Goal: Task Accomplishment & Management: Manage account settings

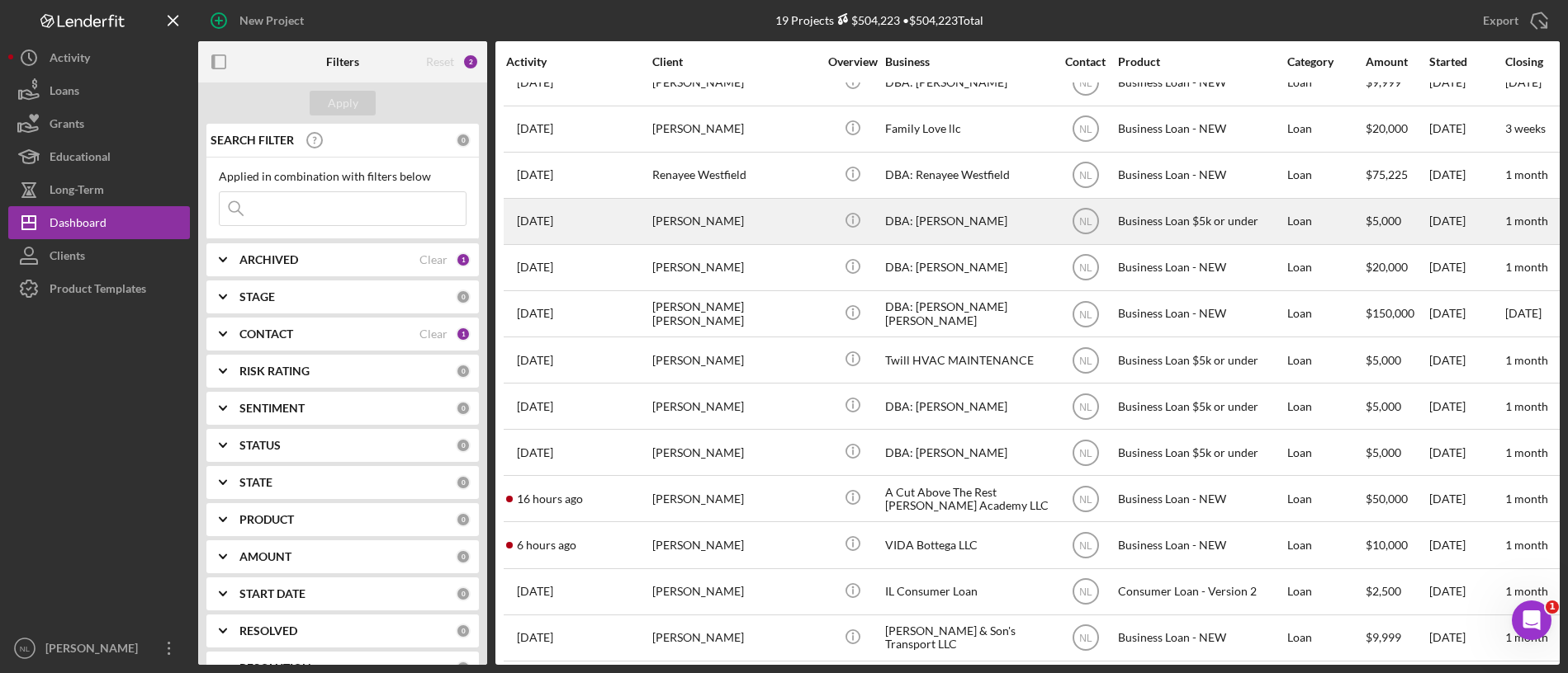
scroll to position [26, 0]
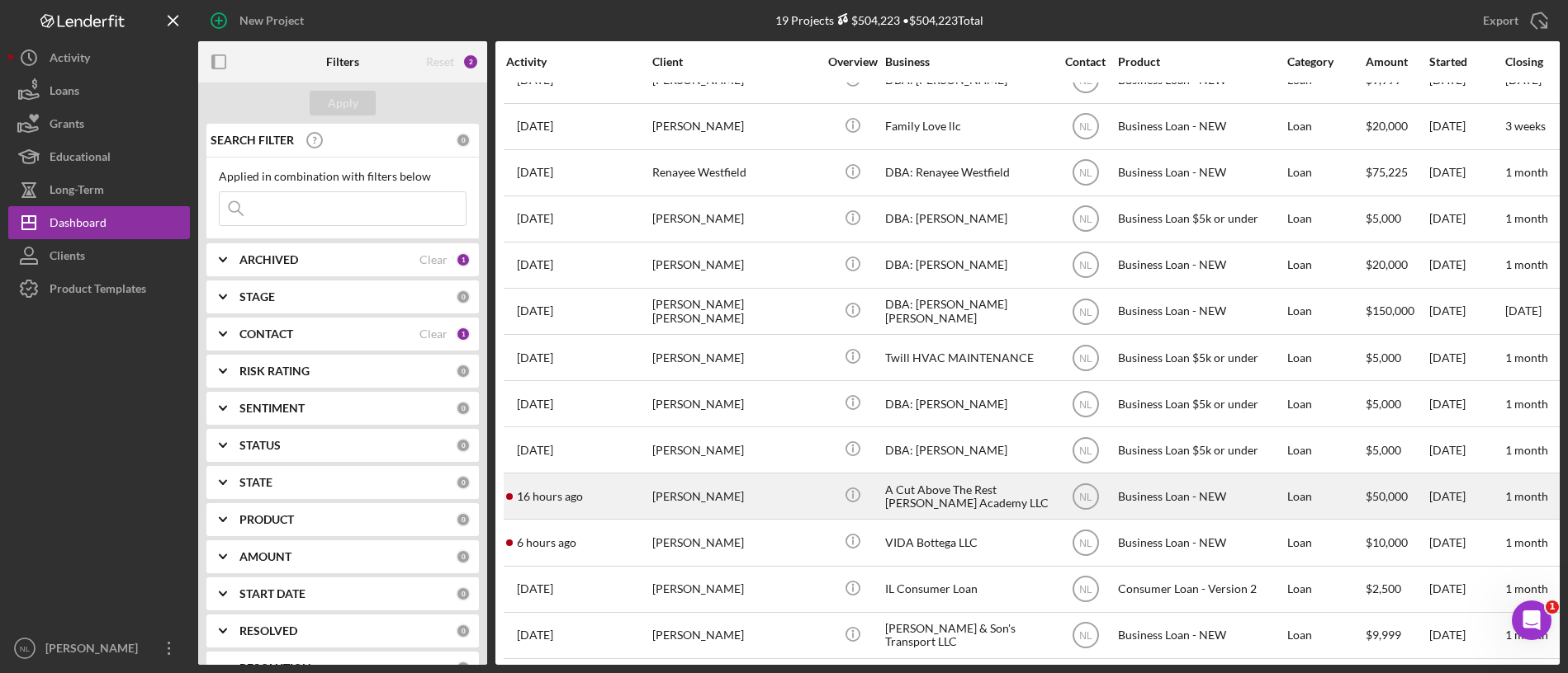
click at [671, 496] on div "[PERSON_NAME]" at bounding box center [735, 496] width 165 height 44
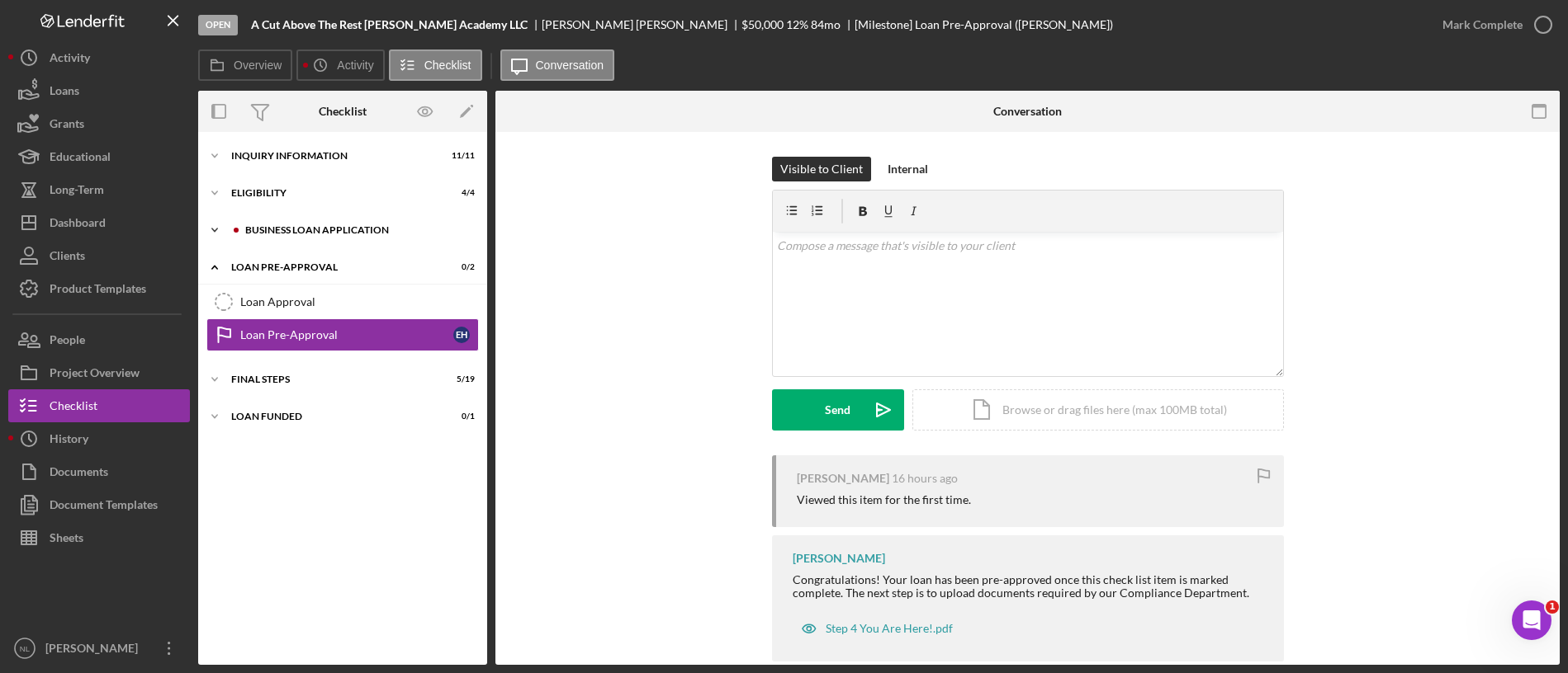
click at [287, 243] on div "Icon/Expander BUSINESS LOAN APPLICATION 17 / 31" at bounding box center [342, 230] width 289 height 33
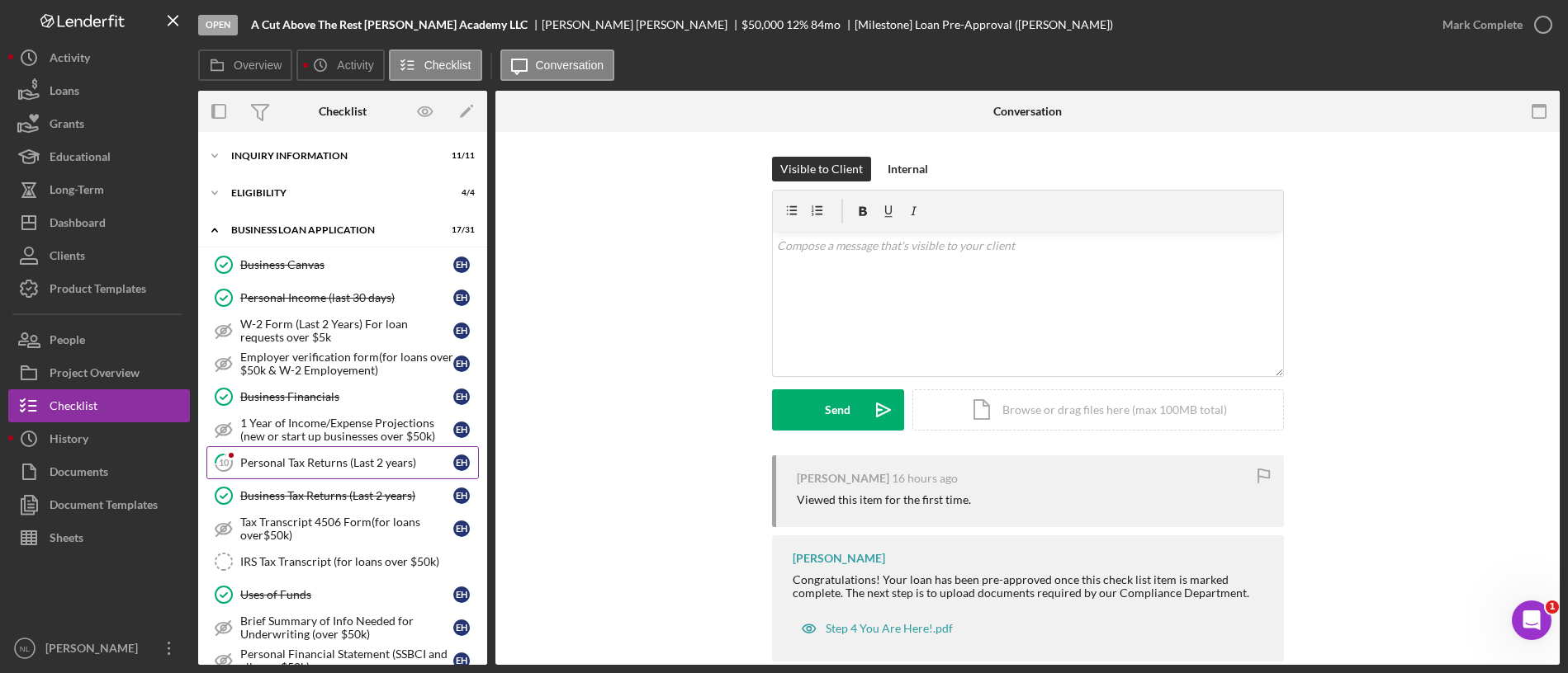
click at [330, 474] on link "10 Personal Tax Returns (Last 2 years) E H" at bounding box center [342, 462] width 273 height 33
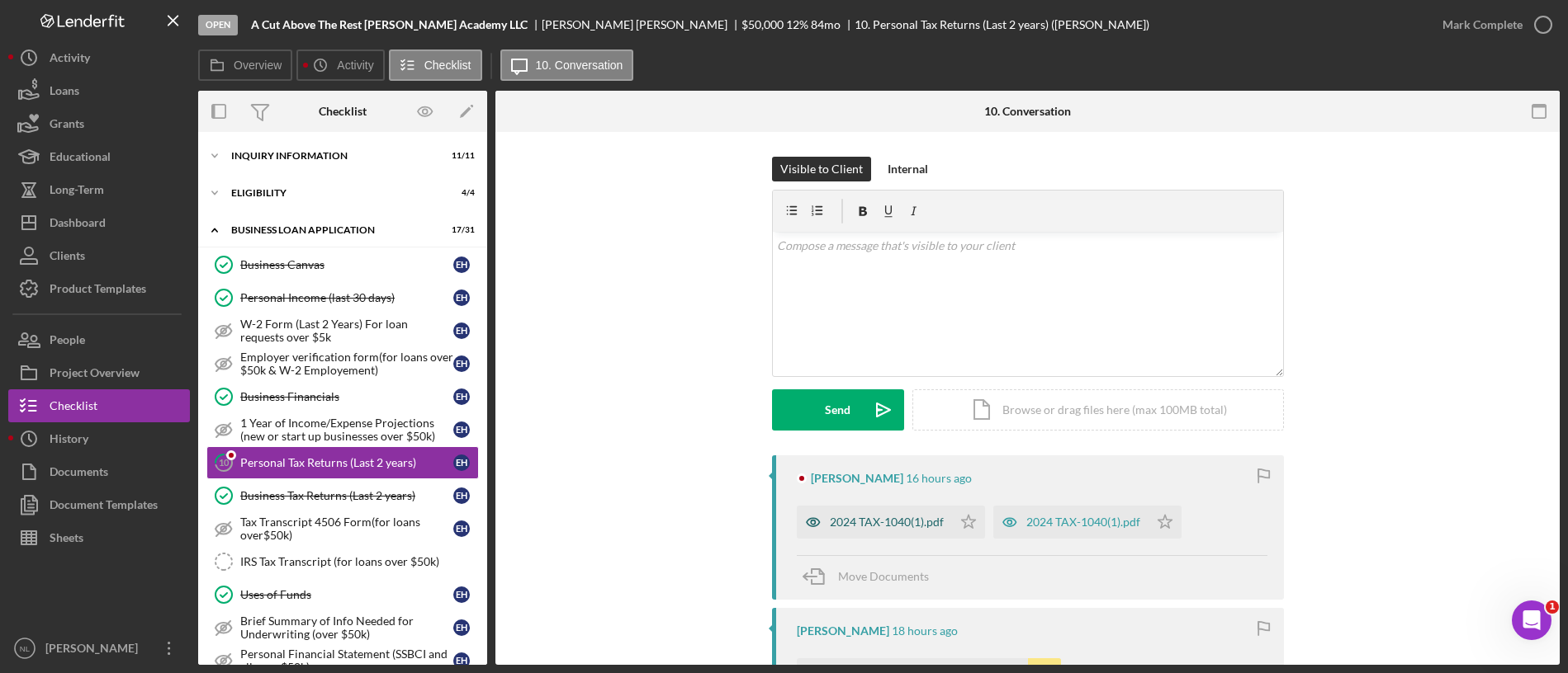
scroll to position [88, 0]
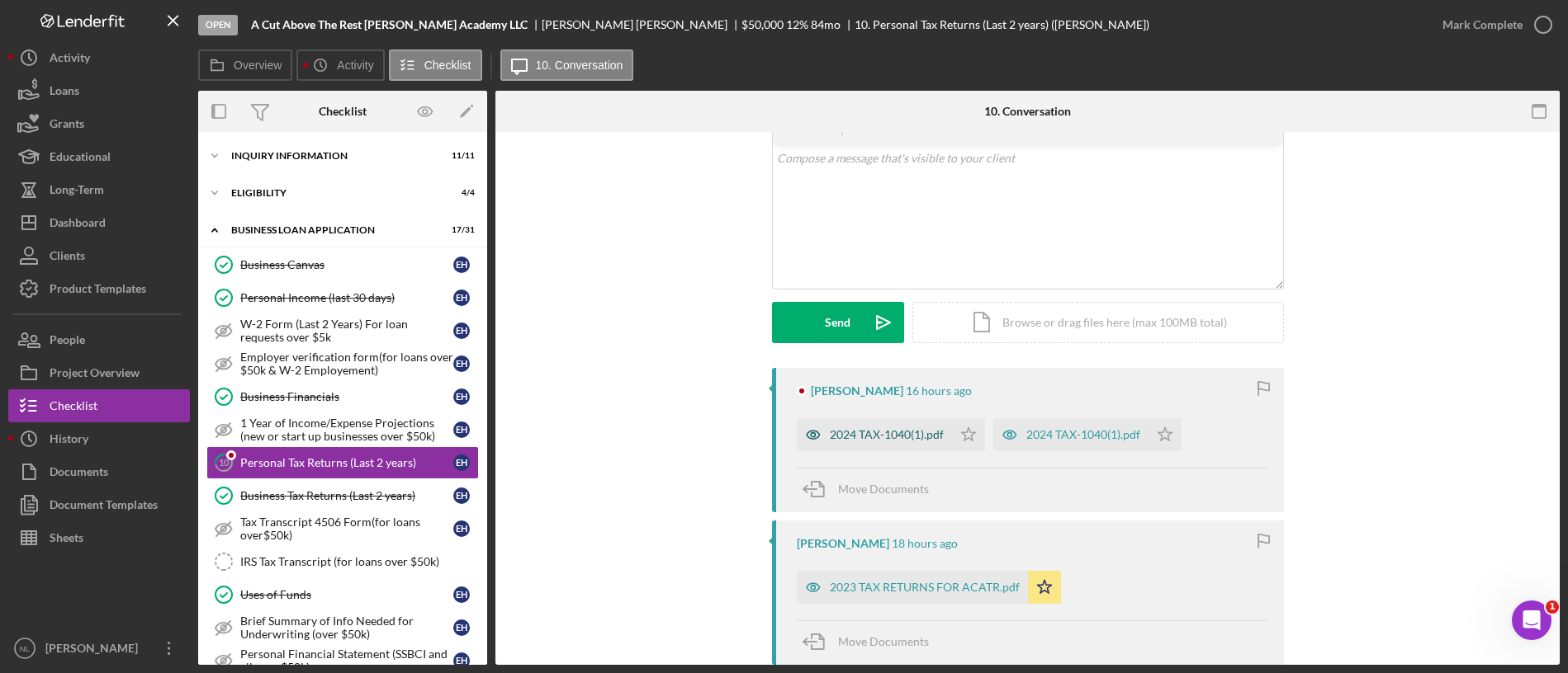
click at [879, 433] on div "2024 TAX-1040(1).pdf" at bounding box center [886, 435] width 114 height 13
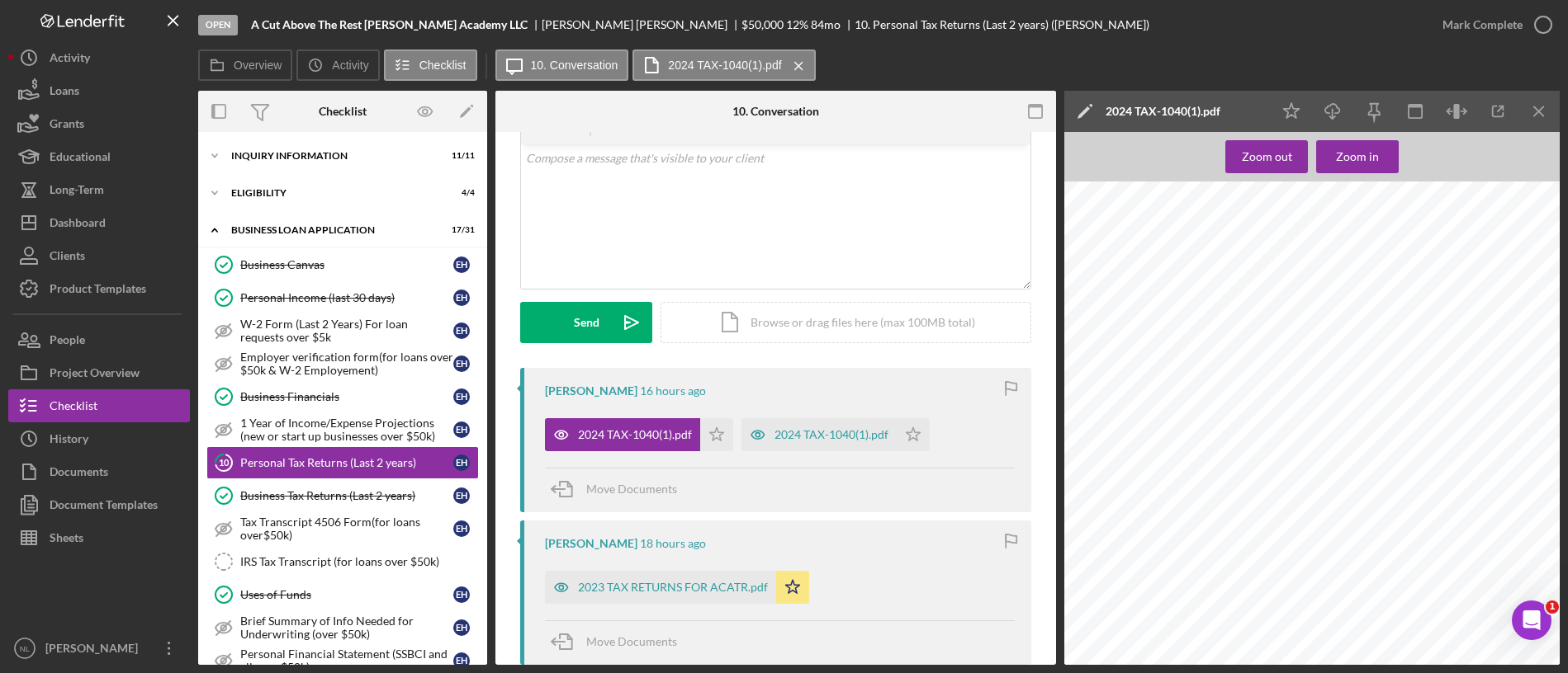
scroll to position [189, 0]
click at [1529, 117] on icon "Icon/Menu Close" at bounding box center [1538, 111] width 37 height 37
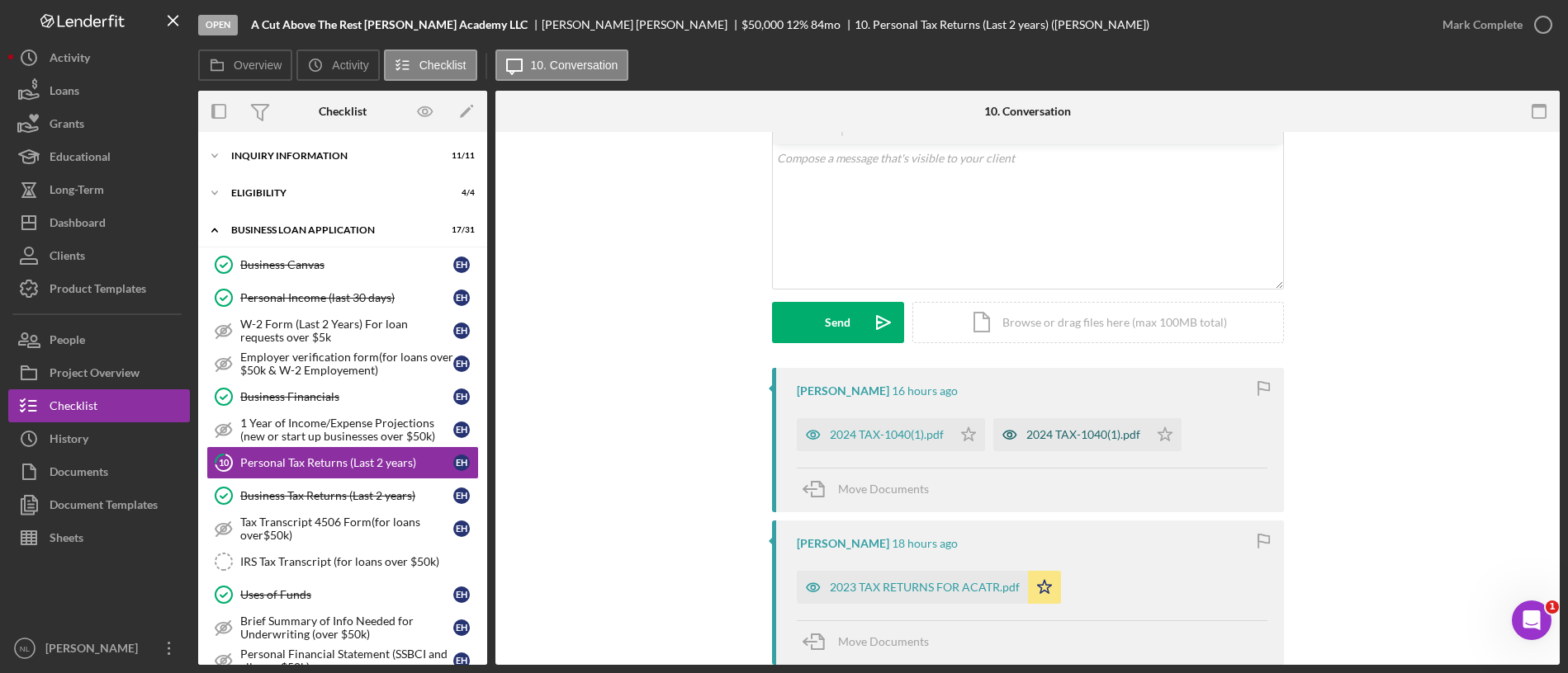
click at [1031, 418] on div "2024 TAX-1040(1).pdf" at bounding box center [1070, 435] width 155 height 33
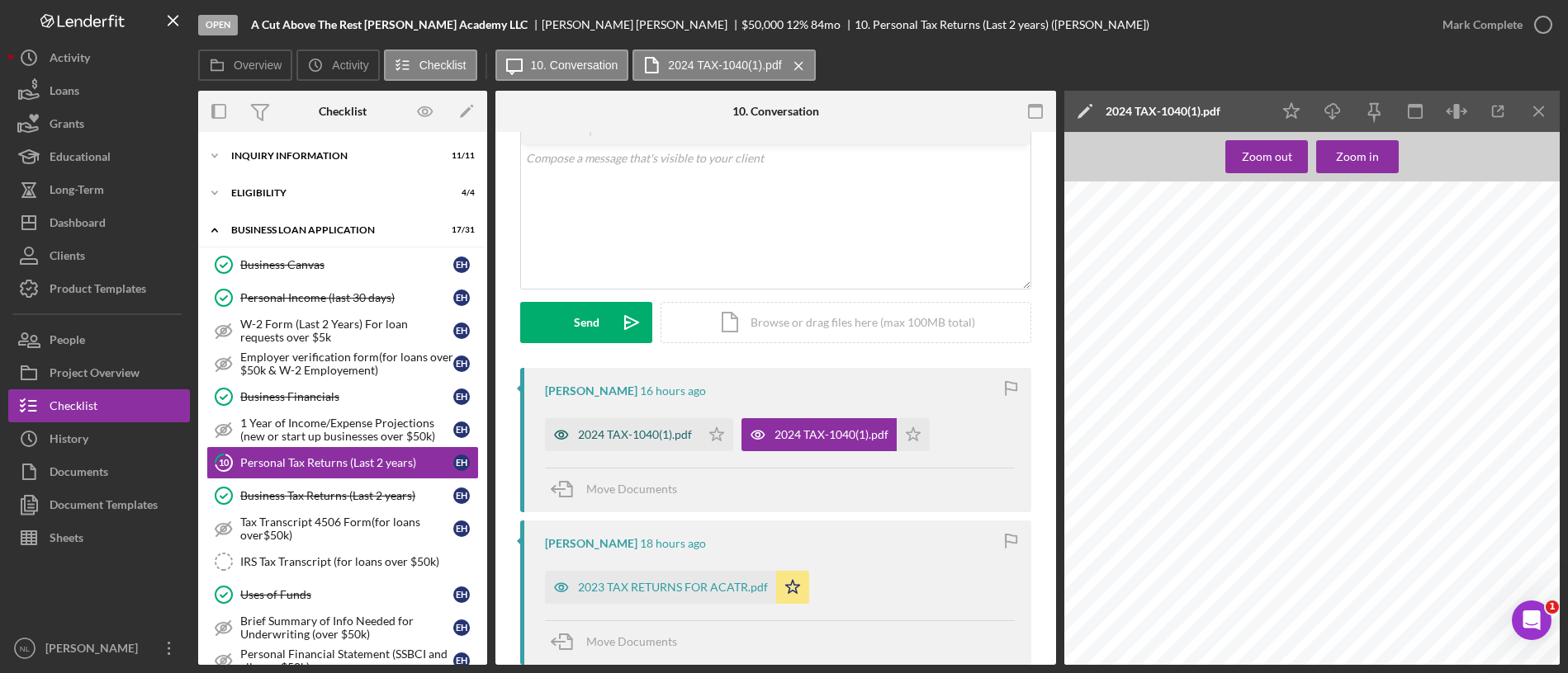
click at [649, 444] on div "2024 TAX-1040(1).pdf" at bounding box center [622, 435] width 155 height 33
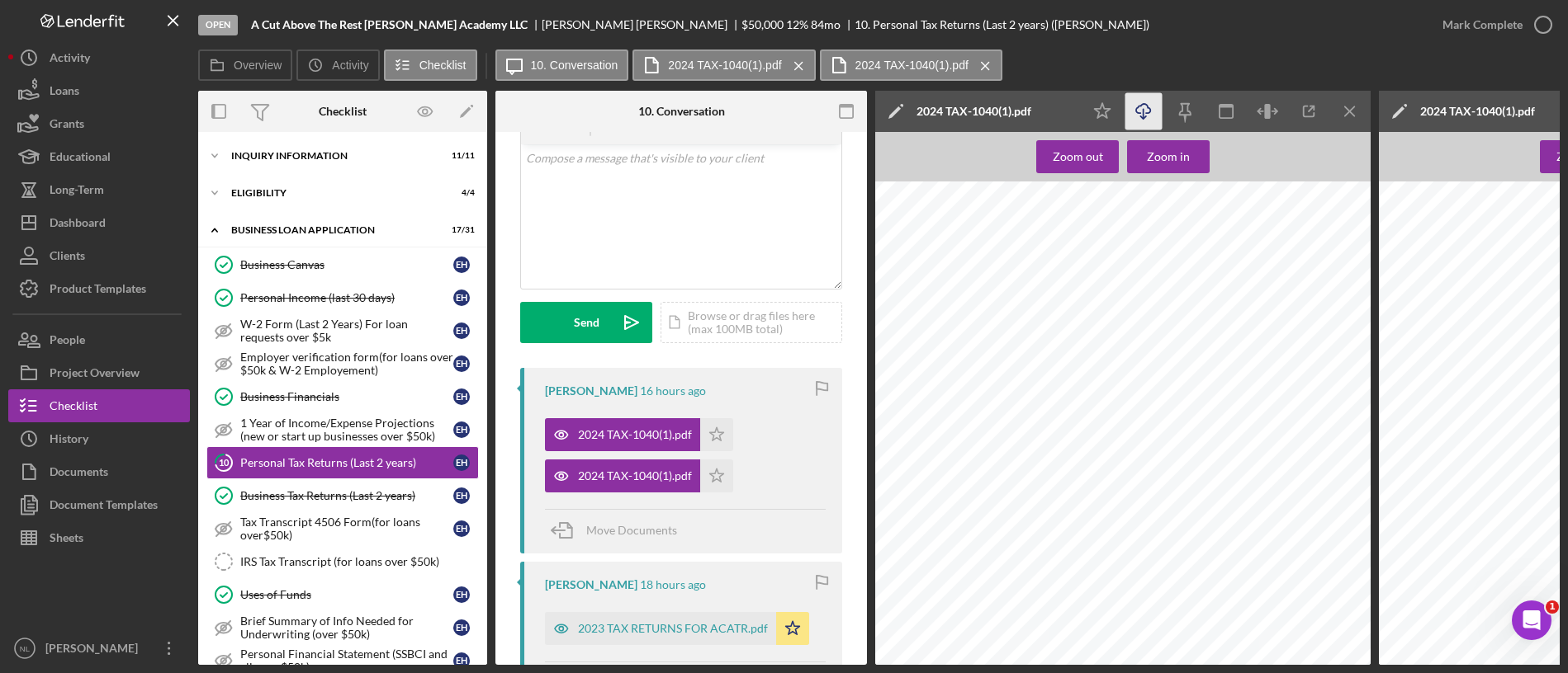
scroll to position [0, 0]
click at [1140, 120] on icon "Icon/Download" at bounding box center [1143, 111] width 37 height 37
click at [1350, 91] on div "Icon/Star Icon/Download Icon/Menu Close" at bounding box center [1226, 111] width 289 height 41
click at [1350, 107] on icon "Icon/Menu Close" at bounding box center [1349, 111] width 37 height 37
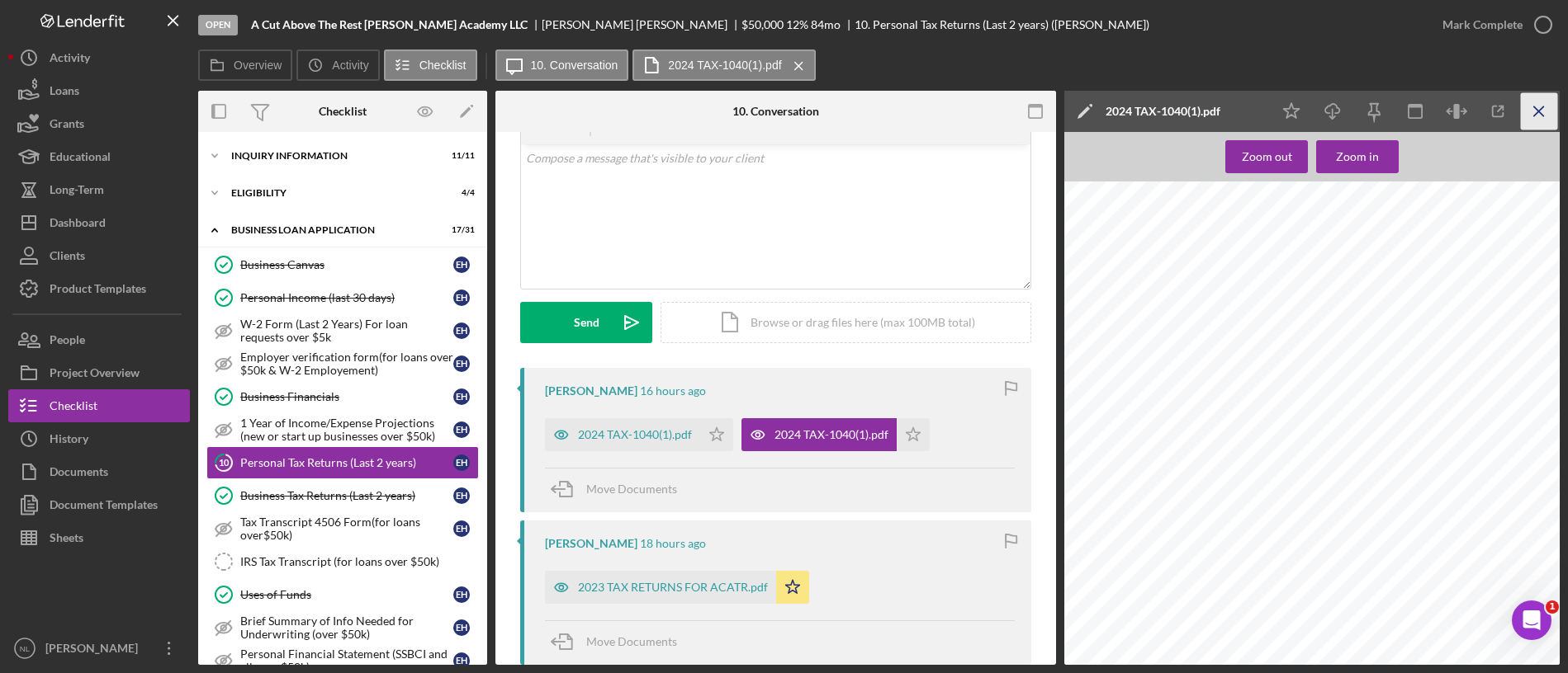
click at [1554, 117] on icon "Icon/Menu Close" at bounding box center [1538, 111] width 37 height 37
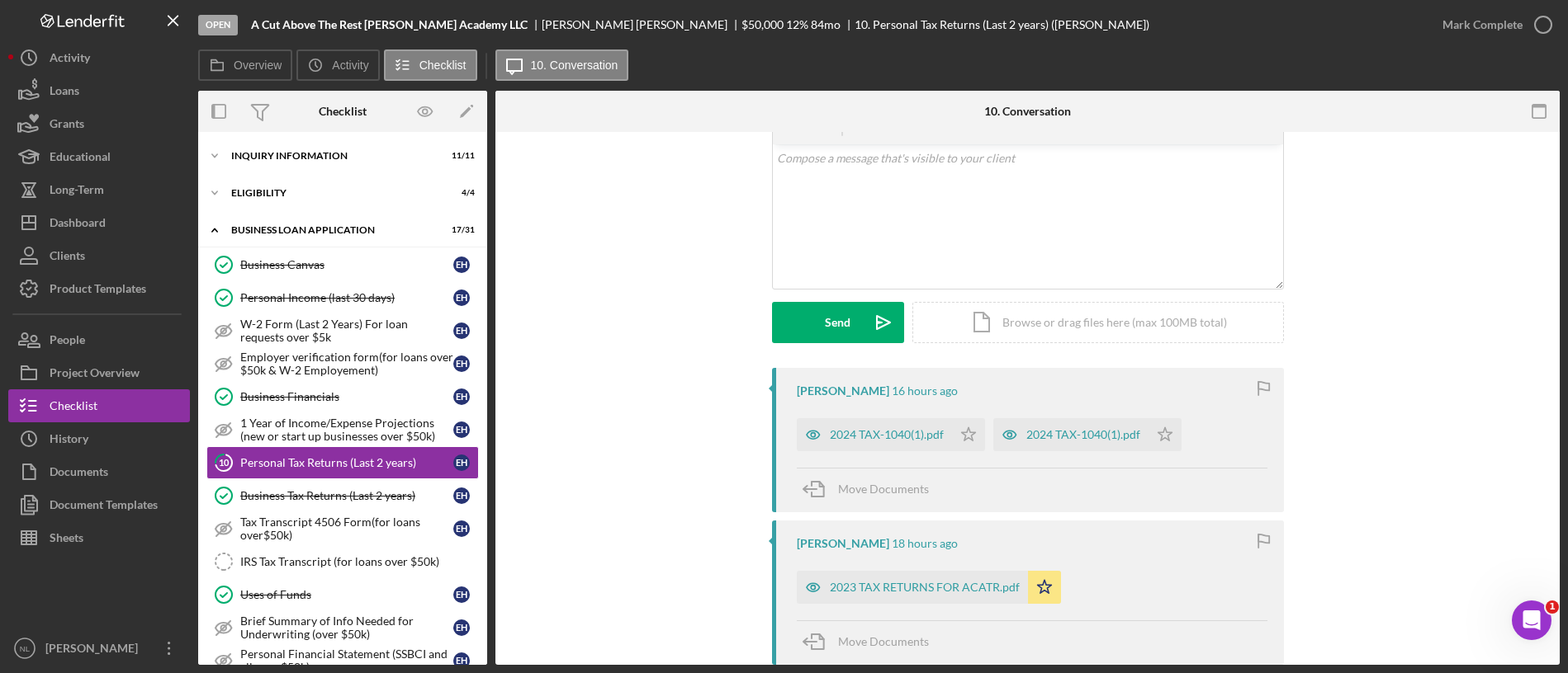
scroll to position [258, 0]
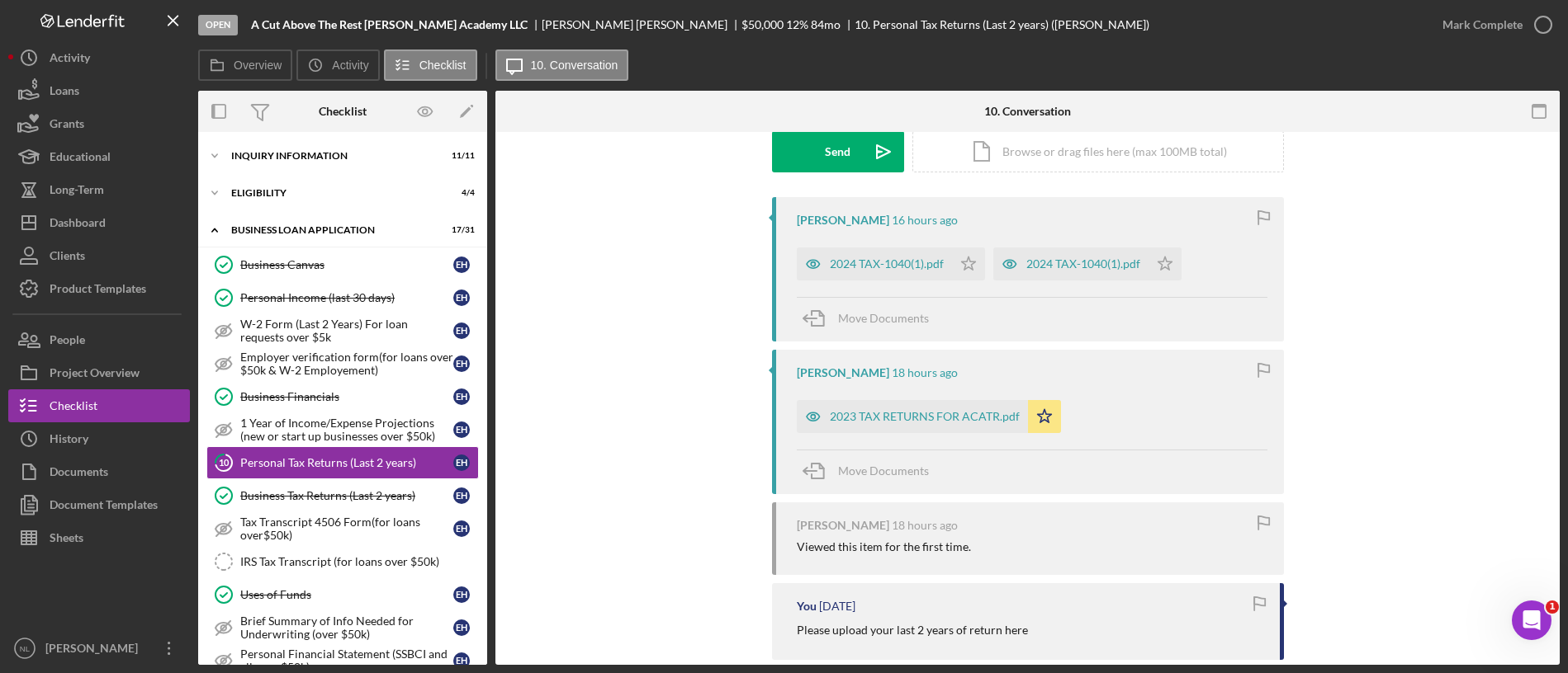
click at [953, 434] on div "Ernest Harvey 18 hours ago 2023 TAX RETURNS FOR ACATR.pdf Icon/Star Move Docume…" at bounding box center [1027, 421] width 512 height 144
click at [949, 422] on div "2023 TAX RETURNS FOR ACATR.pdf" at bounding box center [924, 417] width 190 height 13
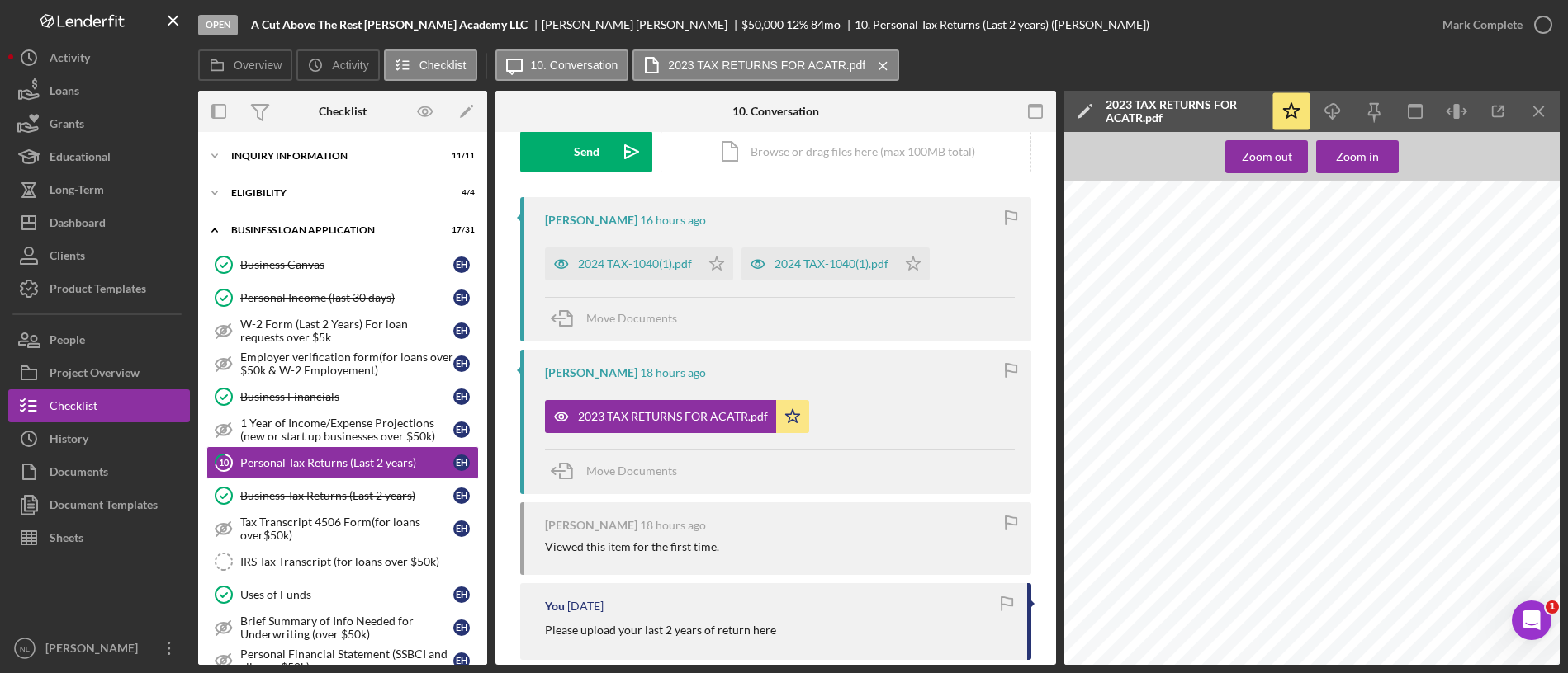
scroll to position [3748, 0]
click at [1535, 120] on icon "Icon/Menu Close" at bounding box center [1538, 111] width 37 height 37
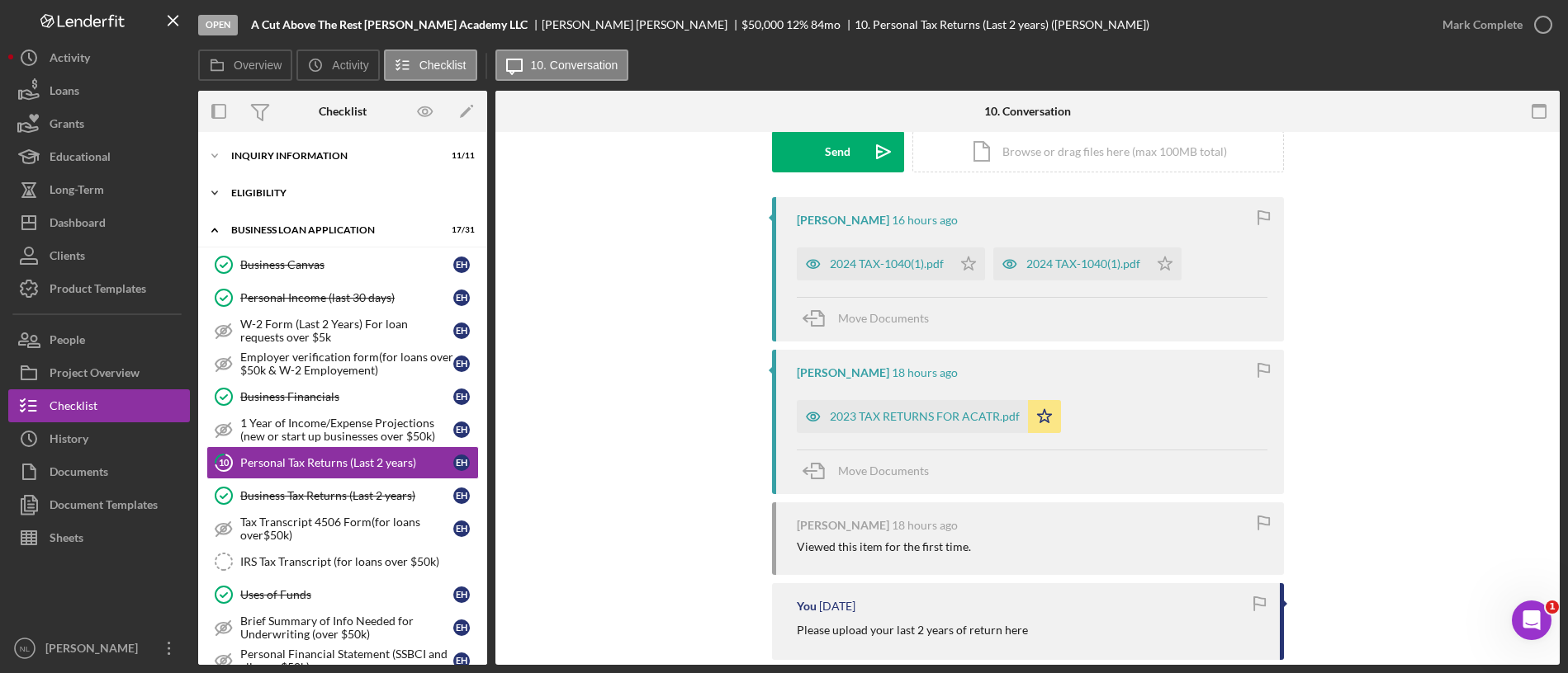
click at [288, 201] on div "Icon/Expander ELIGIBILITY 4 / 4" at bounding box center [342, 193] width 289 height 33
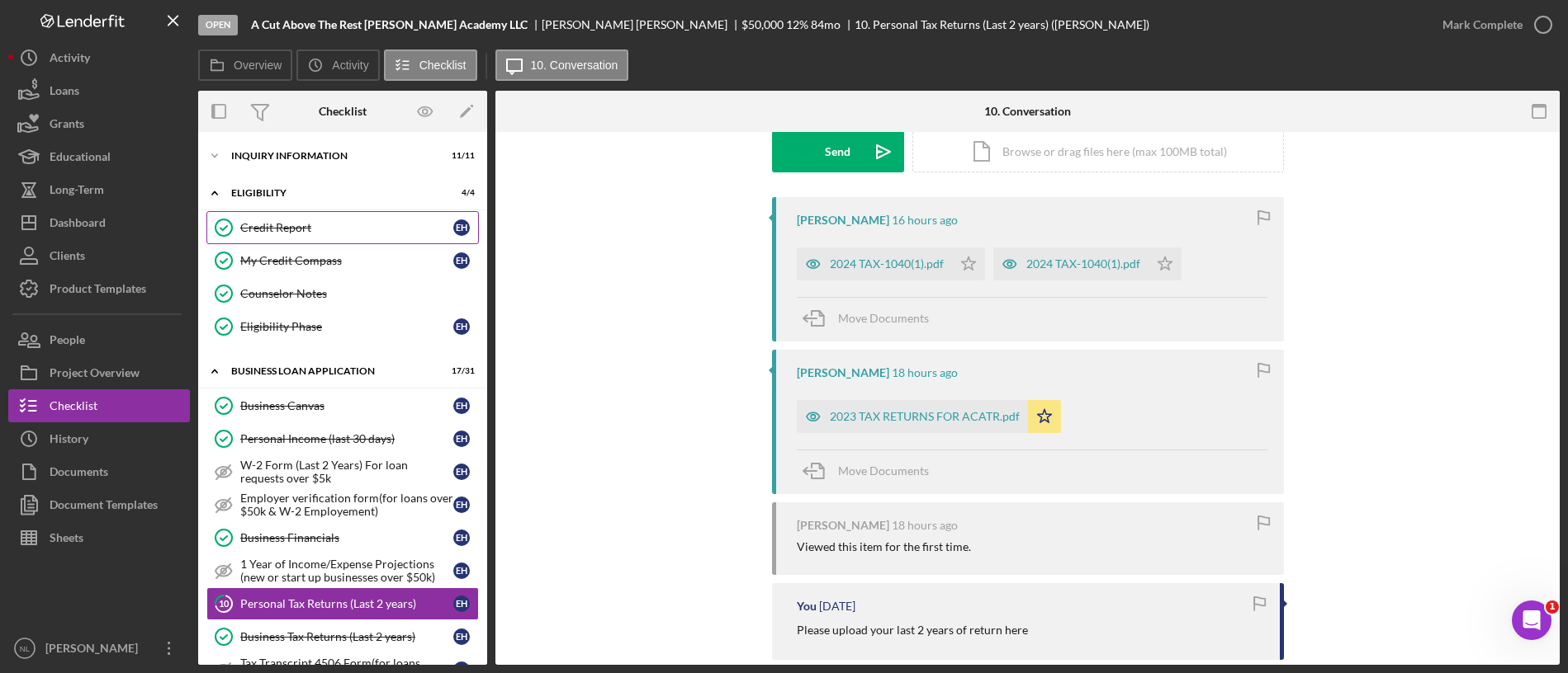
click at [304, 226] on div "Credit Report" at bounding box center [347, 228] width 213 height 13
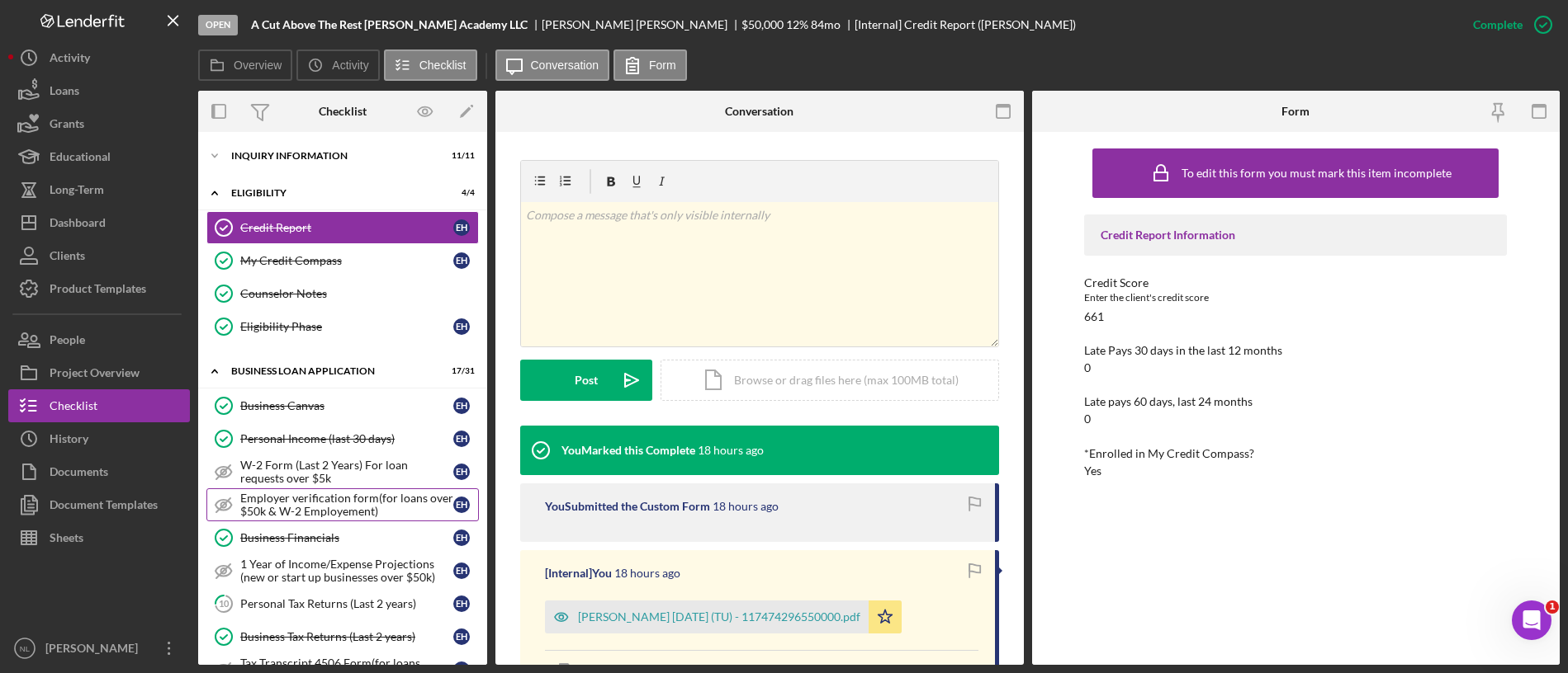
scroll to position [951, 0]
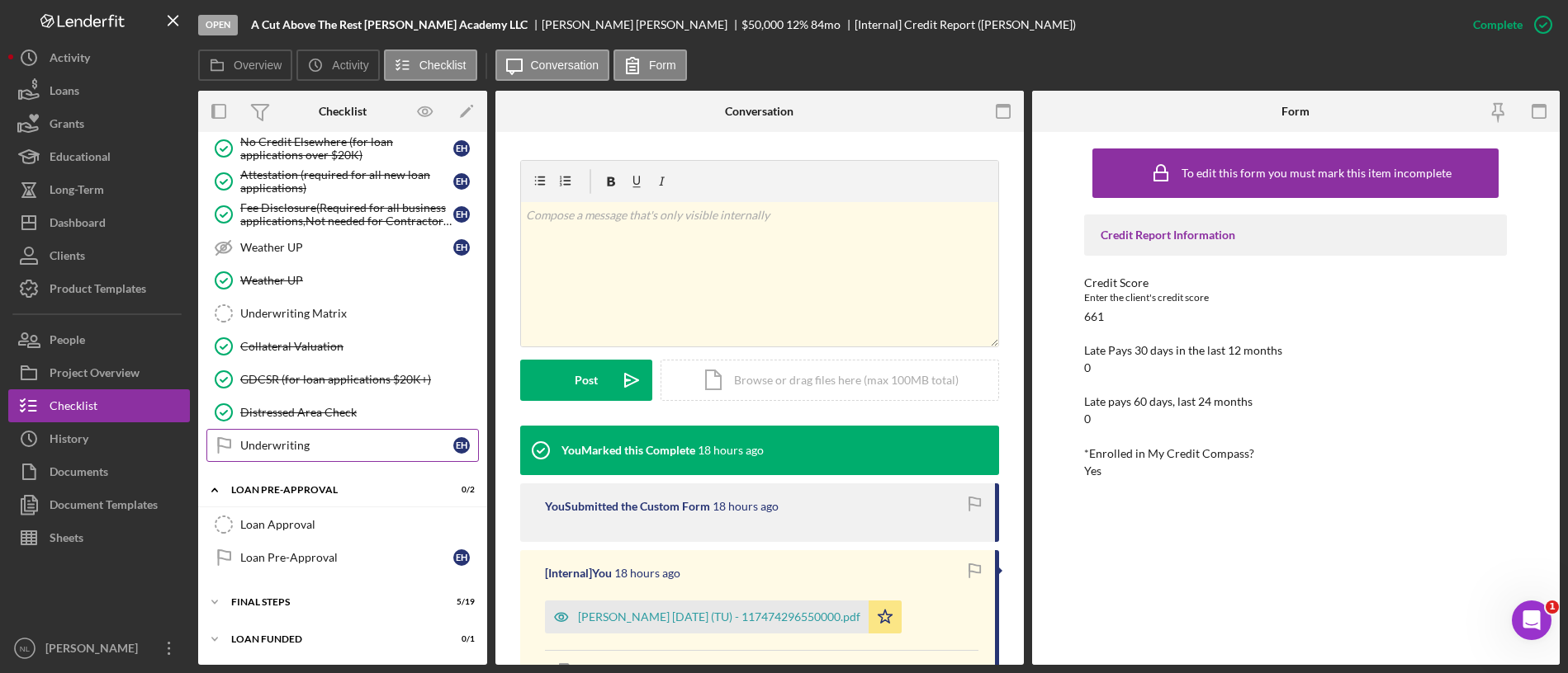
click at [281, 446] on div "Underwriting" at bounding box center [347, 445] width 213 height 13
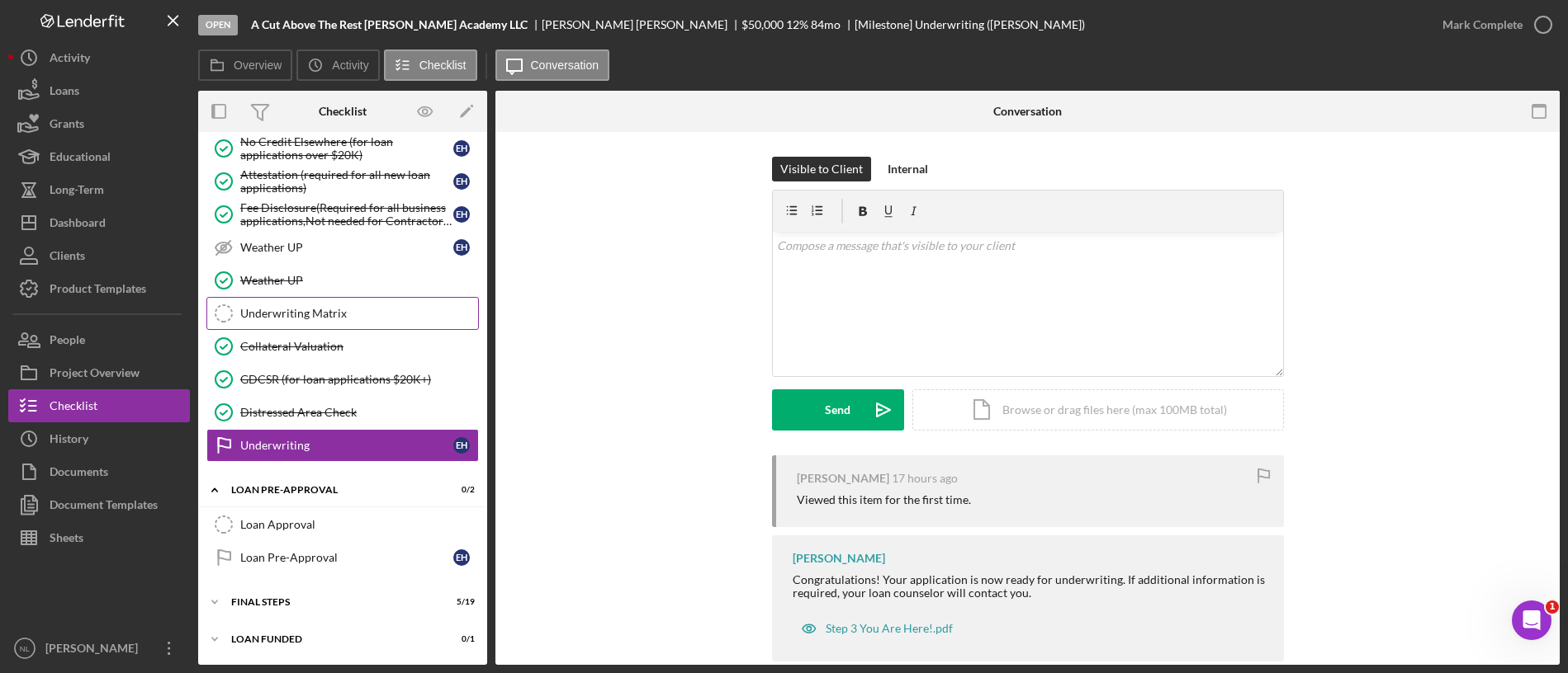
click at [293, 307] on div "Underwriting Matrix" at bounding box center [359, 314] width 238 height 13
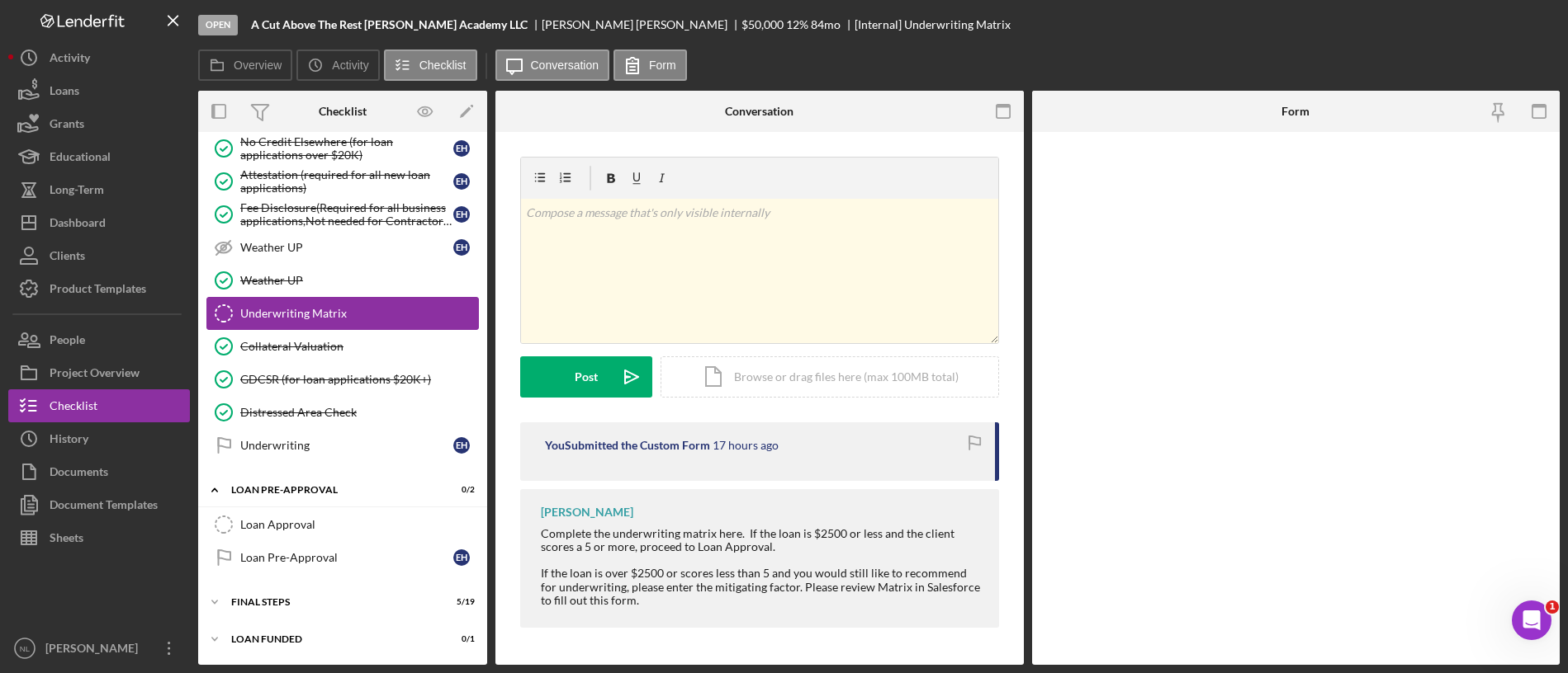
scroll to position [951, 0]
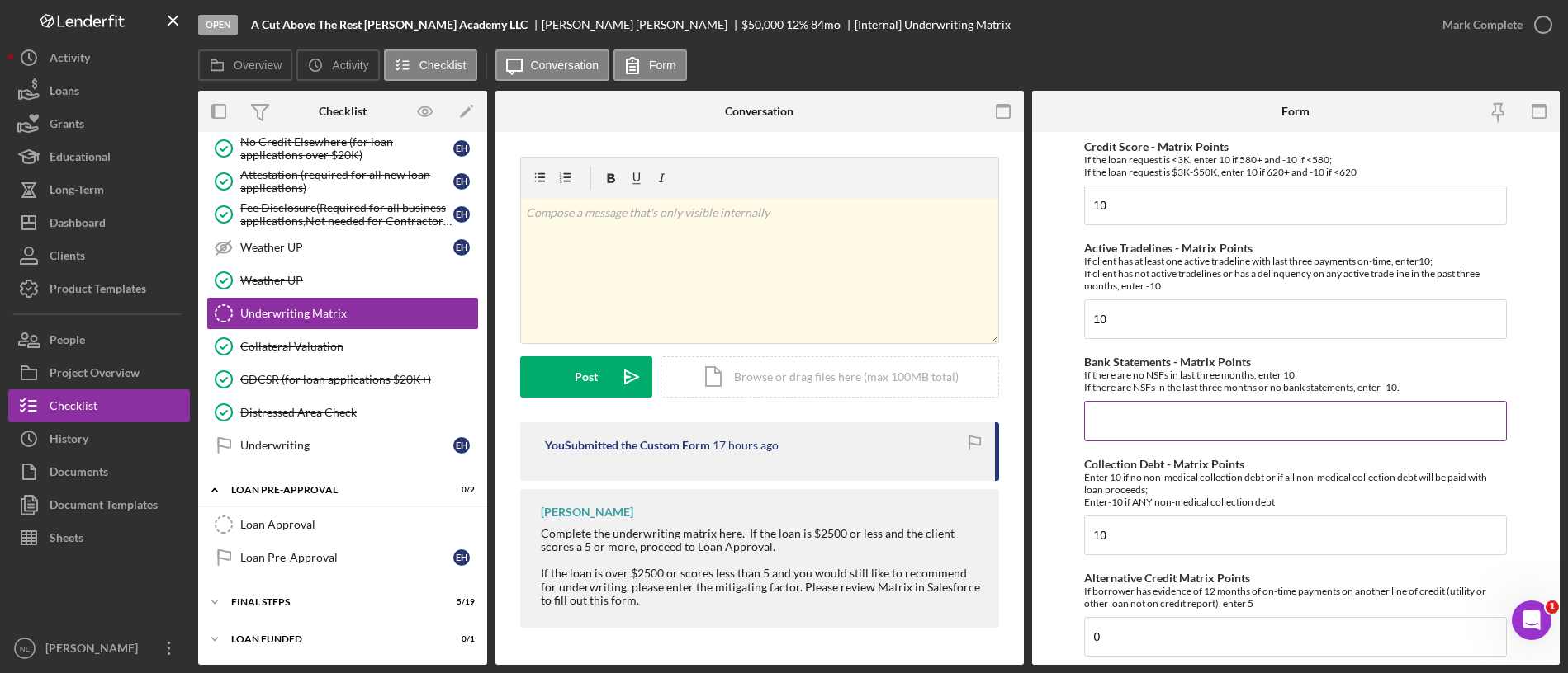
click at [1122, 435] on input "Bank Statements - Matrix Points" at bounding box center [1295, 421] width 422 height 39
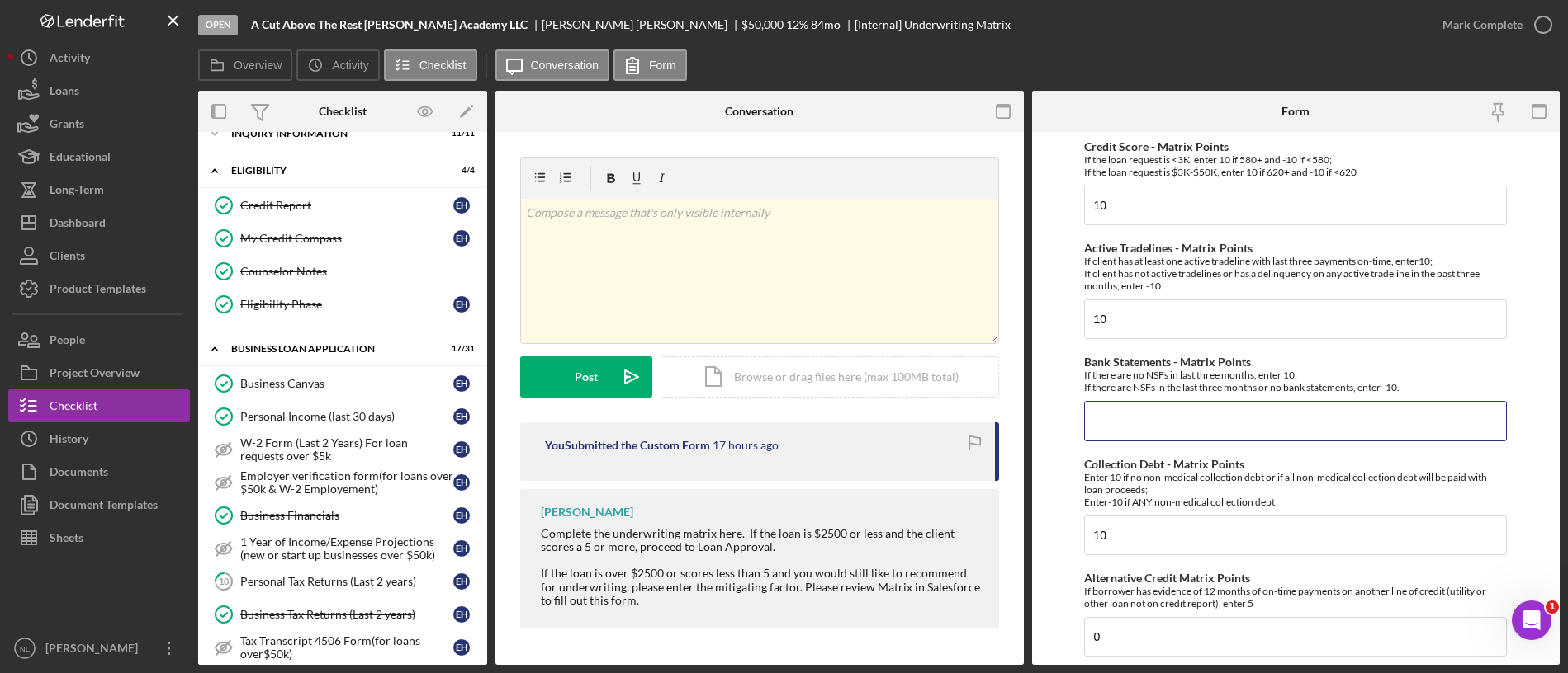
scroll to position [0, 0]
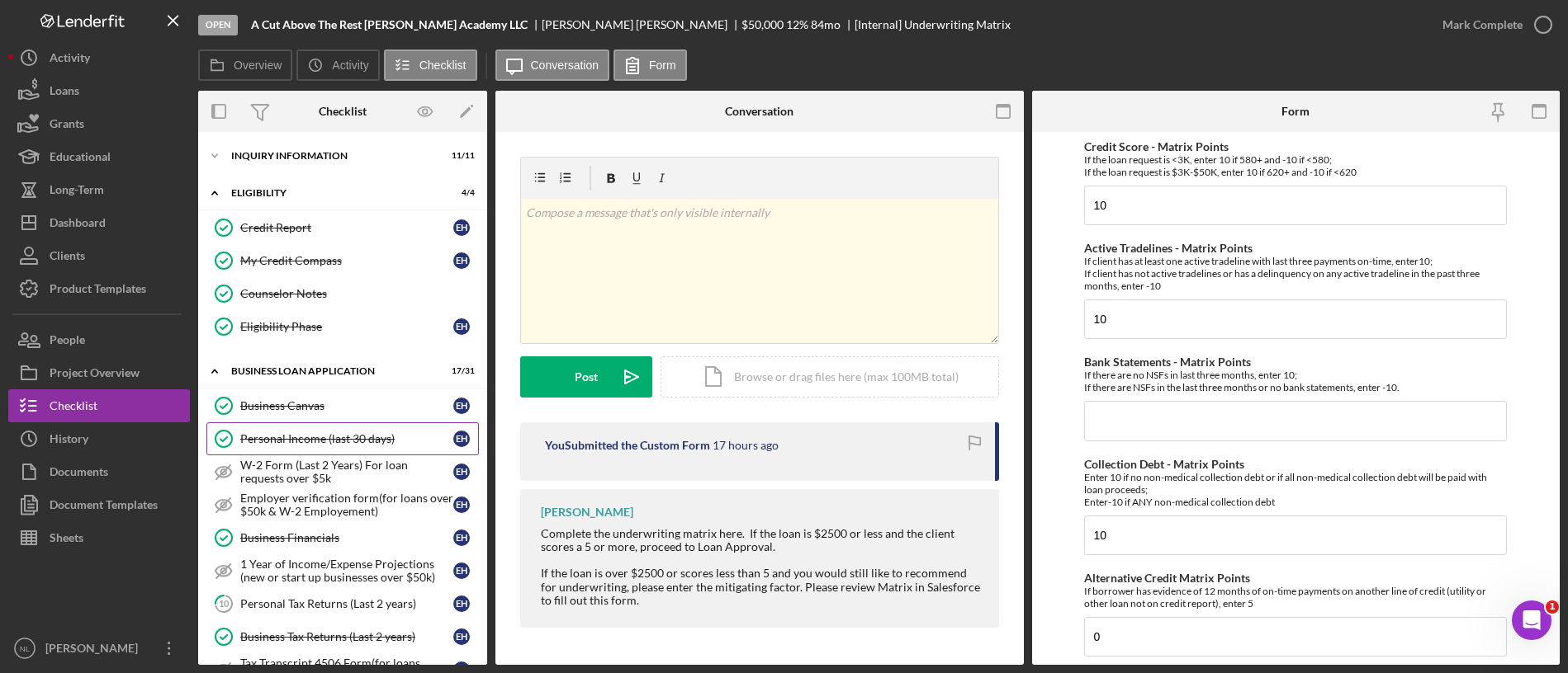
click at [325, 447] on link "Personal Income (last 30 days) Personal Income (last 30 days) E H" at bounding box center [342, 438] width 273 height 33
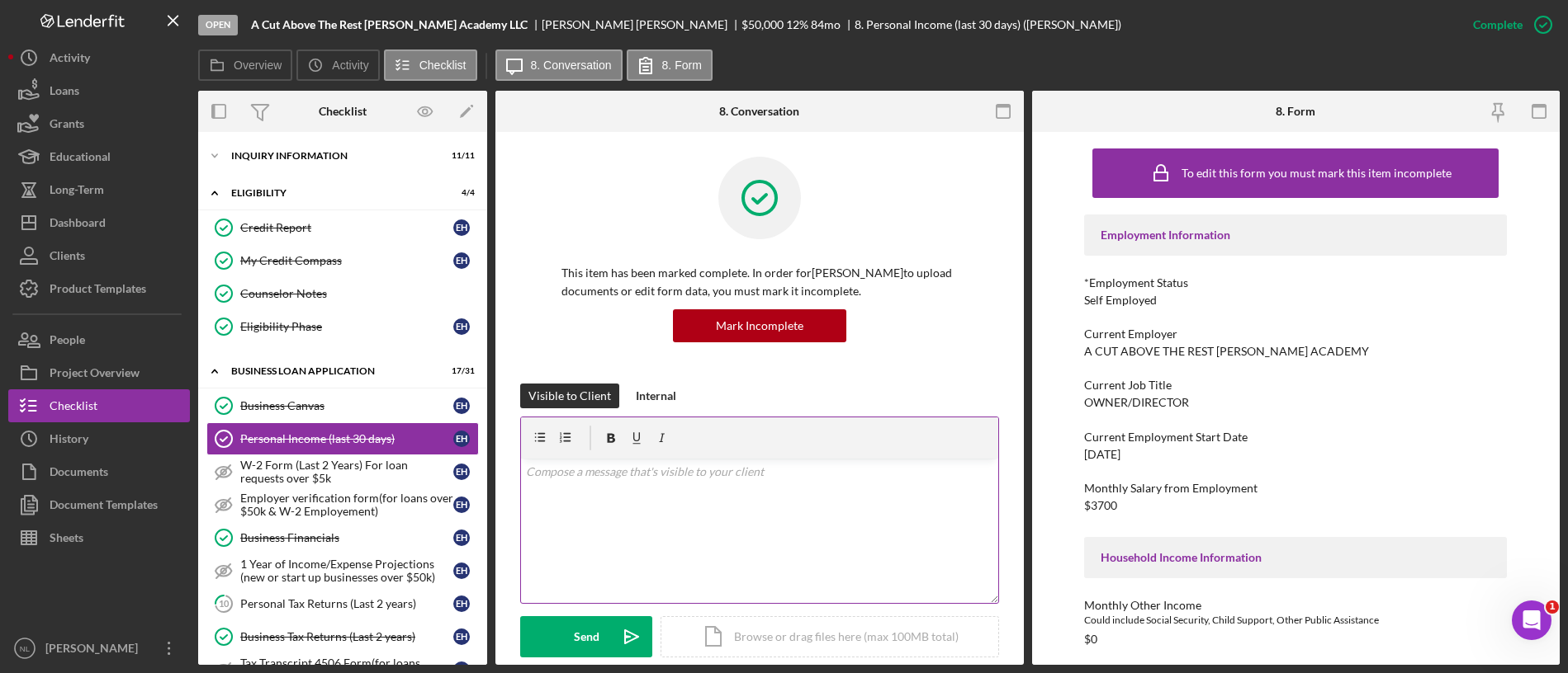
scroll to position [792, 0]
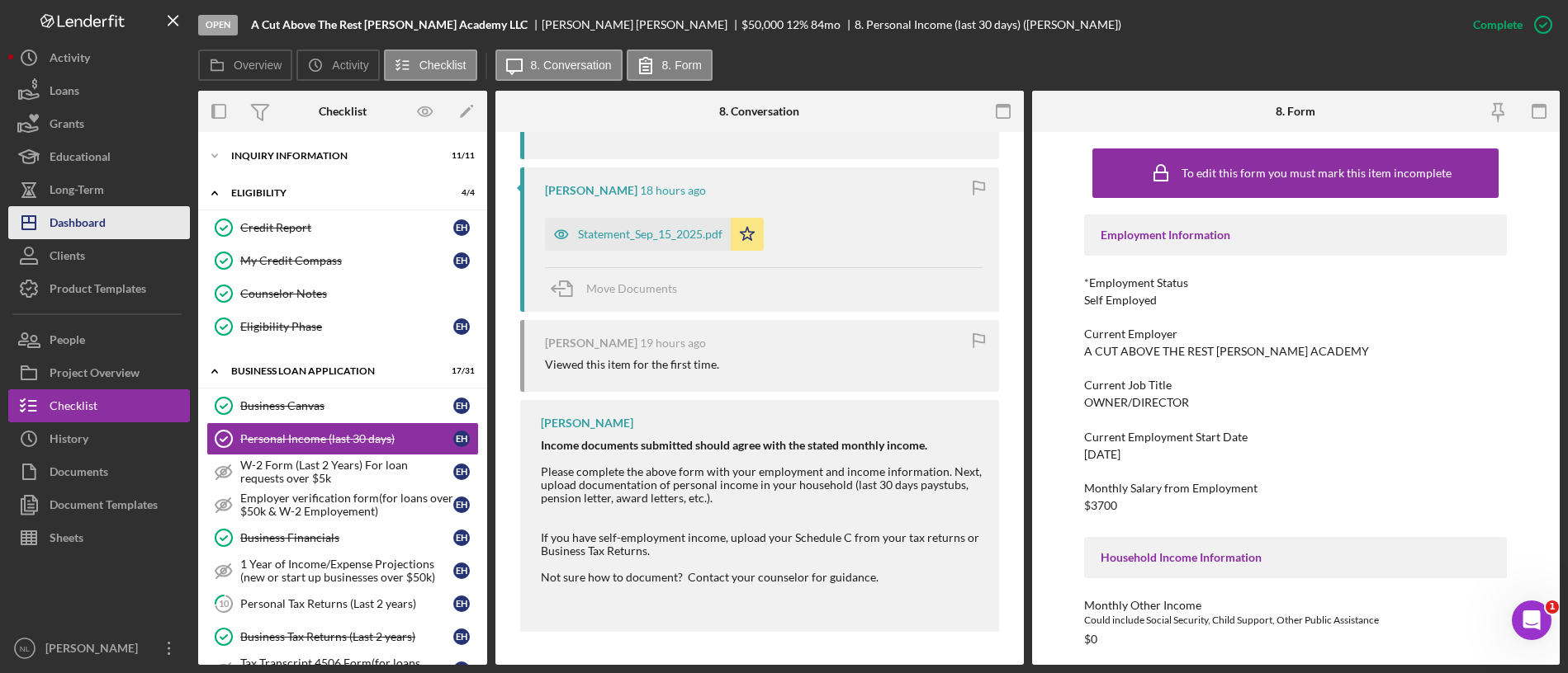
click at [80, 217] on div "Dashboard" at bounding box center [77, 224] width 56 height 37
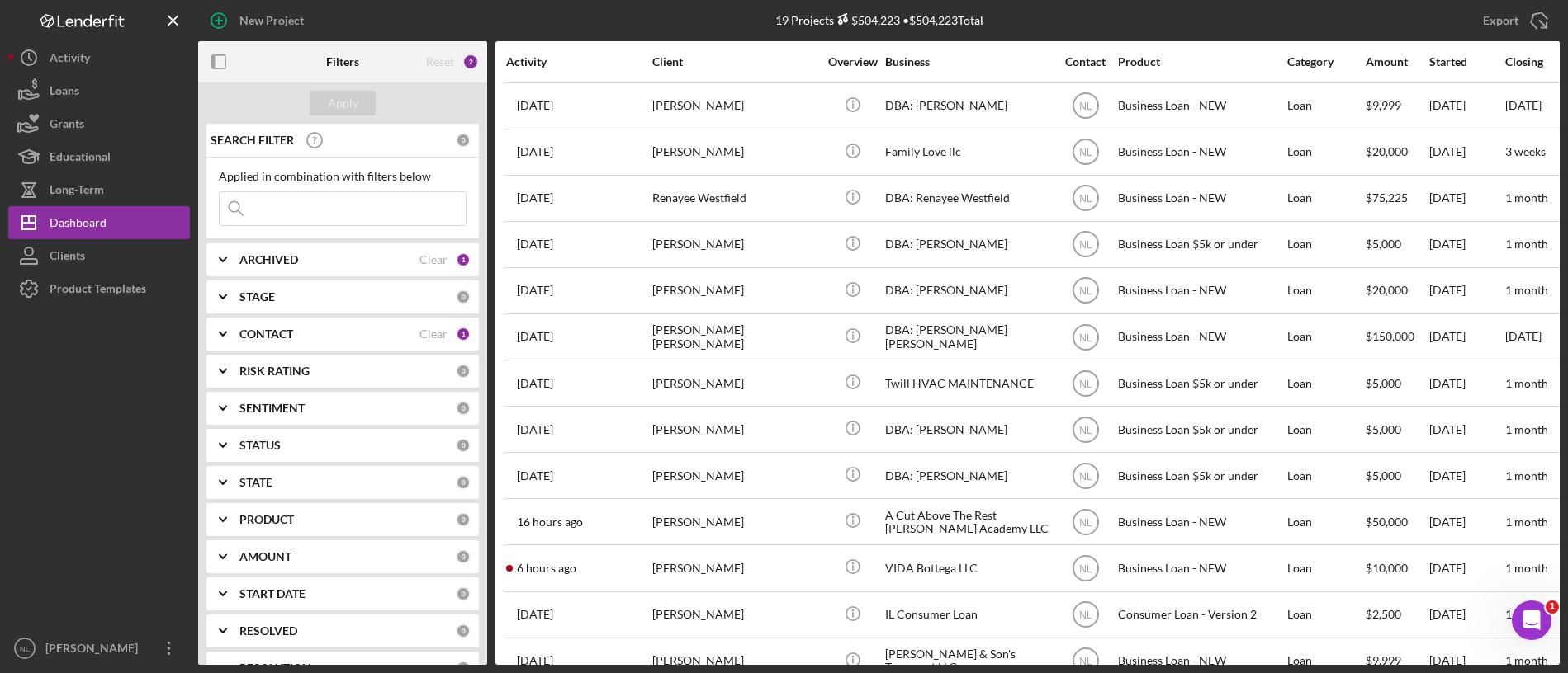
click at [281, 258] on b "ARCHIVED" at bounding box center [268, 260] width 58 height 13
click at [272, 267] on div "ARCHIVED Clear 1" at bounding box center [355, 260] width 231 height 33
click at [287, 333] on b "CONTACT" at bounding box center [266, 334] width 54 height 13
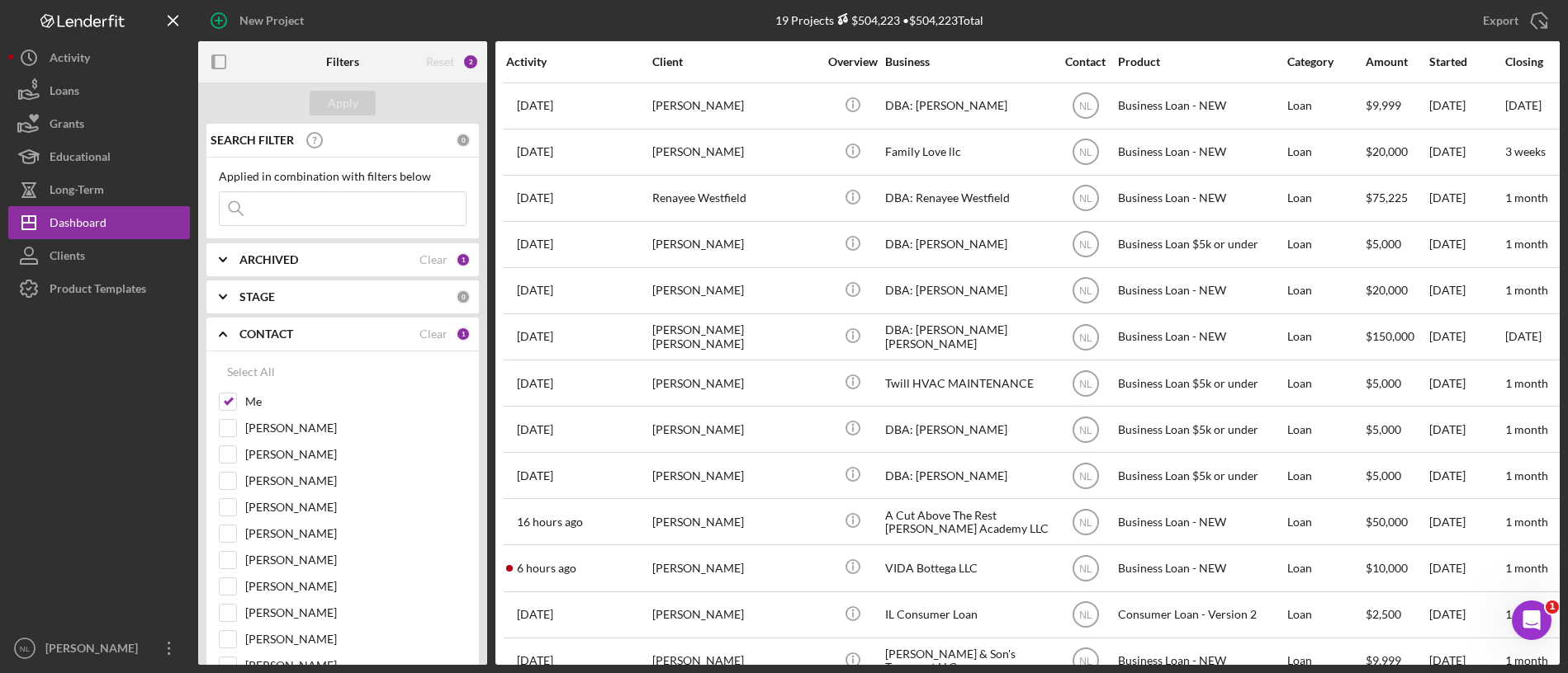
click at [282, 344] on div "CONTACT Clear 1" at bounding box center [355, 334] width 231 height 33
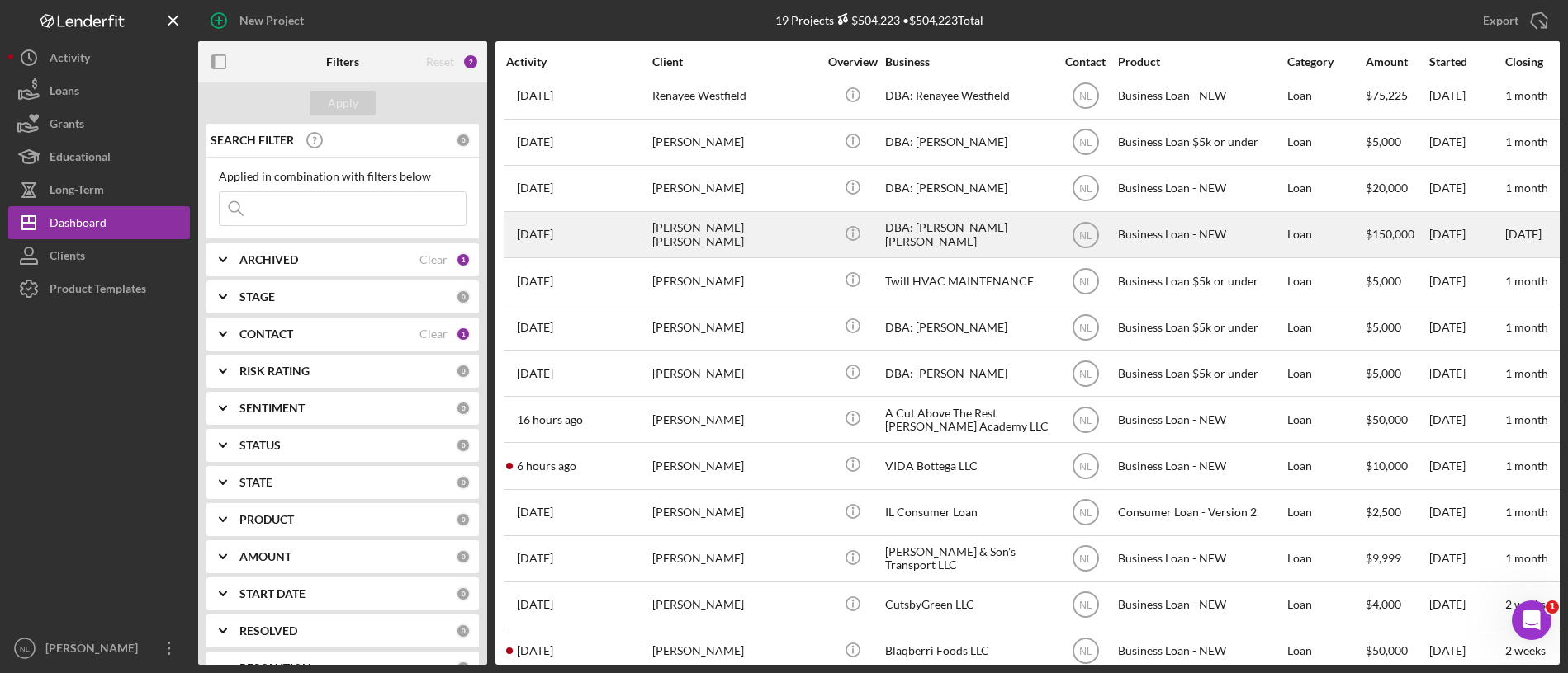
scroll to position [106, 0]
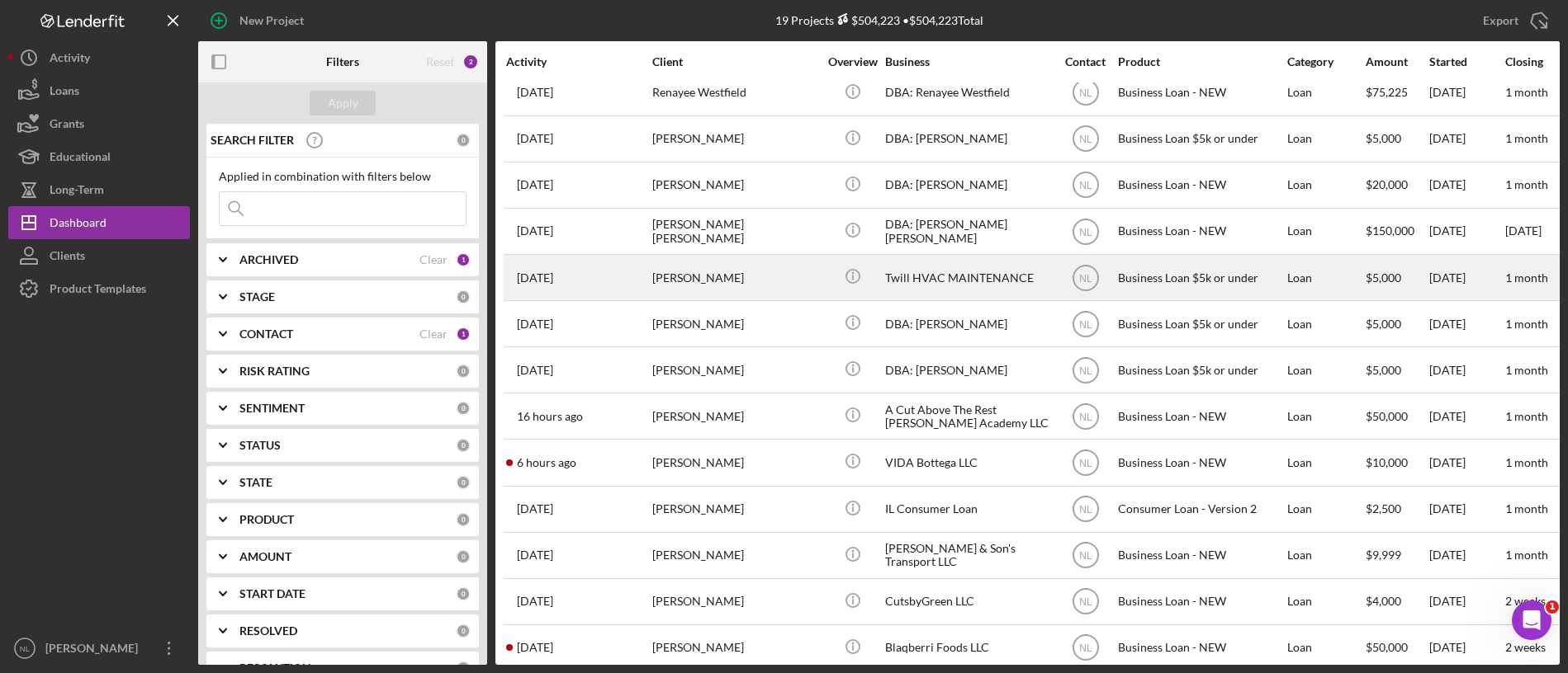
click at [716, 273] on div "[PERSON_NAME]" at bounding box center [735, 277] width 165 height 44
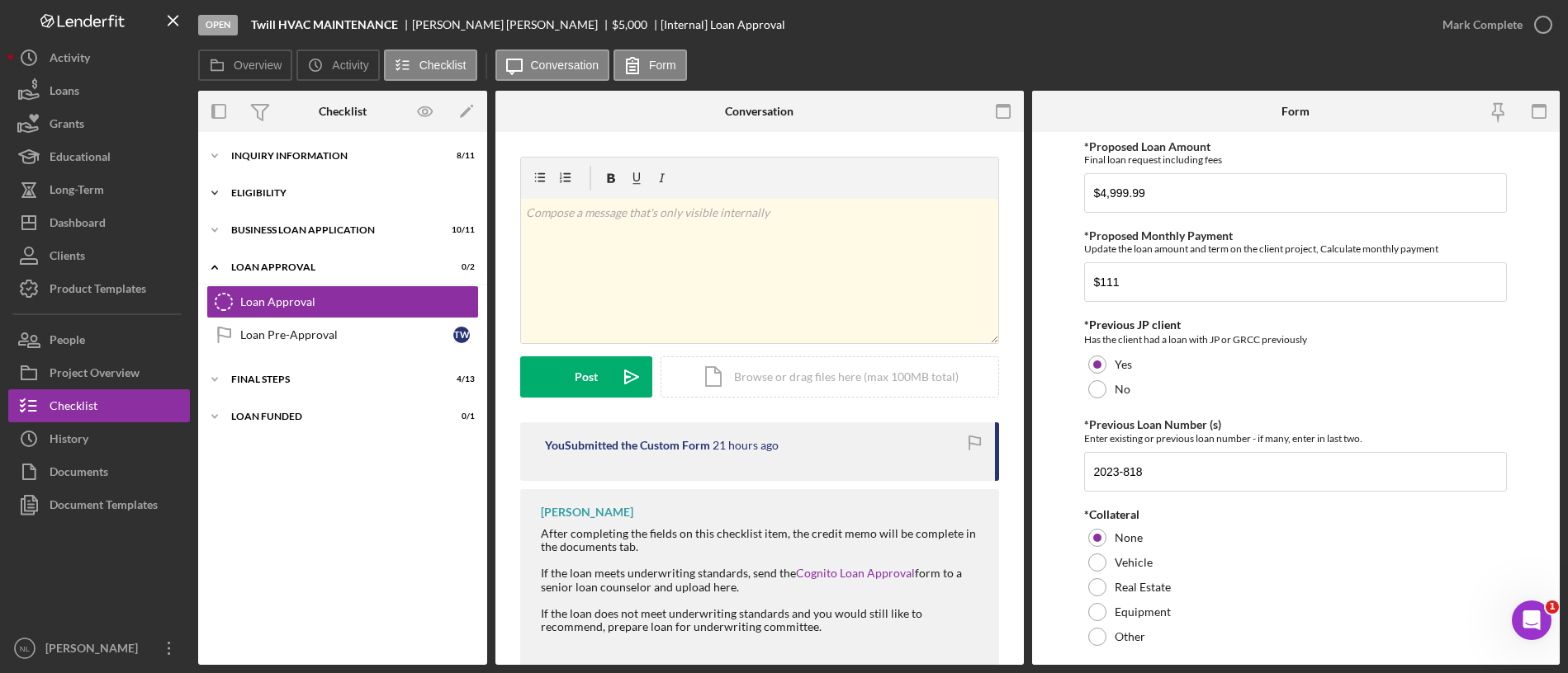
click at [290, 203] on div "Icon/Expander Eligibility 2 / 4" at bounding box center [342, 193] width 289 height 33
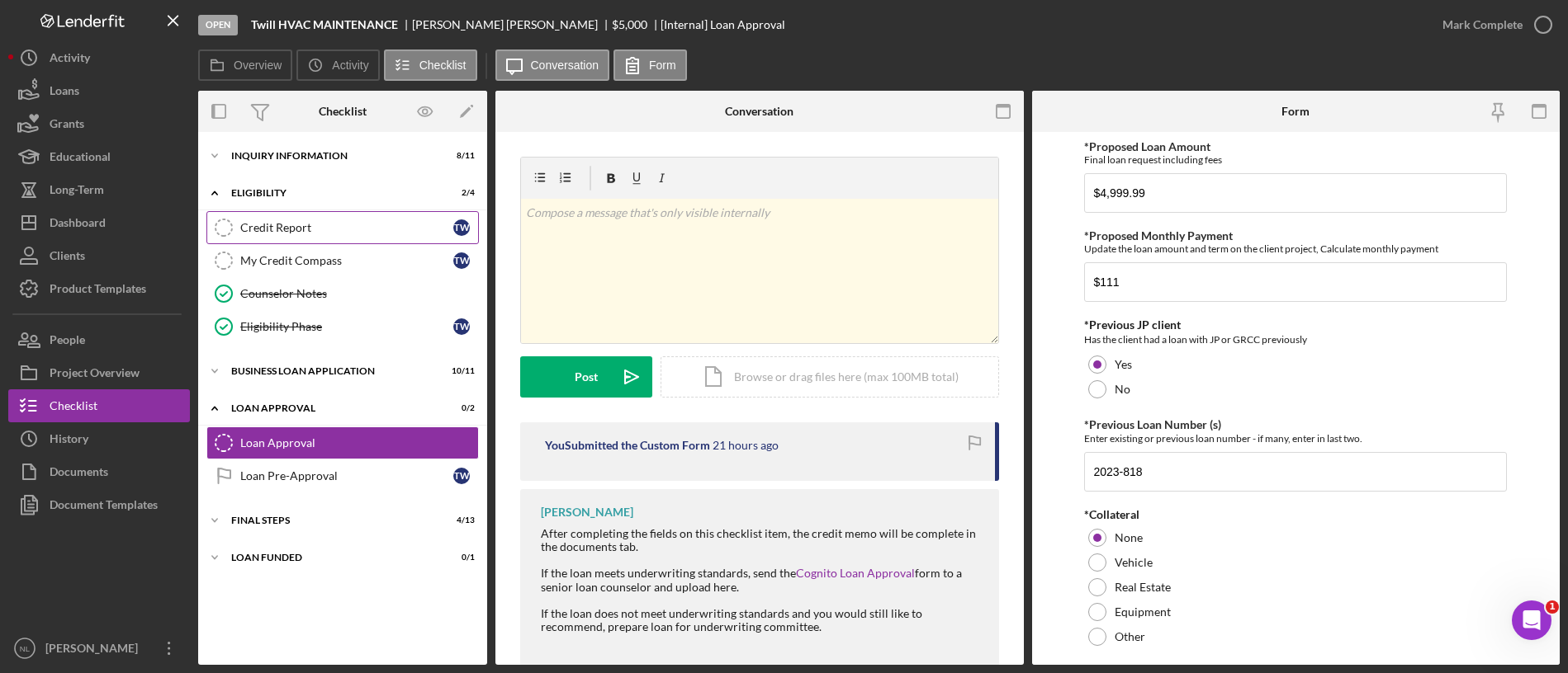
click at [325, 236] on link "Credit Report Credit Report T W" at bounding box center [342, 228] width 273 height 33
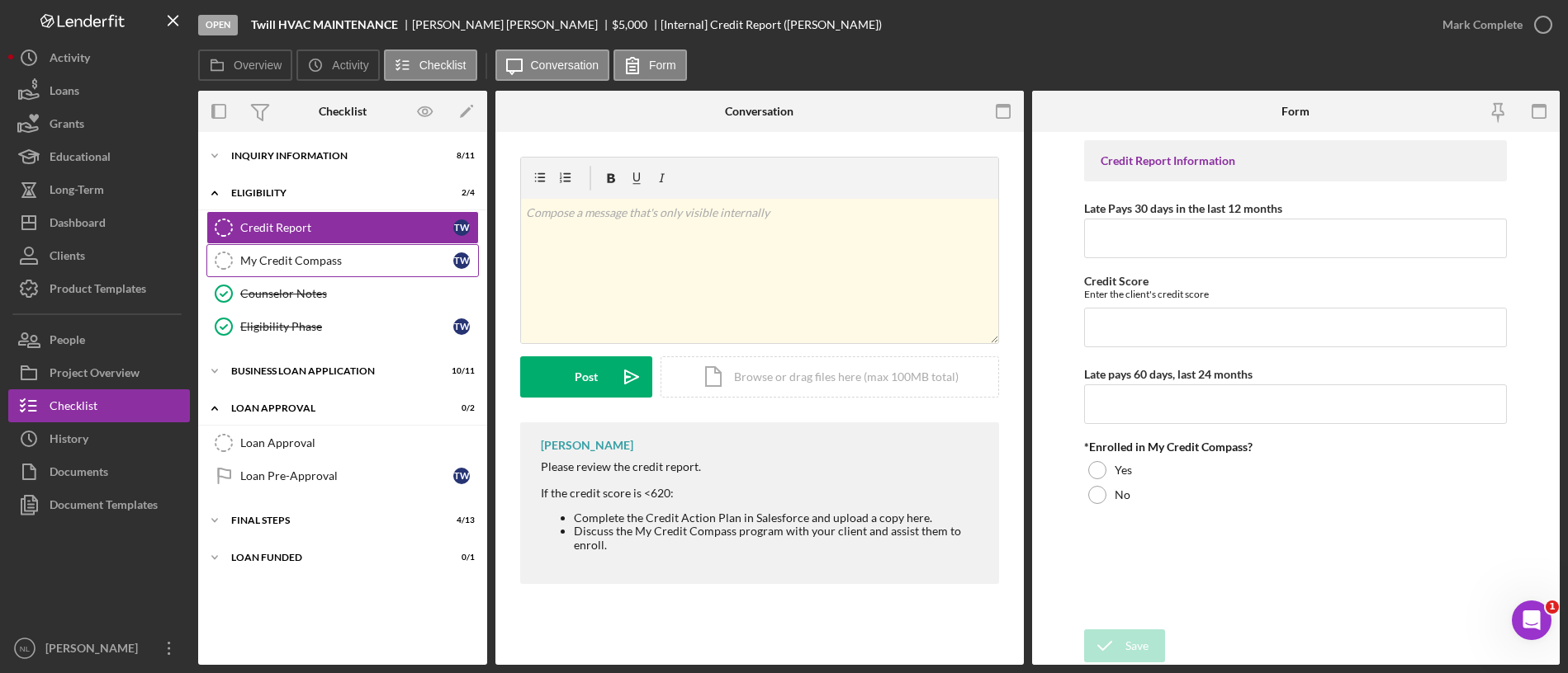
click at [324, 253] on link "My Credit Compass My Credit Compass T W" at bounding box center [342, 261] width 273 height 33
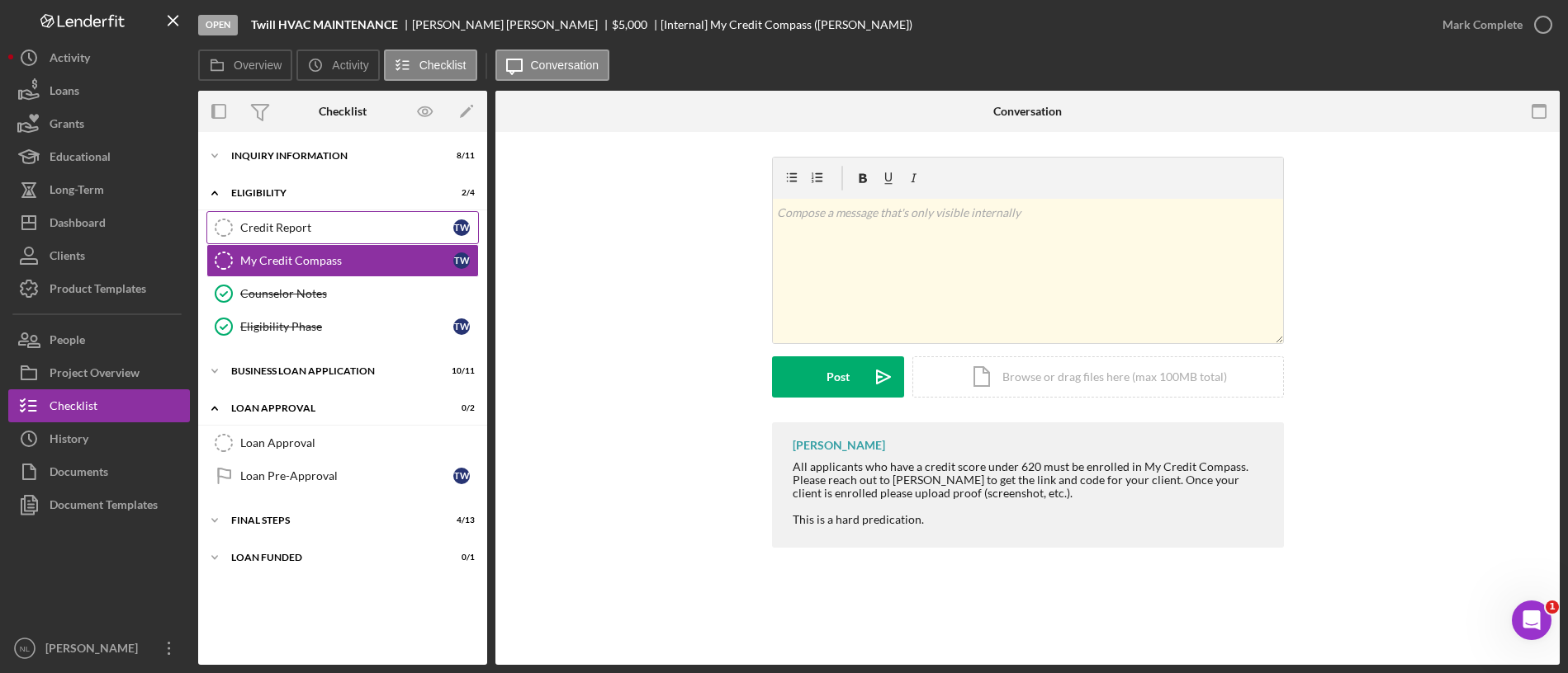
click at [351, 229] on div "Credit Report" at bounding box center [347, 228] width 213 height 13
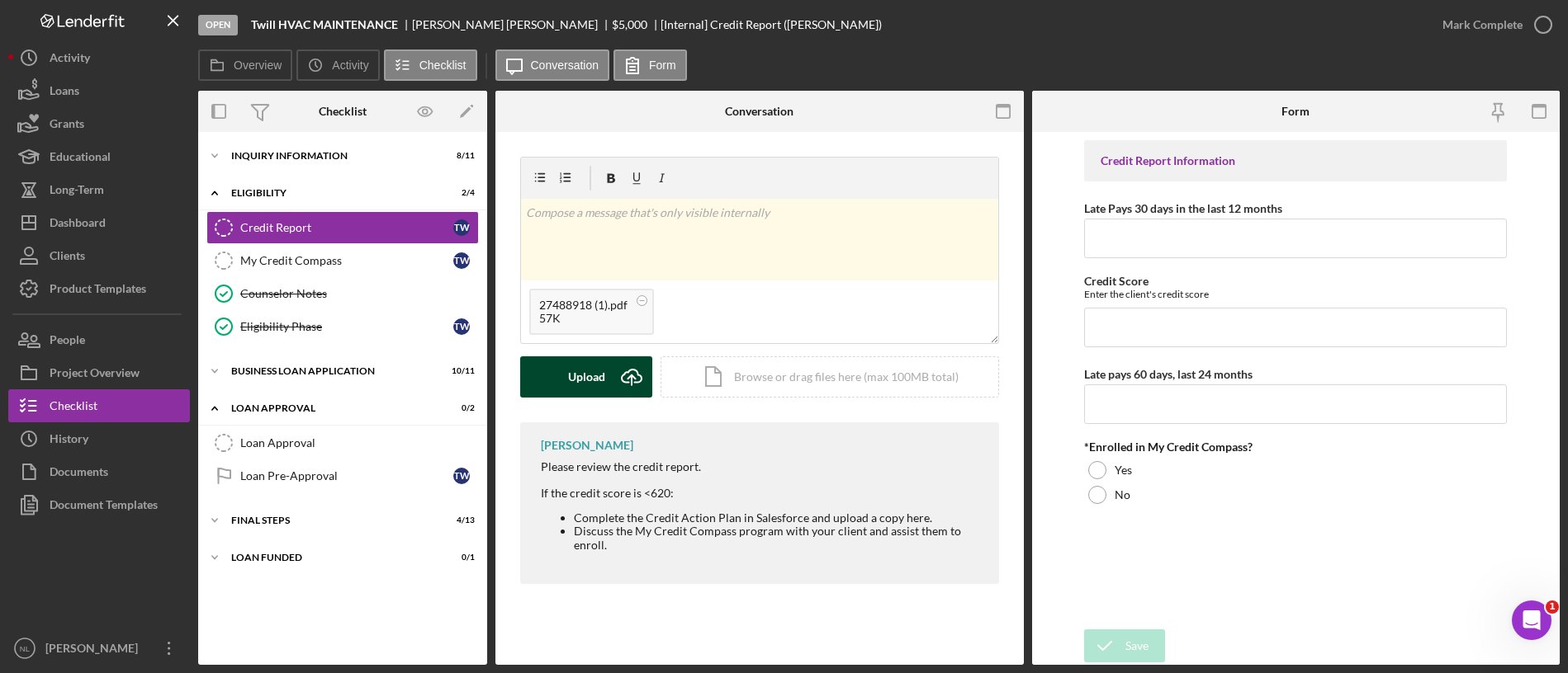
click at [611, 376] on button "Upload Icon/Upload" at bounding box center [585, 377] width 132 height 41
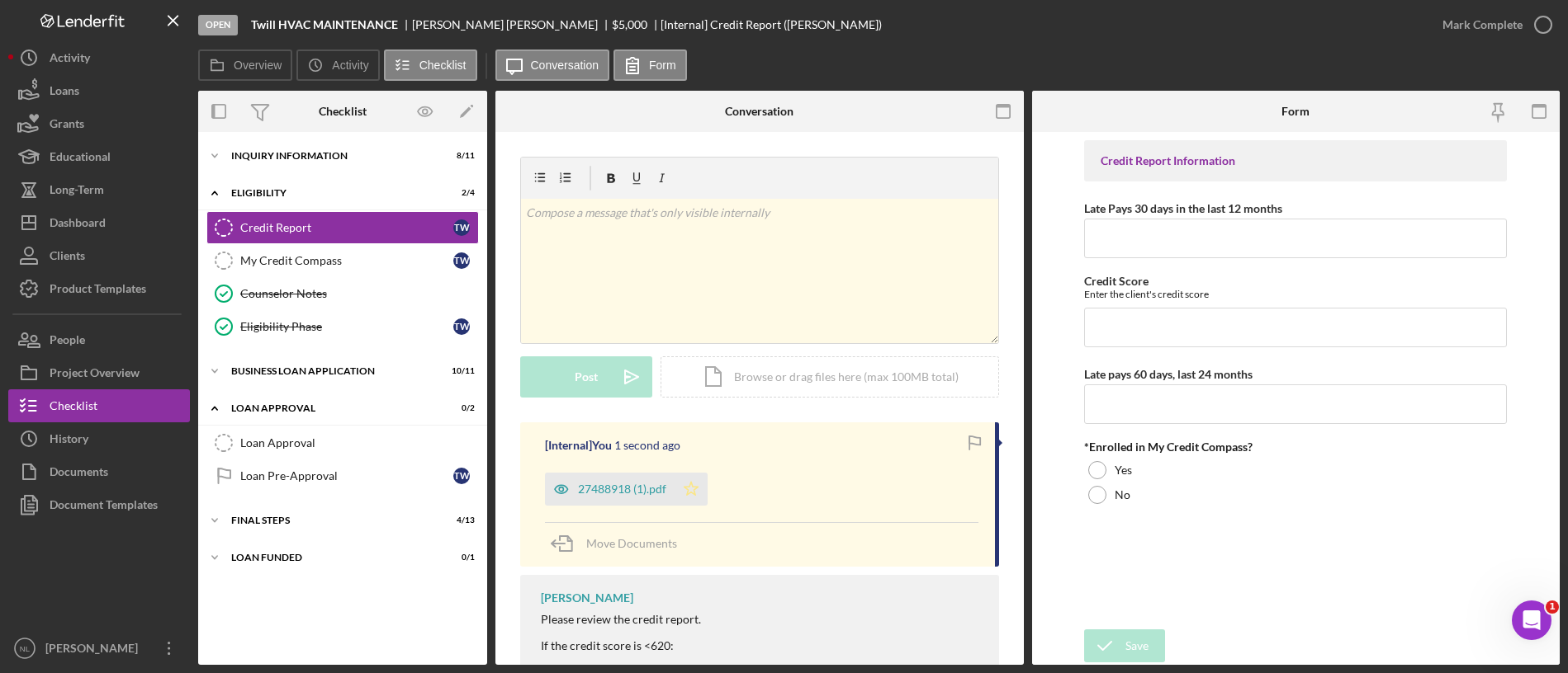
click at [702, 495] on icon "Icon/Star" at bounding box center [690, 489] width 33 height 33
click at [1221, 239] on input "Late Pays 30 days in the last 12 months" at bounding box center [1295, 238] width 422 height 39
type input "9"
click at [1174, 335] on input "Credit Score" at bounding box center [1295, 327] width 422 height 39
type input "481"
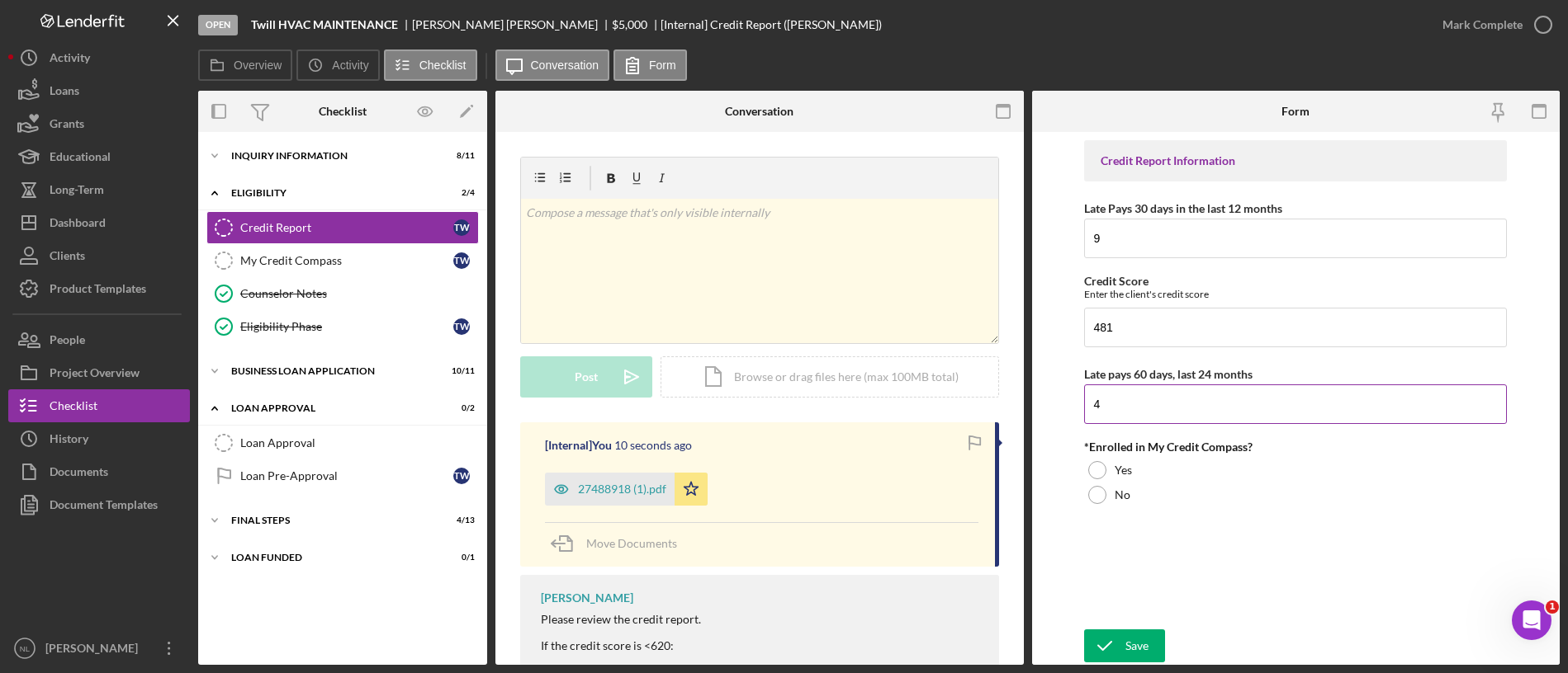
click at [1141, 405] on input "4" at bounding box center [1295, 404] width 422 height 39
type input "4"
click at [1110, 470] on div "Yes" at bounding box center [1295, 470] width 422 height 25
click at [1149, 635] on button "Save" at bounding box center [1124, 646] width 81 height 33
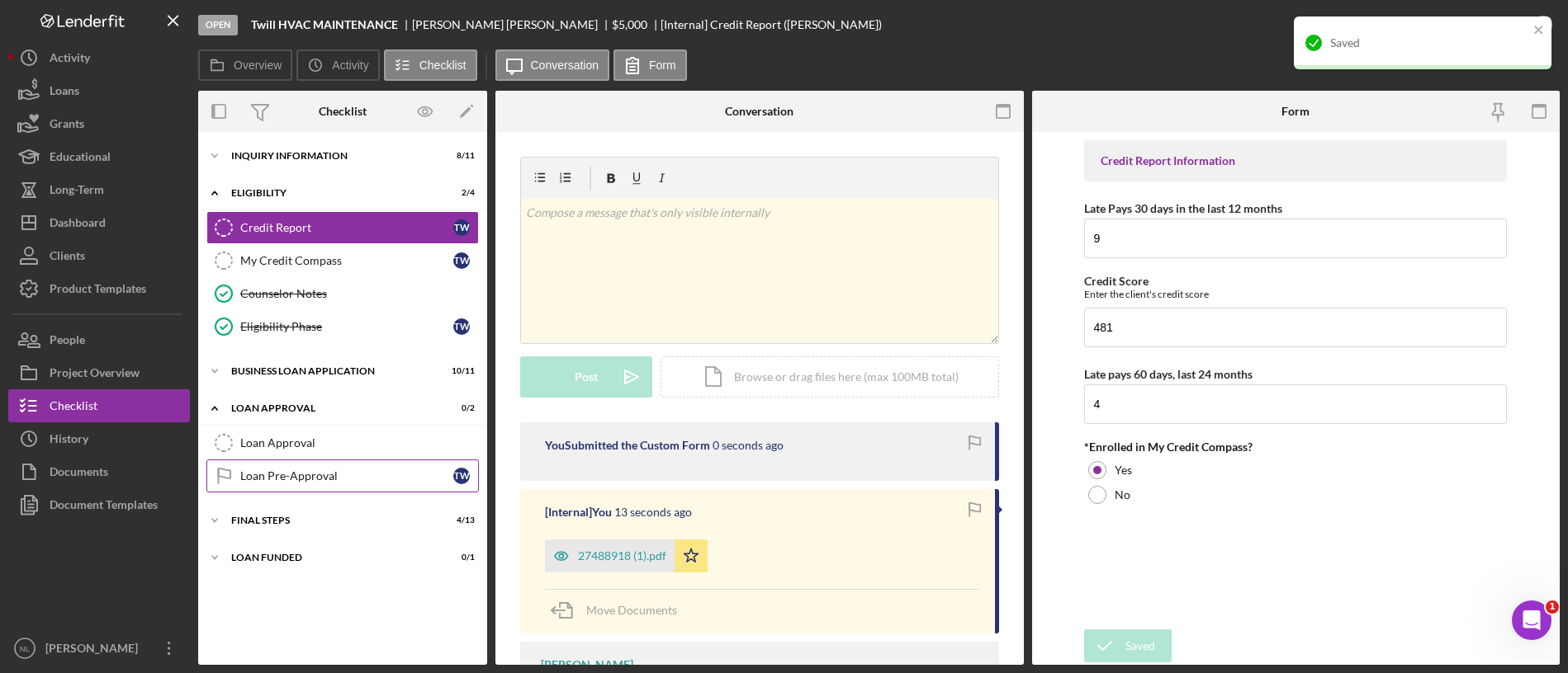
click at [298, 471] on div "Loan Pre-Approval" at bounding box center [347, 476] width 213 height 13
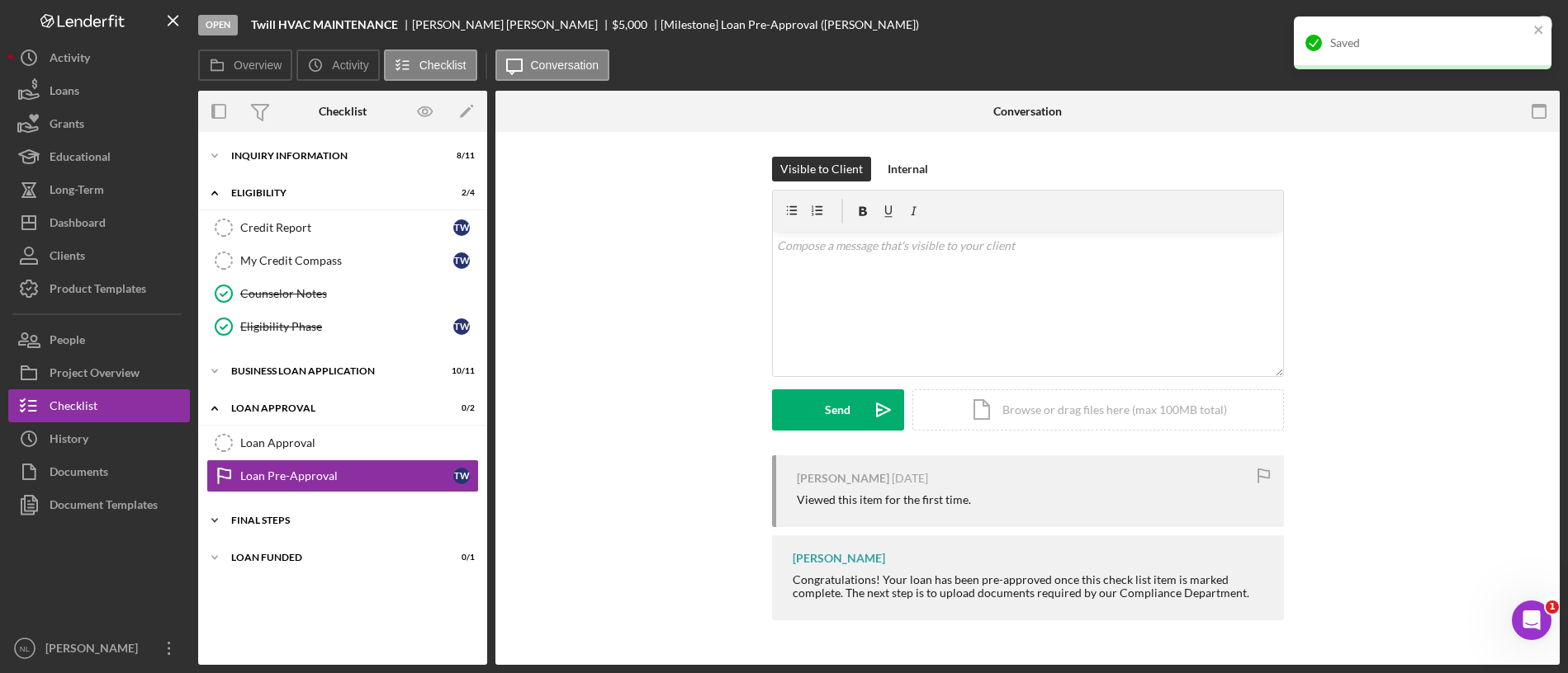
click at [275, 511] on div "Icon/Expander Final Steps 4 / 13" at bounding box center [342, 521] width 289 height 33
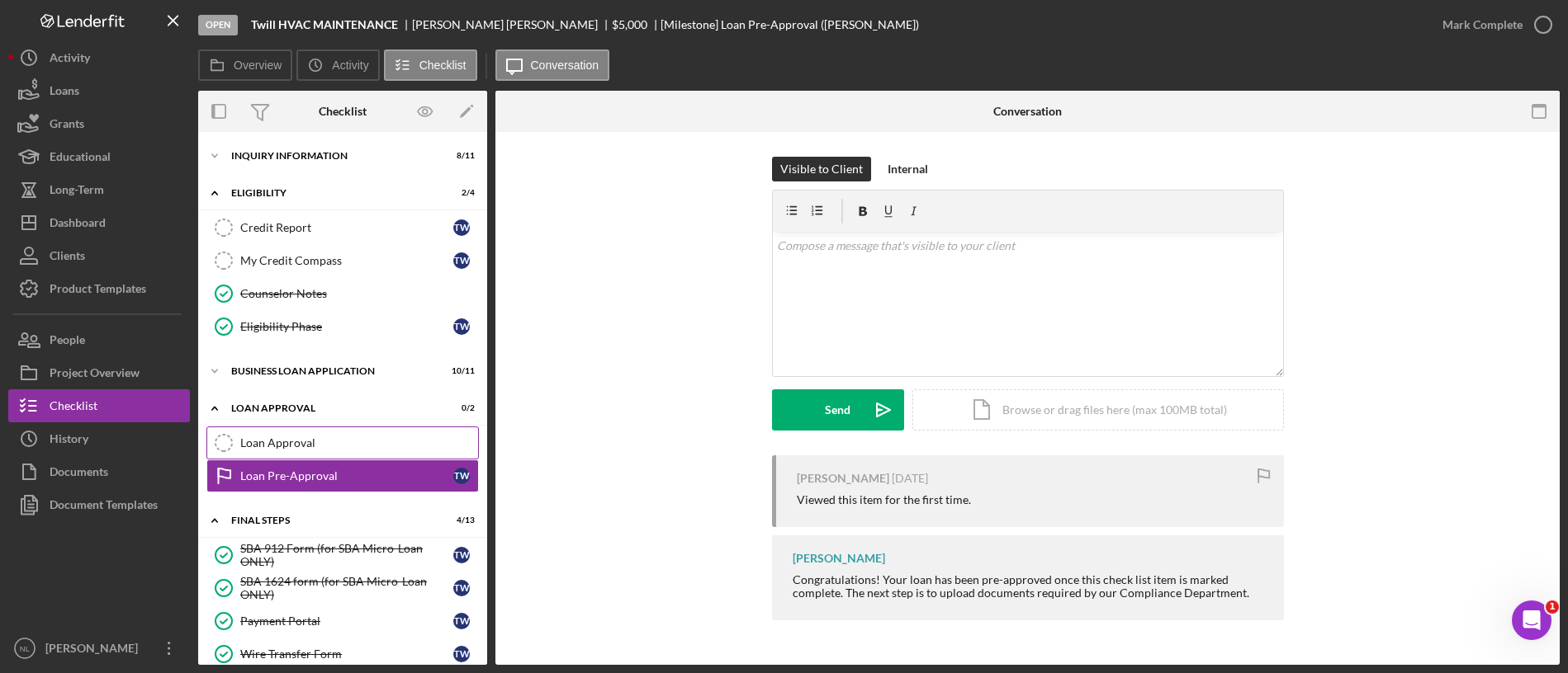
click at [266, 427] on link "Loan Approval Loan Approval" at bounding box center [342, 443] width 273 height 33
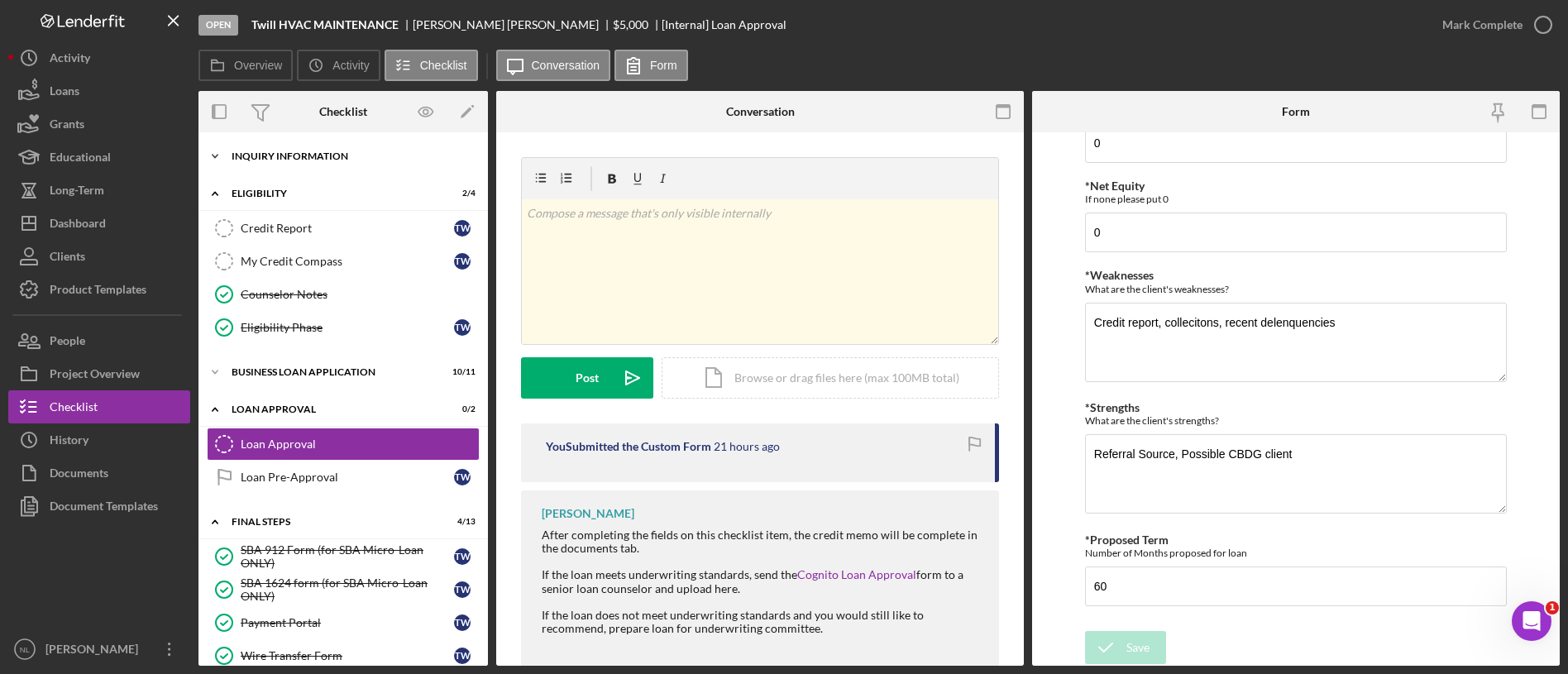
click at [313, 152] on div "INQUIRY INFORMATION" at bounding box center [349, 156] width 235 height 10
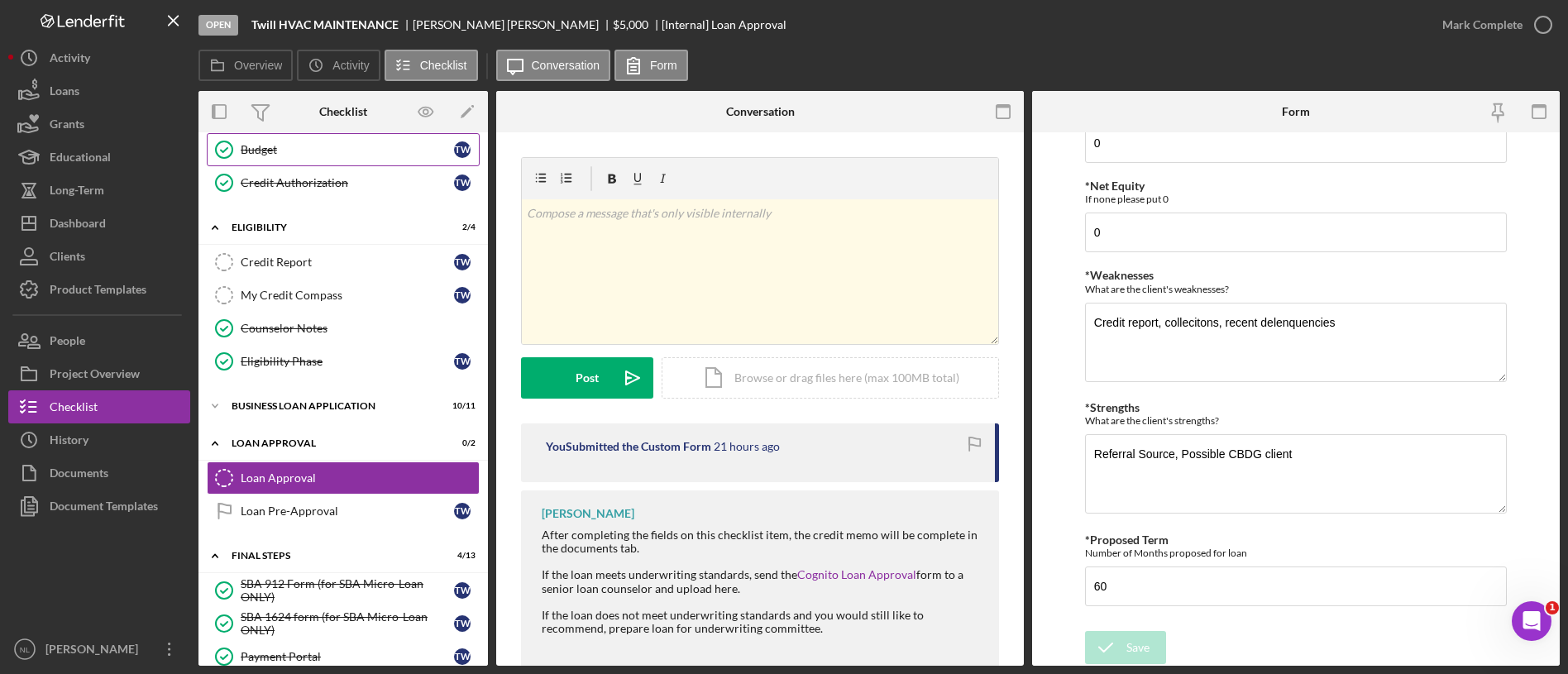
scroll to position [223, 0]
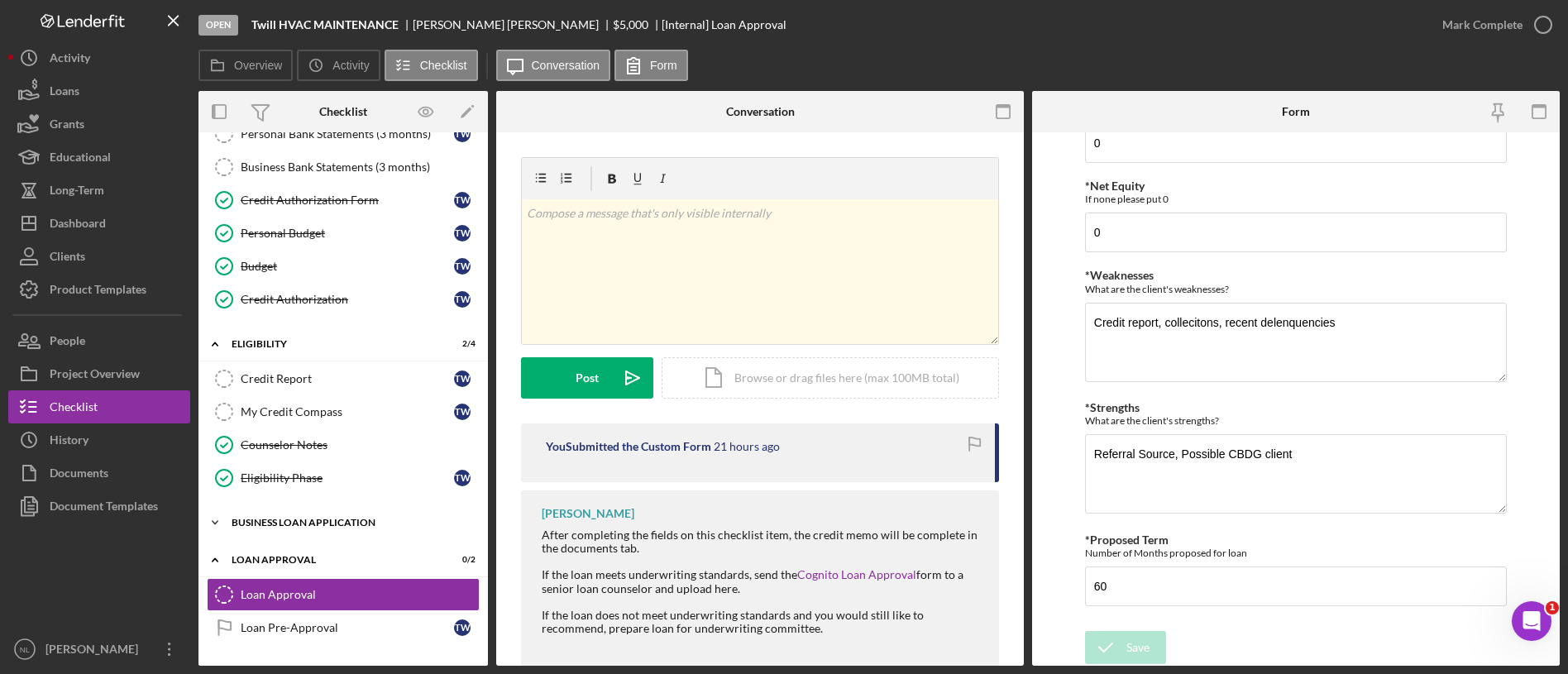
click at [350, 524] on div "BUSINESS LOAN APPLICATION" at bounding box center [349, 521] width 235 height 10
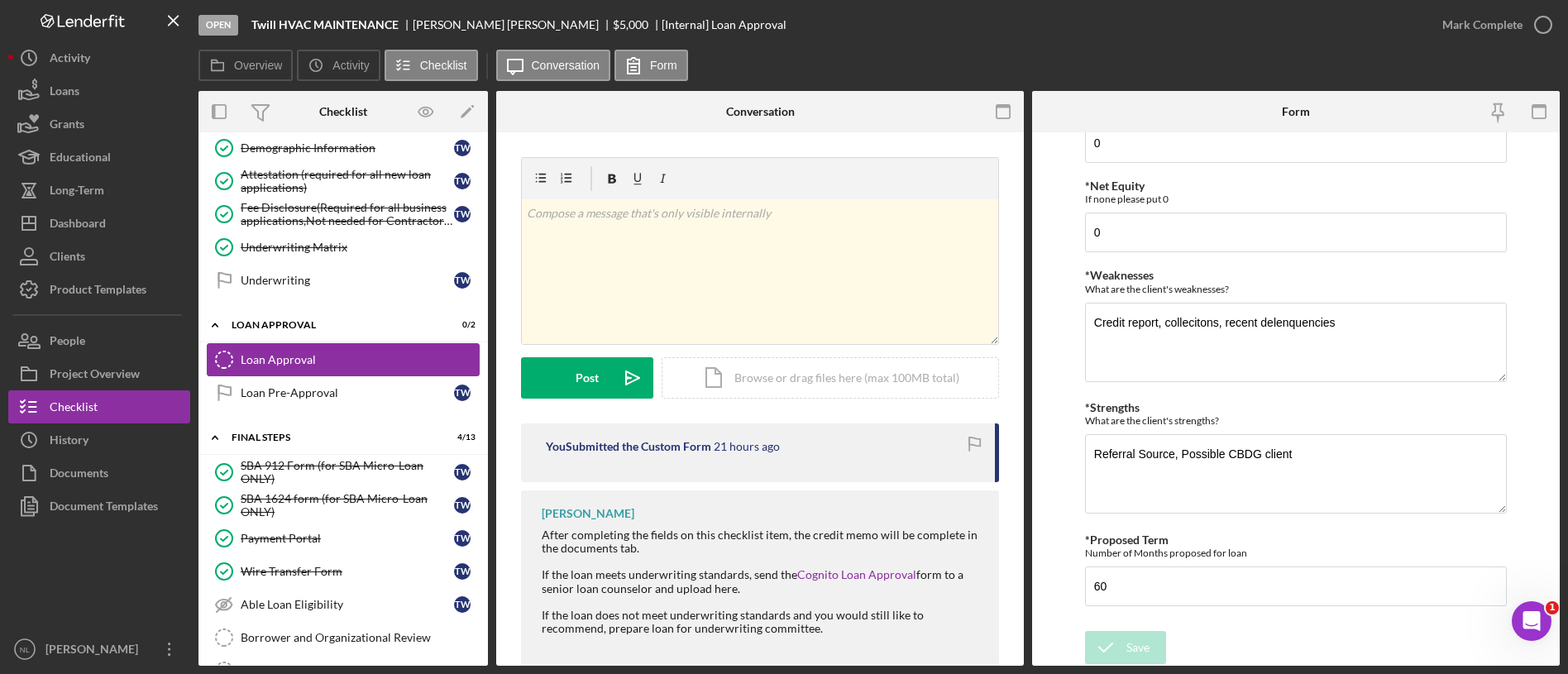
scroll to position [826, 0]
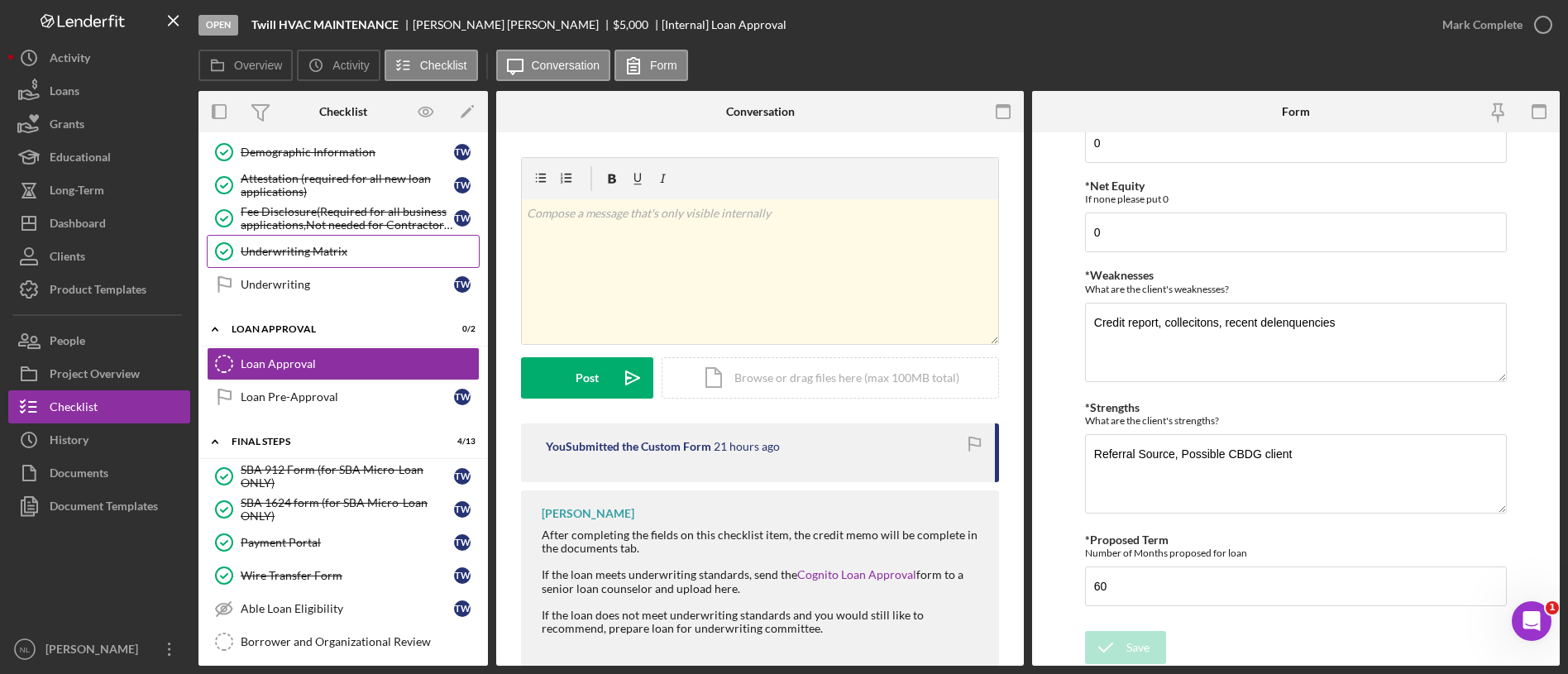
click at [315, 256] on div "Underwriting Matrix" at bounding box center [359, 251] width 238 height 13
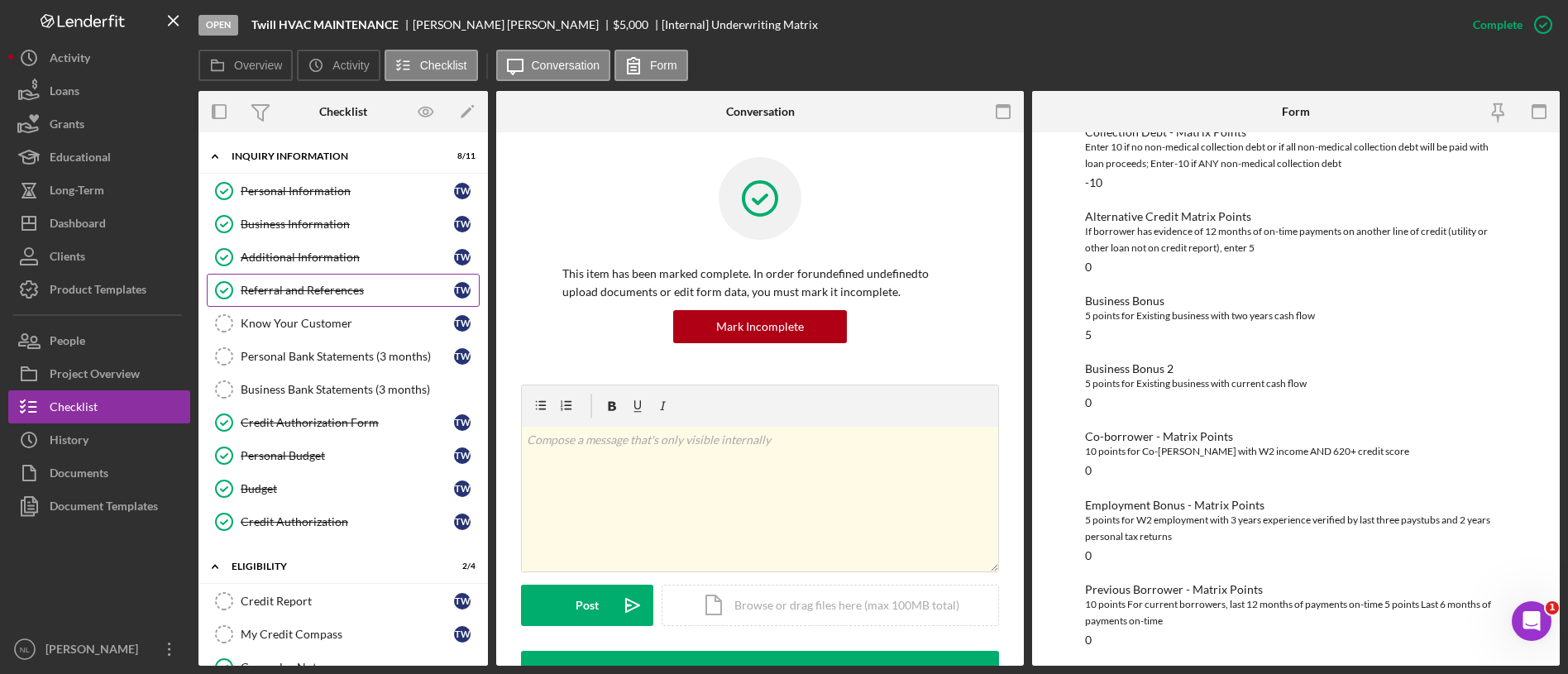
click at [360, 293] on div "Referral and References" at bounding box center [348, 290] width 214 height 13
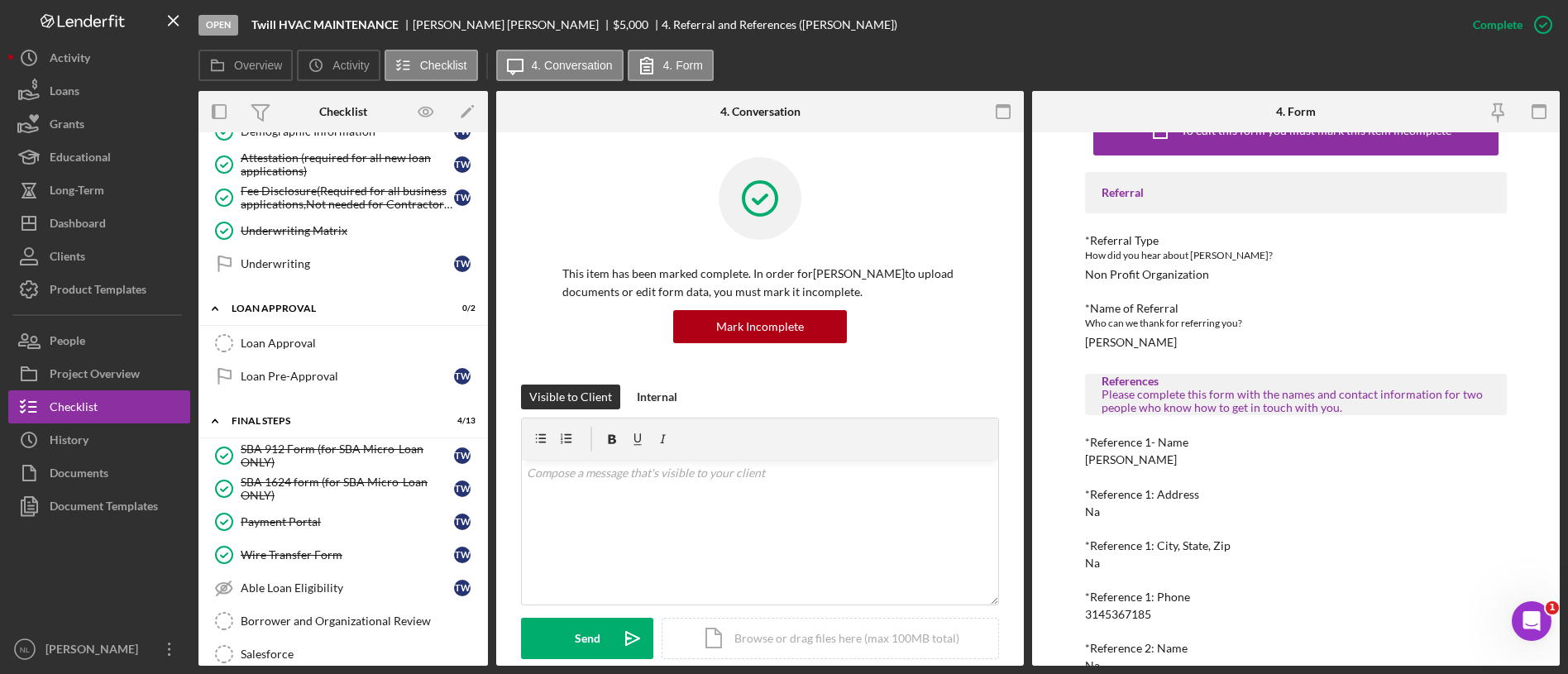
scroll to position [844, 0]
click at [277, 212] on div "Fee Disclosure(Required for all business applications,Not needed for Contractor…" at bounding box center [348, 199] width 214 height 26
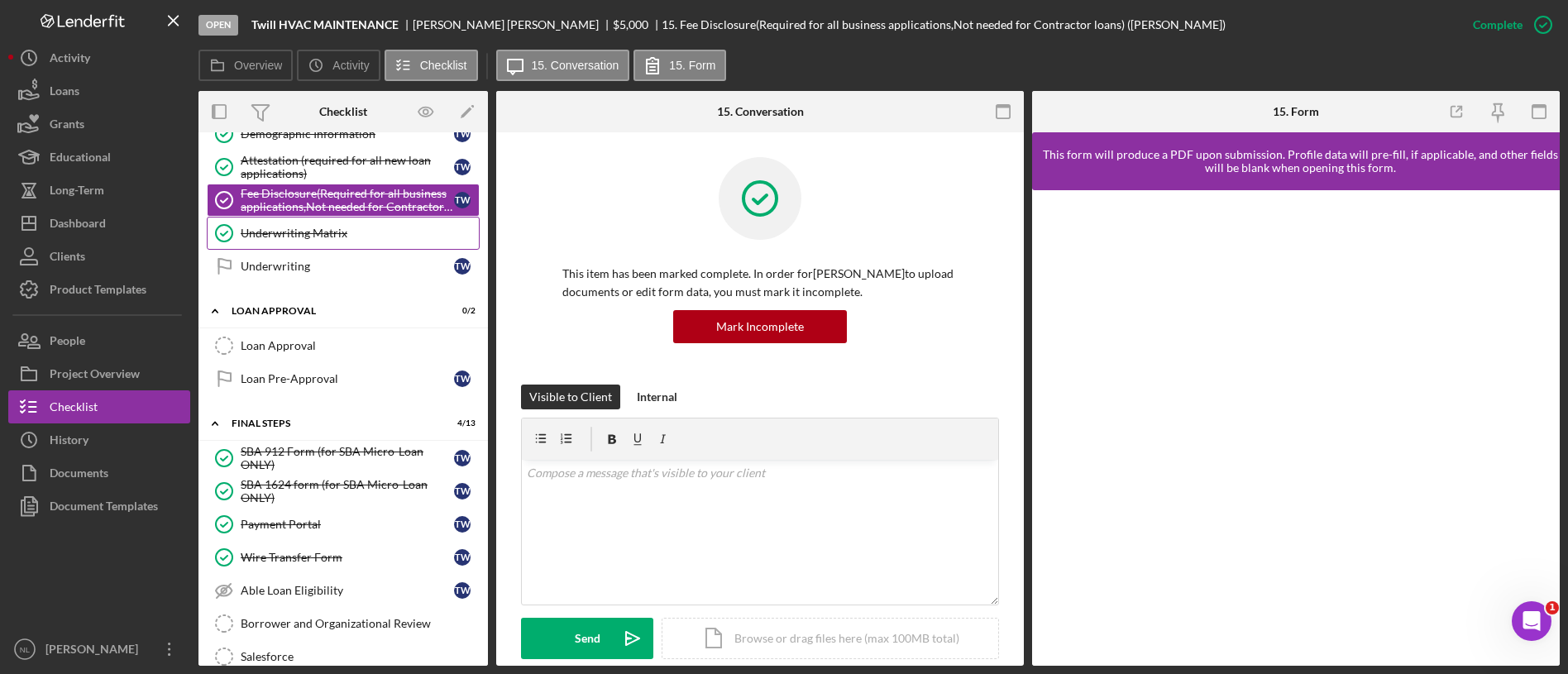
click at [292, 239] on div "Underwriting Matrix" at bounding box center [359, 232] width 238 height 13
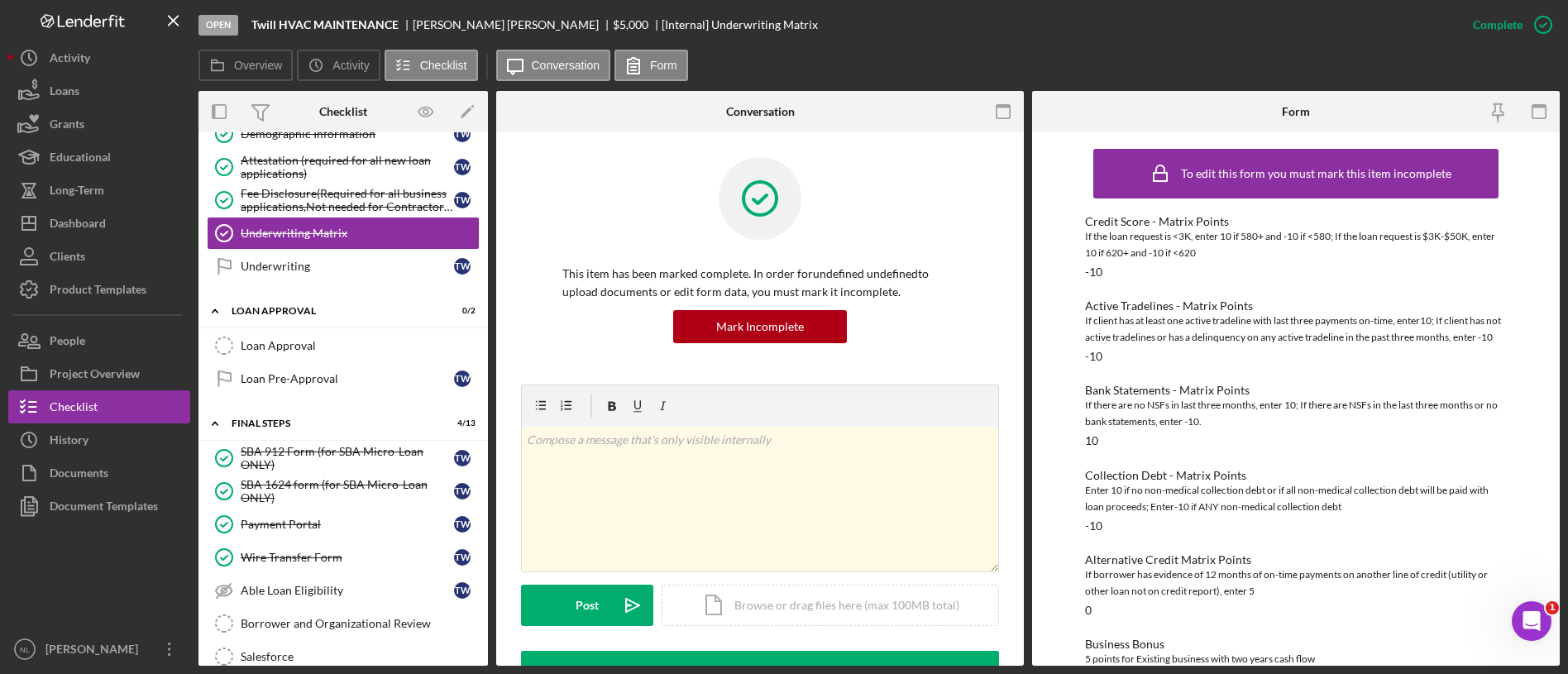
scroll to position [201, 0]
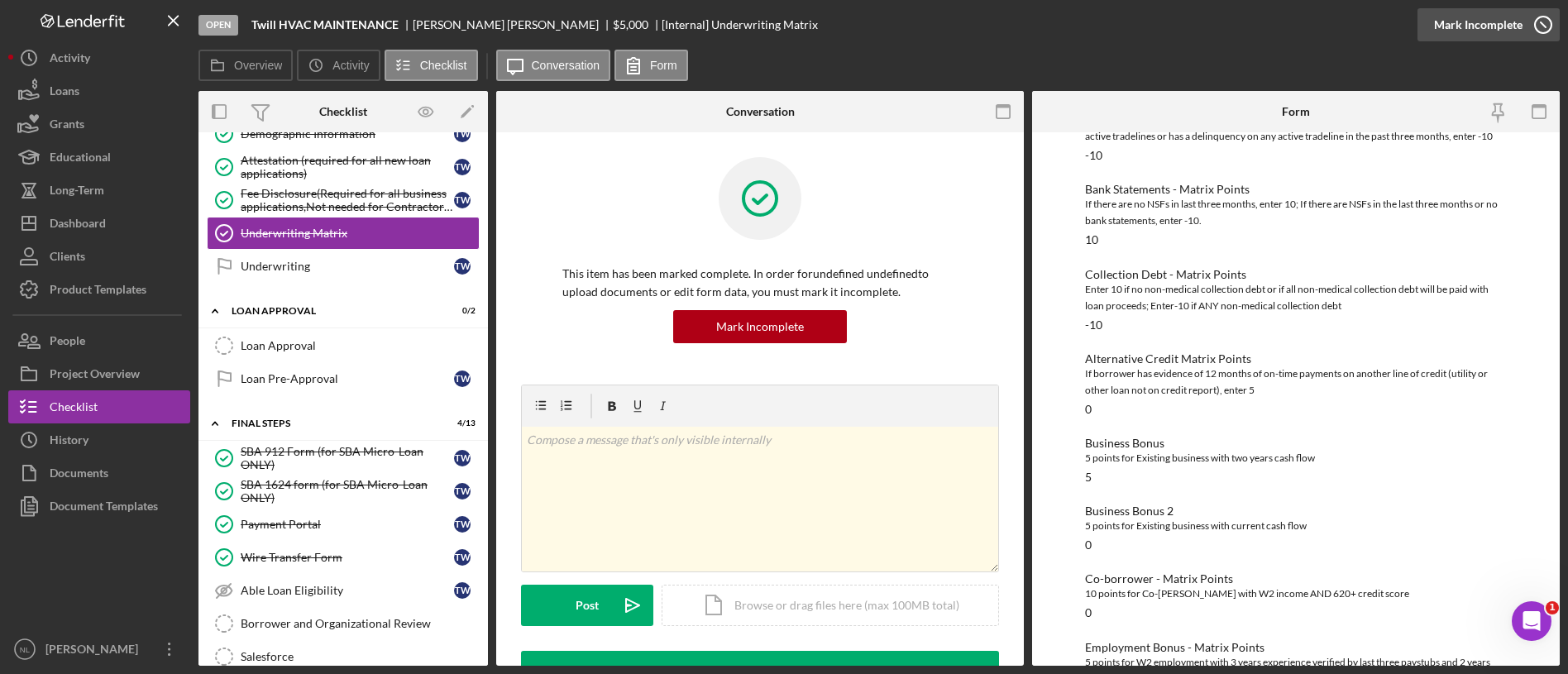
click at [1499, 27] on div "Mark Incomplete" at bounding box center [1478, 24] width 89 height 33
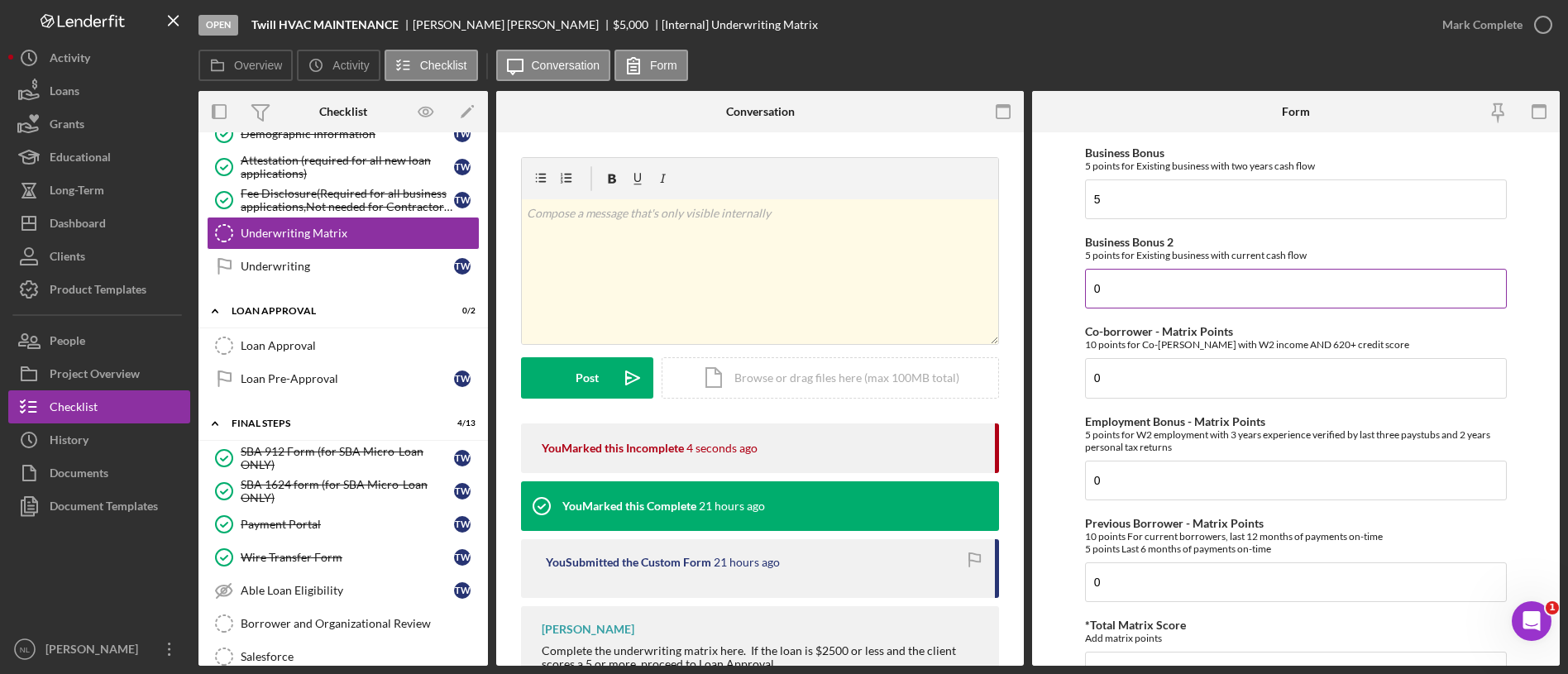
scroll to position [420, 0]
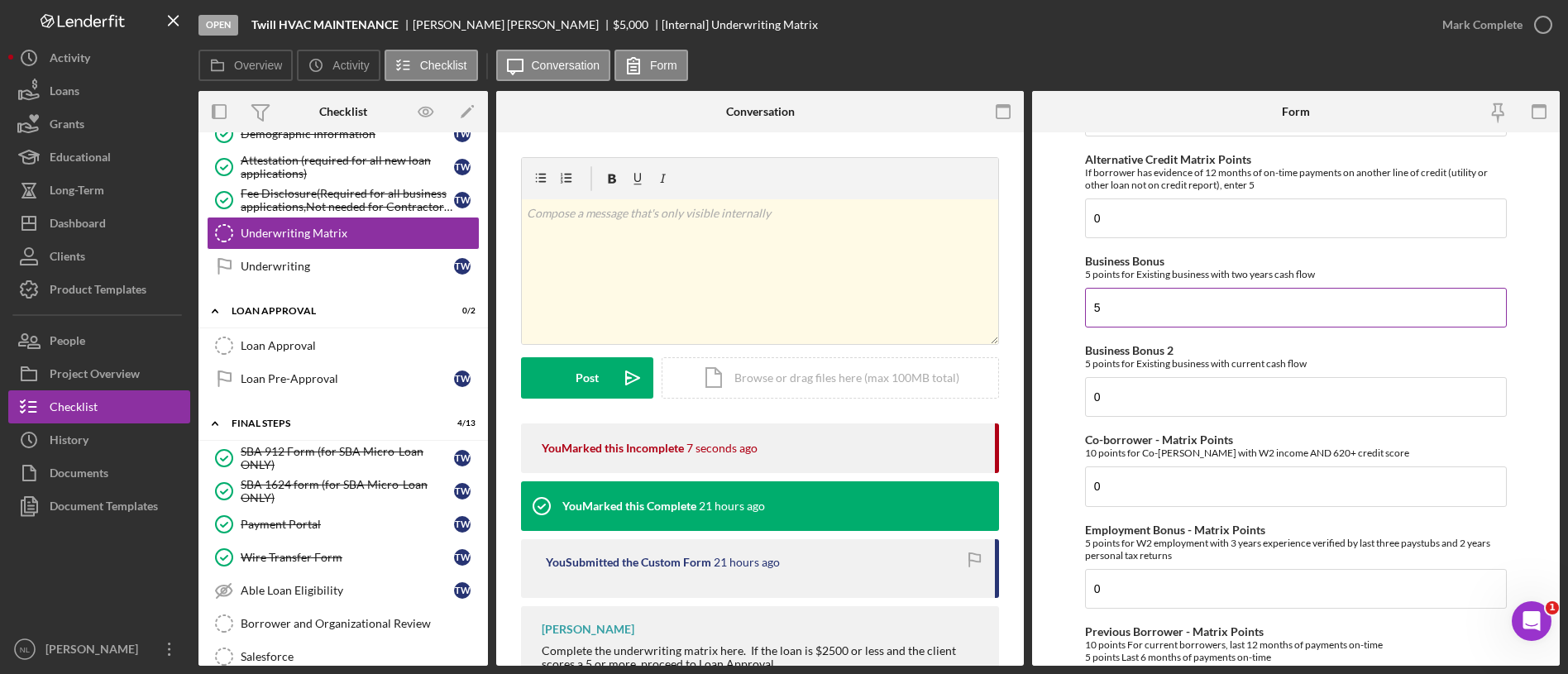
click at [1164, 320] on input "5" at bounding box center [1296, 307] width 422 height 39
type input "0"
click at [1154, 402] on input "0" at bounding box center [1296, 397] width 422 height 39
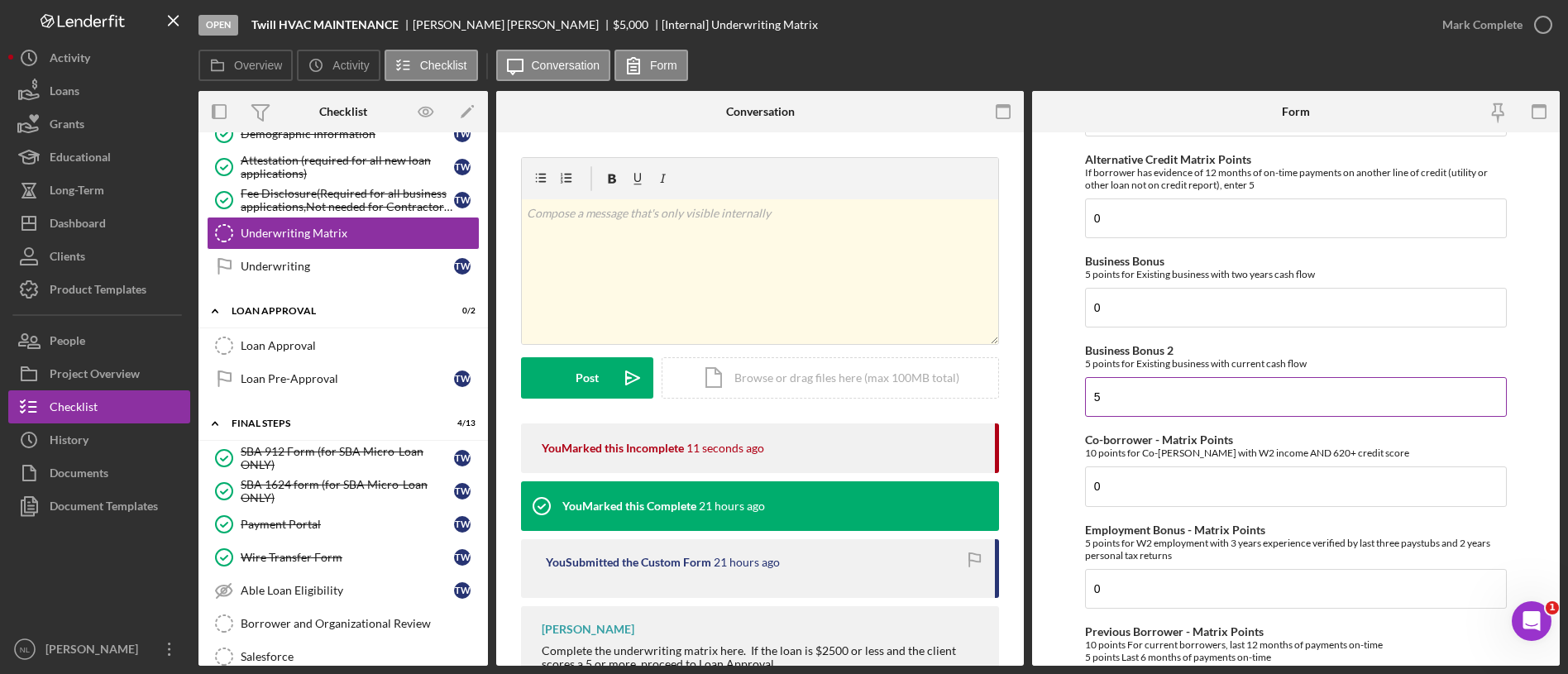
scroll to position [884, 0]
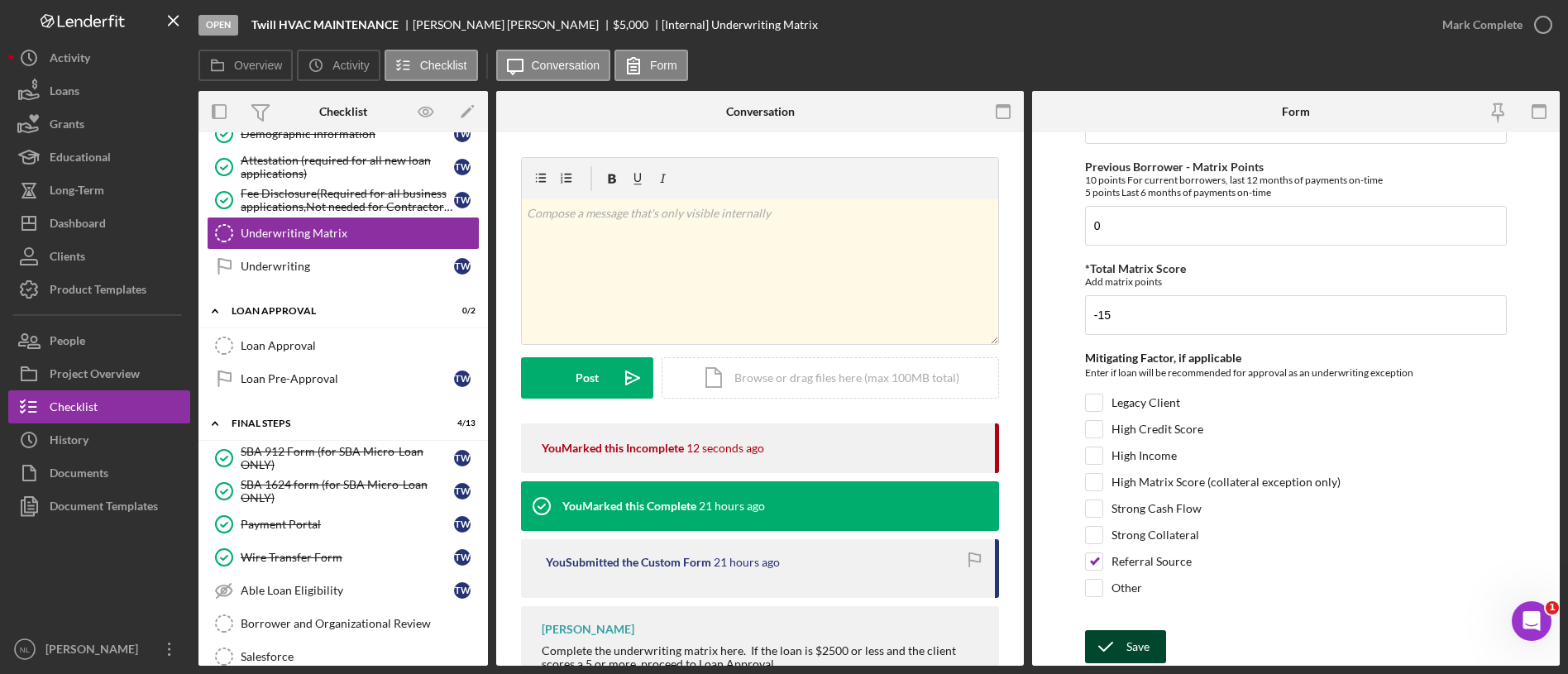
type input "5"
click at [1130, 648] on div "Save" at bounding box center [1138, 646] width 23 height 33
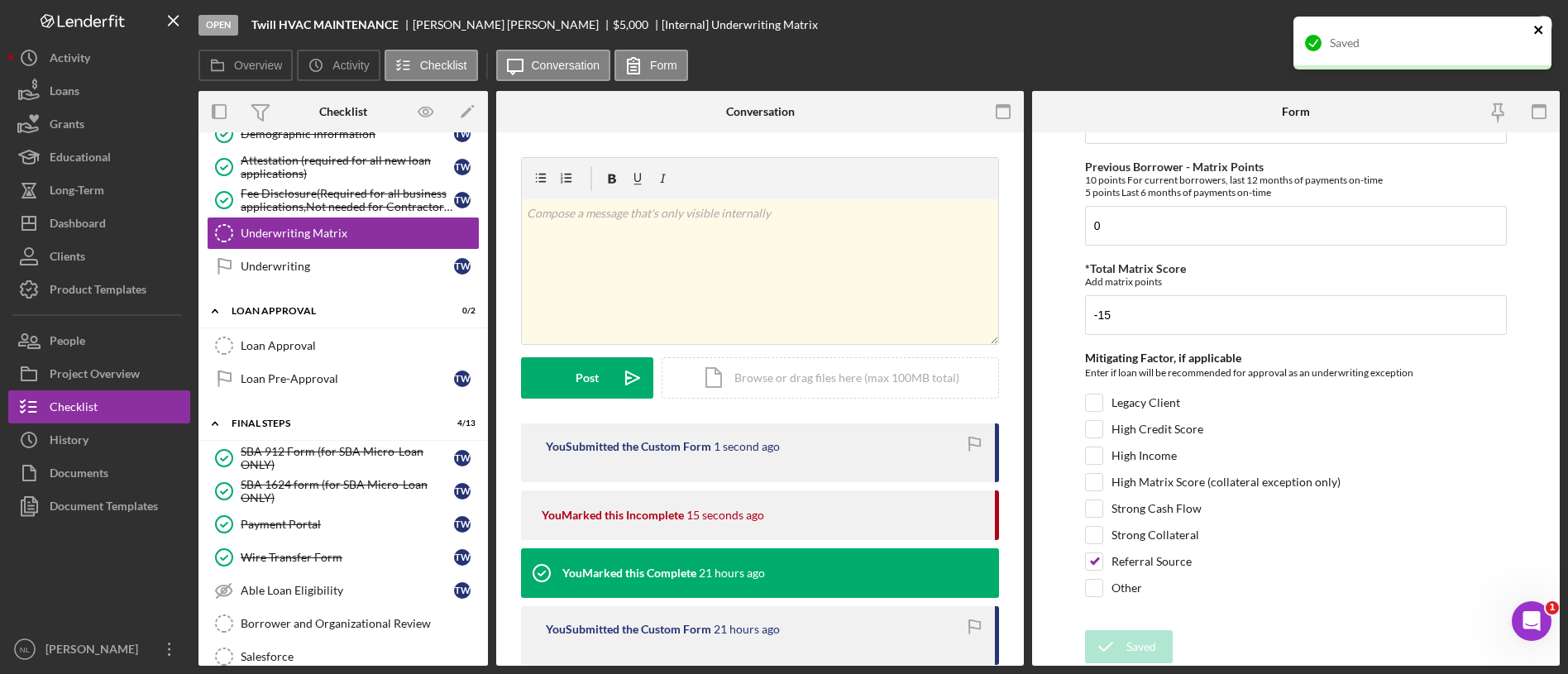
click at [1544, 35] on icon "close" at bounding box center [1538, 30] width 12 height 13
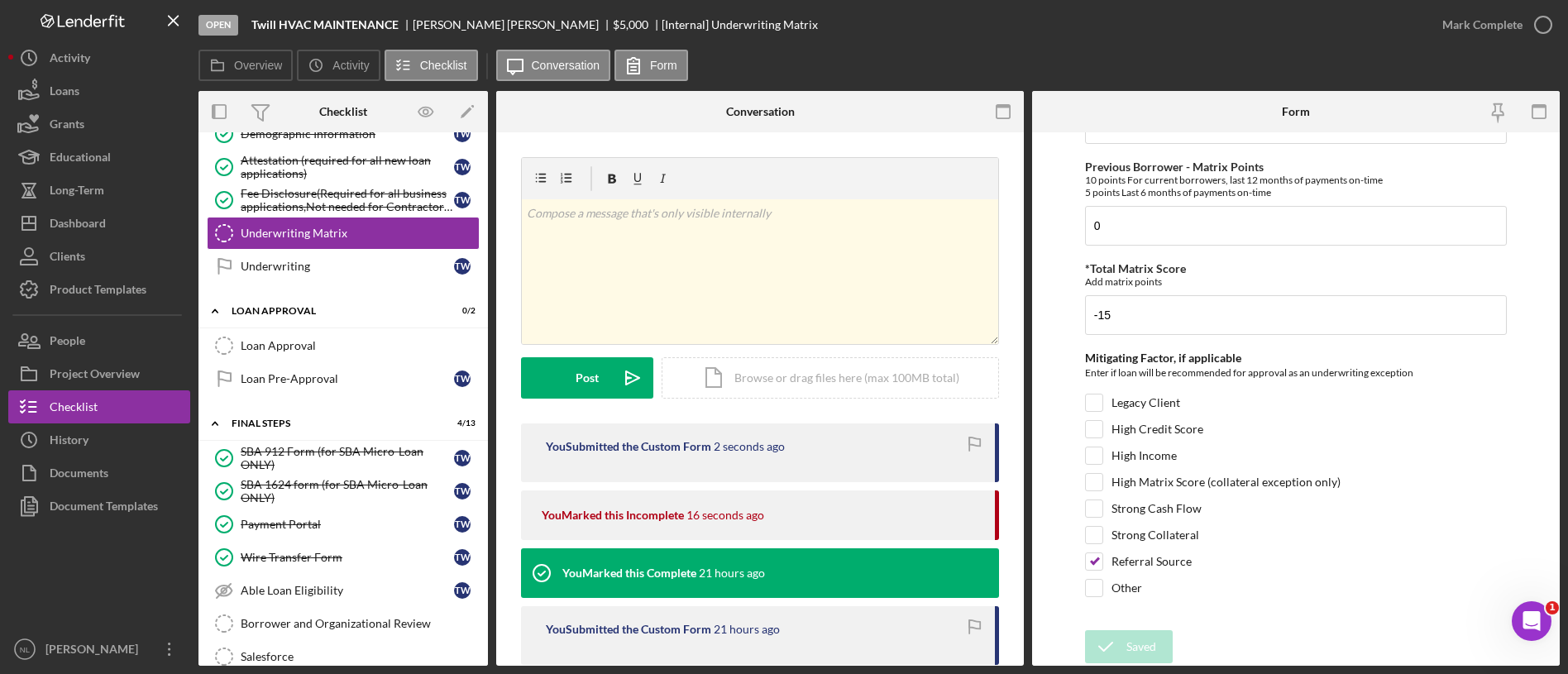
click at [1484, 48] on div "Mark Complete" at bounding box center [1493, 24] width 134 height 49
click at [1485, 32] on div "Mark Complete" at bounding box center [1482, 24] width 80 height 33
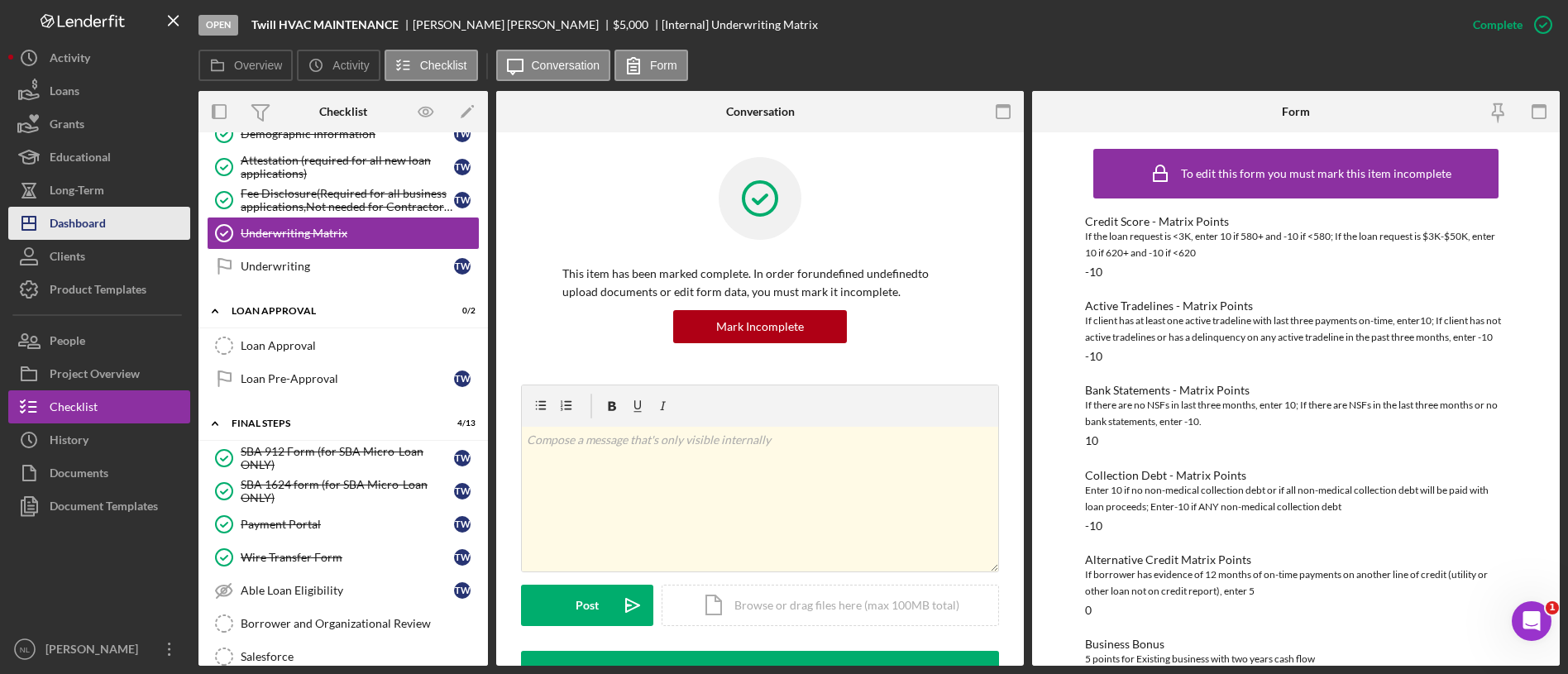
click at [134, 224] on button "Icon/Dashboard Dashboard" at bounding box center [99, 223] width 182 height 33
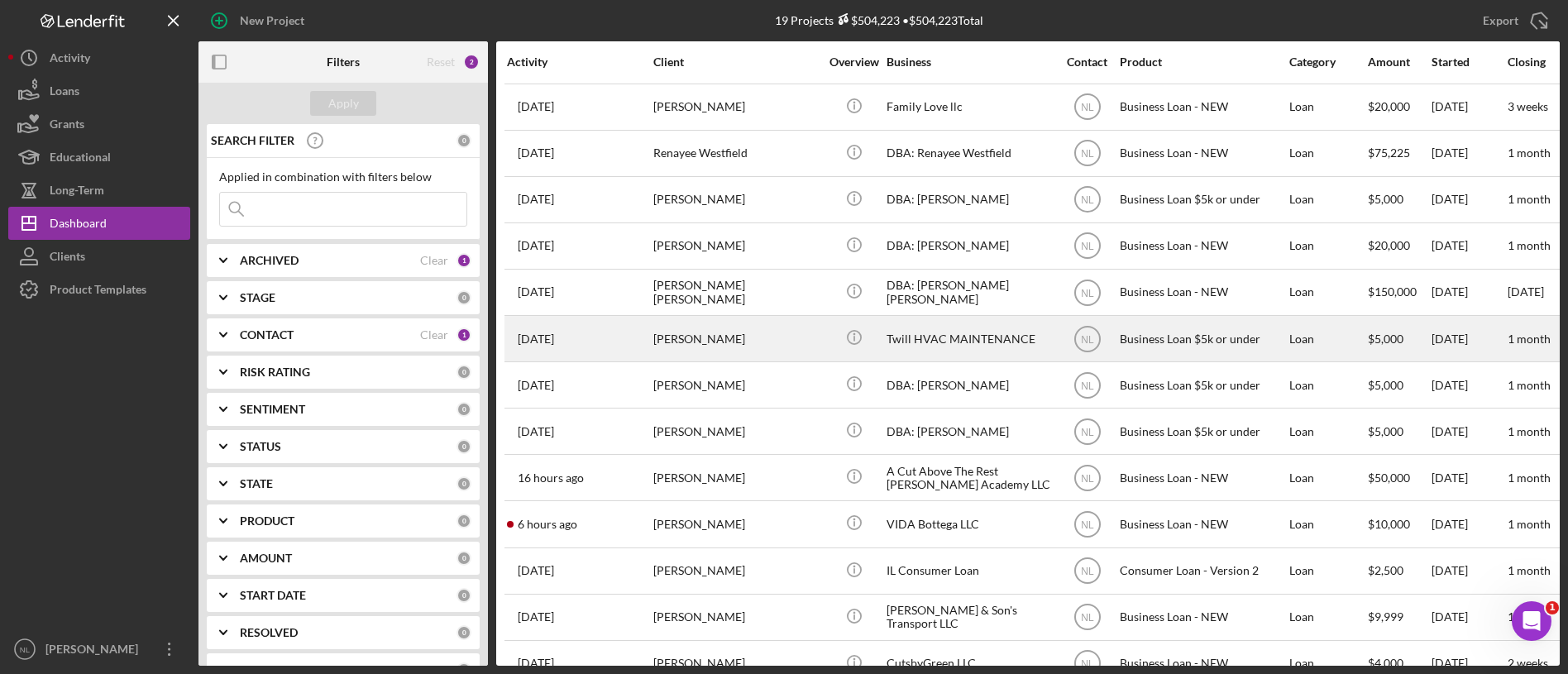
scroll to position [58, 0]
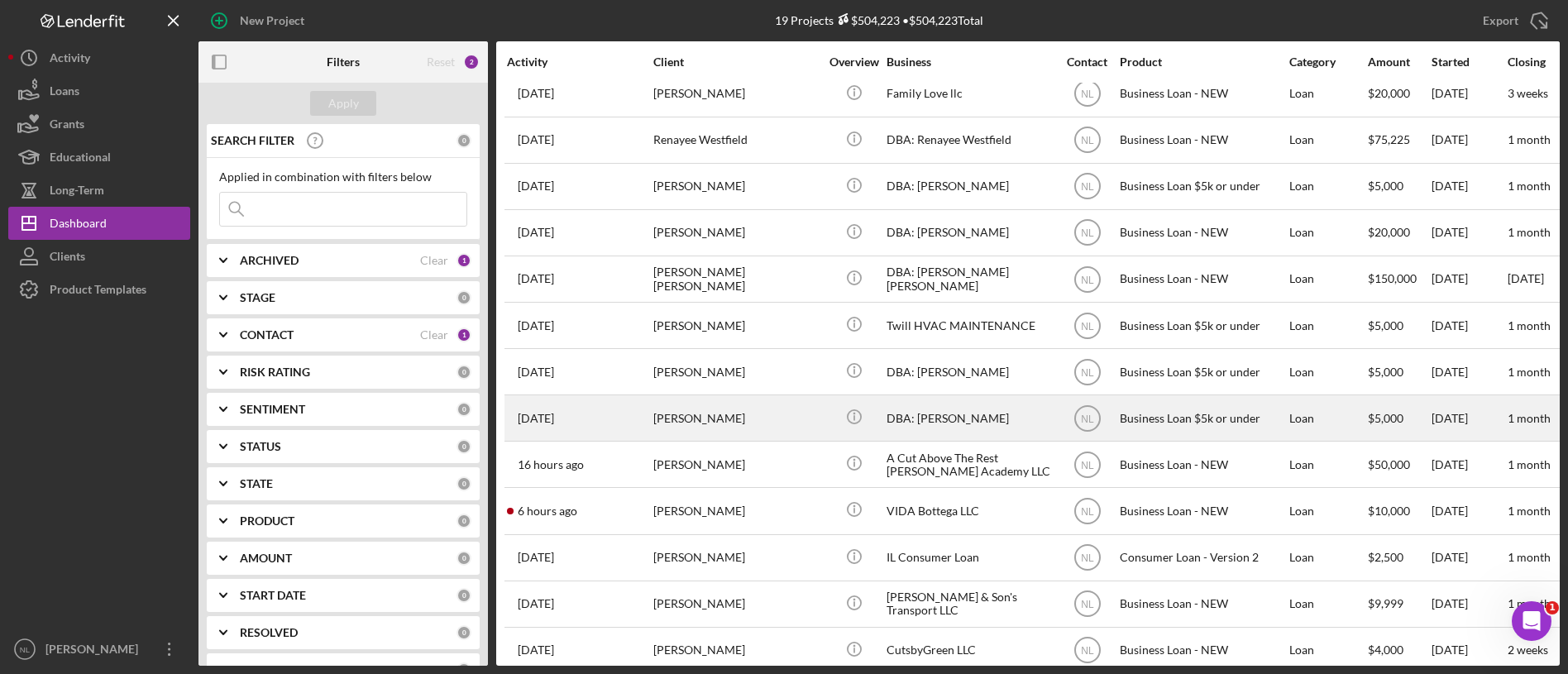
click at [706, 417] on div "[PERSON_NAME]" at bounding box center [736, 417] width 165 height 44
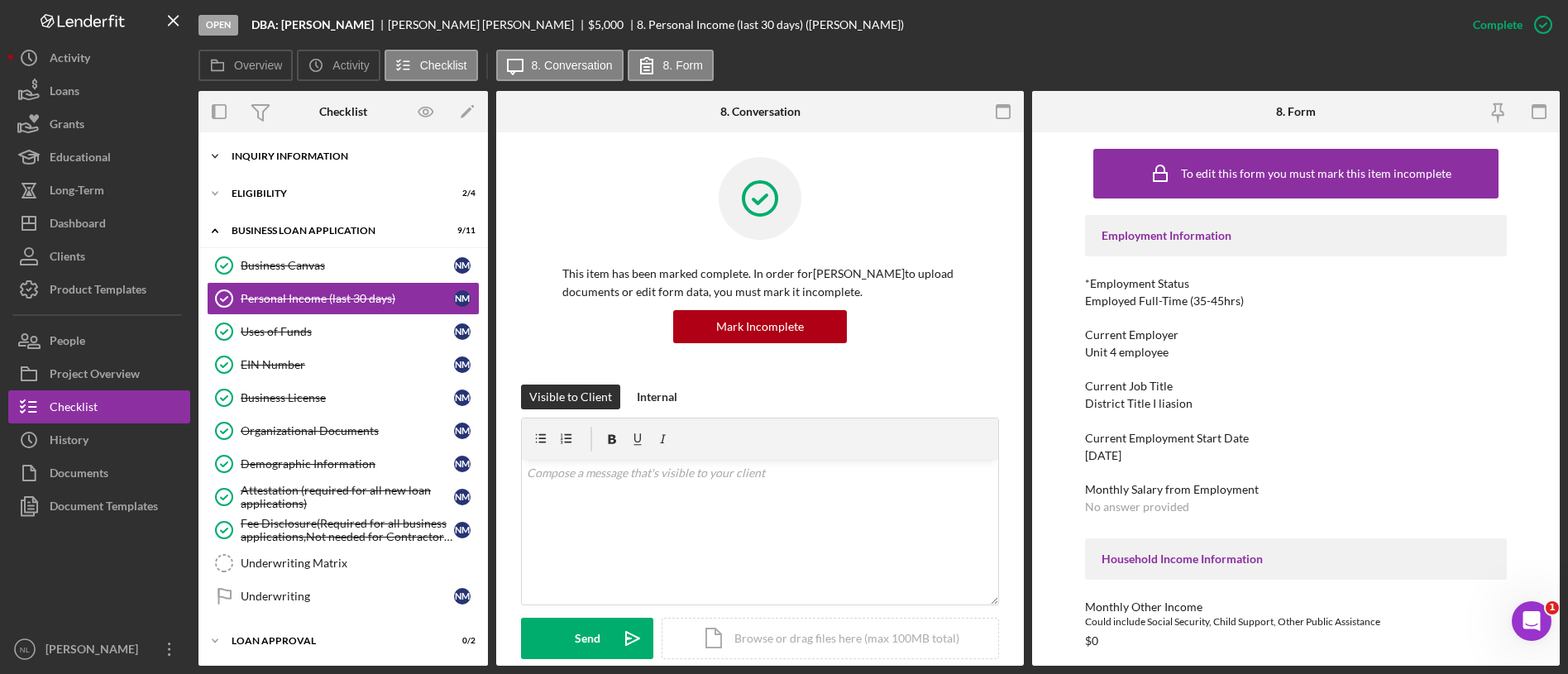
click at [279, 156] on div "INQUIRY INFORMATION" at bounding box center [349, 156] width 235 height 10
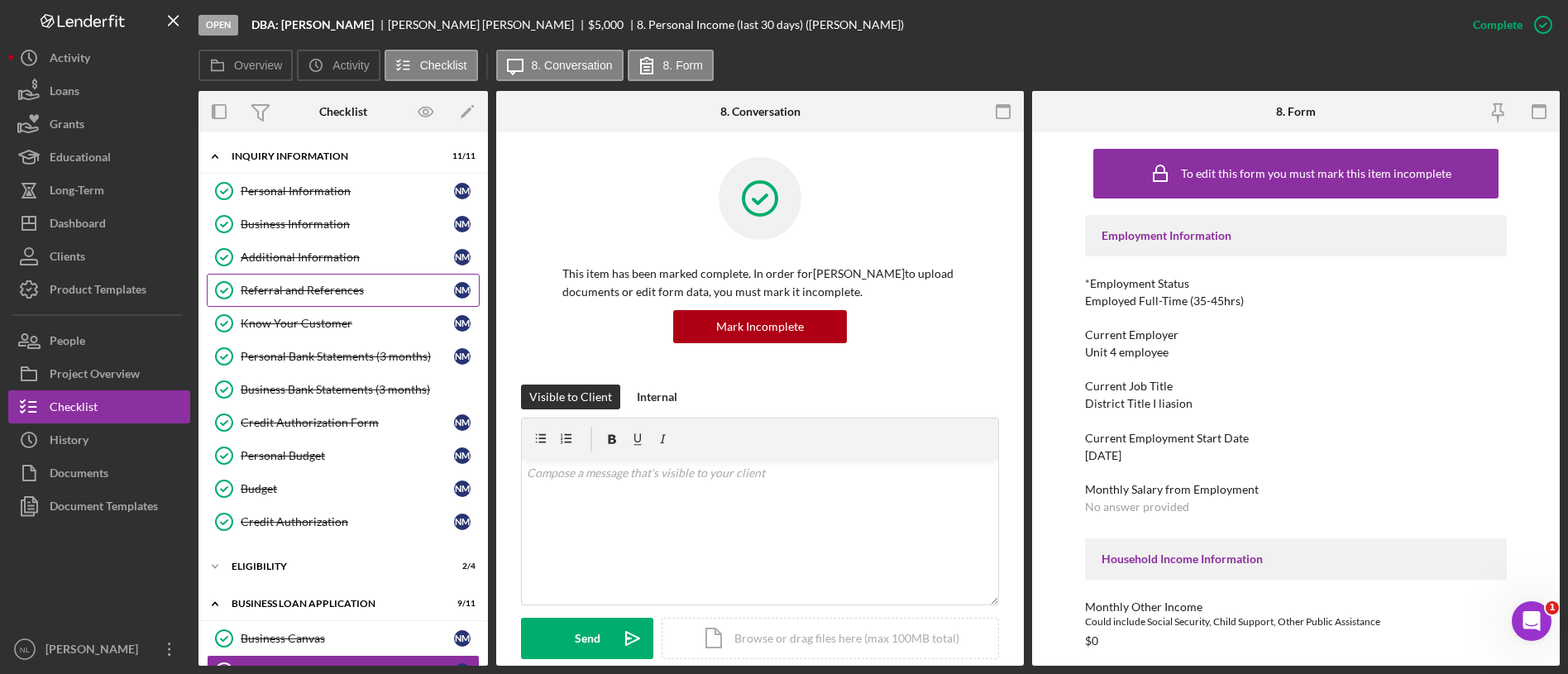
scroll to position [285, 0]
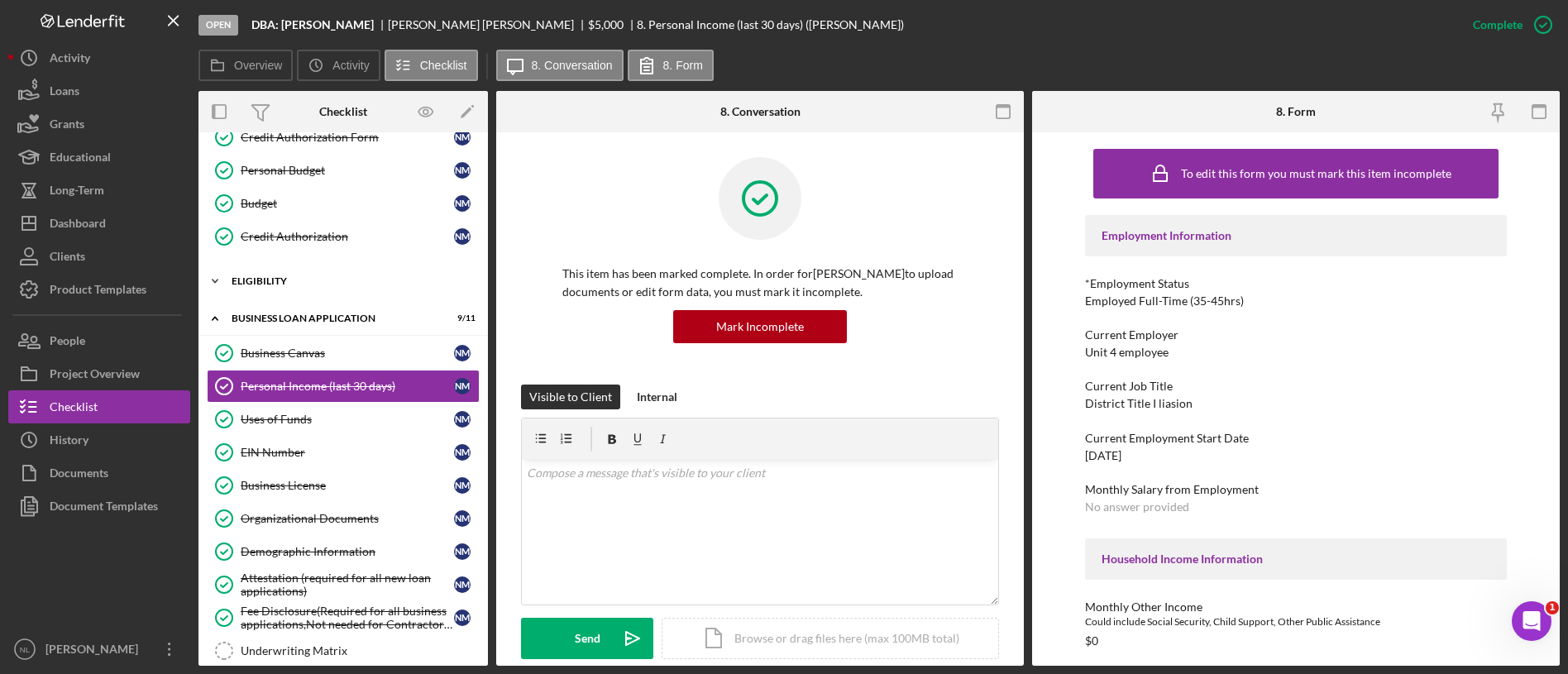
click at [293, 281] on div "Eligibility" at bounding box center [349, 281] width 235 height 10
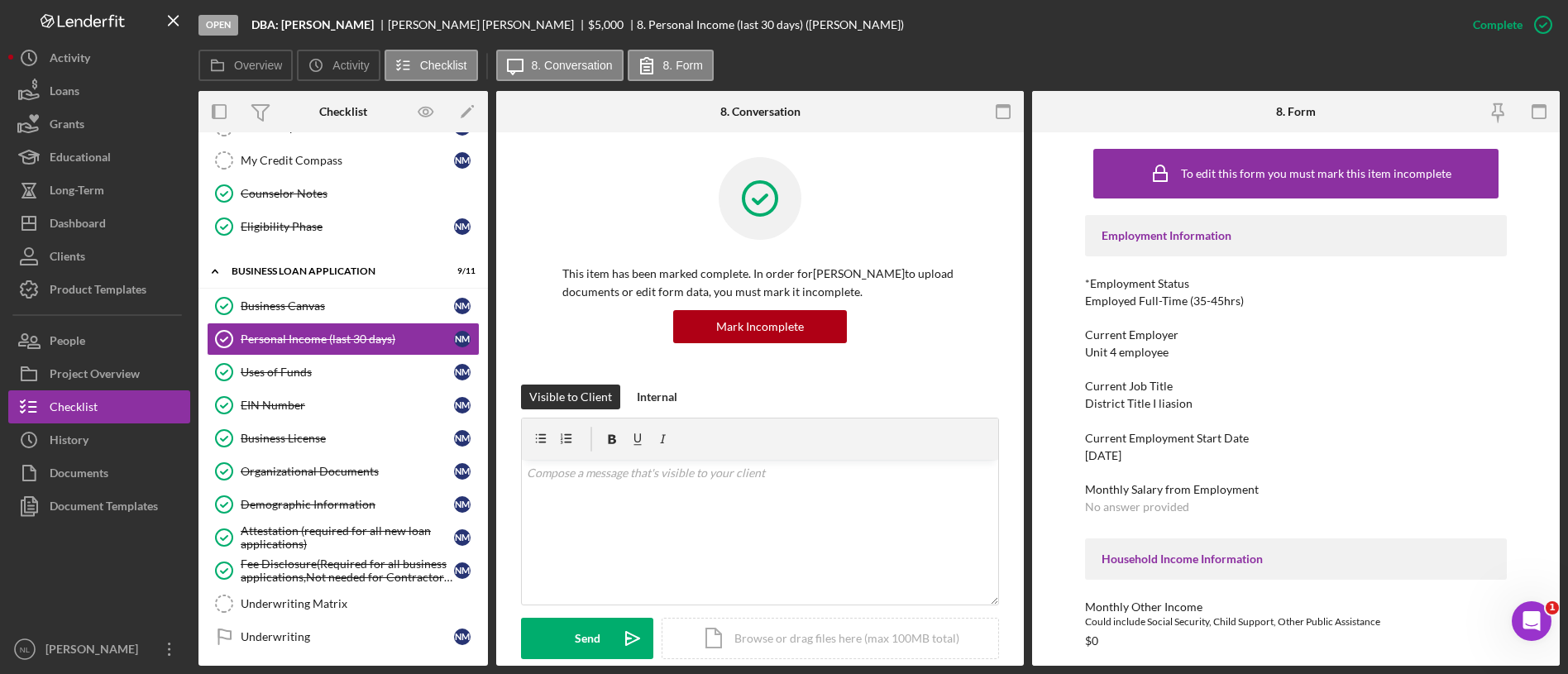
scroll to position [379, 0]
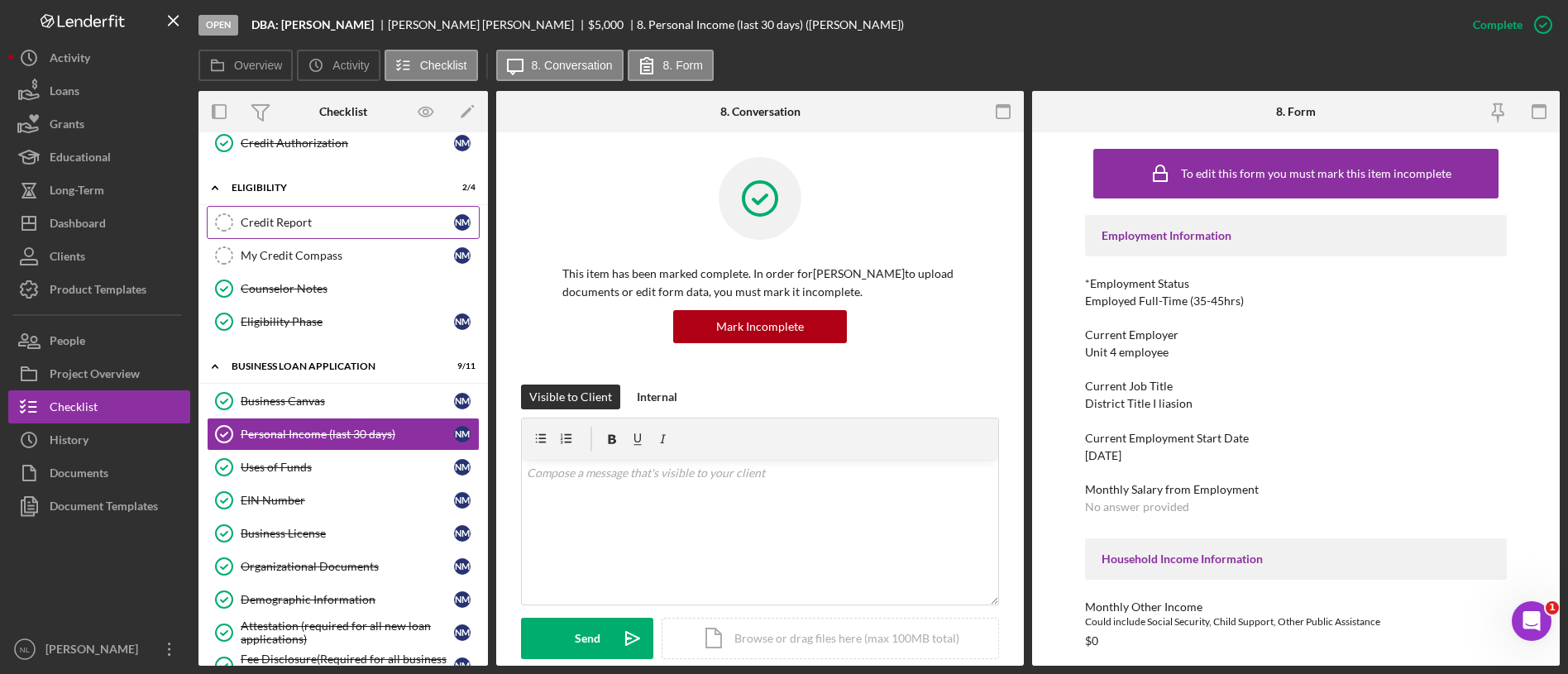
click at [297, 221] on div "Credit Report" at bounding box center [348, 222] width 214 height 13
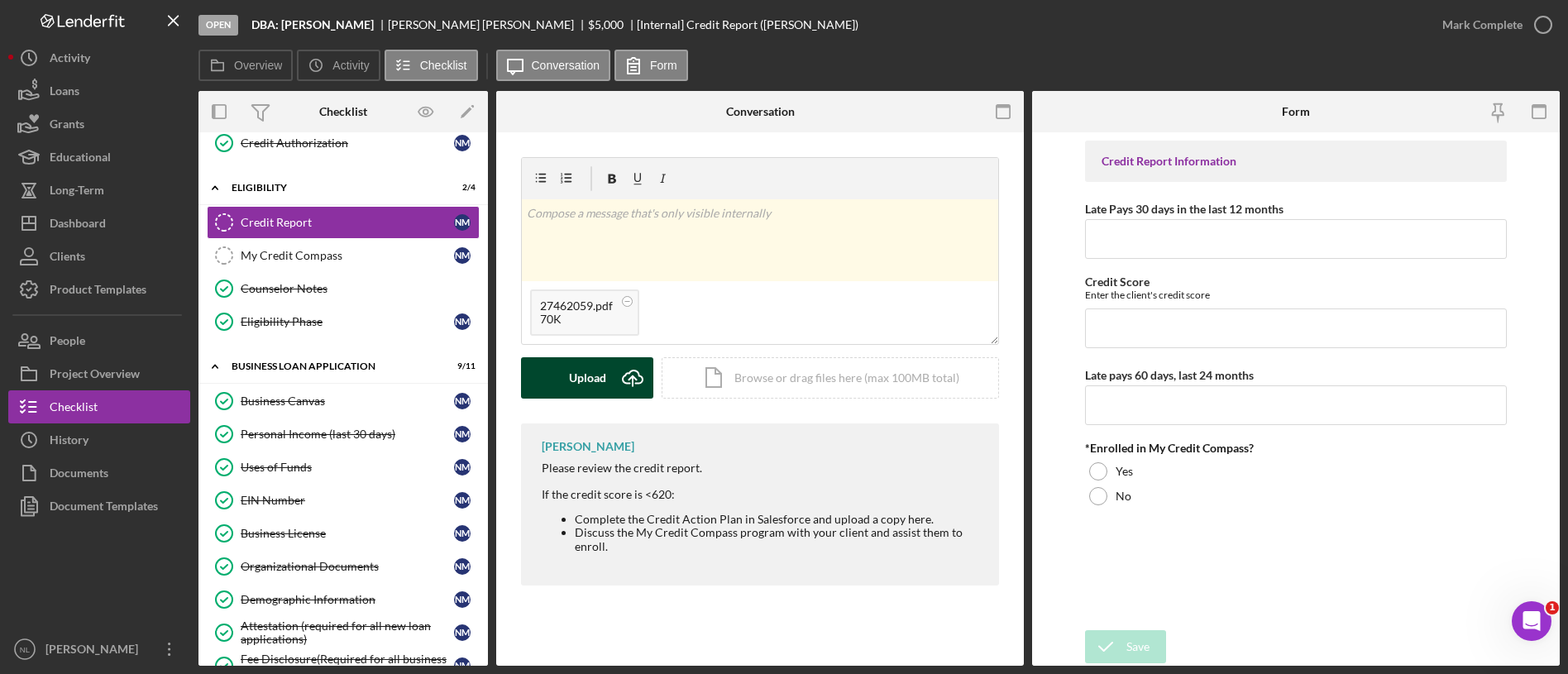
click at [608, 366] on button "Upload Icon/Upload" at bounding box center [586, 378] width 132 height 41
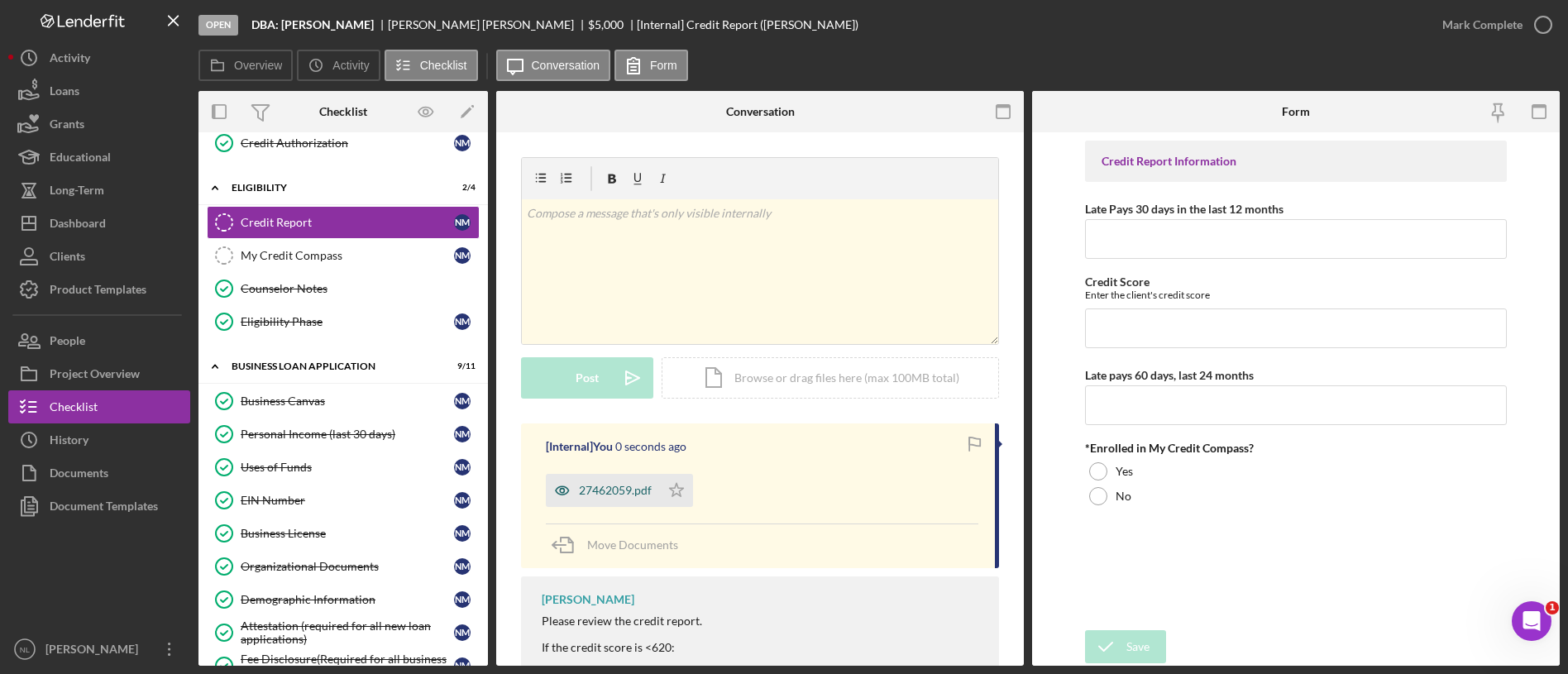
click at [631, 495] on div "27462059.pdf" at bounding box center [615, 490] width 73 height 13
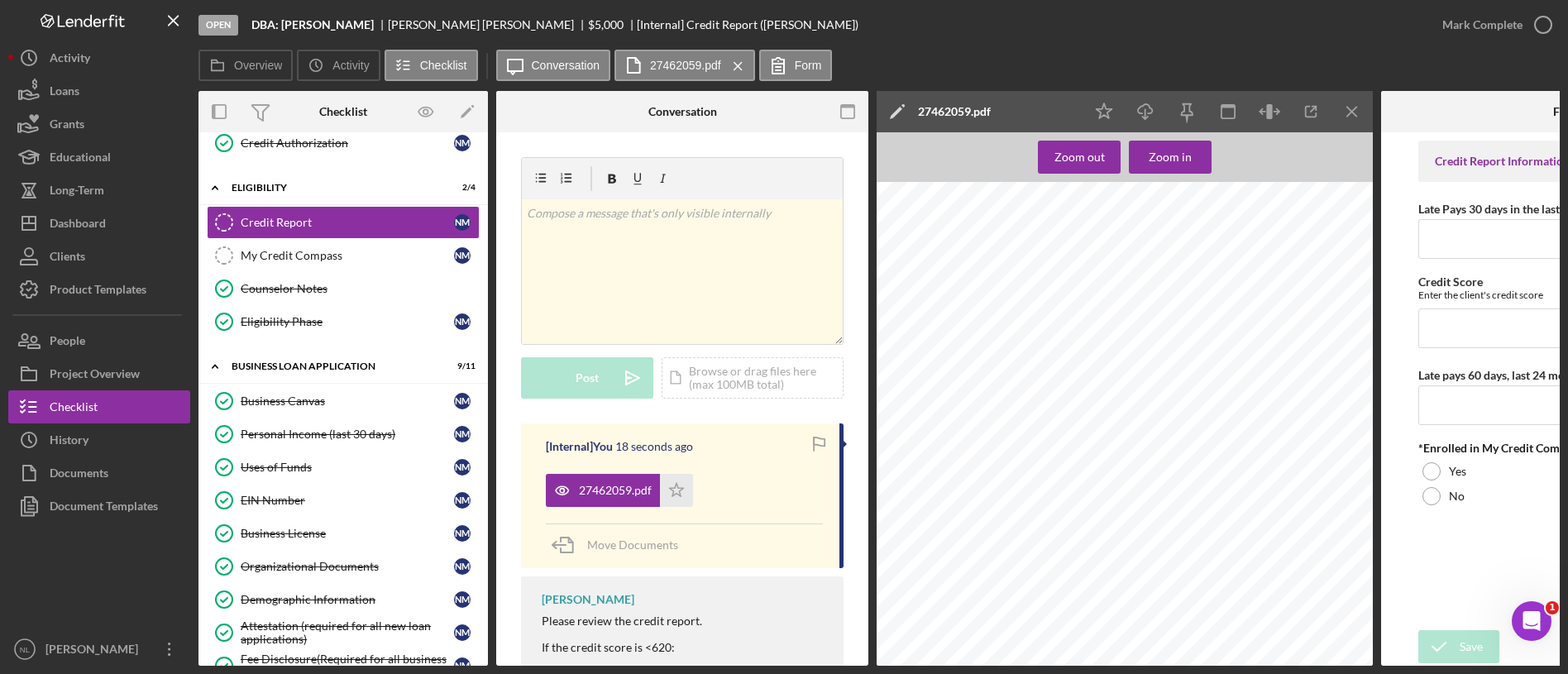
scroll to position [757, 29]
click at [1336, 127] on icon "Icon/Menu Close" at bounding box center [1352, 111] width 37 height 37
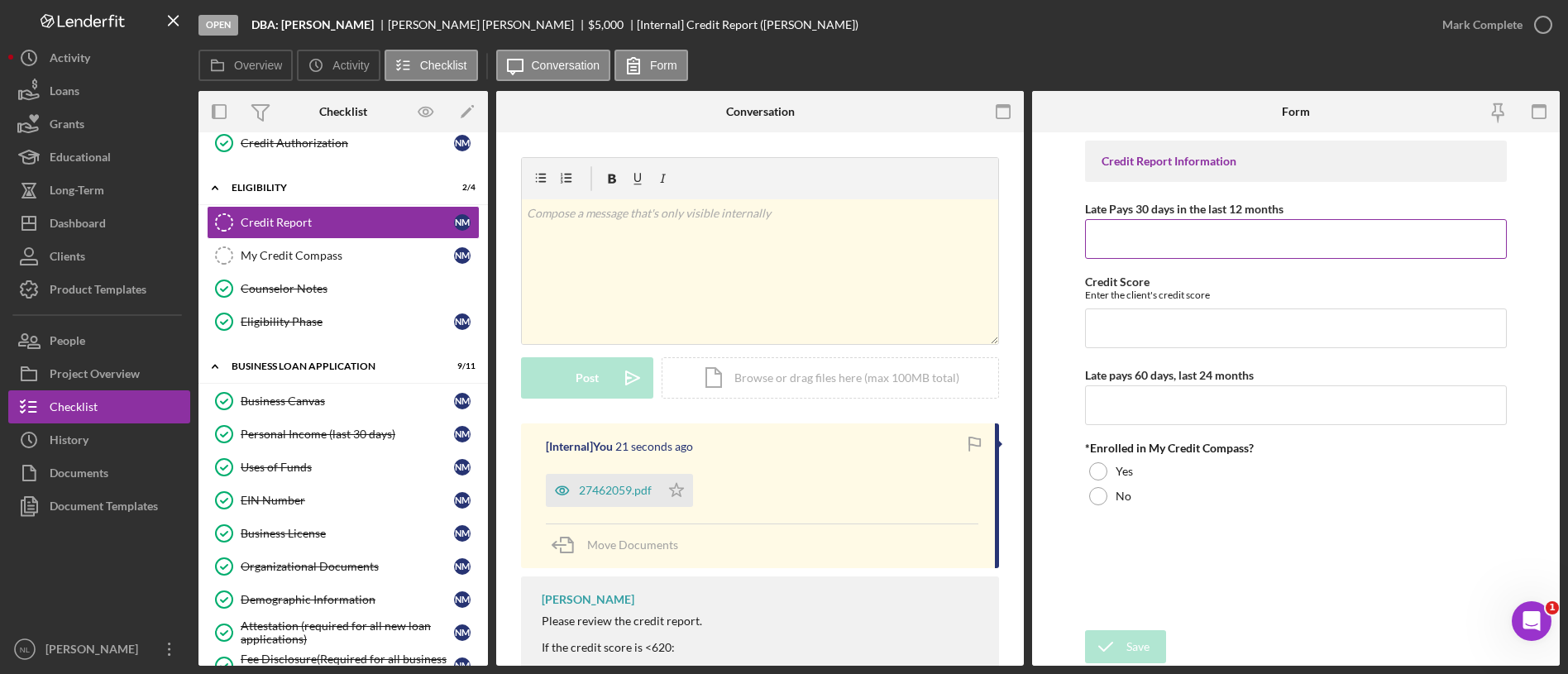
click at [1255, 249] on input "Late Pays 30 days in the last 12 months" at bounding box center [1296, 239] width 422 height 39
click at [1122, 314] on input "Credit Score" at bounding box center [1296, 328] width 422 height 39
type input "584"
click at [1166, 267] on div "Credit Report Information Late Pays 30 days in the last 12 months Credit Score …" at bounding box center [1296, 381] width 422 height 481
click at [1139, 232] on input "Late Pays 30 days in the last 12 months" at bounding box center [1296, 239] width 422 height 39
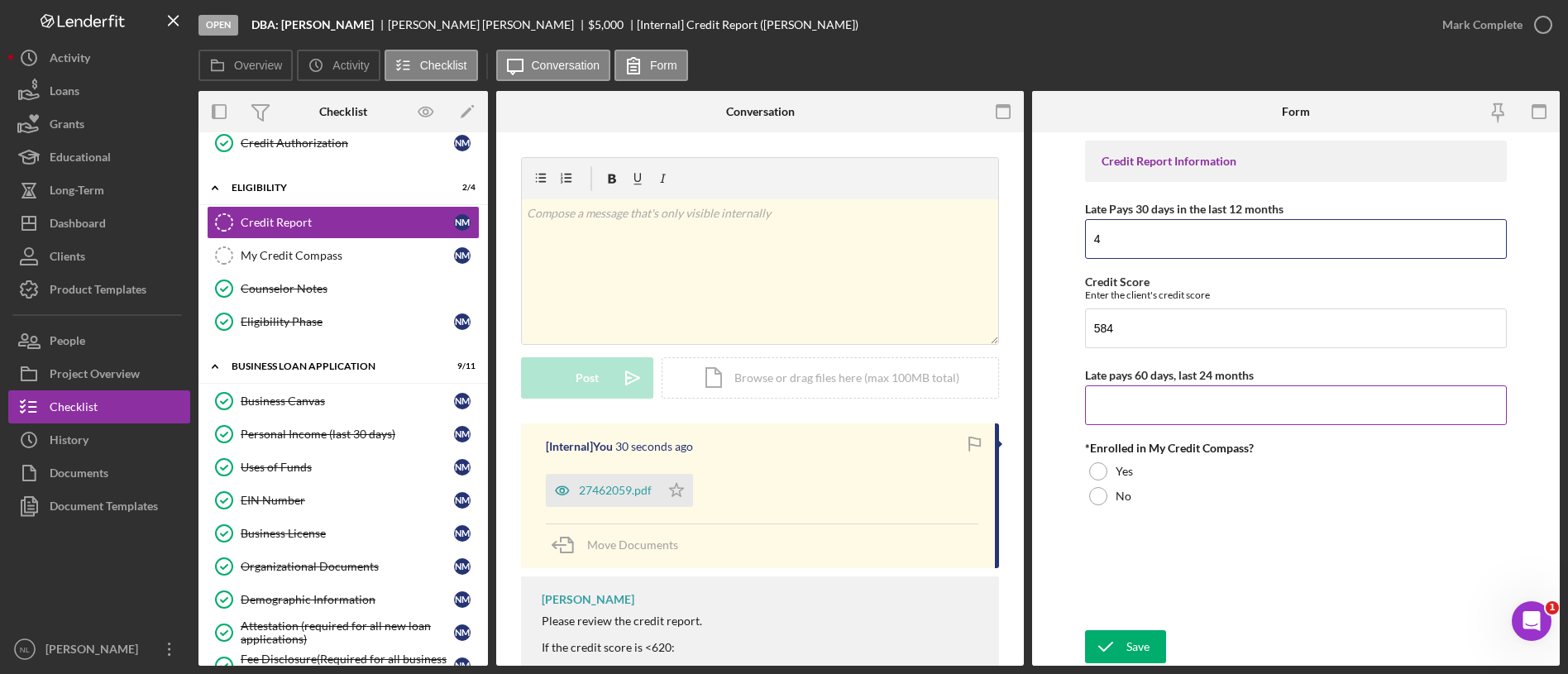
type input "4"
click at [1128, 392] on input "Late pays 60 days, last 24 months" at bounding box center [1296, 405] width 422 height 39
type input "1"
click at [1110, 468] on div "Yes" at bounding box center [1296, 471] width 422 height 25
click at [1134, 646] on div "Save" at bounding box center [1138, 646] width 23 height 33
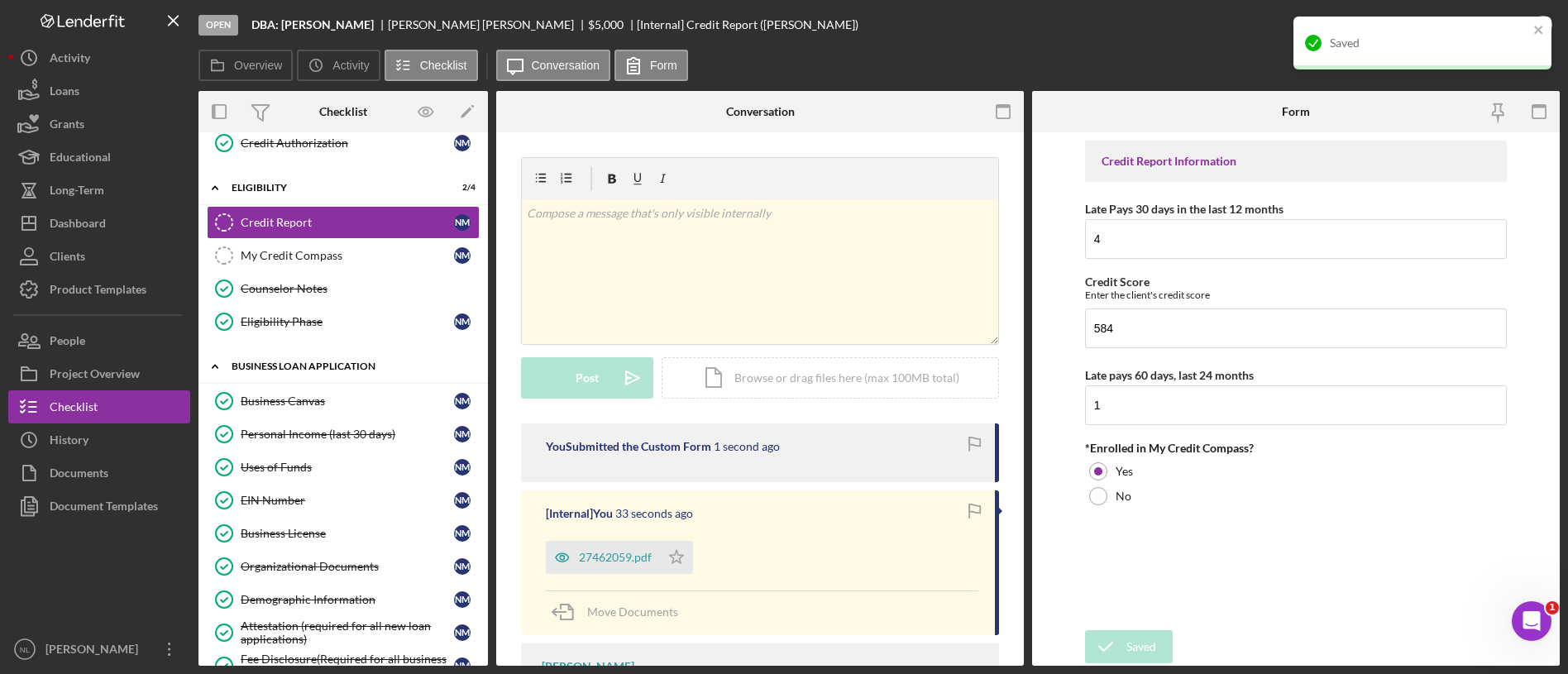
scroll to position [590, 0]
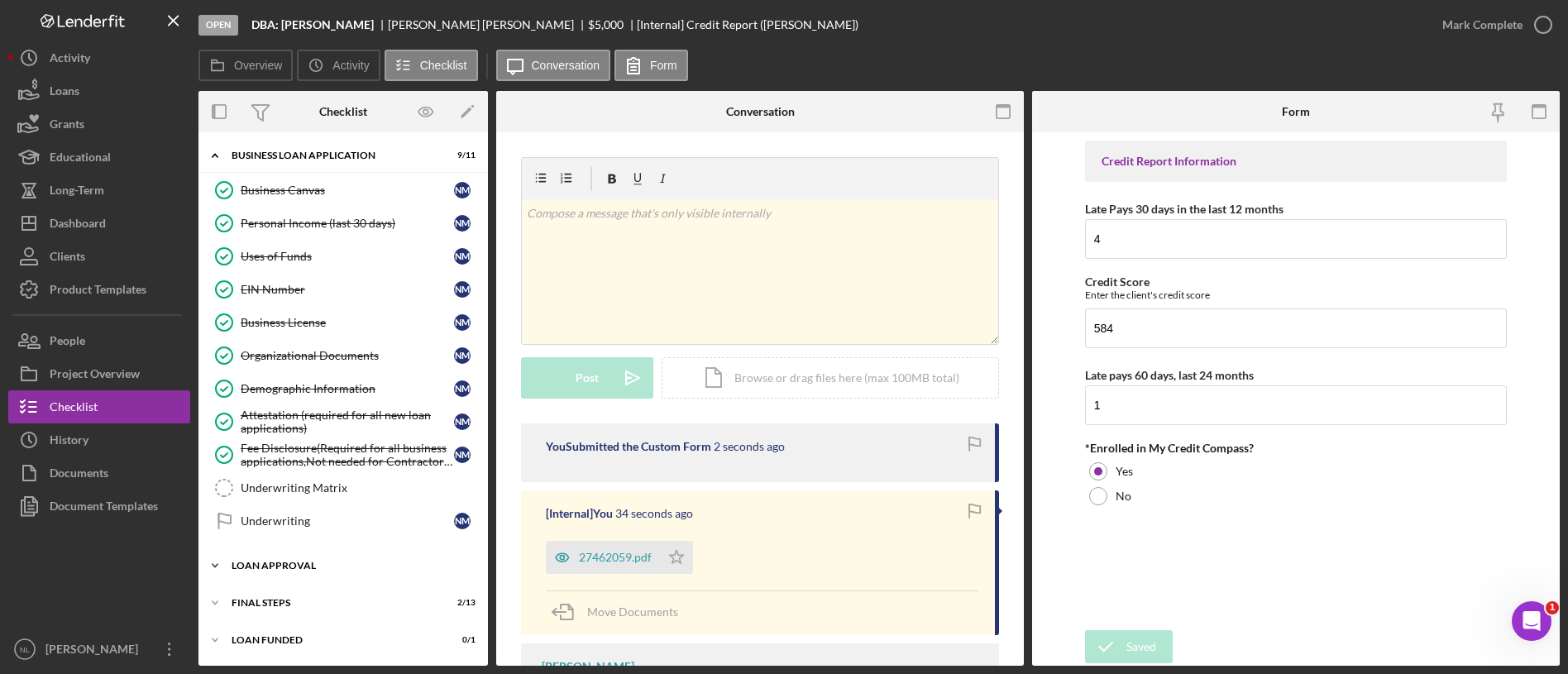
click at [308, 576] on div "Icon/Expander Loan Approval 0 / 2" at bounding box center [343, 565] width 289 height 33
click at [268, 481] on div "Underwriting Matrix" at bounding box center [359, 487] width 238 height 13
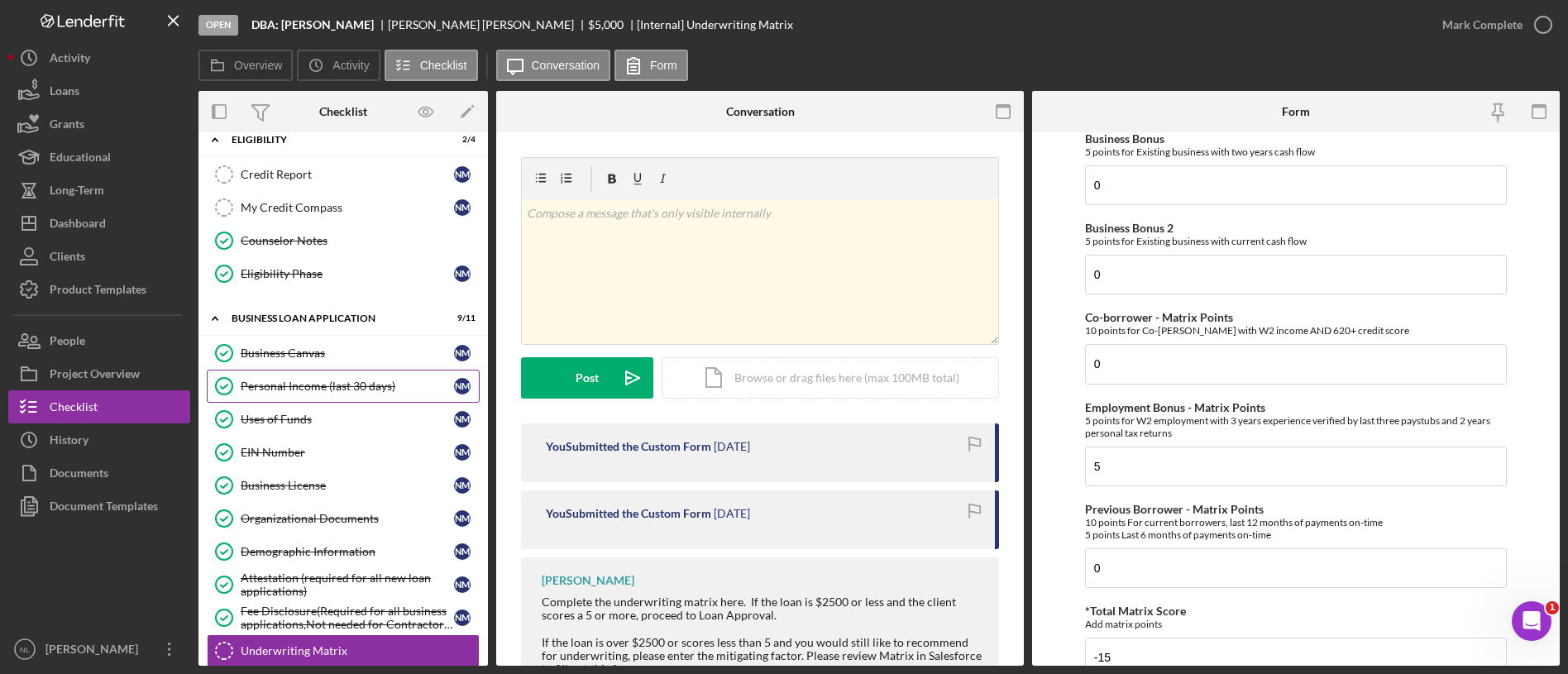
scroll to position [423, 0]
click at [368, 386] on div "Personal Income (last 30 days)" at bounding box center [348, 389] width 214 height 13
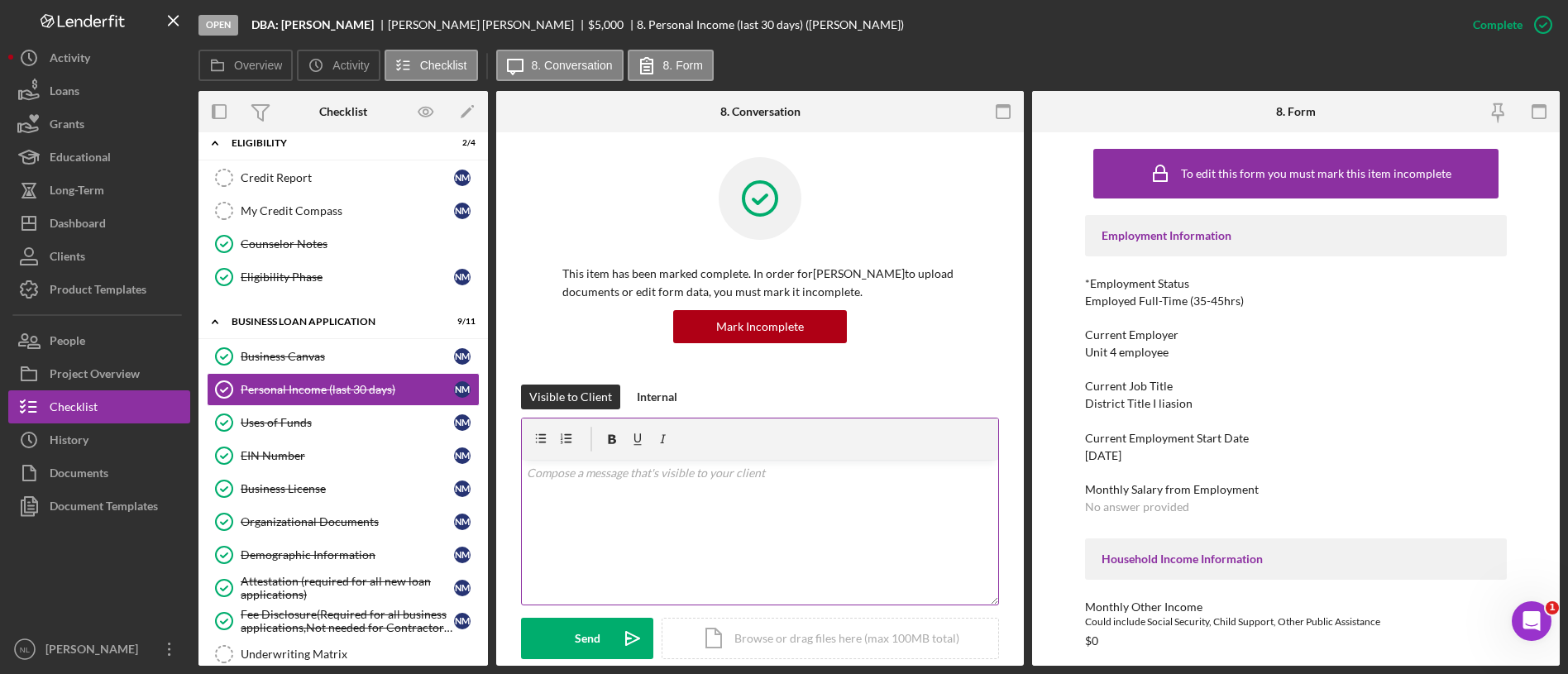
scroll to position [607, 0]
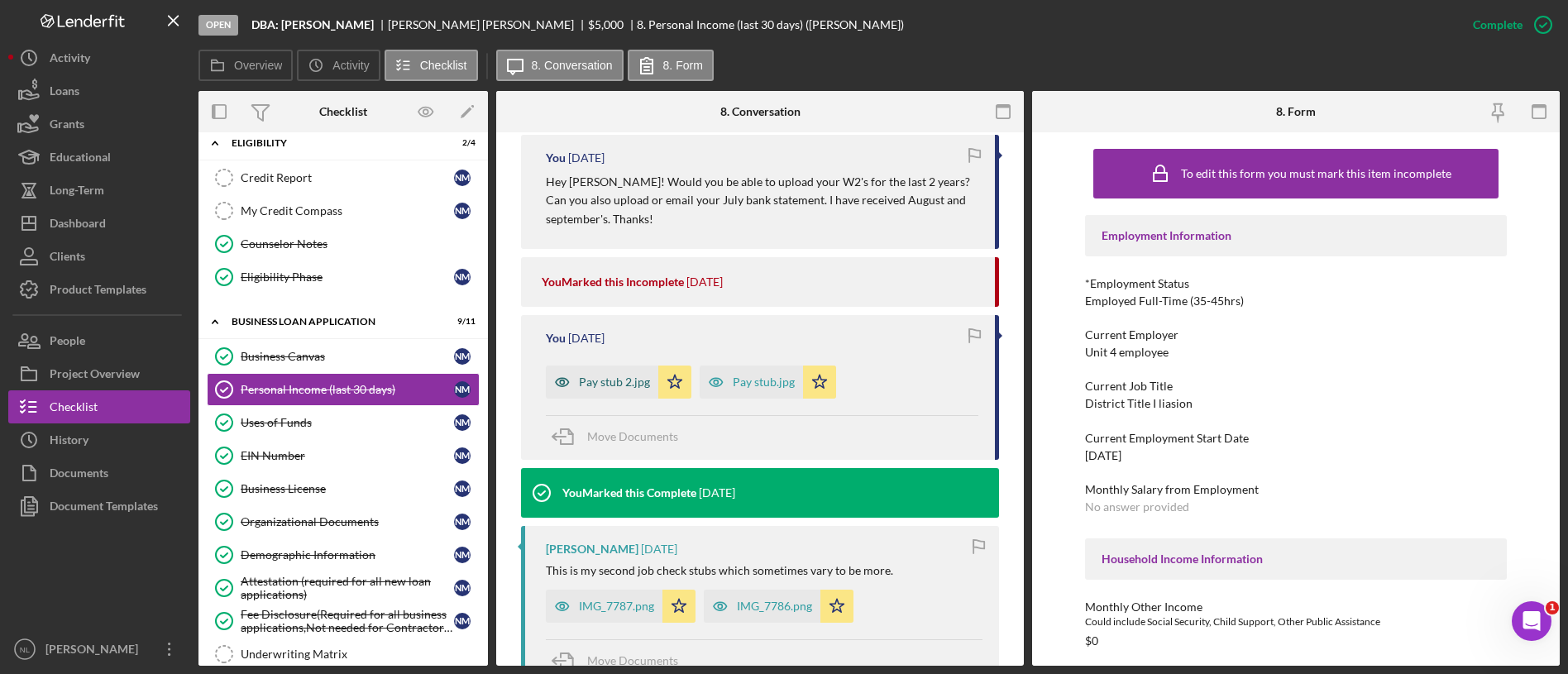
click at [625, 381] on div "Pay stub 2.jpg" at bounding box center [614, 381] width 71 height 13
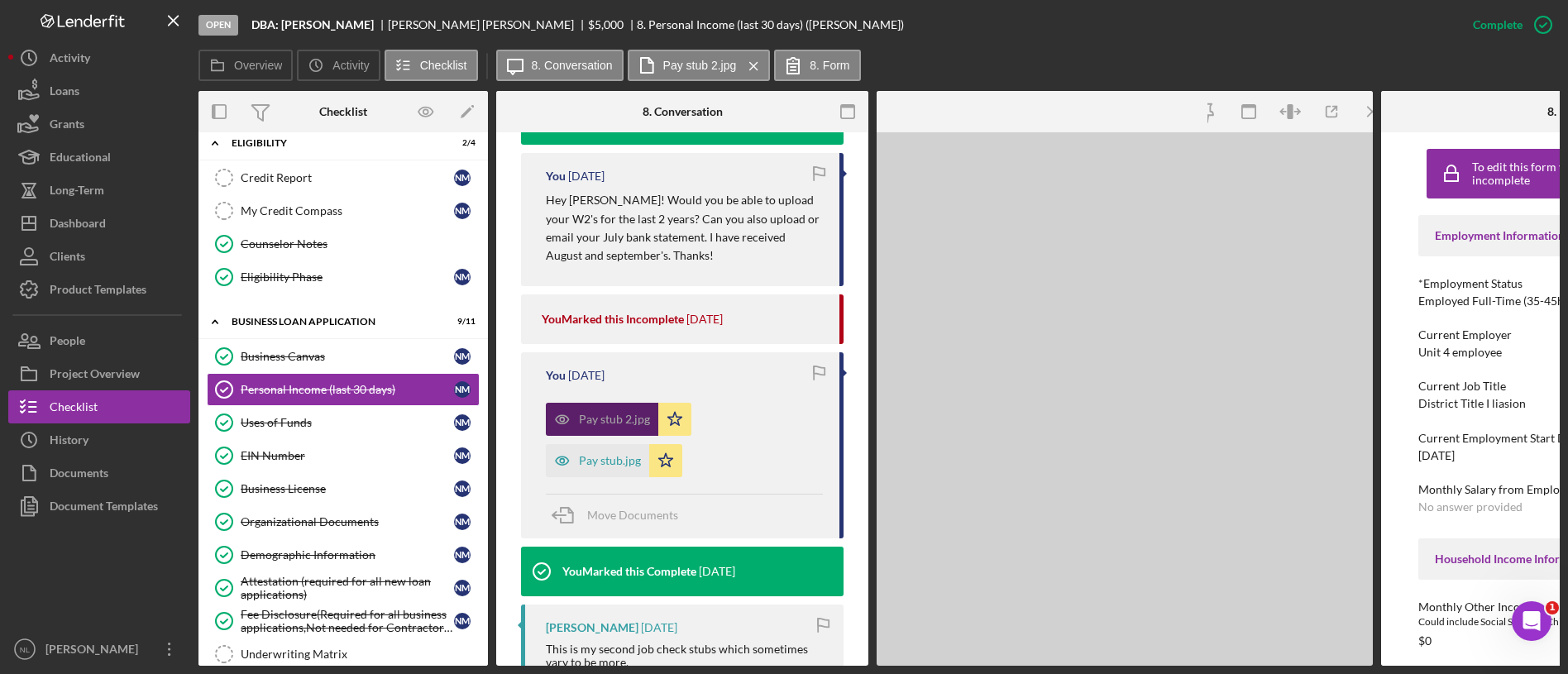
scroll to position [625, 0]
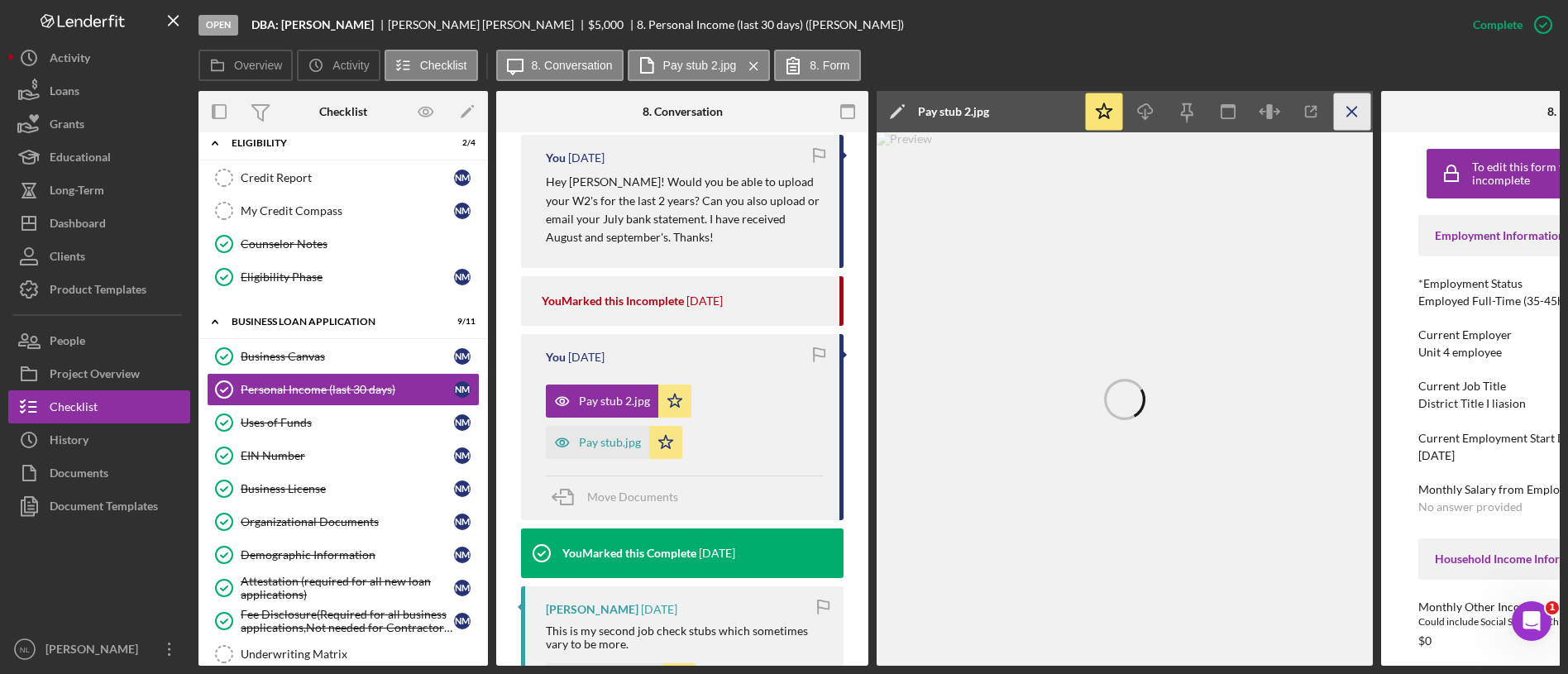
click at [1364, 106] on icon "Icon/Menu Close" at bounding box center [1352, 111] width 37 height 37
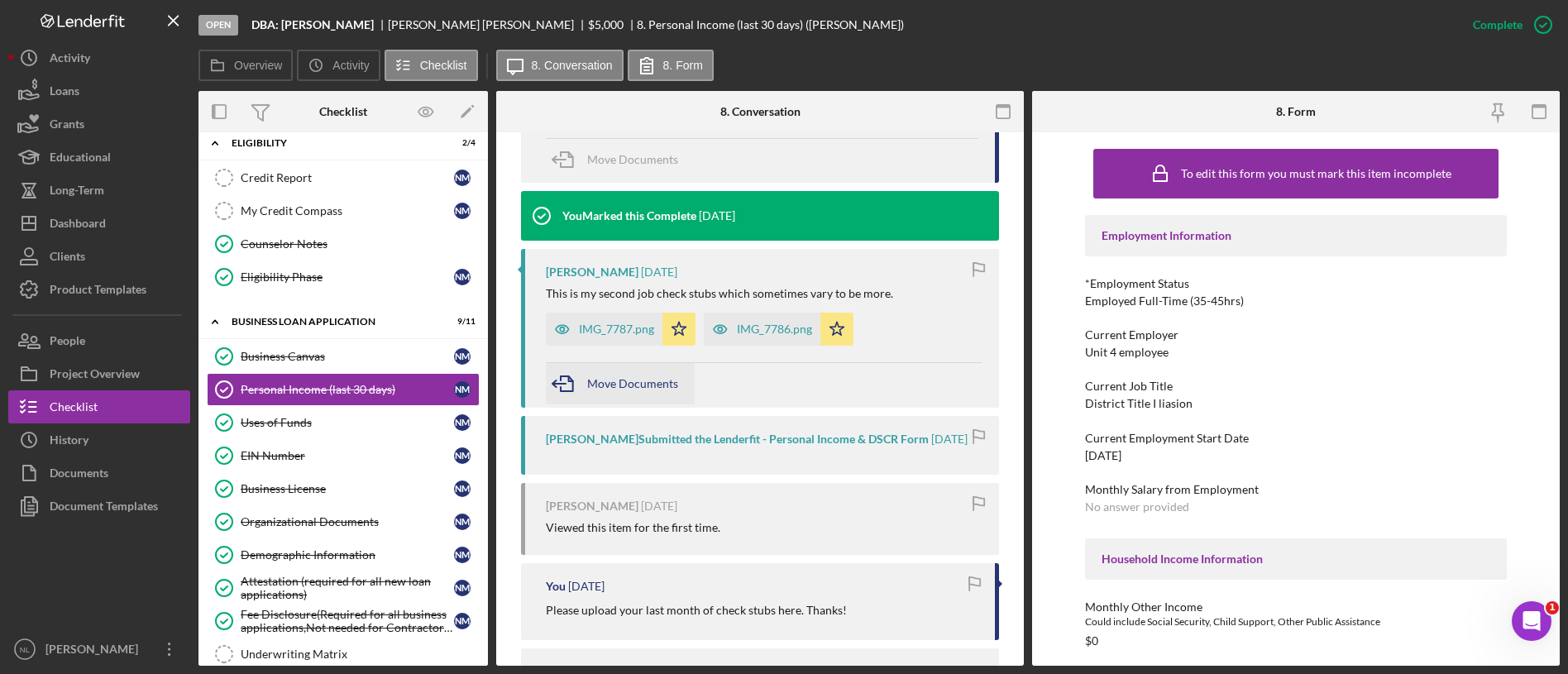
scroll to position [904, 0]
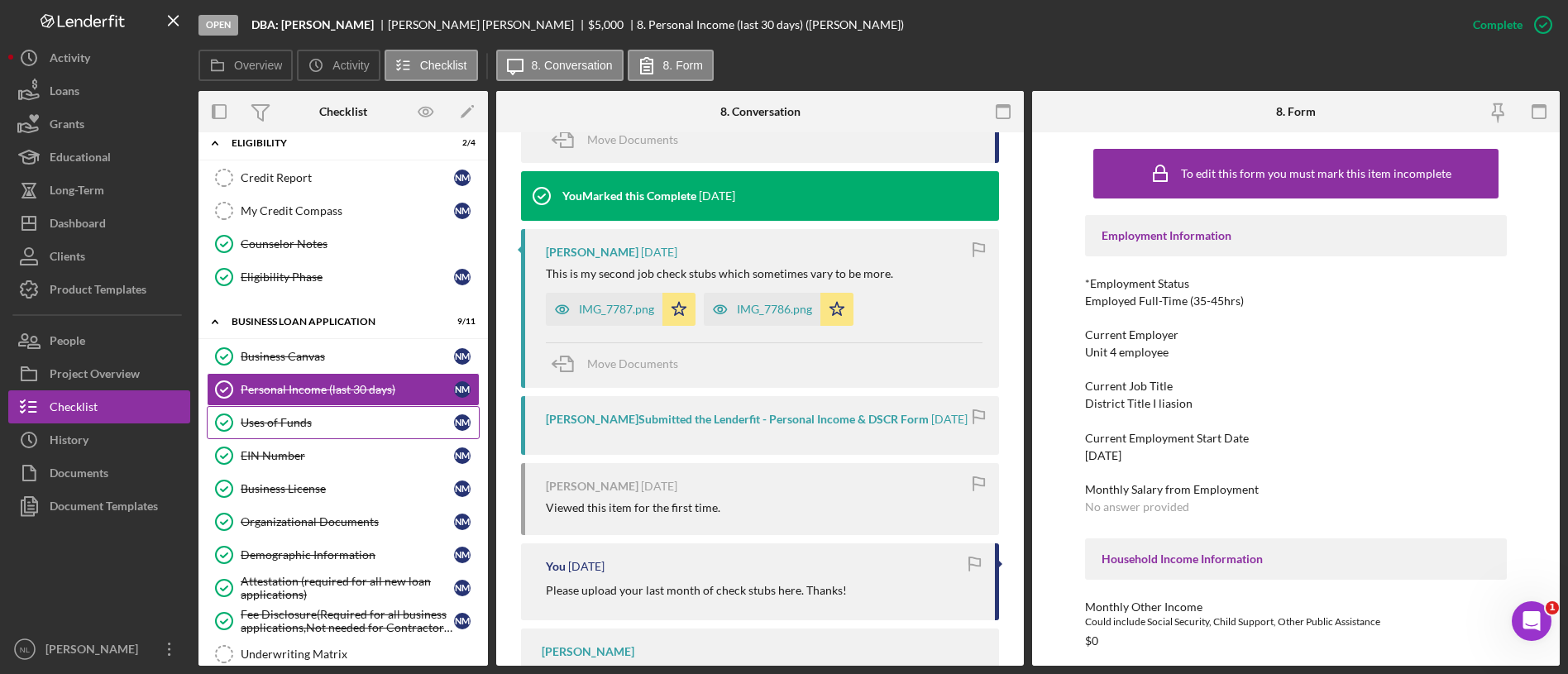
click at [345, 427] on div "Uses of Funds" at bounding box center [348, 422] width 214 height 13
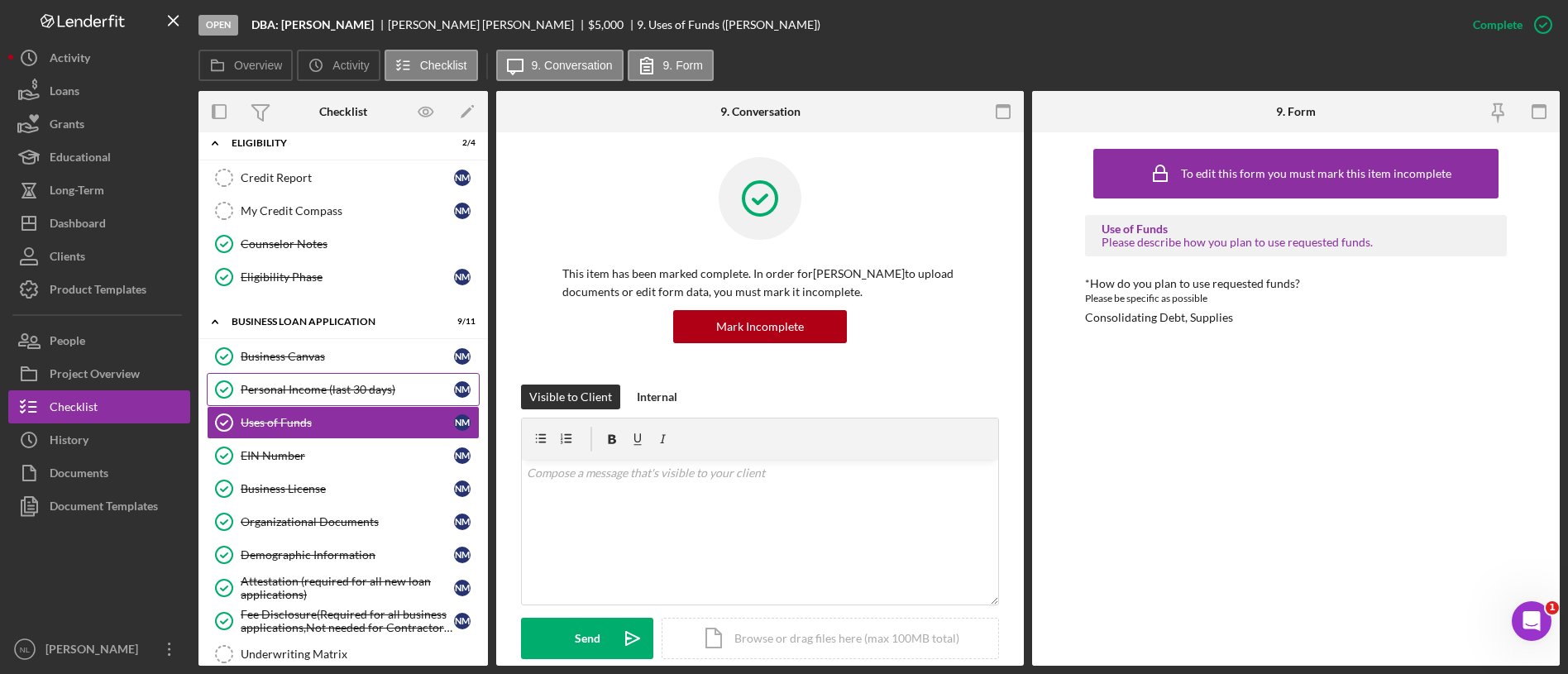
click at [349, 400] on link "Personal Income (last 30 days) Personal Income (last 30 days) N M" at bounding box center [343, 389] width 273 height 33
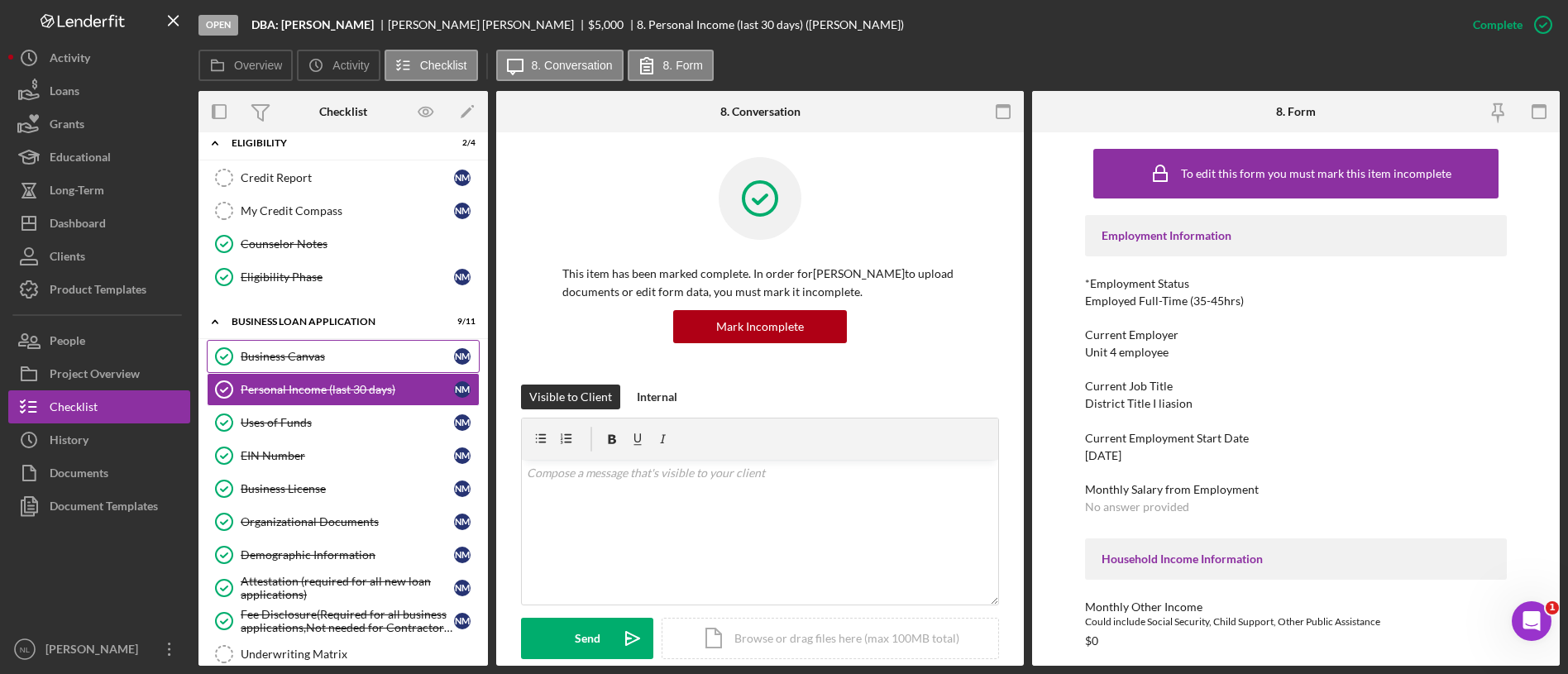
click at [318, 350] on div "Business Canvas" at bounding box center [348, 356] width 214 height 13
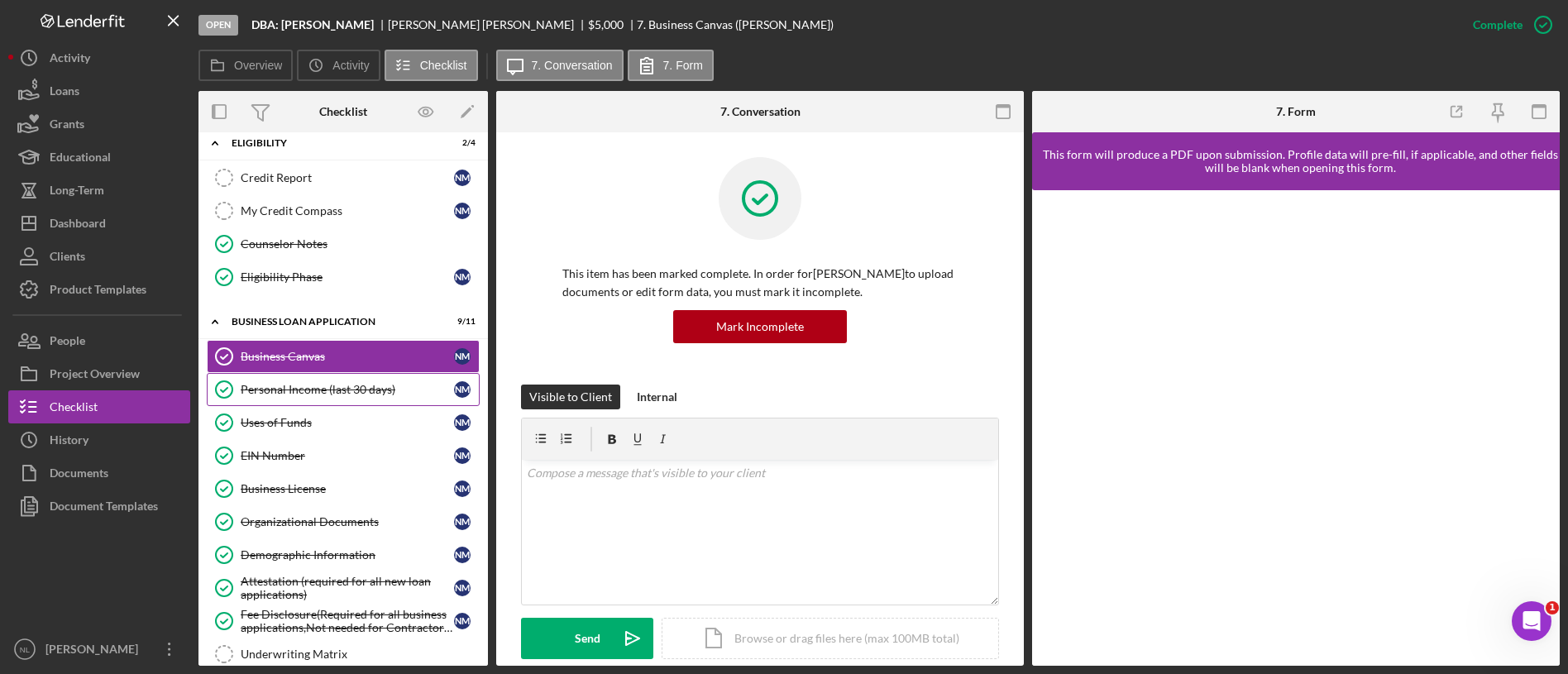
click at [340, 398] on link "Personal Income (last 30 days) Personal Income (last 30 days) N M" at bounding box center [343, 389] width 273 height 33
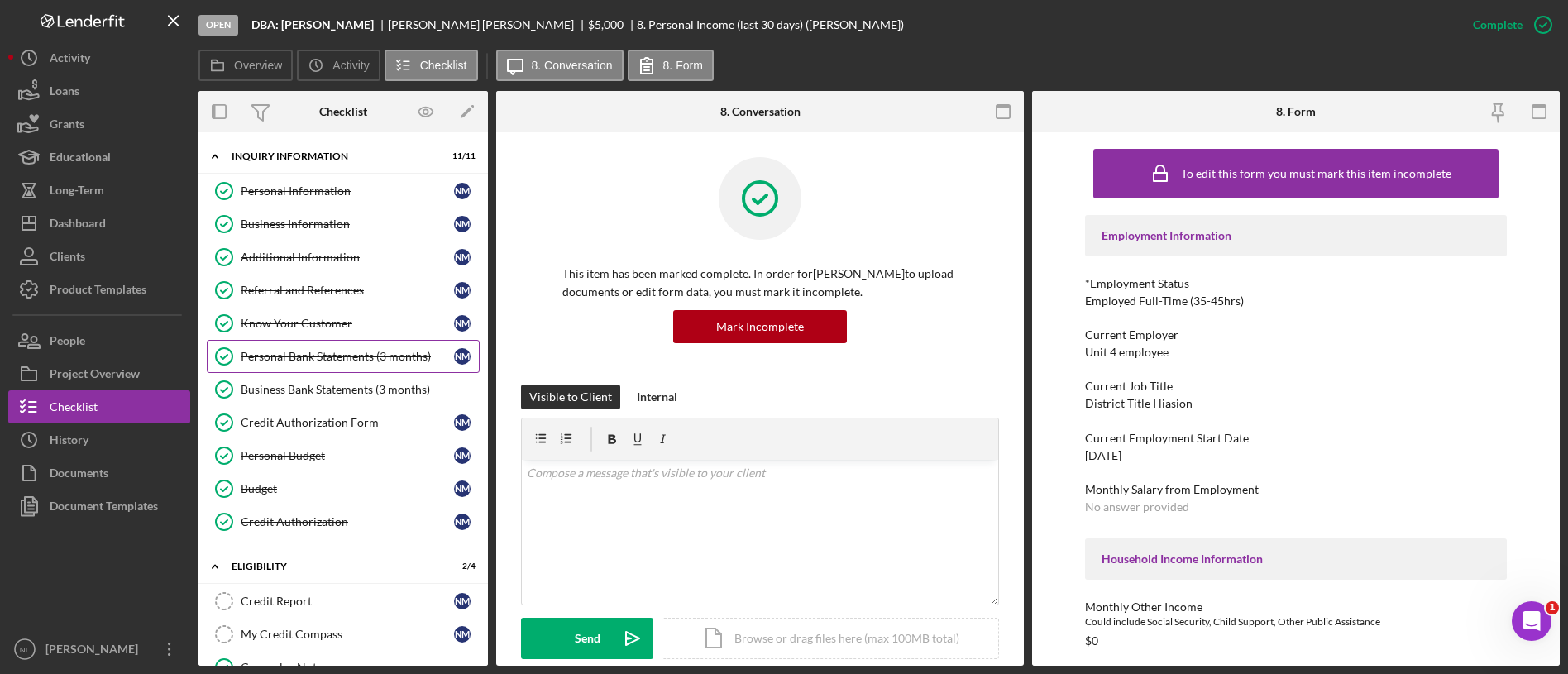
click at [327, 351] on div "Personal Bank Statements (3 months)" at bounding box center [348, 356] width 214 height 13
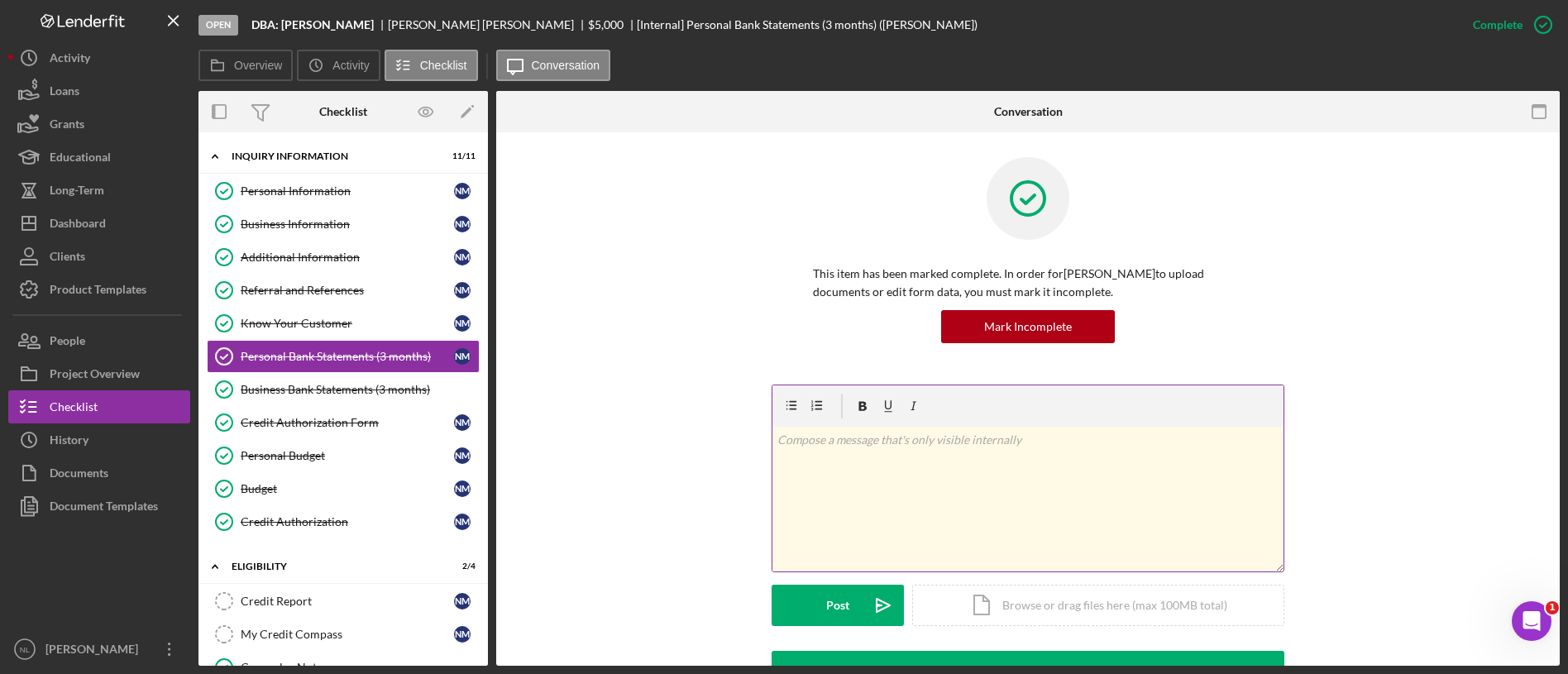
scroll to position [468, 0]
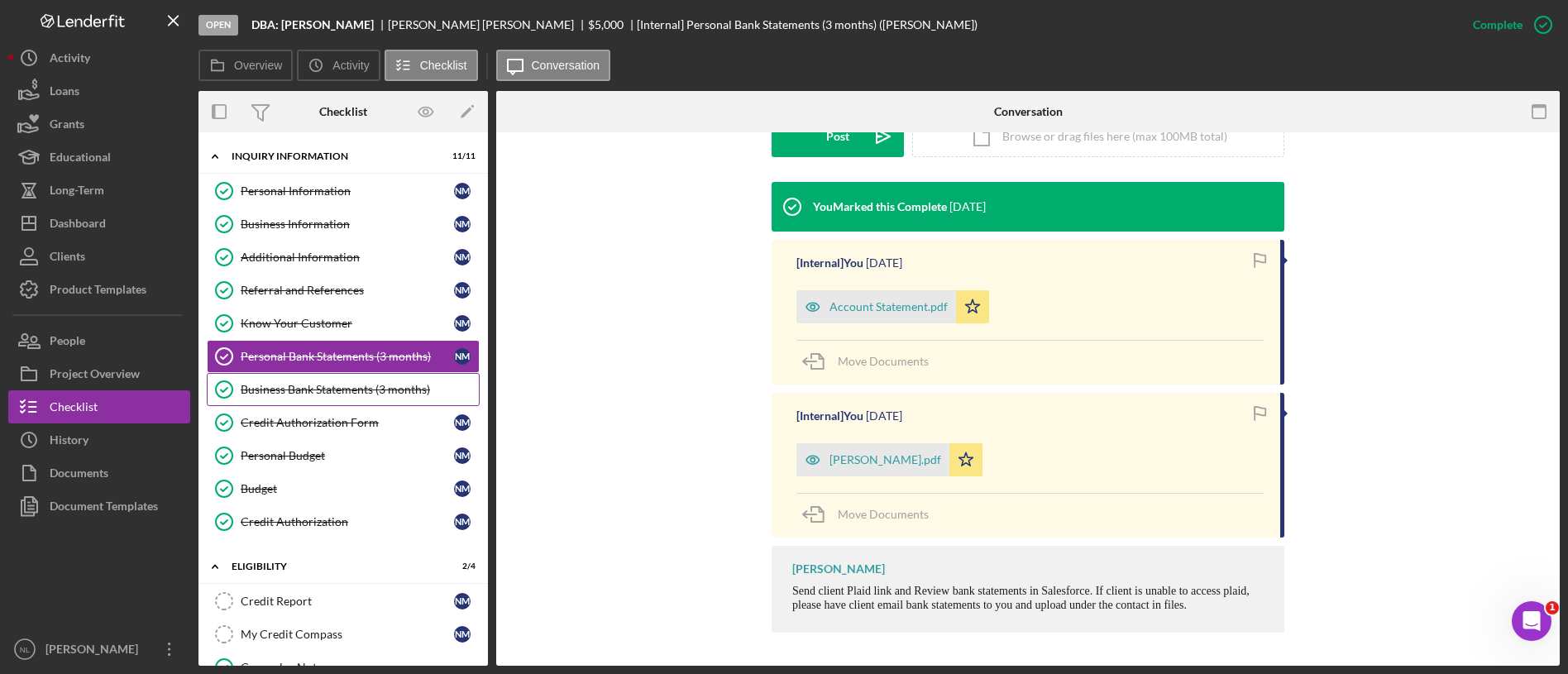
click at [388, 387] on div "Business Bank Statements (3 months)" at bounding box center [359, 389] width 238 height 13
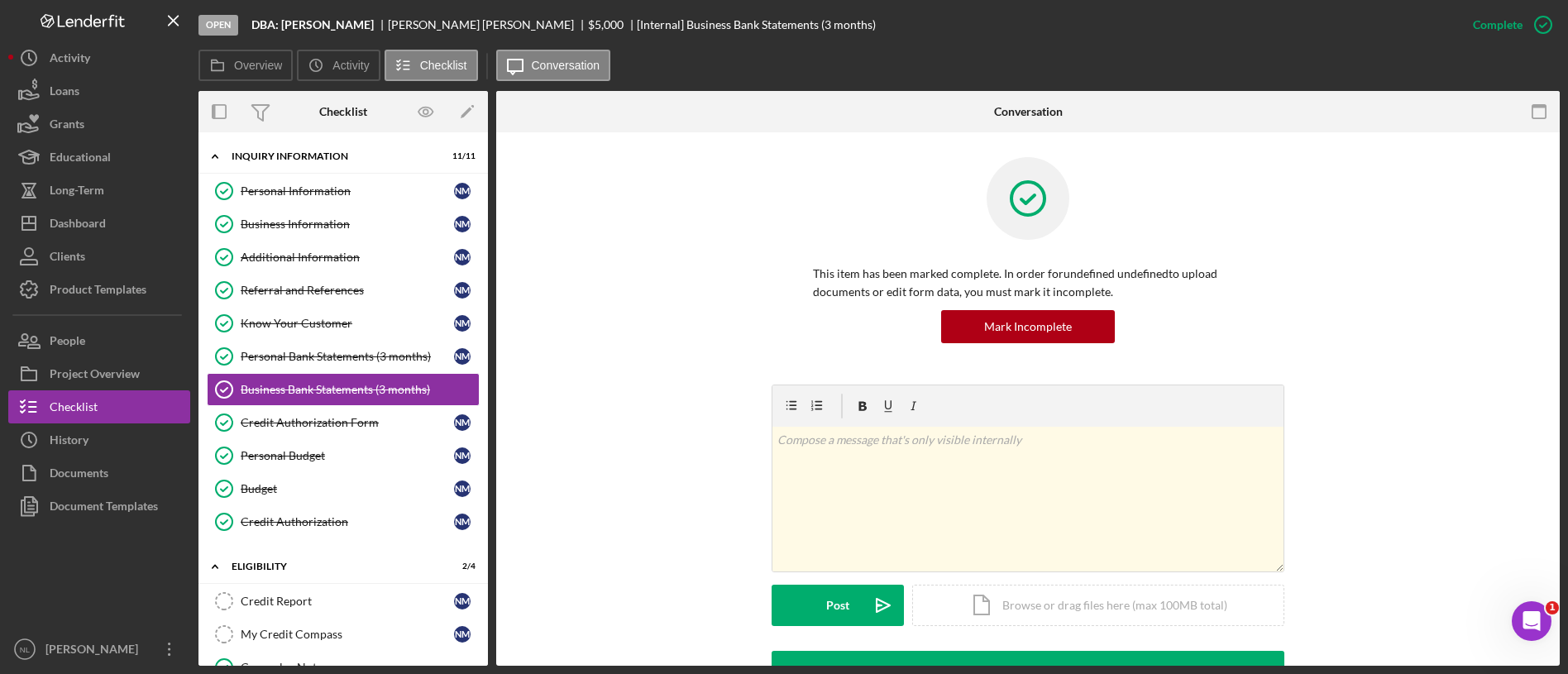
scroll to position [179, 0]
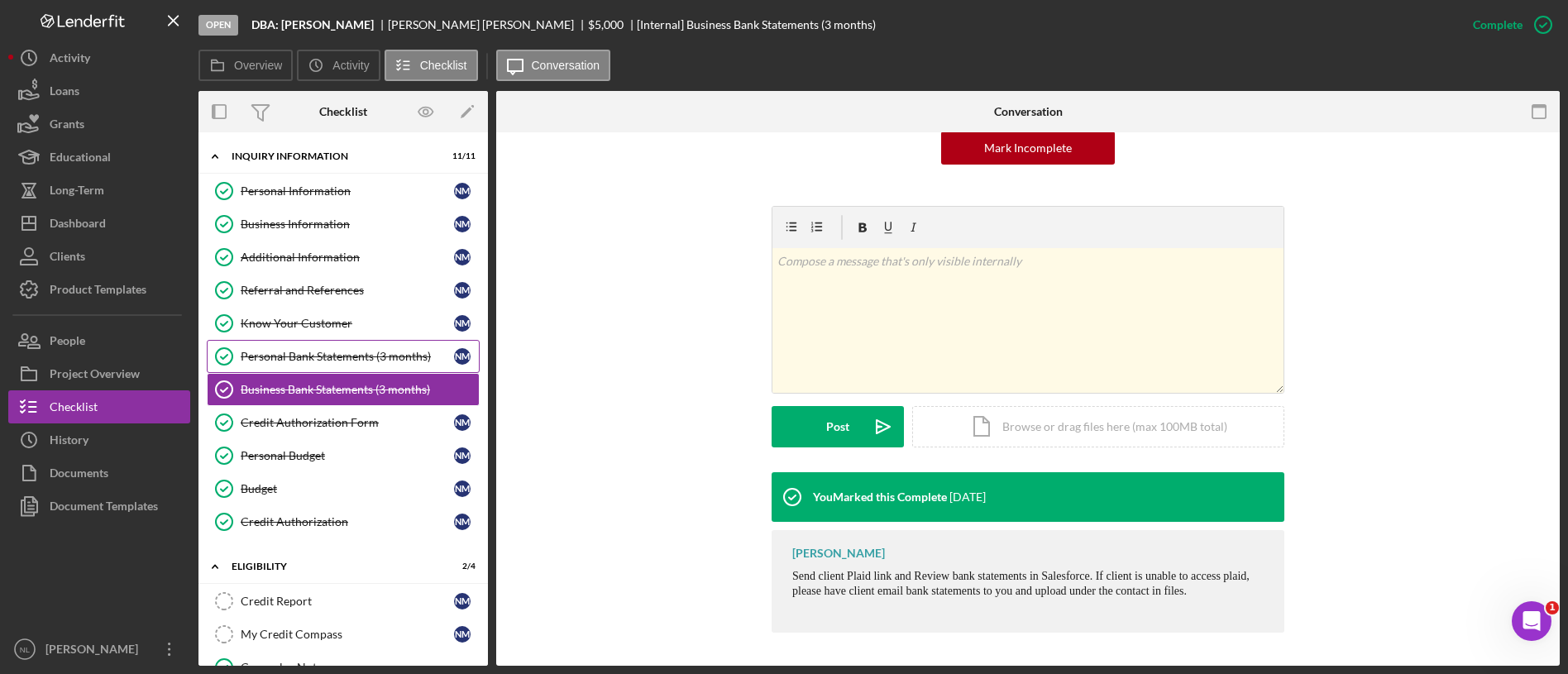
click at [350, 347] on link "Personal Bank Statements (3 months) Personal Bank Statements (3 months) N M" at bounding box center [343, 355] width 273 height 33
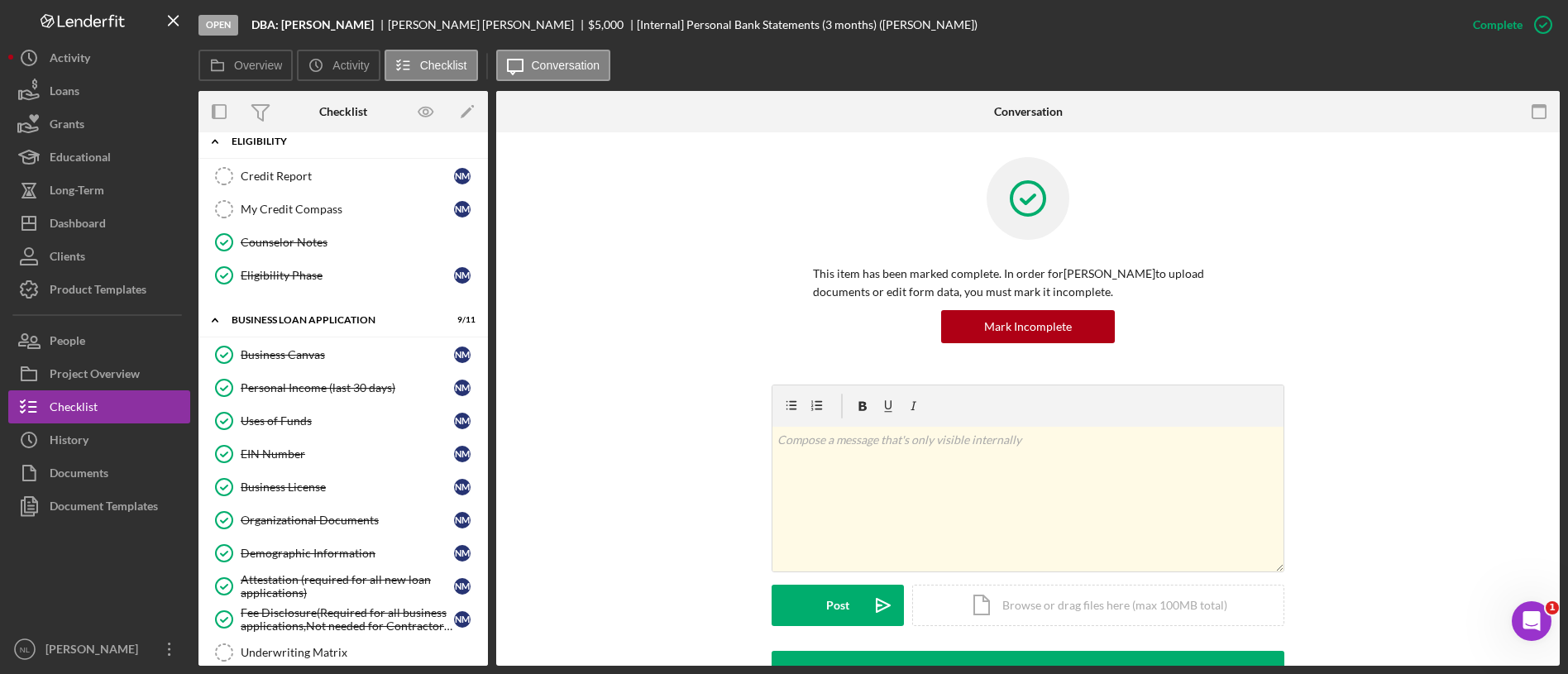
scroll to position [486, 0]
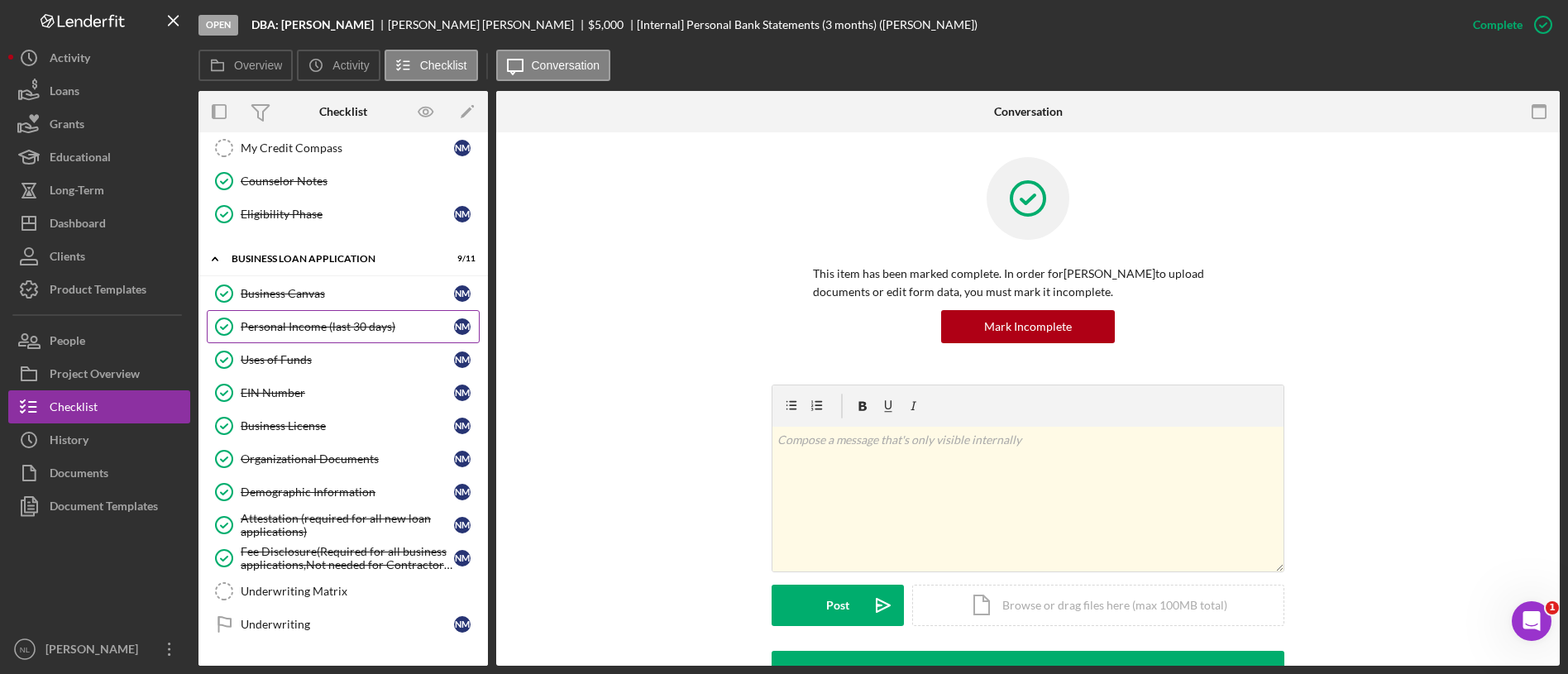
click at [310, 320] on div "Personal Income (last 30 days)" at bounding box center [348, 326] width 214 height 13
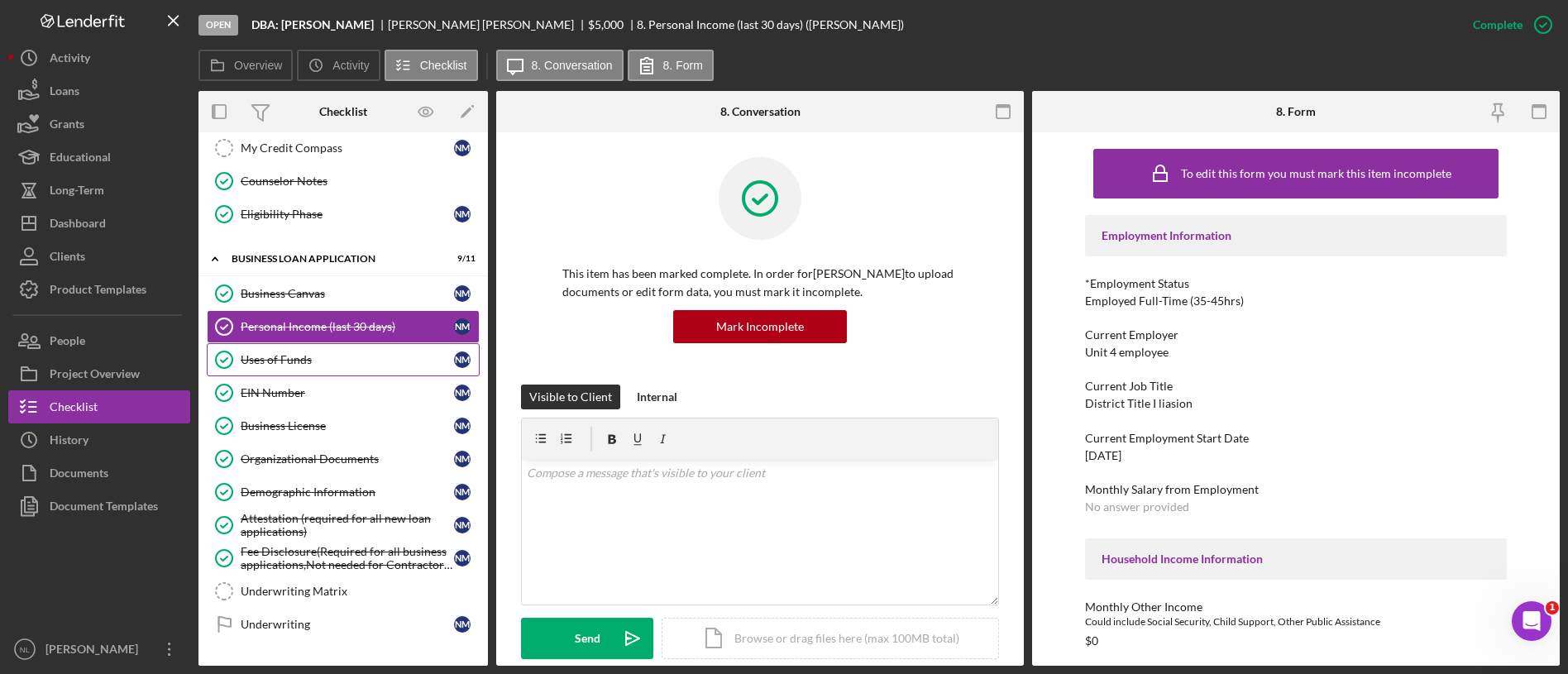
click at [307, 354] on div "Uses of Funds" at bounding box center [348, 359] width 214 height 13
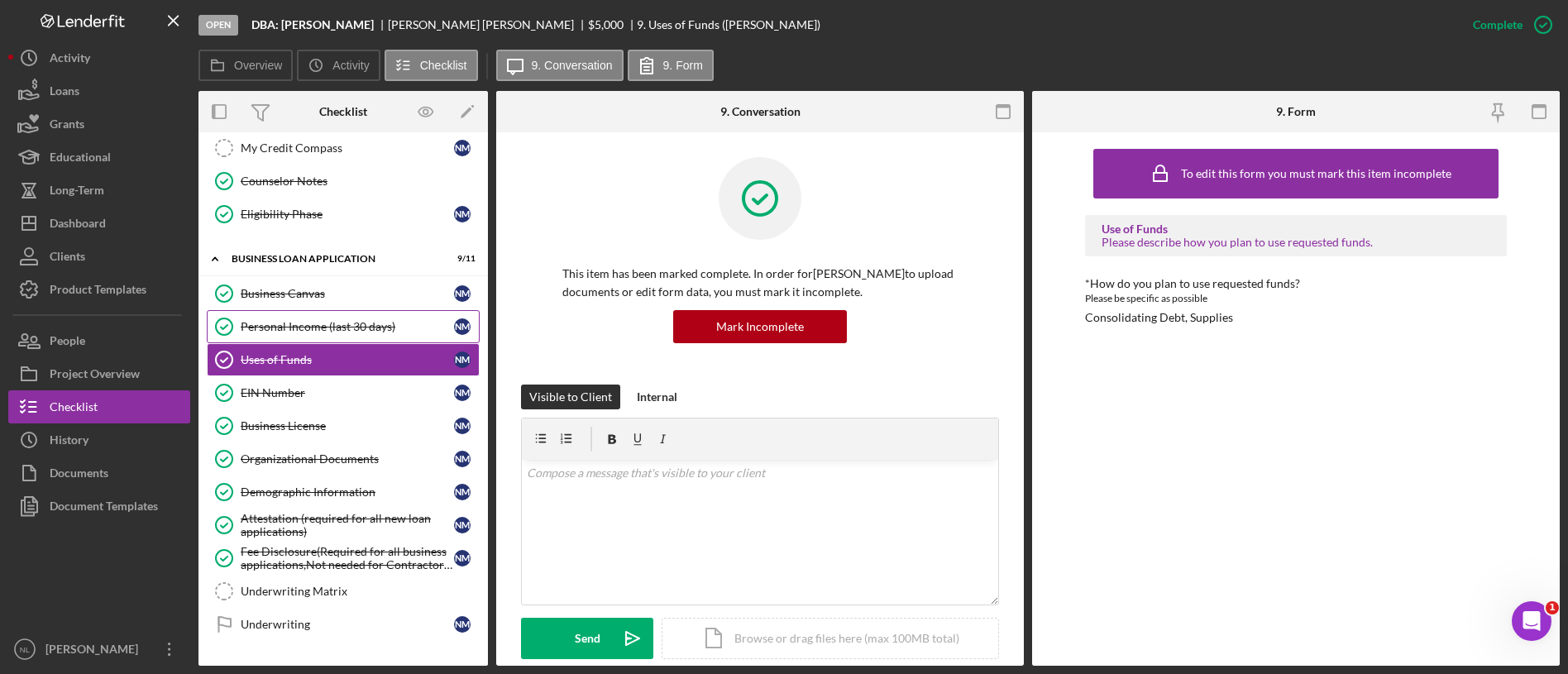
click at [291, 315] on link "Personal Income (last 30 days) Personal Income (last 30 days) N M" at bounding box center [343, 326] width 273 height 33
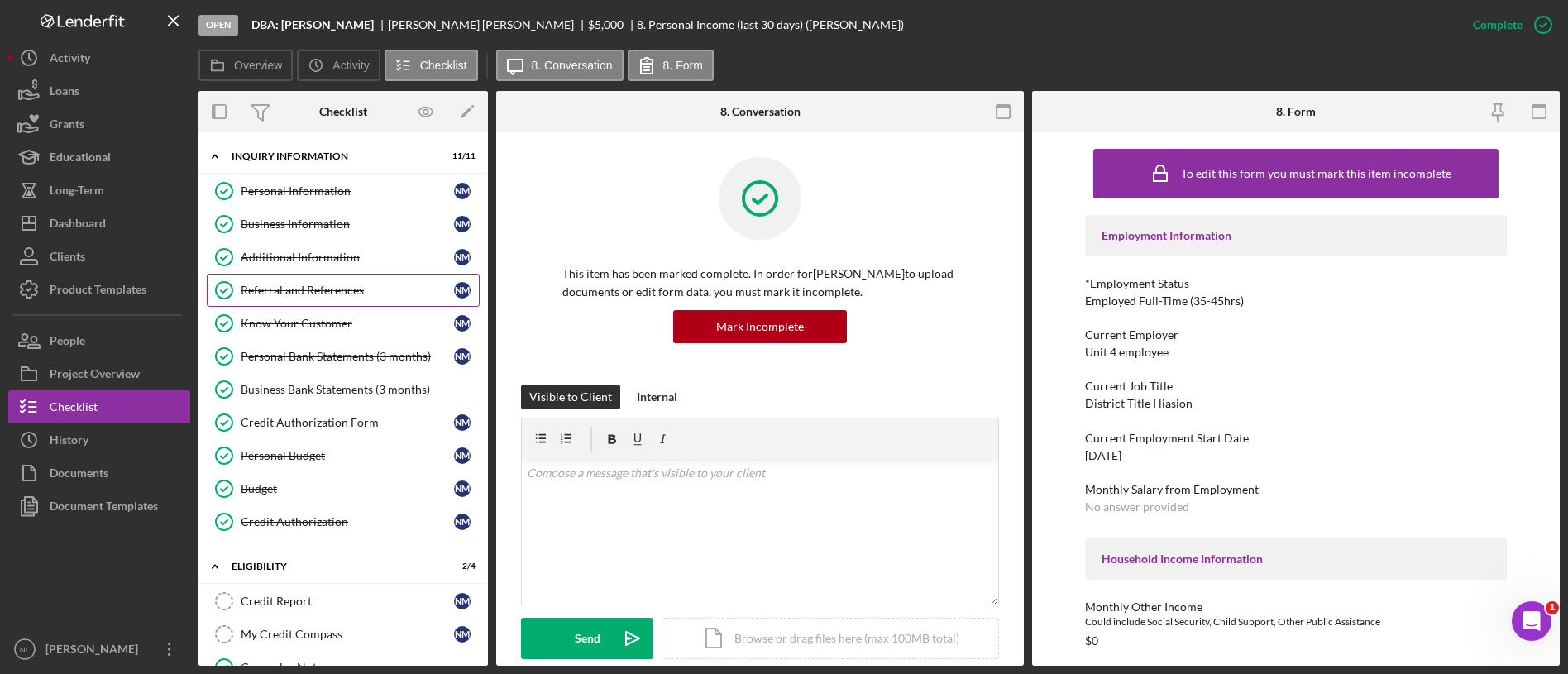
click at [337, 281] on link "Referral and References Referral and References N M" at bounding box center [343, 290] width 273 height 33
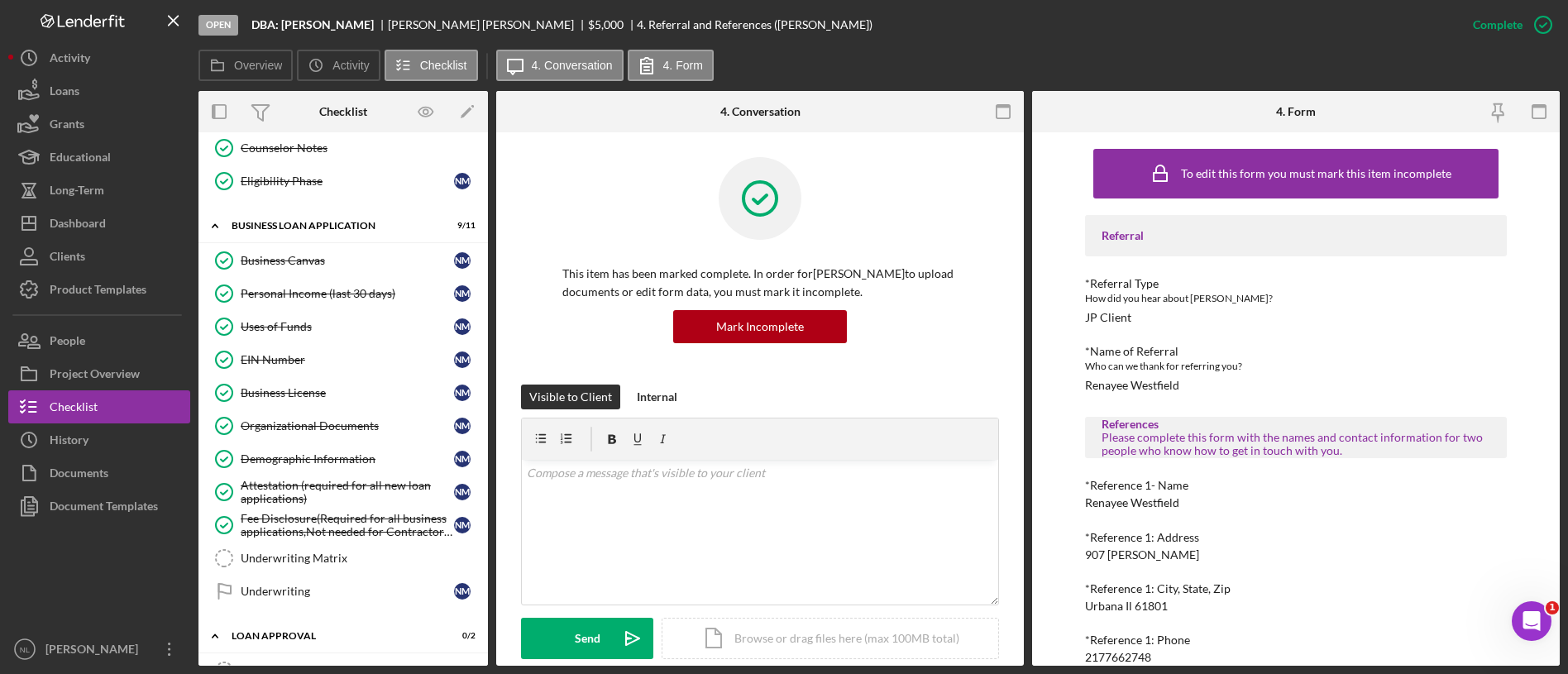
scroll to position [515, 0]
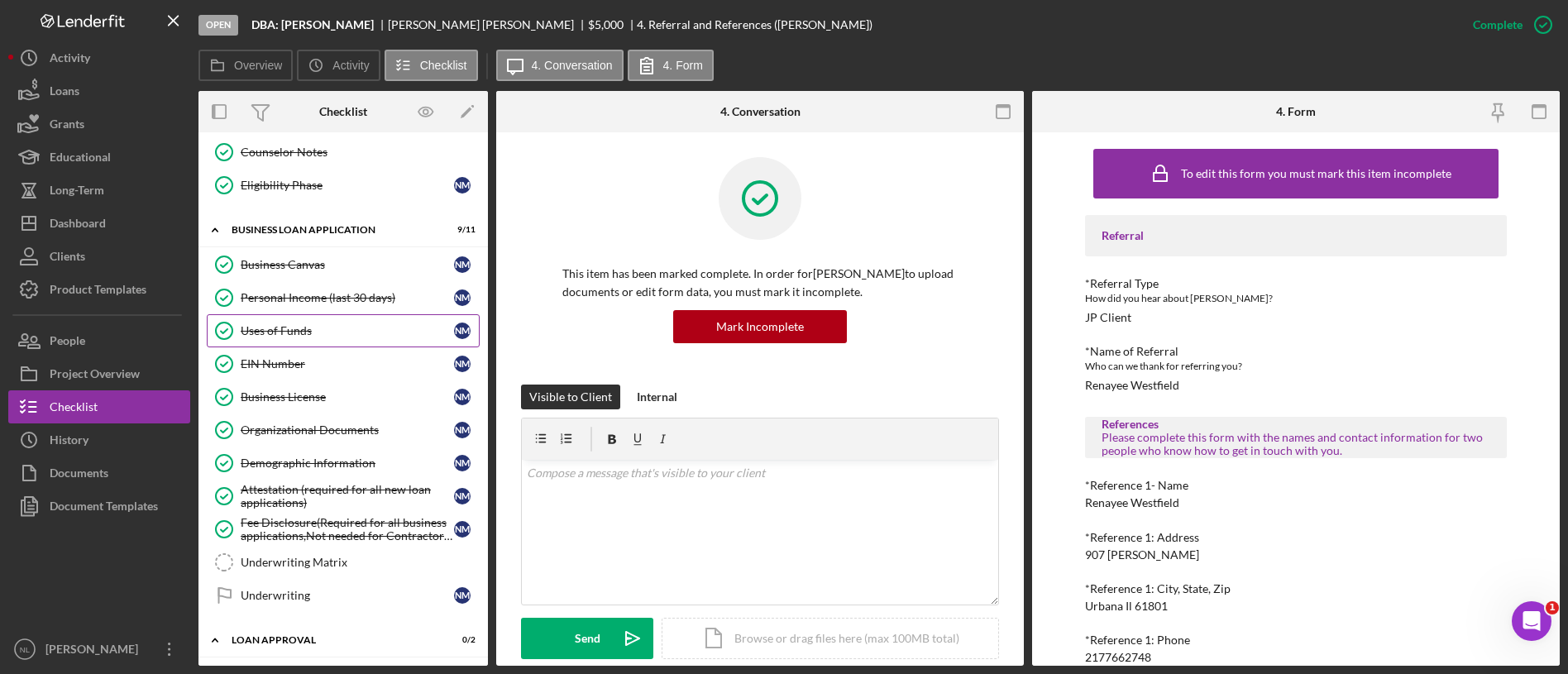
click at [337, 340] on link "Uses of Funds Uses of Funds N M" at bounding box center [343, 330] width 273 height 33
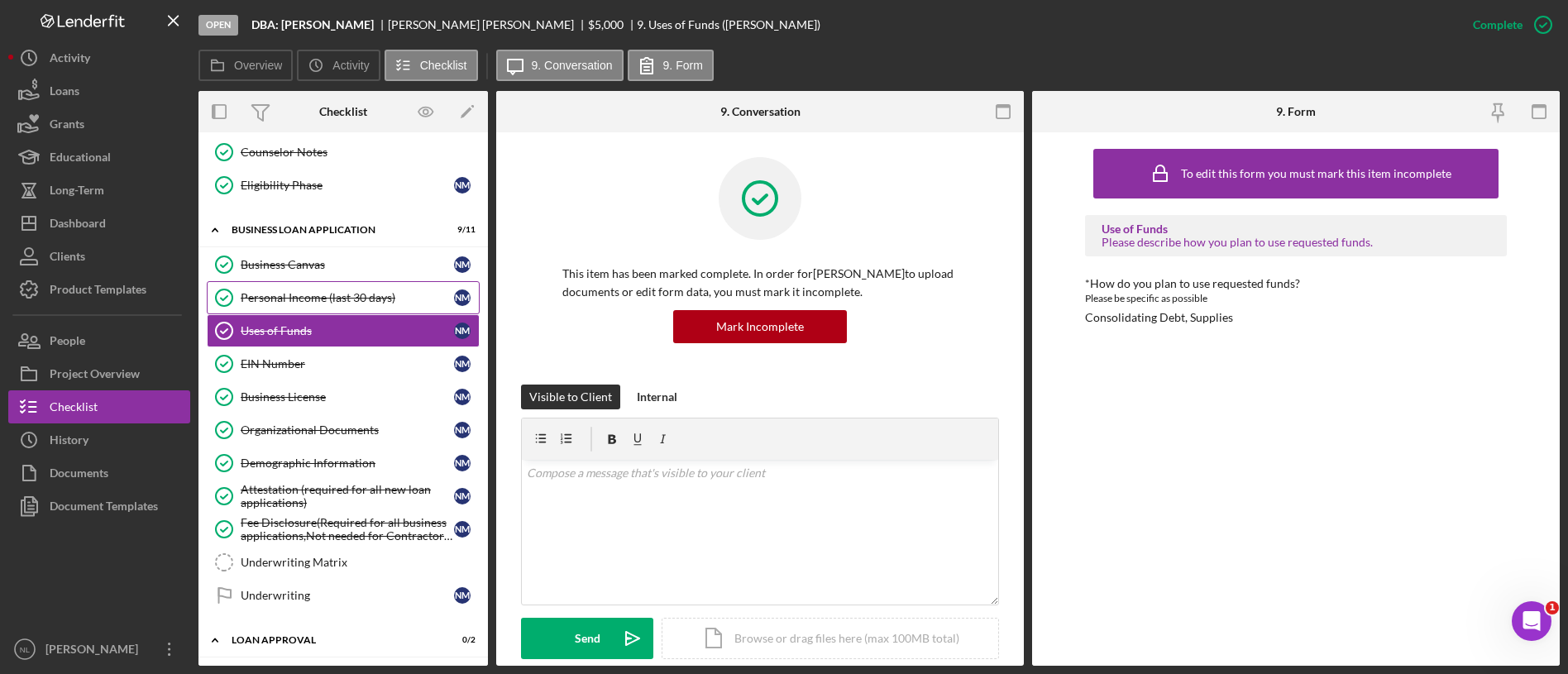
click at [330, 304] on link "Personal Income (last 30 days) Personal Income (last 30 days) N M" at bounding box center [343, 297] width 273 height 33
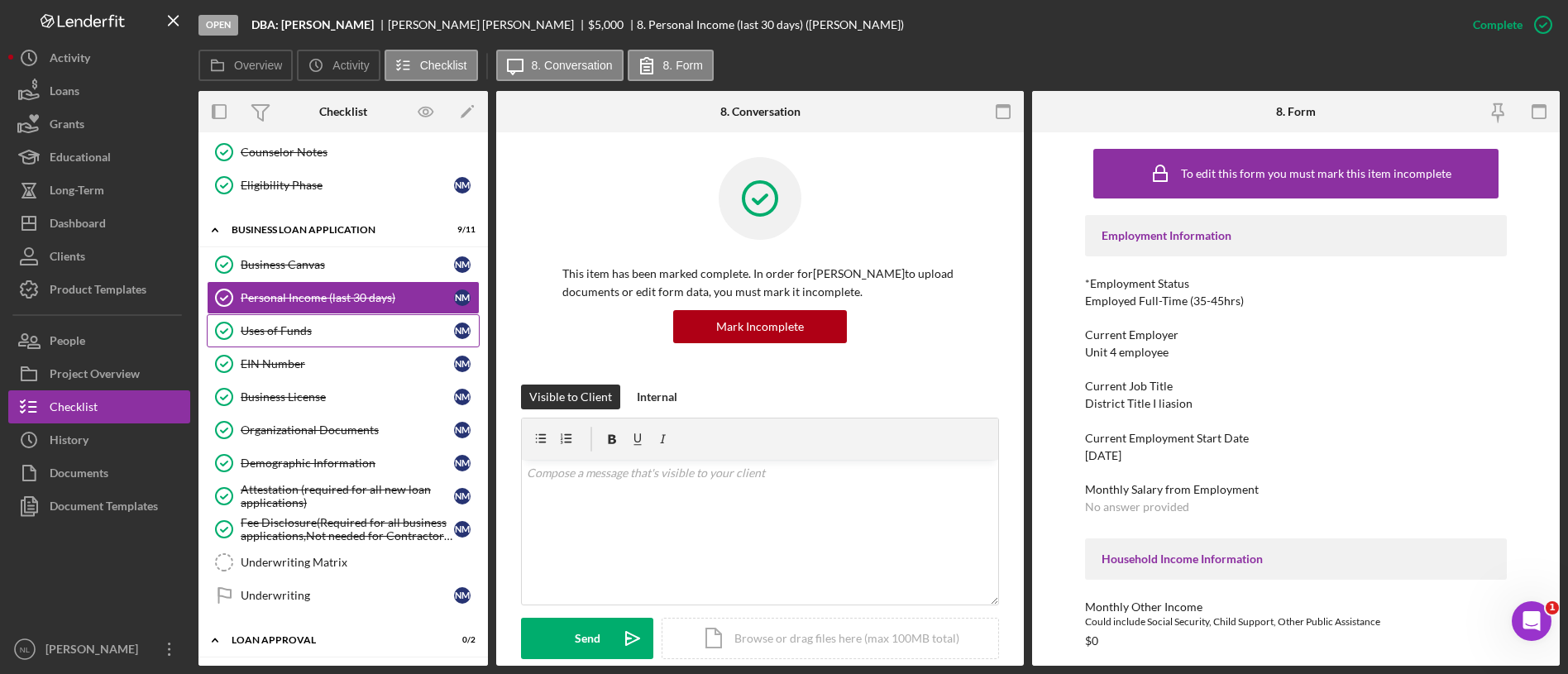
click at [331, 321] on link "Uses of Funds Uses of Funds N M" at bounding box center [343, 330] width 273 height 33
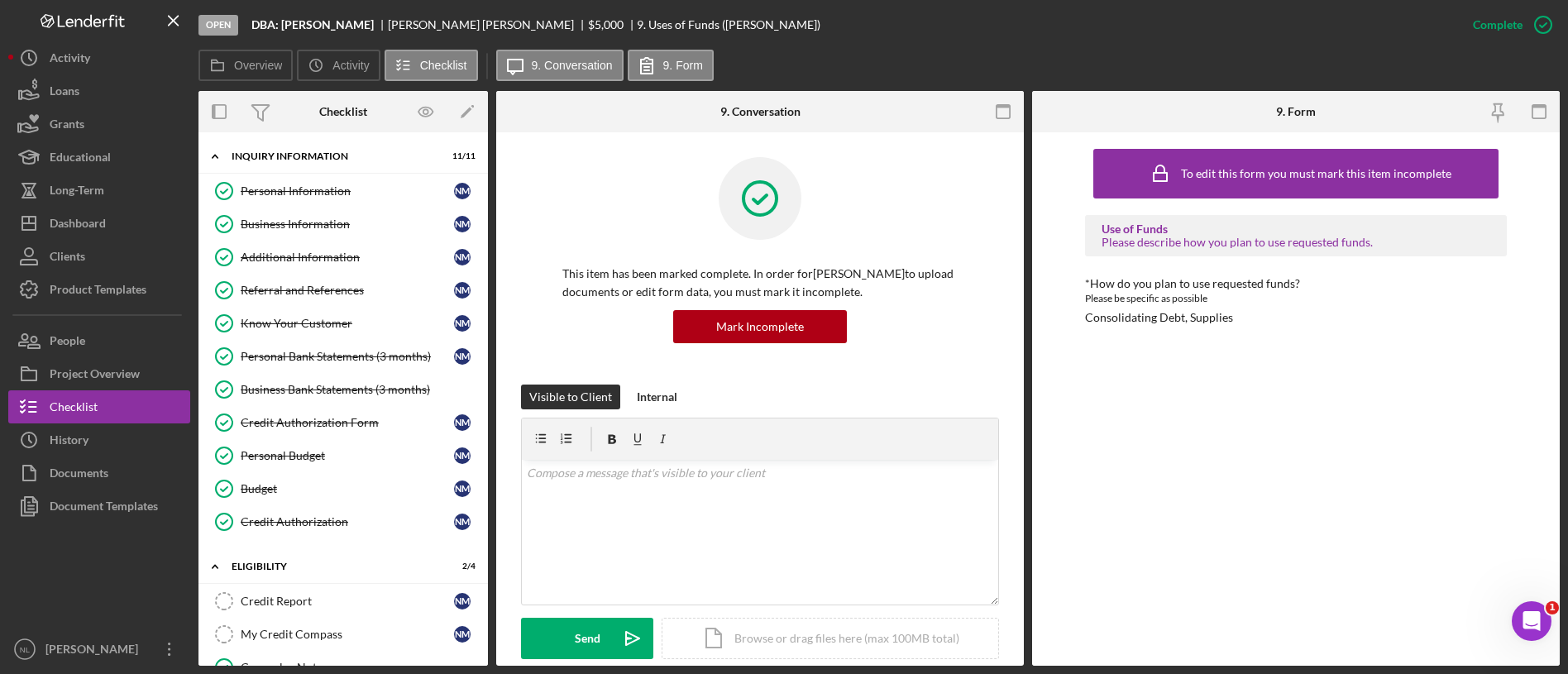
scroll to position [664, 0]
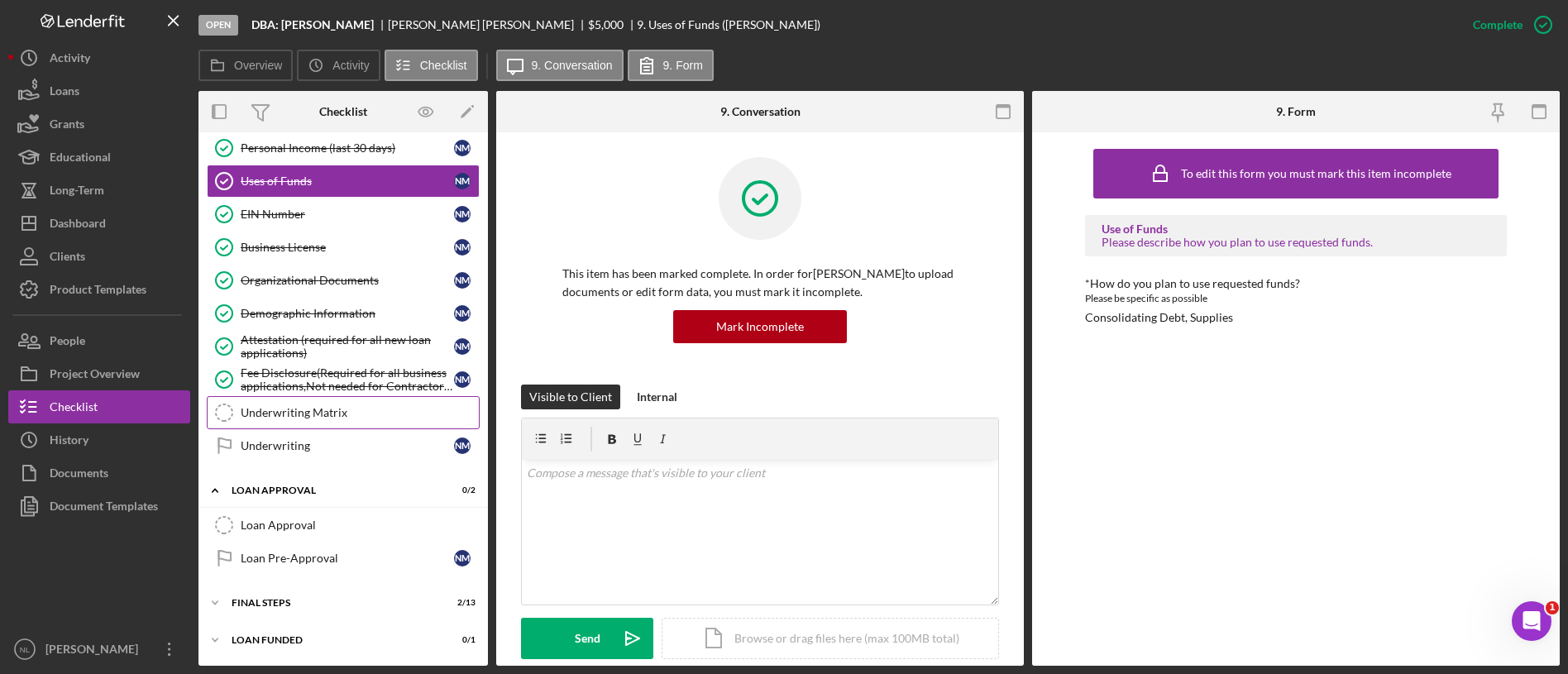
click at [339, 409] on div "Underwriting Matrix" at bounding box center [359, 412] width 238 height 13
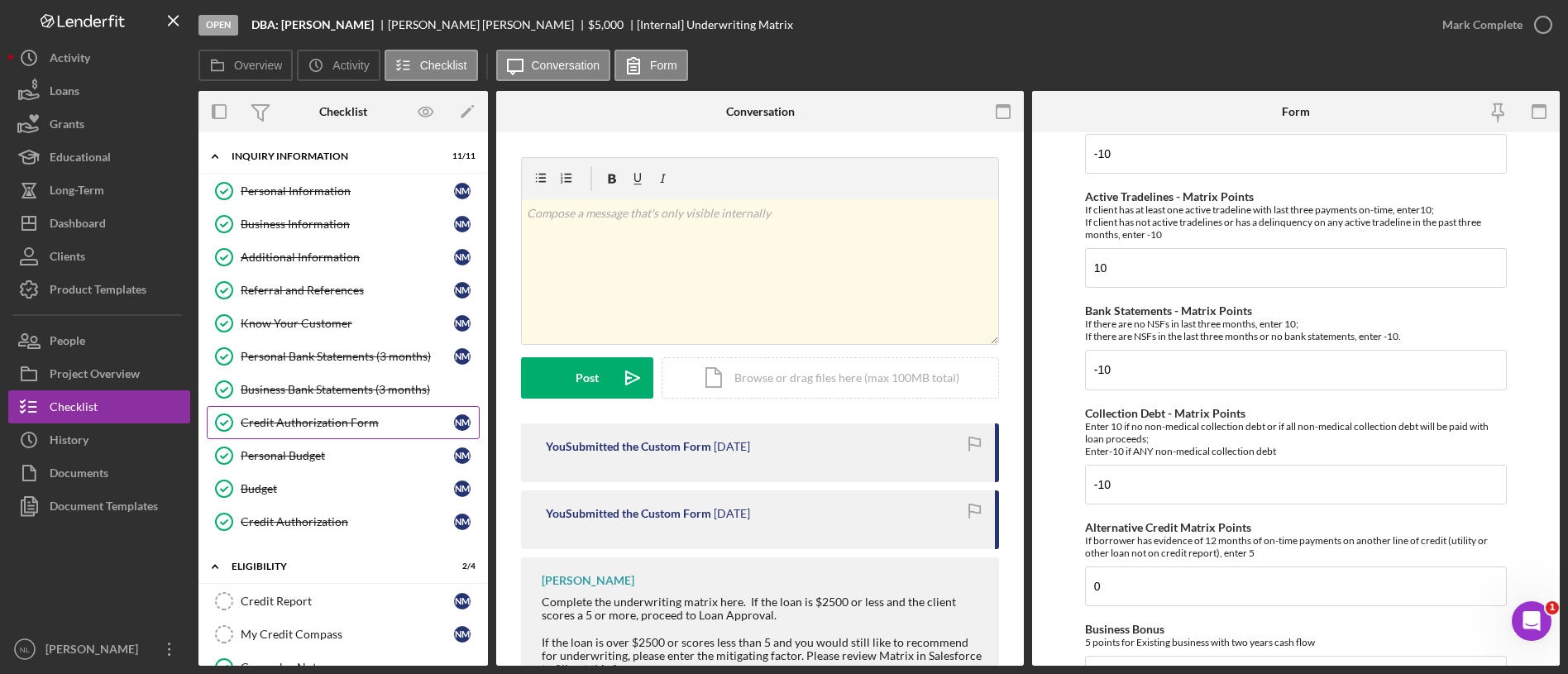
click at [348, 429] on link "Credit Authorization Form Credit Authorization Form N M" at bounding box center [343, 422] width 273 height 33
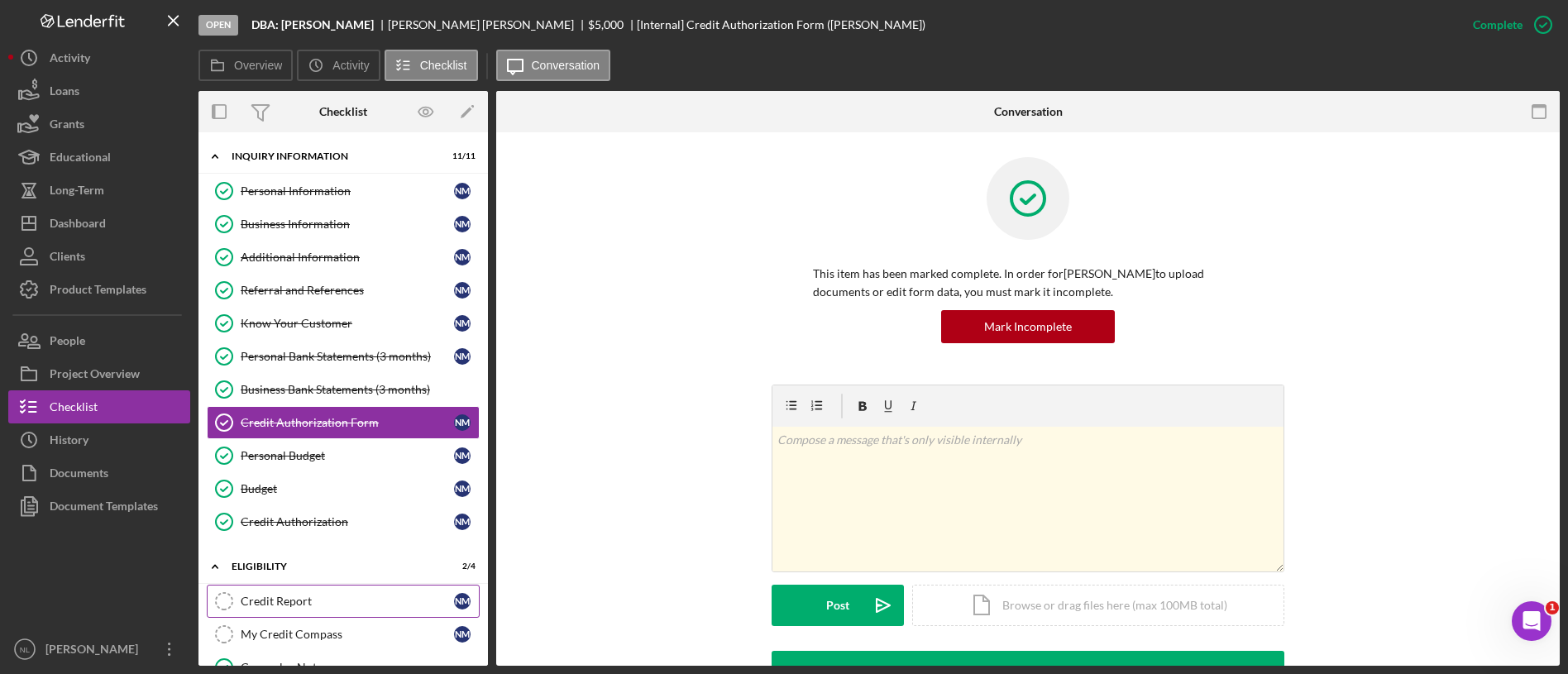
click at [370, 596] on div "Credit Report" at bounding box center [348, 600] width 214 height 13
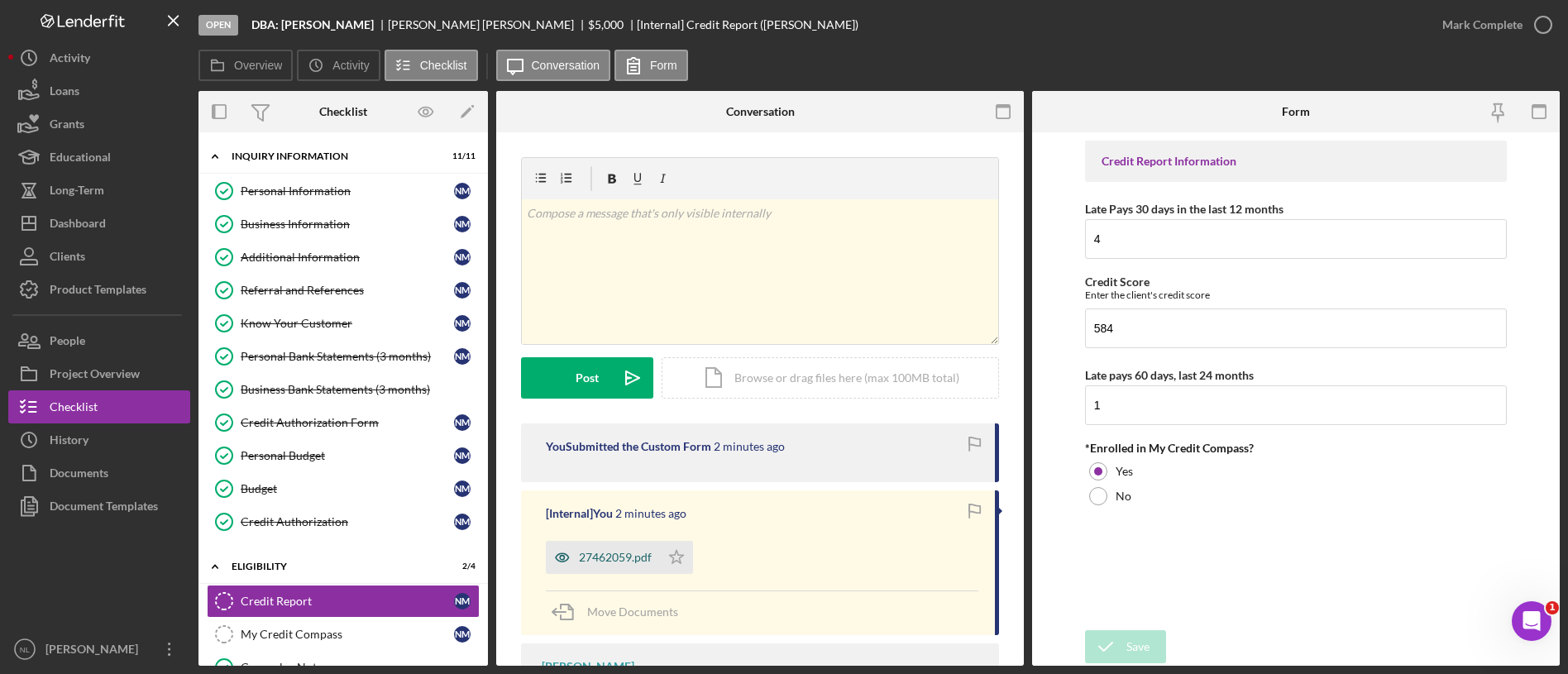
click at [583, 565] on div "27462059.pdf" at bounding box center [603, 556] width 114 height 33
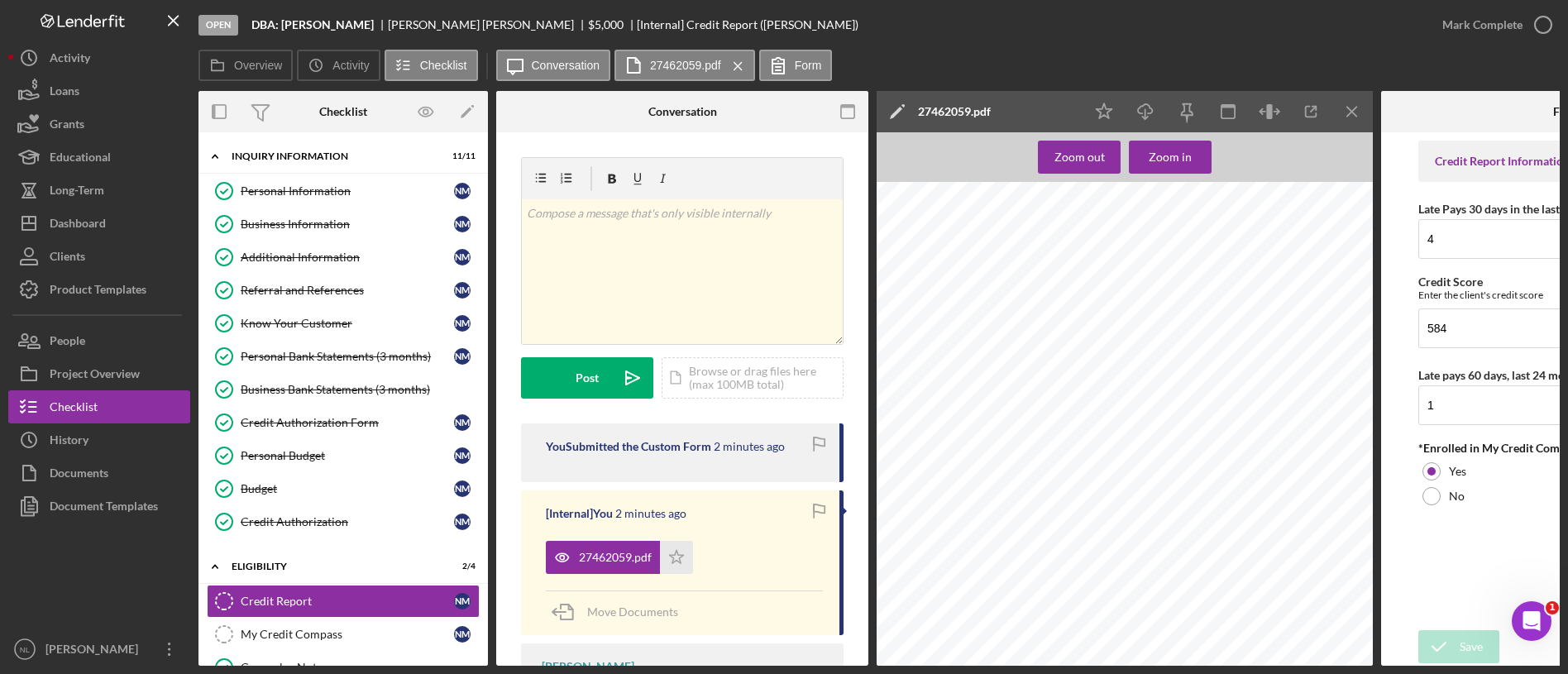
scroll to position [2378, 0]
click at [1353, 112] on line "button" at bounding box center [1352, 111] width 9 height 9
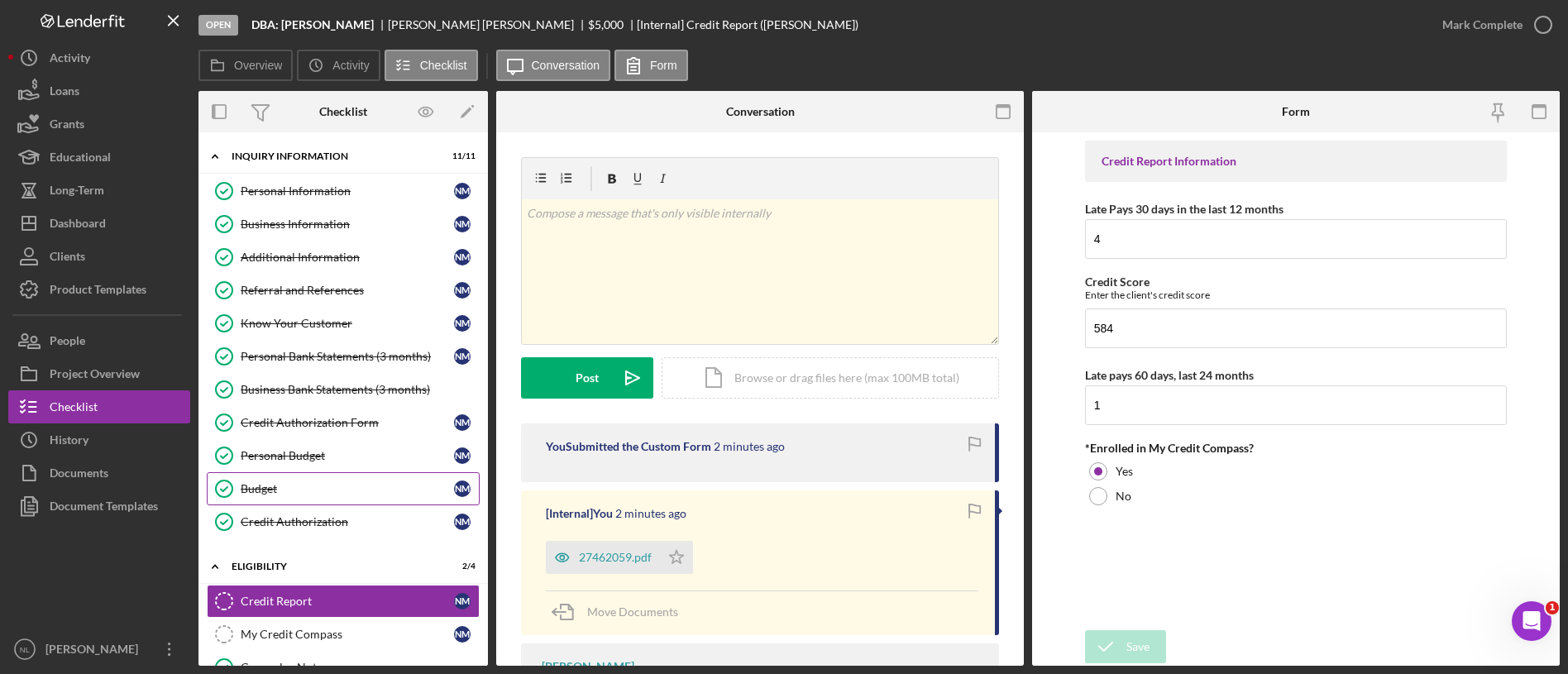
scroll to position [664, 0]
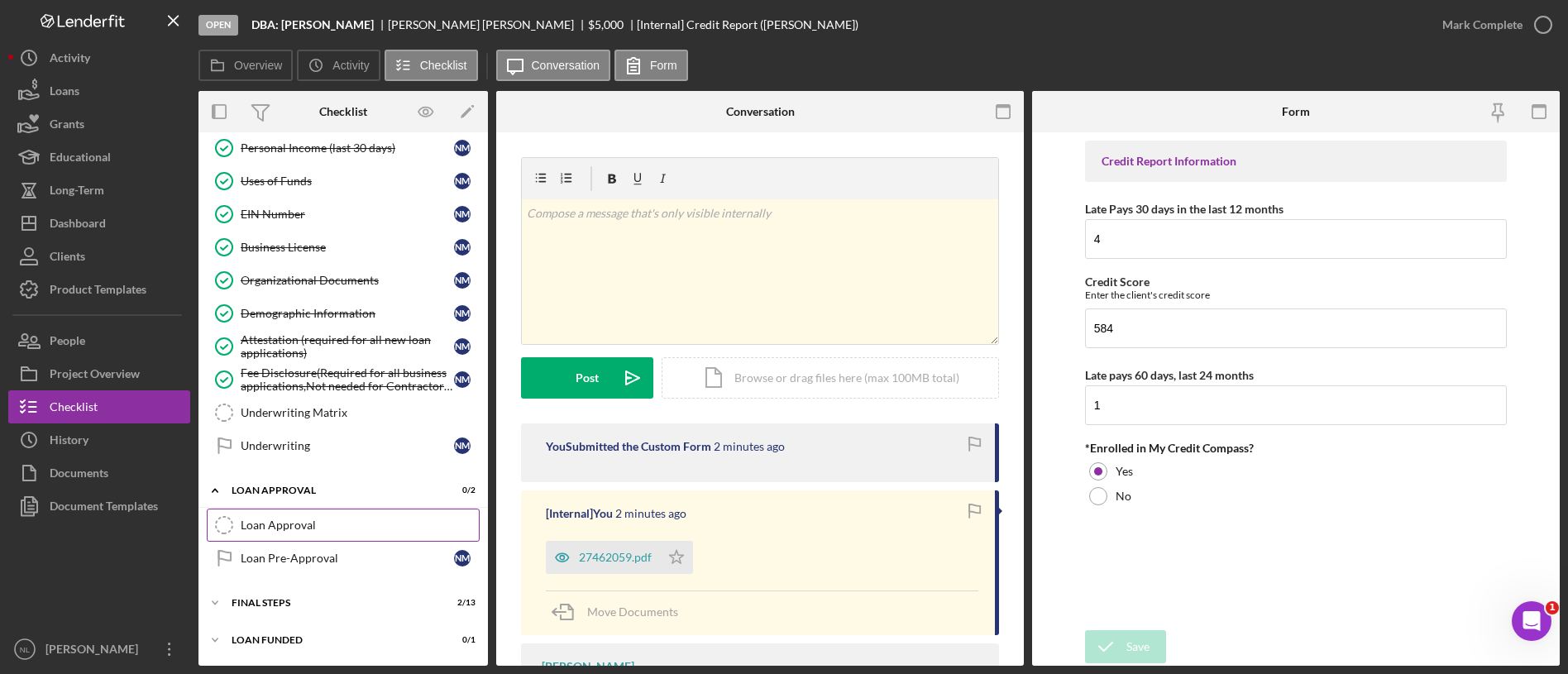
click at [308, 520] on div "Loan Approval" at bounding box center [359, 524] width 238 height 13
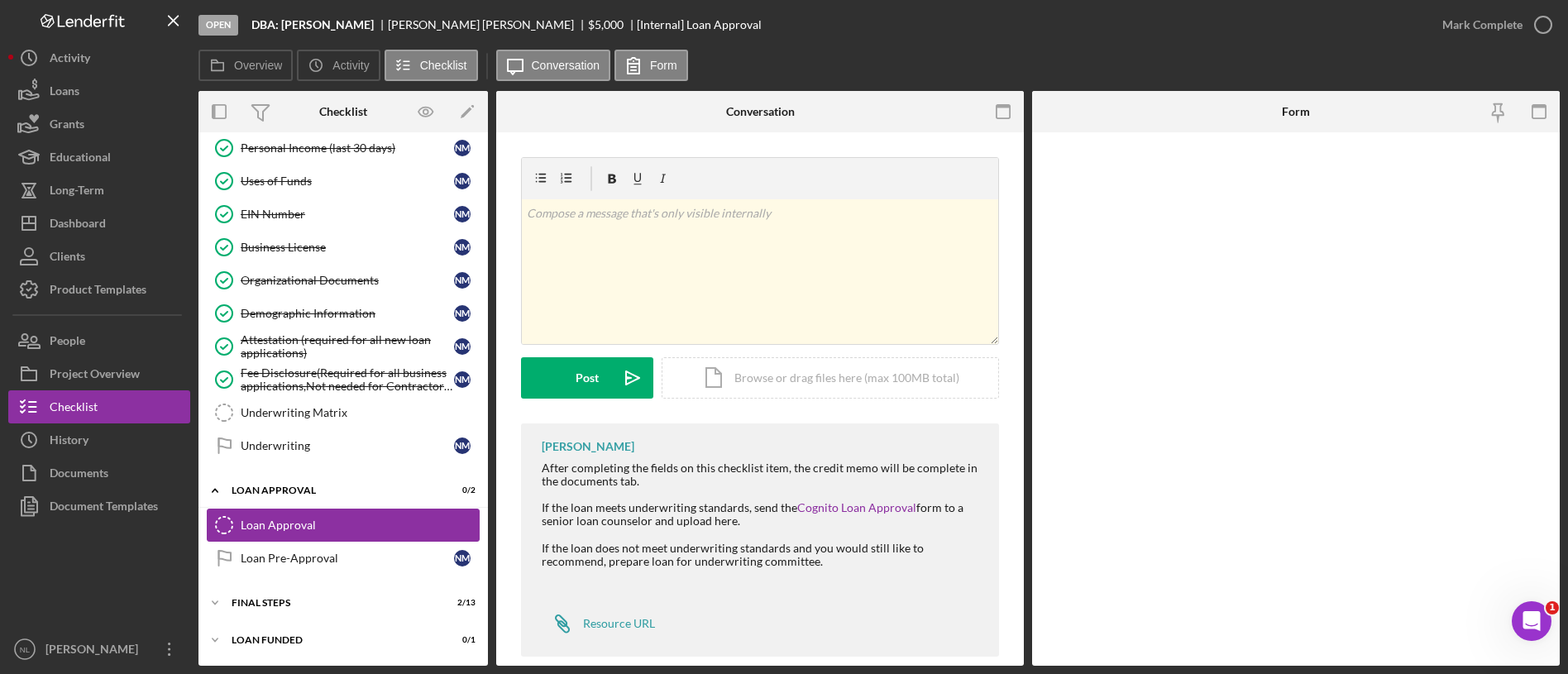
scroll to position [664, 0]
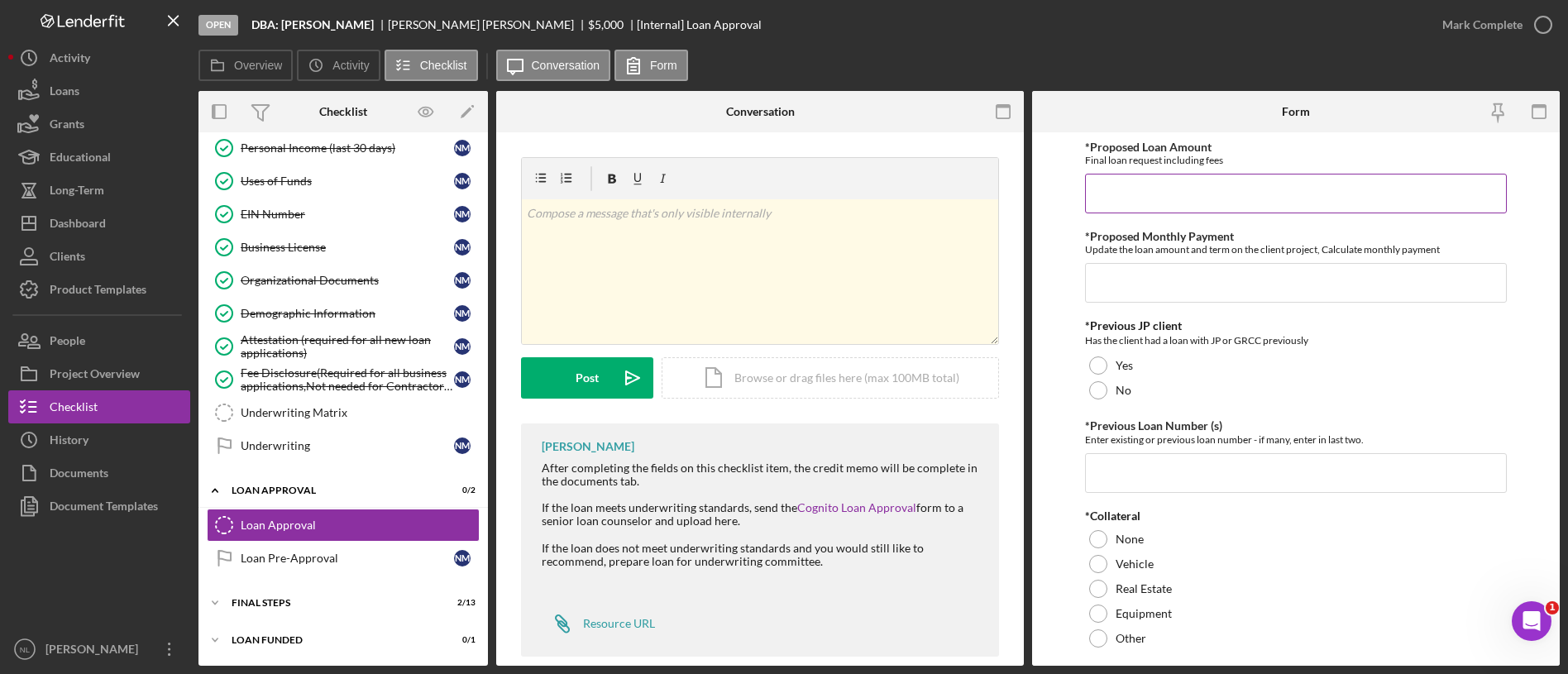
click at [1284, 188] on input "*Proposed Loan Amount" at bounding box center [1296, 193] width 422 height 39
type input "$4,999.99"
click at [1225, 298] on input "*Proposed Monthly Payment" at bounding box center [1296, 283] width 422 height 39
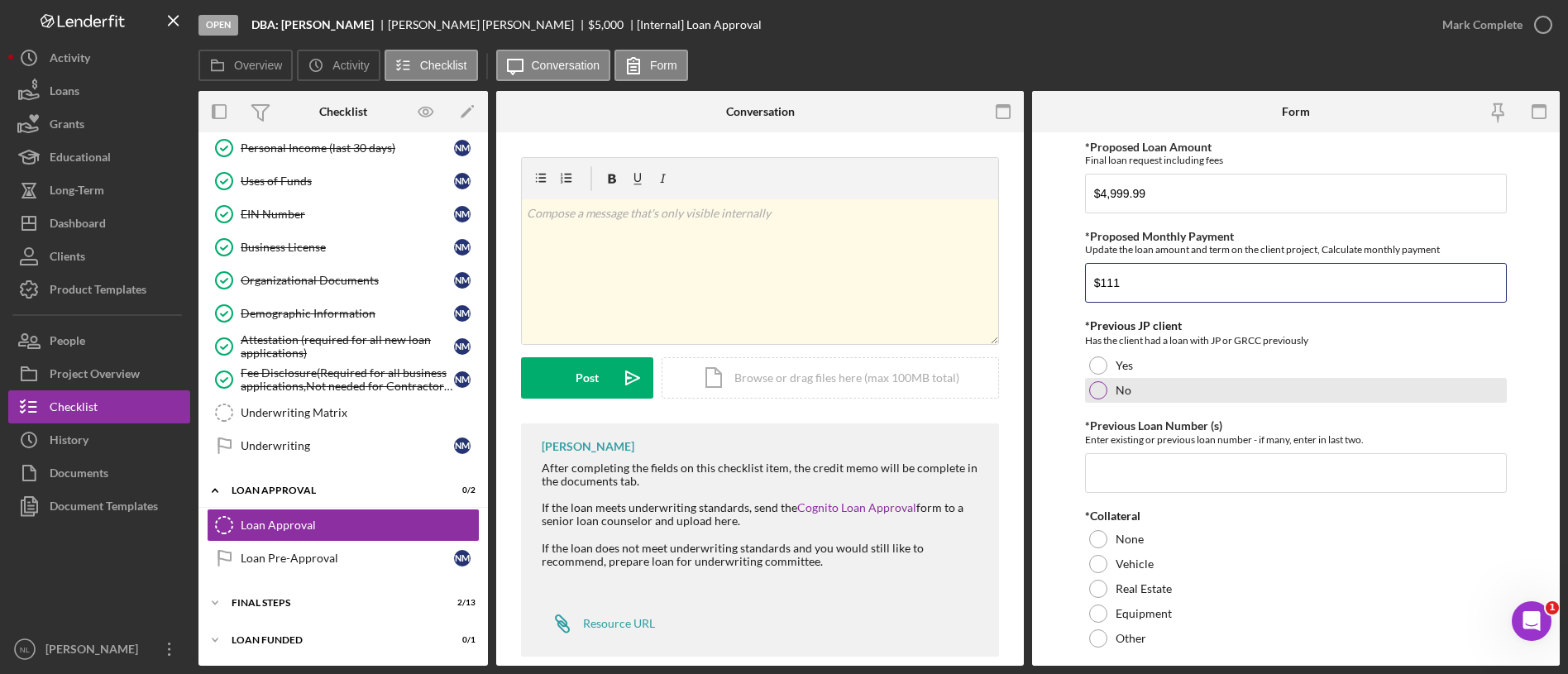
type input "$111"
click at [1151, 384] on div "No" at bounding box center [1296, 390] width 422 height 25
click at [1152, 469] on input "*Previous Loan Number (s)" at bounding box center [1296, 473] width 422 height 39
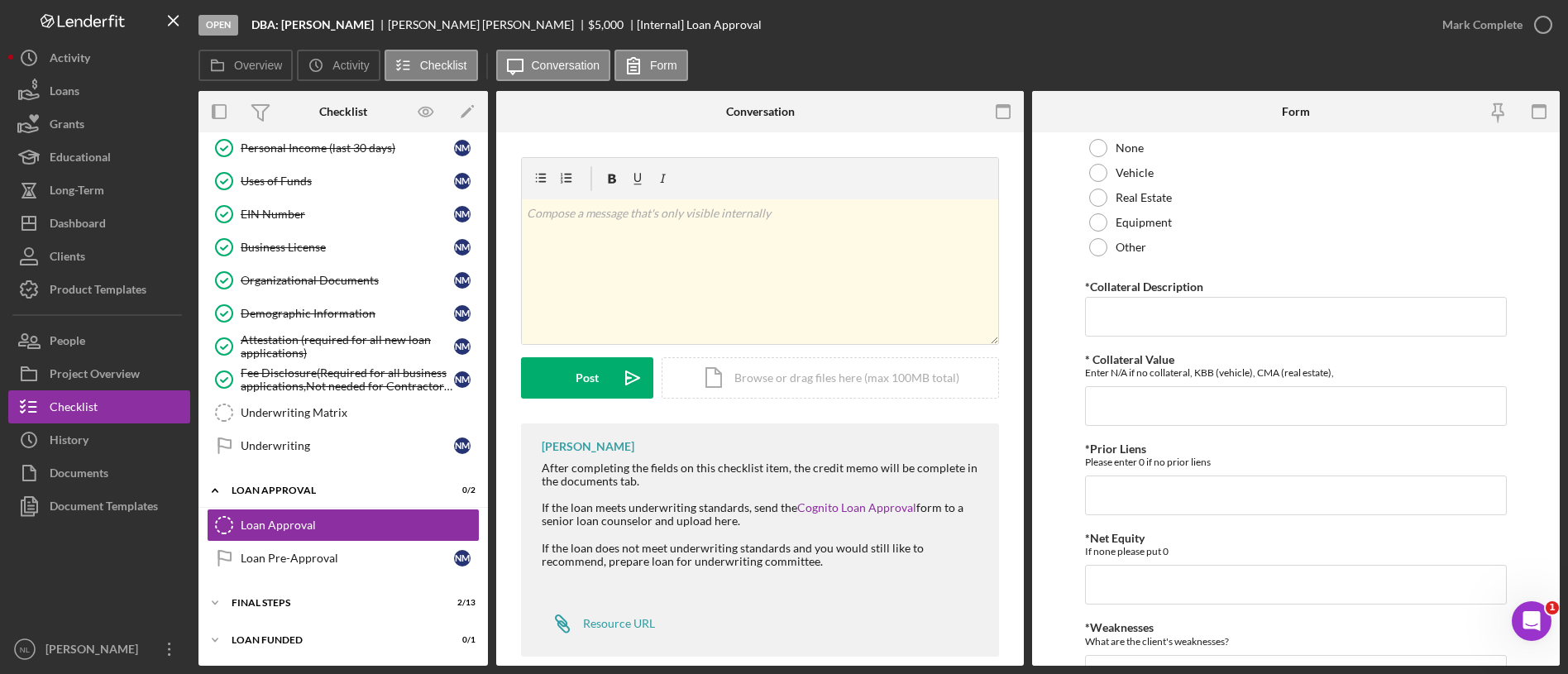
scroll to position [392, 0]
type input "N/A"
click at [1114, 145] on div "None" at bounding box center [1296, 146] width 422 height 25
click at [1151, 331] on input "*Collateral Description" at bounding box center [1296, 315] width 422 height 39
type input "N/A"
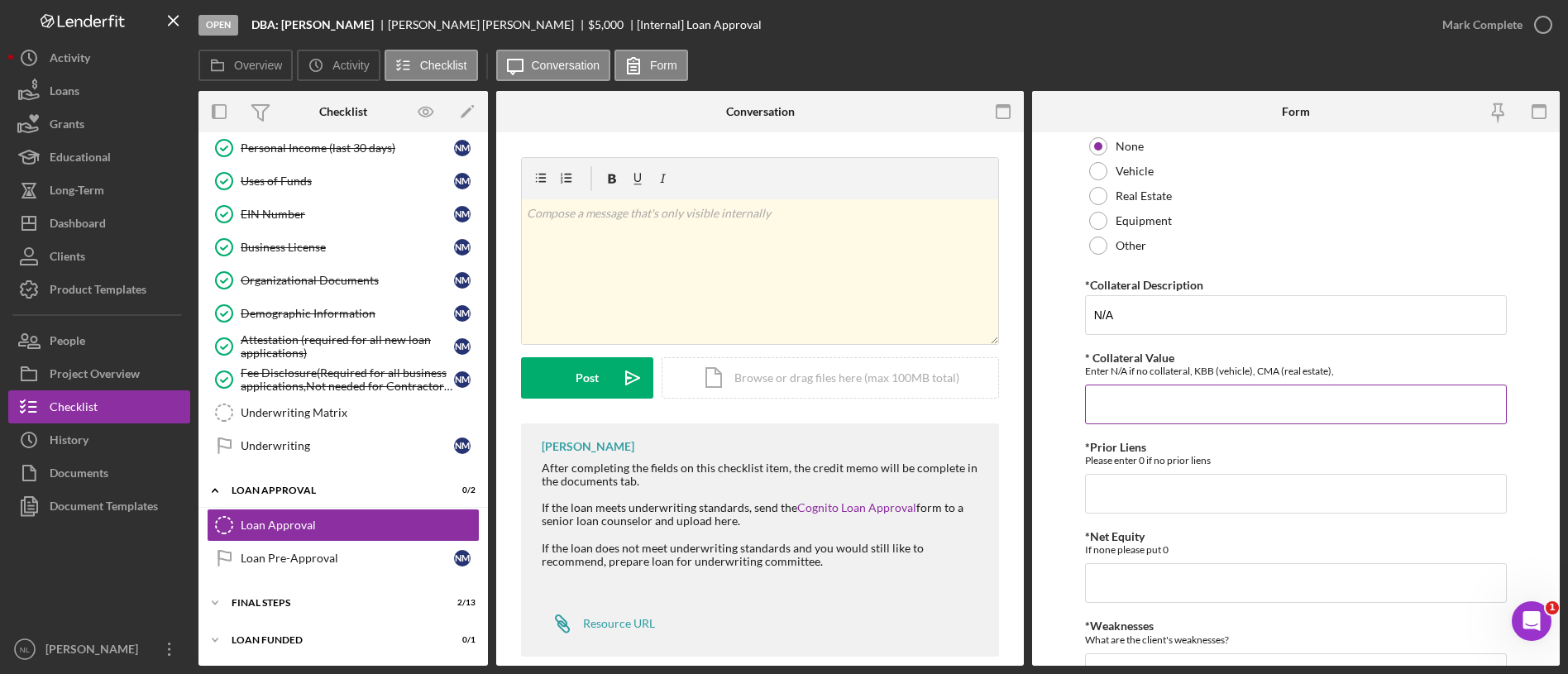
click at [1126, 420] on input "* Collateral Value" at bounding box center [1296, 404] width 422 height 39
type input "N/A"
click at [1121, 484] on input "*Prior Liens" at bounding box center [1296, 494] width 422 height 39
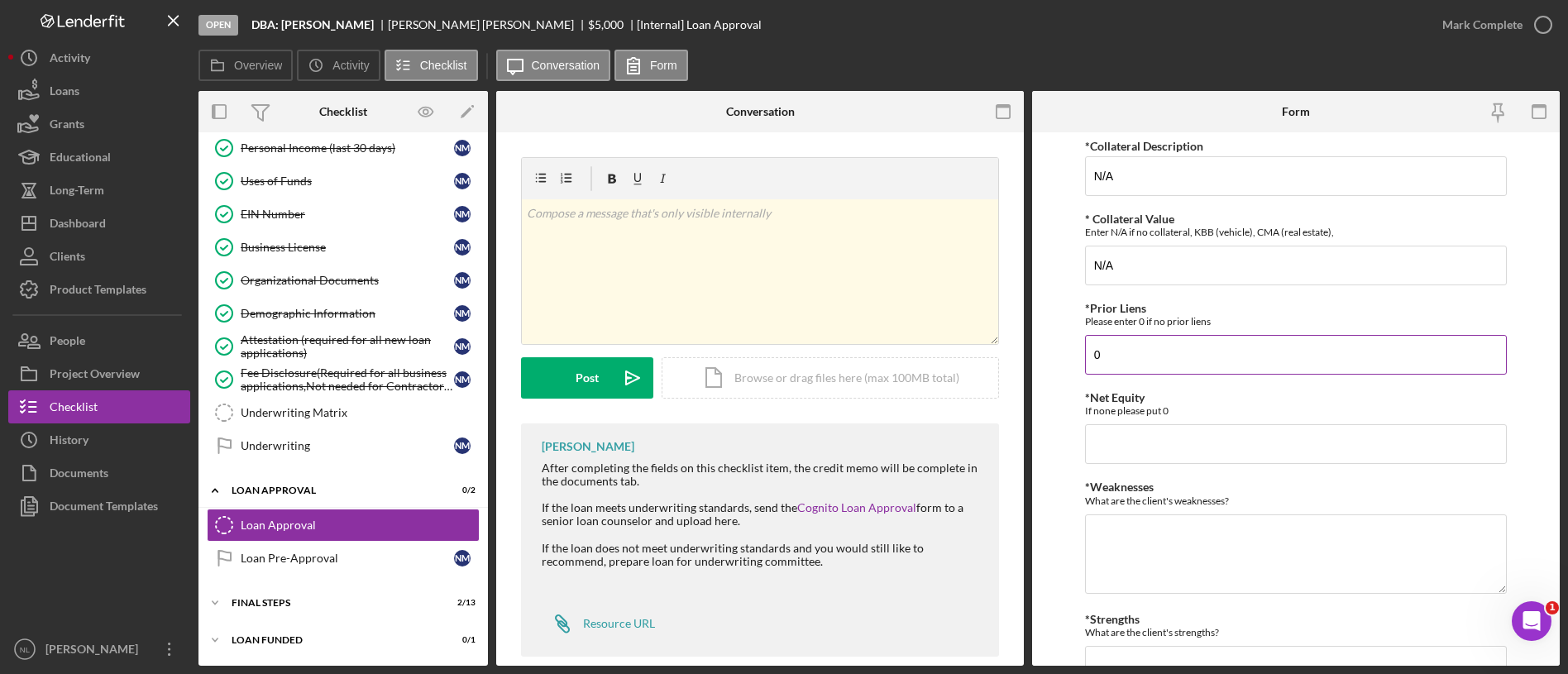
scroll to position [533, 0]
type input "0"
click at [1112, 441] on input "0" at bounding box center [1296, 442] width 422 height 39
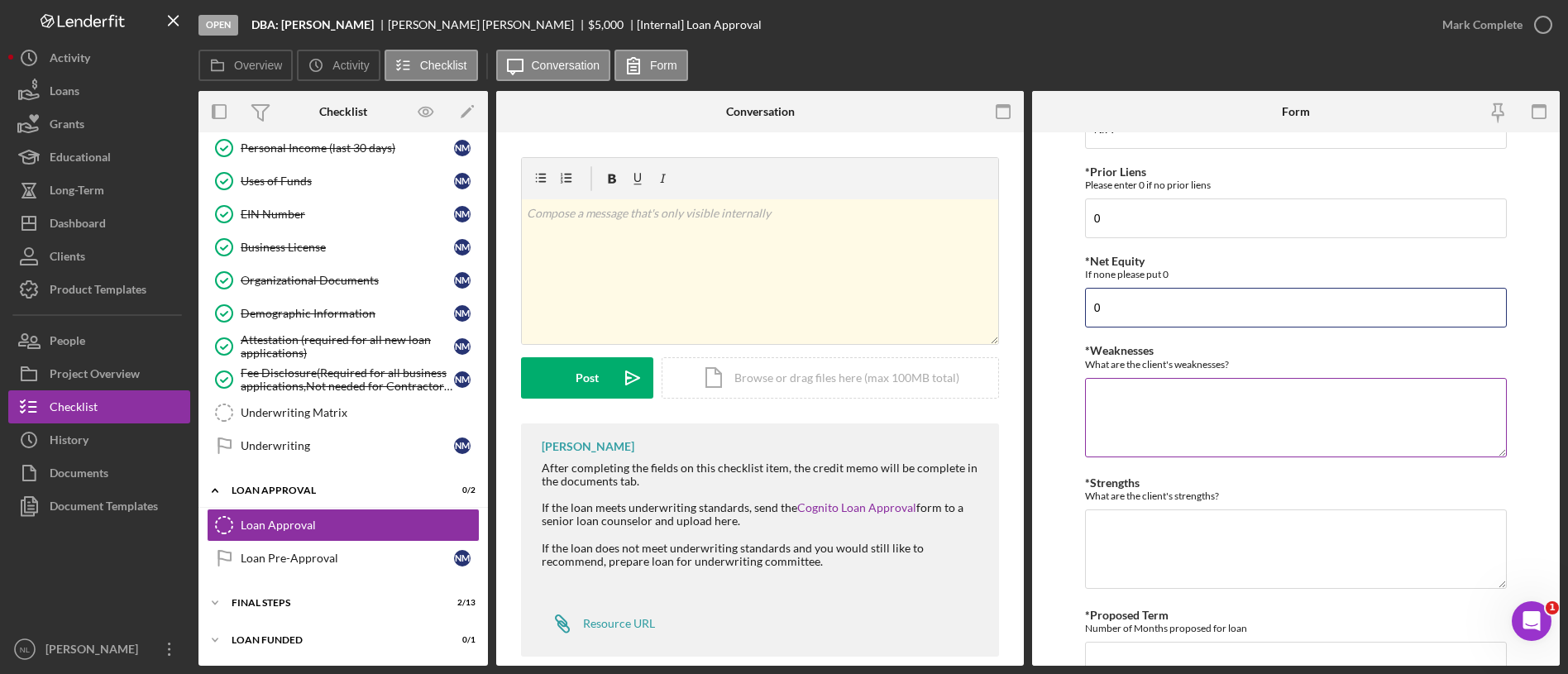
type input "0"
click at [1167, 436] on textarea "*Weaknesses" at bounding box center [1296, 417] width 422 height 79
type textarea "Low credit, collections, NSF's"
click at [1150, 588] on textarea "*Strengths" at bounding box center [1296, 548] width 422 height 79
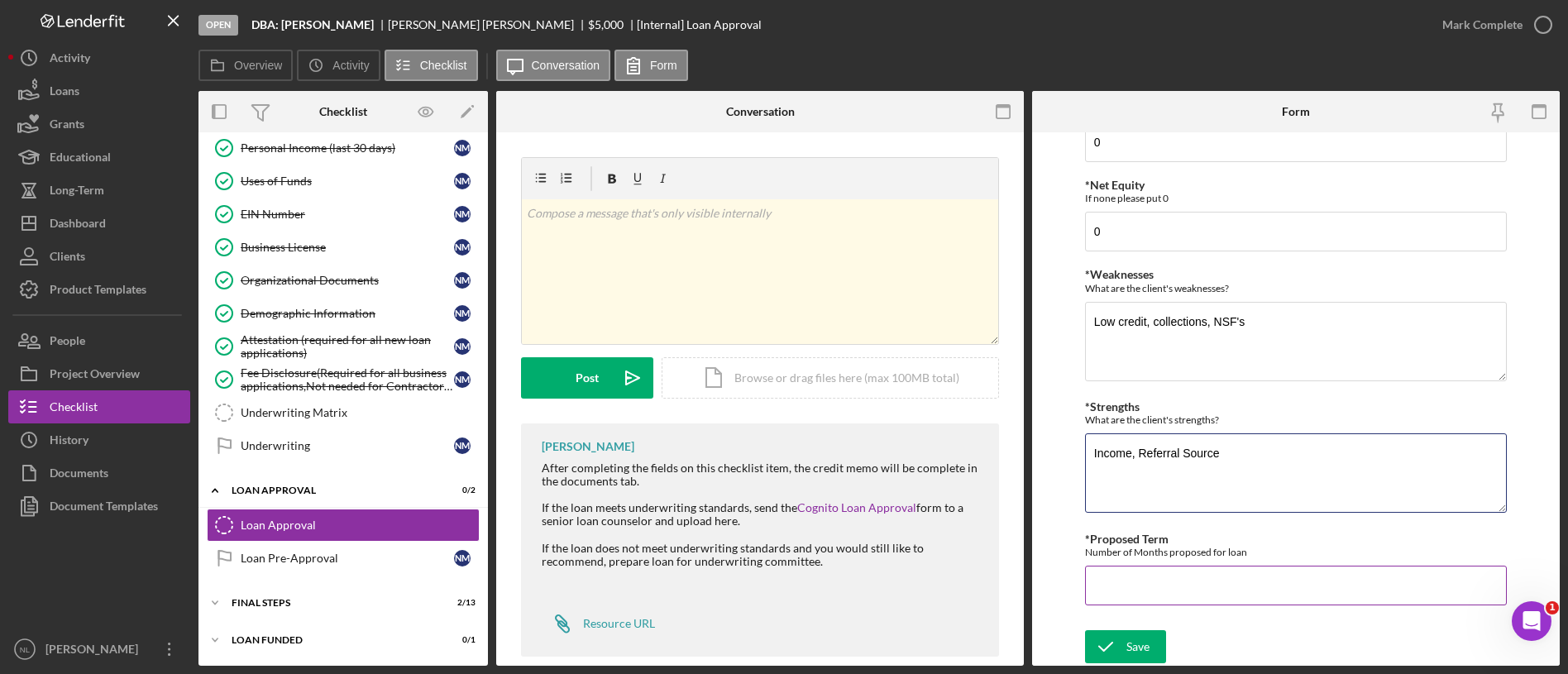
type textarea "Income, Referral Source"
click at [1153, 570] on input "*Proposed Term" at bounding box center [1296, 585] width 422 height 39
type input "60"
click at [1139, 636] on div "Save" at bounding box center [1138, 646] width 23 height 33
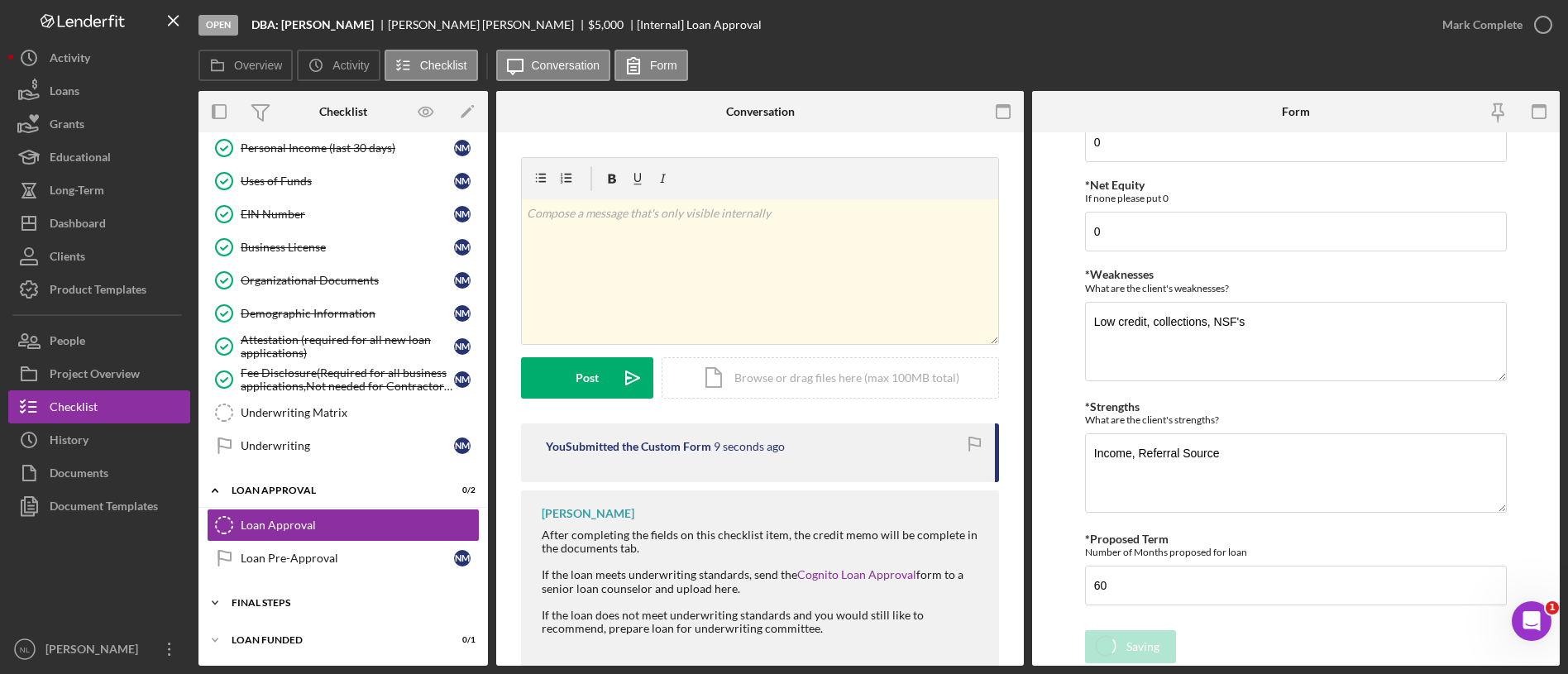
click at [348, 612] on div "Icon/Expander Final Steps 2 / 13" at bounding box center [343, 602] width 289 height 33
click at [308, 602] on div "Final Steps" at bounding box center [349, 602] width 235 height 10
click at [365, 416] on div "Underwriting Matrix" at bounding box center [359, 412] width 238 height 13
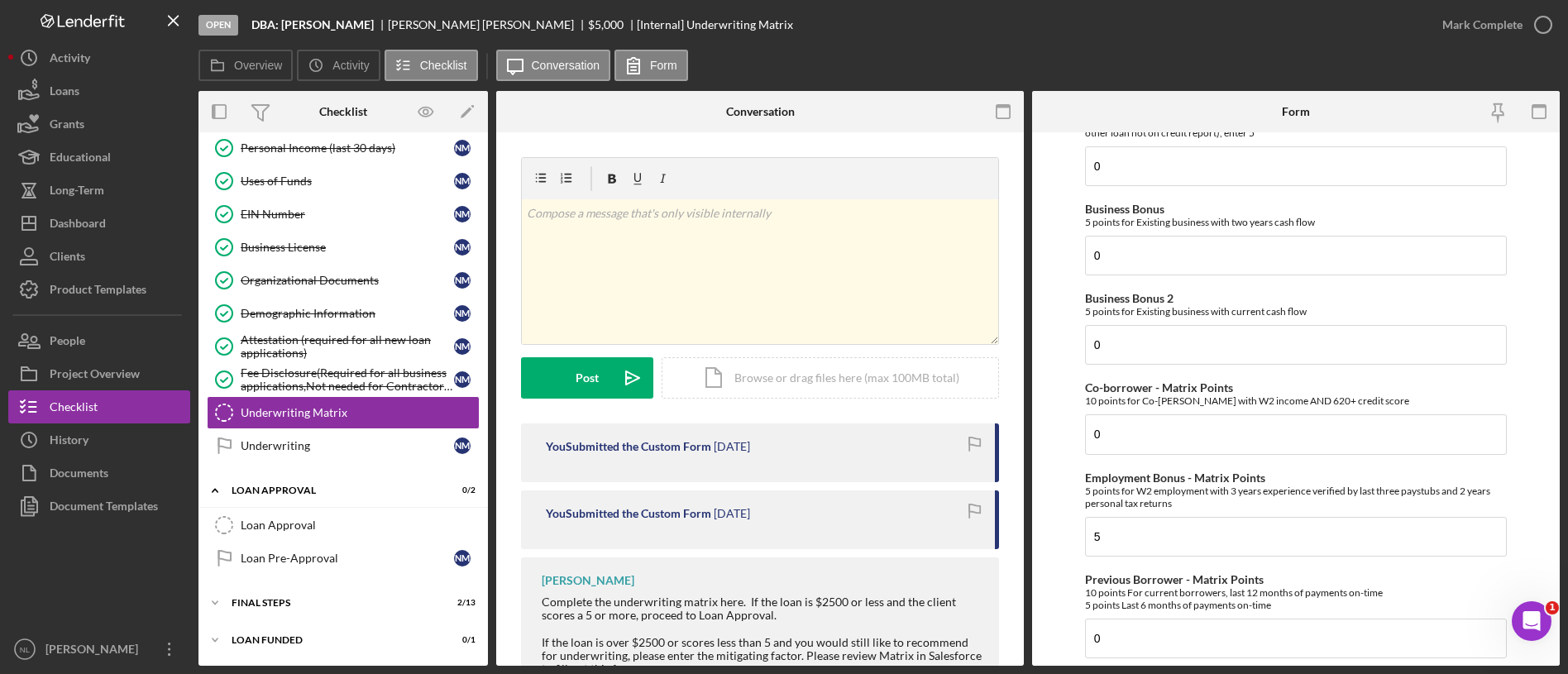
scroll to position [632, 0]
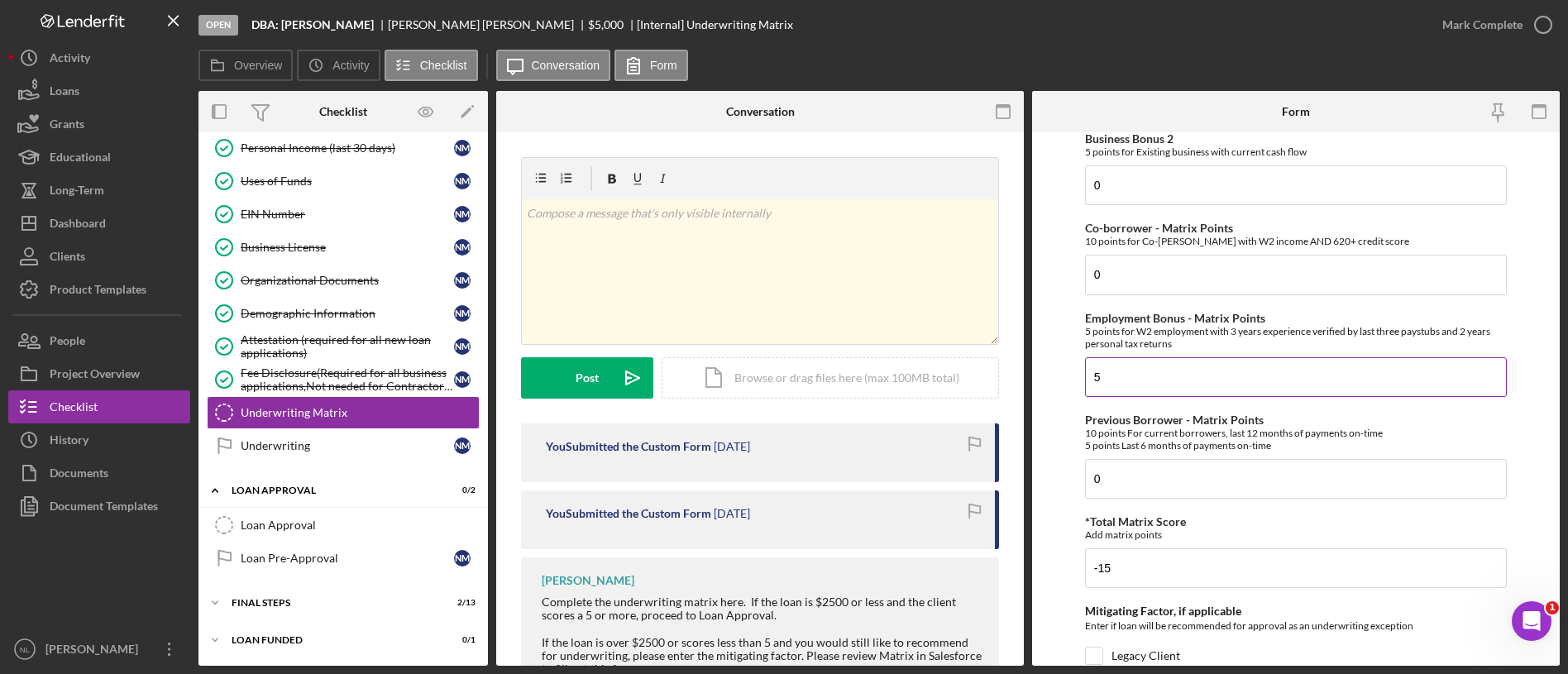
click at [1178, 381] on input "5" at bounding box center [1296, 377] width 422 height 39
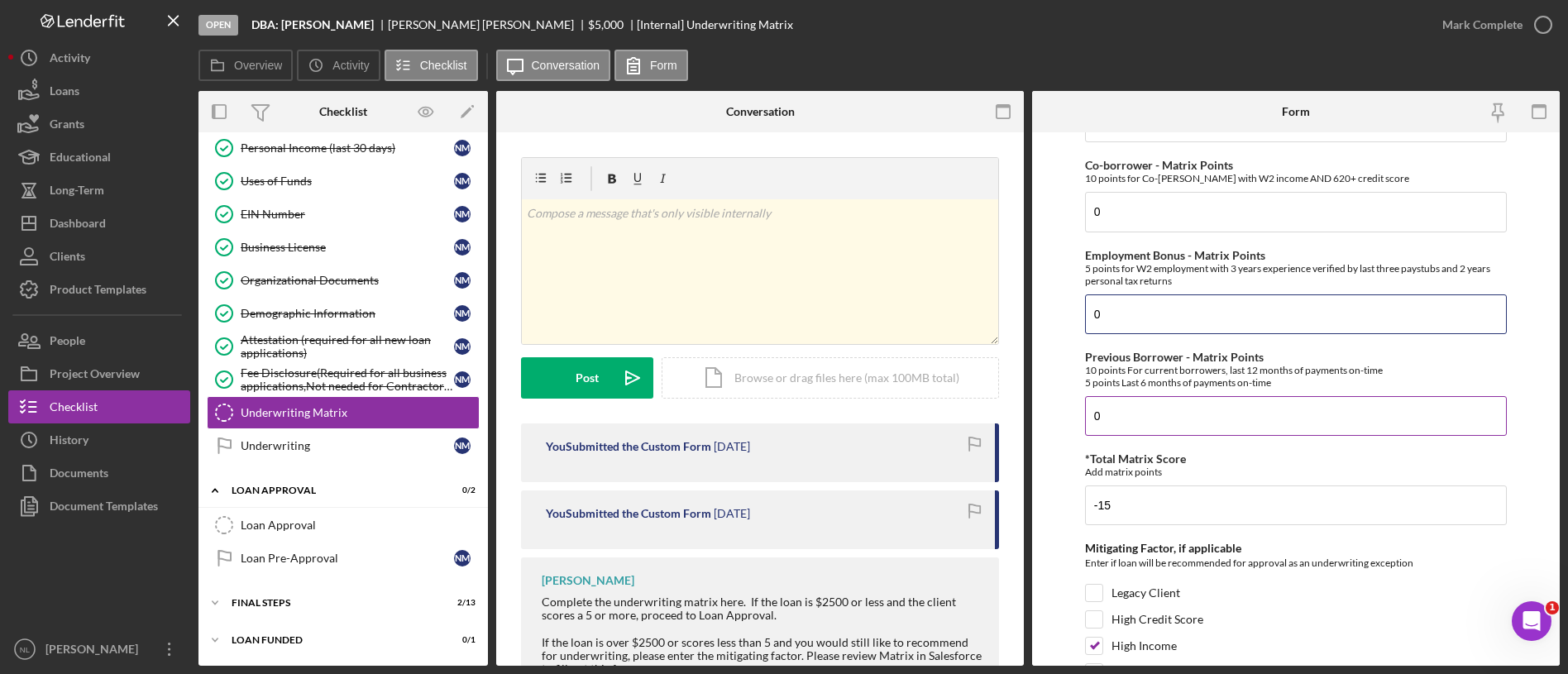
scroll to position [714, 0]
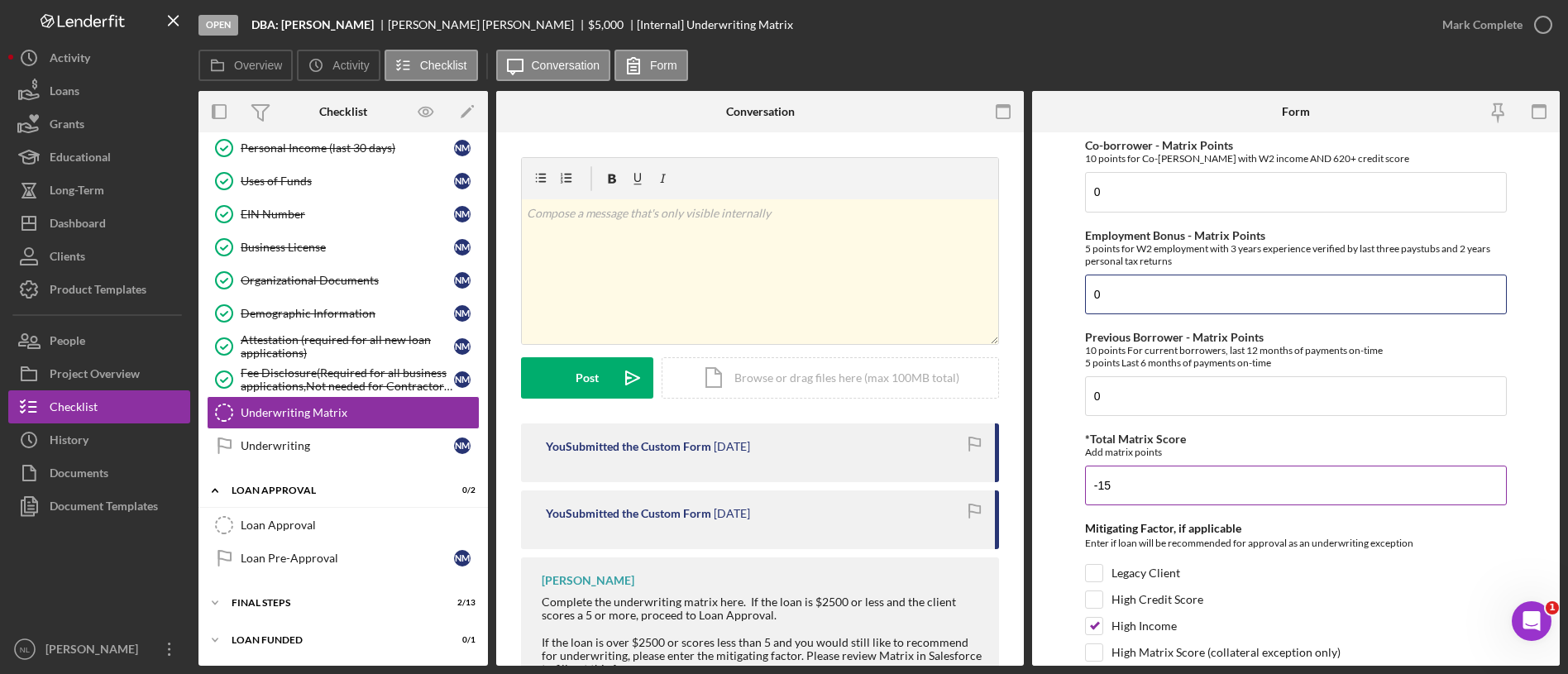
type input "0"
click at [1158, 490] on input "-15" at bounding box center [1296, 485] width 422 height 39
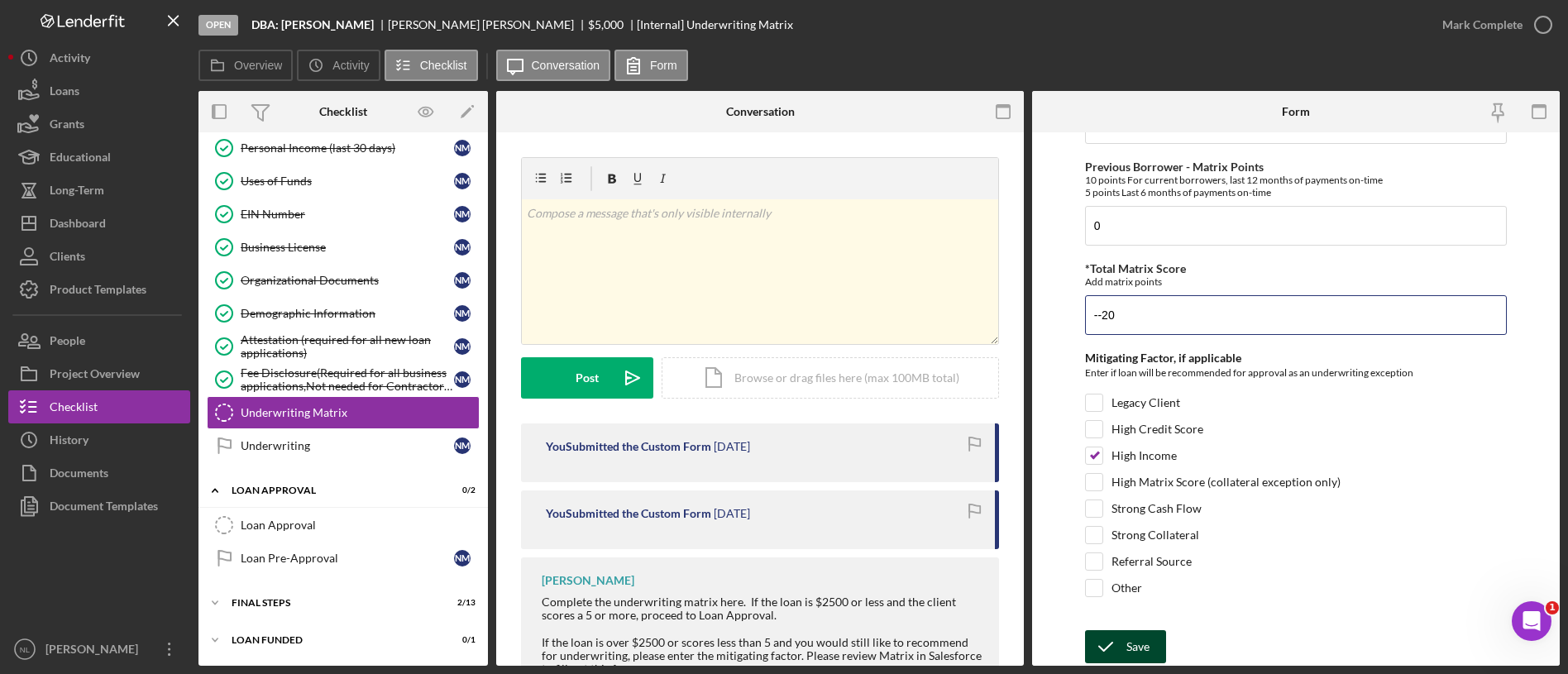
type input "--20"
click at [1143, 642] on div "Save" at bounding box center [1138, 646] width 23 height 33
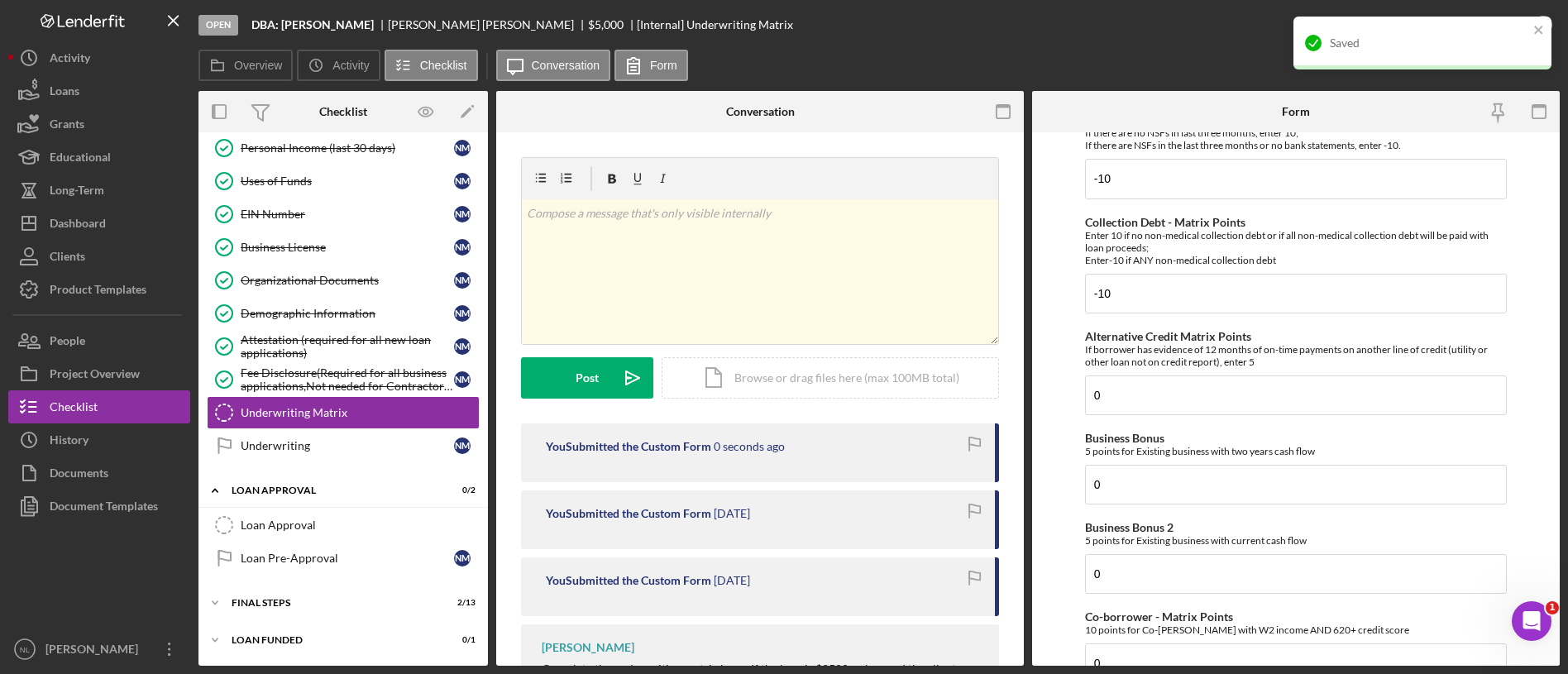
scroll to position [0, 0]
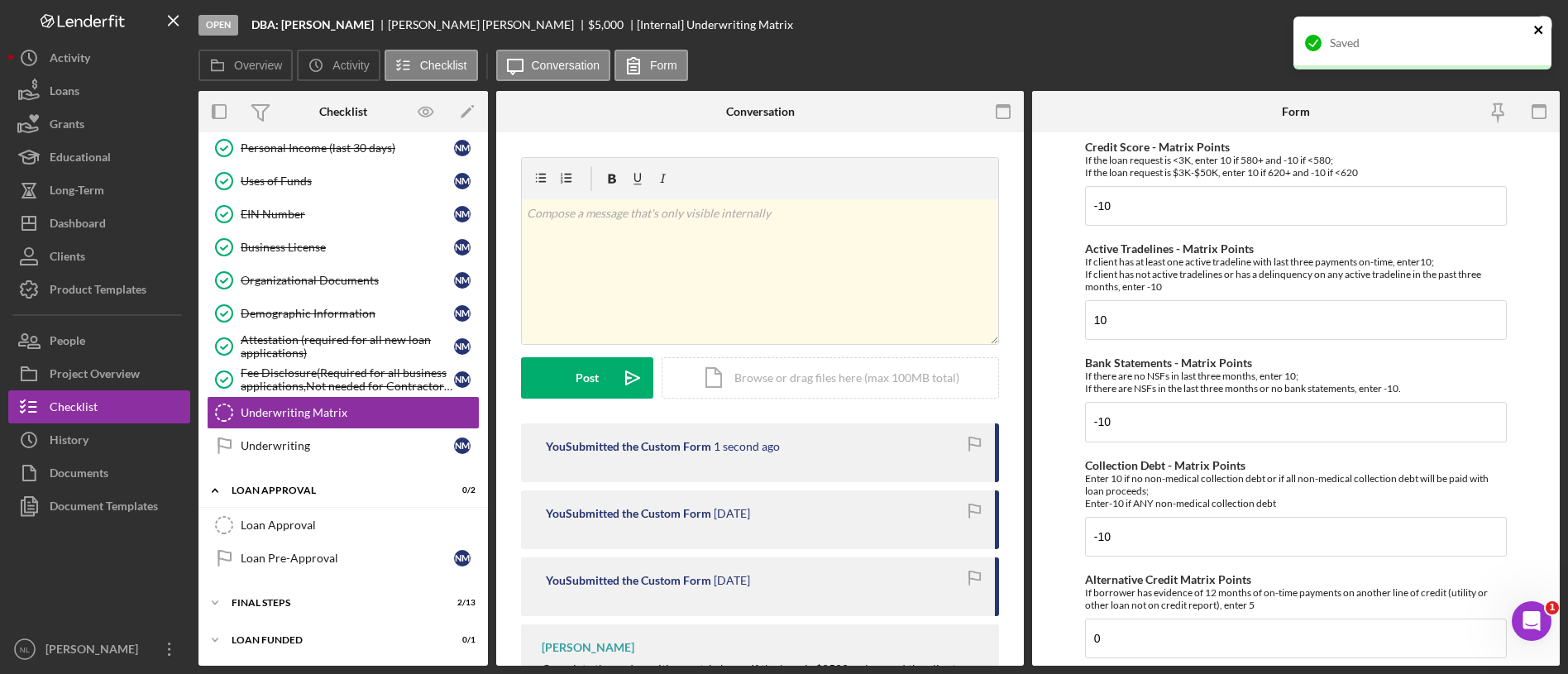
click at [1543, 23] on icon "close" at bounding box center [1538, 30] width 12 height 13
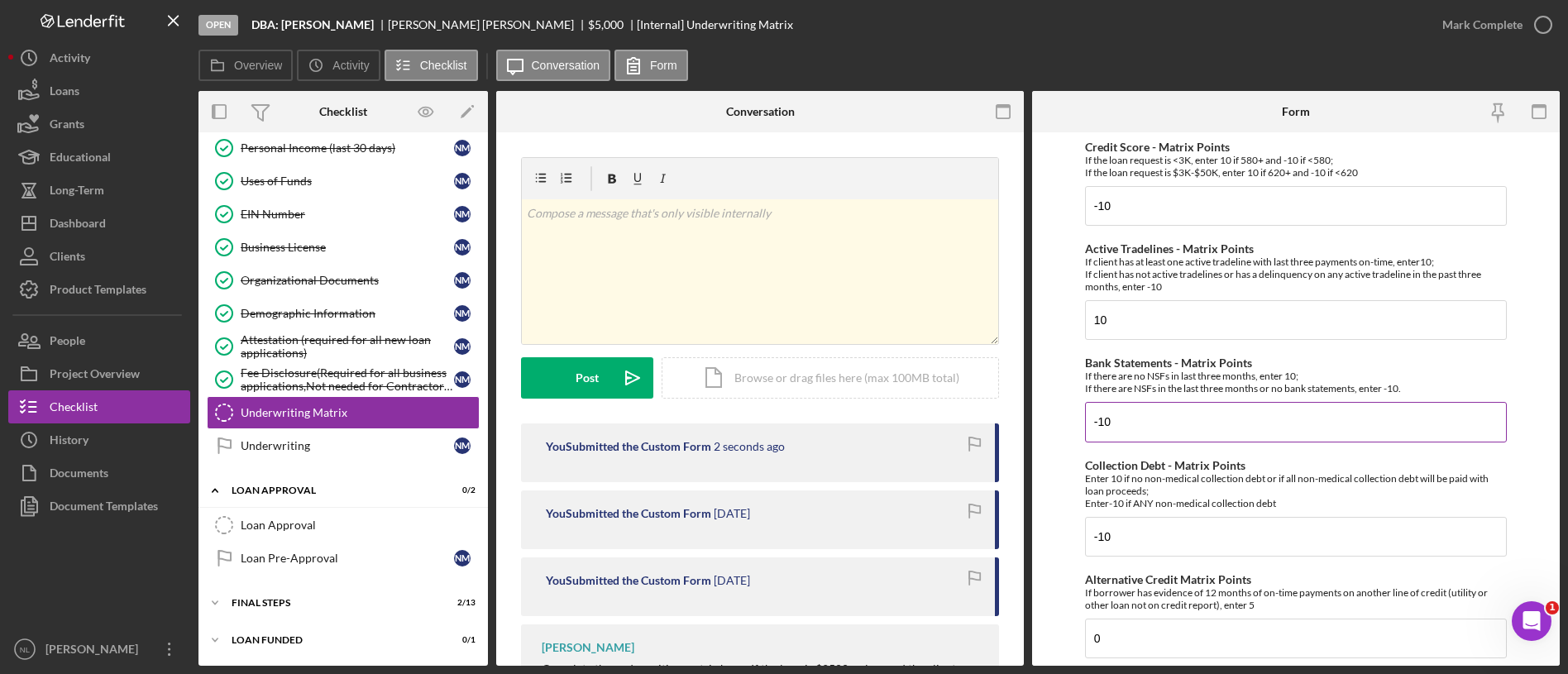
scroll to position [884, 0]
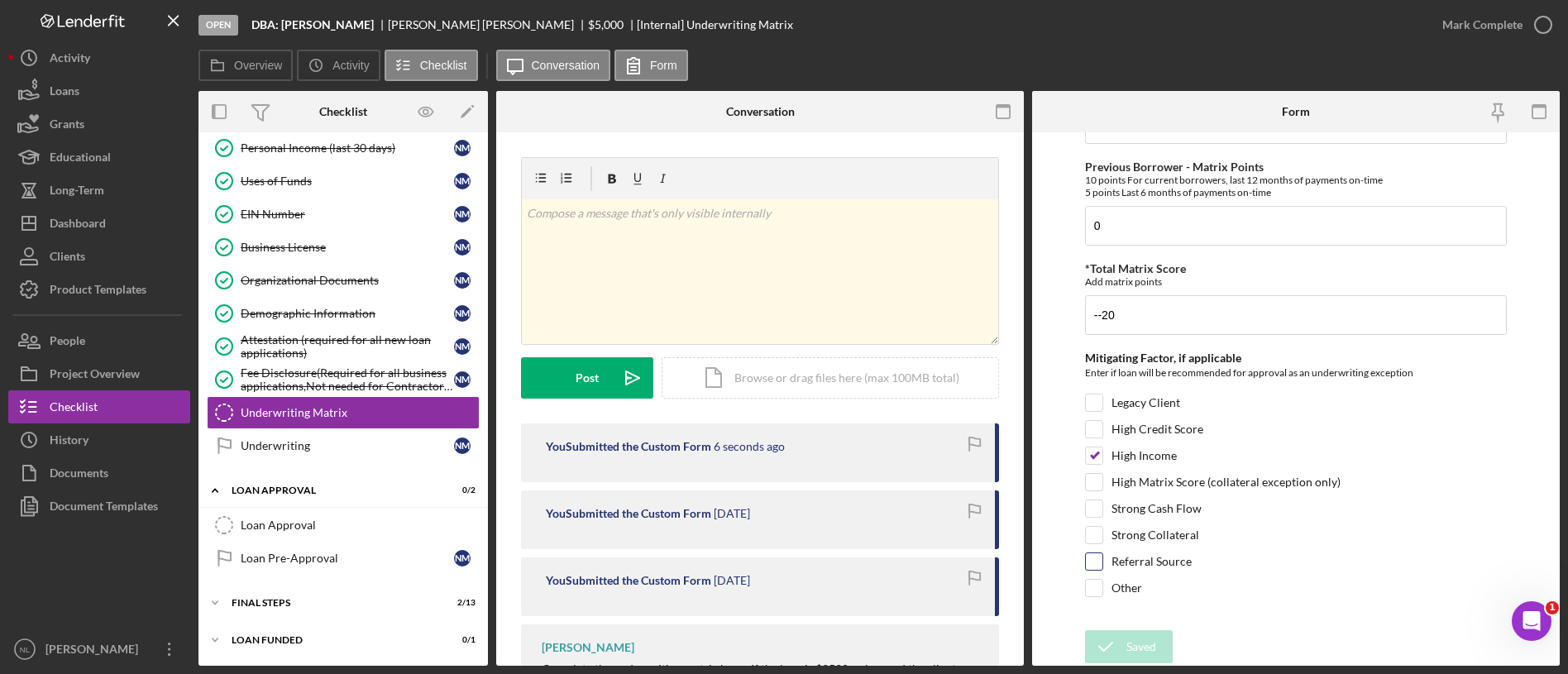
click at [1094, 556] on input "Referral Source" at bounding box center [1094, 561] width 16 height 16
checkbox input "true"
click at [1095, 455] on input "High Income" at bounding box center [1094, 455] width 16 height 16
checkbox input "false"
click at [1134, 640] on div "Save" at bounding box center [1138, 646] width 23 height 33
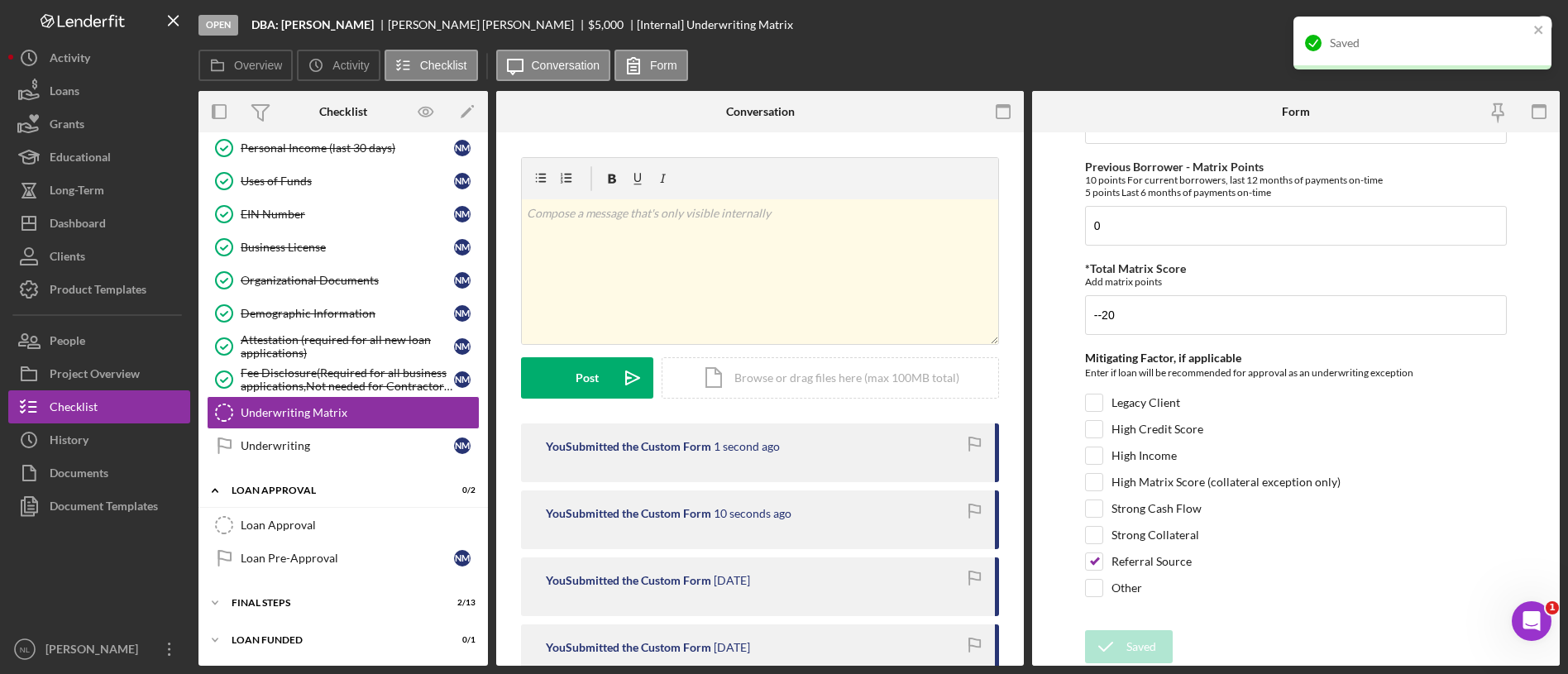
click at [1551, 20] on div "Saved" at bounding box center [1422, 42] width 258 height 53
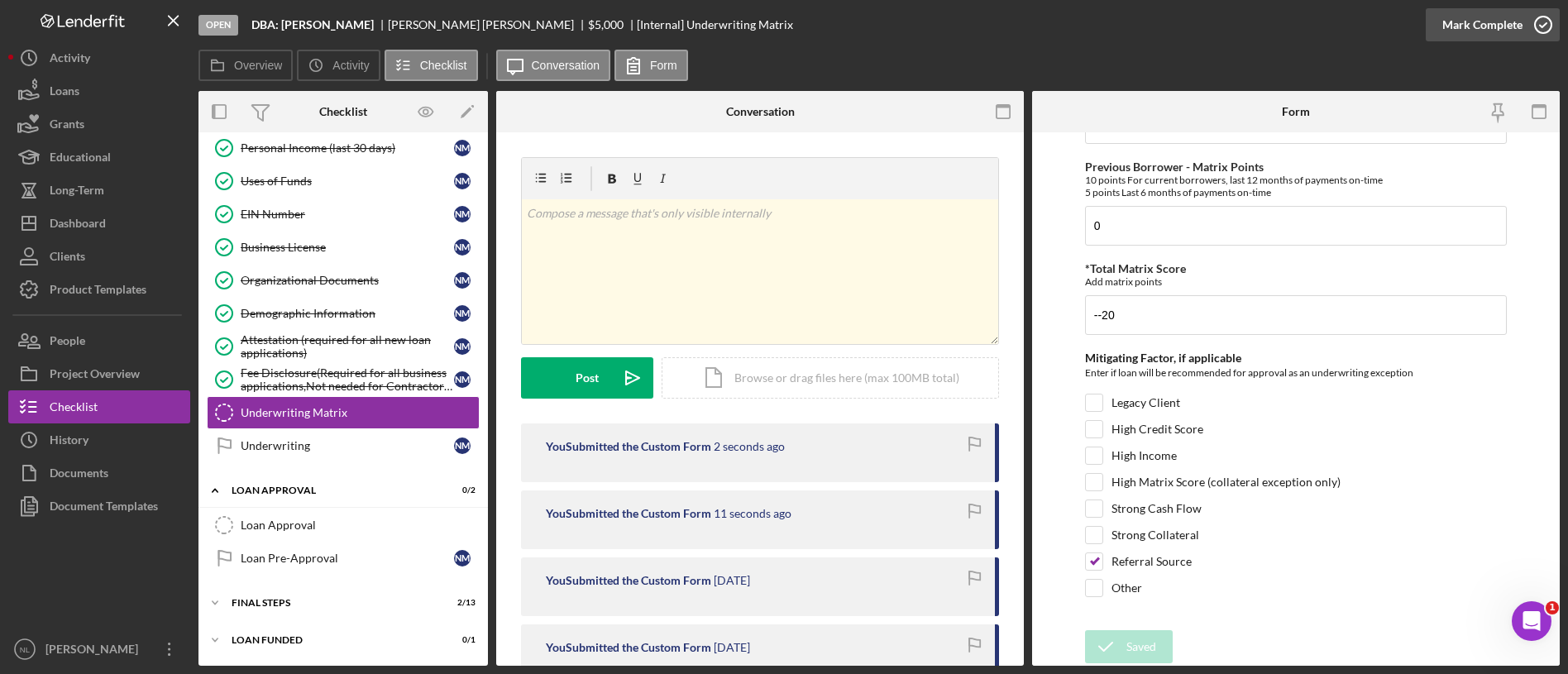
click at [1497, 30] on div "Mark Complete" at bounding box center [1482, 24] width 80 height 33
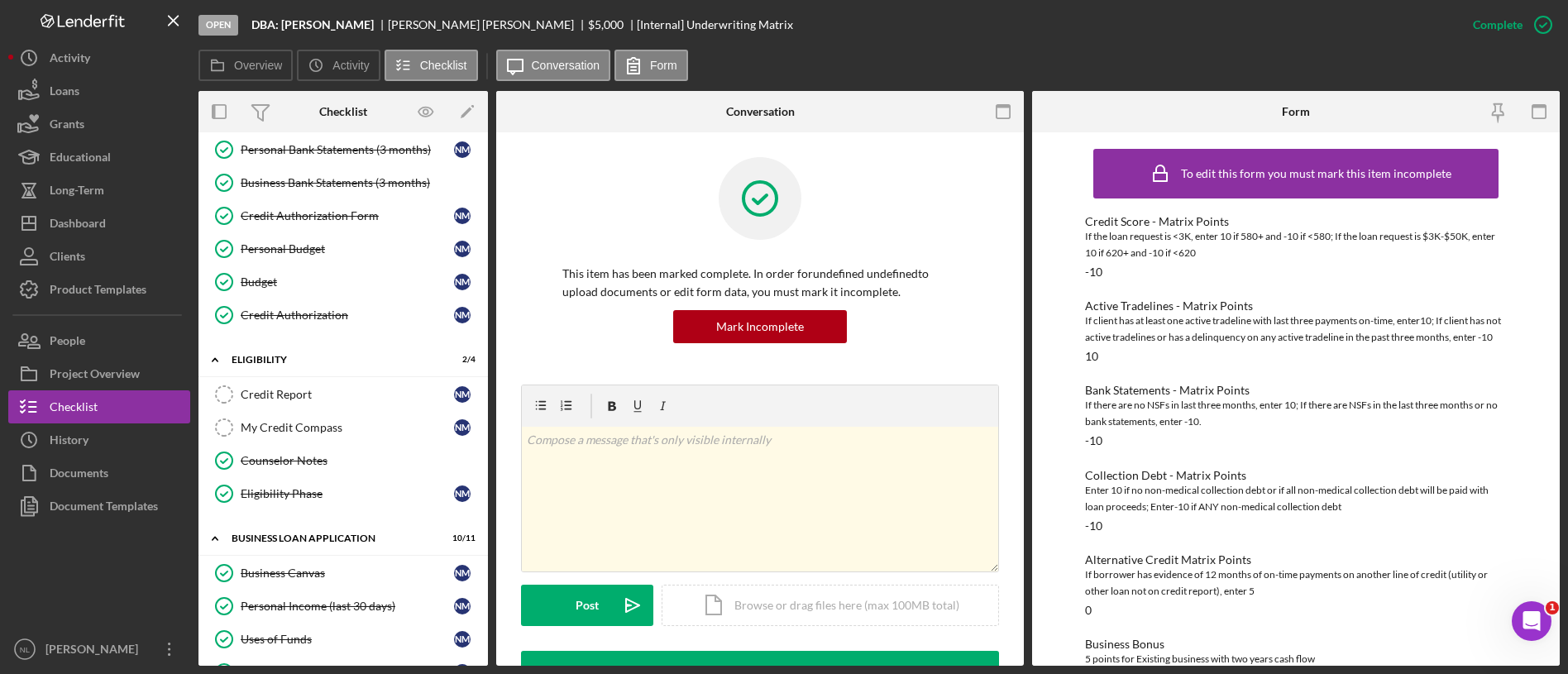
scroll to position [205, 0]
click at [326, 610] on div "Personal Income (last 30 days)" at bounding box center [348, 607] width 214 height 13
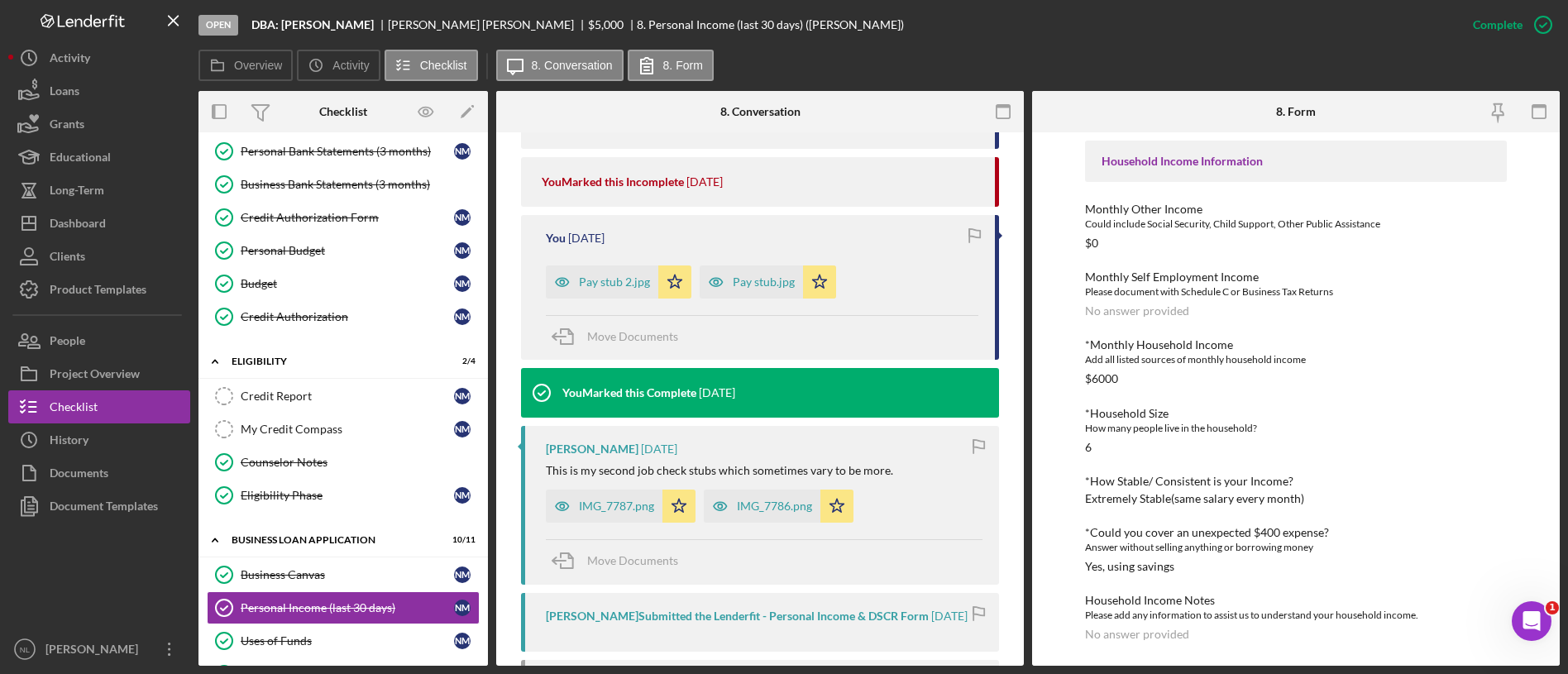
scroll to position [836, 0]
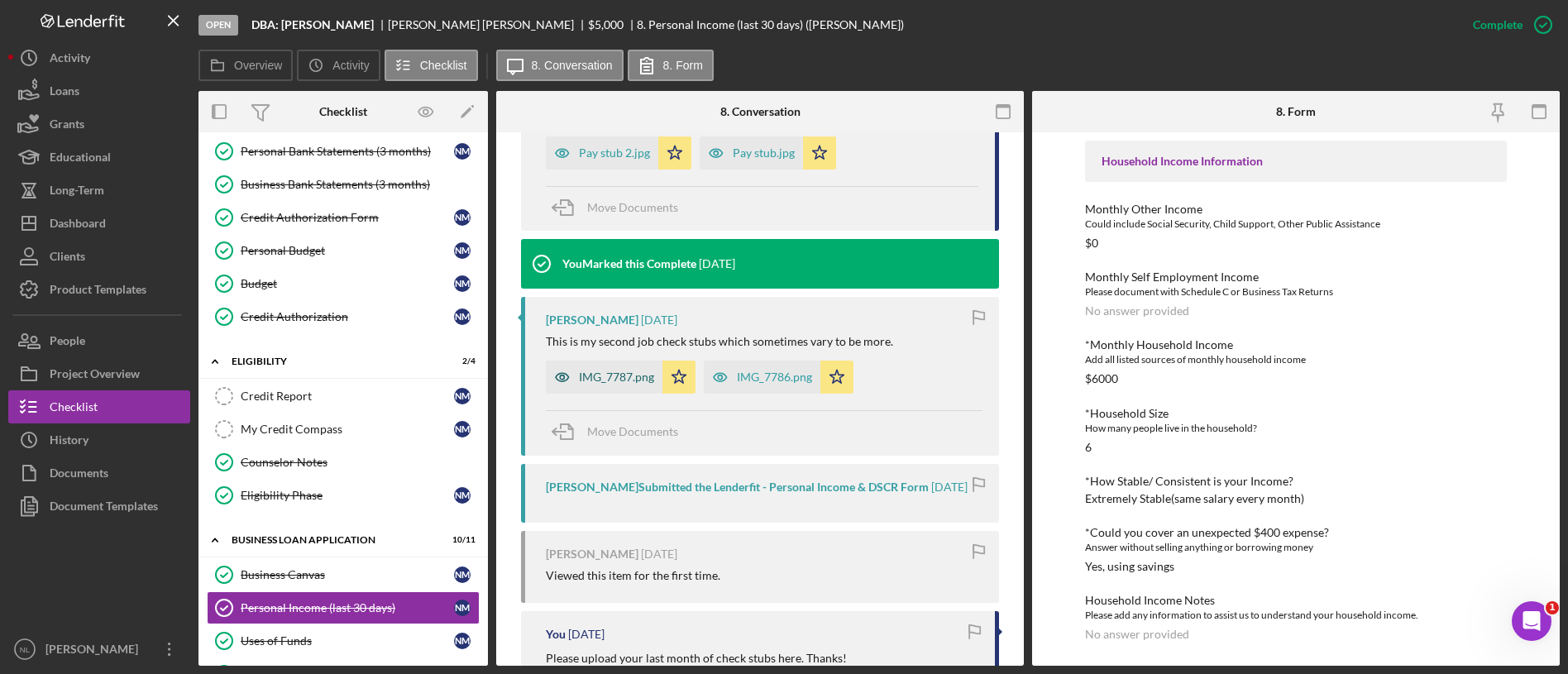
click at [620, 382] on div "IMG_7787.png" at bounding box center [617, 377] width 75 height 13
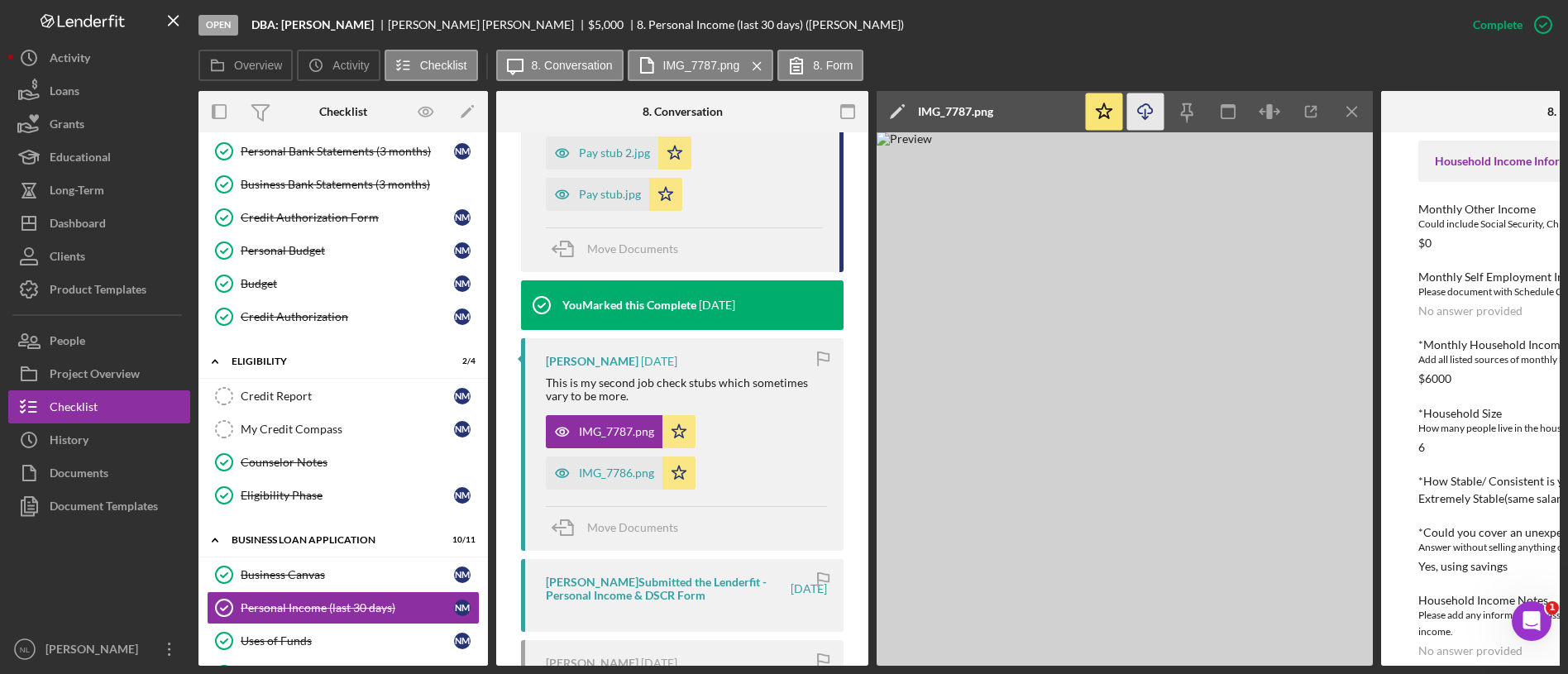
click at [1155, 127] on icon "Icon/Download" at bounding box center [1145, 111] width 37 height 37
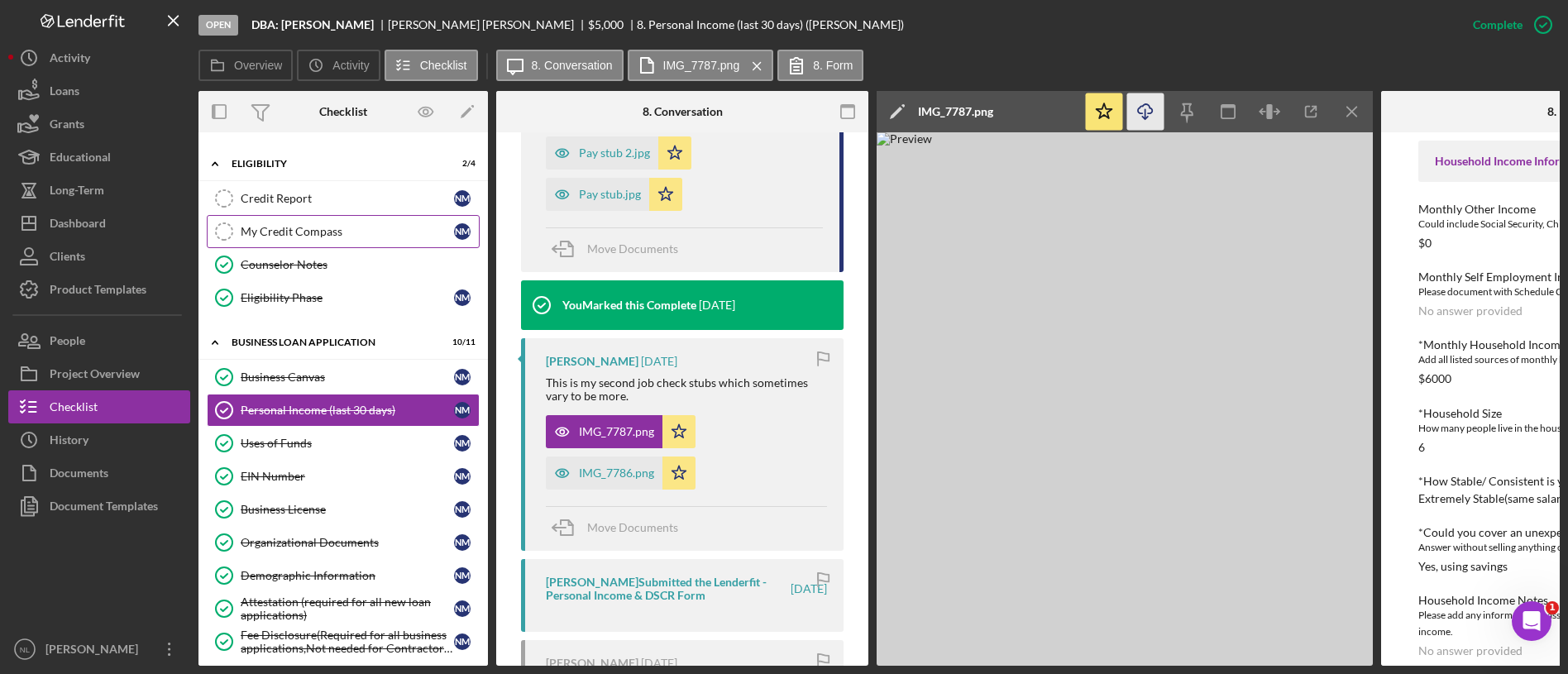
scroll to position [392, 0]
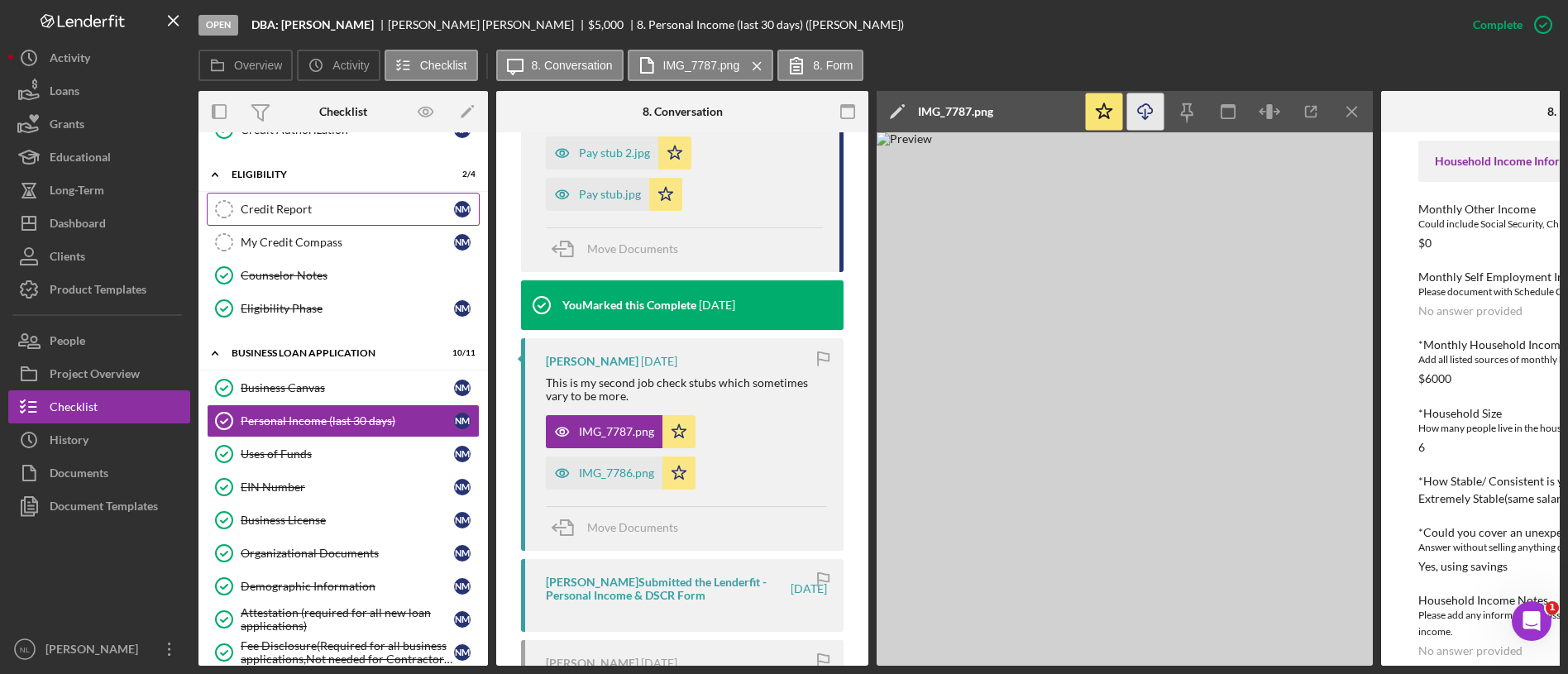
click at [336, 222] on link "Credit Report Credit Report N M" at bounding box center [343, 209] width 273 height 33
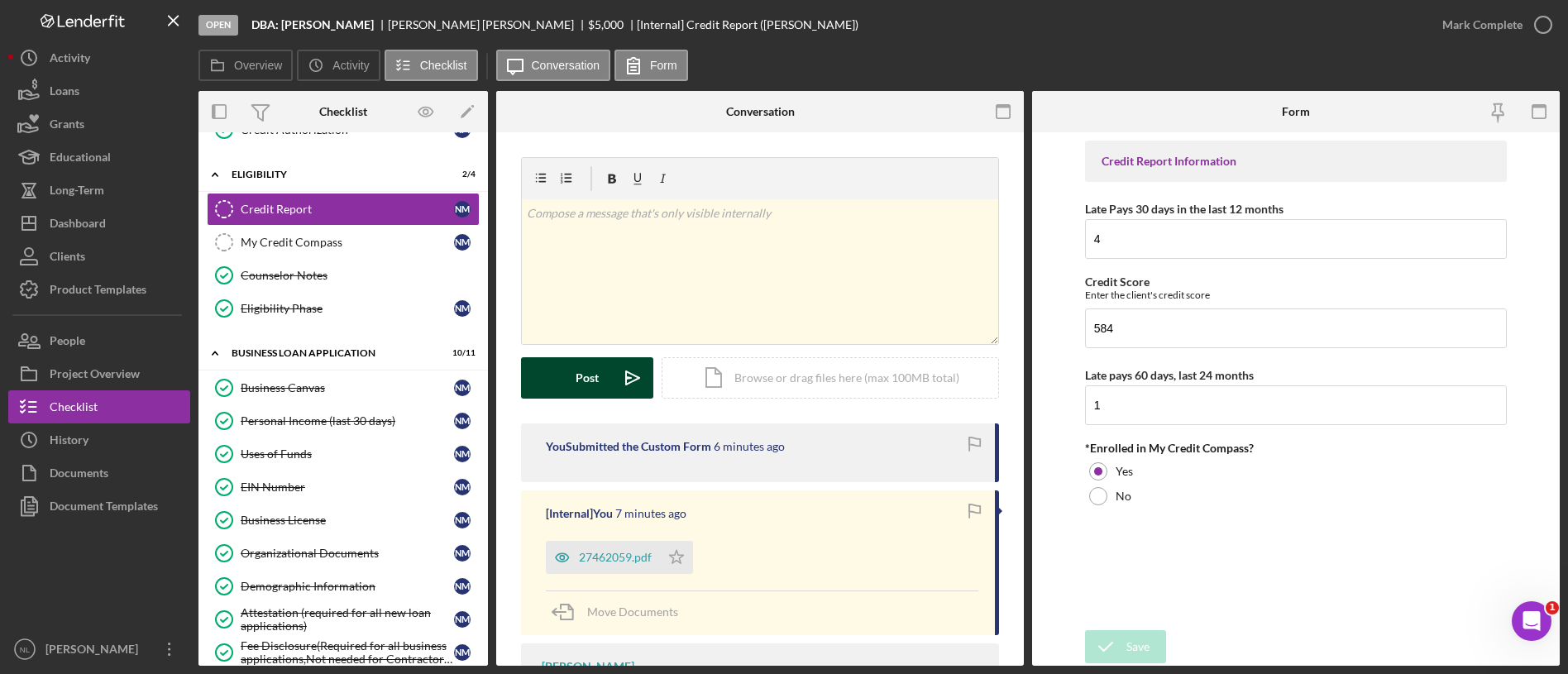
scroll to position [172, 0]
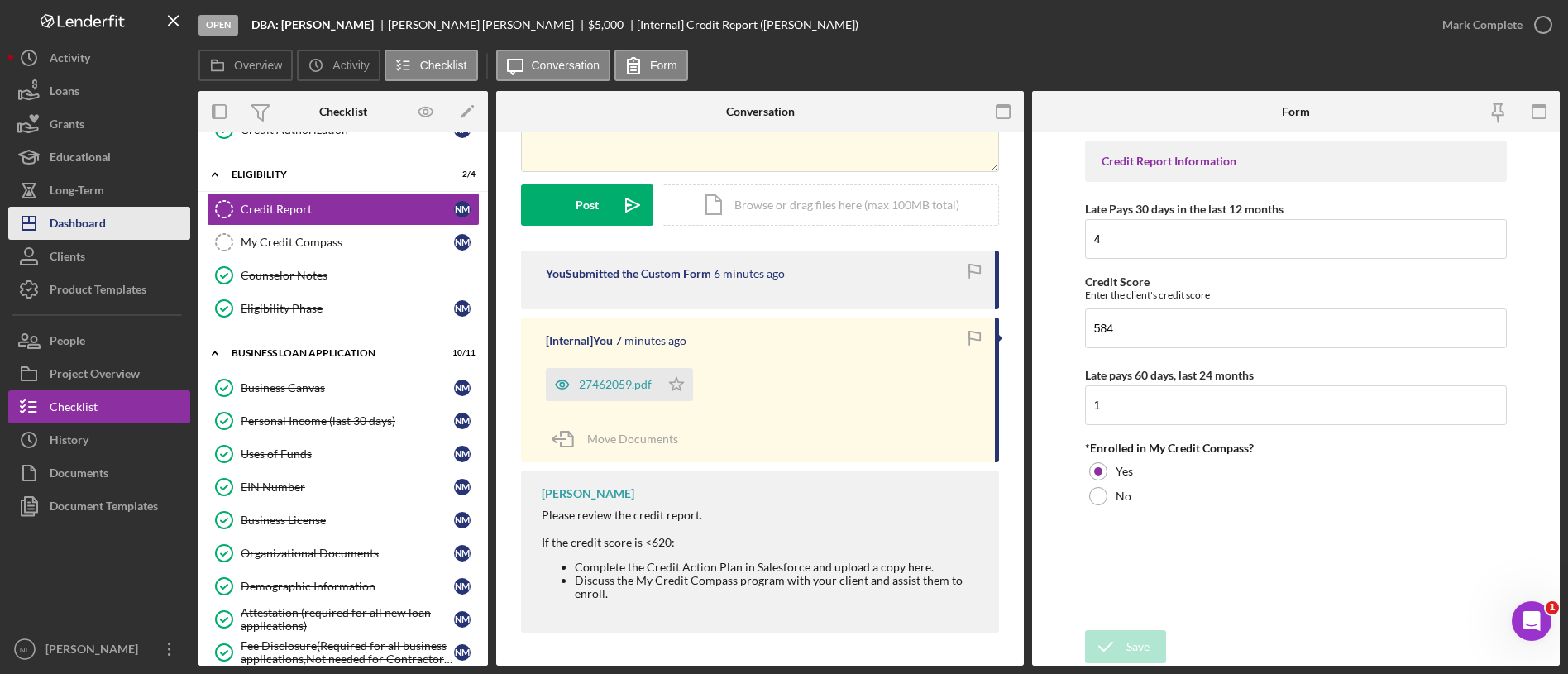
click at [119, 214] on button "Icon/Dashboard Dashboard" at bounding box center [99, 223] width 182 height 33
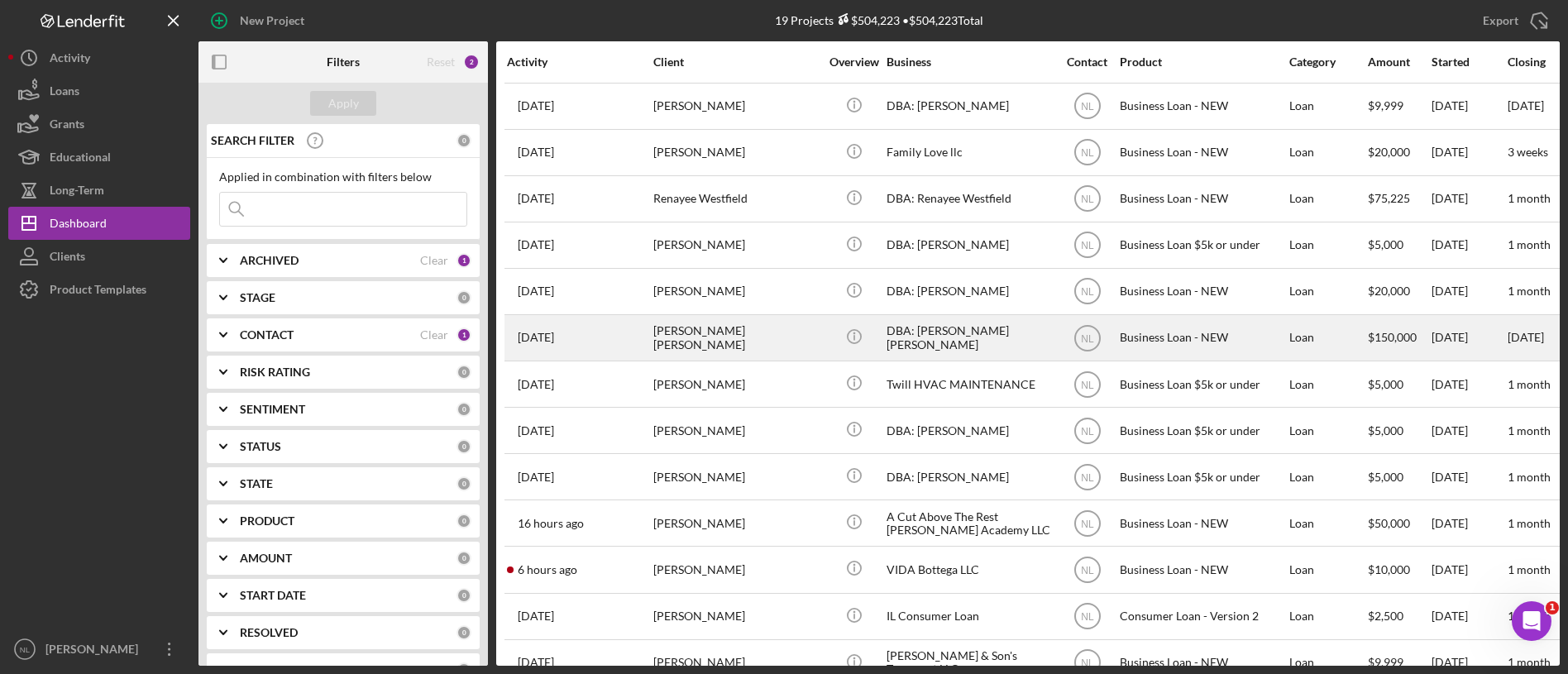
click at [795, 346] on div "[PERSON_NAME] [PERSON_NAME]" at bounding box center [736, 337] width 165 height 44
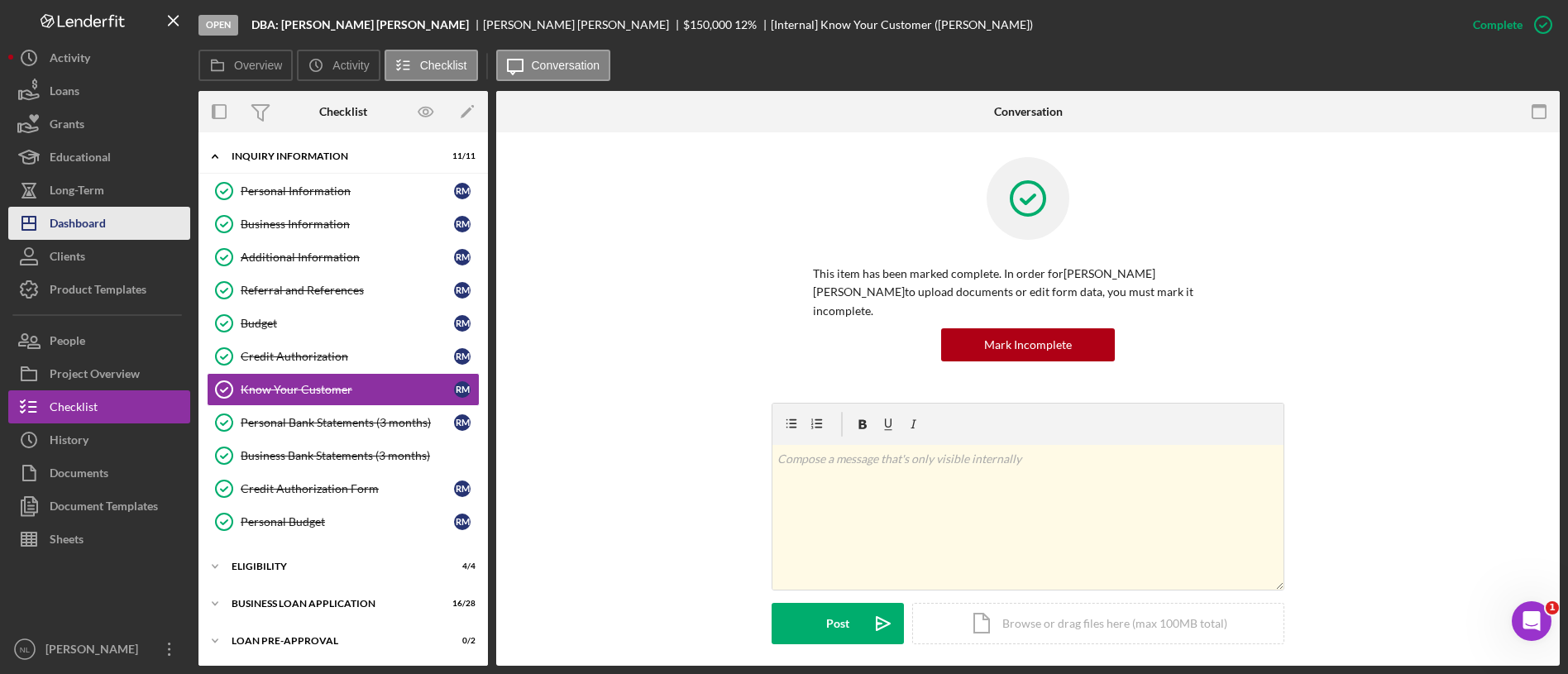
click at [87, 224] on div "Dashboard" at bounding box center [77, 224] width 57 height 37
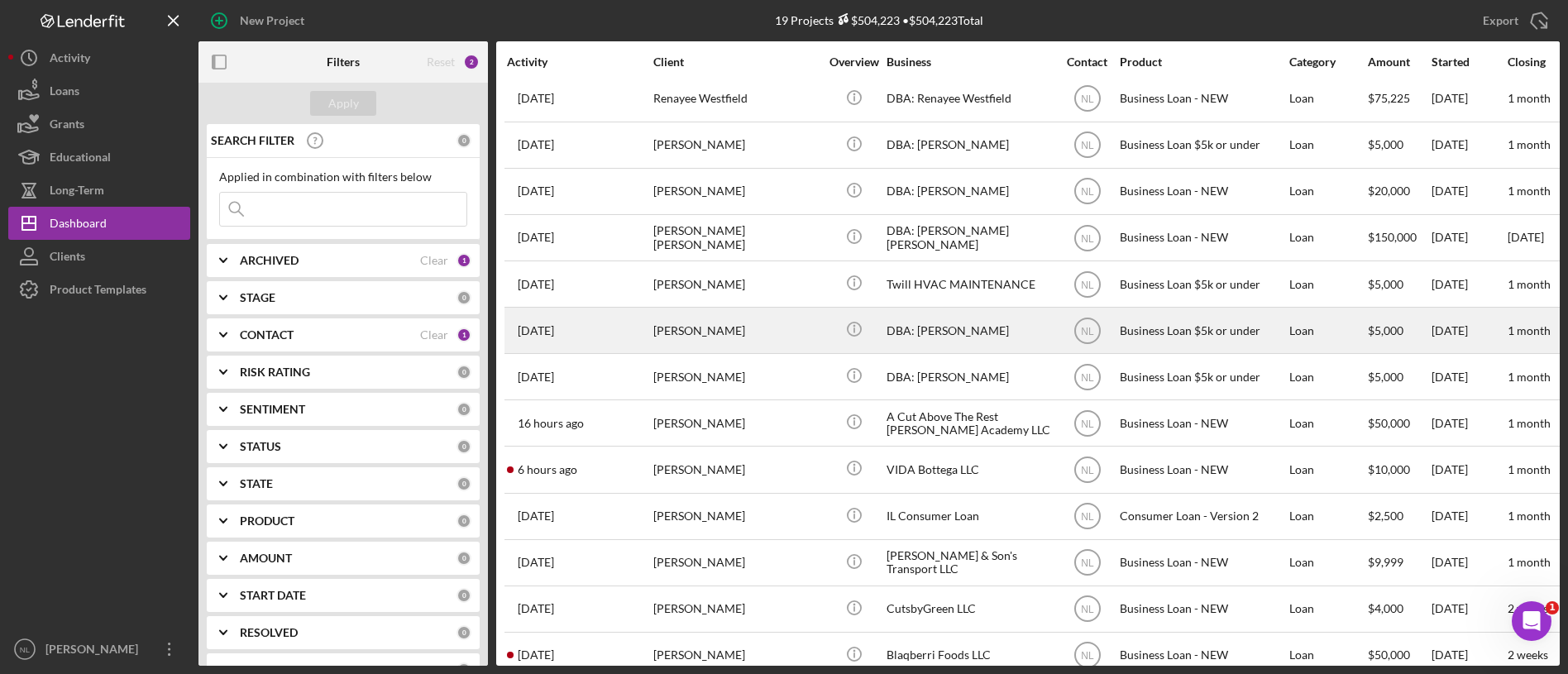
scroll to position [166, 0]
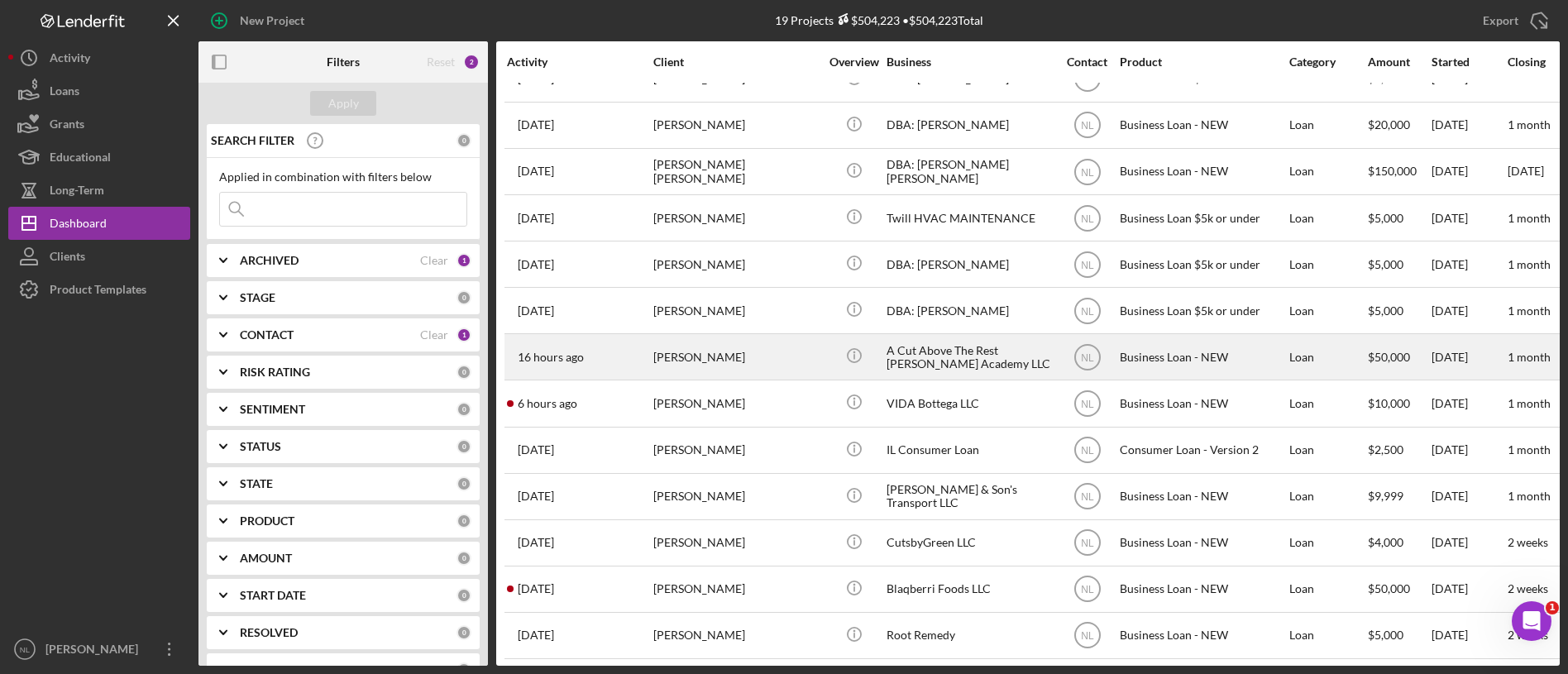
click at [710, 364] on div "[PERSON_NAME]" at bounding box center [736, 356] width 165 height 44
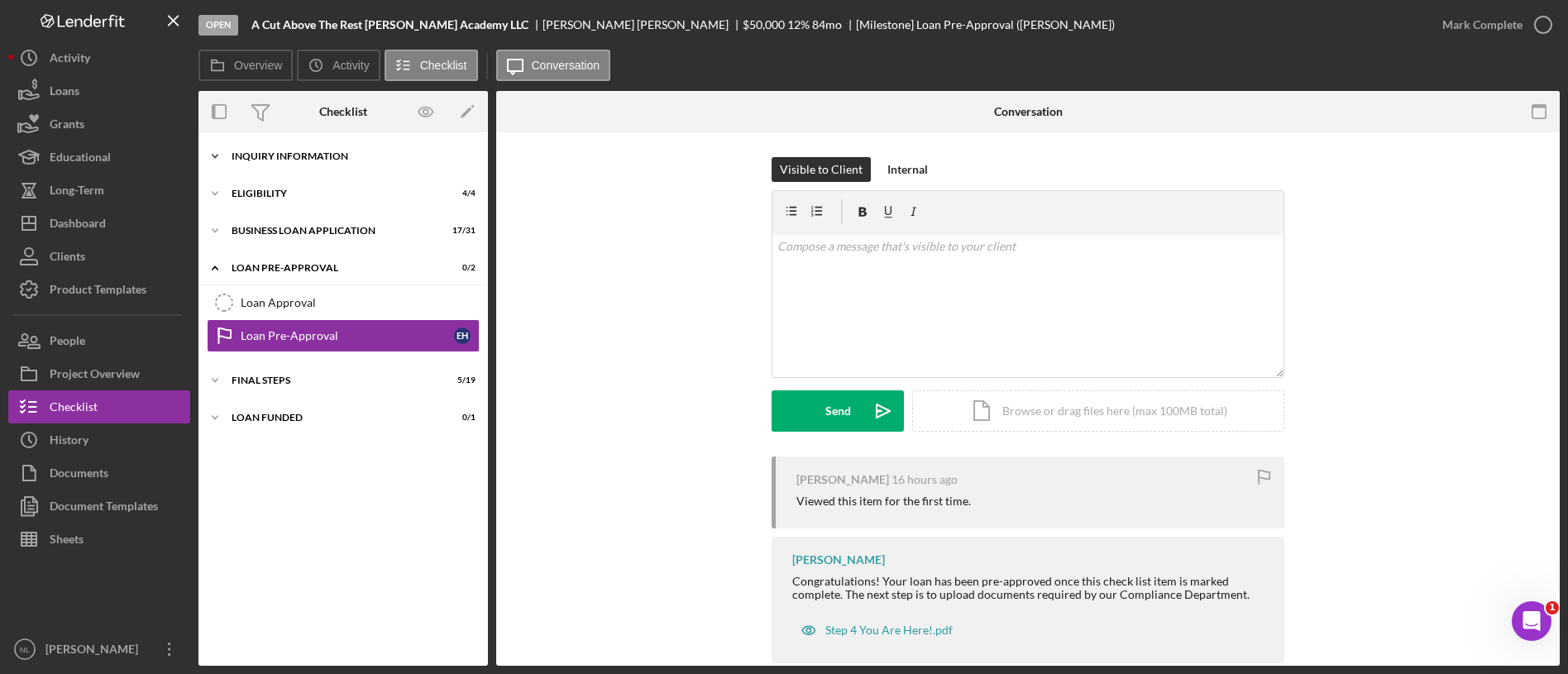
click at [253, 162] on div "Icon/Expander INQUIRY INFORMATION 11 / 11" at bounding box center [343, 156] width 289 height 33
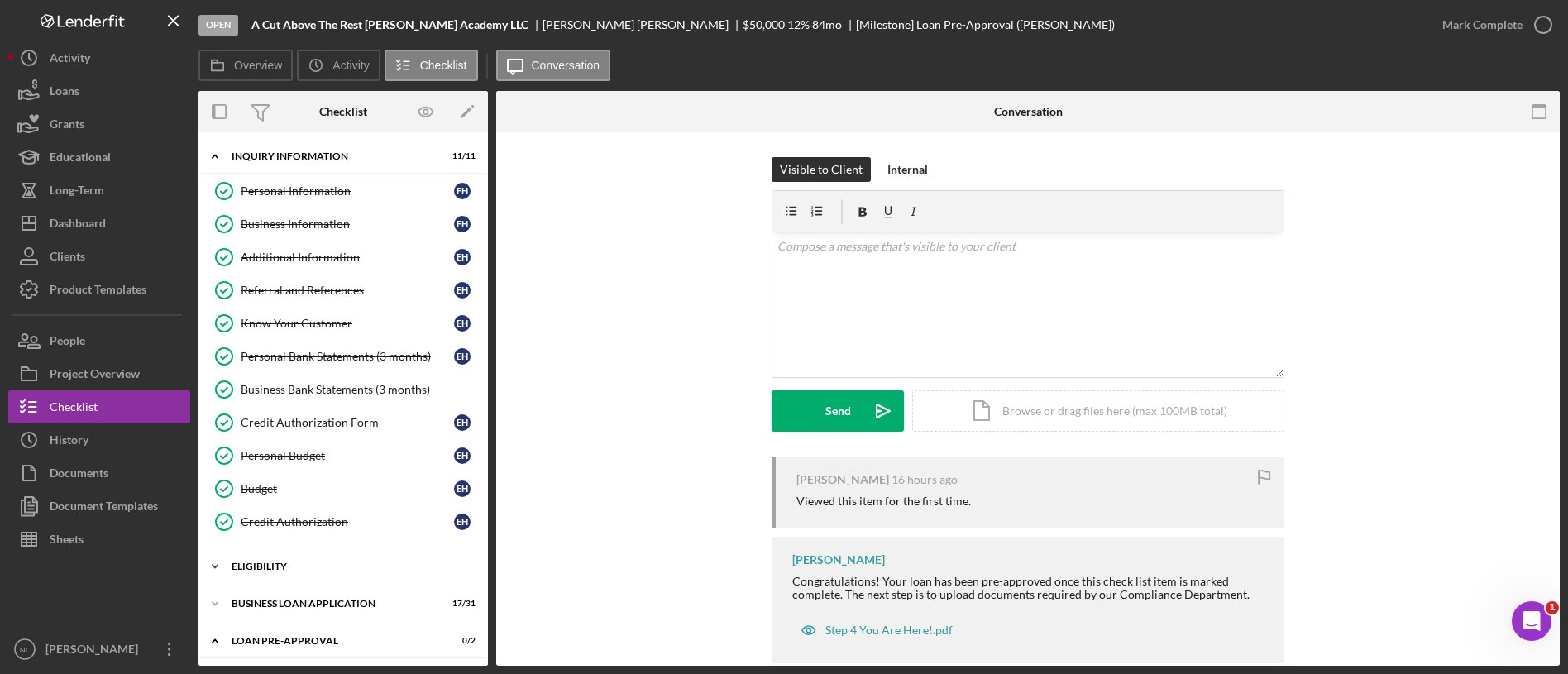
drag, startPoint x: 300, startPoint y: 564, endPoint x: 264, endPoint y: 573, distance: 37.1
click at [264, 573] on div "Icon/Expander ELIGIBILITY 4 / 4" at bounding box center [343, 565] width 289 height 33
click at [269, 604] on div "Credit Report" at bounding box center [348, 600] width 214 height 13
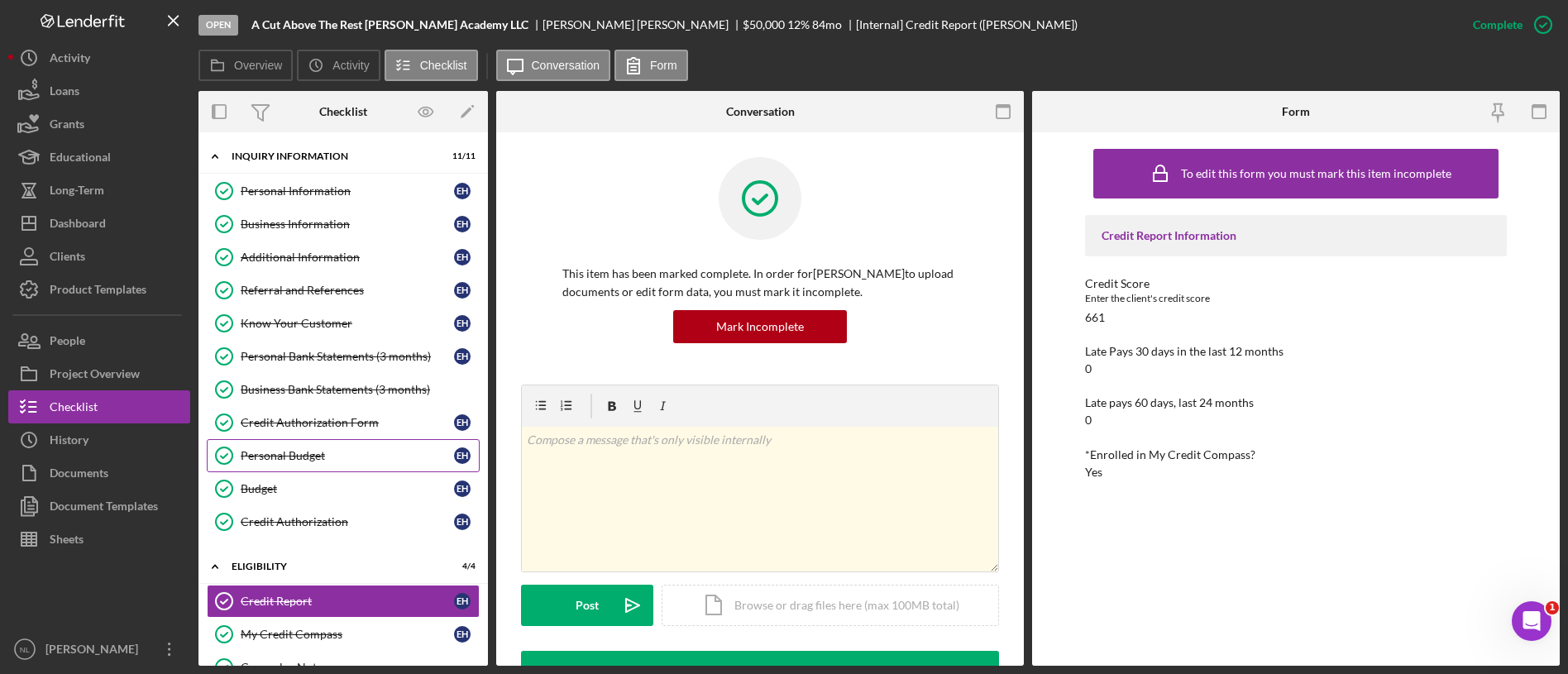
scroll to position [292, 0]
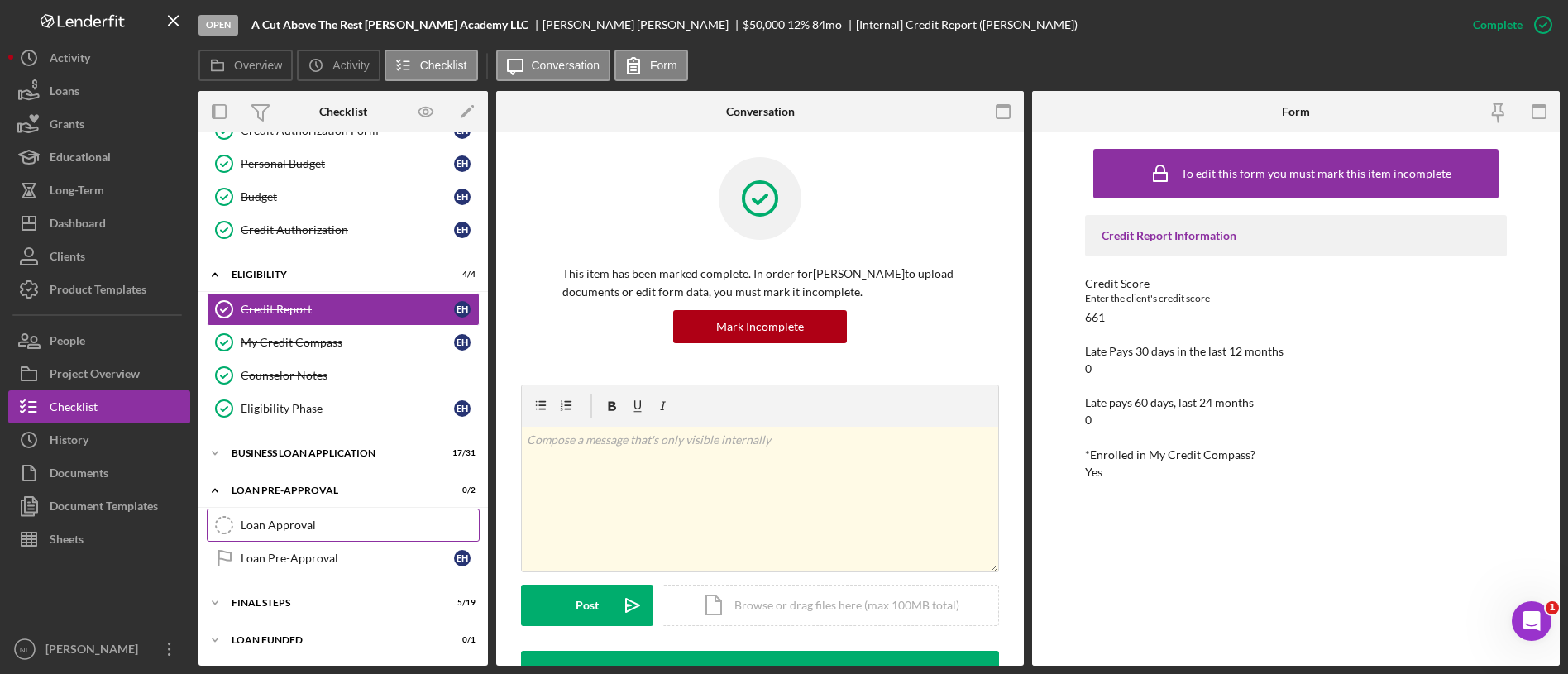
click at [316, 518] on div "Loan Approval" at bounding box center [359, 524] width 238 height 13
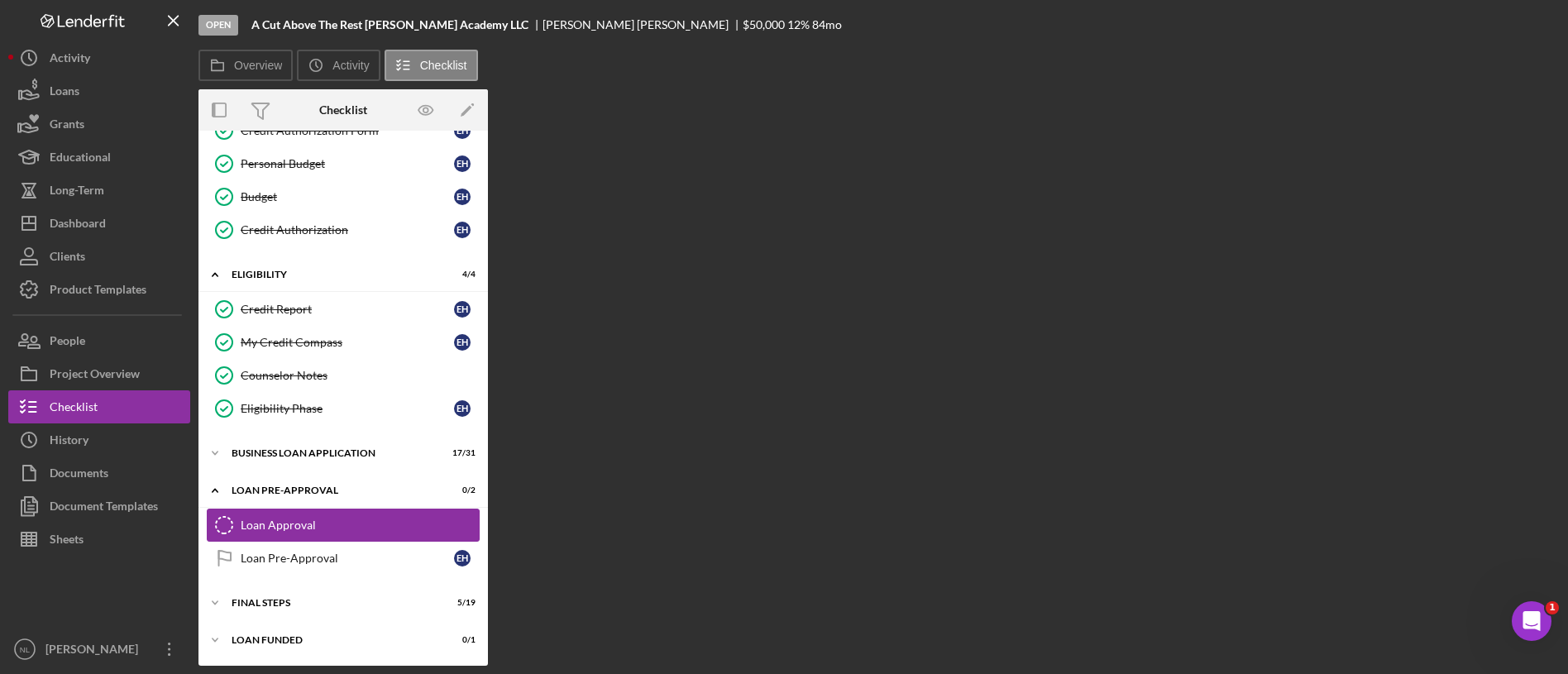
scroll to position [292, 0]
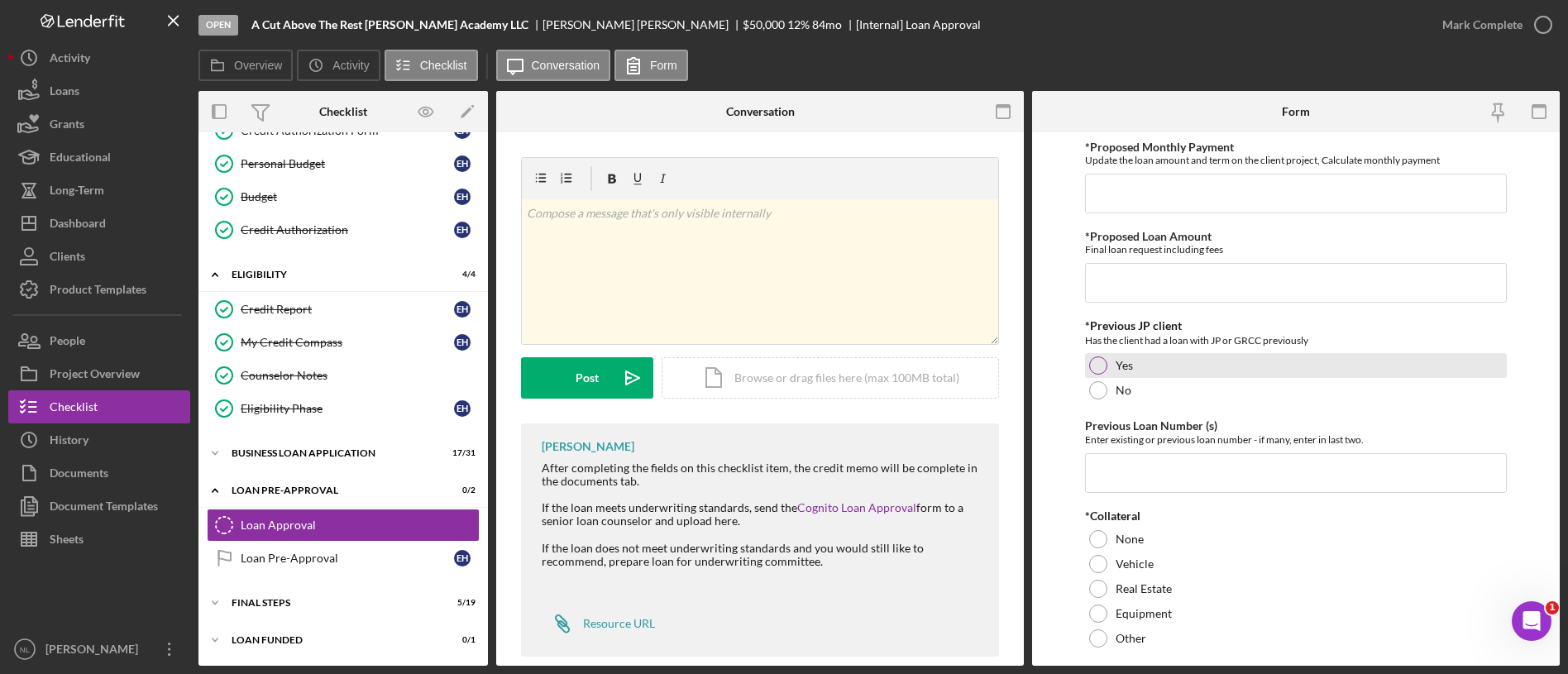
click at [1098, 368] on div at bounding box center [1098, 365] width 18 height 18
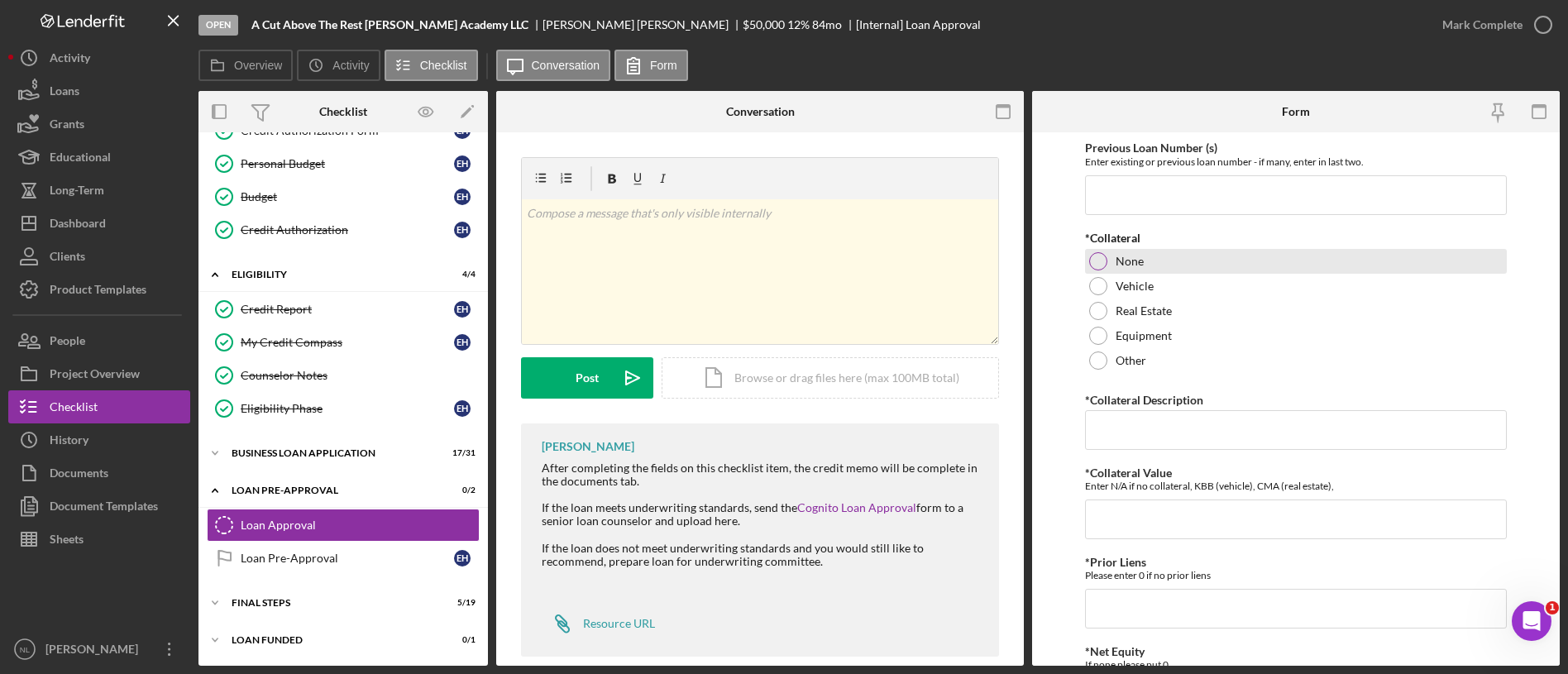
scroll to position [281, 0]
click at [1125, 276] on label "Vehicle" at bounding box center [1134, 283] width 38 height 13
click at [1151, 433] on input "*Collateral Description" at bounding box center [1296, 426] width 422 height 39
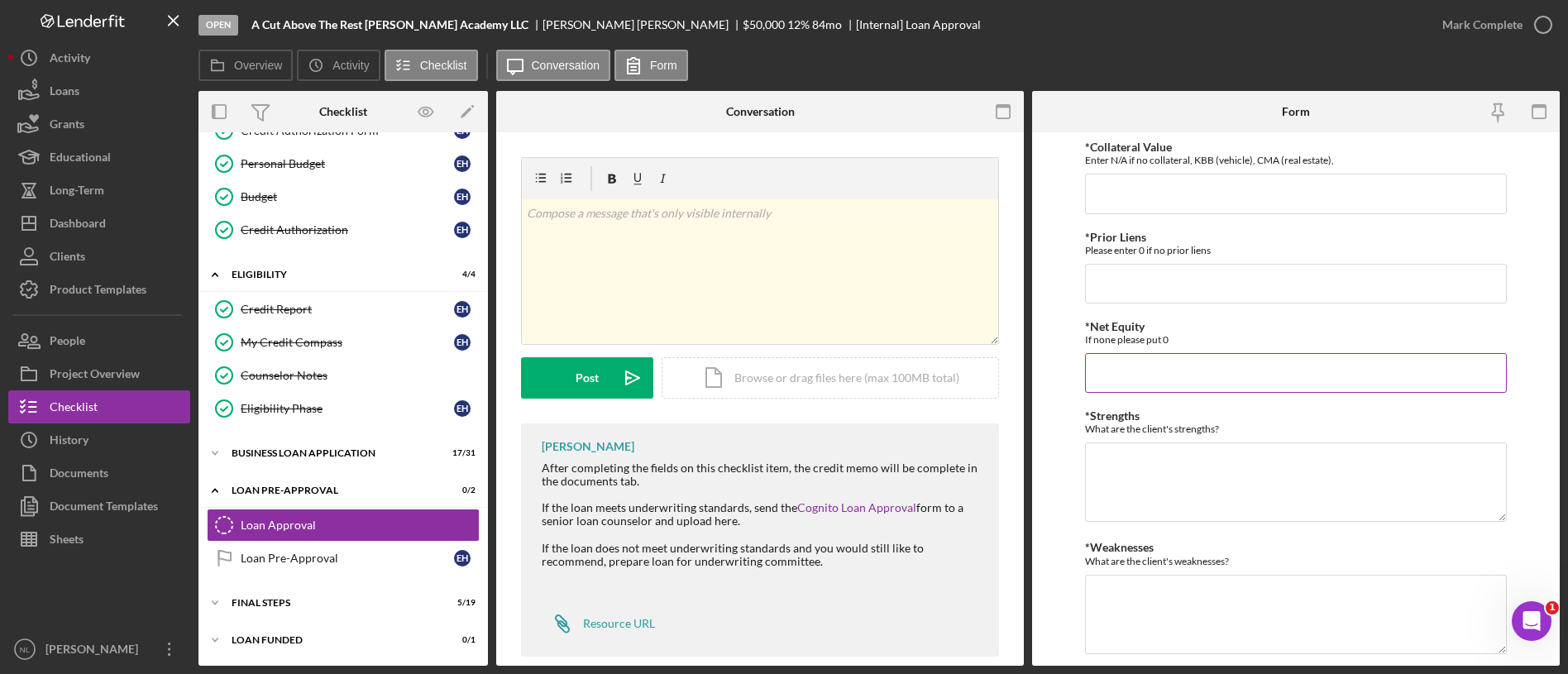
click at [1168, 358] on input "*Net Equity" at bounding box center [1296, 372] width 422 height 39
click at [1113, 247] on div "*Prior Liens Please enter 0 if no prior liens" at bounding box center [1296, 258] width 422 height 73
click at [1119, 277] on input "*Prior Liens" at bounding box center [1296, 275] width 422 height 39
type input "0"
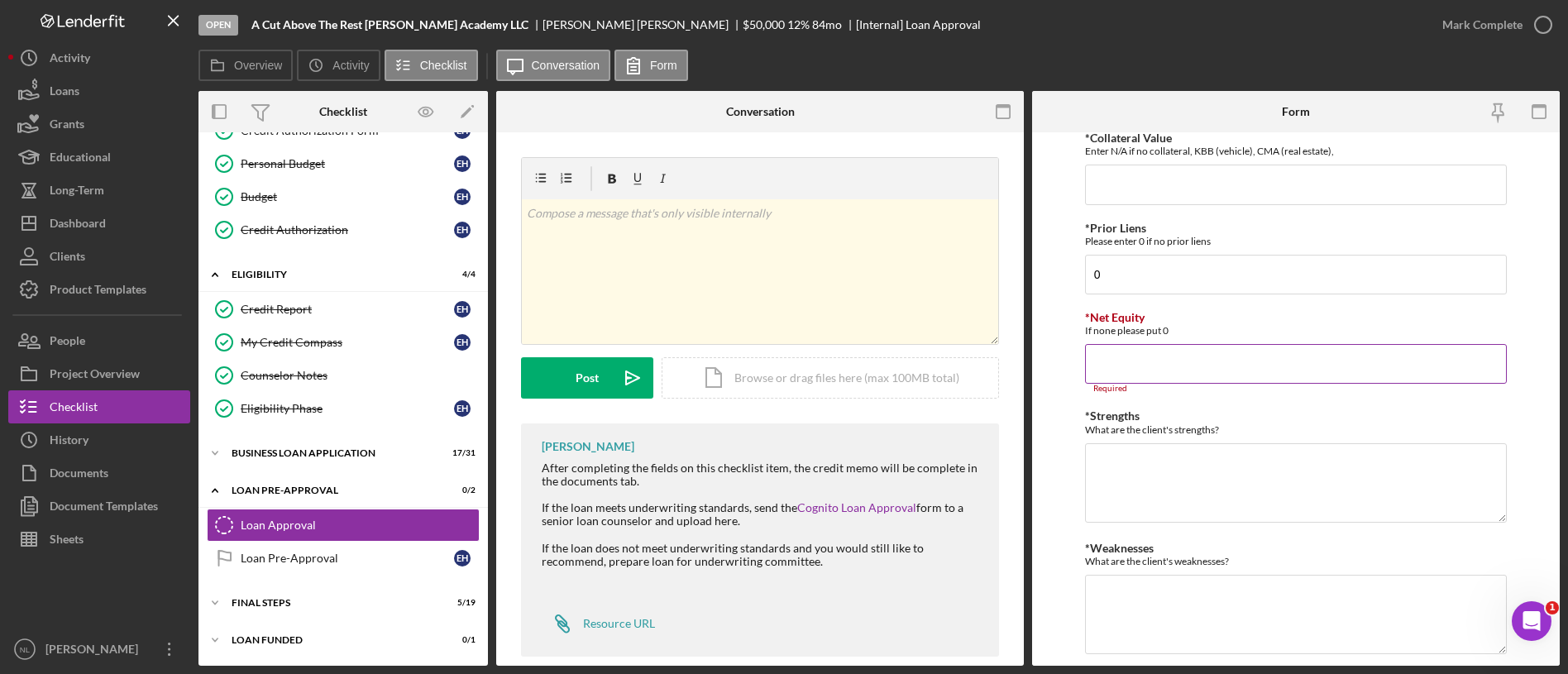
click at [1124, 358] on input "*Net Equity" at bounding box center [1296, 363] width 422 height 39
type input "0"
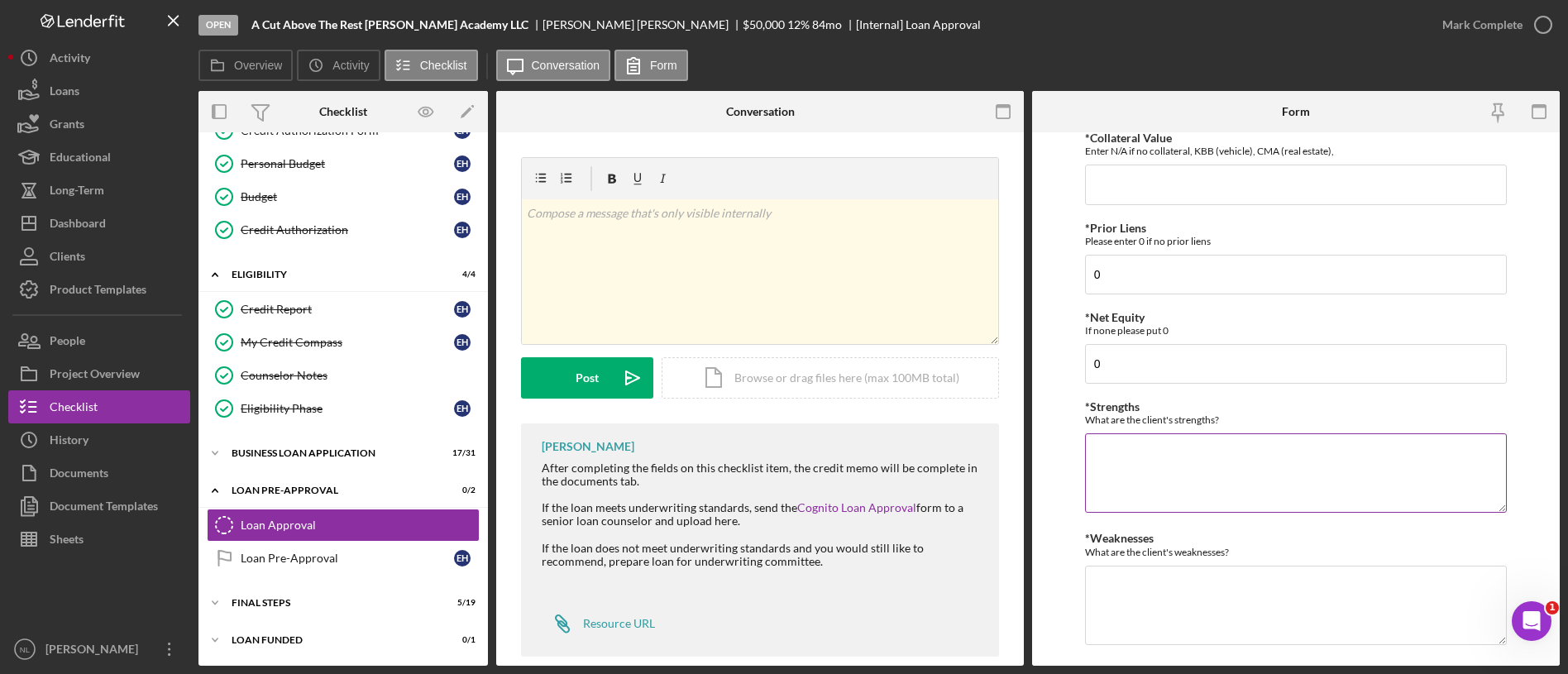
click at [1129, 465] on textarea "*Strengths" at bounding box center [1296, 473] width 422 height 79
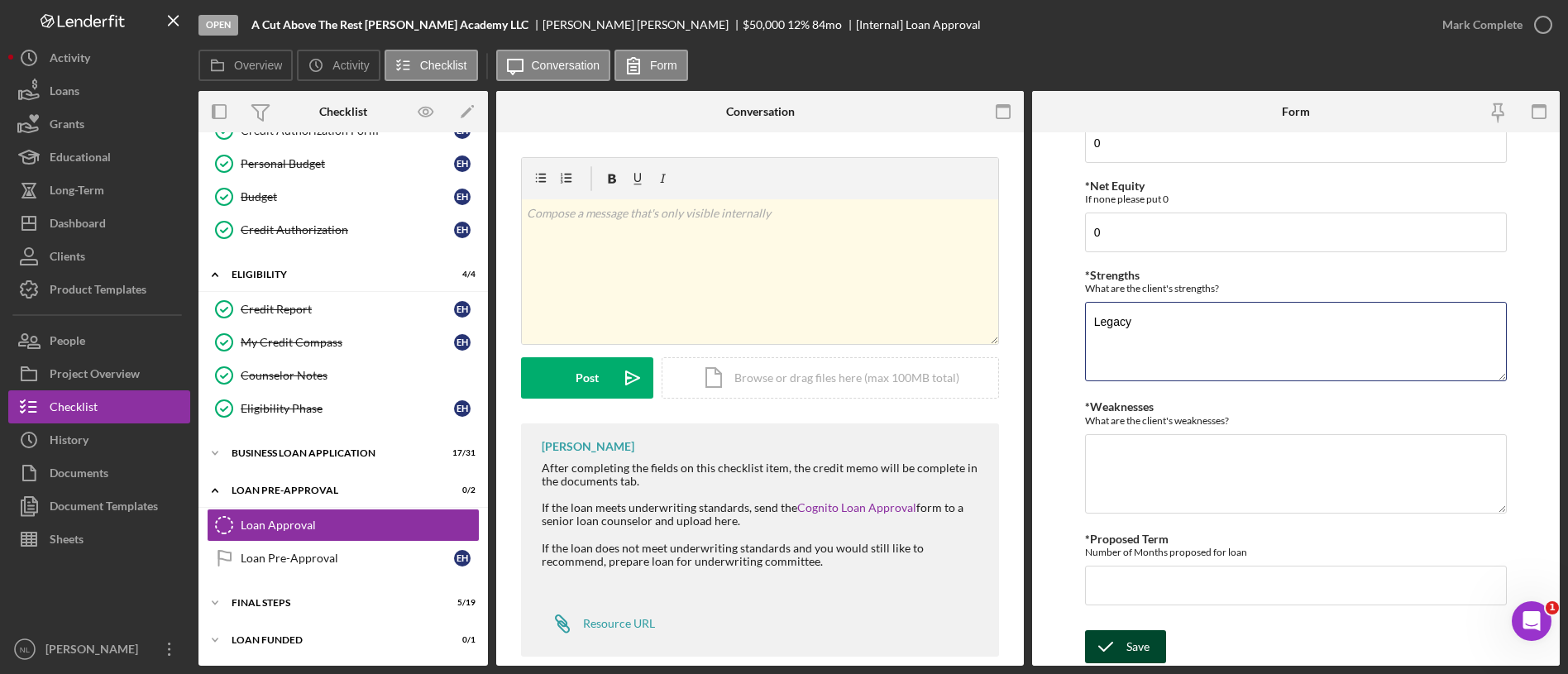
type textarea "Legacy"
click at [1126, 649] on div "Save" at bounding box center [1138, 646] width 23 height 33
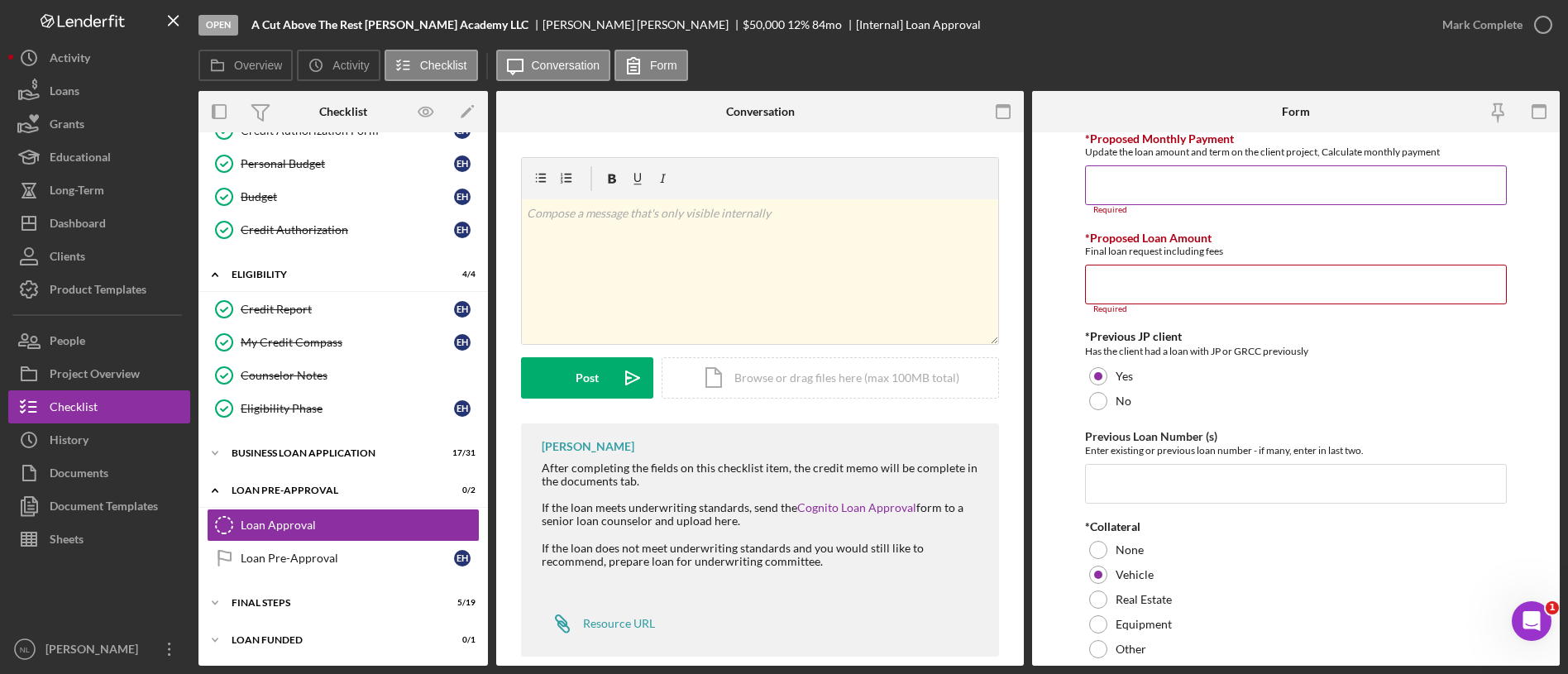
click at [1127, 195] on input "*Proposed Monthly Payment" at bounding box center [1296, 185] width 422 height 39
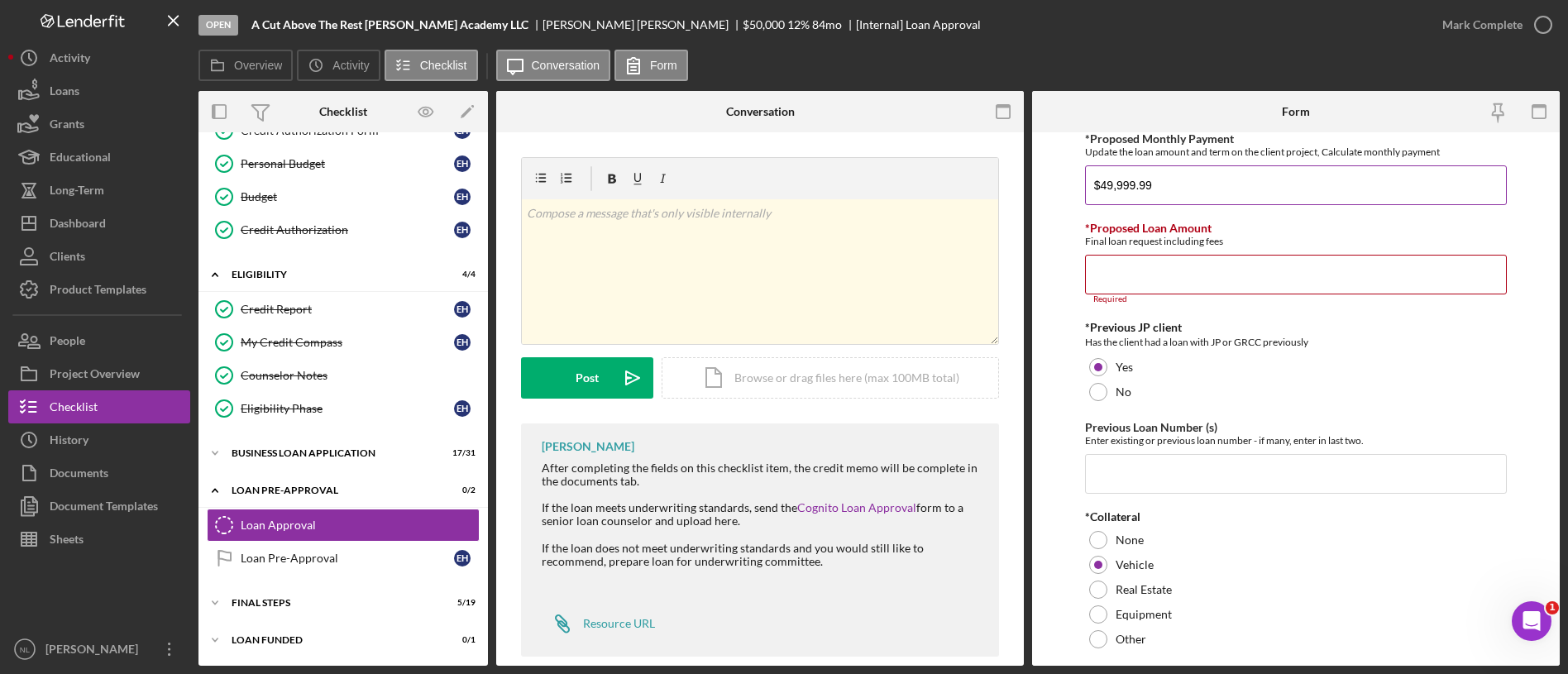
click at [1133, 188] on input "$49,999.99" at bounding box center [1296, 185] width 422 height 39
type input "$49,999.99"
click at [1144, 276] on input "*Proposed Loan Amount" at bounding box center [1296, 275] width 422 height 39
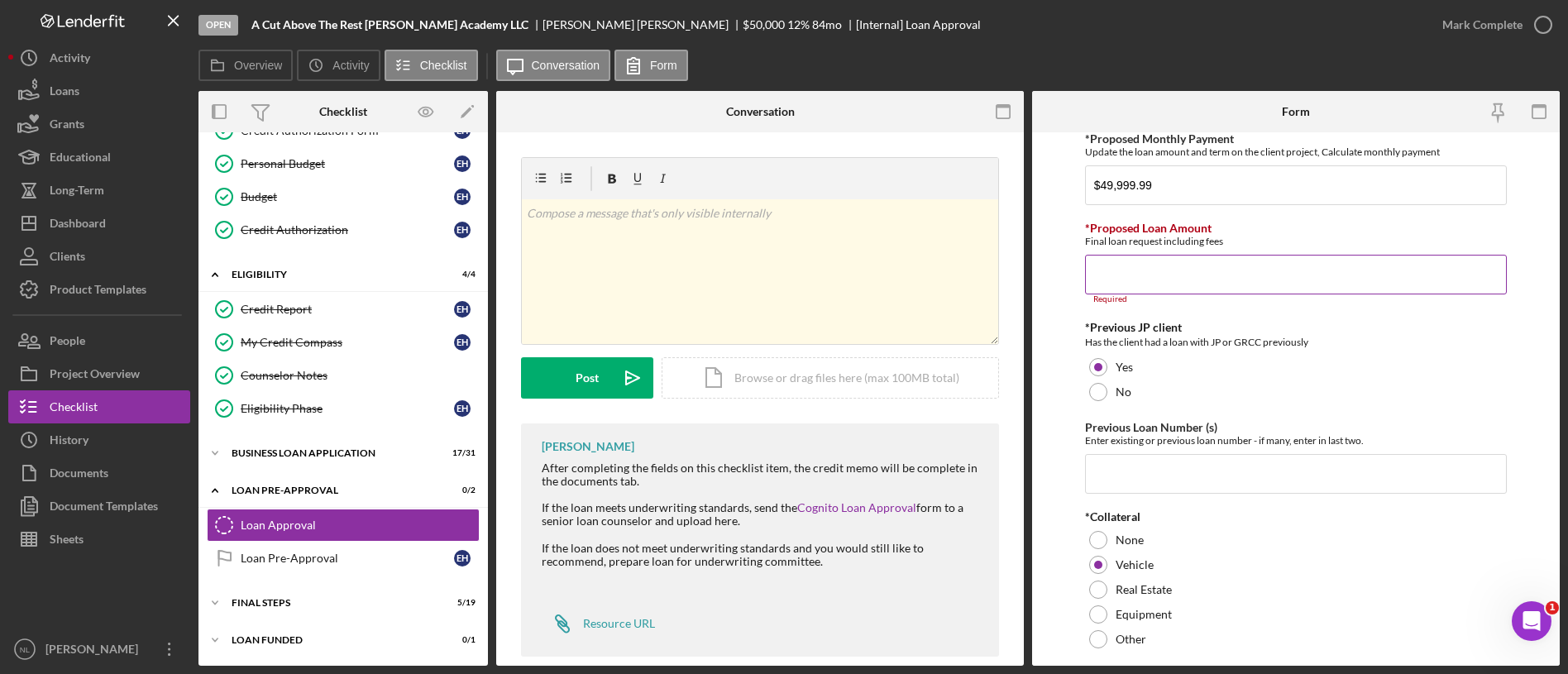
paste input "$49,999.99"
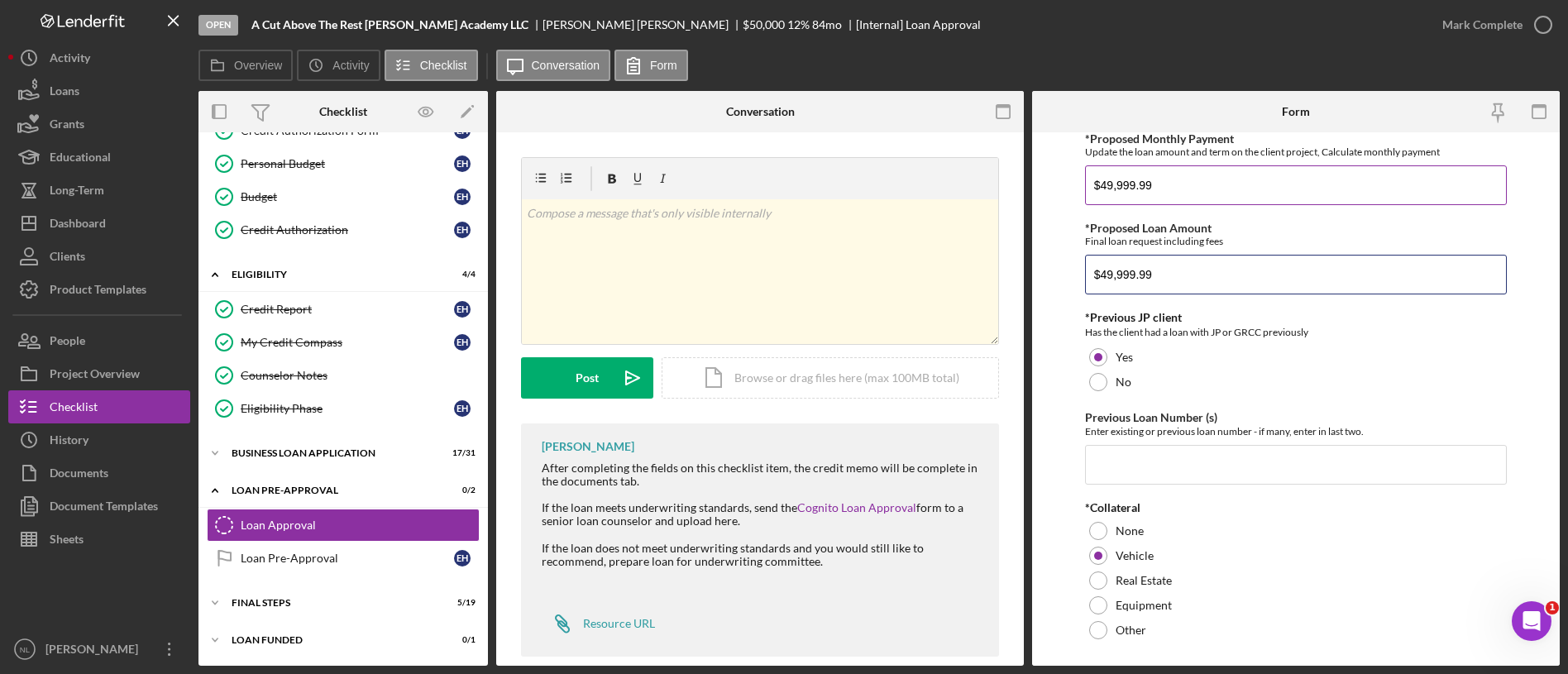
type input "$49,999.99"
click at [1180, 197] on input "$49,999.99" at bounding box center [1296, 185] width 422 height 39
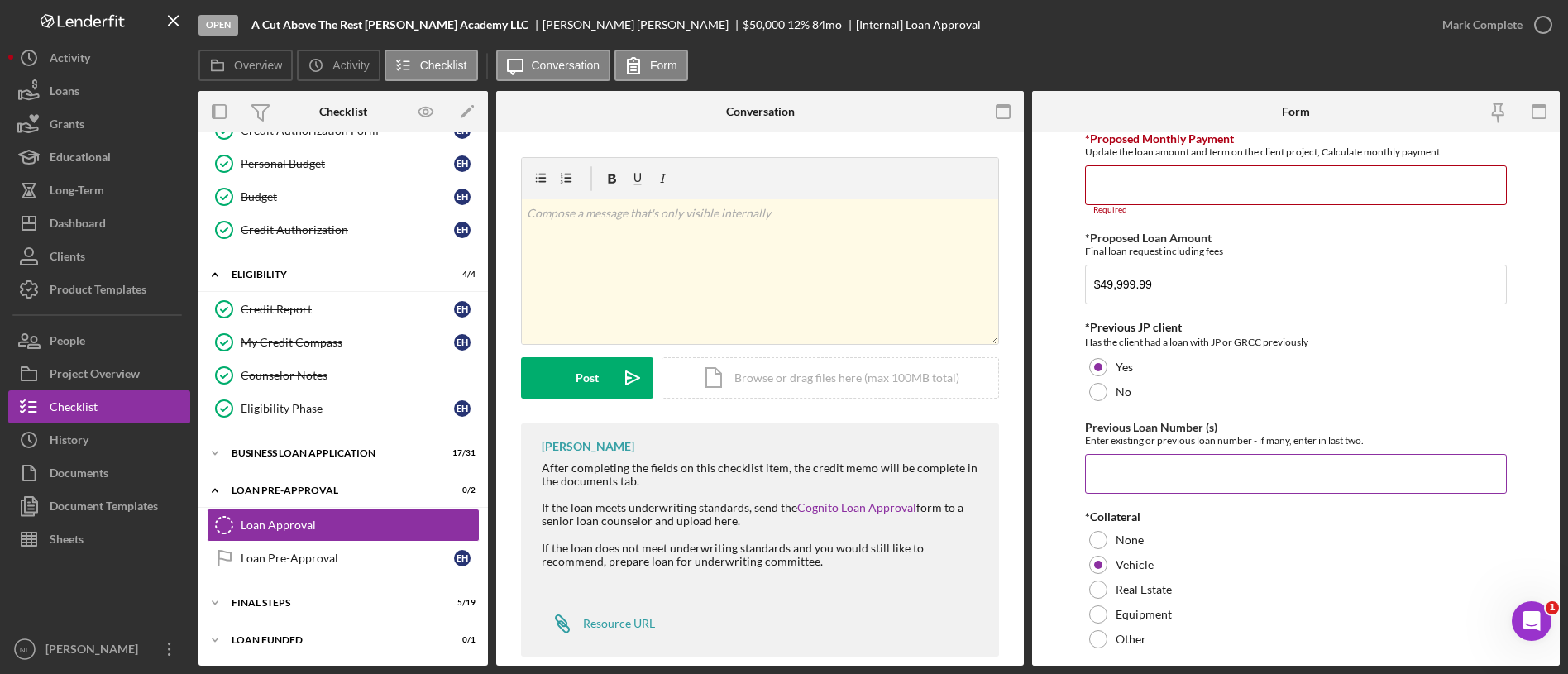
click at [1195, 464] on input "Previous Loan Number (s)" at bounding box center [1296, 474] width 422 height 39
type input "11605"
click at [1132, 195] on input "*Proposed Monthly Payment" at bounding box center [1296, 185] width 422 height 39
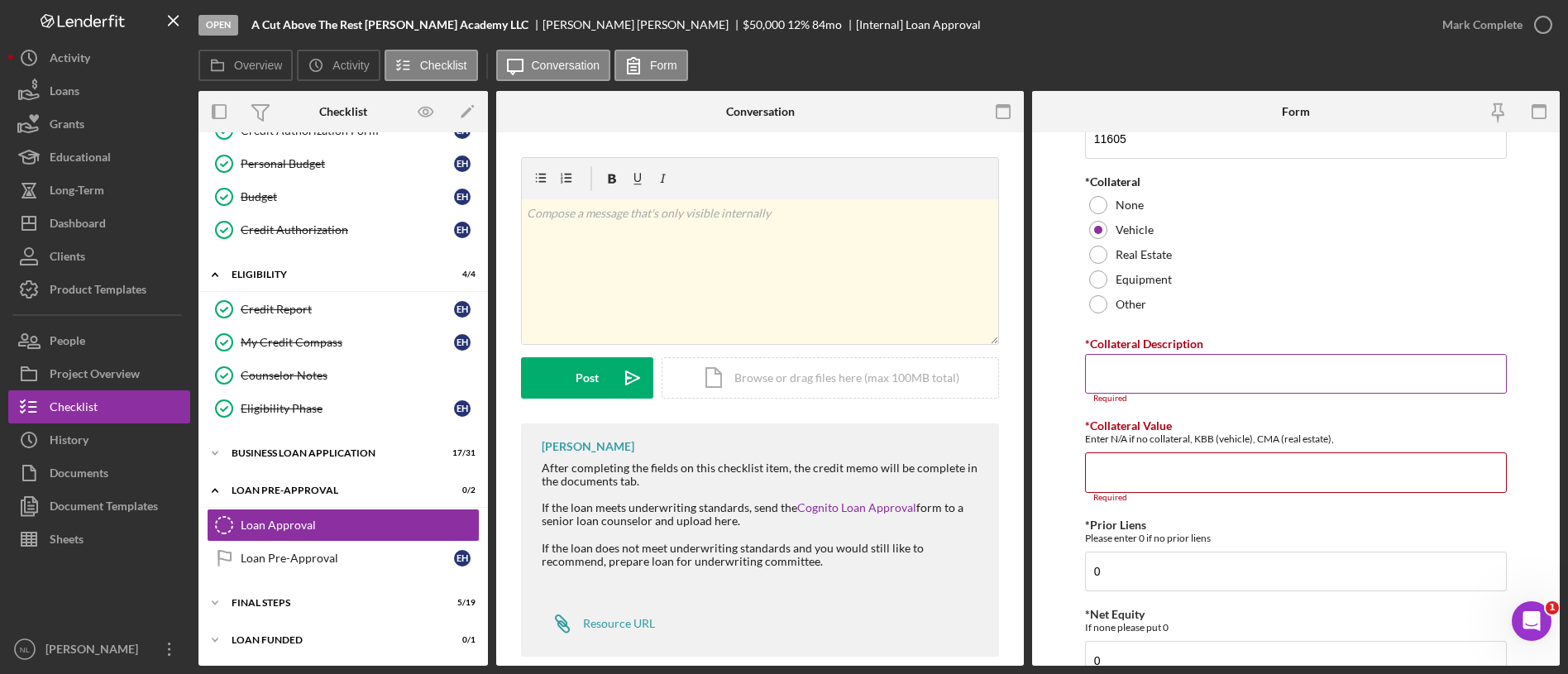
scroll to position [337, 0]
type input "$895.70"
click at [1149, 360] on input "*Collateral Description" at bounding box center [1296, 370] width 422 height 39
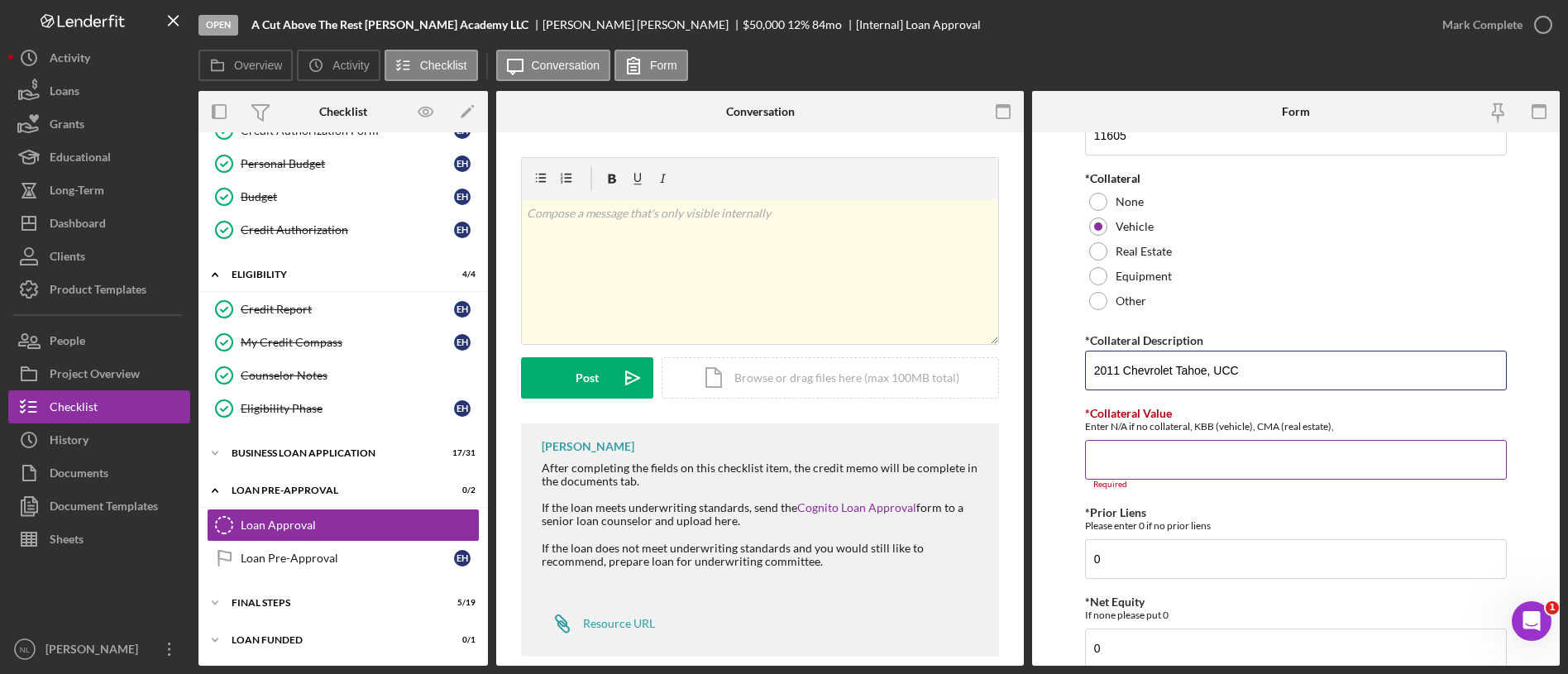
type input "2011 Chevrolet Tahoe, UCC"
click at [1166, 469] on input "*Collateral Value" at bounding box center [1296, 460] width 422 height 39
type input "49,999.99"
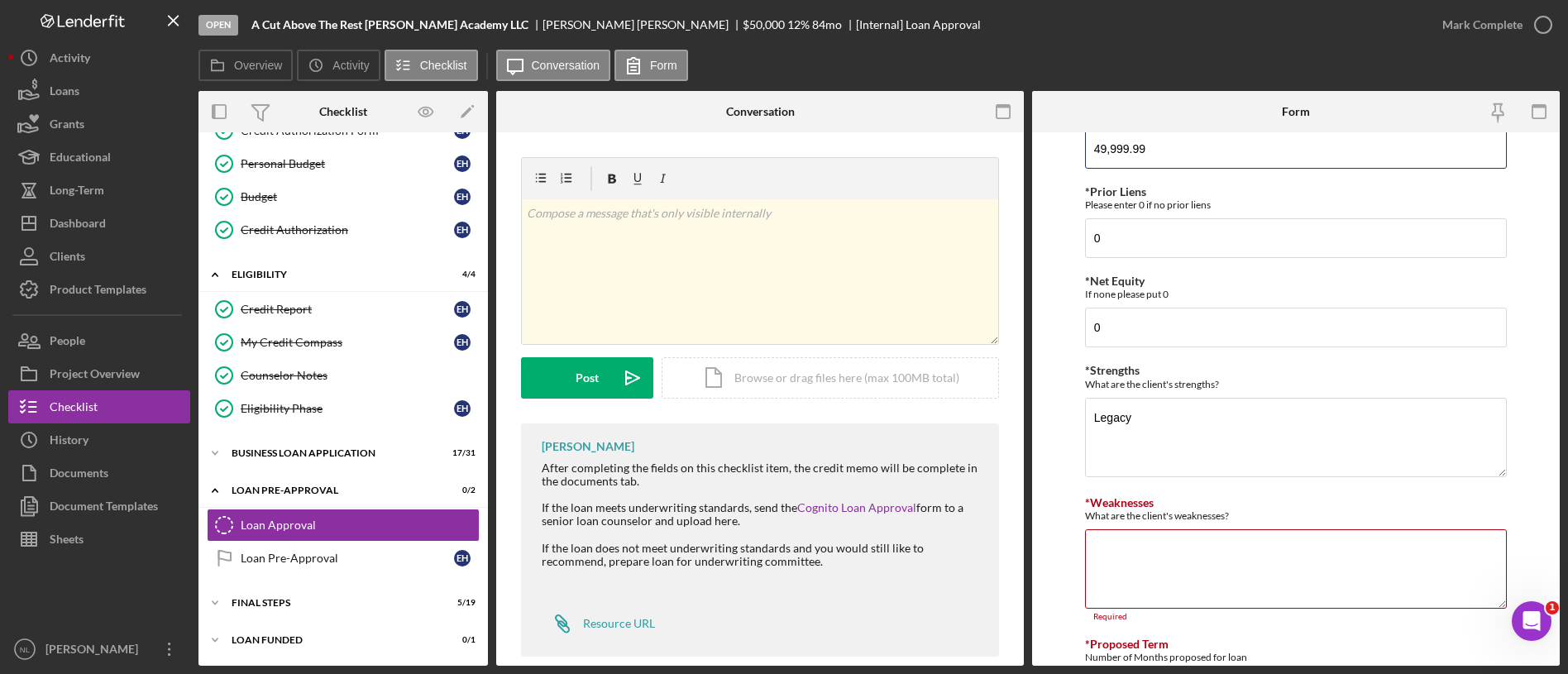
scroll to position [748, 0]
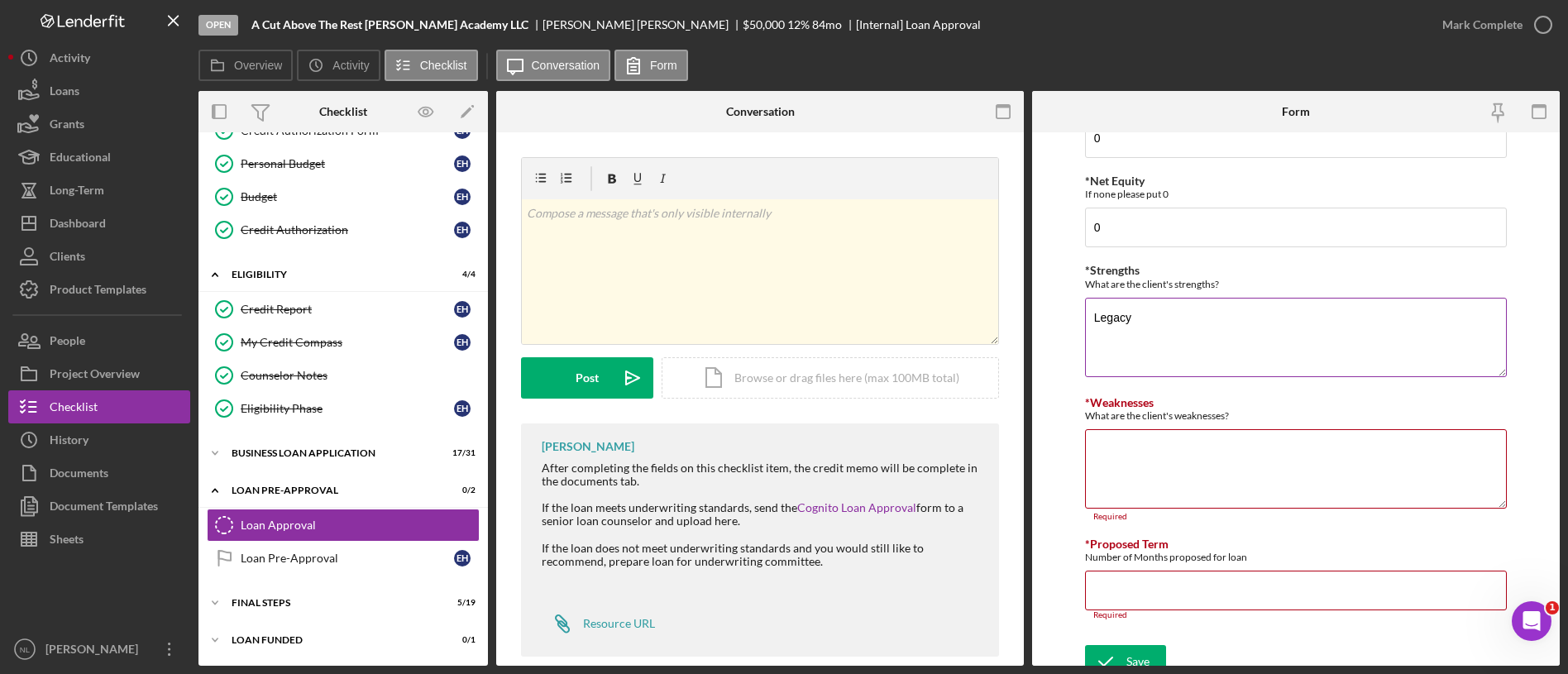
click at [1160, 321] on textarea "Legacy" at bounding box center [1296, 337] width 422 height 79
type textarea "Legacy client"
click at [1126, 588] on input "*Proposed Term" at bounding box center [1296, 590] width 422 height 39
type input "84"
click at [1120, 463] on textarea "*Weaknesses" at bounding box center [1296, 468] width 422 height 79
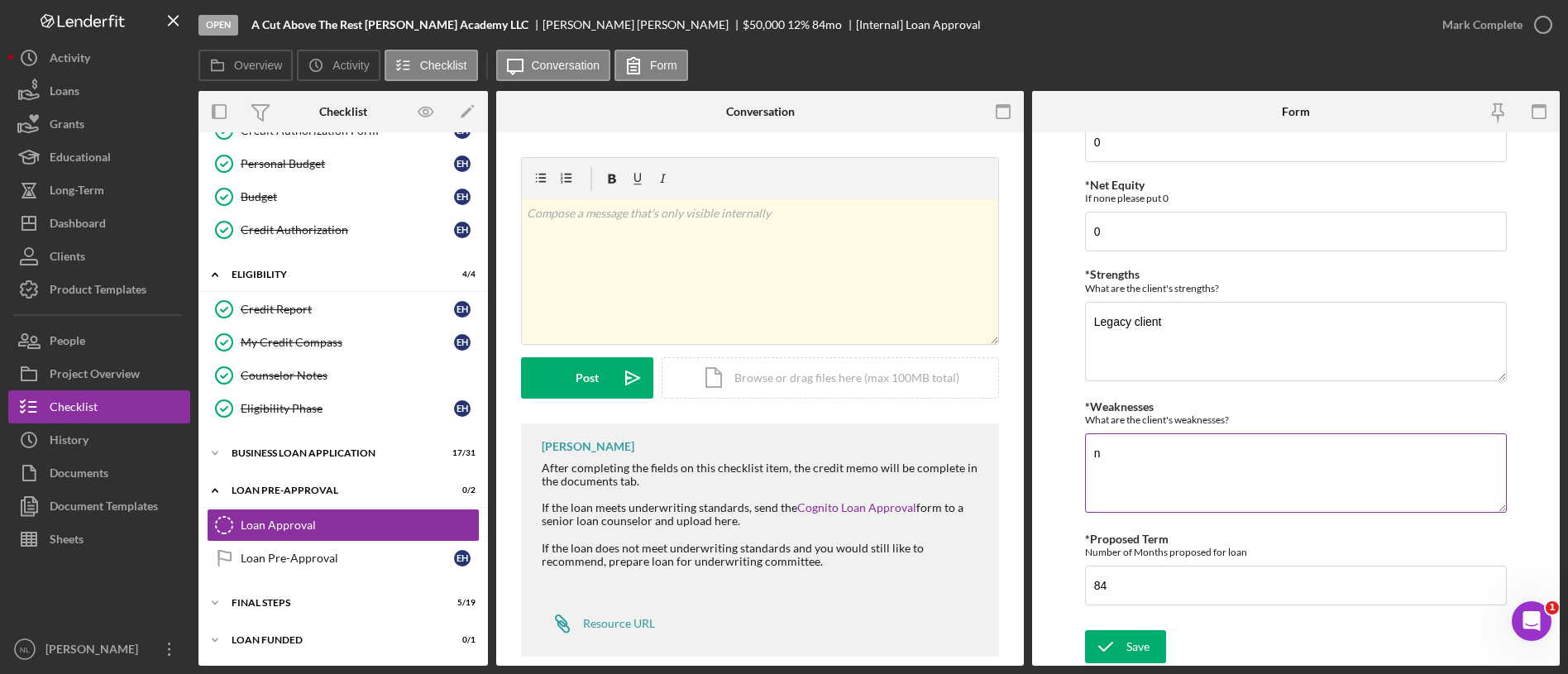
scroll to position [744, 0]
type textarea "none"
click at [1126, 643] on div "Save" at bounding box center [1138, 646] width 23 height 33
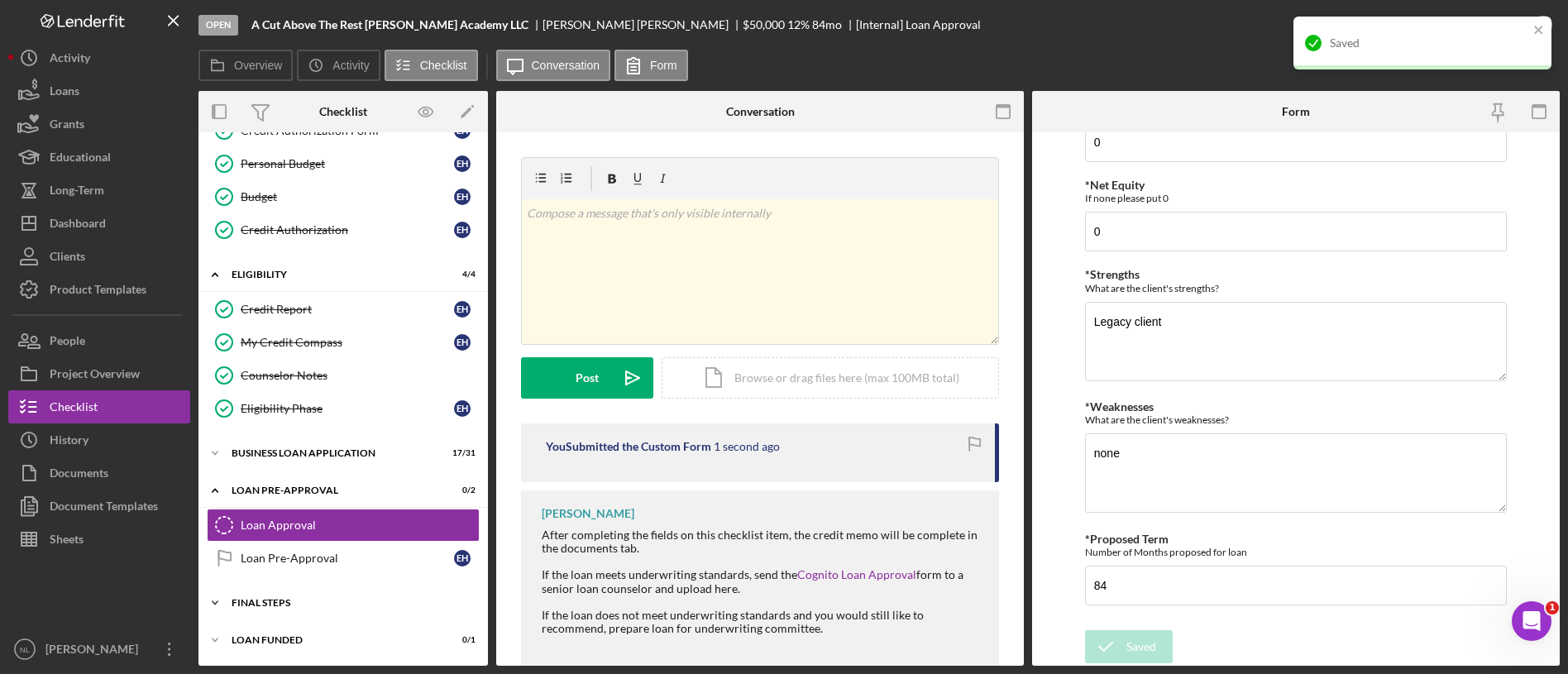
click at [328, 607] on div "FINAL STEPS" at bounding box center [349, 602] width 235 height 10
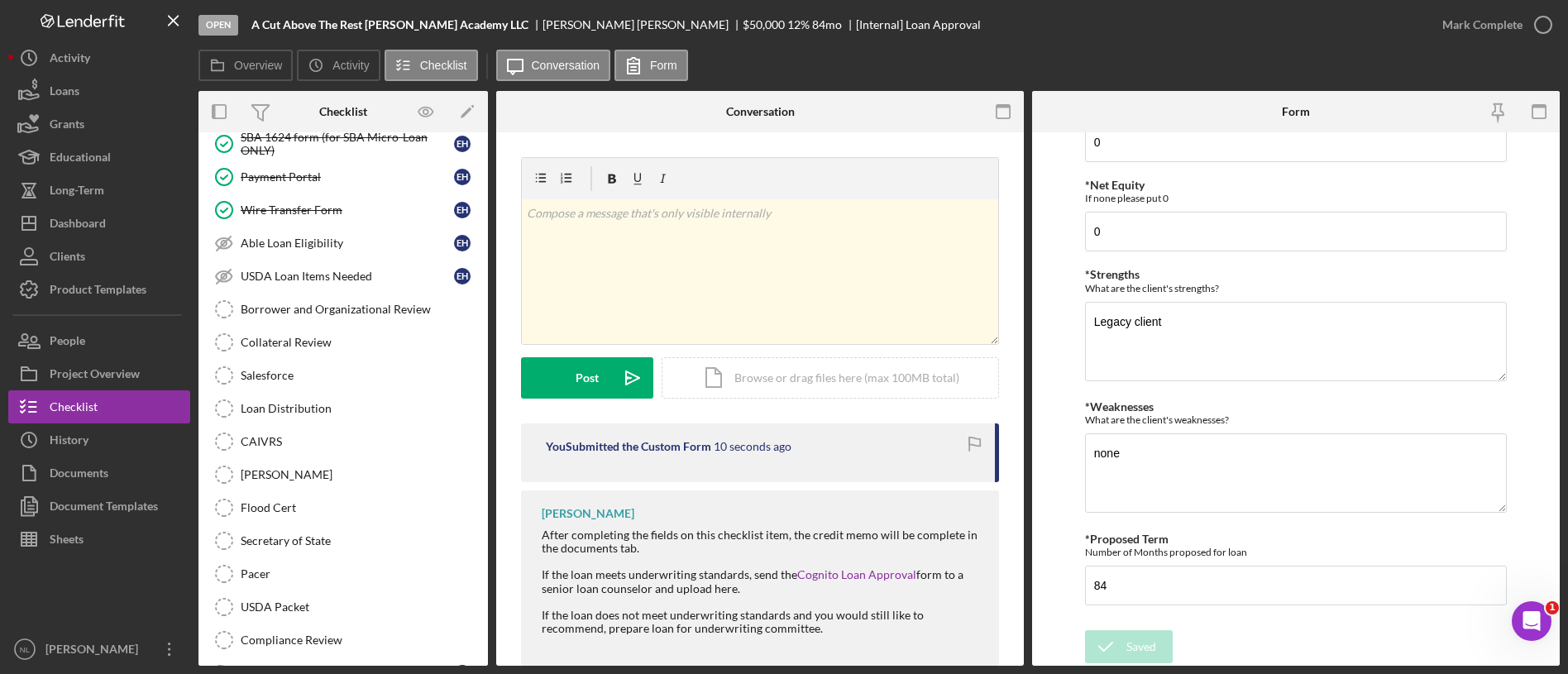
scroll to position [454, 0]
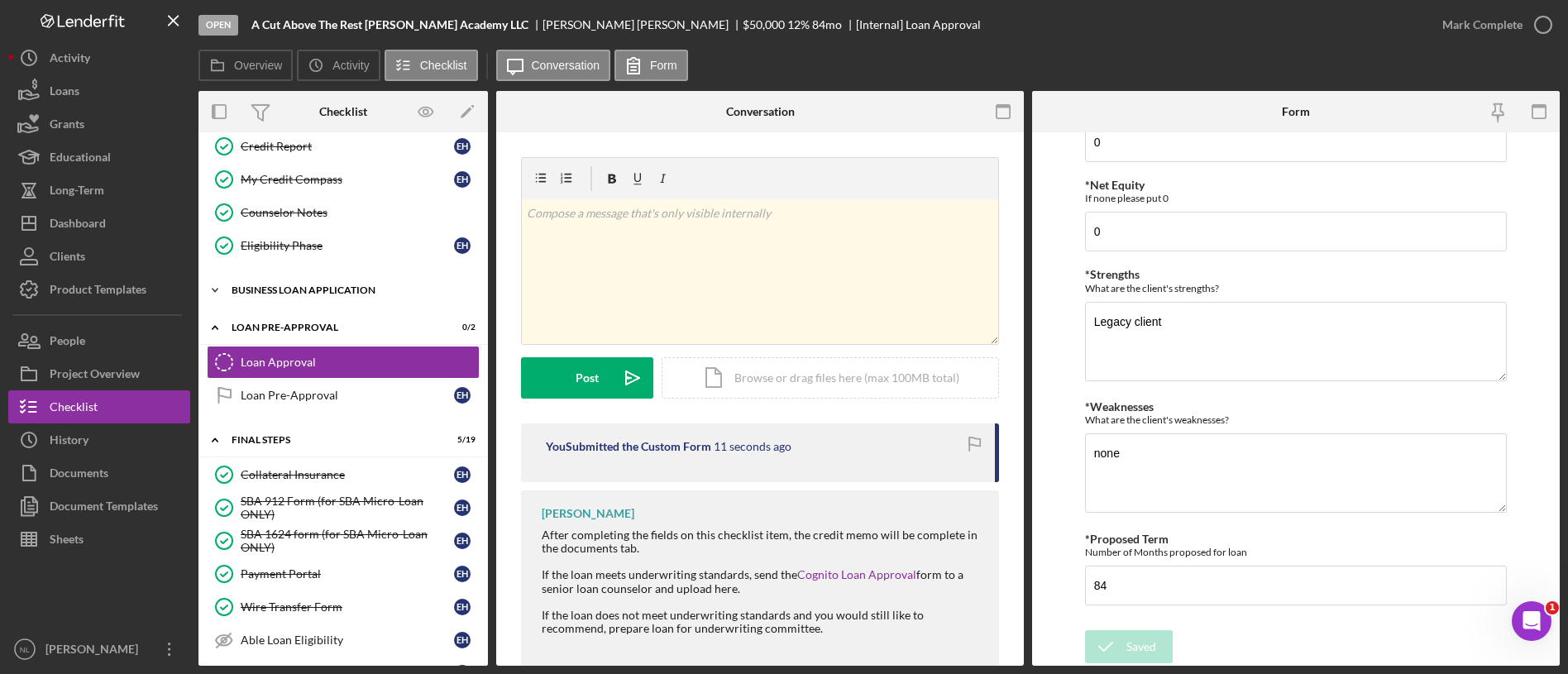
click at [325, 298] on div "Icon/Expander BUSINESS LOAN APPLICATION 17 / 31" at bounding box center [343, 290] width 289 height 33
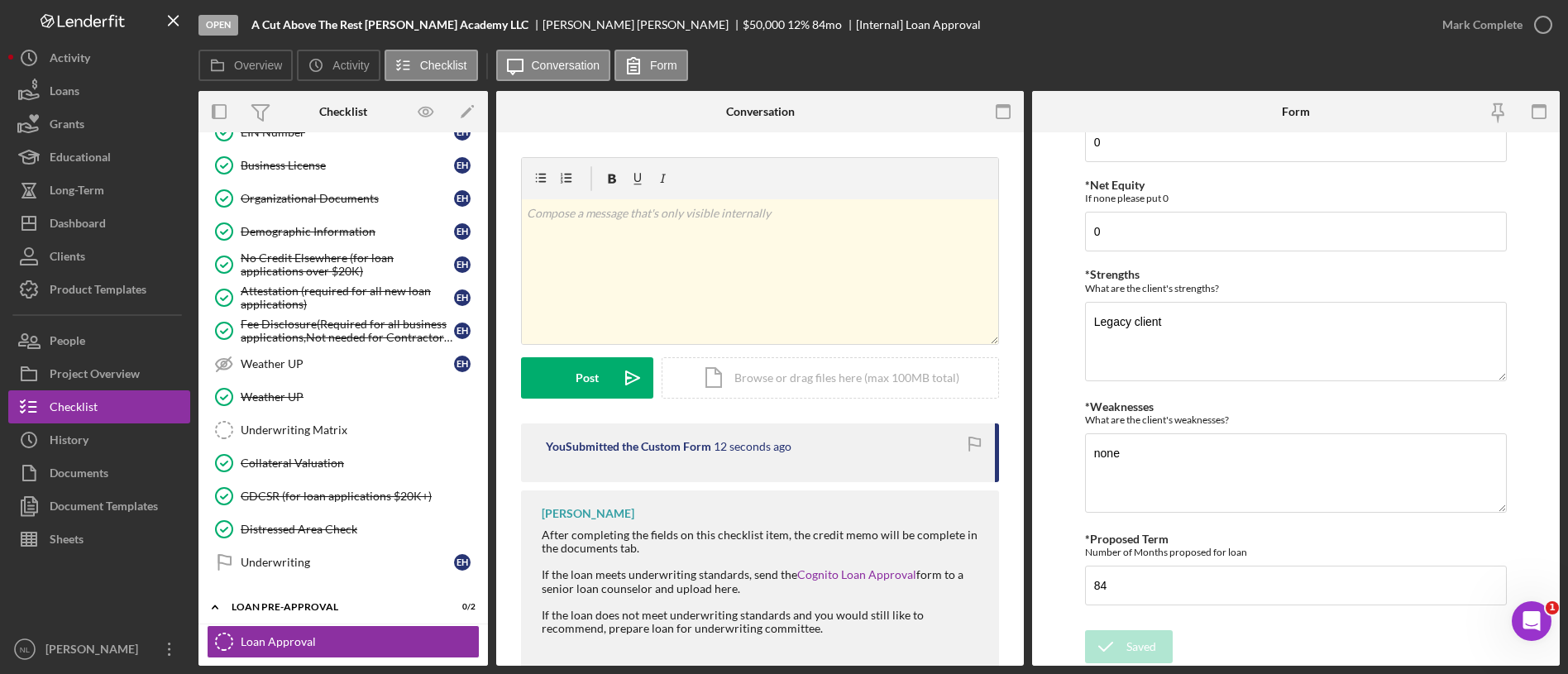
scroll to position [1228, 0]
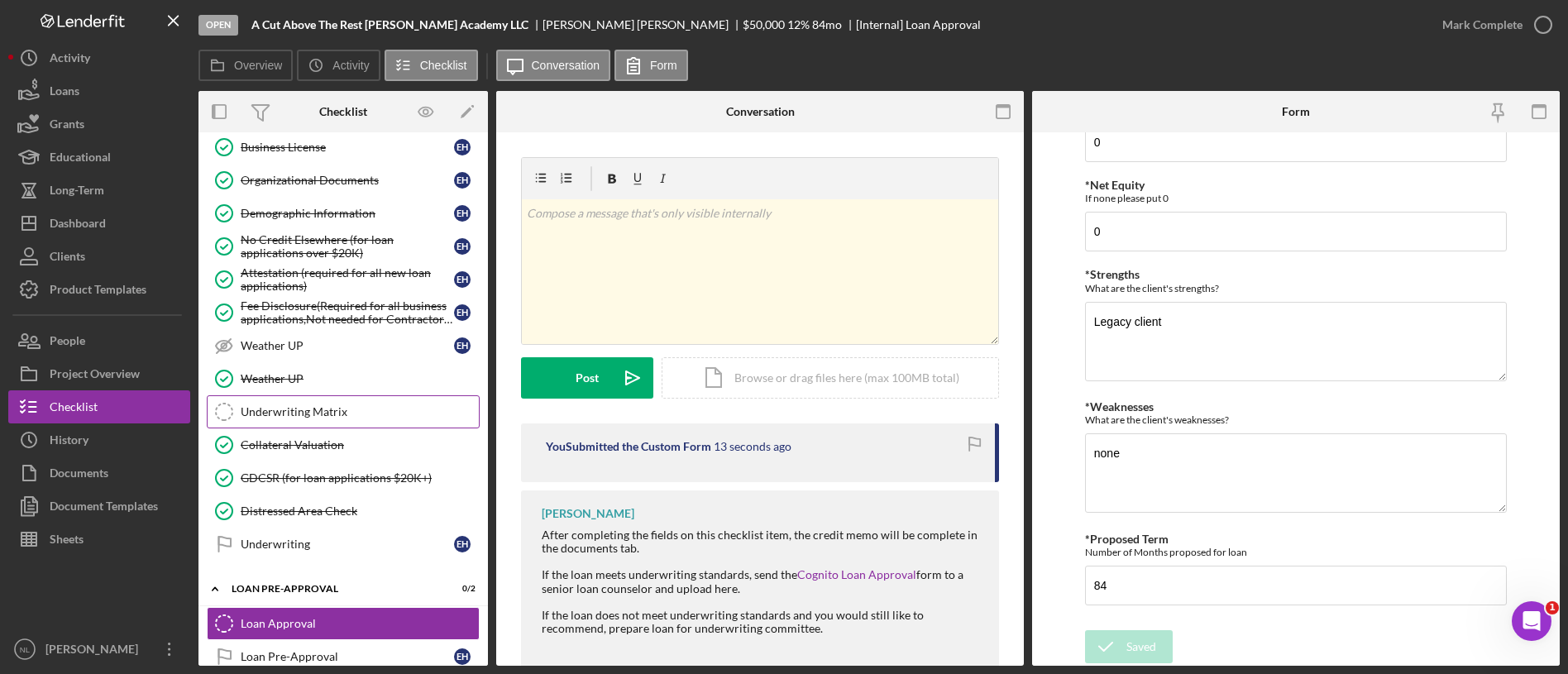
click at [308, 423] on link "Underwriting Matrix Underwriting Matrix" at bounding box center [343, 411] width 273 height 33
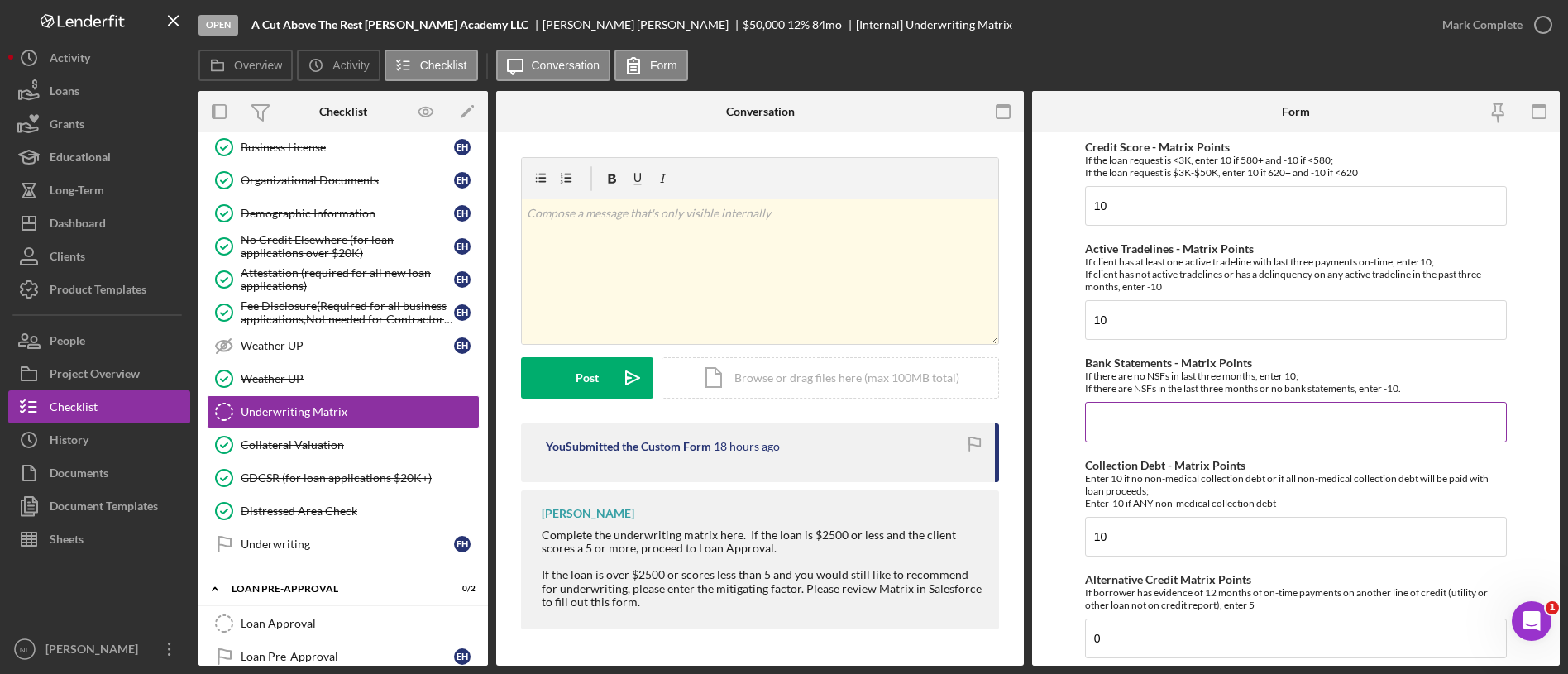
click at [1158, 426] on input "Bank Statements - Matrix Points" at bounding box center [1296, 422] width 422 height 39
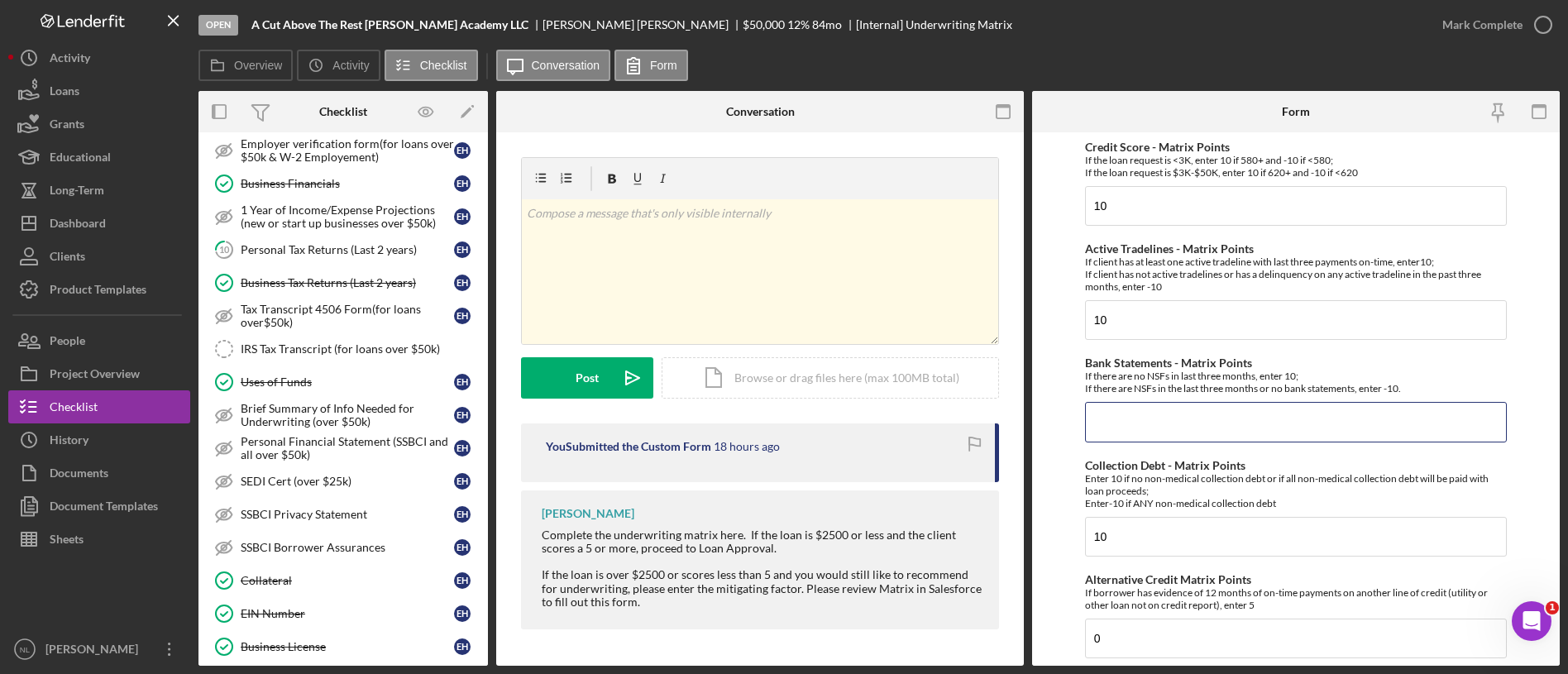
scroll to position [652, 0]
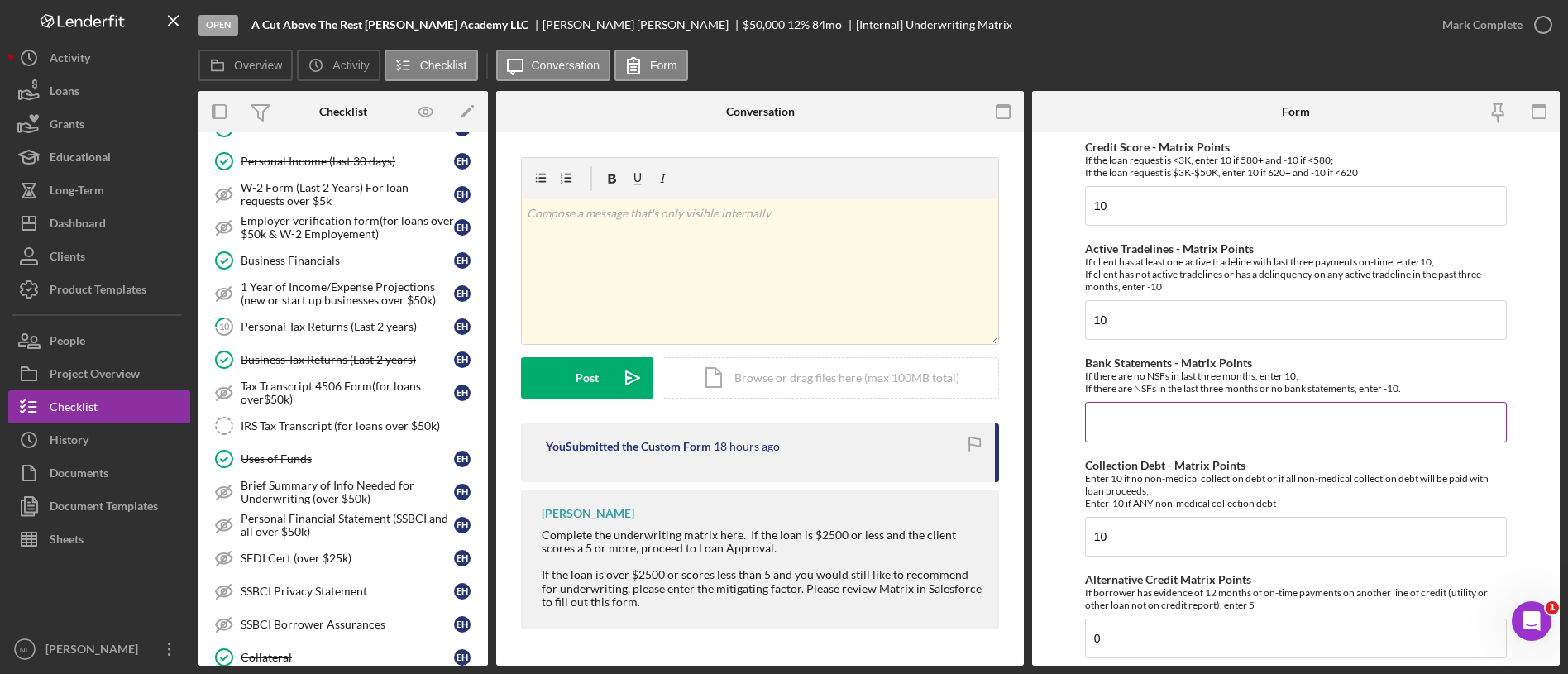
click at [1154, 426] on input "Bank Statements - Matrix Points" at bounding box center [1296, 422] width 422 height 39
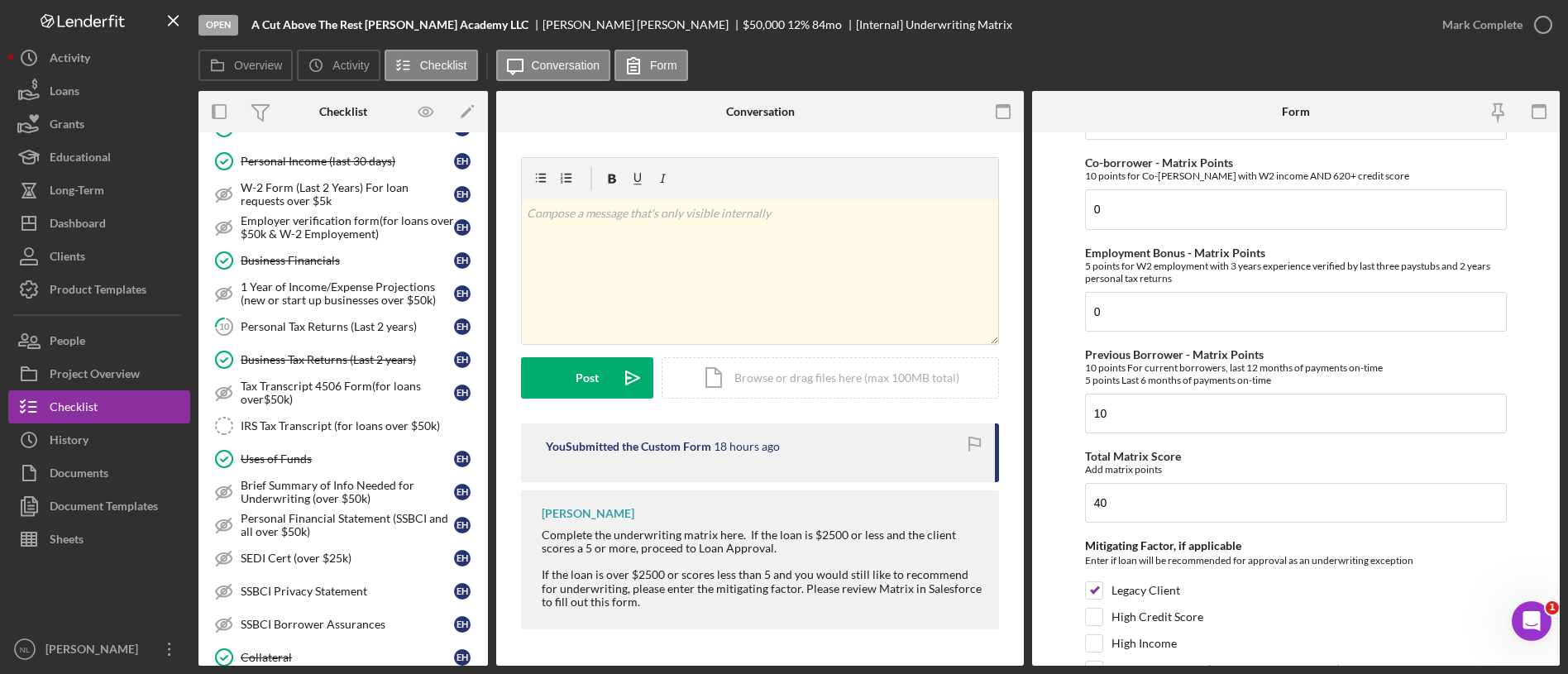
scroll to position [557, 0]
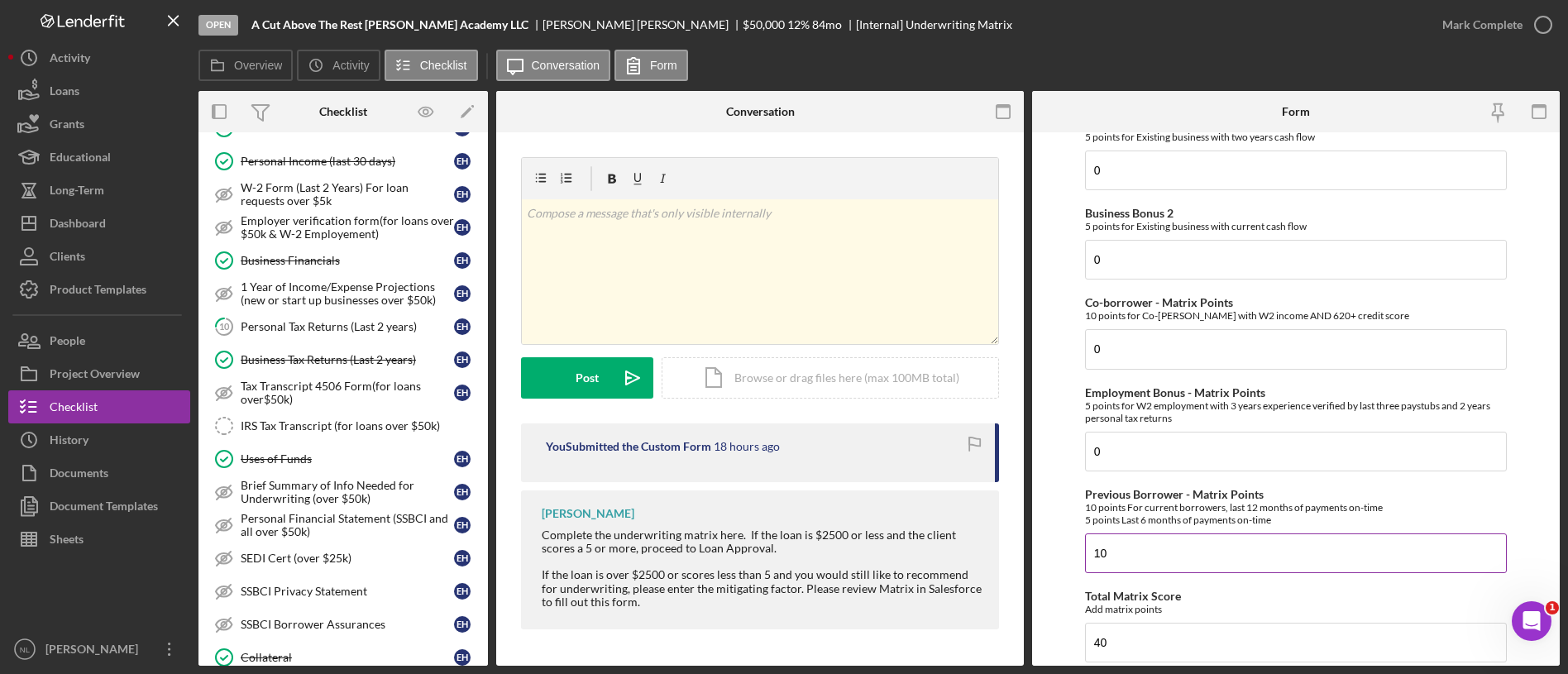
type input "-10"
click at [1154, 550] on input "10" at bounding box center [1296, 553] width 422 height 39
type input "30"
click at [1155, 258] on input "0" at bounding box center [1296, 259] width 422 height 39
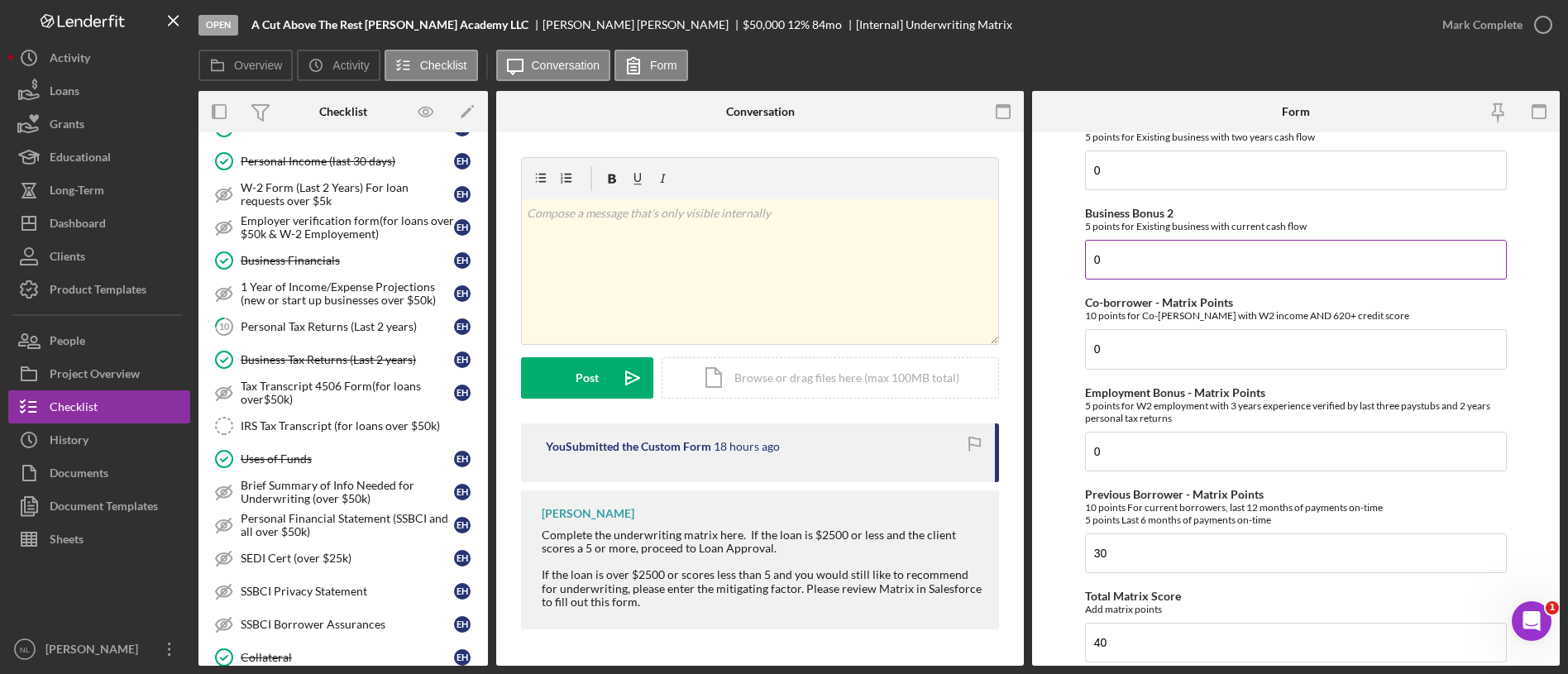
click at [1155, 258] on input "0" at bounding box center [1296, 259] width 422 height 39
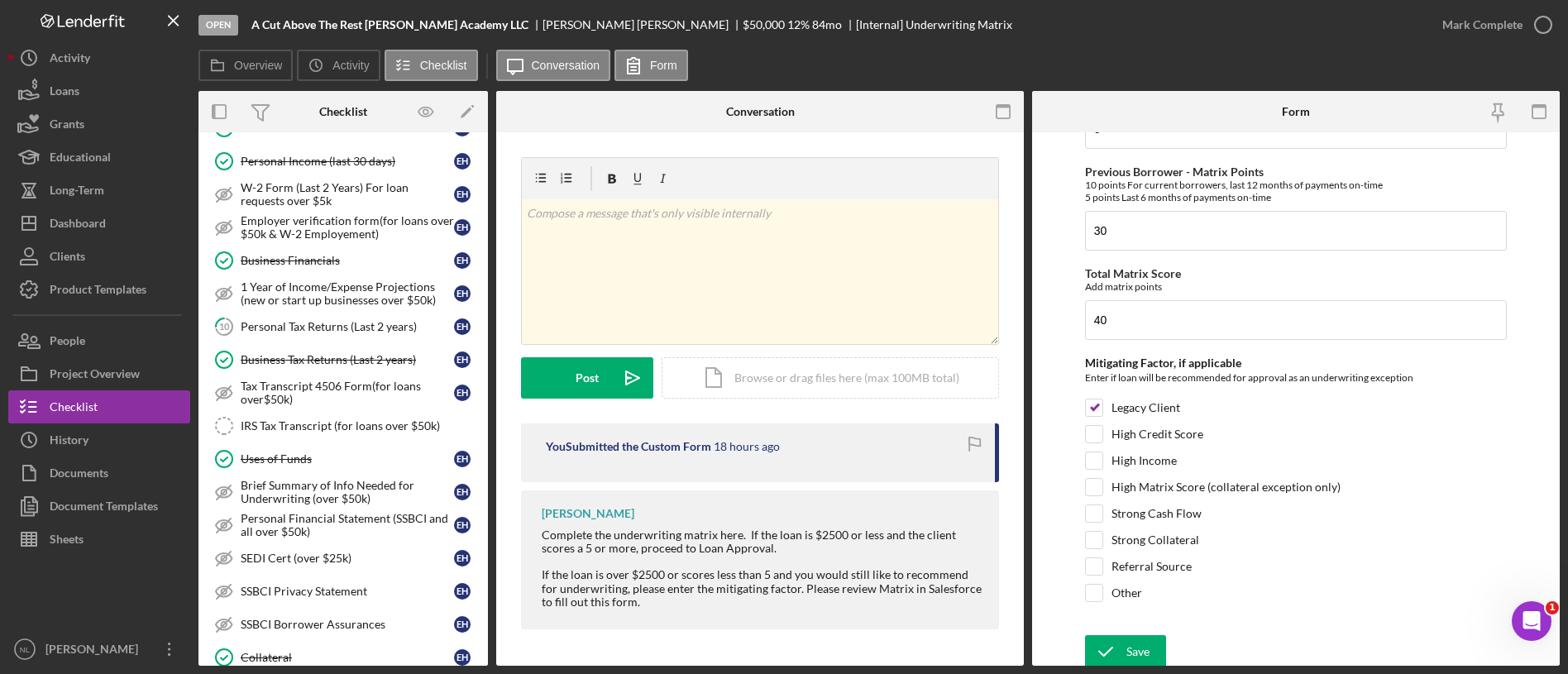
scroll to position [884, 0]
type input "5"
click at [1146, 232] on input "30" at bounding box center [1296, 225] width 422 height 39
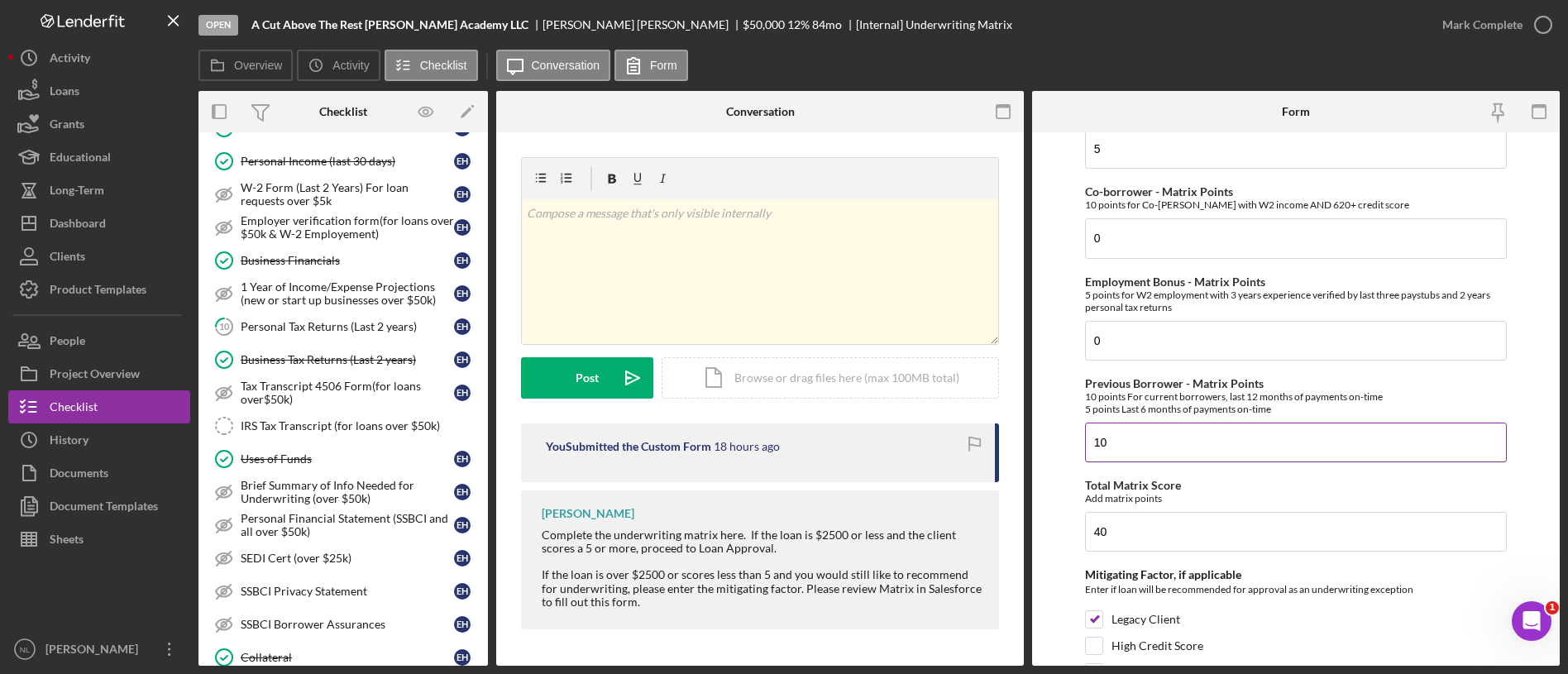
scroll to position [665, 0]
type input "10"
click at [1150, 526] on input "40" at bounding box center [1296, 534] width 422 height 39
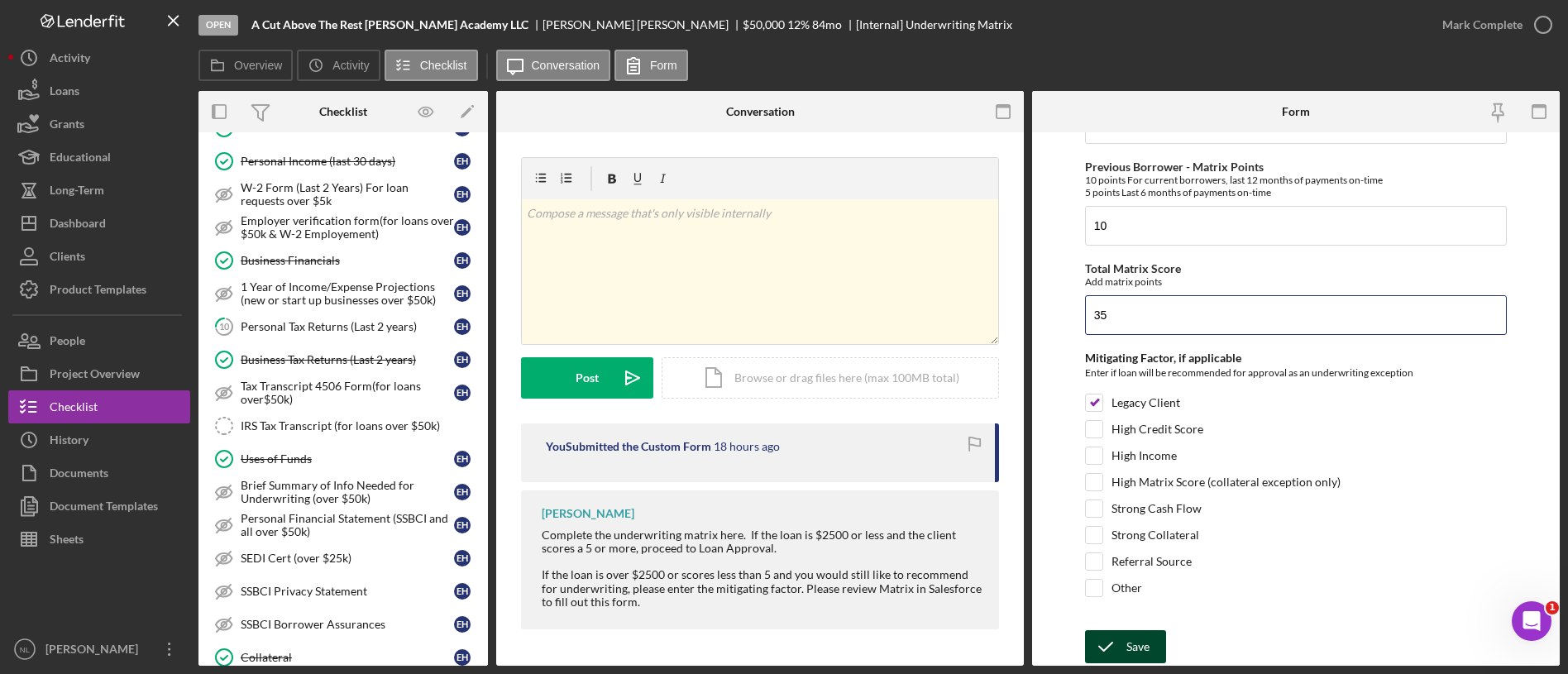
type input "35"
click at [1135, 649] on div "Save" at bounding box center [1138, 646] width 23 height 33
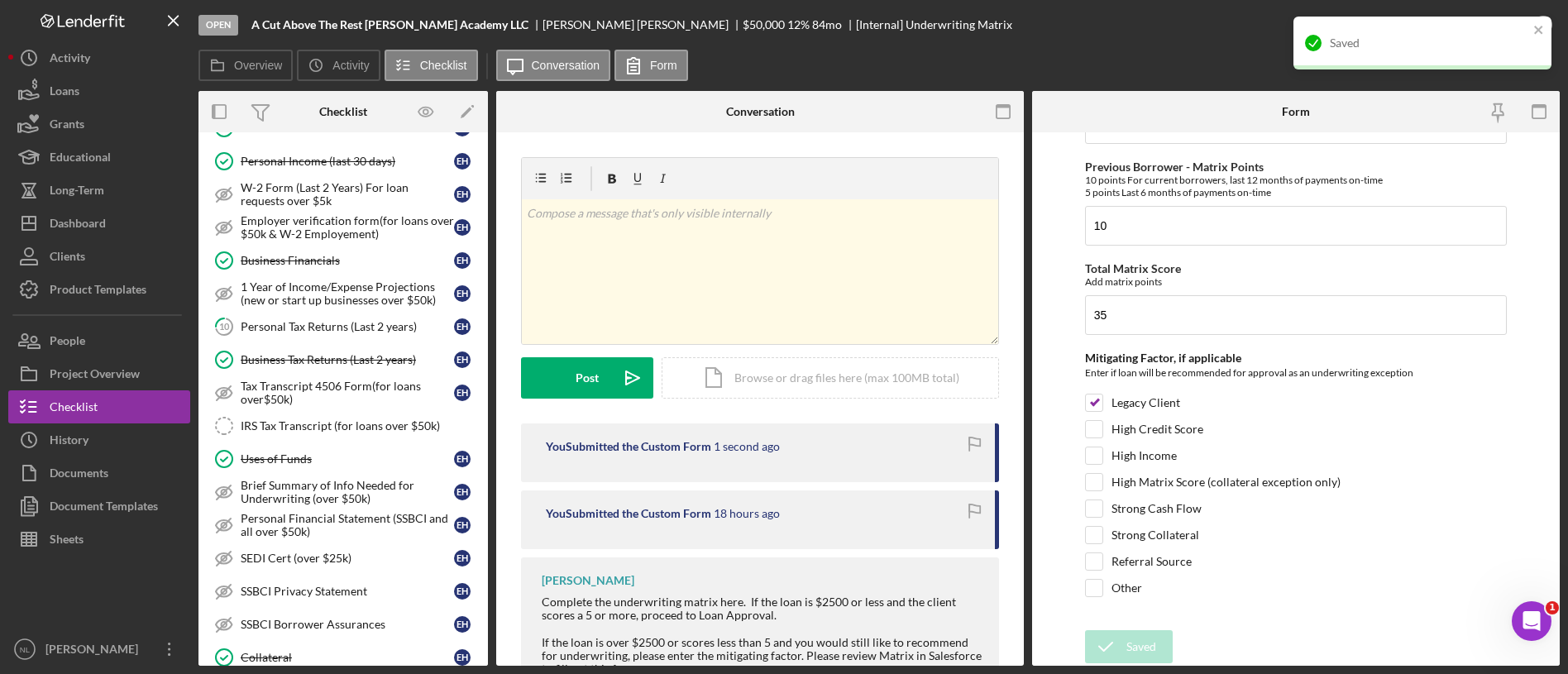
click at [1536, 21] on div "Saved" at bounding box center [1422, 42] width 258 height 53
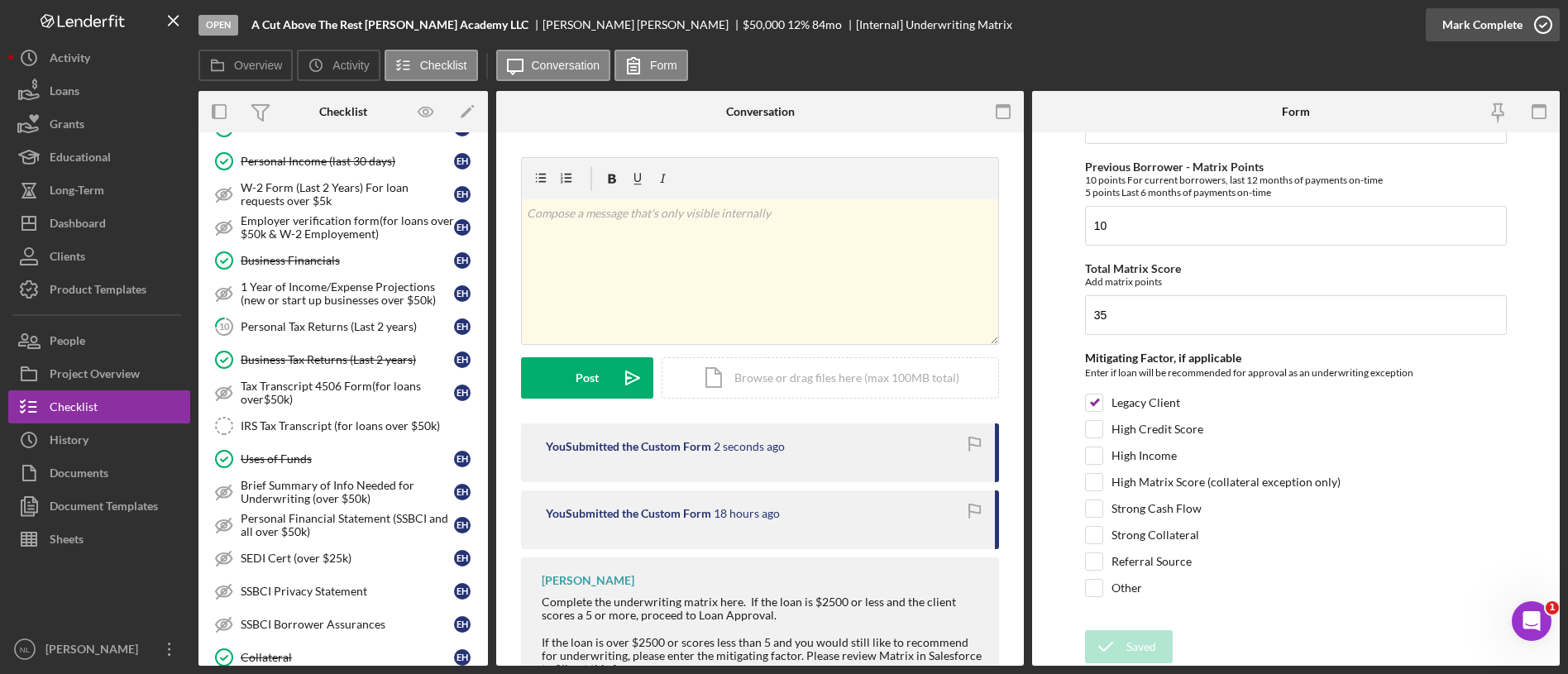
click at [1503, 38] on div "Mark Complete" at bounding box center [1482, 24] width 80 height 33
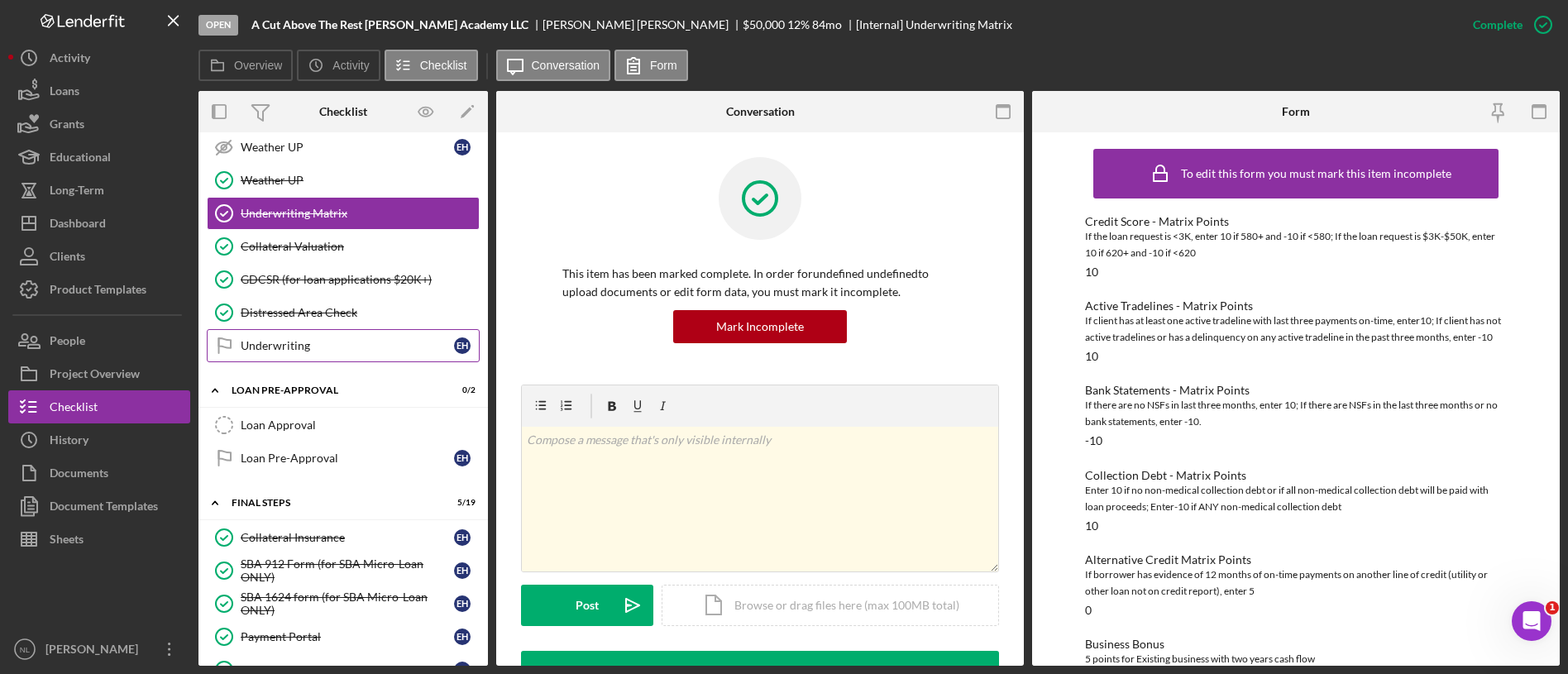
scroll to position [1422, 0]
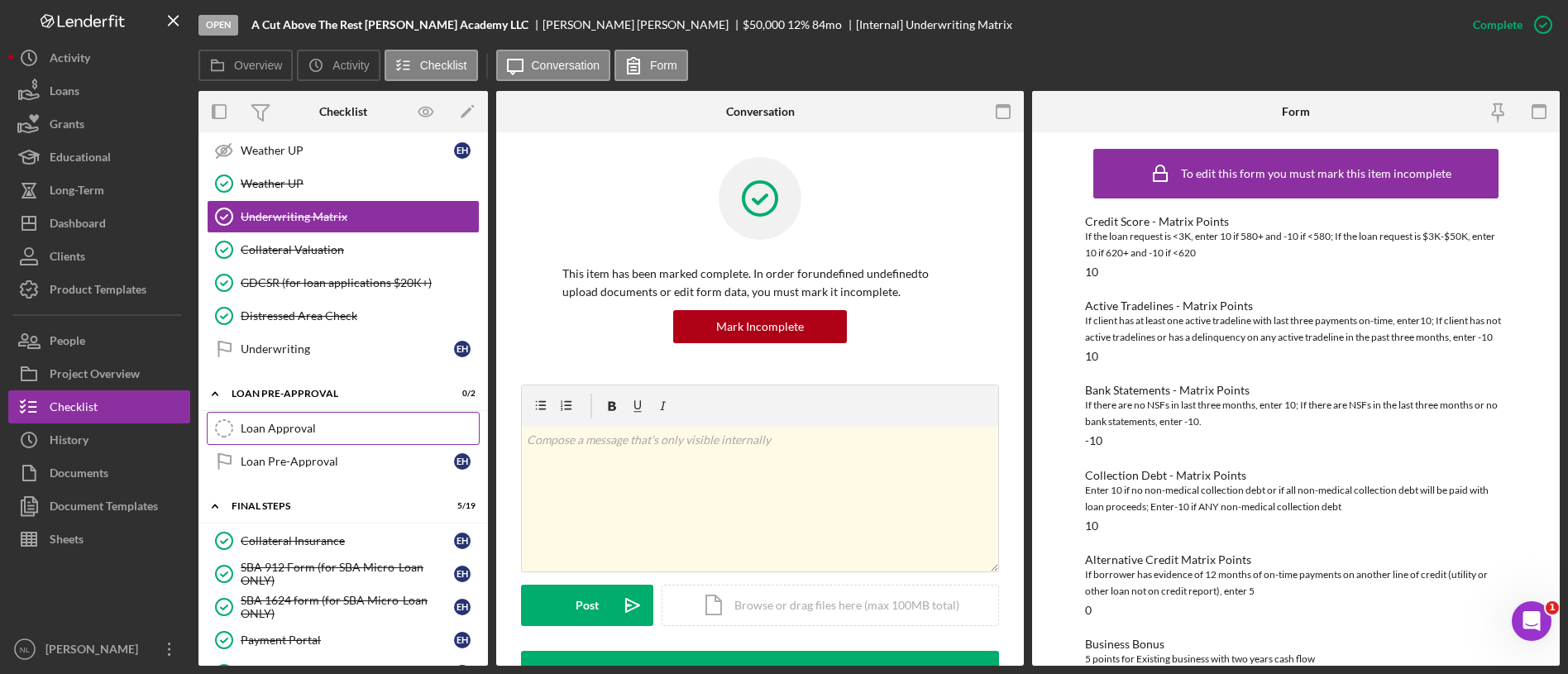
click at [342, 419] on link "Loan Approval Loan Approval" at bounding box center [343, 428] width 273 height 33
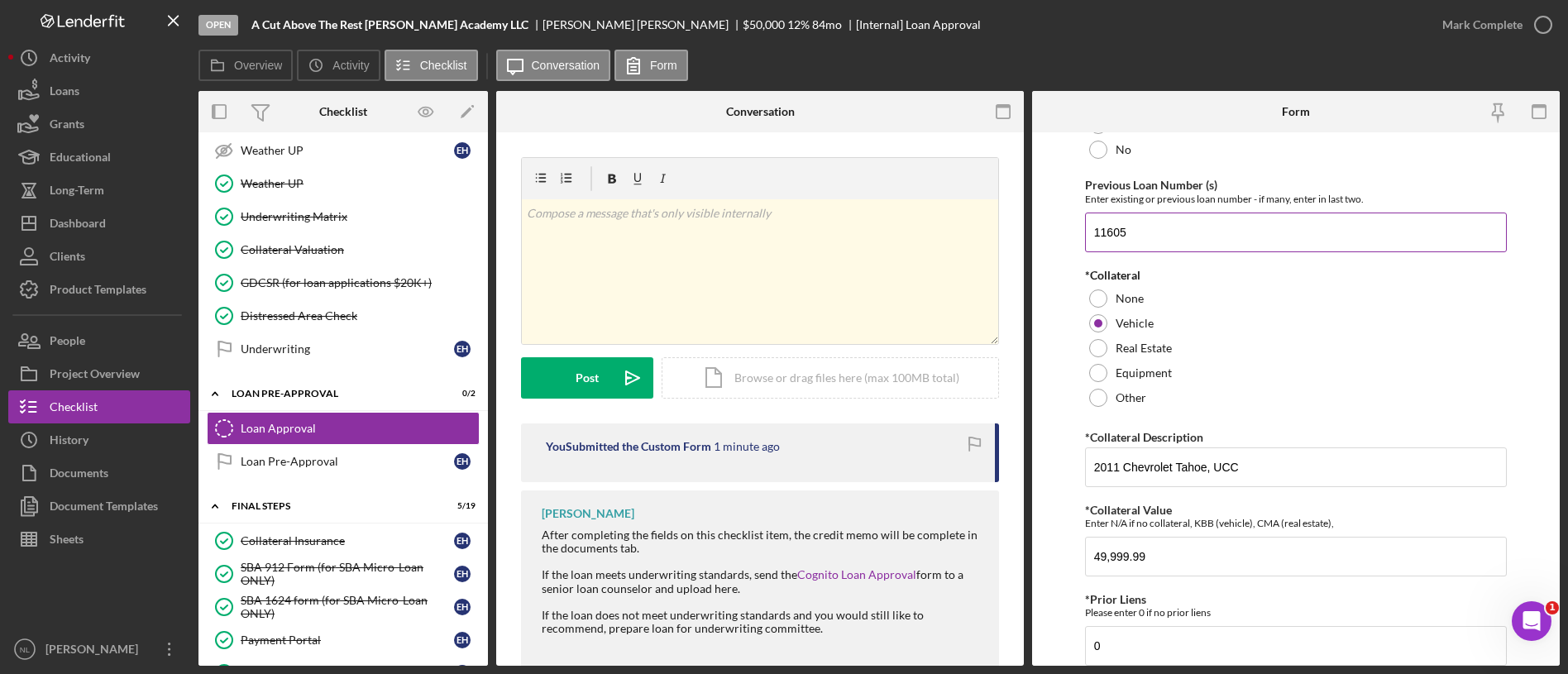
scroll to position [720, 0]
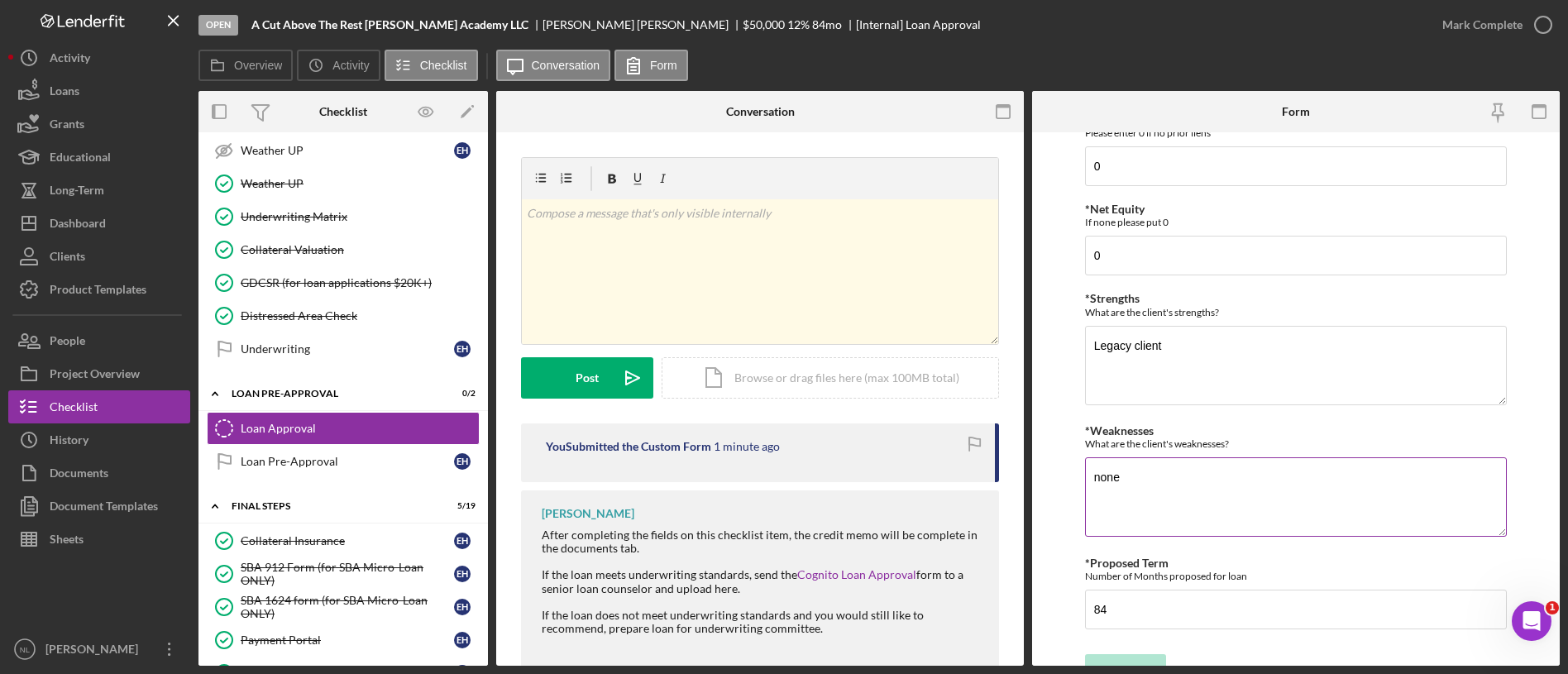
click at [1249, 479] on textarea "none" at bounding box center [1296, 496] width 422 height 79
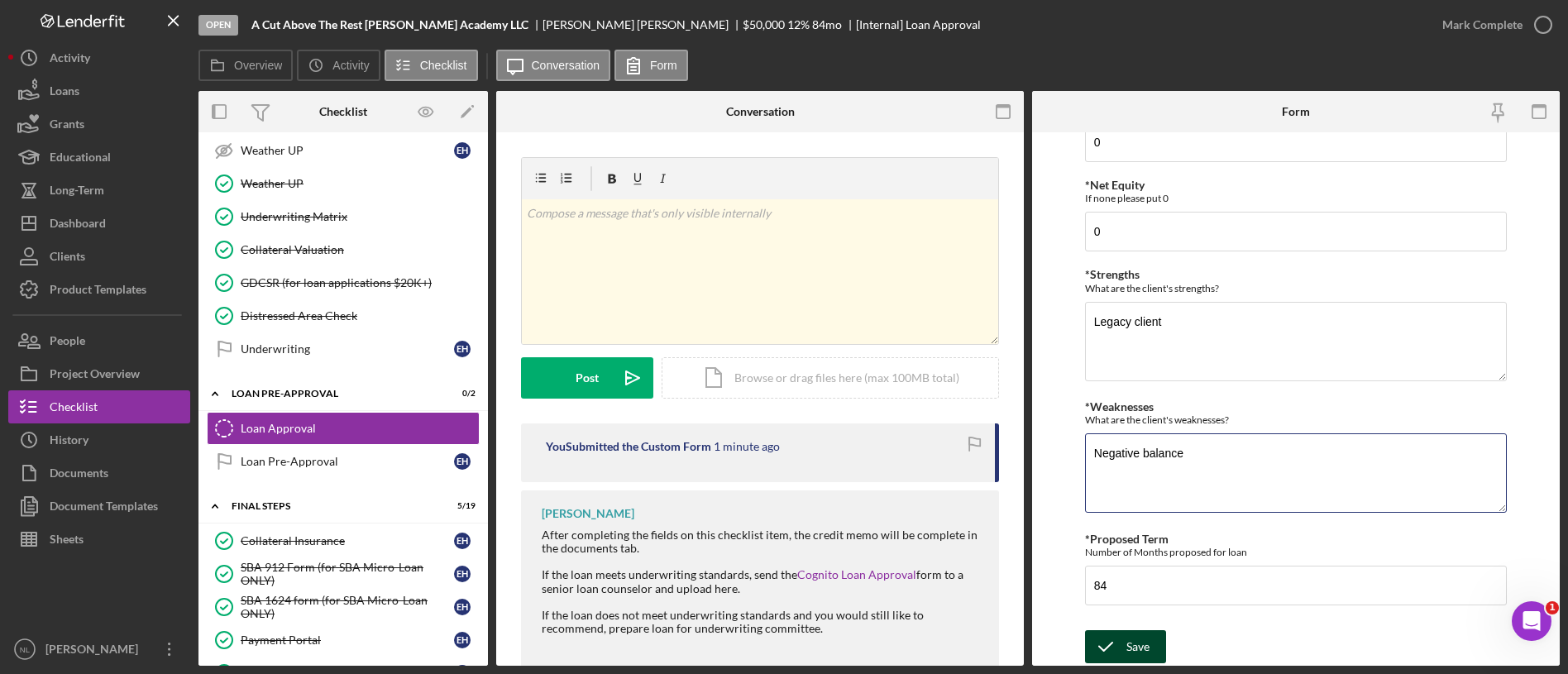
type textarea "Negative balance"
click at [1132, 651] on div "Save" at bounding box center [1138, 646] width 23 height 33
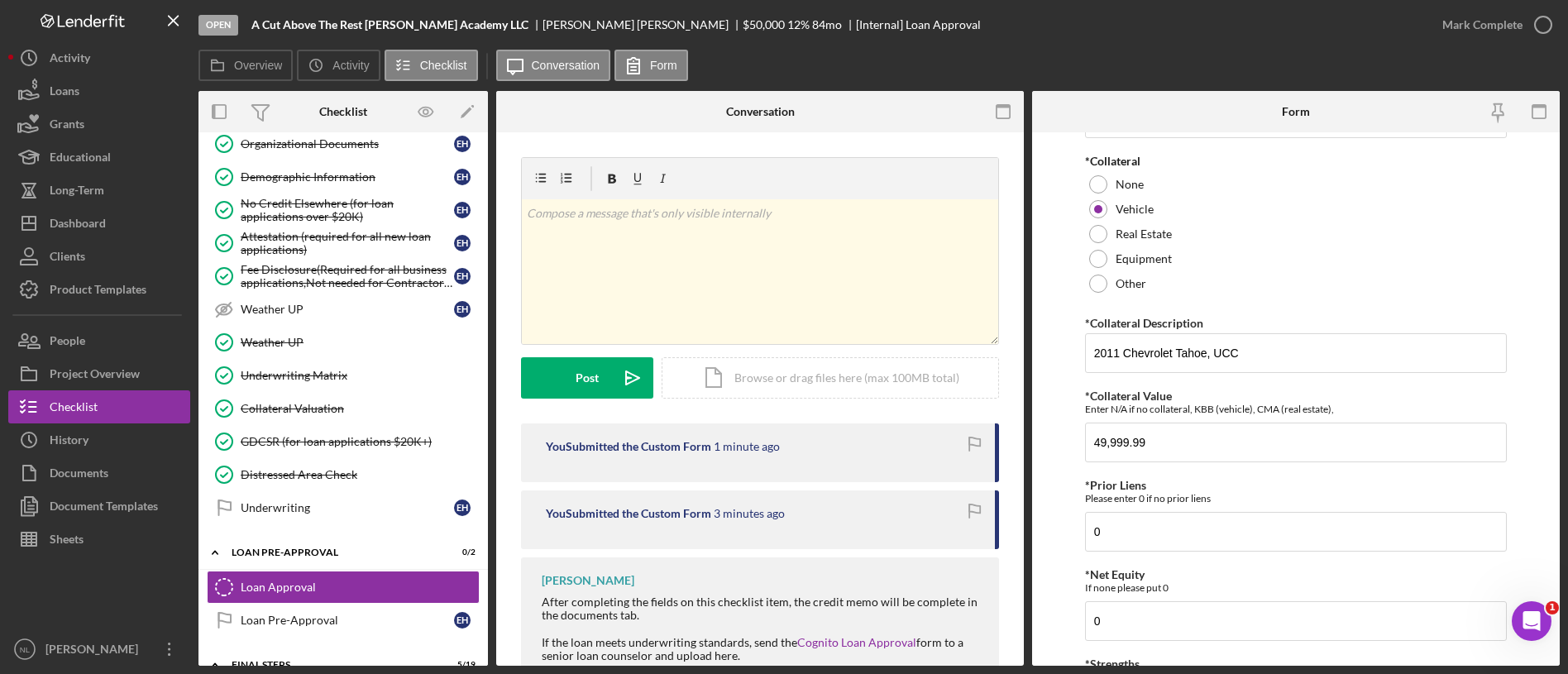
scroll to position [352, 0]
click at [1173, 359] on input "2011 Chevrolet Tahoe, UCC" at bounding box center [1296, 355] width 422 height 39
click at [418, 415] on link "Collateral Valuation Collateral Valuation" at bounding box center [343, 408] width 273 height 33
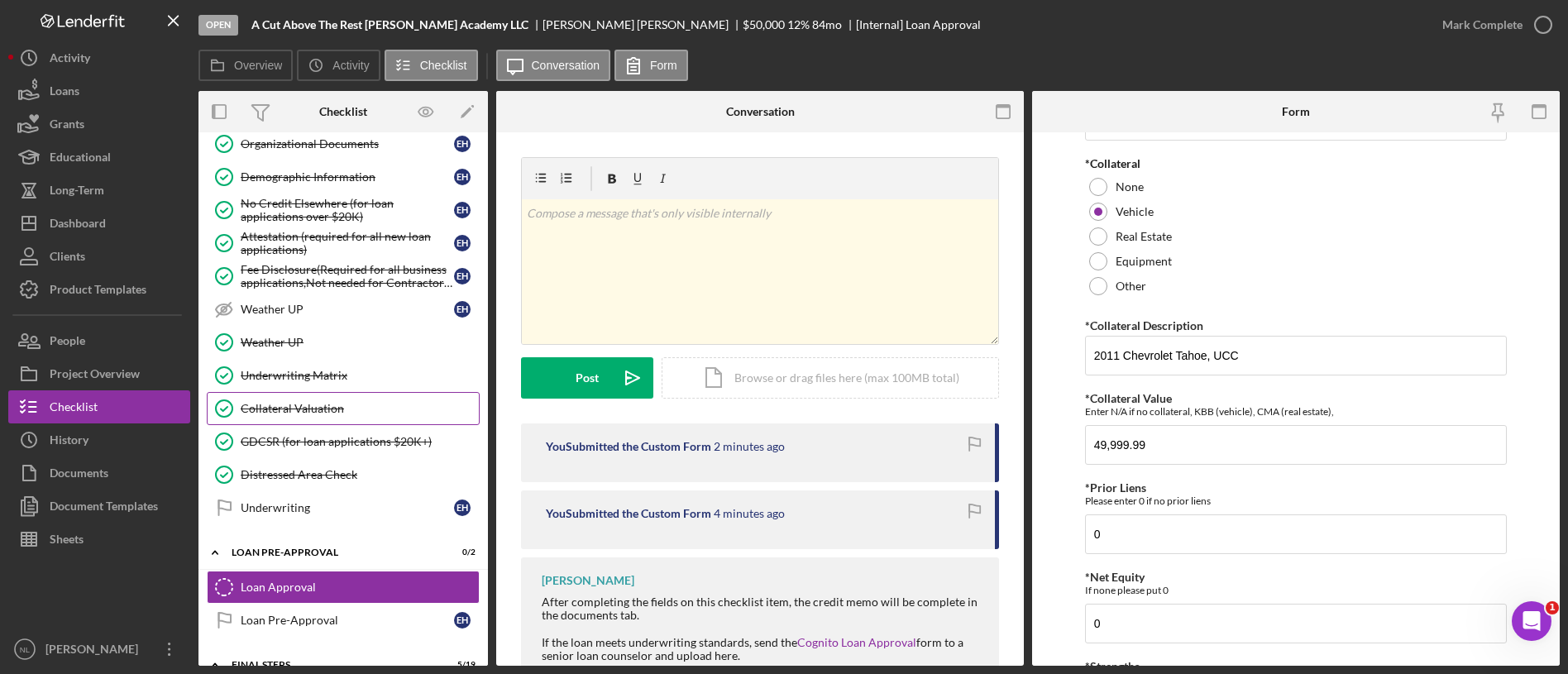
scroll to position [1250, 0]
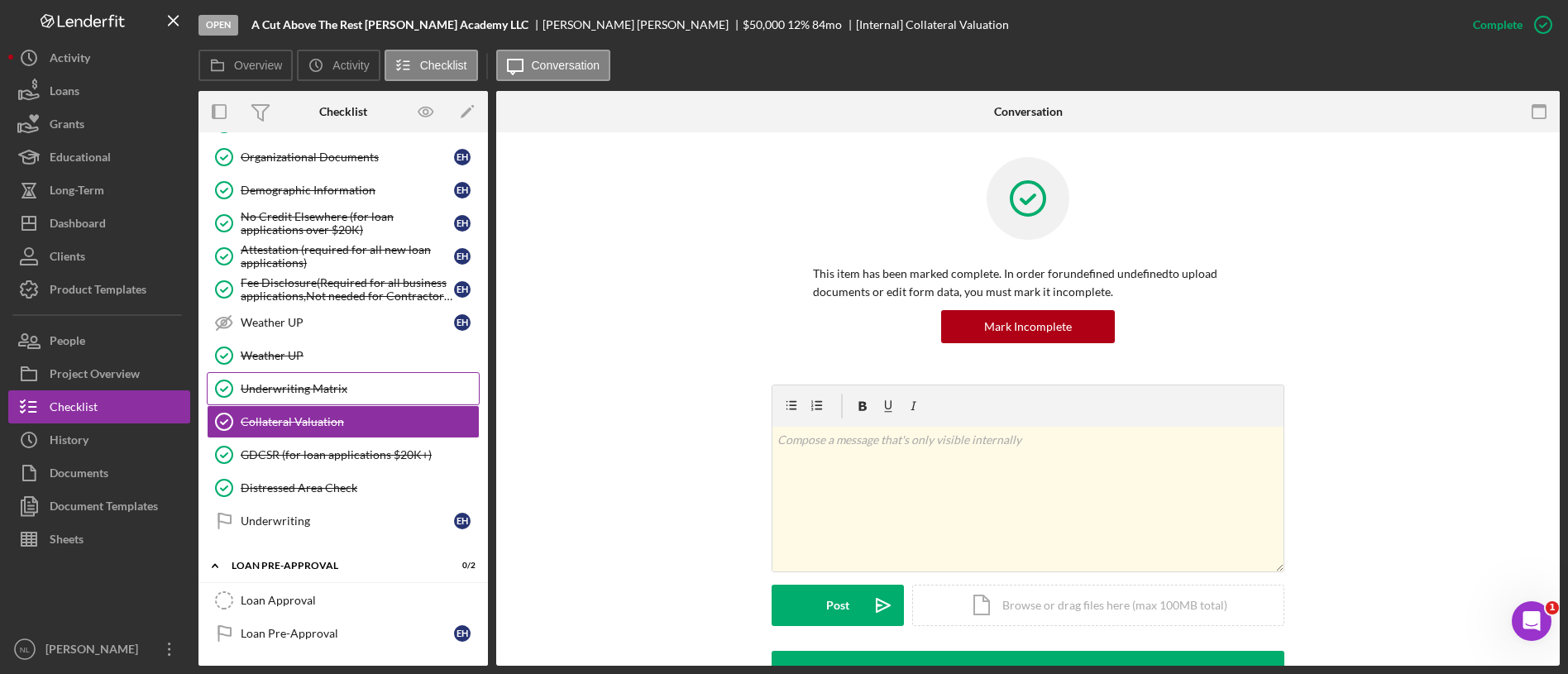
click at [372, 378] on link "Underwriting Matrix Underwriting Matrix" at bounding box center [343, 388] width 273 height 33
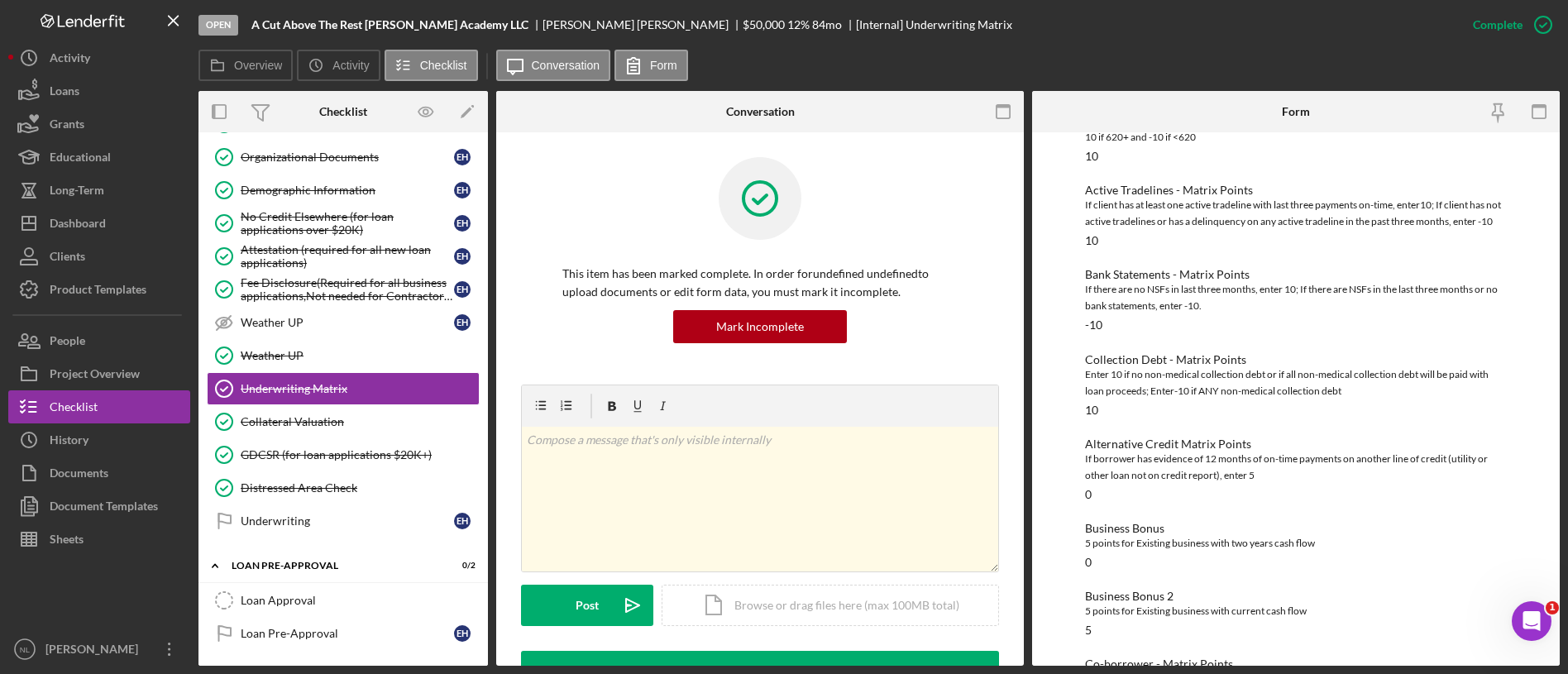
scroll to position [501, 0]
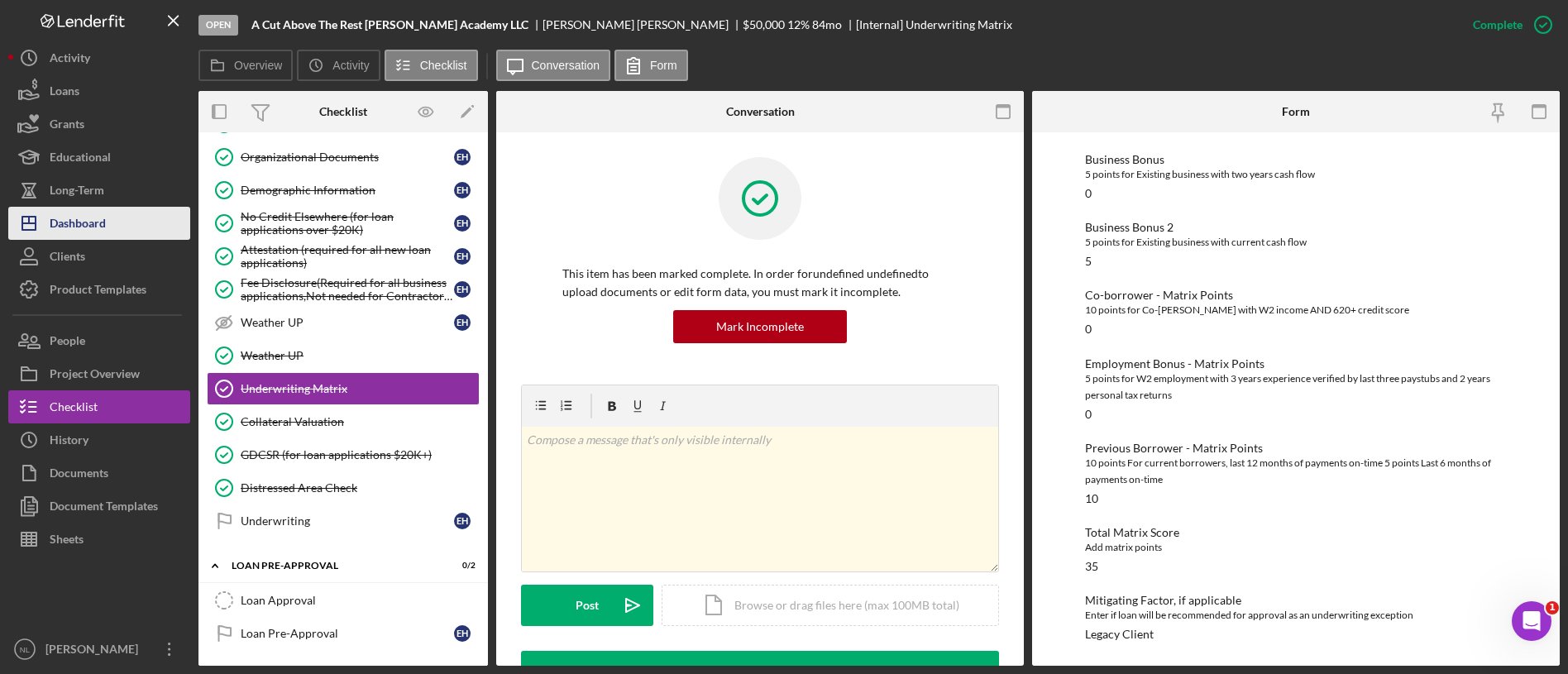
click at [119, 230] on button "Icon/Dashboard Dashboard" at bounding box center [99, 223] width 182 height 33
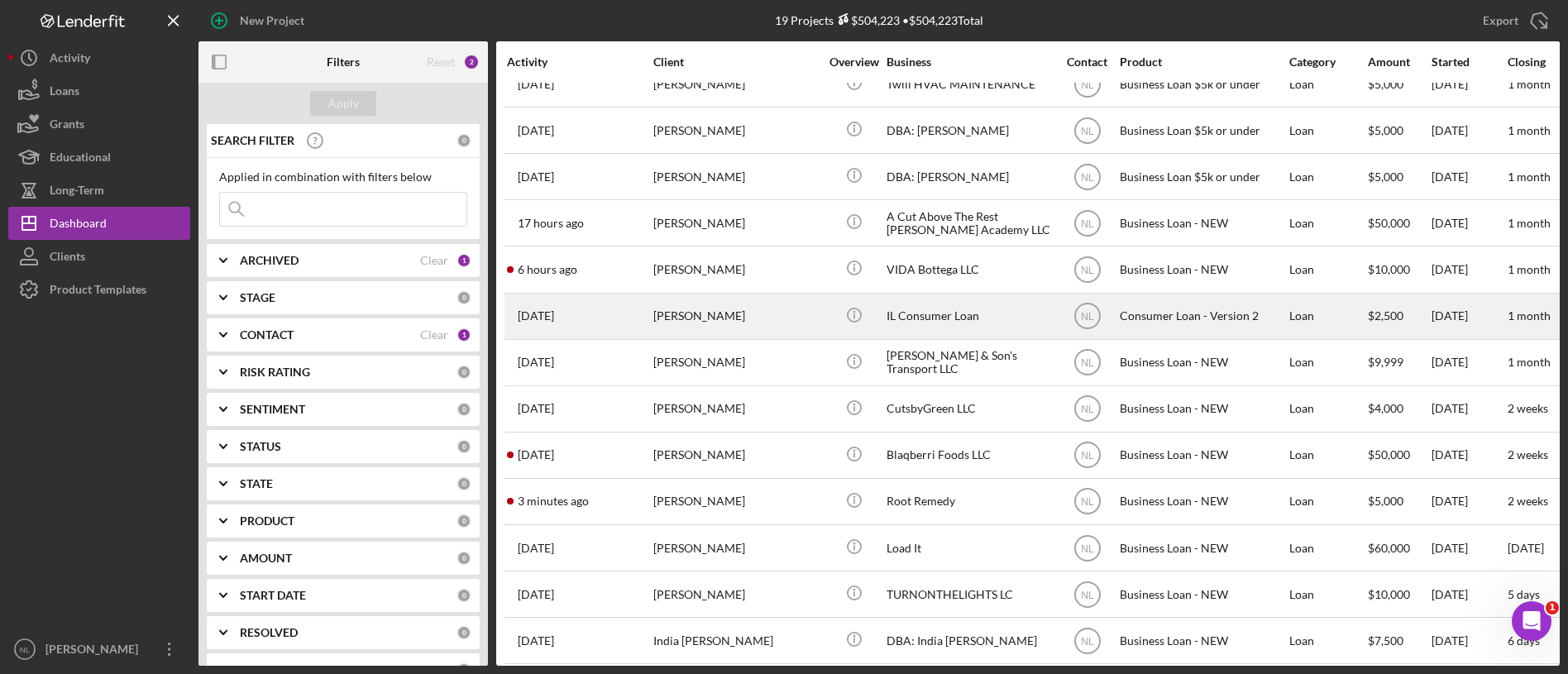
scroll to position [299, 0]
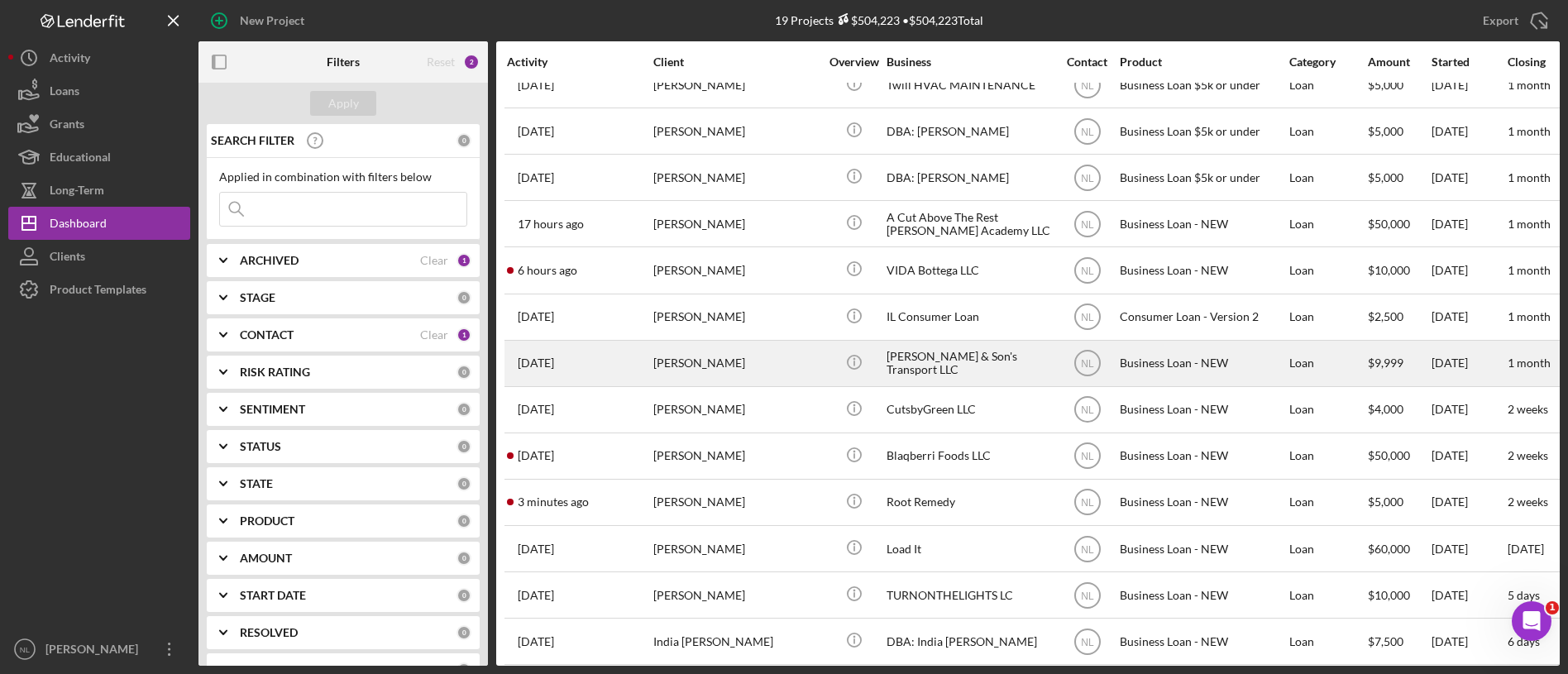
click at [753, 356] on div "[PERSON_NAME]" at bounding box center [736, 363] width 165 height 44
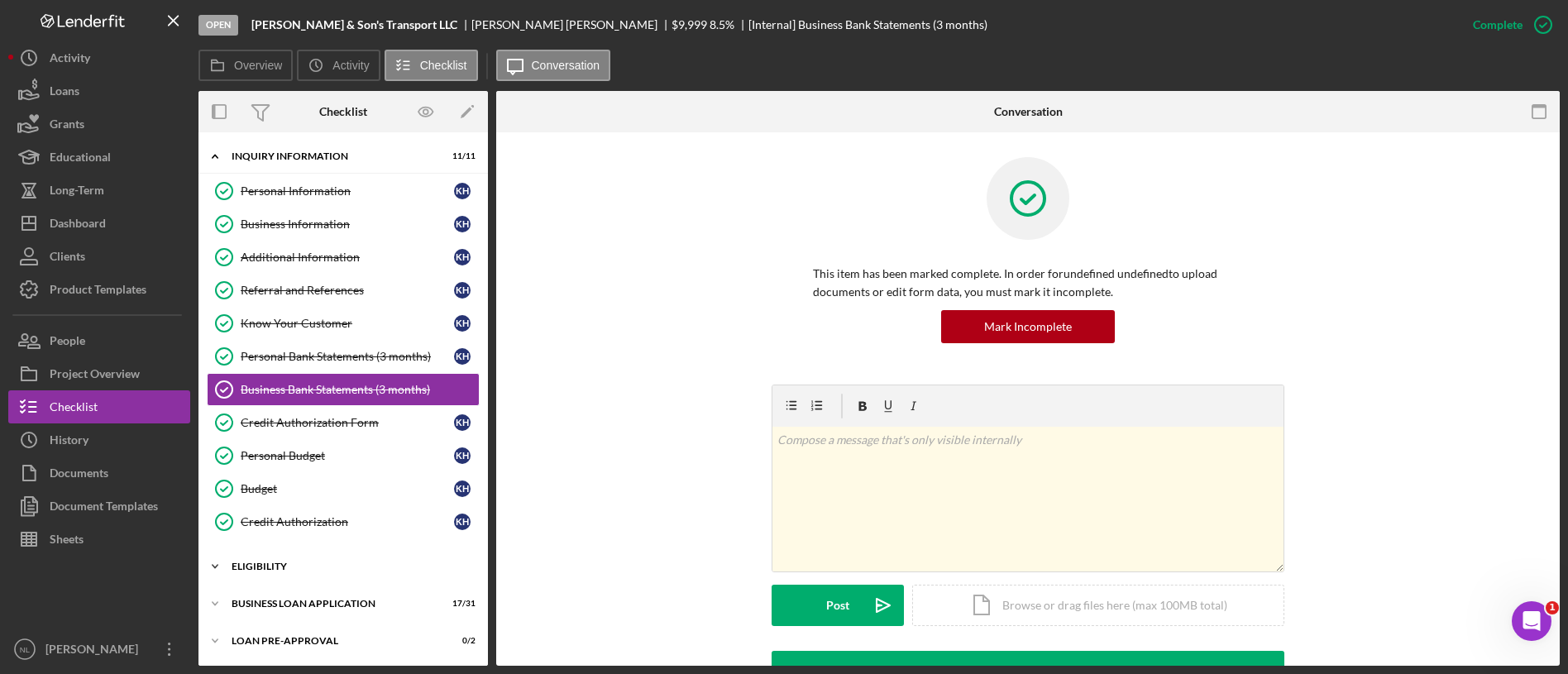
click at [344, 565] on div "ELIGIBILITY" at bounding box center [349, 565] width 235 height 10
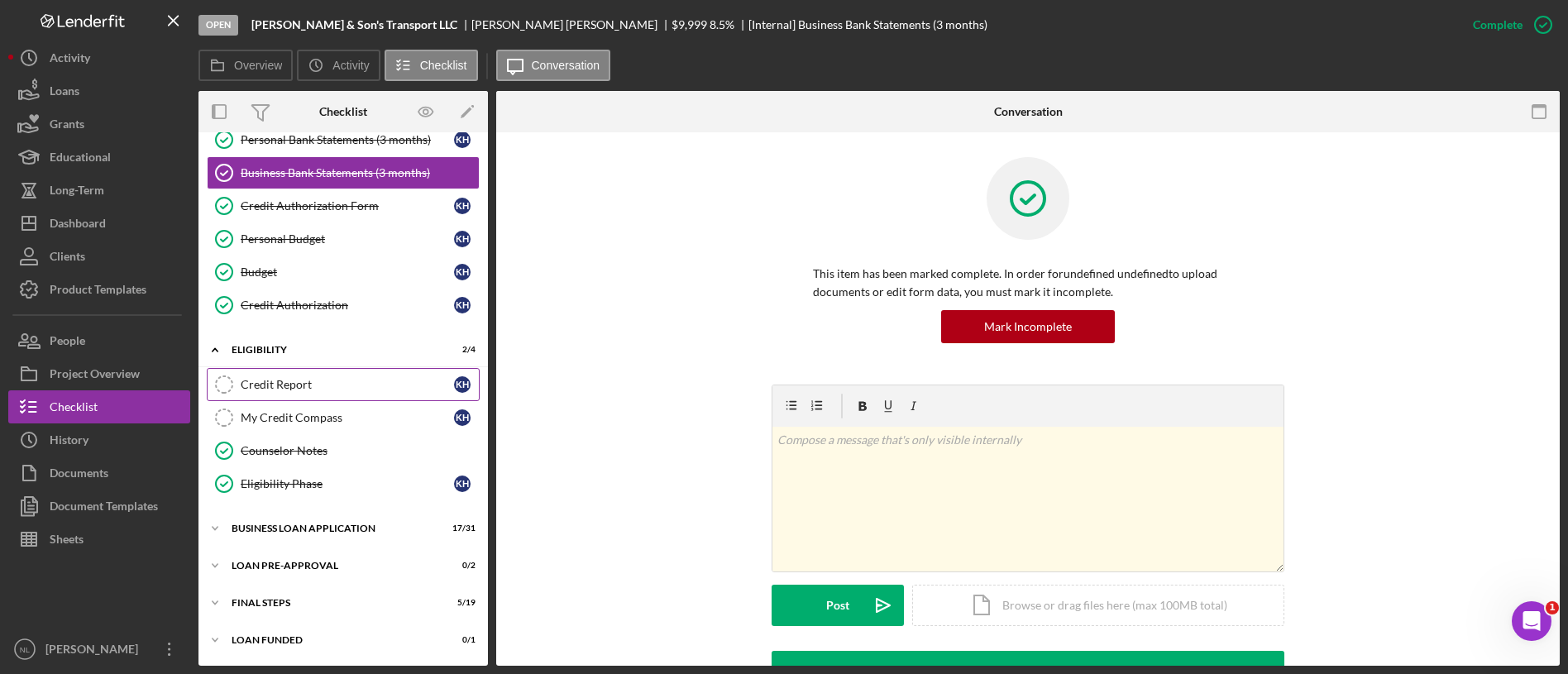
click at [303, 381] on div "Credit Report" at bounding box center [348, 384] width 214 height 13
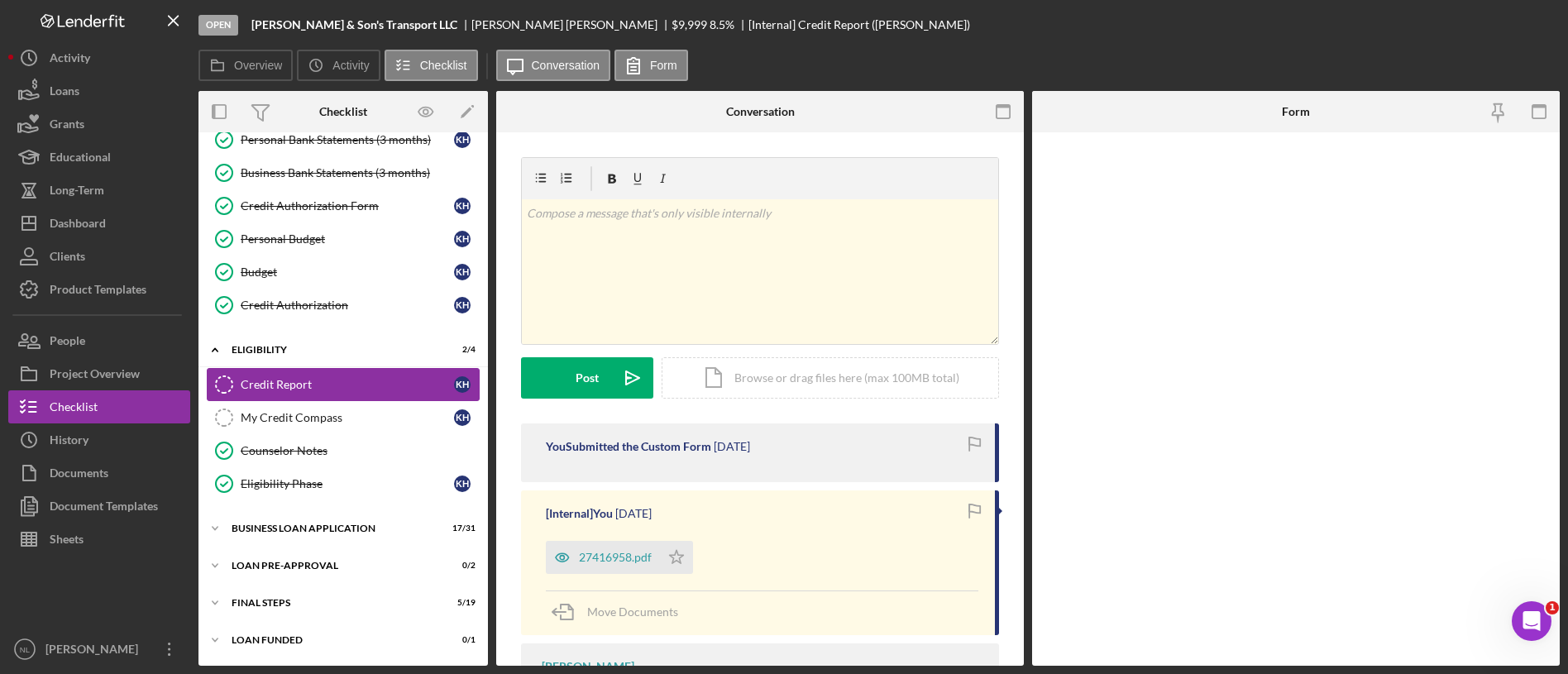
scroll to position [216, 0]
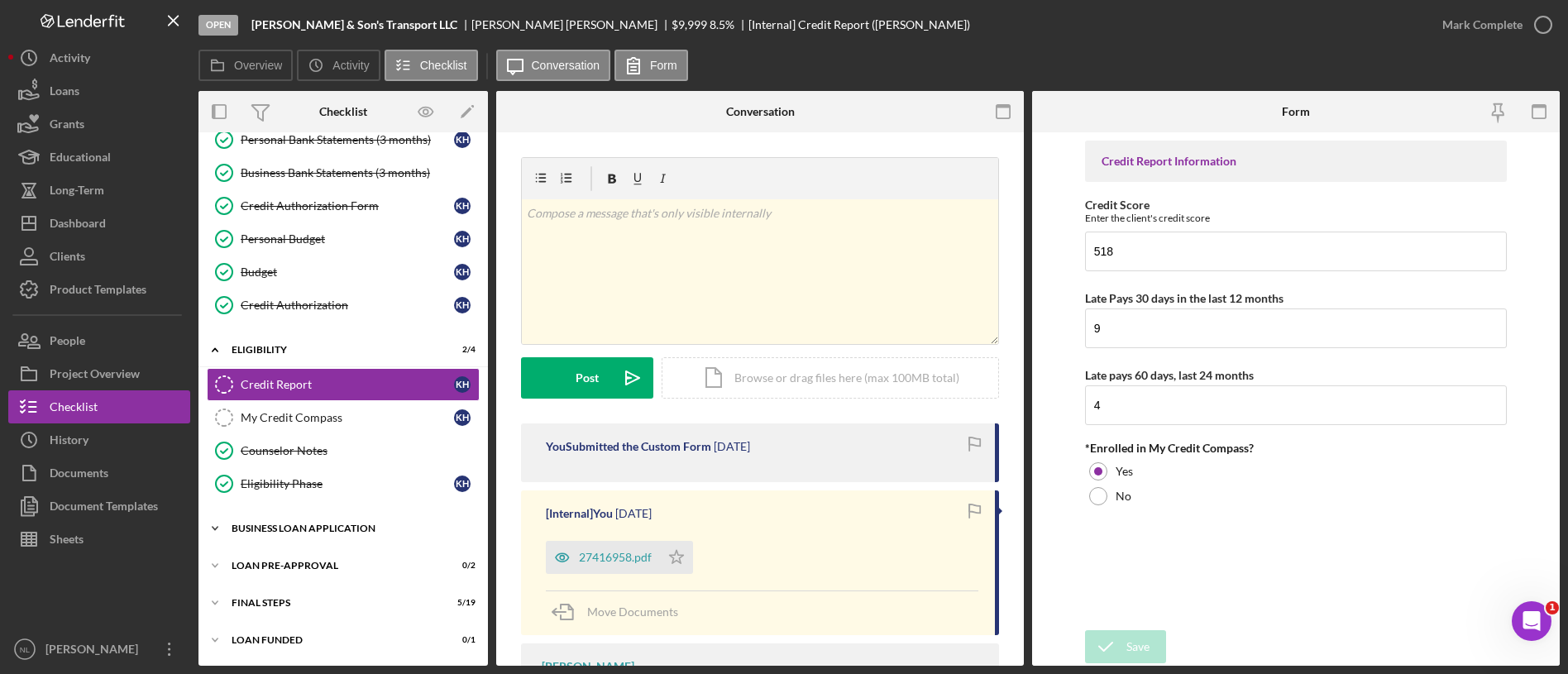
click at [362, 520] on div "Icon/Expander BUSINESS LOAN APPLICATION 17 / 31" at bounding box center [343, 528] width 289 height 33
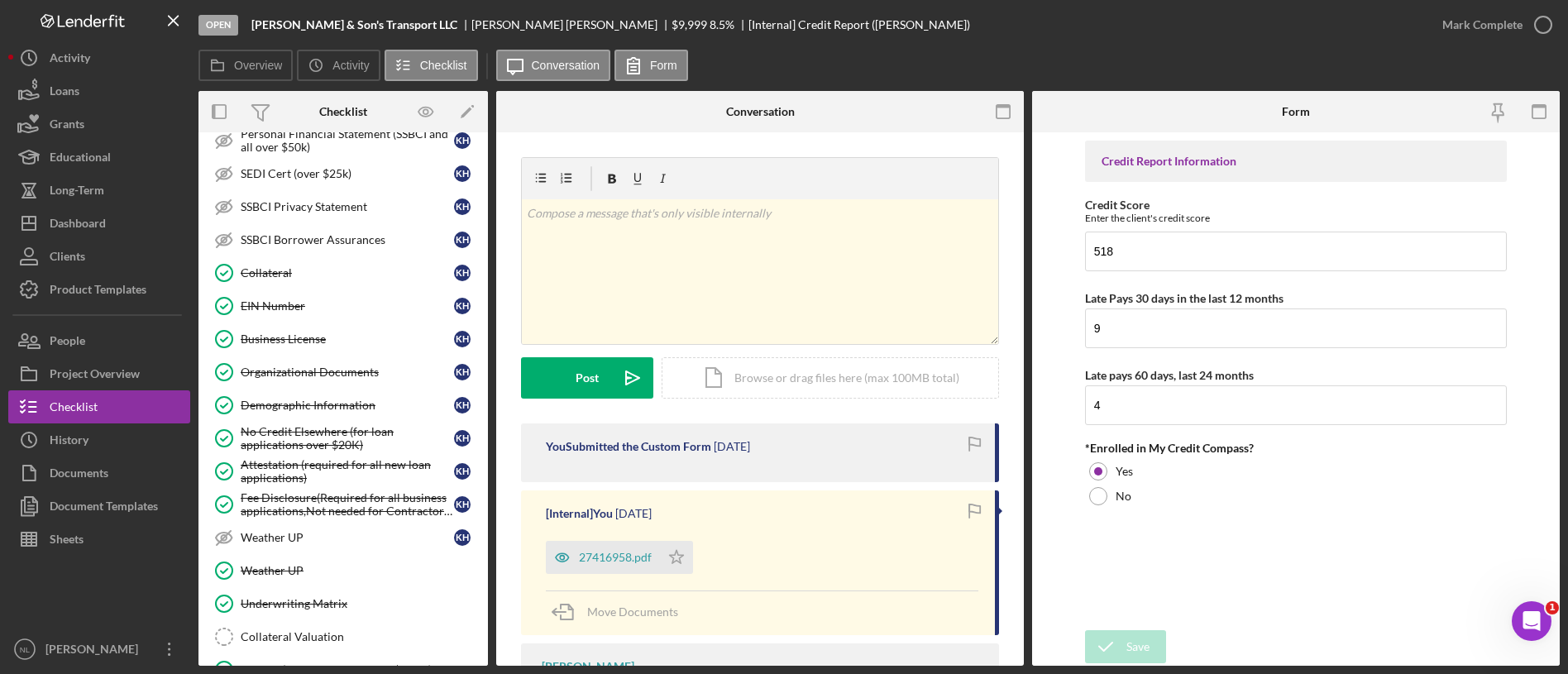
scroll to position [1250, 0]
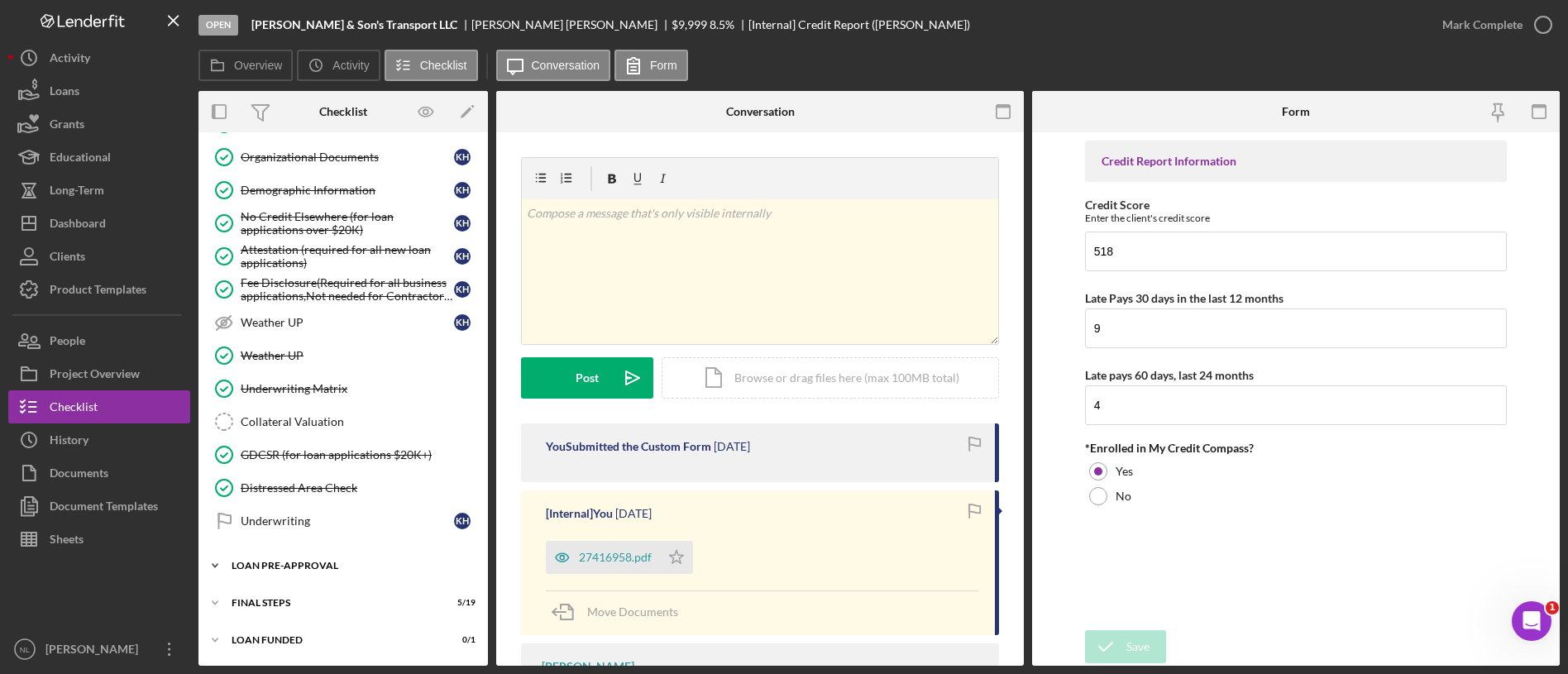
click at [327, 555] on div "Icon/Expander LOAN PRE-APPROVAL 0 / 2" at bounding box center [343, 565] width 289 height 33
click at [303, 599] on div "Loan Approval" at bounding box center [359, 600] width 238 height 13
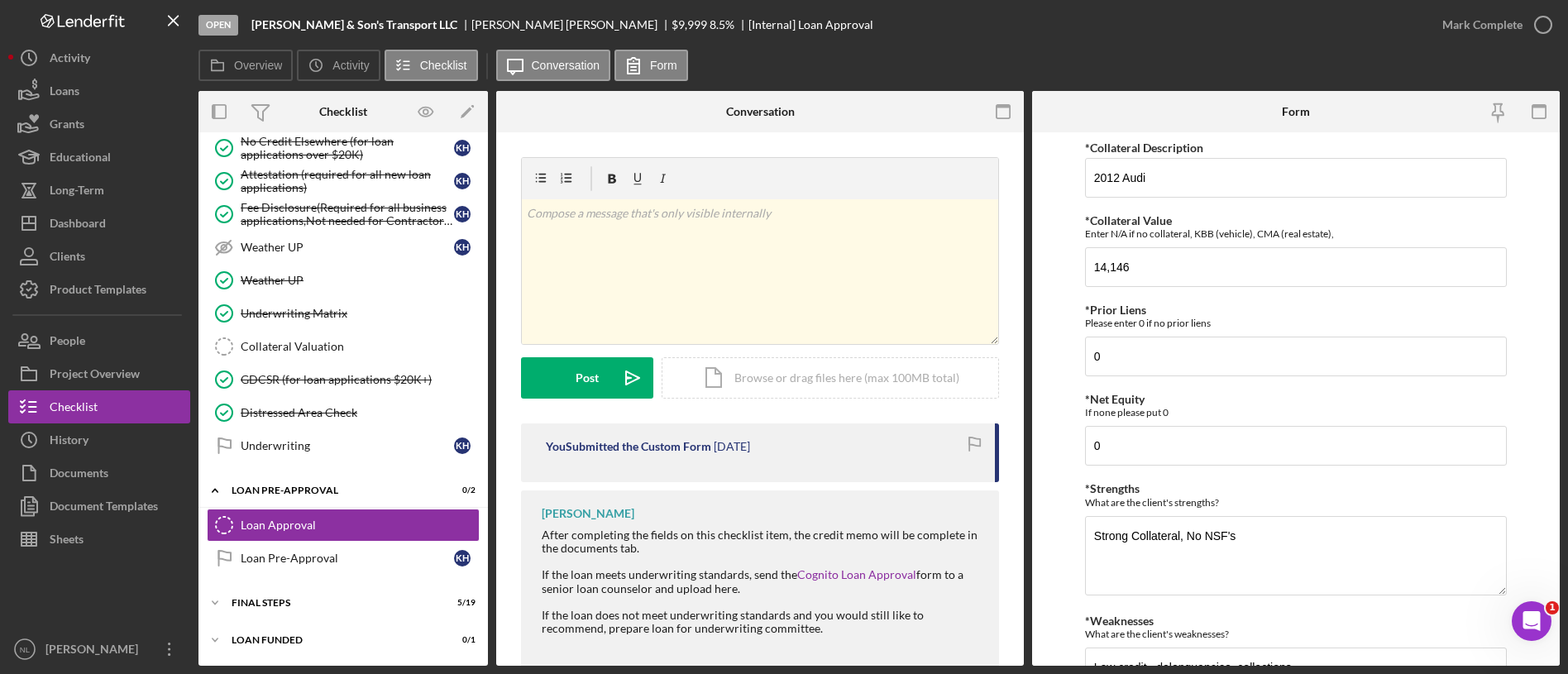
scroll to position [744, 0]
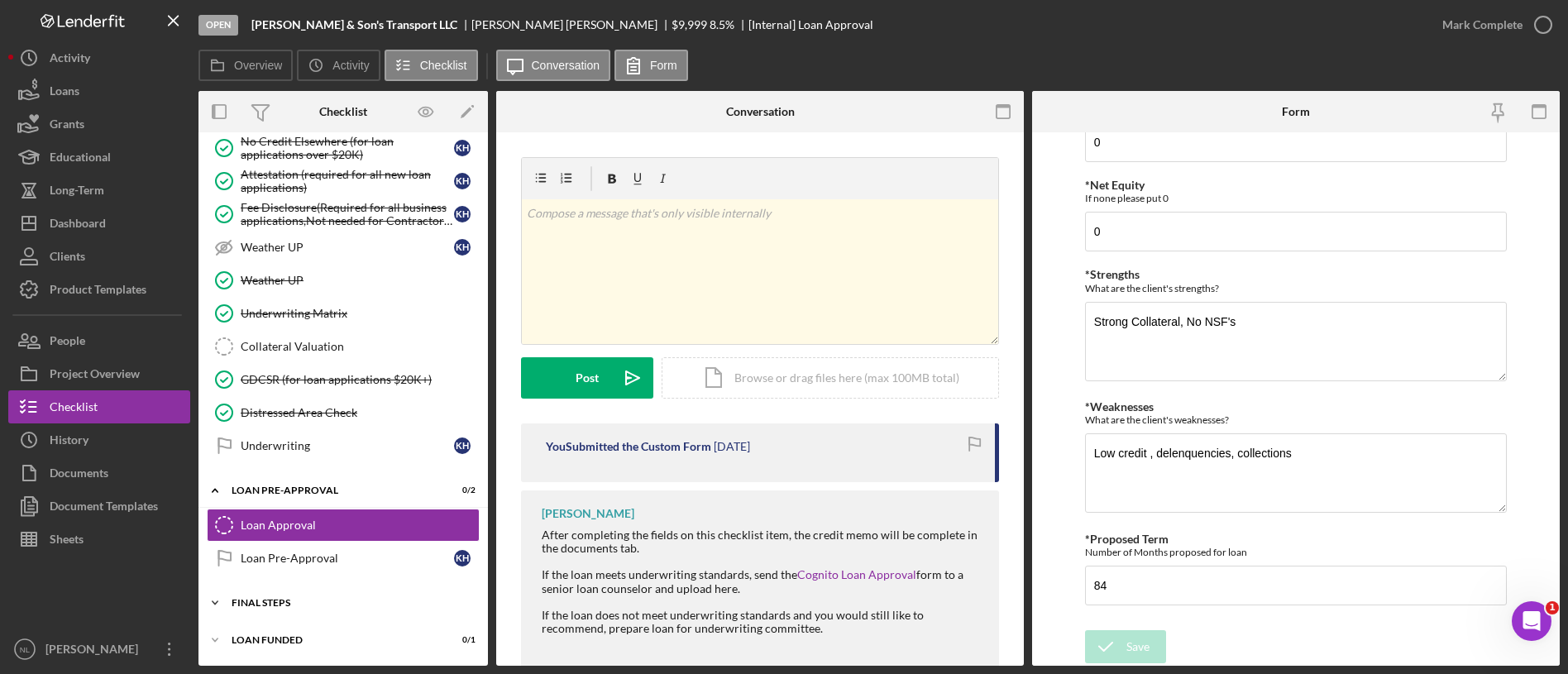
click at [306, 608] on div "Icon/Expander FINAL STEPS 5 / 19" at bounding box center [343, 602] width 289 height 33
click at [318, 316] on div "Underwriting Matrix" at bounding box center [359, 313] width 238 height 13
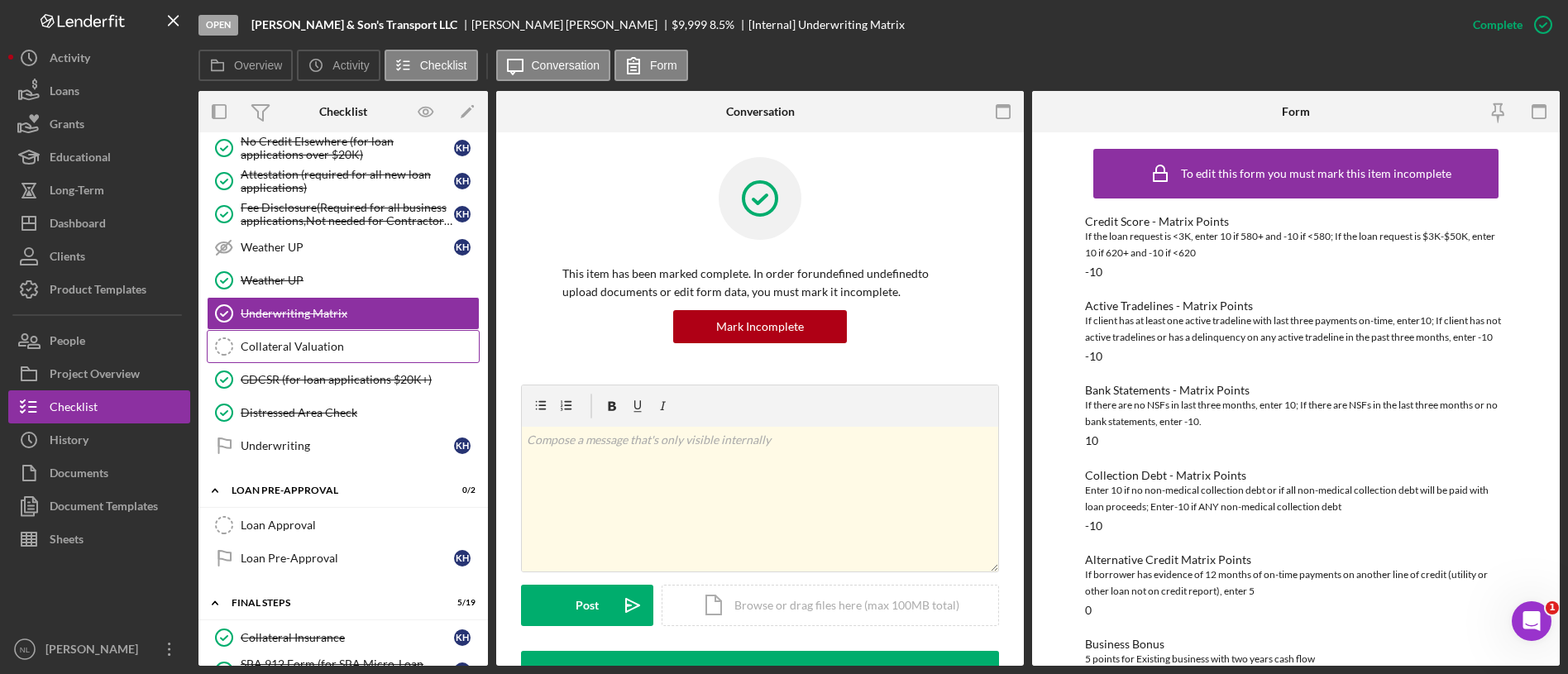
click at [401, 329] on link "Collateral Valuation Collateral Valuation" at bounding box center [343, 346] width 273 height 33
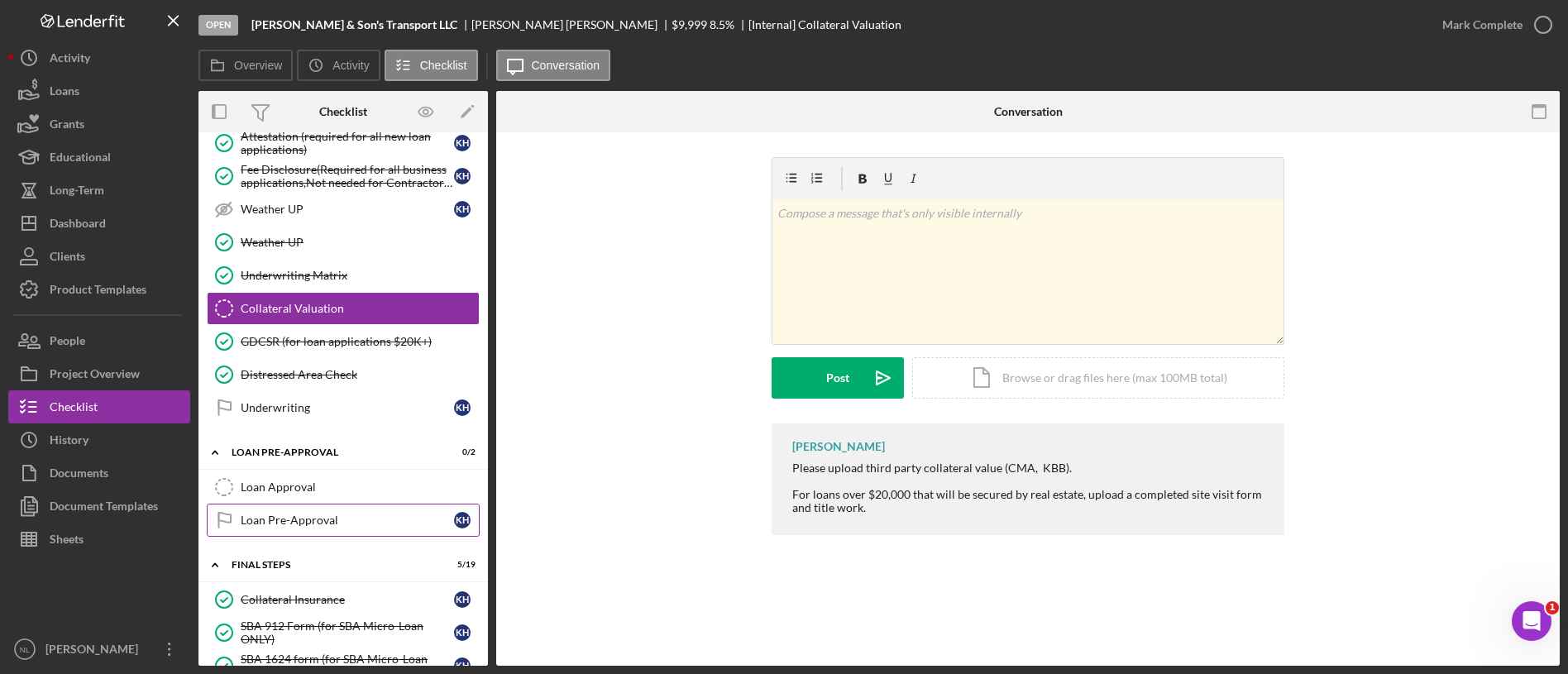
scroll to position [1363, 0]
click at [298, 472] on link "Loan Approval Loan Approval" at bounding box center [343, 487] width 273 height 33
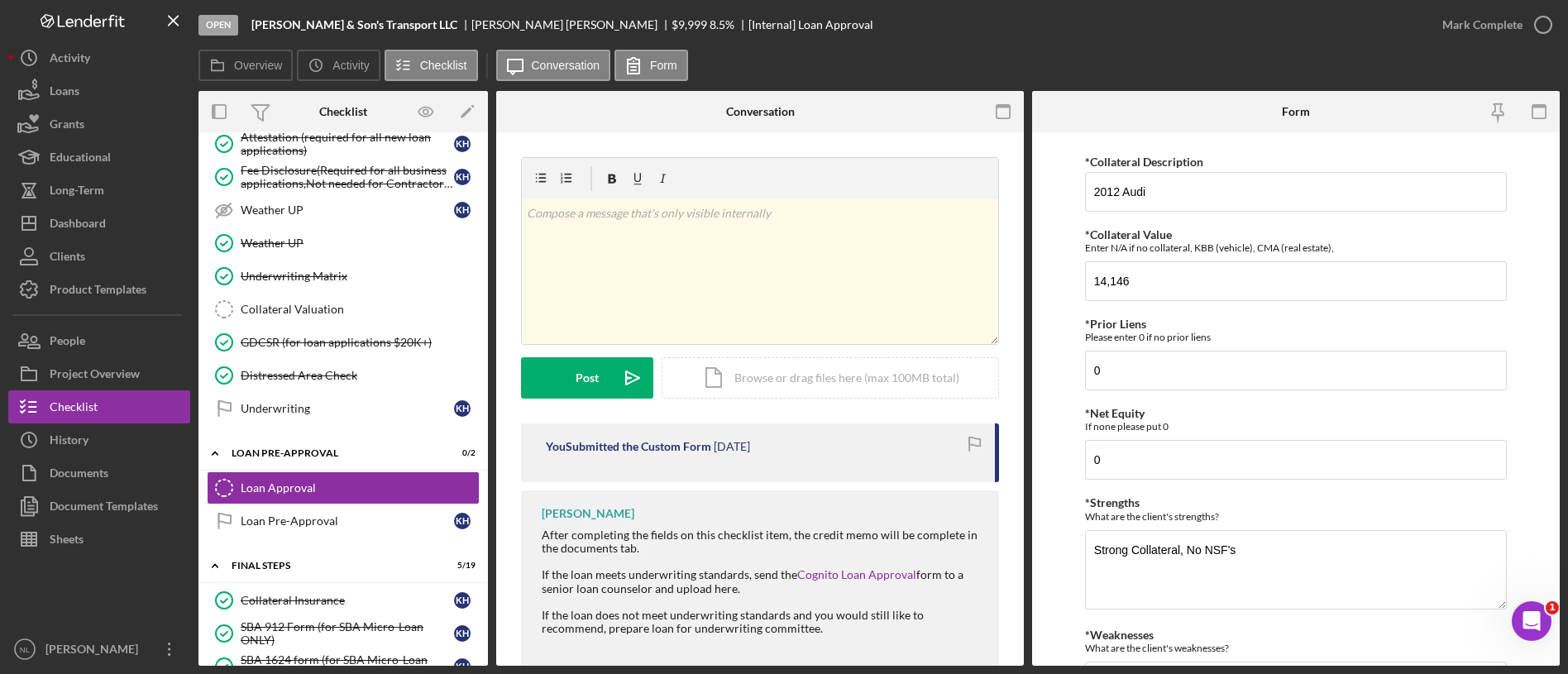
scroll to position [403, 0]
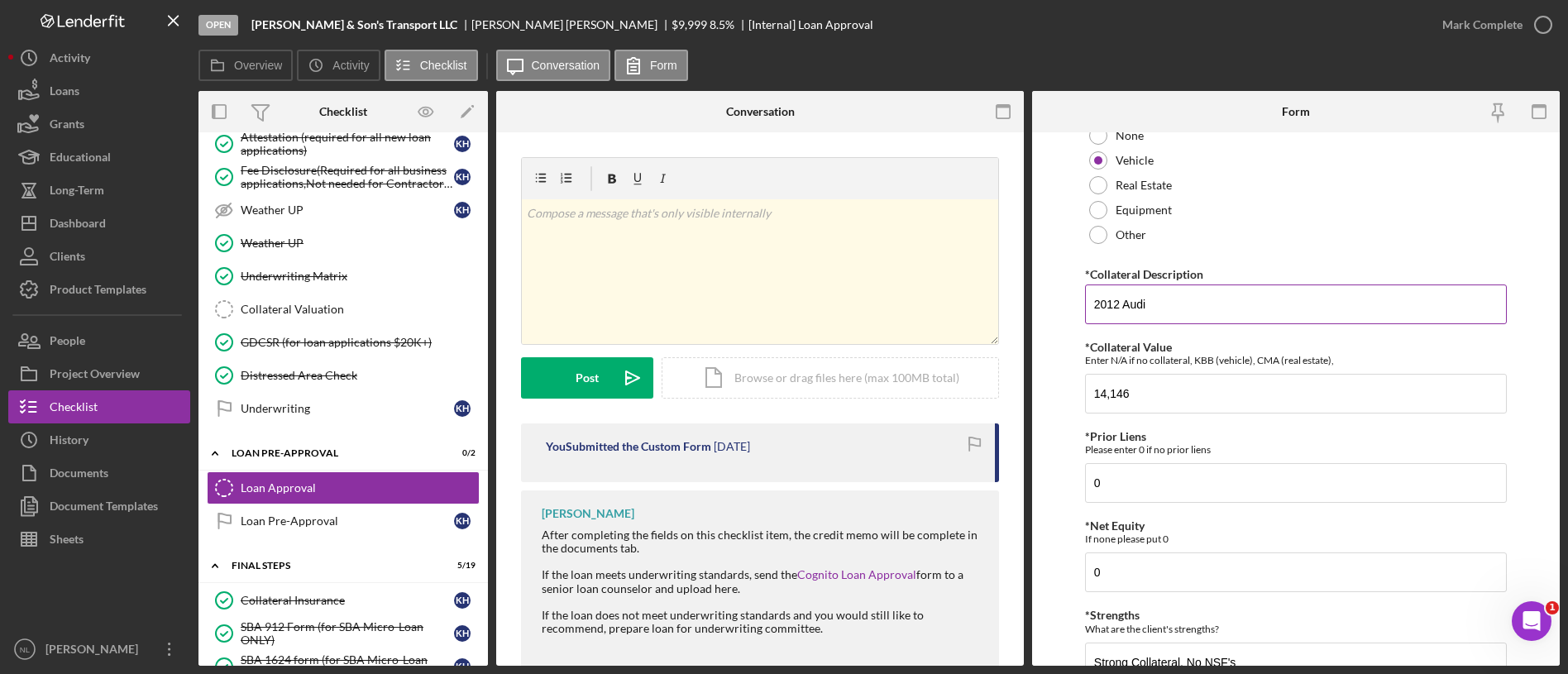
click at [1118, 308] on input "2012 Audi" at bounding box center [1296, 304] width 422 height 39
click at [1128, 394] on input "14,146" at bounding box center [1296, 393] width 422 height 39
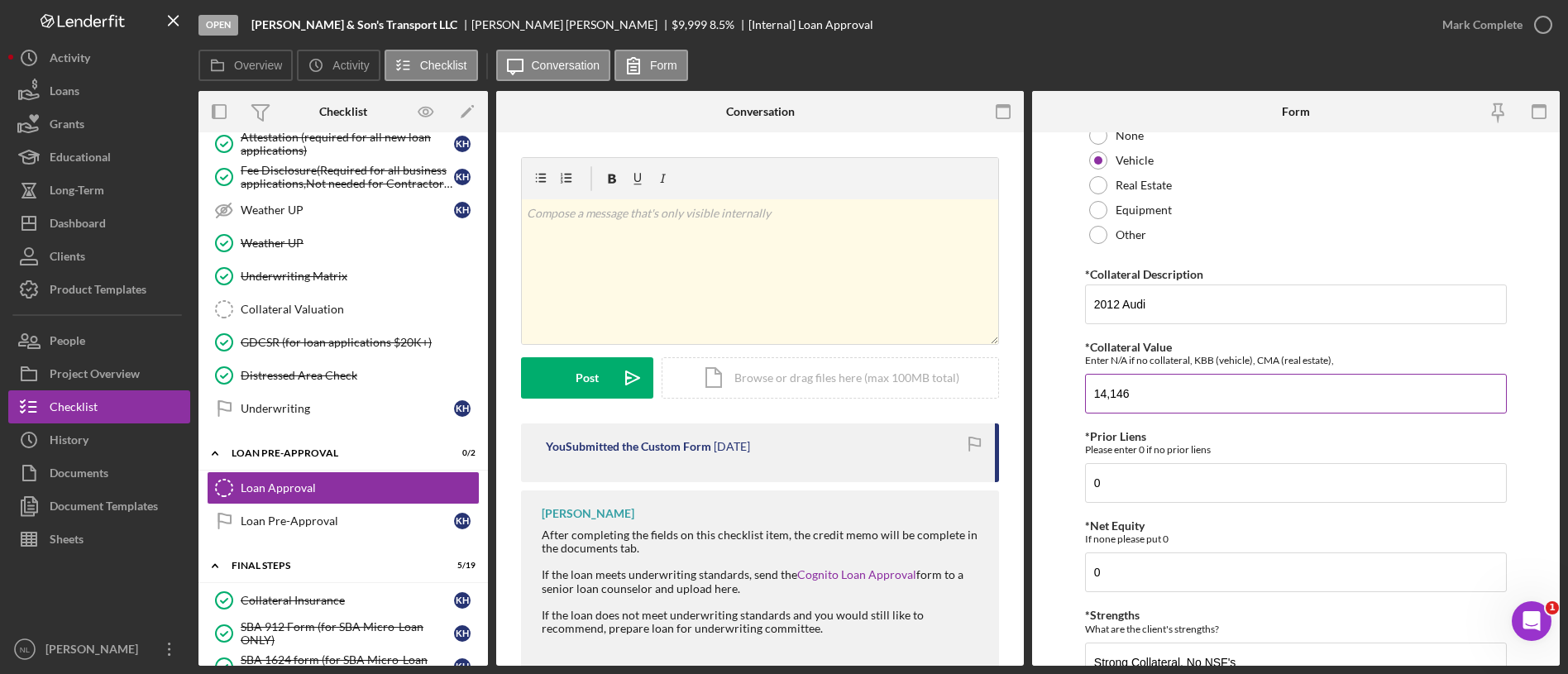
click at [1128, 394] on input "14,146" at bounding box center [1296, 393] width 422 height 39
click at [282, 408] on div "Underwriting" at bounding box center [348, 408] width 214 height 13
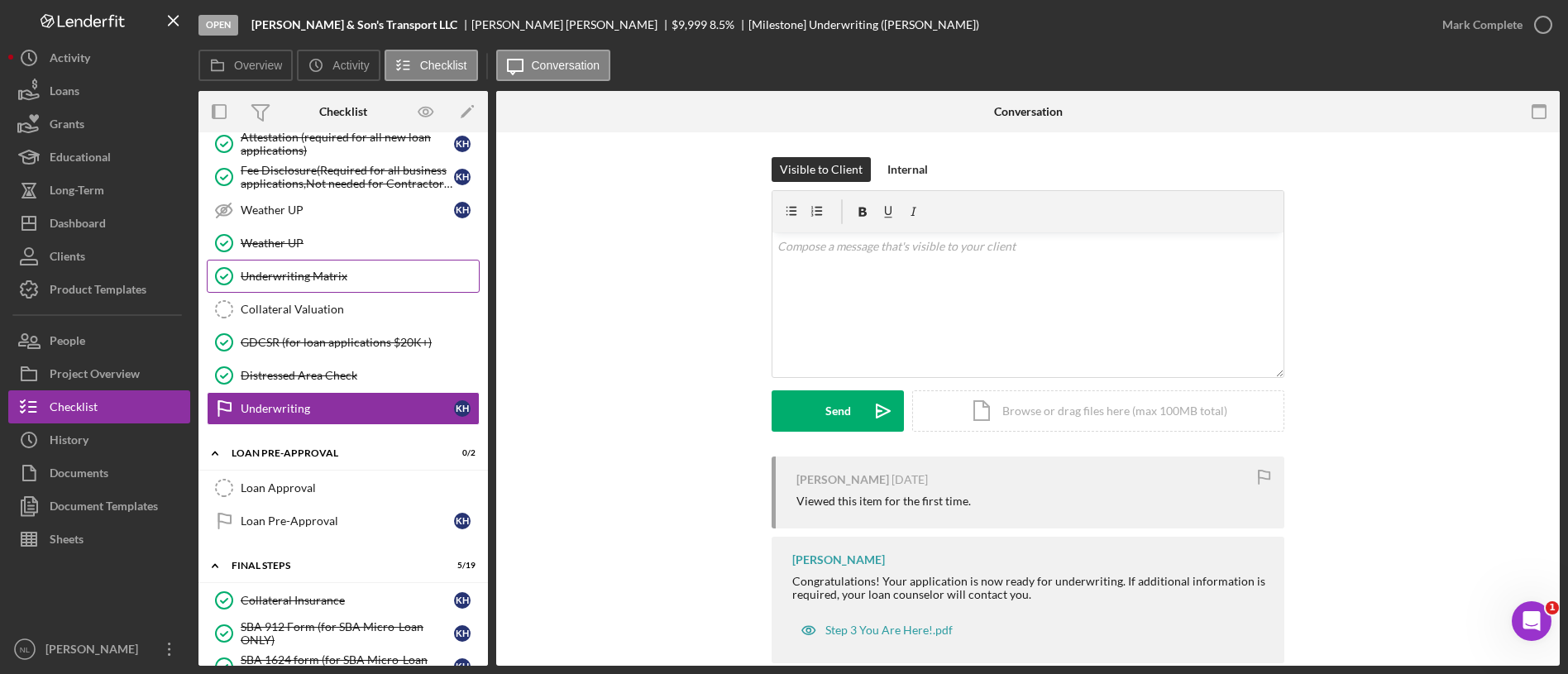
click at [307, 276] on div "Underwriting Matrix" at bounding box center [359, 276] width 238 height 13
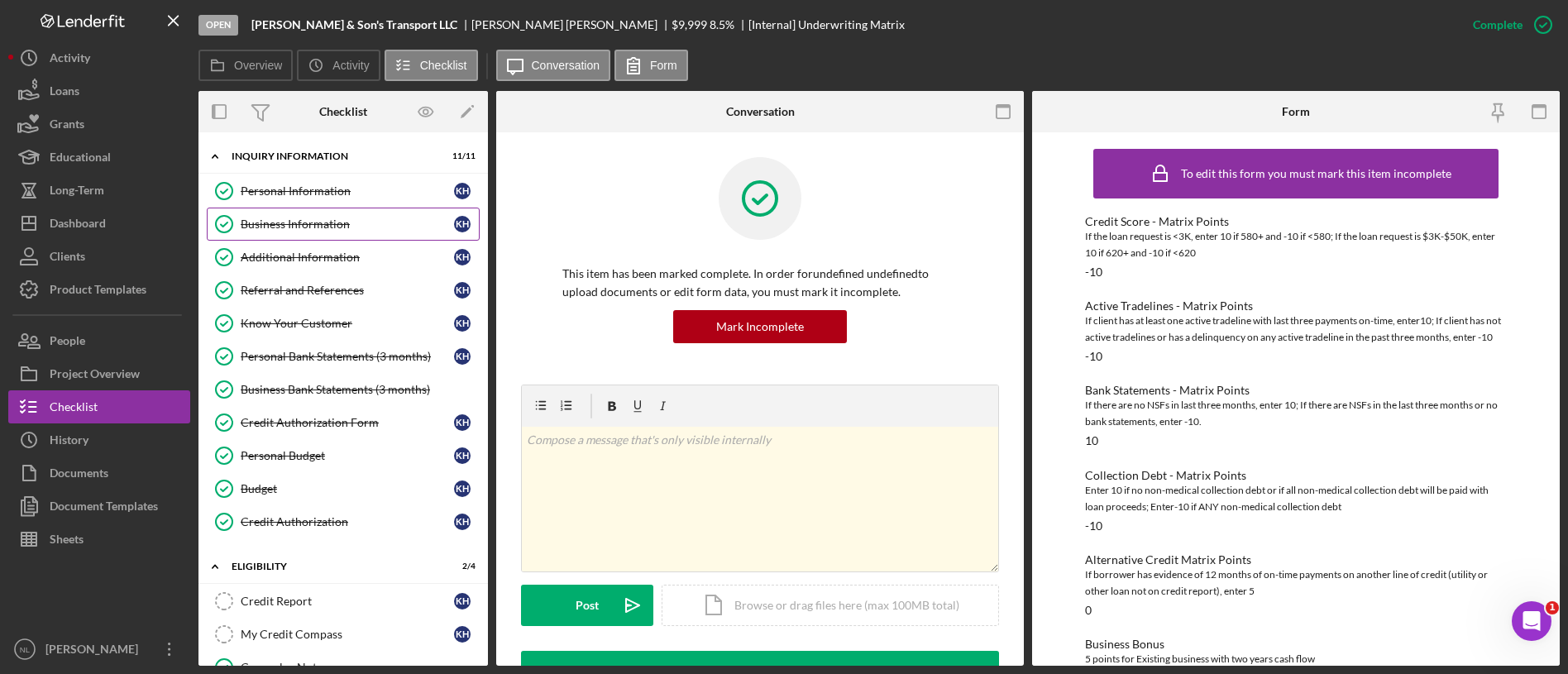
click at [274, 214] on link "Business Information Business Information K H" at bounding box center [343, 223] width 273 height 33
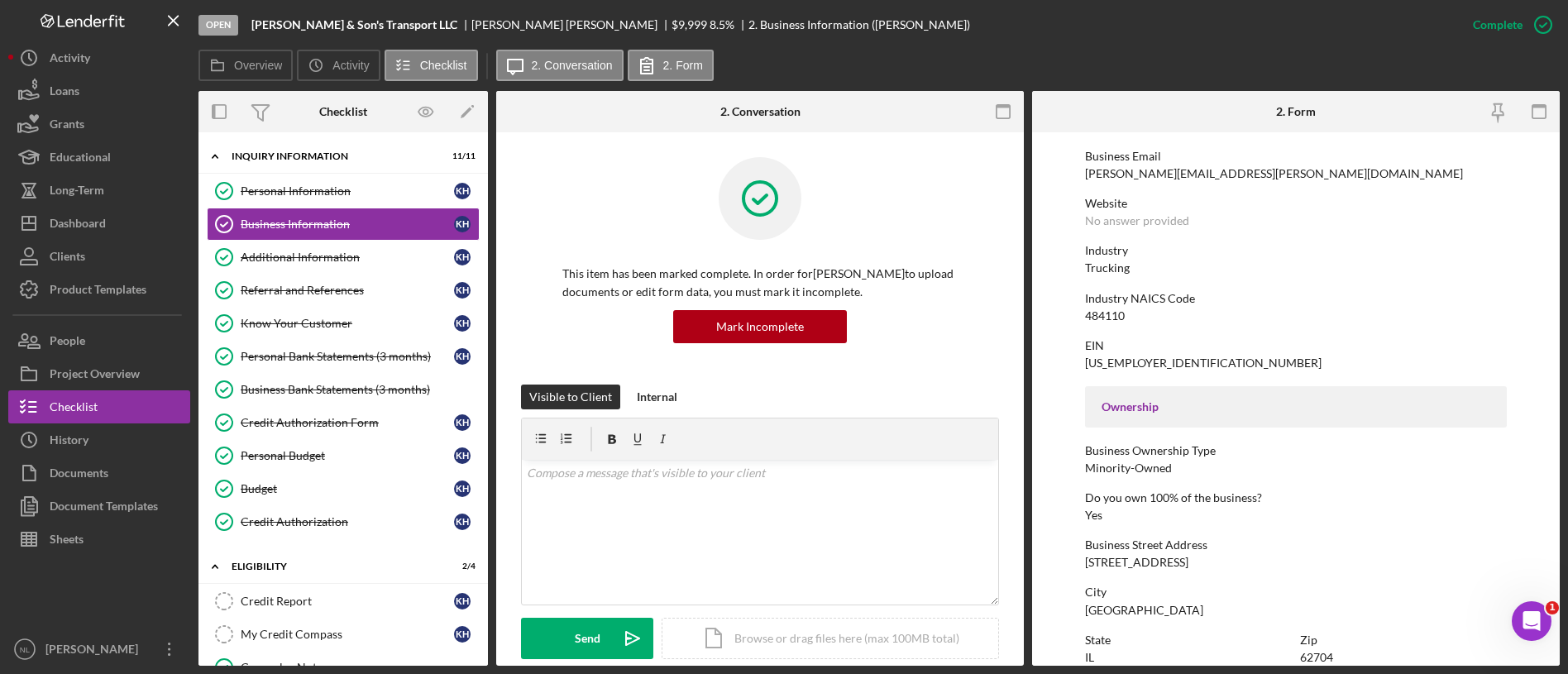
scroll to position [713, 0]
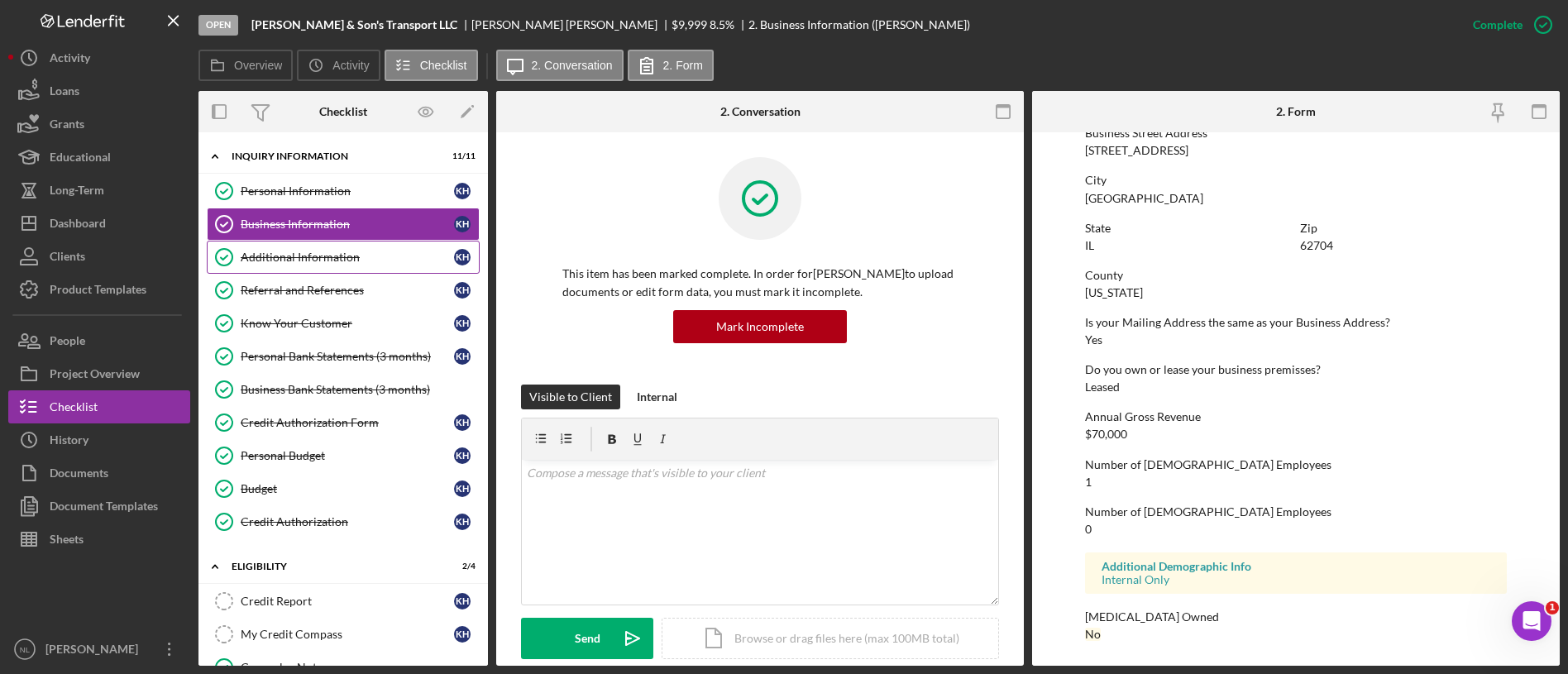
click at [352, 251] on div "Additional Information" at bounding box center [348, 257] width 214 height 13
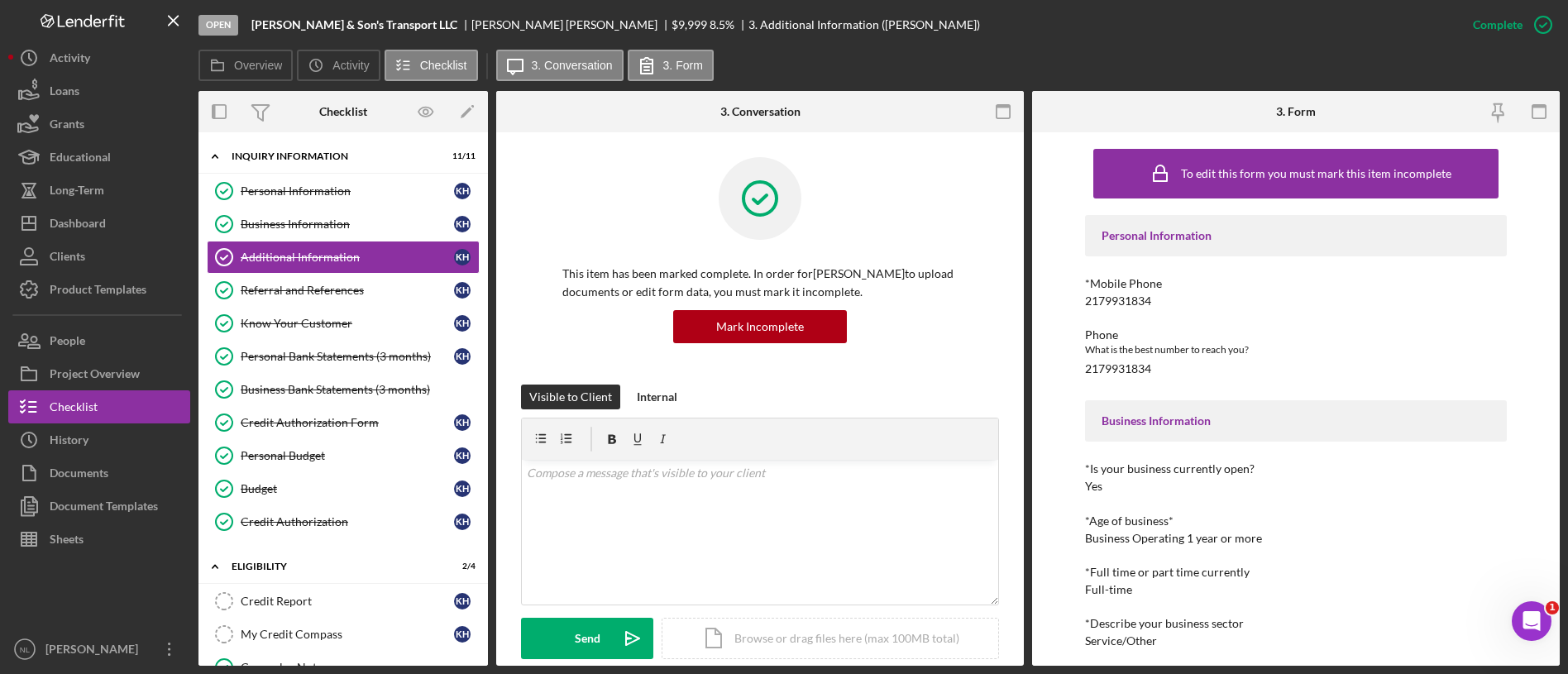
scroll to position [697, 0]
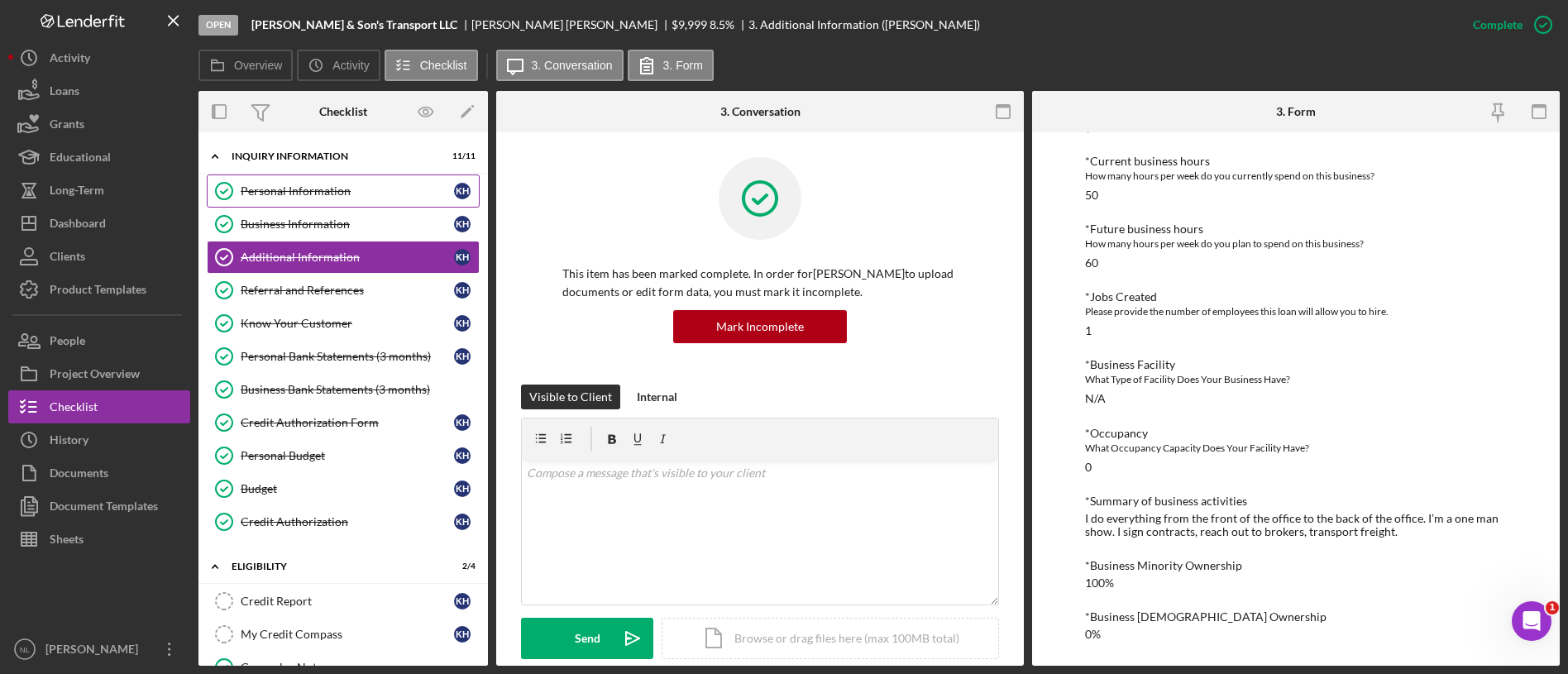
click at [336, 189] on div "Personal Information" at bounding box center [348, 190] width 214 height 13
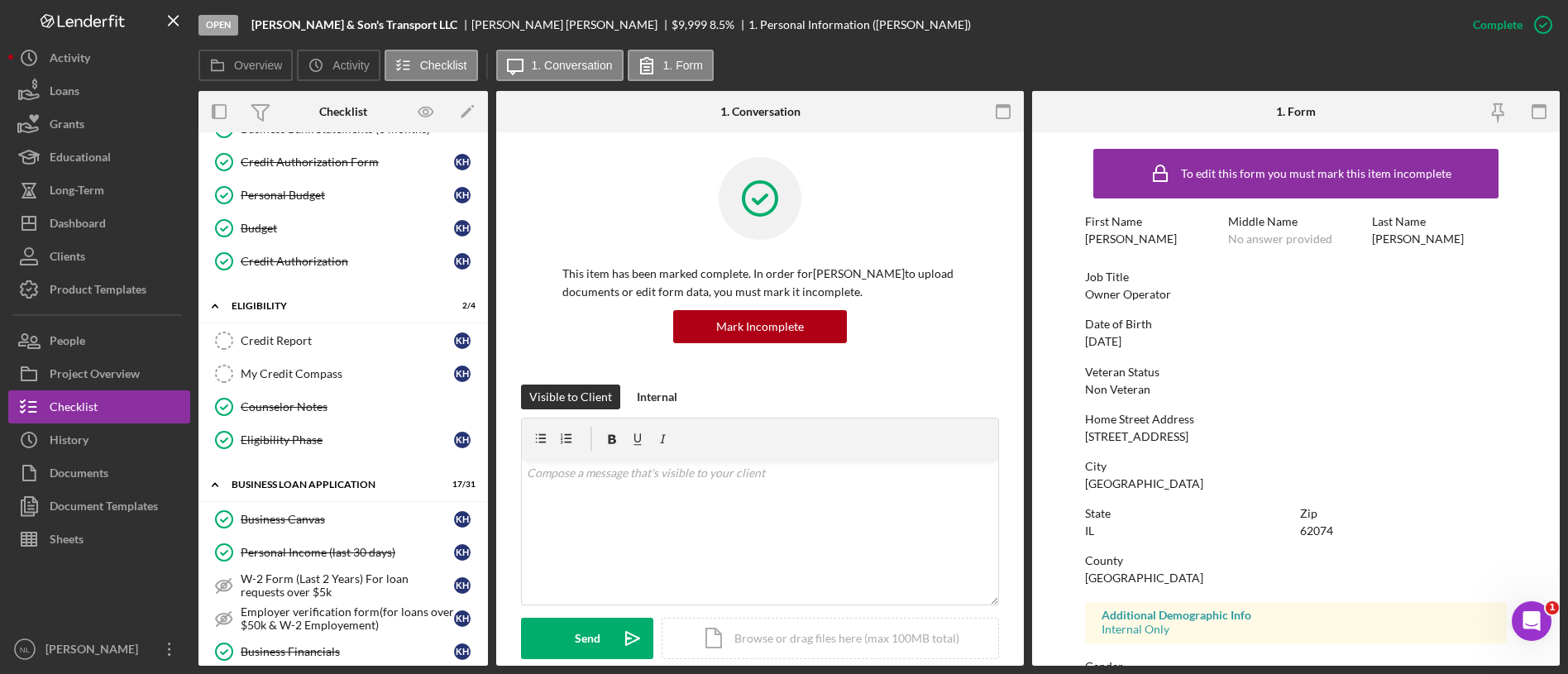
scroll to position [273, 0]
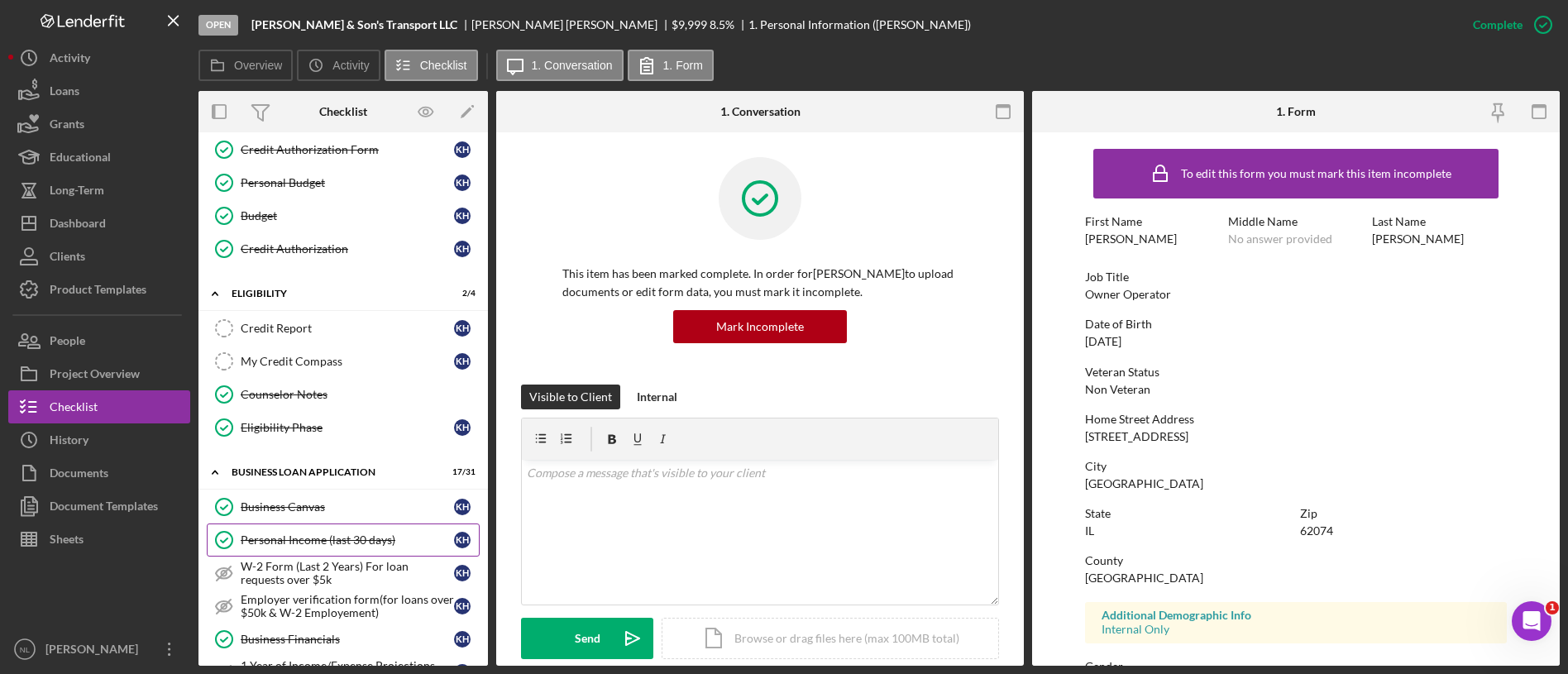
click at [339, 551] on link "Personal Income (last 30 days) Personal Income (last 30 days) K H" at bounding box center [343, 539] width 273 height 33
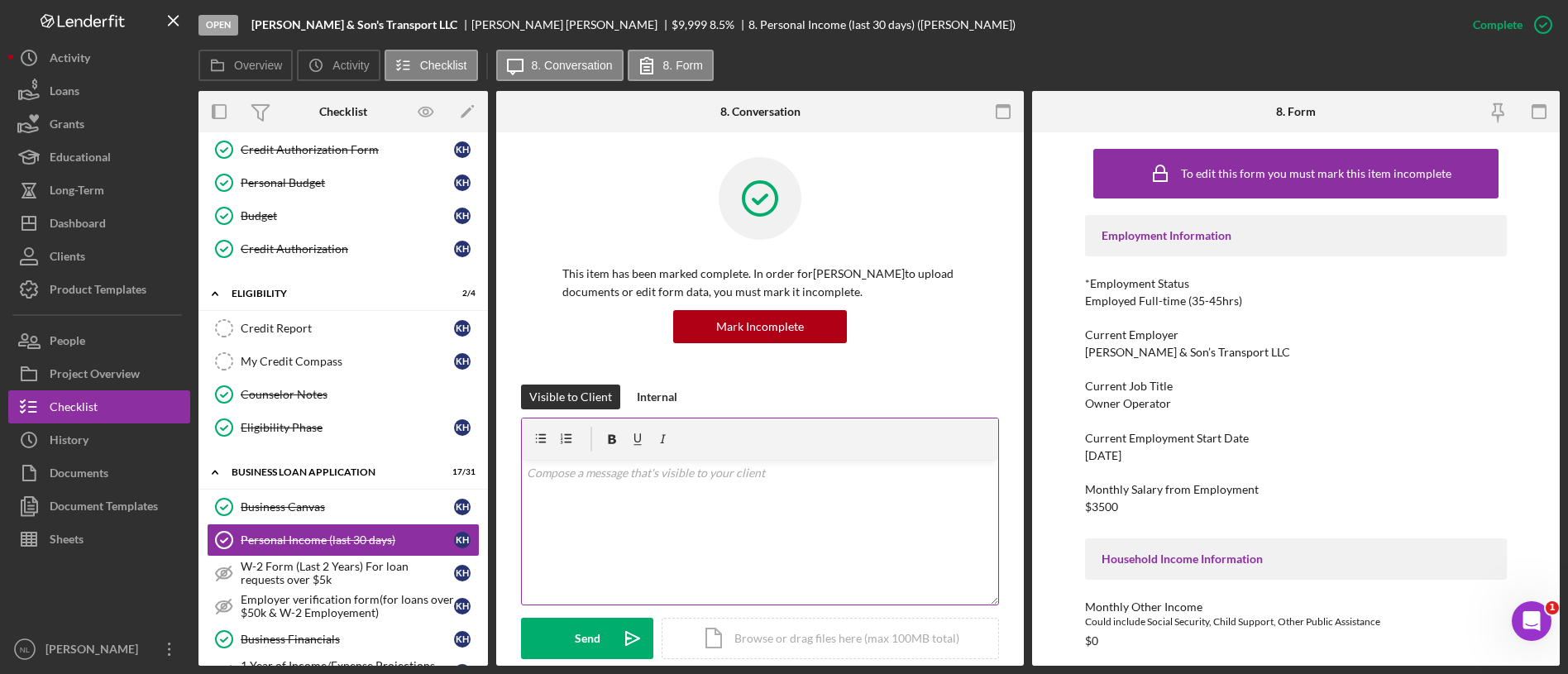
scroll to position [611, 0]
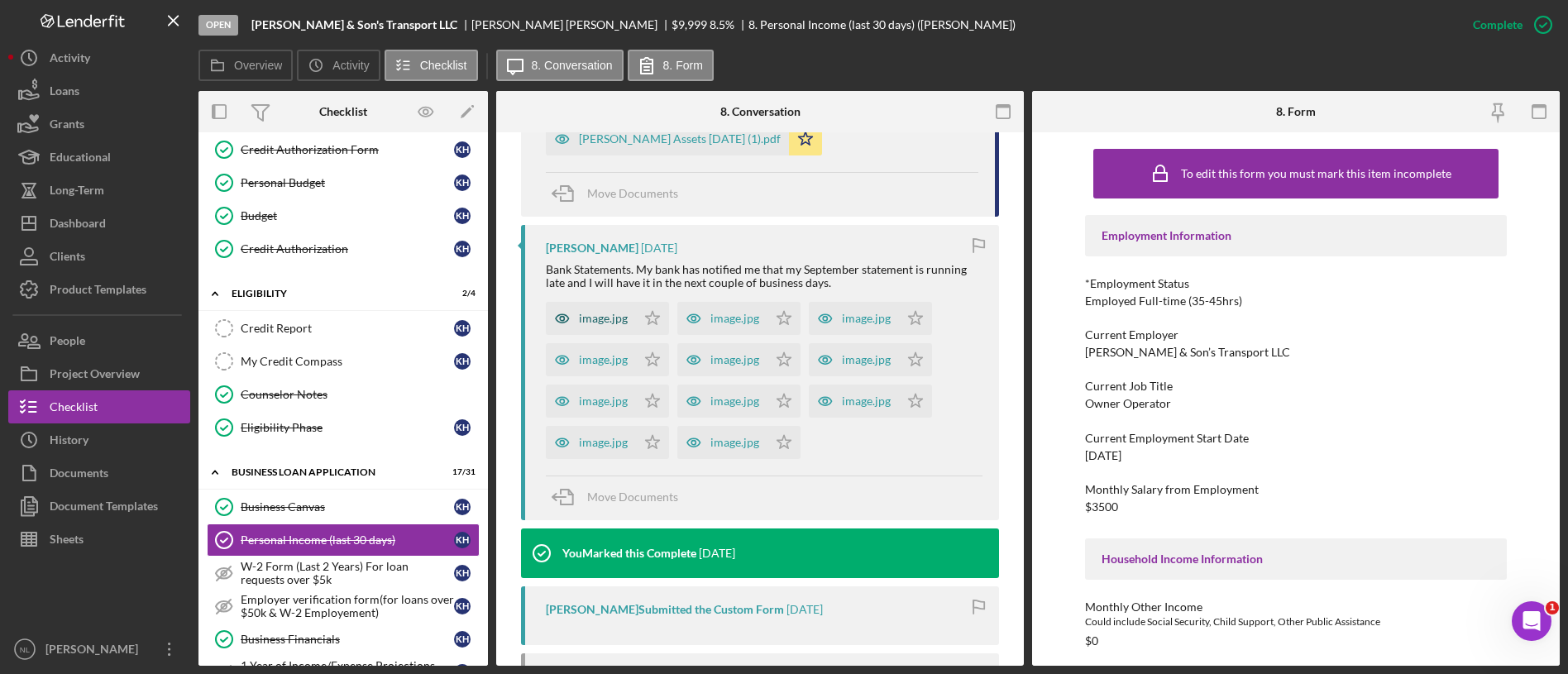
click at [622, 304] on div "image.jpg" at bounding box center [591, 318] width 90 height 33
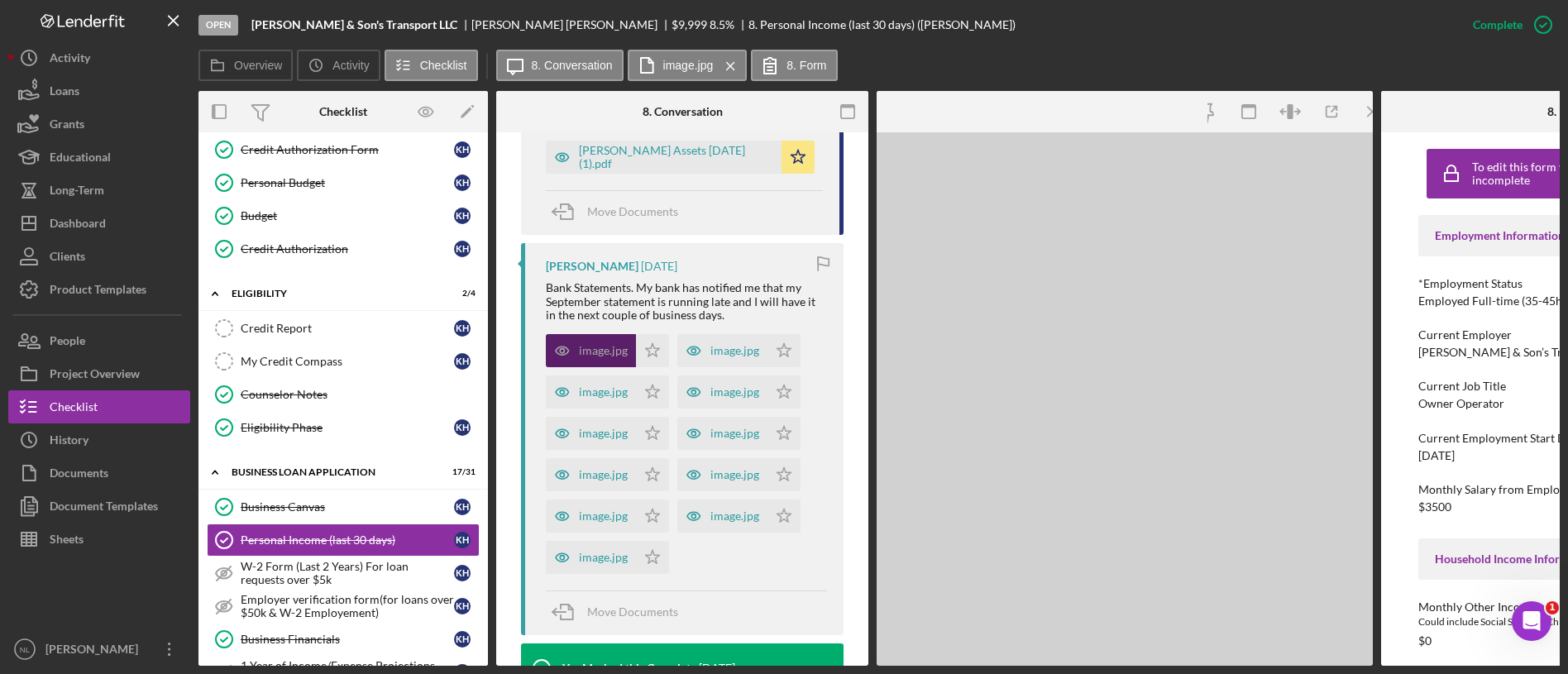
scroll to position [630, 0]
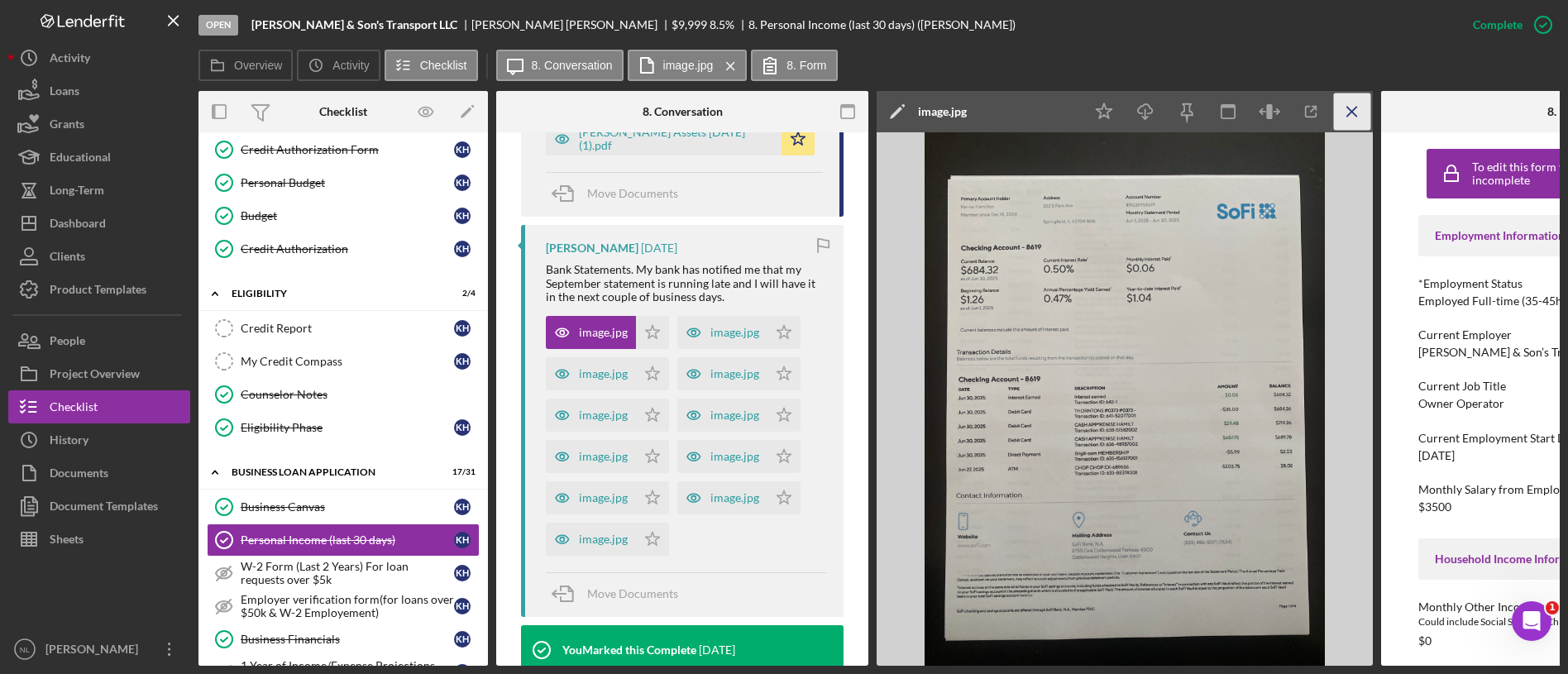
click at [1352, 116] on icon "Icon/Menu Close" at bounding box center [1352, 111] width 37 height 37
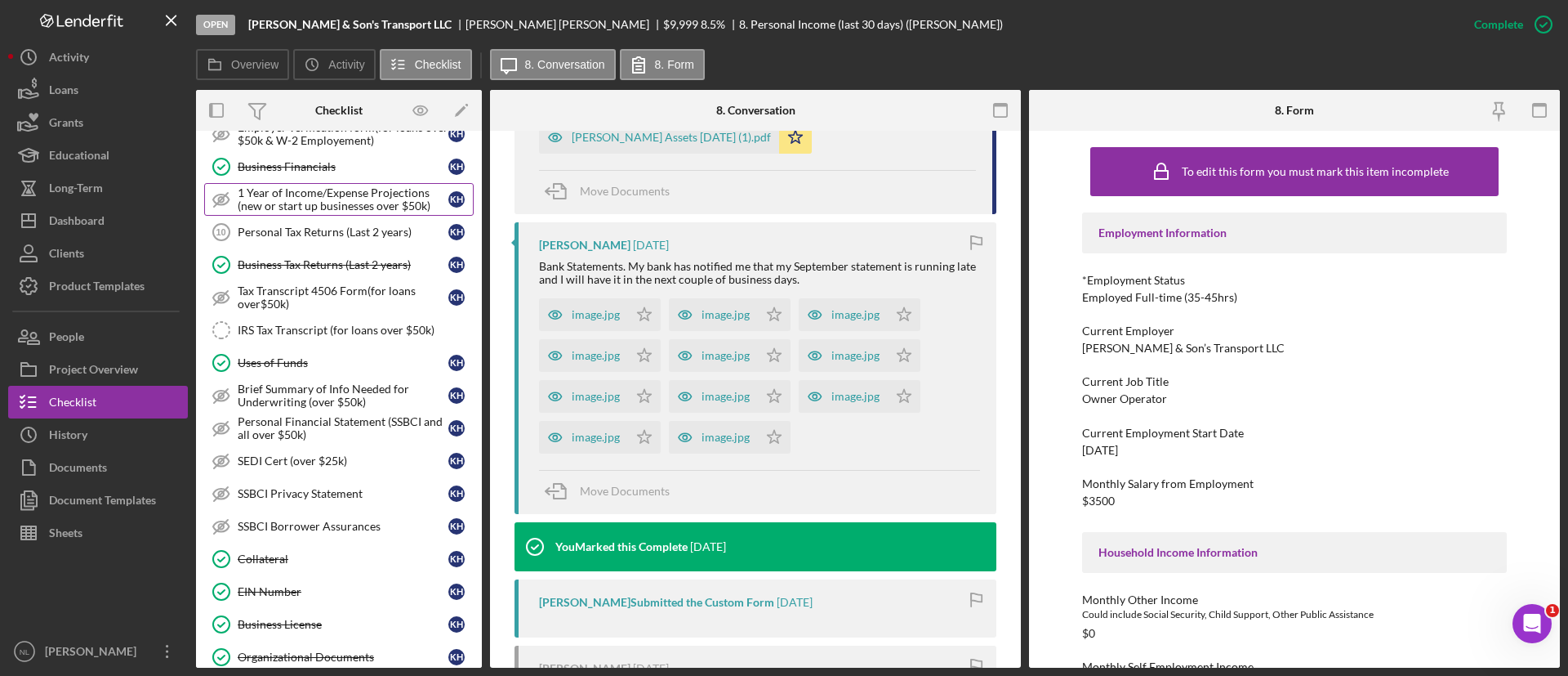
scroll to position [675, 0]
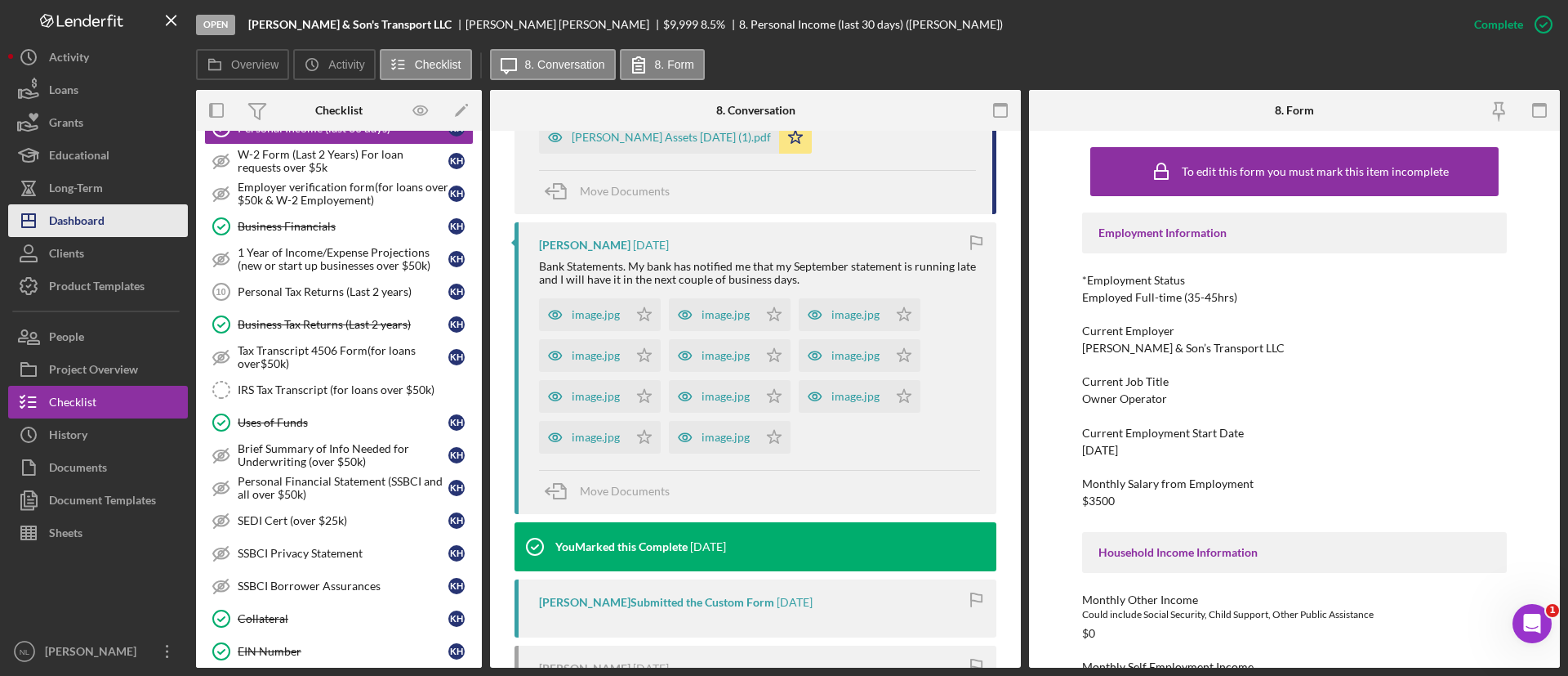
click at [122, 224] on button "Icon/Dashboard Dashboard" at bounding box center [98, 220] width 180 height 33
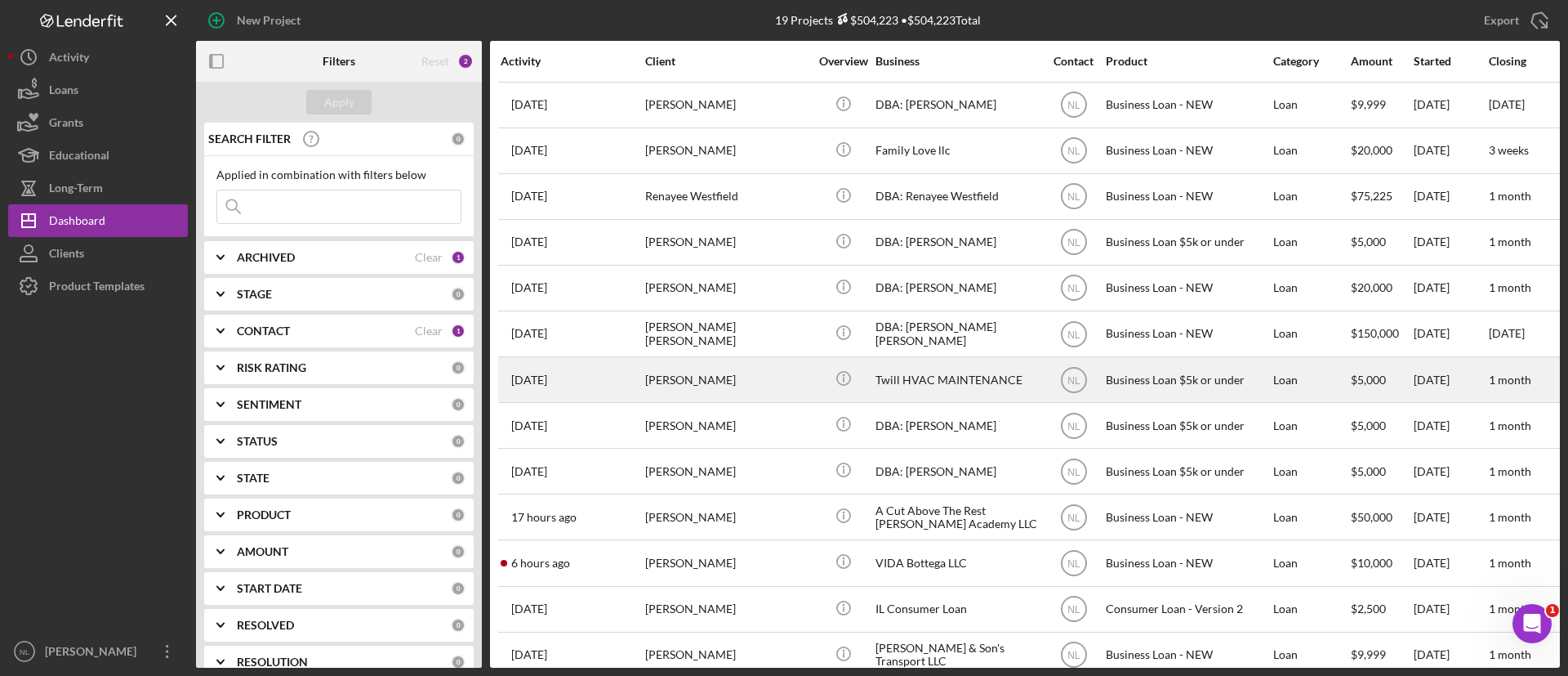
click at [749, 389] on div "[PERSON_NAME]" at bounding box center [727, 379] width 163 height 43
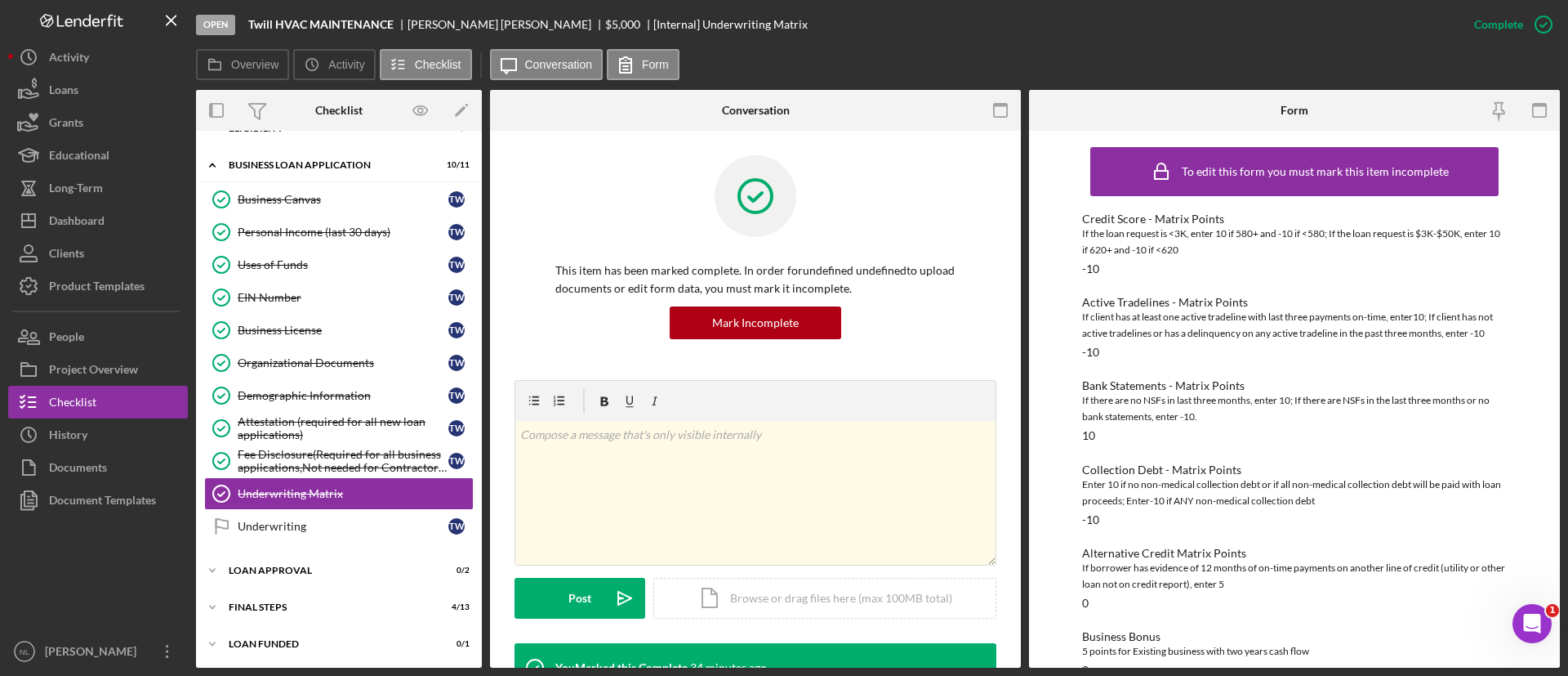
scroll to position [469, 0]
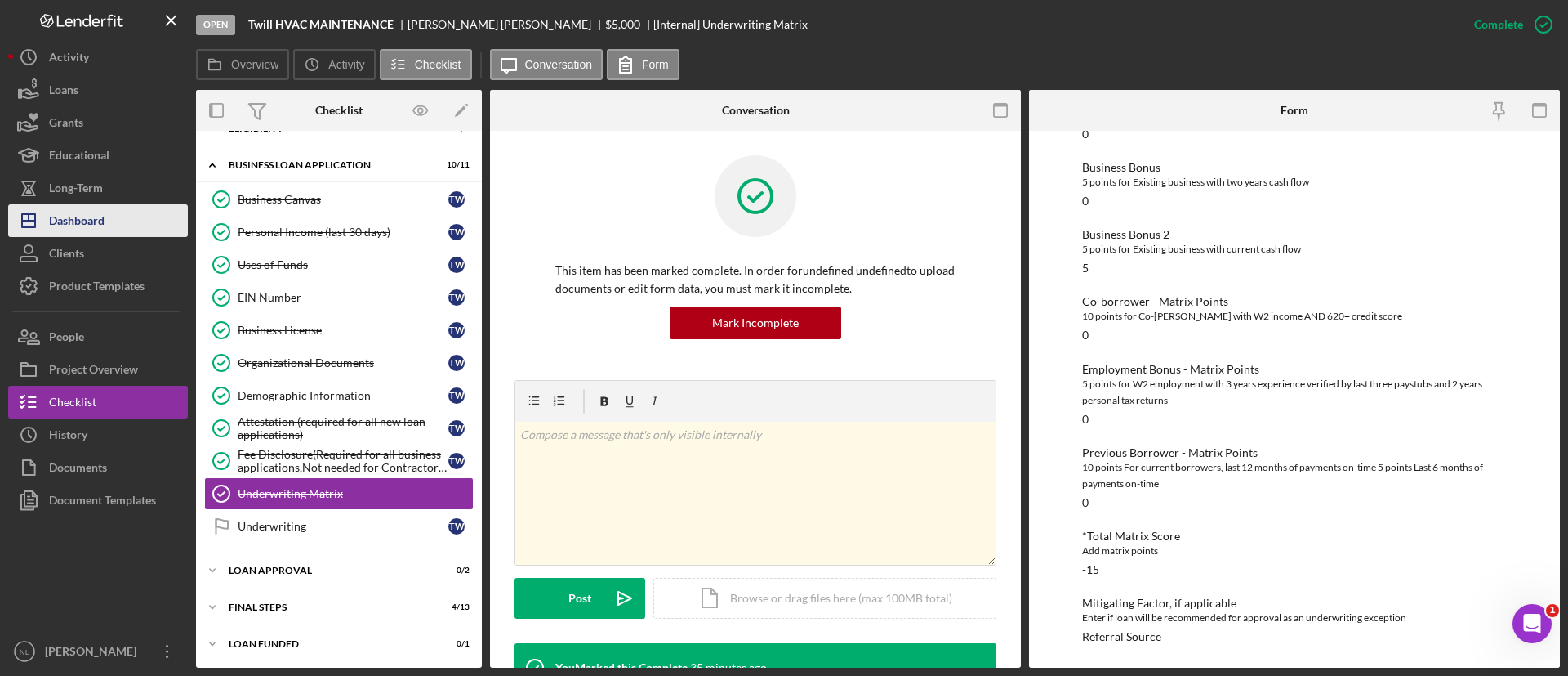
click at [79, 226] on div "Dashboard" at bounding box center [76, 222] width 56 height 36
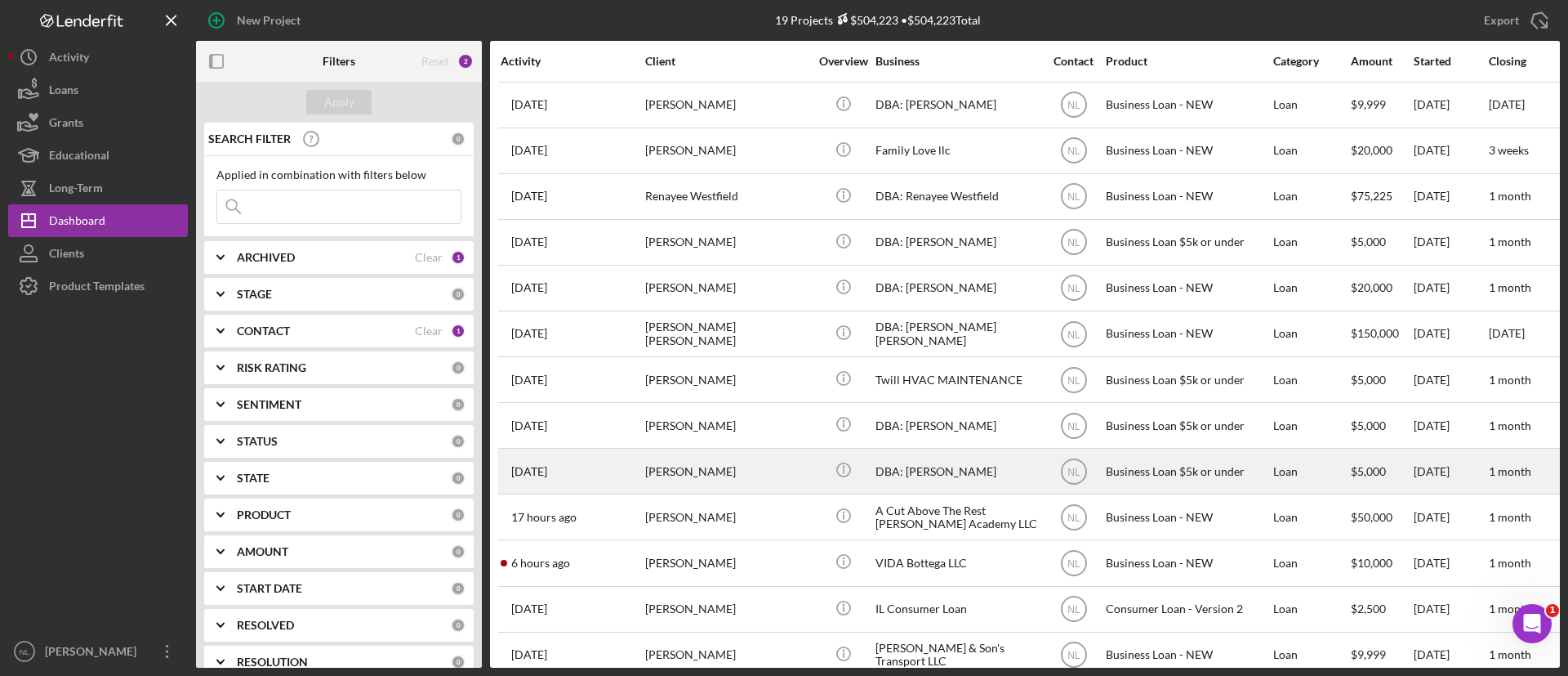
click at [775, 482] on div "[PERSON_NAME]" at bounding box center [727, 470] width 163 height 43
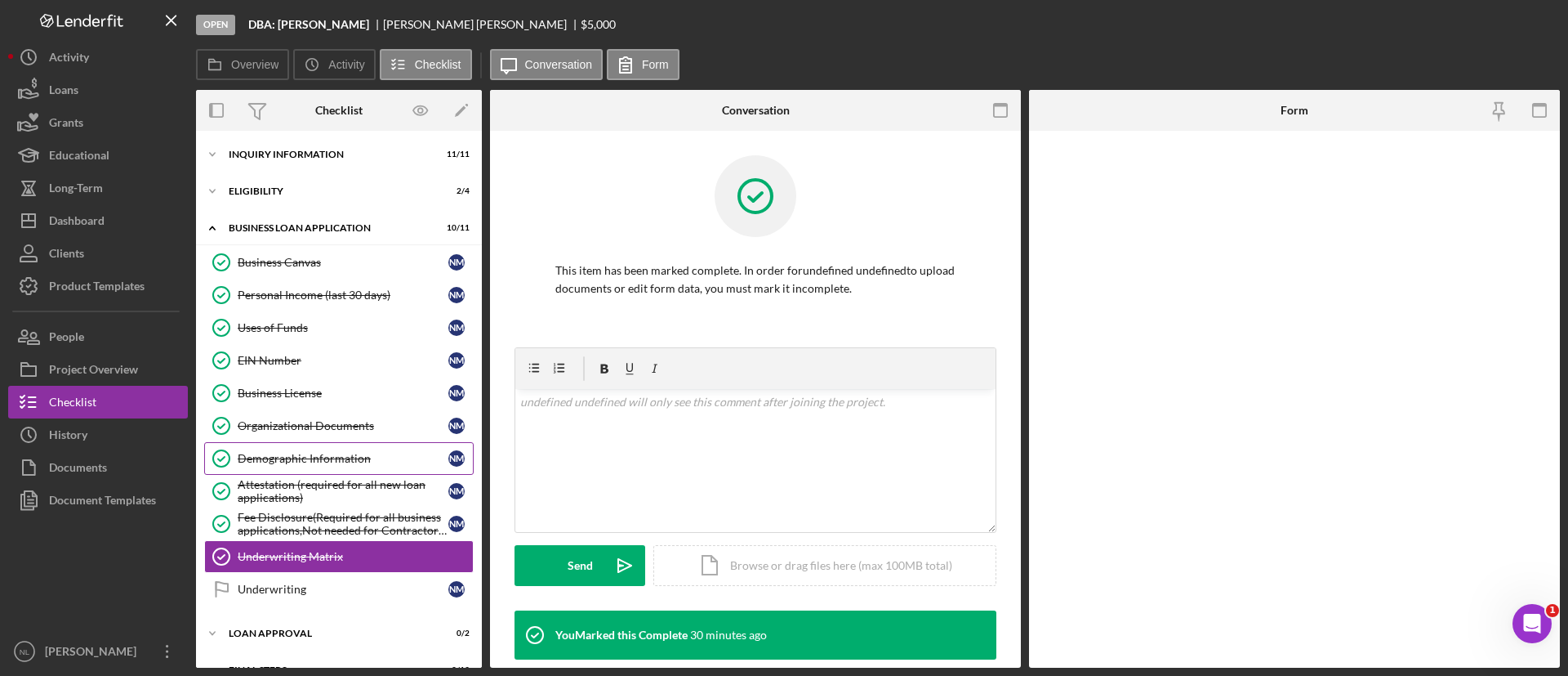
scroll to position [63, 0]
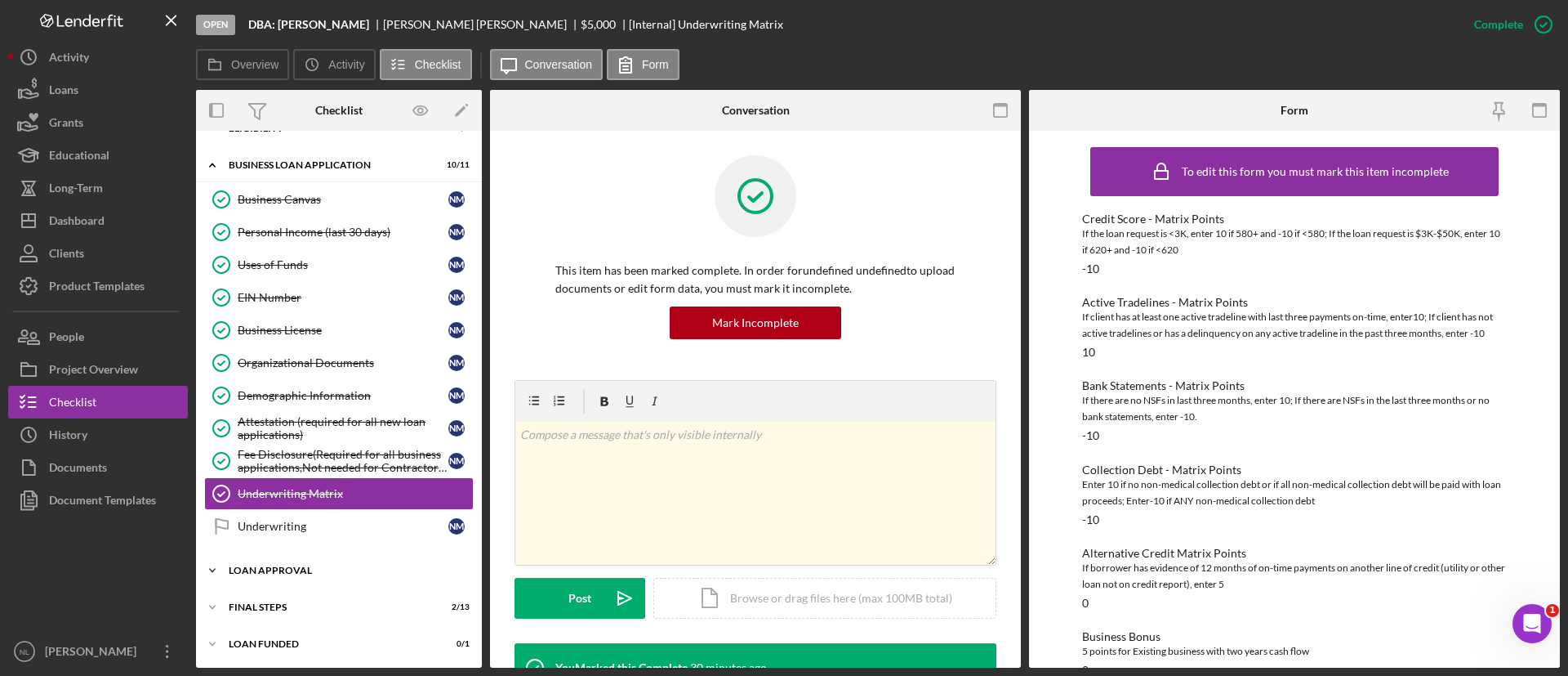
click at [339, 575] on div "Icon/Expander Loan Approval 0 / 2" at bounding box center [339, 570] width 286 height 33
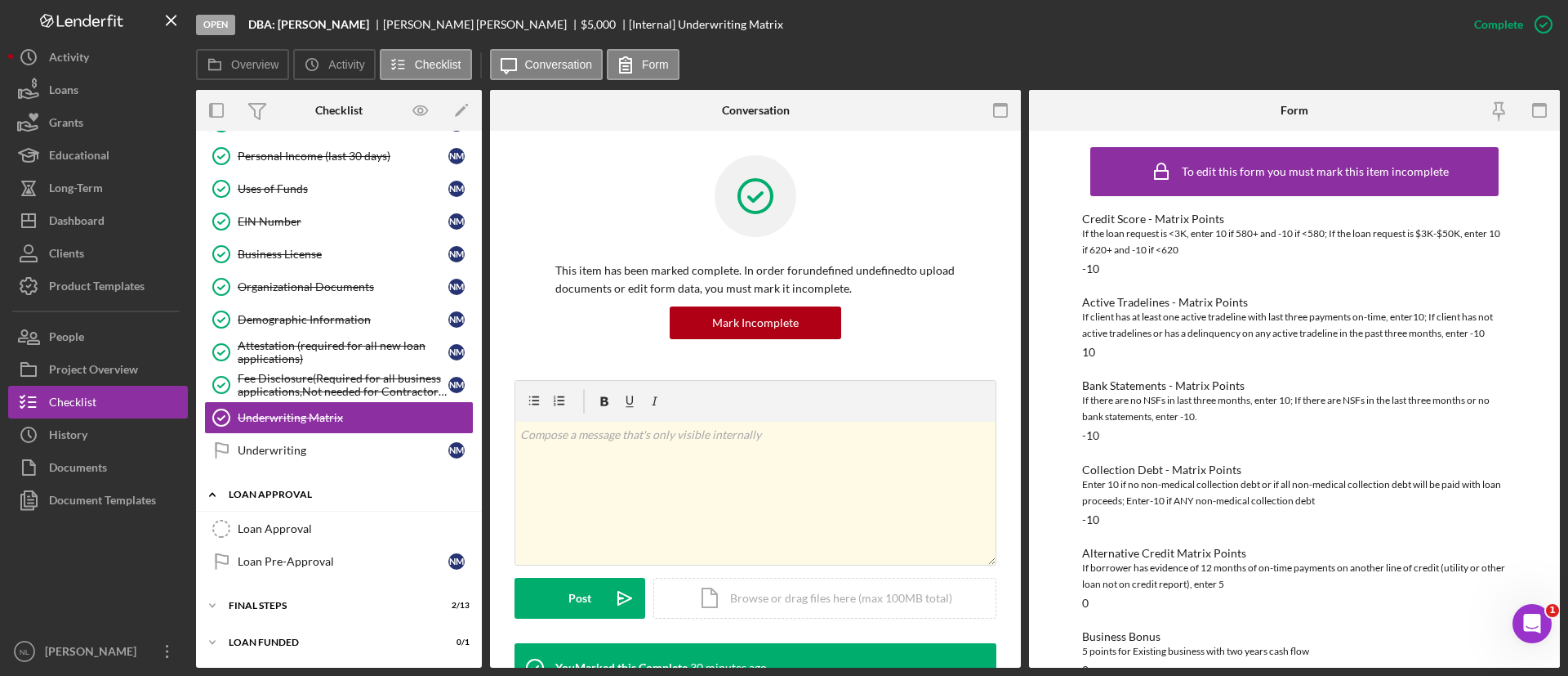
click at [335, 511] on div "Icon/Expander Loan Approval 0 / 2" at bounding box center [339, 495] width 286 height 34
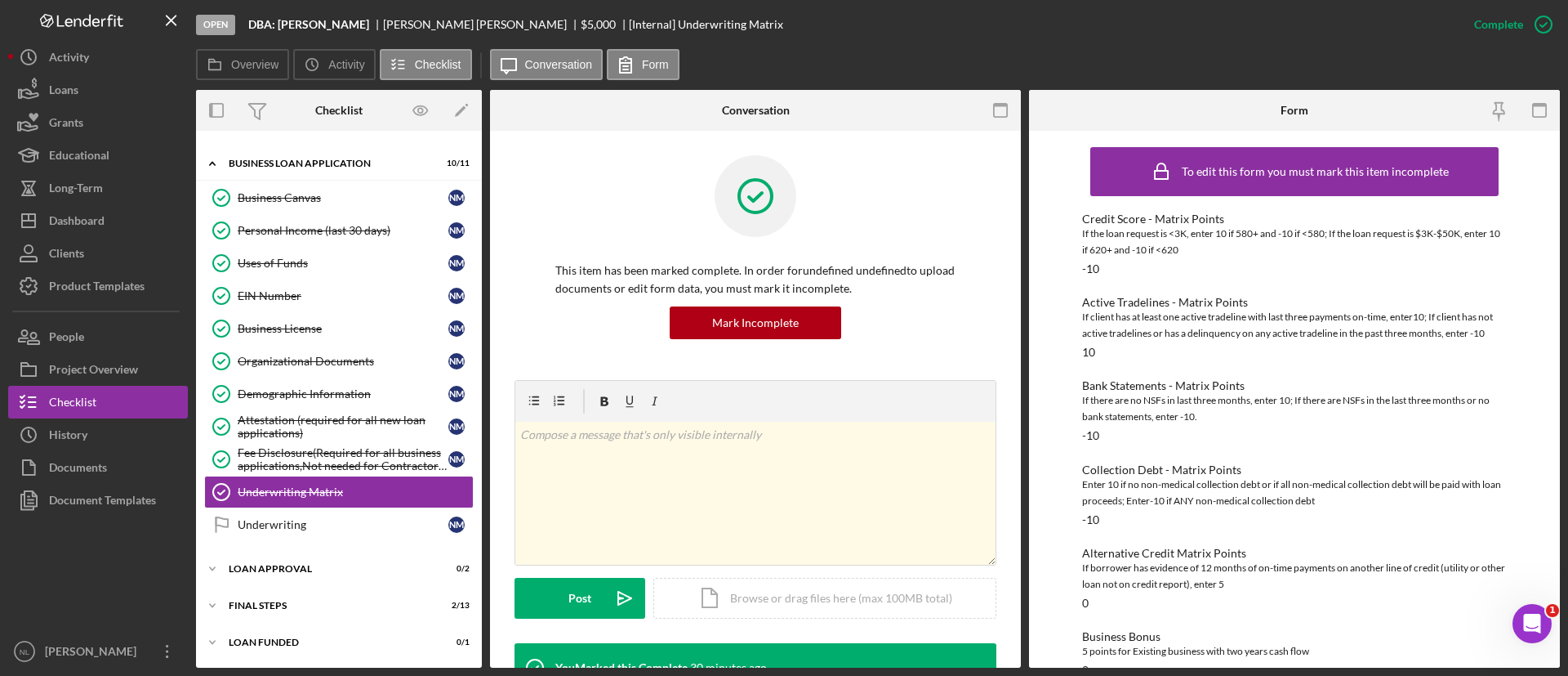
click at [312, 544] on div "Business Canvas Business Canvas N M Personal Income (last 30 days) Personal Inc…" at bounding box center [339, 365] width 286 height 367
click at [300, 570] on div "Loan Approval" at bounding box center [345, 568] width 232 height 10
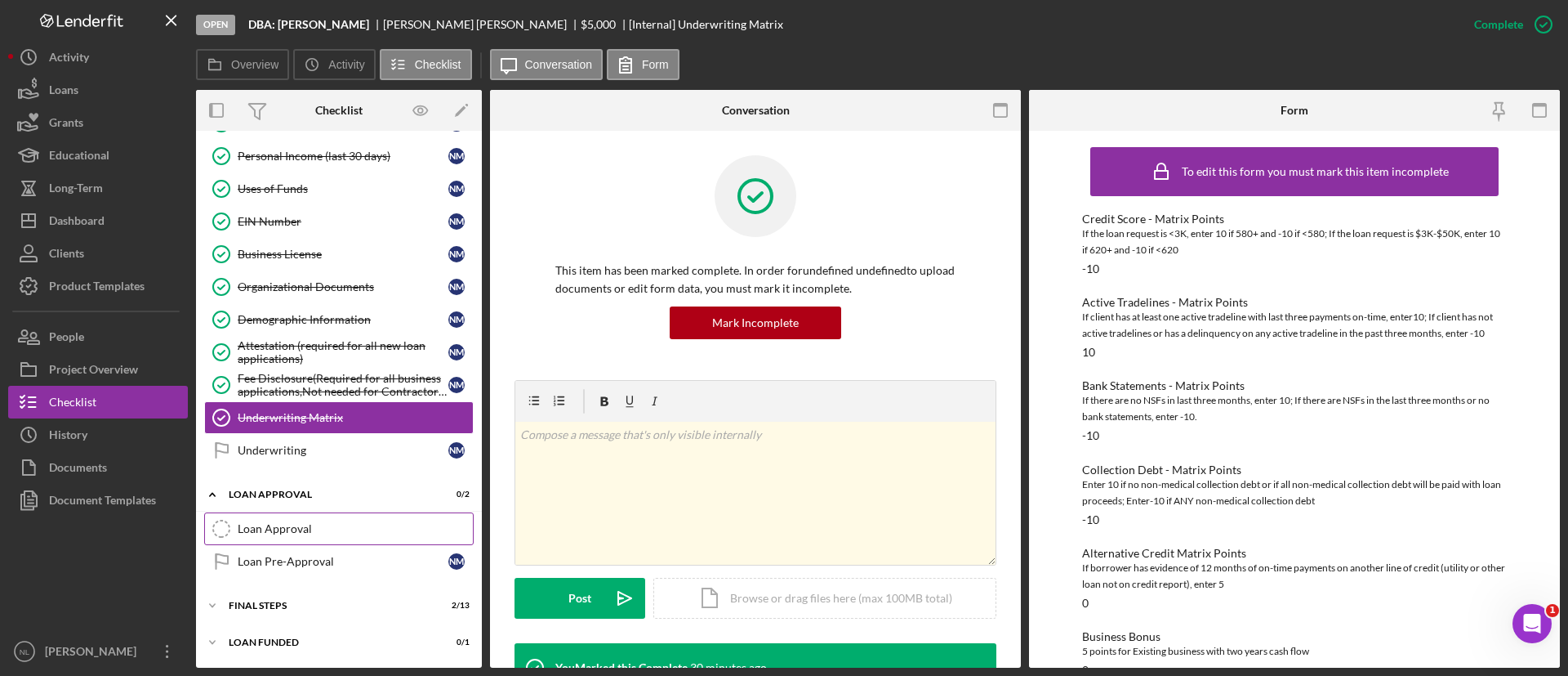
click at [301, 531] on div "Loan Approval" at bounding box center [355, 528] width 235 height 13
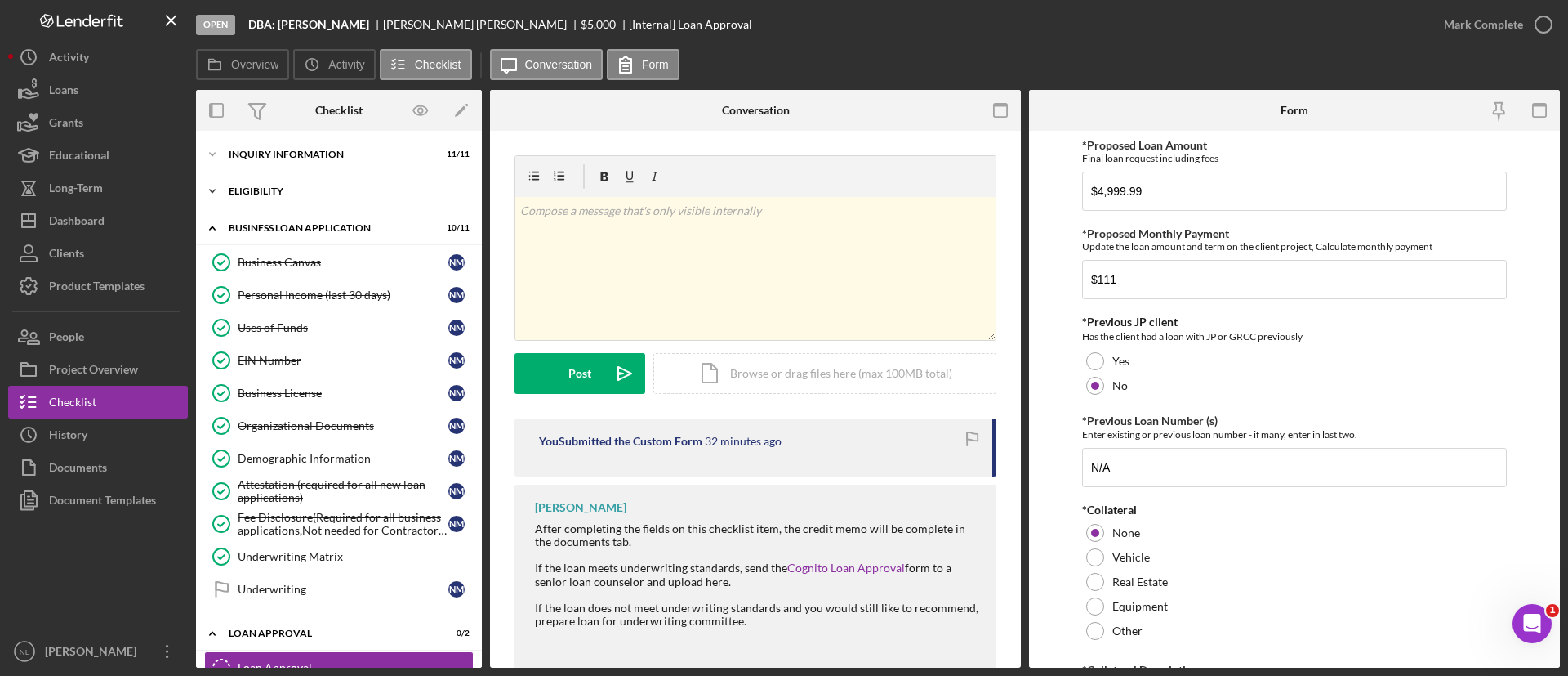
click at [266, 194] on div "Eligibility" at bounding box center [345, 191] width 232 height 10
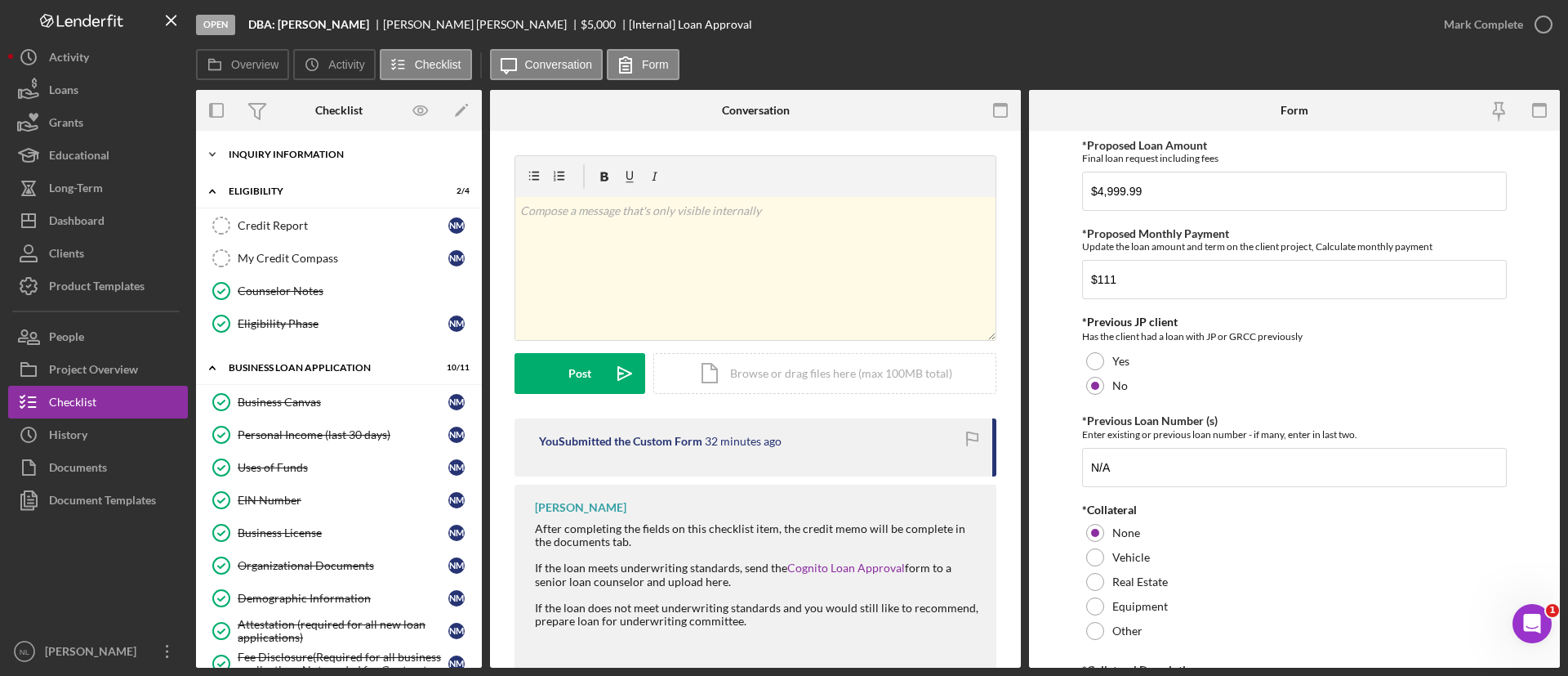
click at [265, 165] on div "Icon/Expander INQUIRY INFORMATION 11 / 11" at bounding box center [339, 154] width 286 height 33
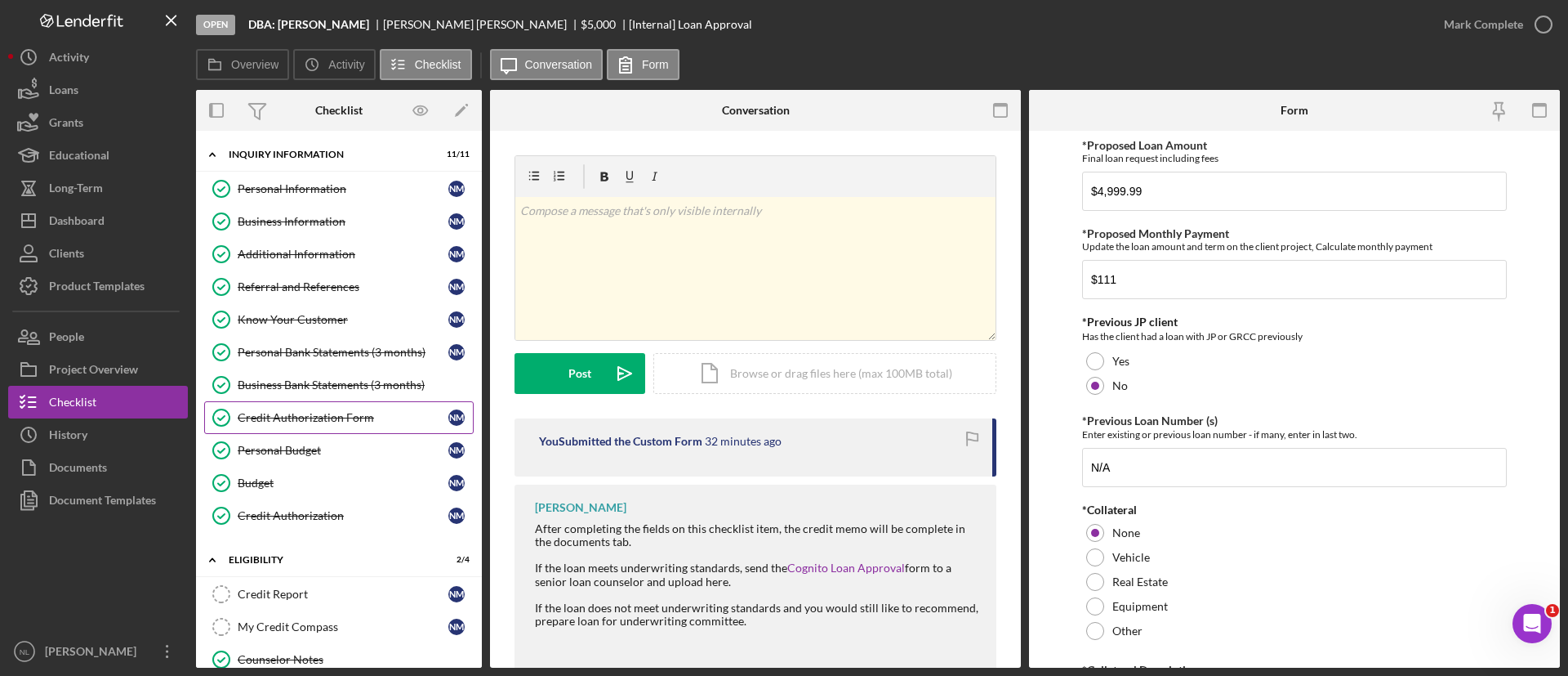
scroll to position [289, 0]
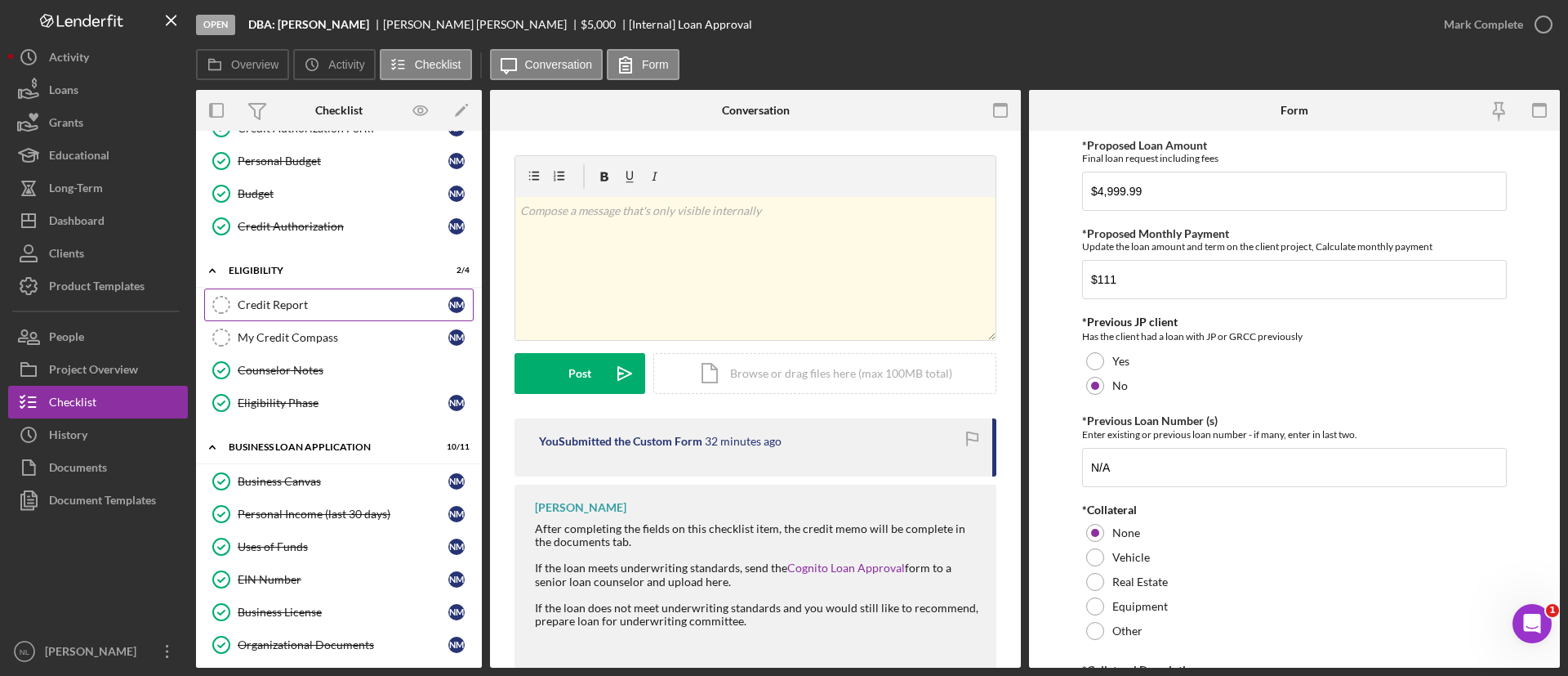
click at [324, 312] on link "Credit Report Credit Report N M" at bounding box center [339, 304] width 270 height 33
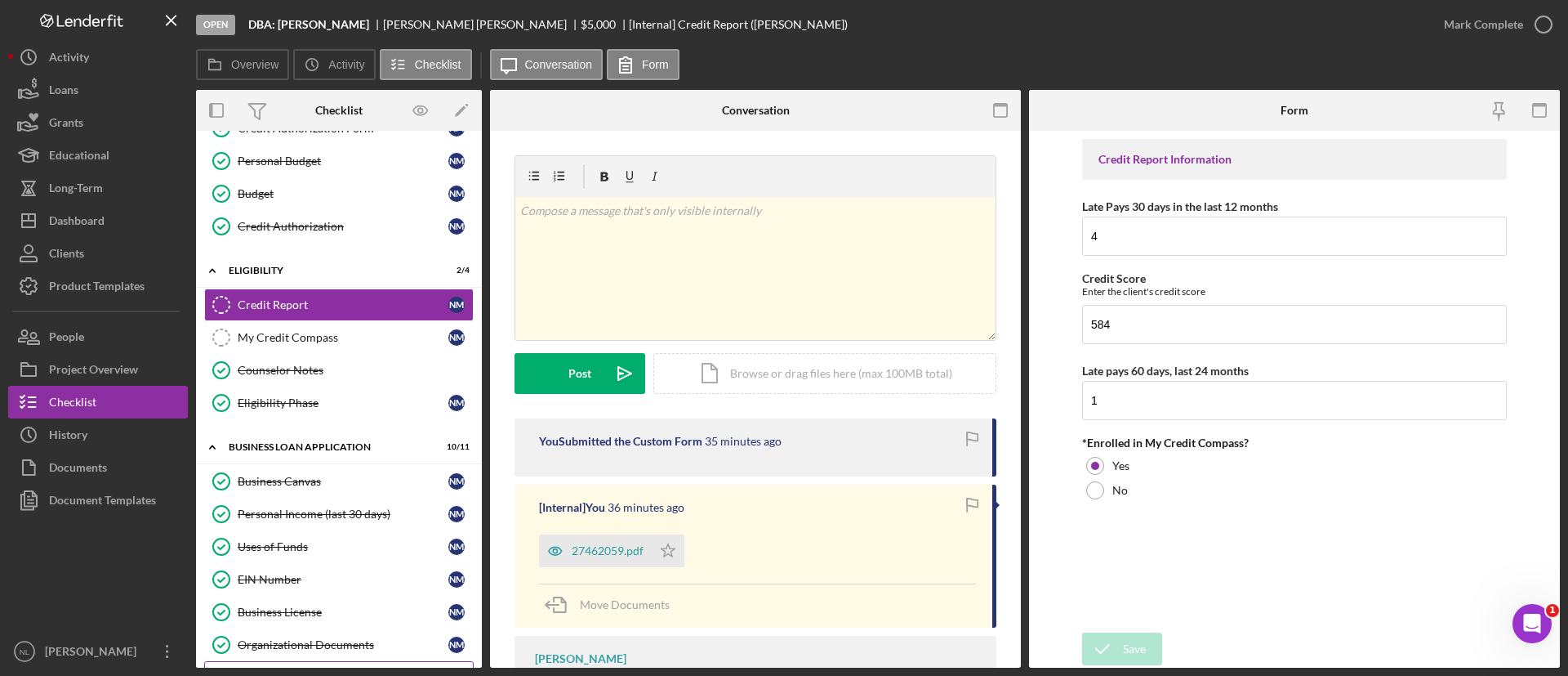
scroll to position [647, 0]
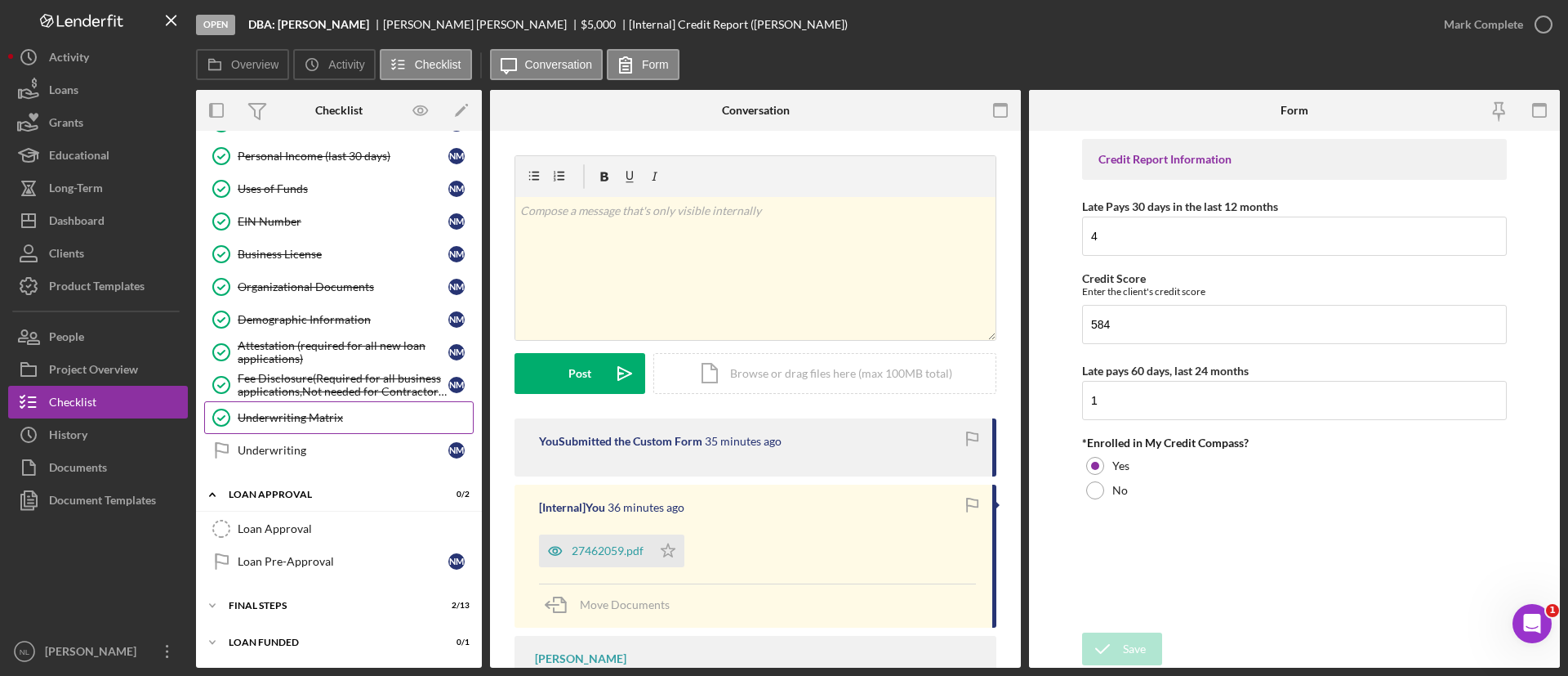
click at [325, 407] on link "Underwriting Matrix Underwriting Matrix" at bounding box center [339, 417] width 270 height 33
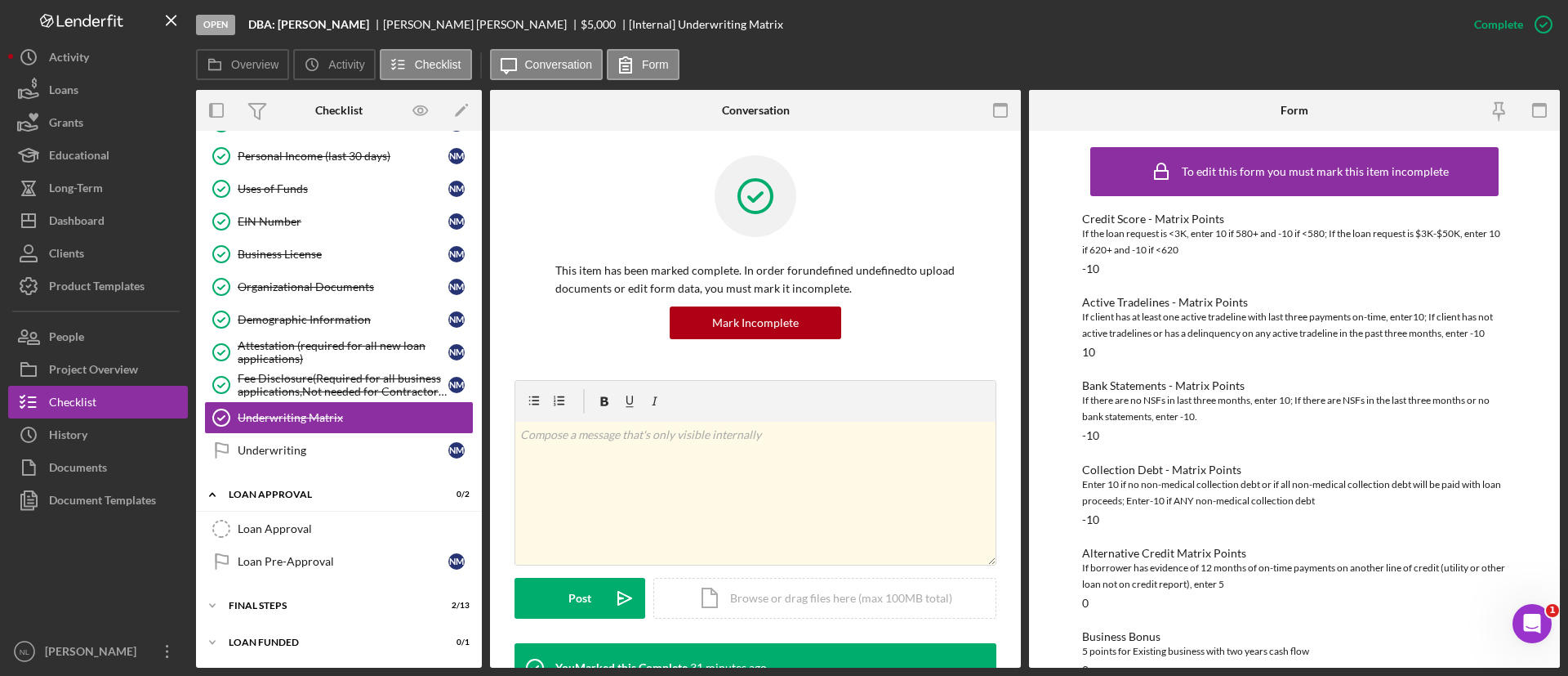
drag, startPoint x: 325, startPoint y: 407, endPoint x: 1502, endPoint y: 446, distance: 1177.6
click at [1502, 446] on div "Overview Internal Workflow Stage Open Icon/Dropdown Arrow Archive (can unarchiv…" at bounding box center [878, 378] width 1364 height 578
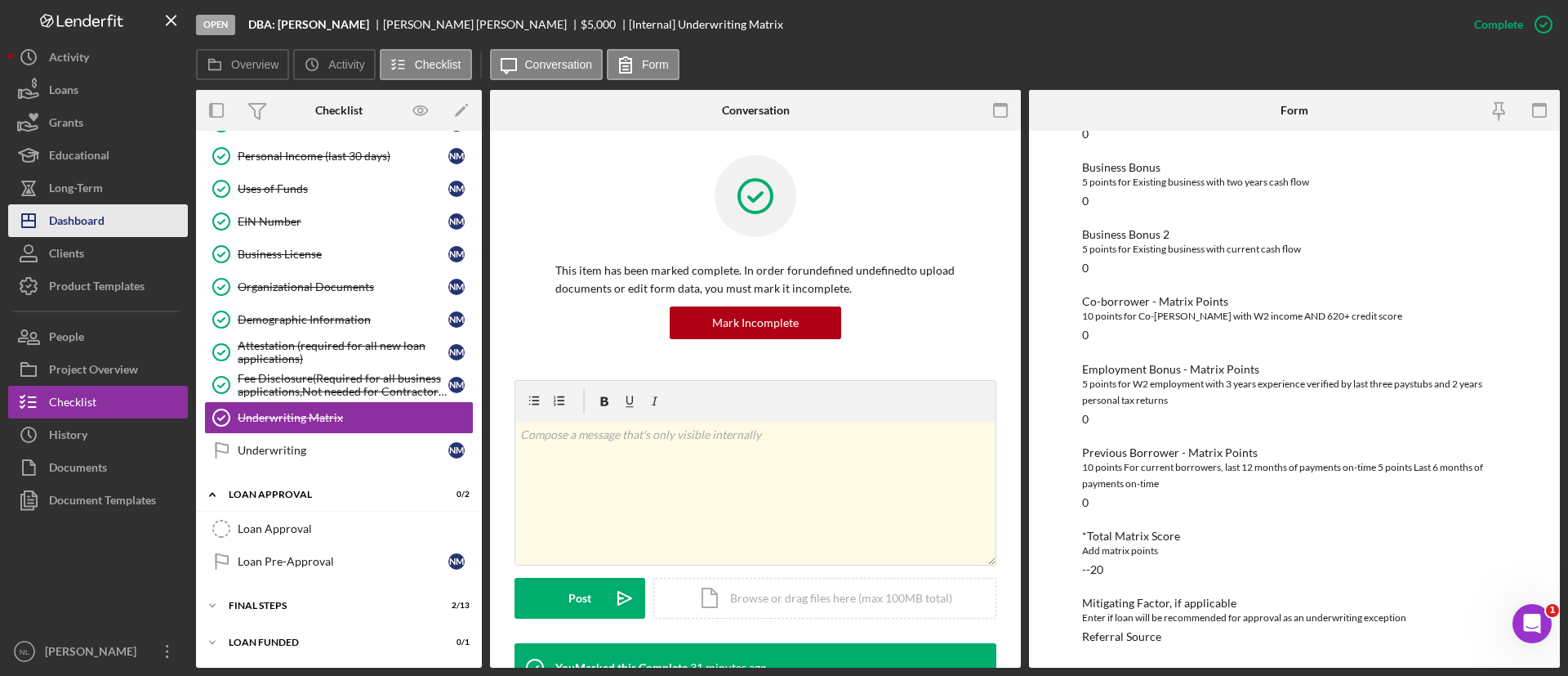
click at [123, 221] on button "Icon/Dashboard Dashboard" at bounding box center [98, 220] width 180 height 33
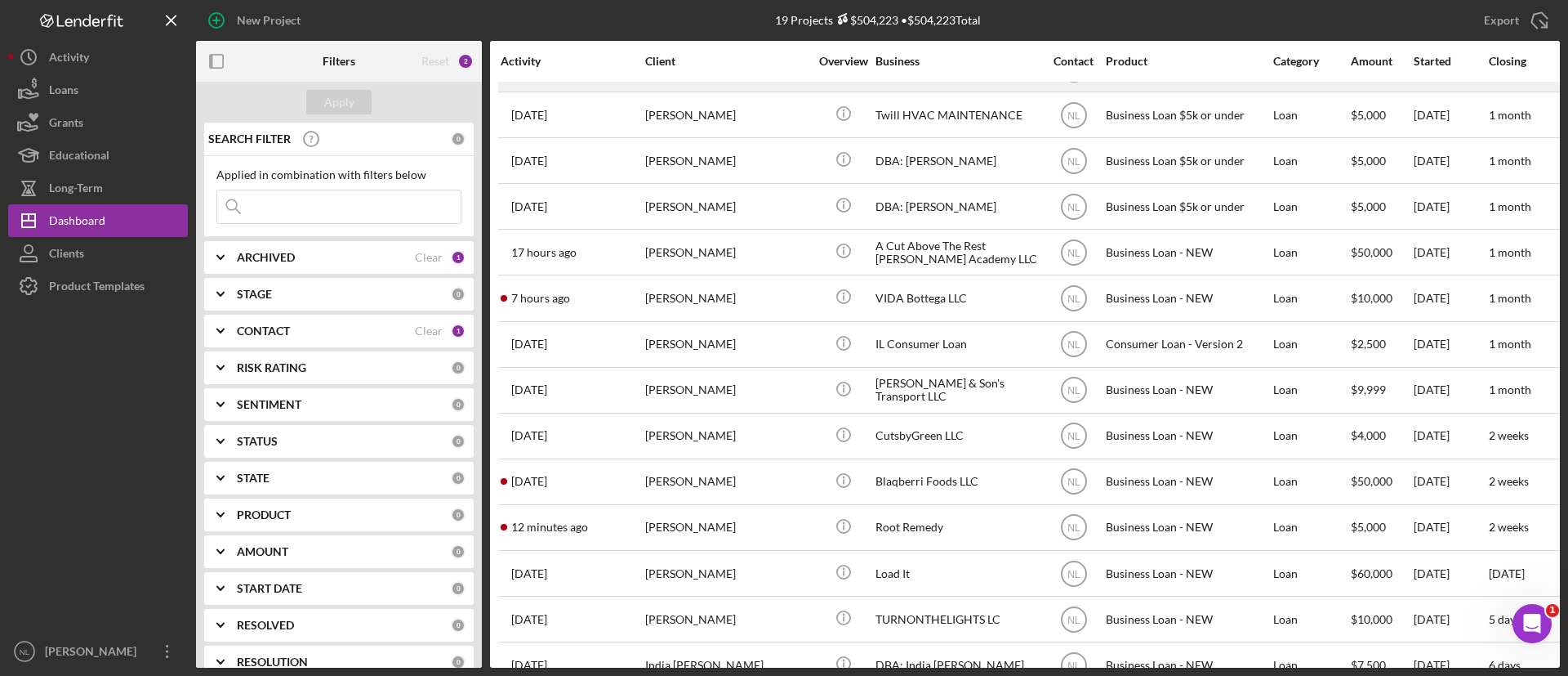
scroll to position [273, 0]
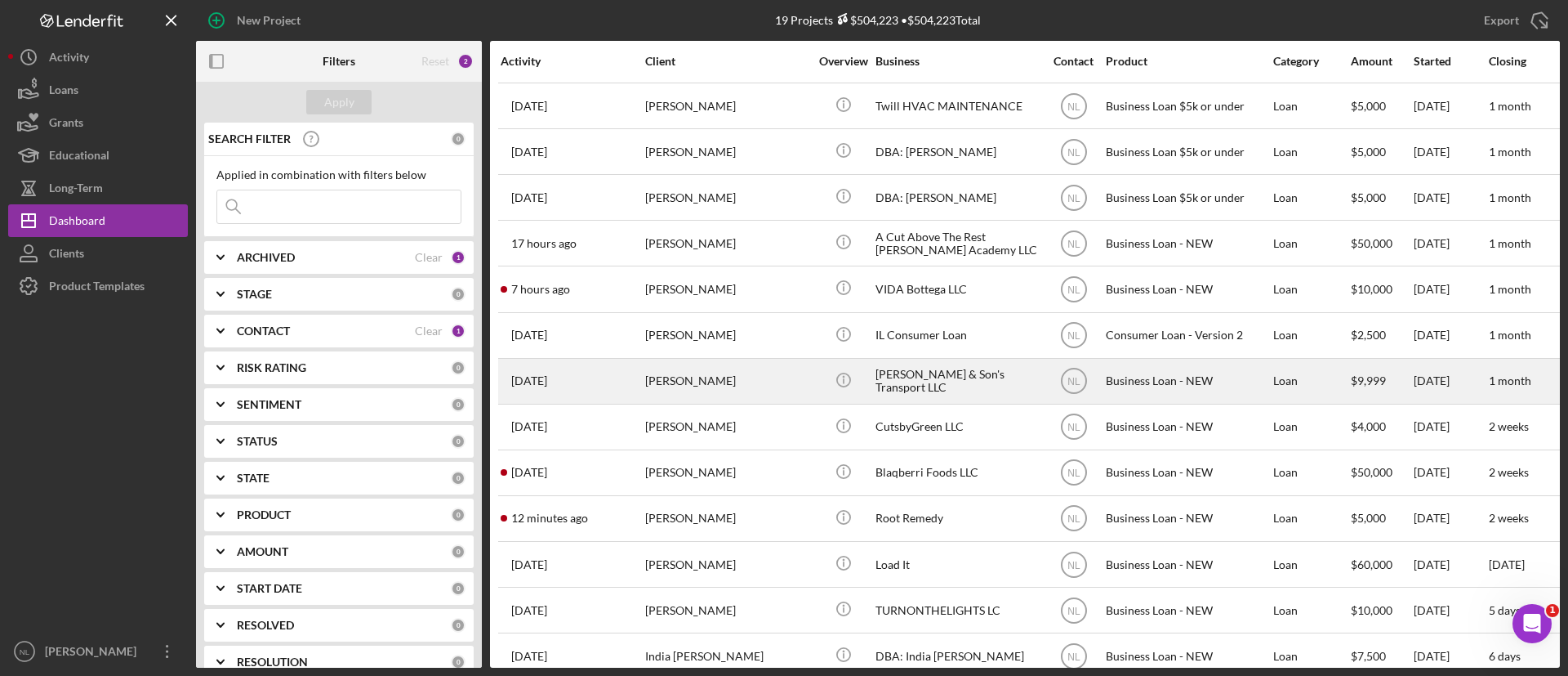
click at [717, 395] on div "[PERSON_NAME]" at bounding box center [727, 381] width 163 height 43
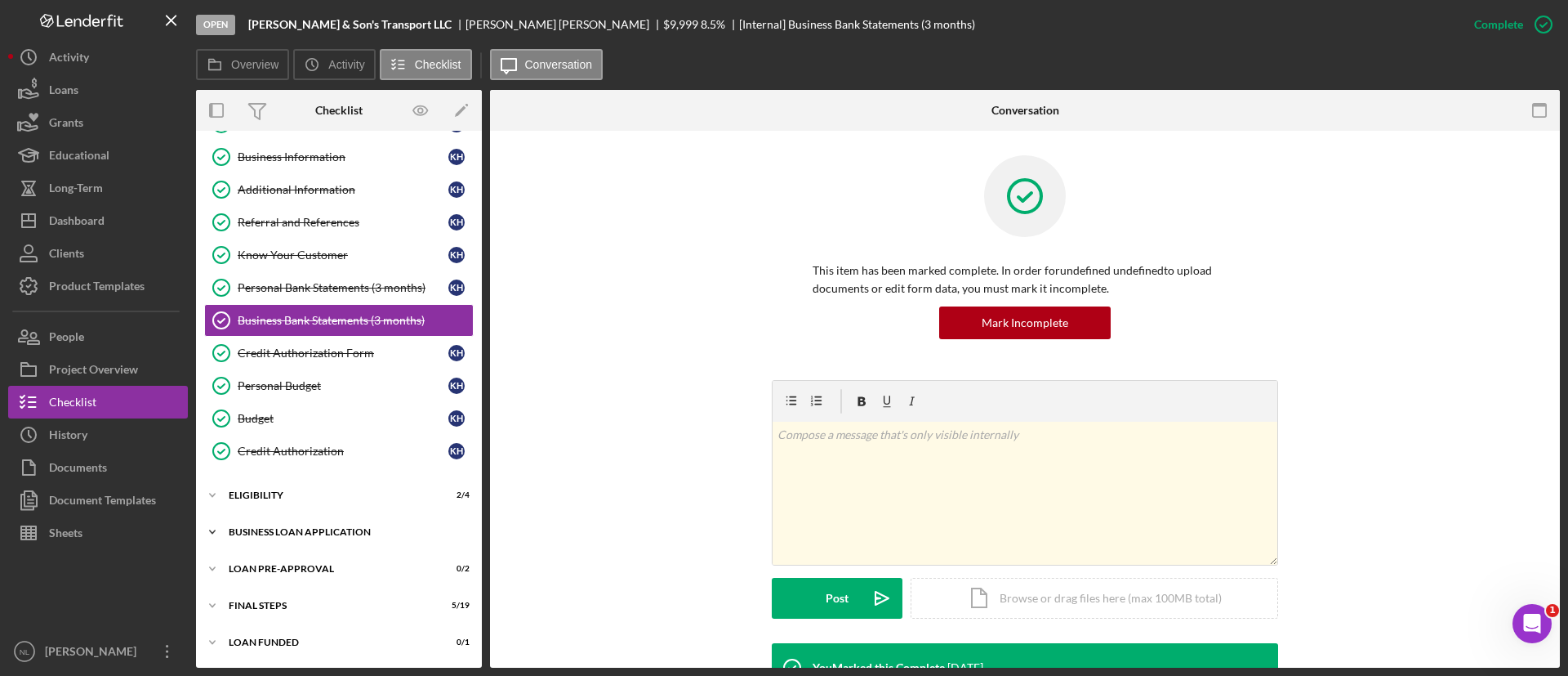
click at [338, 522] on div "Icon/Expander BUSINESS LOAN APPLICATION 17 / 31" at bounding box center [339, 531] width 286 height 33
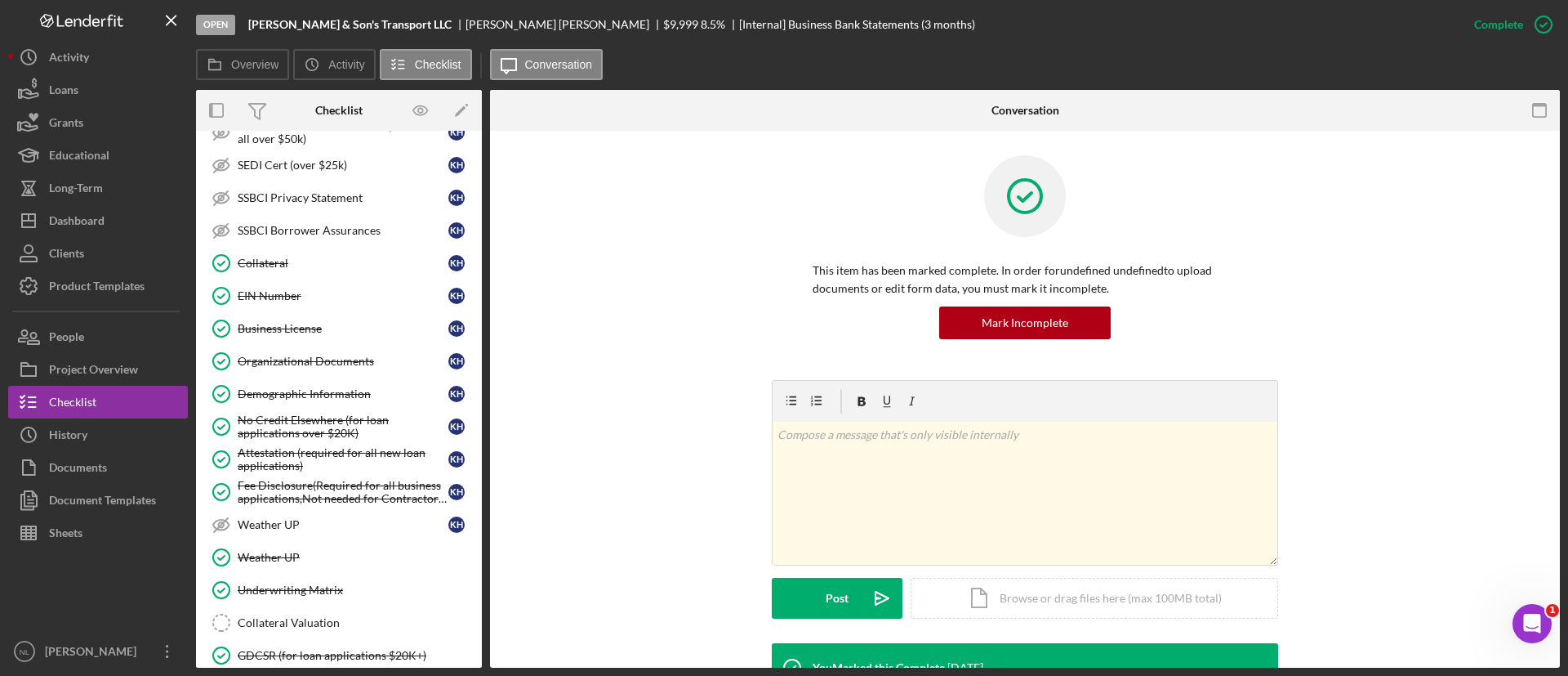
scroll to position [894, 0]
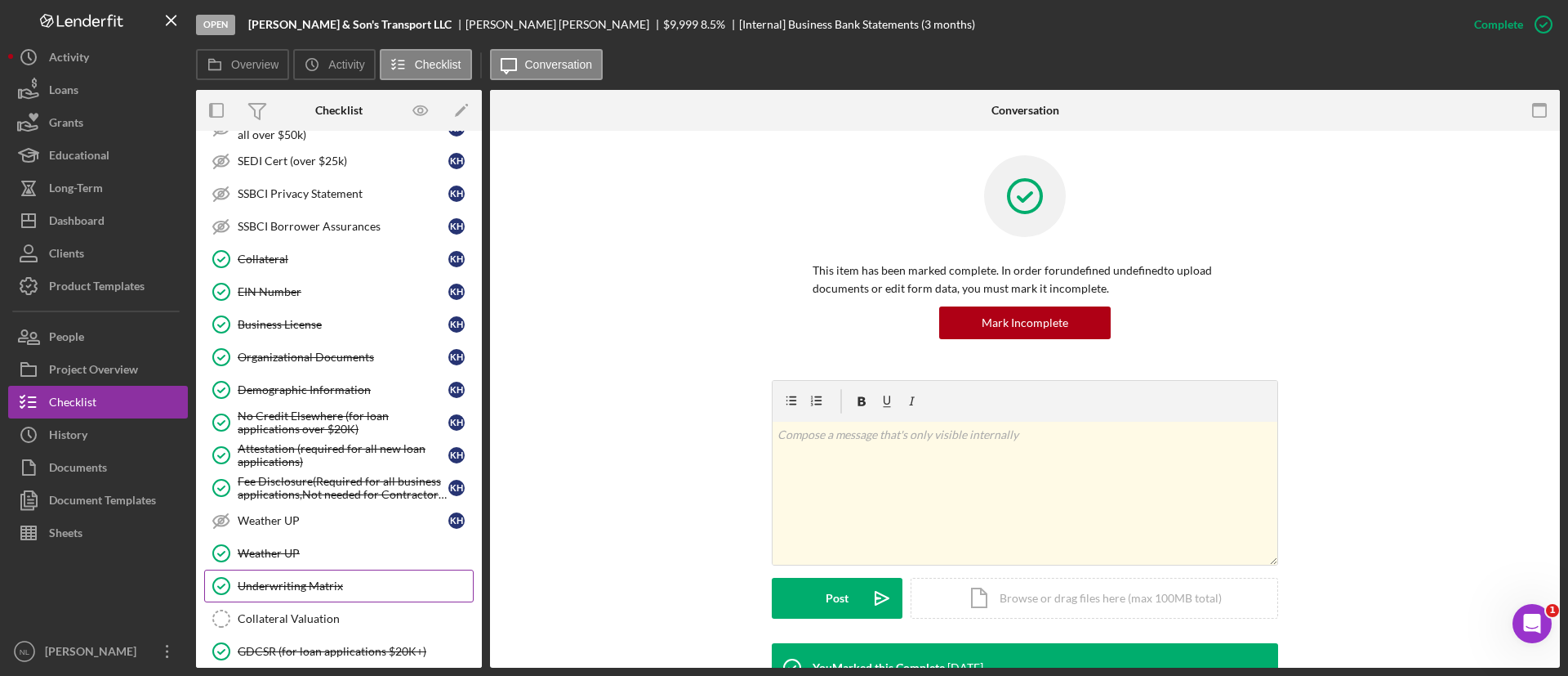
click at [318, 588] on div "Underwriting Matrix" at bounding box center [355, 586] width 235 height 13
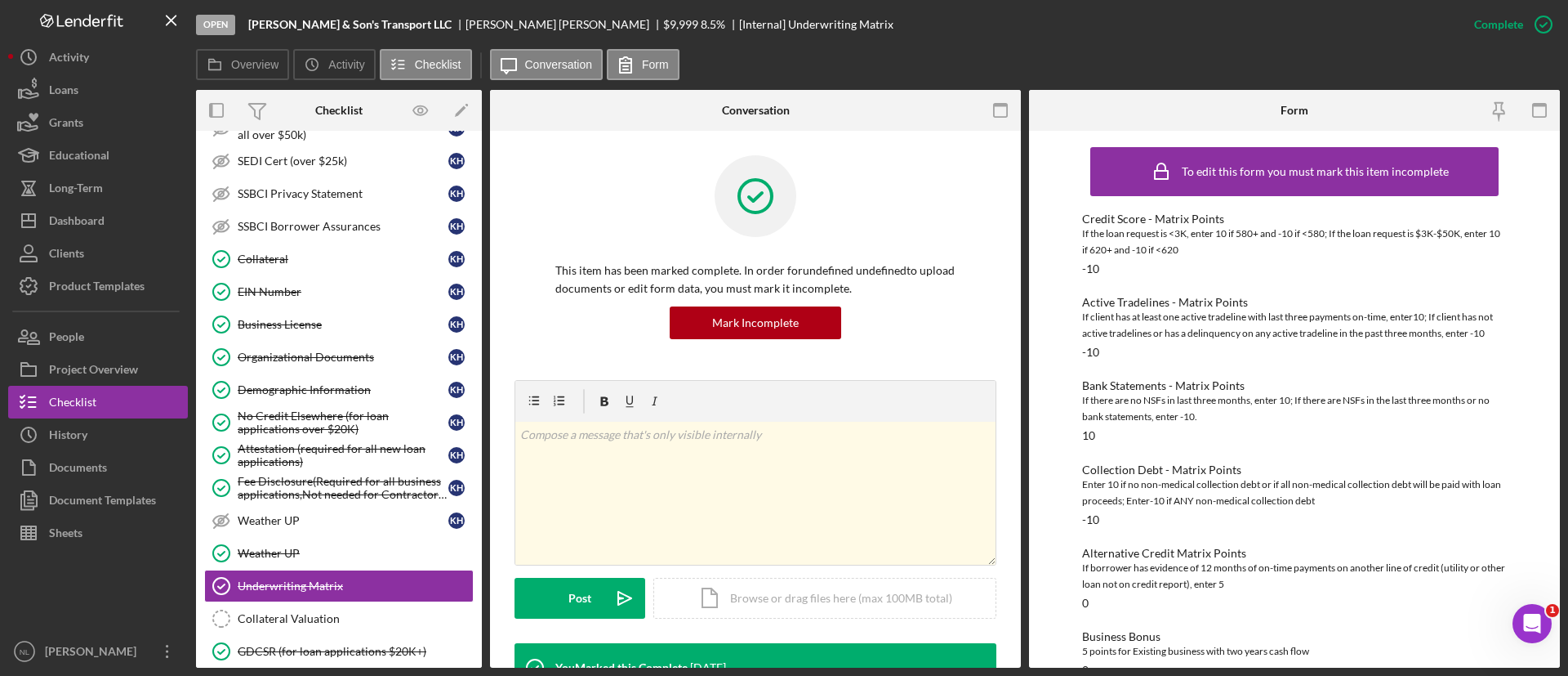
scroll to position [469, 0]
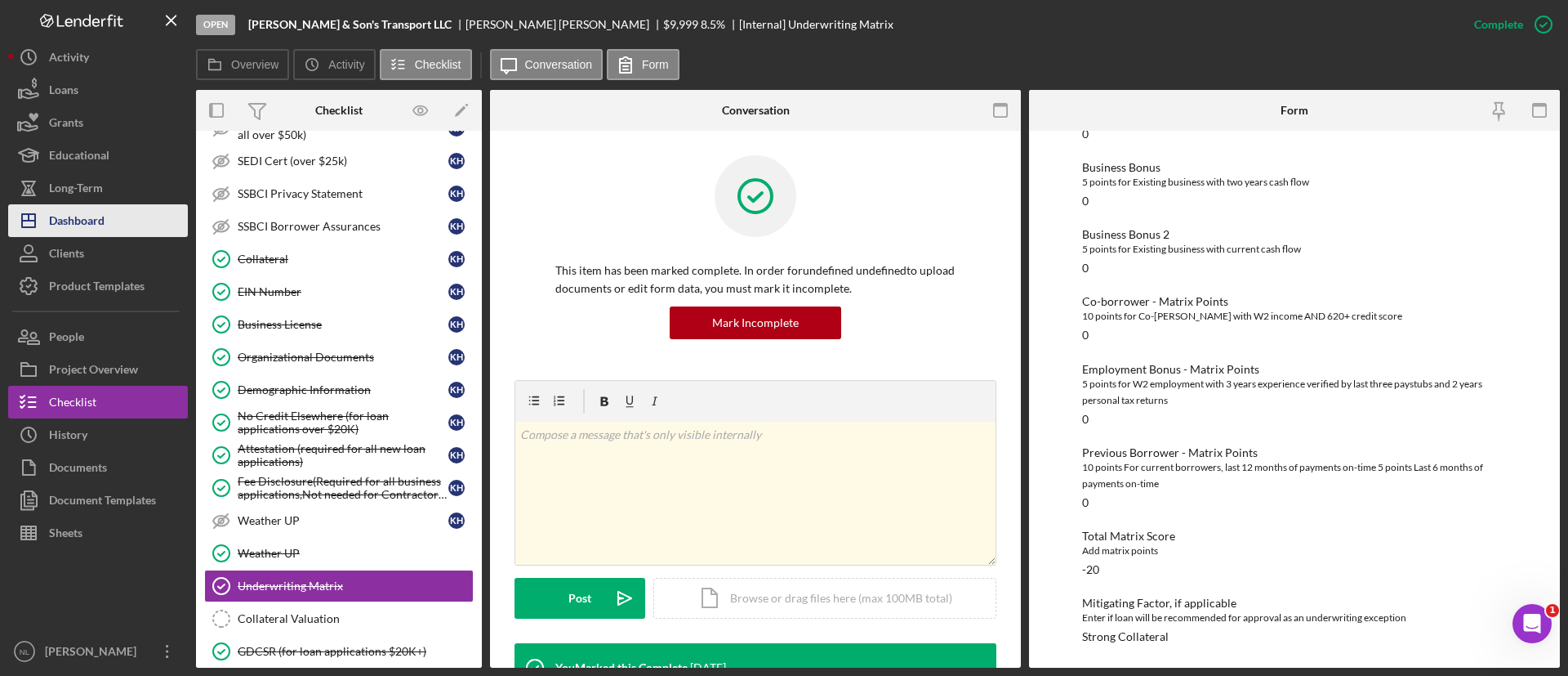
click at [145, 208] on button "Icon/Dashboard Dashboard" at bounding box center [98, 220] width 180 height 33
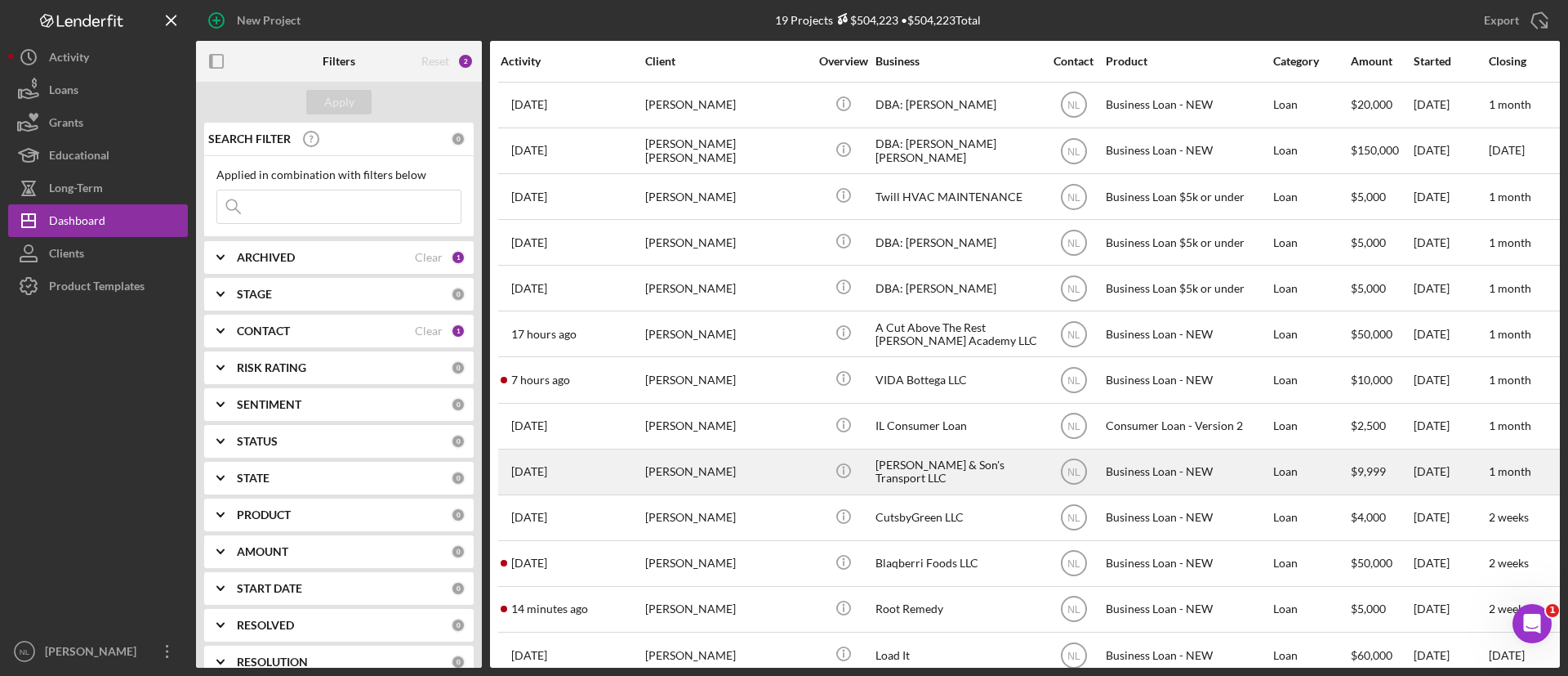
scroll to position [312, 0]
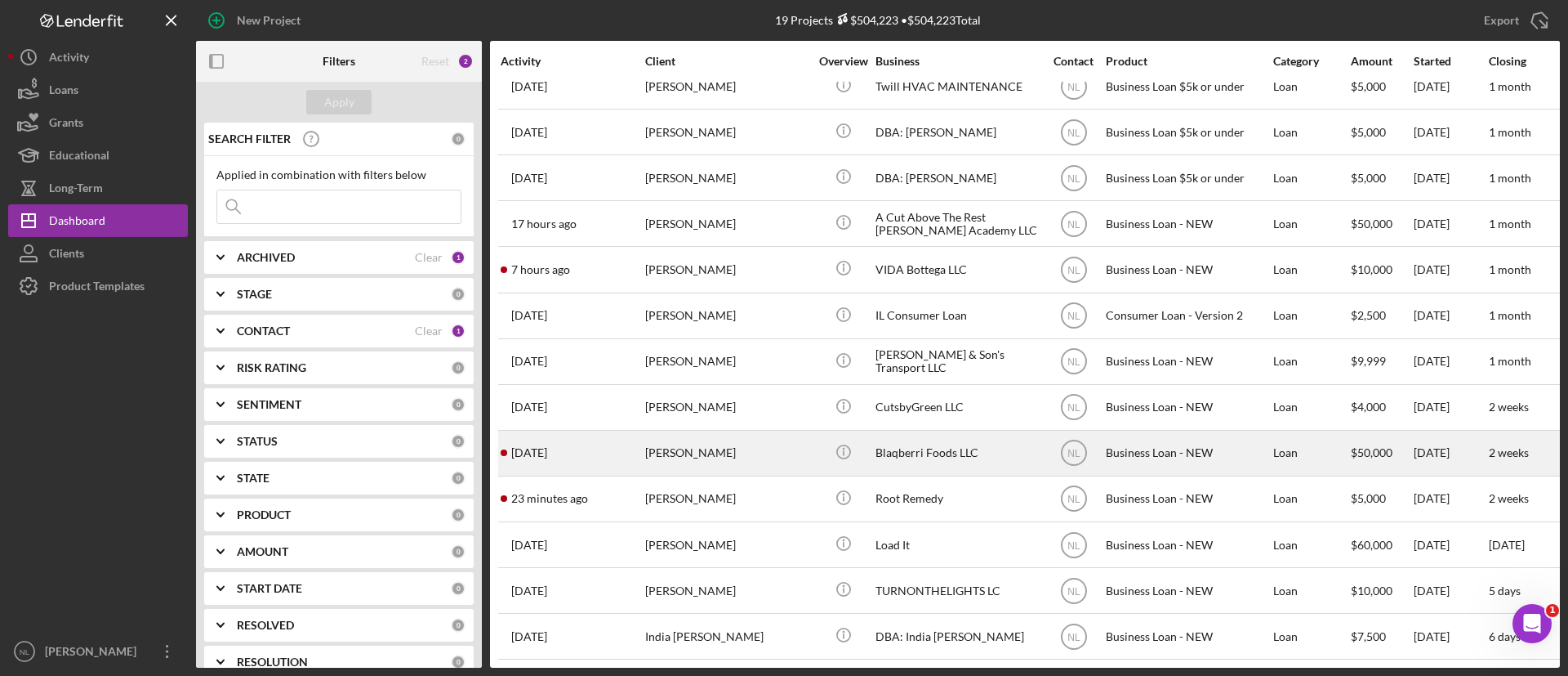
click at [641, 447] on div "4 days ago Tiffany Hill" at bounding box center [572, 452] width 143 height 43
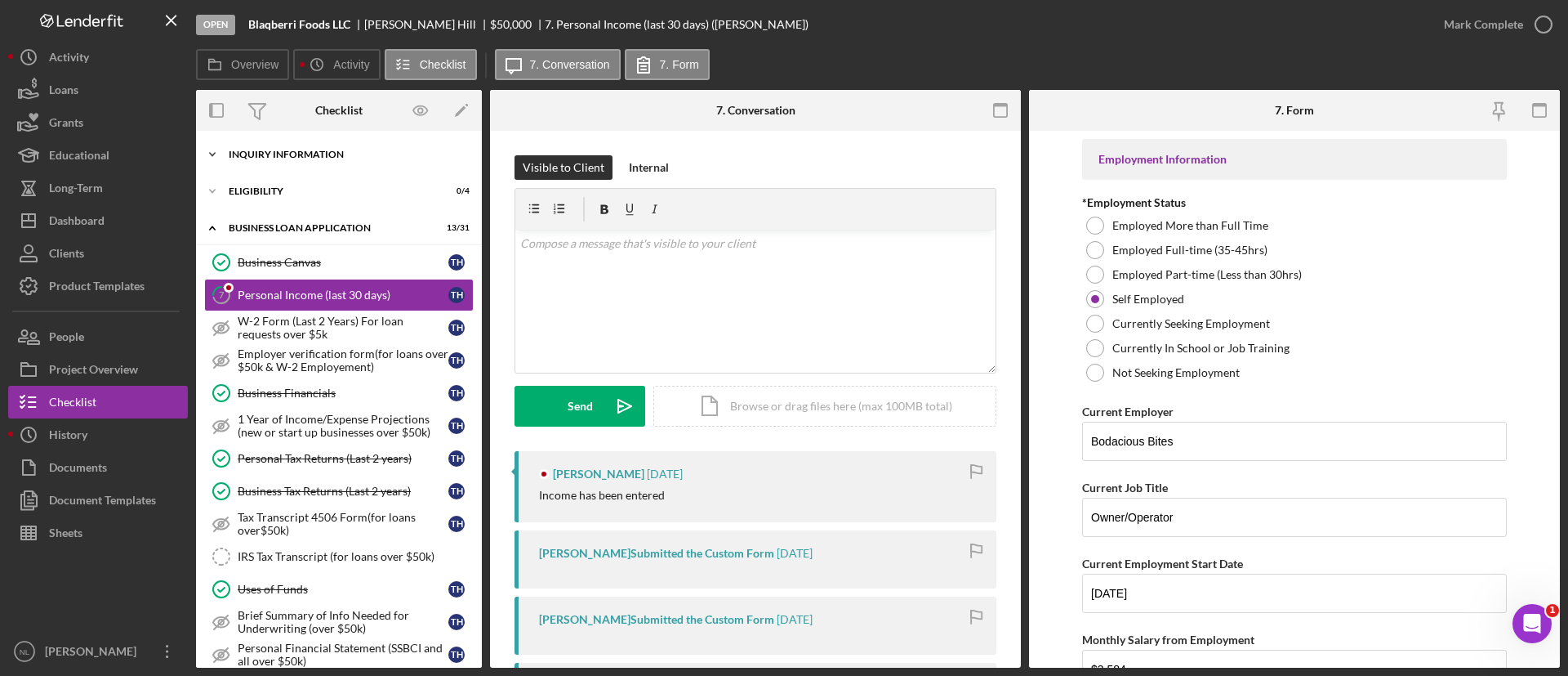
click at [313, 157] on div "INQUIRY INFORMATION" at bounding box center [345, 154] width 232 height 10
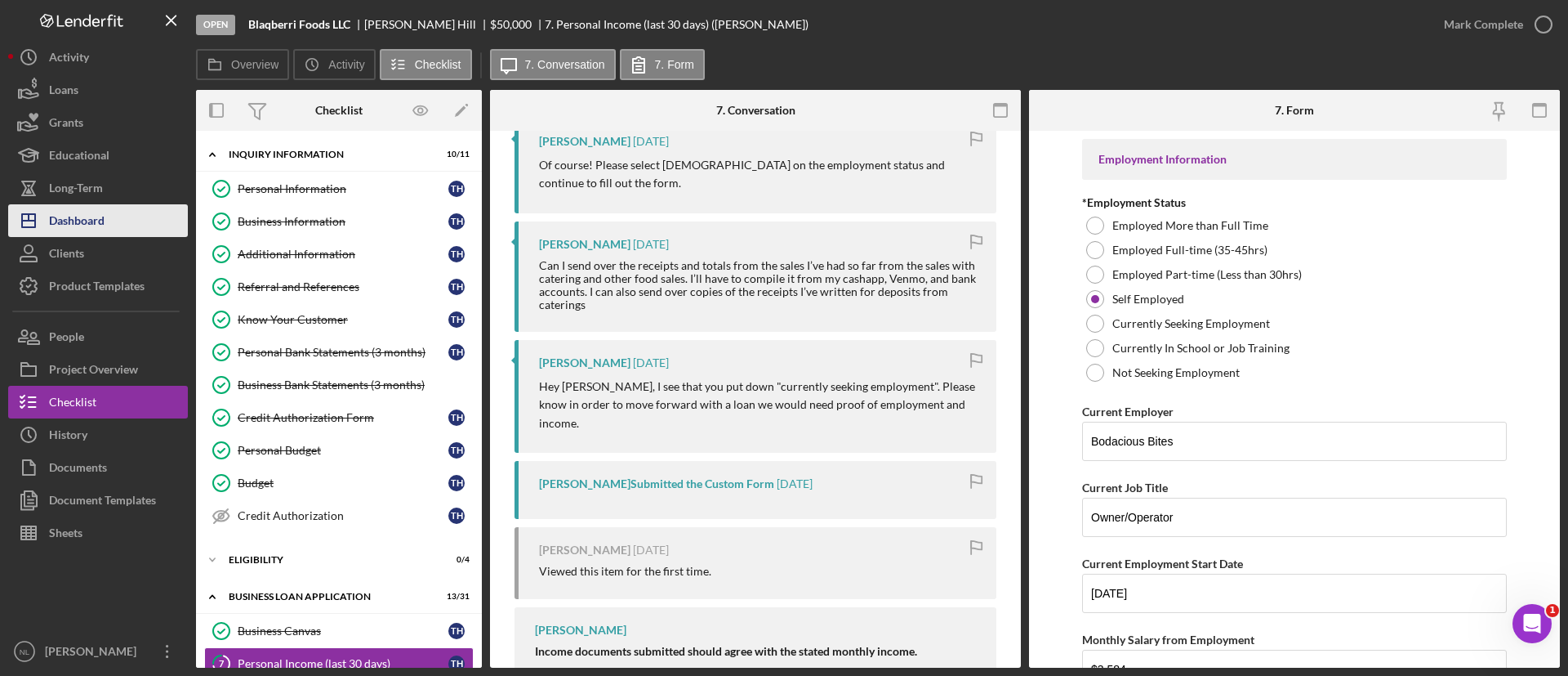
click at [141, 224] on button "Icon/Dashboard Dashboard" at bounding box center [98, 220] width 180 height 33
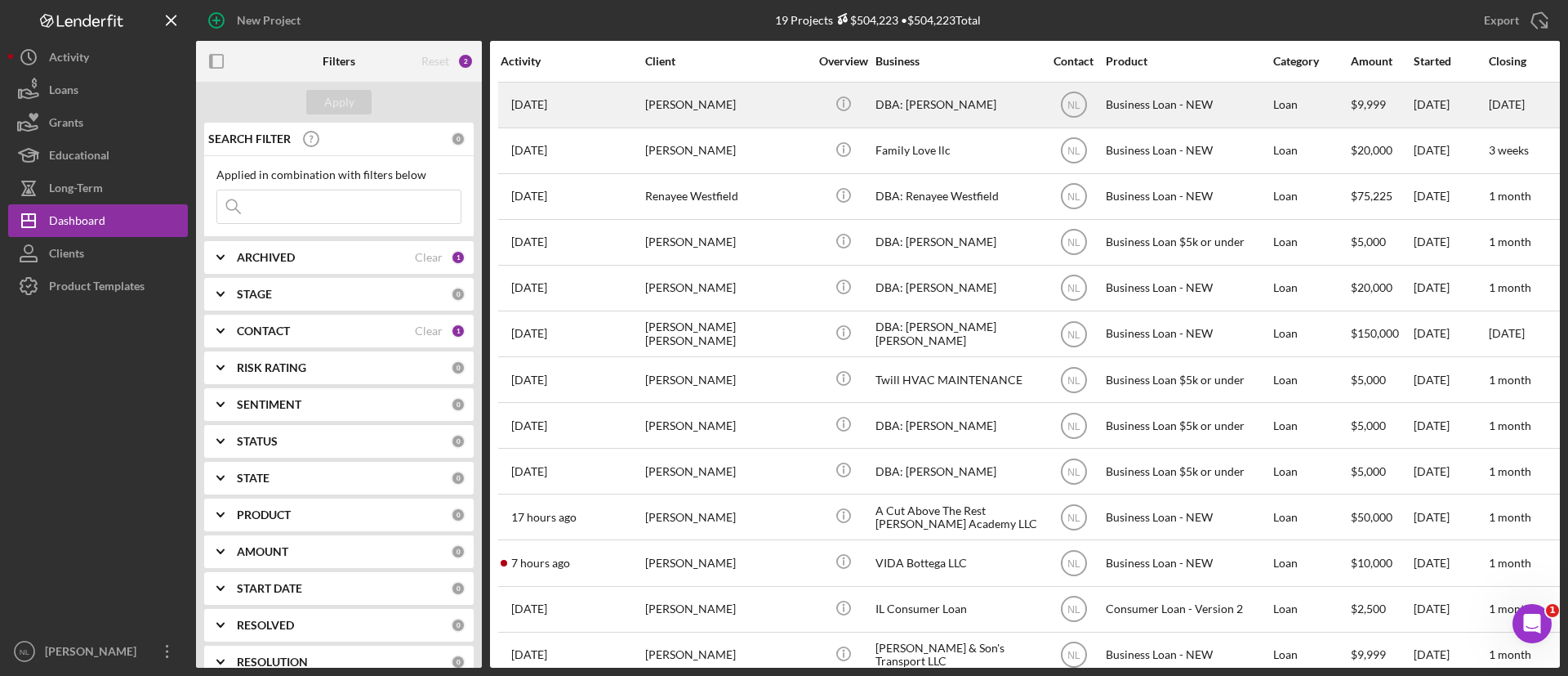
click at [745, 112] on div "[PERSON_NAME]" at bounding box center [727, 105] width 163 height 43
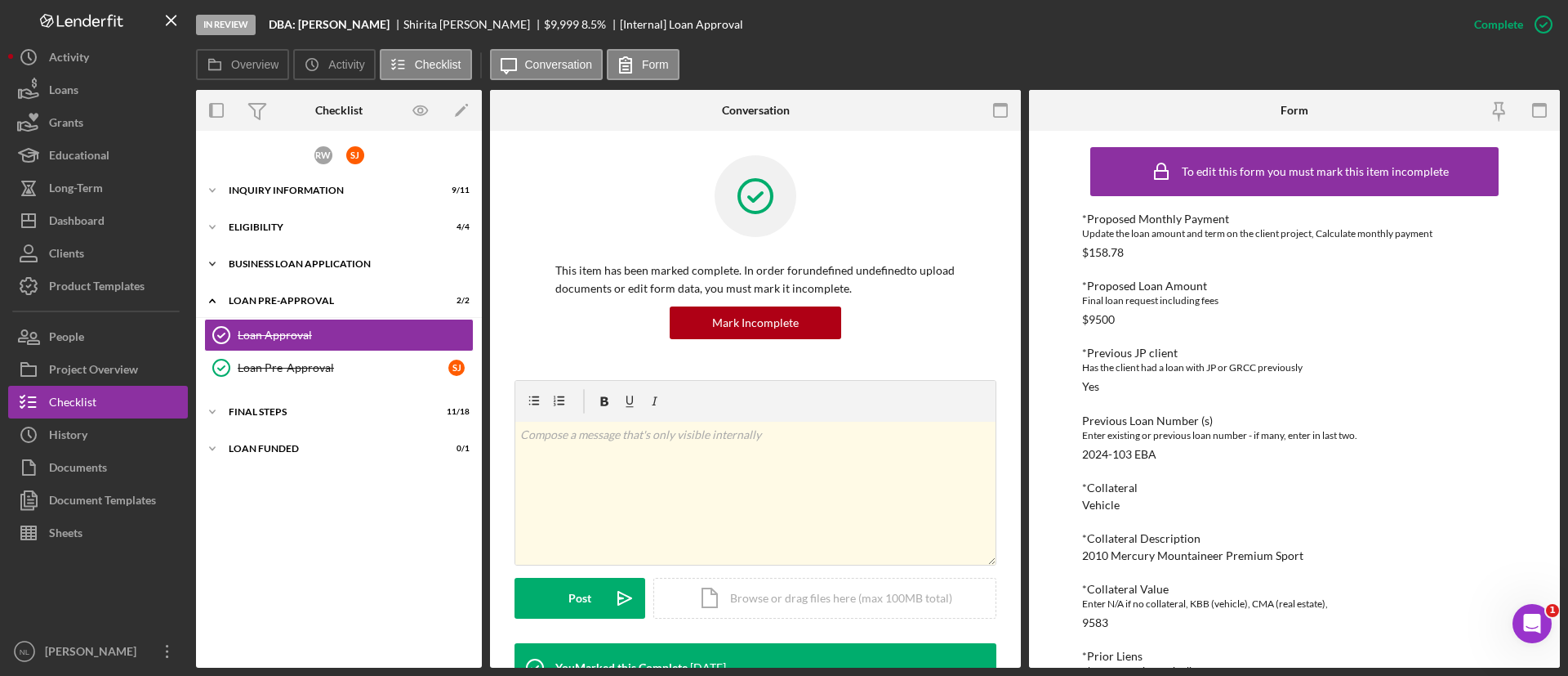
click at [334, 264] on div "BUSINESS LOAN APPLICATION" at bounding box center [345, 263] width 232 height 10
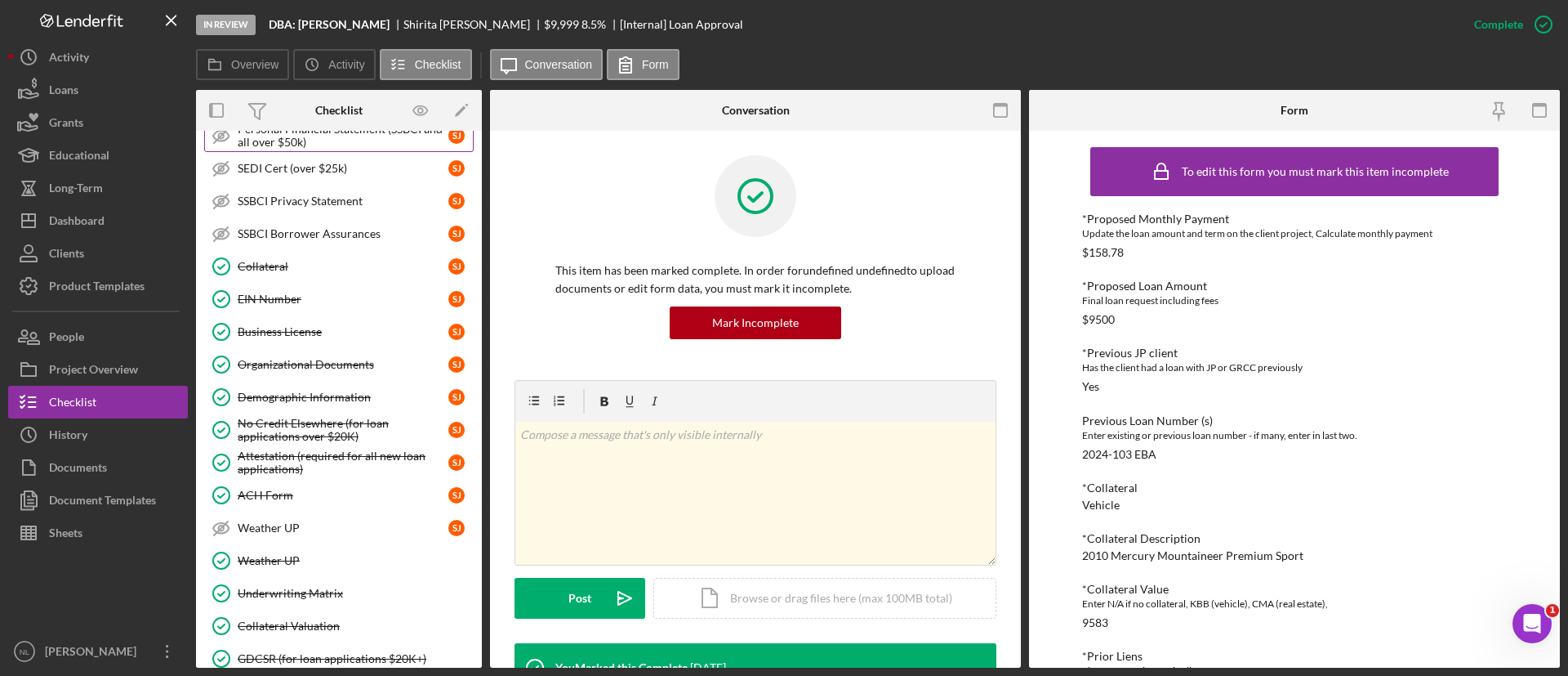
scroll to position [426, 0]
click at [323, 273] on link "Collateral Collateral S J" at bounding box center [339, 264] width 270 height 33
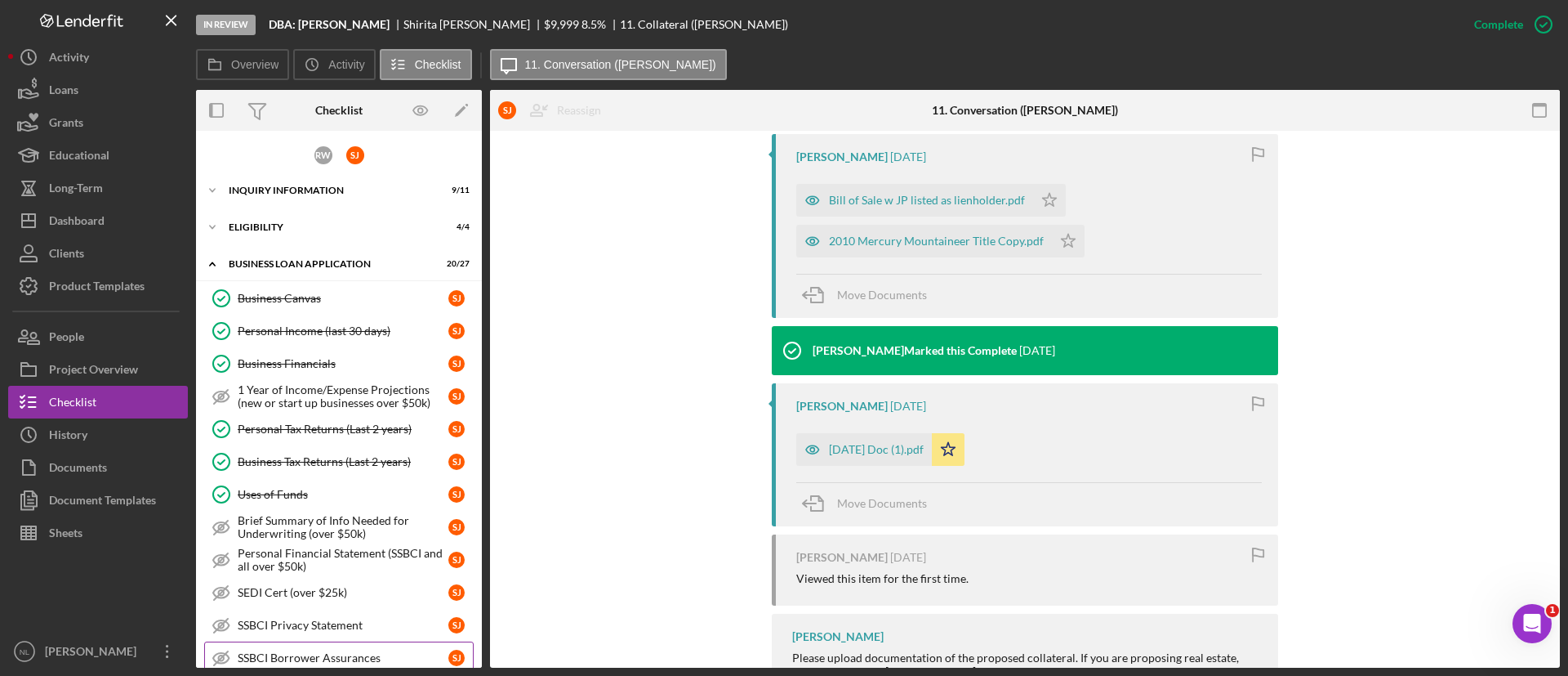
scroll to position [272, 0]
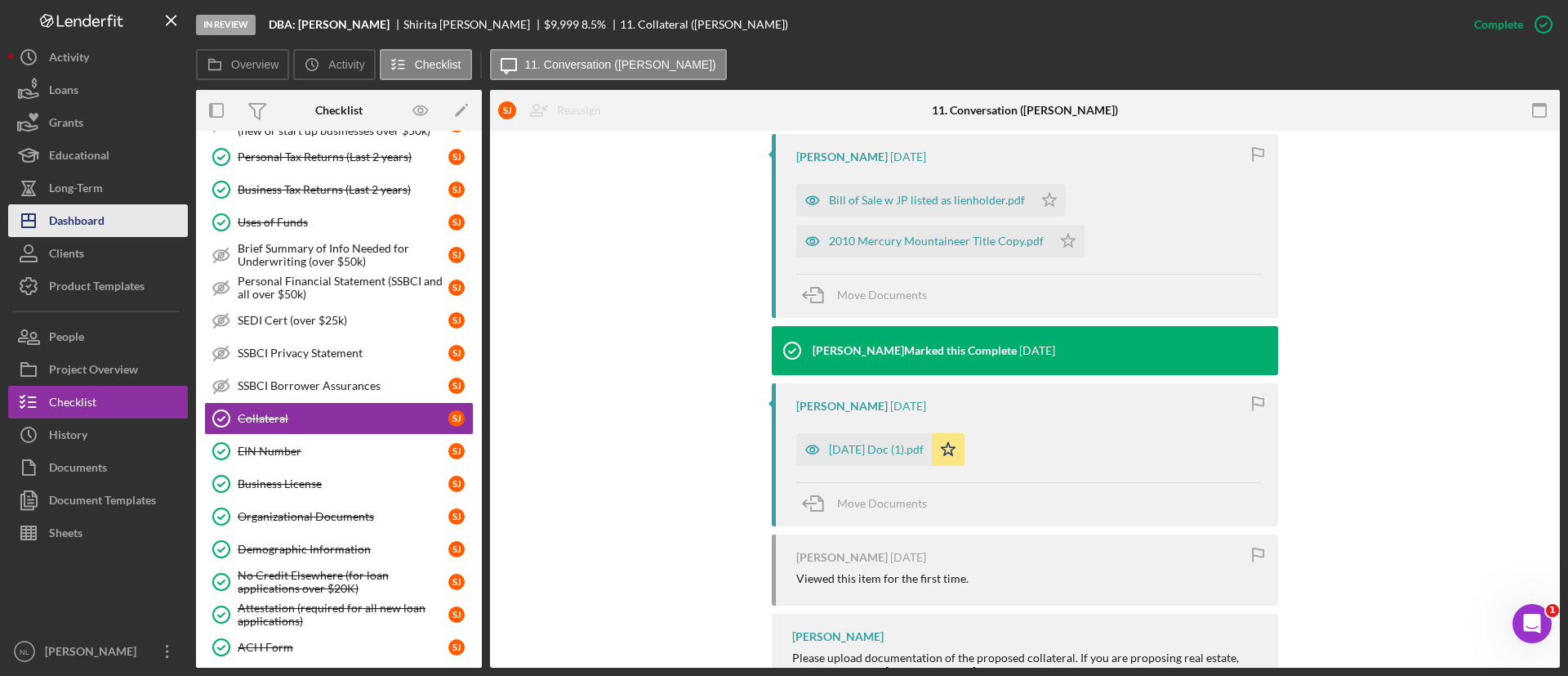
click at [154, 209] on button "Icon/Dashboard Dashboard" at bounding box center [98, 220] width 180 height 33
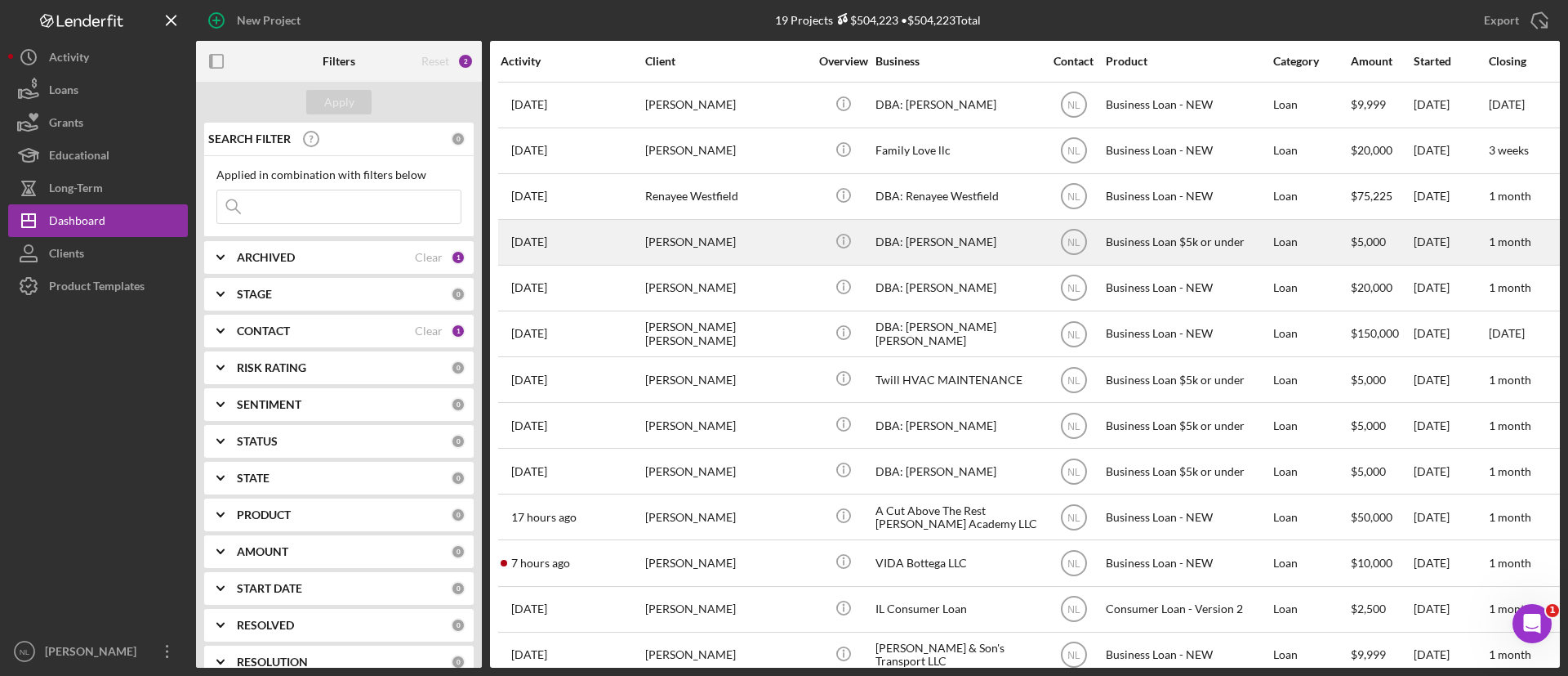
click at [725, 225] on div "[PERSON_NAME]" at bounding box center [727, 242] width 163 height 43
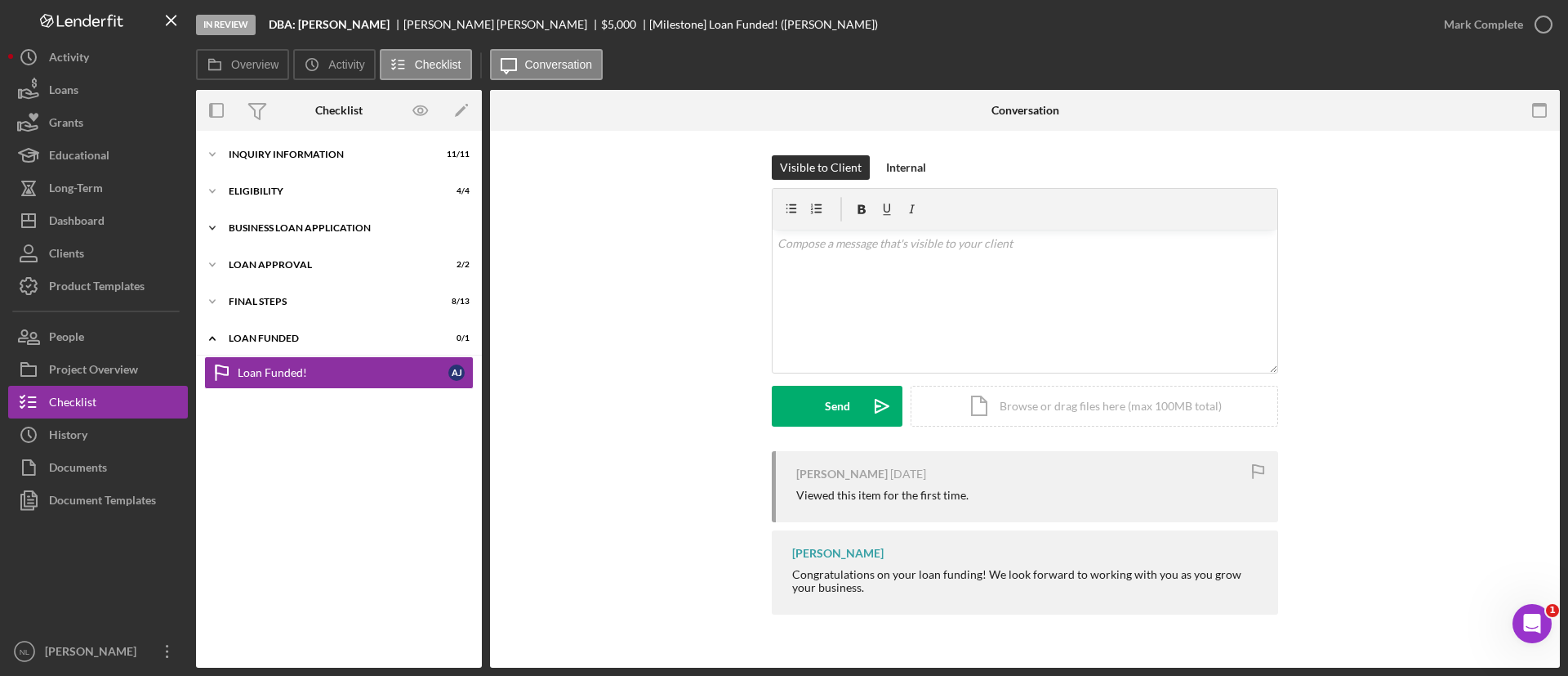
click at [298, 235] on div "Icon/Expander BUSINESS LOAN APPLICATION 11 / 11" at bounding box center [339, 228] width 286 height 33
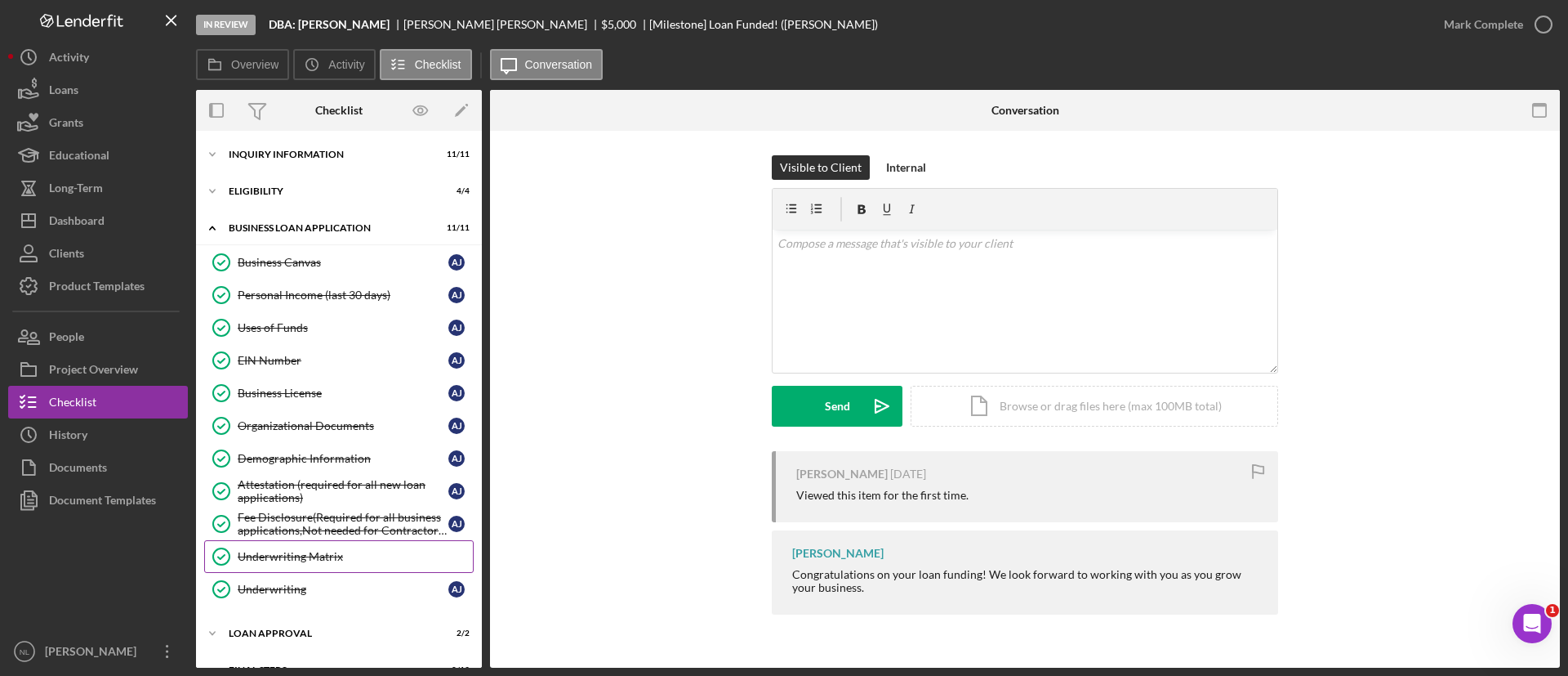
scroll to position [106, 0]
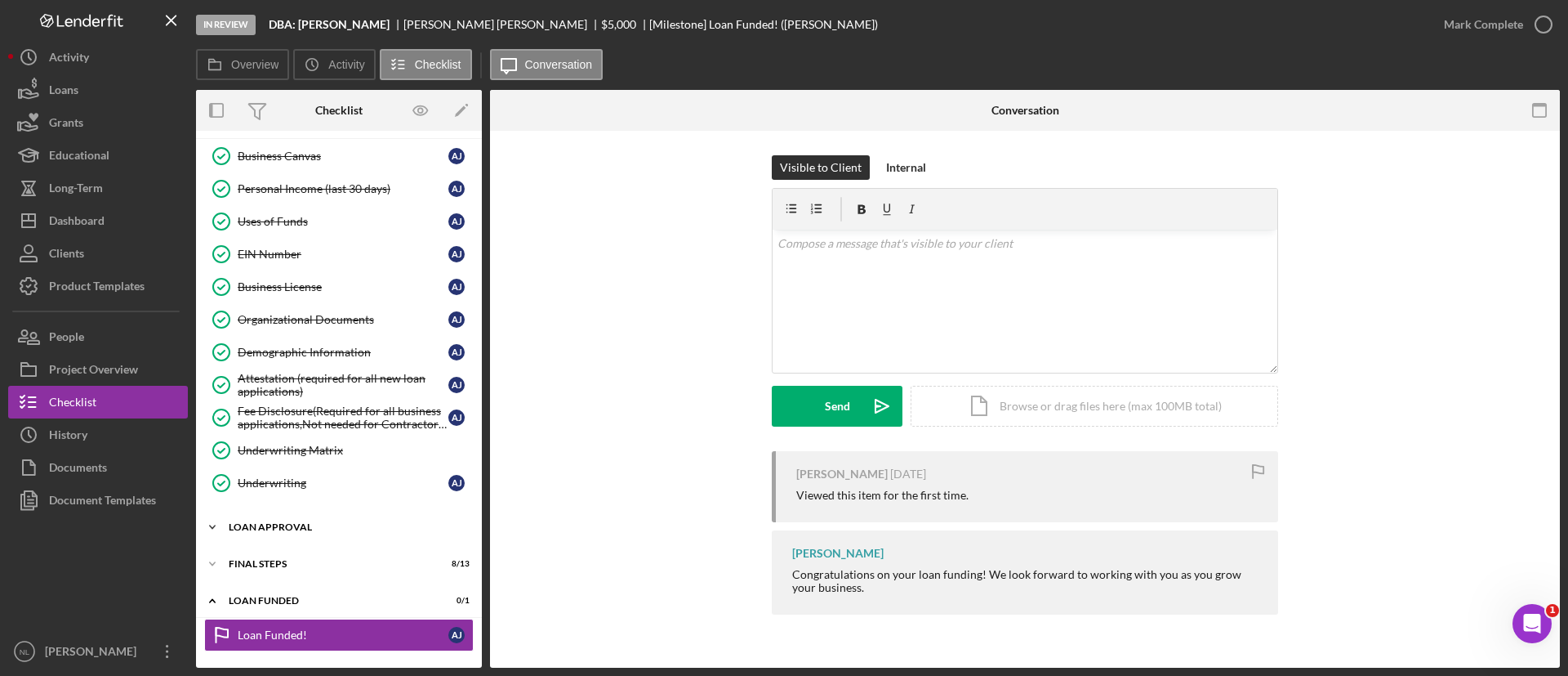
click at [286, 523] on div "Loan Approval" at bounding box center [345, 526] width 232 height 10
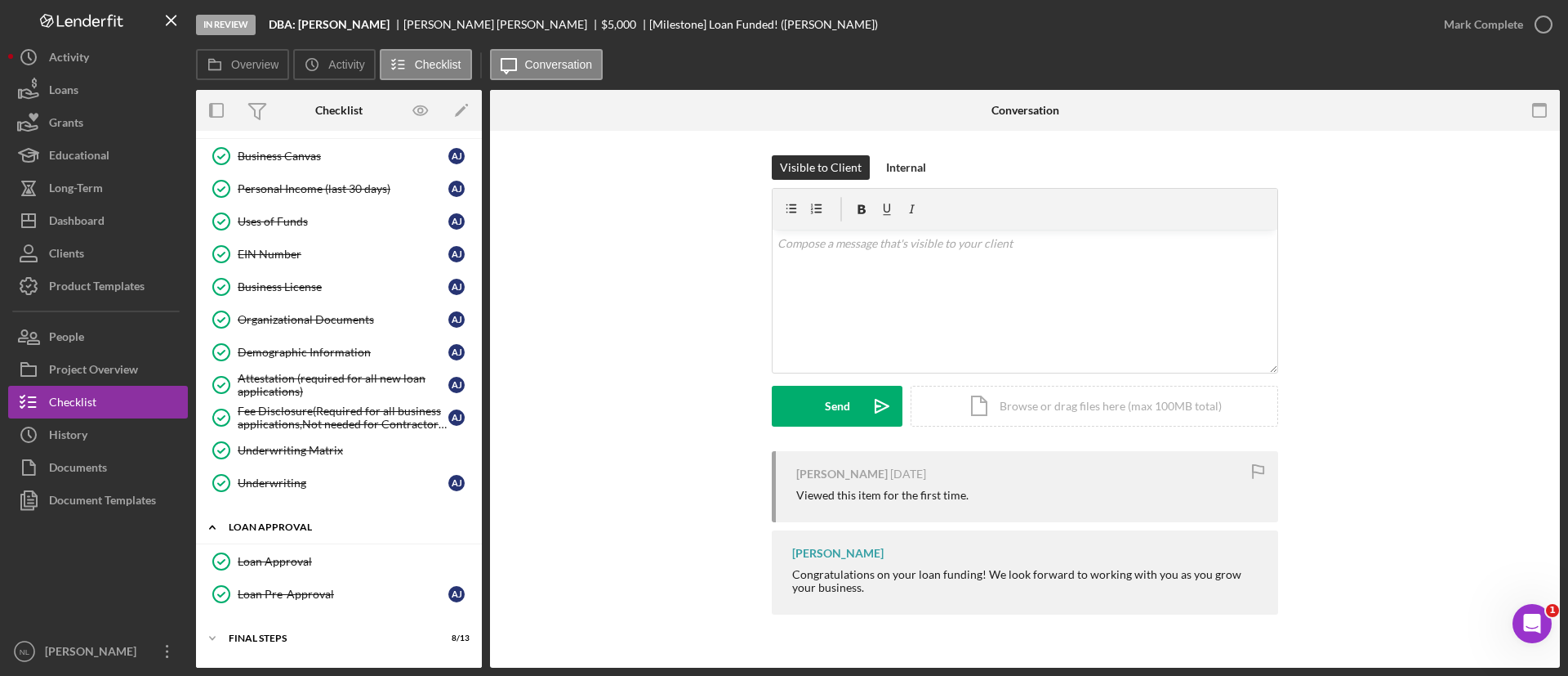
scroll to position [181, 0]
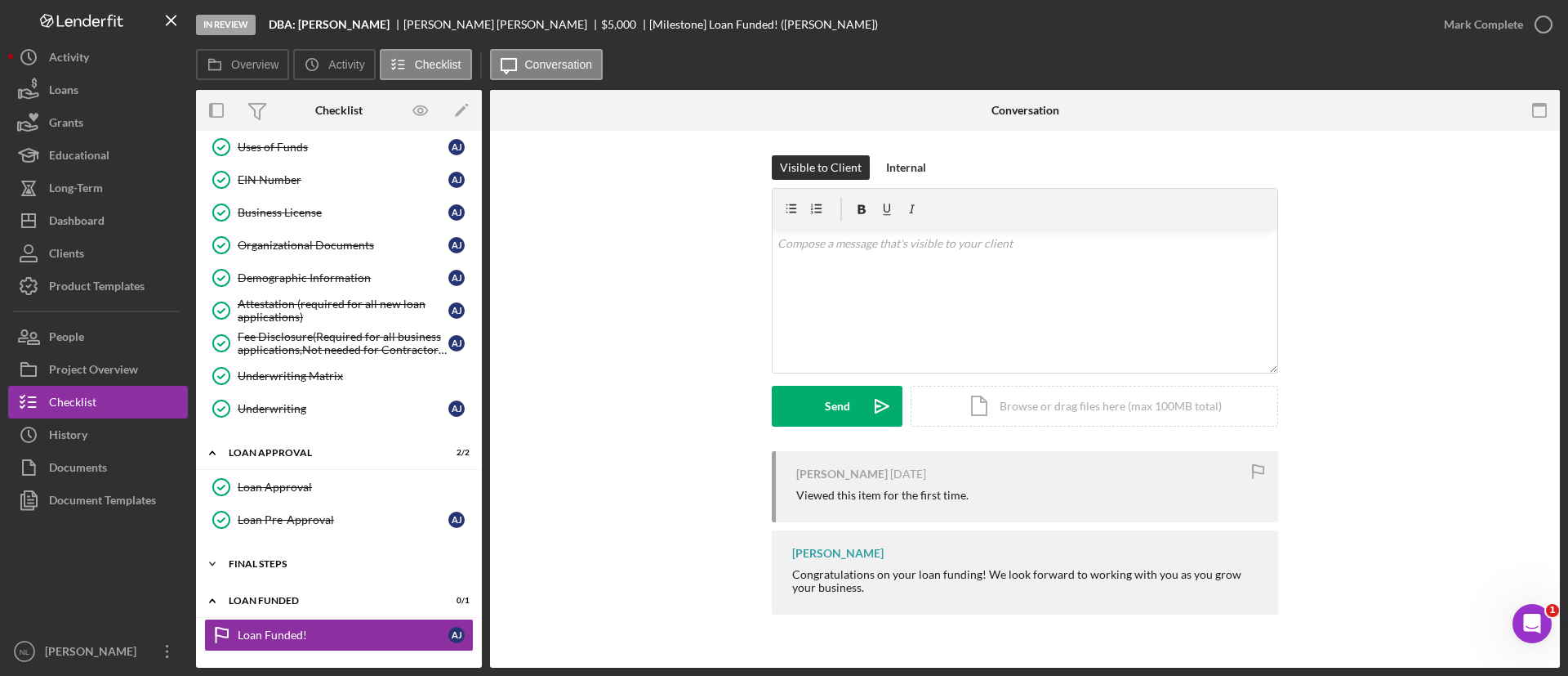
click at [288, 566] on div "Final Steps" at bounding box center [345, 563] width 232 height 10
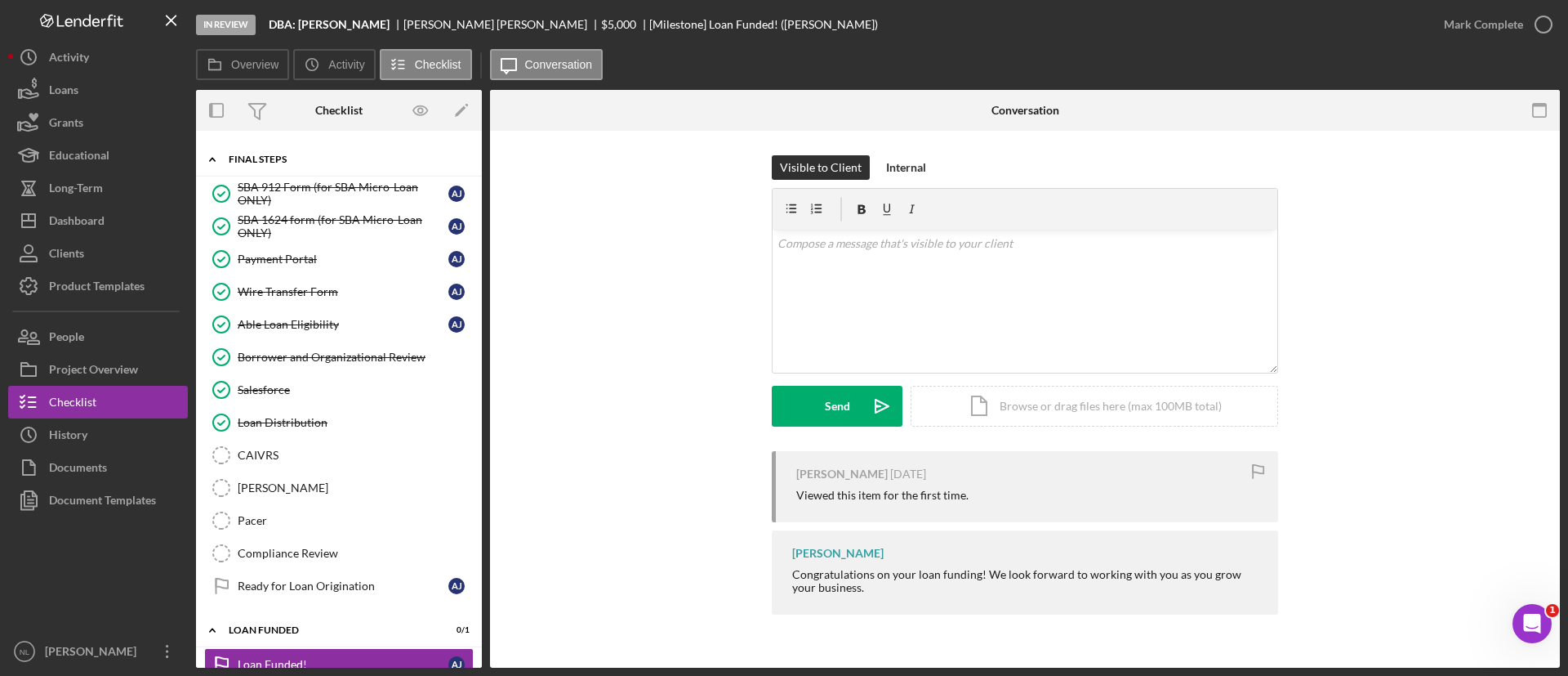
scroll to position [615, 0]
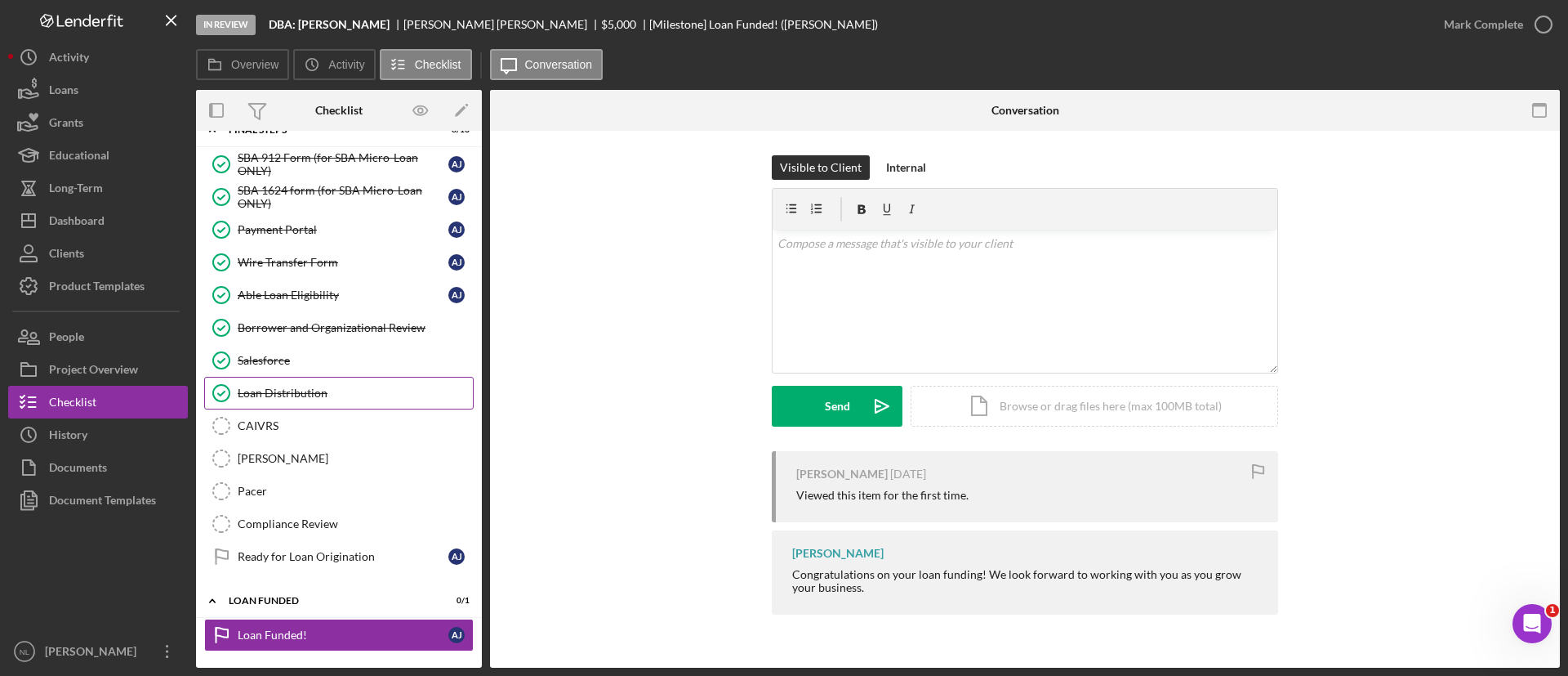
click at [314, 381] on link "Loan Distribution Loan Distribution" at bounding box center [339, 393] width 270 height 33
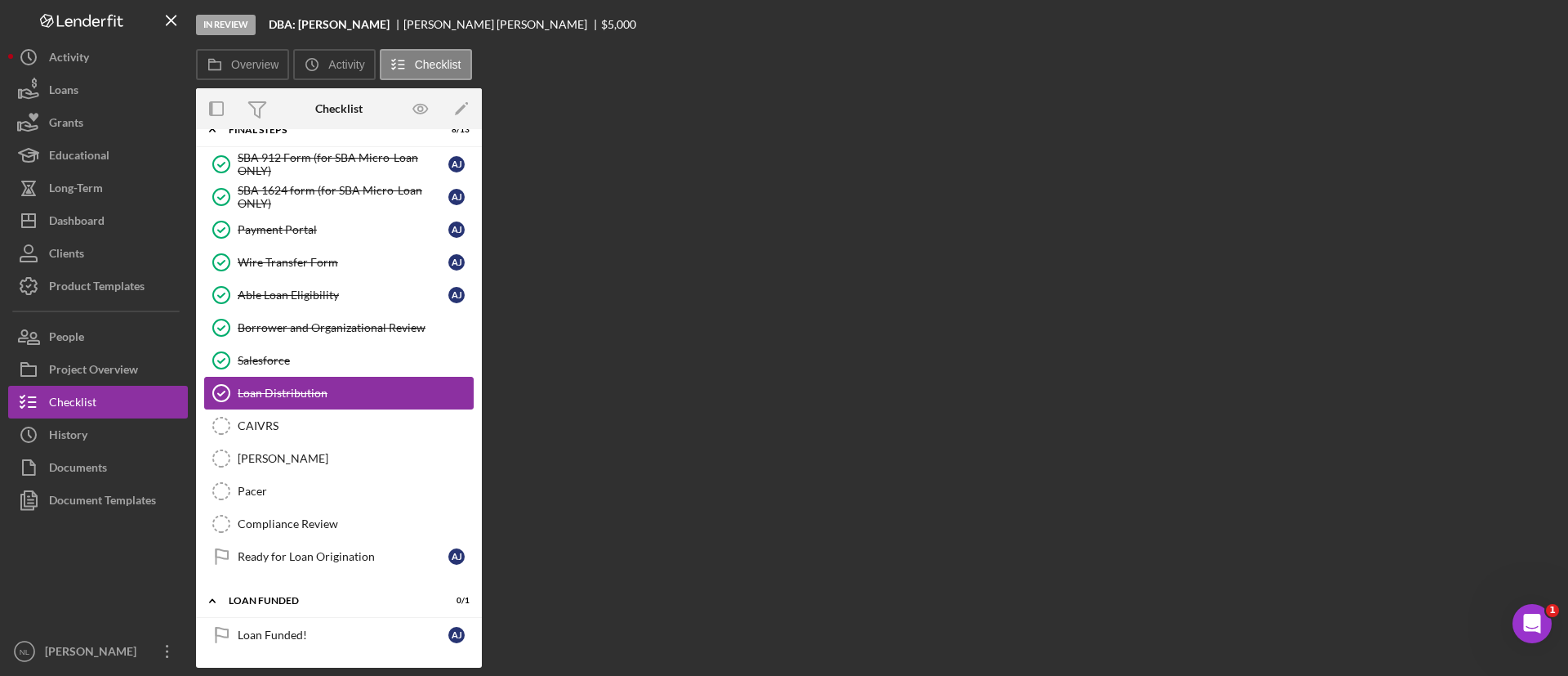
scroll to position [613, 0]
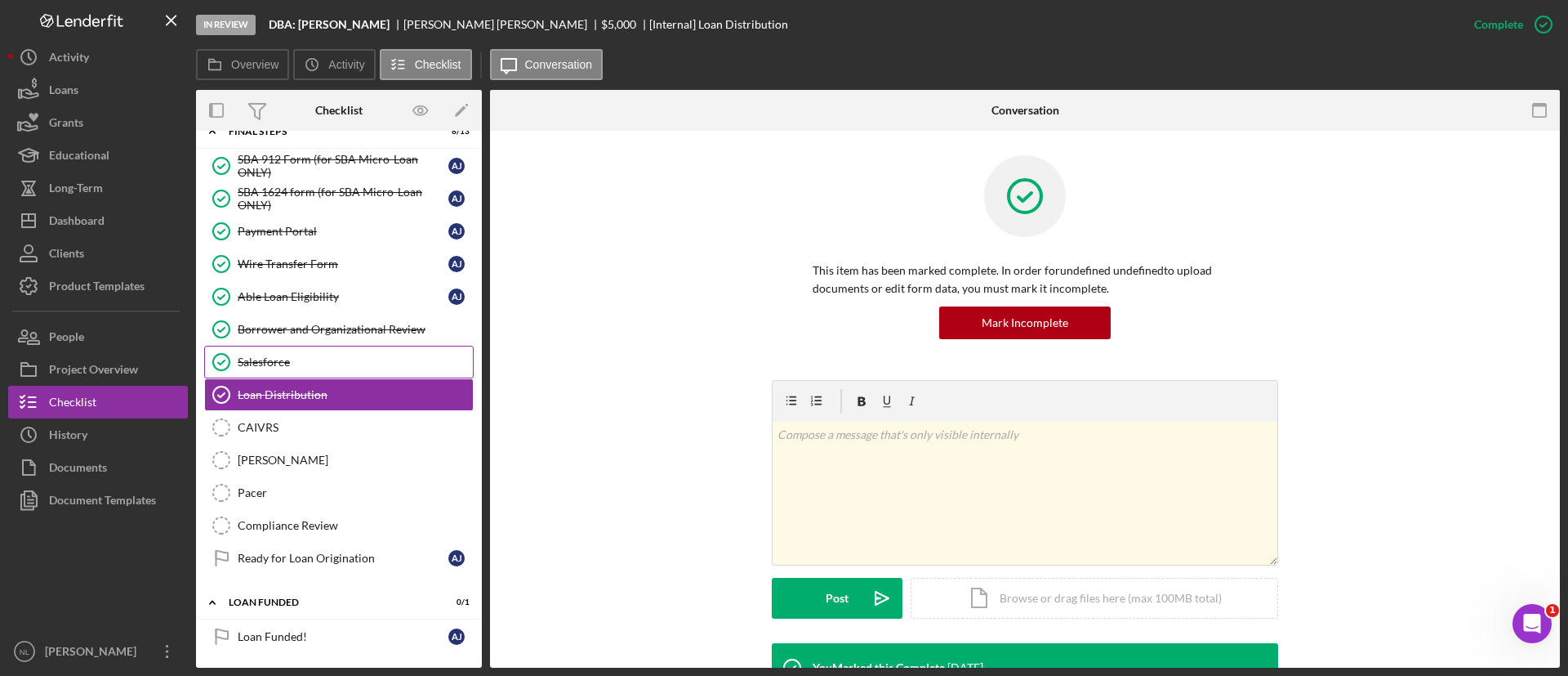
click at [313, 373] on link "Salesforce Salesforce" at bounding box center [339, 362] width 270 height 33
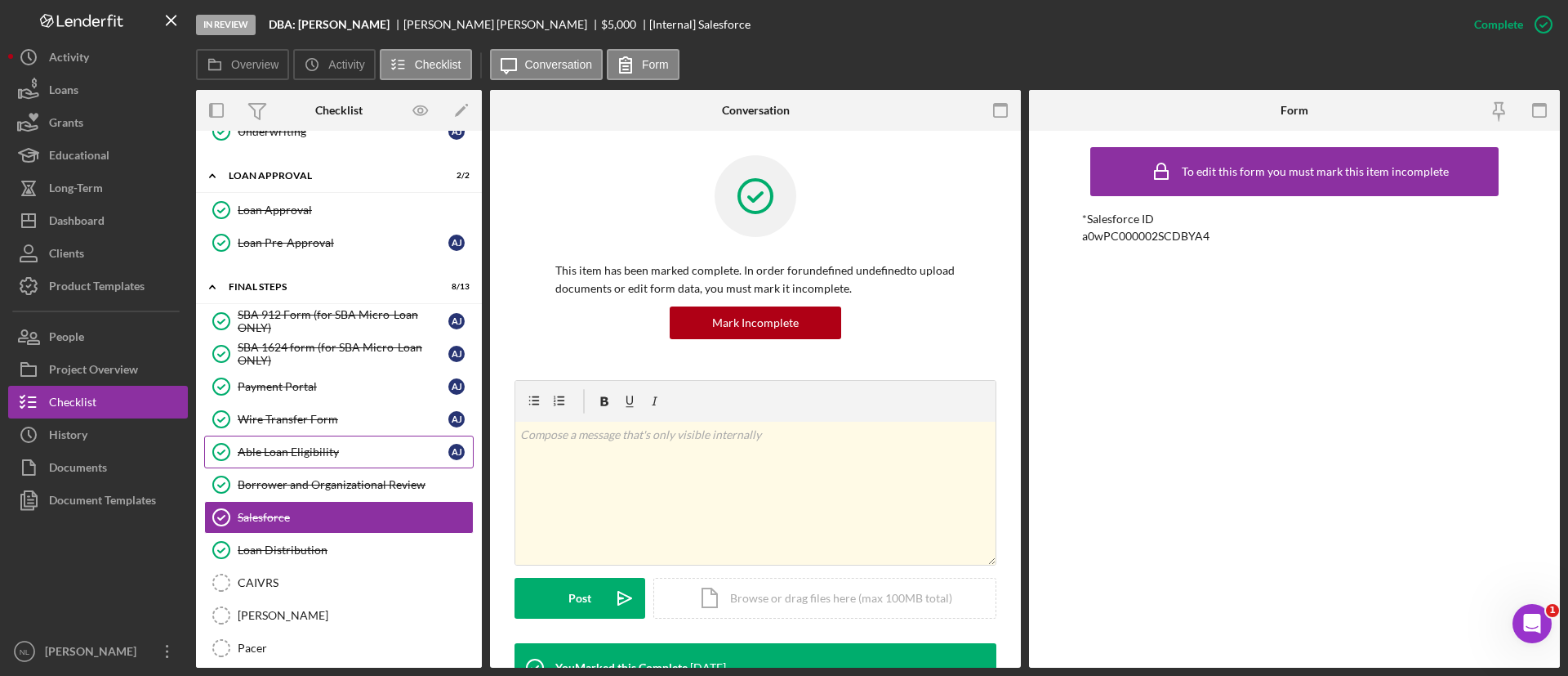
scroll to position [454, 0]
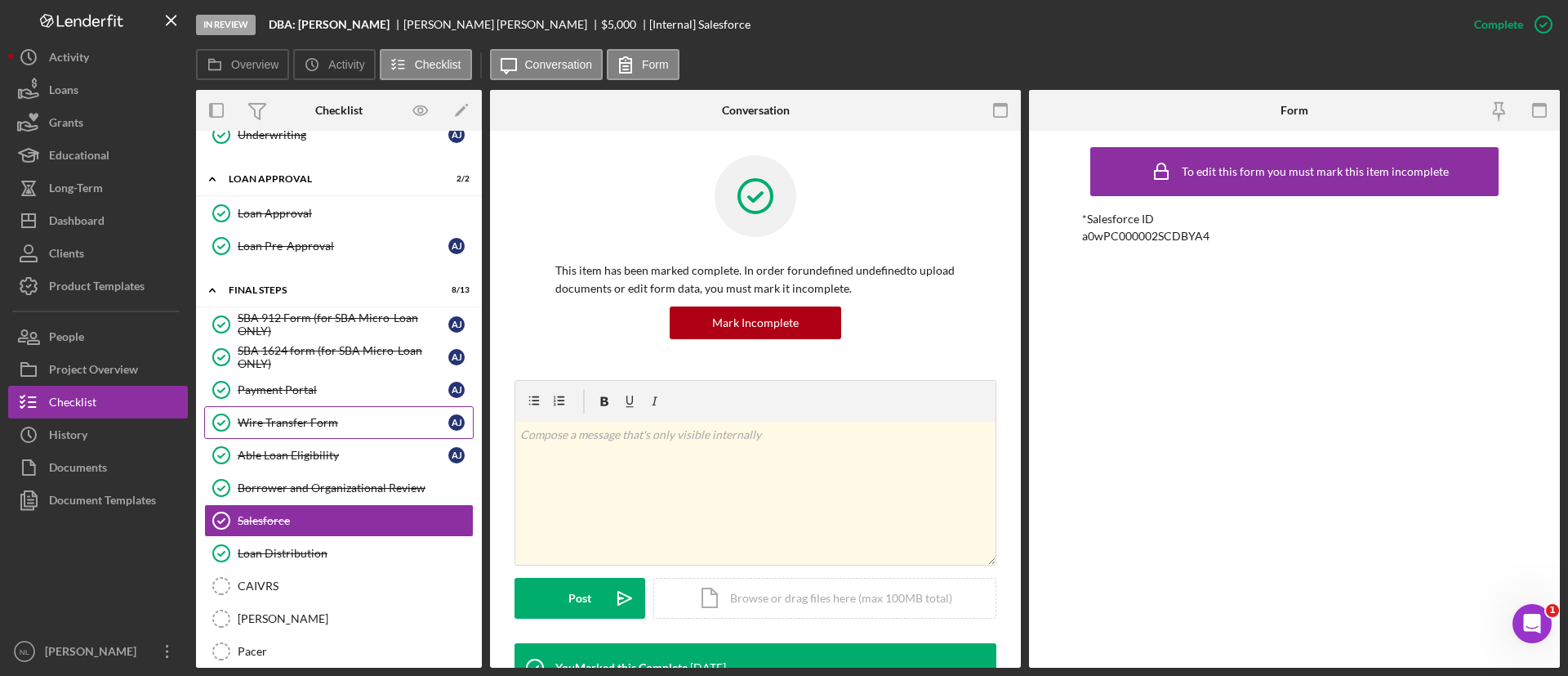
click at [369, 406] on link "Wire Transfer Form Wire Transfer Form A J" at bounding box center [339, 422] width 270 height 33
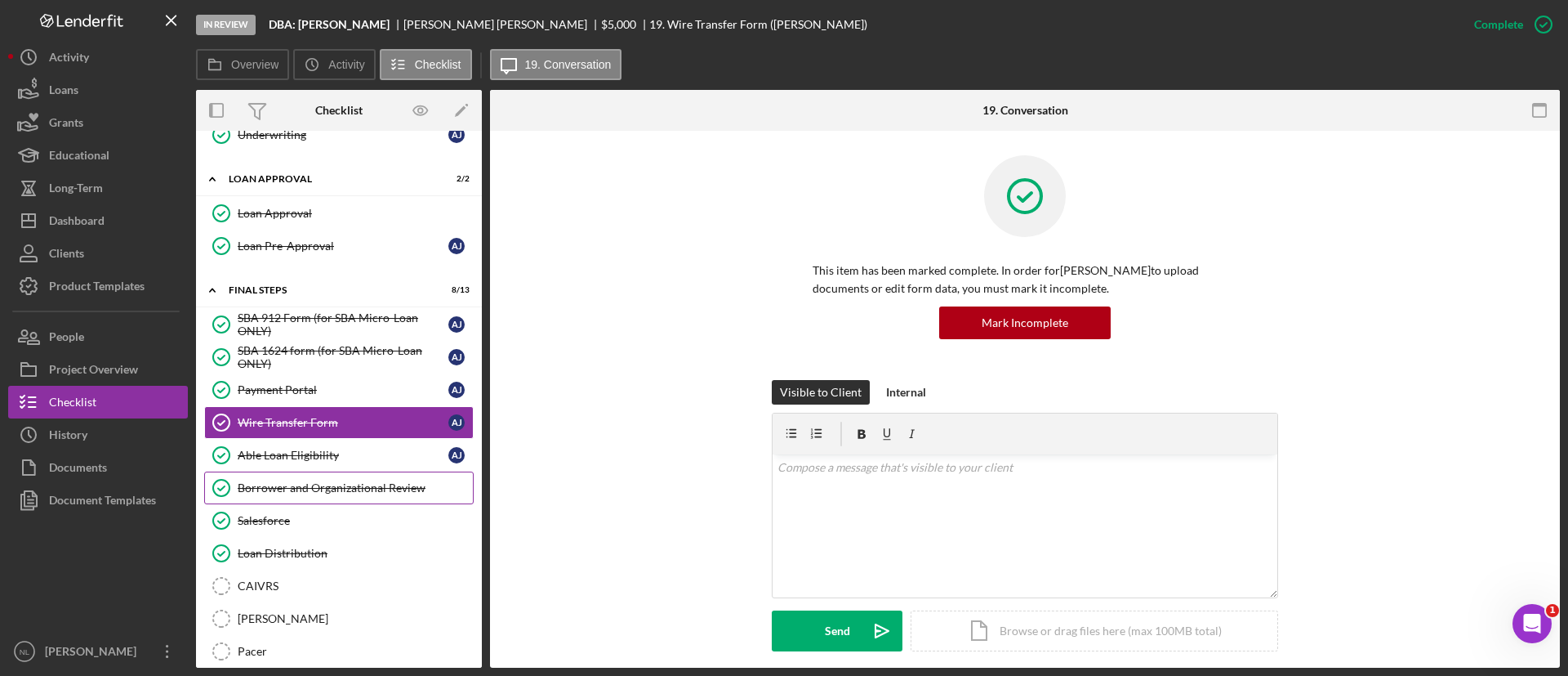
click at [353, 489] on div "Borrower and Organizational Review" at bounding box center [355, 487] width 235 height 13
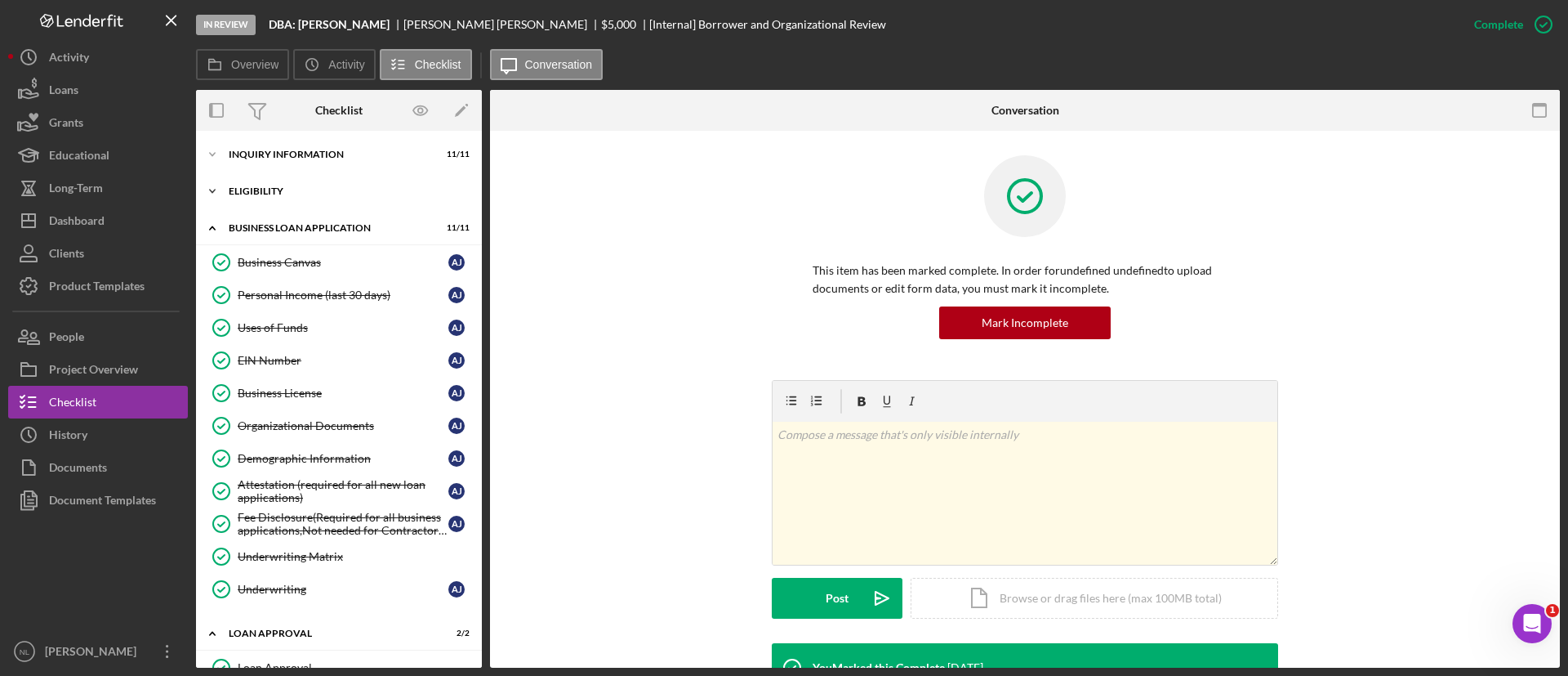
click at [327, 183] on div "Icon/Expander Eligibility 4 / 4" at bounding box center [339, 191] width 286 height 33
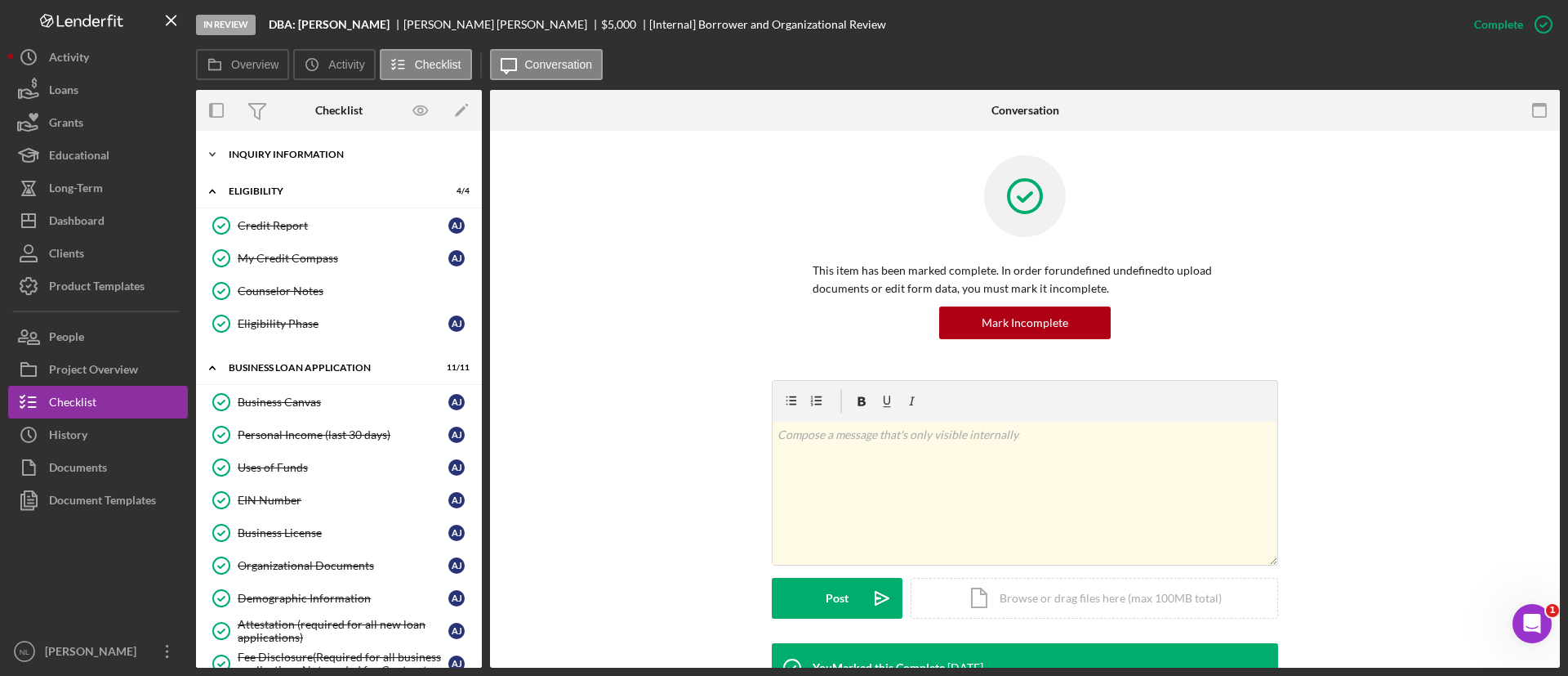
click at [325, 167] on div "Icon/Expander INQUIRY INFORMATION 11 / 11" at bounding box center [339, 154] width 286 height 33
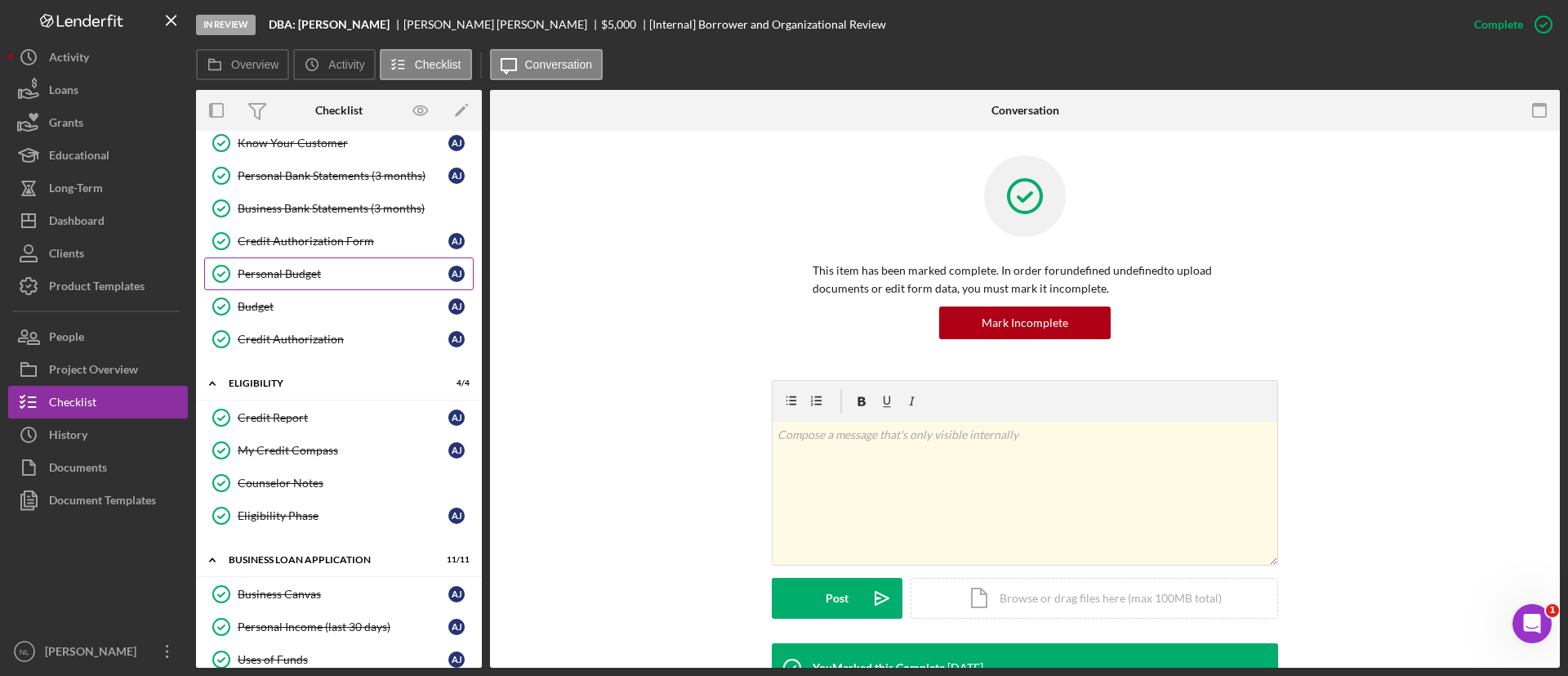
scroll to position [90, 0]
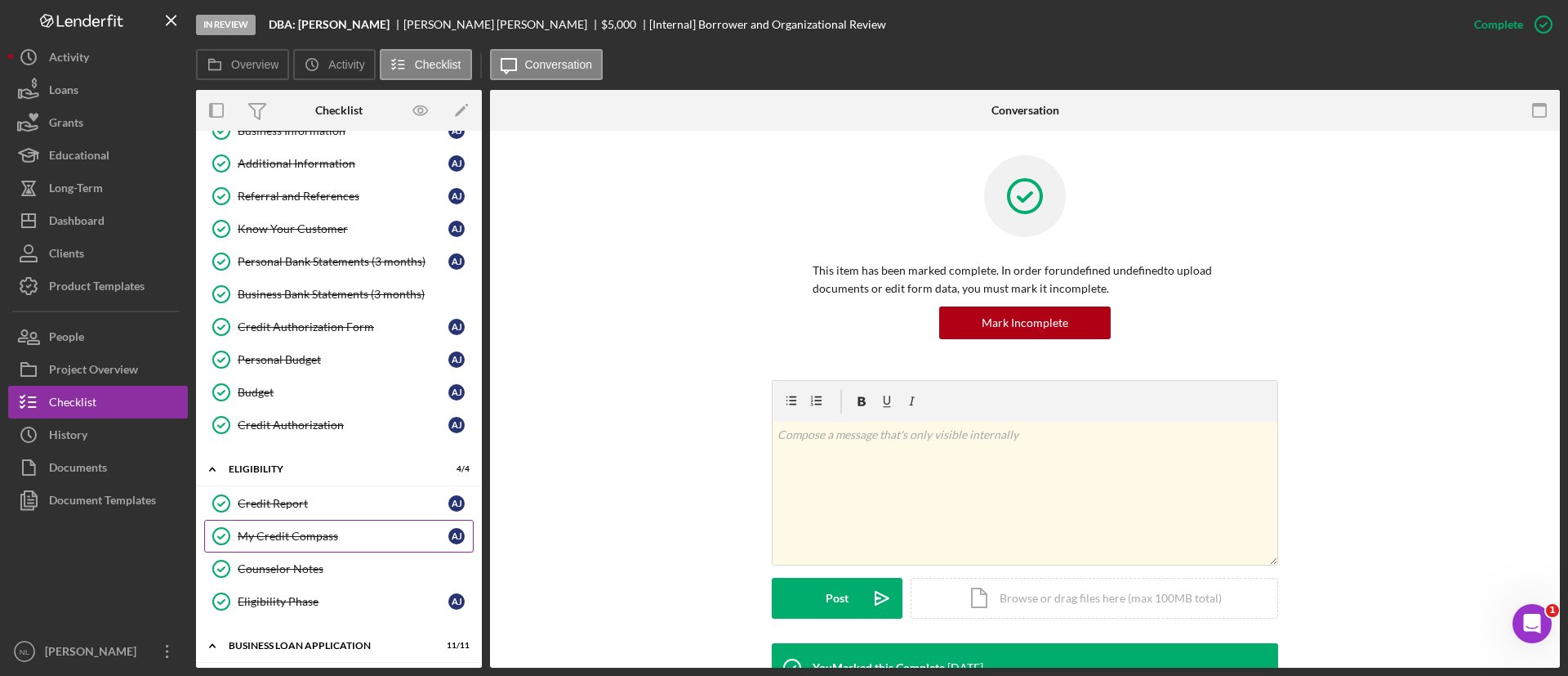
click at [328, 538] on div "My Credit Compass" at bounding box center [343, 536] width 211 height 13
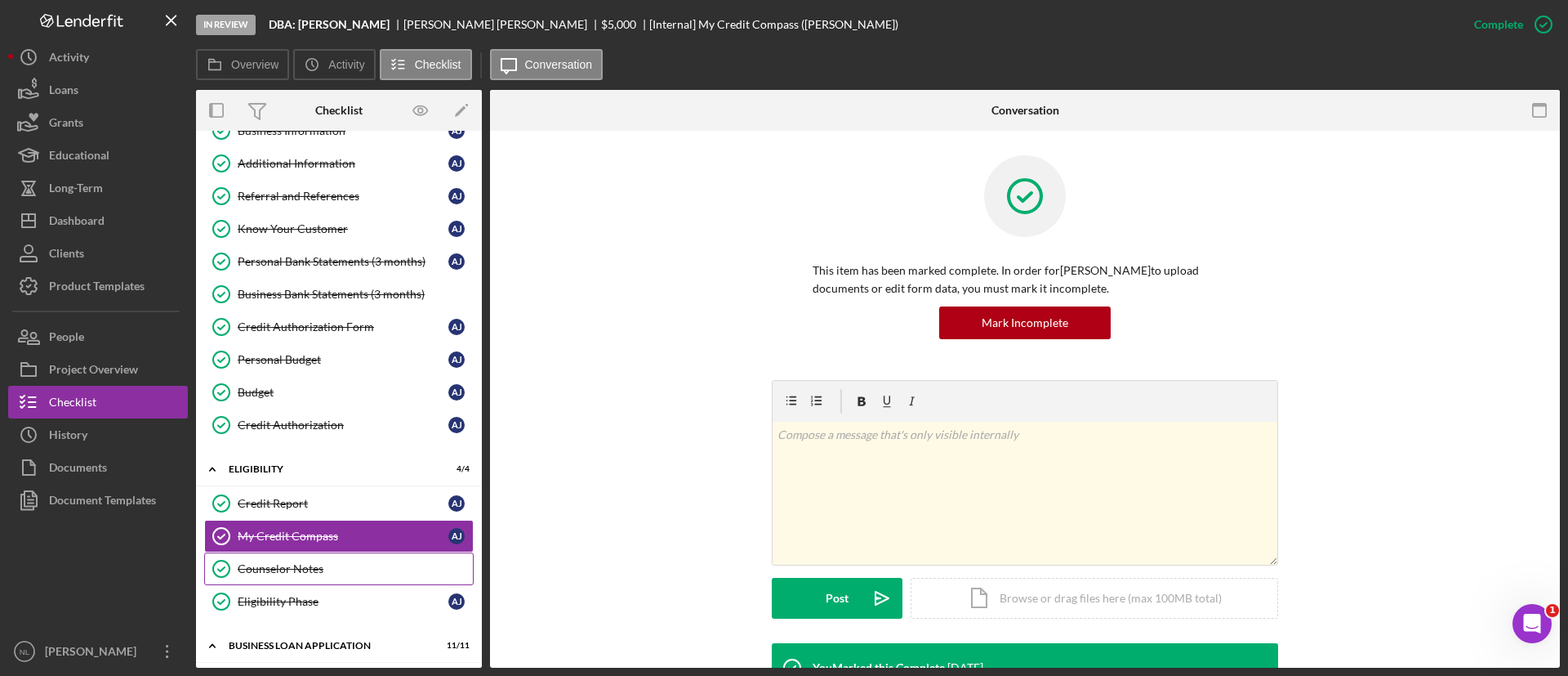
click at [326, 578] on link "Counselor Notes Counselor Notes" at bounding box center [339, 569] width 270 height 33
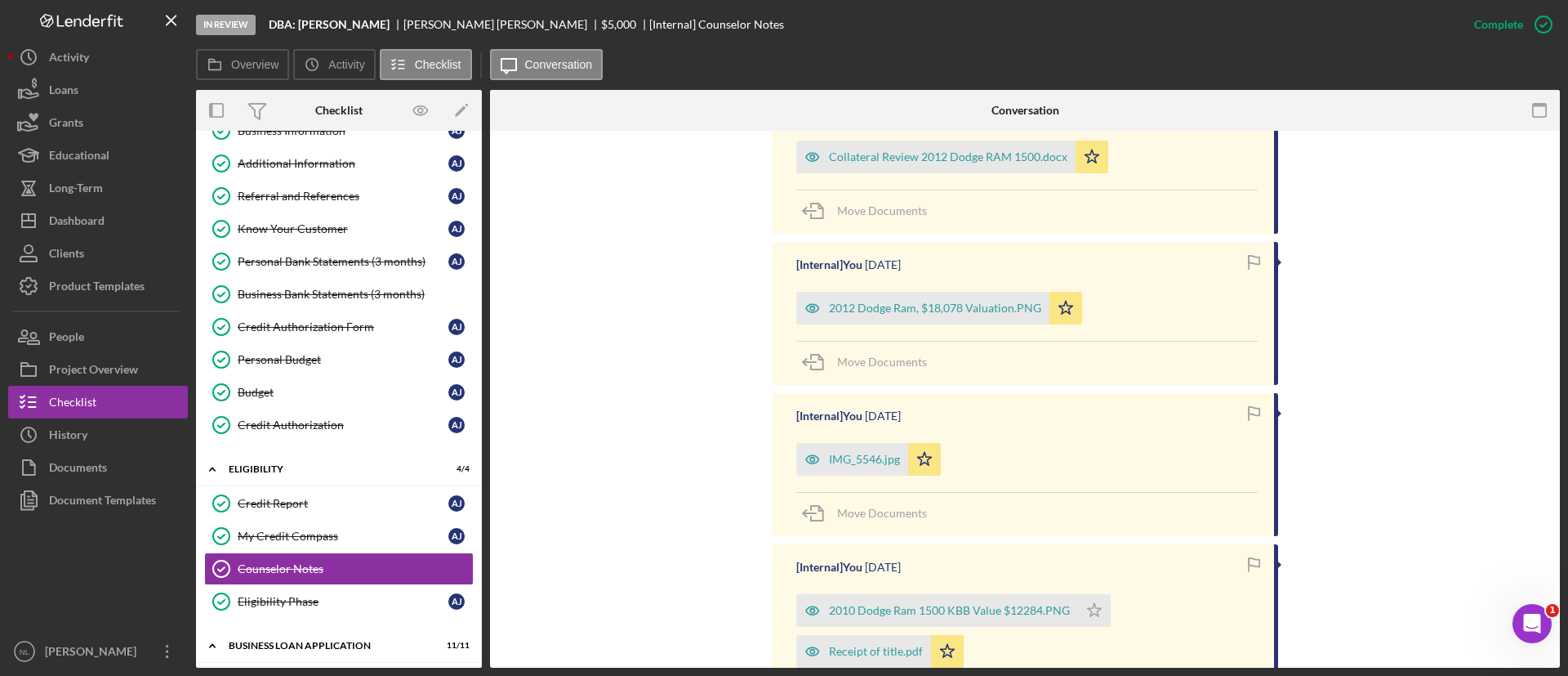
scroll to position [569, 0]
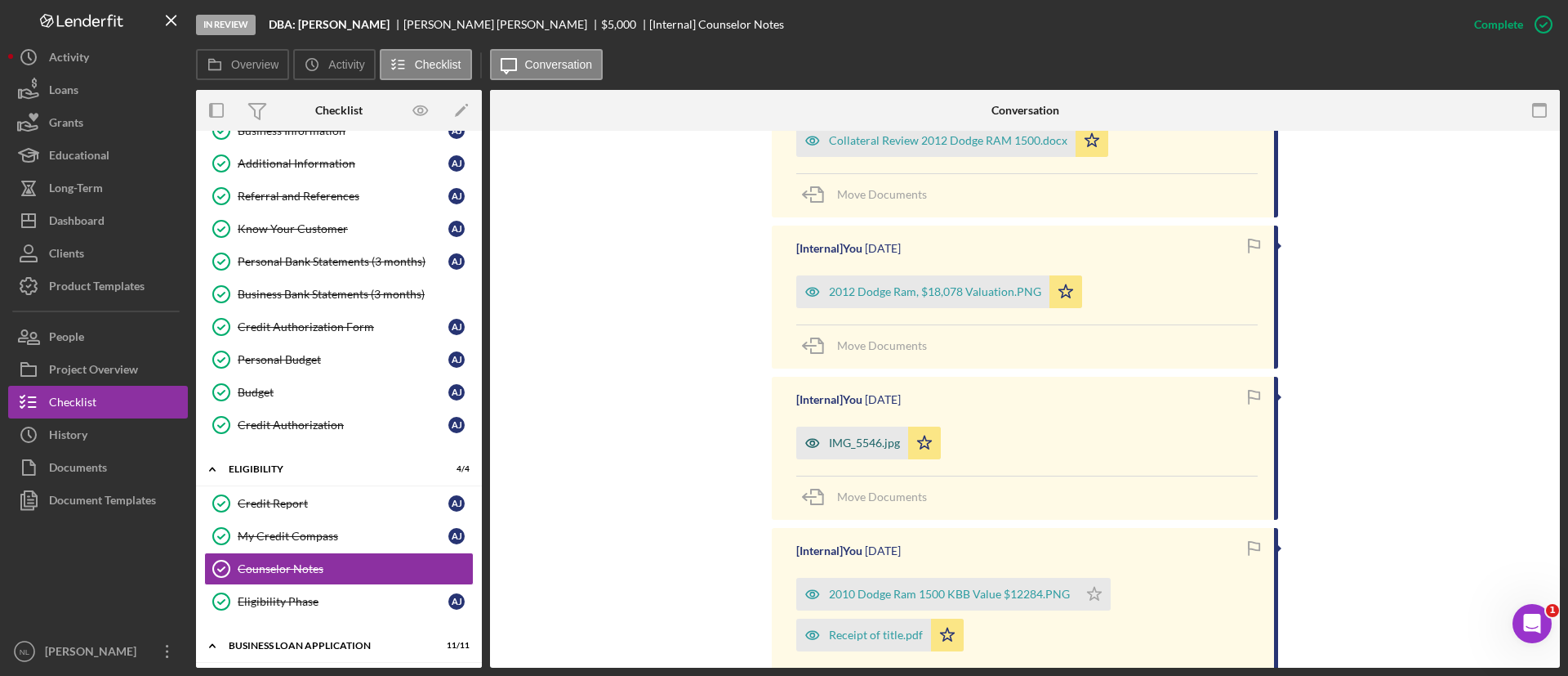
click at [858, 428] on div "IMG_5546.jpg" at bounding box center [852, 443] width 112 height 33
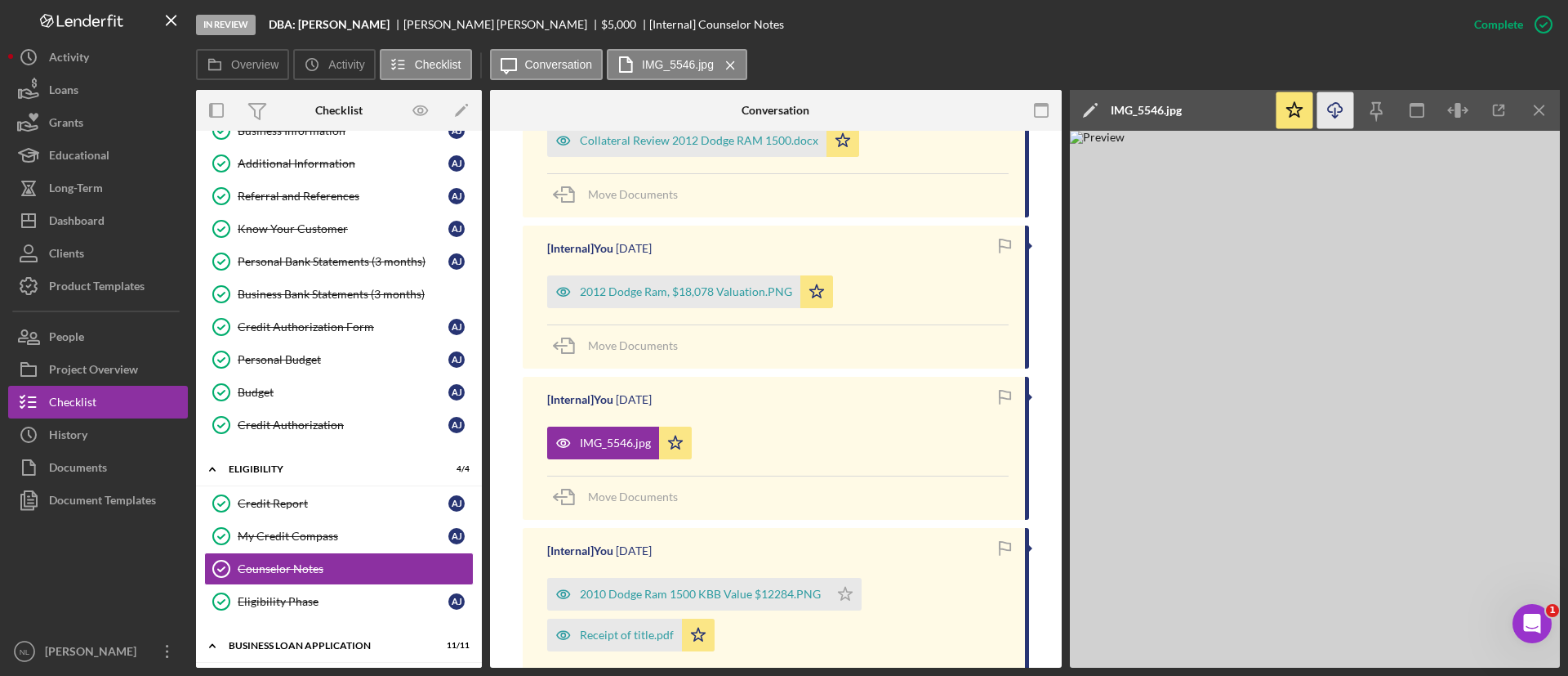
click at [1337, 119] on icon "Icon/Download" at bounding box center [1335, 110] width 36 height 36
click at [103, 210] on div "Dashboard" at bounding box center [76, 222] width 56 height 36
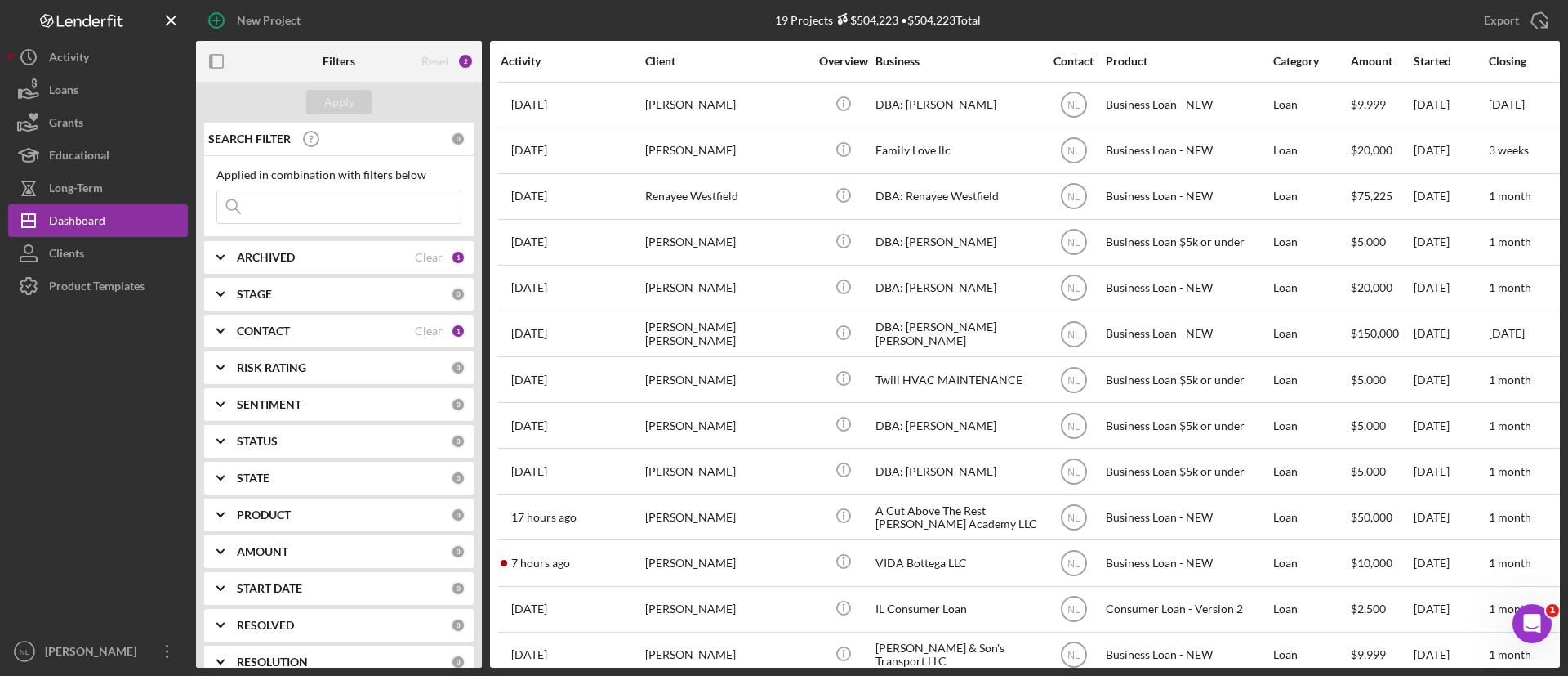
click at [282, 253] on b "ARCHIVED" at bounding box center [265, 257] width 58 height 13
click at [232, 326] on input "Active" at bounding box center [225, 324] width 16 height 16
checkbox input "false"
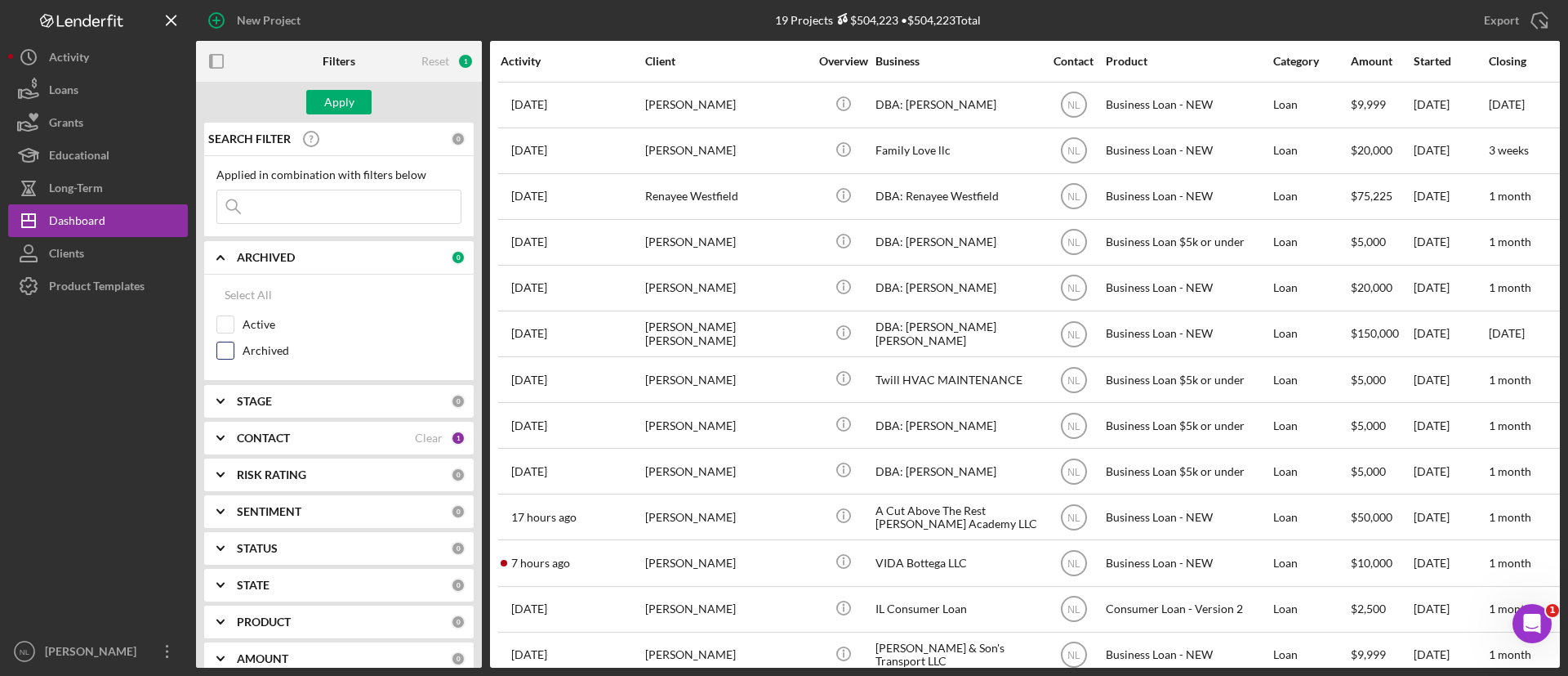
click at [239, 360] on div "Archived" at bounding box center [339, 354] width 245 height 26
click at [231, 346] on input "Archived" at bounding box center [225, 350] width 16 height 16
checkbox input "true"
click at [267, 431] on b "CONTACT" at bounding box center [263, 437] width 53 height 13
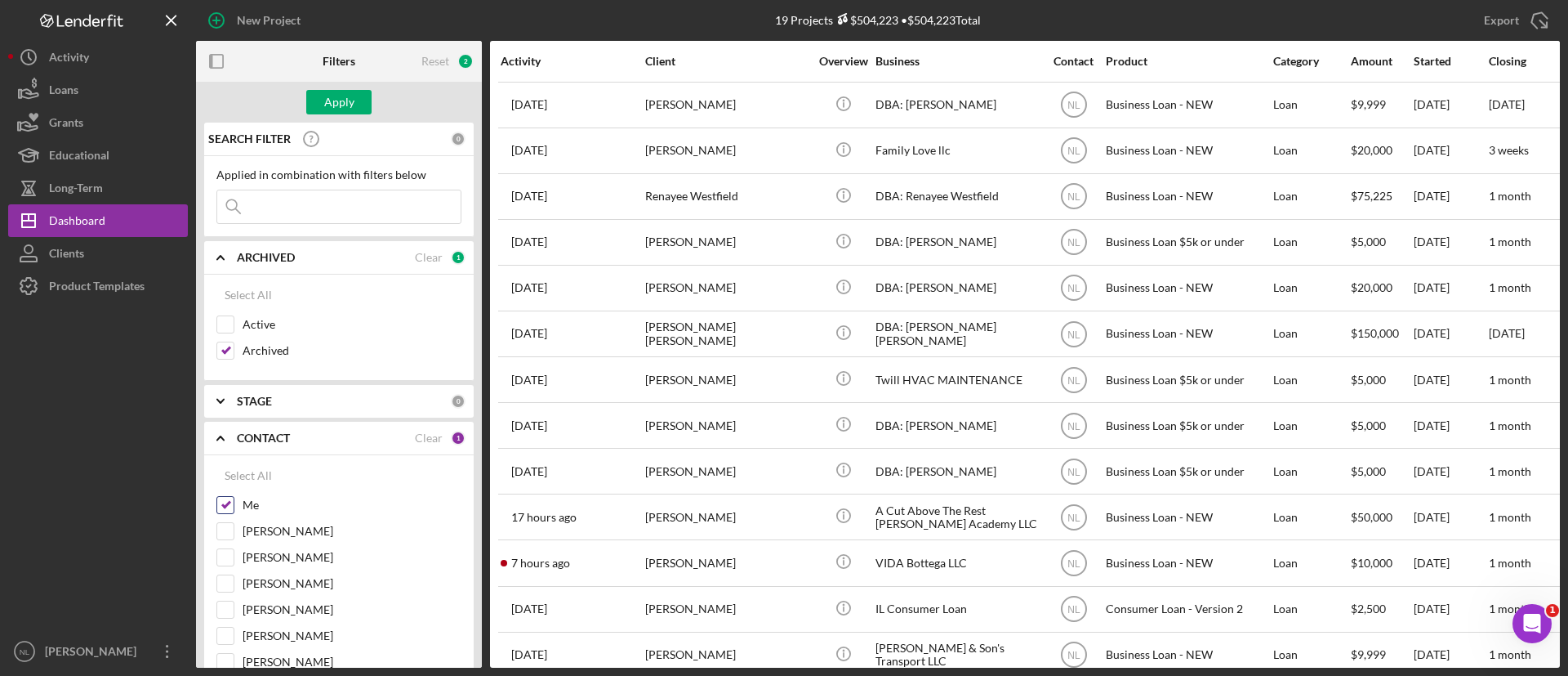
click at [233, 505] on div at bounding box center [225, 505] width 18 height 18
click at [223, 509] on input "Me" at bounding box center [225, 505] width 16 height 16
checkbox input "false"
click at [301, 213] on input at bounding box center [339, 207] width 243 height 33
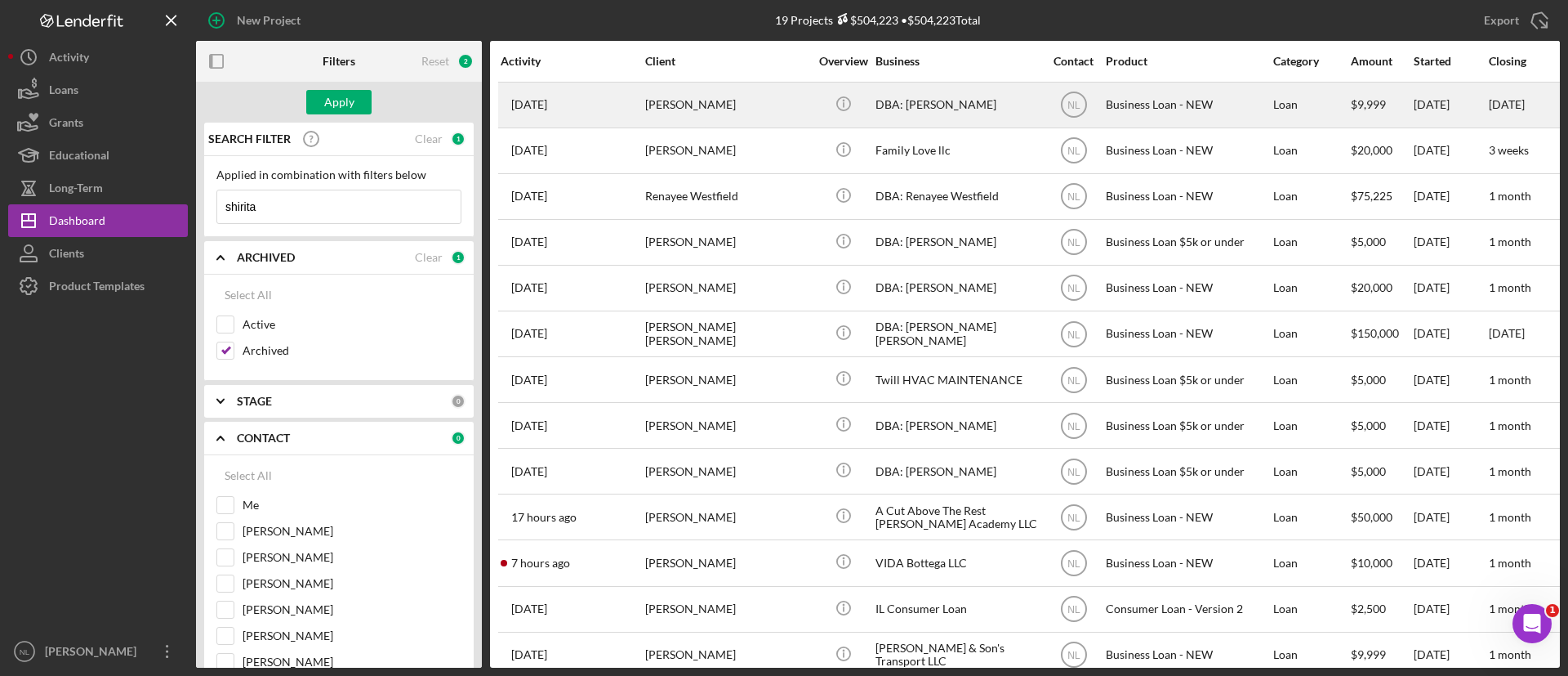
type input "shirita"
click at [698, 124] on div "[PERSON_NAME]" at bounding box center [727, 105] width 163 height 43
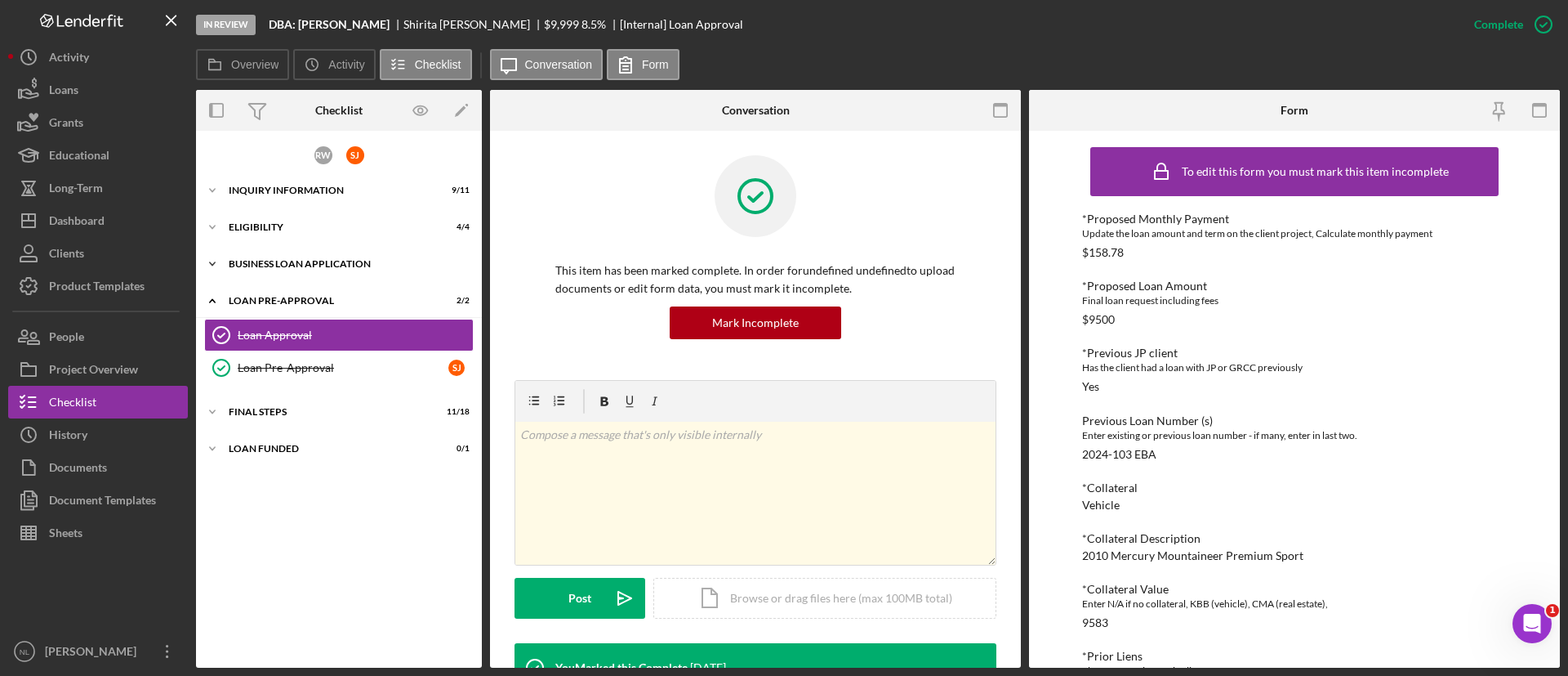
click at [341, 256] on div "Icon/Expander BUSINESS LOAN APPLICATION 20 / 27" at bounding box center [339, 263] width 286 height 33
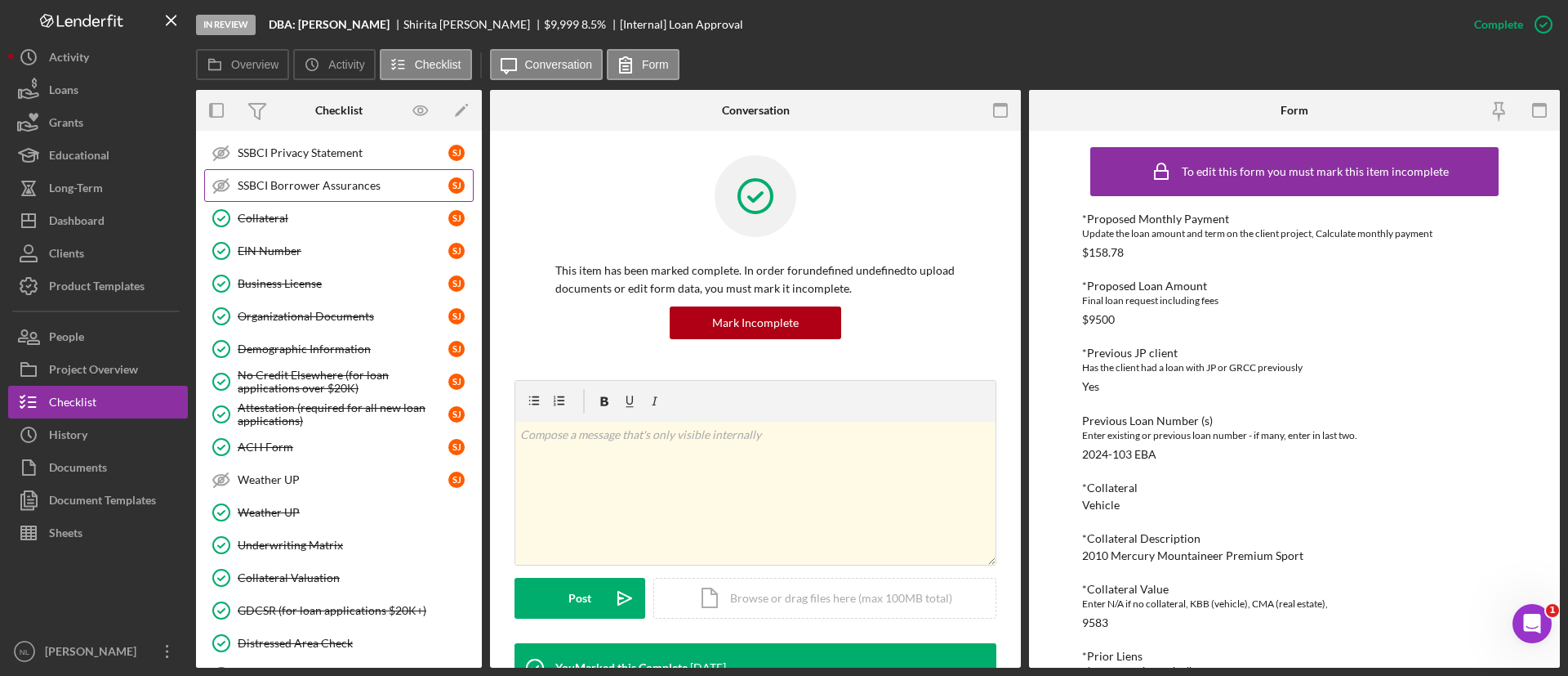
scroll to position [476, 0]
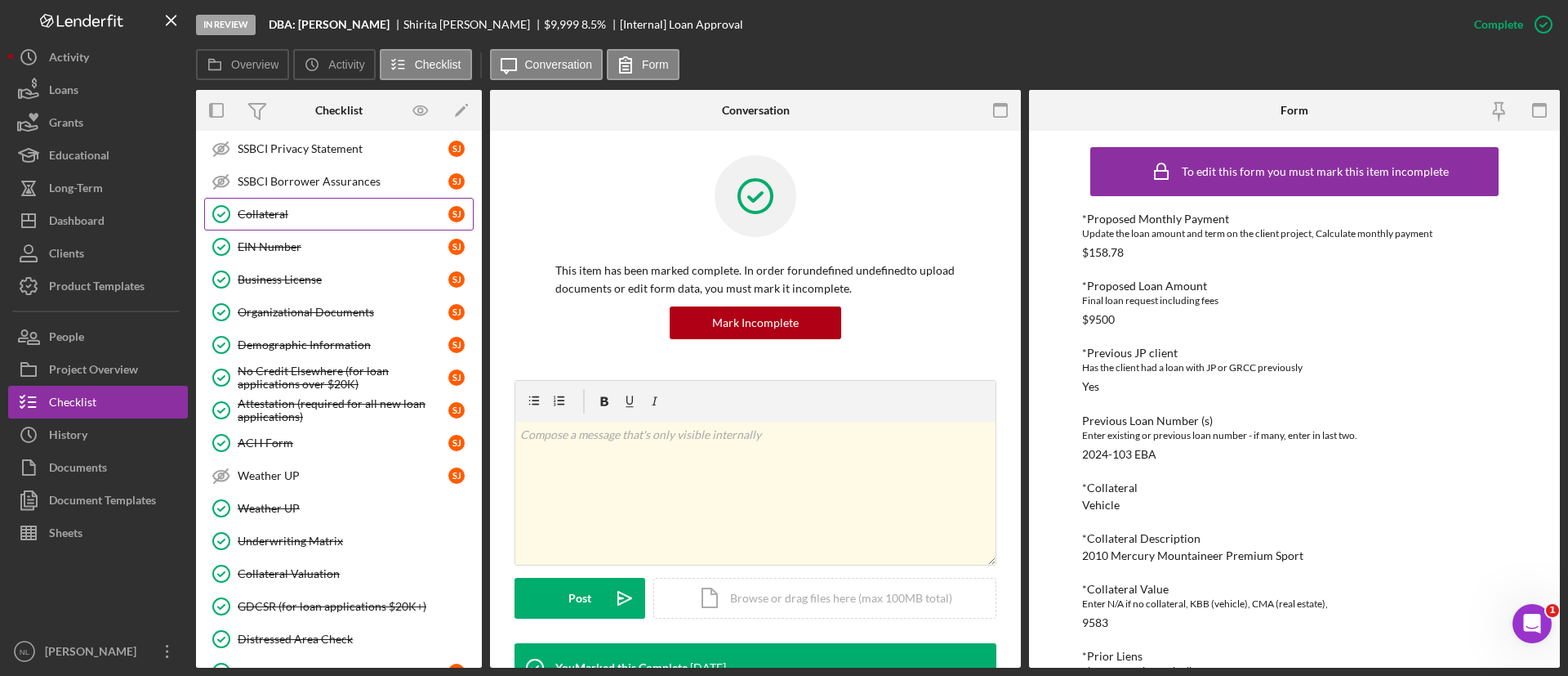
click at [329, 214] on div "Collateral" at bounding box center [343, 214] width 211 height 13
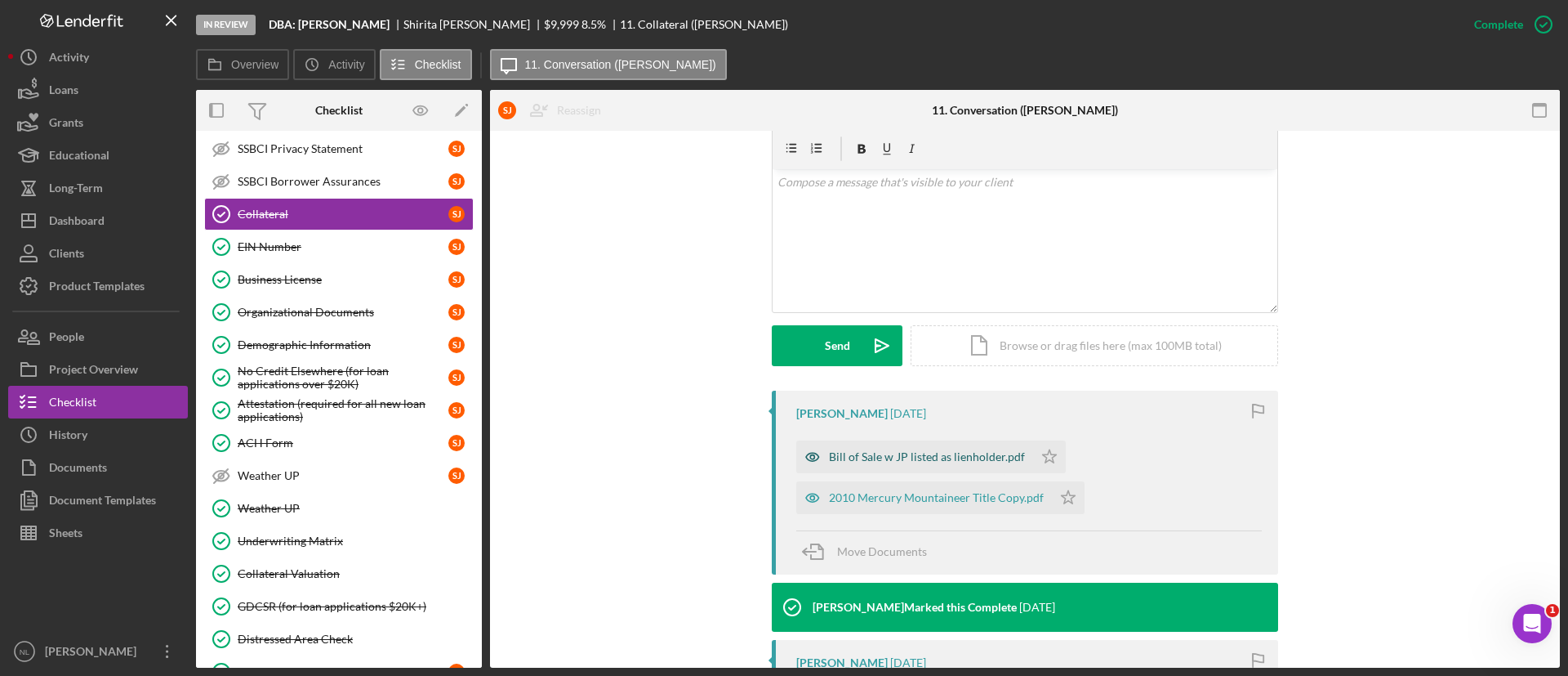
scroll to position [543, 0]
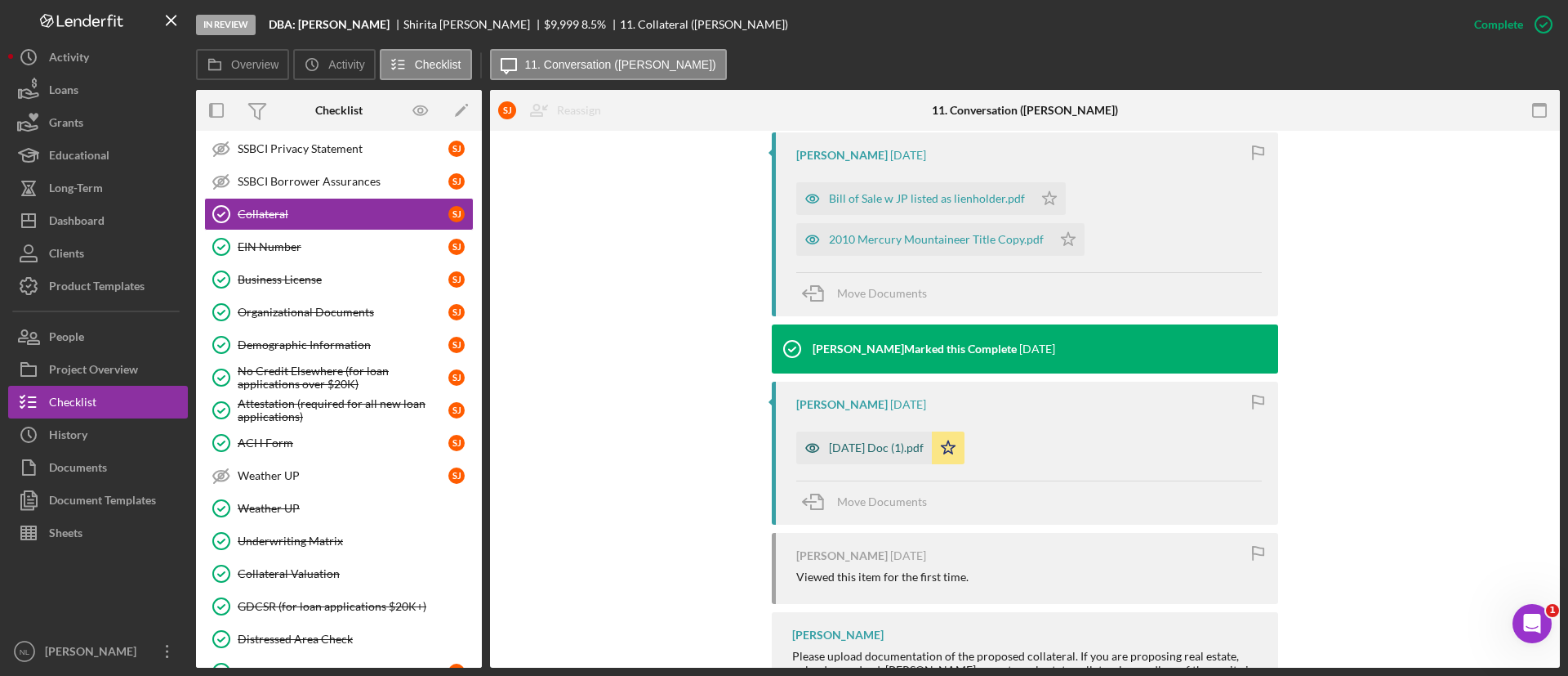
click at [905, 452] on div "Apr 9, 2025 Doc (1).pdf" at bounding box center [876, 447] width 95 height 13
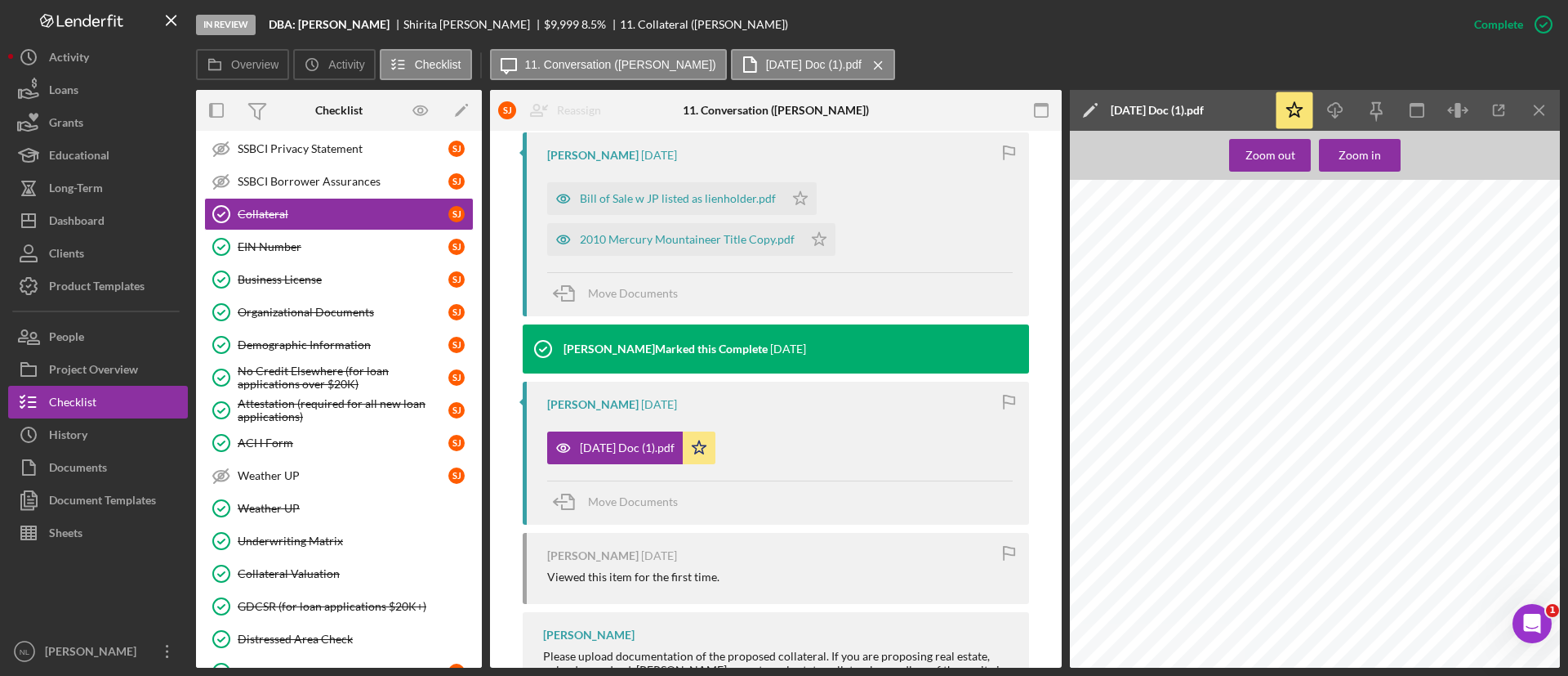
scroll to position [0, 1409]
click at [1547, 127] on icon "Icon/Menu Close" at bounding box center [1540, 110] width 36 height 36
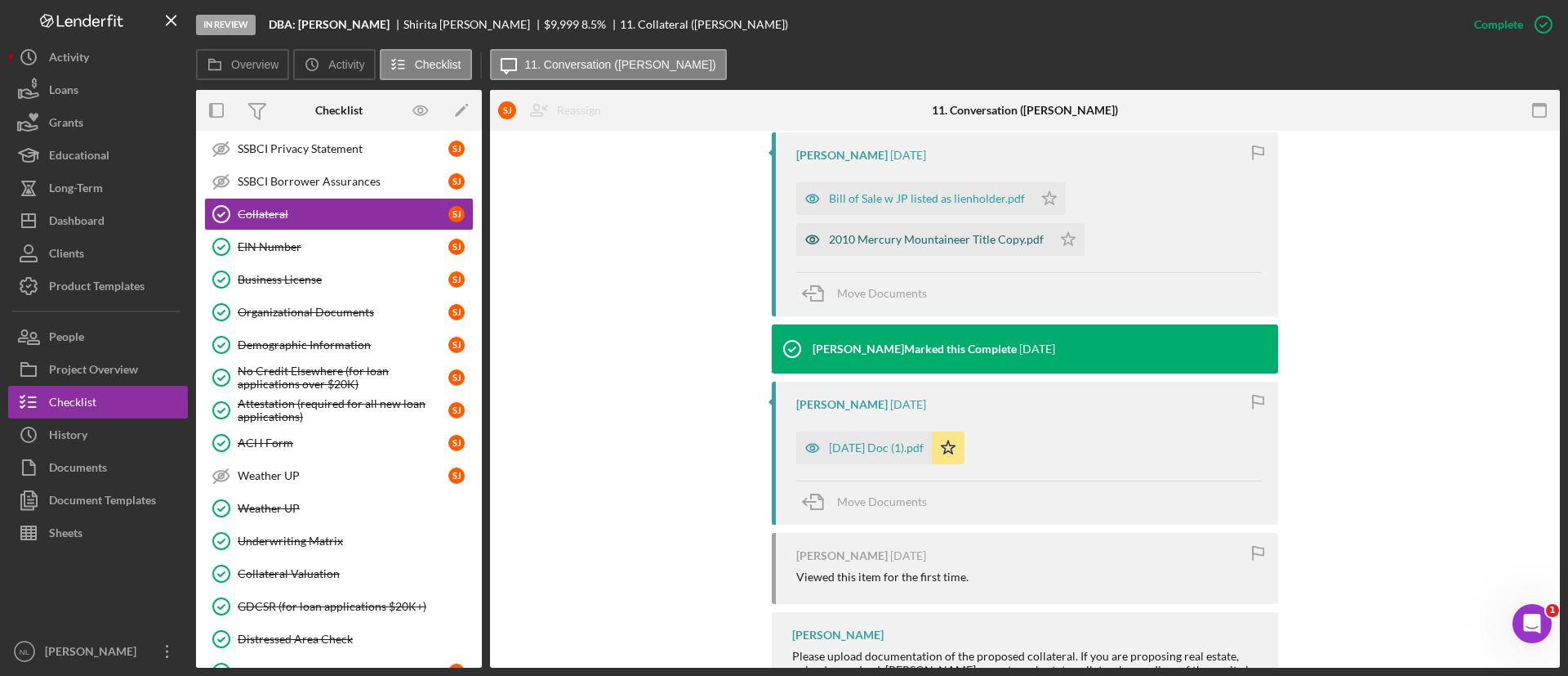
click at [862, 235] on div "2010 Mercury Mountaineer Title Copy.pdf" at bounding box center [937, 239] width 215 height 13
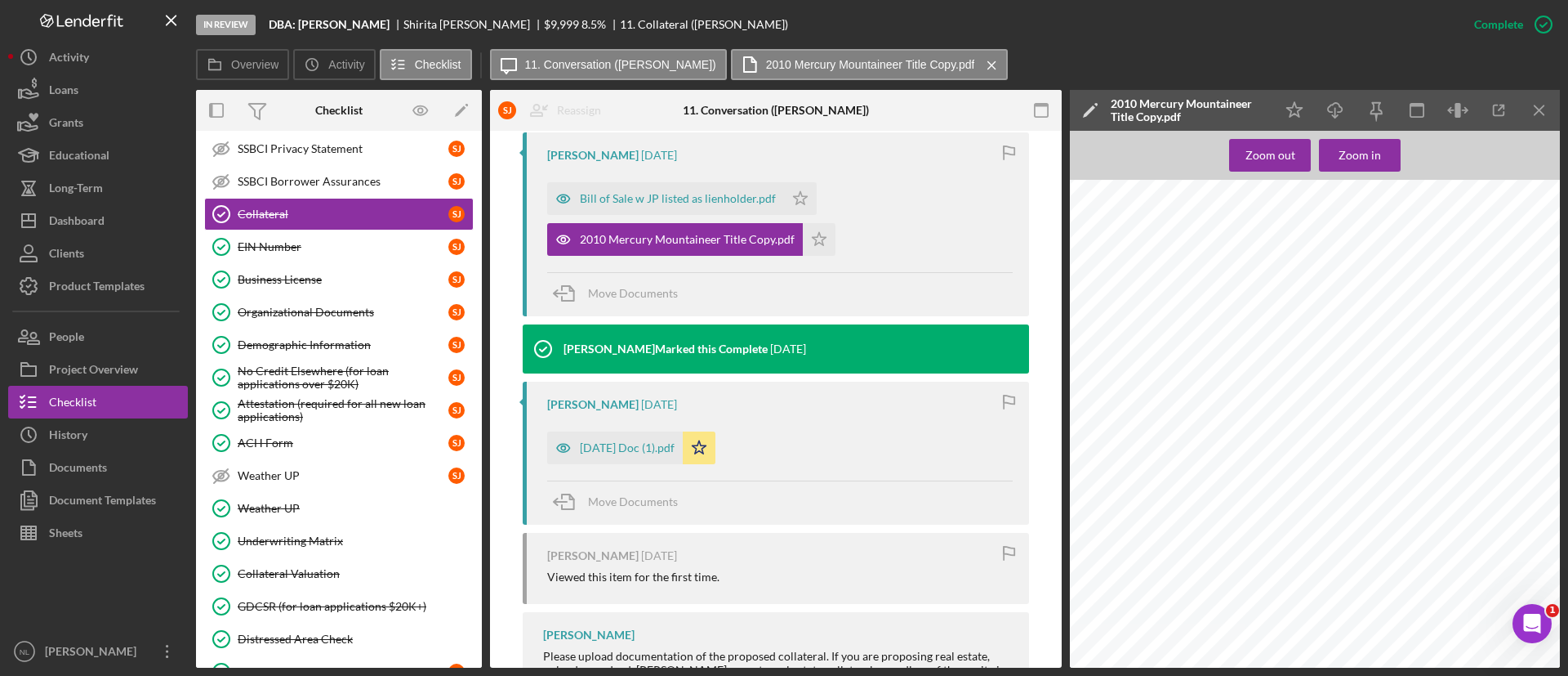
scroll to position [1265, 1596]
click at [1546, 101] on icon "Icon/Menu Close" at bounding box center [1540, 110] width 36 height 36
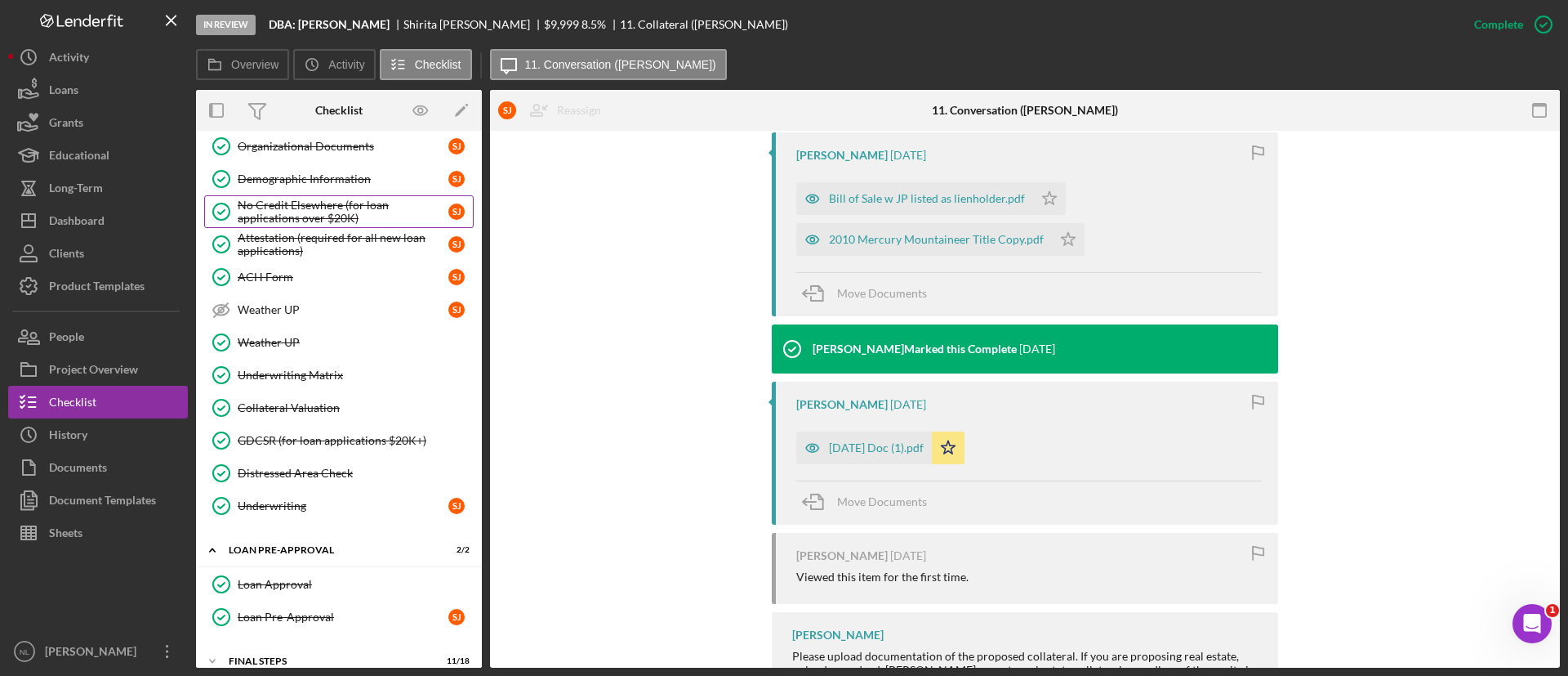
scroll to position [689, 0]
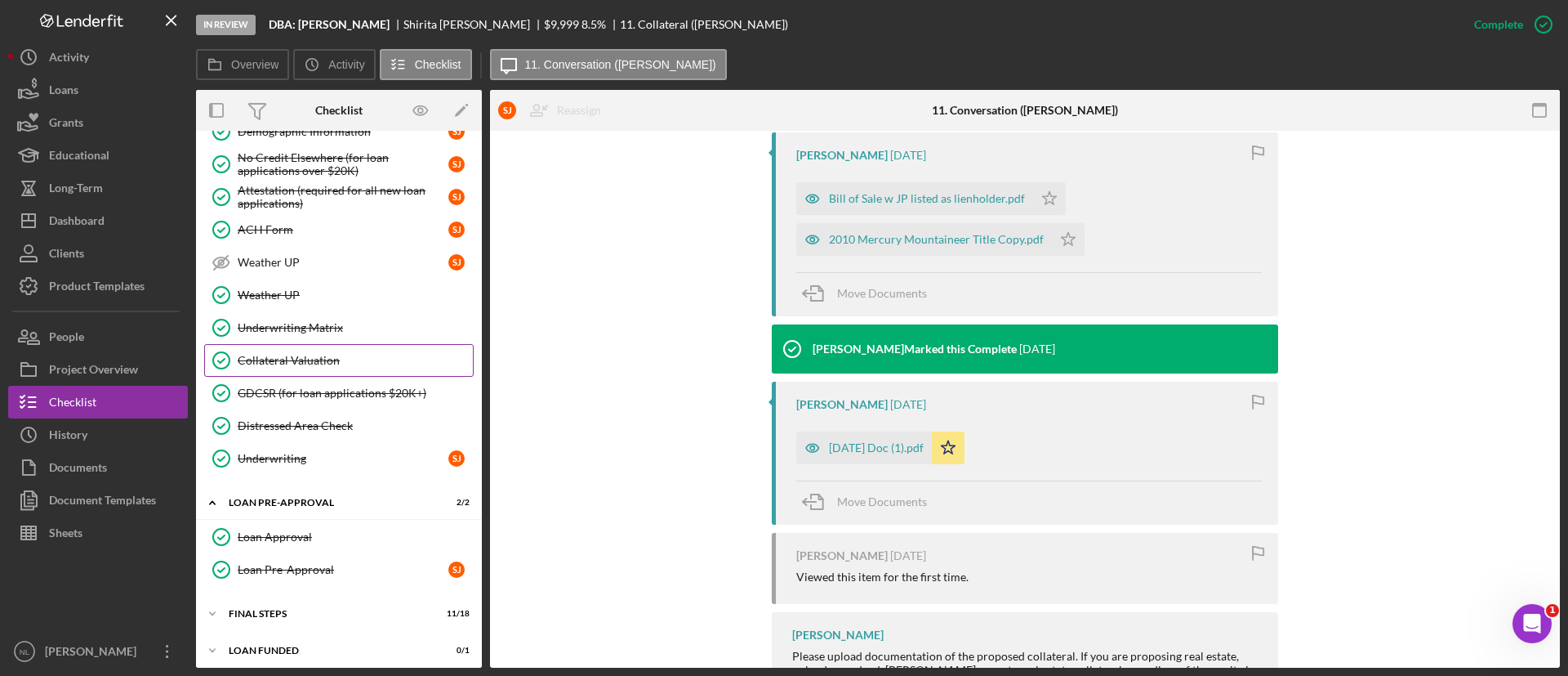
click at [323, 357] on div "Collateral Valuation" at bounding box center [355, 360] width 235 height 13
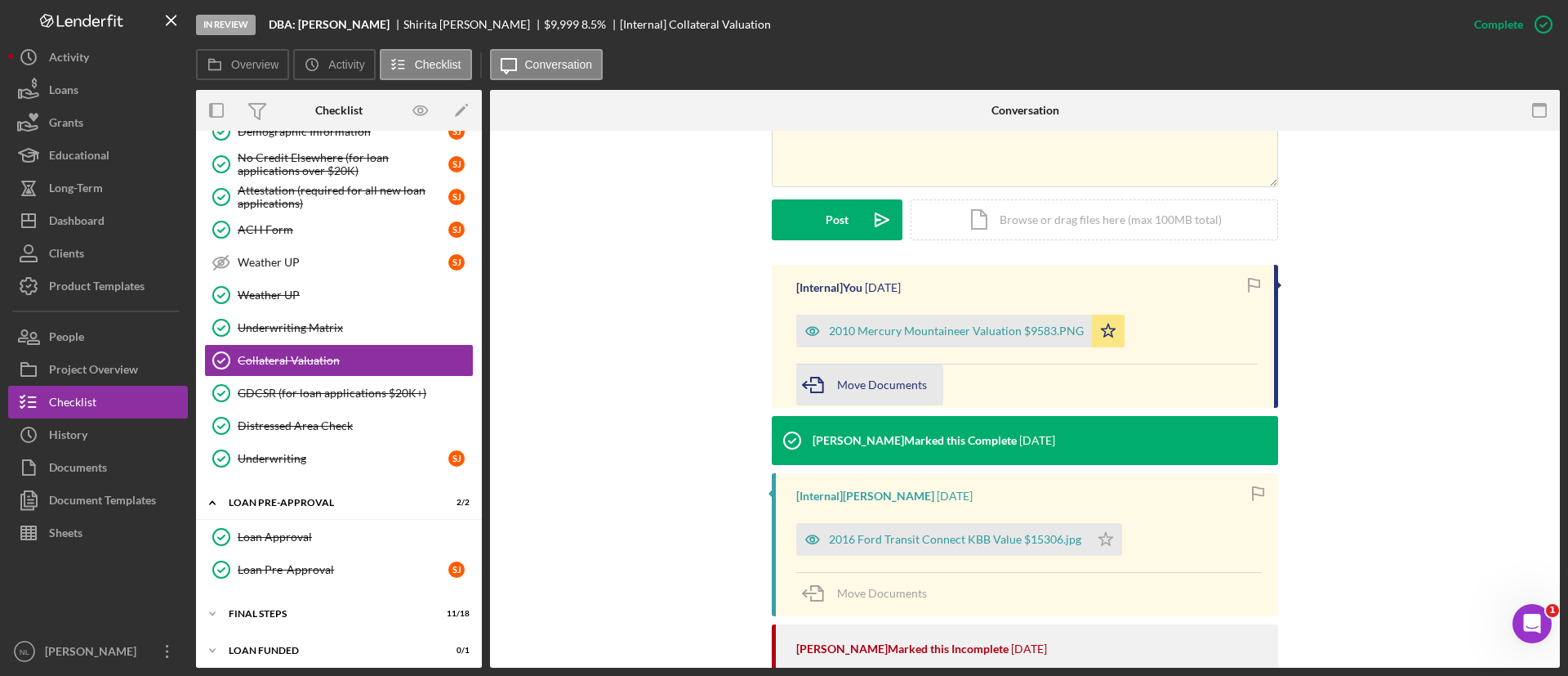
scroll to position [379, 0]
click at [903, 334] on div "2010 Mercury Mountaineer Valuation $9583.PNG" at bounding box center [956, 330] width 255 height 13
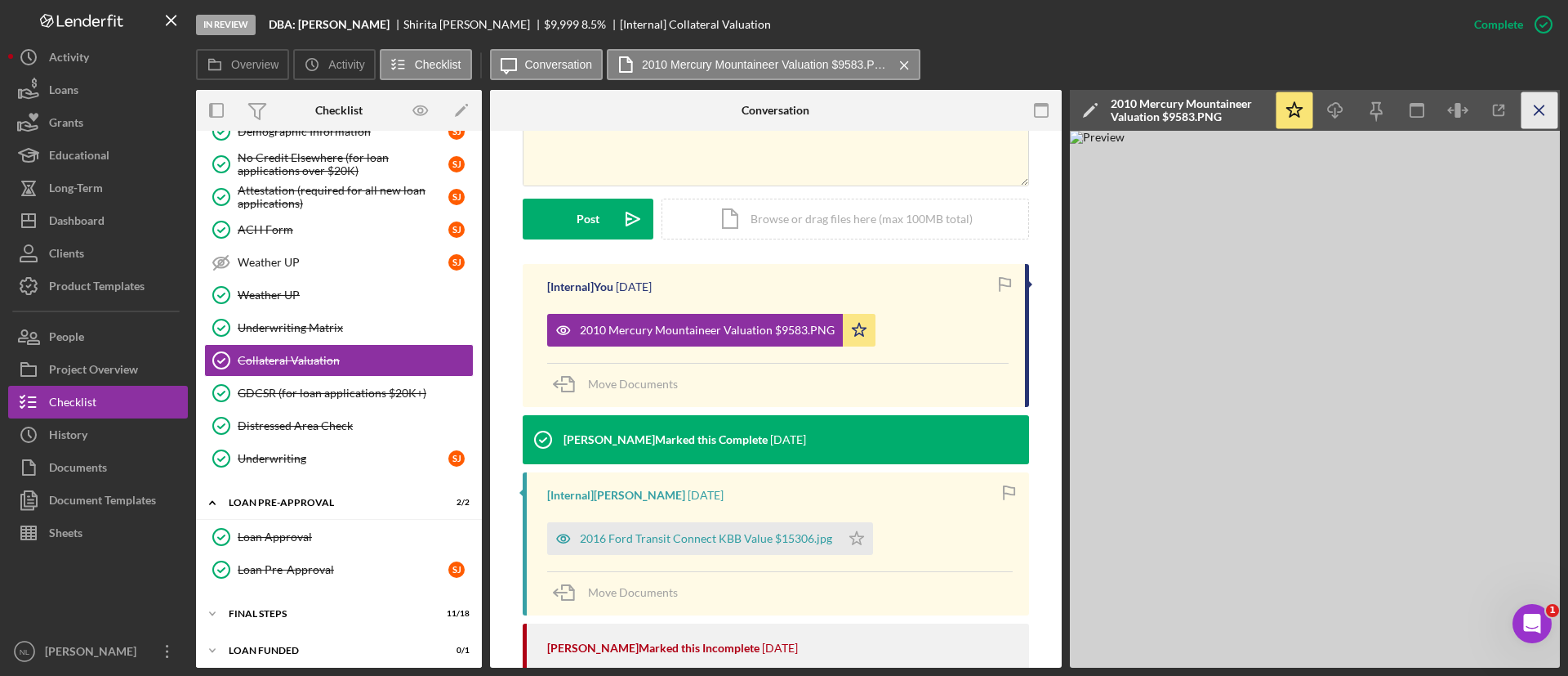
click at [1543, 112] on icon "Icon/Menu Close" at bounding box center [1540, 110] width 36 height 36
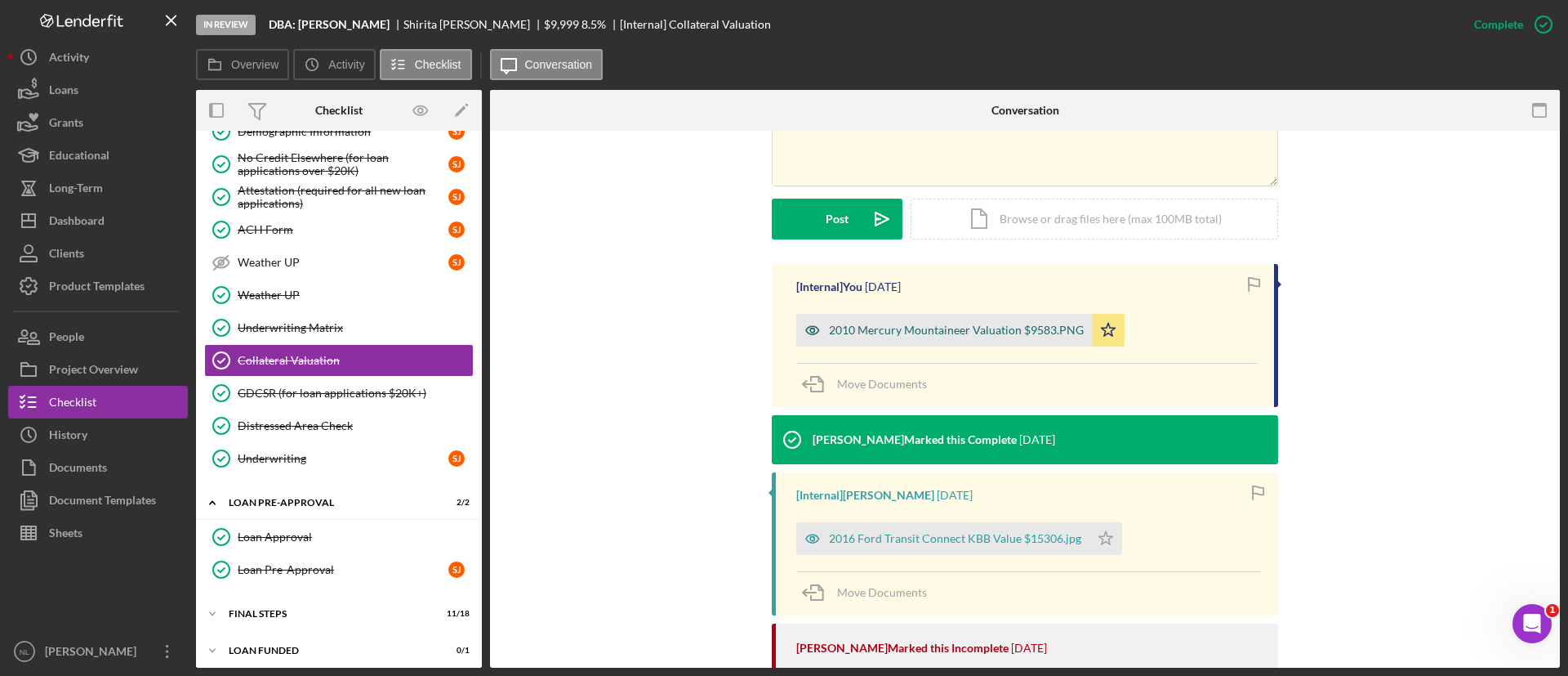
click at [1005, 328] on div "2010 Mercury Mountaineer Valuation $9583.PNG" at bounding box center [956, 330] width 255 height 13
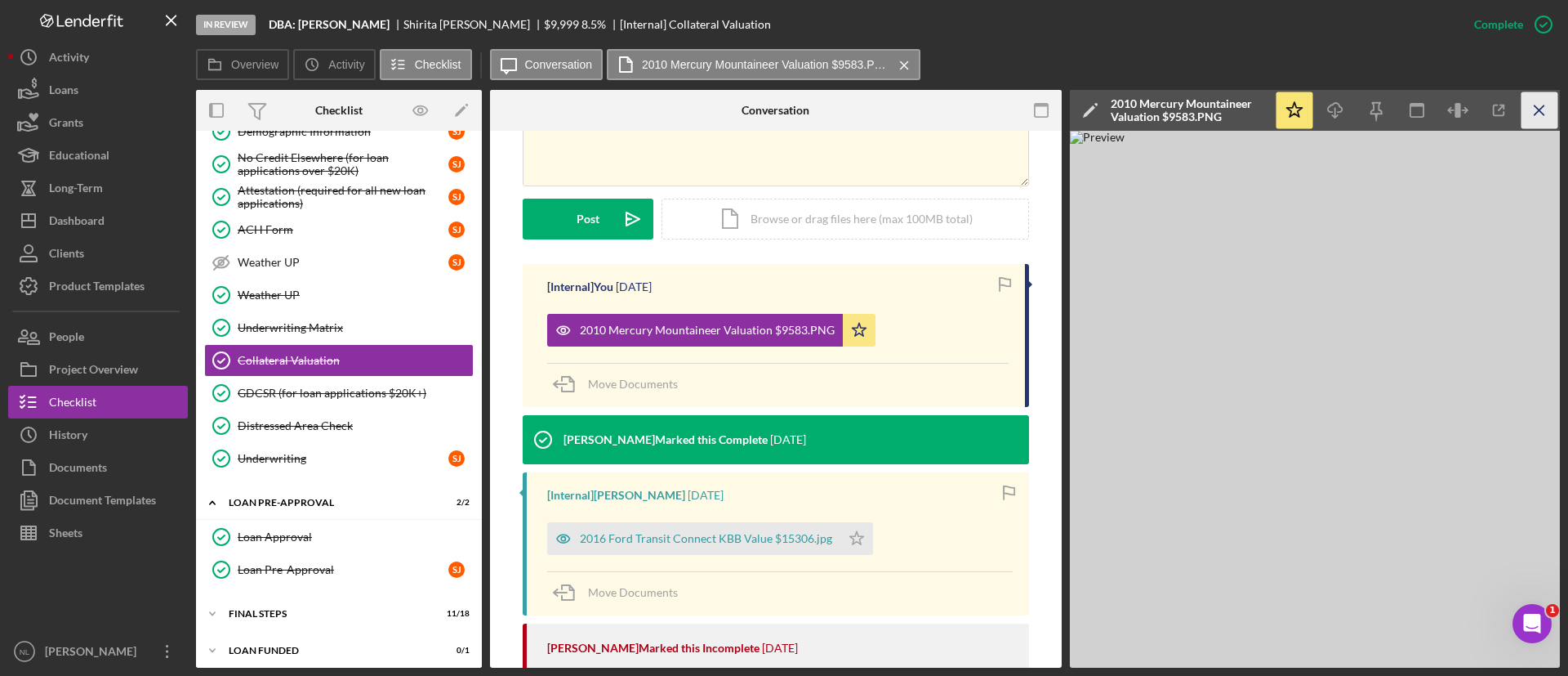
click at [1550, 113] on icon "Icon/Menu Close" at bounding box center [1540, 110] width 36 height 36
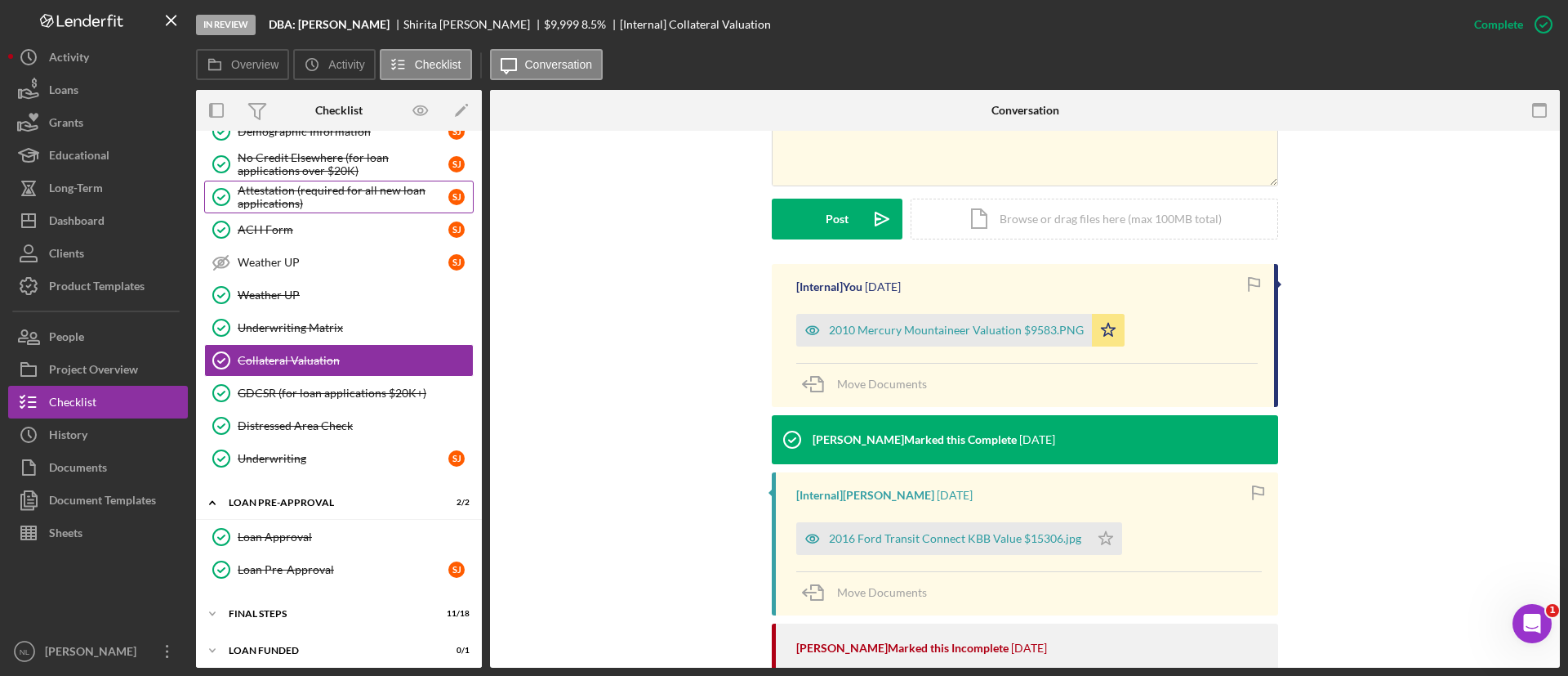
scroll to position [0, 0]
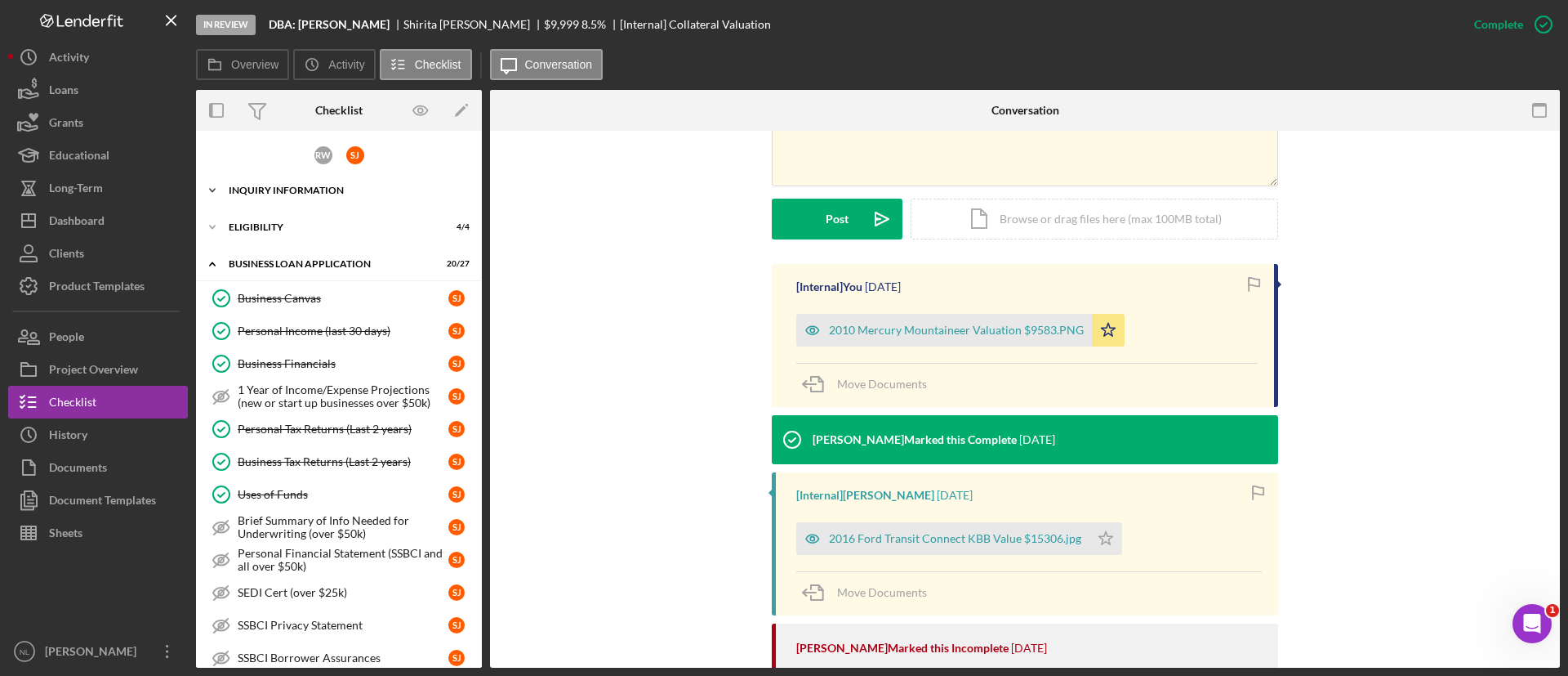
click at [308, 196] on div "Icon/Expander INQUIRY INFORMATION 9 / 11" at bounding box center [339, 190] width 286 height 33
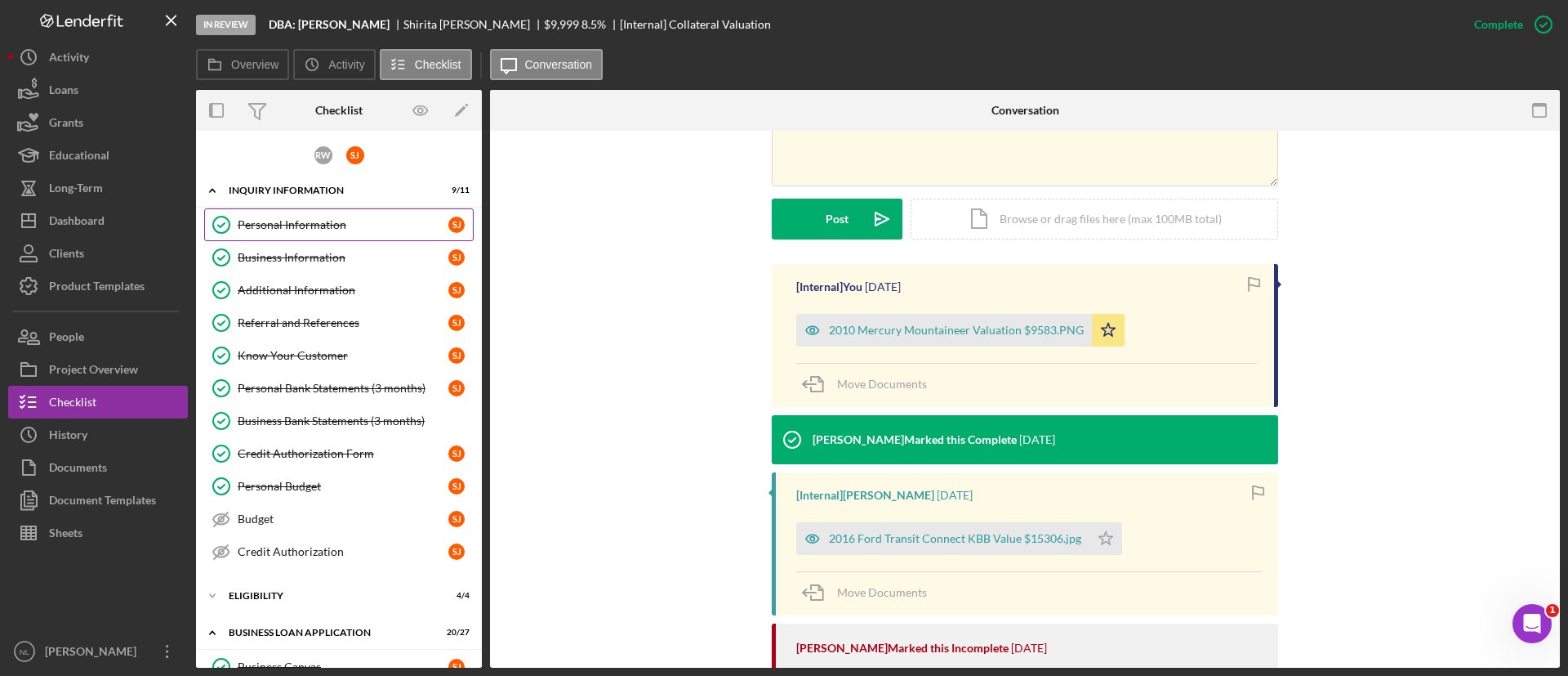
click at [313, 228] on div "Personal Information" at bounding box center [343, 224] width 211 height 13
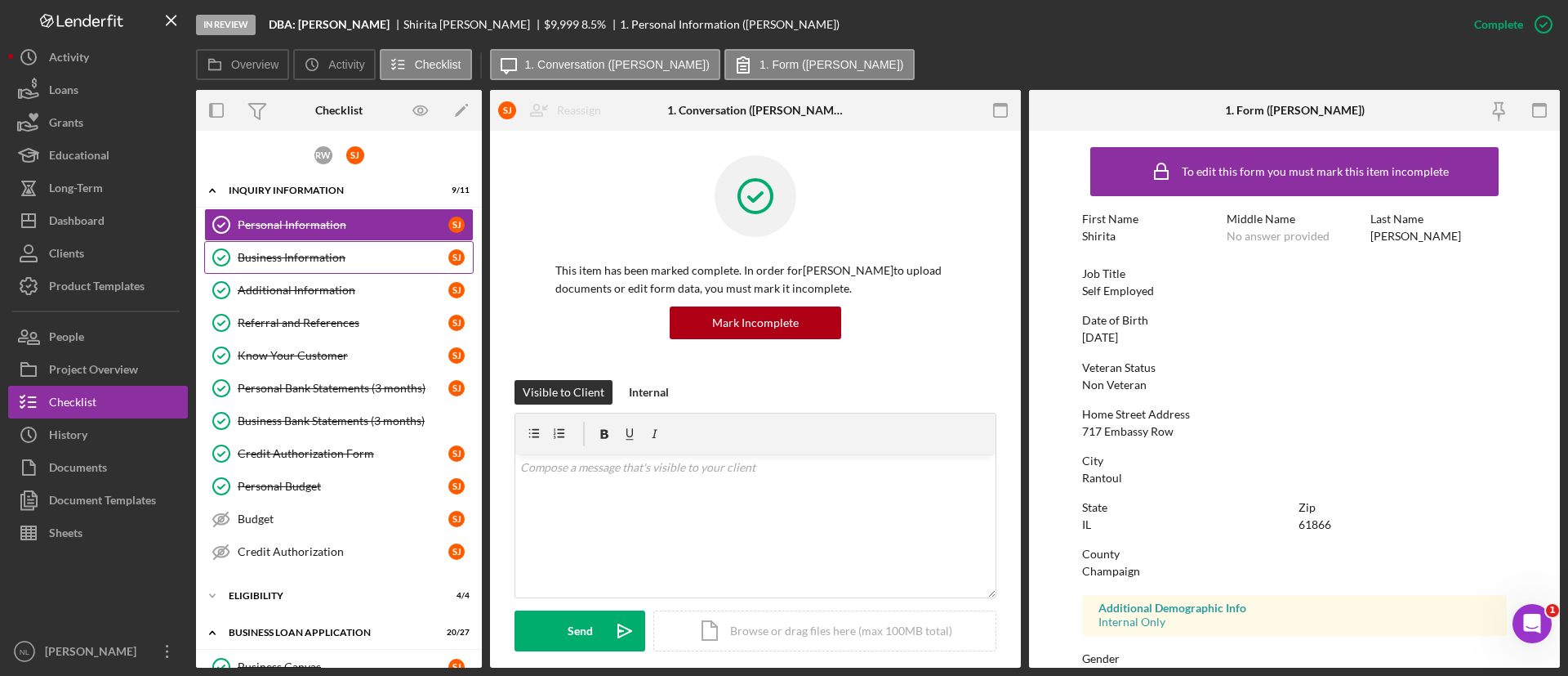
click at [310, 248] on link "Business Information Business Information S J" at bounding box center [339, 257] width 270 height 33
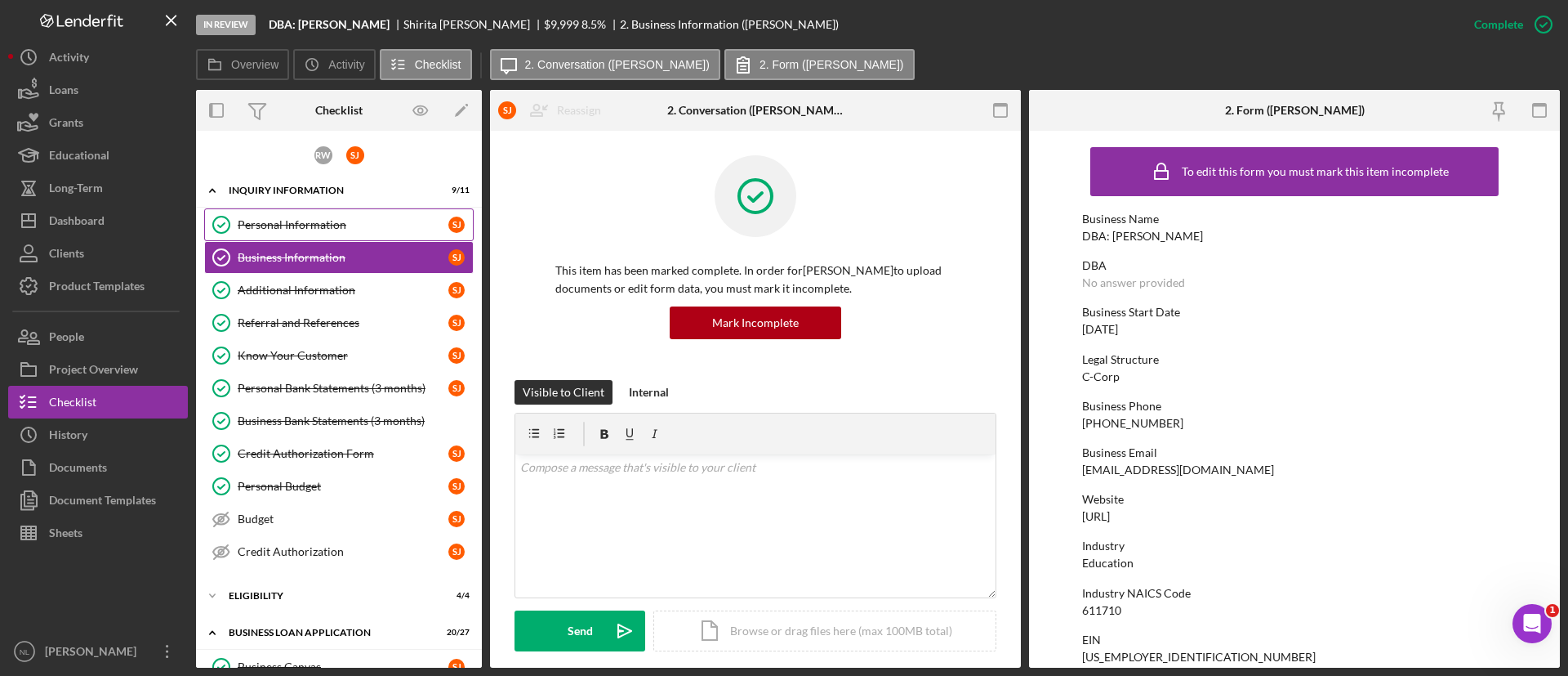
click at [326, 218] on div "Personal Information" at bounding box center [343, 224] width 211 height 13
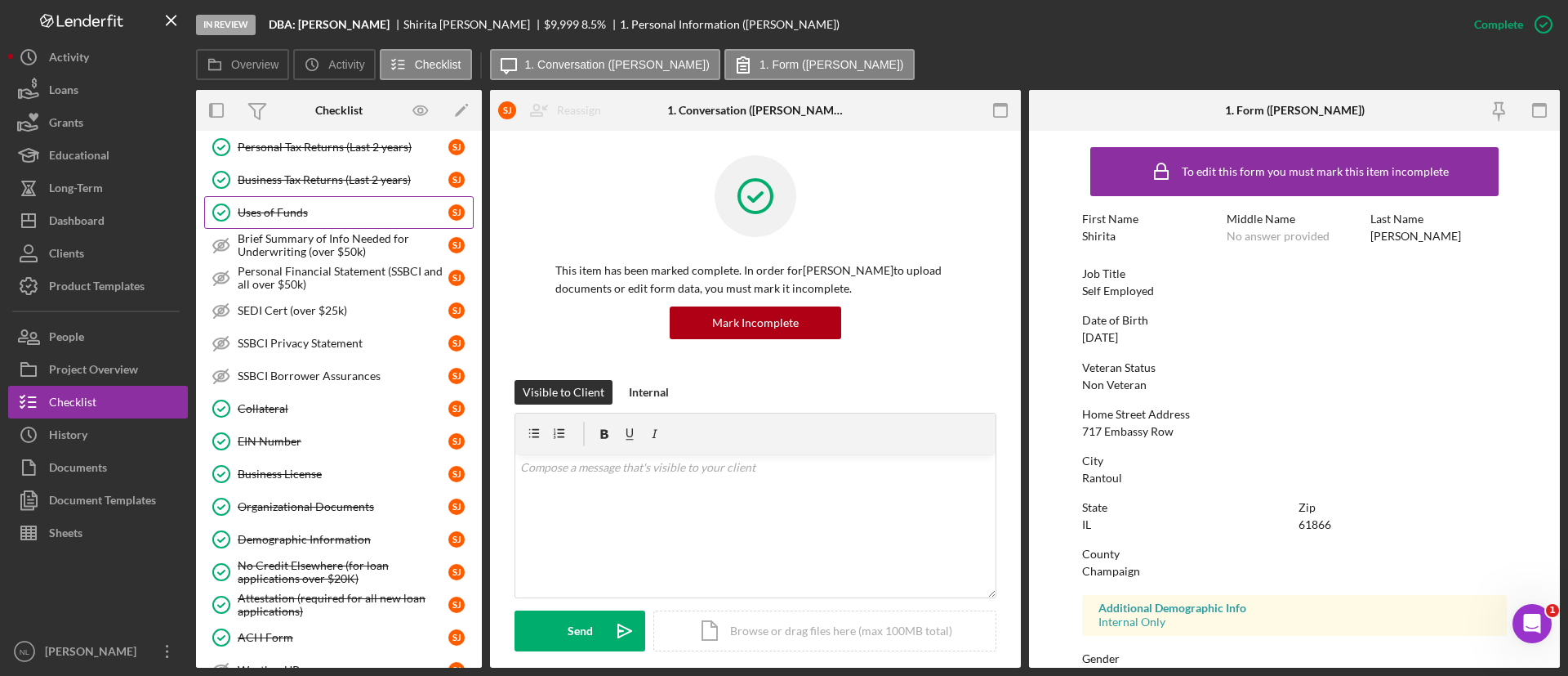
scroll to position [676, 0]
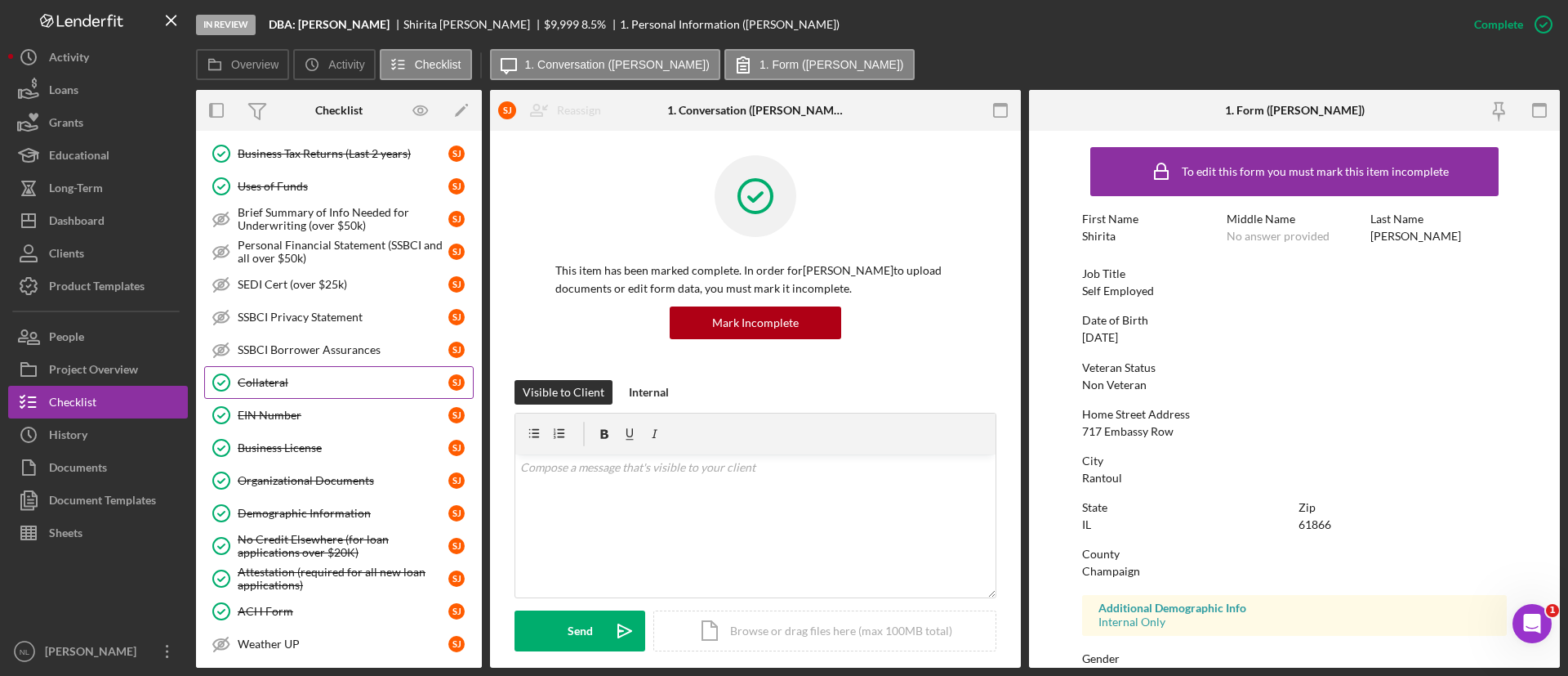
click at [302, 382] on div "Collateral" at bounding box center [343, 382] width 211 height 13
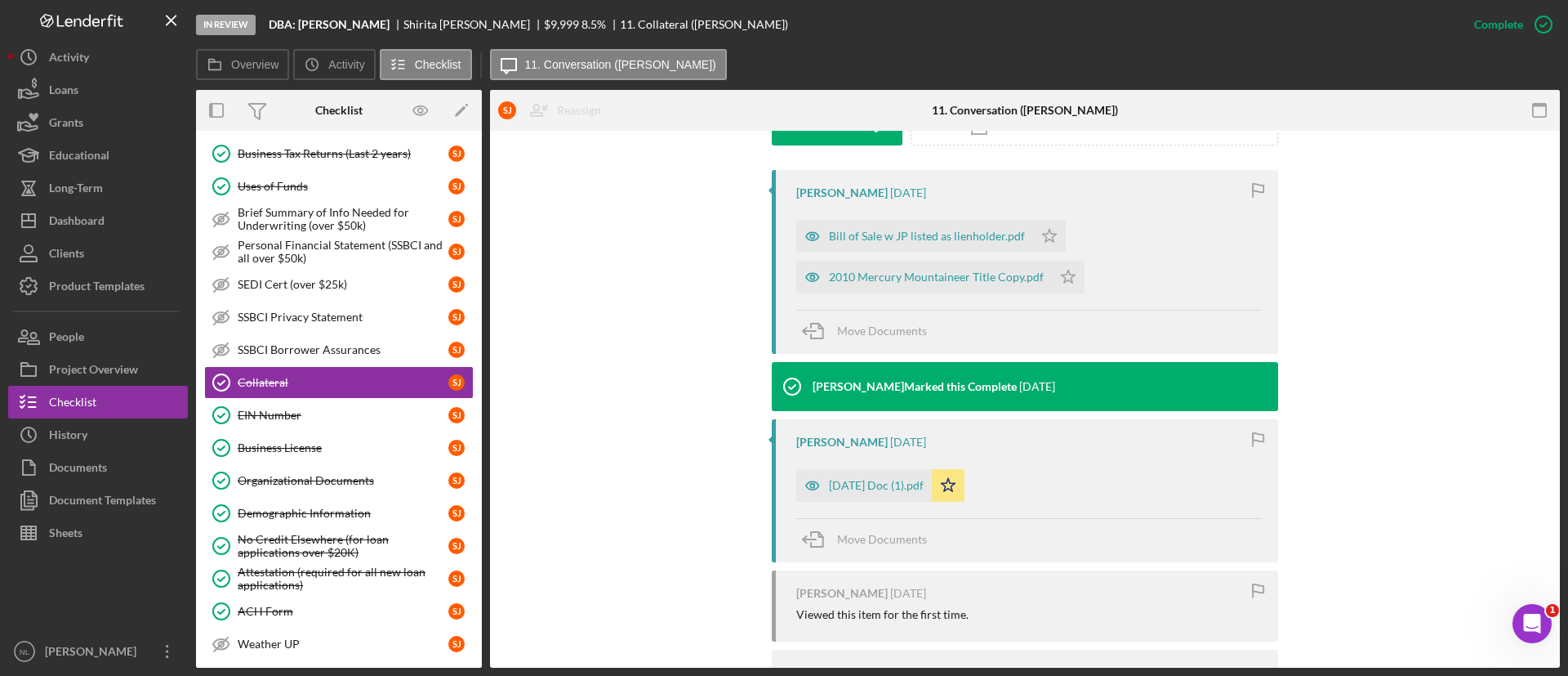
scroll to position [509, 0]
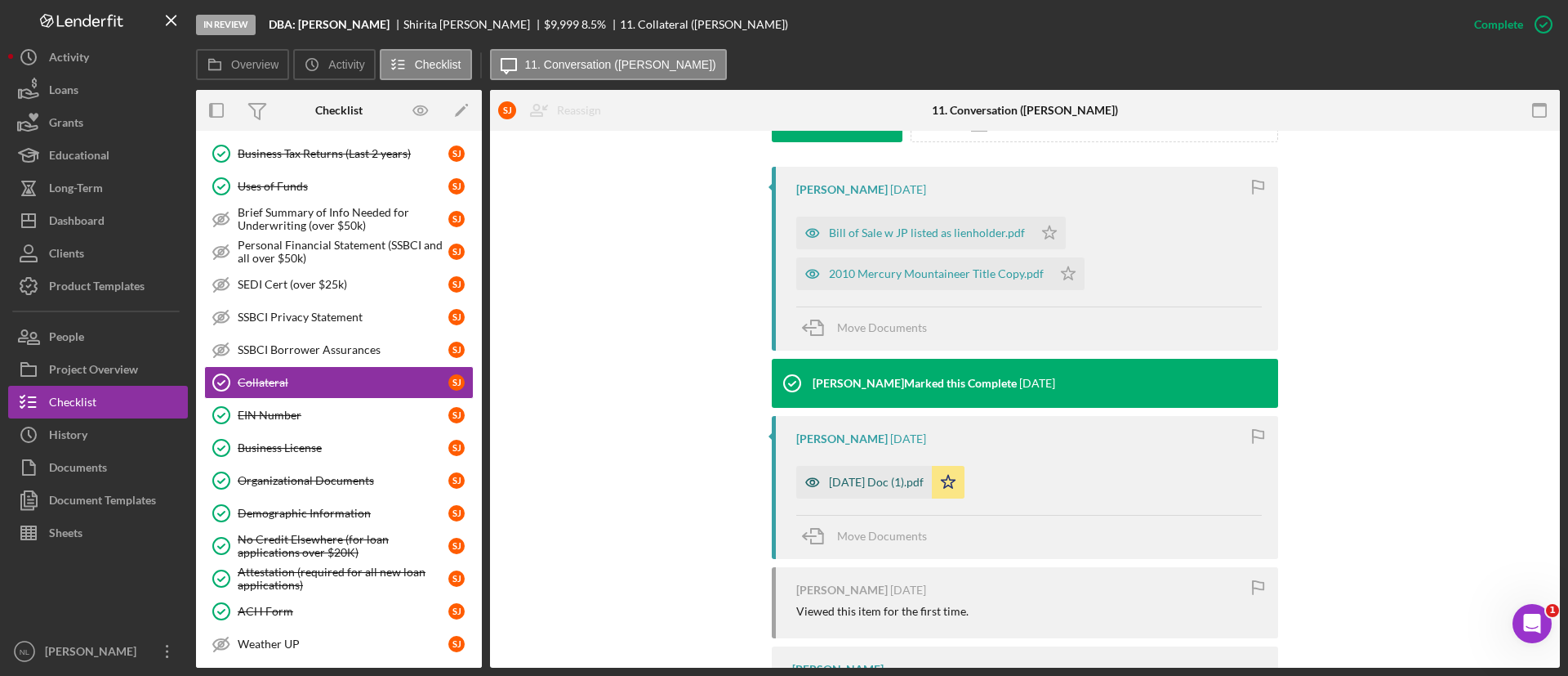
click at [877, 482] on div "Apr 9, 2025 Doc (1).pdf" at bounding box center [876, 482] width 95 height 13
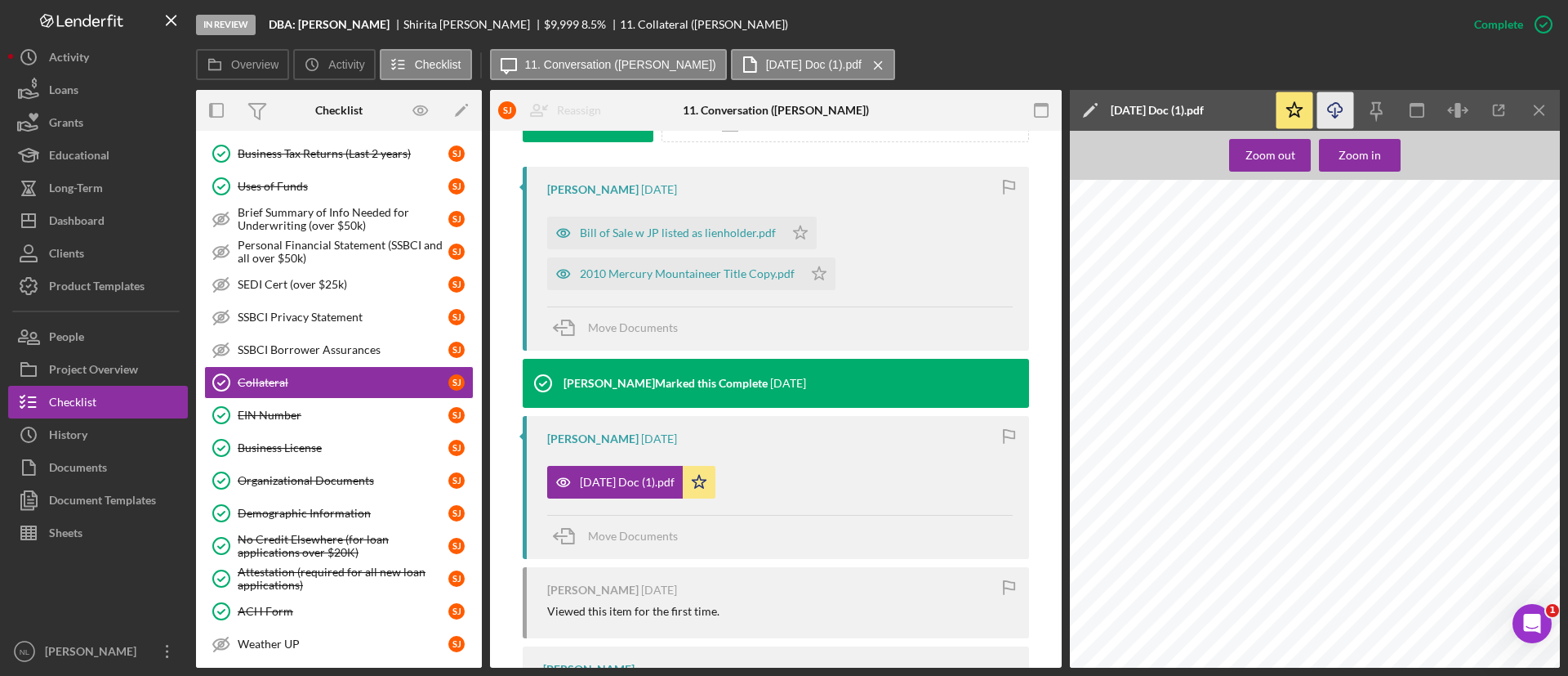
click at [1341, 108] on icon "Icon/Download" at bounding box center [1335, 110] width 36 height 36
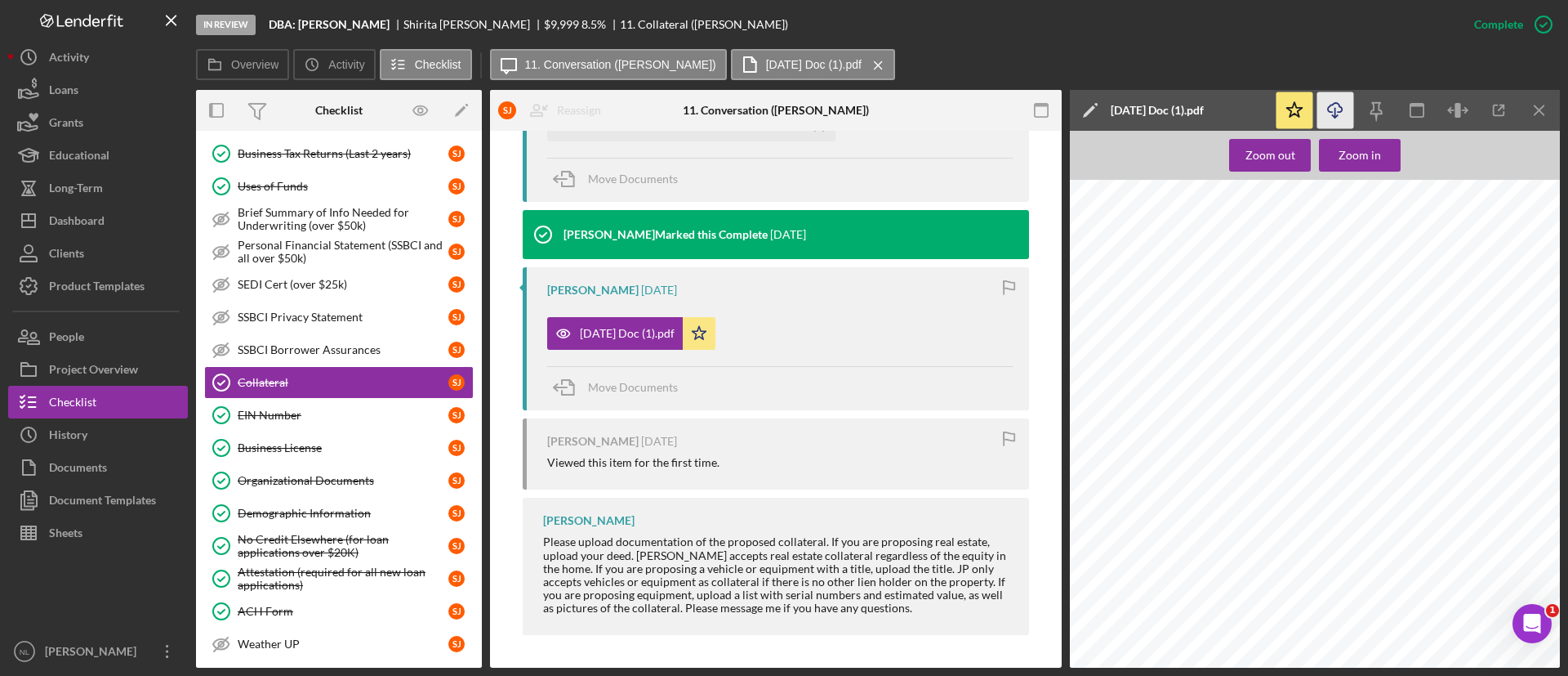
scroll to position [1069, 1501]
click at [1550, 110] on icon "Icon/Menu Close" at bounding box center [1540, 110] width 36 height 36
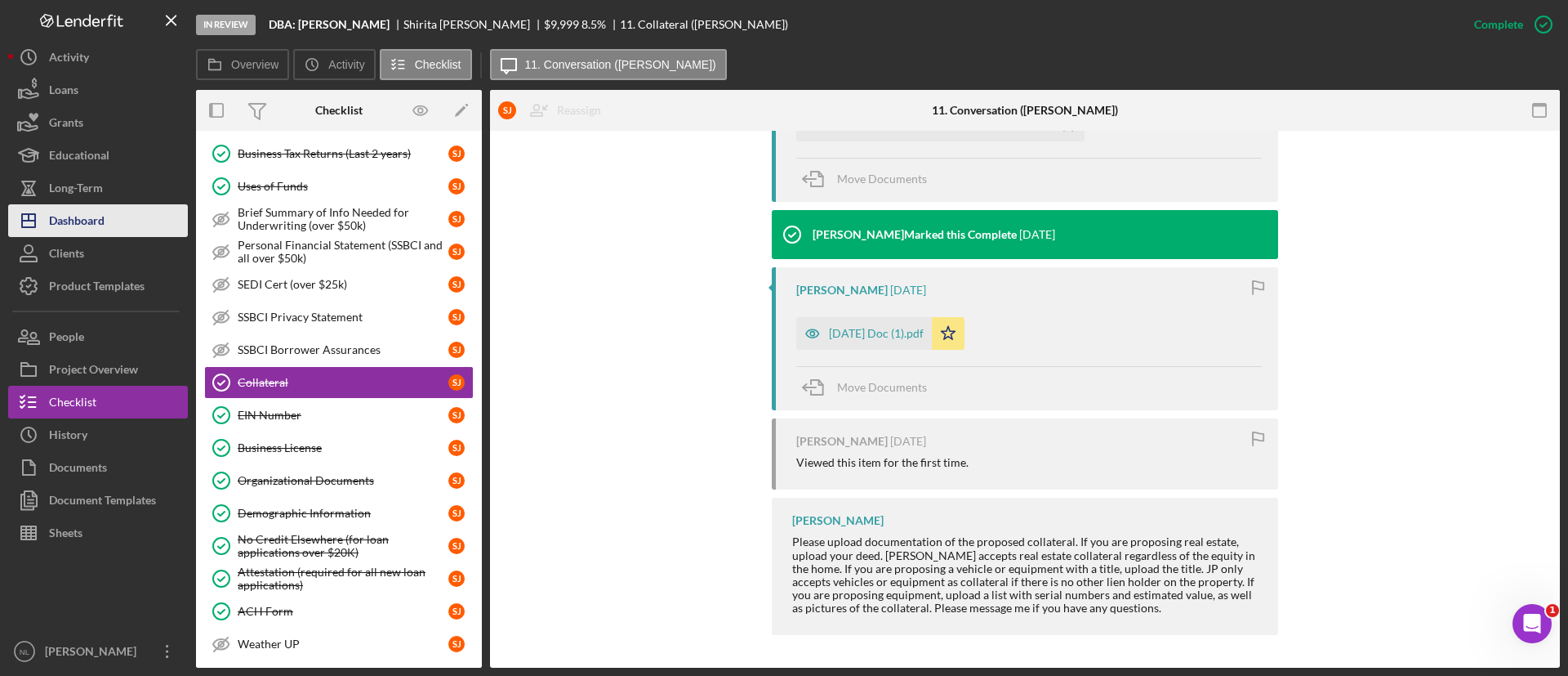
click at [109, 227] on button "Icon/Dashboard Dashboard" at bounding box center [98, 220] width 180 height 33
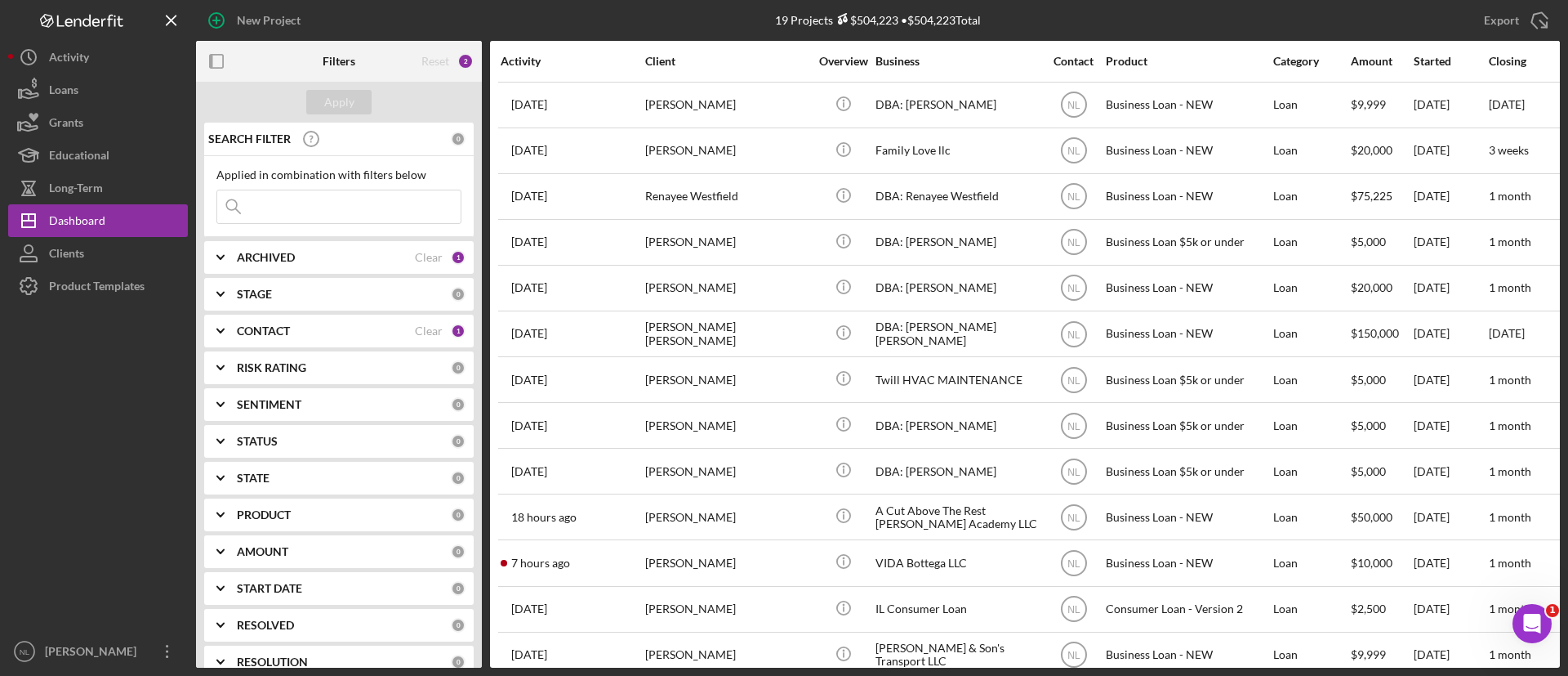
click at [388, 209] on input at bounding box center [339, 207] width 243 height 33
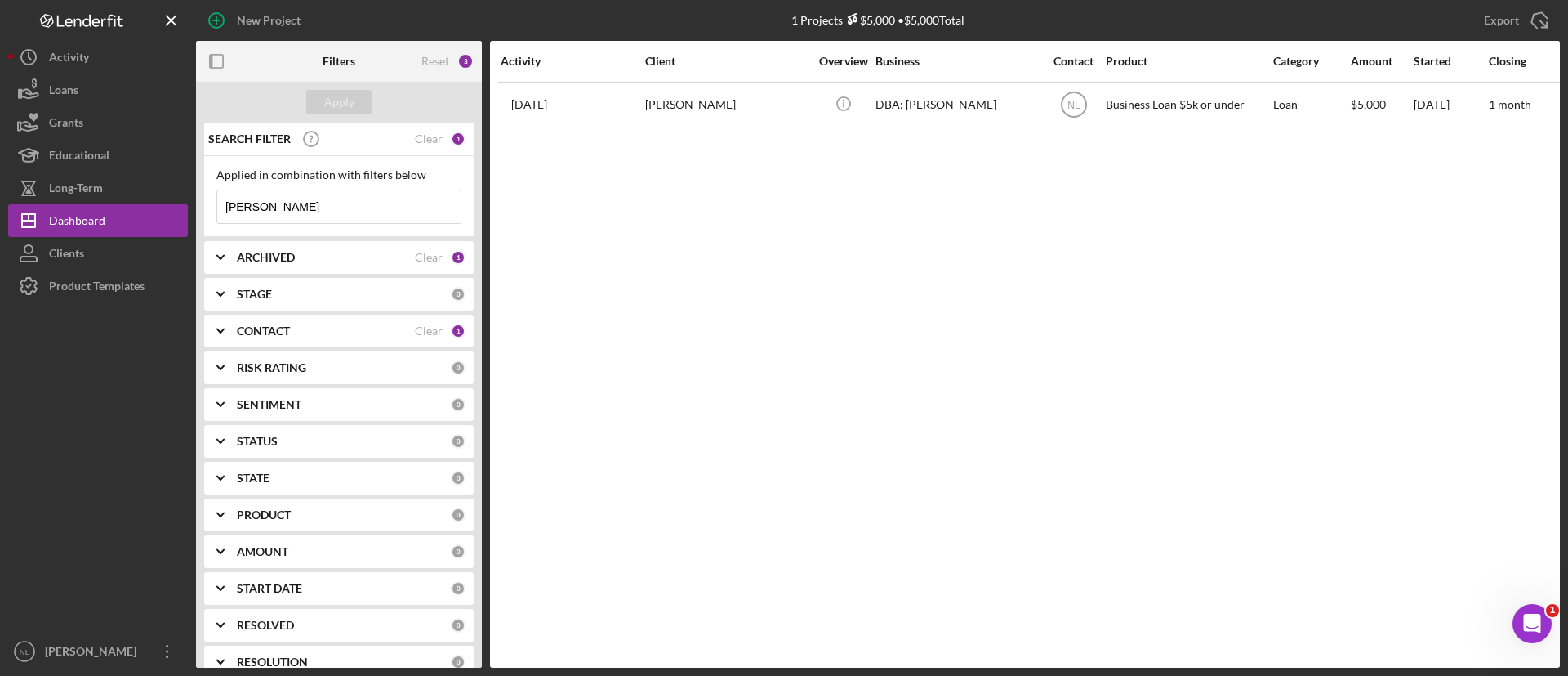
type input "[PERSON_NAME]"
click at [612, 129] on div "Activity Client Overview Business Contact Product Category Amount Started Closi…" at bounding box center [1025, 354] width 1070 height 626
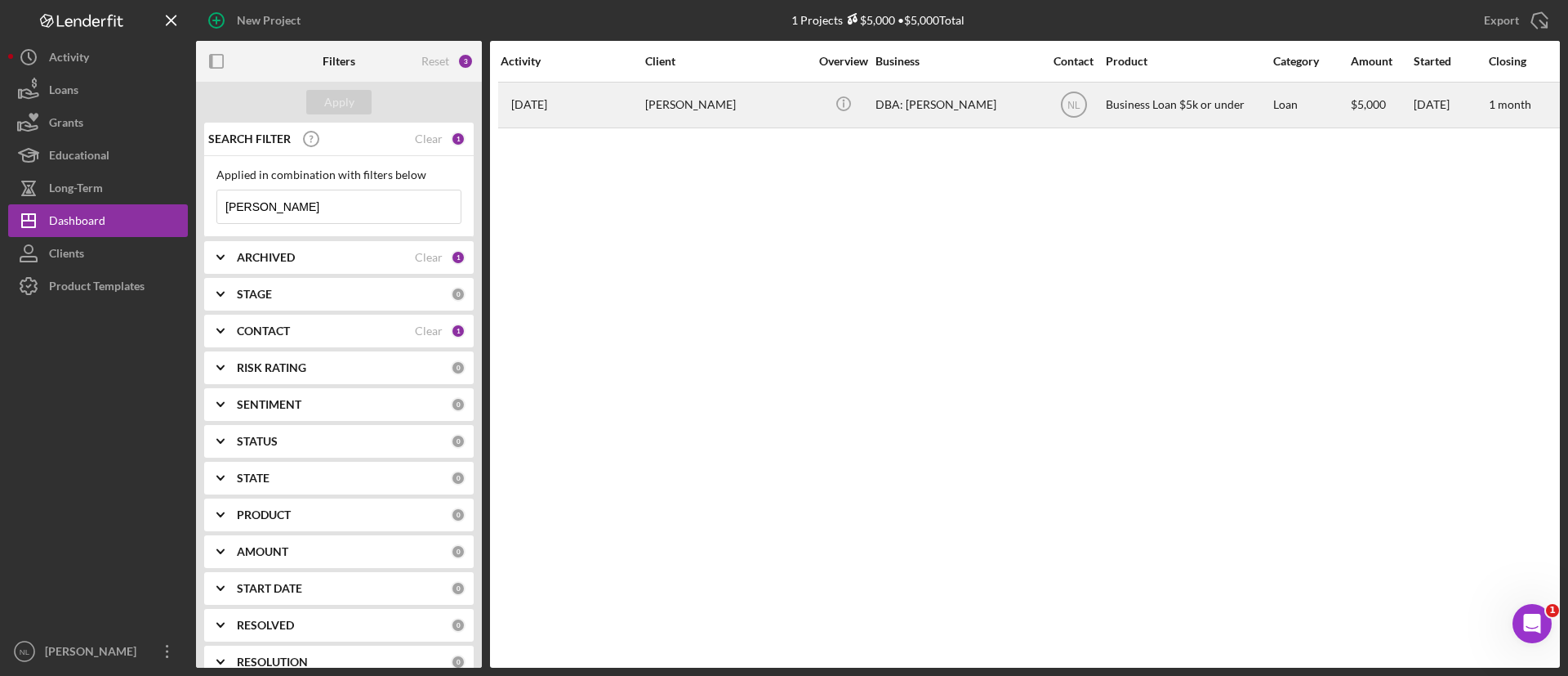
click at [662, 101] on div "[PERSON_NAME]" at bounding box center [727, 105] width 163 height 43
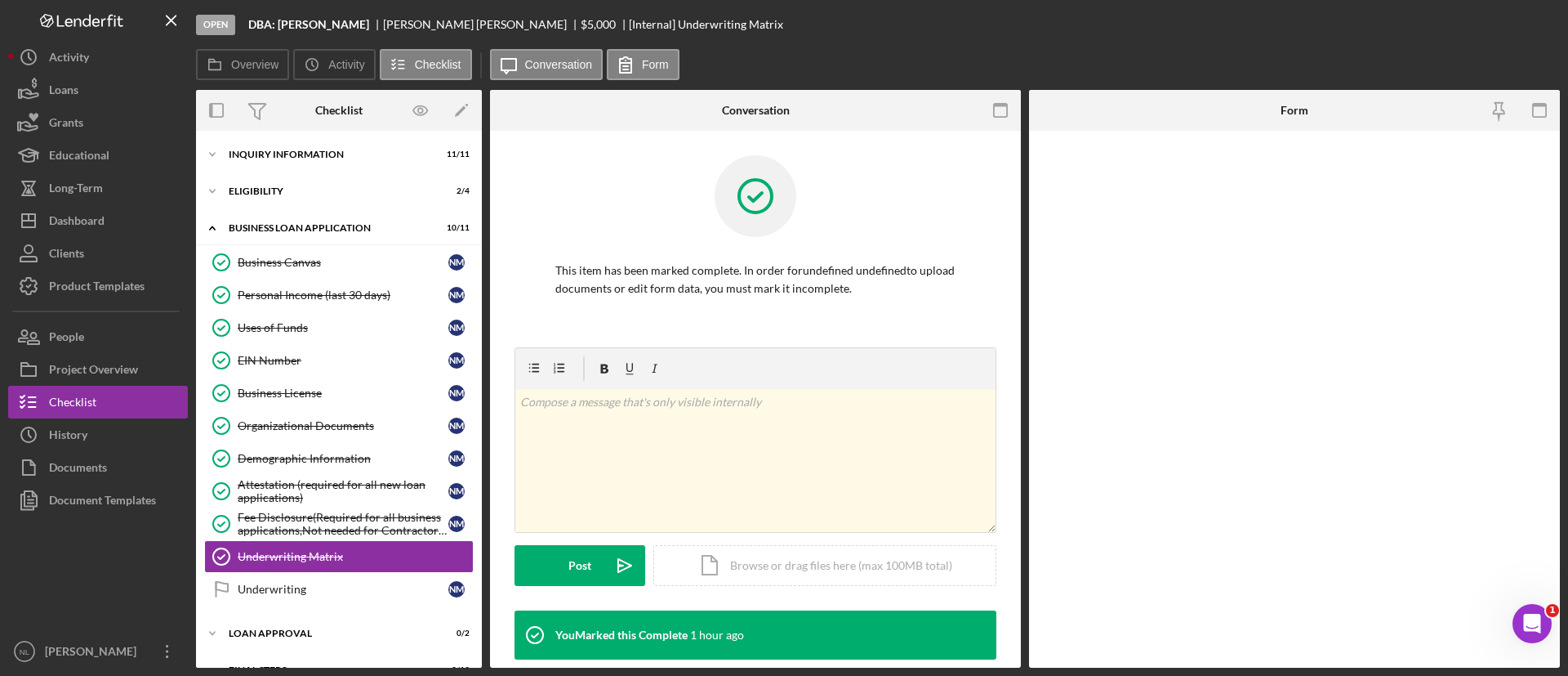
scroll to position [63, 0]
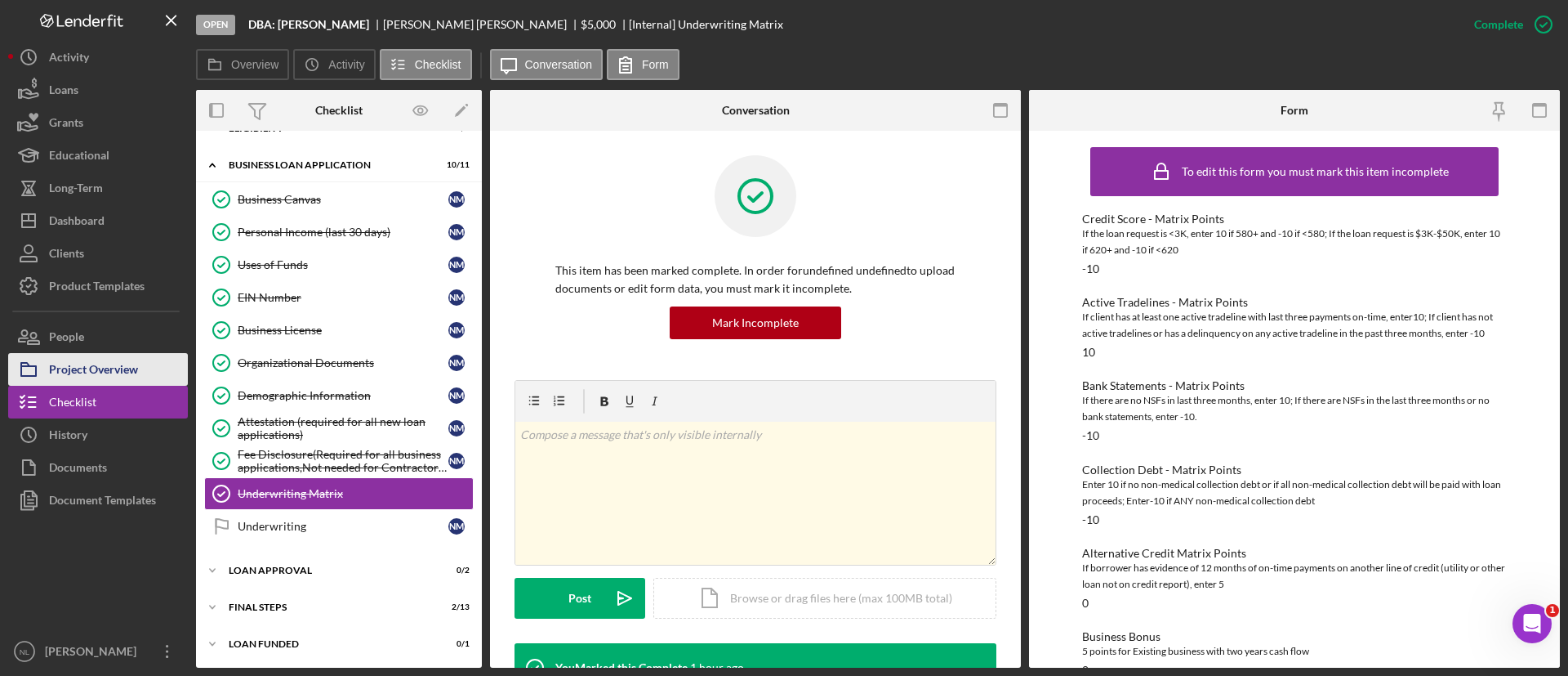
click at [157, 366] on button "Project Overview" at bounding box center [98, 369] width 180 height 33
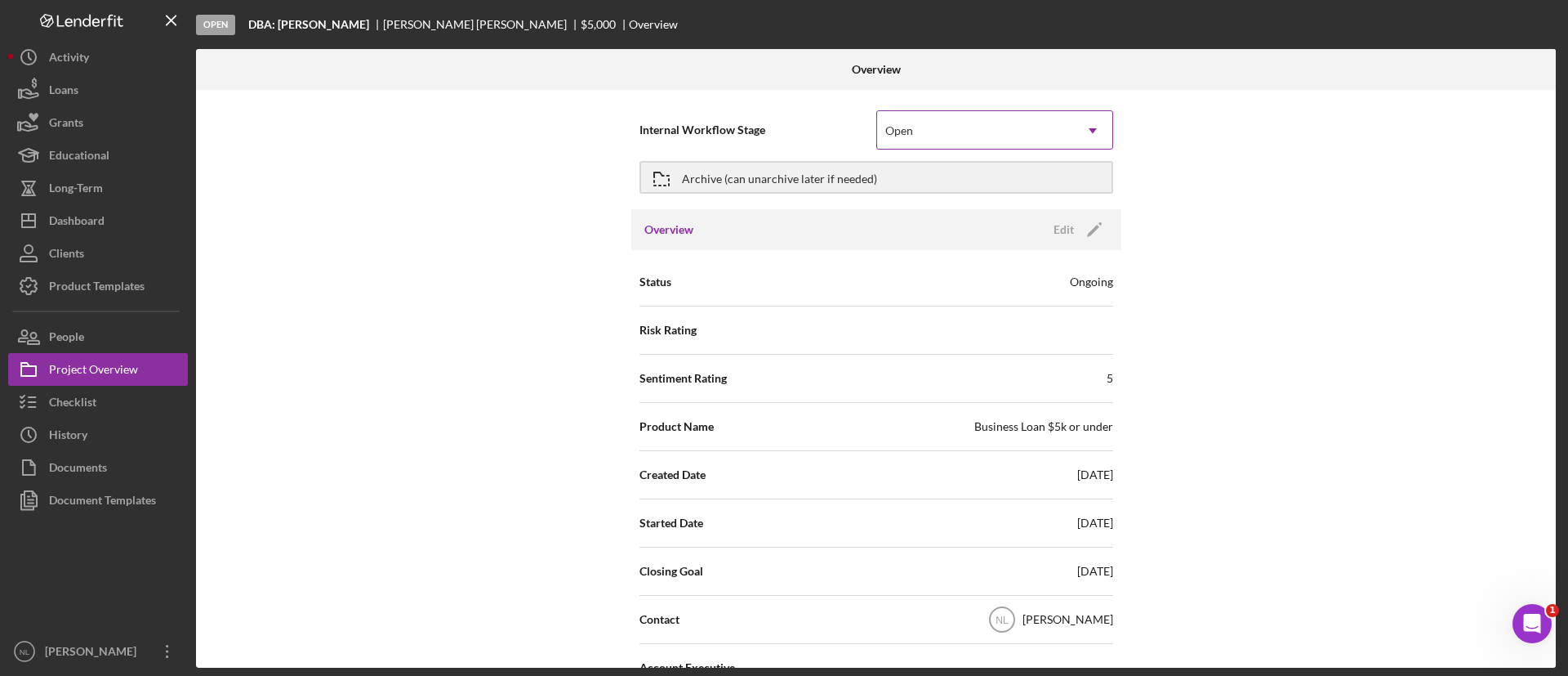
click at [919, 127] on div "Open" at bounding box center [975, 130] width 196 height 37
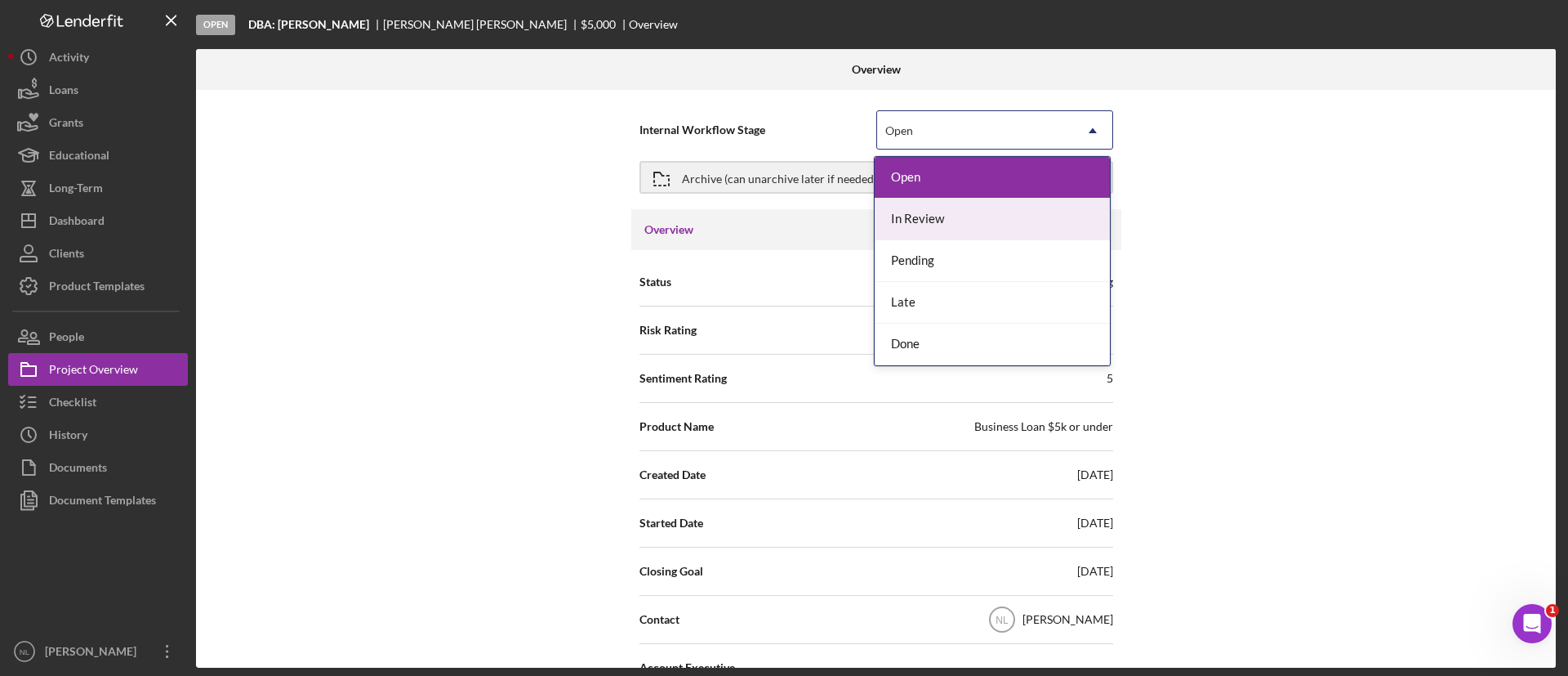
click at [926, 228] on div "In Review" at bounding box center [992, 219] width 235 height 42
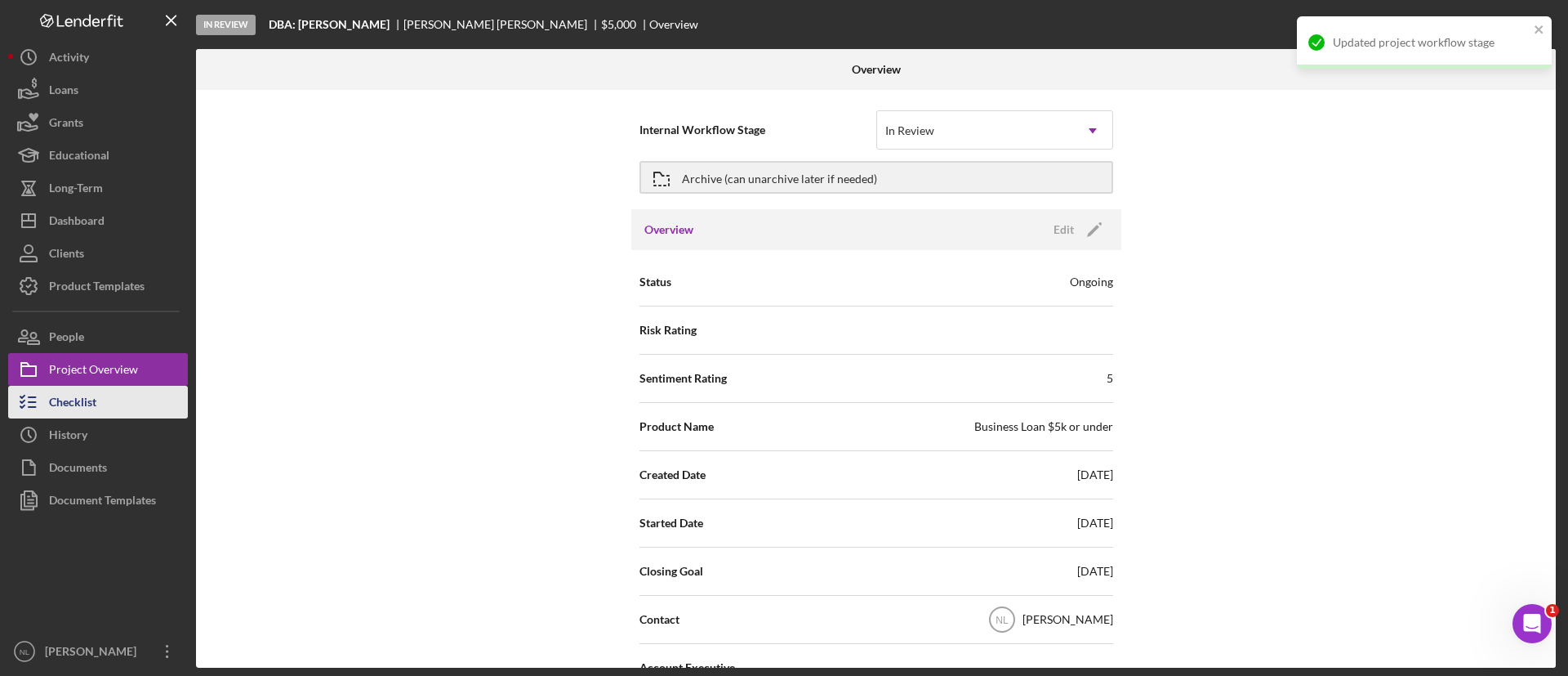
click at [89, 389] on div "Checklist" at bounding box center [72, 404] width 47 height 36
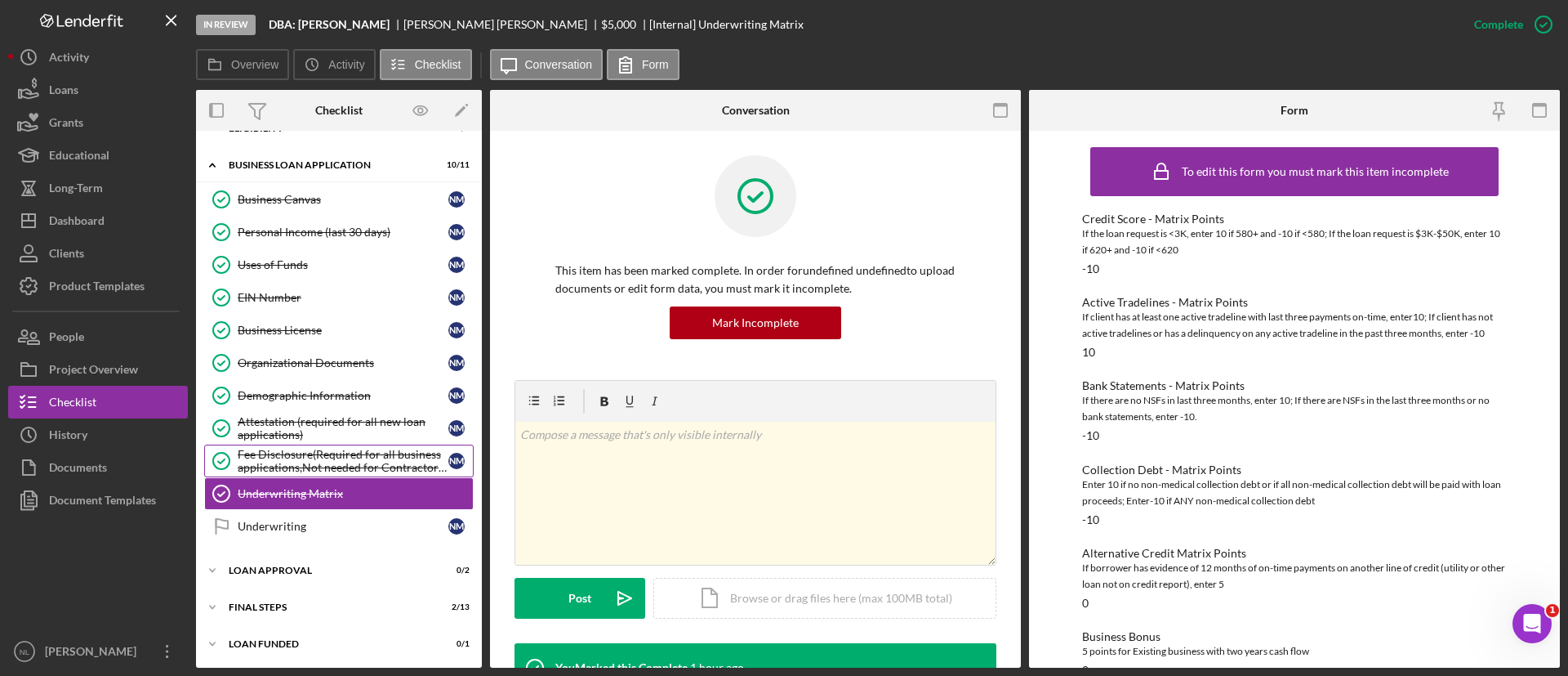
scroll to position [65, 0]
click at [310, 611] on div "Icon/Expander Final Steps 2 / 13" at bounding box center [339, 605] width 286 height 33
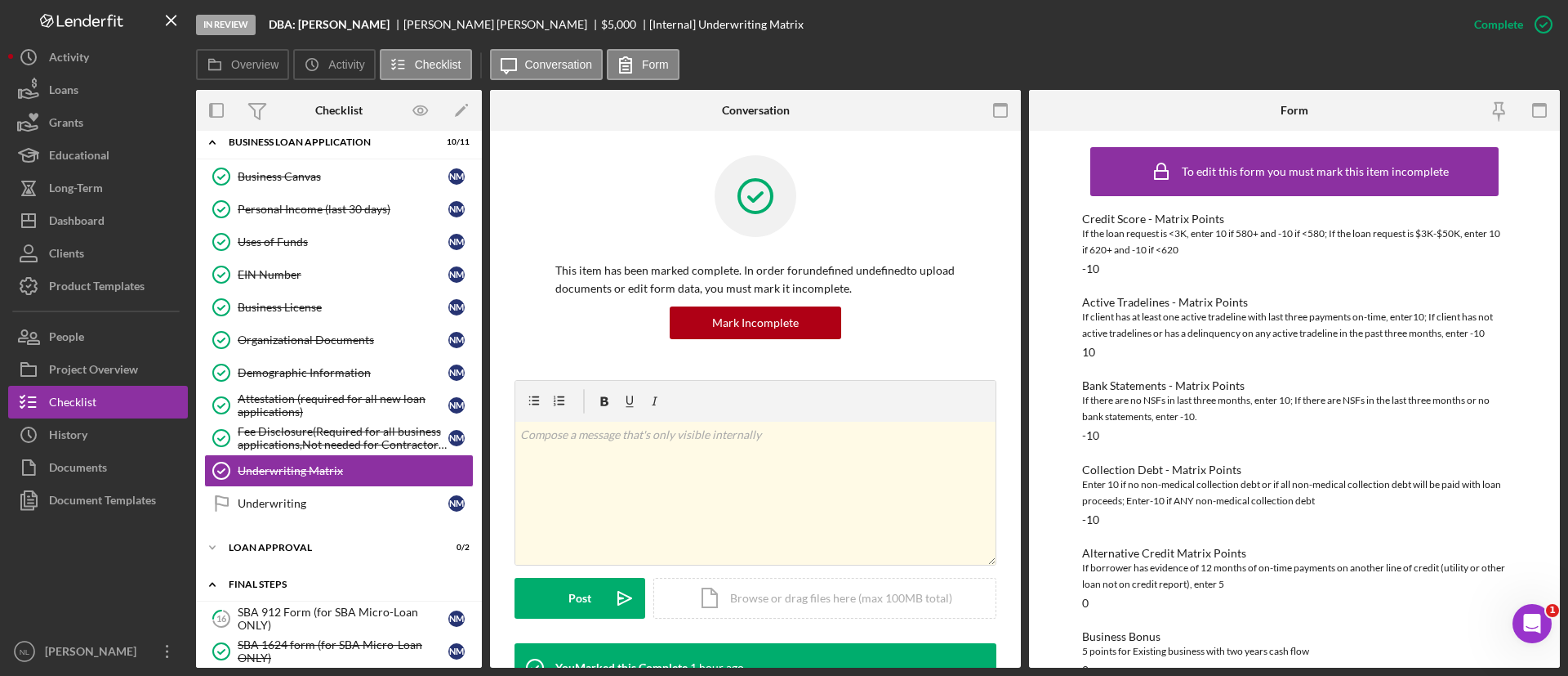
scroll to position [72, 0]
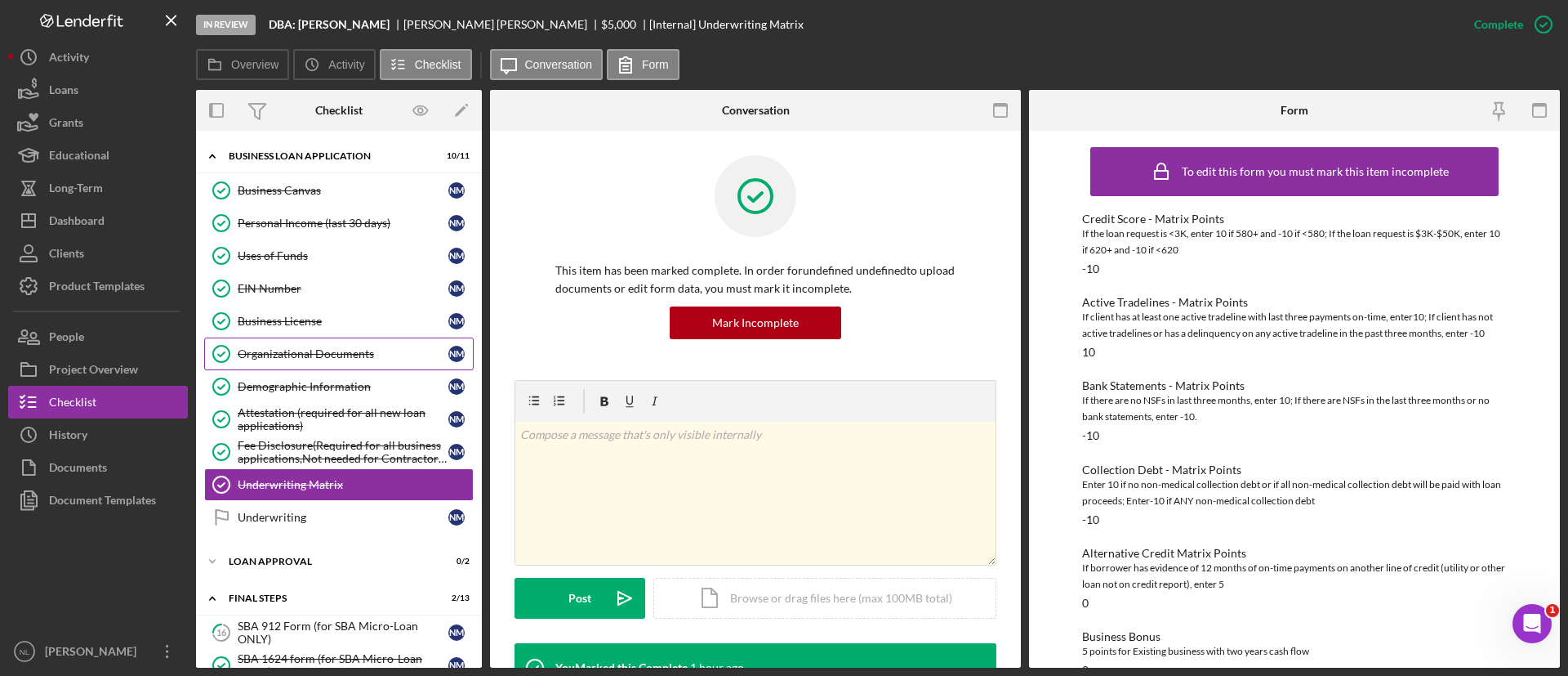
click at [397, 349] on div "Organizational Documents" at bounding box center [343, 353] width 211 height 13
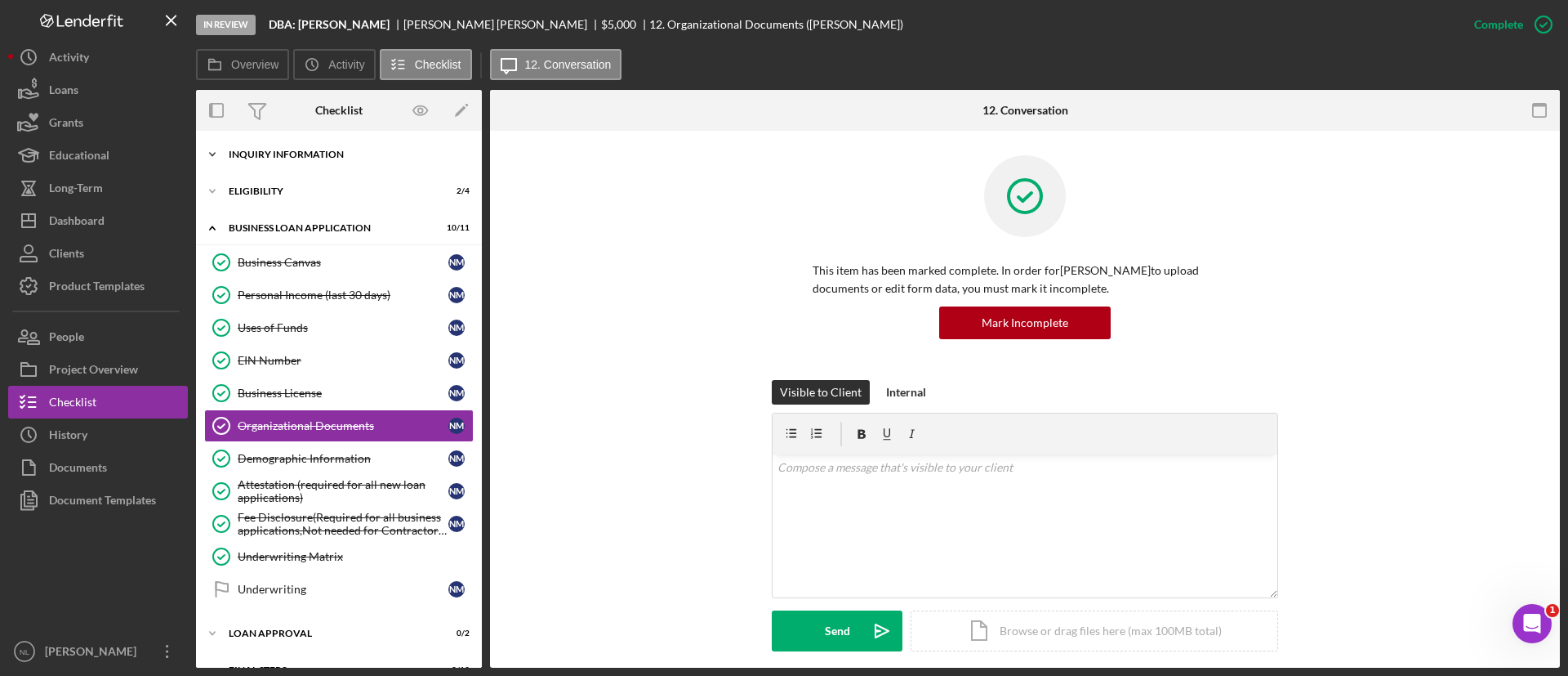
click at [306, 145] on div "Icon/Expander INQUIRY INFORMATION 11 / 11" at bounding box center [339, 154] width 286 height 33
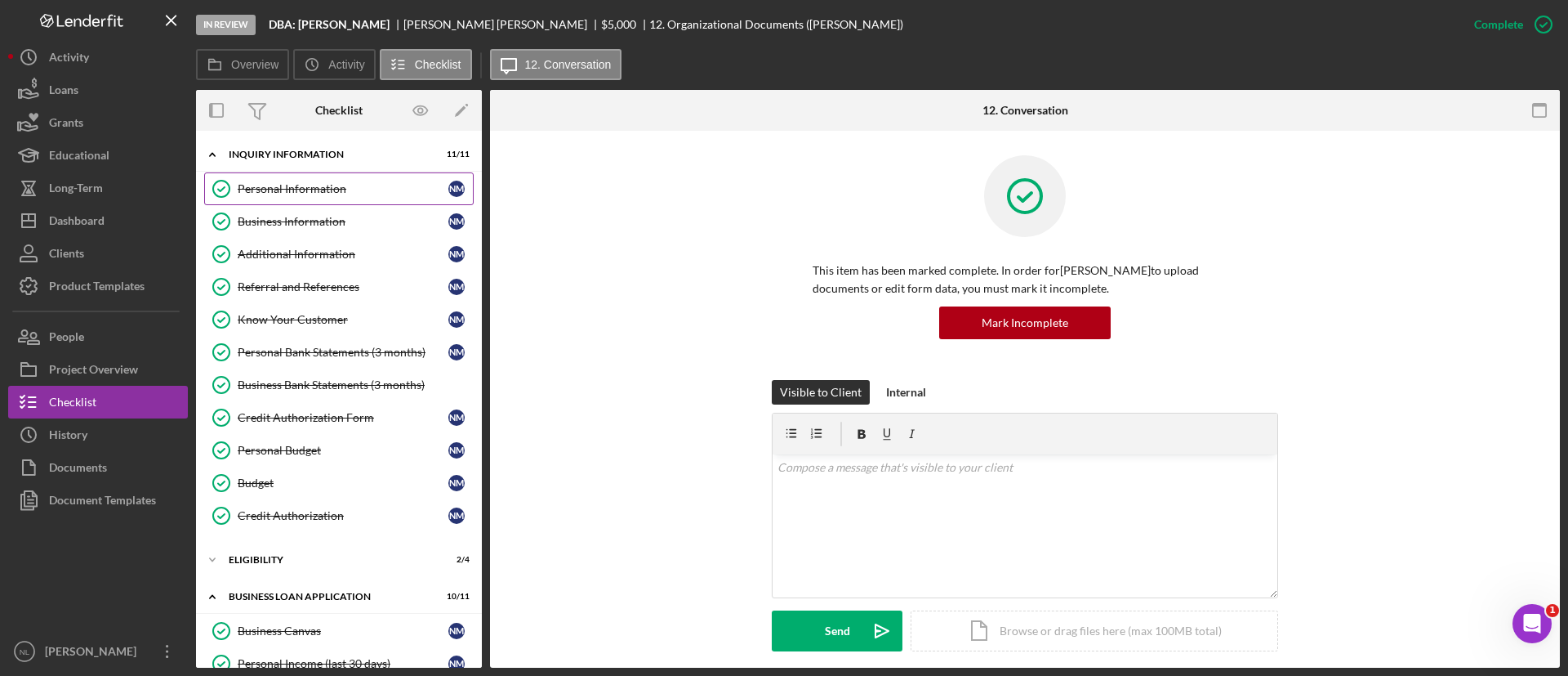
click at [320, 185] on div "Personal Information" at bounding box center [343, 188] width 211 height 13
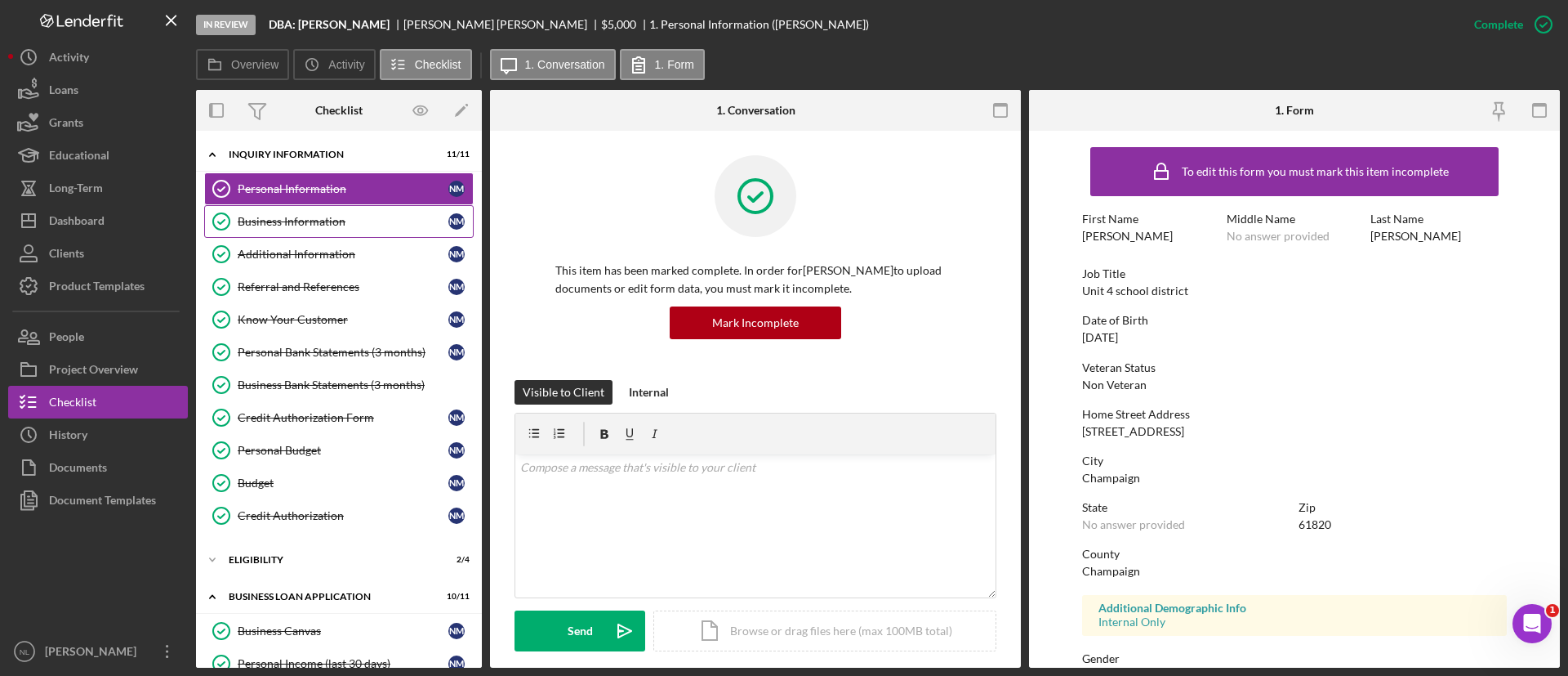
click at [323, 221] on div "Business Information" at bounding box center [343, 221] width 211 height 13
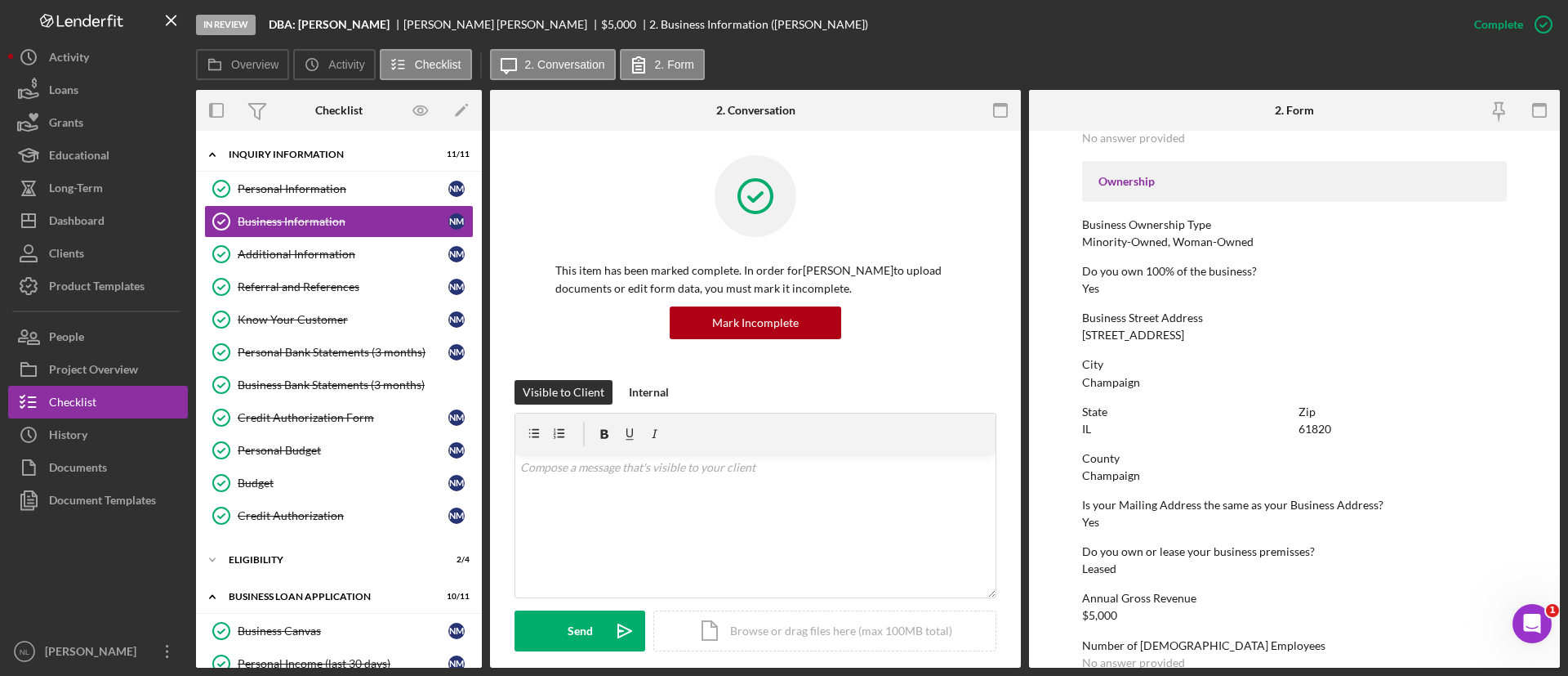
scroll to position [696, 0]
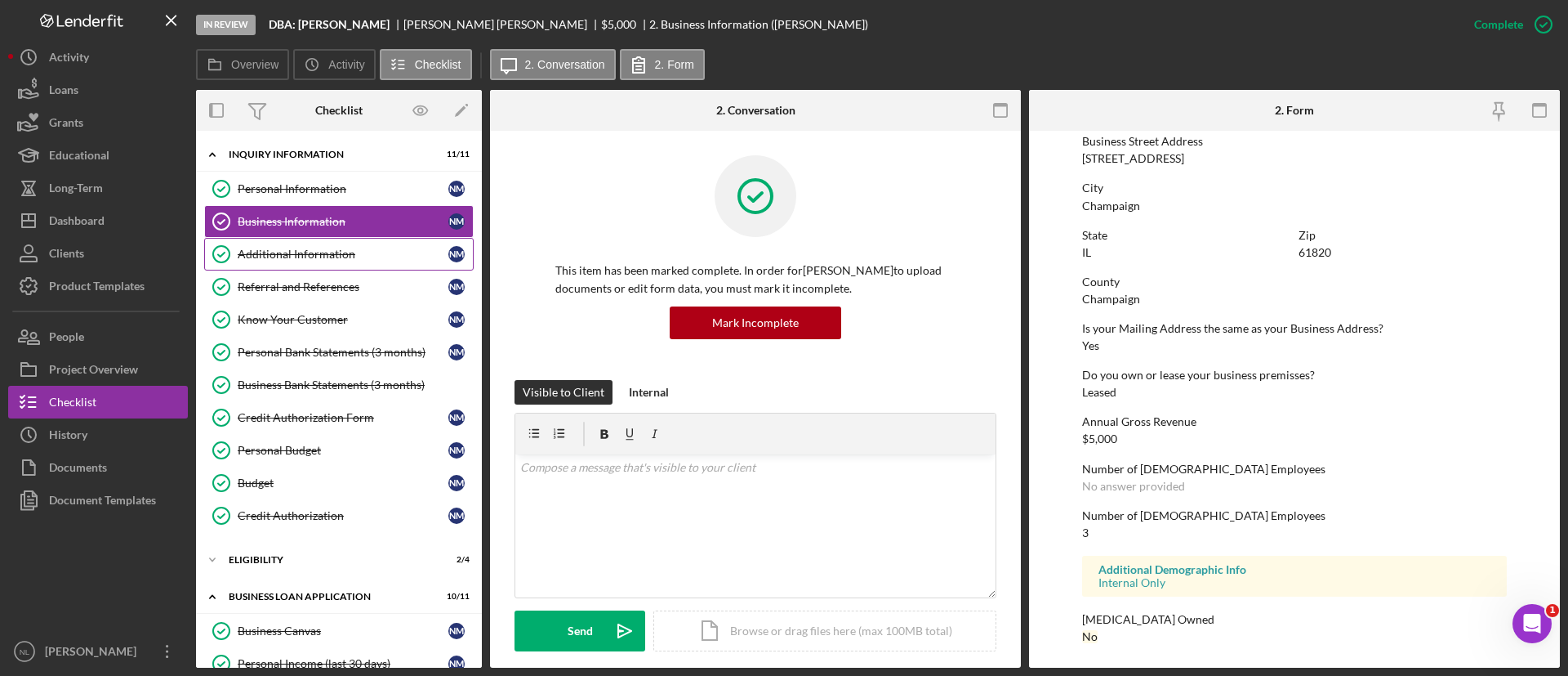
click at [325, 263] on link "Additional Information Additional Information N M" at bounding box center [339, 254] width 270 height 33
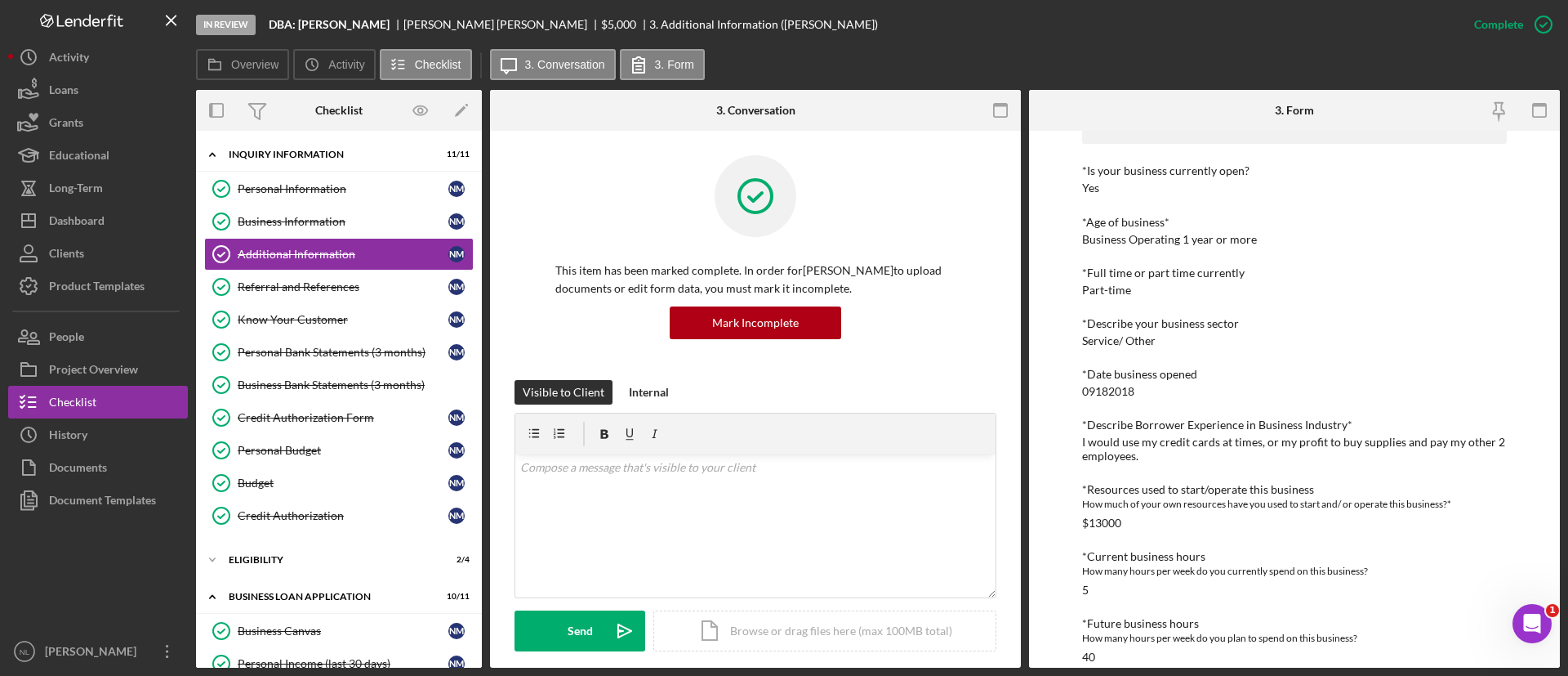
scroll to position [680, 0]
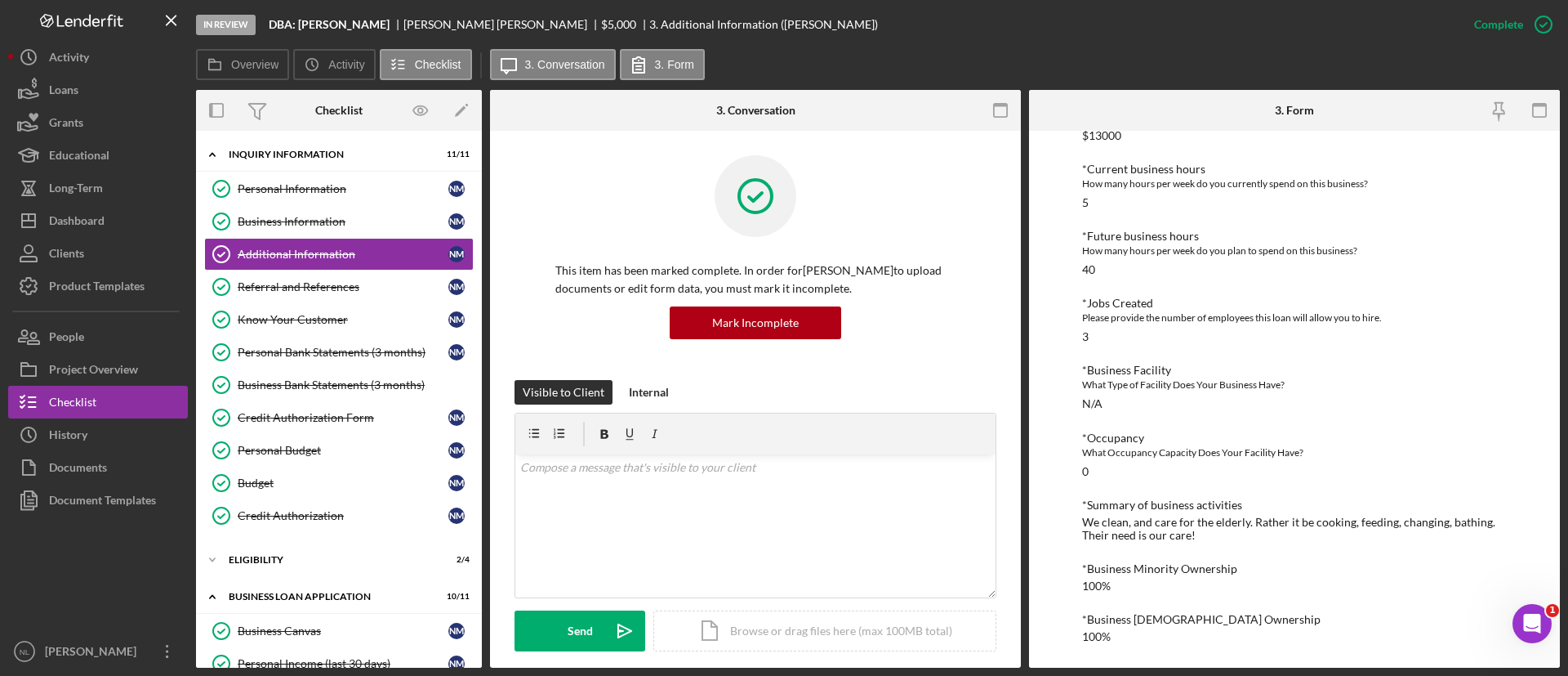
click at [1125, 530] on div "We clean, and care for the elderly. Rather it be cooking, feeding, changing, ba…" at bounding box center [1294, 528] width 425 height 26
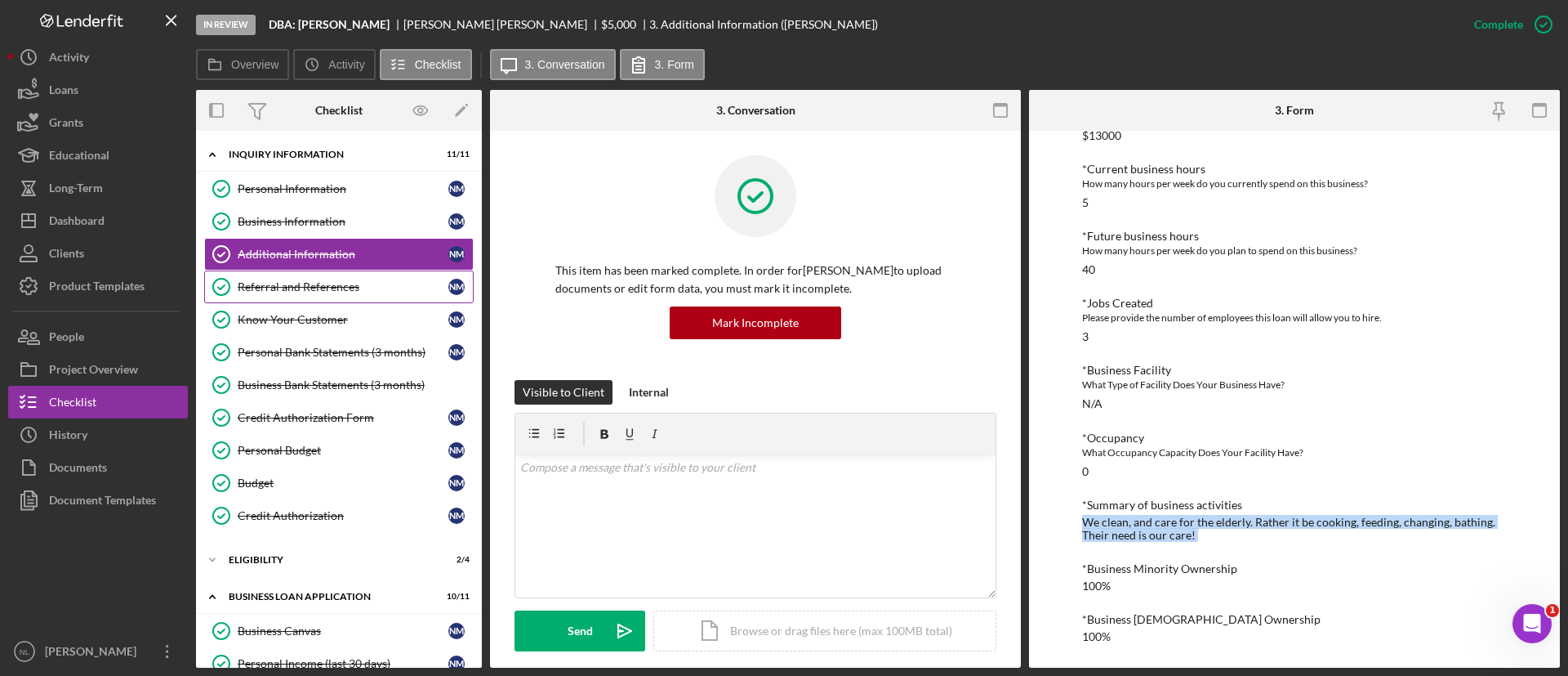
click at [308, 277] on link "Referral and References Referral and References N M" at bounding box center [339, 287] width 270 height 33
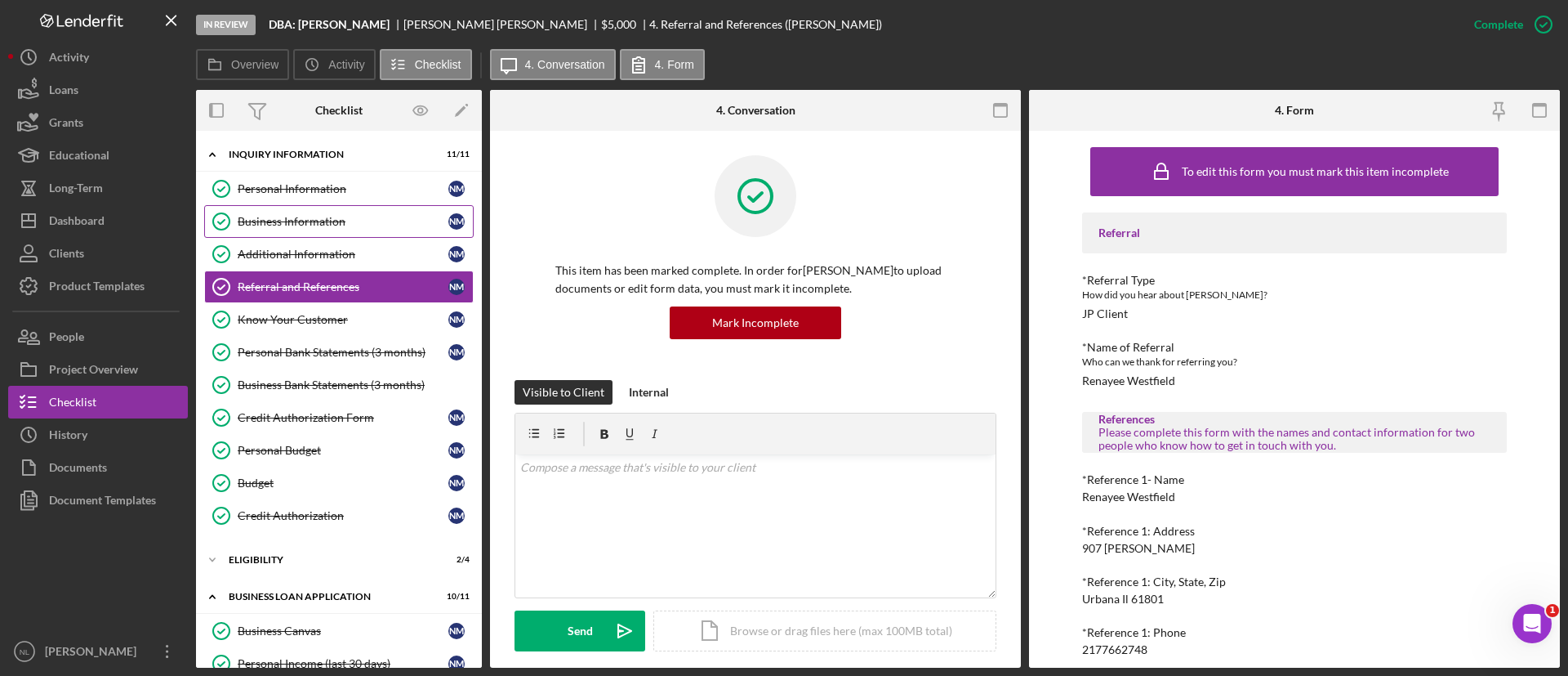
click at [287, 220] on div "Business Information" at bounding box center [343, 221] width 211 height 13
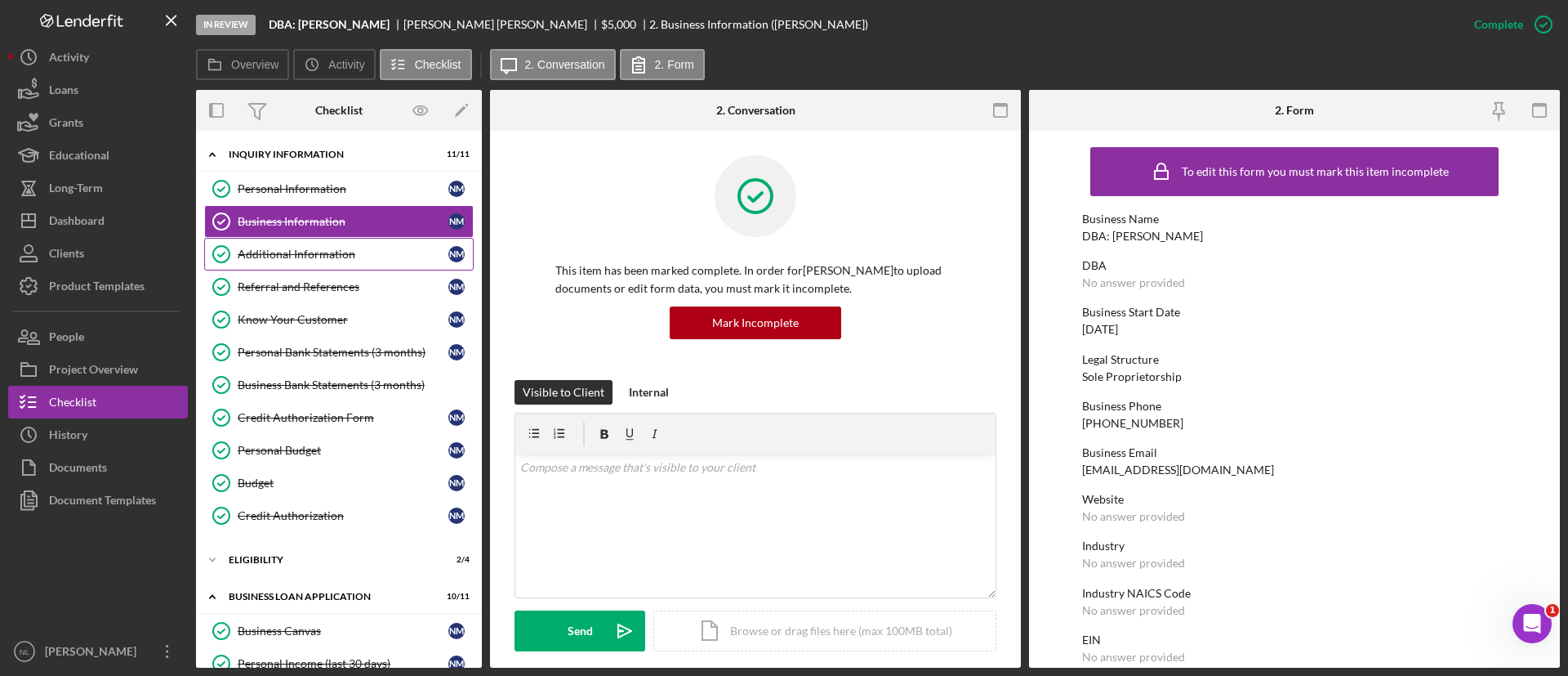
click at [395, 264] on link "Additional Information Additional Information N M" at bounding box center [339, 254] width 270 height 33
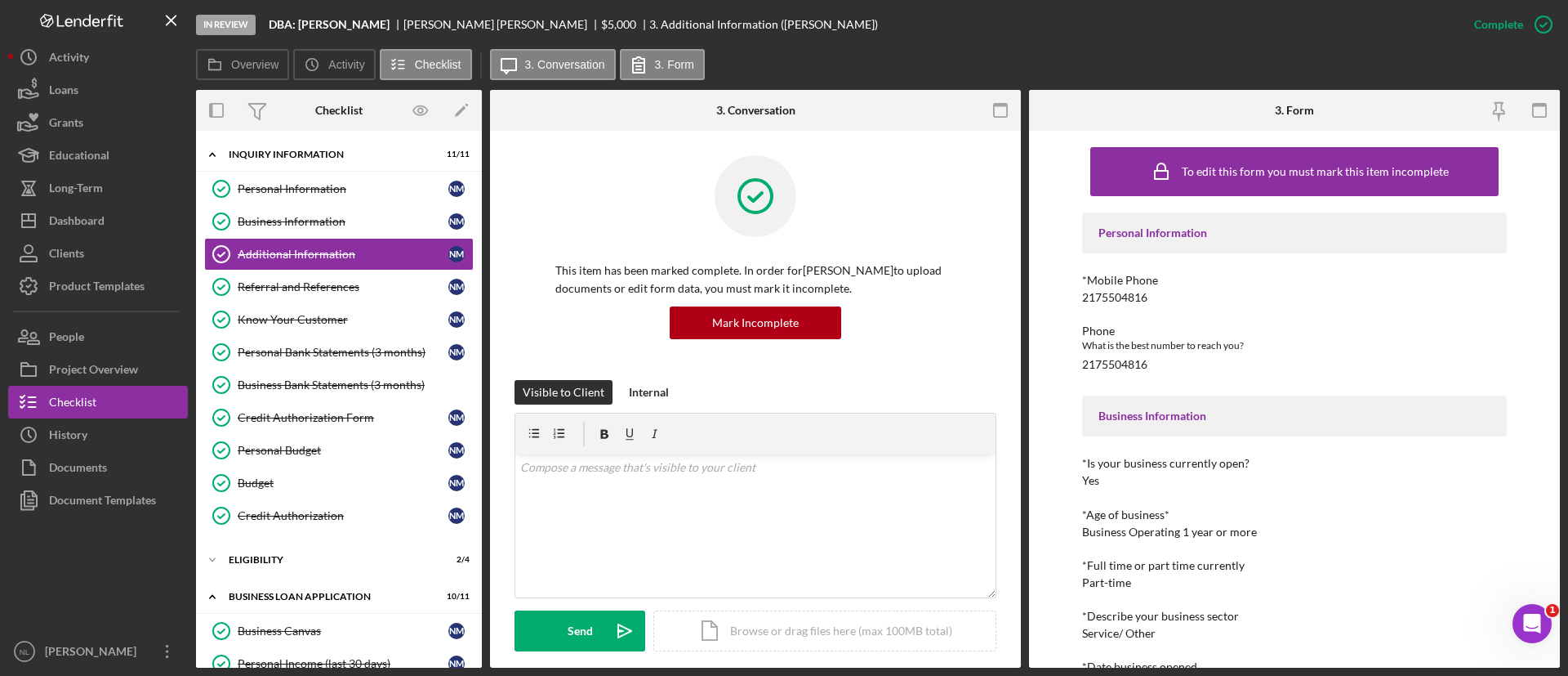
scroll to position [680, 0]
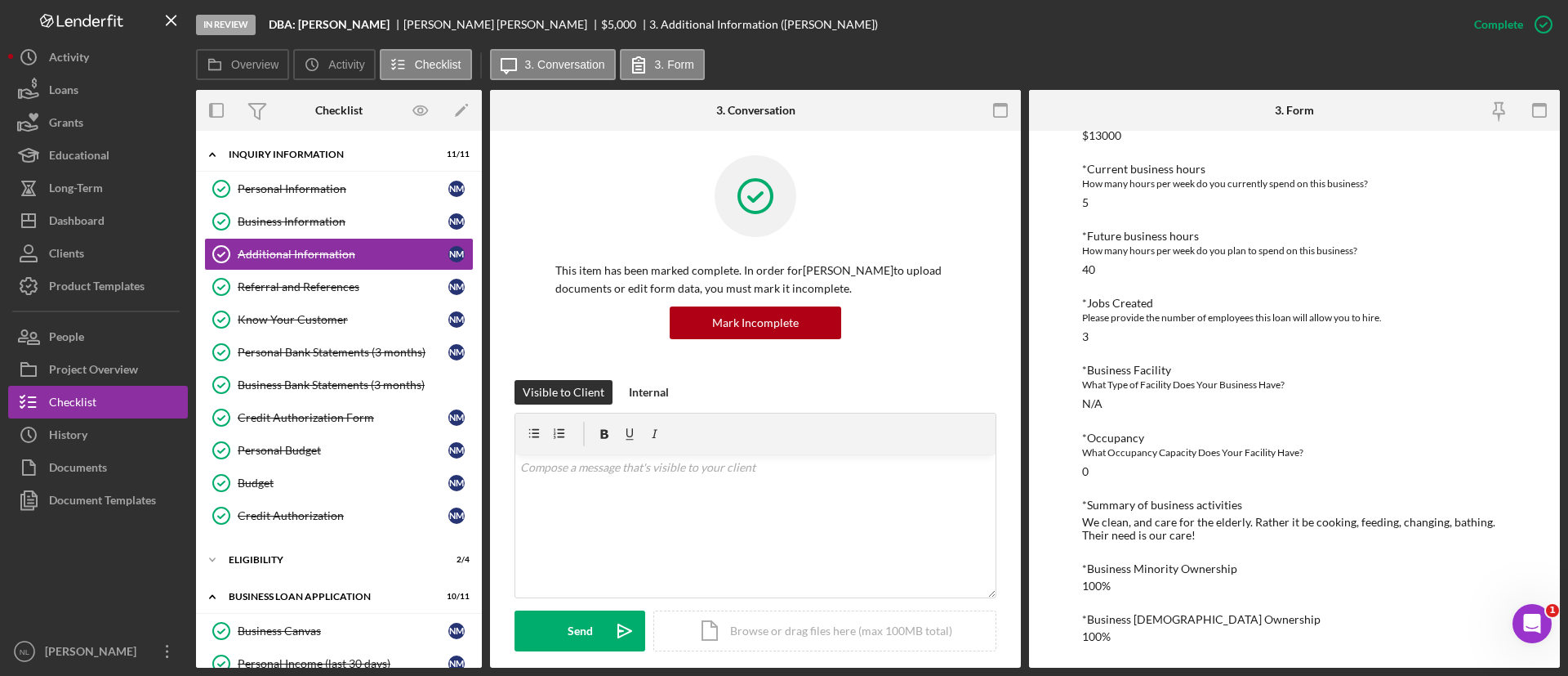
click at [1157, 534] on div "We clean, and care for the elderly. Rather it be cooking, feeding, changing, ba…" at bounding box center [1294, 528] width 425 height 26
copy div "We clean, and care for the elderly. Rather it be cooking, feeding, changing, ba…"
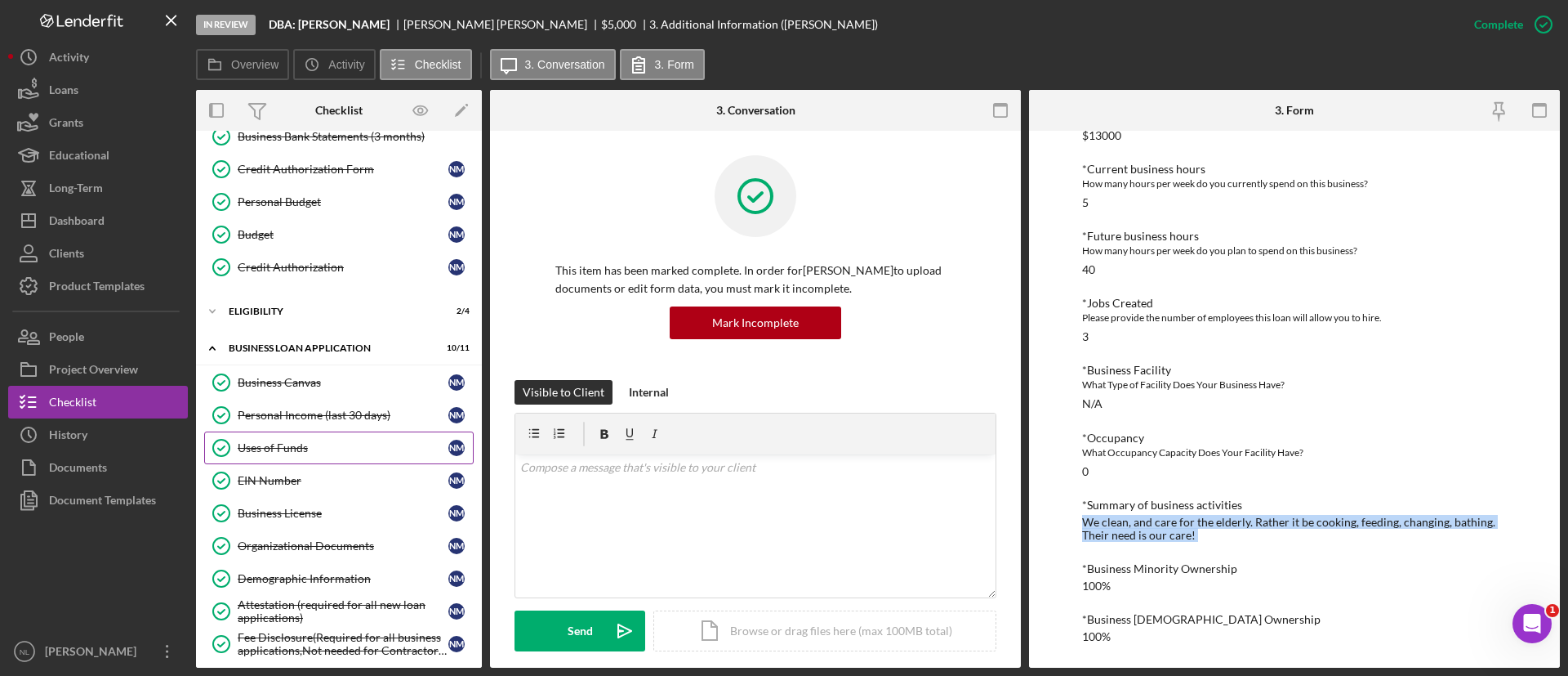
scroll to position [248, 0]
click at [315, 455] on link "Uses of Funds Uses of Funds N M" at bounding box center [339, 448] width 270 height 33
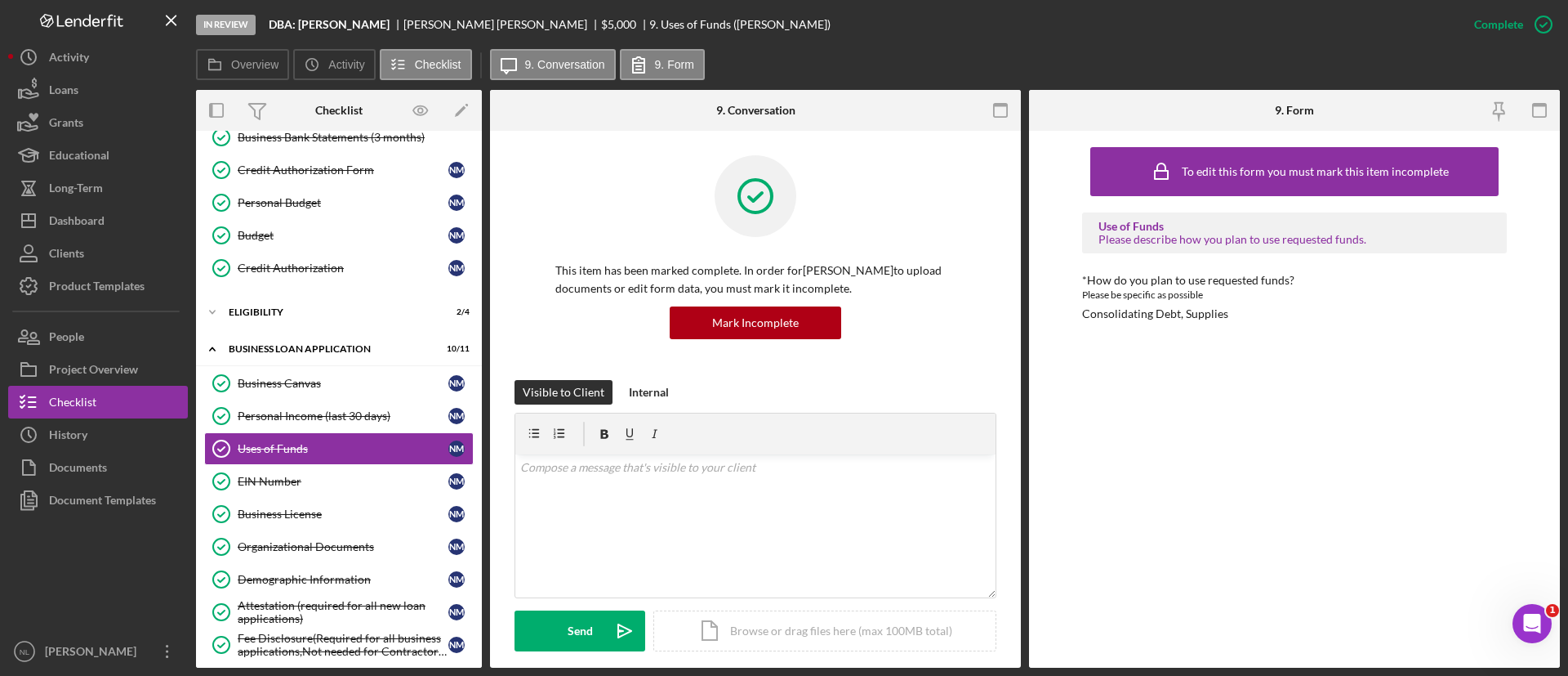
click at [1174, 318] on div "Consolidating Debt, Supplies" at bounding box center [1155, 313] width 146 height 13
copy div "Consolidating Debt, Supplies Logo-Reversed Created with Sketch. Icon/Menu Close…"
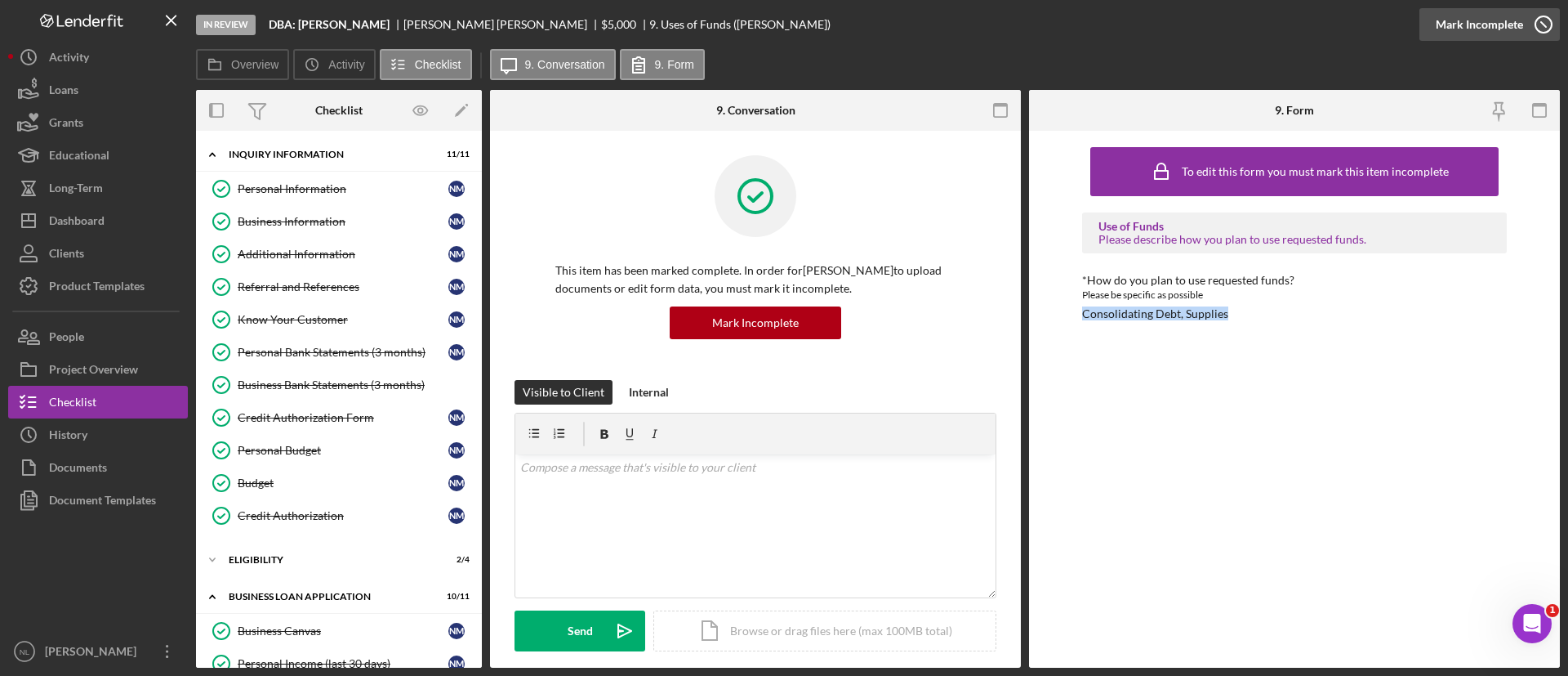
click at [1502, 24] on div "Mark Incomplete" at bounding box center [1479, 24] width 88 height 33
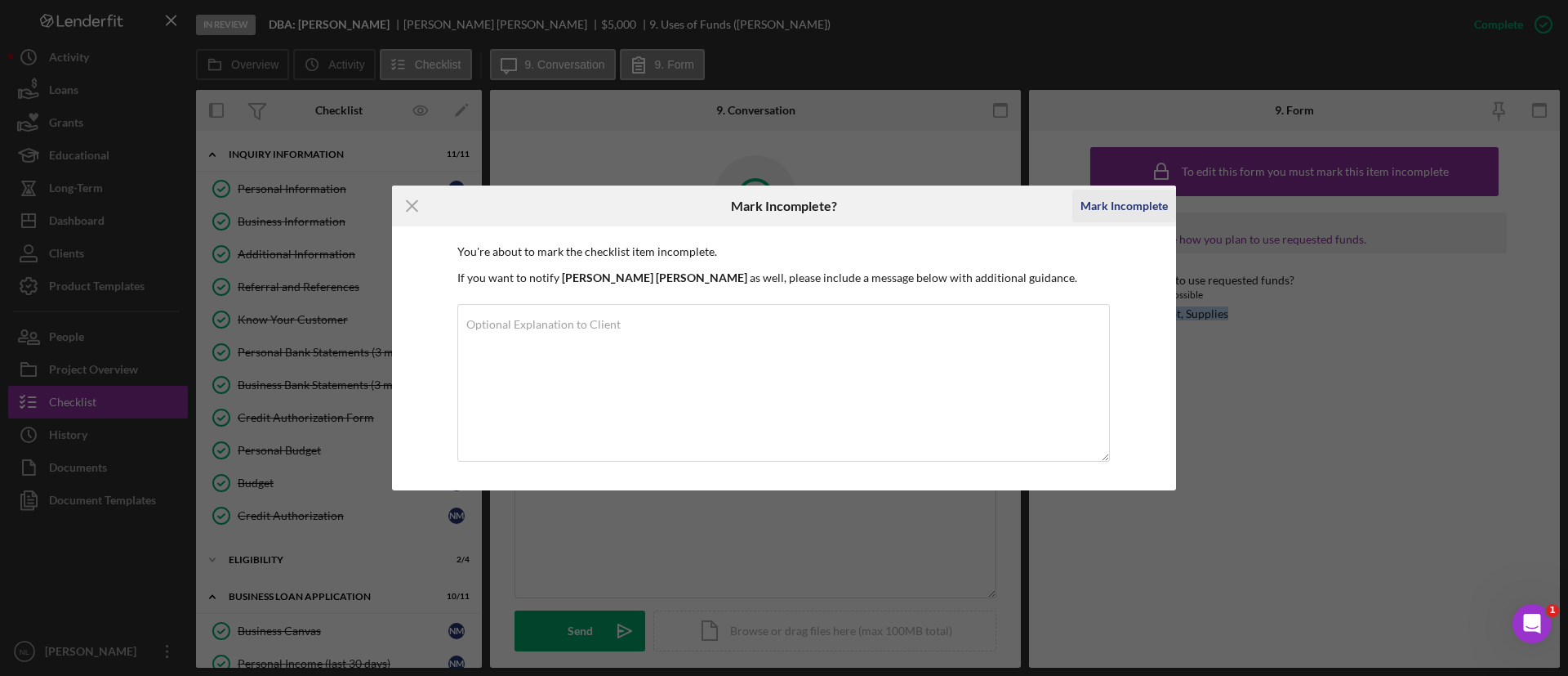
click at [1125, 195] on div "Mark Incomplete" at bounding box center [1124, 206] width 88 height 33
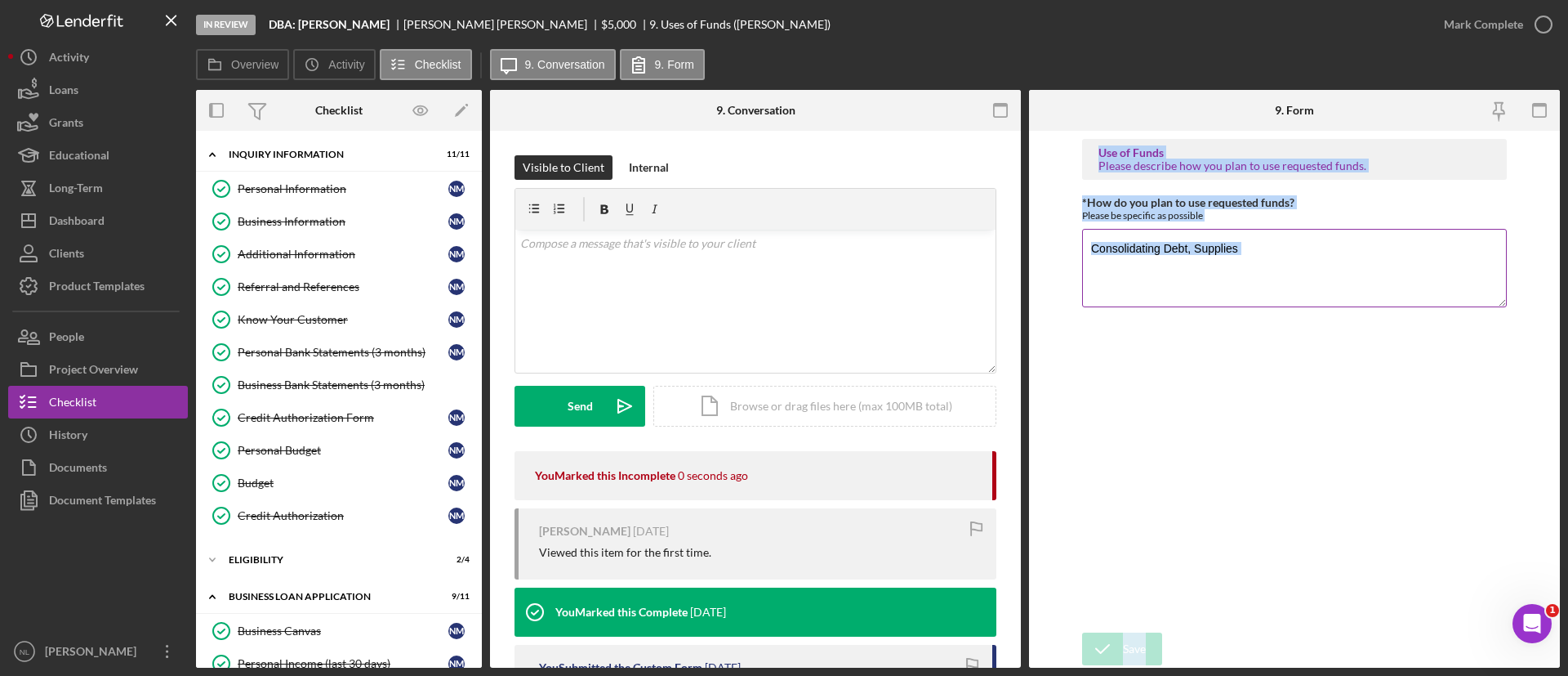
click at [1243, 252] on textarea "Consolidating Debt, Supplies" at bounding box center [1294, 268] width 425 height 78
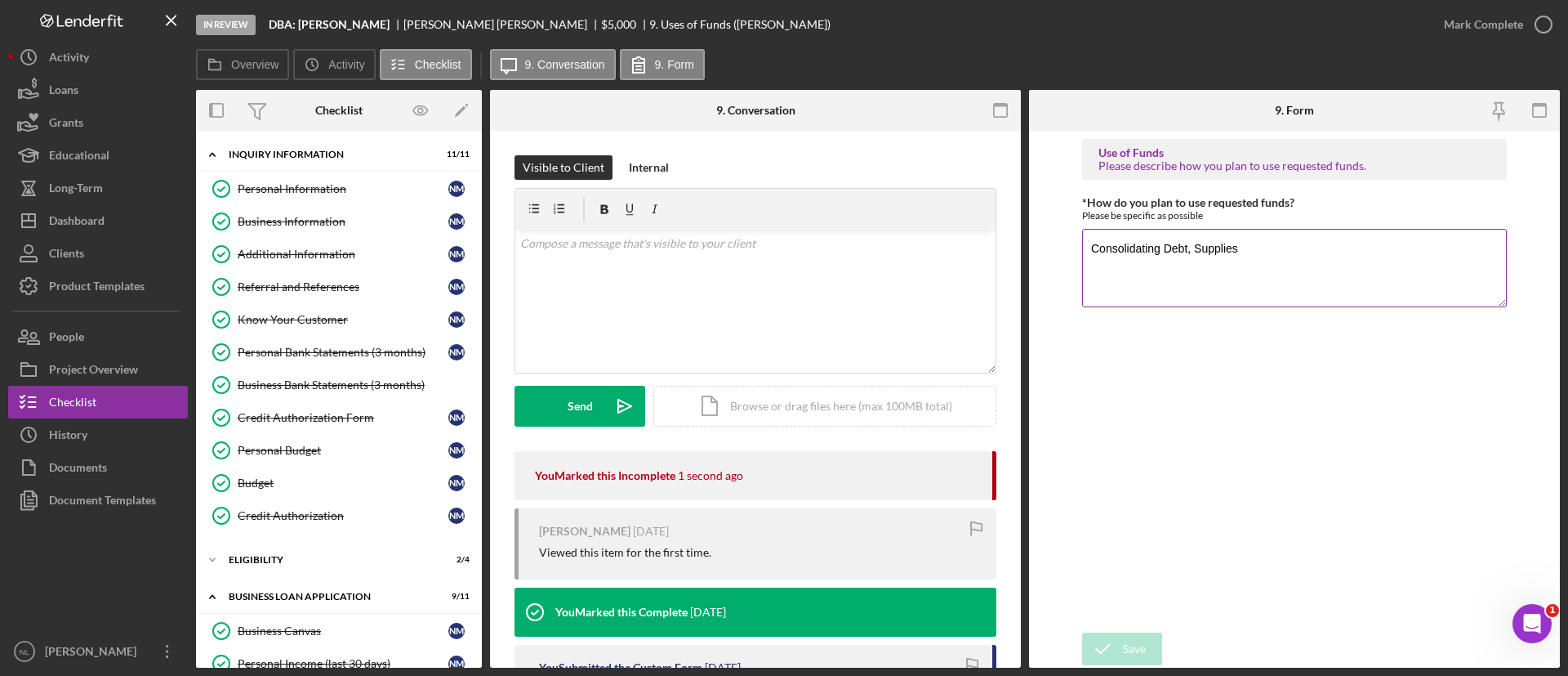
click at [1243, 252] on textarea "Consolidating Debt, Supplies" at bounding box center [1294, 268] width 425 height 78
type textarea "Supplies, advertisement, expansion"
click at [1118, 642] on icon "submit" at bounding box center [1102, 648] width 41 height 41
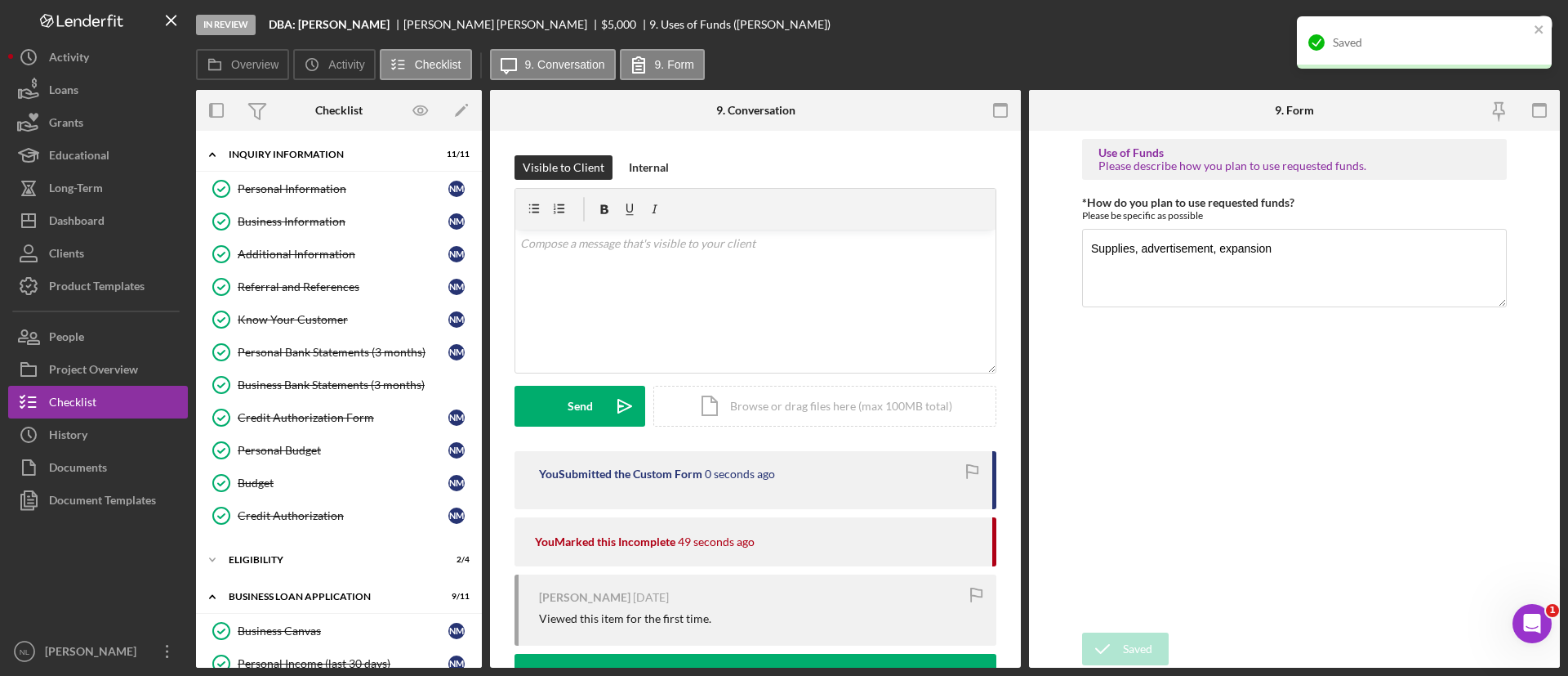
click at [1525, 28] on div "Saved" at bounding box center [1423, 42] width 255 height 52
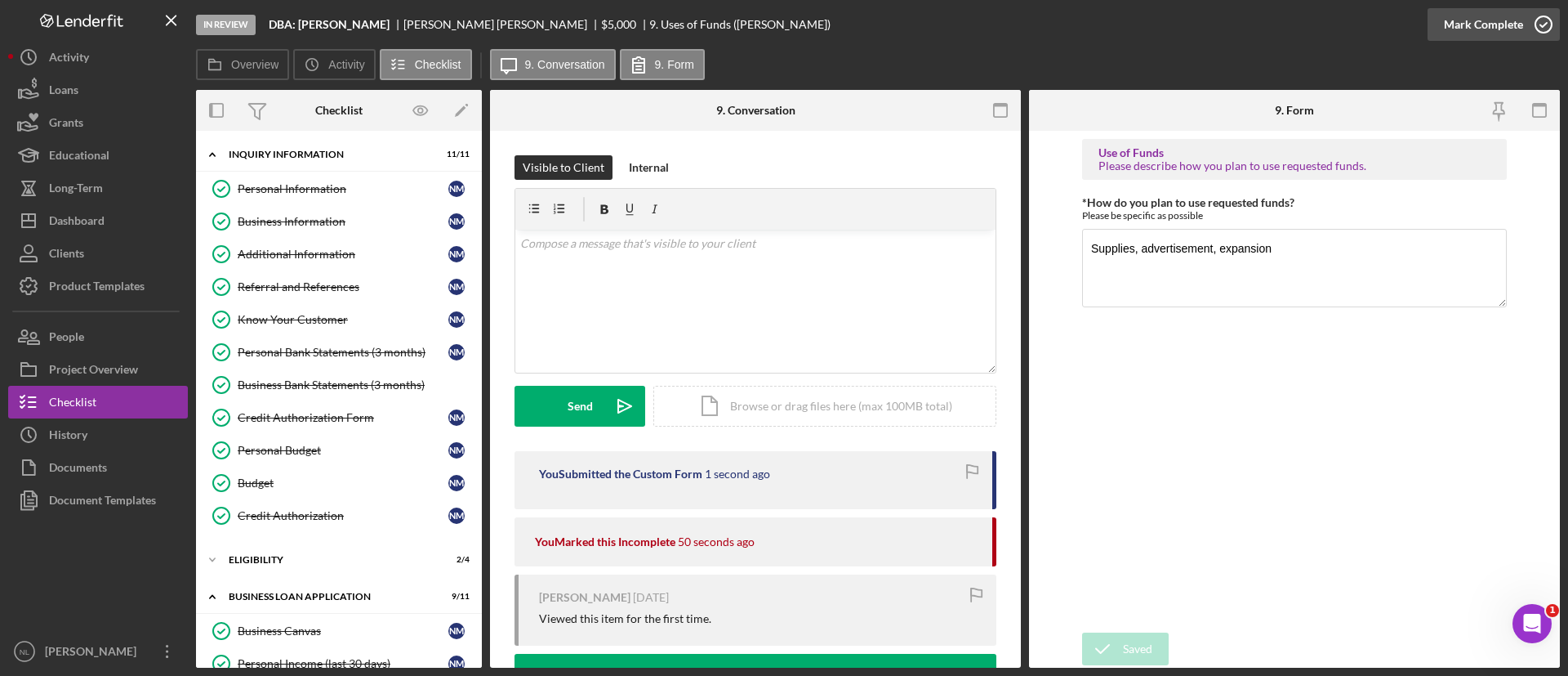
click at [1502, 36] on div "Mark Complete" at bounding box center [1483, 24] width 79 height 33
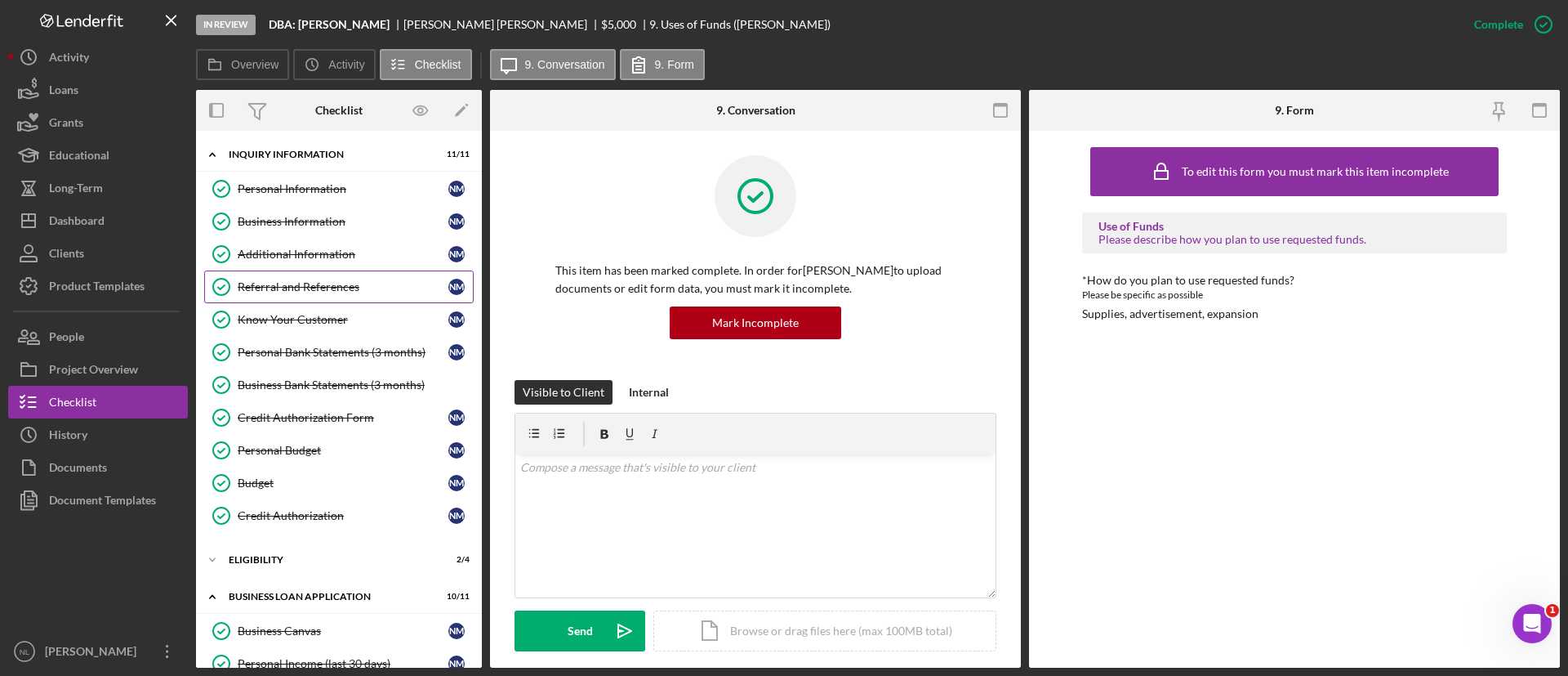
click at [307, 280] on div "Referral and References" at bounding box center [343, 287] width 211 height 13
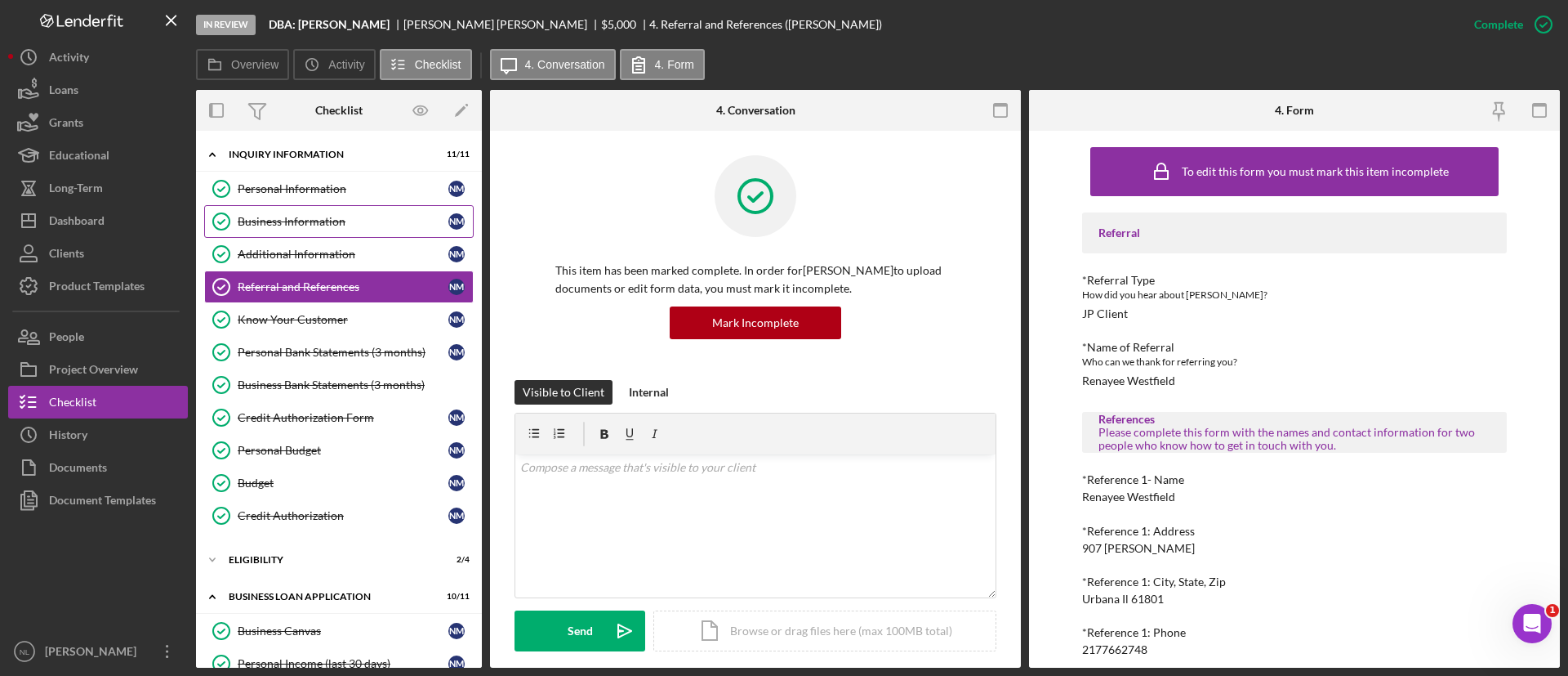
click at [294, 224] on div "Business Information" at bounding box center [343, 221] width 211 height 13
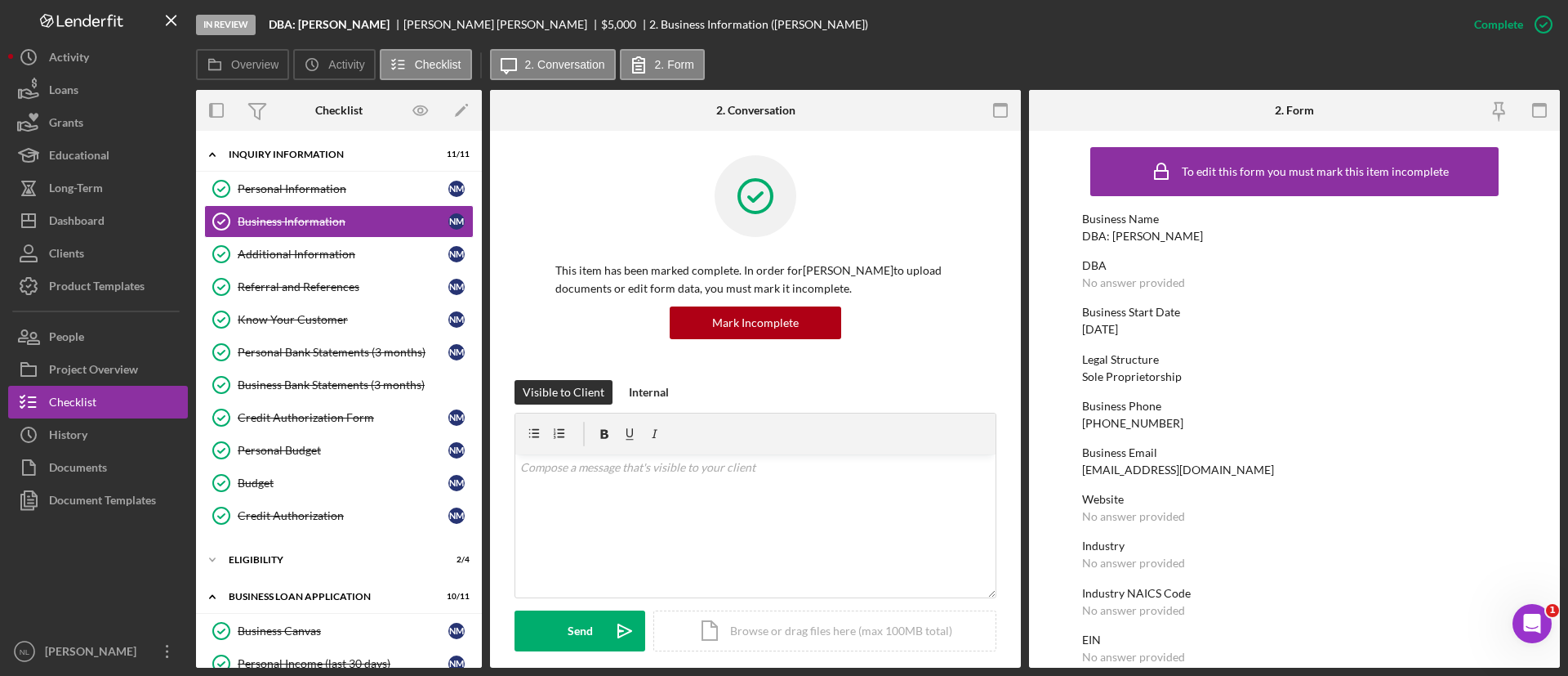
scroll to position [358, 0]
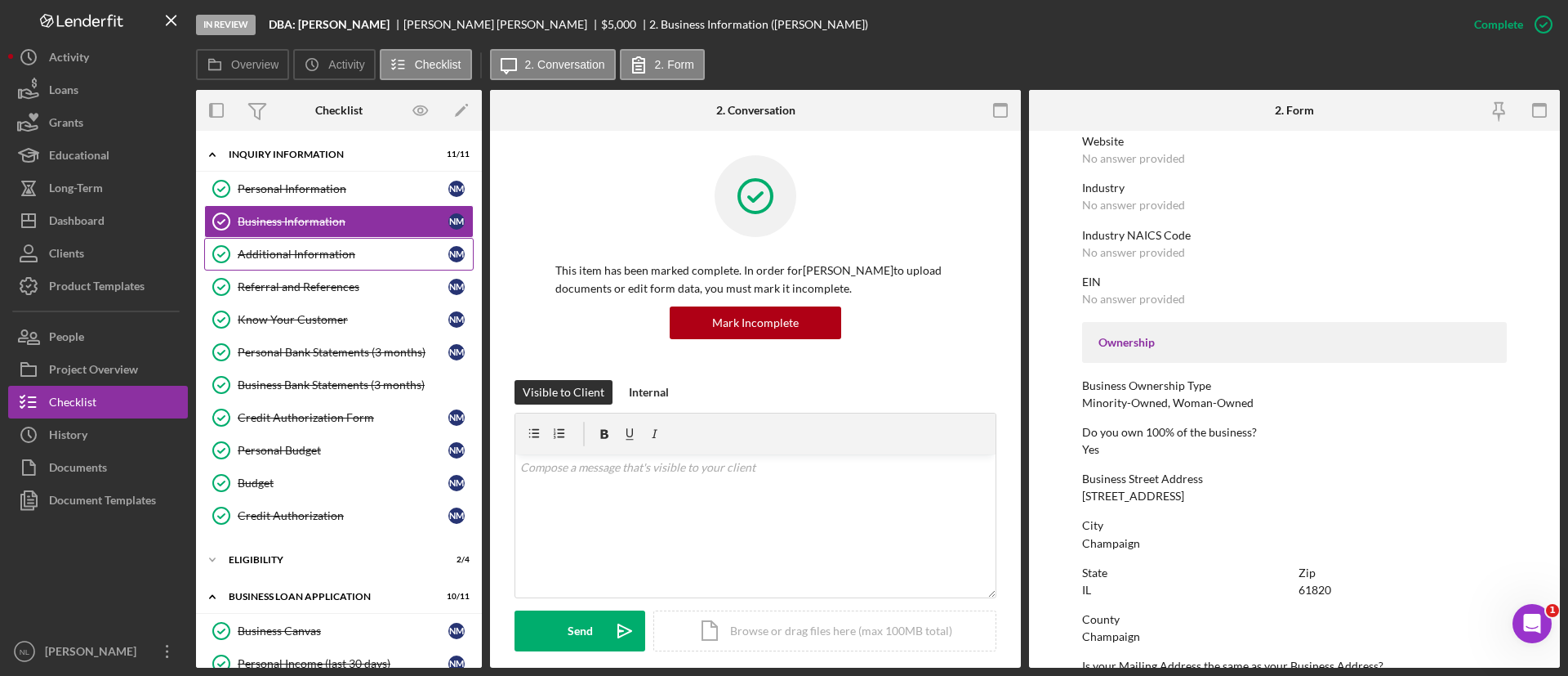
click at [269, 268] on link "Additional Information Additional Information N M" at bounding box center [339, 254] width 270 height 33
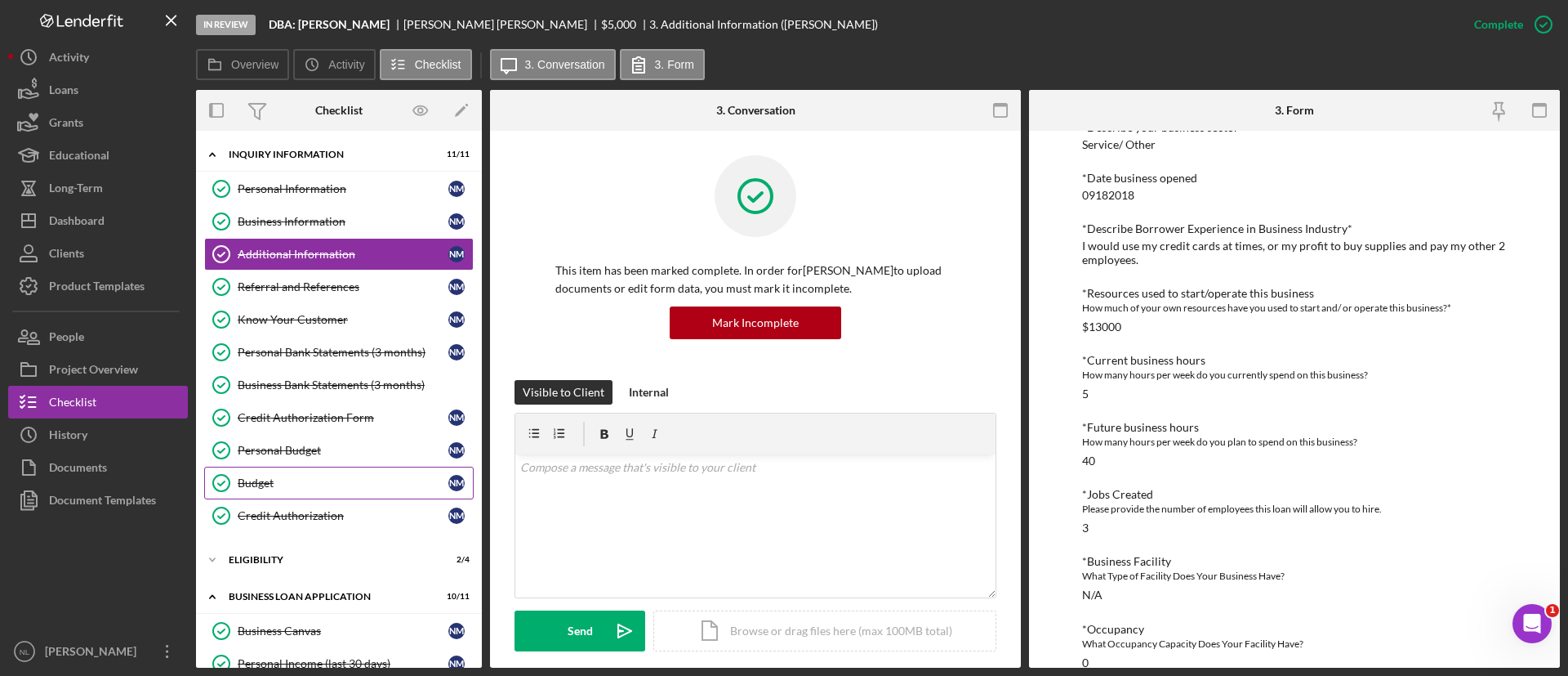
scroll to position [130, 0]
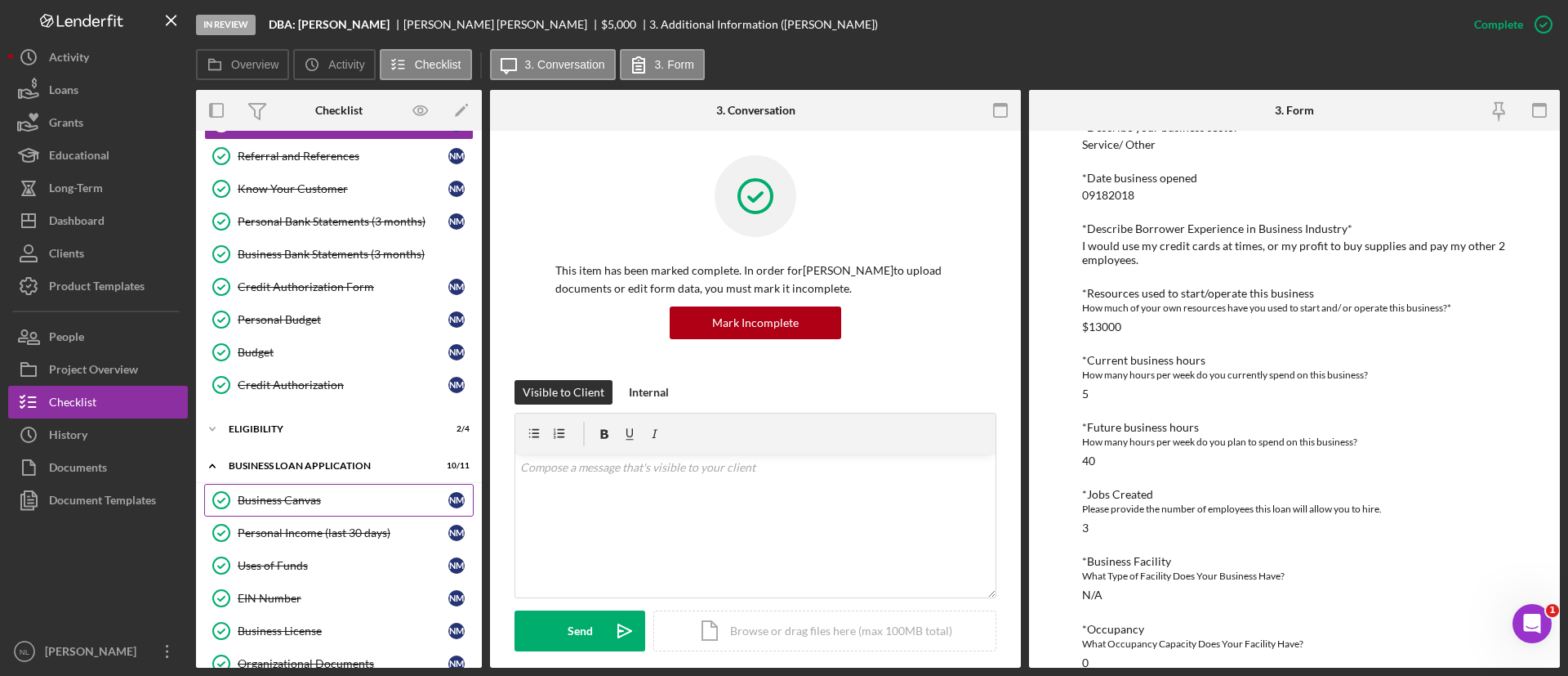
click at [314, 491] on link "Business Canvas Business Canvas N M" at bounding box center [339, 499] width 270 height 33
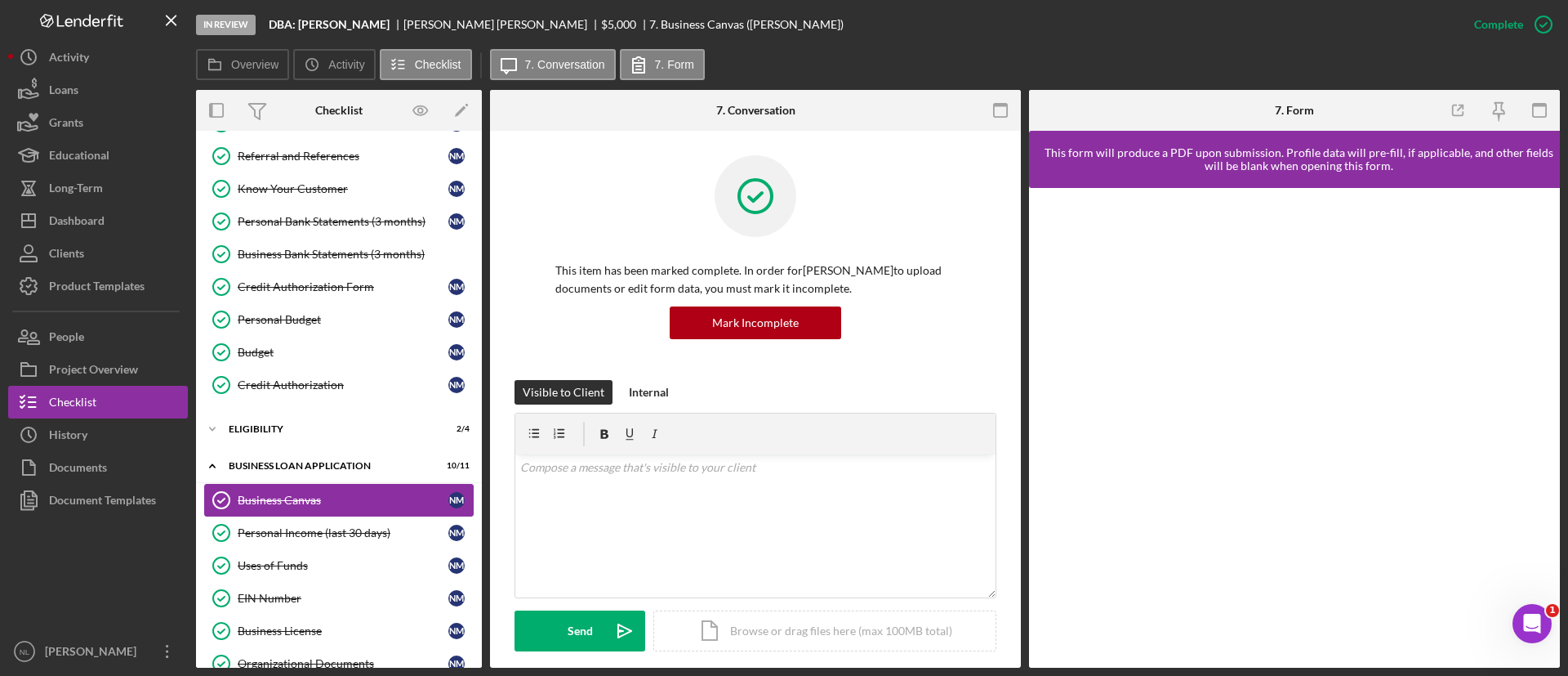
scroll to position [385, 0]
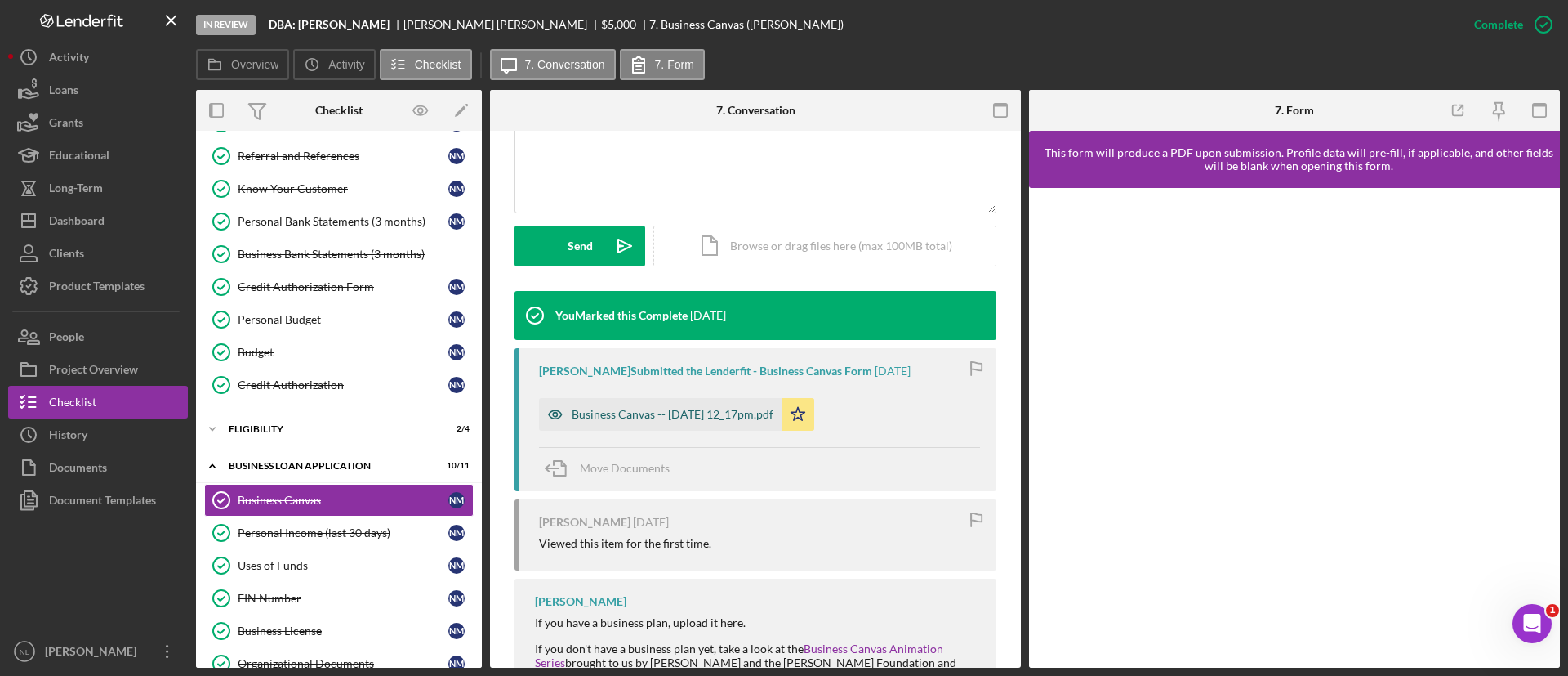
click at [691, 410] on div "Business Canvas -- 2025-10-07 12_17pm.pdf" at bounding box center [672, 414] width 201 height 13
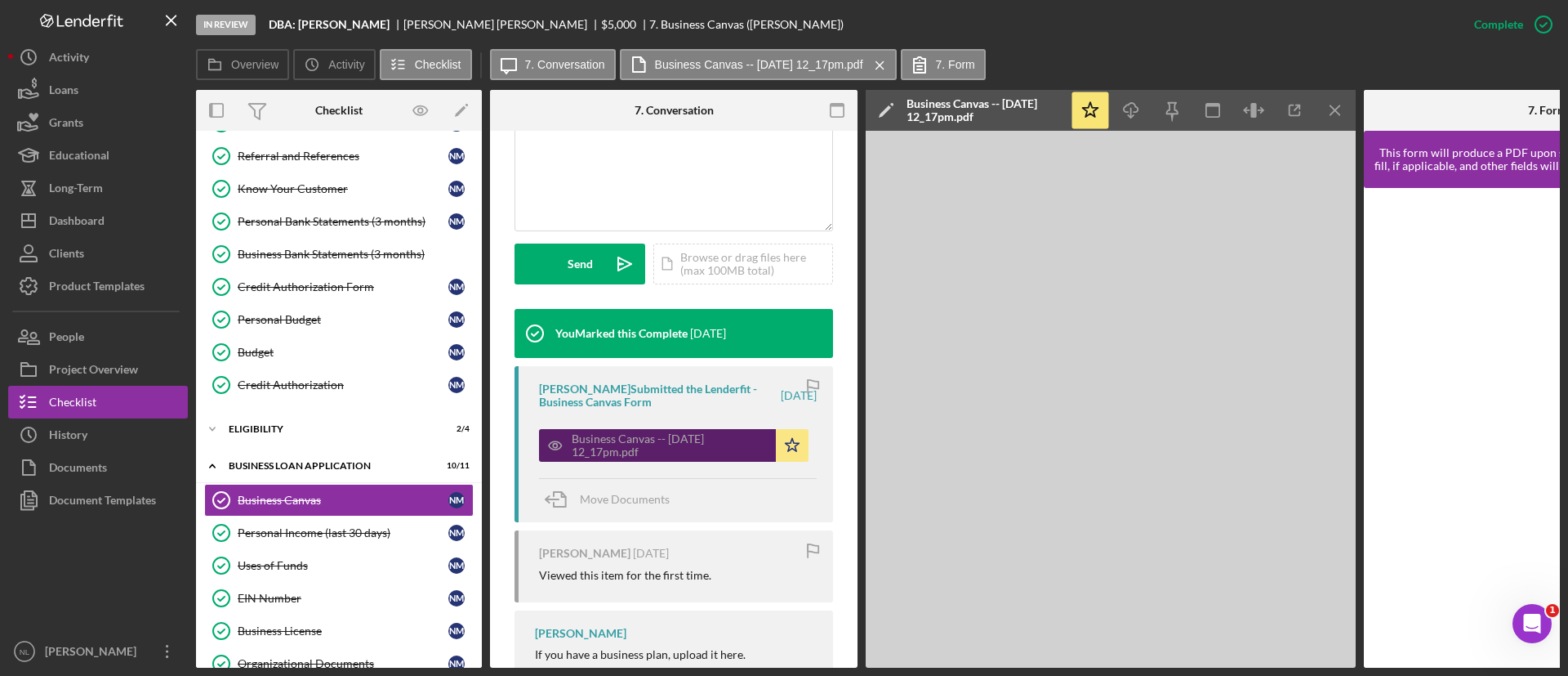
scroll to position [403, 0]
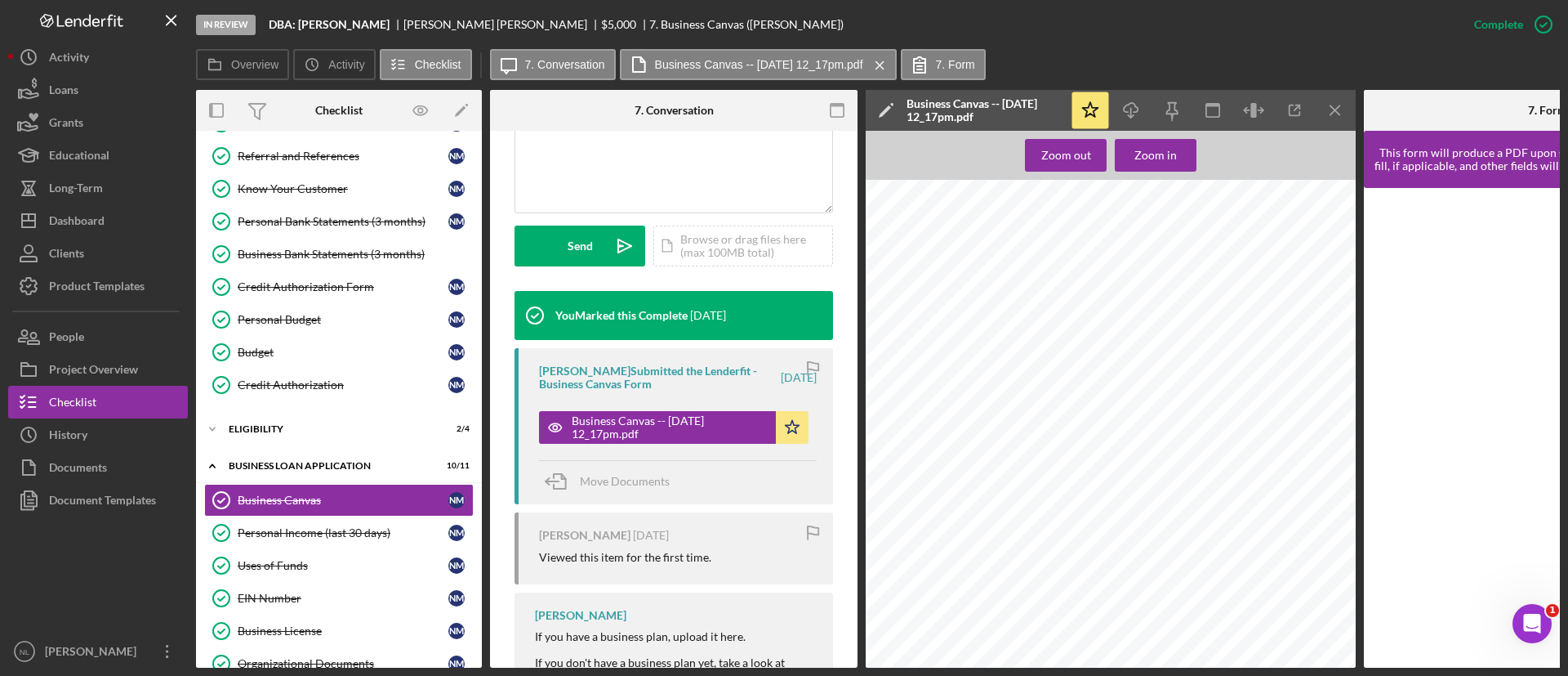
click at [1165, 332] on span "I use Sam's club, Walmart and dollar tree for most supplies to maintain my busi…" at bounding box center [1106, 330] width 364 height 10
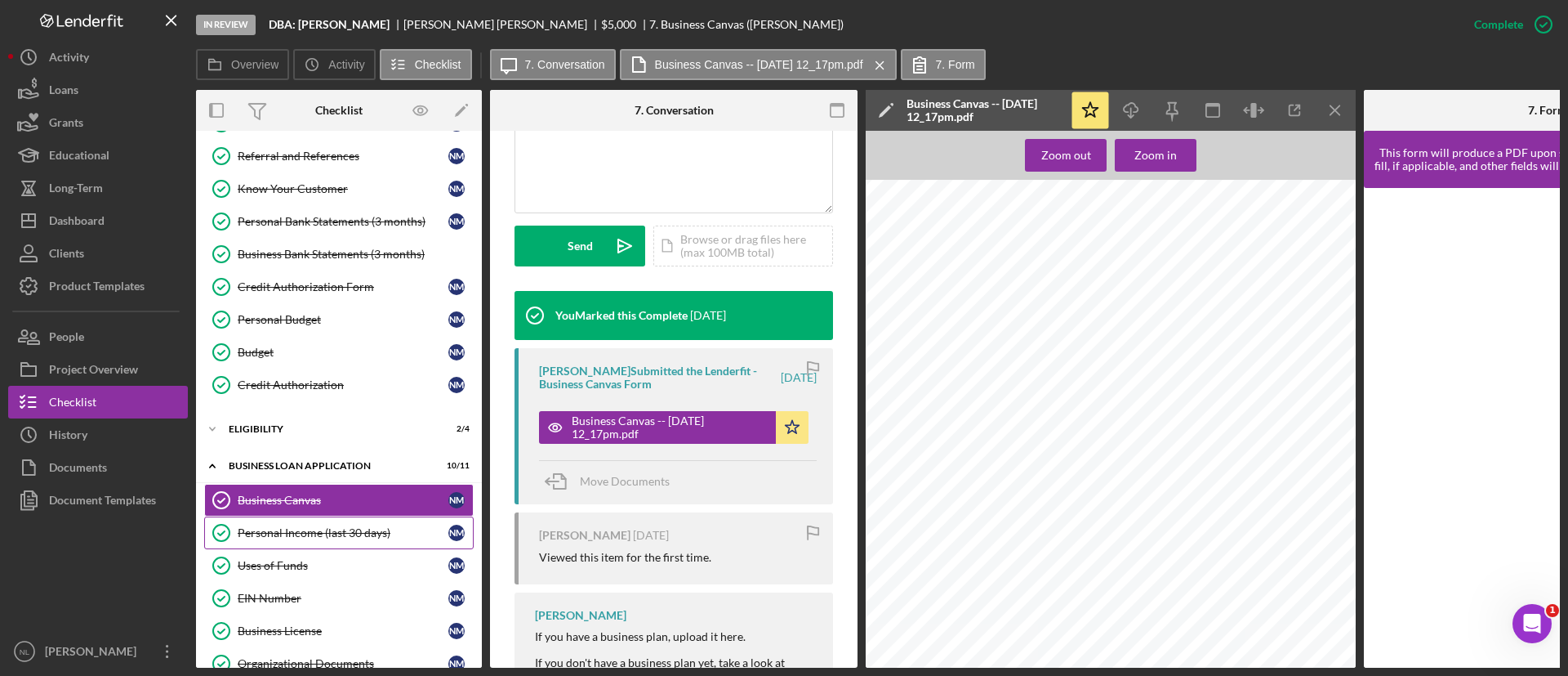
click at [317, 535] on div "Personal Income (last 30 days)" at bounding box center [343, 532] width 211 height 13
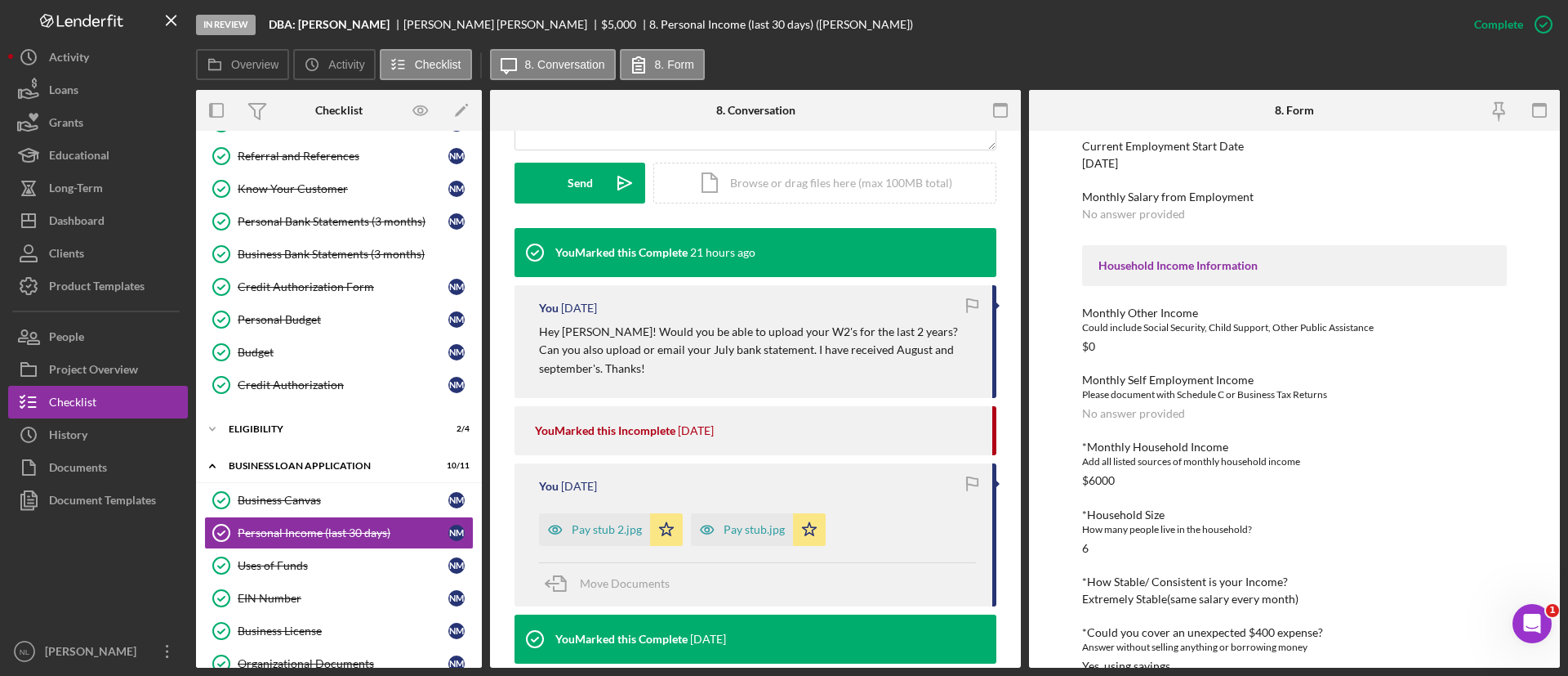
scroll to position [470, 0]
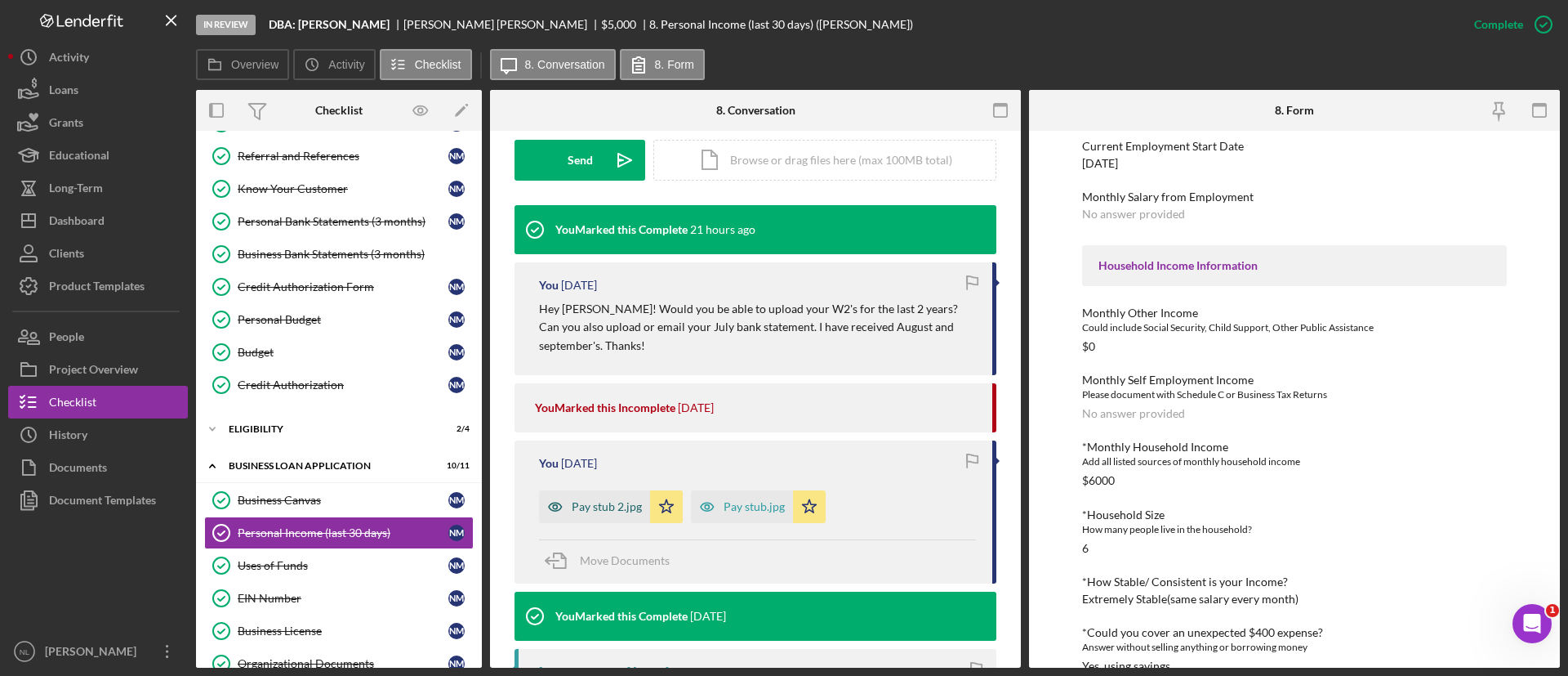
click at [593, 508] on div "Pay stub 2.jpg" at bounding box center [607, 507] width 70 height 13
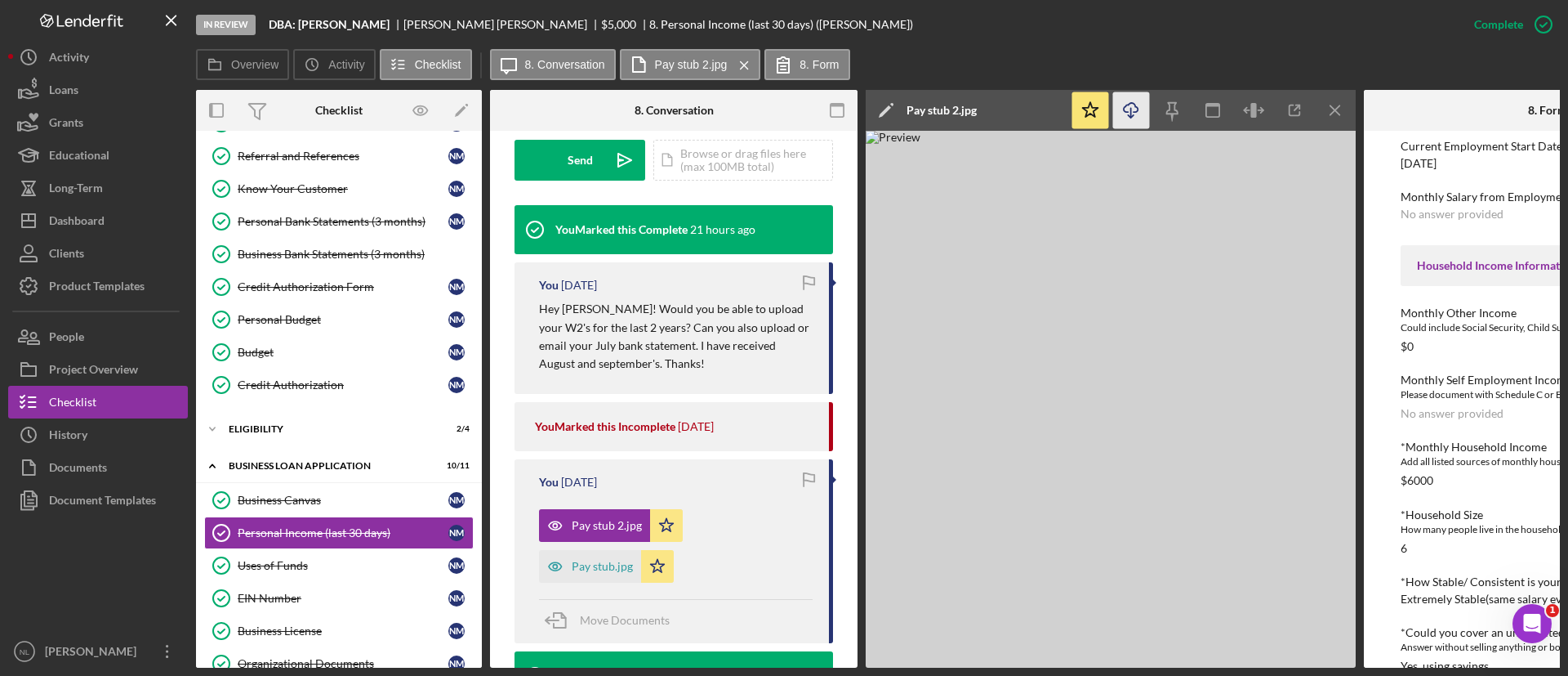
click at [1131, 115] on line "button" at bounding box center [1131, 113] width 0 height 9
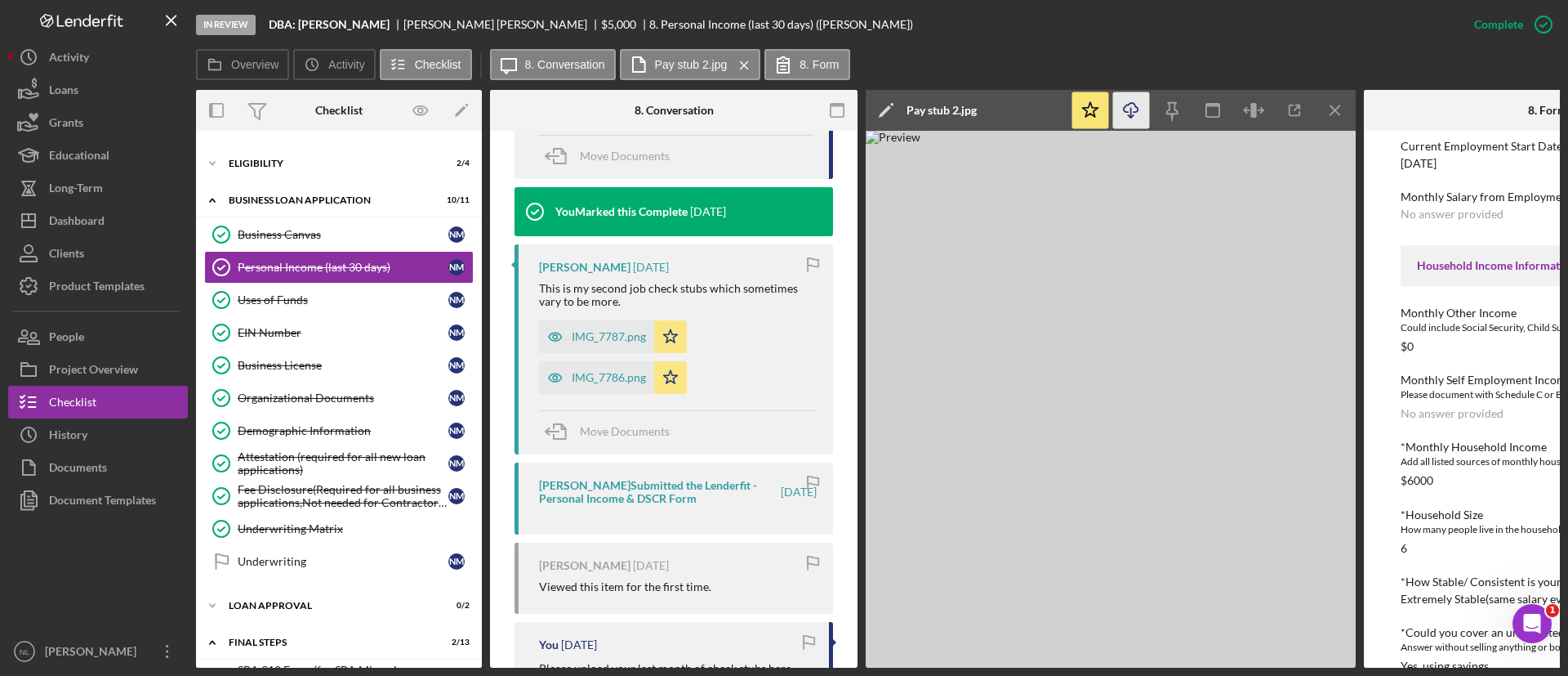
scroll to position [942, 0]
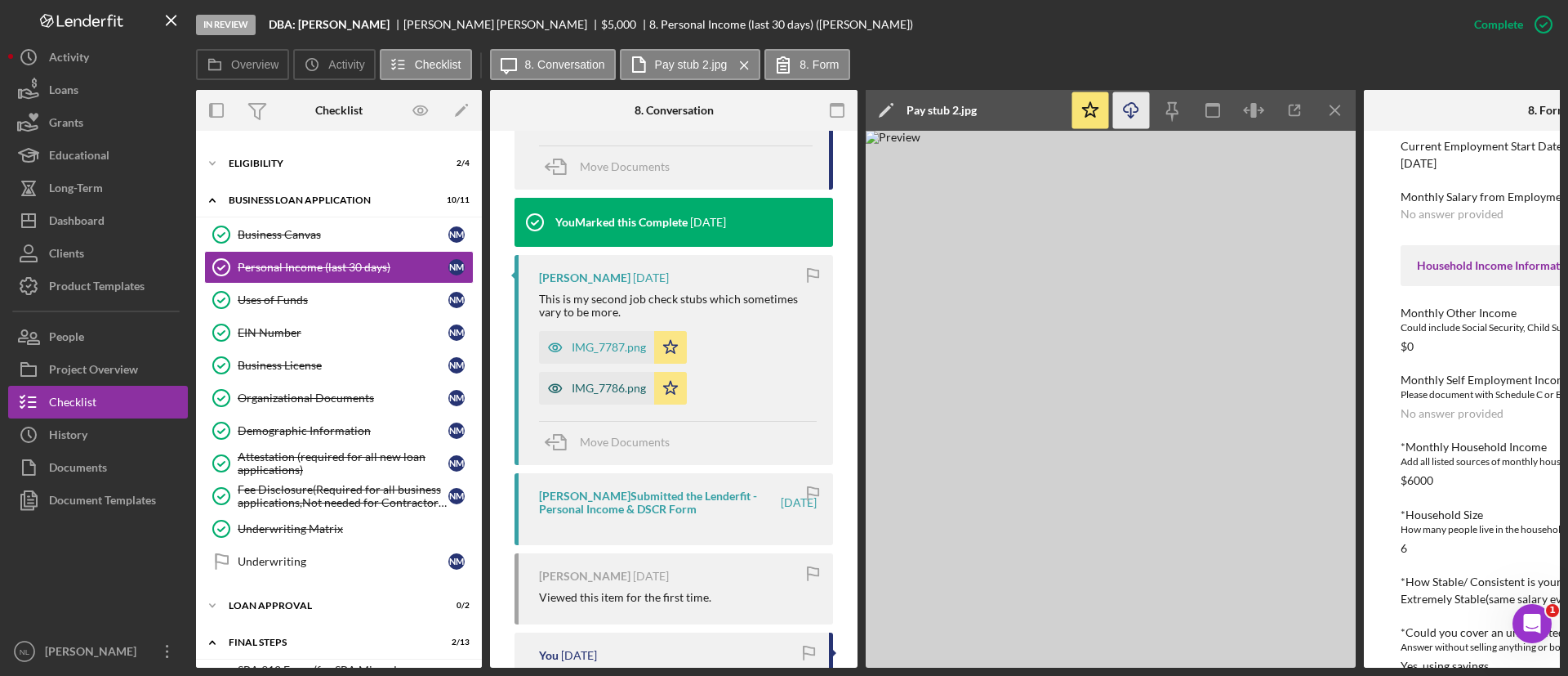
click at [601, 374] on div "IMG_7786.png" at bounding box center [597, 388] width 115 height 33
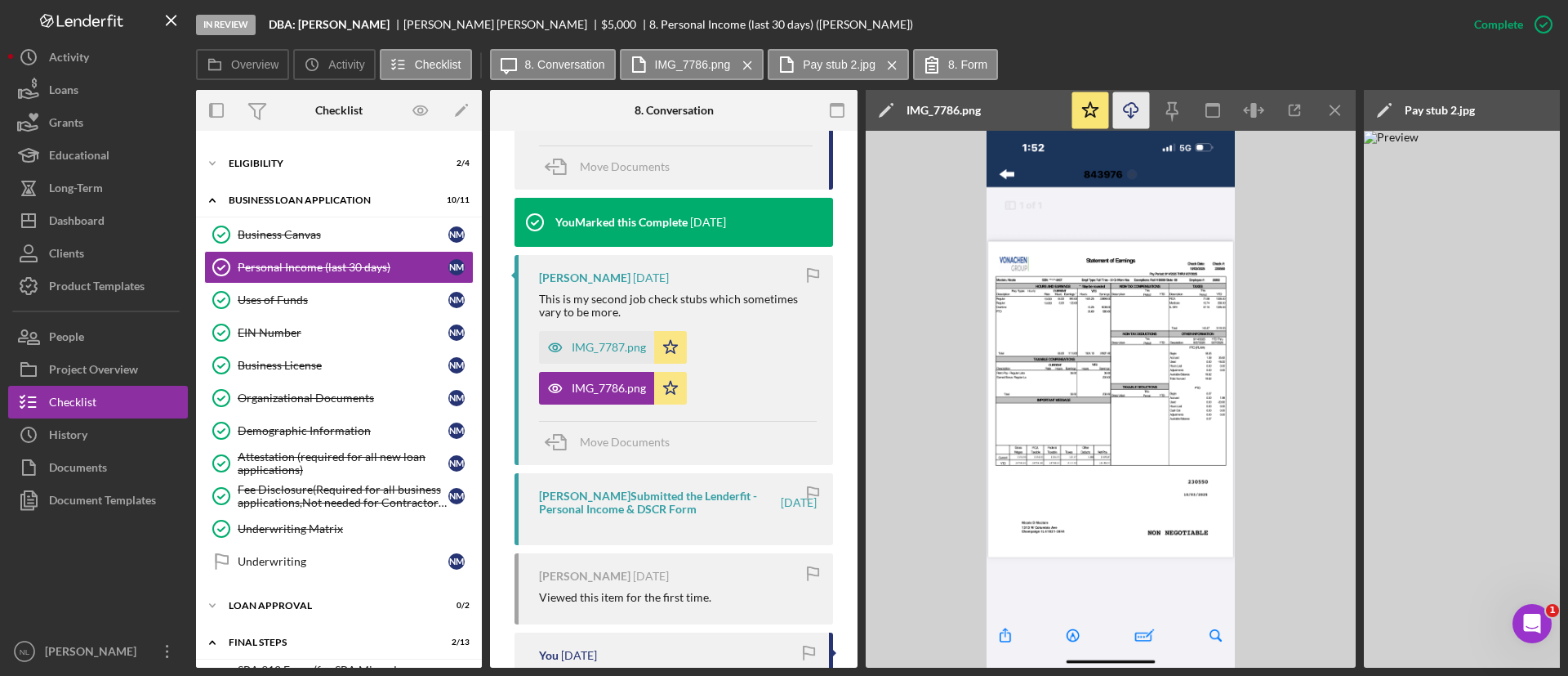
click at [1137, 122] on icon "Icon/Download" at bounding box center [1131, 110] width 36 height 36
click at [255, 331] on div "EIN Number" at bounding box center [343, 332] width 211 height 13
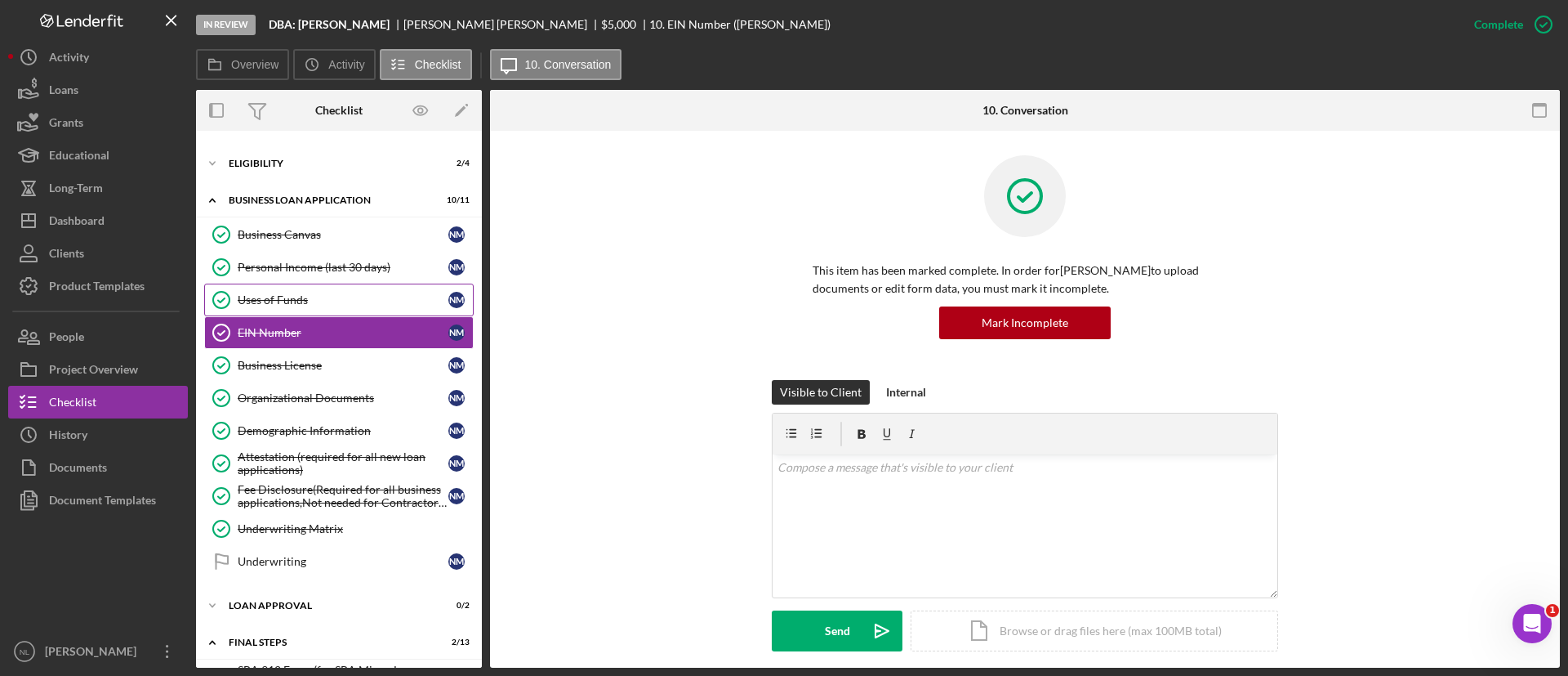
click at [289, 287] on link "Uses of Funds Uses of Funds N M" at bounding box center [339, 300] width 270 height 33
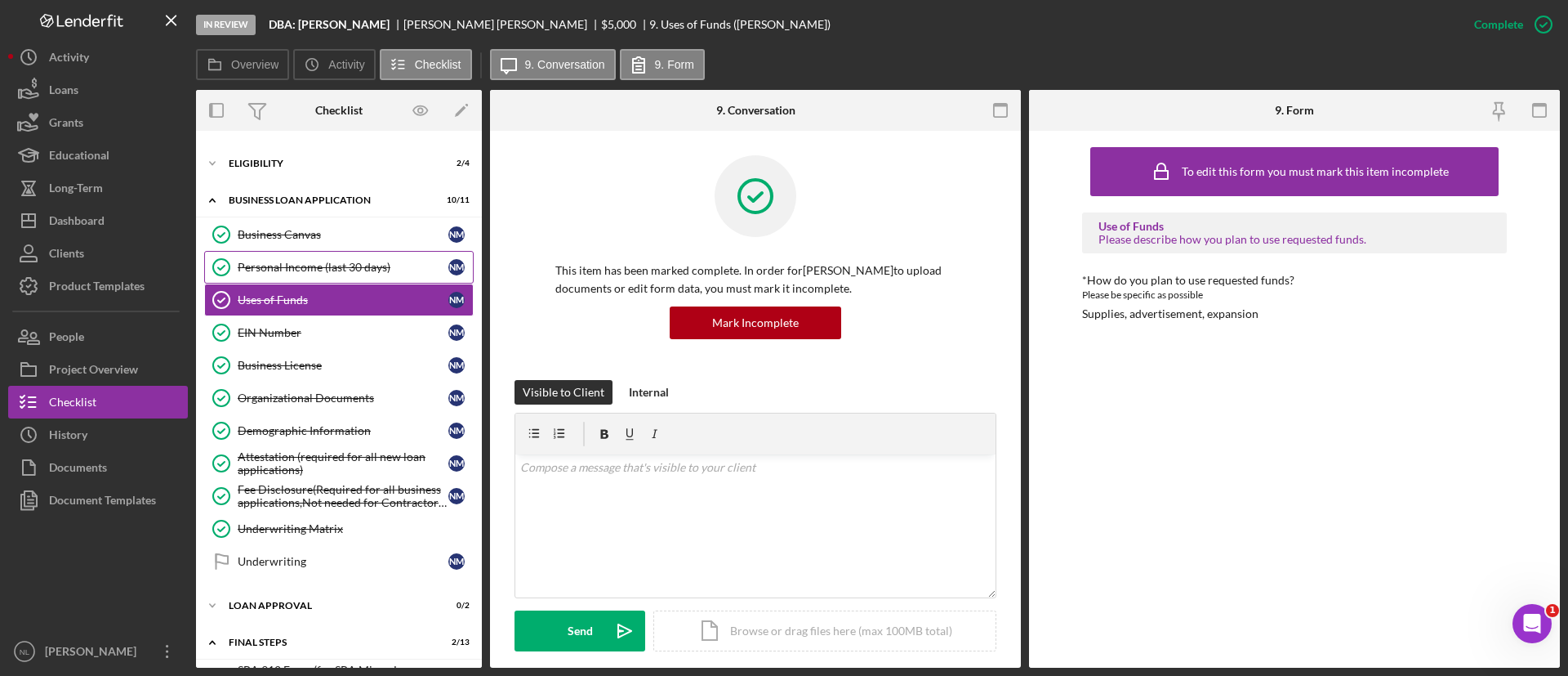
click at [289, 277] on link "Personal Income (last 30 days) Personal Income (last 30 days) N M" at bounding box center [339, 267] width 270 height 33
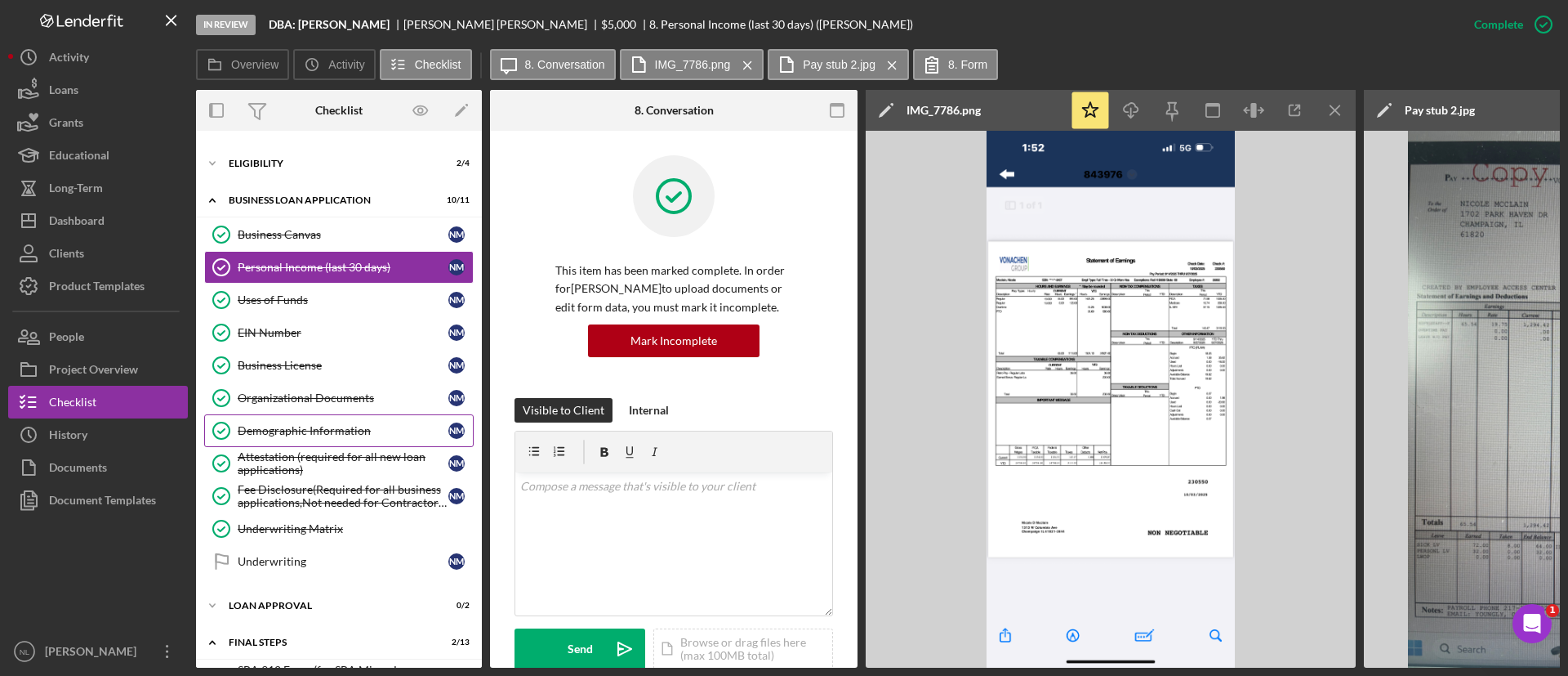
click at [304, 439] on link "Demographic Information Demographic Information N M" at bounding box center [339, 430] width 270 height 33
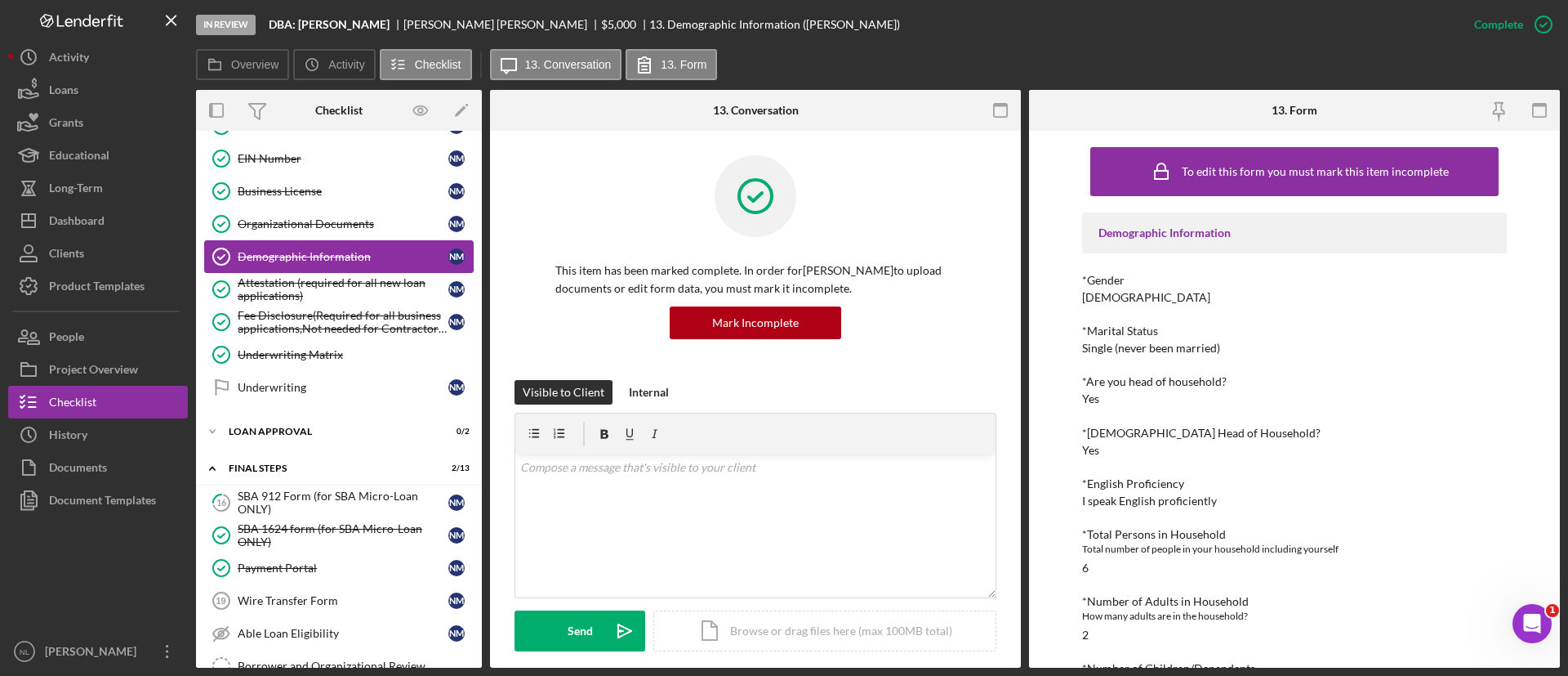
scroll to position [448, 0]
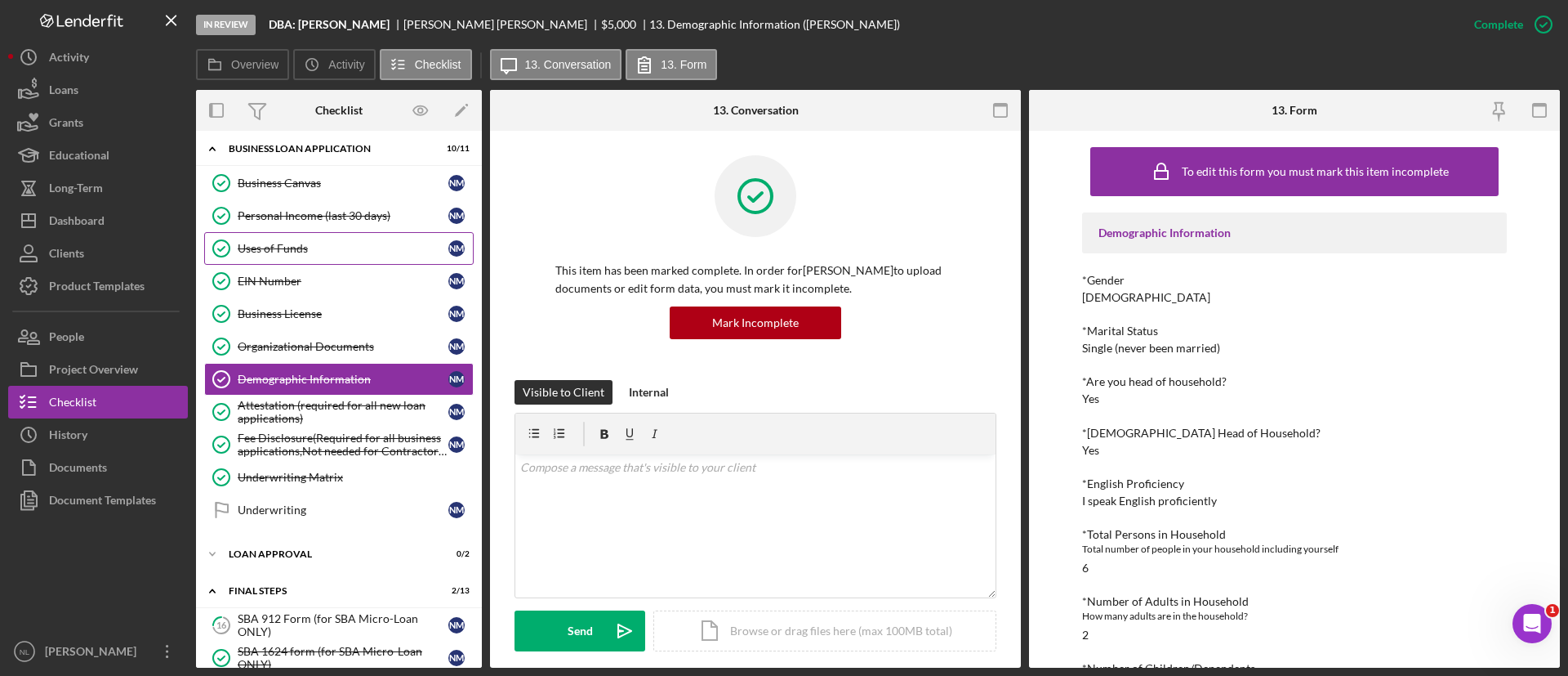
click at [302, 258] on link "Uses of Funds Uses of Funds N M" at bounding box center [339, 248] width 270 height 33
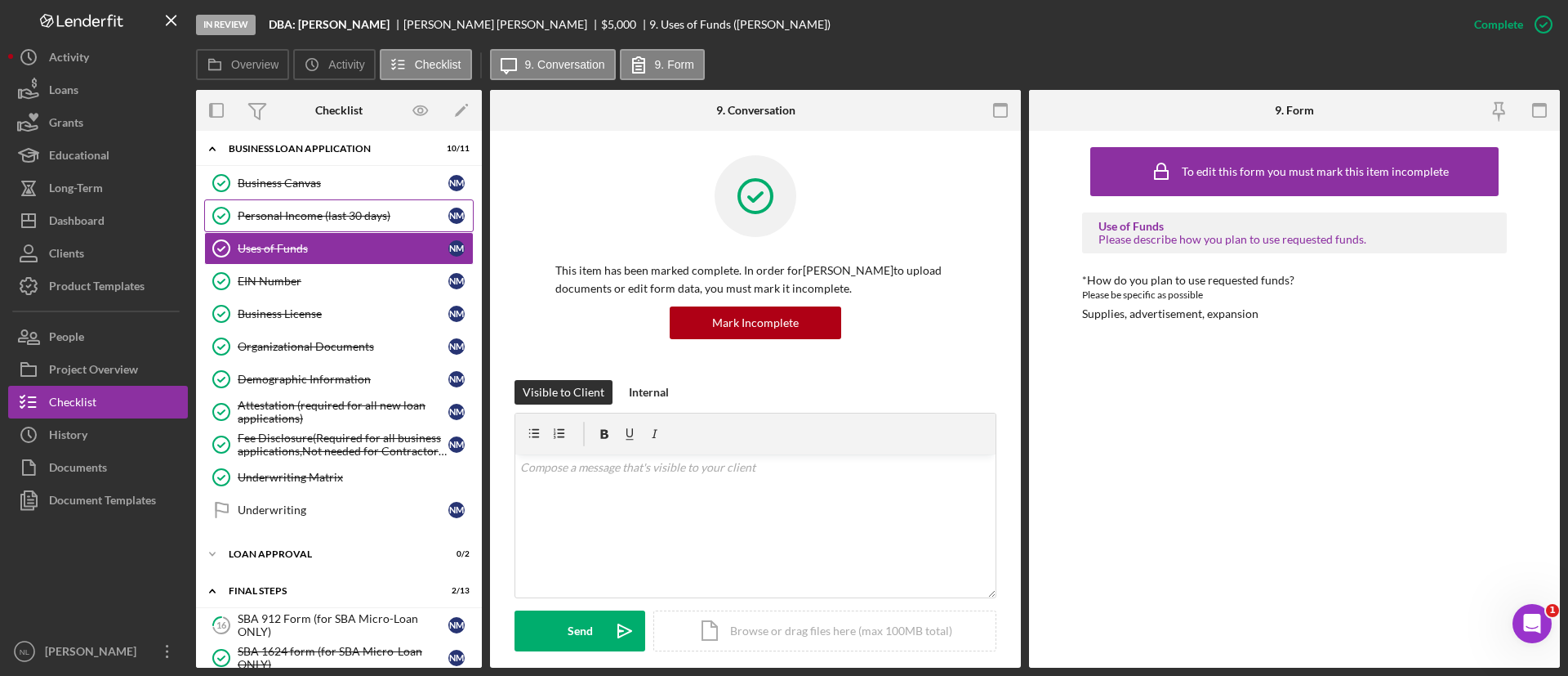
click at [351, 208] on link "Personal Income (last 30 days) Personal Income (last 30 days) N M" at bounding box center [339, 216] width 270 height 33
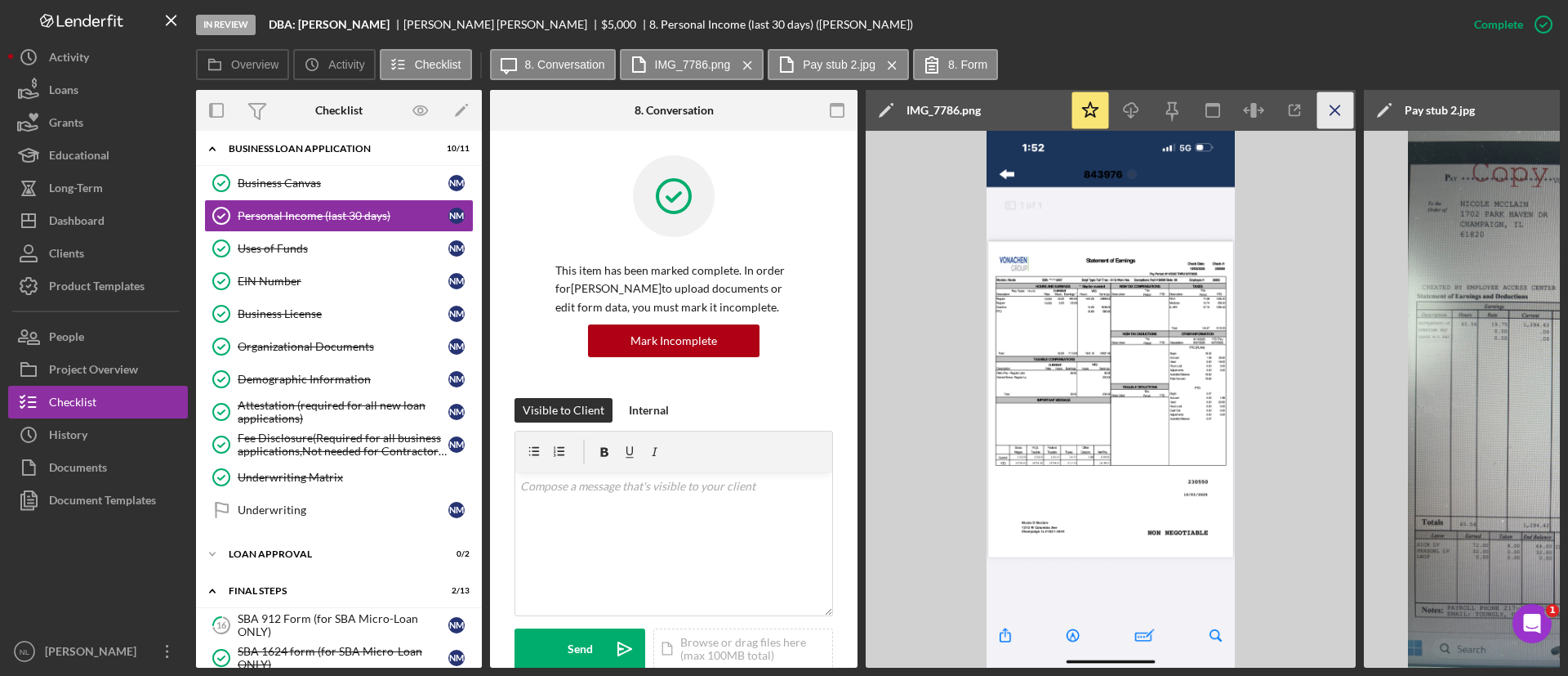
click at [1335, 110] on line "button" at bounding box center [1335, 110] width 9 height 9
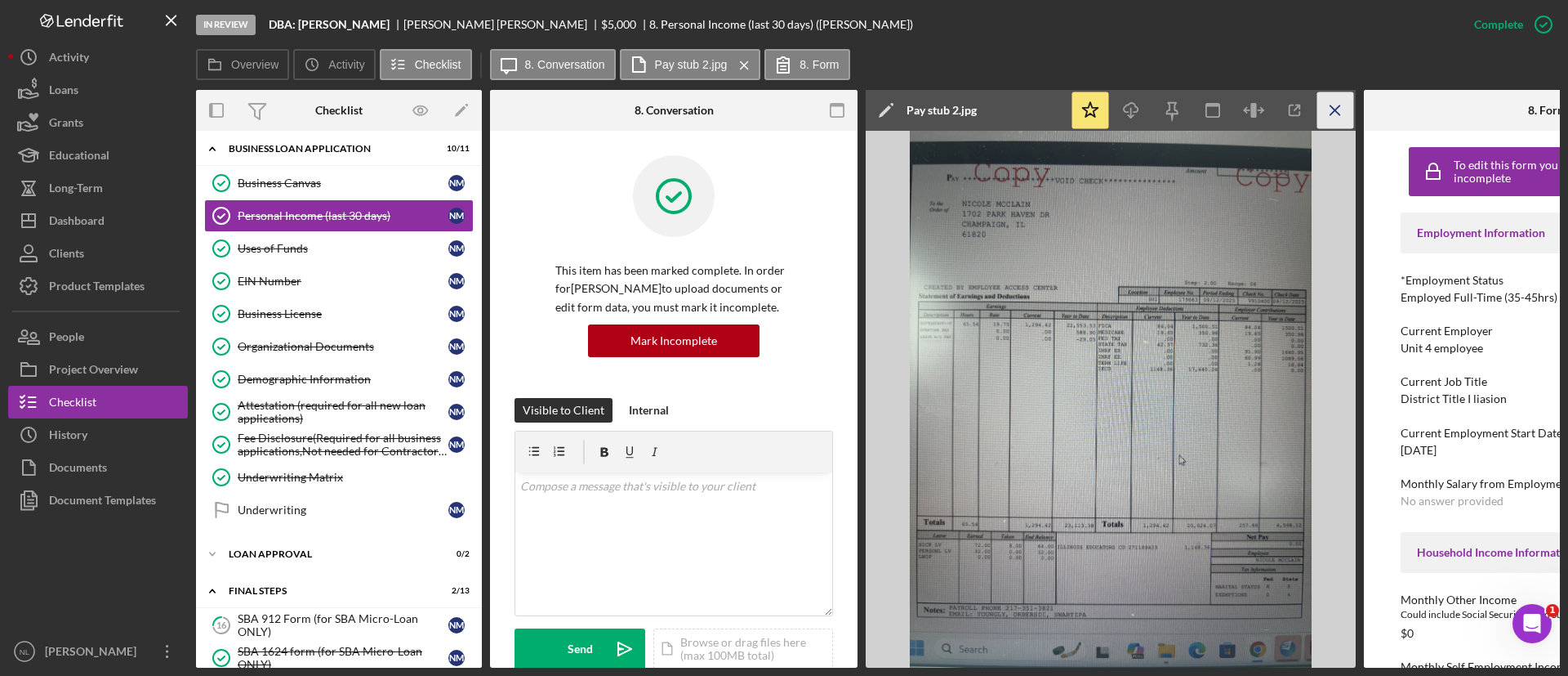
click at [1328, 100] on icon "Icon/Menu Close" at bounding box center [1335, 110] width 36 height 36
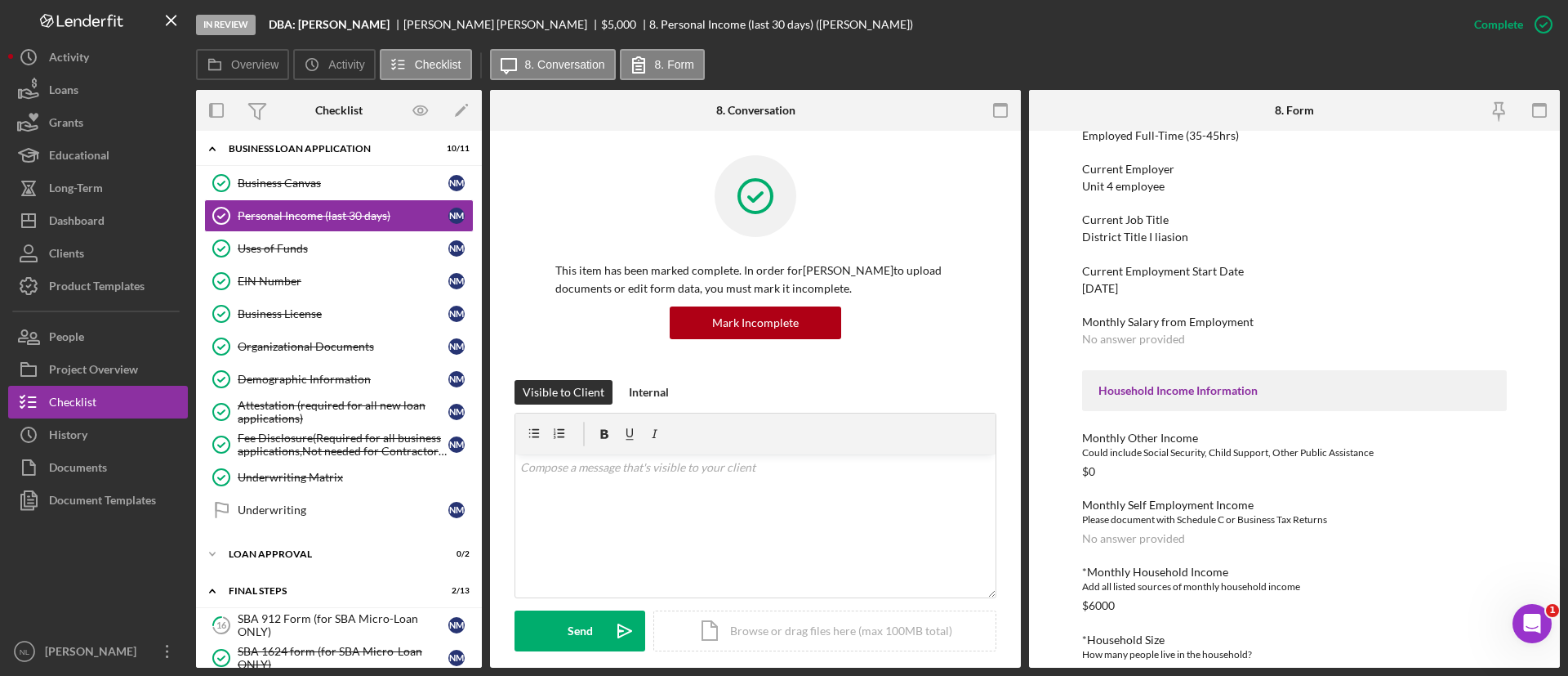
scroll to position [383, 0]
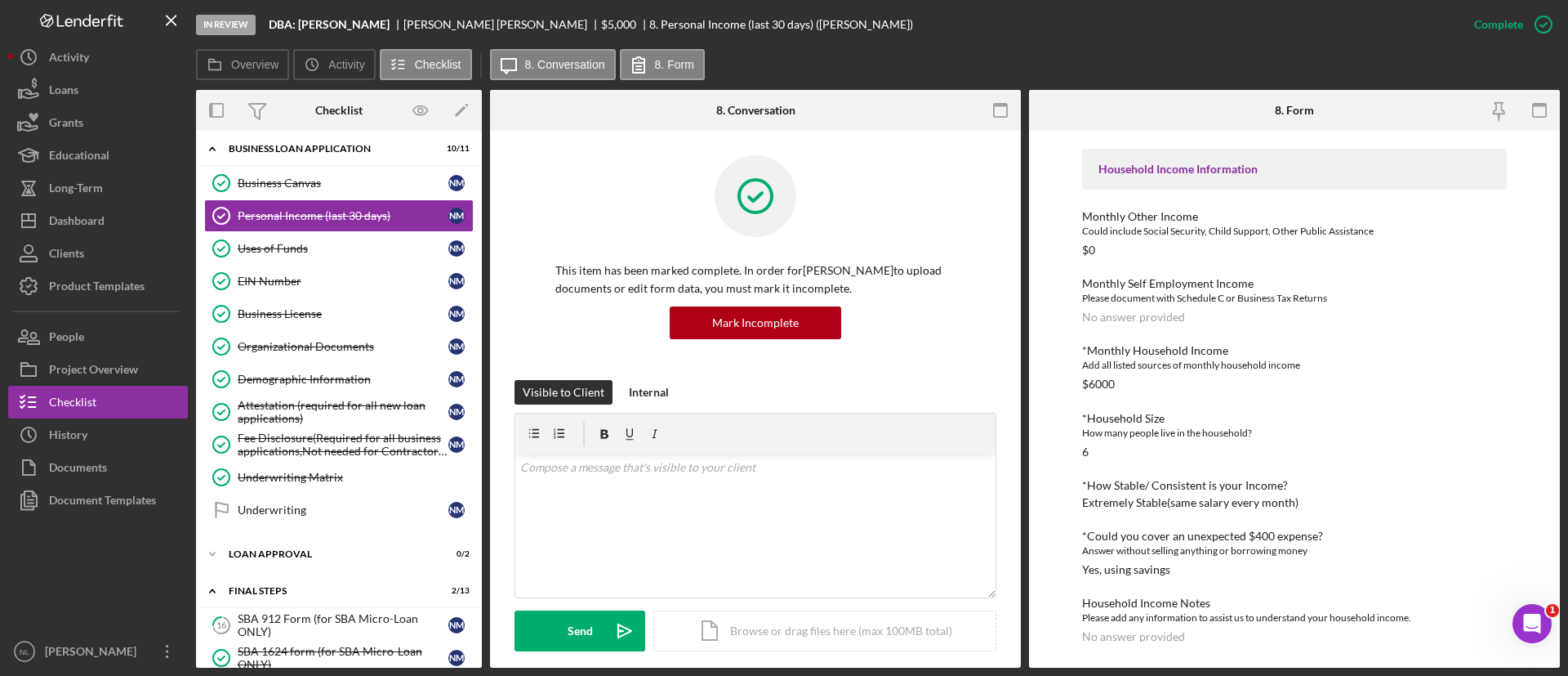
click at [1502, 5] on div "Complete Mark Incomplete" at bounding box center [1509, 24] width 102 height 49
click at [1492, 33] on div "Mark Incomplete" at bounding box center [1479, 24] width 88 height 33
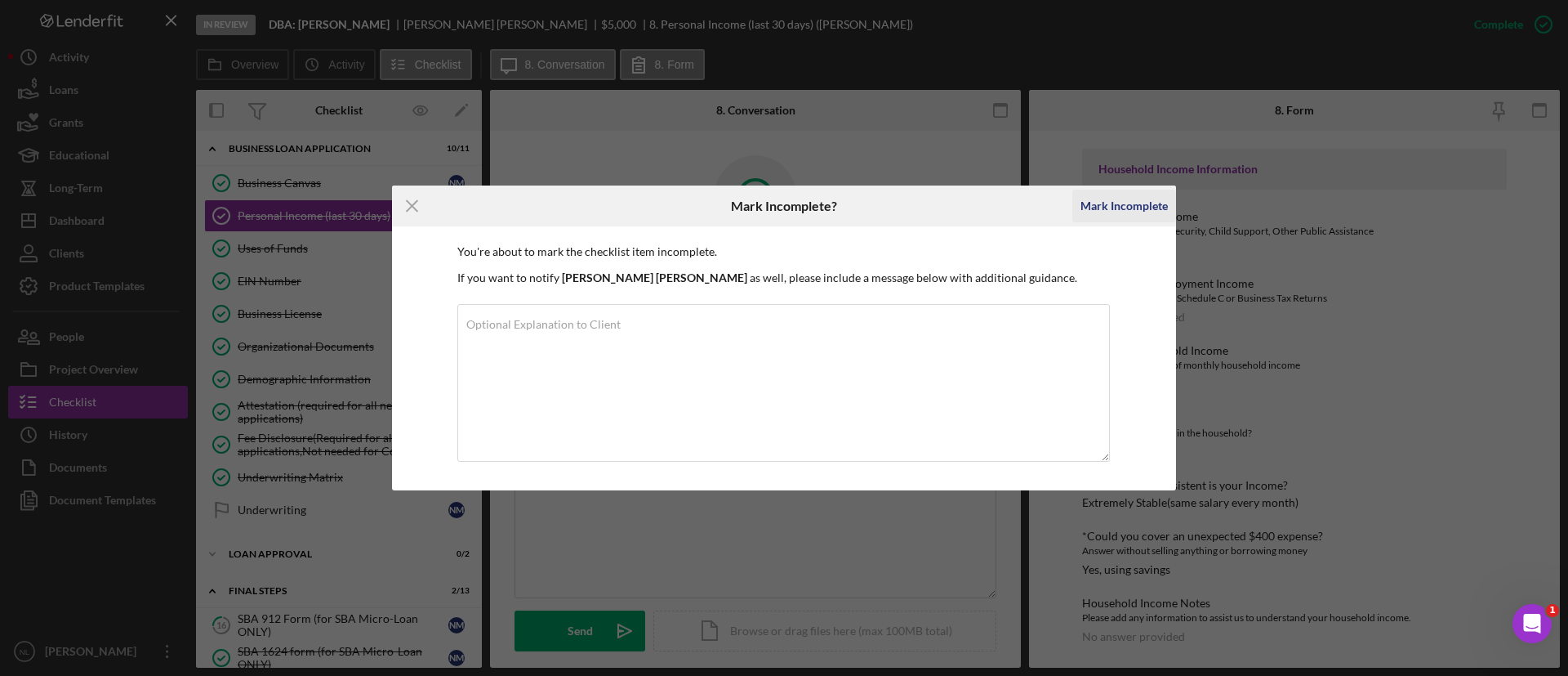
click at [1150, 195] on div "Mark Incomplete" at bounding box center [1124, 206] width 88 height 33
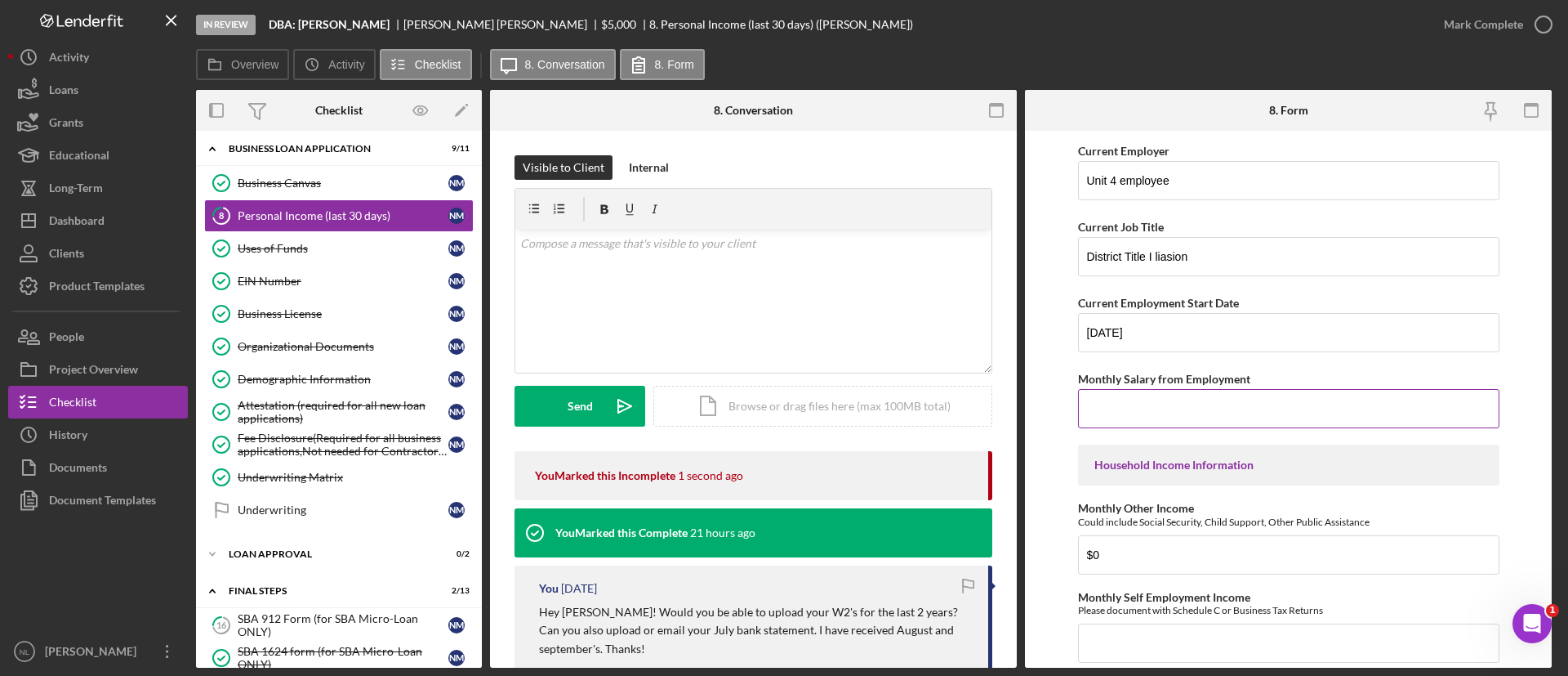
scroll to position [263, 0]
click at [1143, 402] on input "Monthly Salary from Employment" at bounding box center [1289, 405] width 421 height 39
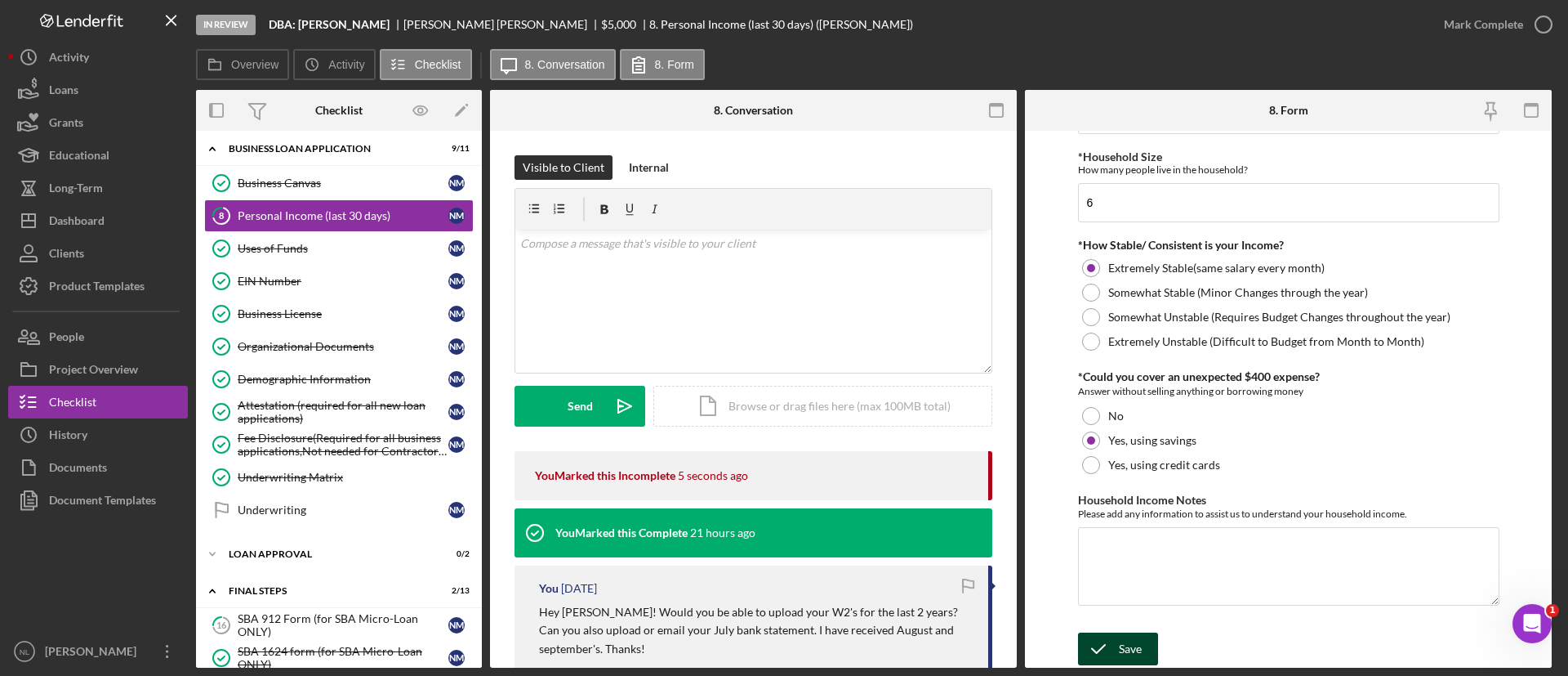
type input "$4,500"
click at [1117, 641] on icon "submit" at bounding box center [1099, 648] width 41 height 41
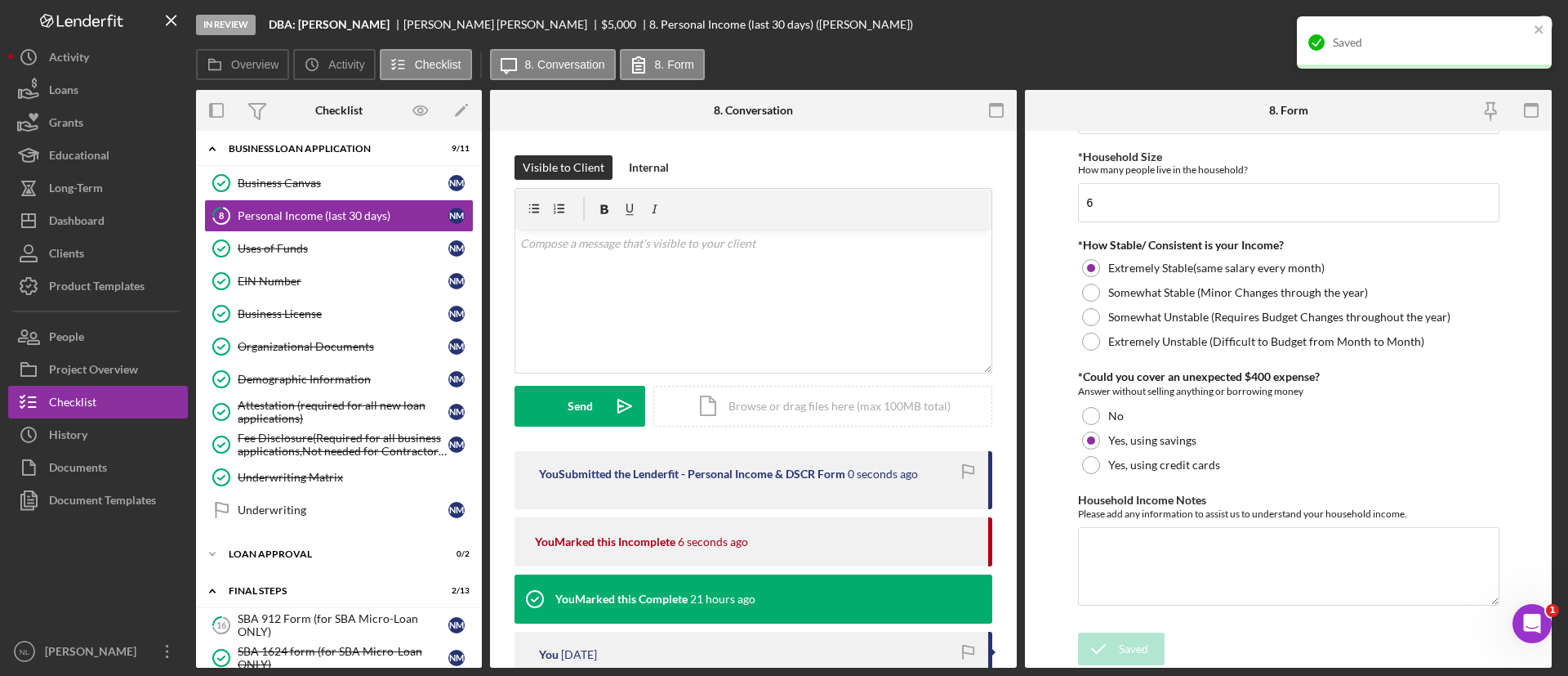
scroll to position [0, 0]
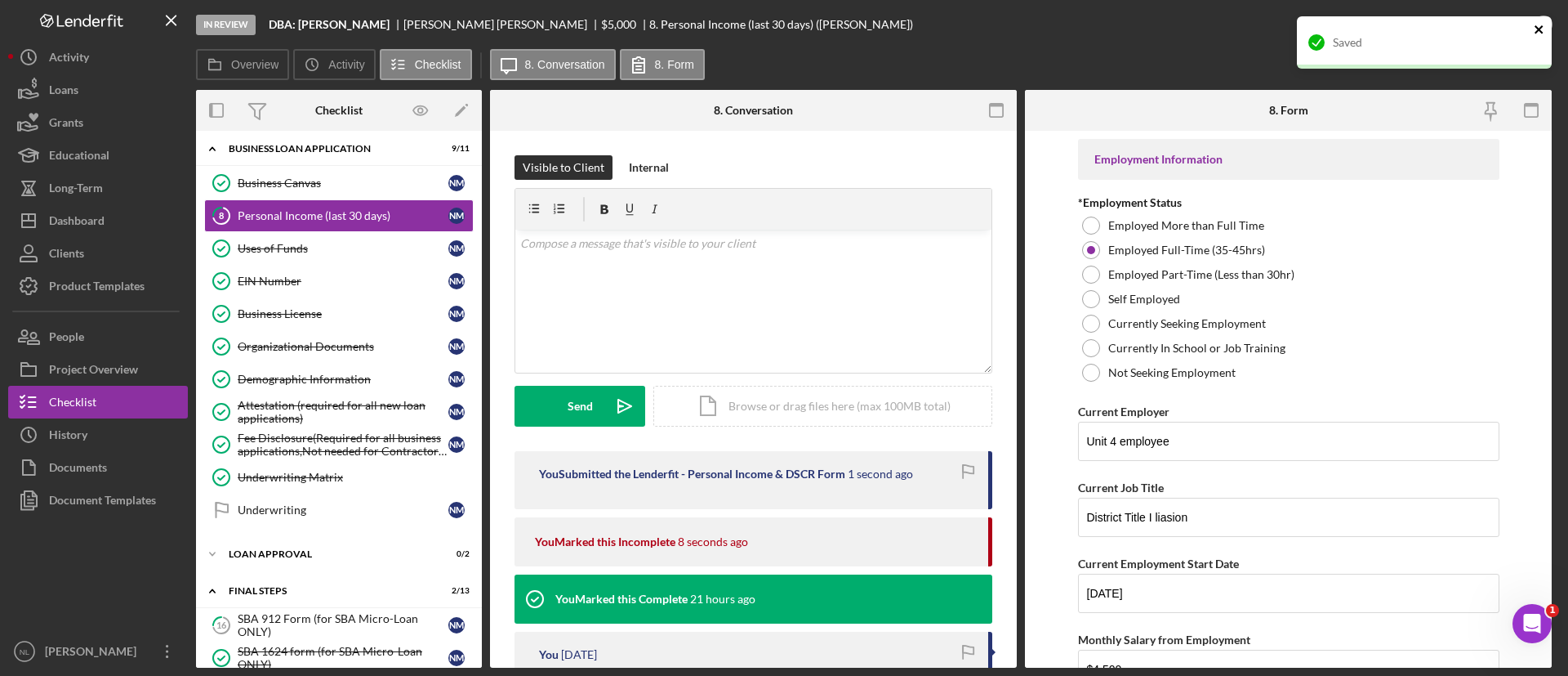
click at [1538, 26] on icon "close" at bounding box center [1539, 29] width 12 height 13
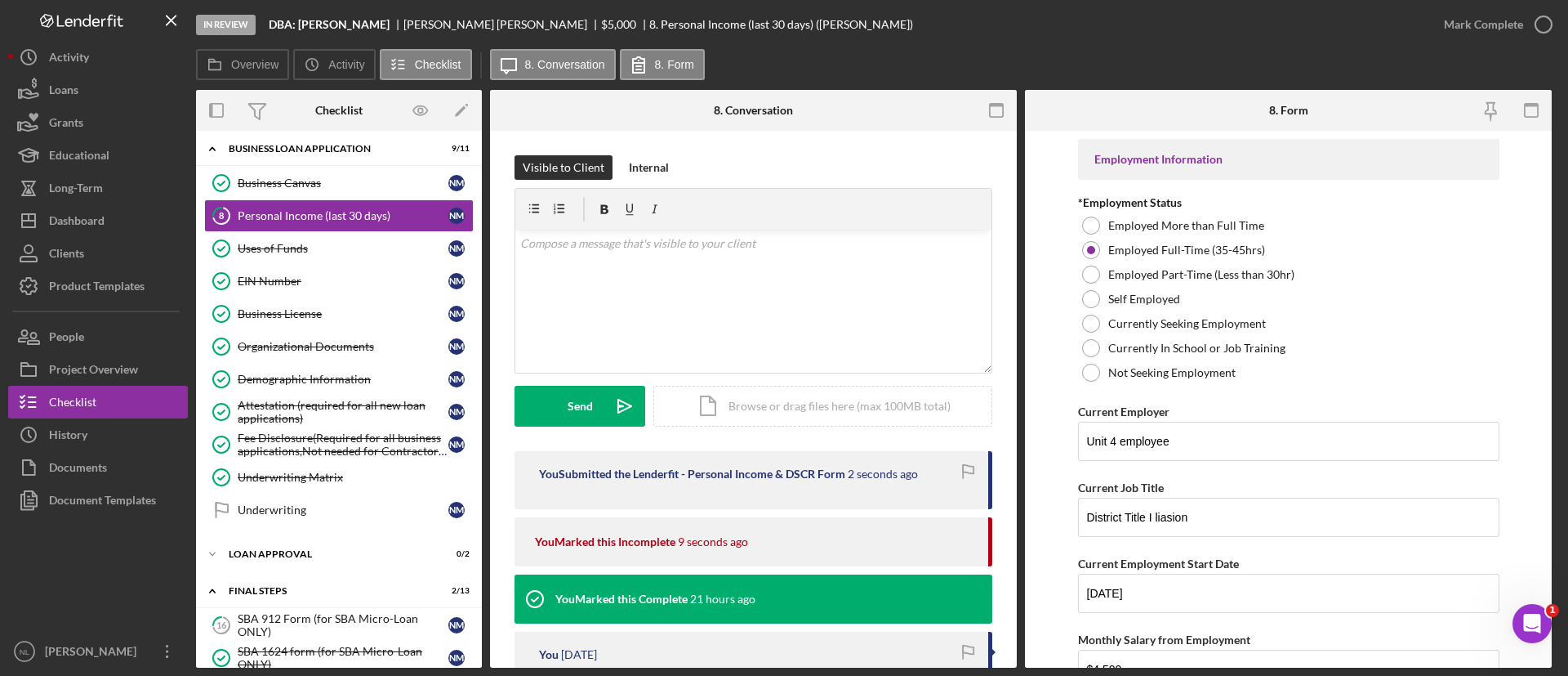
click at [1523, 21] on div "In Review DBA: Nicole McClain Nicole McClain $5,000 $5,000 8. Personal Income (…" at bounding box center [784, 338] width 1568 height 676
click at [1471, 24] on div "Mark Complete" at bounding box center [1483, 24] width 79 height 33
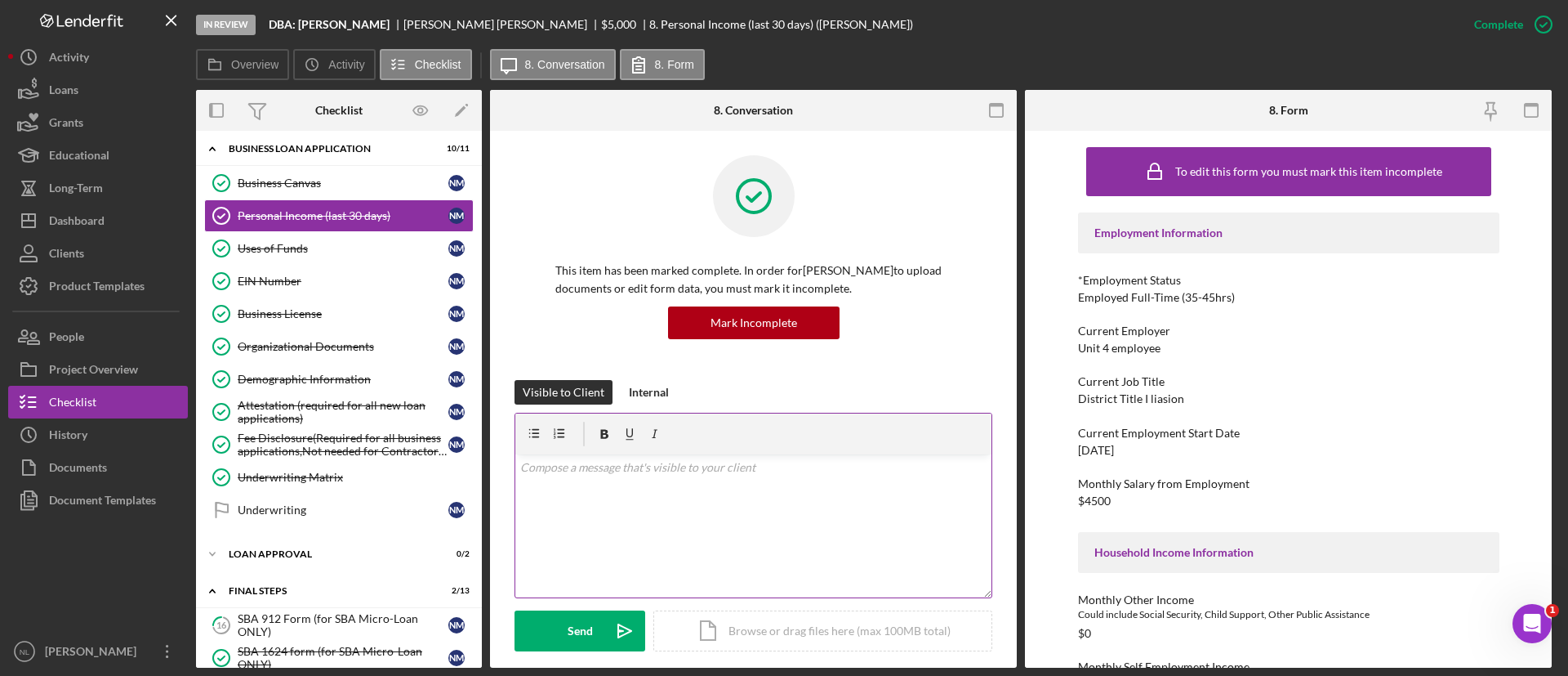
scroll to position [958, 0]
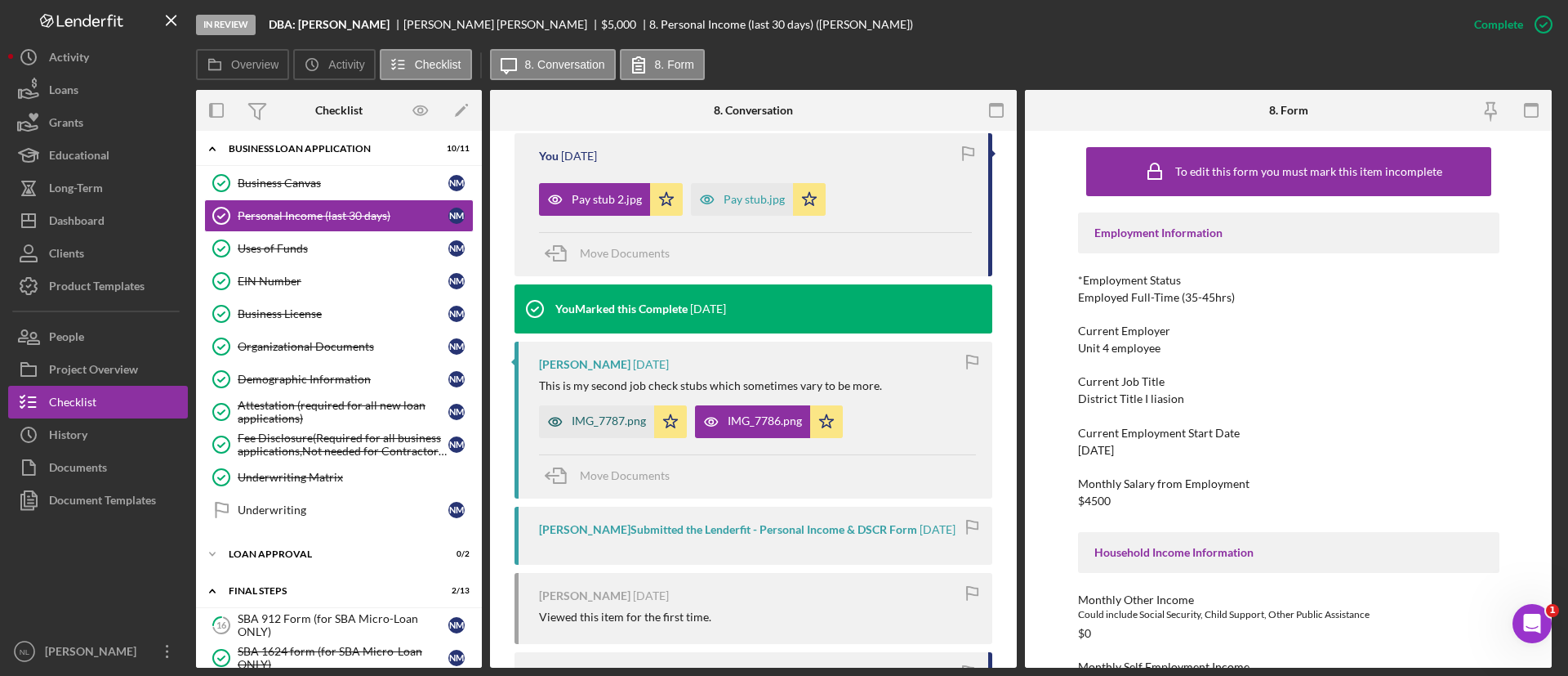
click at [637, 418] on div "IMG_7787.png" at bounding box center [609, 421] width 74 height 13
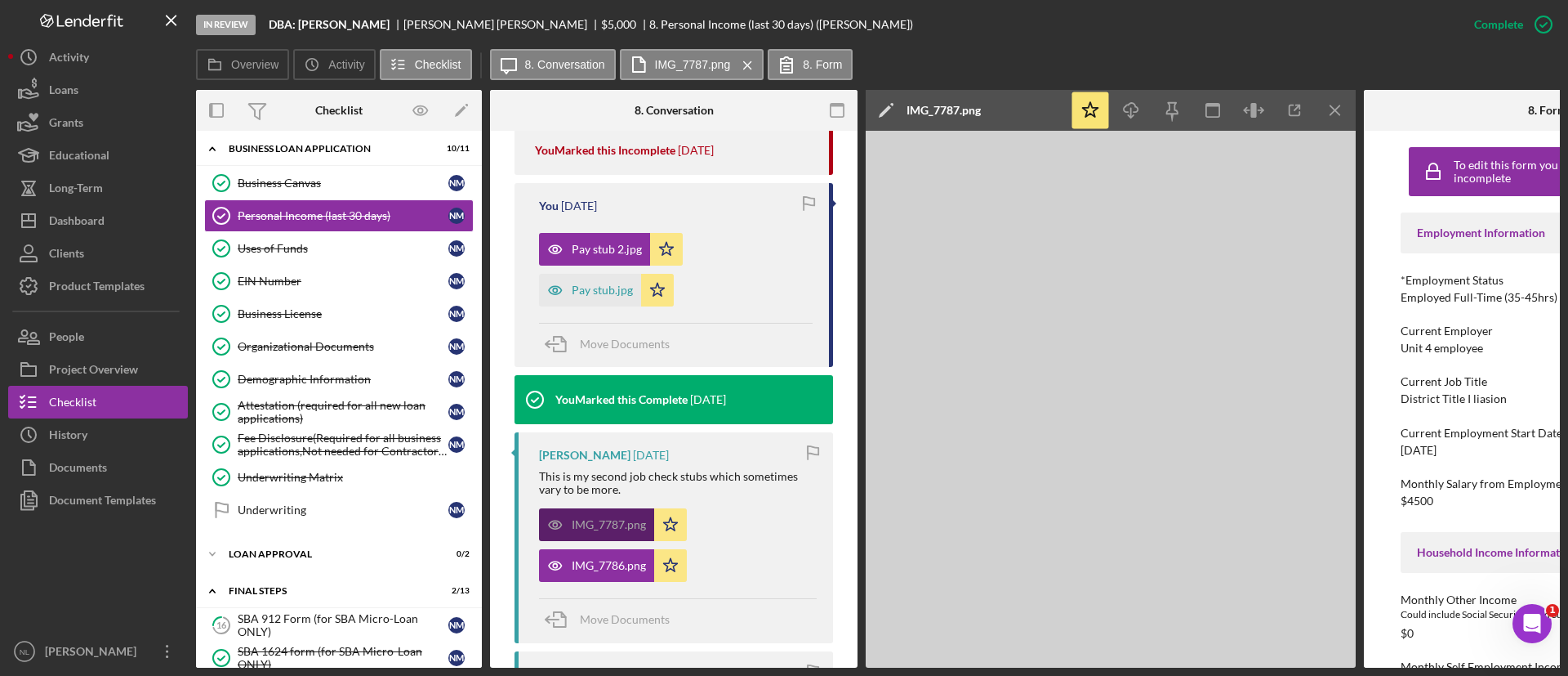
scroll to position [1008, 0]
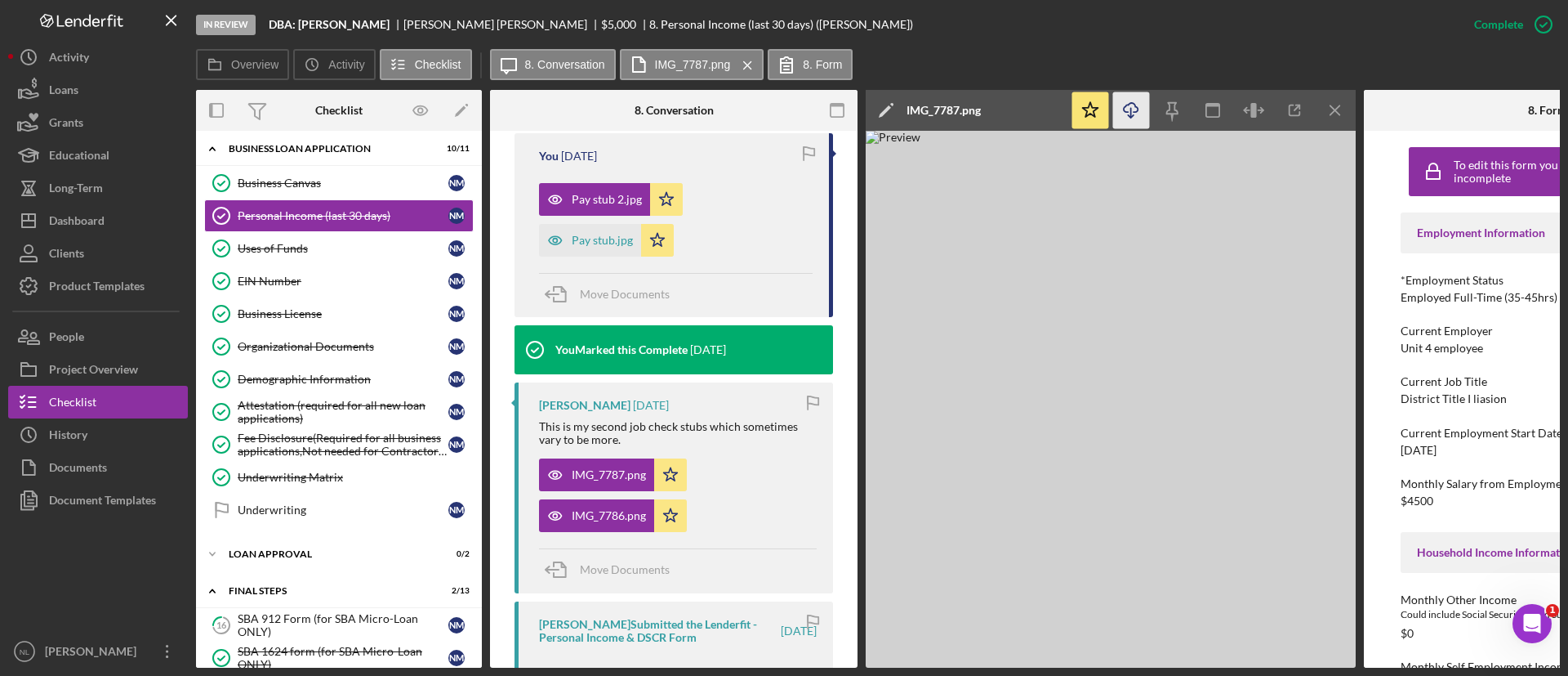
click at [1132, 112] on icon "Icon/Download" at bounding box center [1131, 110] width 36 height 36
click at [1343, 108] on icon "Icon/Menu Close" at bounding box center [1335, 110] width 36 height 36
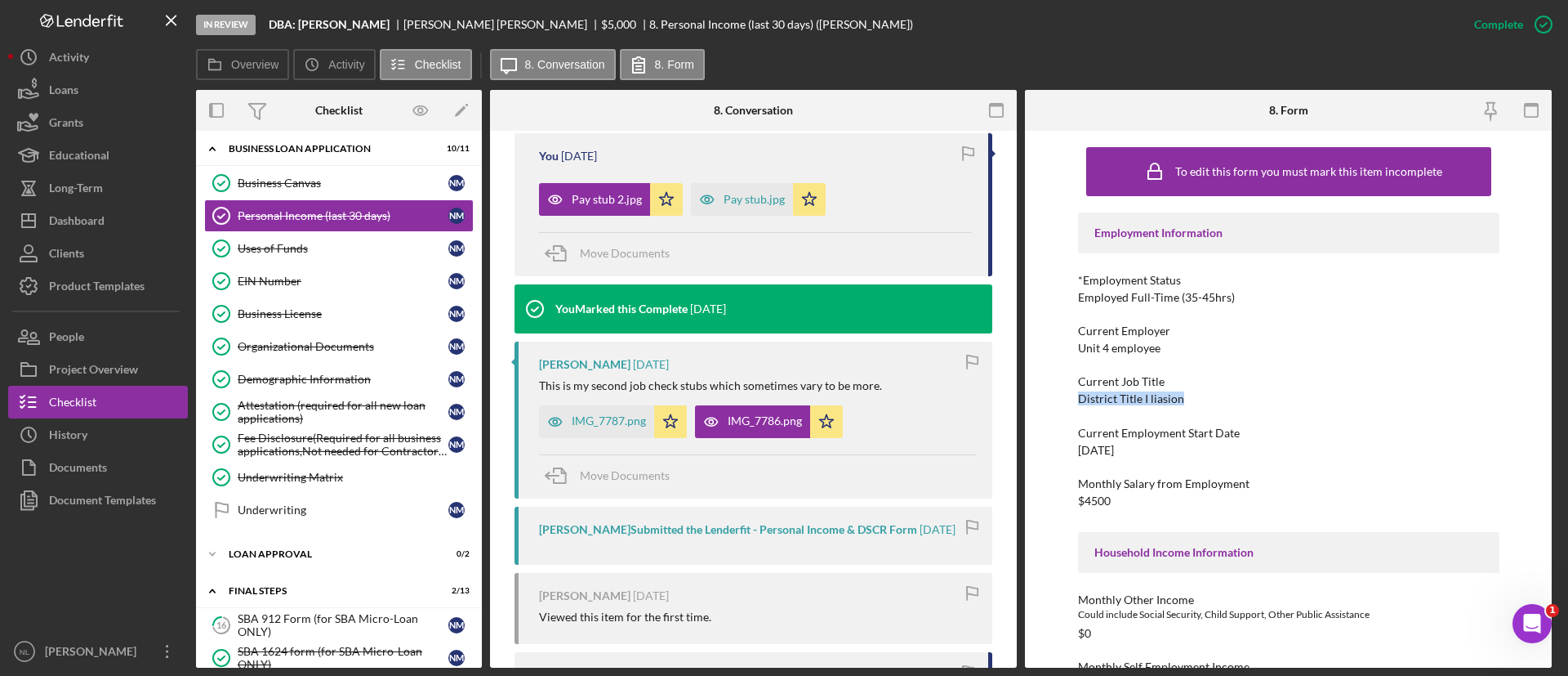
drag, startPoint x: 1187, startPoint y: 397, endPoint x: 1069, endPoint y: 398, distance: 118.0
click at [1069, 398] on div "To edit this form you must mark this item incomplete Employment Information *Em…" at bounding box center [1289, 398] width 527 height 537
copy div "District Title I liasion"
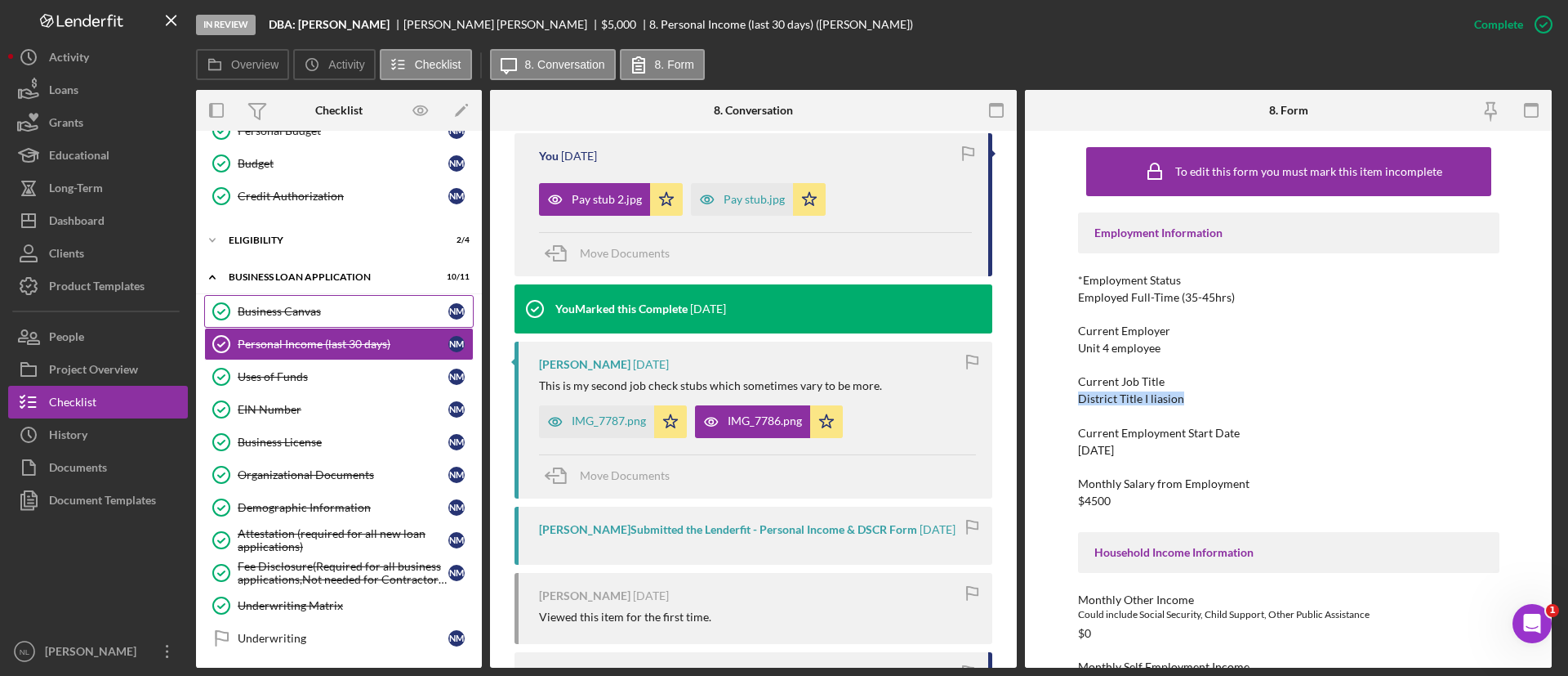
scroll to position [75, 0]
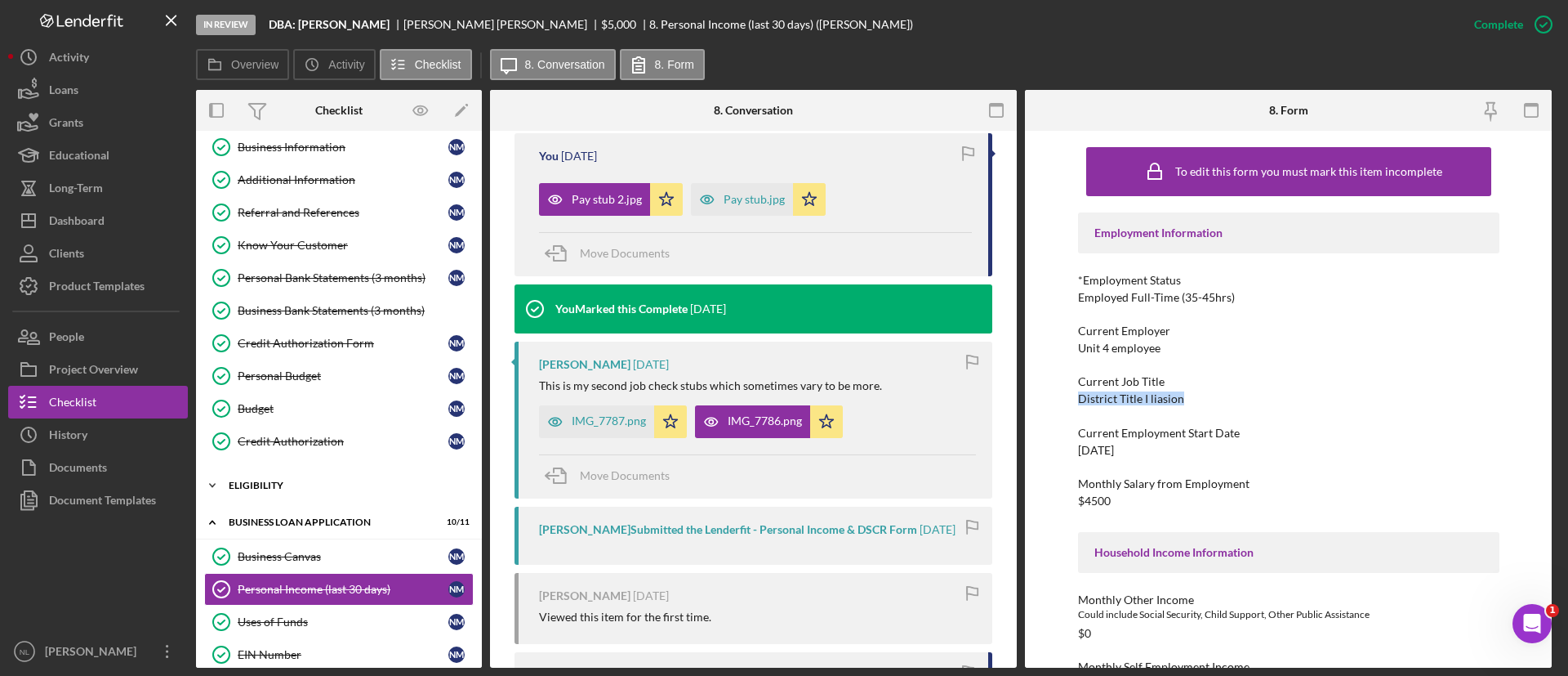
click at [340, 498] on div "Icon/Expander Eligibility 2 / 4" at bounding box center [339, 485] width 286 height 33
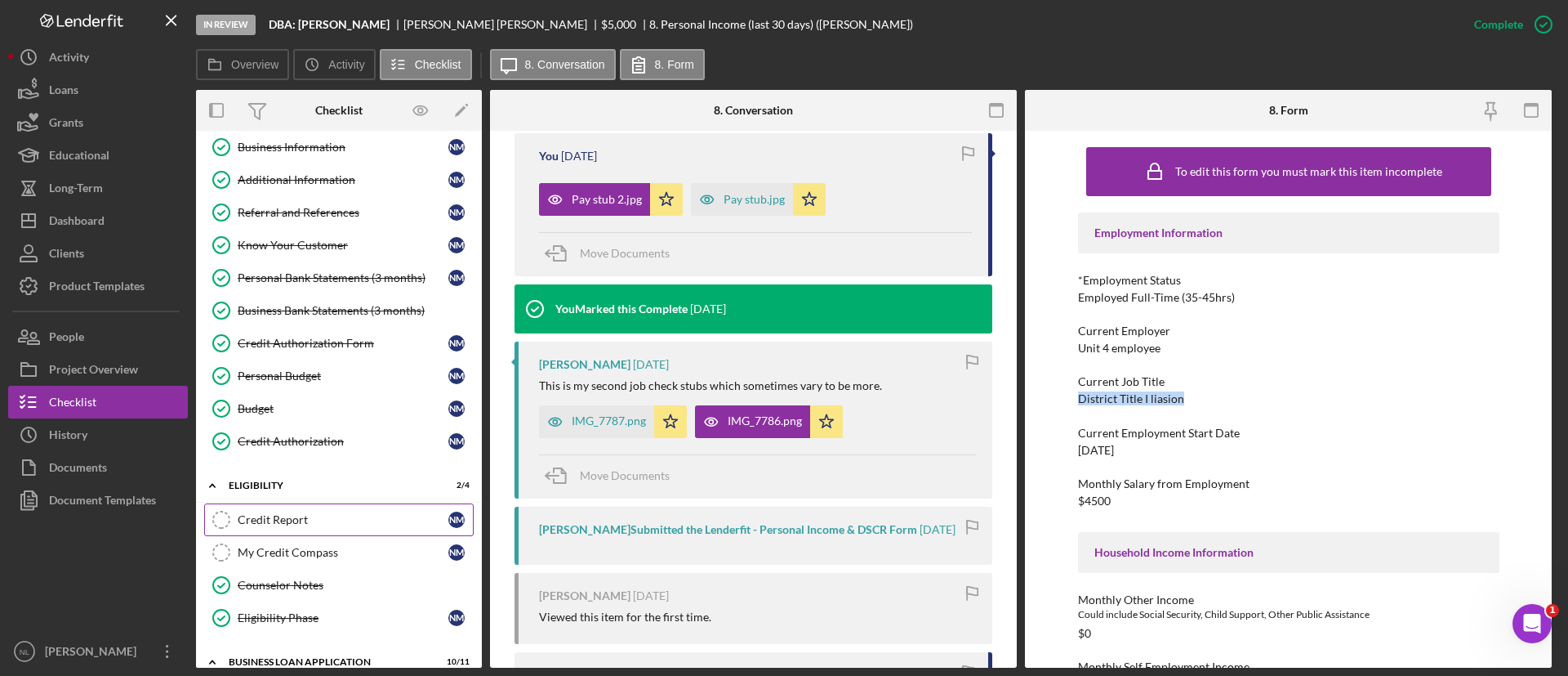
click at [322, 531] on link "Credit Report Credit Report N M" at bounding box center [339, 519] width 270 height 33
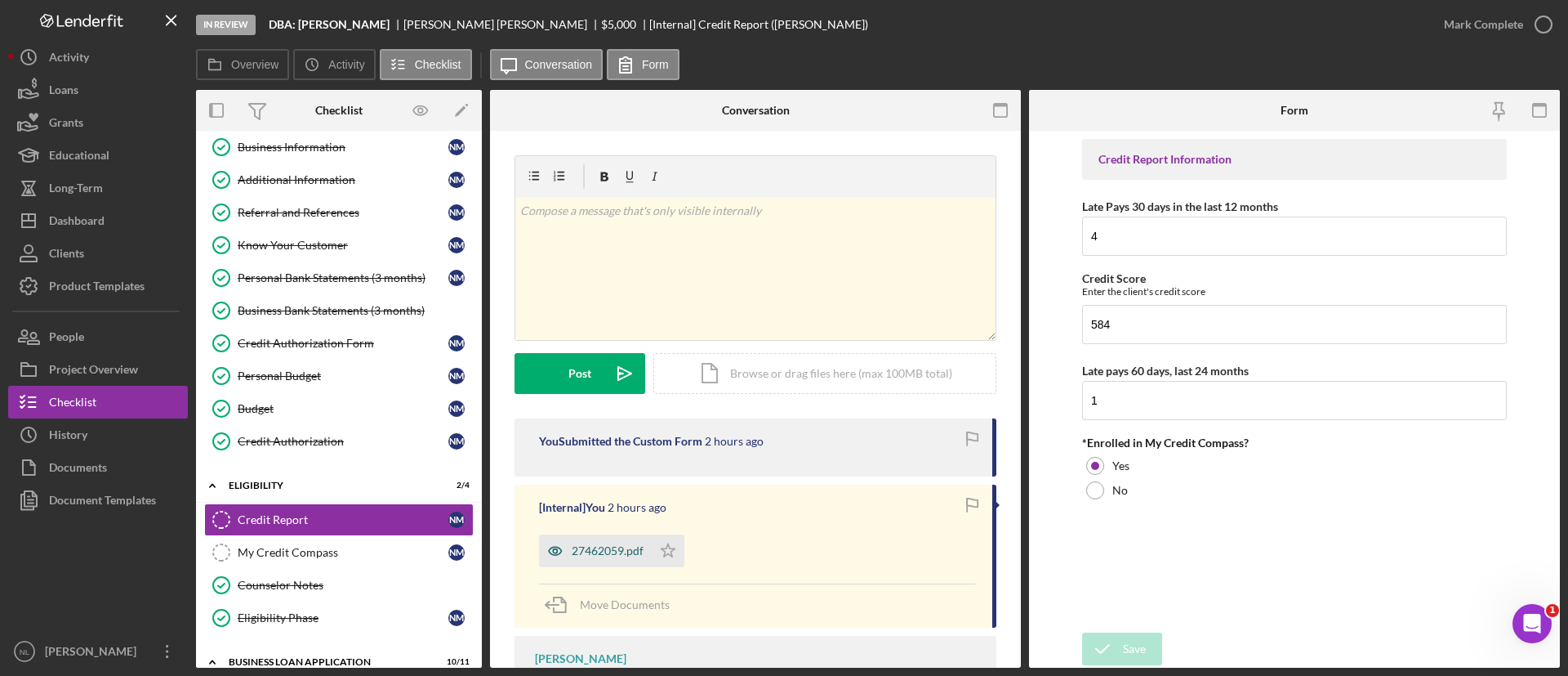
click at [641, 564] on div "27462059.pdf" at bounding box center [595, 550] width 113 height 33
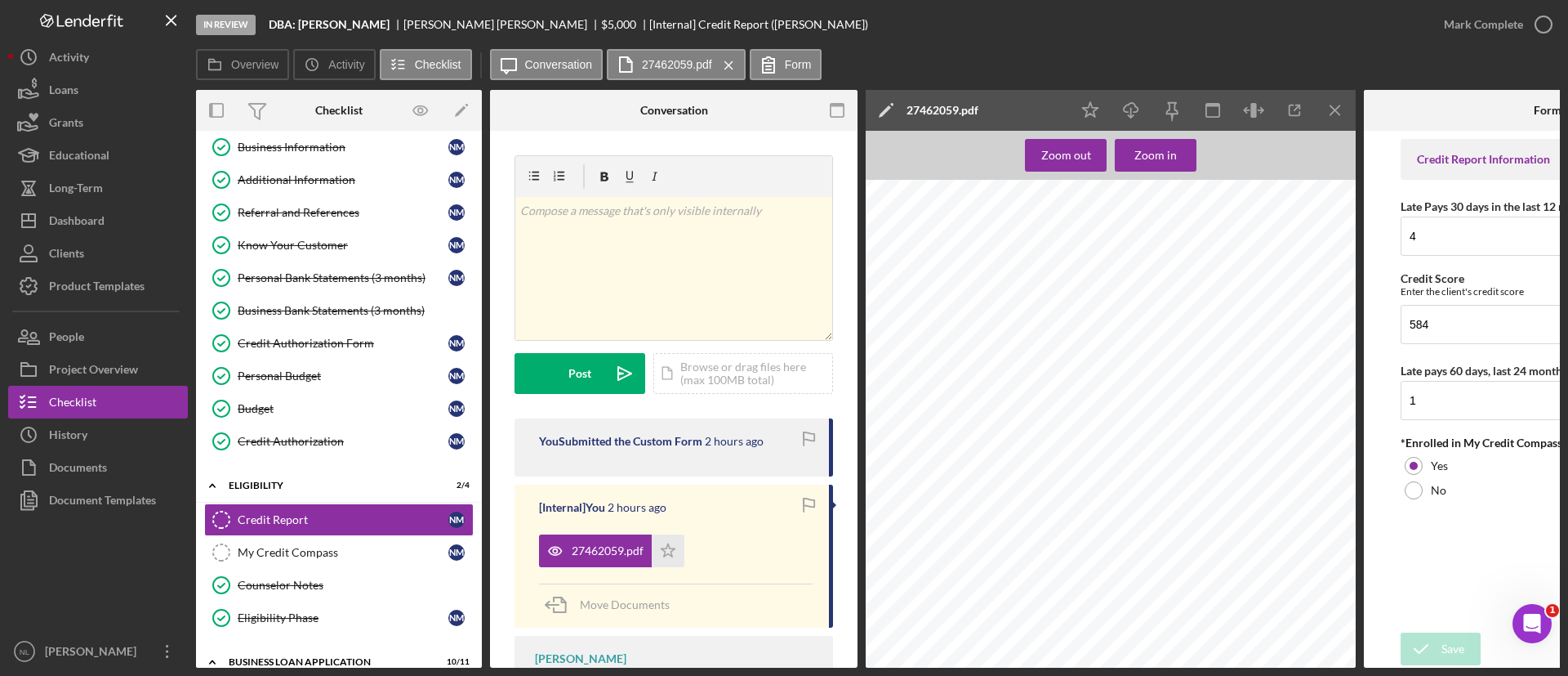
scroll to position [1414, 0]
click at [1330, 118] on icon "Icon/Menu Close" at bounding box center [1335, 110] width 36 height 36
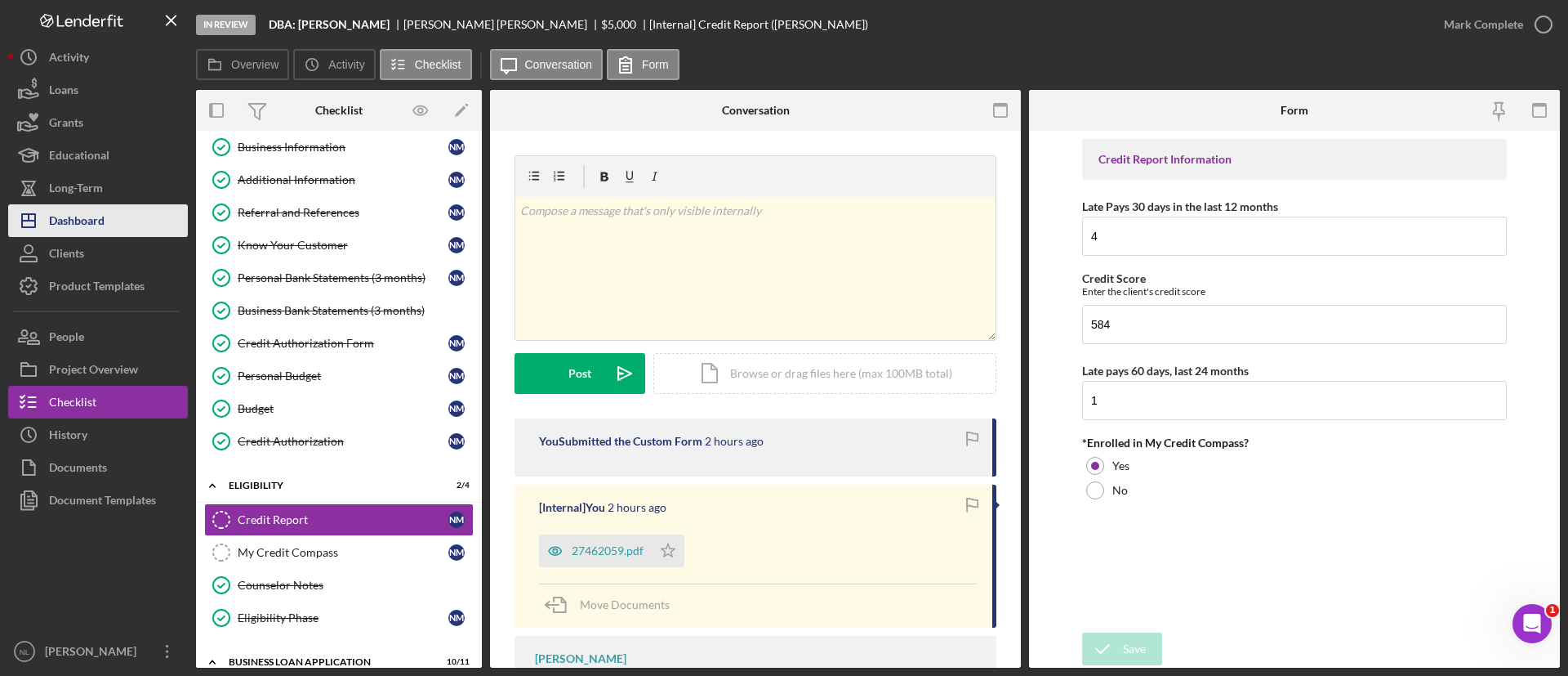
click at [101, 216] on div "Dashboard" at bounding box center [76, 222] width 56 height 36
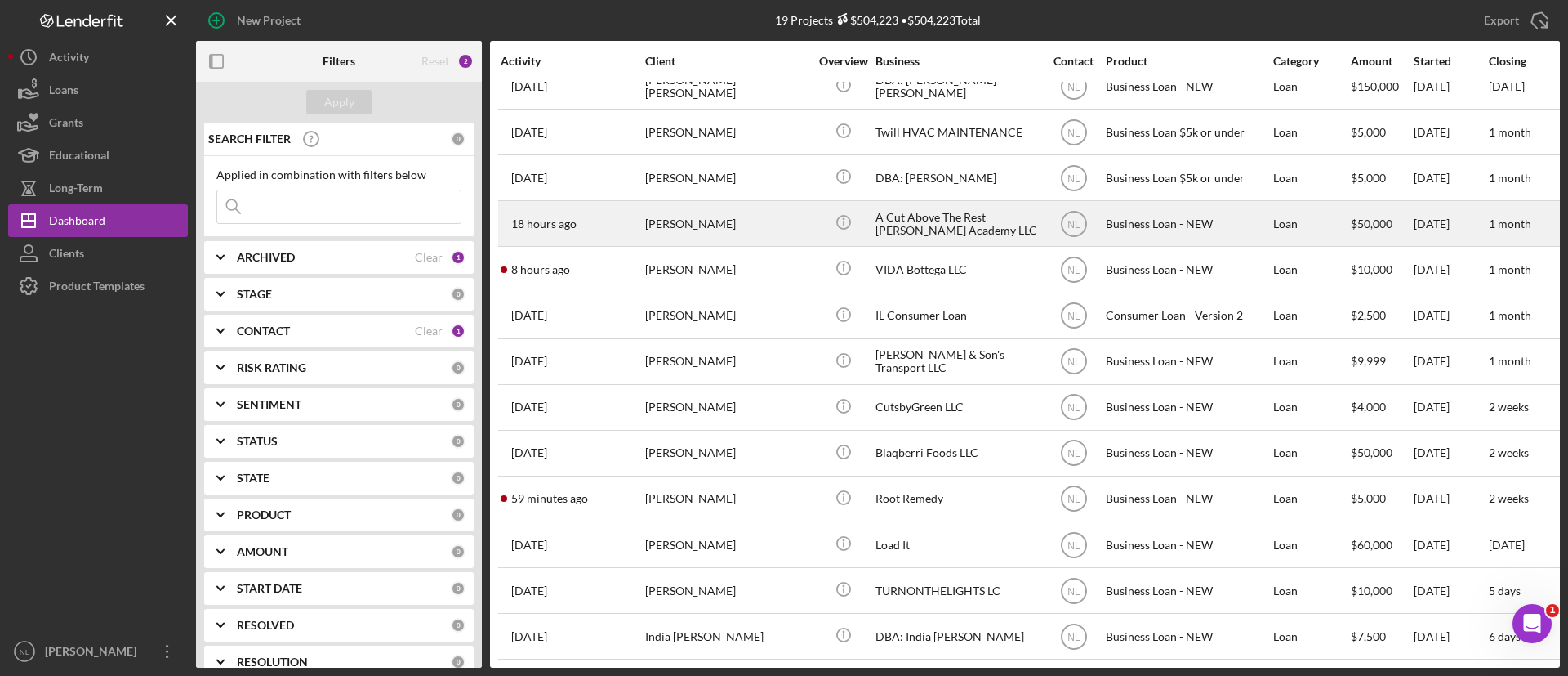
scroll to position [312, 0]
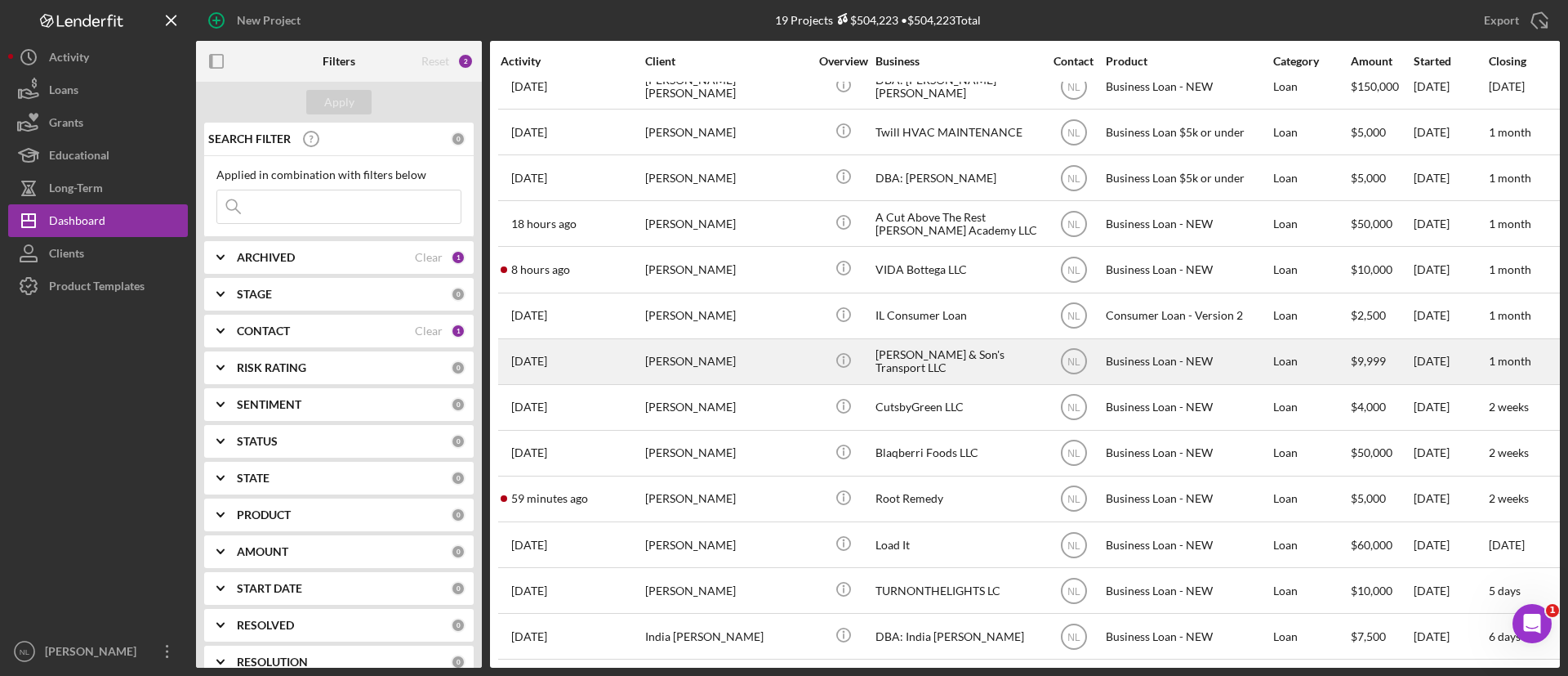
click at [720, 340] on div "[PERSON_NAME]" at bounding box center [727, 361] width 163 height 43
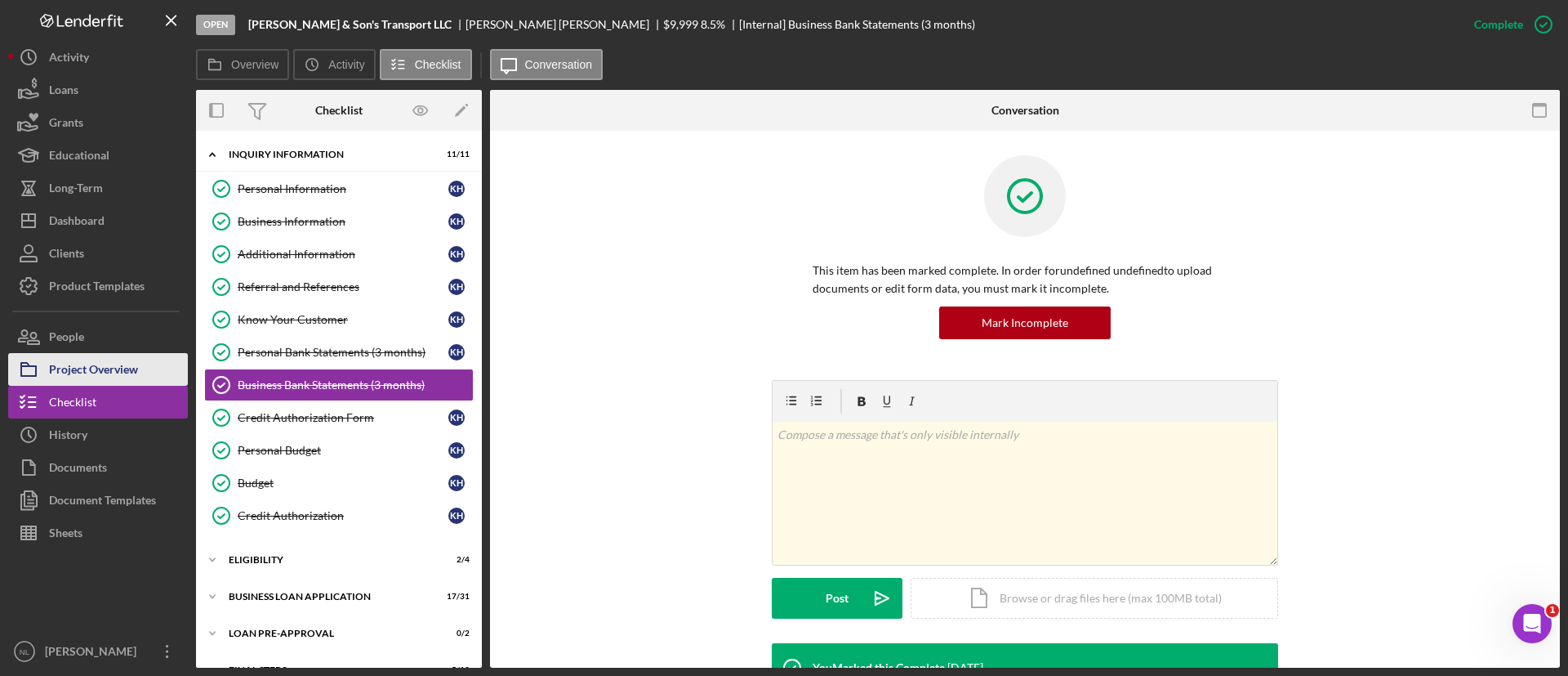
click at [107, 368] on div "Project Overview" at bounding box center [93, 371] width 89 height 36
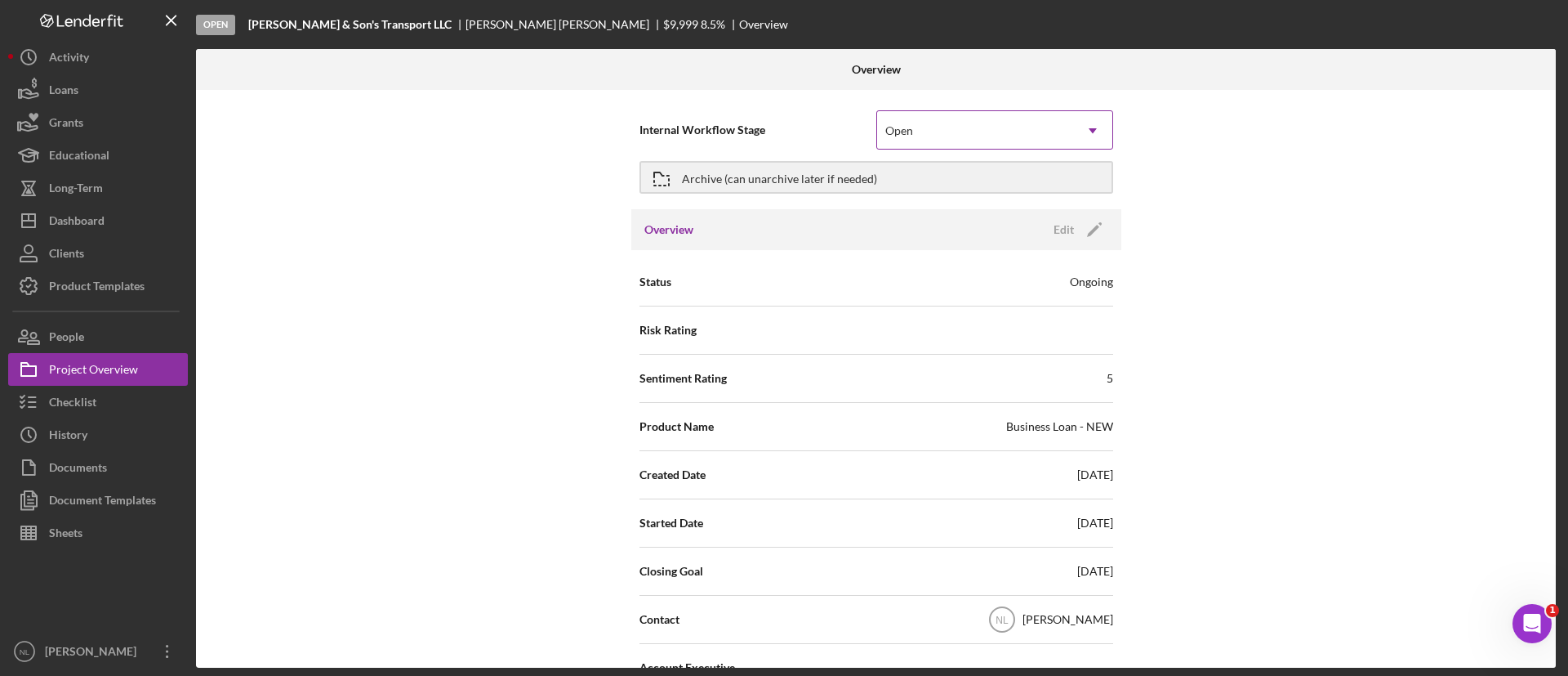
click at [899, 110] on div "Open Icon/Dropdown Arrow" at bounding box center [994, 130] width 237 height 39
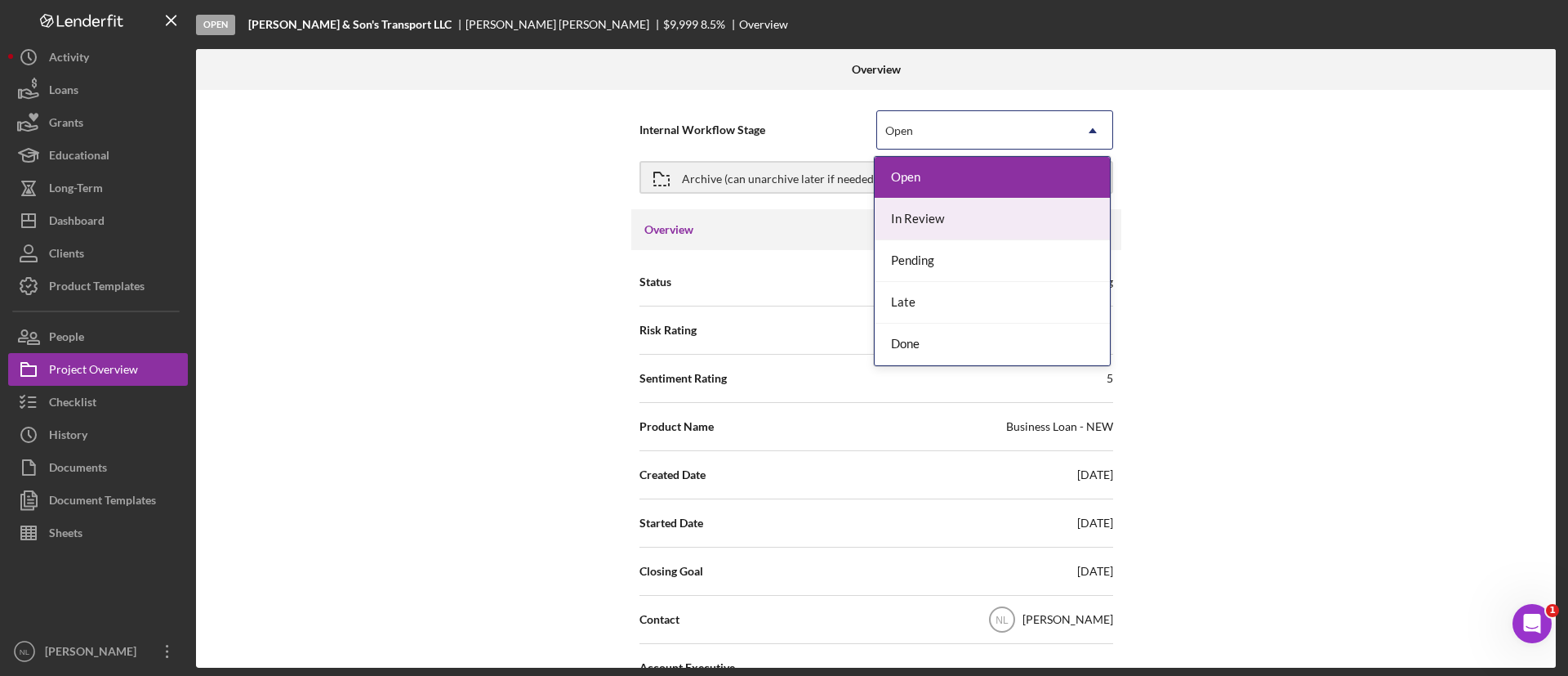
click at [955, 226] on div "In Review" at bounding box center [992, 219] width 235 height 42
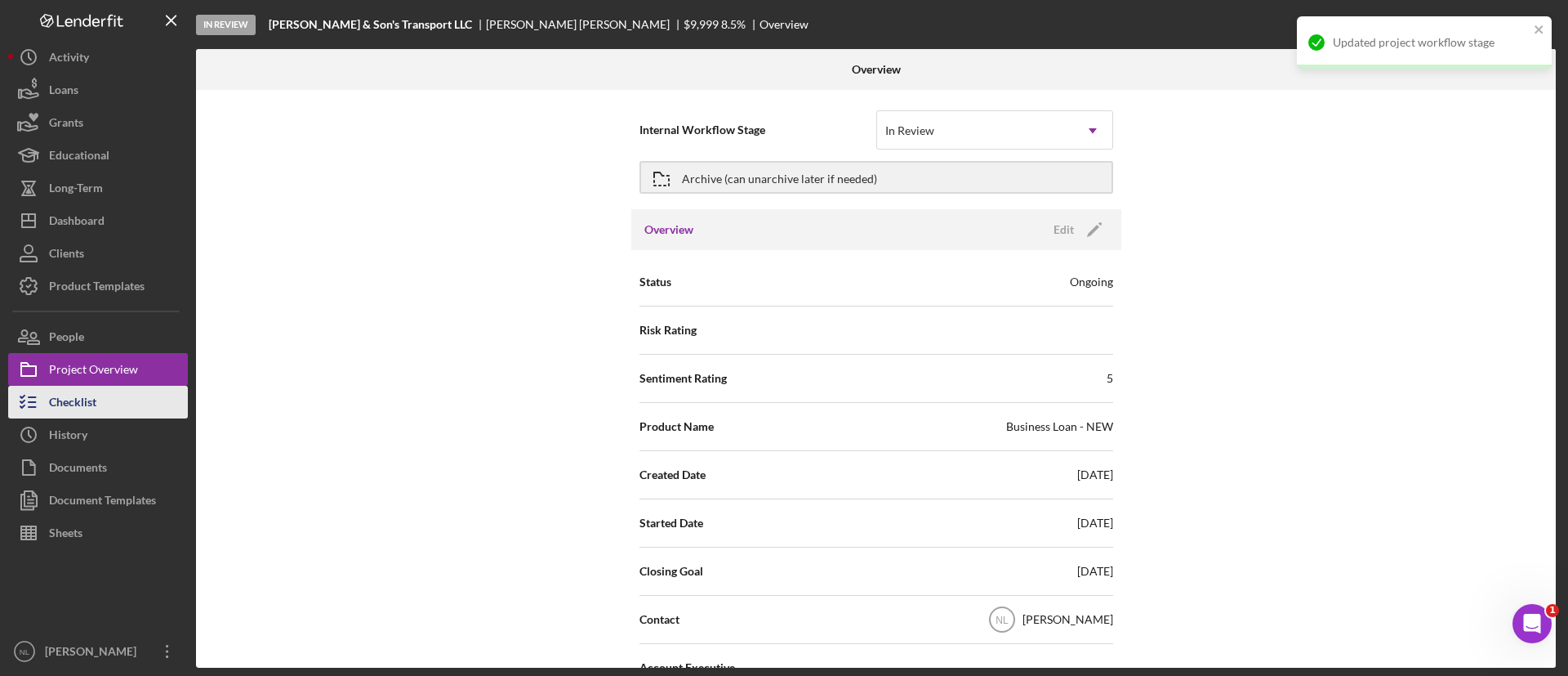
click at [155, 399] on button "Checklist" at bounding box center [98, 402] width 180 height 33
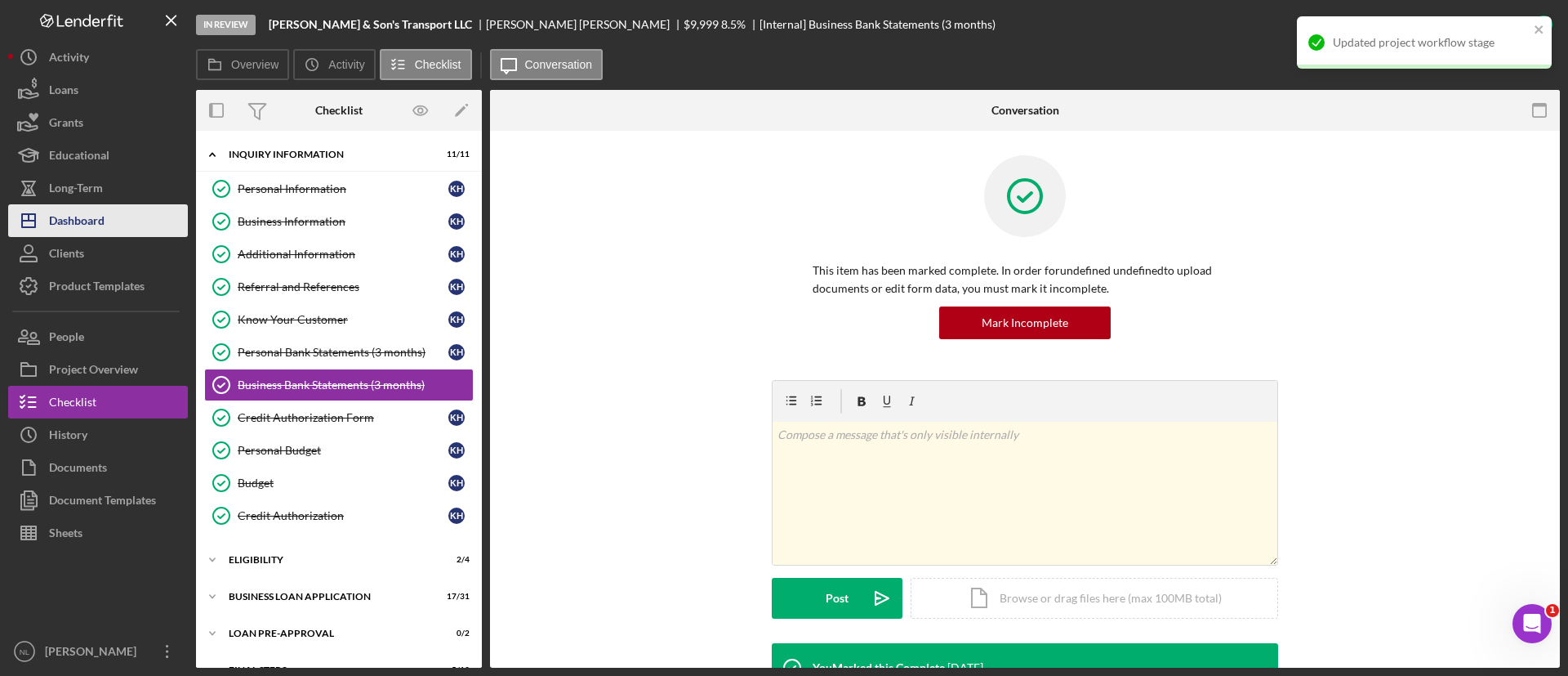
click at [107, 220] on button "Icon/Dashboard Dashboard" at bounding box center [98, 220] width 180 height 33
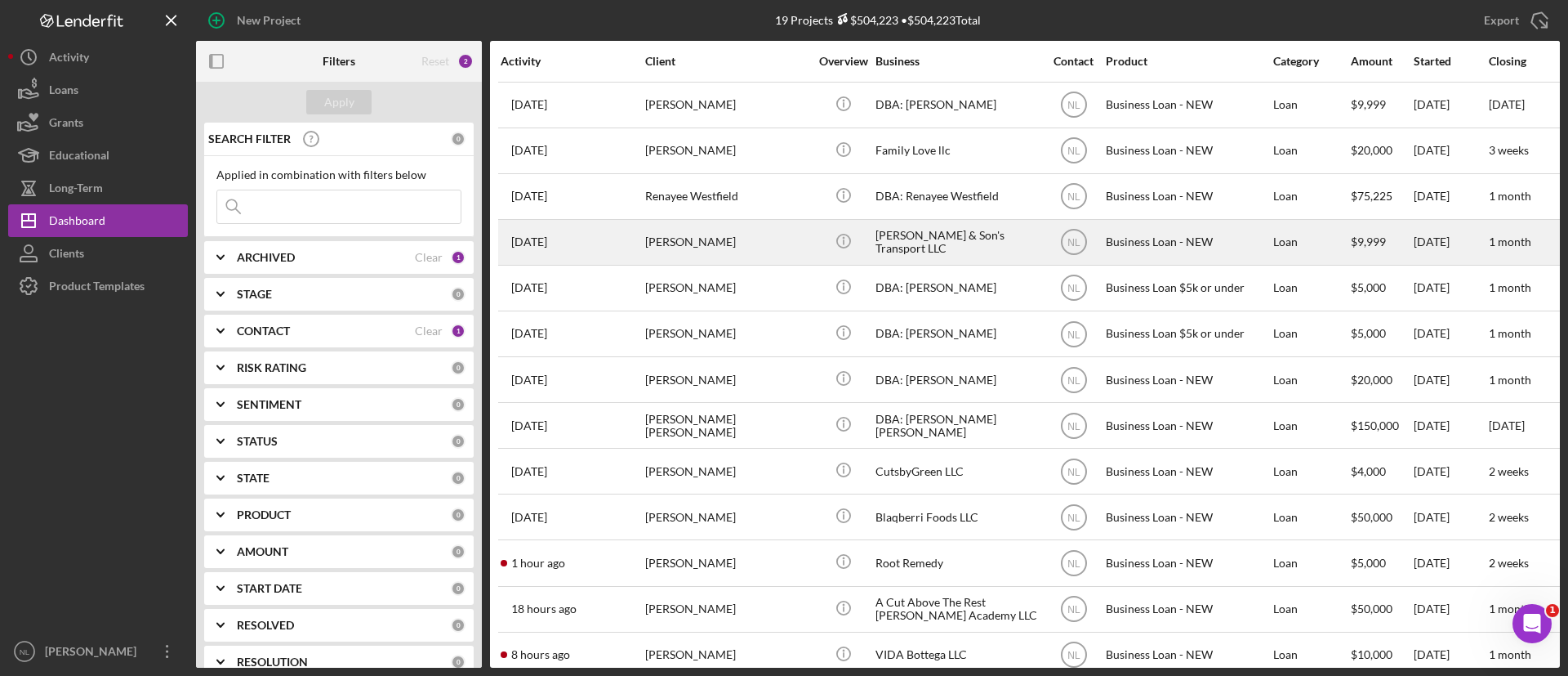
click at [636, 263] on div "1 week ago Kenise Hamilton Jr" at bounding box center [572, 242] width 143 height 43
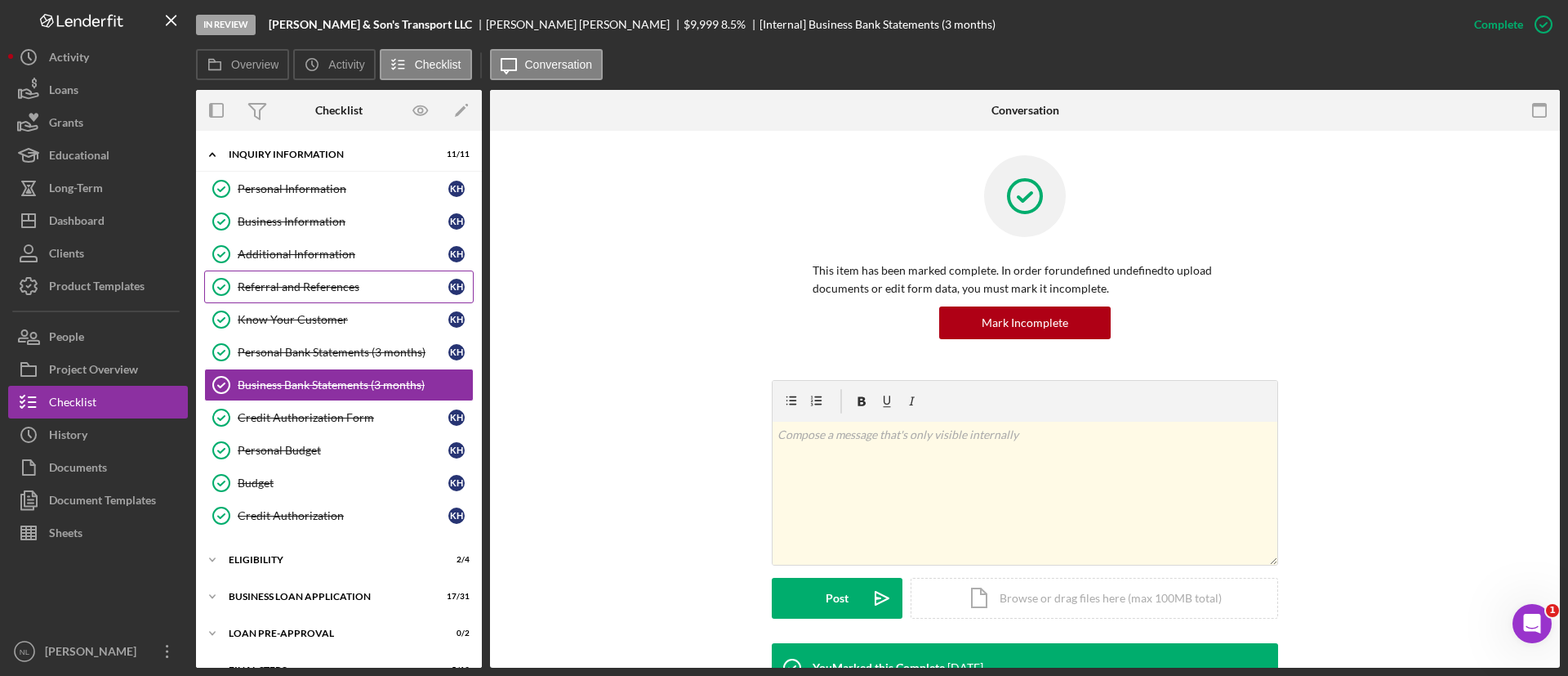
click at [349, 299] on link "Referral and References Referral and References K H" at bounding box center [339, 287] width 270 height 33
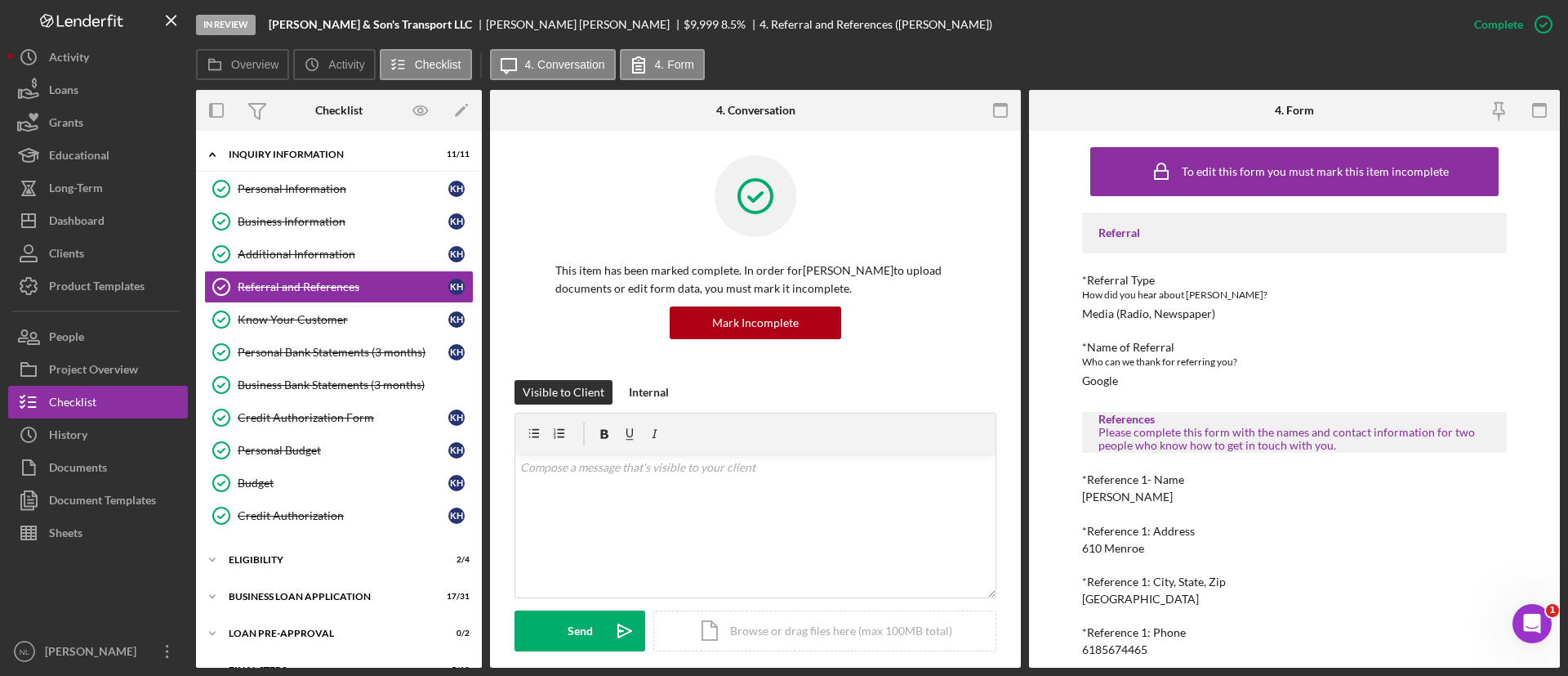
scroll to position [65, 0]
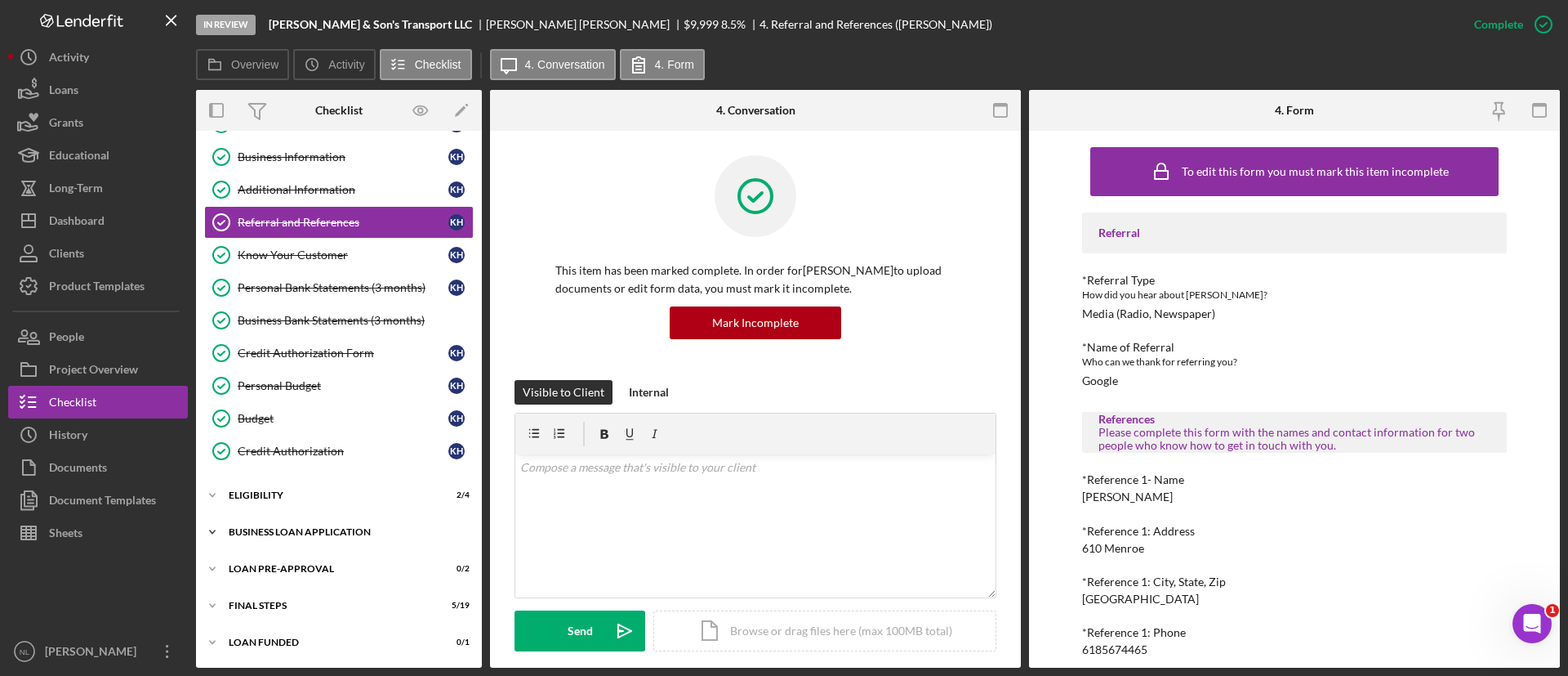
click at [324, 521] on div "Icon/Expander BUSINESS LOAN APPLICATION 17 / 31" at bounding box center [339, 531] width 286 height 33
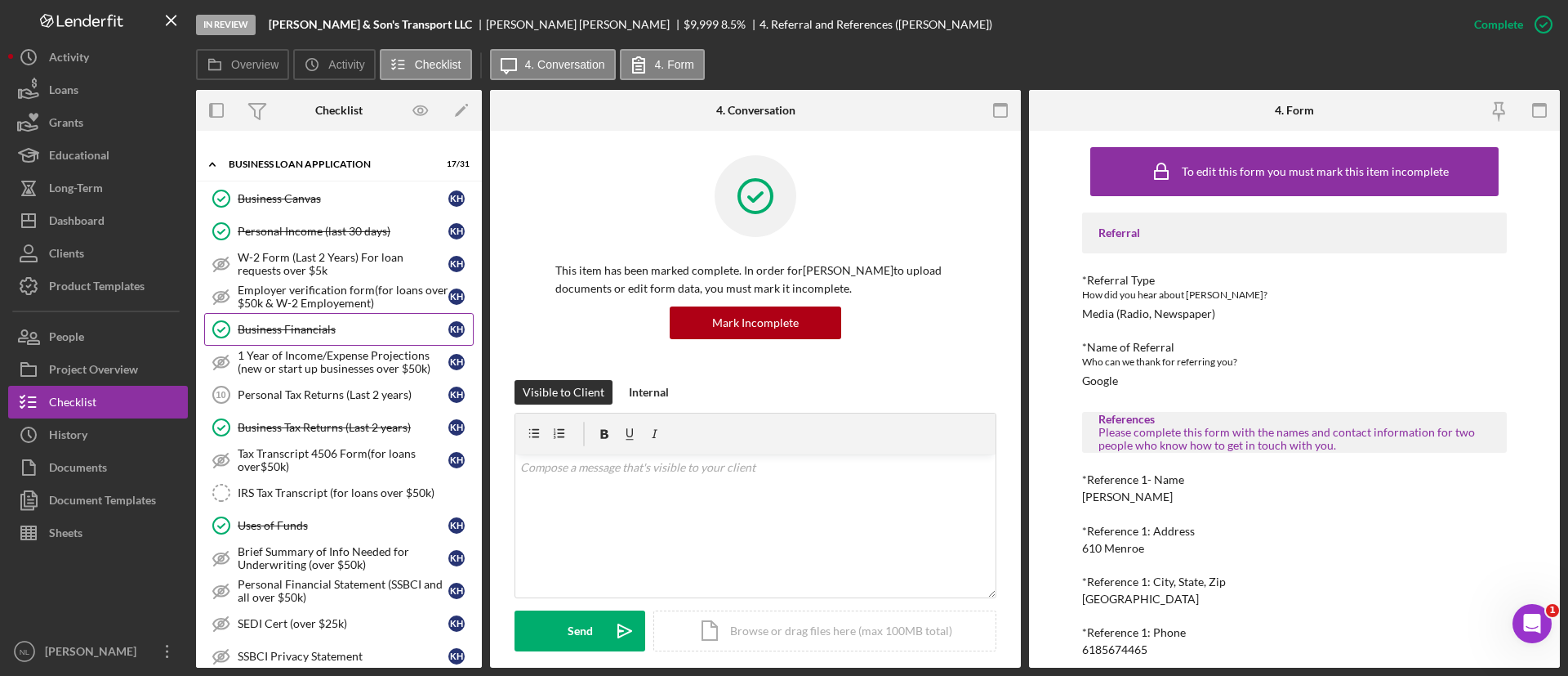
scroll to position [433, 0]
click at [332, 218] on link "Personal Income (last 30 days) Personal Income (last 30 days) K H" at bounding box center [339, 230] width 270 height 33
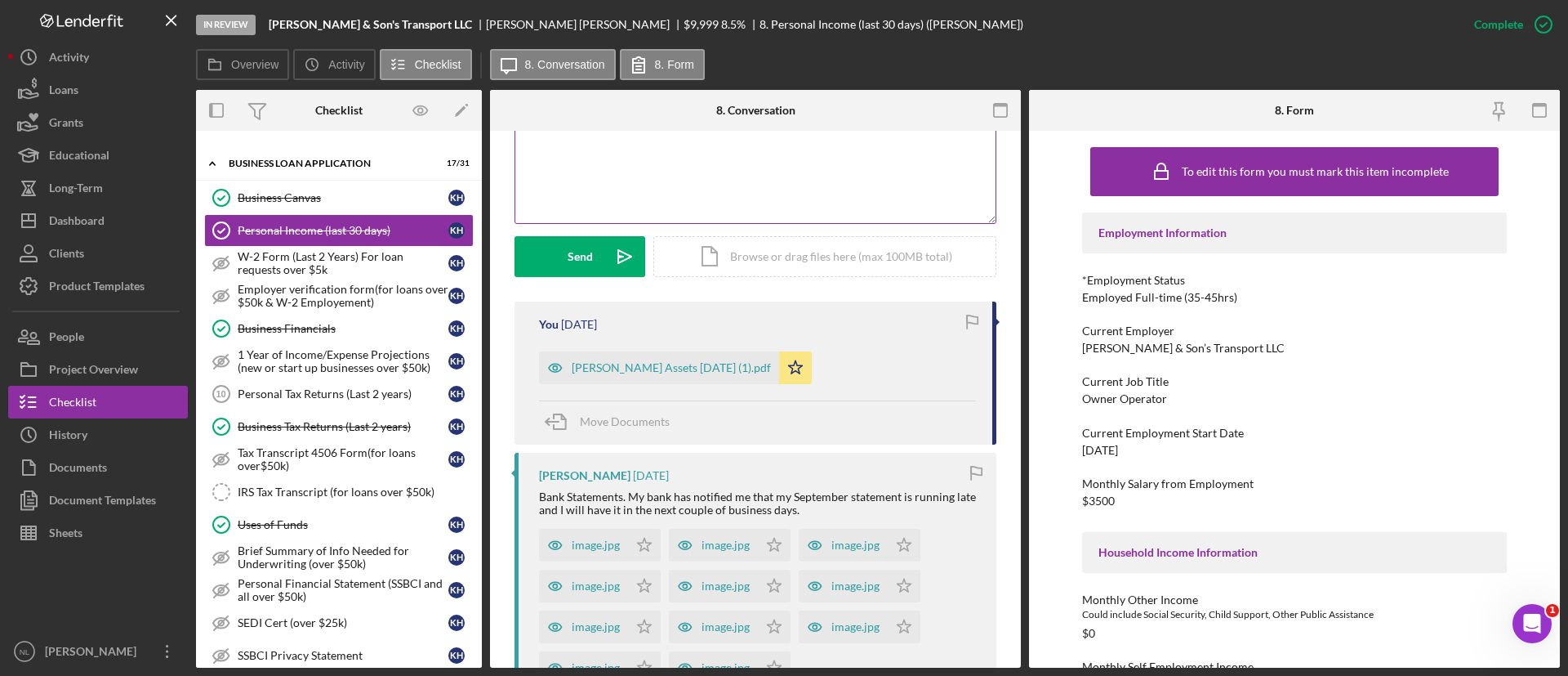
scroll to position [399, 0]
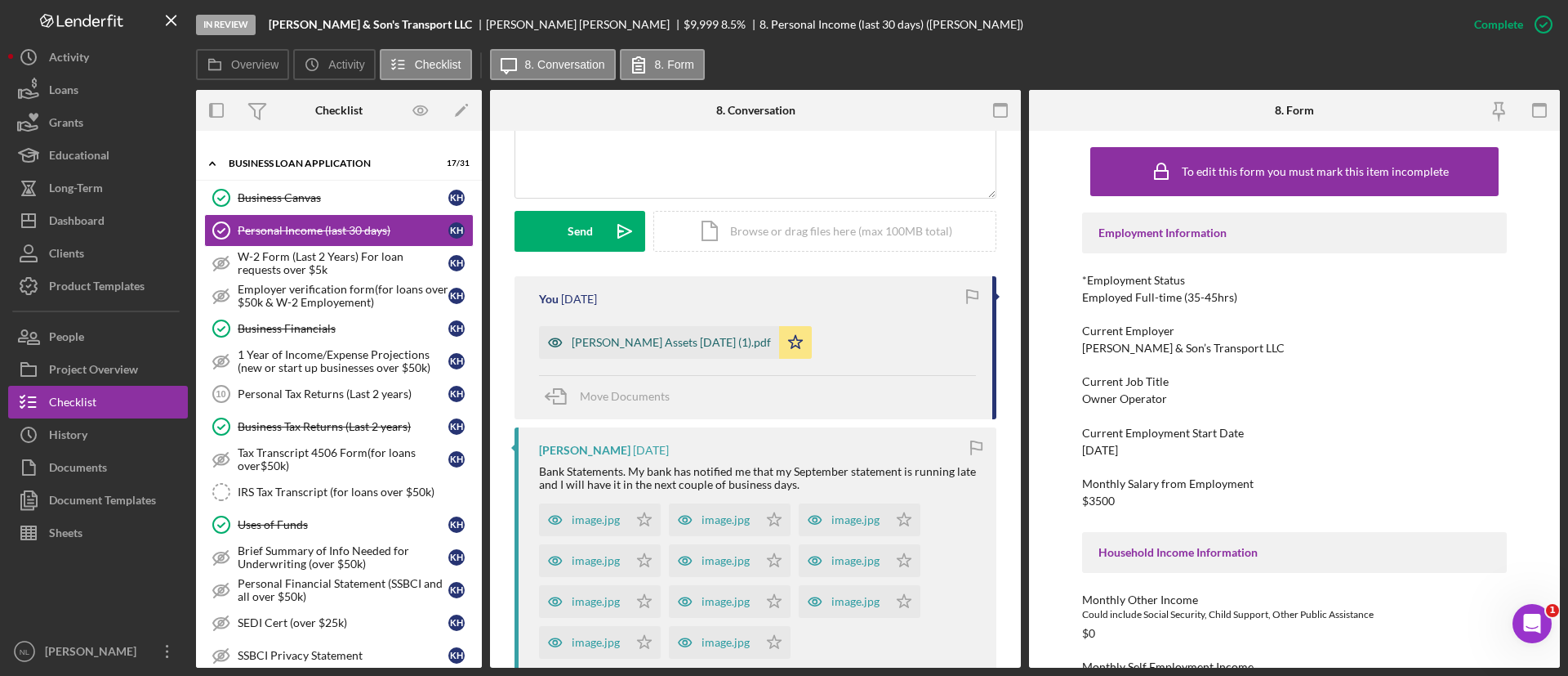
click at [691, 349] on div "[PERSON_NAME] Assets [DATE] (1).pdf" at bounding box center [659, 342] width 240 height 33
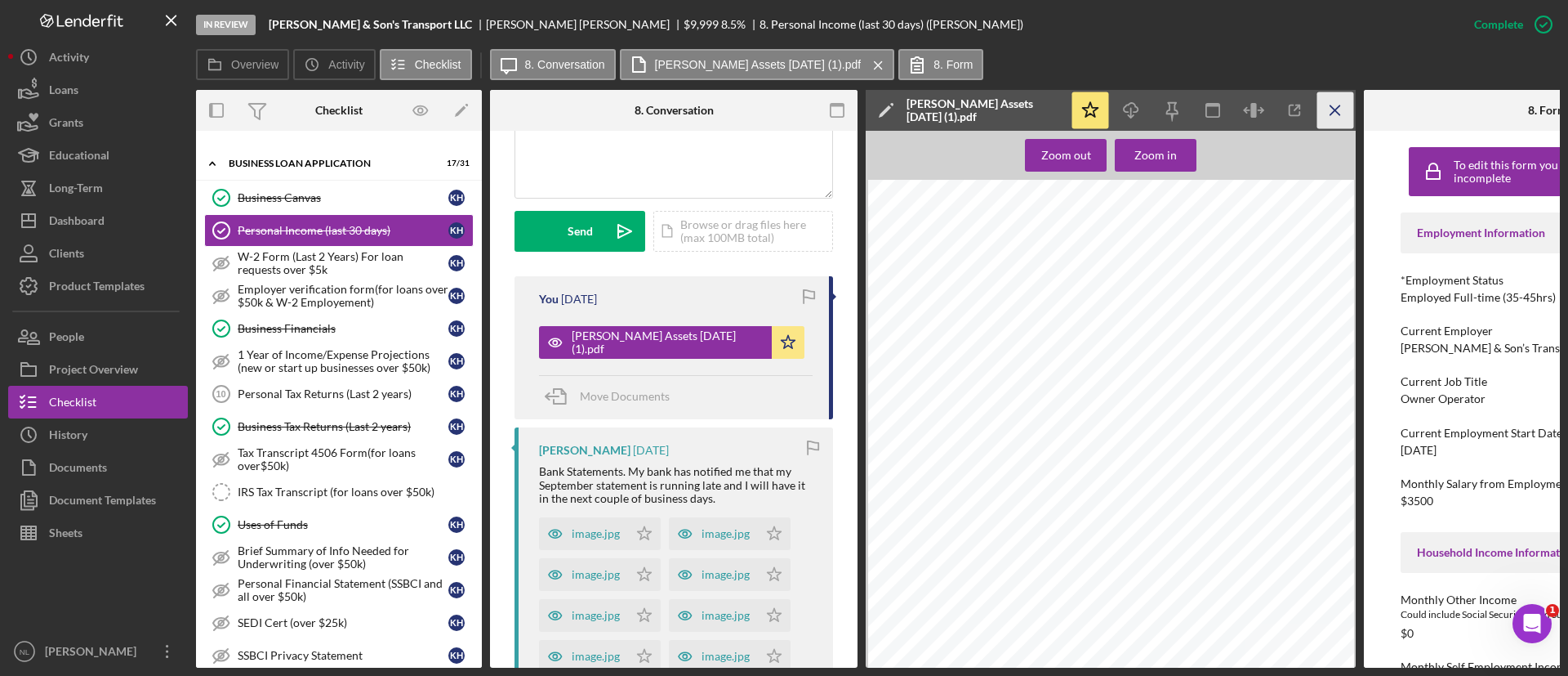
click at [1329, 107] on icon "Icon/Menu Close" at bounding box center [1335, 110] width 36 height 36
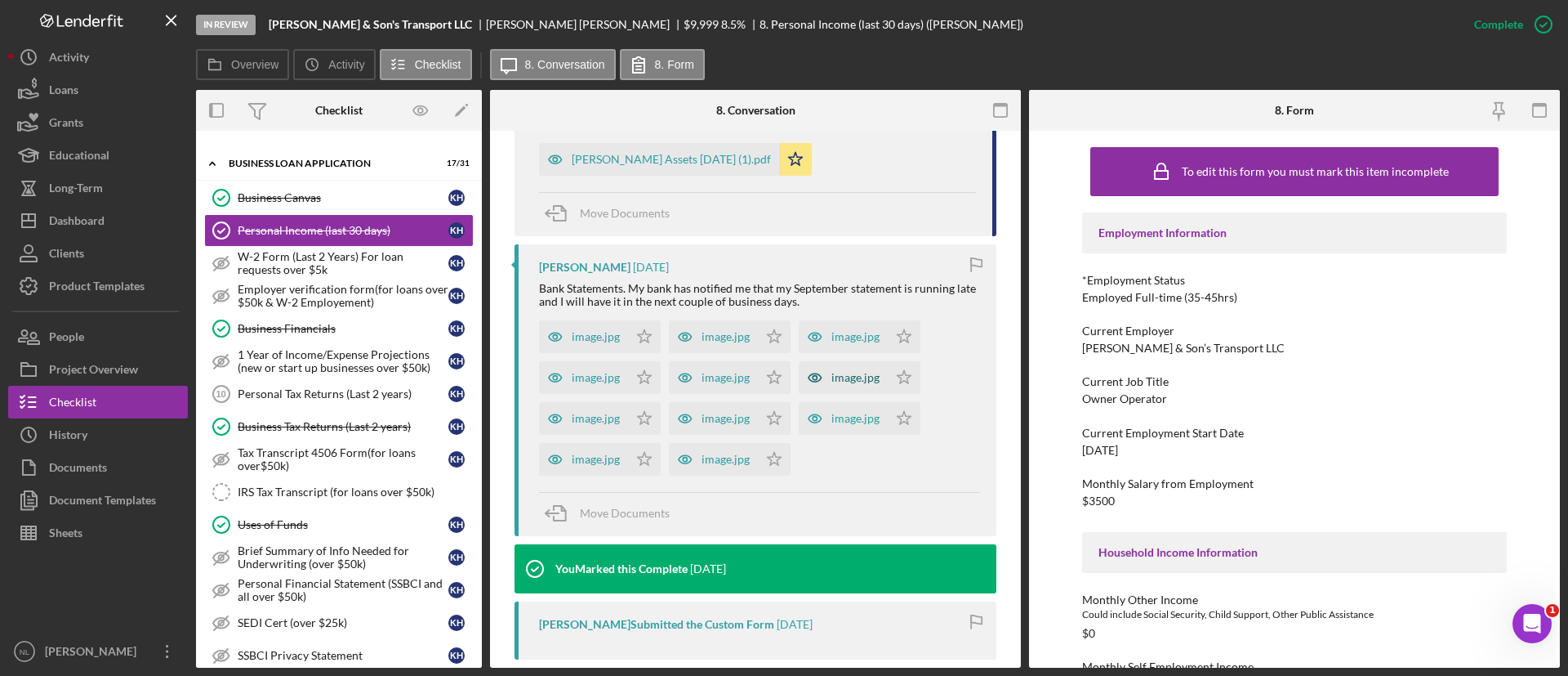
scroll to position [585, 0]
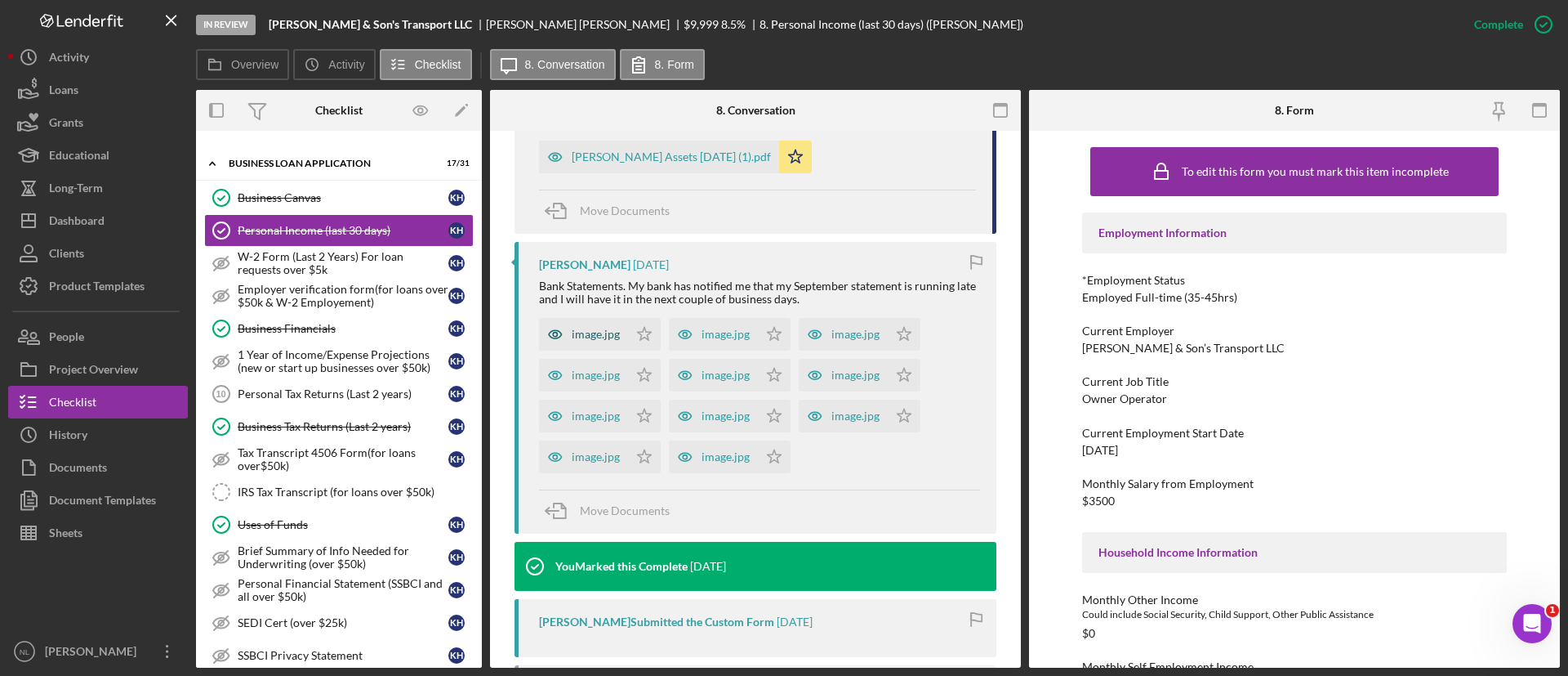
click at [603, 334] on div "image.jpg" at bounding box center [596, 334] width 48 height 13
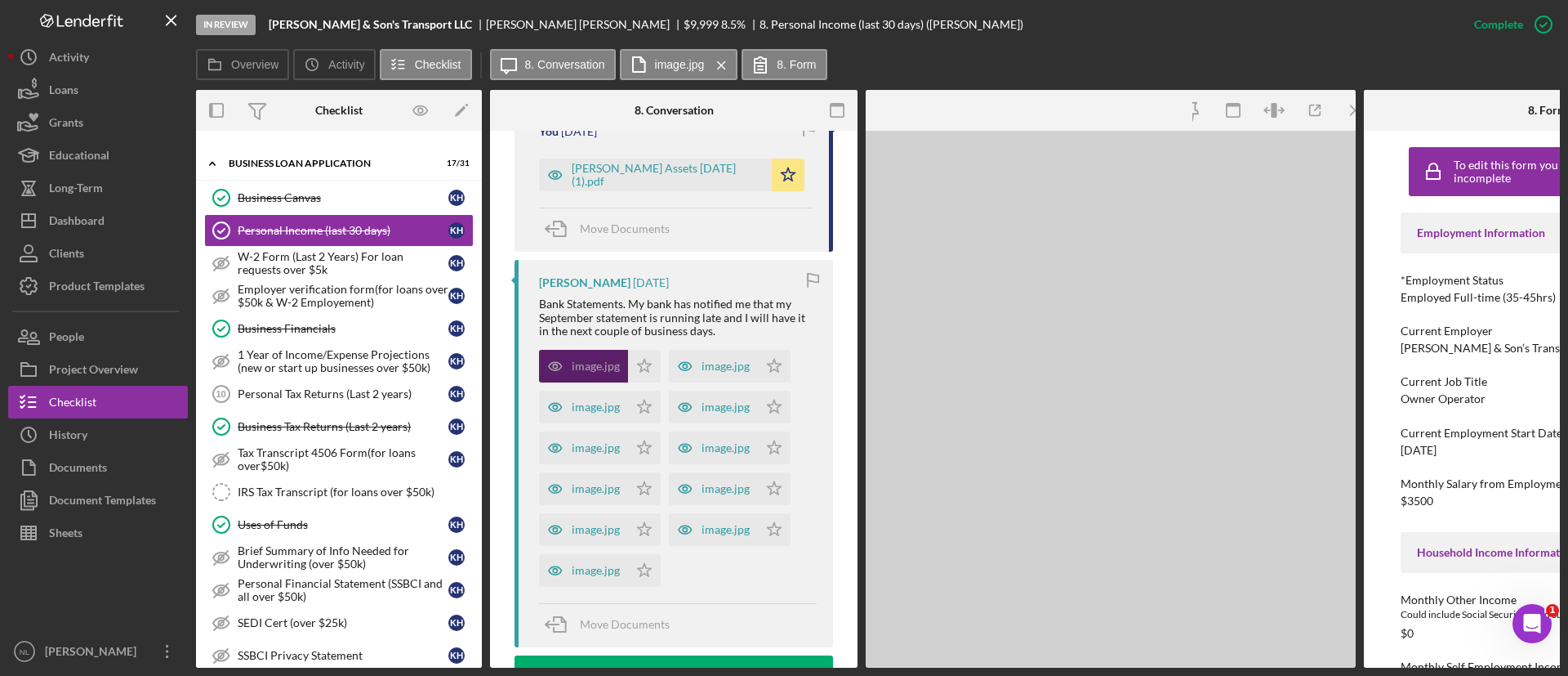
scroll to position [603, 0]
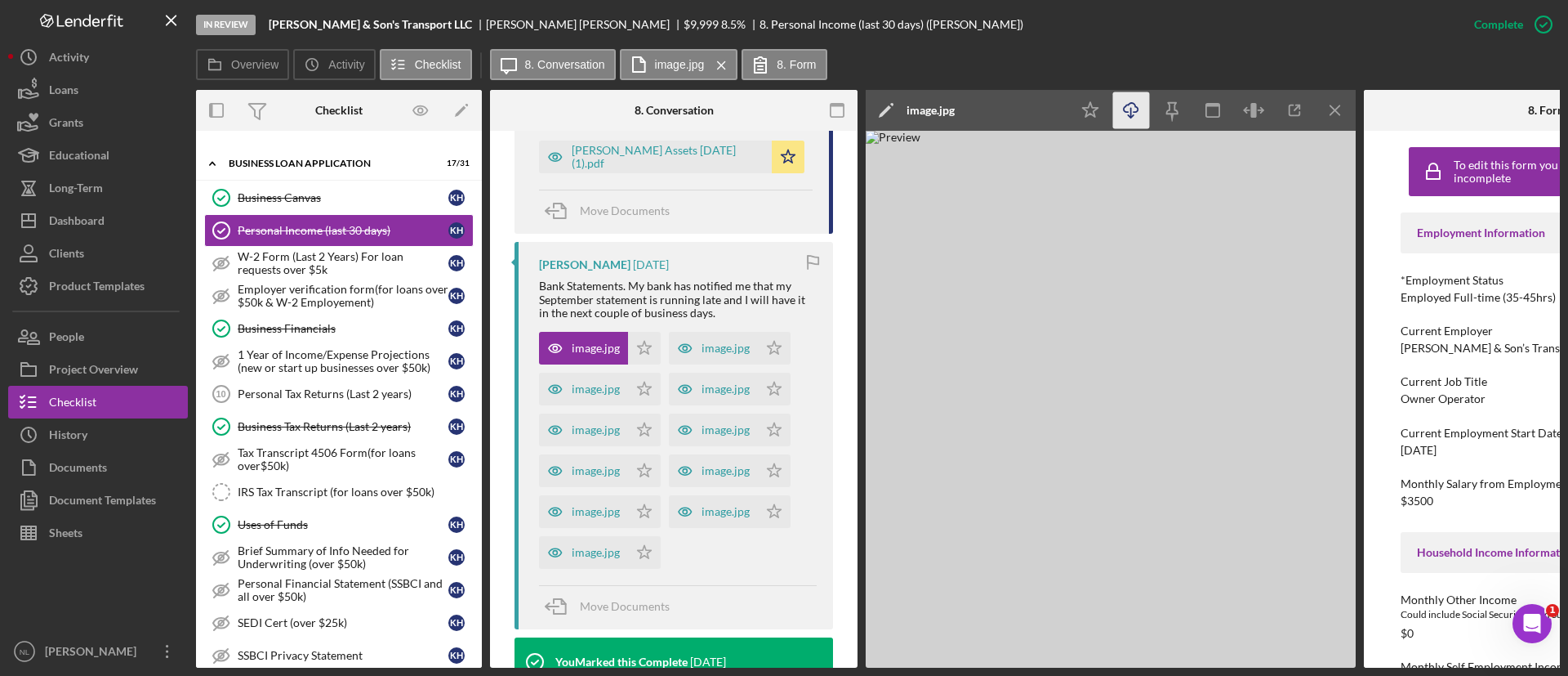
click at [1133, 117] on icon "Icon/Download" at bounding box center [1131, 110] width 36 height 36
click at [1338, 102] on icon "Icon/Menu Close" at bounding box center [1335, 110] width 36 height 36
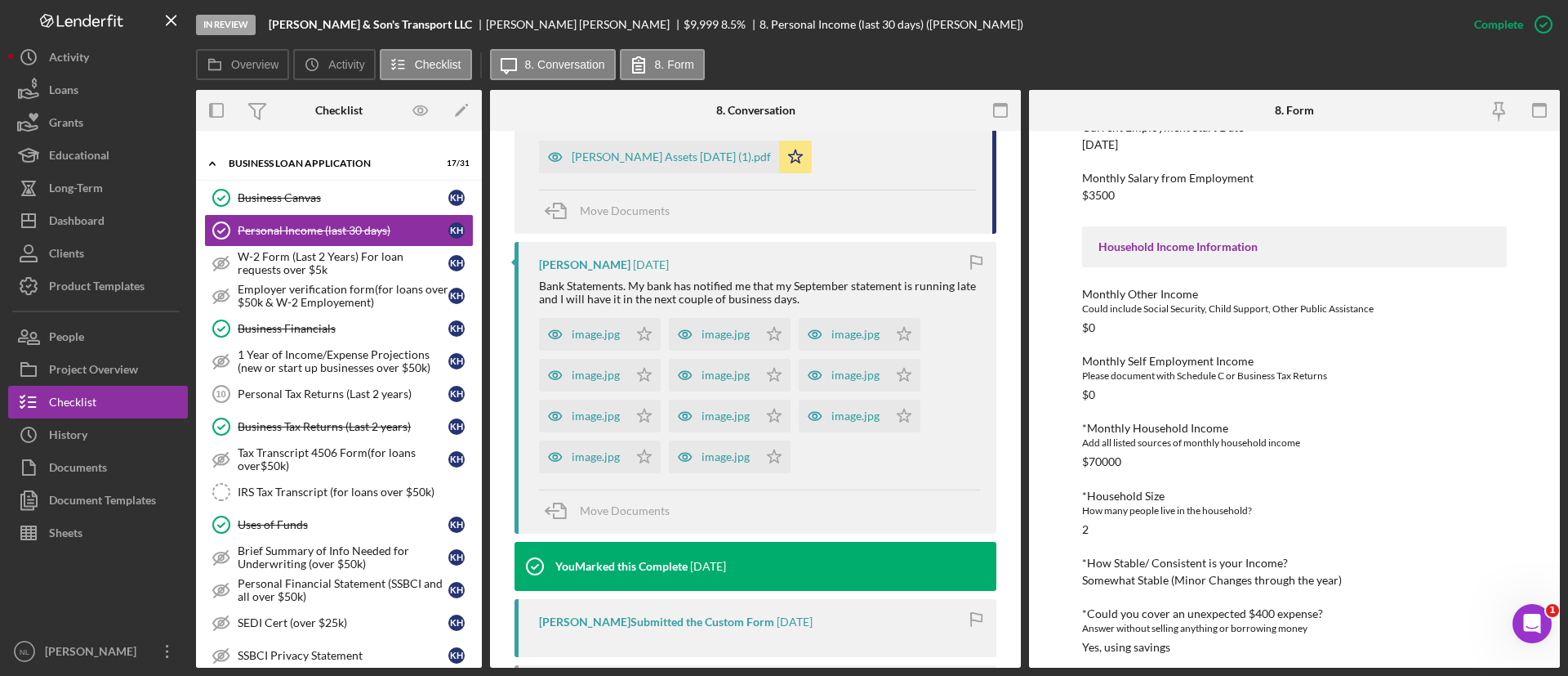
scroll to position [203, 0]
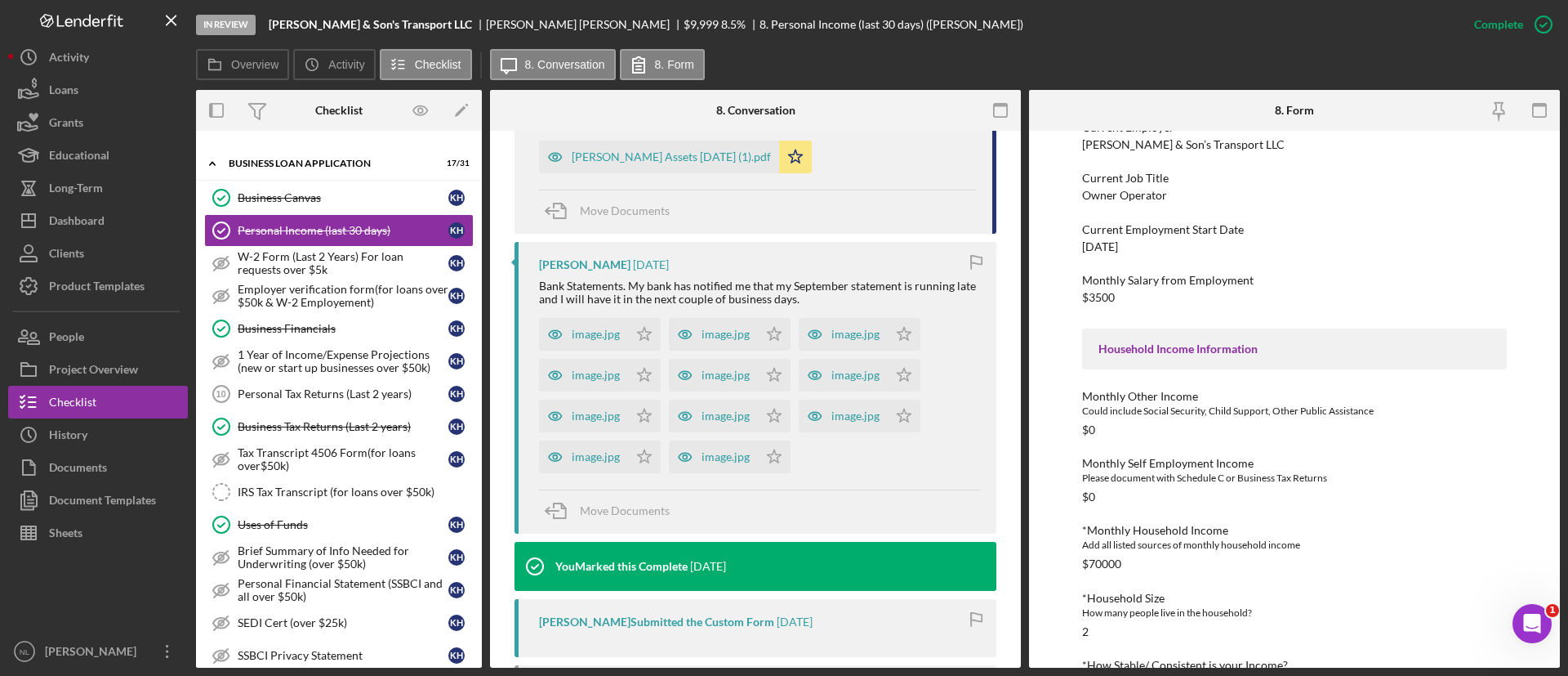
click at [1524, 42] on div "Complete Mark Incomplete" at bounding box center [1509, 24] width 102 height 49
click at [1515, 32] on div "Mark Incomplete" at bounding box center [1479, 24] width 88 height 33
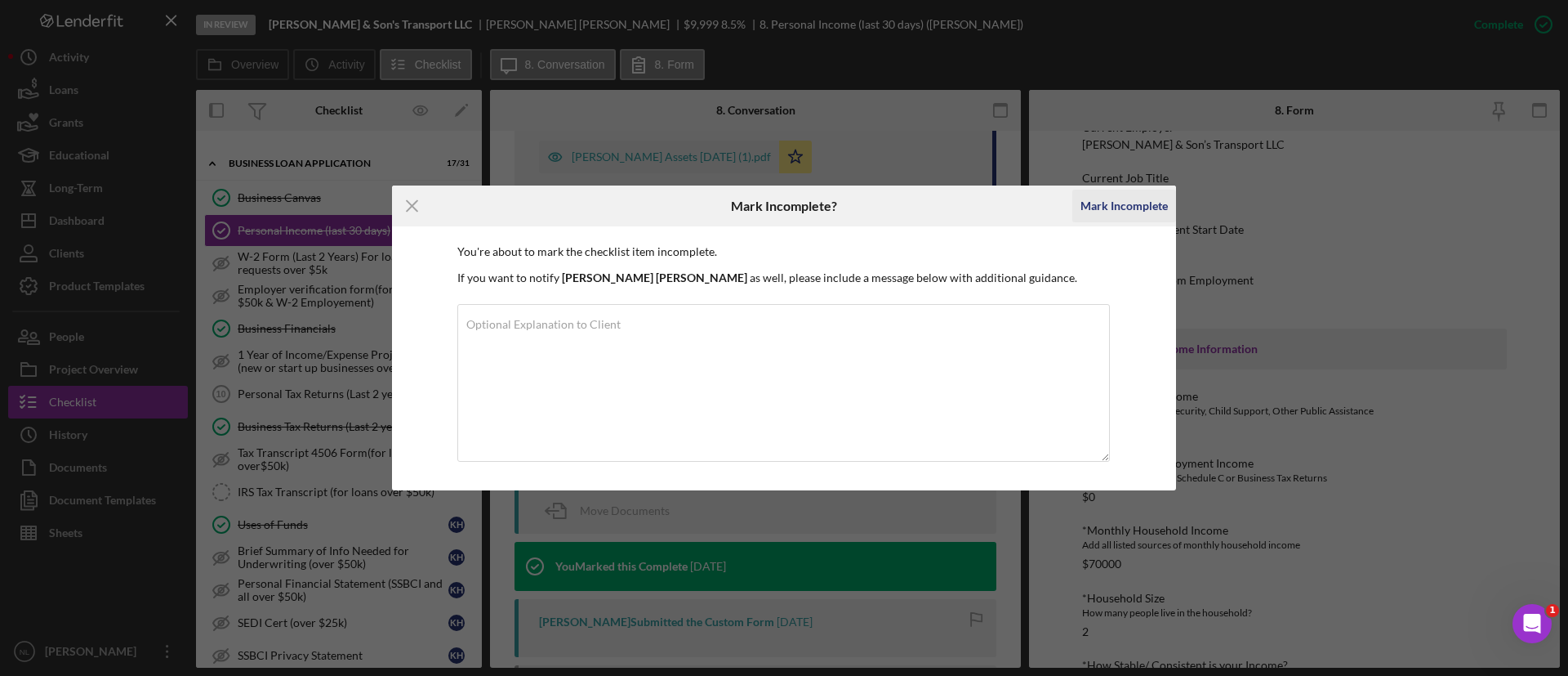
click at [1166, 208] on button "Mark Incomplete" at bounding box center [1124, 206] width 104 height 33
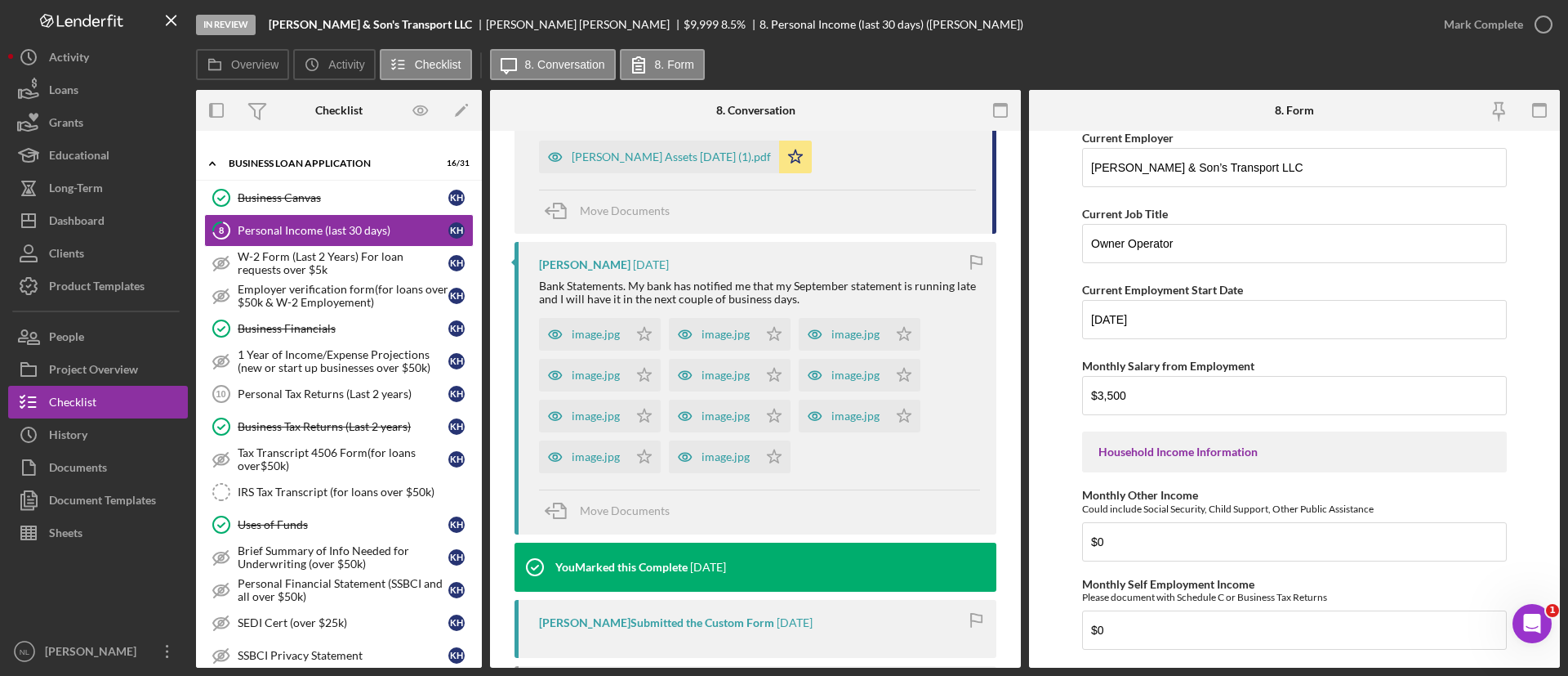
scroll to position [276, 0]
click at [1137, 408] on input "$3,500" at bounding box center [1294, 393] width 425 height 39
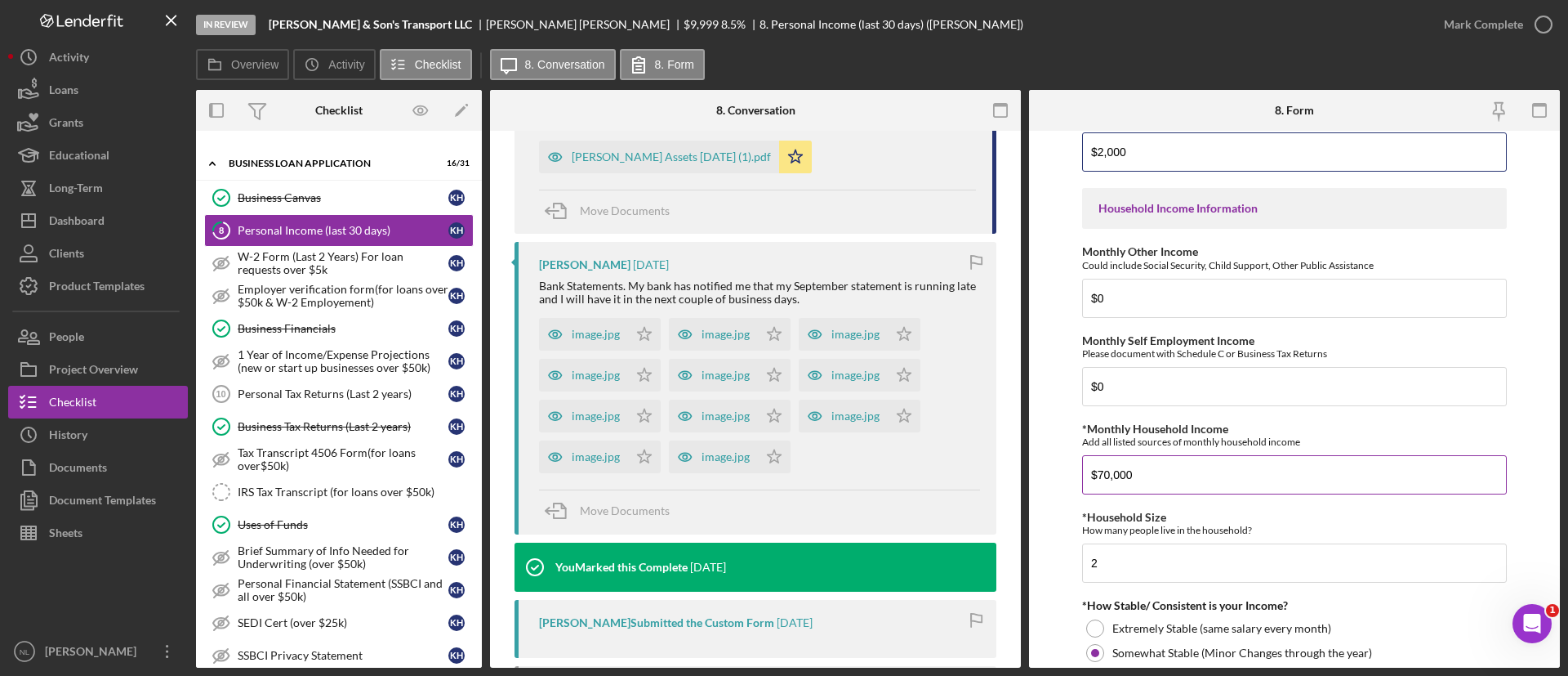
scroll to position [525, 0]
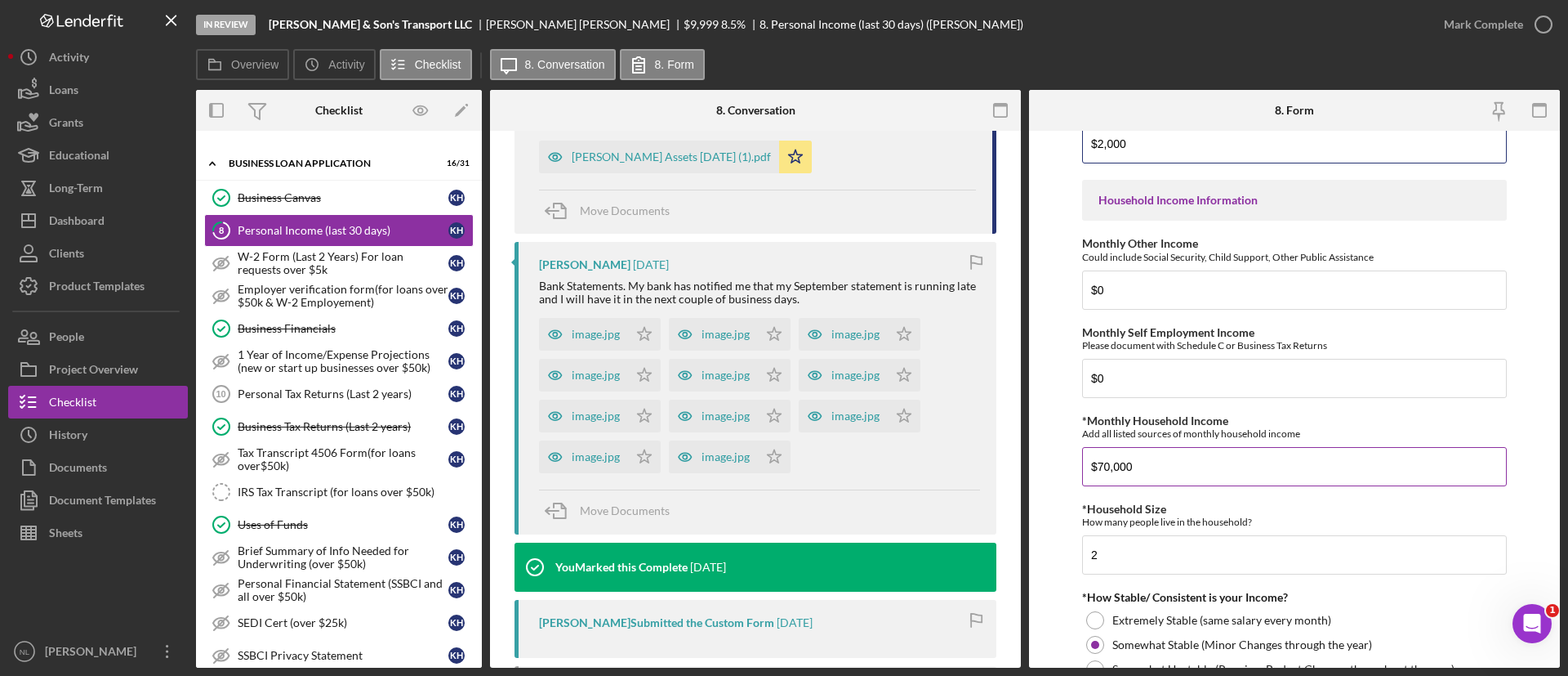
type input "$2,000"
click at [1194, 467] on input "$70,000" at bounding box center [1294, 467] width 425 height 39
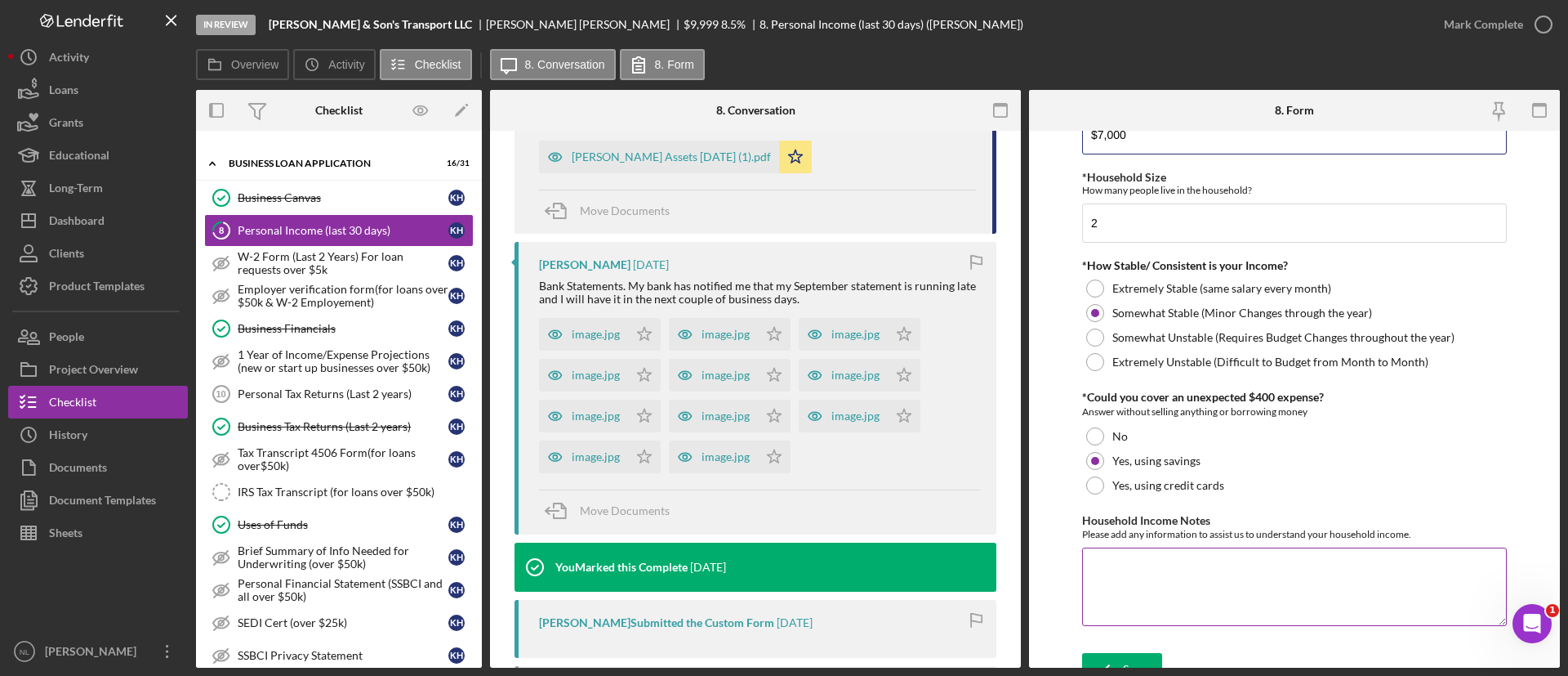
scroll to position [877, 0]
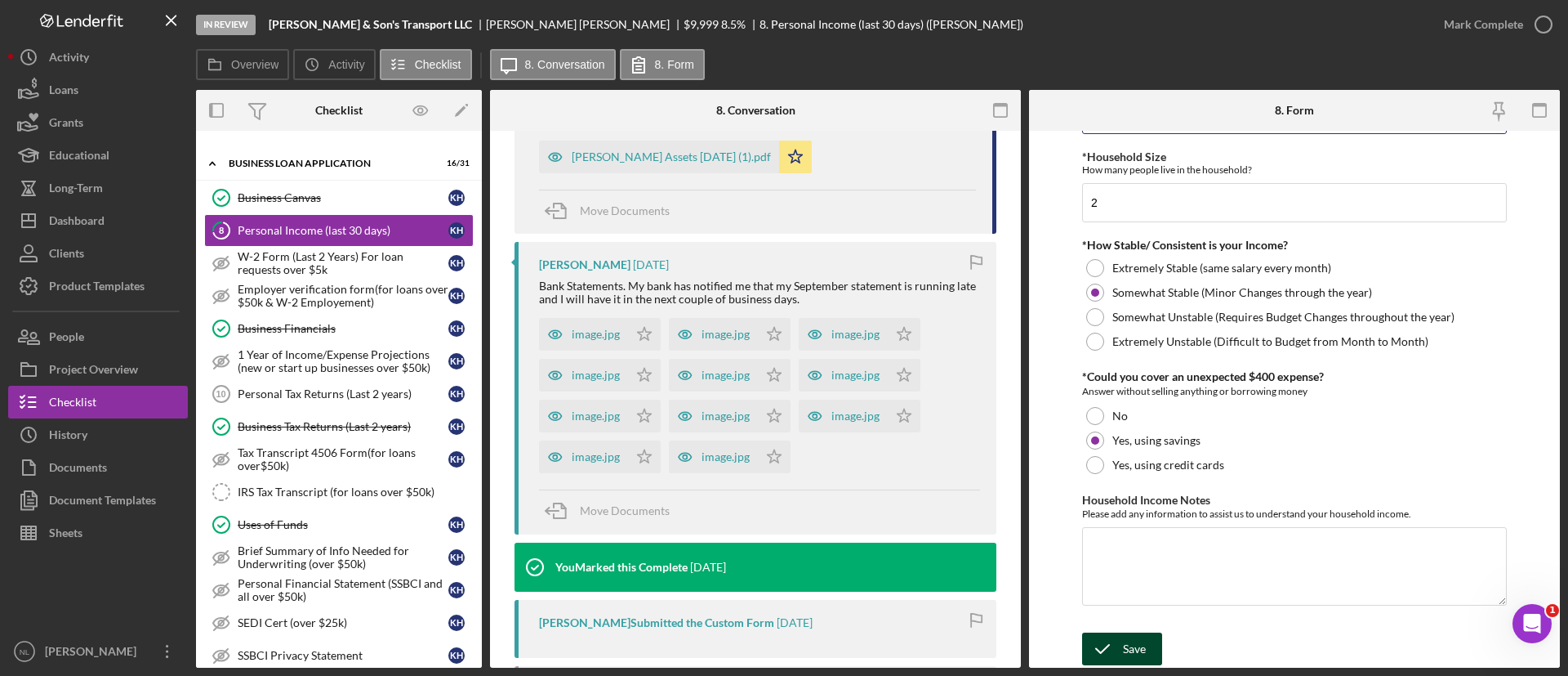
type input "$7,000"
click at [1119, 643] on icon "submit" at bounding box center [1102, 648] width 41 height 41
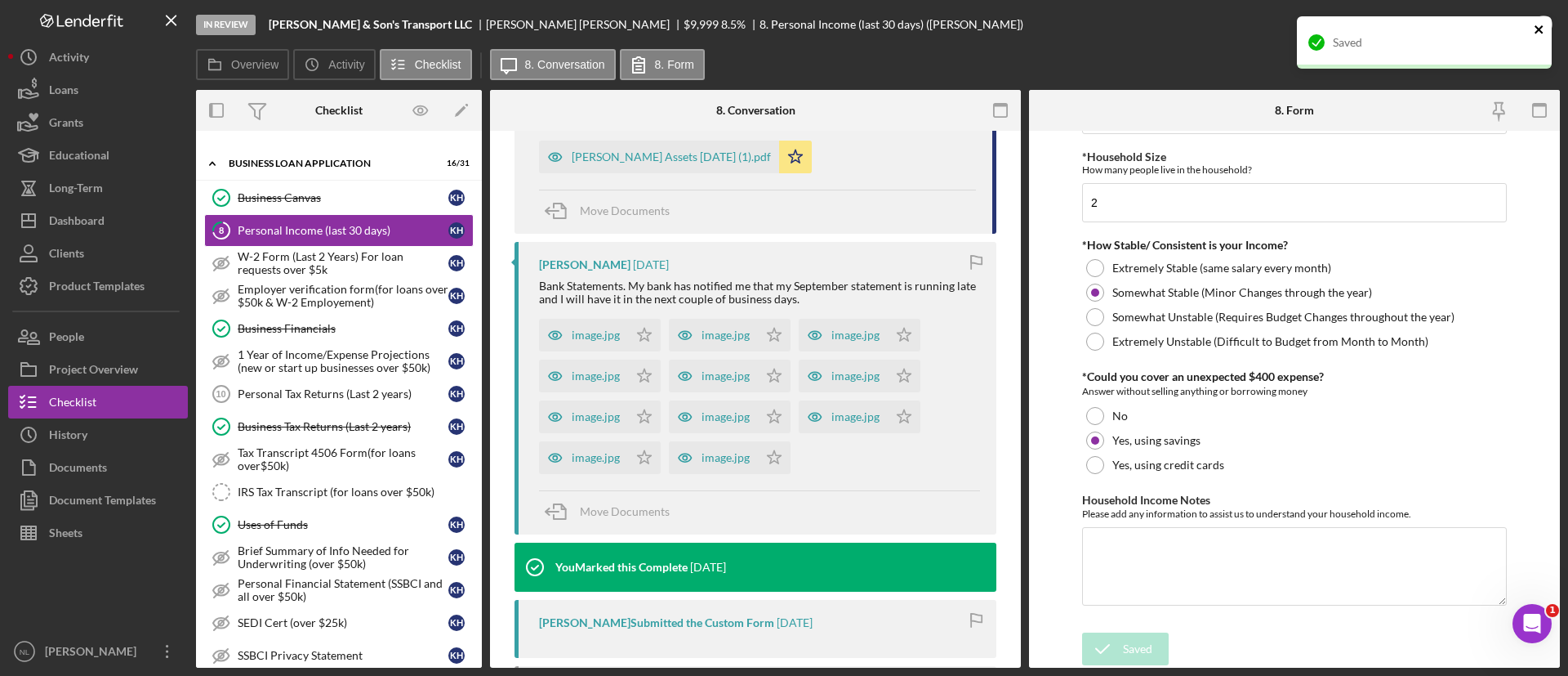
click at [1535, 30] on icon "close" at bounding box center [1539, 29] width 12 height 13
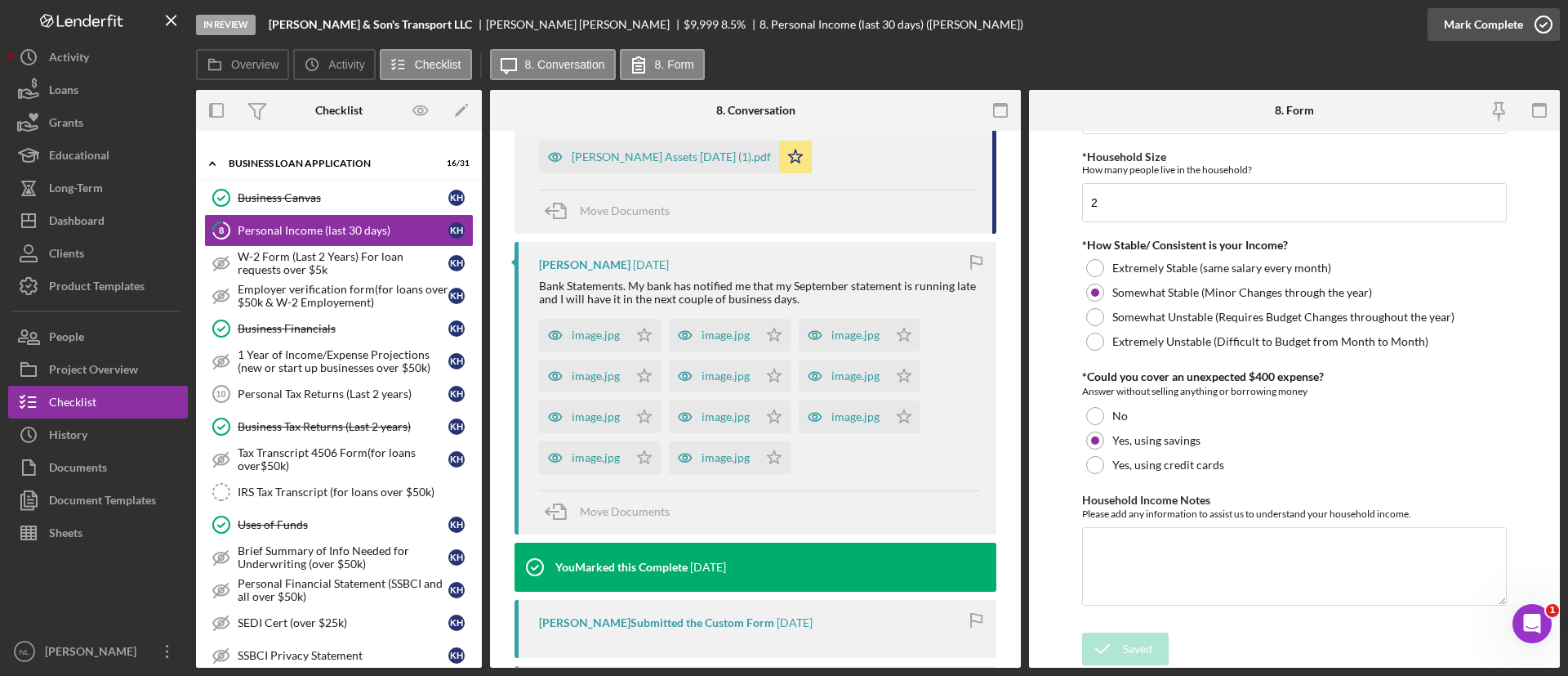
click at [1520, 25] on div "Mark Complete" at bounding box center [1483, 24] width 79 height 33
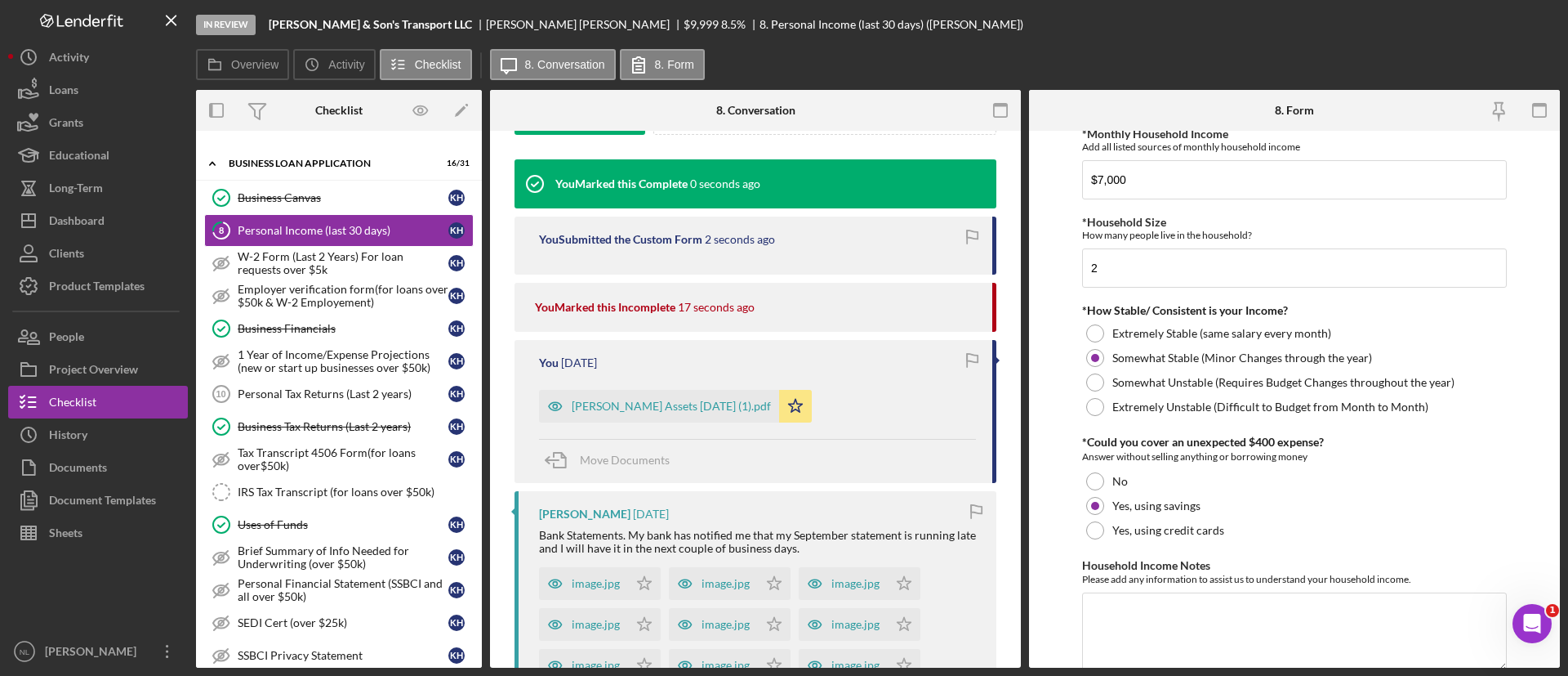
scroll to position [943, 0]
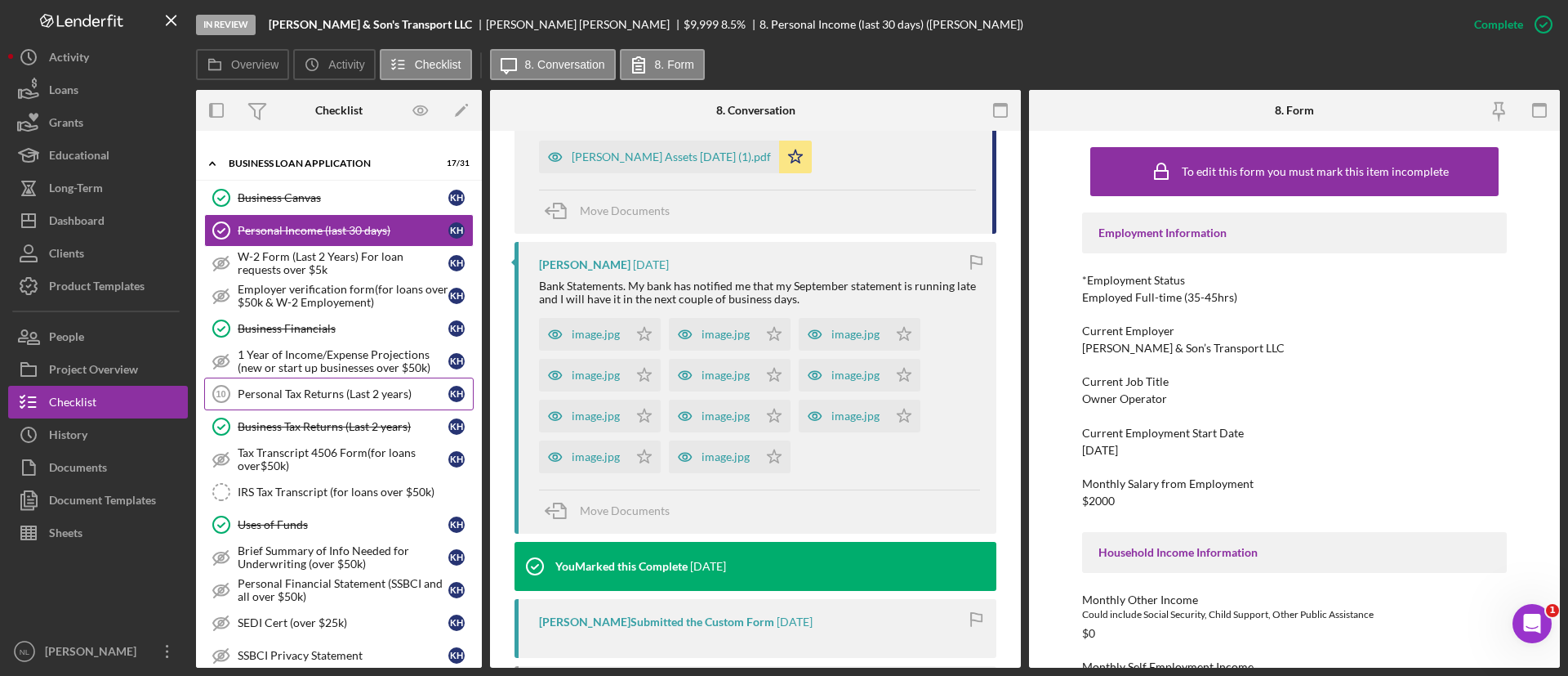
click at [296, 403] on link "Personal Tax Returns (Last 2 years) 10 Personal Tax Returns (Last 2 years) K H" at bounding box center [339, 393] width 270 height 33
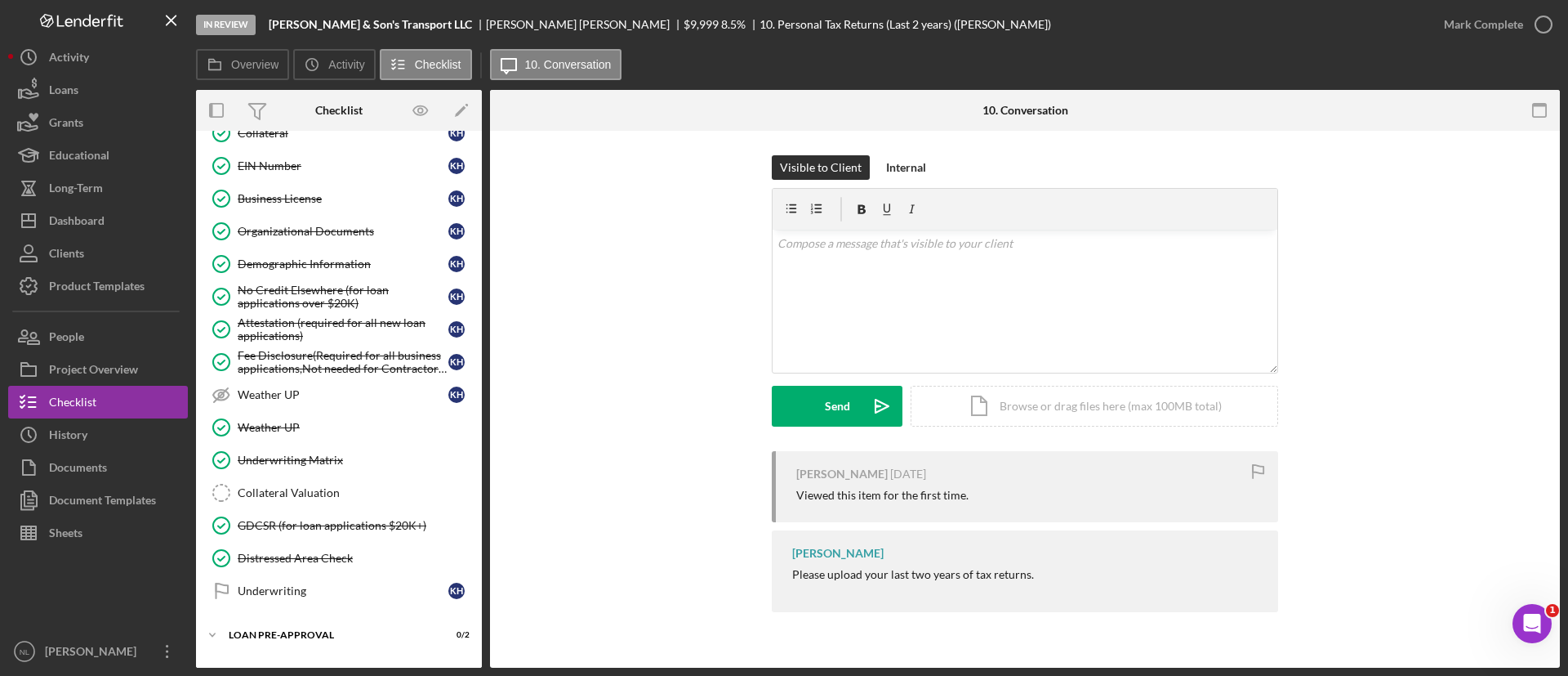
scroll to position [1036, 0]
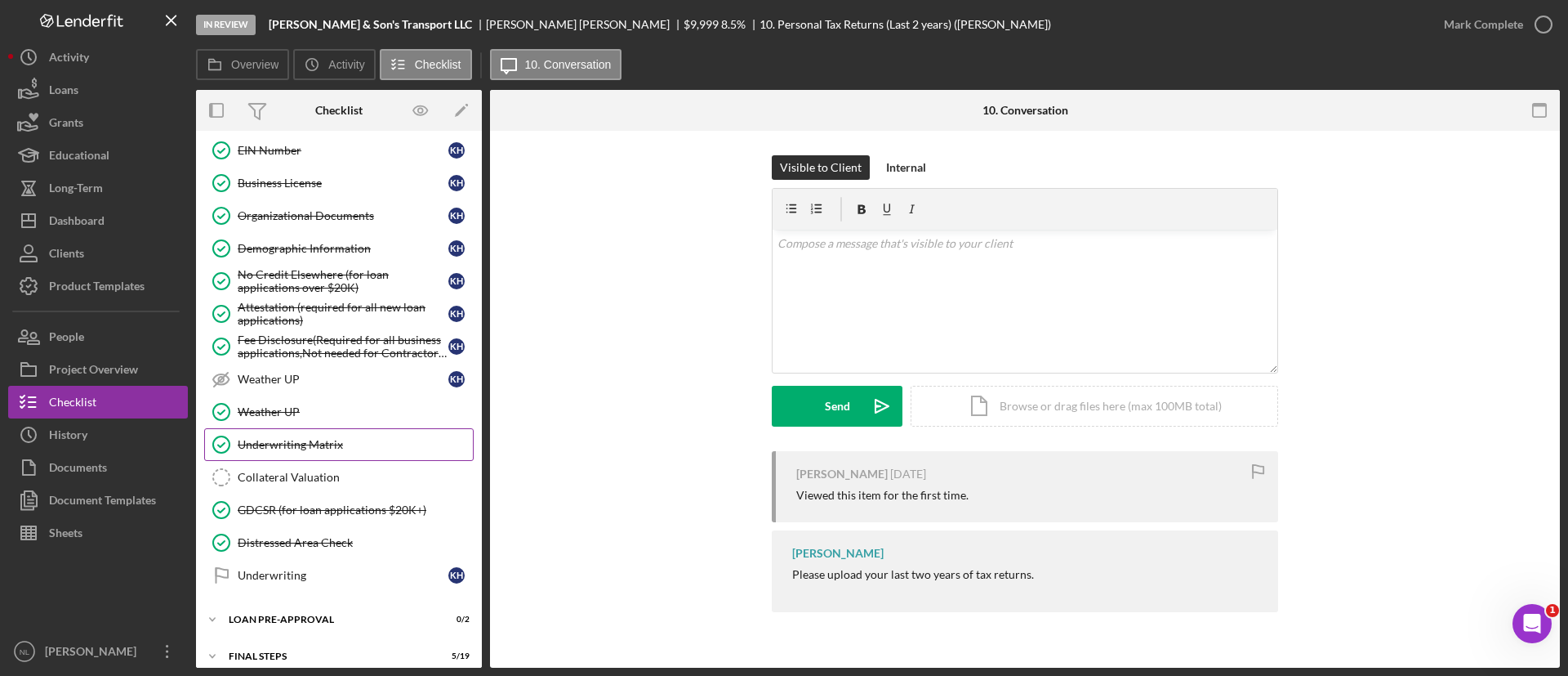
click at [312, 442] on div "Underwriting Matrix" at bounding box center [355, 444] width 235 height 13
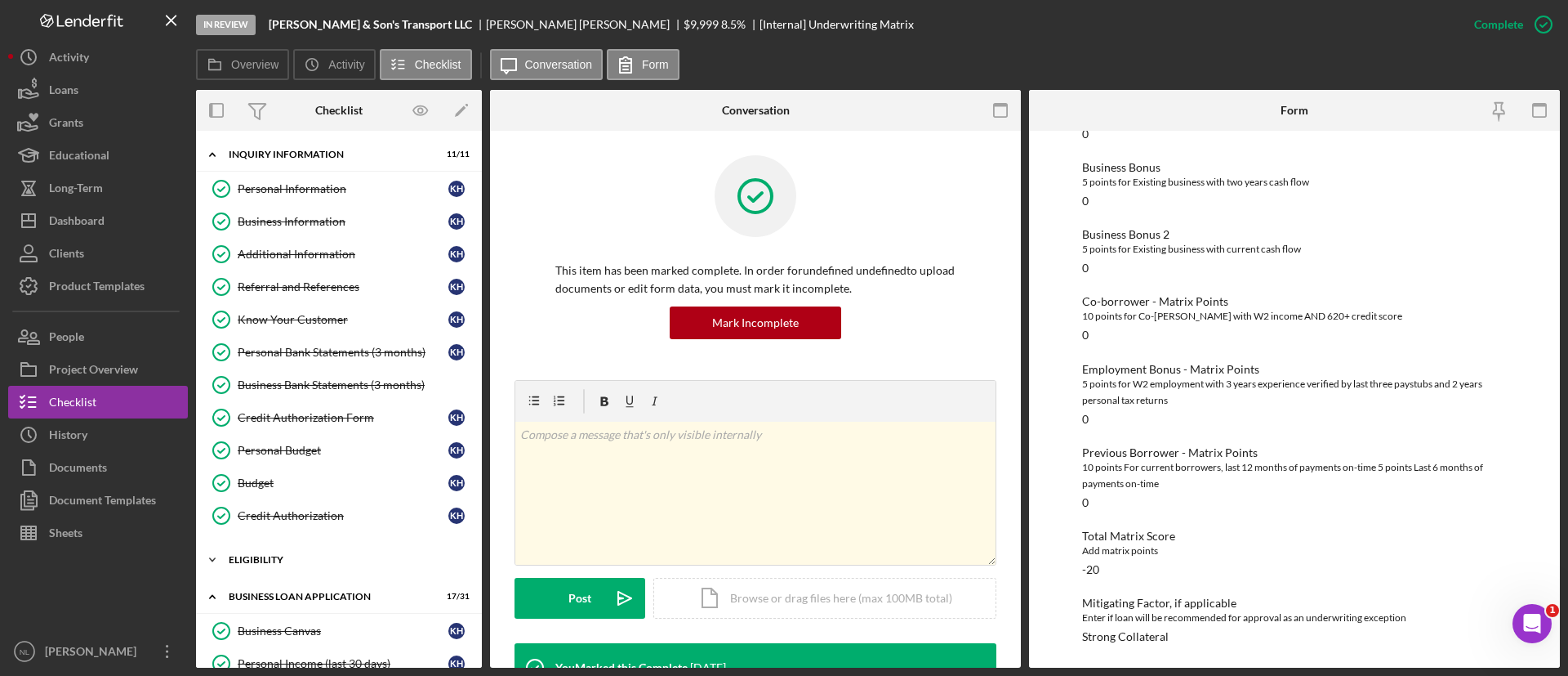
click at [289, 562] on div "ELIGIBILITY" at bounding box center [345, 559] width 232 height 10
click at [297, 601] on link "Credit Report Credit Report K H" at bounding box center [339, 593] width 270 height 33
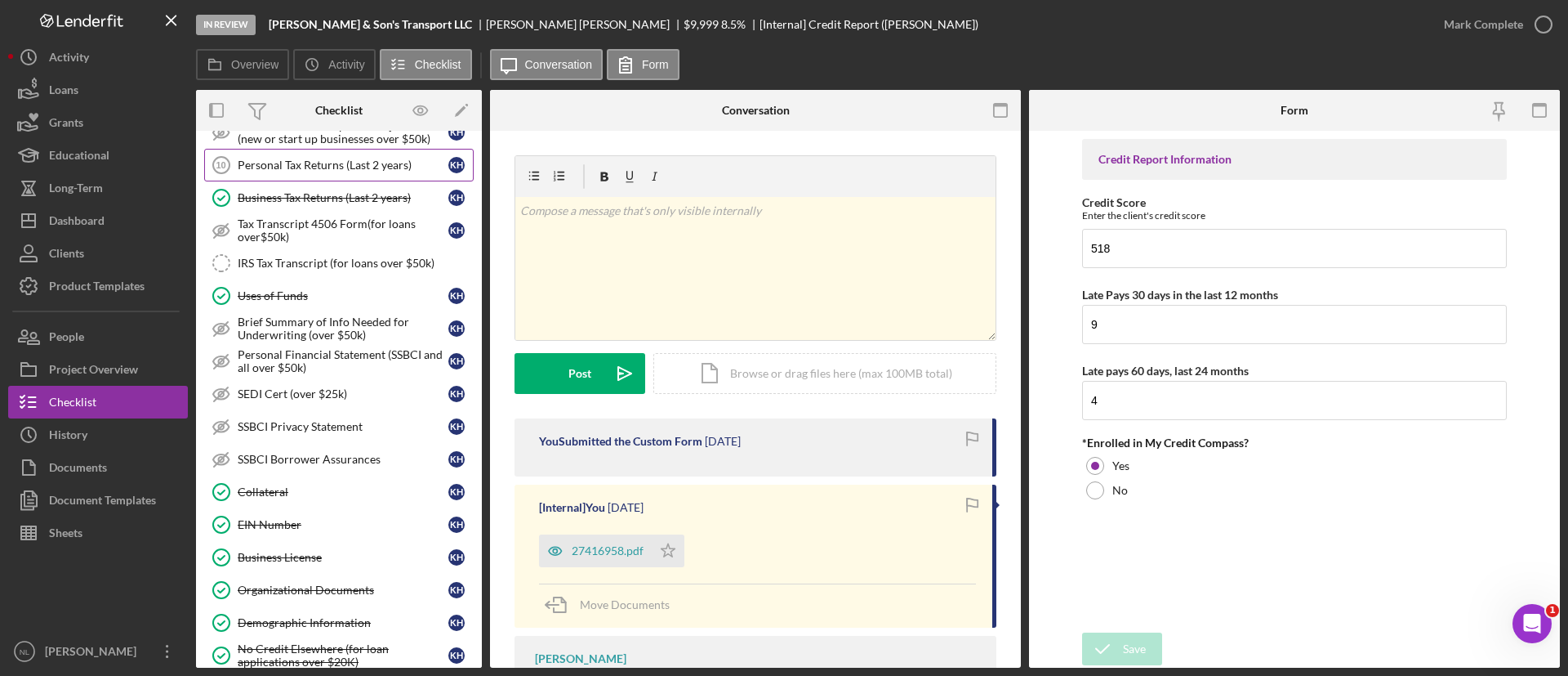
scroll to position [844, 0]
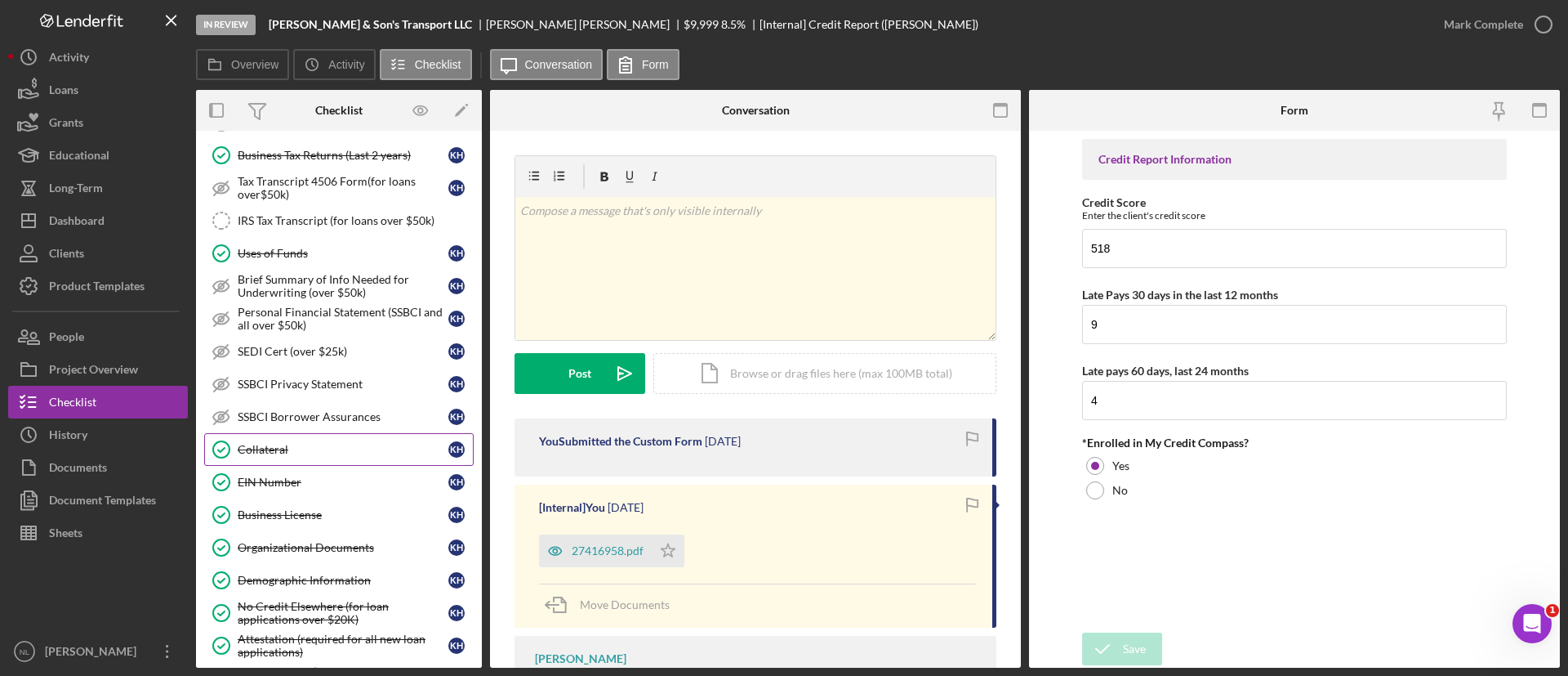
click at [361, 443] on div "Collateral" at bounding box center [343, 449] width 211 height 13
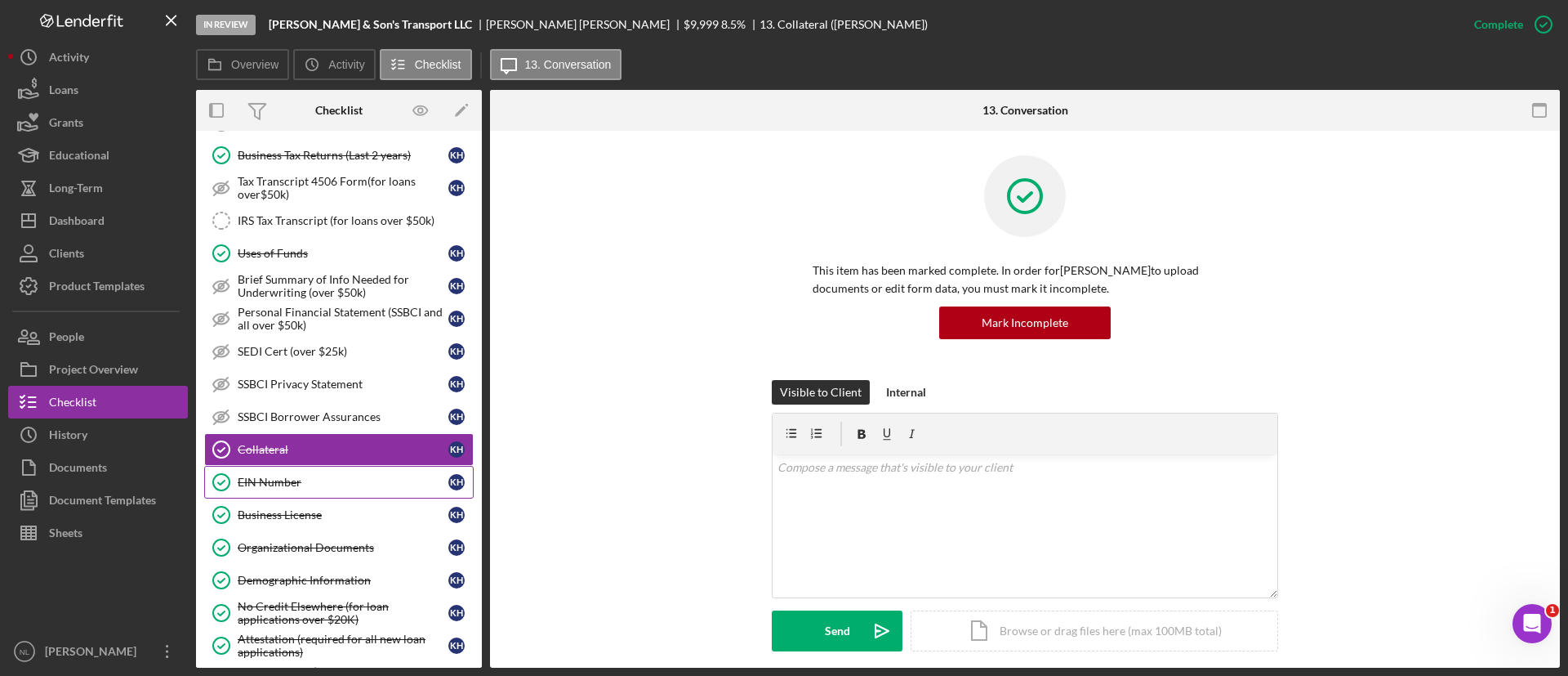
click at [349, 483] on div "EIN Number" at bounding box center [343, 482] width 211 height 13
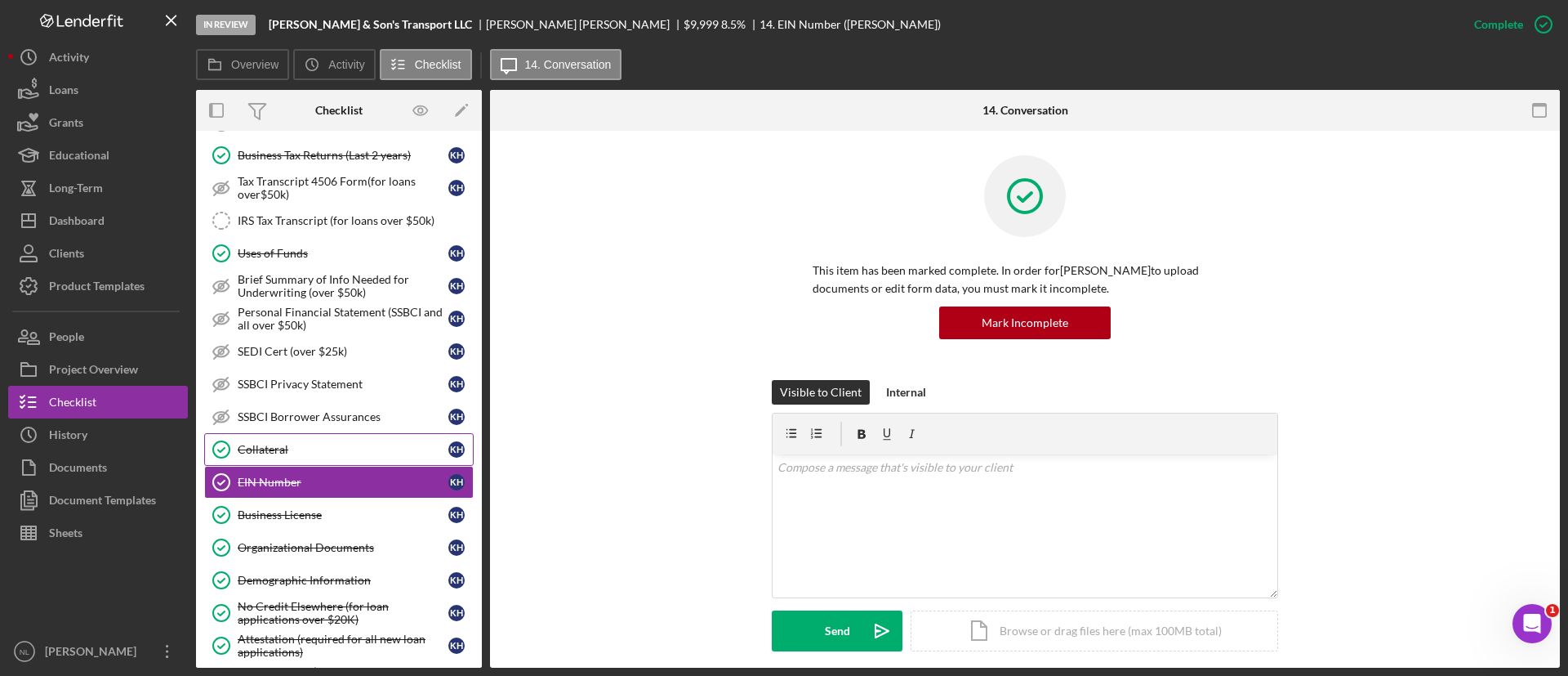
click at [325, 453] on div "Collateral" at bounding box center [343, 449] width 211 height 13
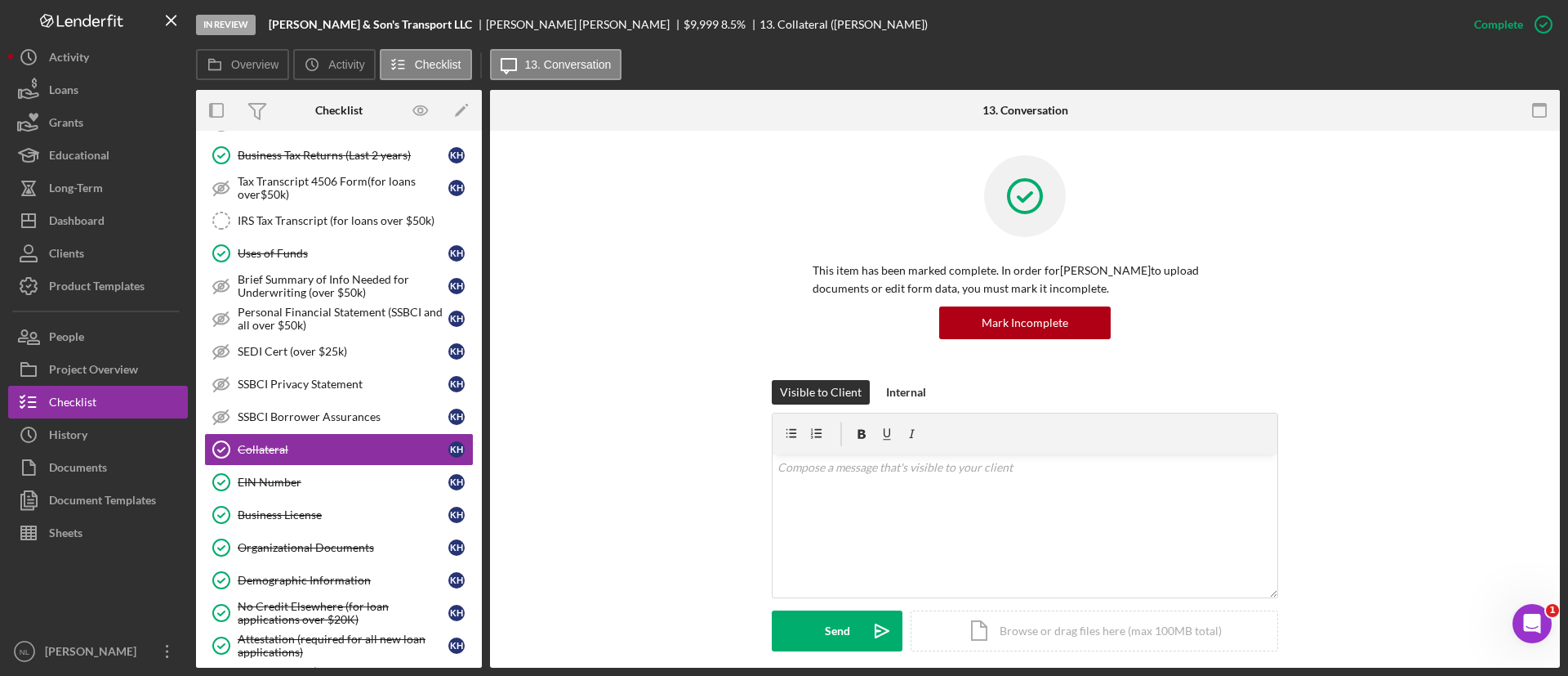
scroll to position [744, 0]
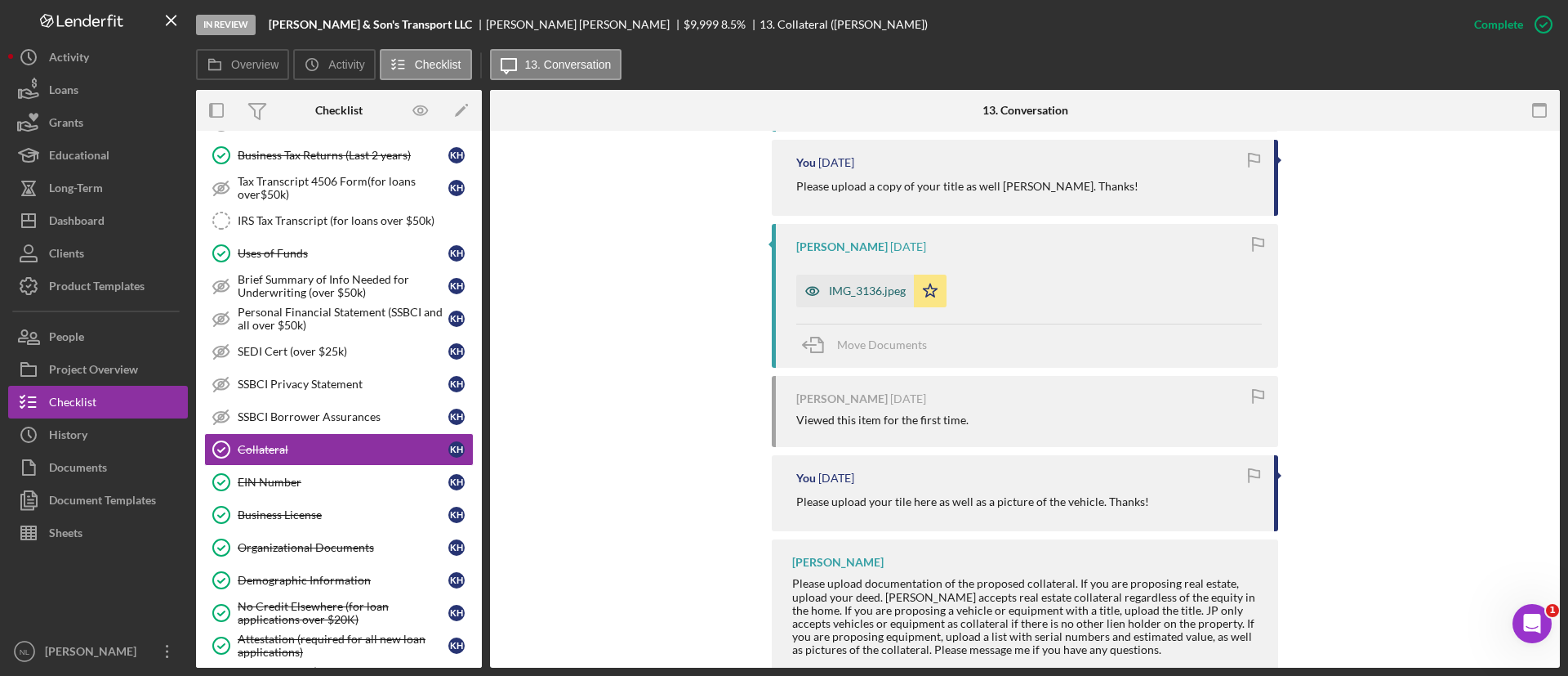
click at [857, 295] on div "IMG_3136.jpeg" at bounding box center [867, 290] width 77 height 13
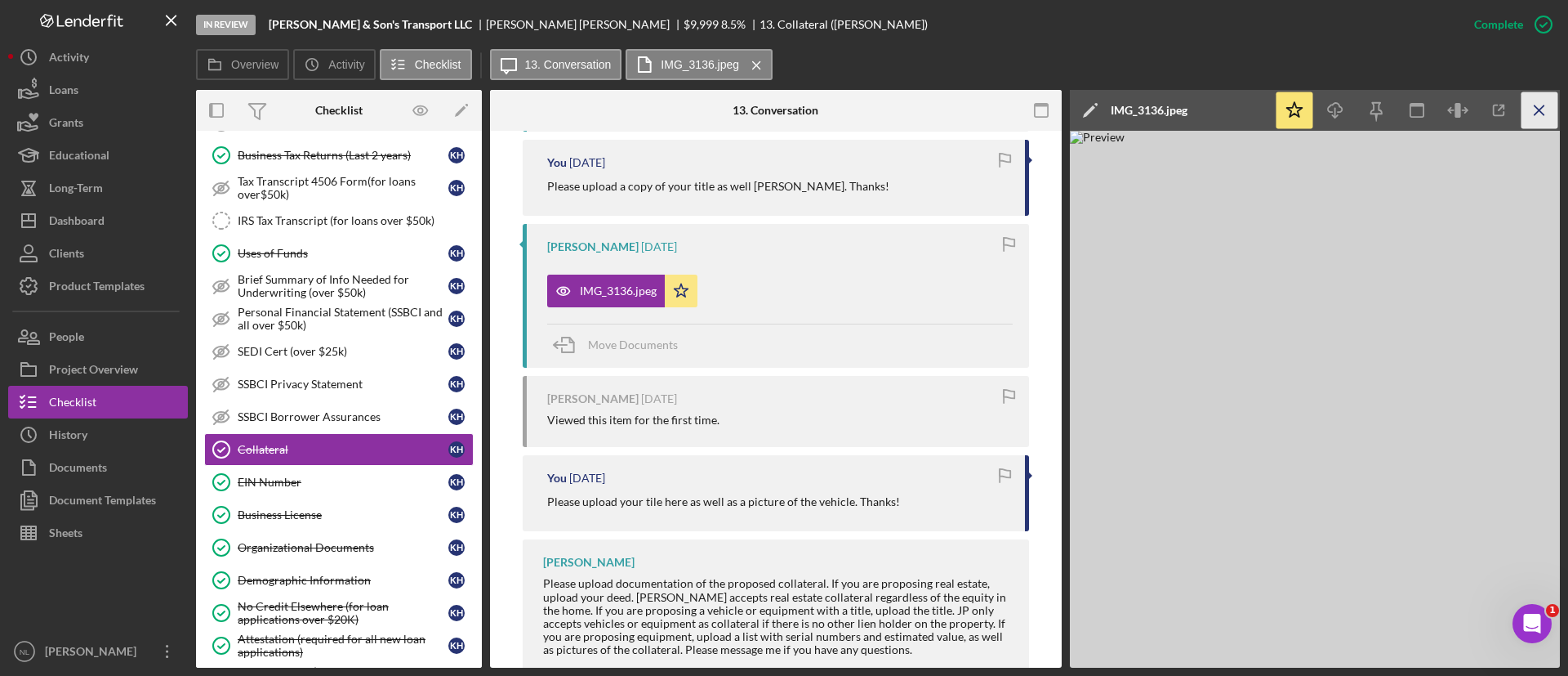
click at [1546, 98] on icon "Icon/Menu Close" at bounding box center [1540, 110] width 36 height 36
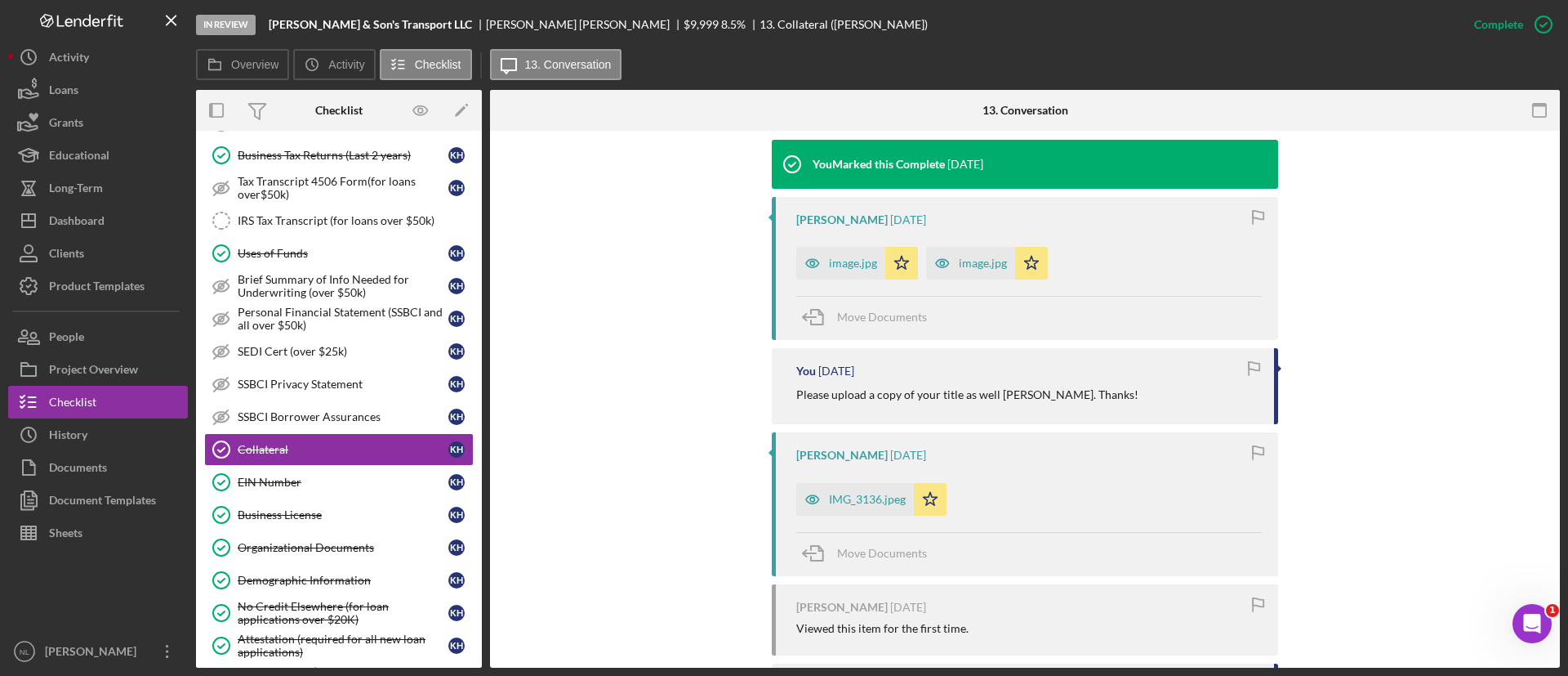
scroll to position [527, 0]
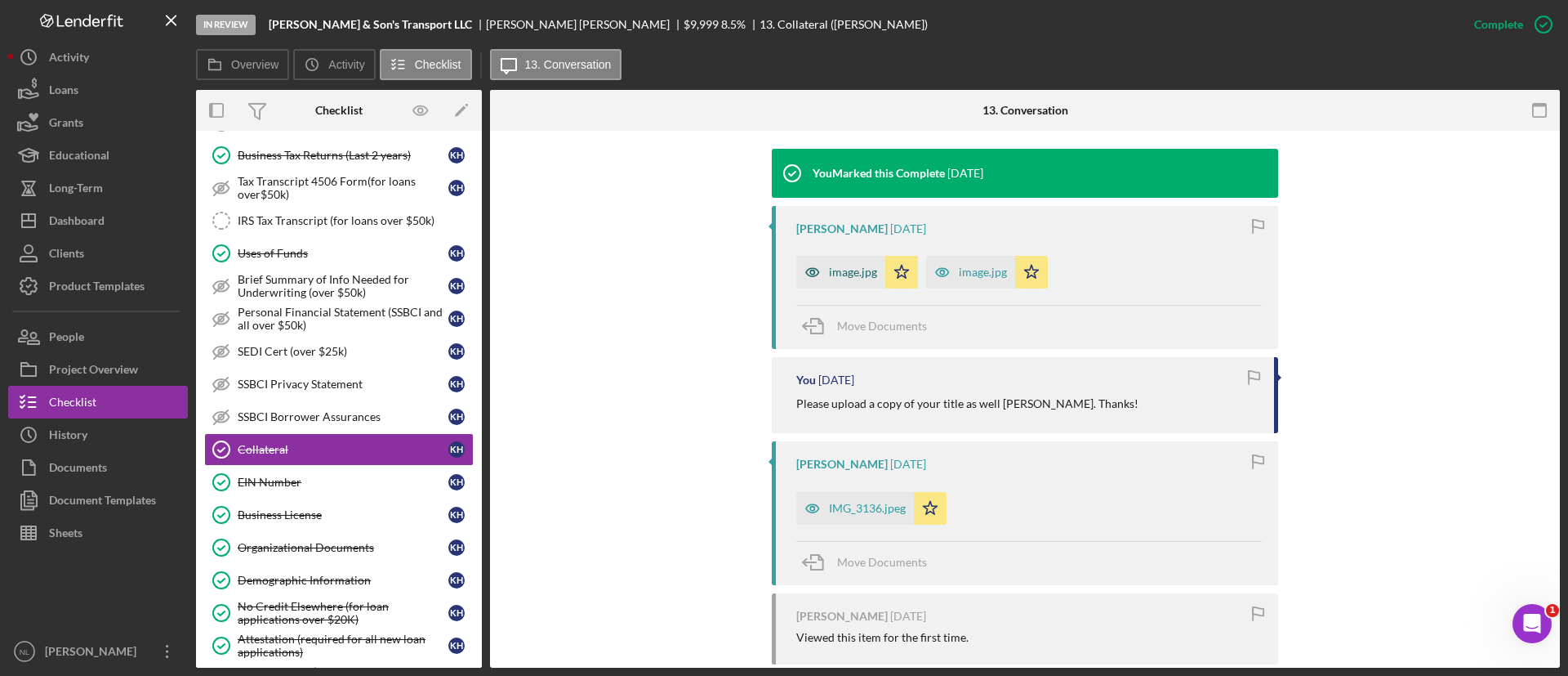
click at [865, 280] on div "image.jpg" at bounding box center [841, 271] width 89 height 33
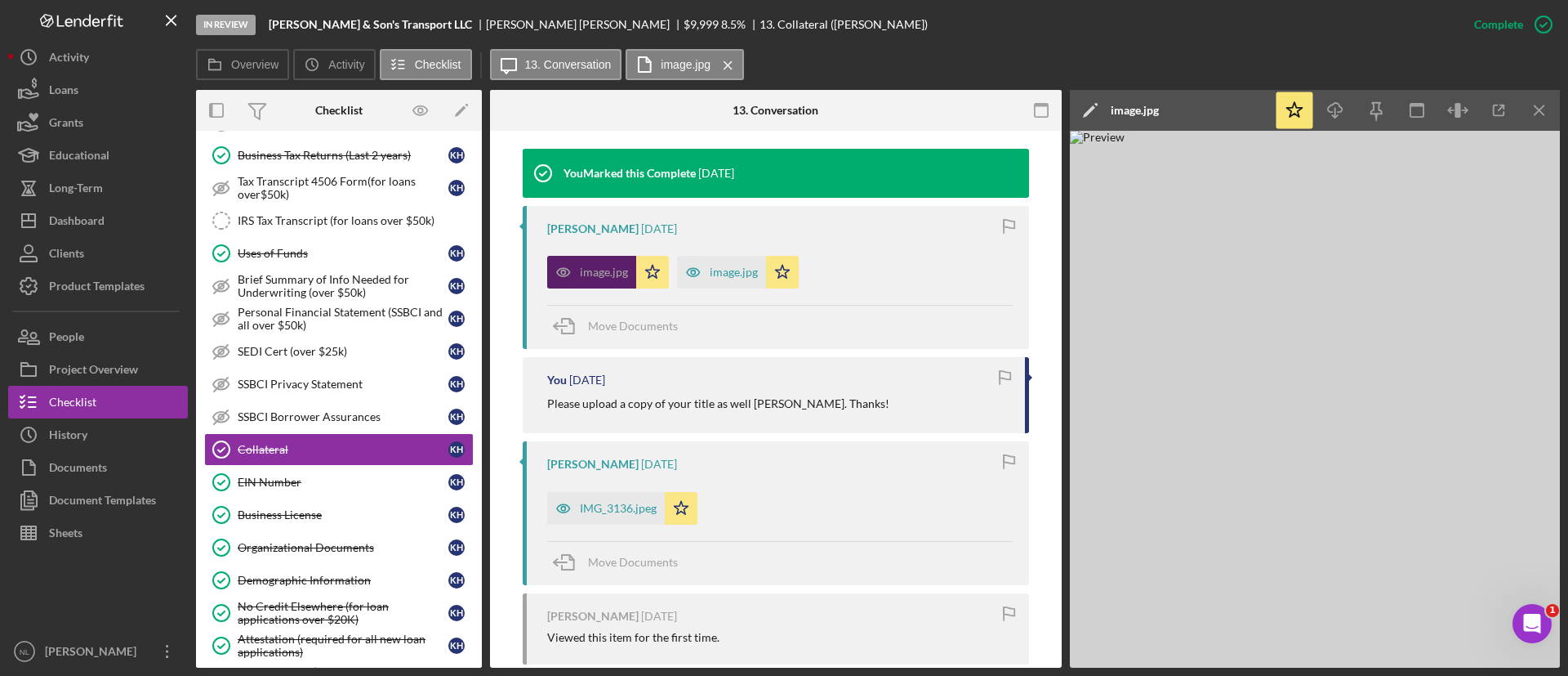
click at [865, 280] on div "image.jpg Icon/Star image.jpg Icon/Star" at bounding box center [780, 268] width 466 height 41
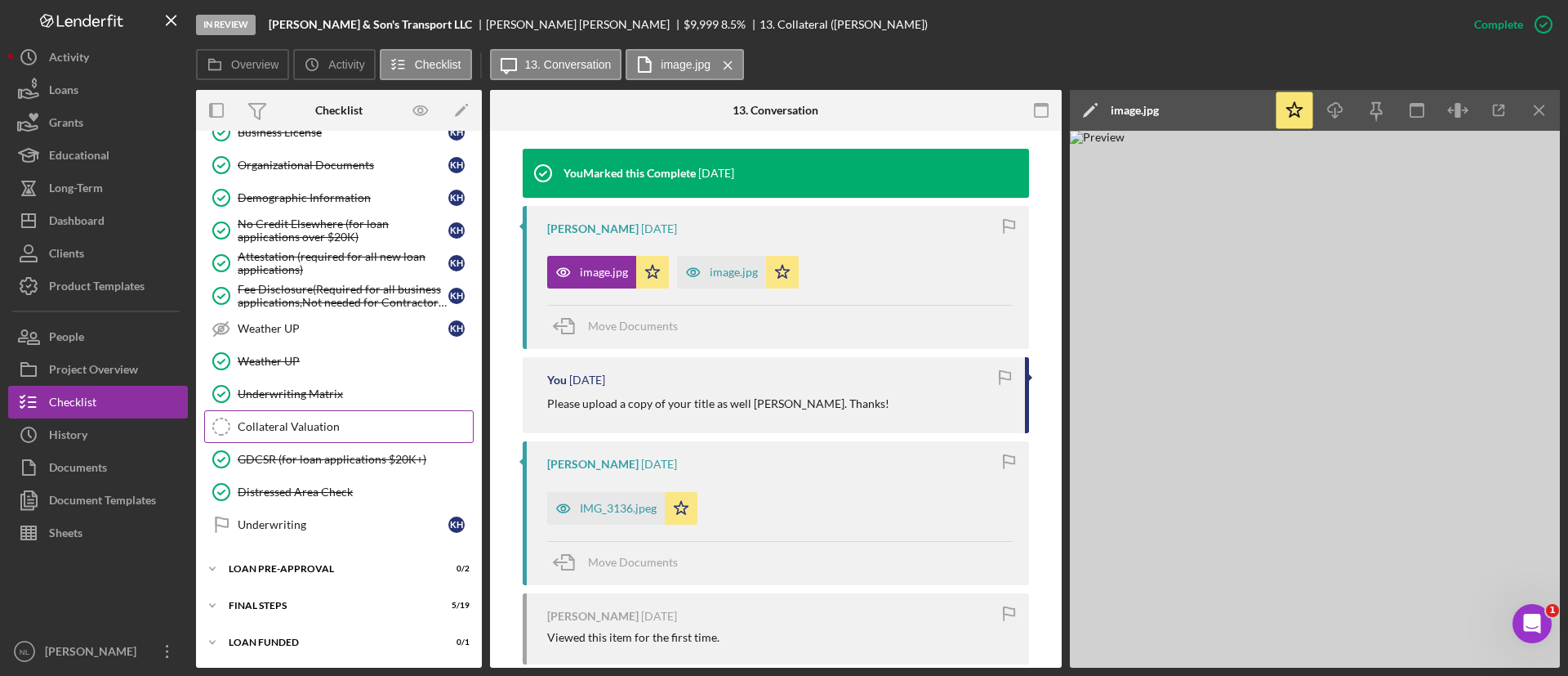
click at [309, 415] on link "Collateral Valuation Collateral Valuation" at bounding box center [339, 426] width 270 height 33
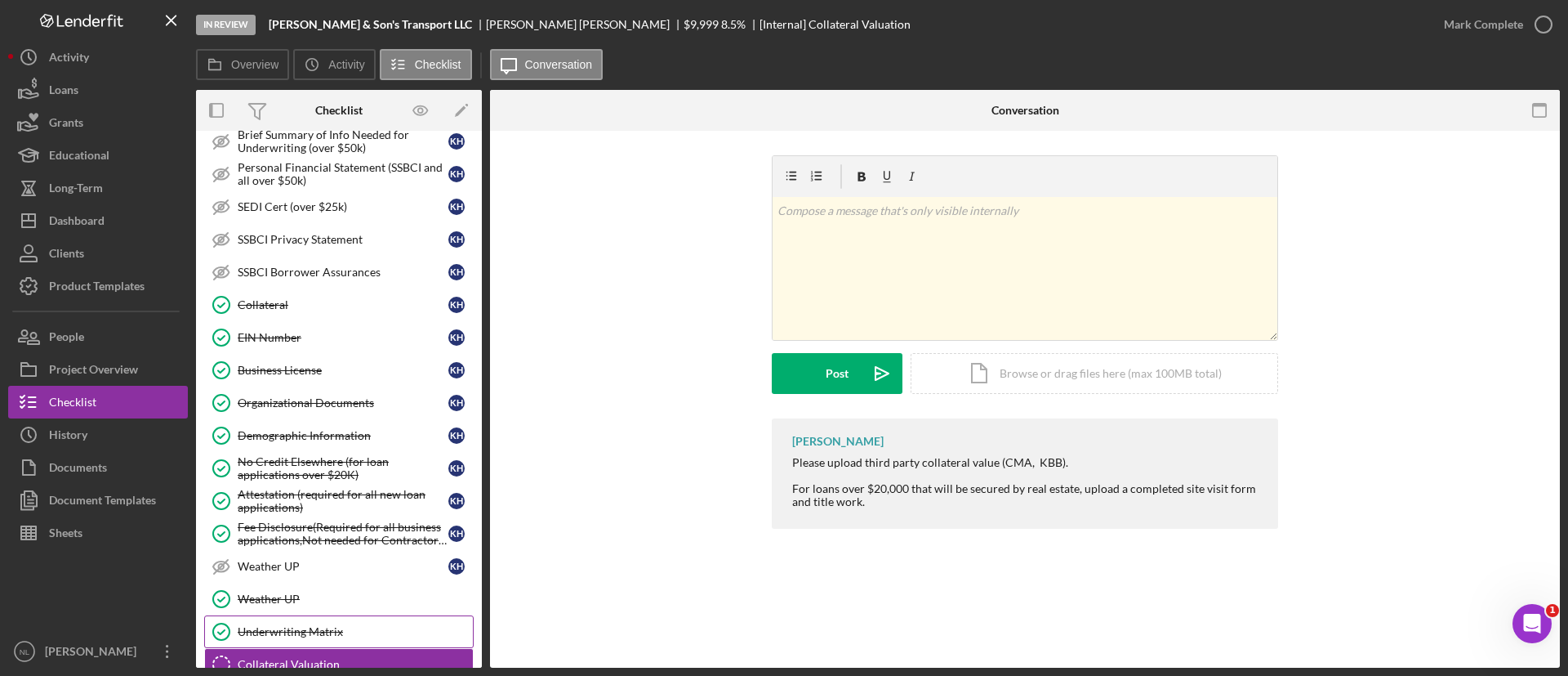
scroll to position [1226, 0]
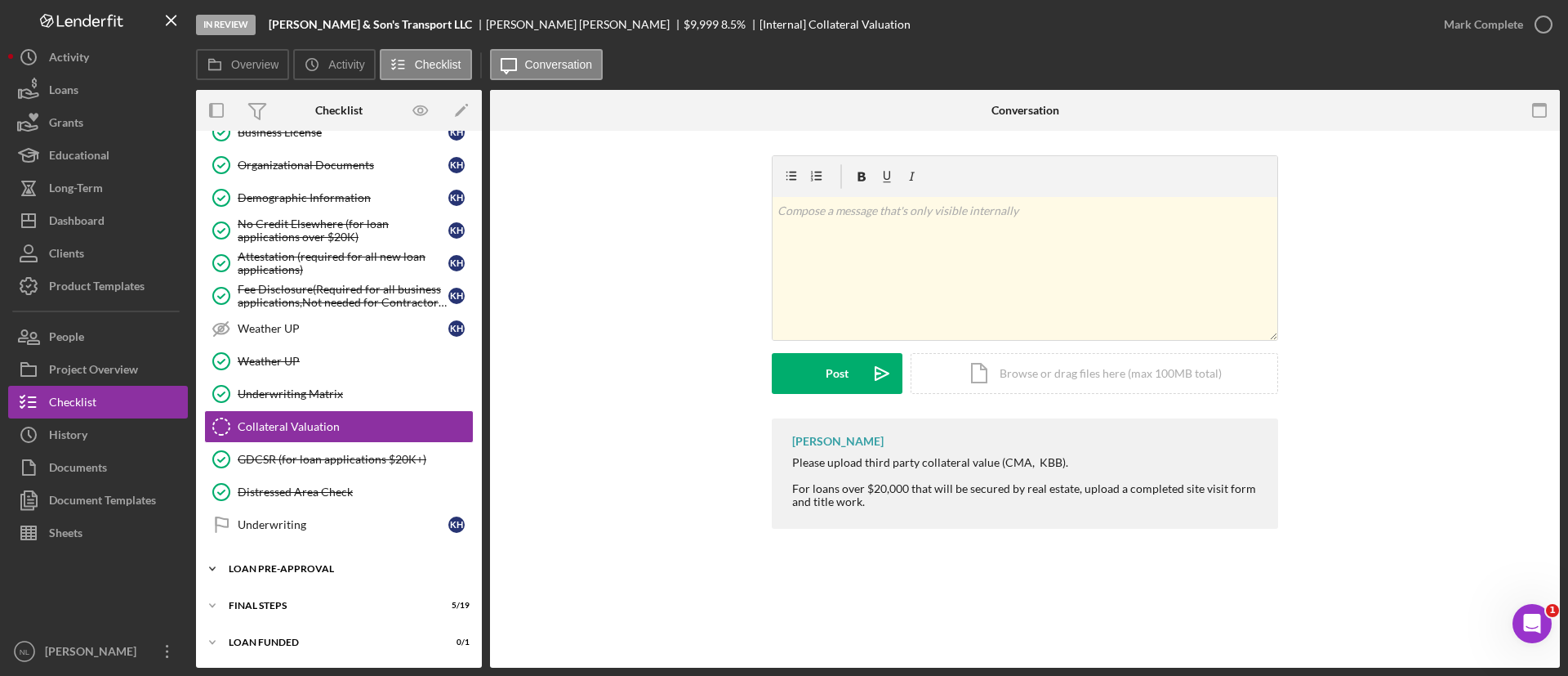
click at [357, 580] on div "Icon/Expander LOAN PRE-APPROVAL 0 / 2" at bounding box center [339, 569] width 286 height 33
click at [332, 607] on div "Loan Approval" at bounding box center [355, 602] width 235 height 13
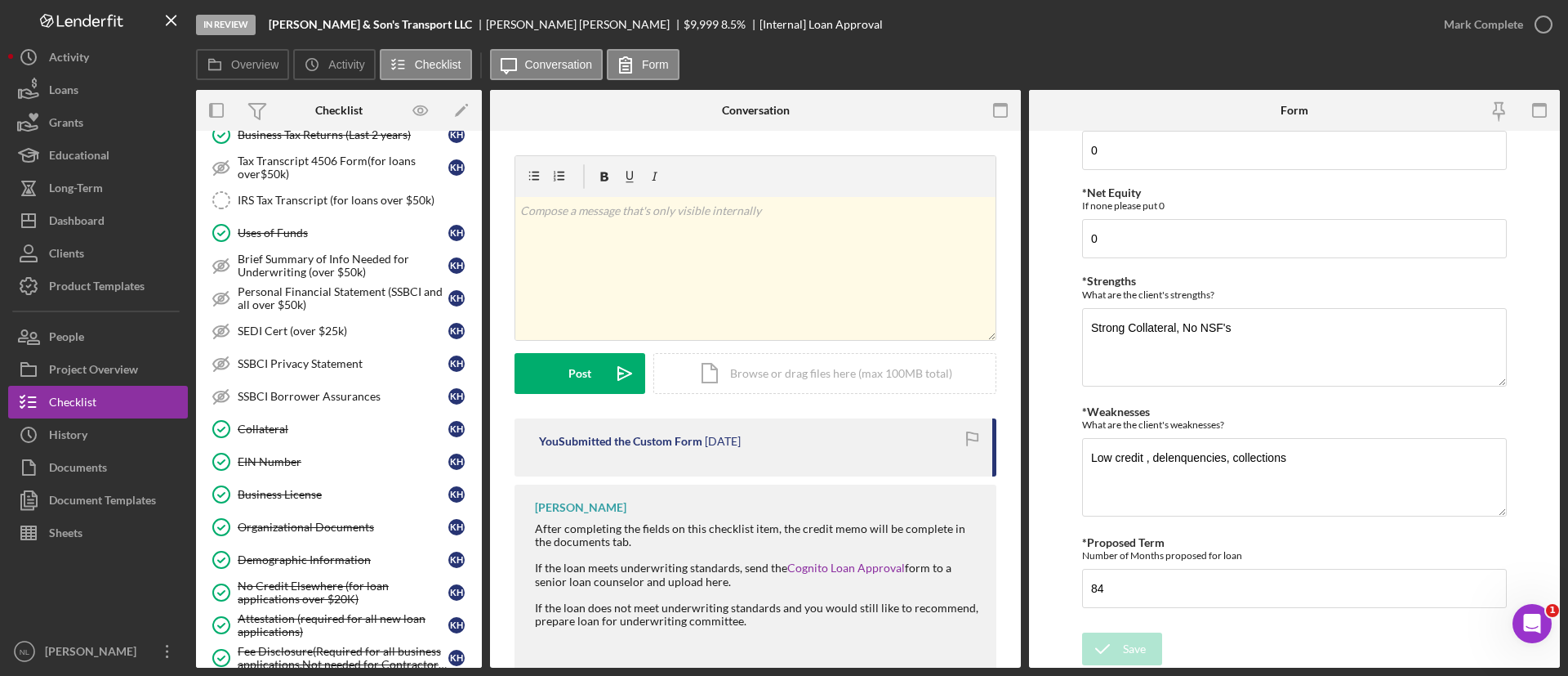
scroll to position [845, 0]
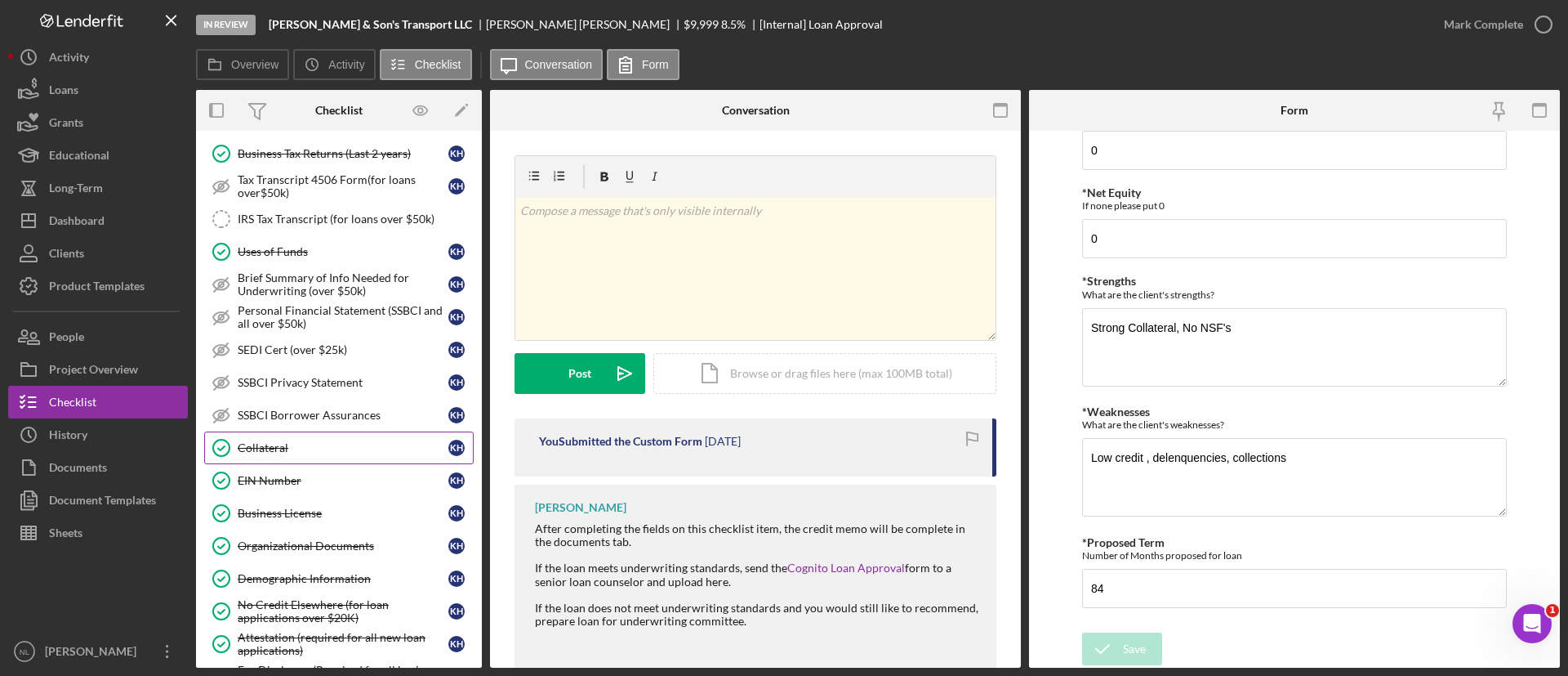
click at [368, 444] on div "Collateral" at bounding box center [343, 447] width 211 height 13
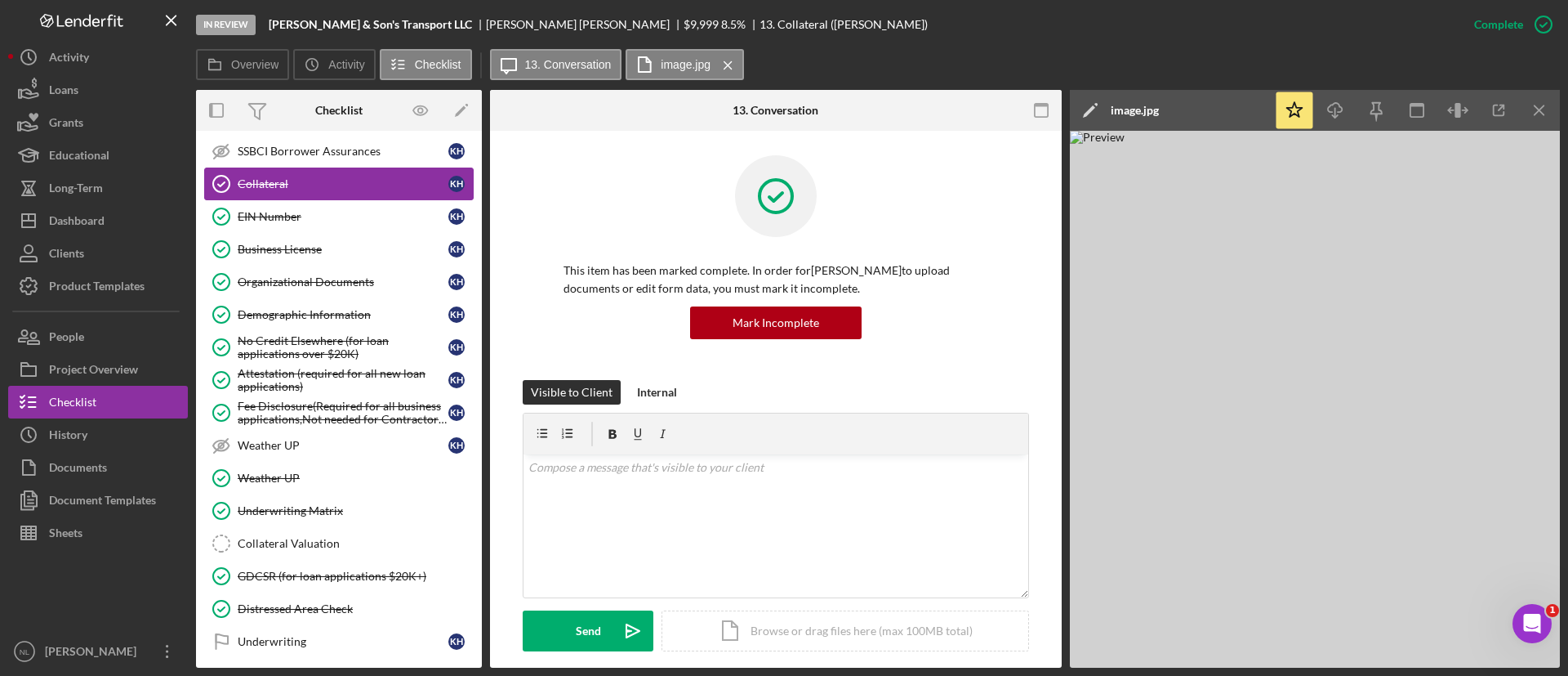
scroll to position [1123, 0]
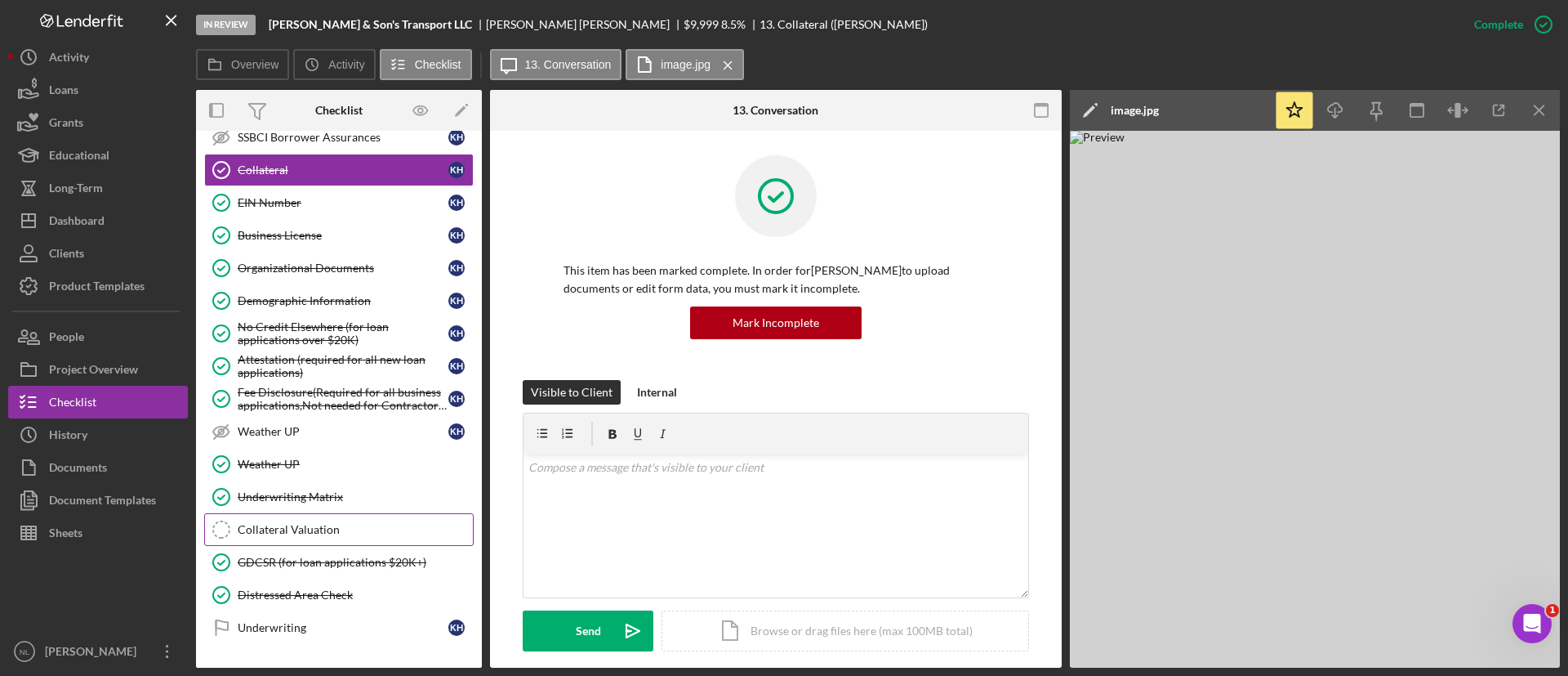
click at [323, 519] on link "Collateral Valuation Collateral Valuation" at bounding box center [339, 529] width 270 height 33
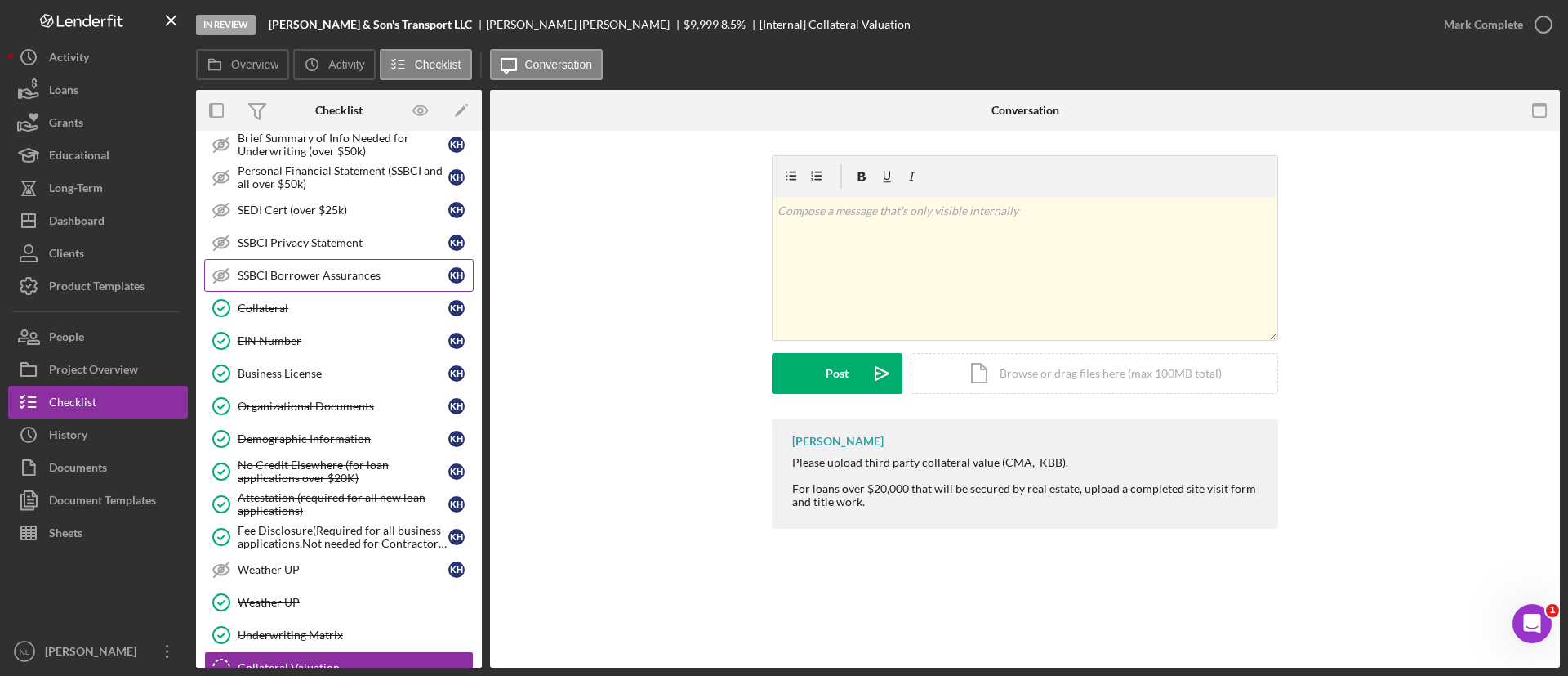
scroll to position [983, 0]
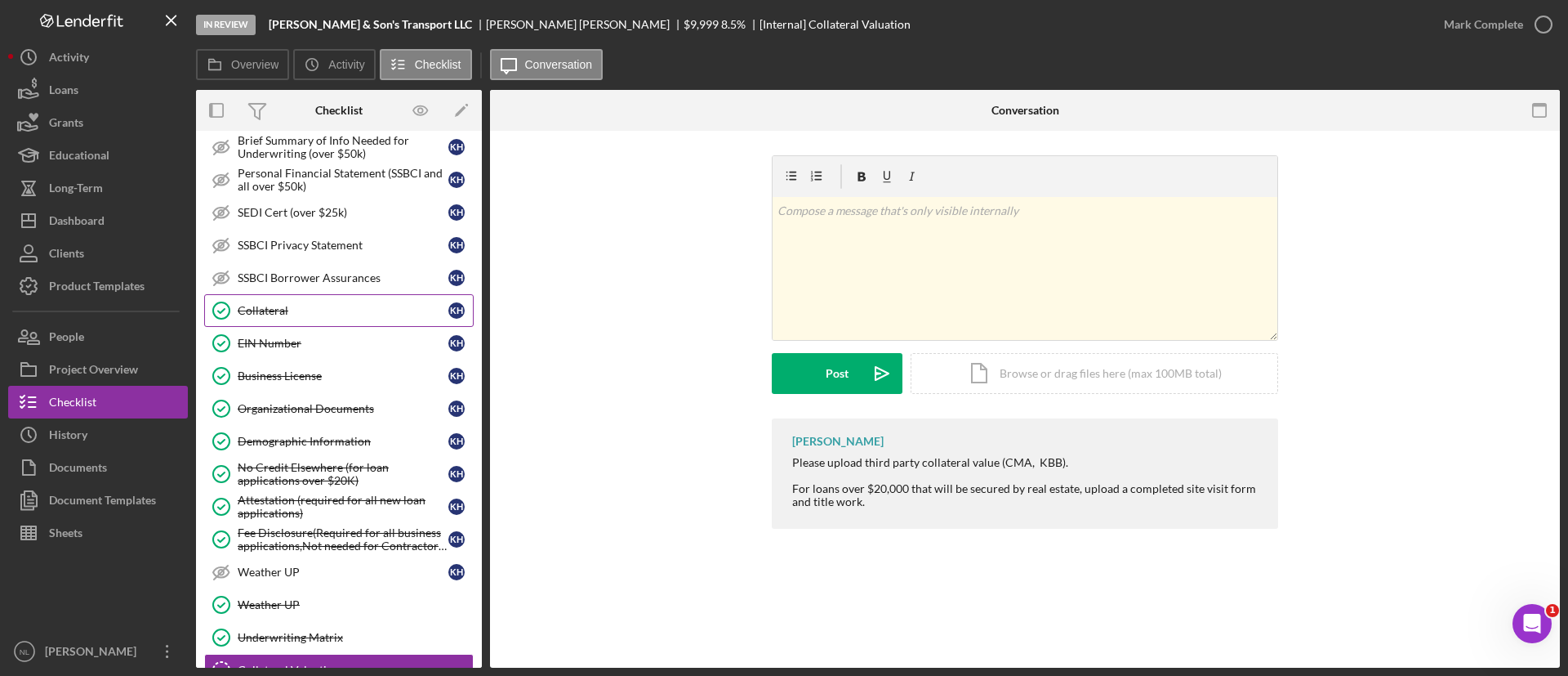
click at [339, 310] on div "Collateral" at bounding box center [343, 310] width 211 height 13
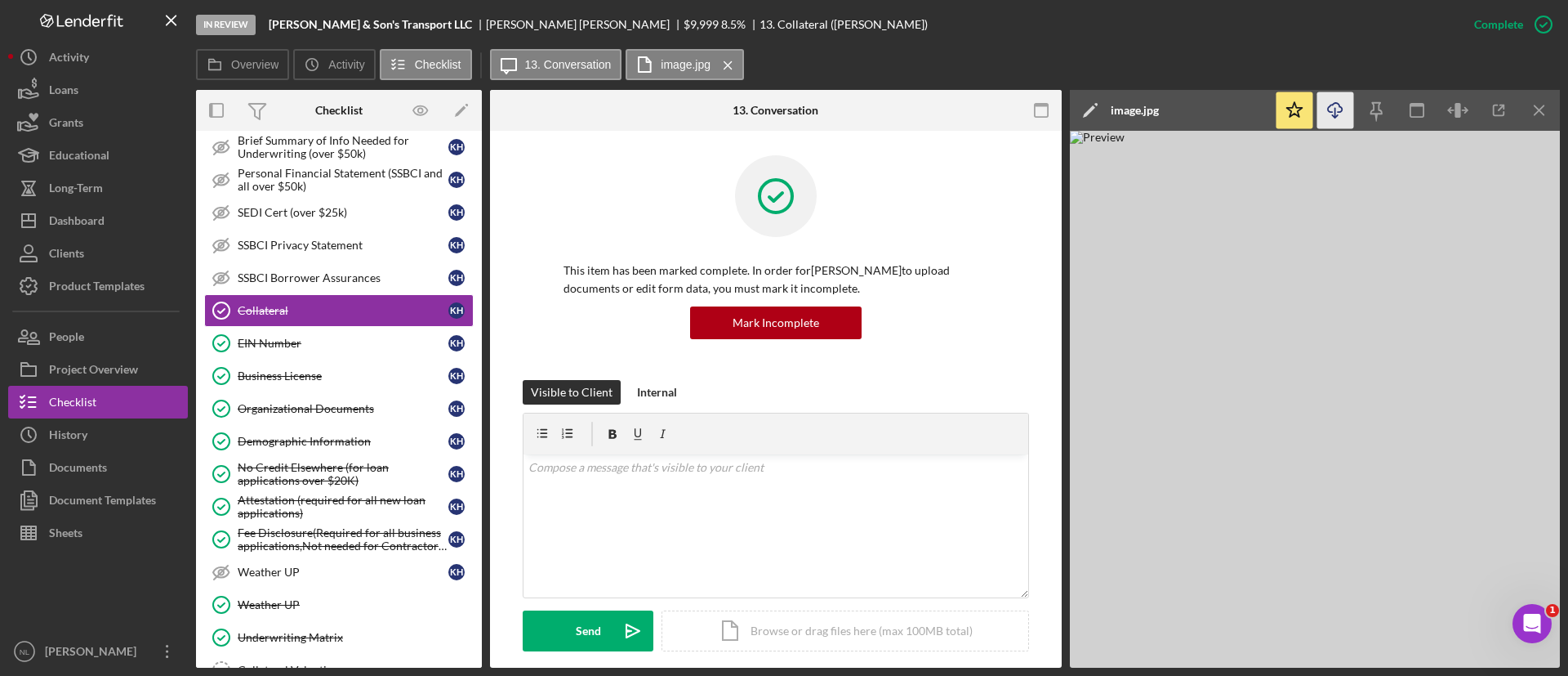
click at [1327, 107] on icon "Icon/Download" at bounding box center [1335, 110] width 36 height 36
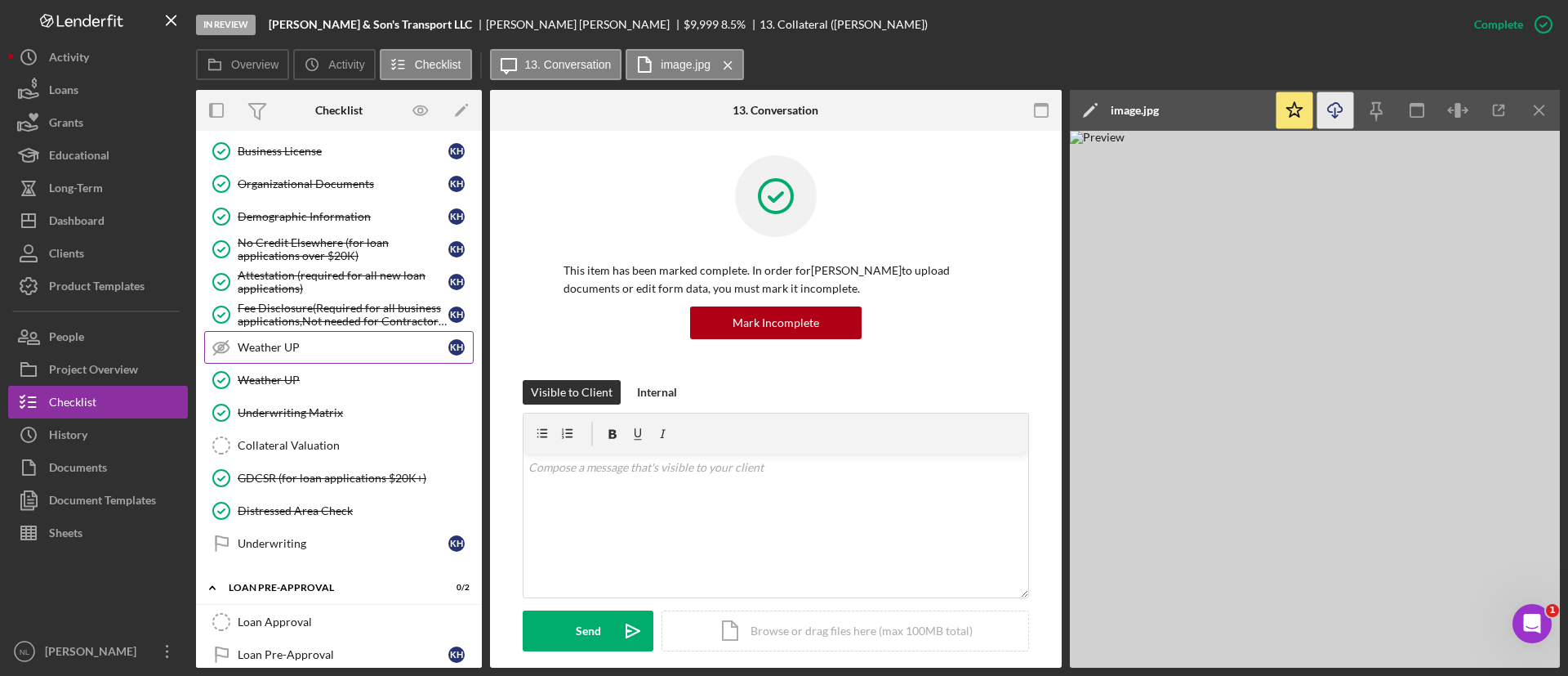
scroll to position [1285, 0]
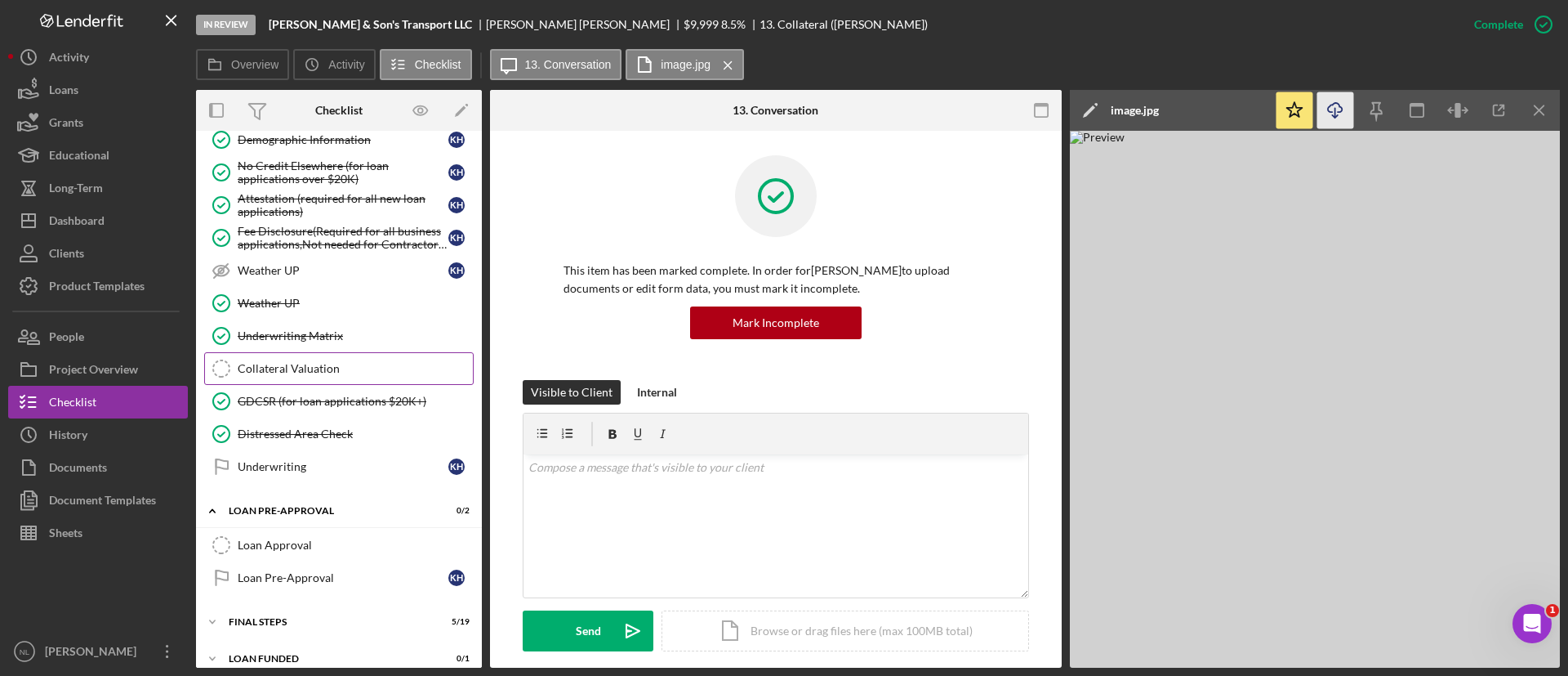
click at [325, 365] on div "Collateral Valuation" at bounding box center [355, 368] width 235 height 13
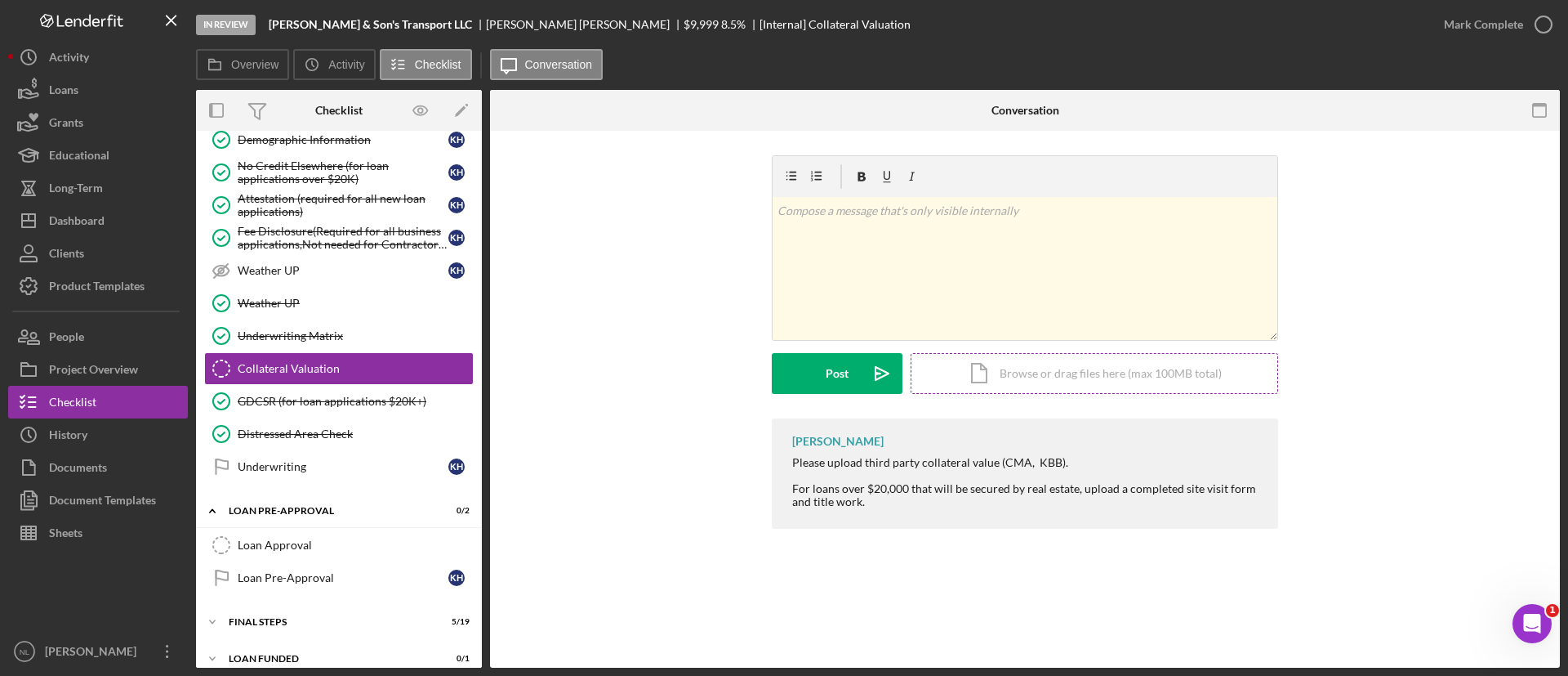
click at [1078, 382] on div "Icon/Document Browse or drag files here (max 100MB total) Tap to choose files o…" at bounding box center [1094, 373] width 367 height 41
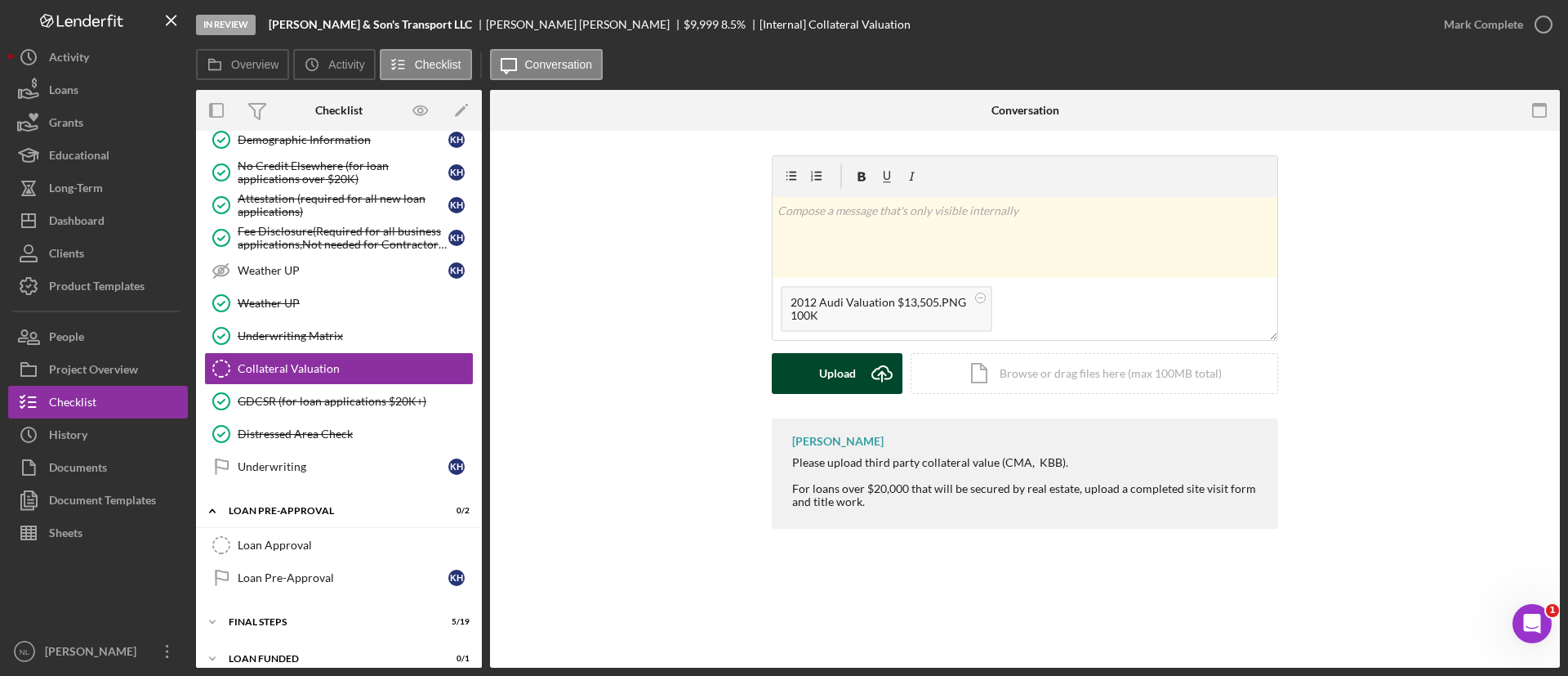
click at [828, 378] on div "Upload" at bounding box center [837, 373] width 36 height 41
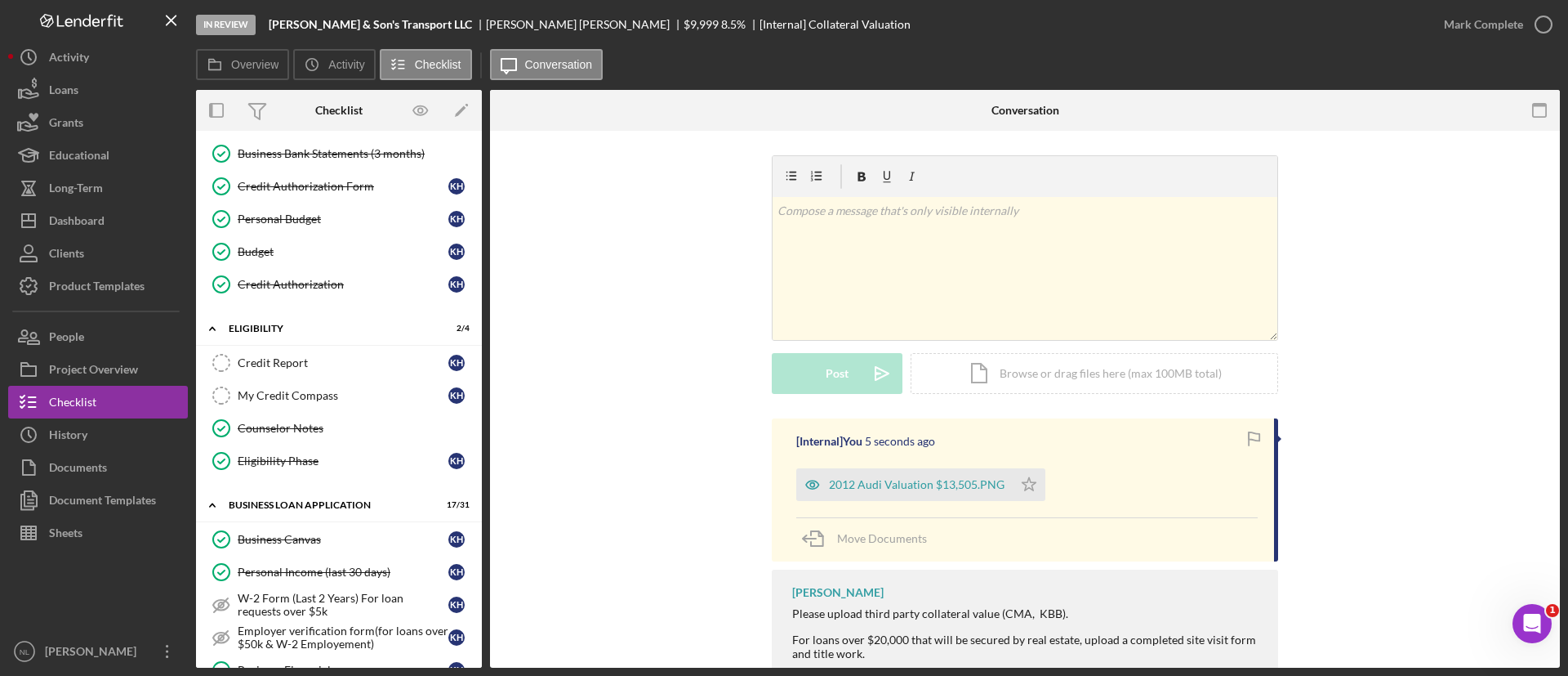
scroll to position [1301, 0]
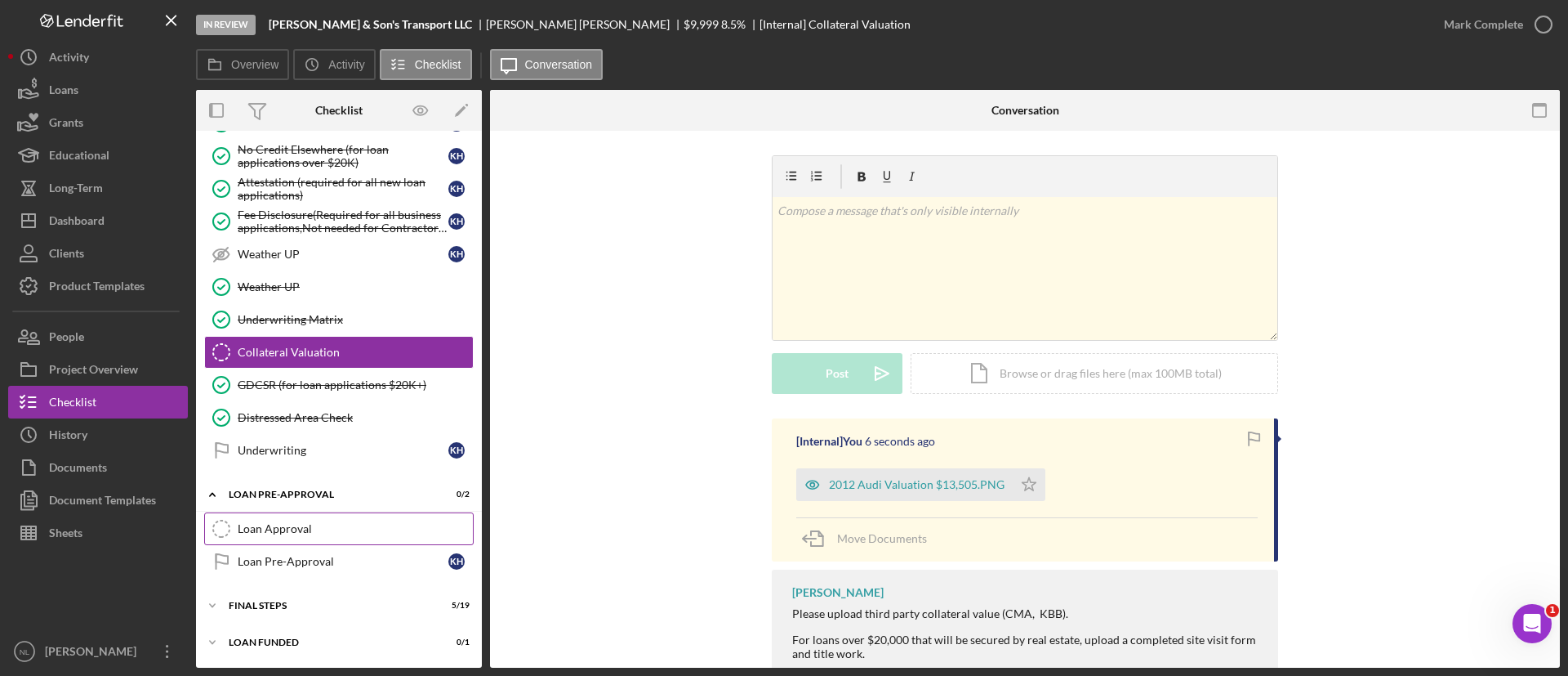
click at [263, 524] on div "Loan Approval" at bounding box center [355, 528] width 235 height 13
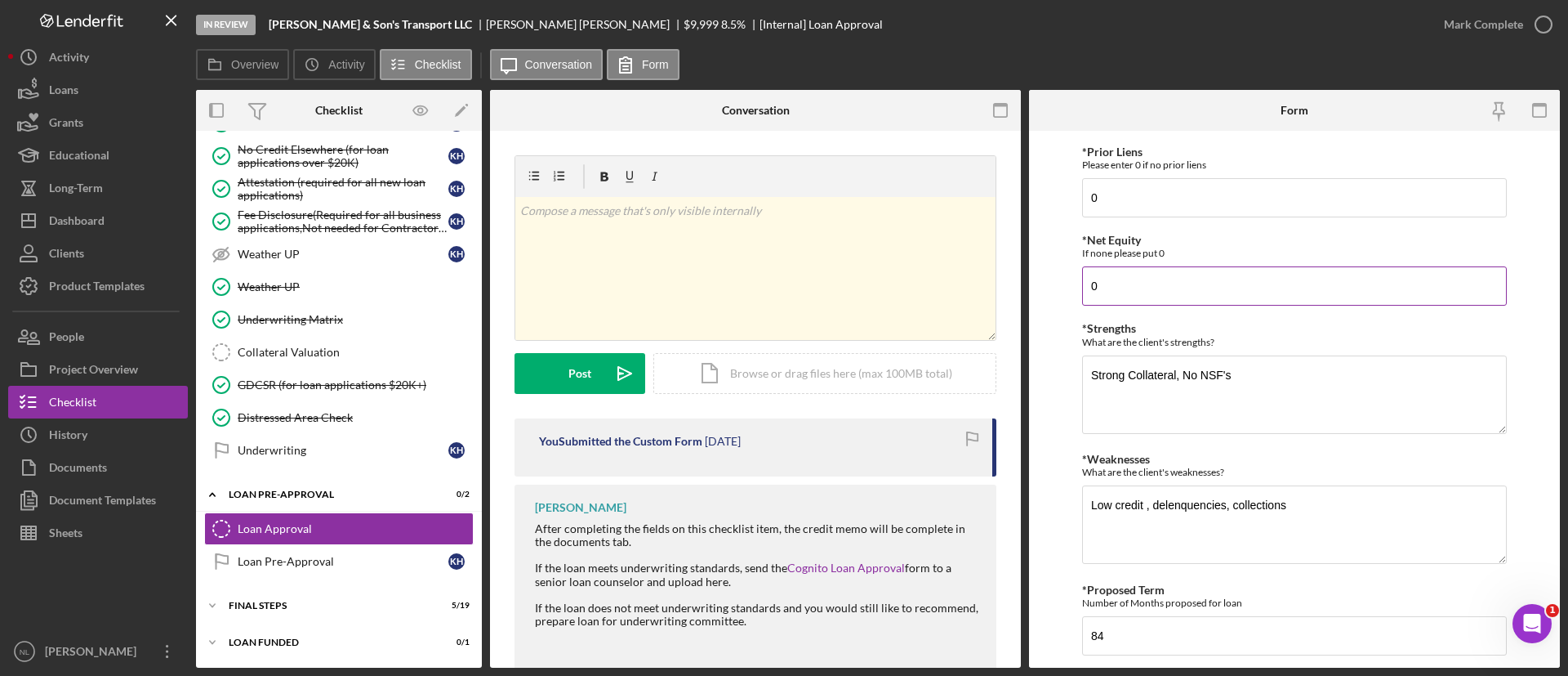
scroll to position [502, 0]
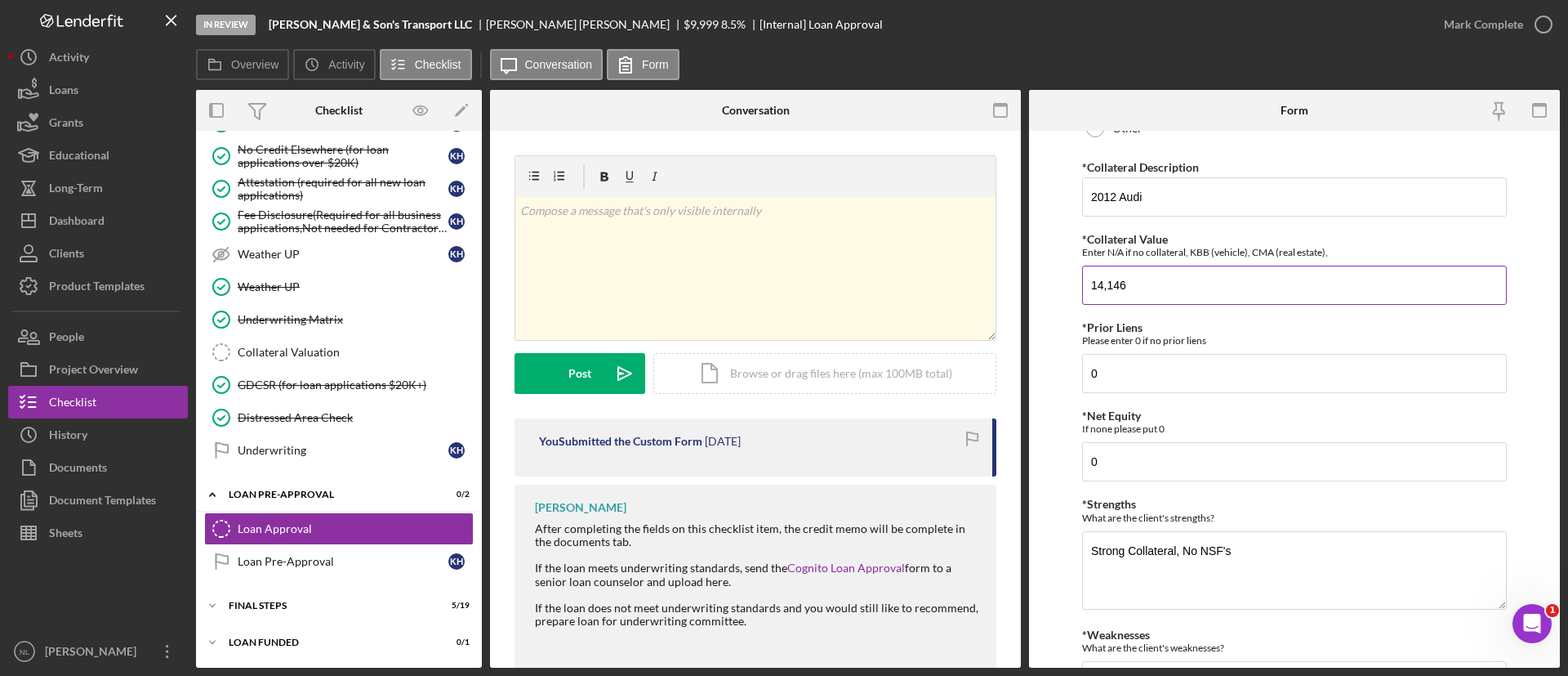
click at [1172, 281] on input "14,146" at bounding box center [1294, 285] width 425 height 39
type input "#"
click at [1172, 281] on input "41" at bounding box center [1294, 285] width 425 height 39
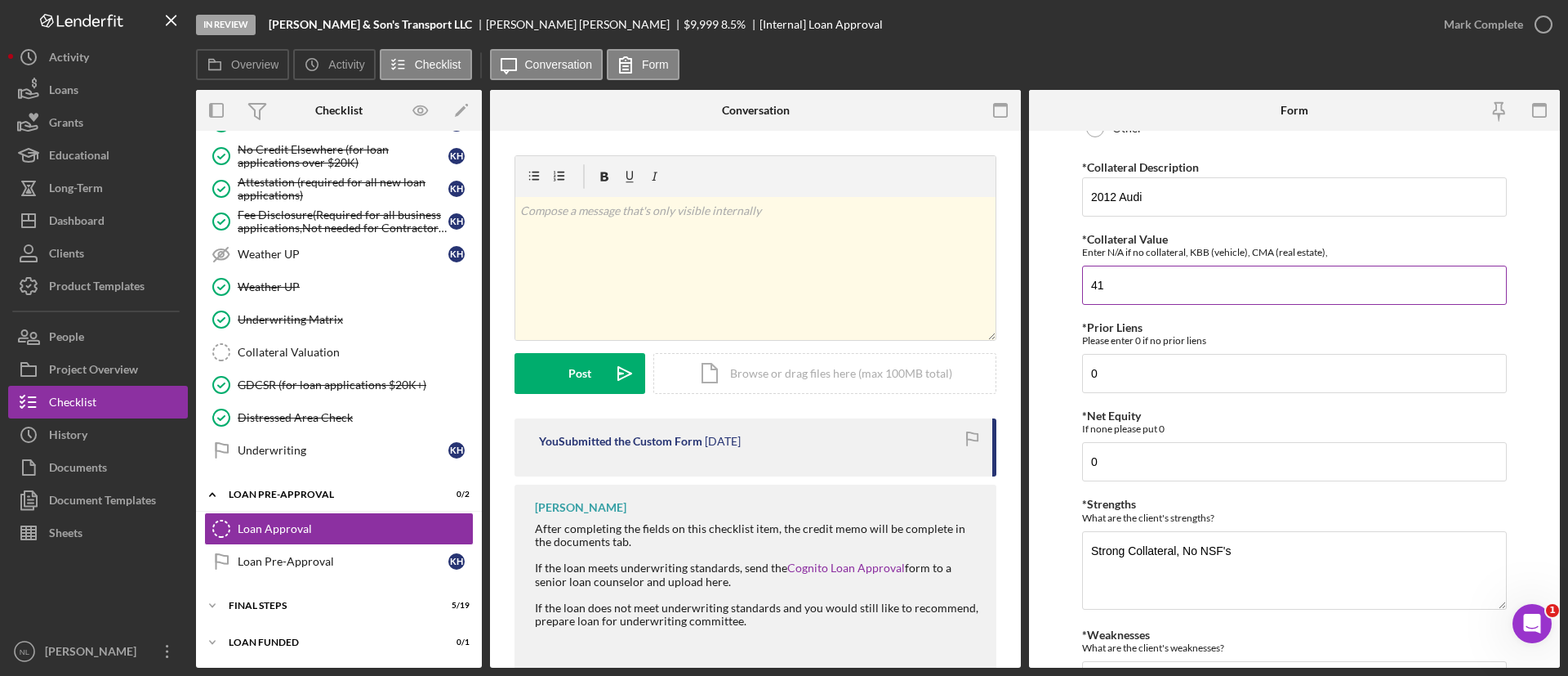
type input "&"
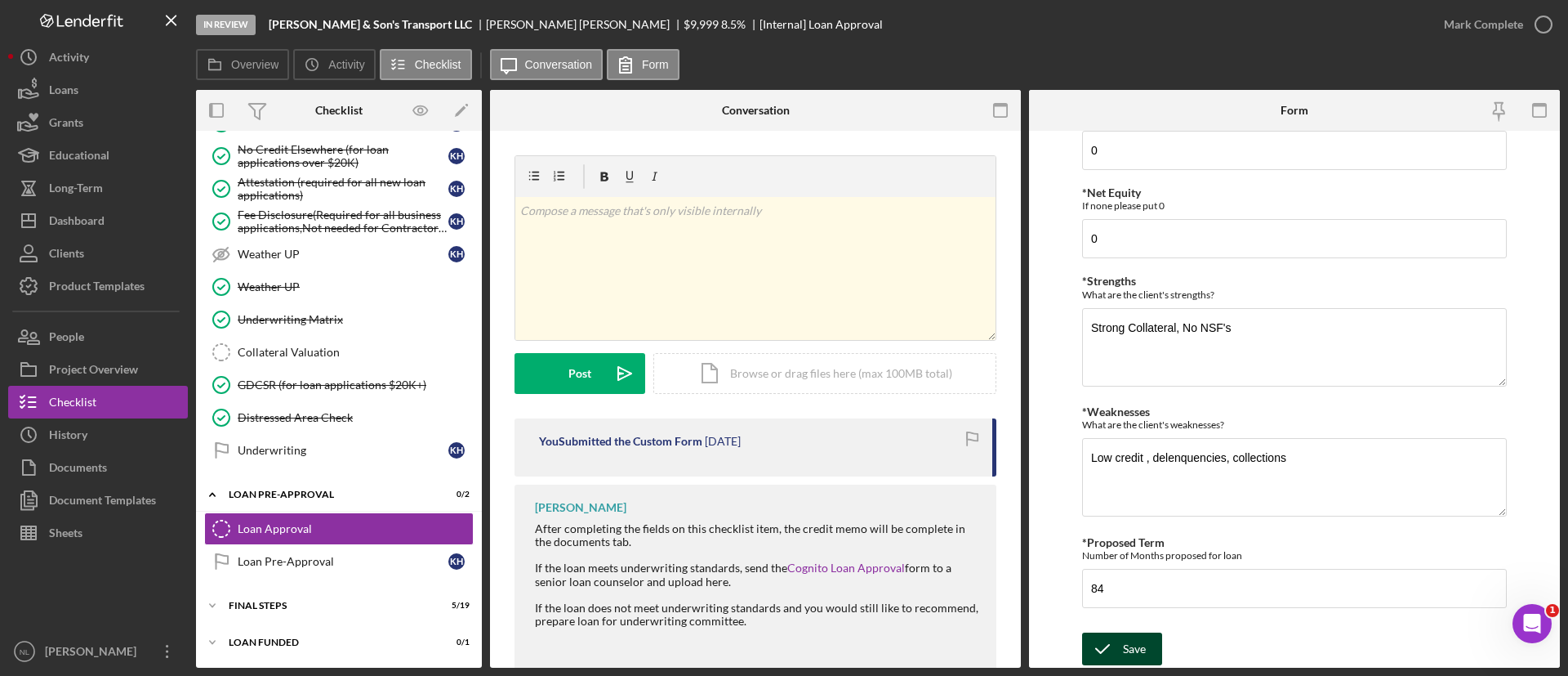
type input "$13,505"
click at [1124, 657] on div "Save" at bounding box center [1134, 648] width 23 height 33
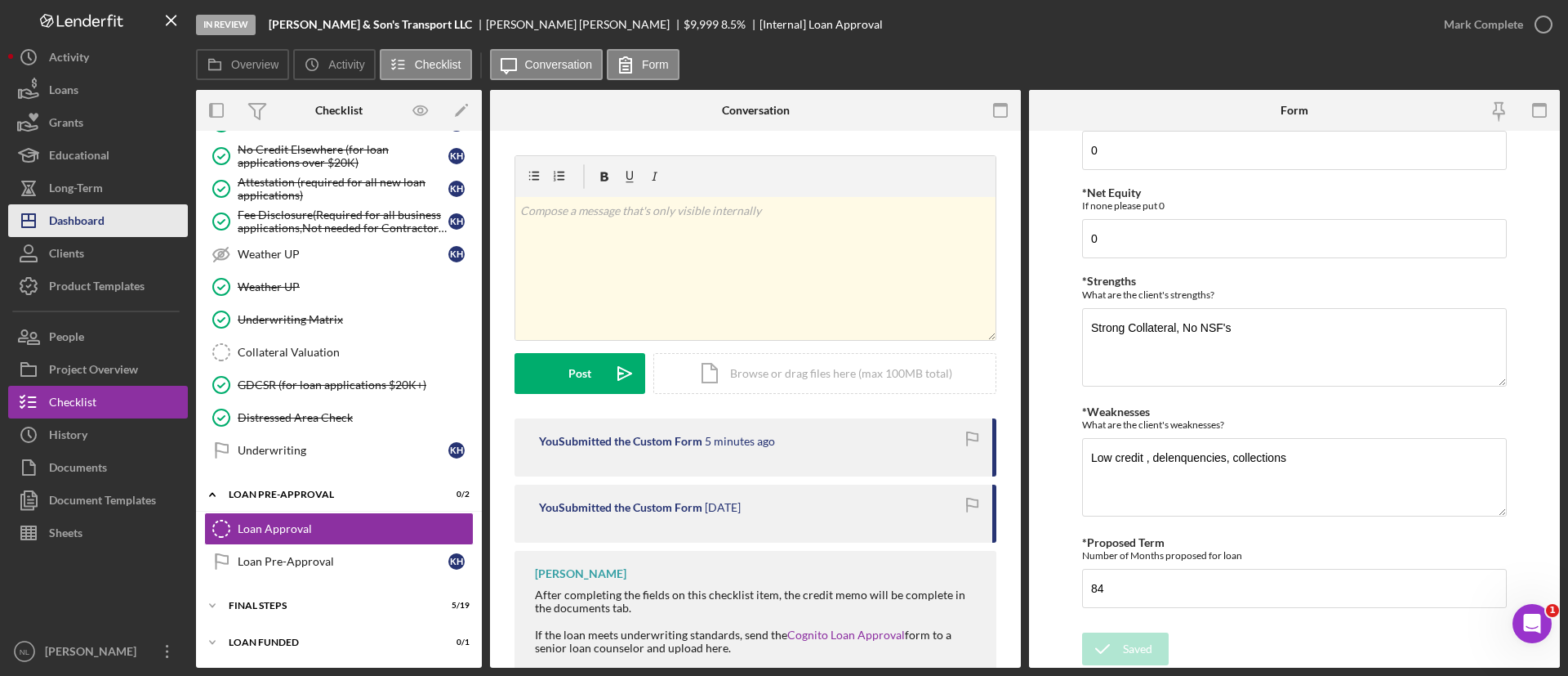
click at [110, 226] on button "Icon/Dashboard Dashboard" at bounding box center [98, 220] width 180 height 33
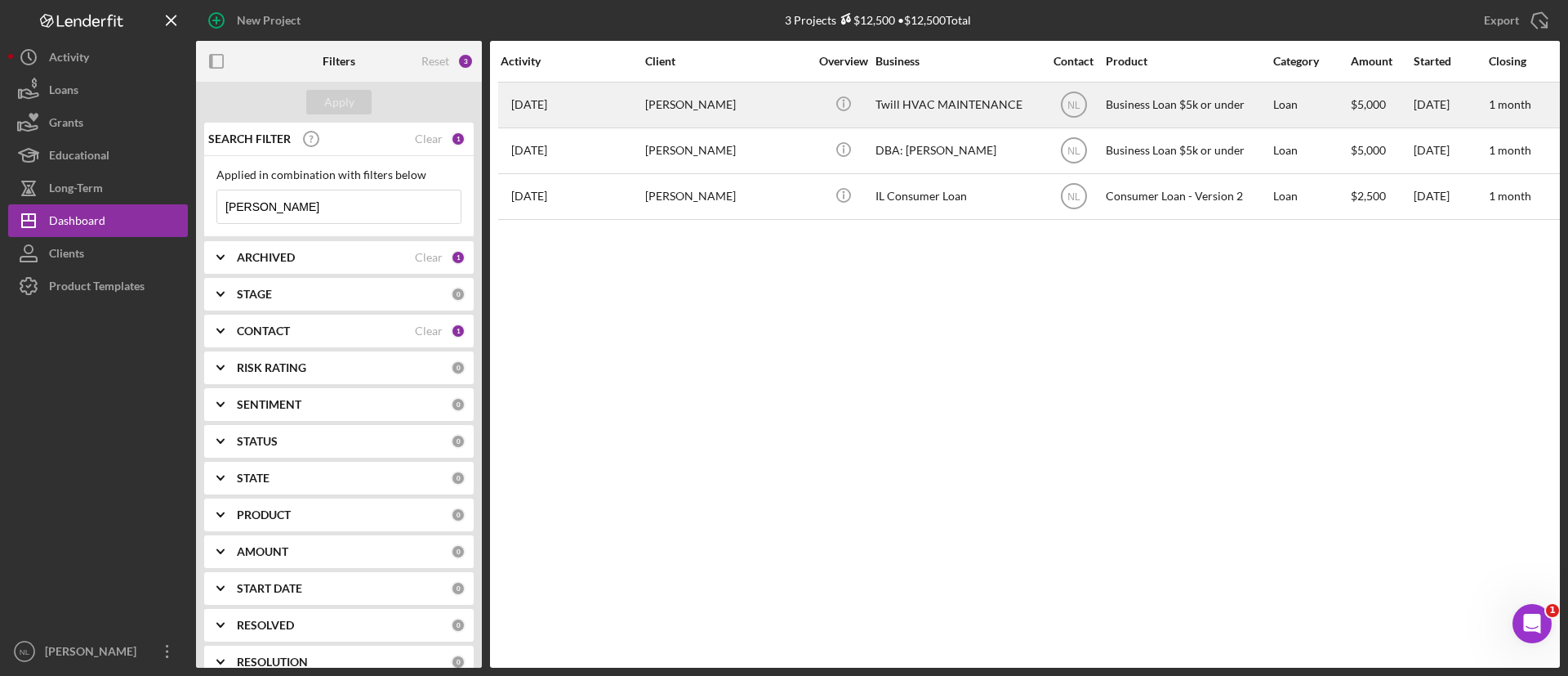
click at [649, 119] on div "[PERSON_NAME]" at bounding box center [727, 105] width 163 height 43
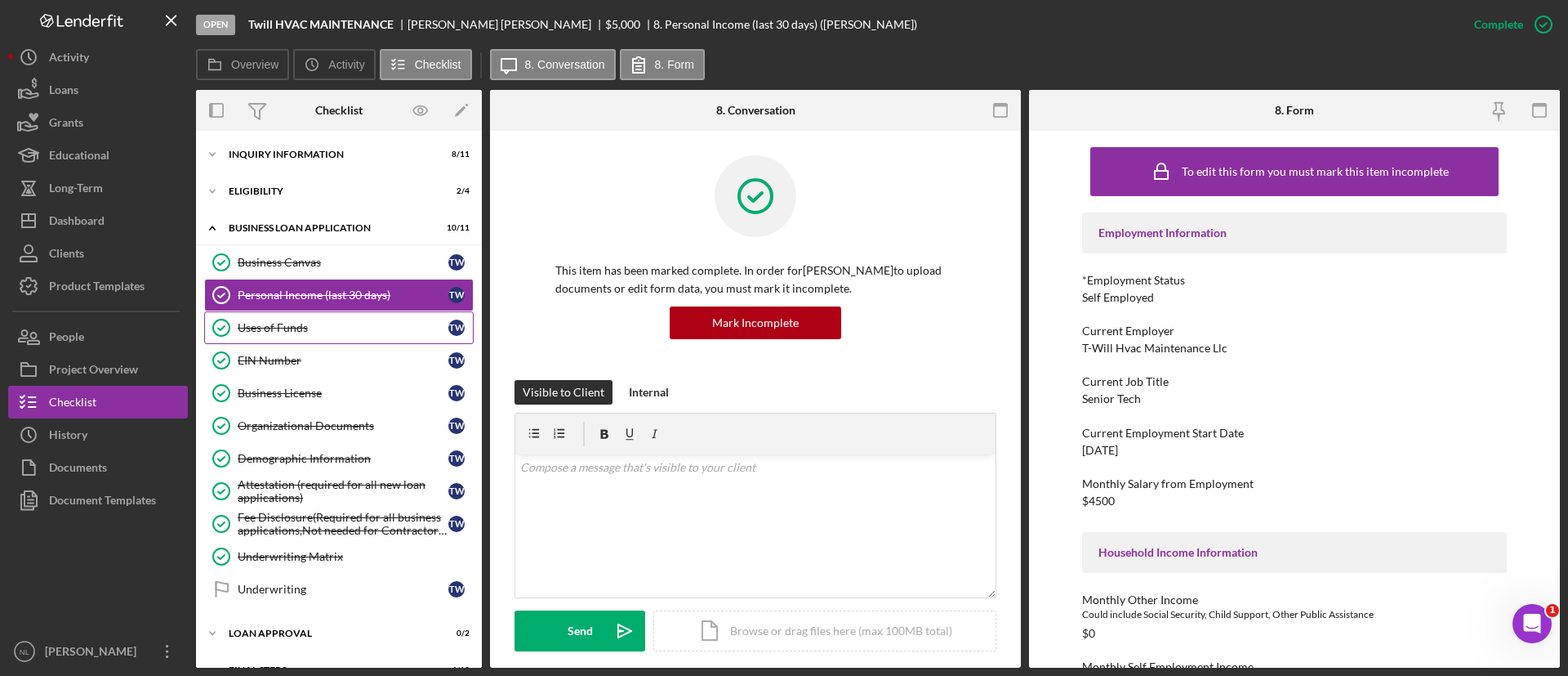
click at [340, 327] on div "Uses of Funds" at bounding box center [343, 327] width 211 height 13
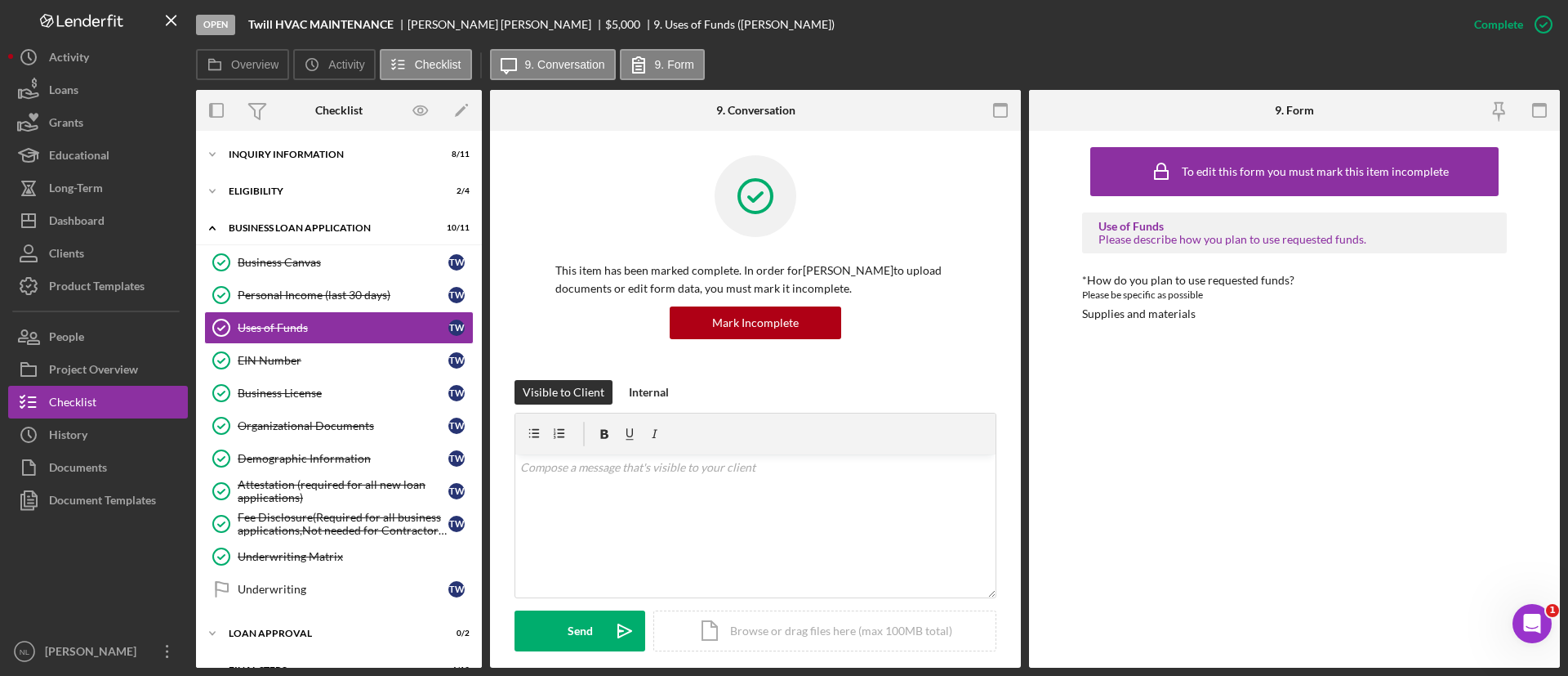
click at [1149, 307] on div "Supplies and materials" at bounding box center [1139, 313] width 114 height 13
click at [1133, 316] on div "Supplies and materials" at bounding box center [1139, 313] width 114 height 13
copy div "Supplies and materials Logo-Reversed Created with Sketch. Icon/Menu Close Icon/…"
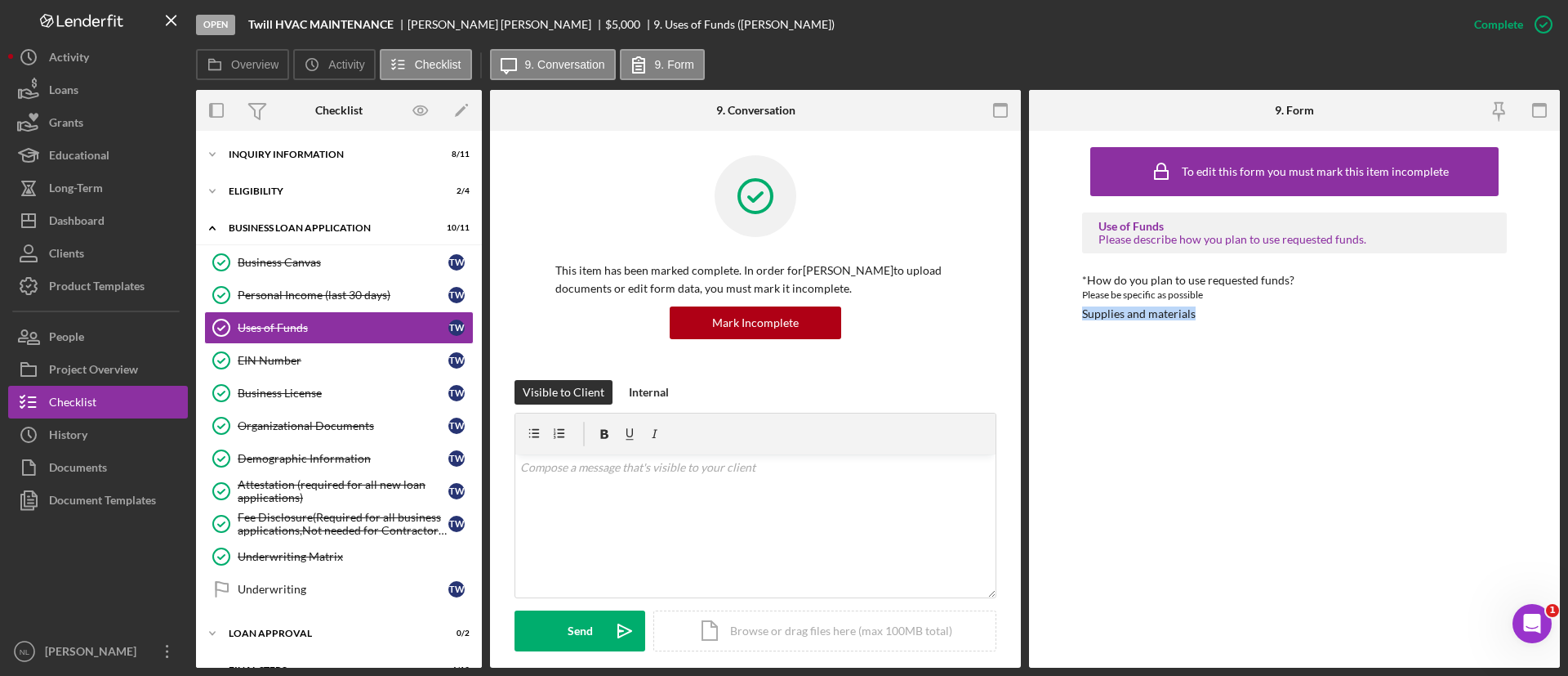
scroll to position [326, 0]
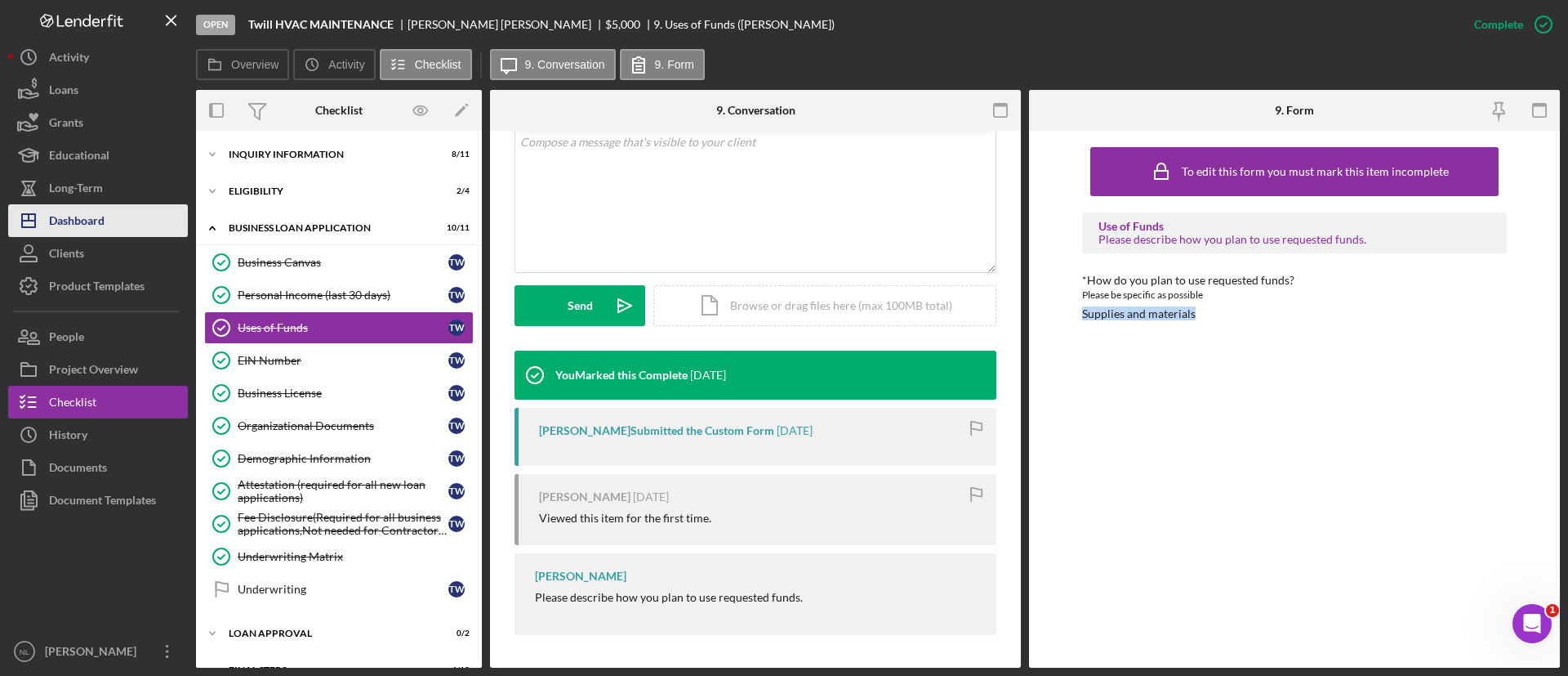
click at [98, 213] on div "Dashboard" at bounding box center [76, 222] width 56 height 36
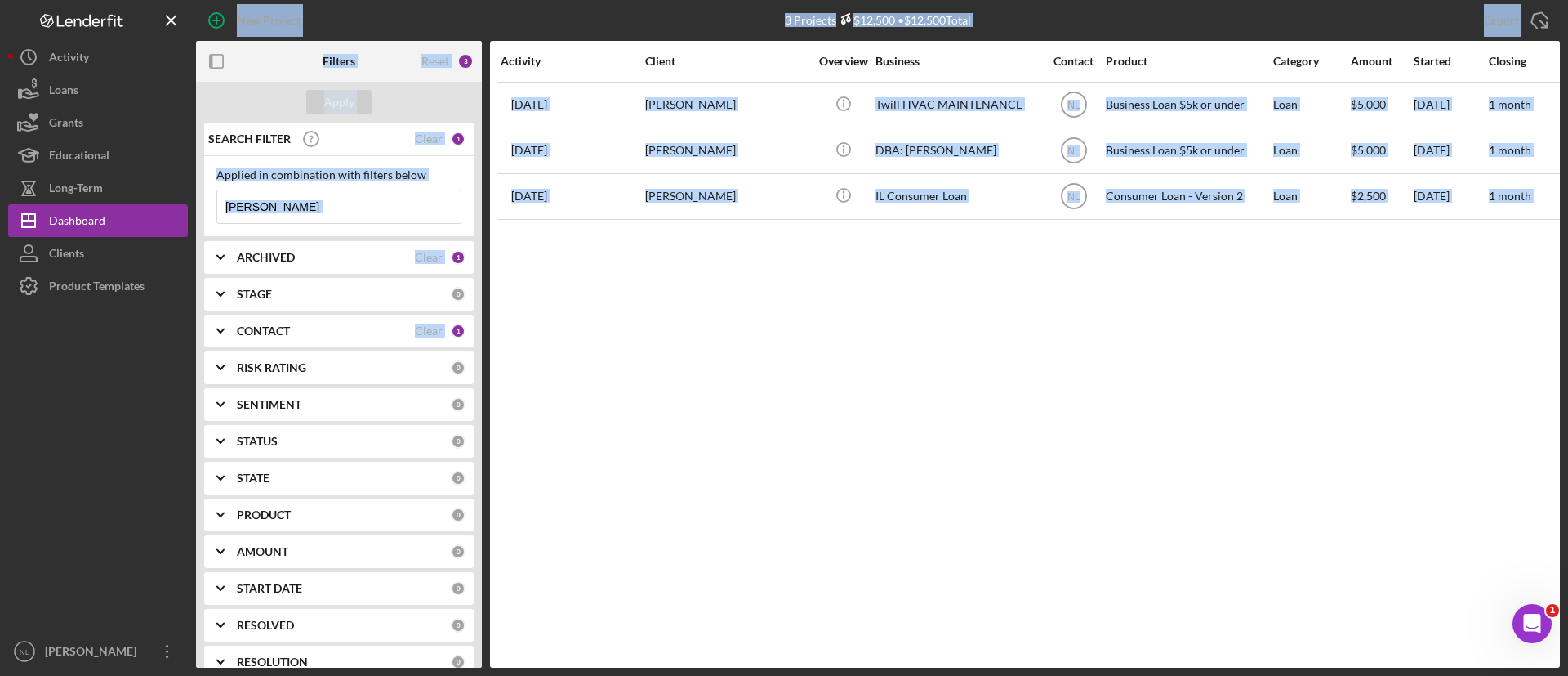
drag, startPoint x: 741, startPoint y: 383, endPoint x: 365, endPoint y: 200, distance: 418.2
click at [365, 200] on input "[PERSON_NAME]" at bounding box center [339, 207] width 243 height 33
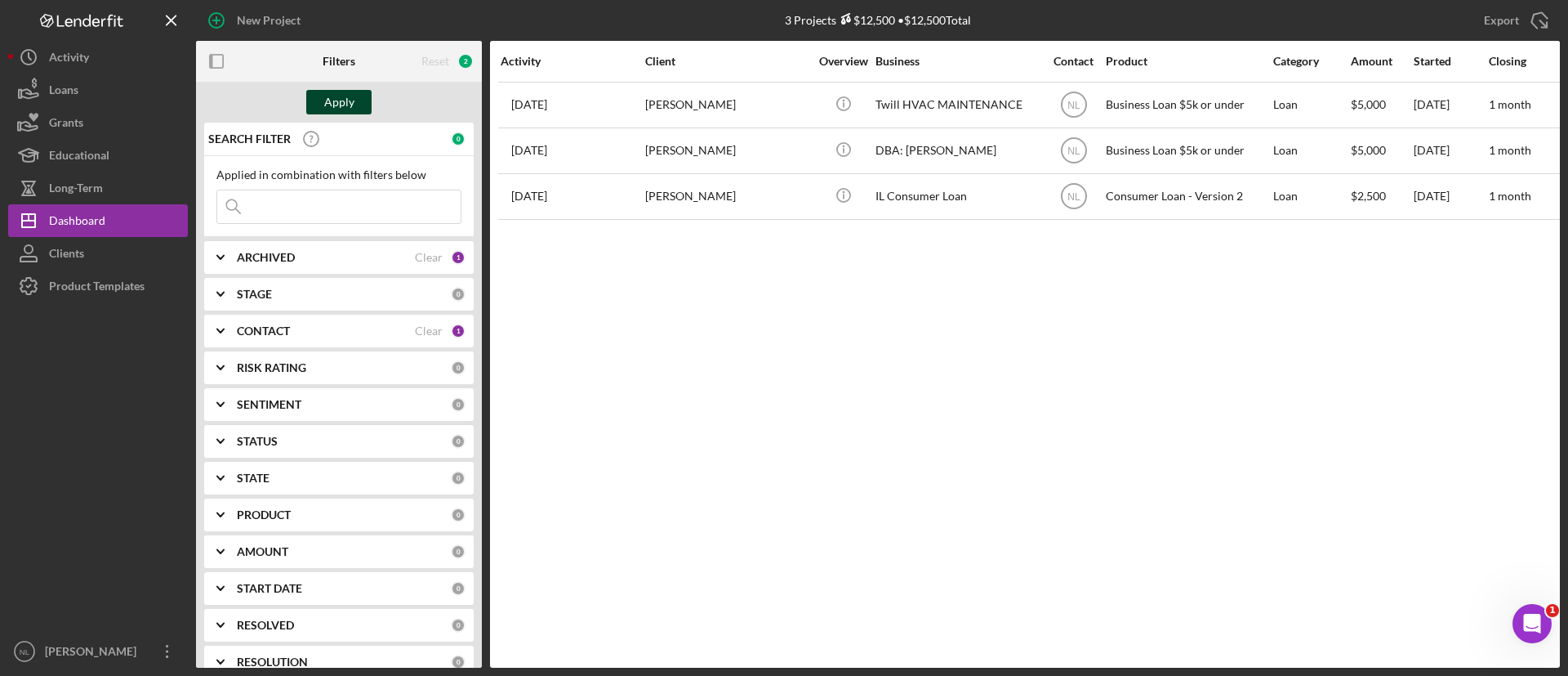
click at [346, 101] on div "Apply" at bounding box center [340, 102] width 30 height 25
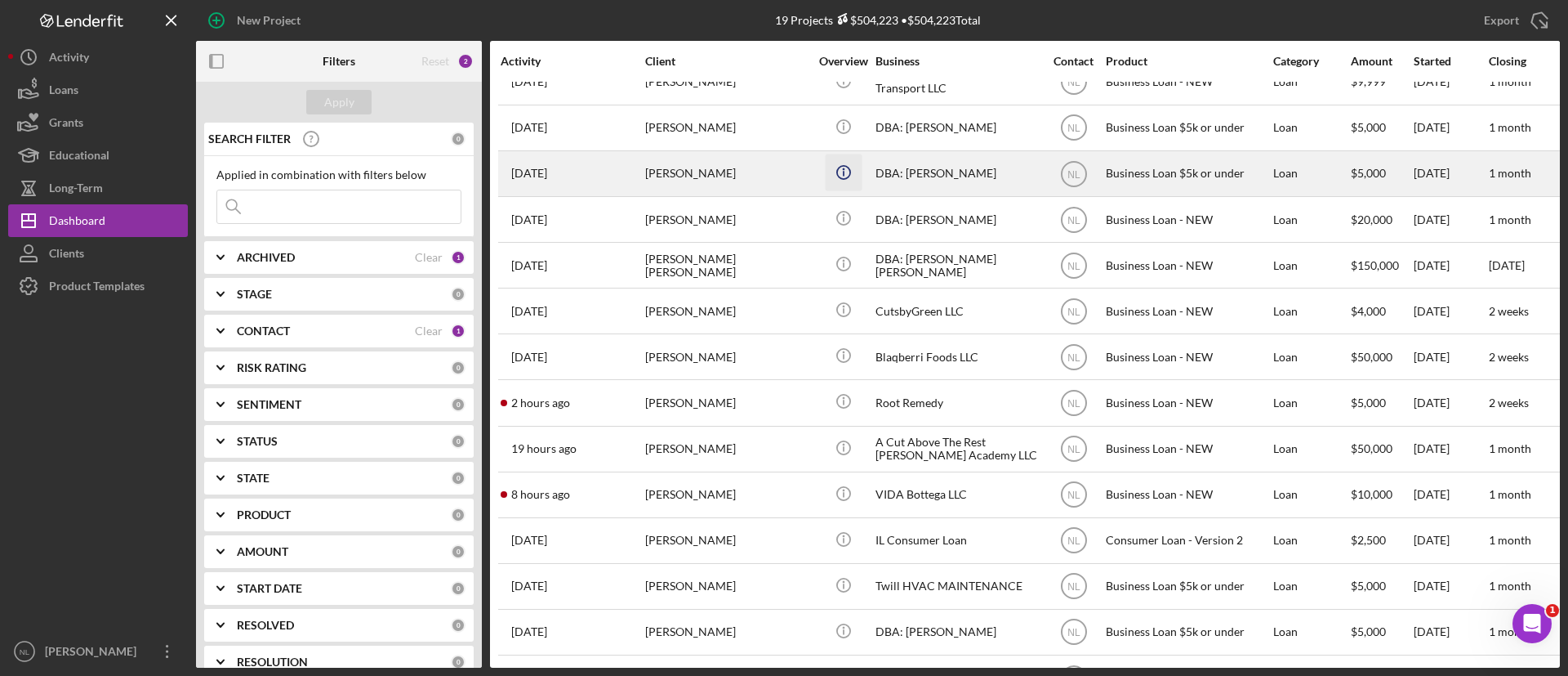
scroll to position [312, 0]
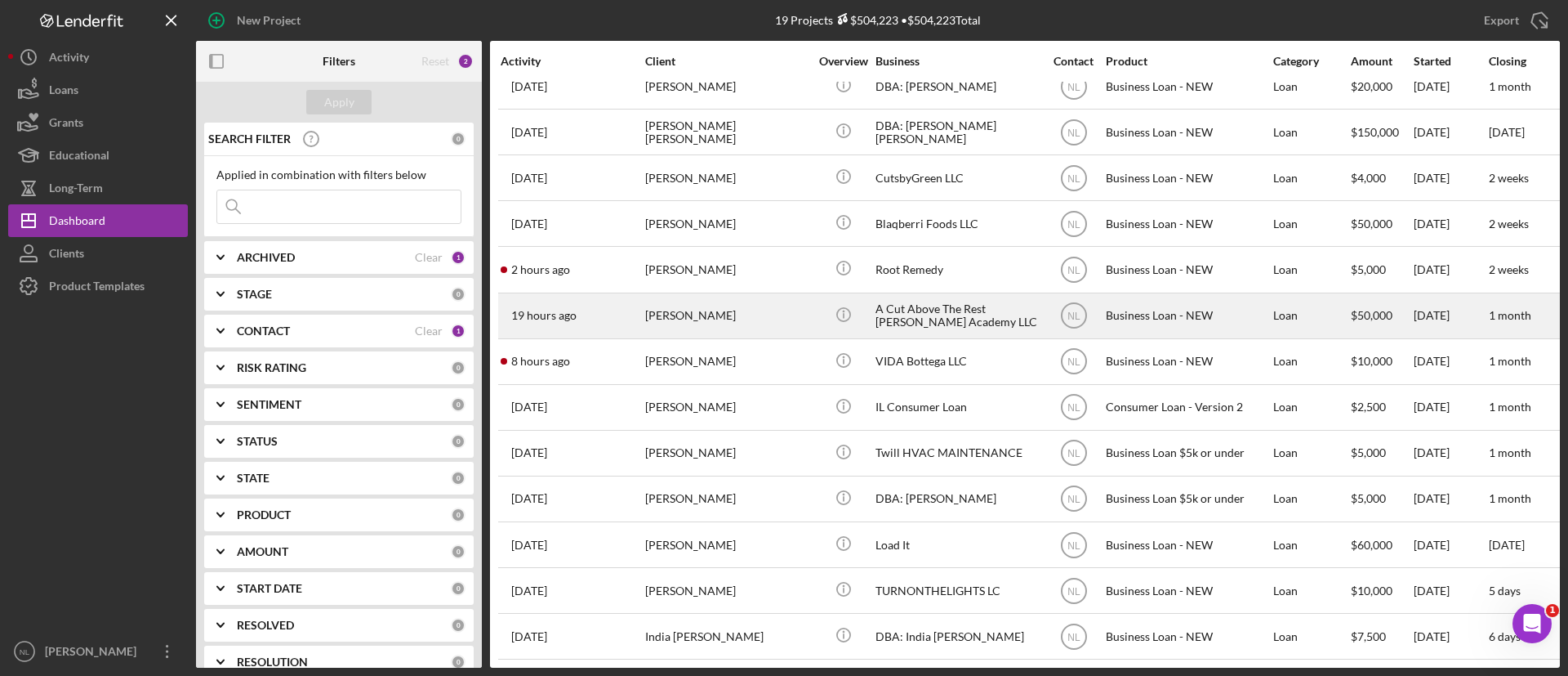
click at [634, 295] on div "19 hours ago Ernest Harvey" at bounding box center [572, 316] width 143 height 43
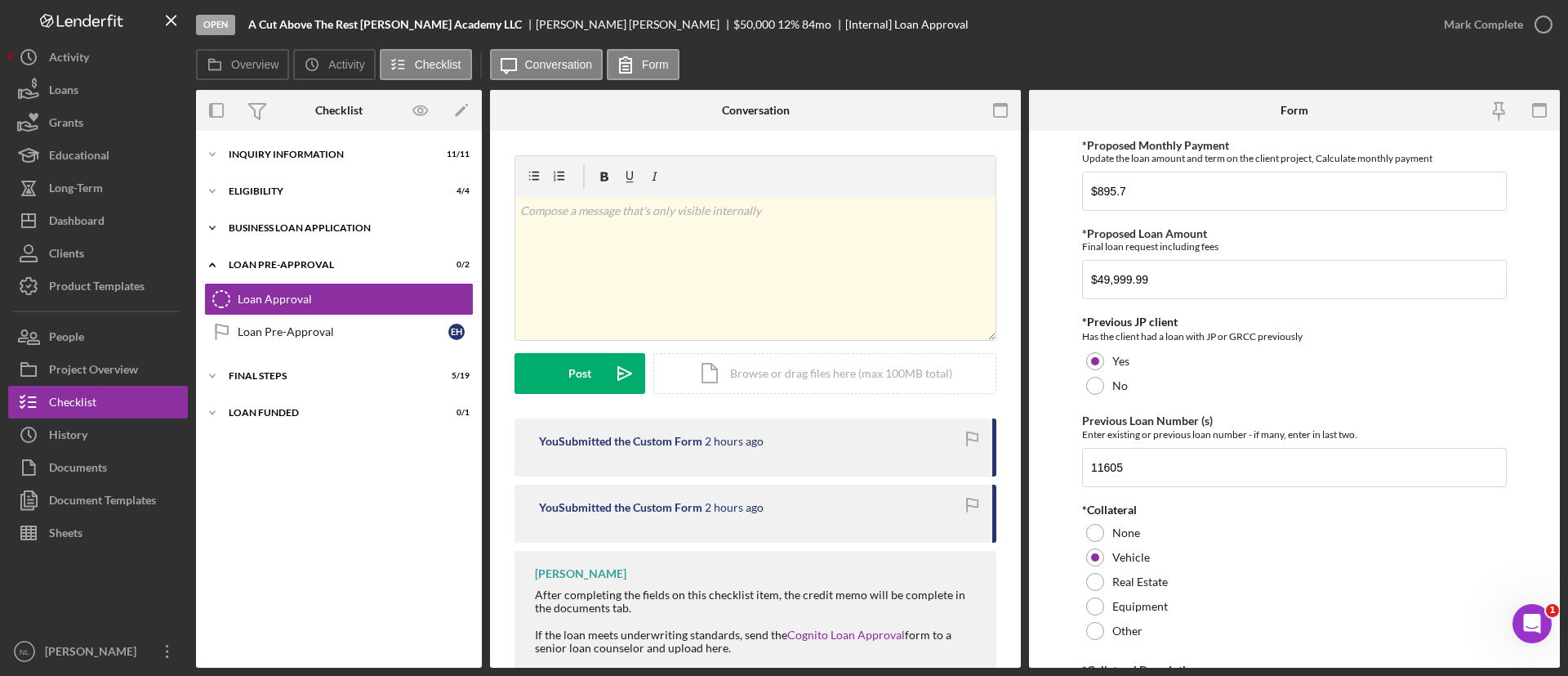
click at [300, 230] on div "BUSINESS LOAN APPLICATION" at bounding box center [345, 227] width 232 height 10
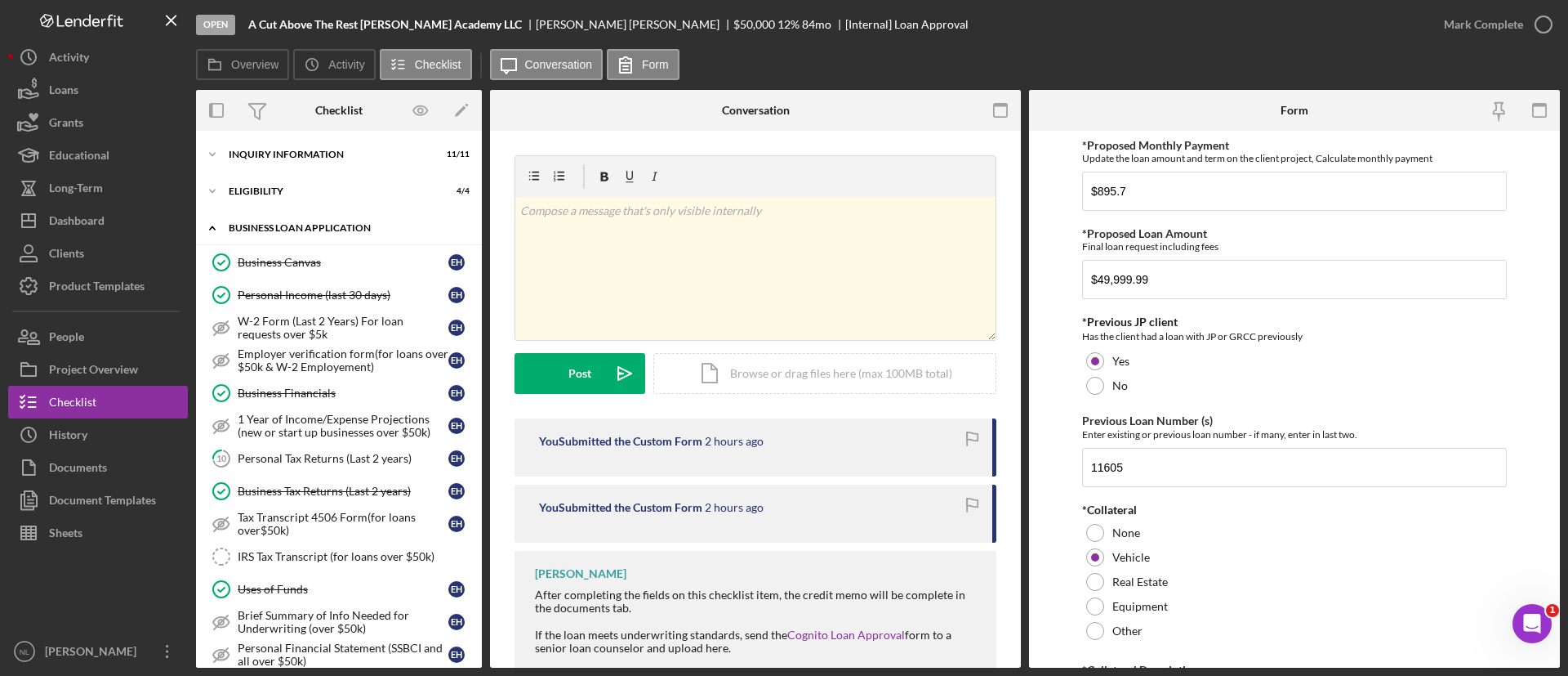
scroll to position [433, 0]
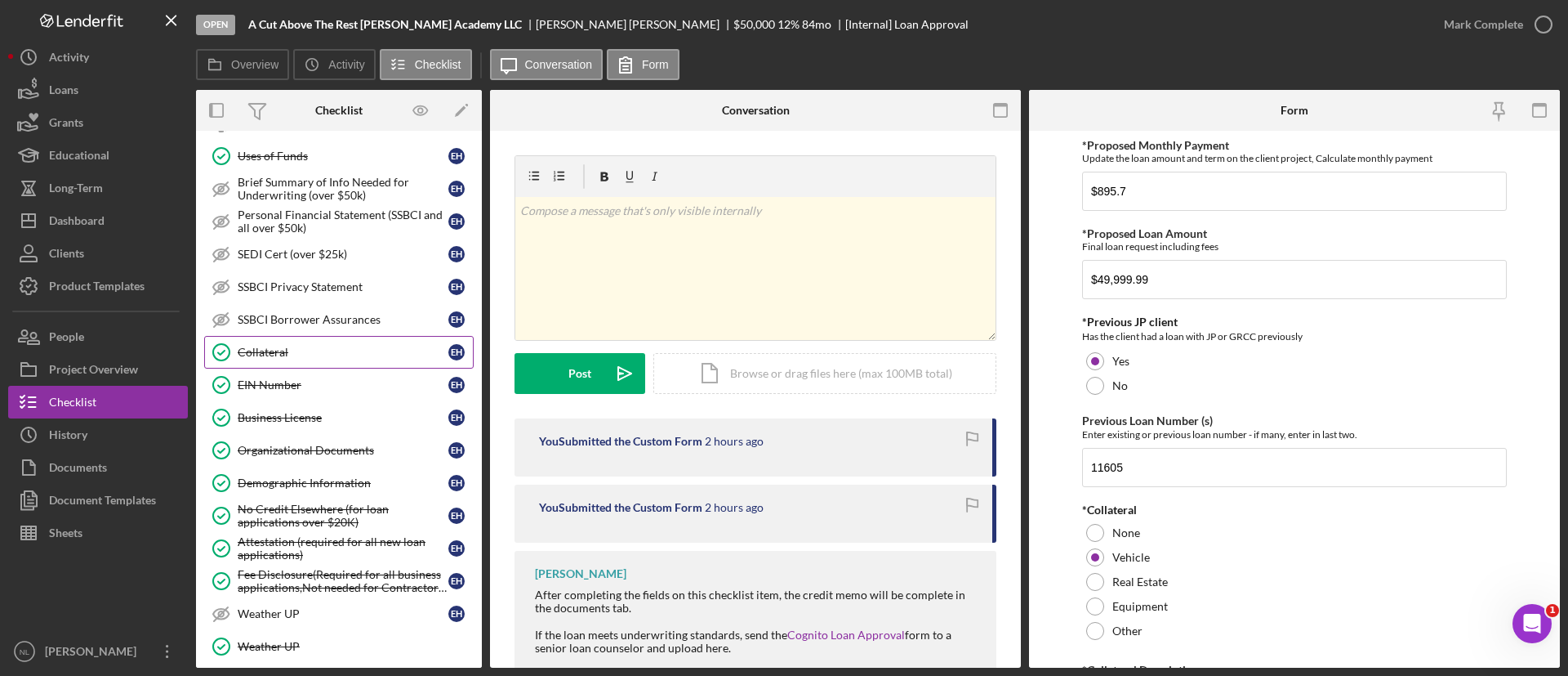
click at [303, 340] on link "Collateral Collateral E H" at bounding box center [339, 351] width 270 height 33
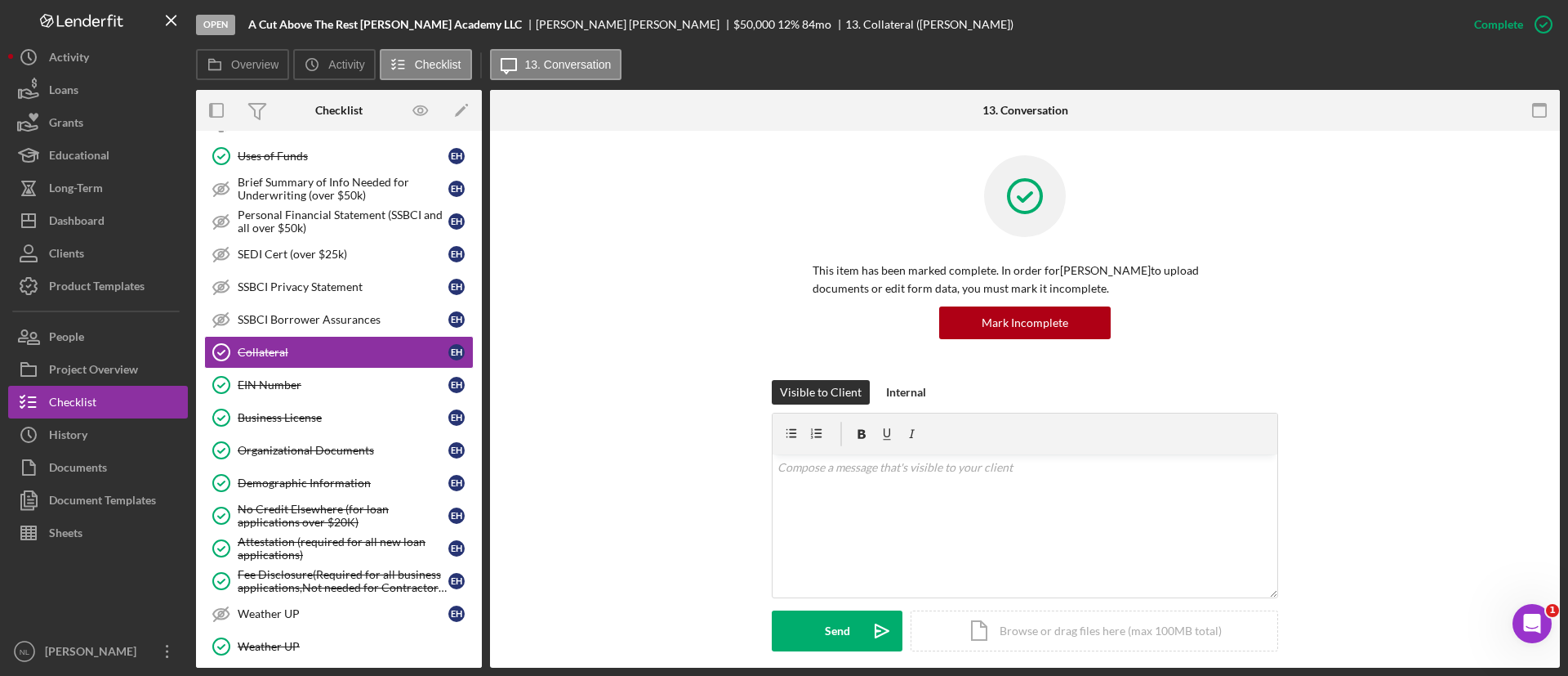
scroll to position [538, 0]
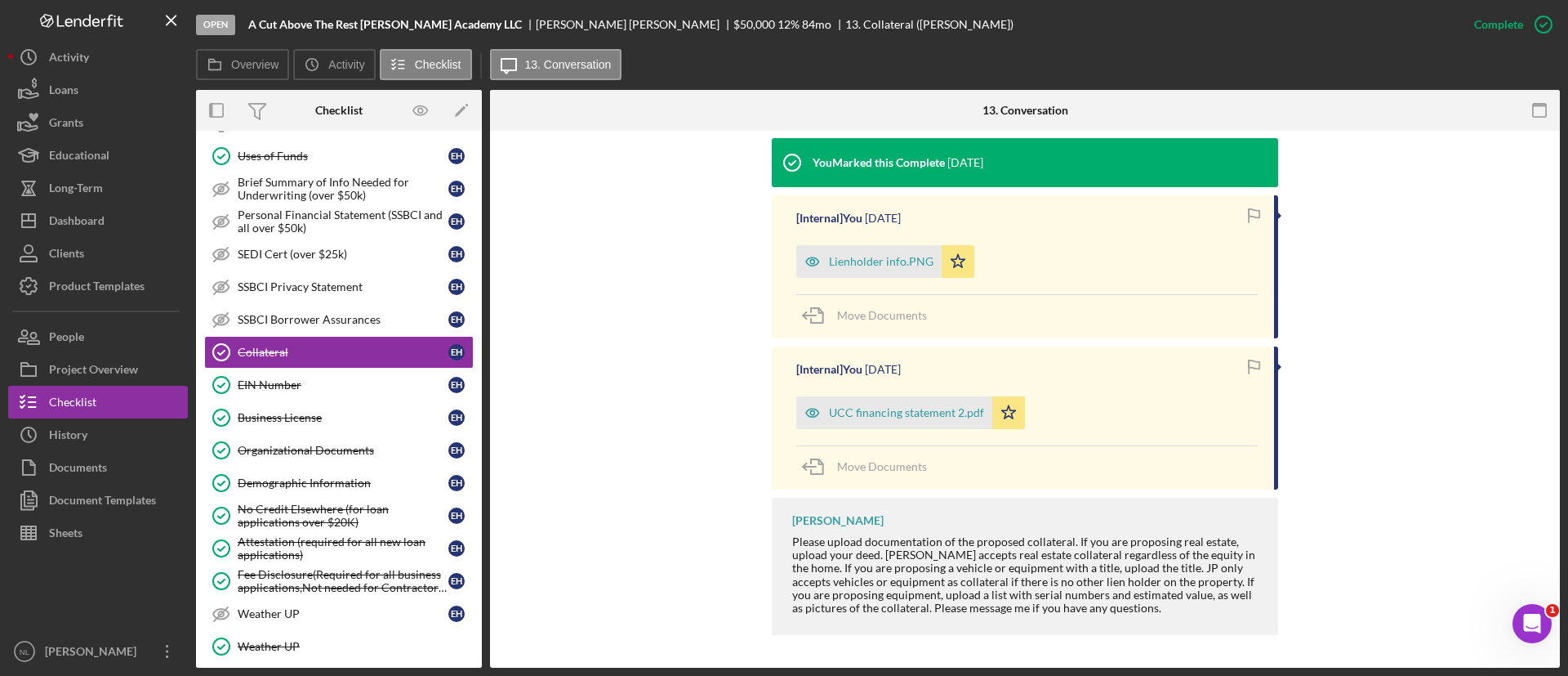
click at [561, 405] on div "You Marked this Complete 6 days ago [Internal] You 6 days ago Lienholder info.P…" at bounding box center [1024, 390] width 1021 height 505
click at [326, 418] on div "Business License" at bounding box center [343, 417] width 211 height 13
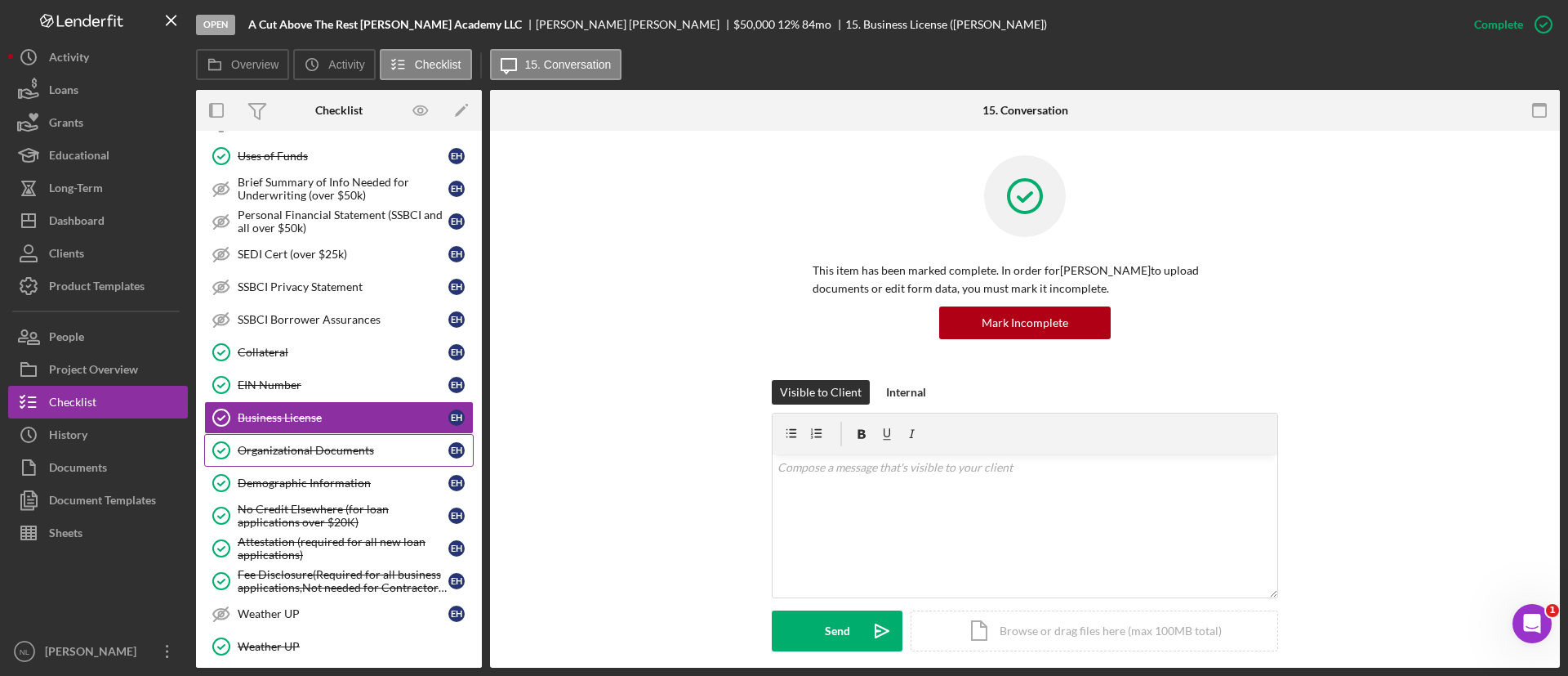
click at [335, 449] on div "Organizational Documents" at bounding box center [343, 450] width 211 height 13
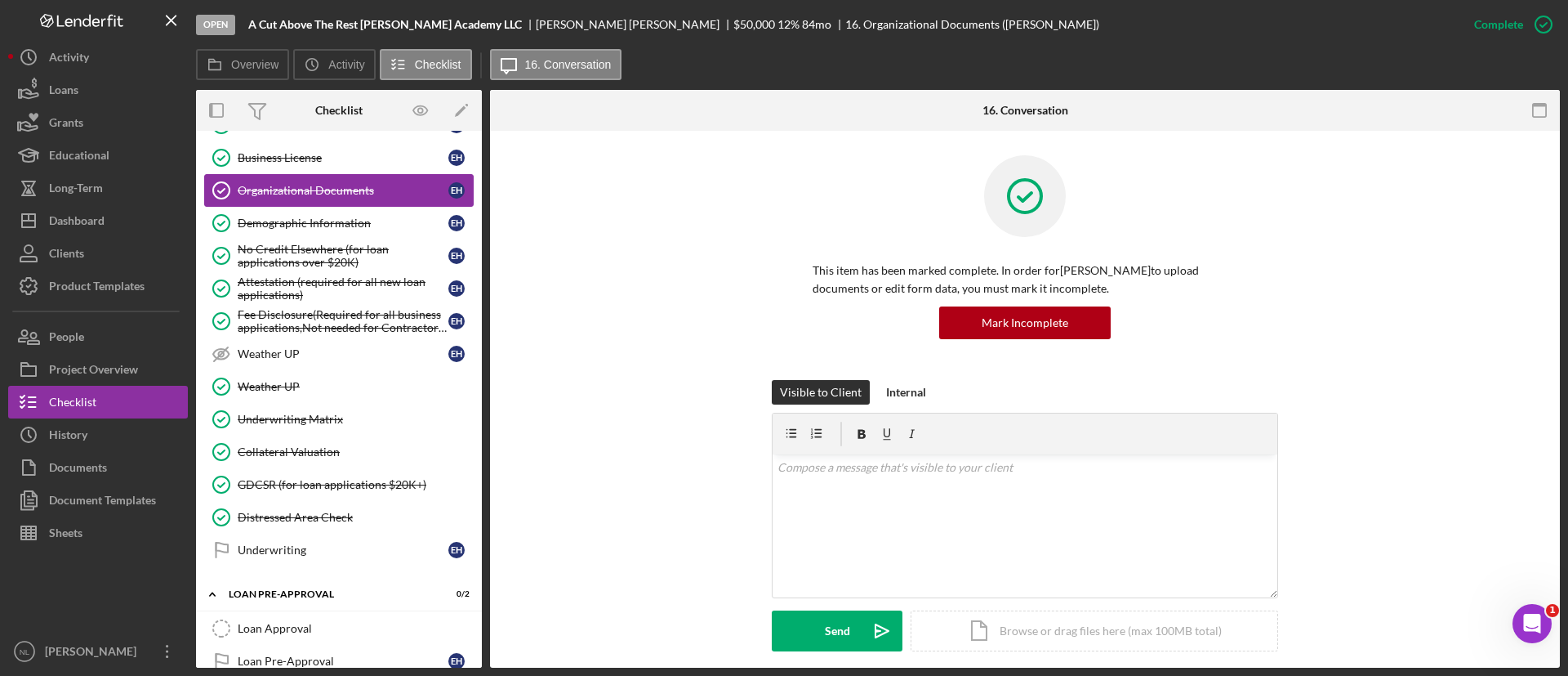
scroll to position [702, 0]
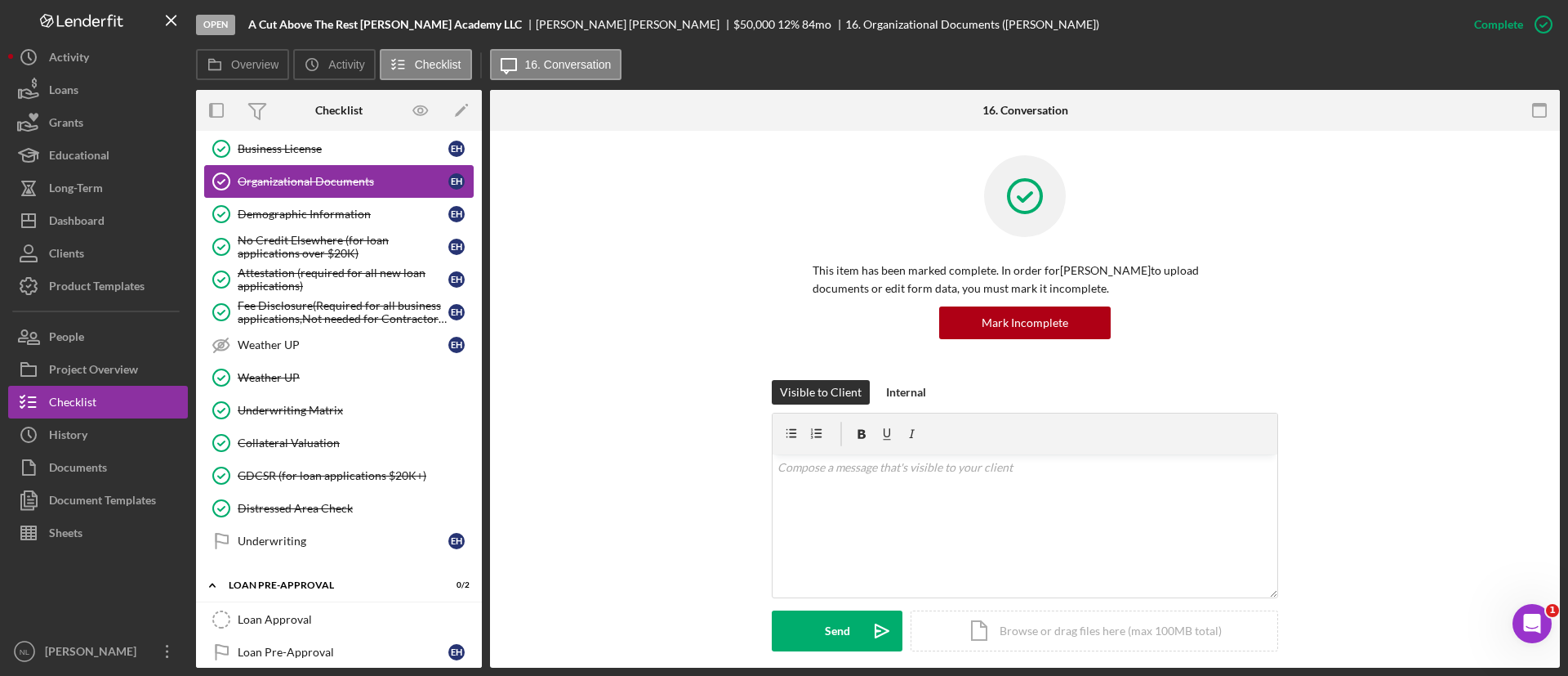
click at [335, 449] on link "Collateral Valuation Collateral Valuation" at bounding box center [339, 443] width 270 height 33
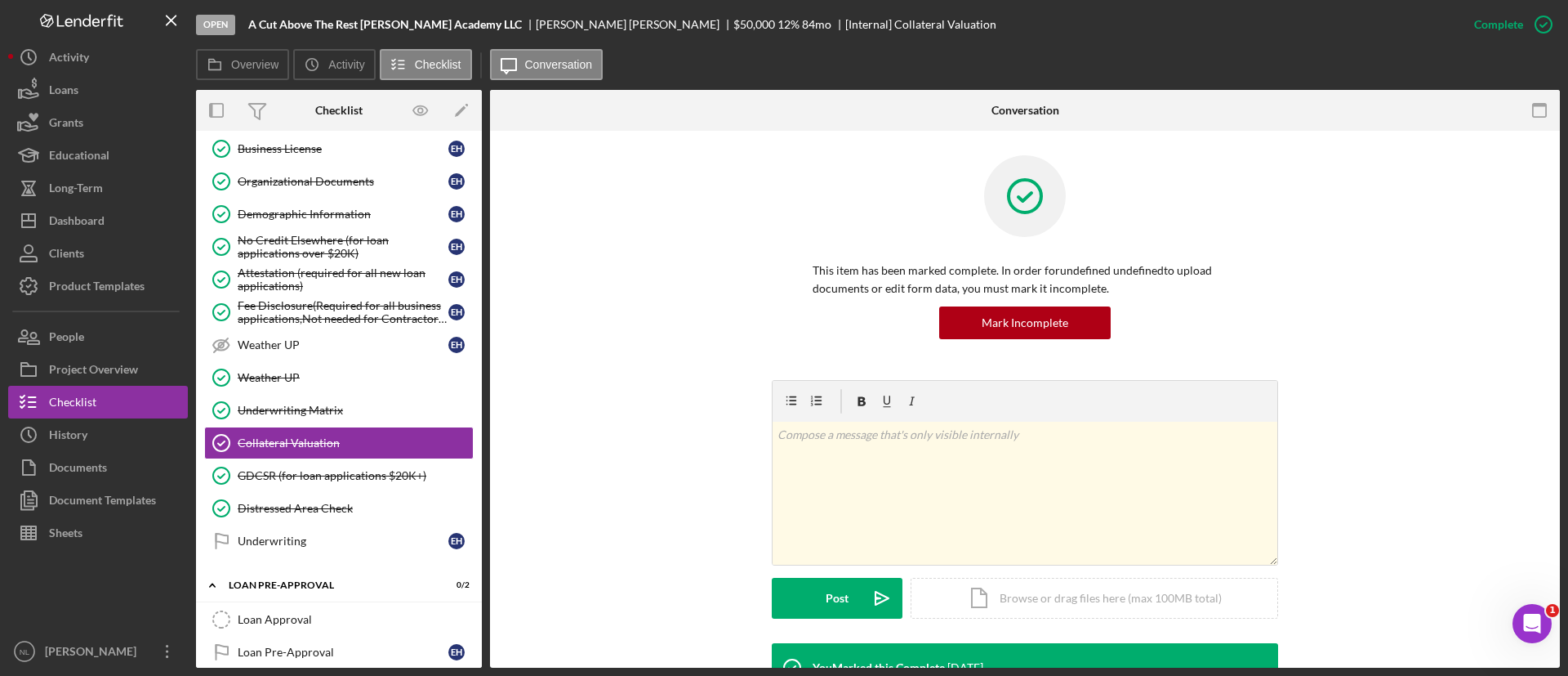
scroll to position [326, 0]
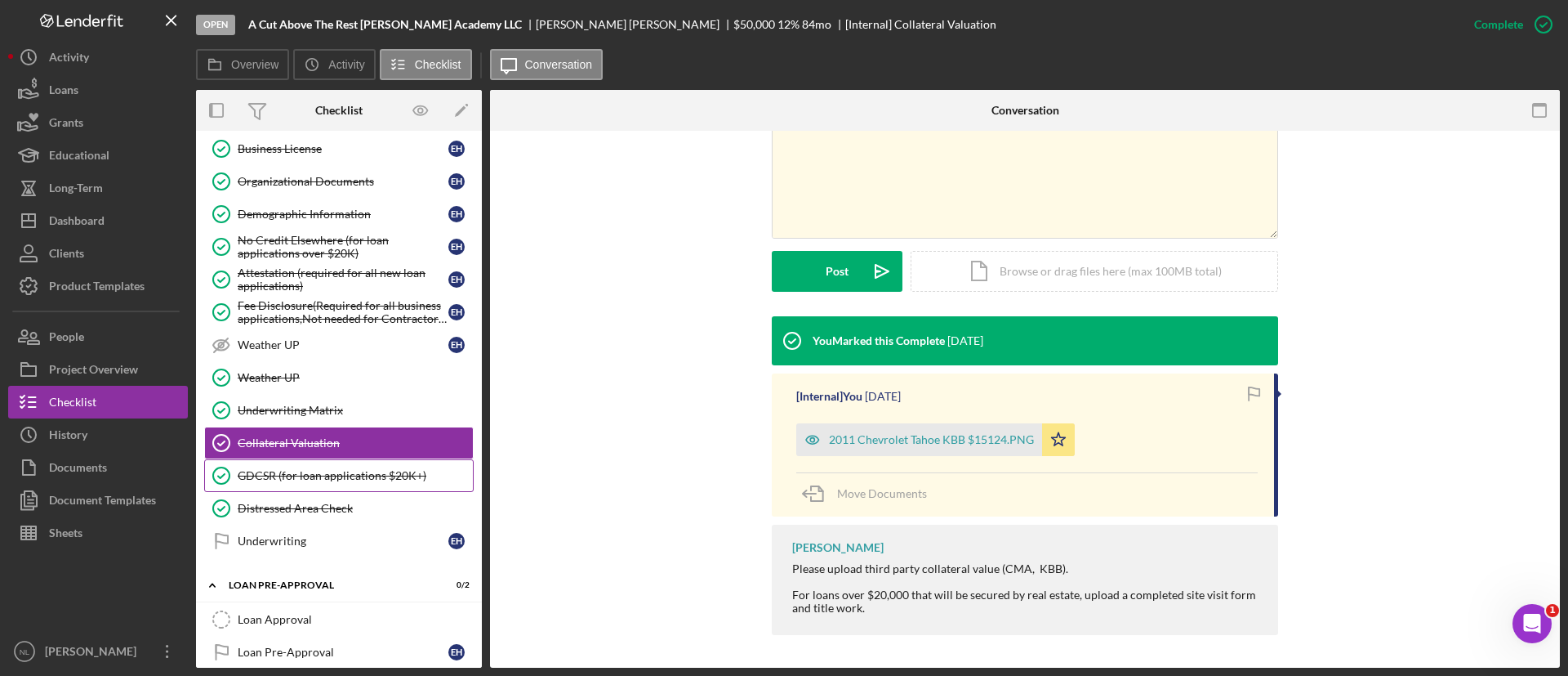
click at [326, 476] on div "GDCSR (for loan applications $20K+)" at bounding box center [355, 476] width 235 height 13
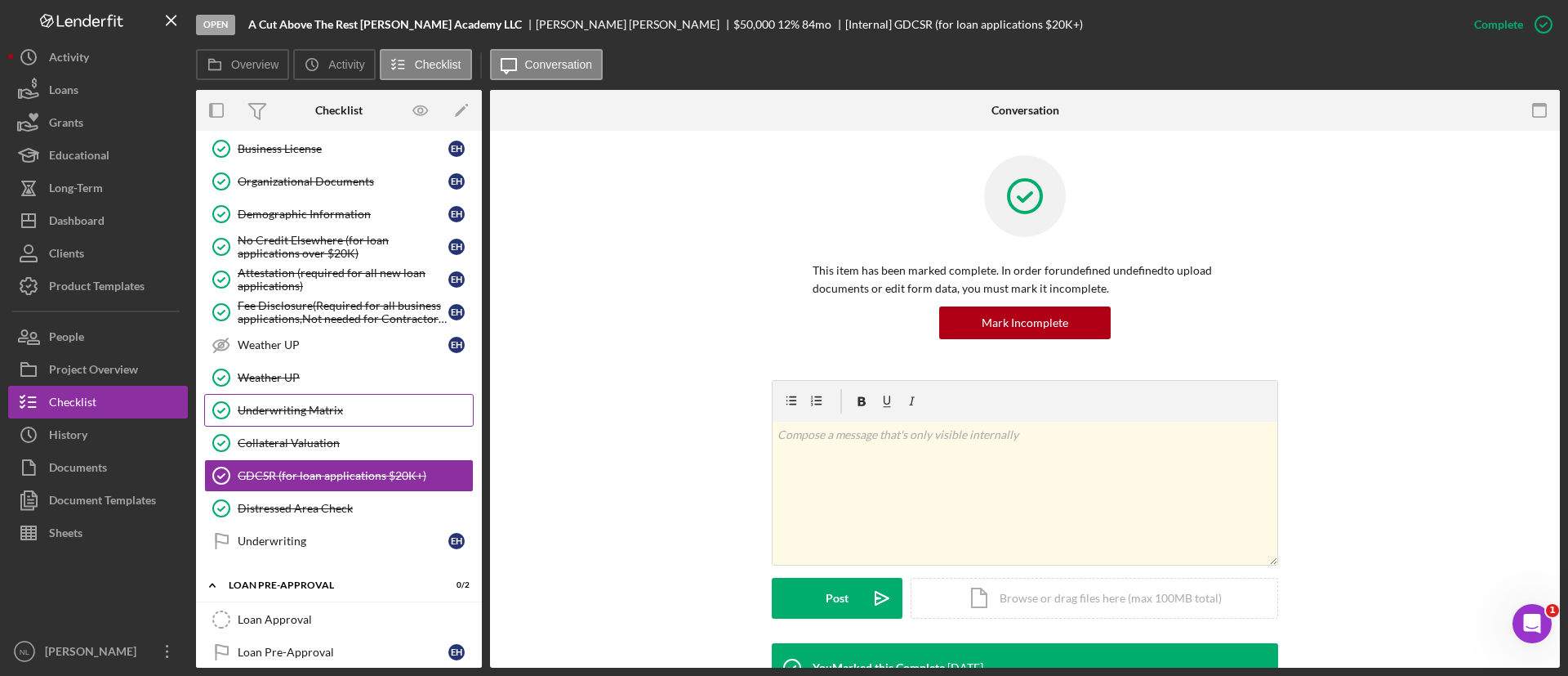
click at [315, 405] on div "Underwriting Matrix" at bounding box center [355, 410] width 235 height 13
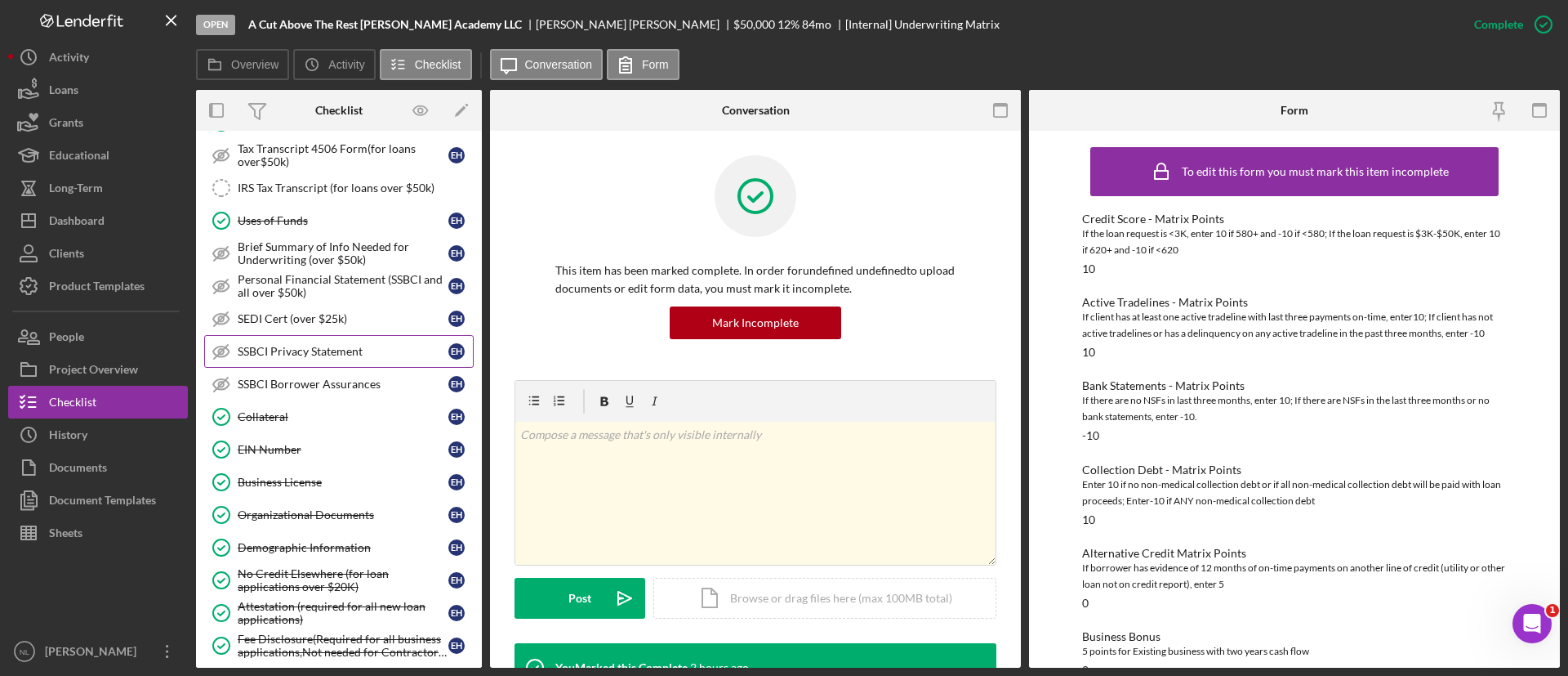
scroll to position [366, 0]
click at [316, 413] on div "Collateral" at bounding box center [343, 419] width 211 height 13
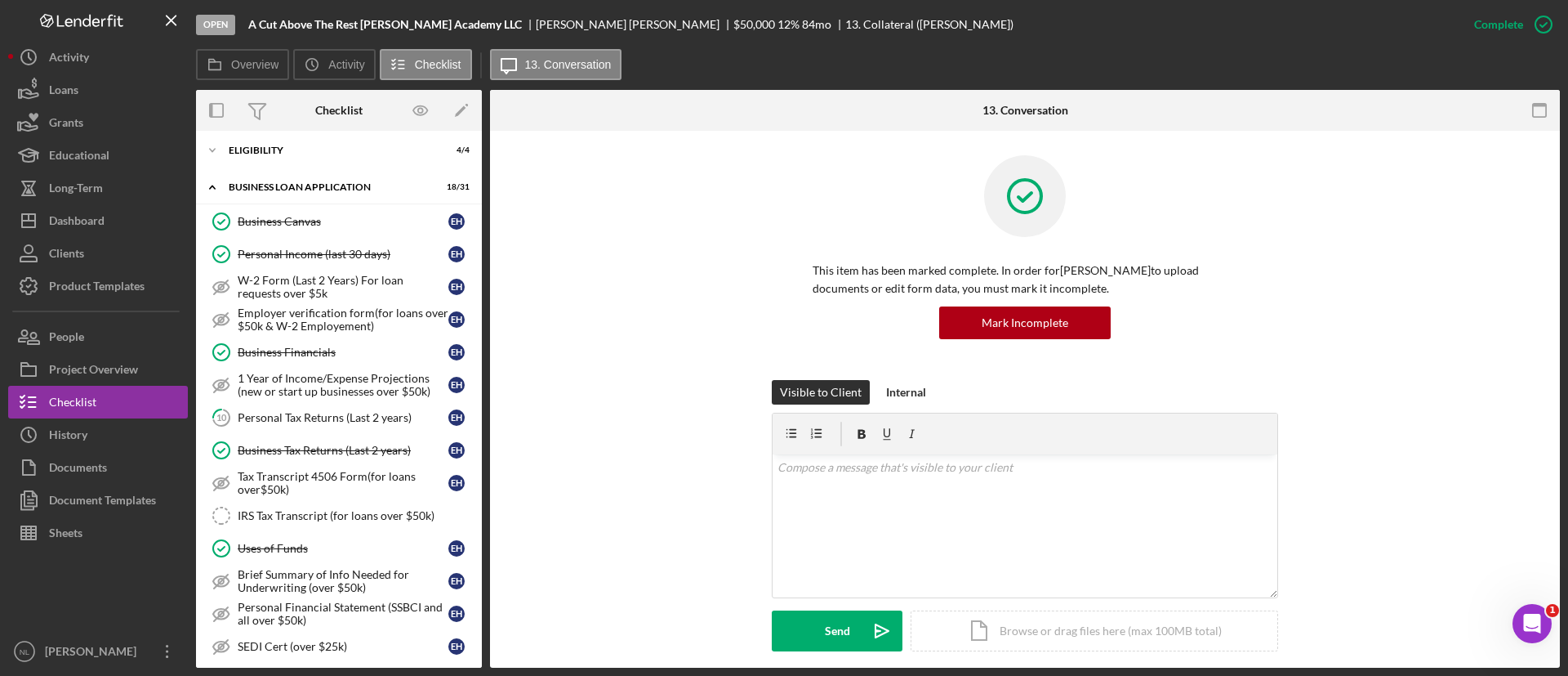
scroll to position [35, 0]
click at [303, 356] on div "Business Financials" at bounding box center [343, 358] width 211 height 13
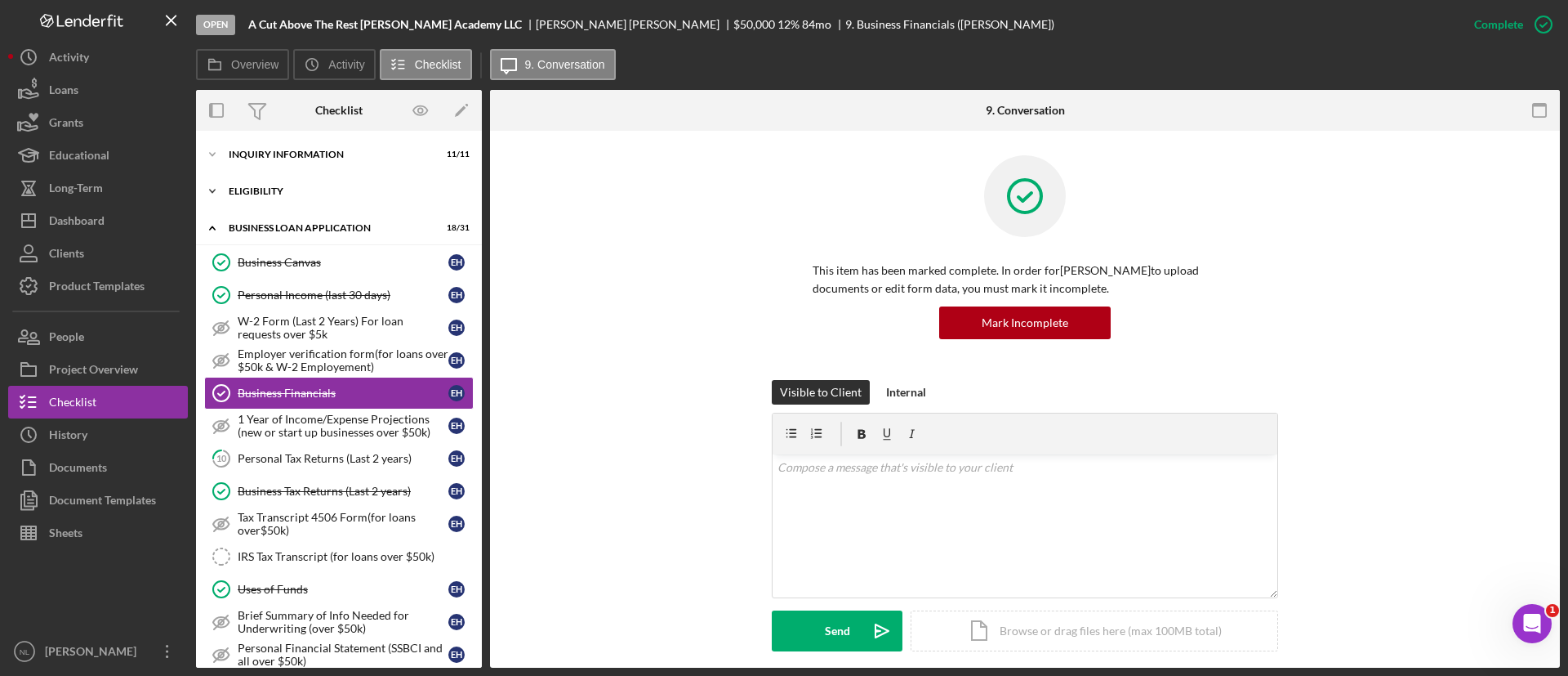
click at [243, 188] on div "ELIGIBILITY" at bounding box center [345, 191] width 232 height 10
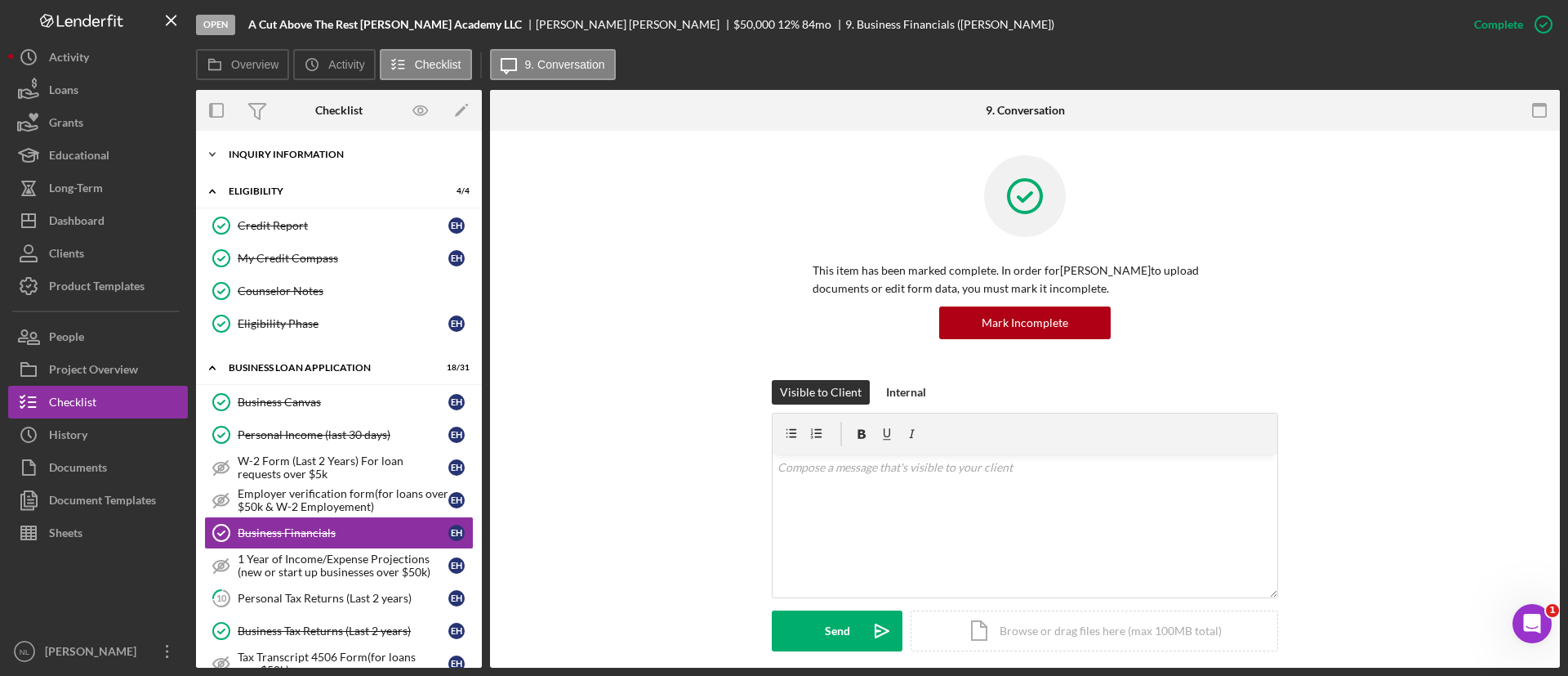
click at [260, 154] on div "INQUIRY INFORMATION" at bounding box center [345, 154] width 232 height 10
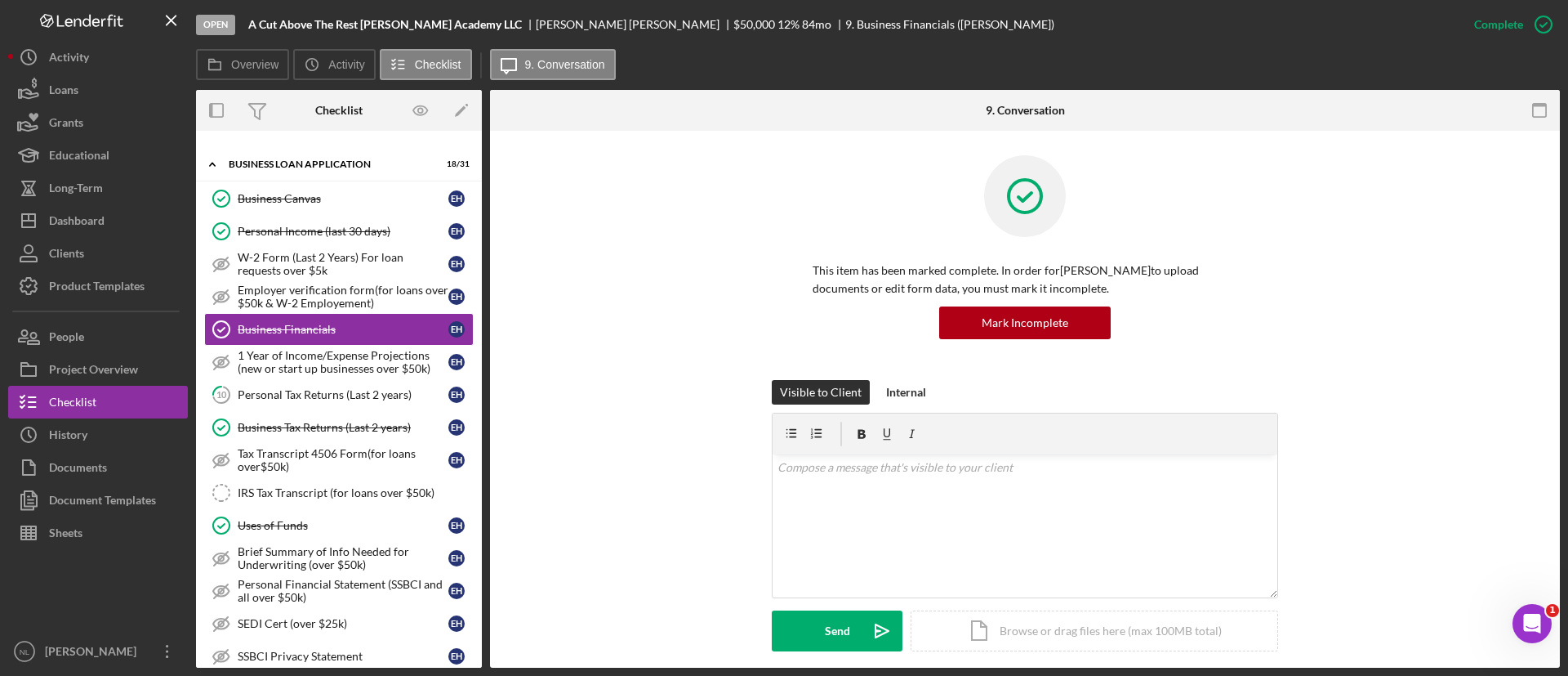
scroll to position [666, 0]
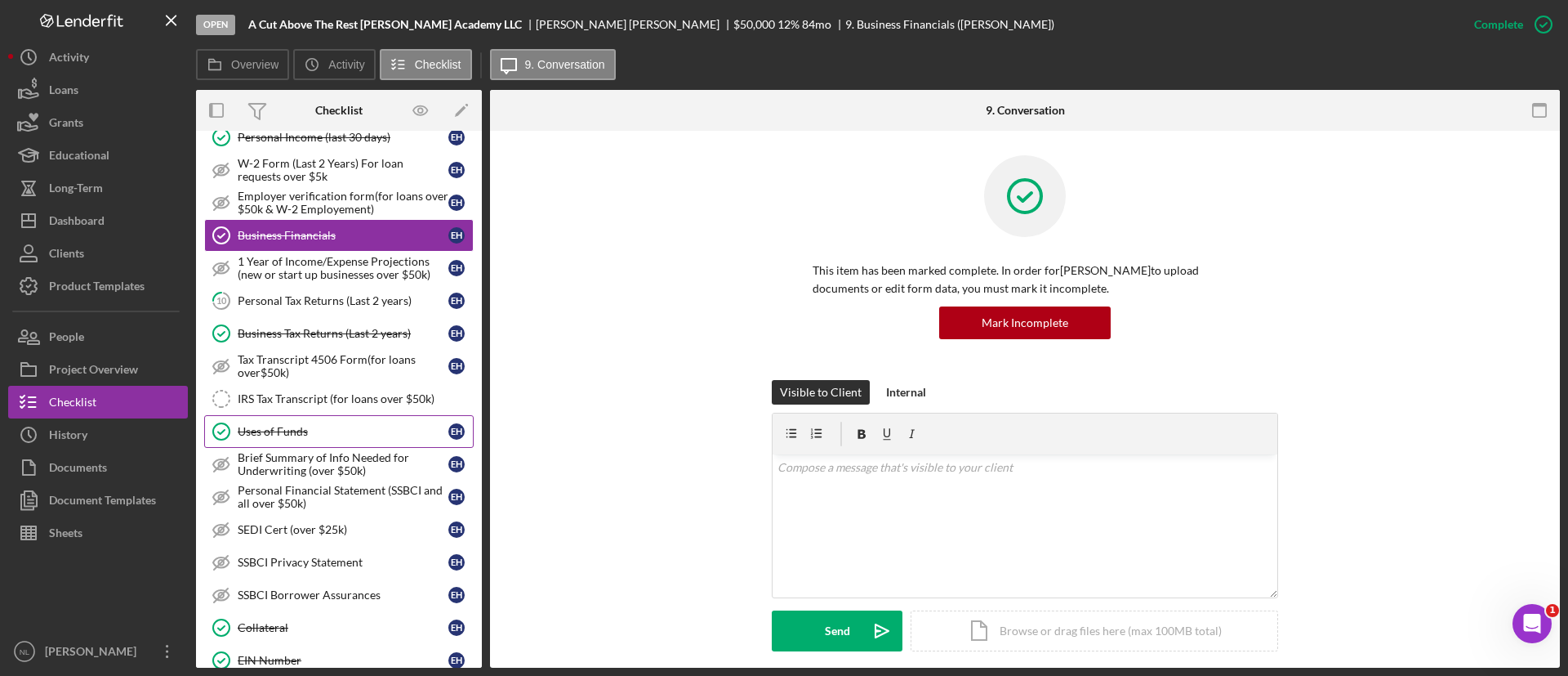
click at [294, 433] on div "Uses of Funds" at bounding box center [343, 431] width 211 height 13
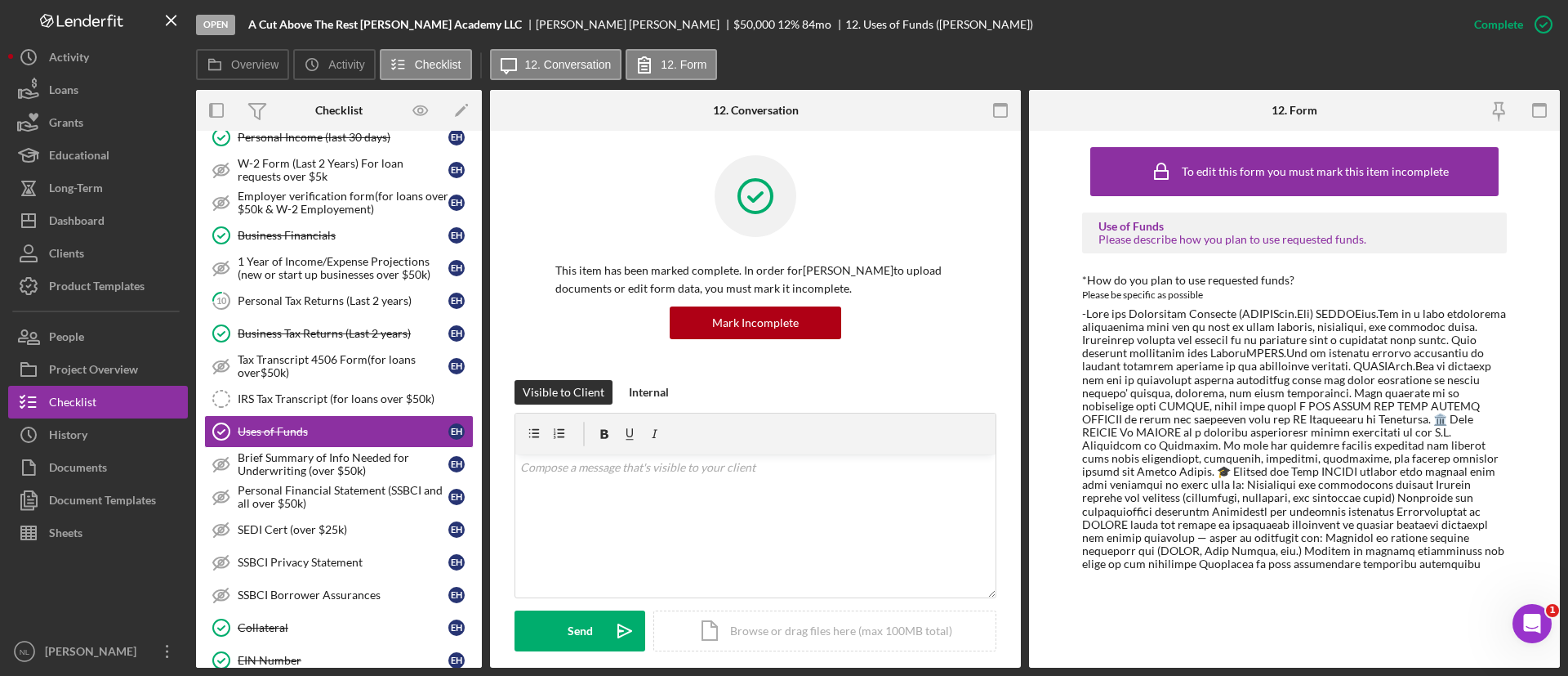
click at [1197, 367] on div at bounding box center [1294, 438] width 425 height 263
click at [1176, 414] on div at bounding box center [1294, 438] width 425 height 263
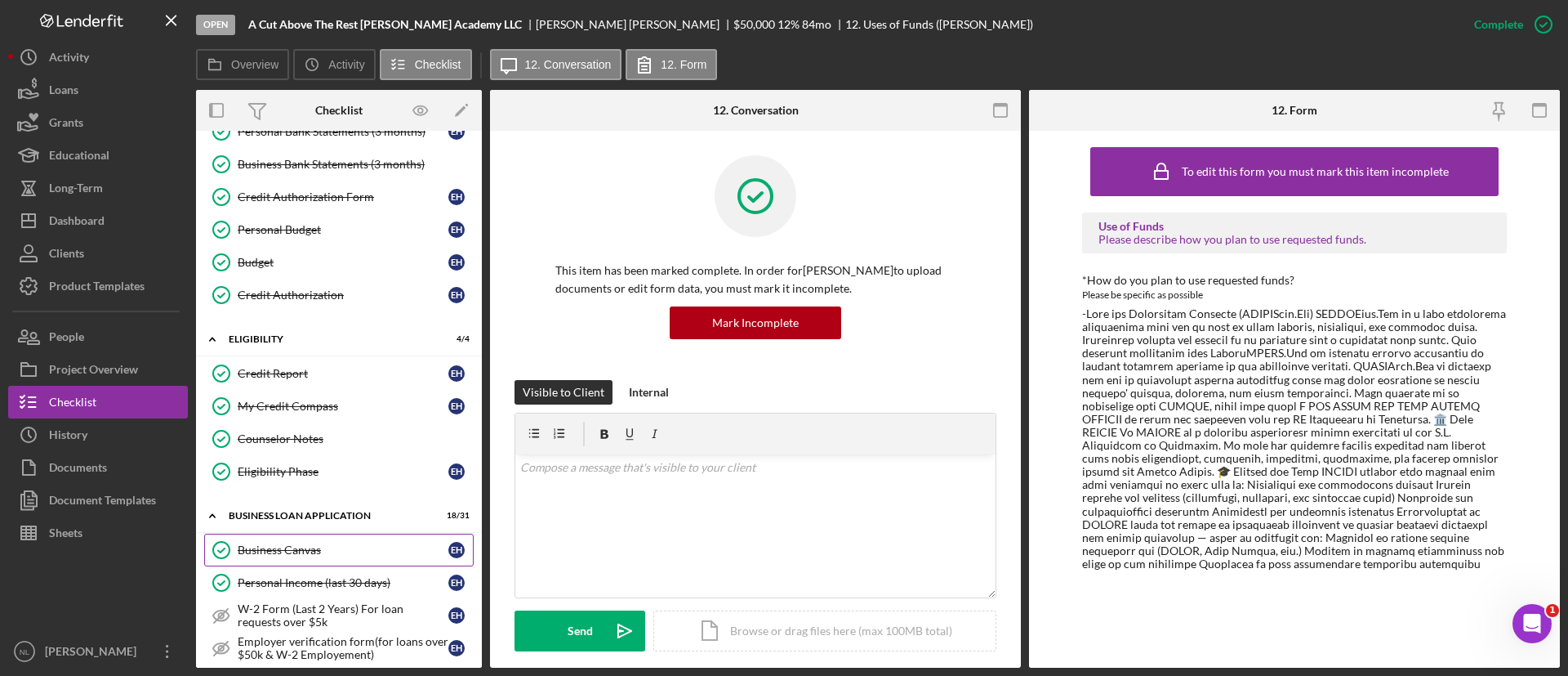
click at [335, 547] on div "Business Canvas" at bounding box center [343, 549] width 211 height 13
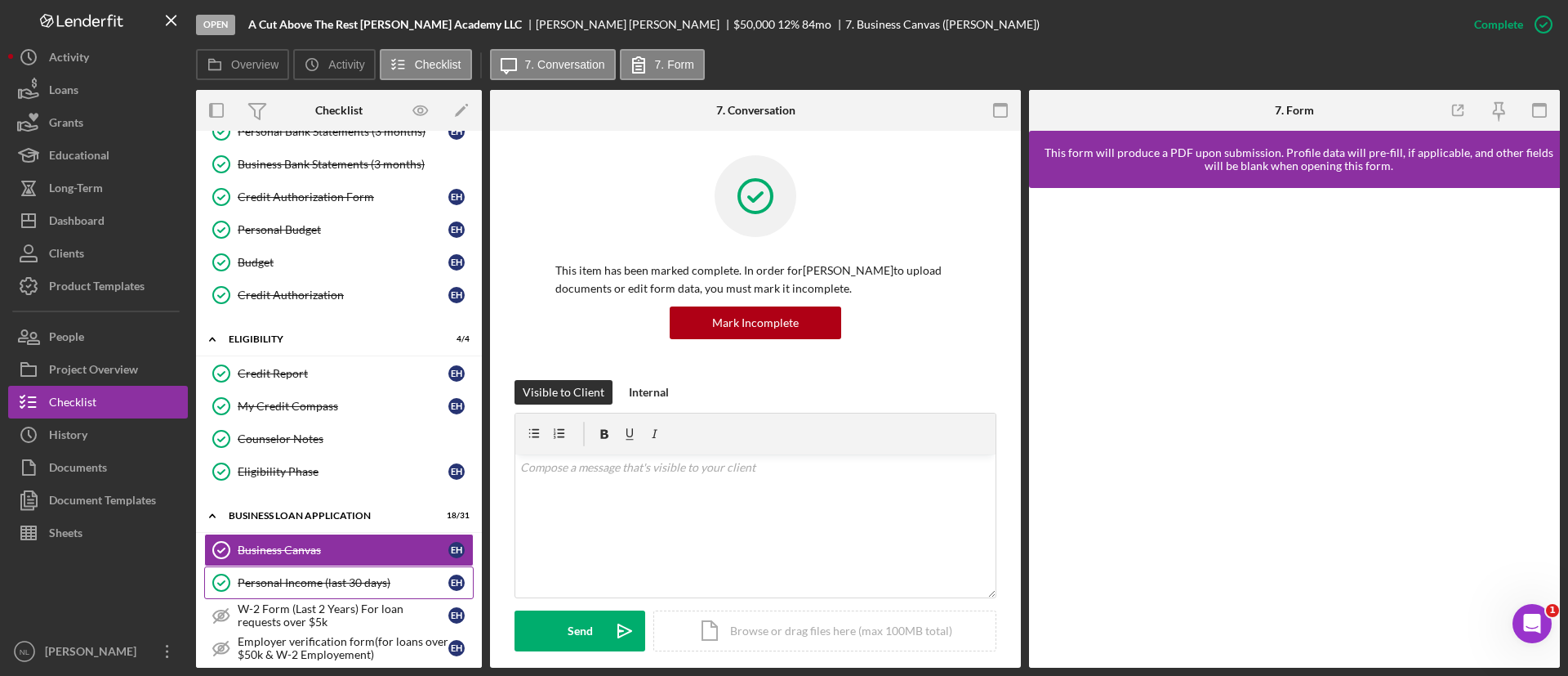
click at [333, 577] on div "Personal Income (last 30 days)" at bounding box center [343, 582] width 211 height 13
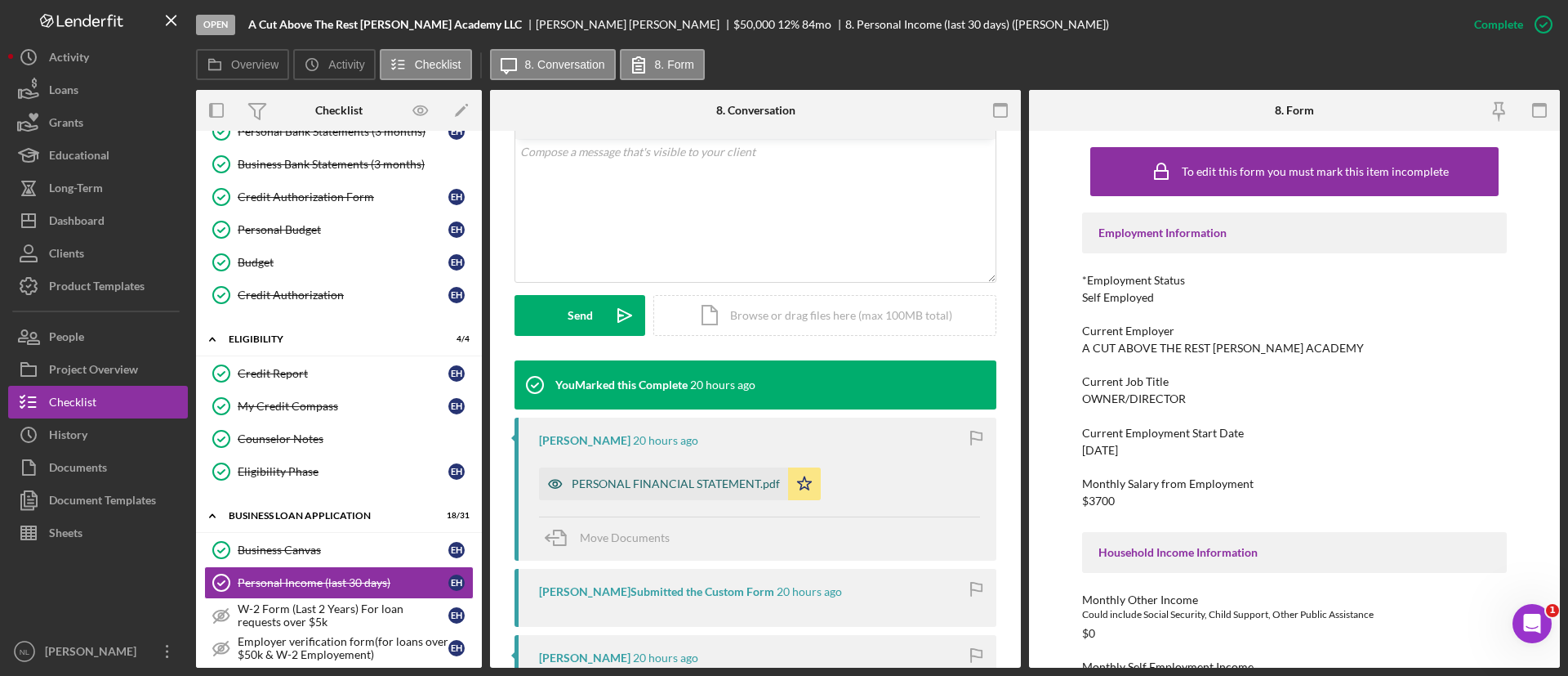
click at [733, 490] on div "PERSONAL FINANCIAL STATEMENT.pdf" at bounding box center [676, 483] width 208 height 13
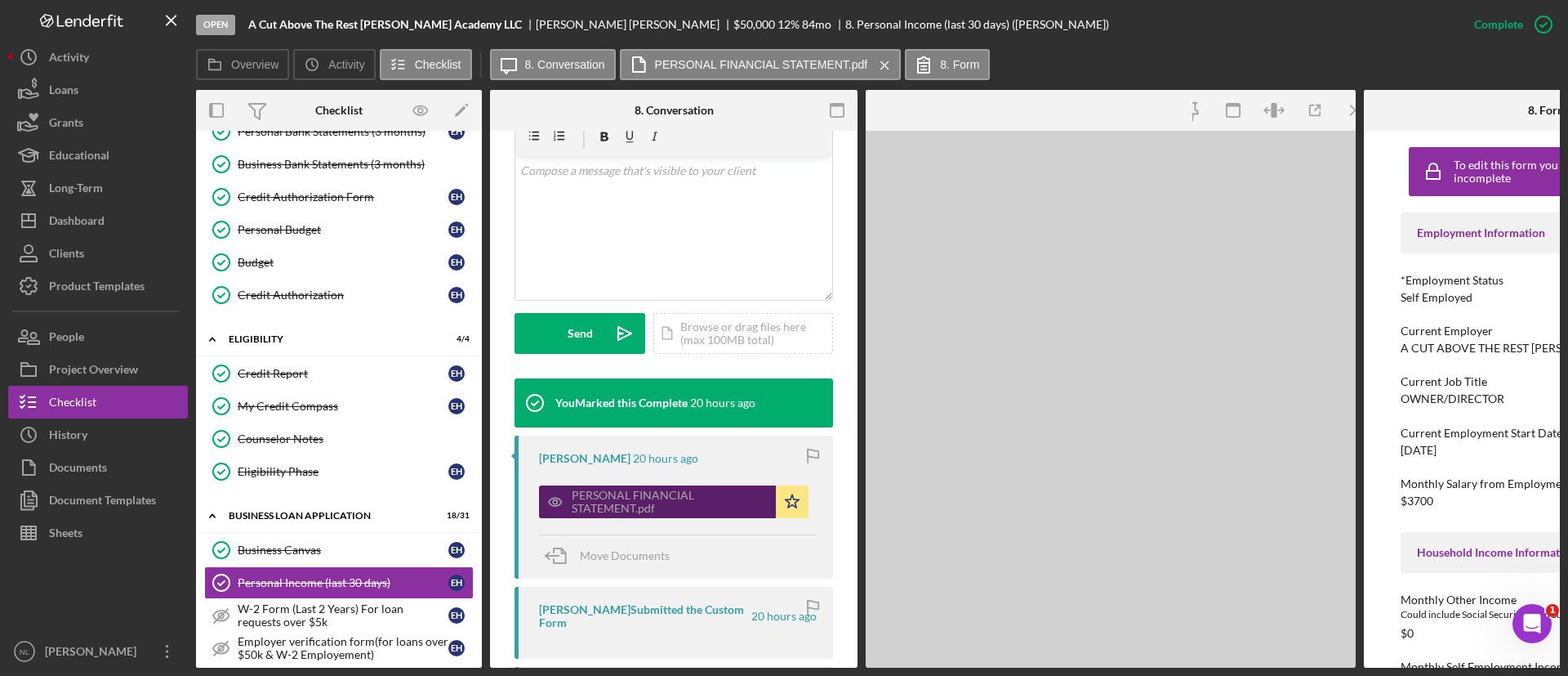
scroll to position [334, 0]
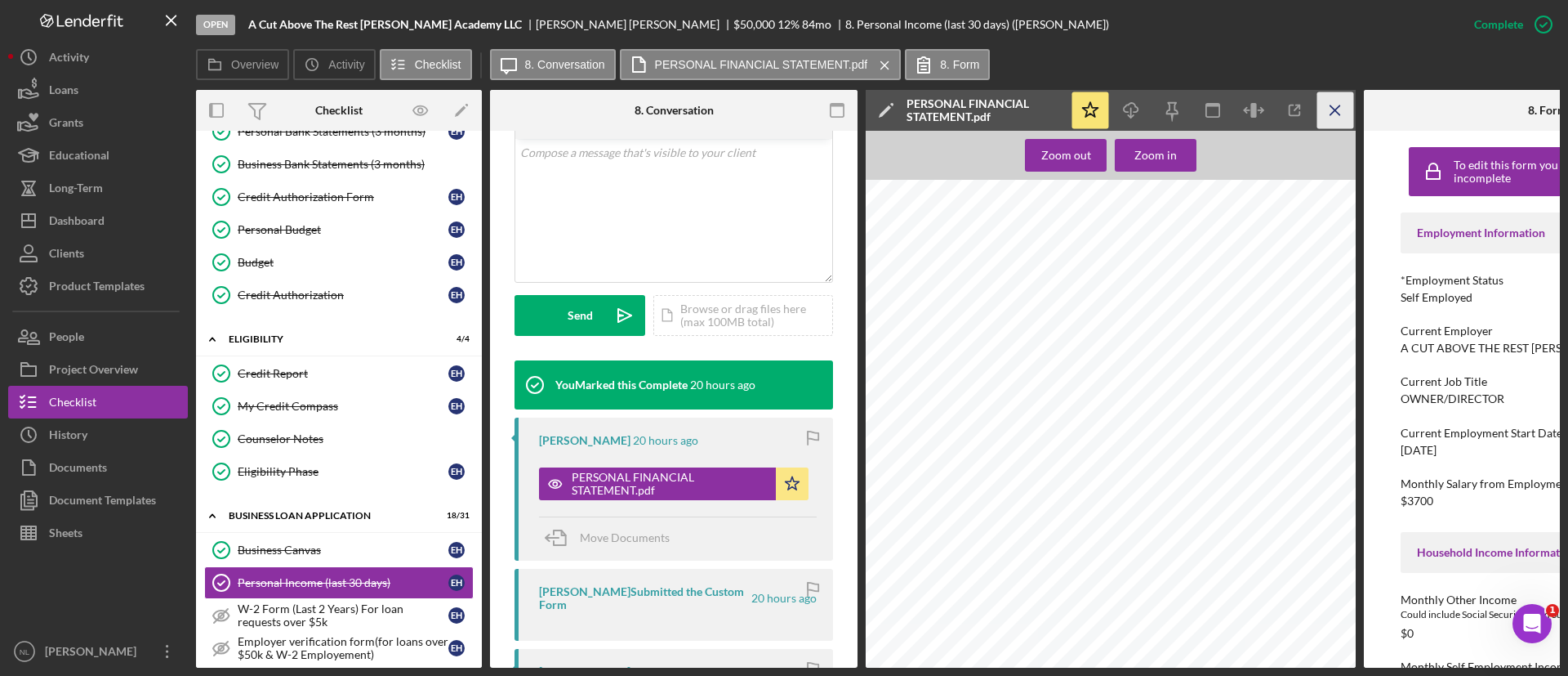
click at [1339, 111] on icon "Icon/Menu Close" at bounding box center [1335, 110] width 36 height 36
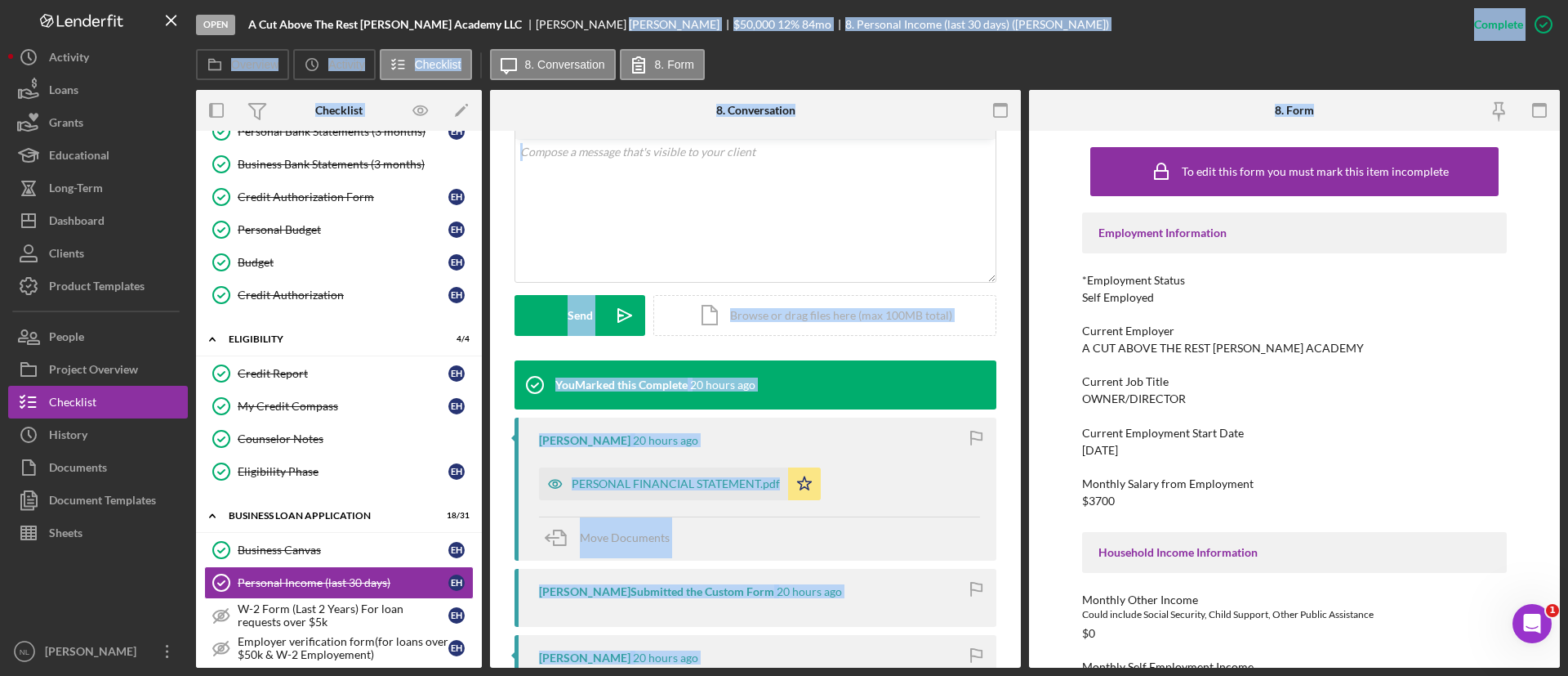
drag, startPoint x: 1339, startPoint y: 111, endPoint x: 527, endPoint y: -22, distance: 822.8
click at [527, 0] on html "Open A Cut Above The Rest Barber Academy LLC Ernest Harvey $50,000 $50,000 12 %…" at bounding box center [784, 338] width 1568 height 676
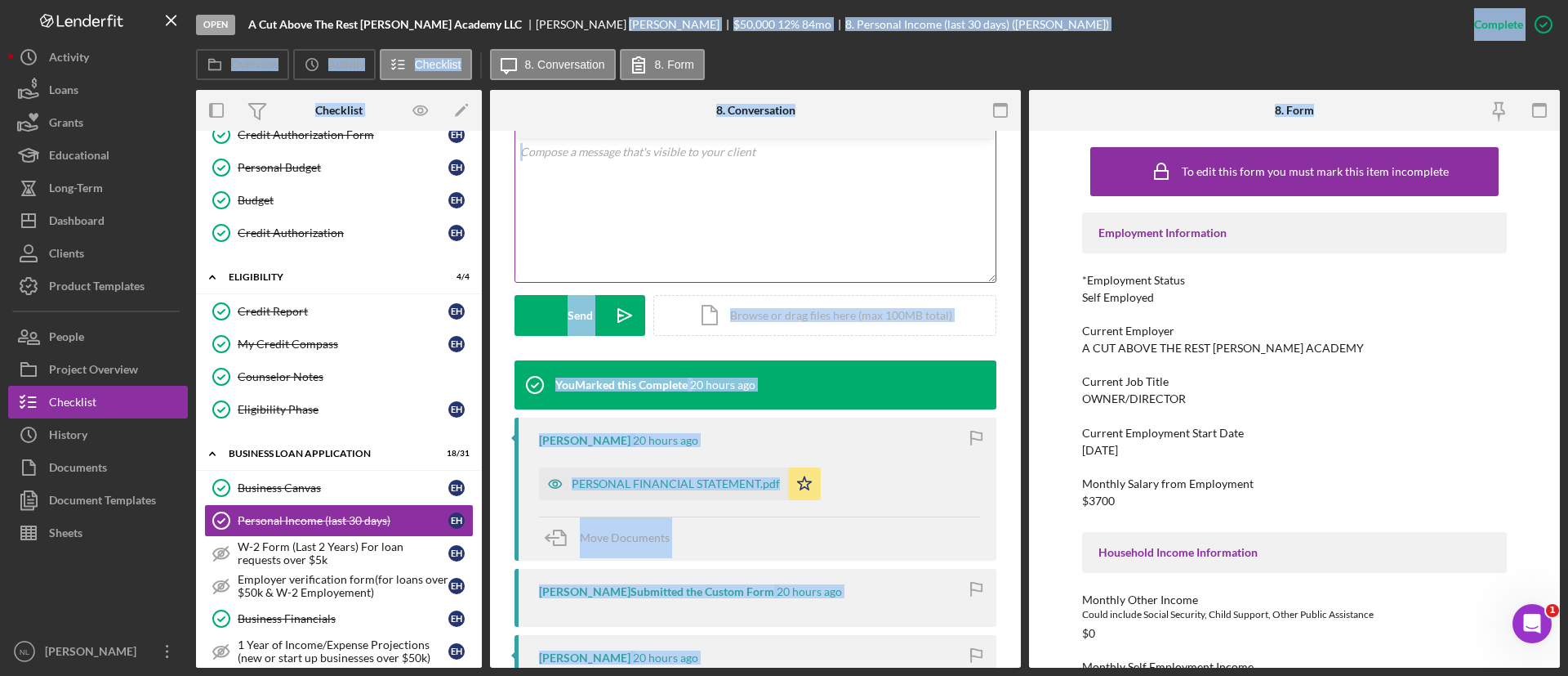
scroll to position [286, 0]
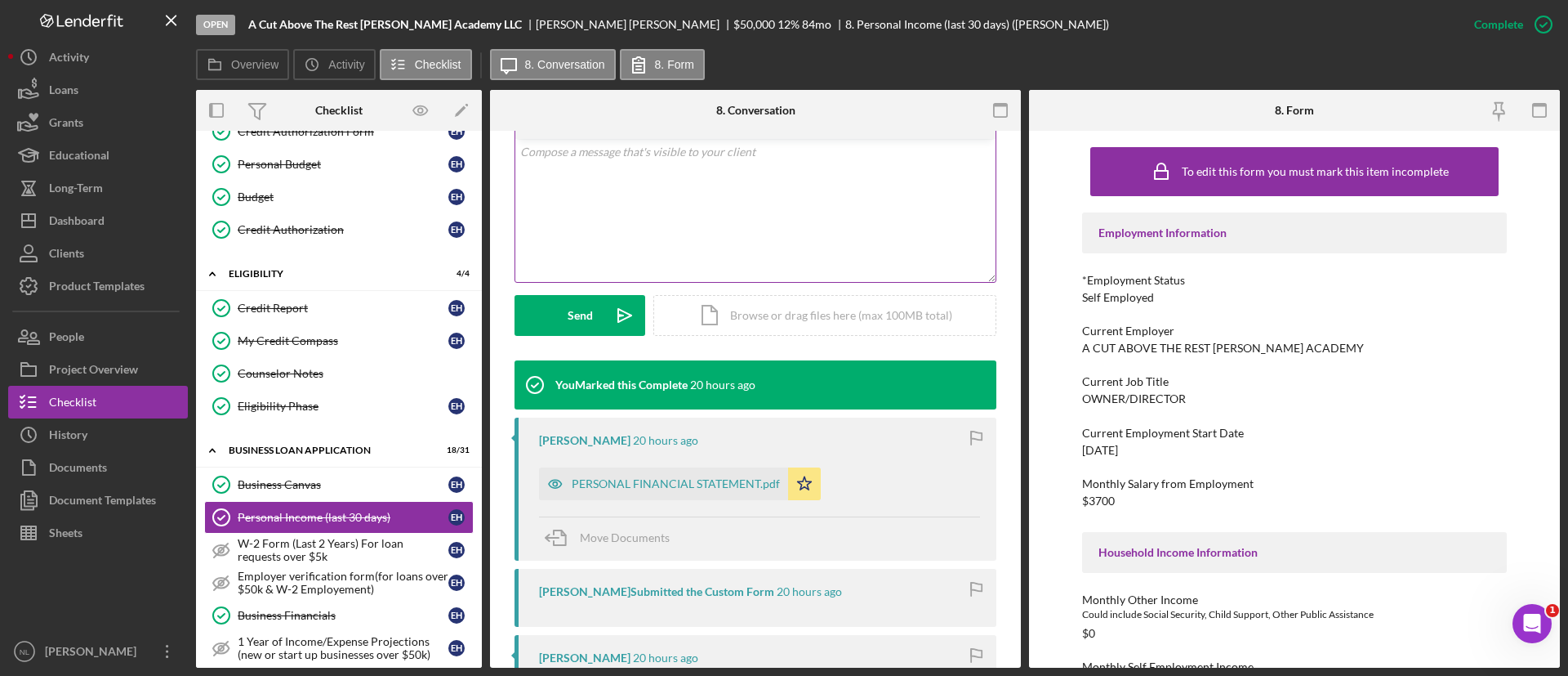
click at [778, 210] on div "v Color teal Color pink Remove color Add row above Add row below Add column bef…" at bounding box center [755, 210] width 480 height 143
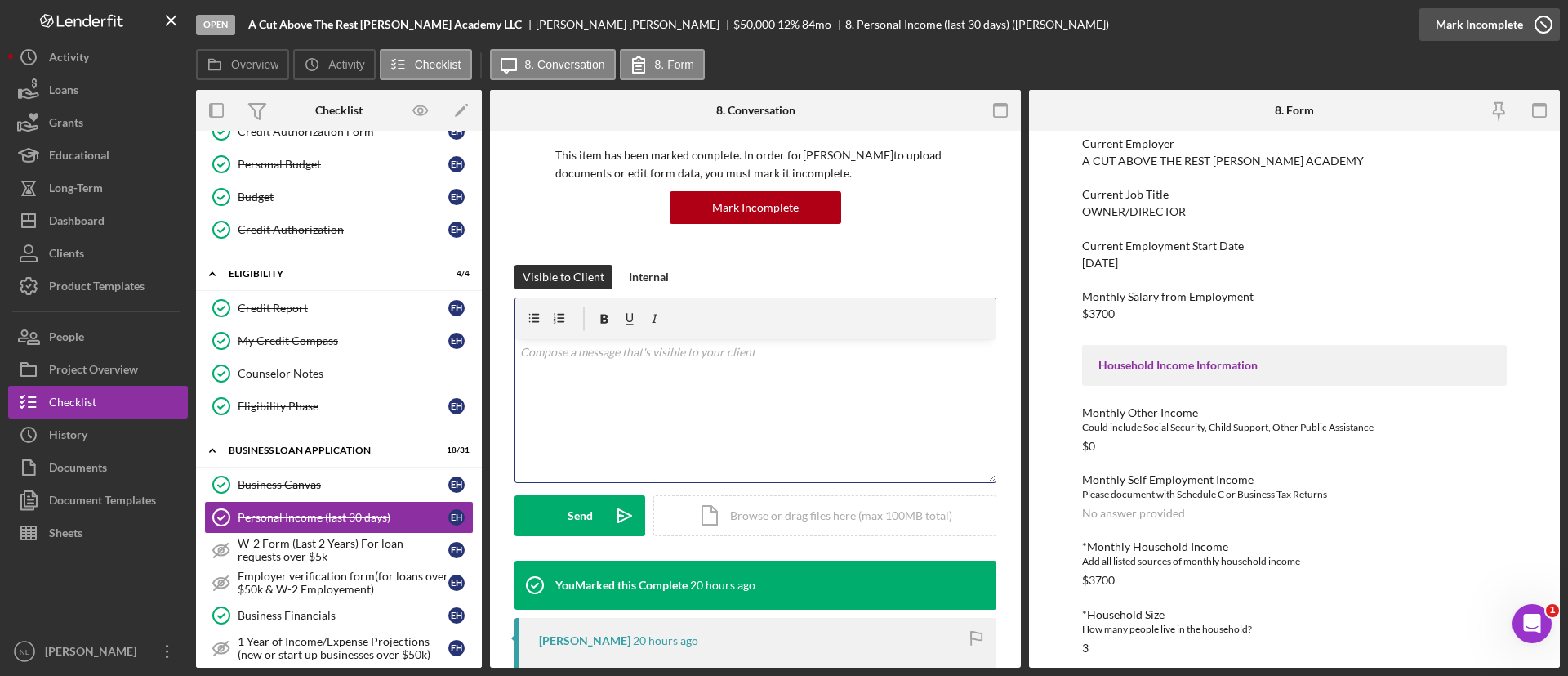
scroll to position [114, 0]
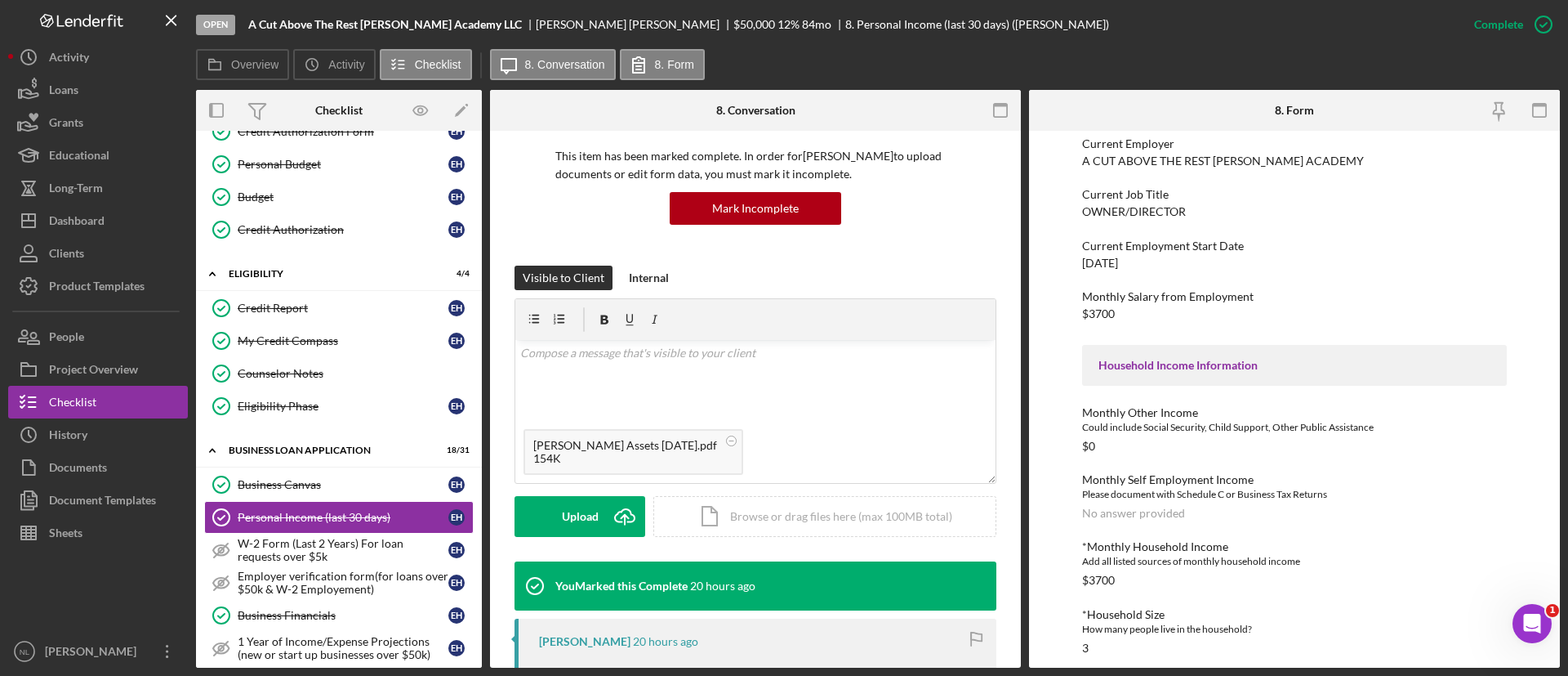
click at [656, 290] on div "Visible to Client Internal v Color teal Color pink Remove color Add row above A…" at bounding box center [755, 413] width 482 height 295
click at [659, 266] on div "Internal" at bounding box center [648, 278] width 40 height 25
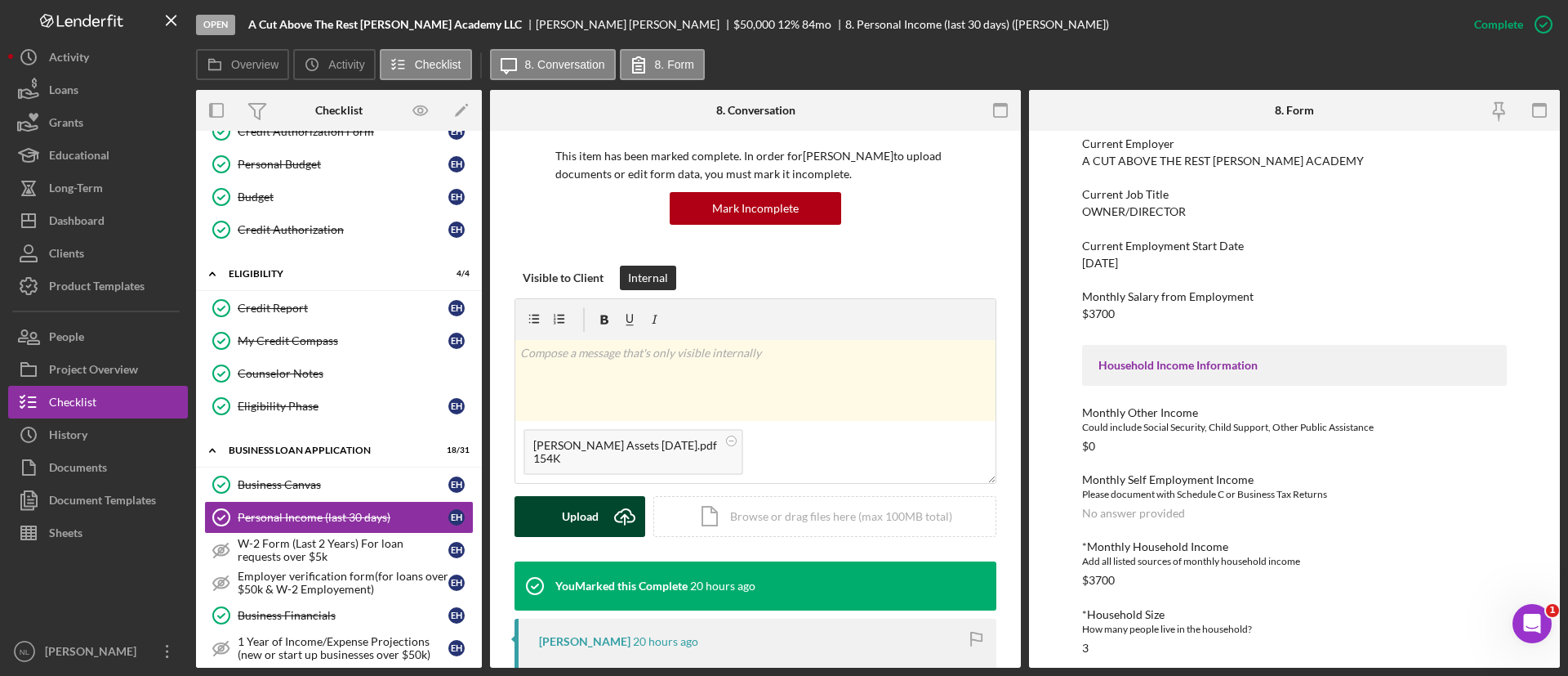
click at [597, 524] on div "Upload" at bounding box center [580, 516] width 36 height 41
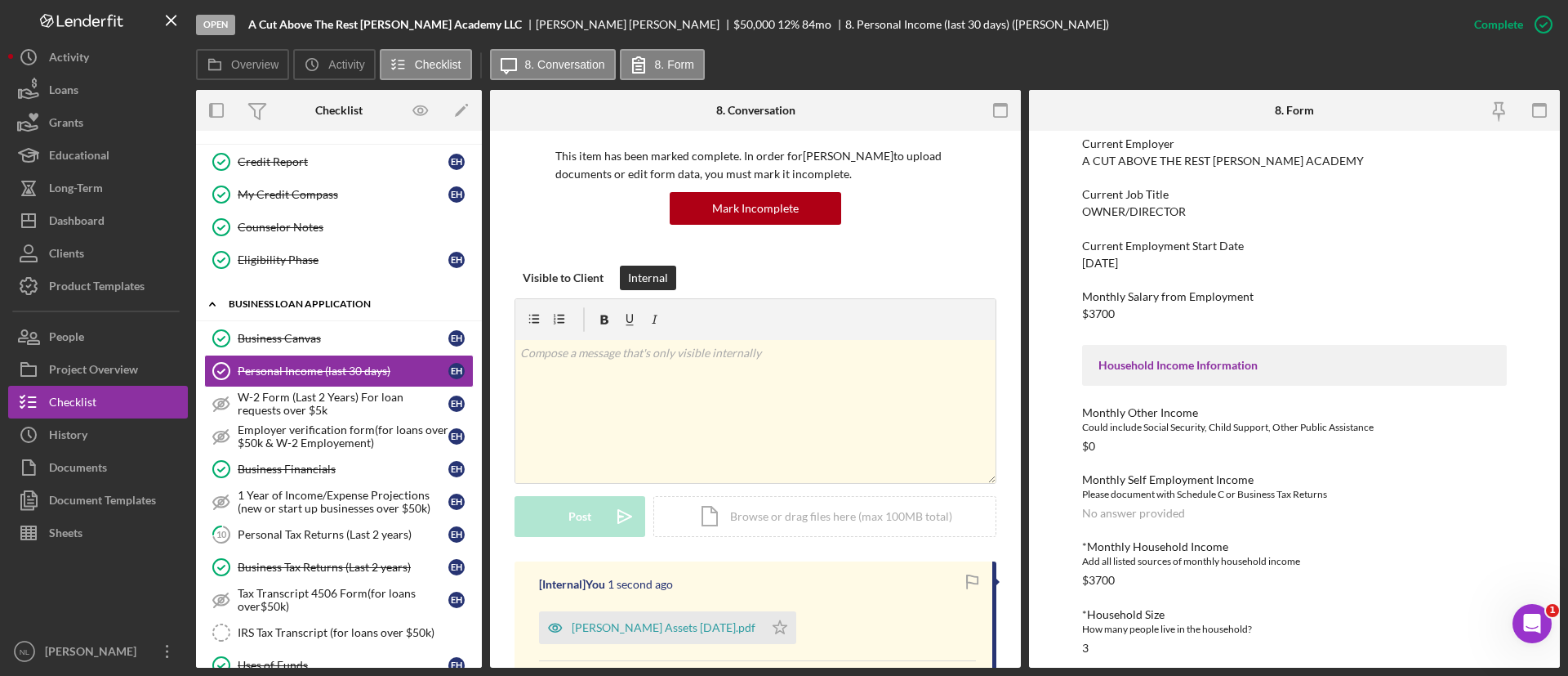
scroll to position [0, 0]
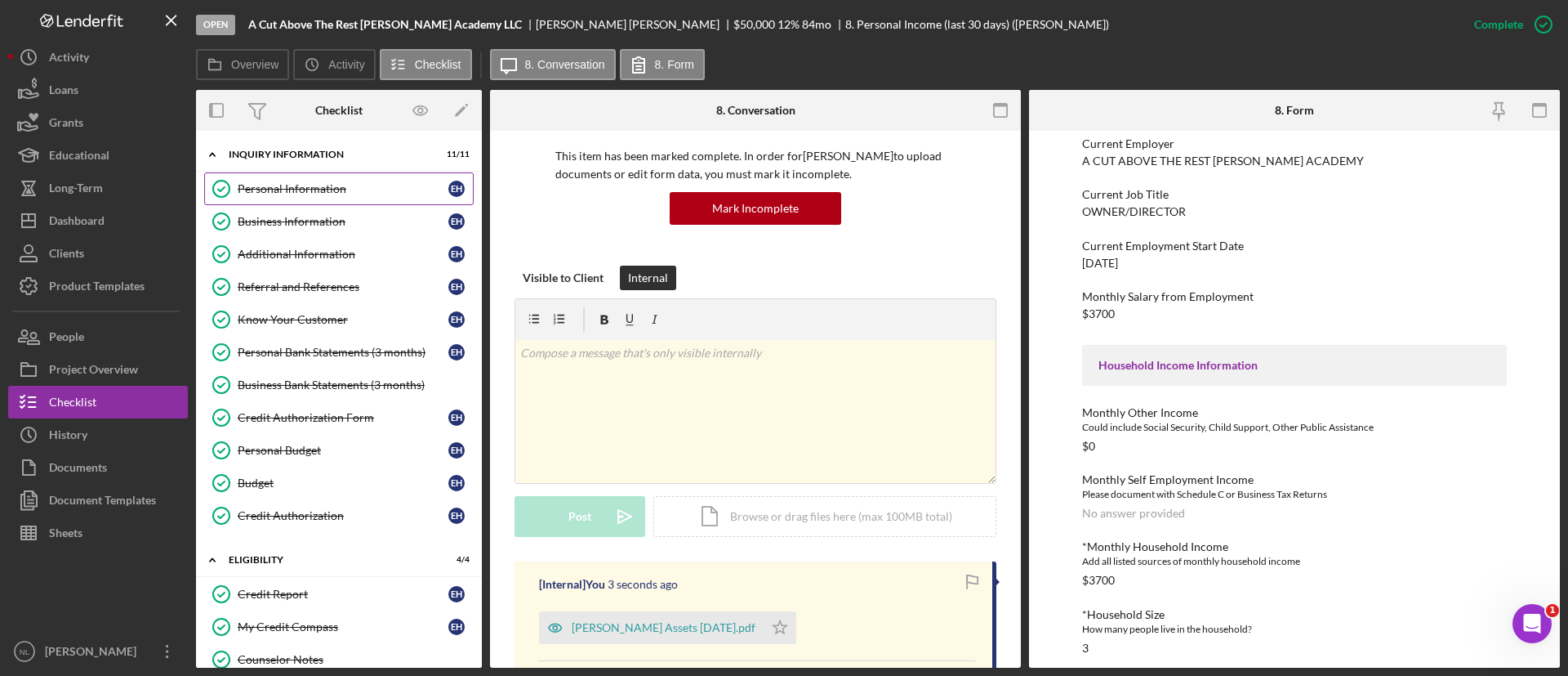
click at [315, 176] on link "Personal Information Personal Information E H" at bounding box center [339, 188] width 270 height 33
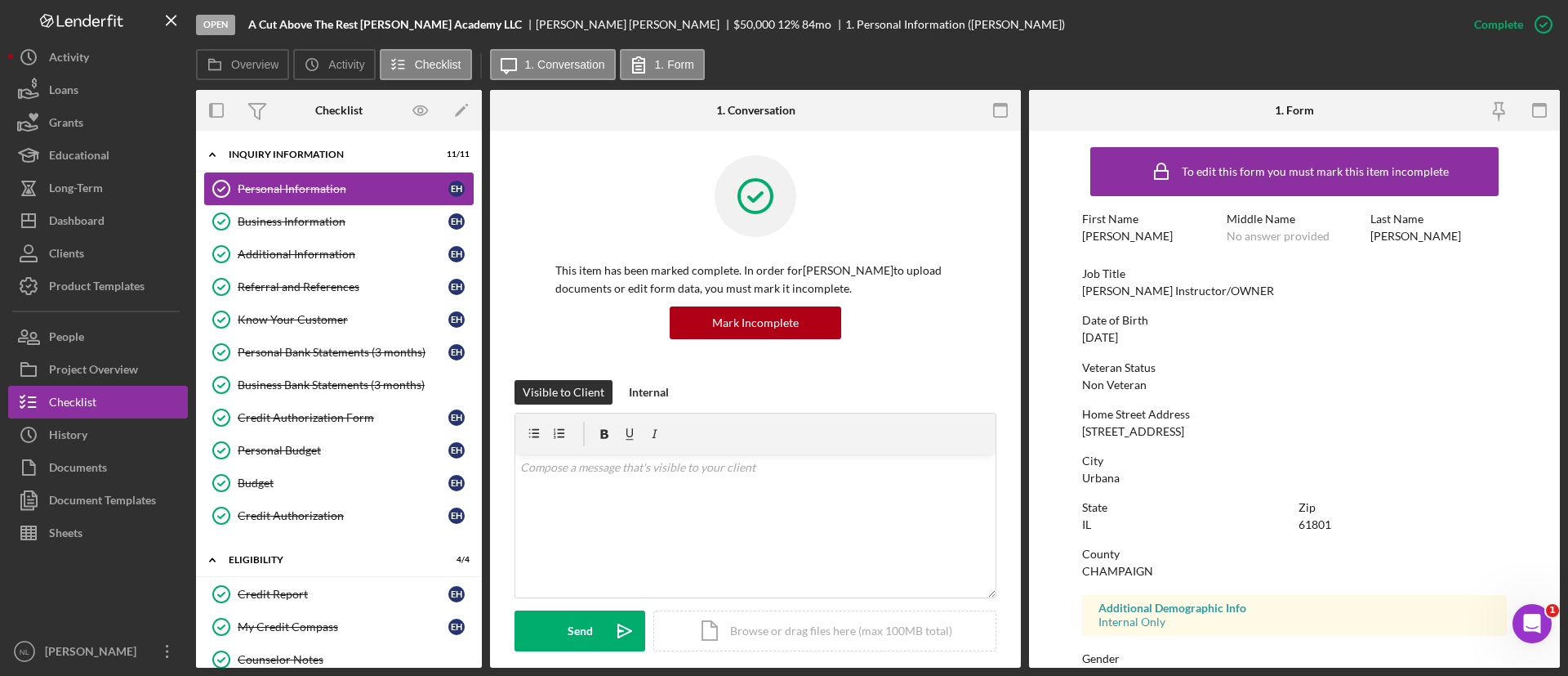
click at [310, 200] on link "Personal Information Personal Information E H" at bounding box center [339, 188] width 270 height 33
click at [310, 201] on link "Personal Information Personal Information E H" at bounding box center [339, 188] width 270 height 33
click at [307, 219] on div "Business Information" at bounding box center [343, 221] width 211 height 13
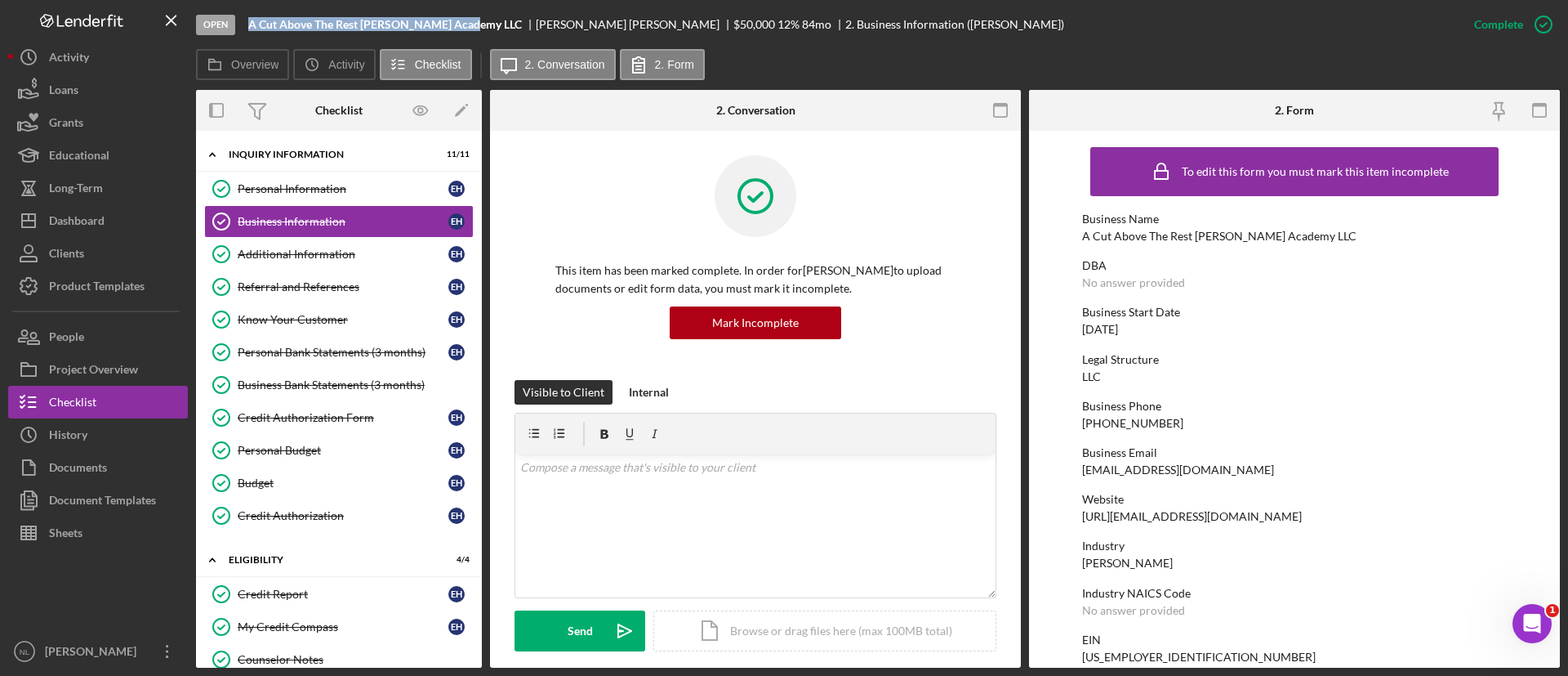
drag, startPoint x: 466, startPoint y: 24, endPoint x: 245, endPoint y: 20, distance: 221.0
click at [245, 20] on div "Open A Cut Above The Rest Barber Academy LLC Ernest Harvey $50,000 $50,000 12 %…" at bounding box center [827, 24] width 1262 height 49
copy b "A Cut Above The Rest [PERSON_NAME] Academy LLC"
click at [350, 295] on link "Referral and References Referral and References E H" at bounding box center [339, 287] width 270 height 33
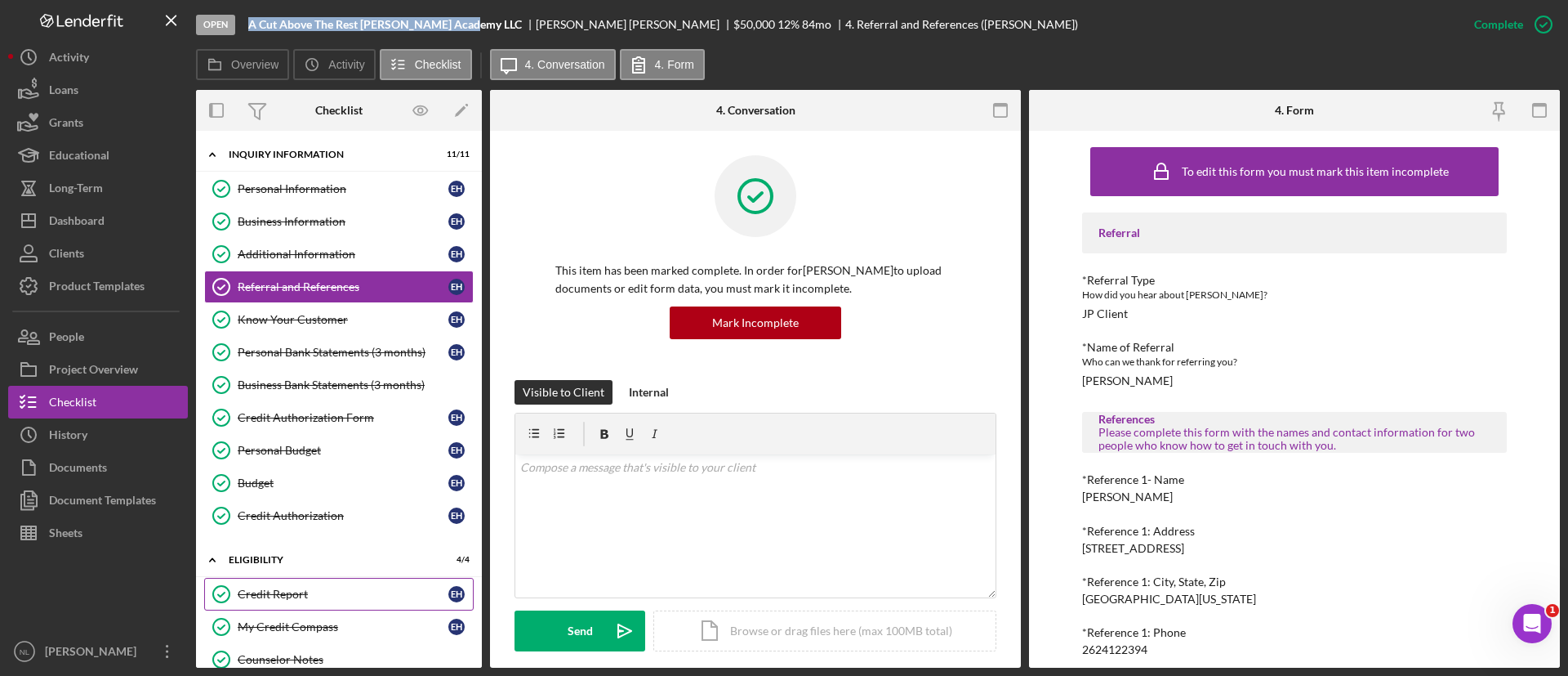
click at [309, 601] on link "Credit Report Credit Report E H" at bounding box center [339, 593] width 270 height 33
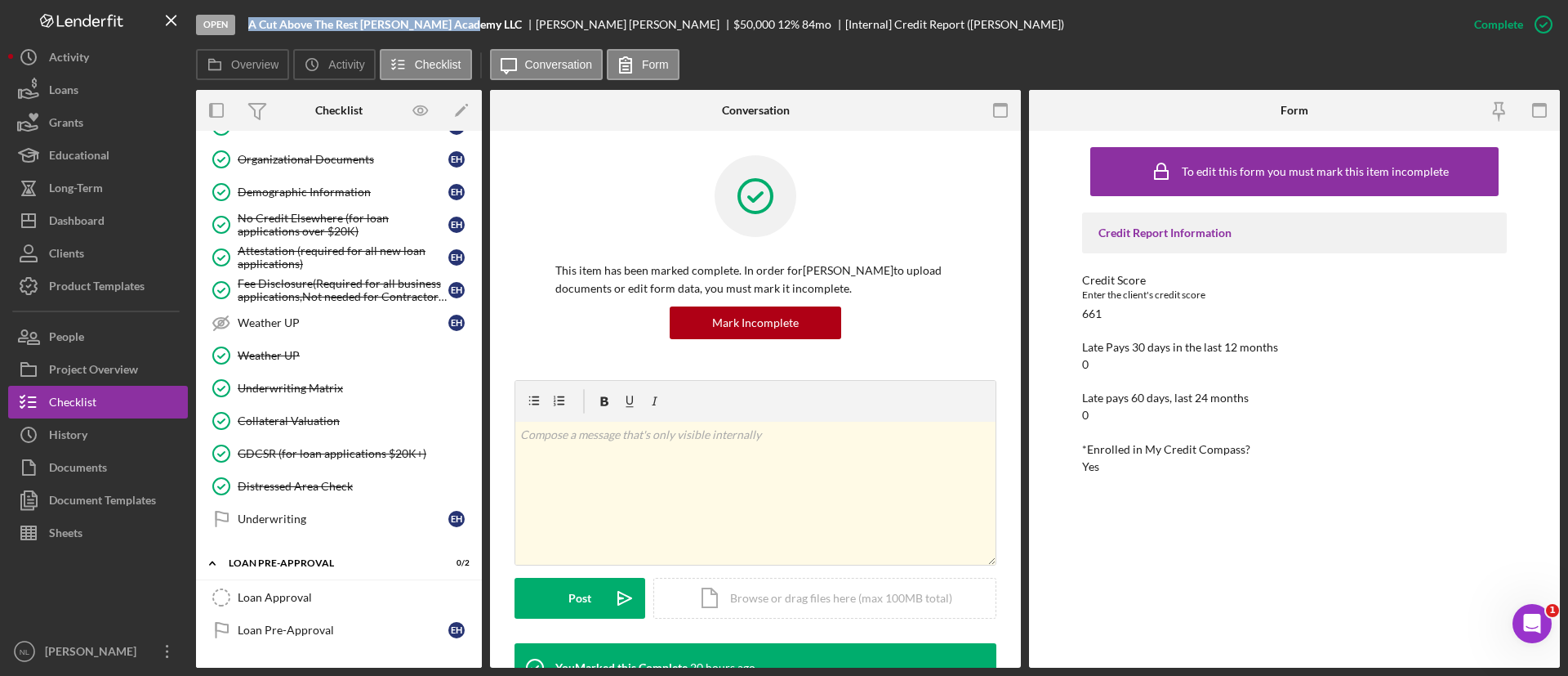
scroll to position [1279, 0]
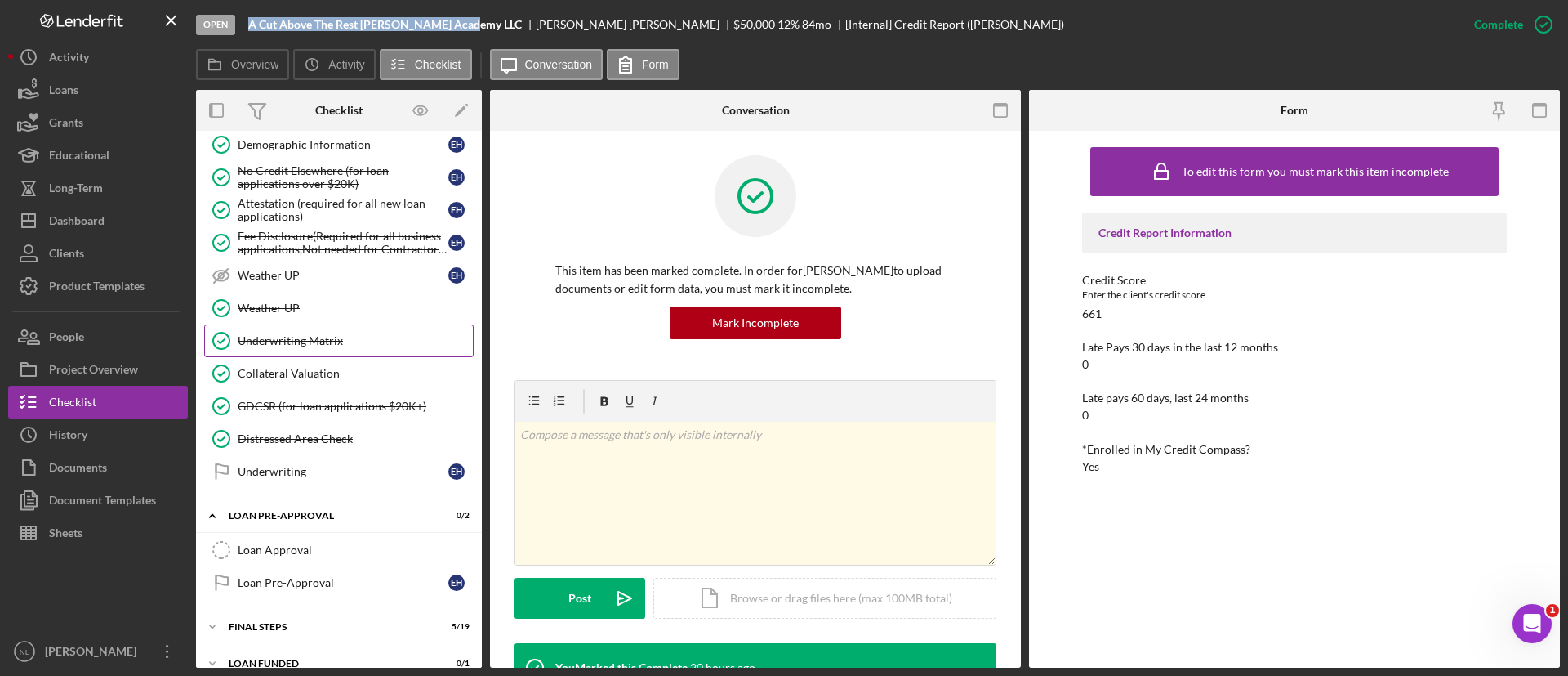
click at [333, 356] on link "Underwriting Matrix Underwriting Matrix" at bounding box center [339, 341] width 270 height 33
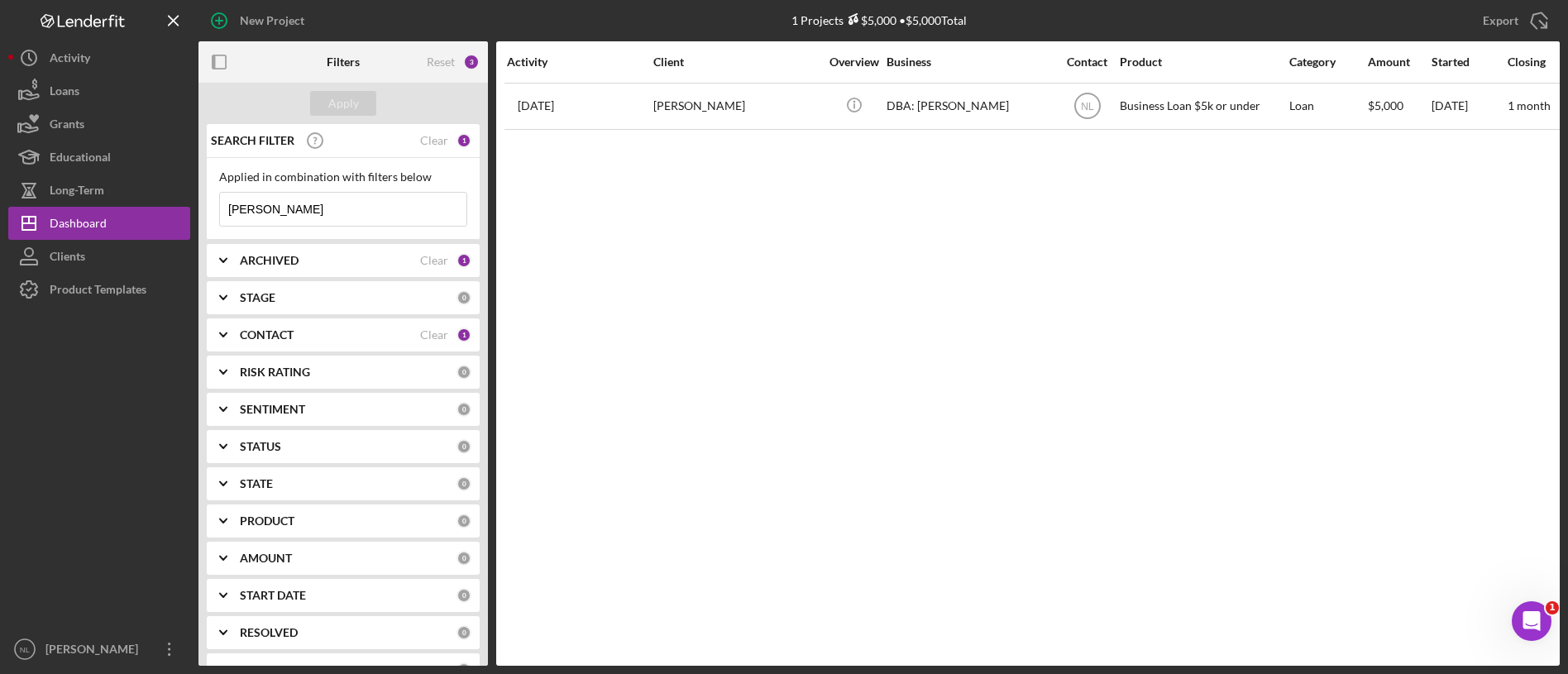
click at [371, 214] on input "[PERSON_NAME]" at bounding box center [343, 209] width 246 height 33
click at [330, 108] on div "Apply" at bounding box center [344, 103] width 31 height 25
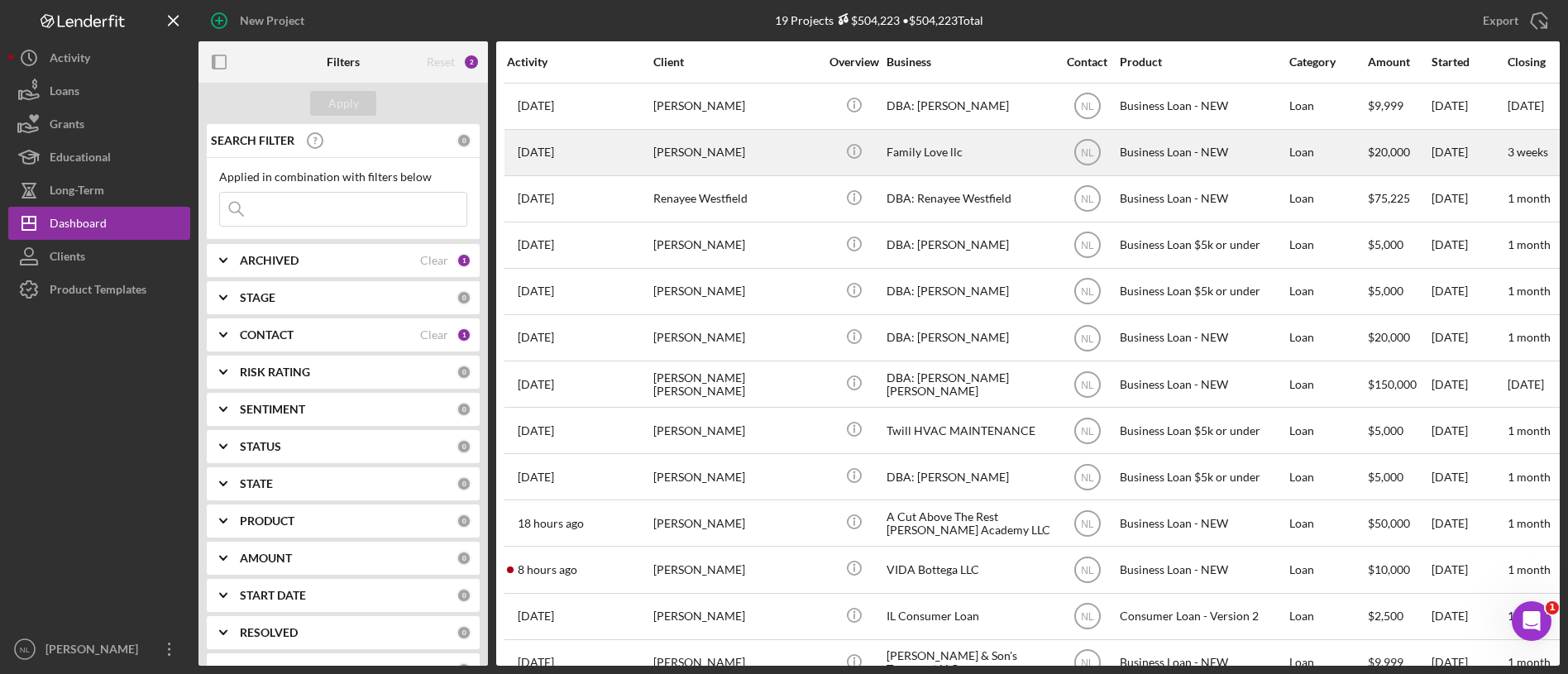
click at [711, 129] on td "[PERSON_NAME]" at bounding box center [737, 153] width 170 height 47
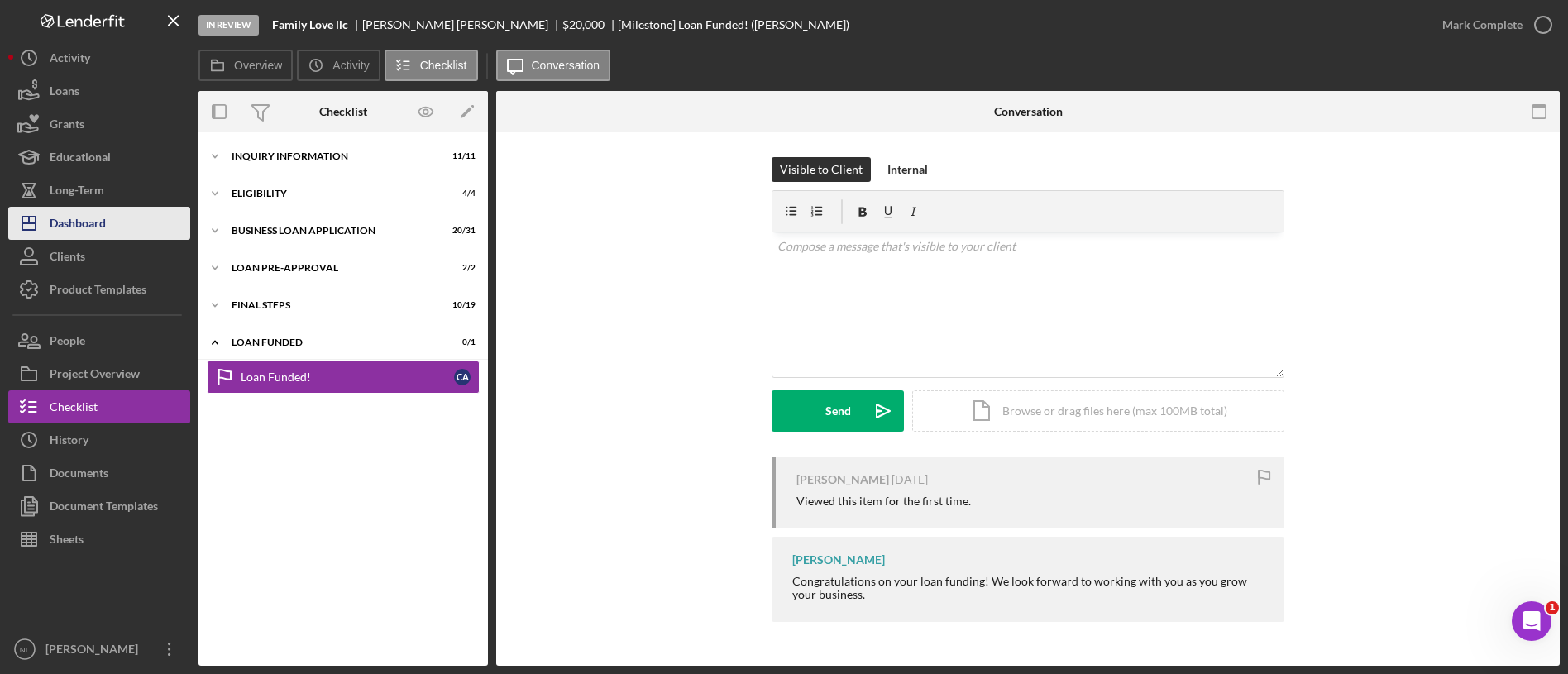
click at [70, 227] on div "Dashboard" at bounding box center [77, 224] width 57 height 37
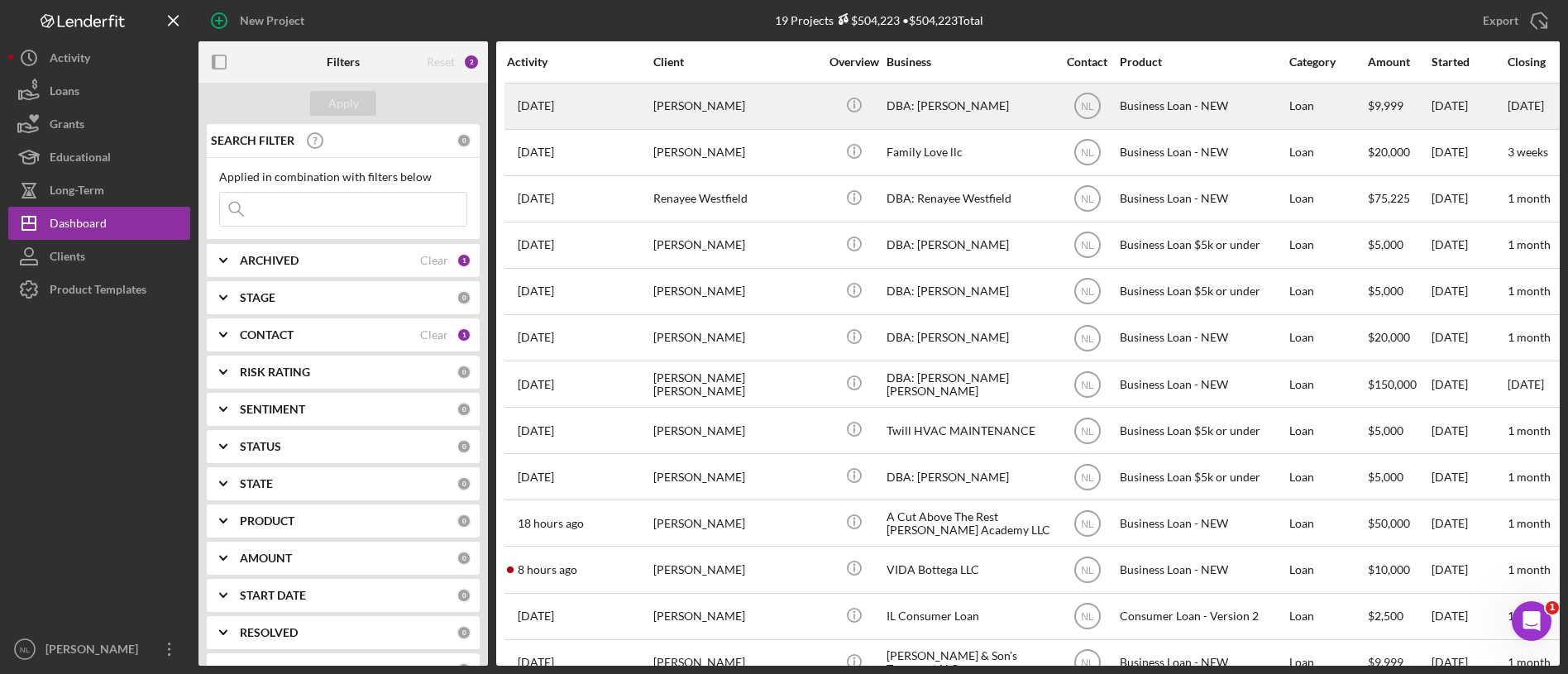
click at [729, 110] on div "[PERSON_NAME]" at bounding box center [736, 106] width 165 height 44
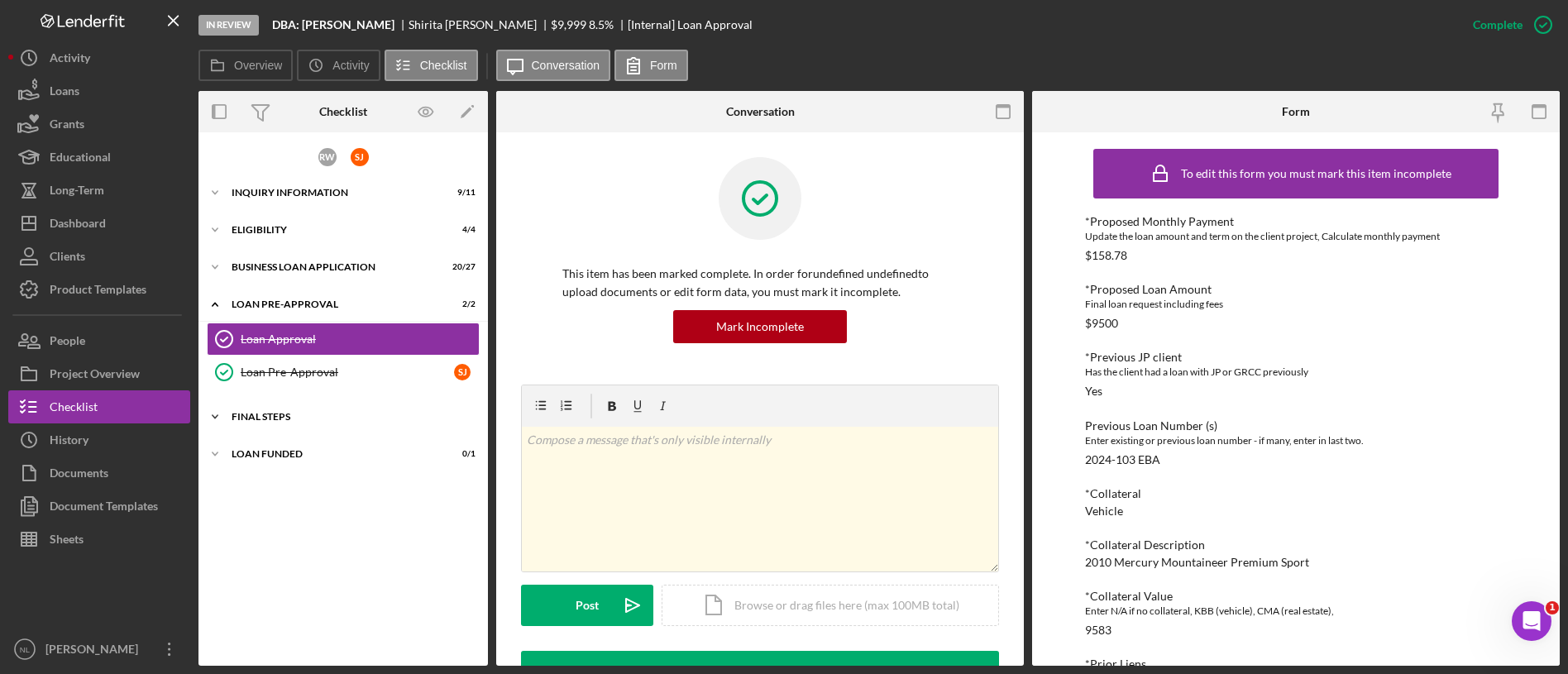
click at [318, 423] on div "Icon/Expander FINAL STEPS 11 / 18" at bounding box center [343, 416] width 289 height 33
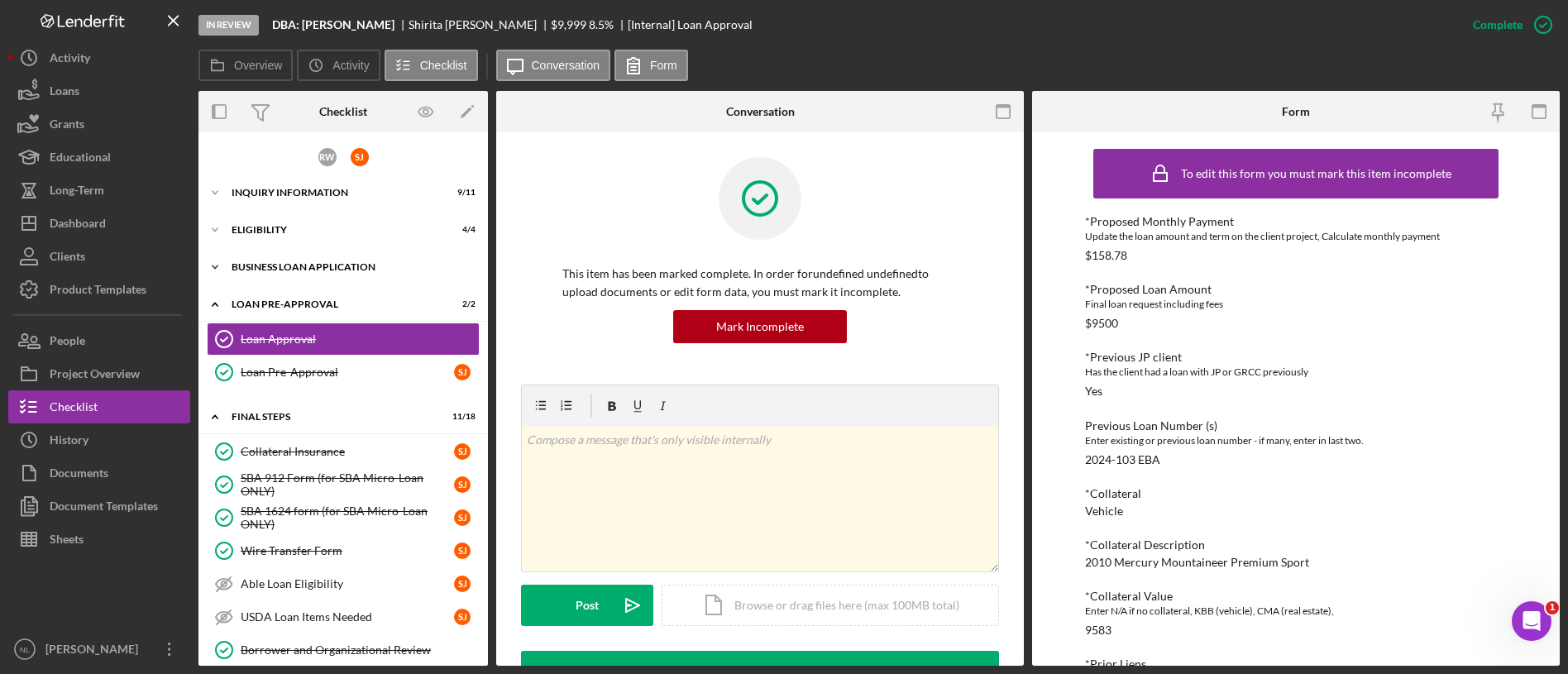
click at [339, 267] on div "BUSINESS LOAN APPLICATION" at bounding box center [349, 267] width 235 height 10
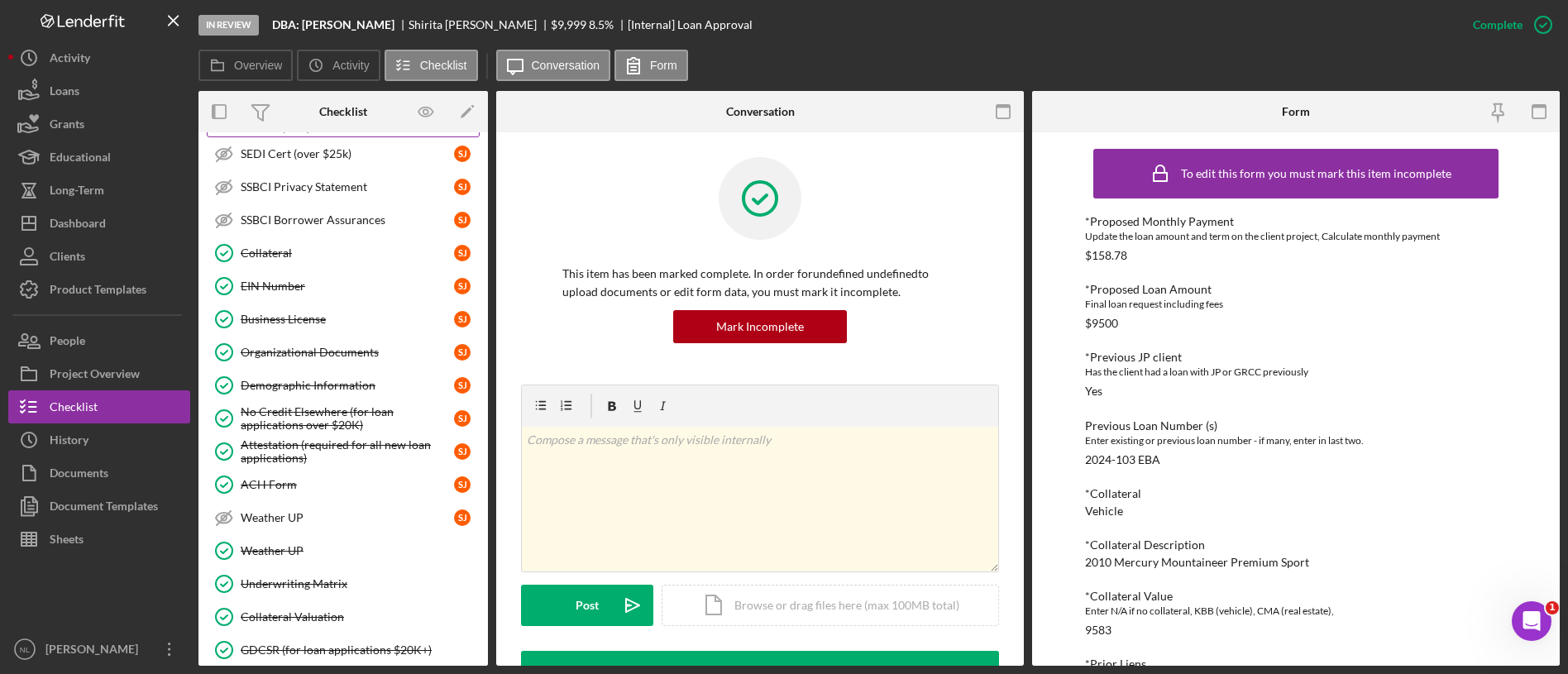
scroll to position [555, 0]
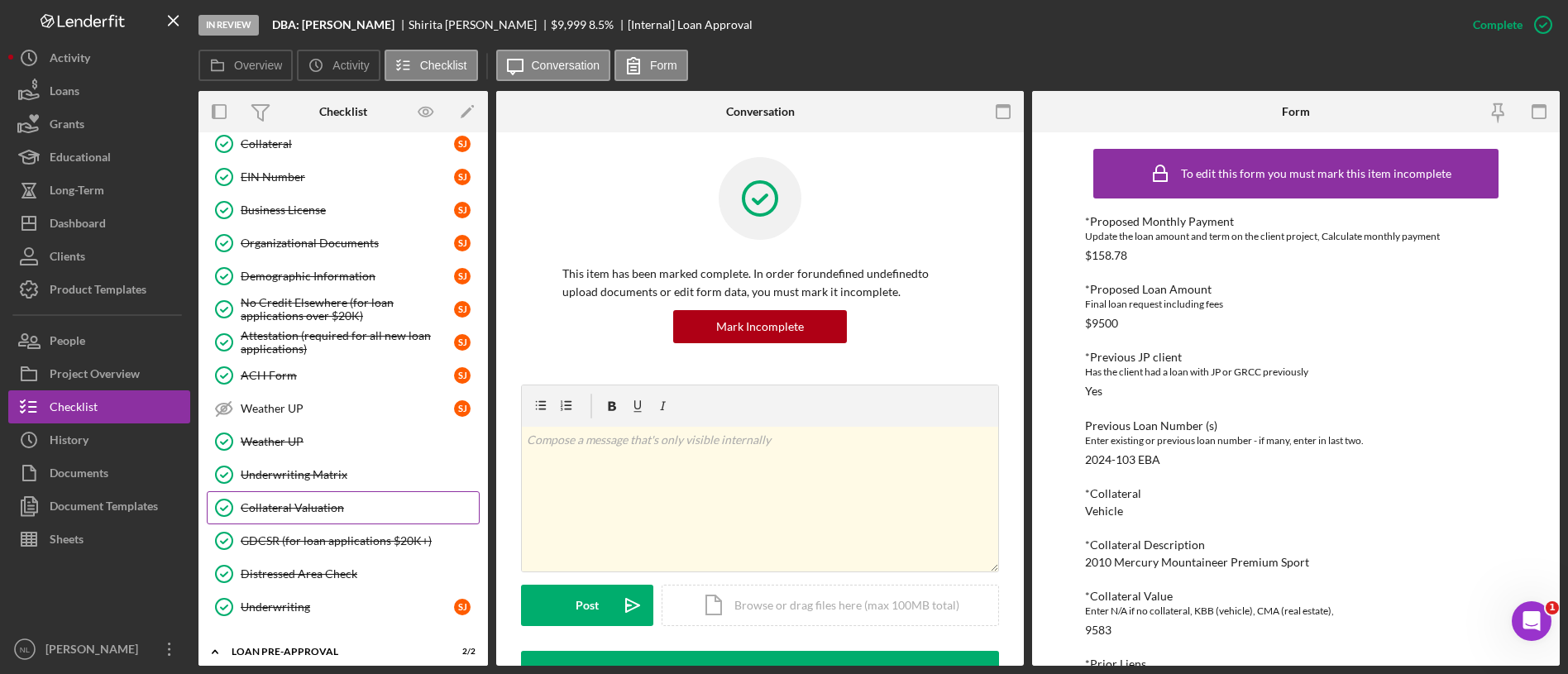
click at [318, 514] on link "Collateral Valuation Collateral Valuation" at bounding box center [343, 507] width 273 height 33
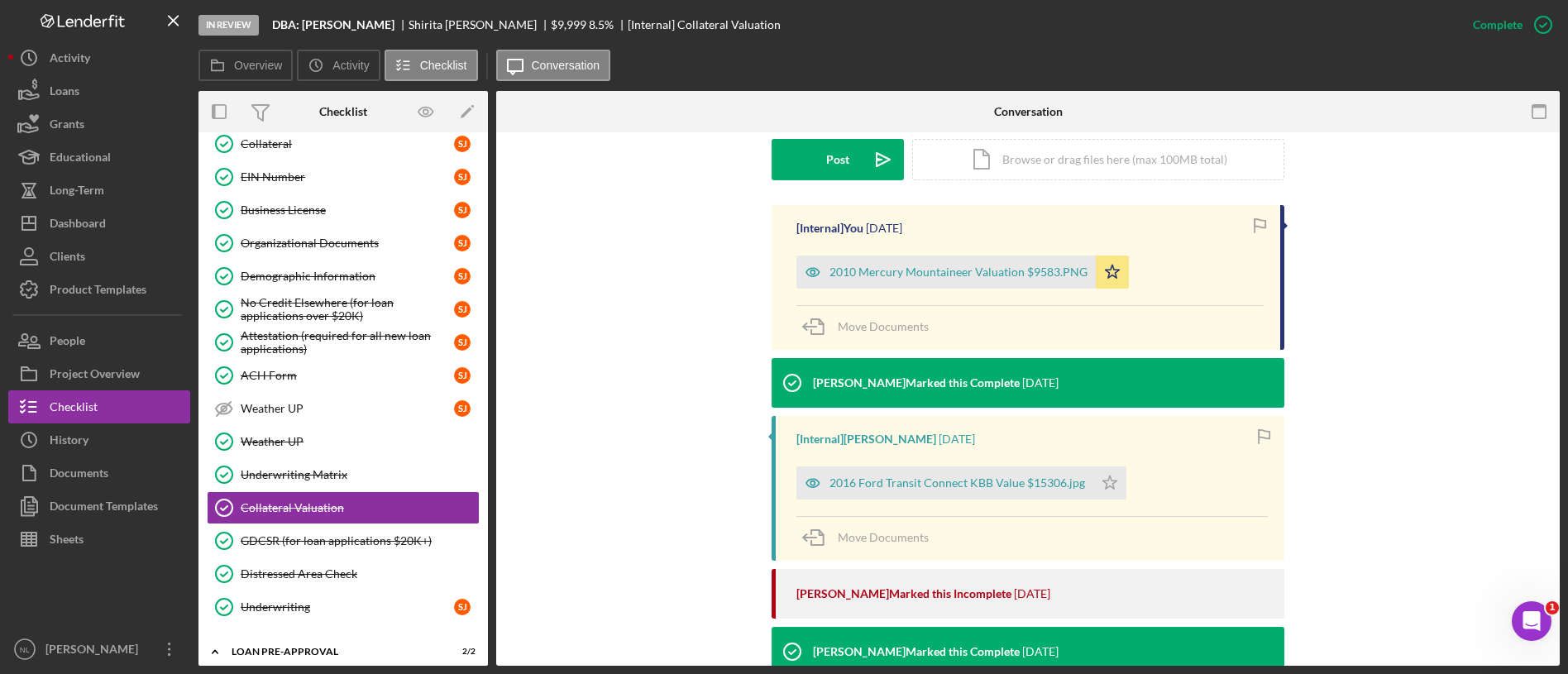
scroll to position [449, 0]
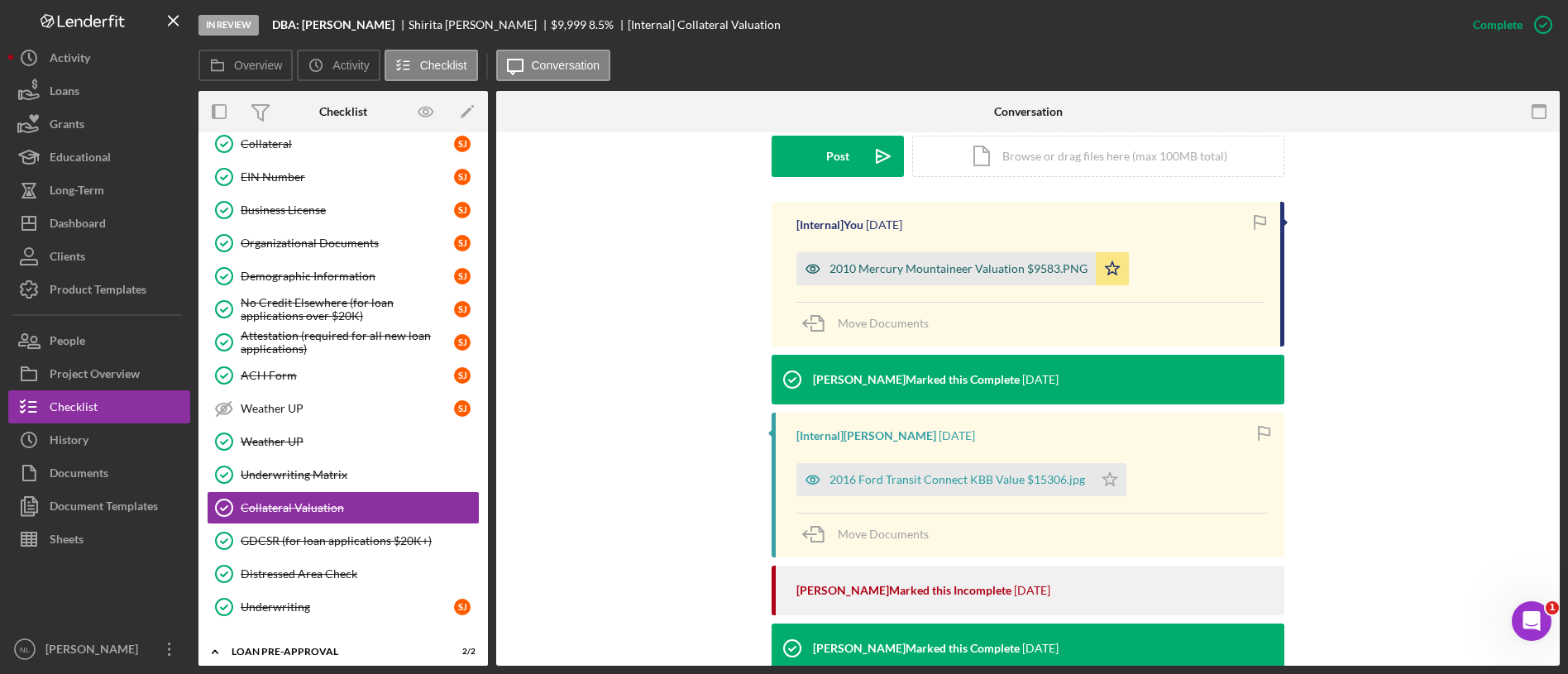
click at [950, 273] on div "2010 Mercury Mountaineer Valuation $9583.PNG" at bounding box center [958, 268] width 258 height 13
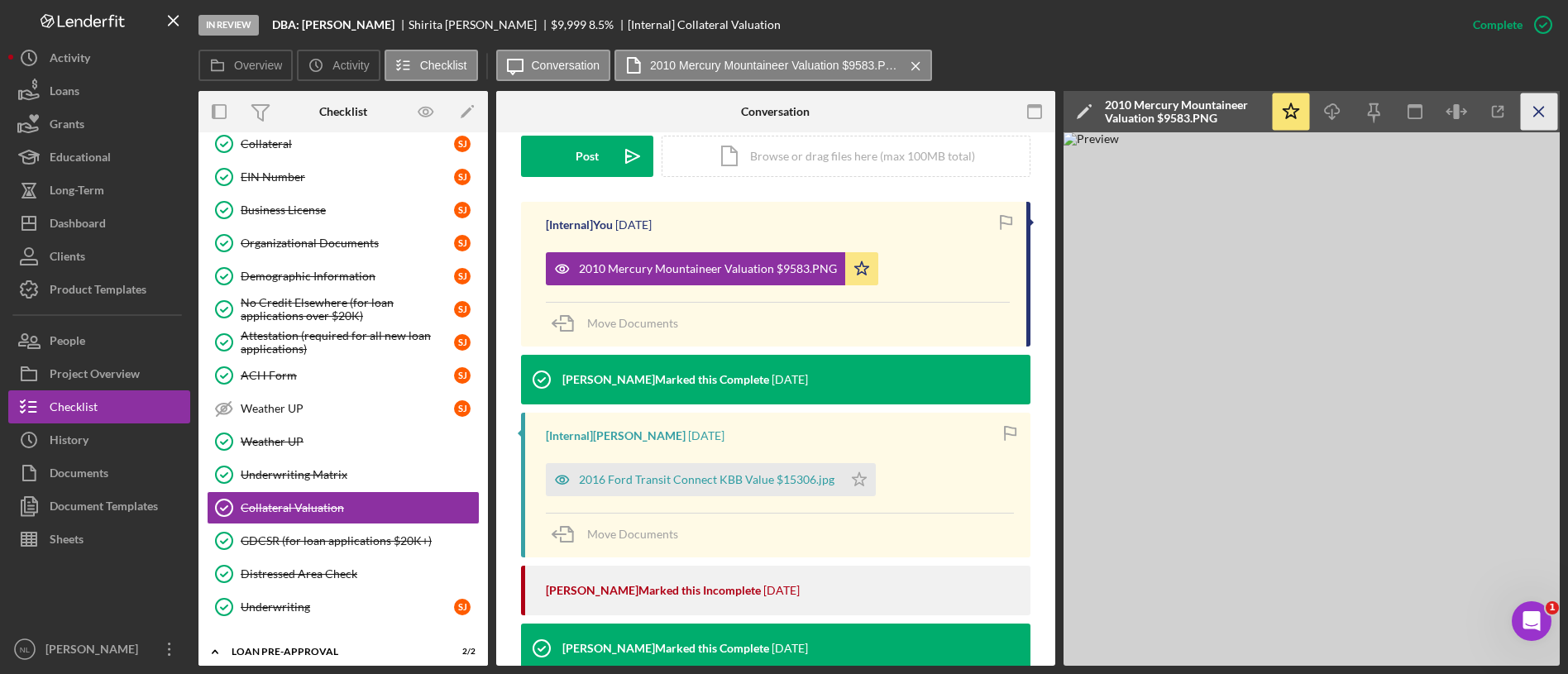
click at [1535, 118] on icon "Icon/Menu Close" at bounding box center [1539, 111] width 37 height 37
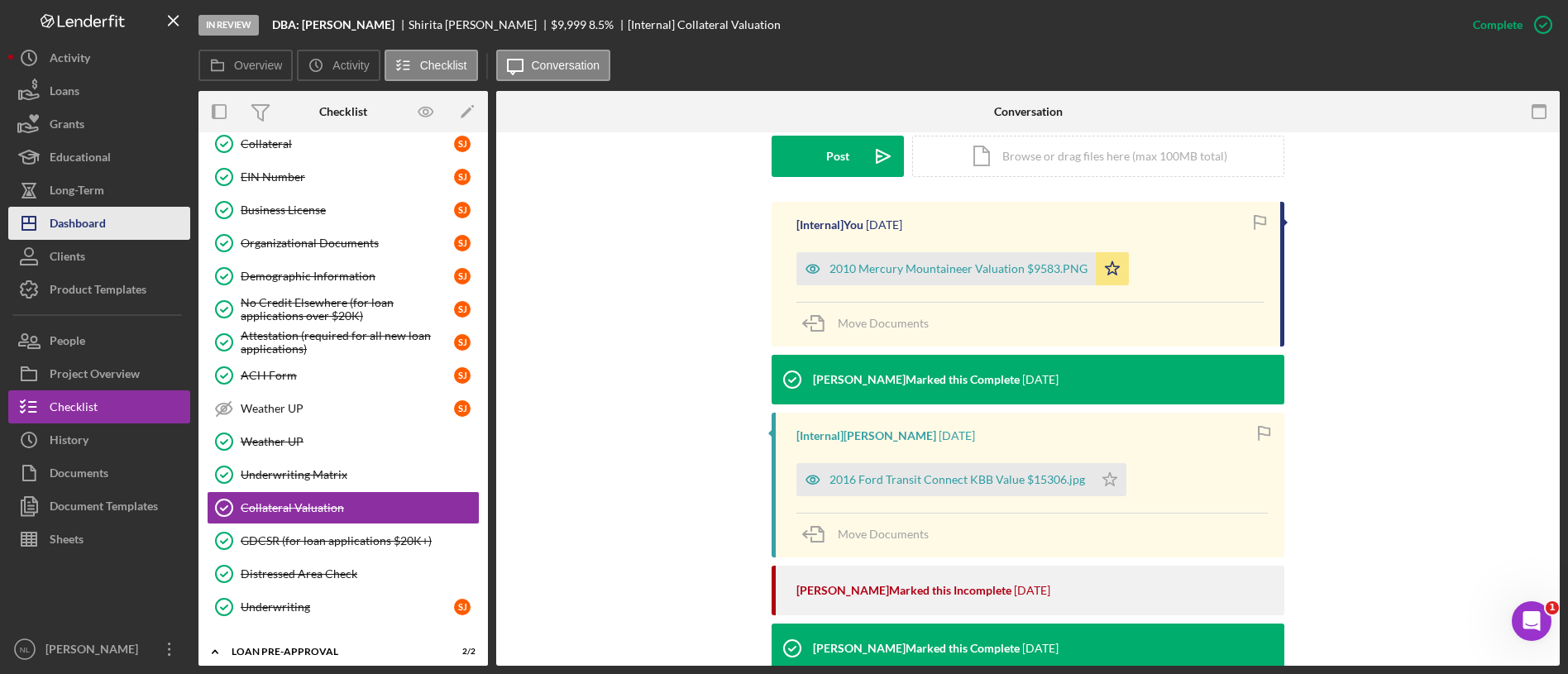
click at [133, 226] on button "Icon/Dashboard Dashboard" at bounding box center [99, 223] width 182 height 33
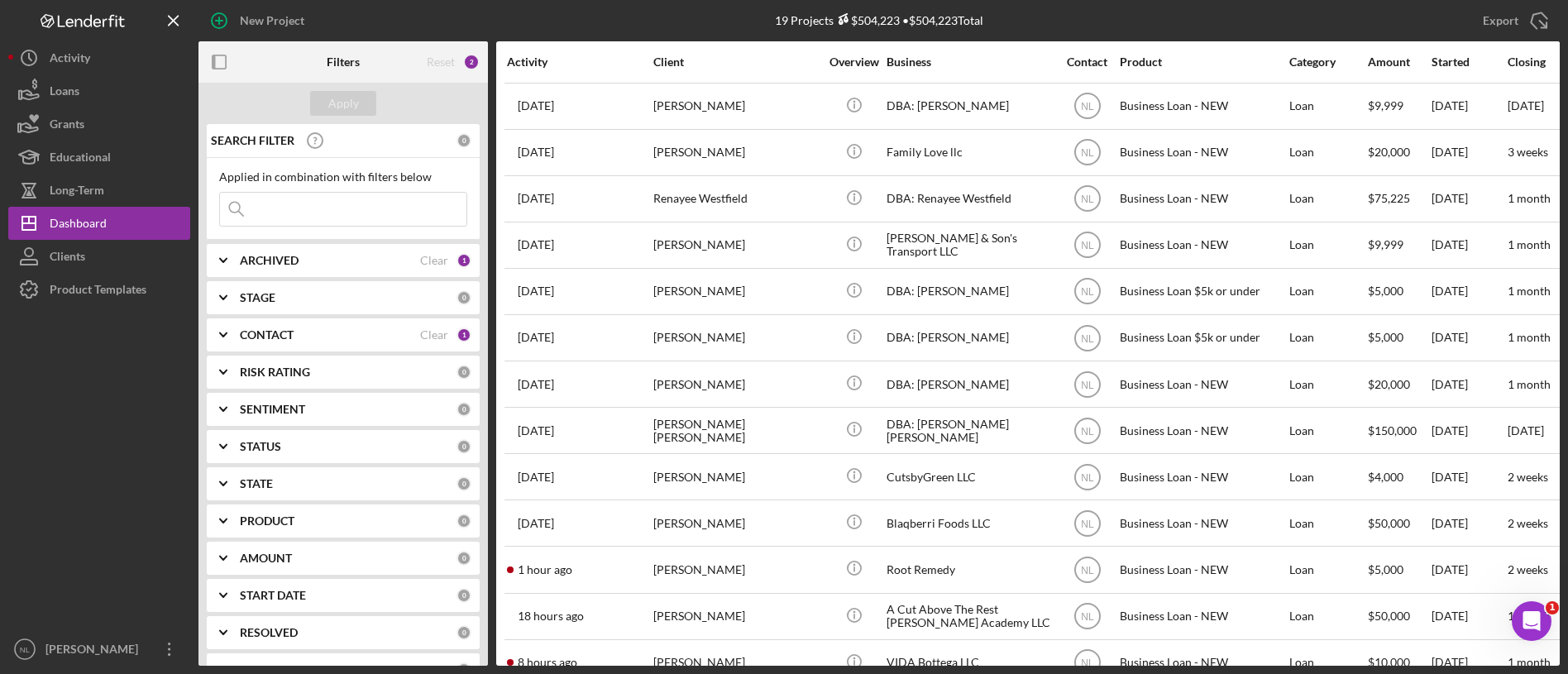
click at [368, 218] on input at bounding box center [343, 209] width 246 height 33
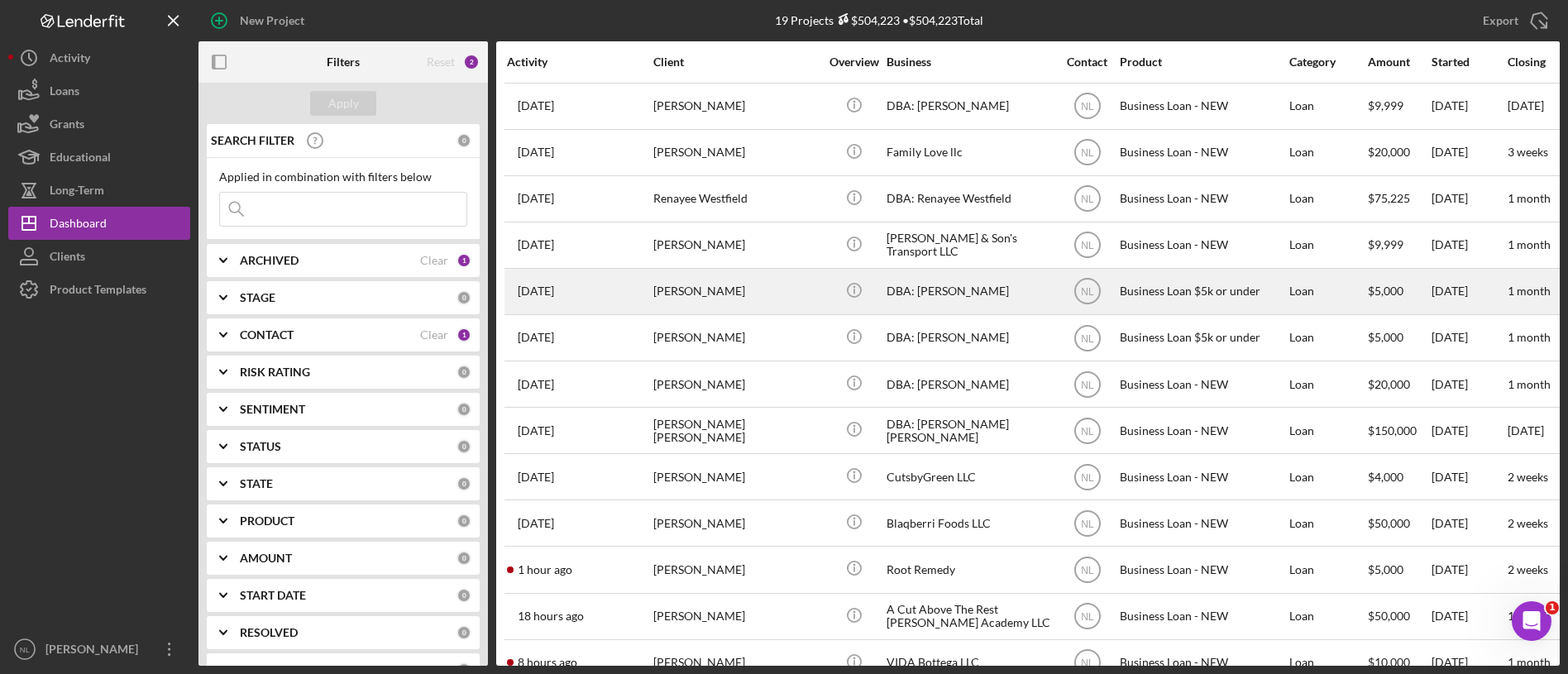
click at [764, 267] on td "[PERSON_NAME]" at bounding box center [737, 291] width 170 height 47
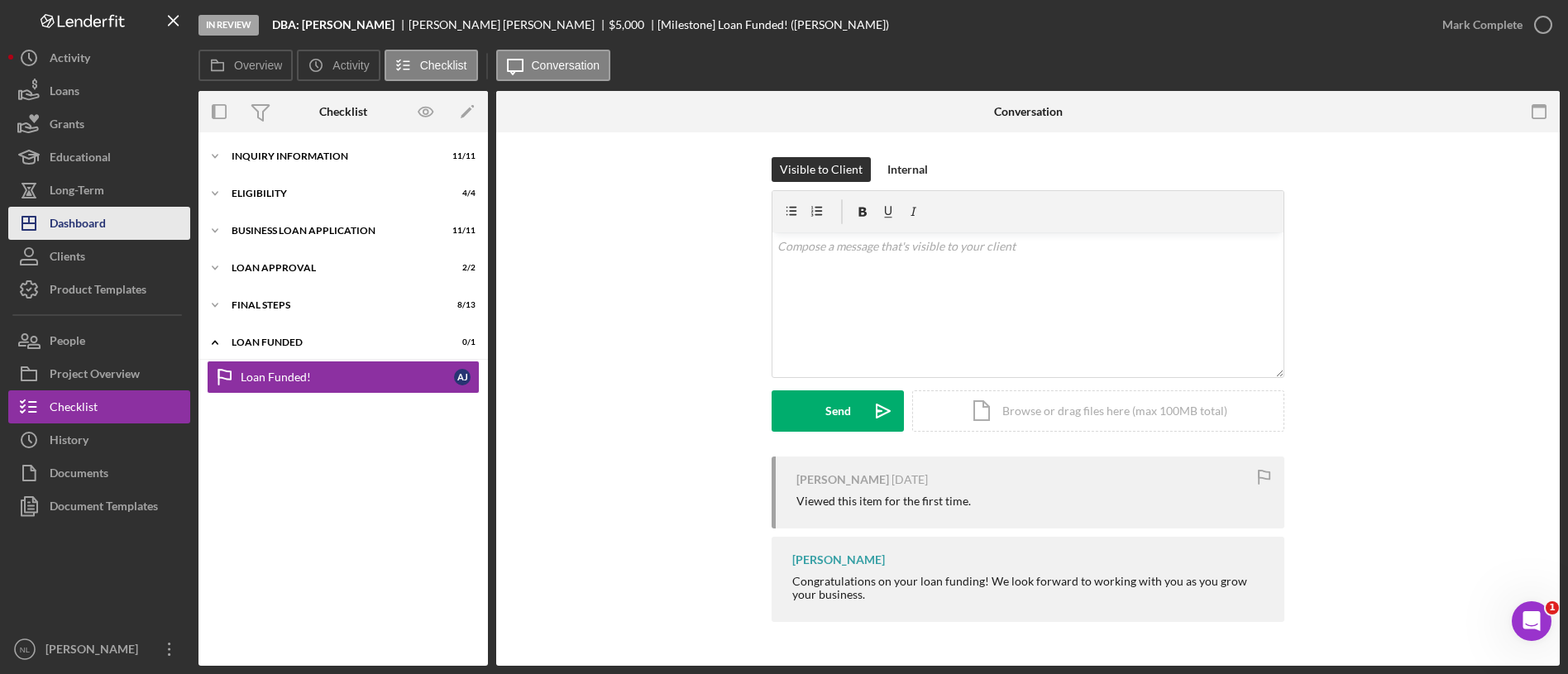
click at [162, 216] on button "Icon/Dashboard Dashboard" at bounding box center [99, 223] width 182 height 33
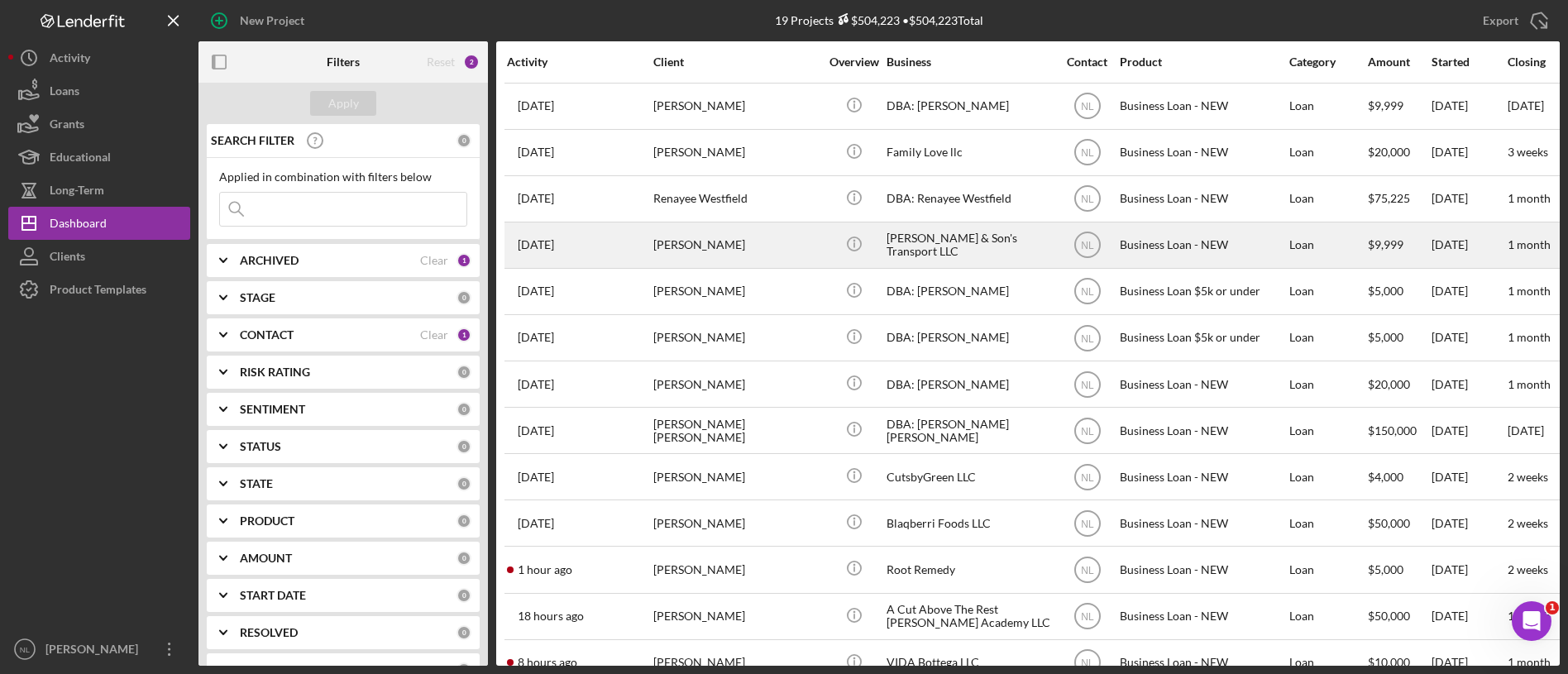
click at [760, 252] on div "[PERSON_NAME]" at bounding box center [736, 245] width 165 height 44
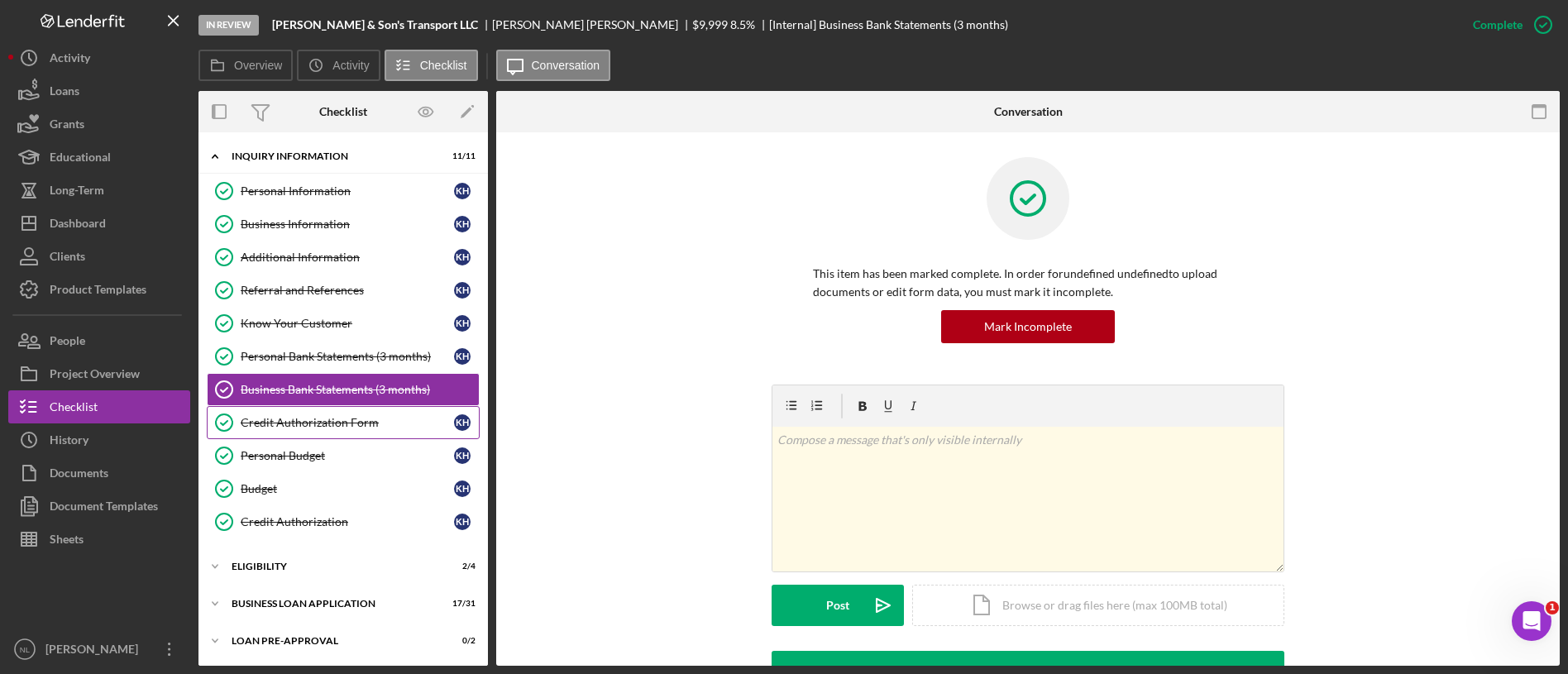
scroll to position [75, 0]
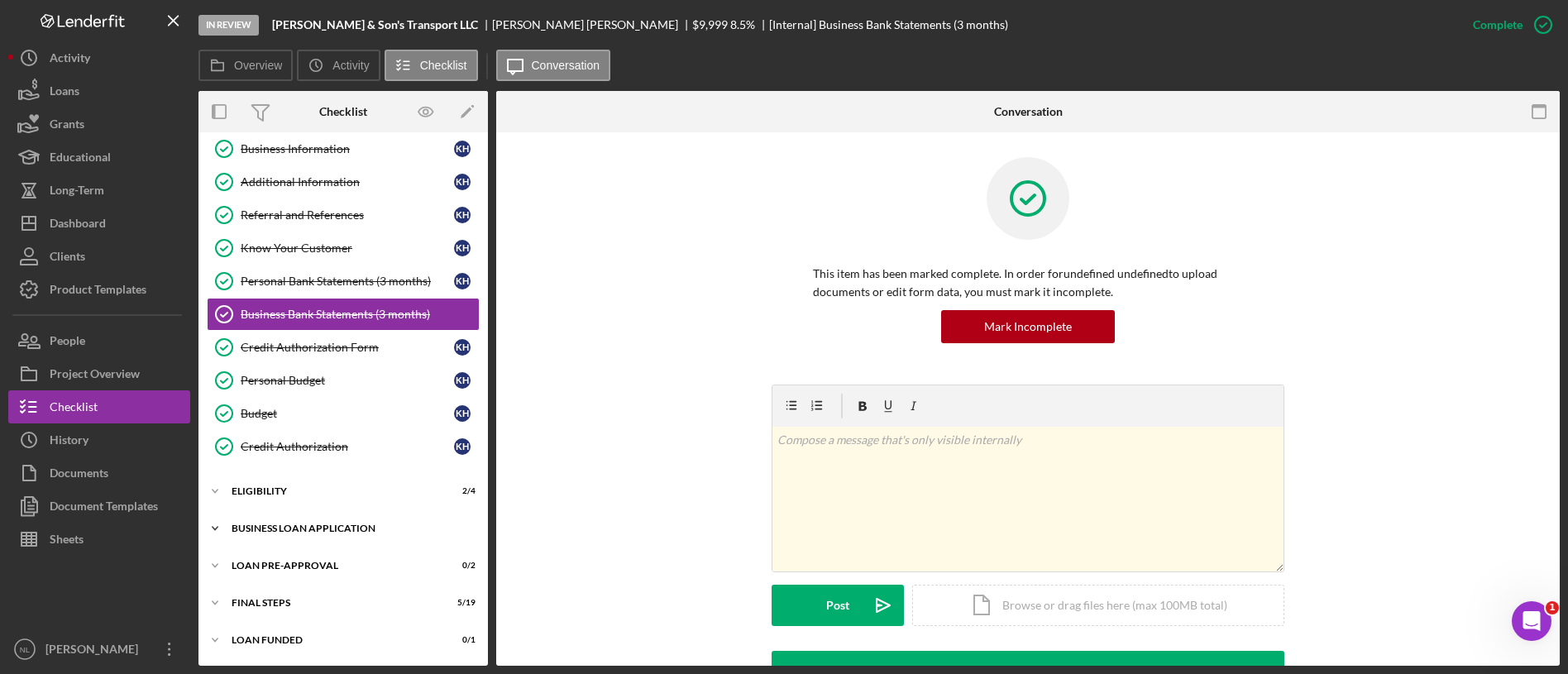
click at [296, 538] on div "Icon/Expander BUSINESS LOAN APPLICATION 17 / 31" at bounding box center [343, 528] width 289 height 33
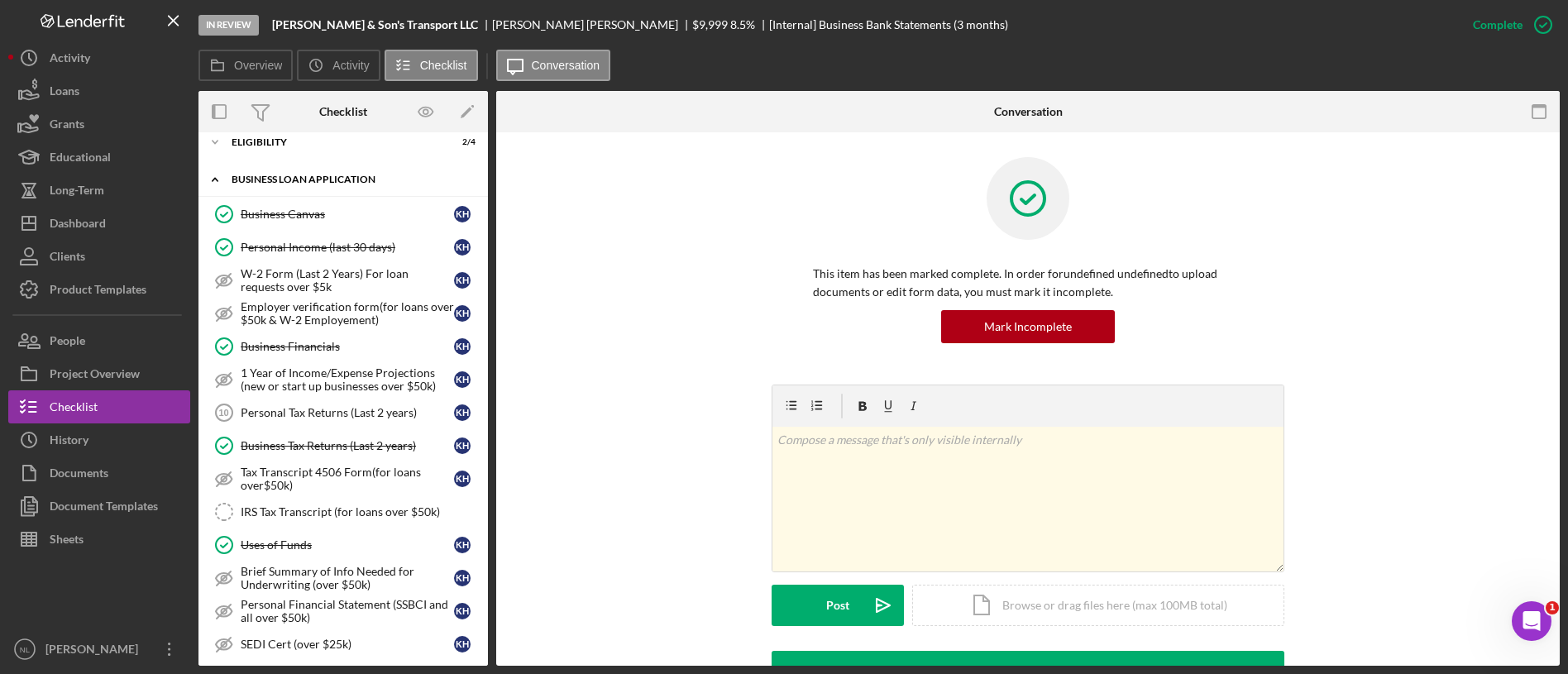
scroll to position [433, 0]
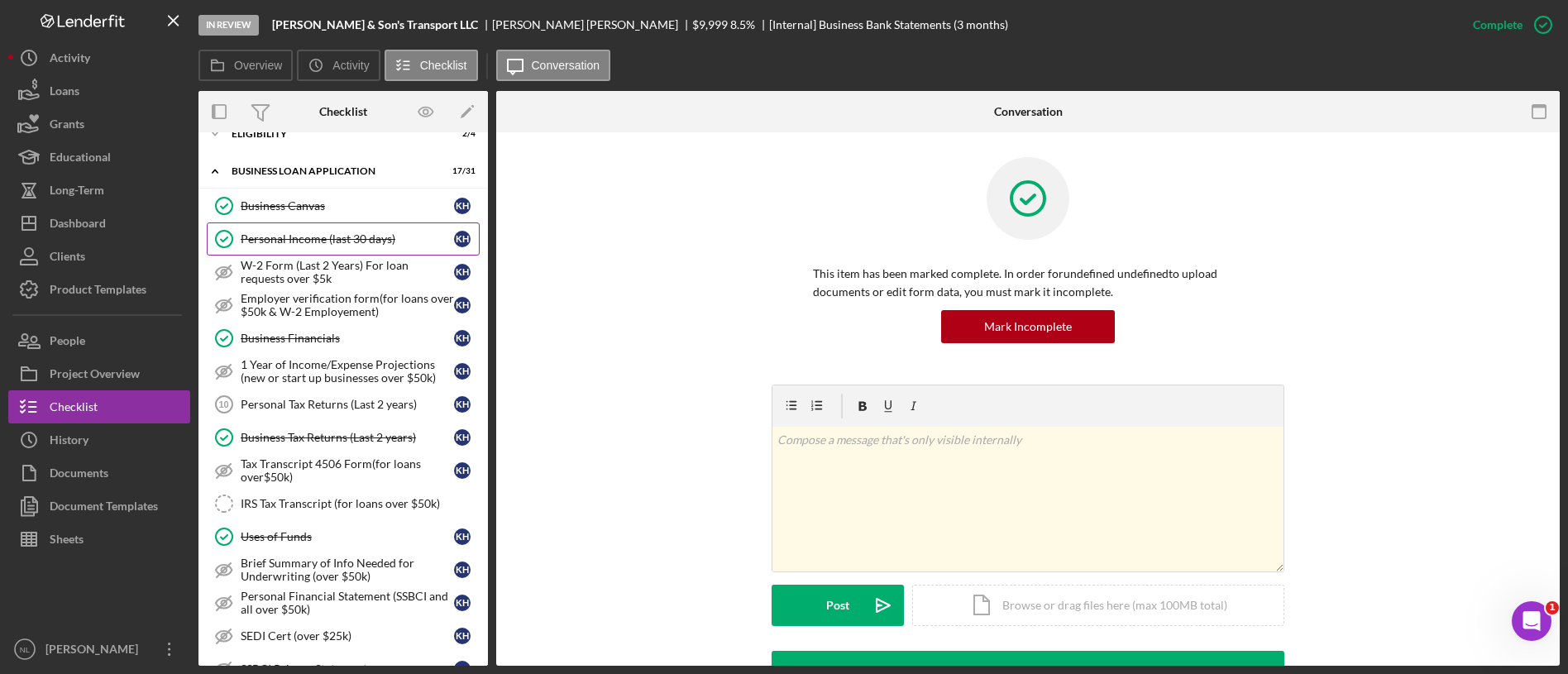
click at [306, 224] on link "Personal Income (last 30 days) Personal Income (last 30 days) K H" at bounding box center [343, 239] width 273 height 33
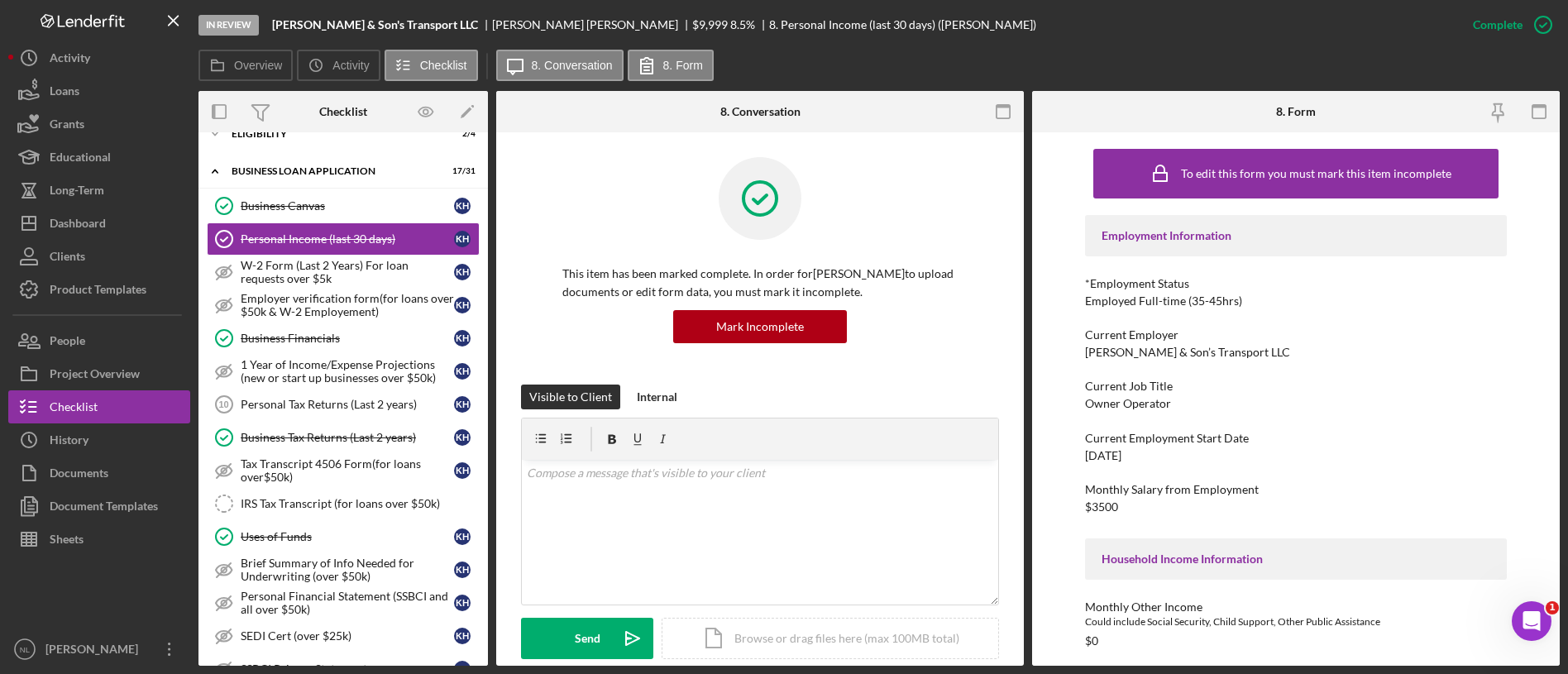
scroll to position [398, 0]
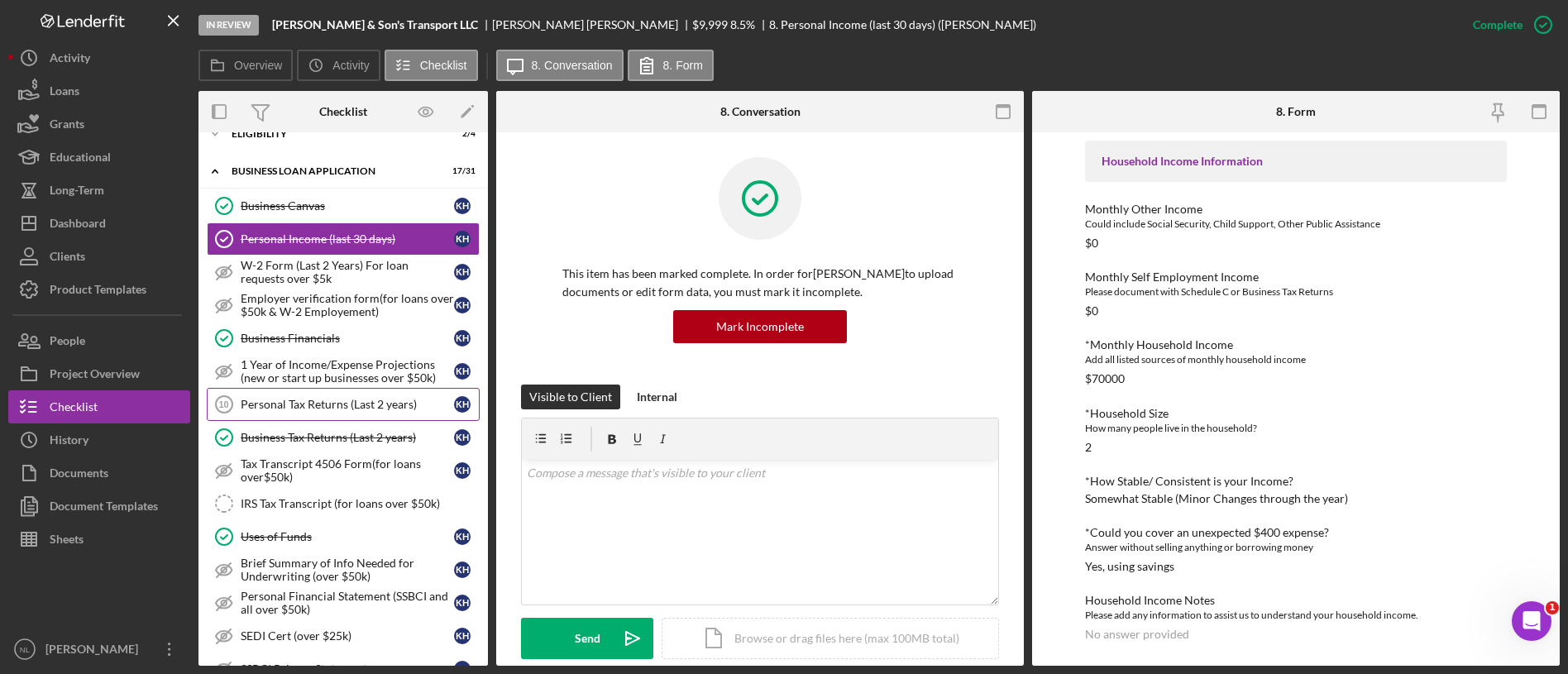
click at [352, 402] on div "Personal Tax Returns (Last 2 years)" at bounding box center [348, 404] width 214 height 13
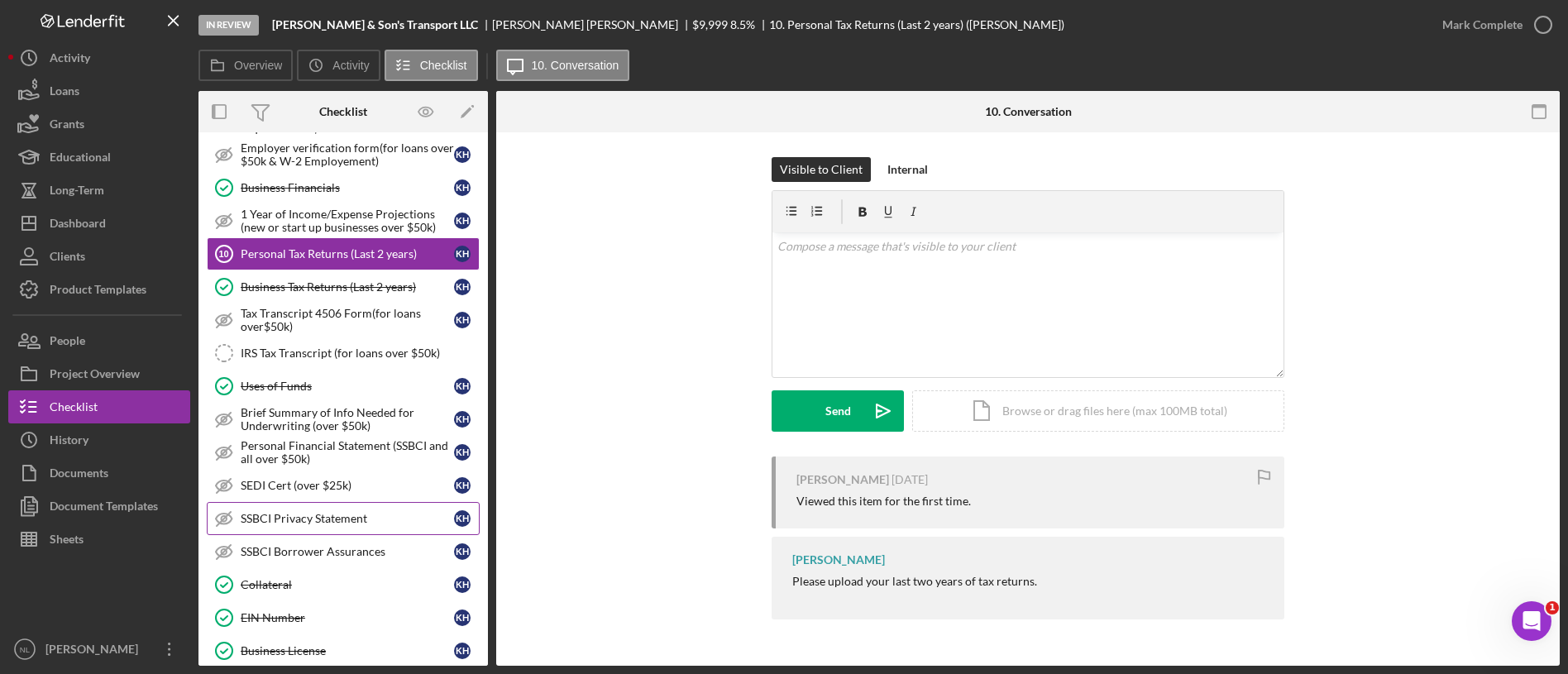
scroll to position [742, 0]
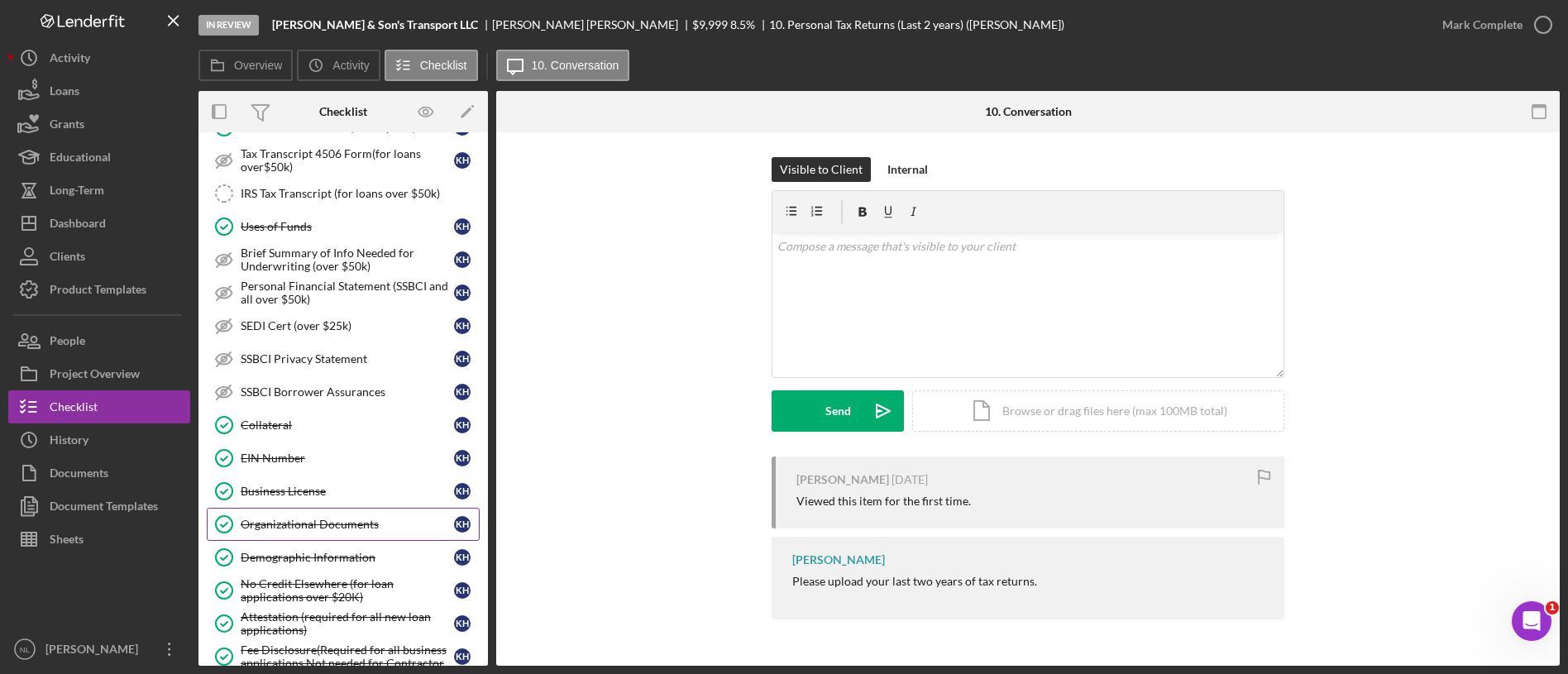
click at [322, 528] on div "Organizational Documents" at bounding box center [348, 523] width 214 height 13
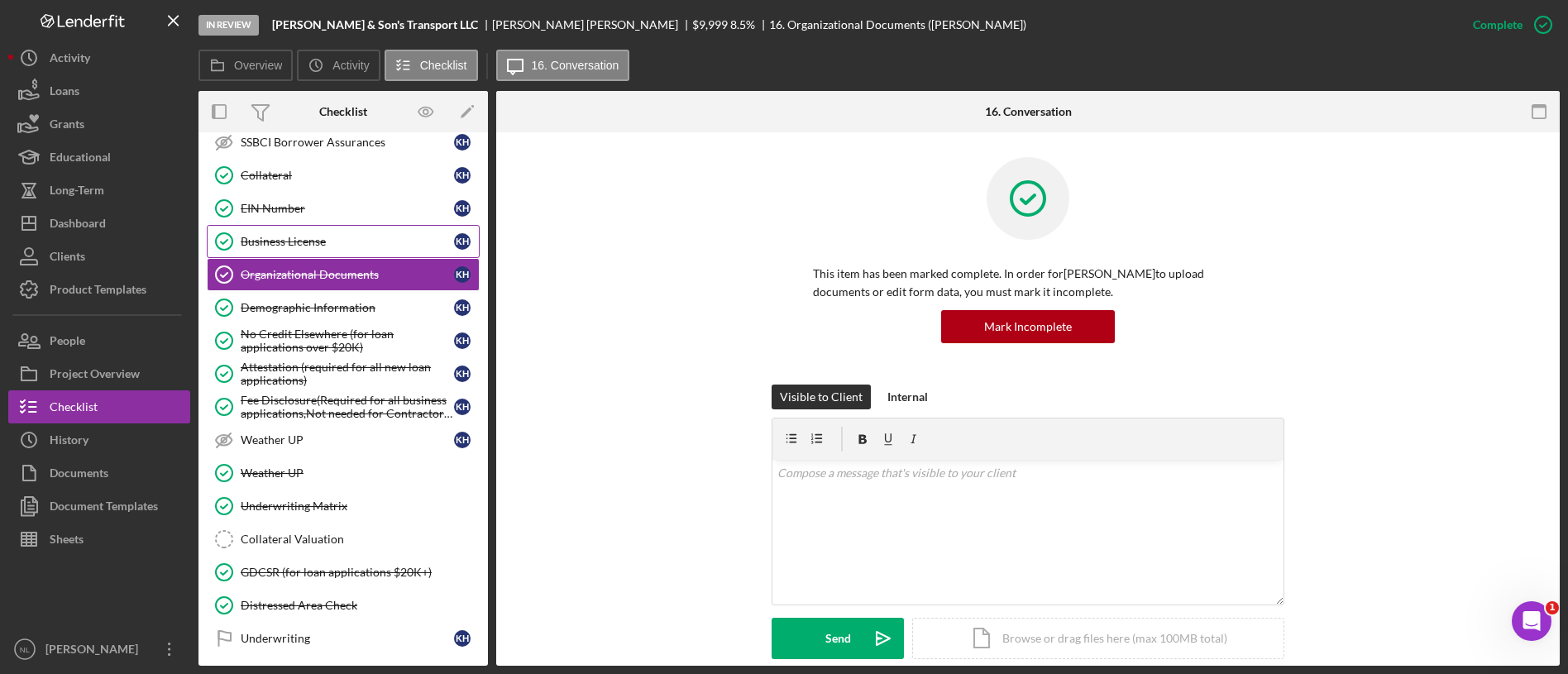
scroll to position [995, 0]
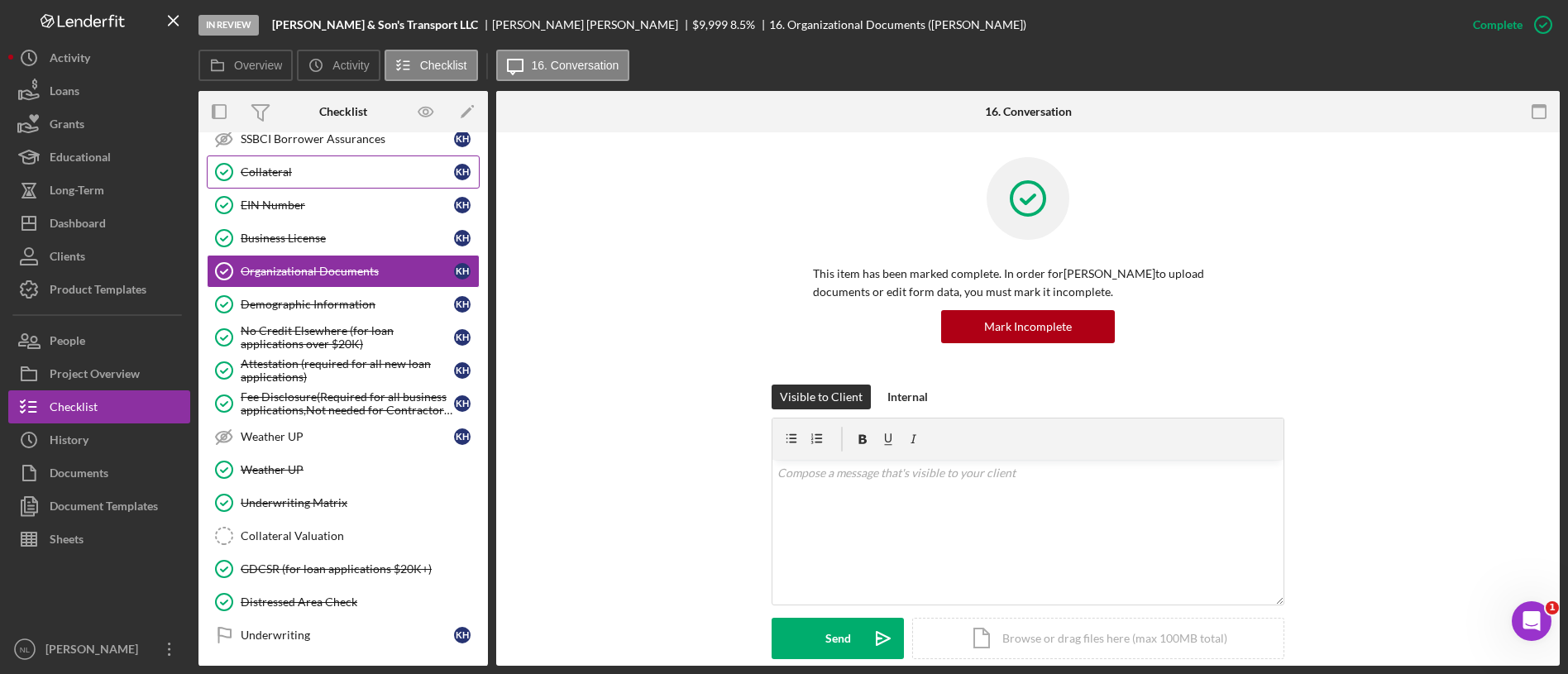
click at [263, 172] on div "Collateral" at bounding box center [348, 171] width 214 height 13
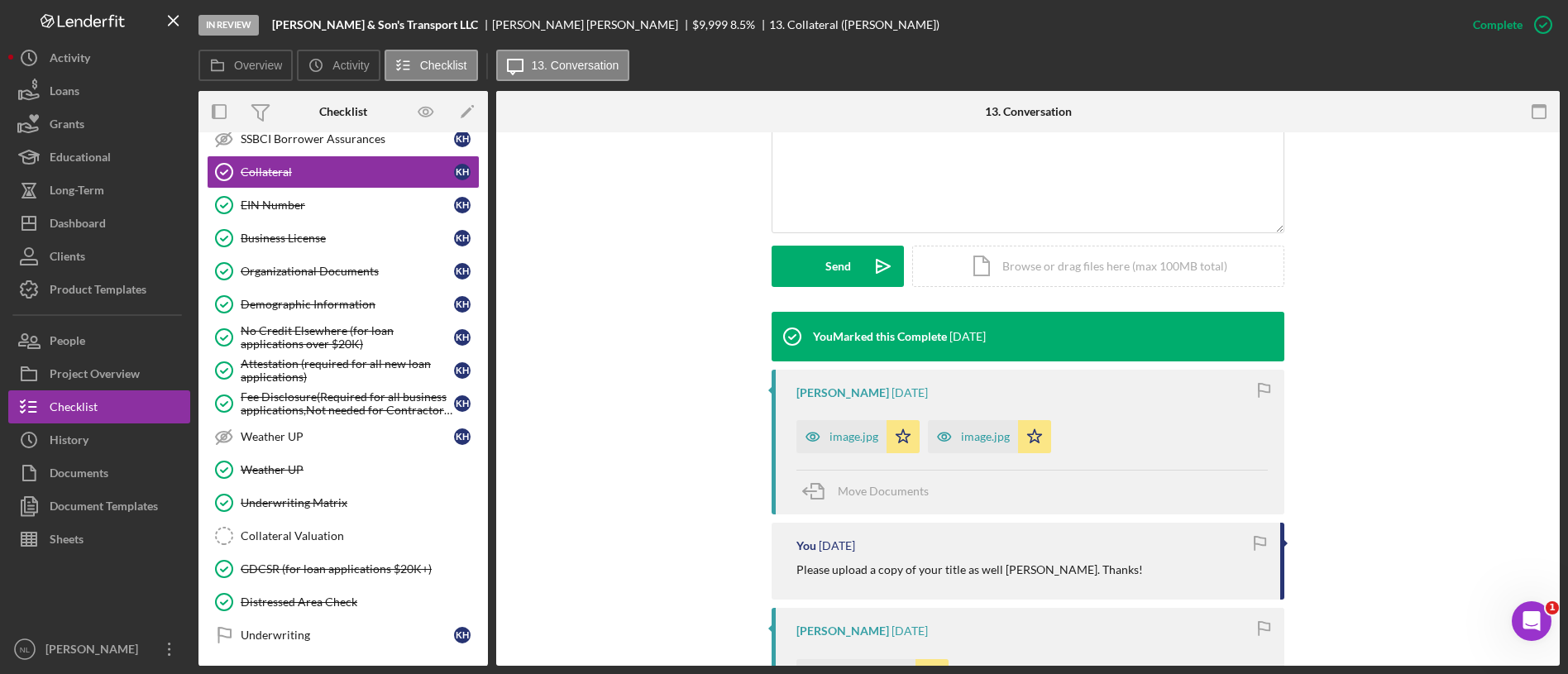
scroll to position [377, 0]
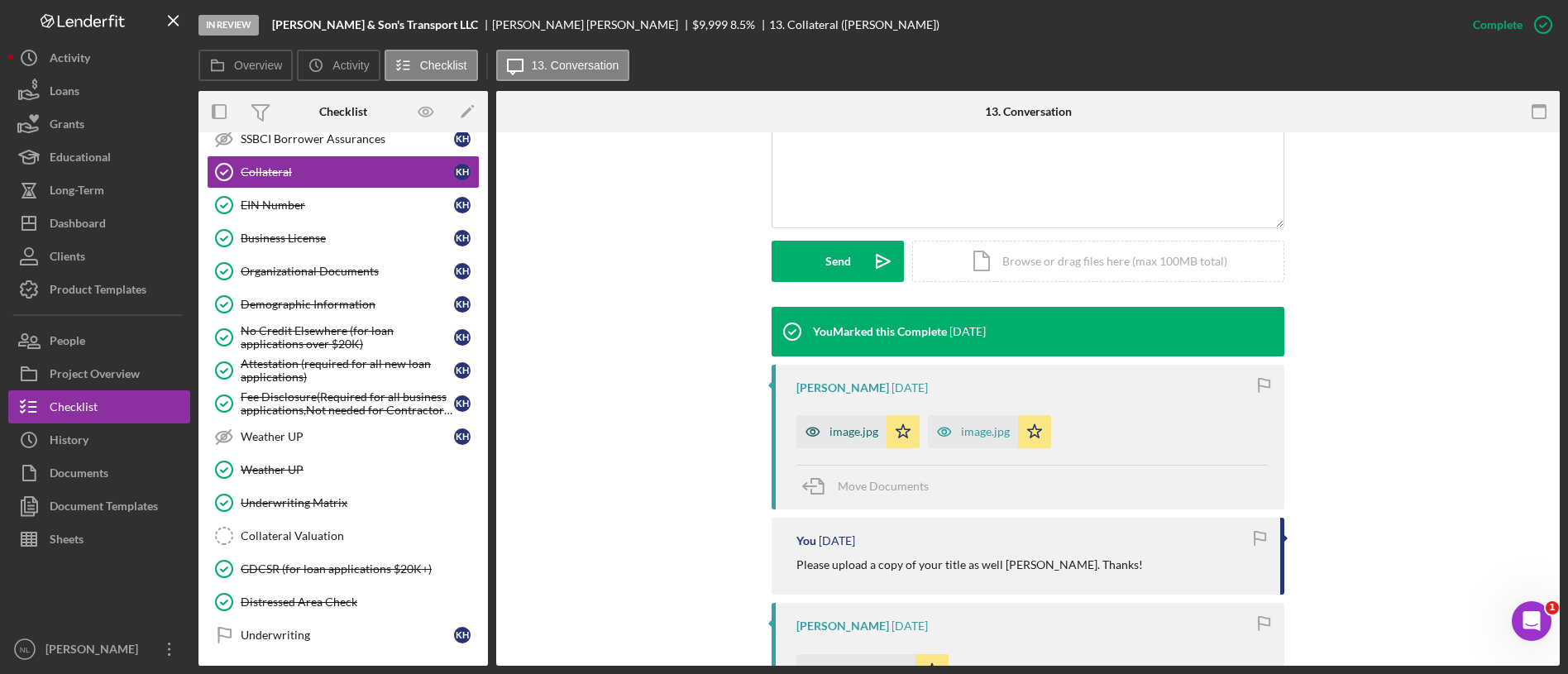
click at [841, 432] on div "image.jpg" at bounding box center [854, 431] width 48 height 13
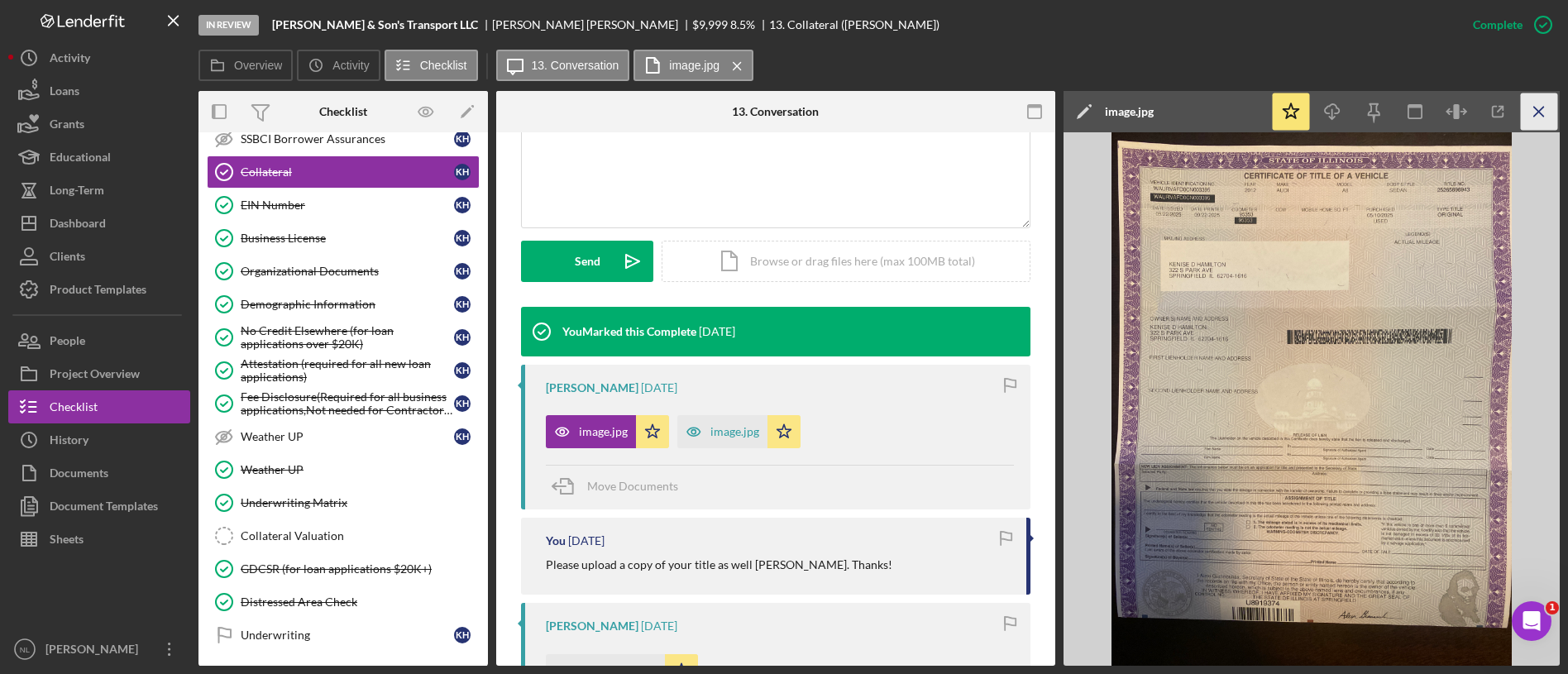
click at [1540, 123] on icon "Icon/Menu Close" at bounding box center [1539, 111] width 37 height 37
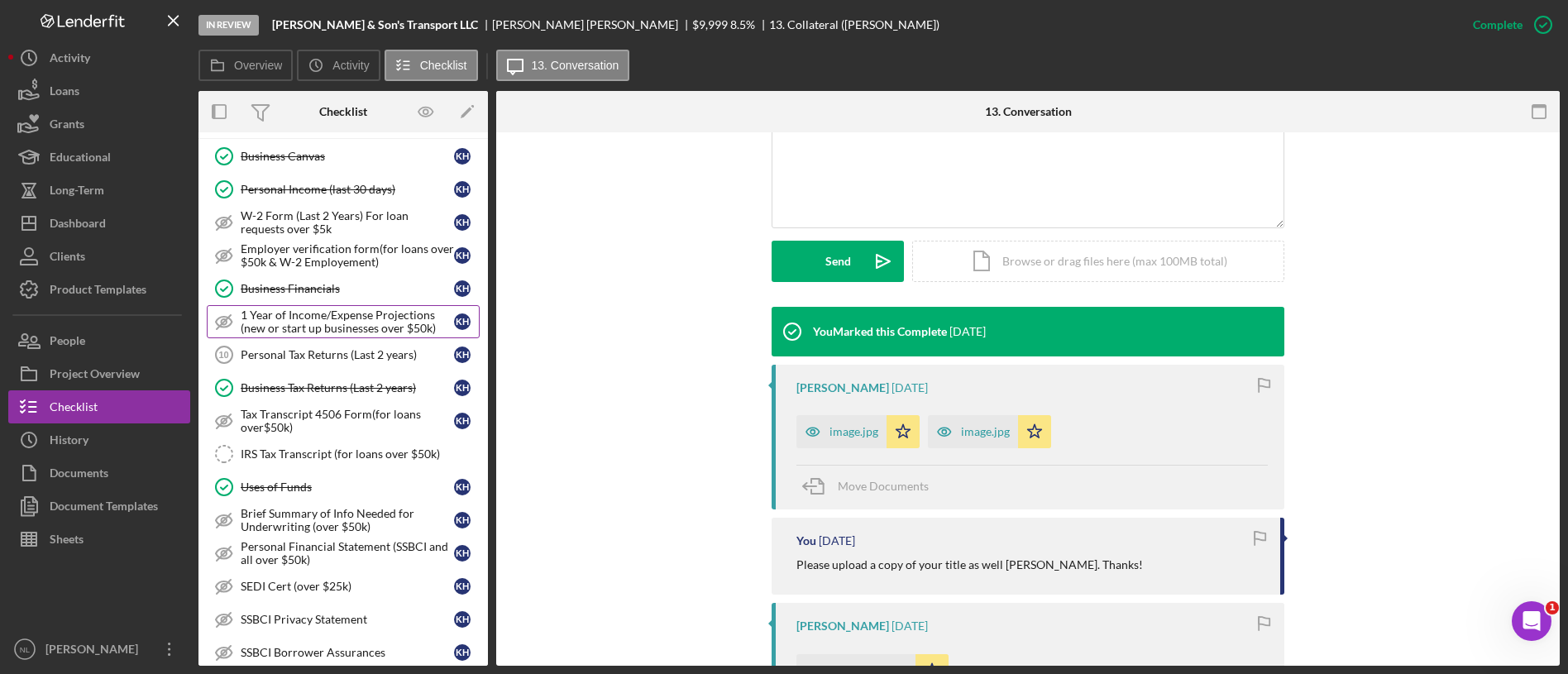
scroll to position [708, 0]
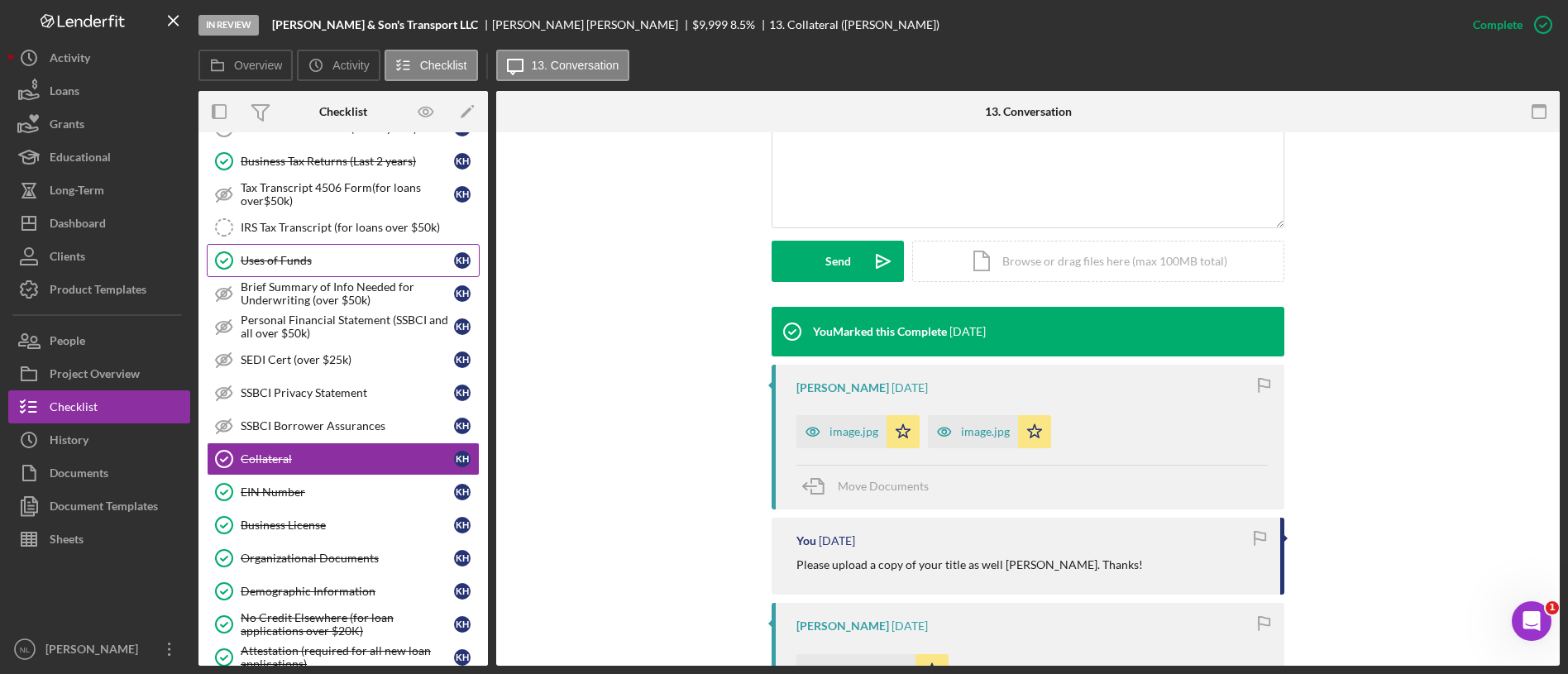
click at [283, 258] on div "Uses of Funds" at bounding box center [348, 260] width 214 height 13
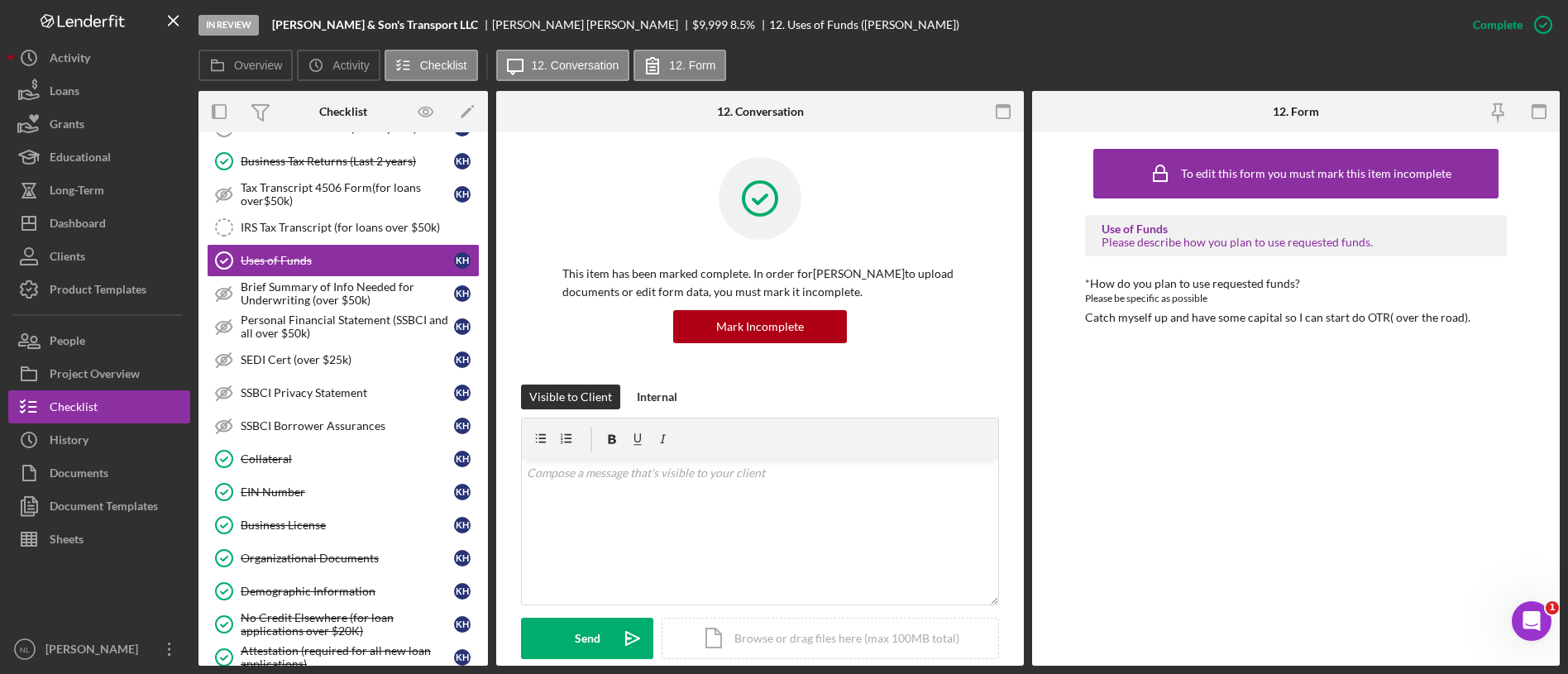
click at [1220, 328] on div "To edit this form you must mark this item incomplete Use of Funds Please descri…" at bounding box center [1296, 399] width 422 height 517
click at [1220, 326] on div "To edit this form you must mark this item incomplete Use of Funds Please descri…" at bounding box center [1296, 399] width 422 height 517
copy div "Catch myself up and have some capital so I can start do OTR( over the road). Lo…"
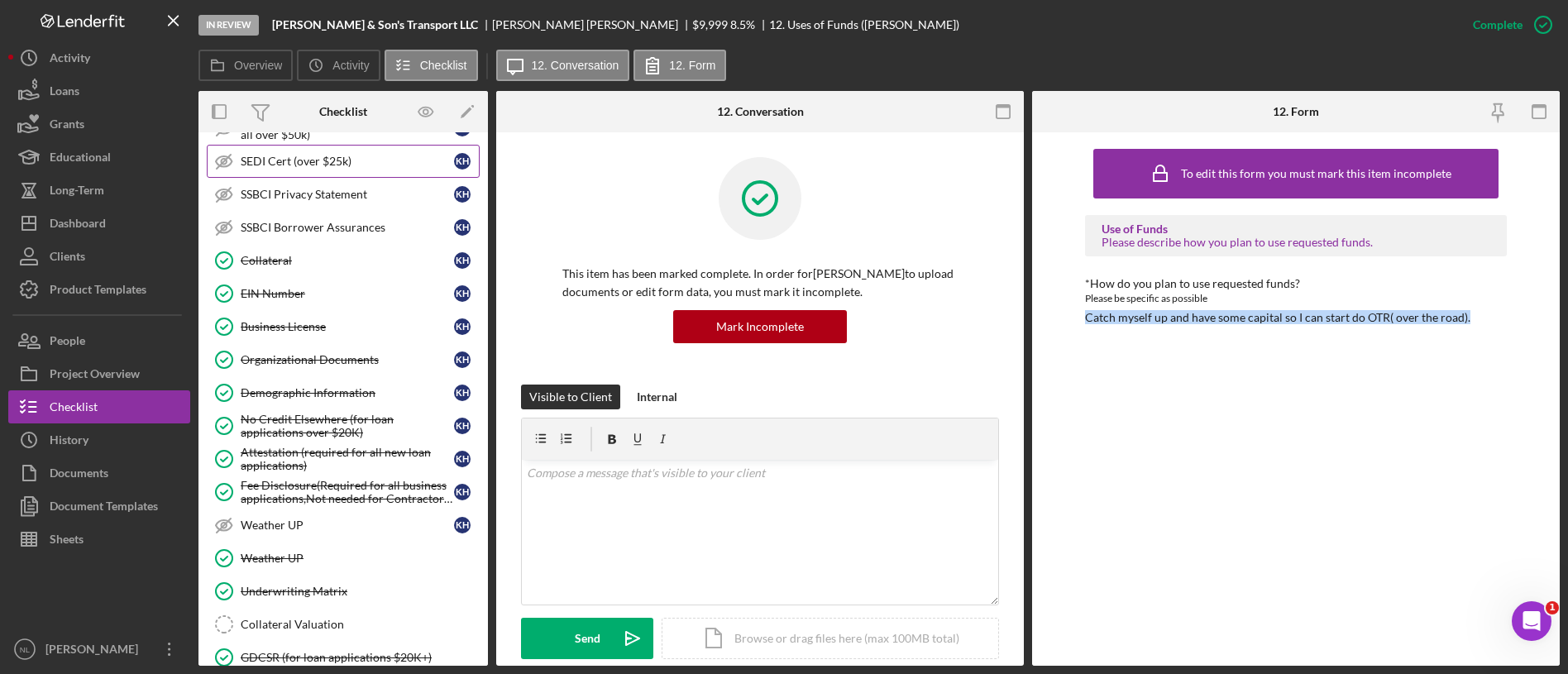
scroll to position [935, 0]
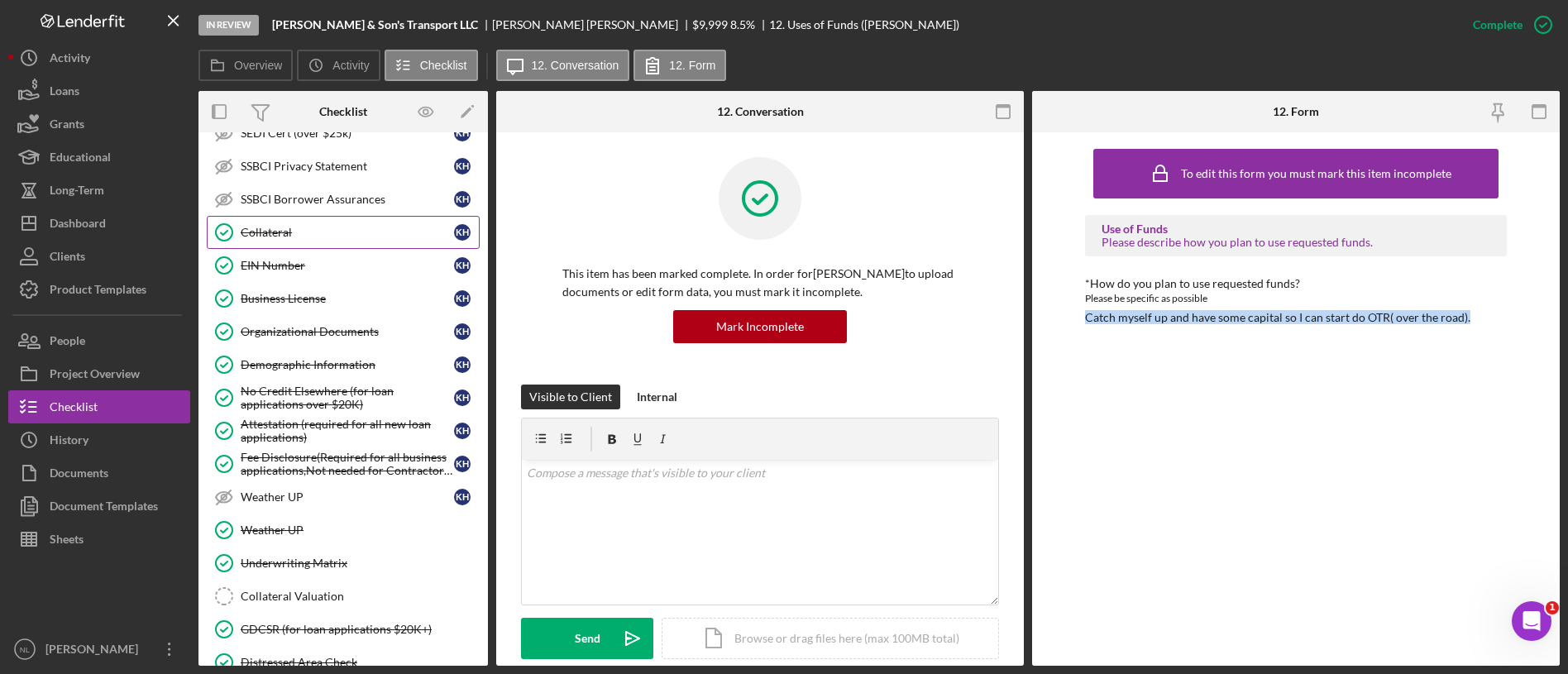
click at [322, 224] on link "Collateral Collateral K H" at bounding box center [343, 232] width 273 height 33
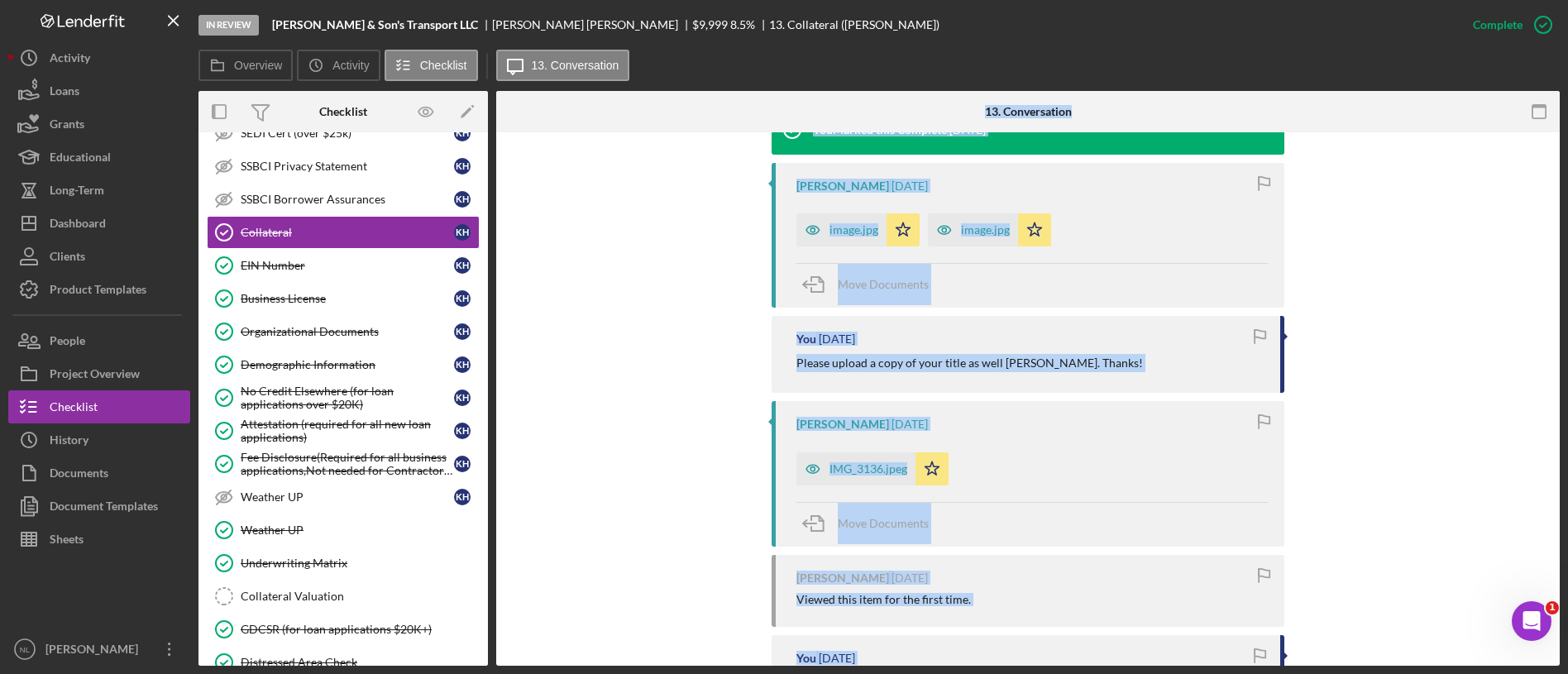
scroll to position [611, 0]
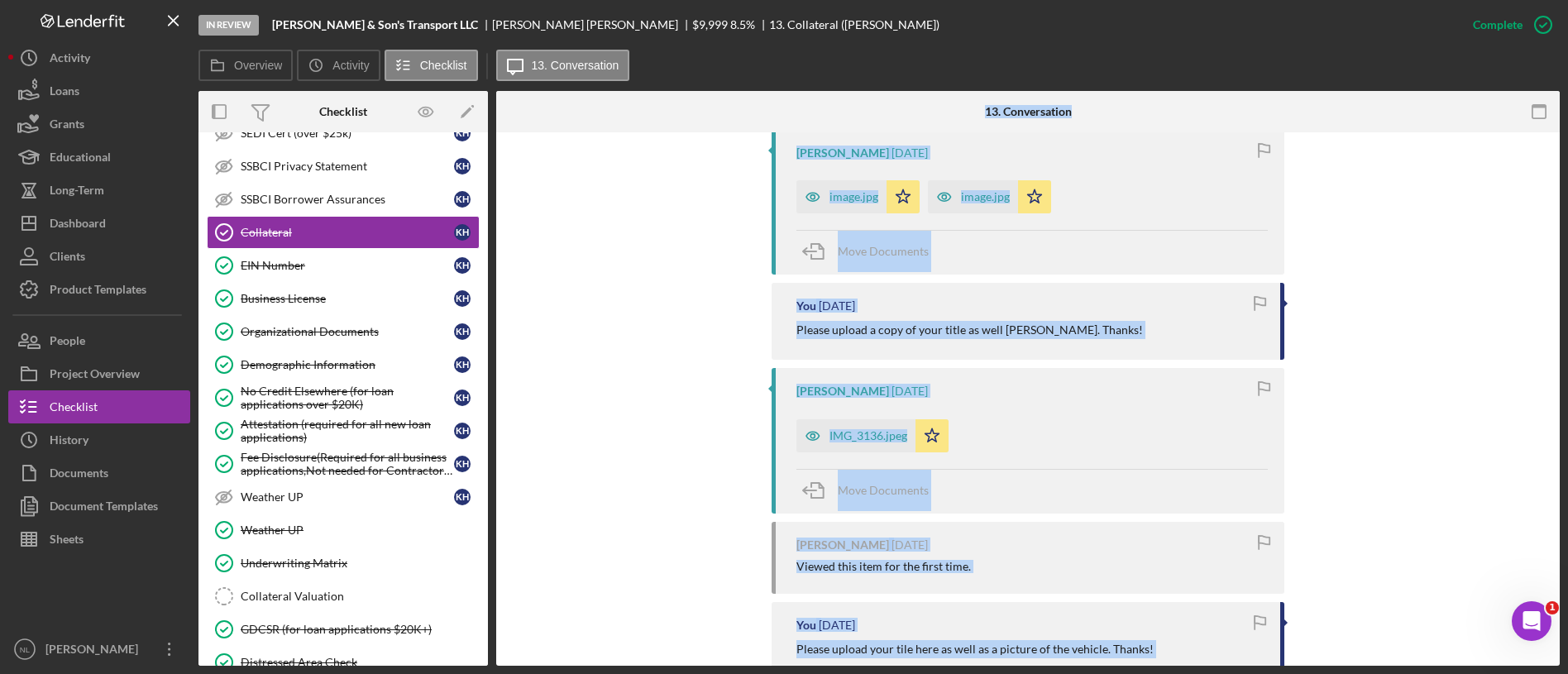
click at [1114, 277] on div "You Marked this Complete [DATE] [PERSON_NAME] [DATE] image.jpg Icon/Star image.…" at bounding box center [1027, 452] width 513 height 762
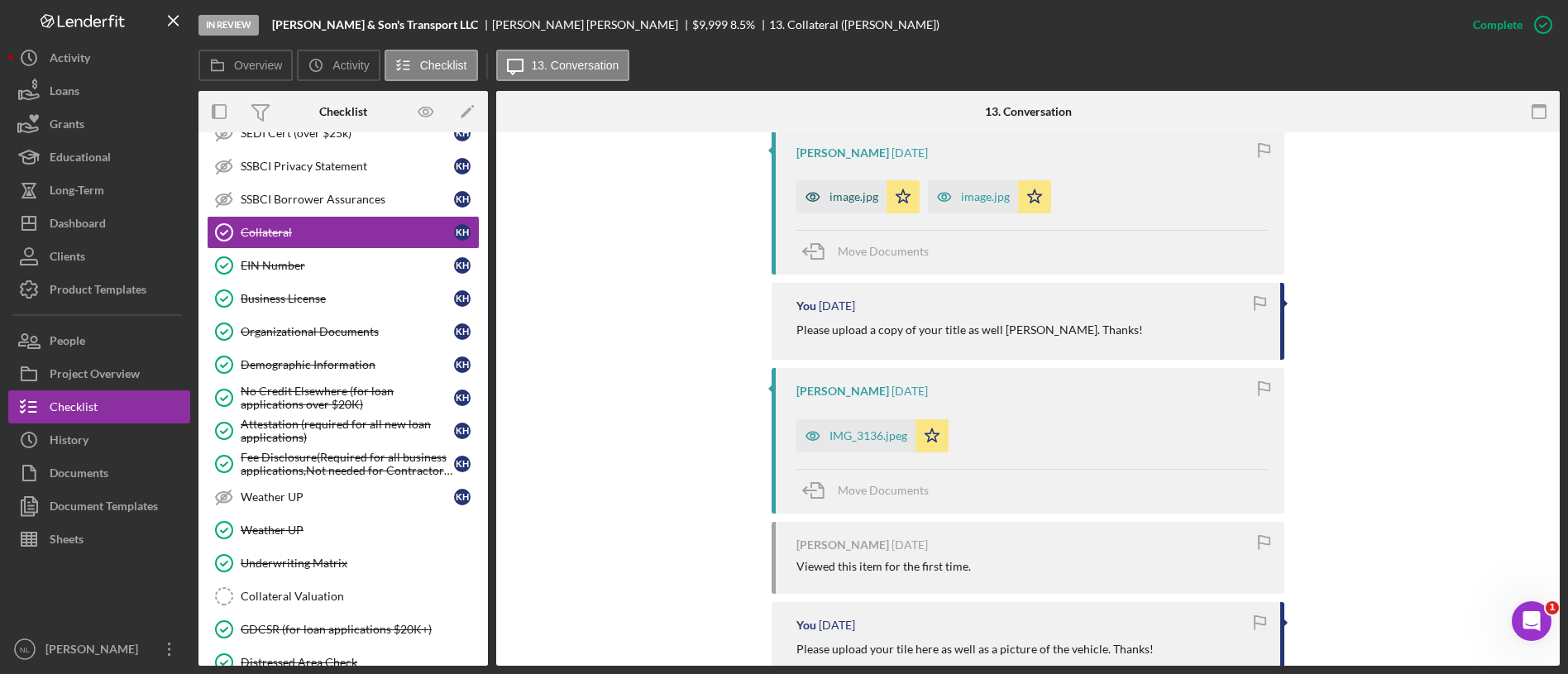
click at [865, 192] on div "image.jpg" at bounding box center [854, 197] width 48 height 13
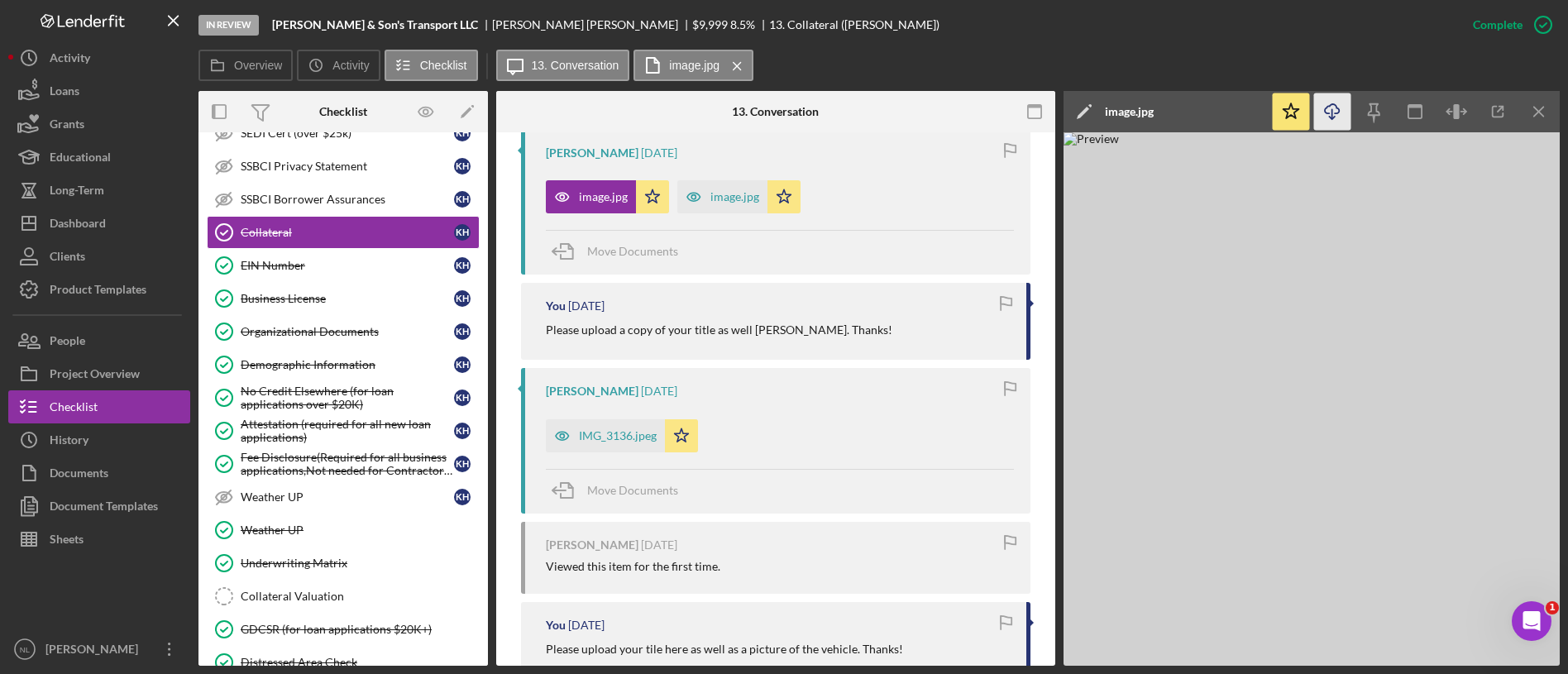
click at [1328, 115] on icon "Icon/Download" at bounding box center [1332, 111] width 37 height 37
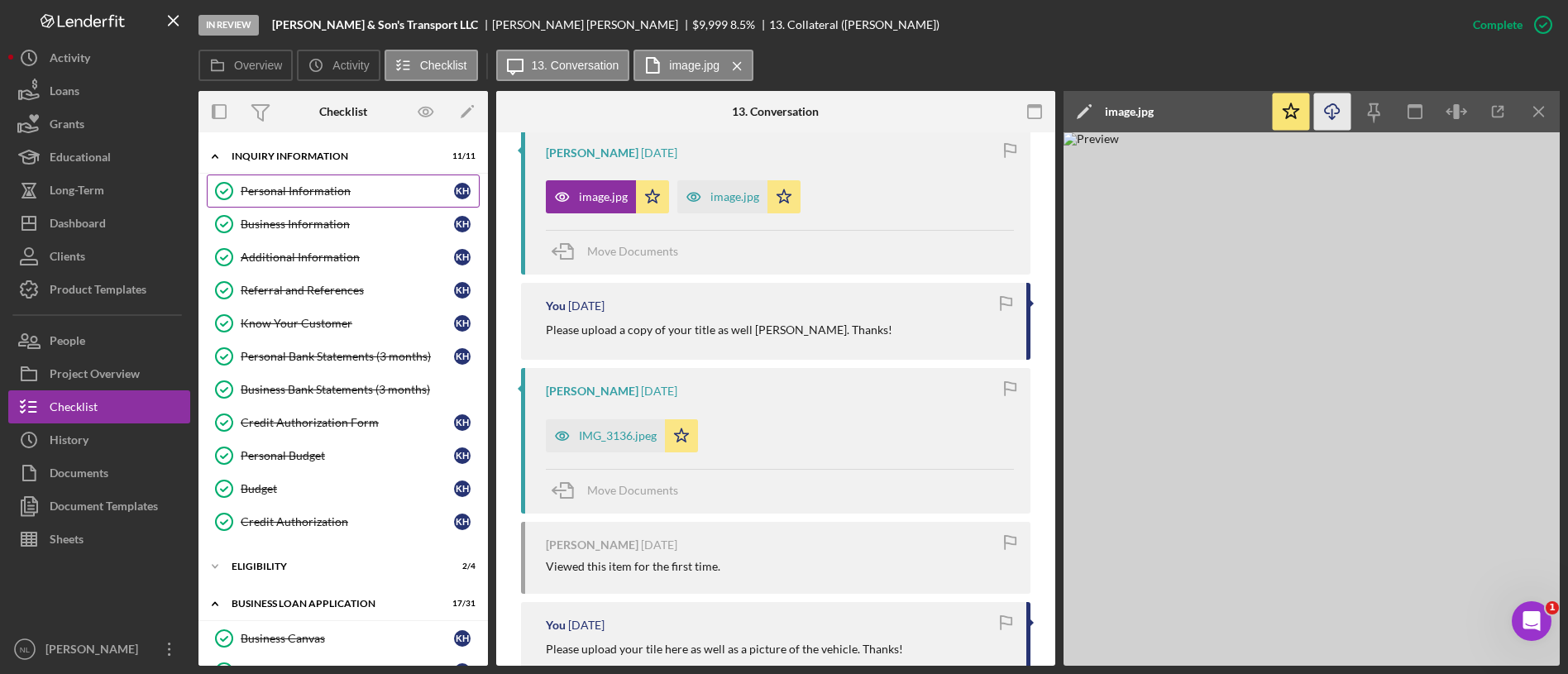
click at [313, 190] on div "Personal Information" at bounding box center [348, 190] width 214 height 13
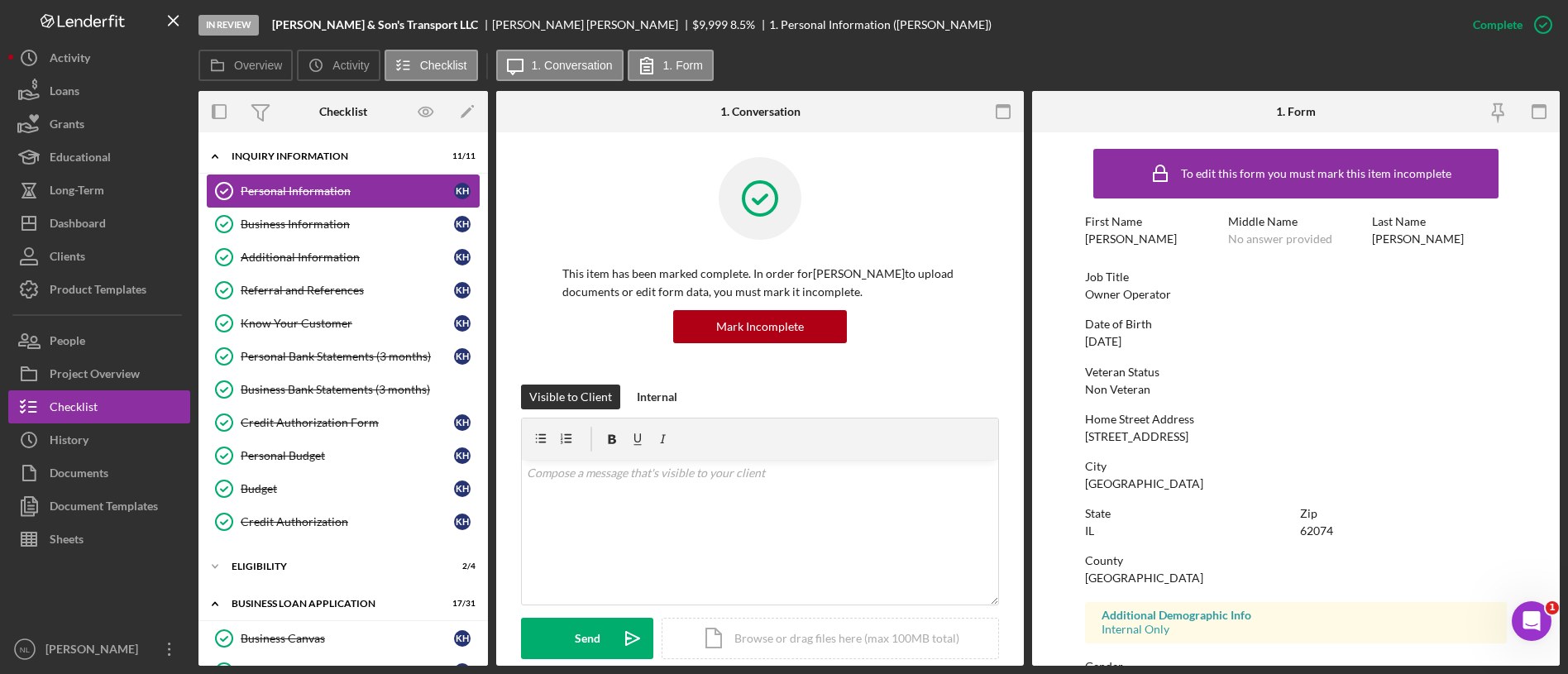
scroll to position [109, 0]
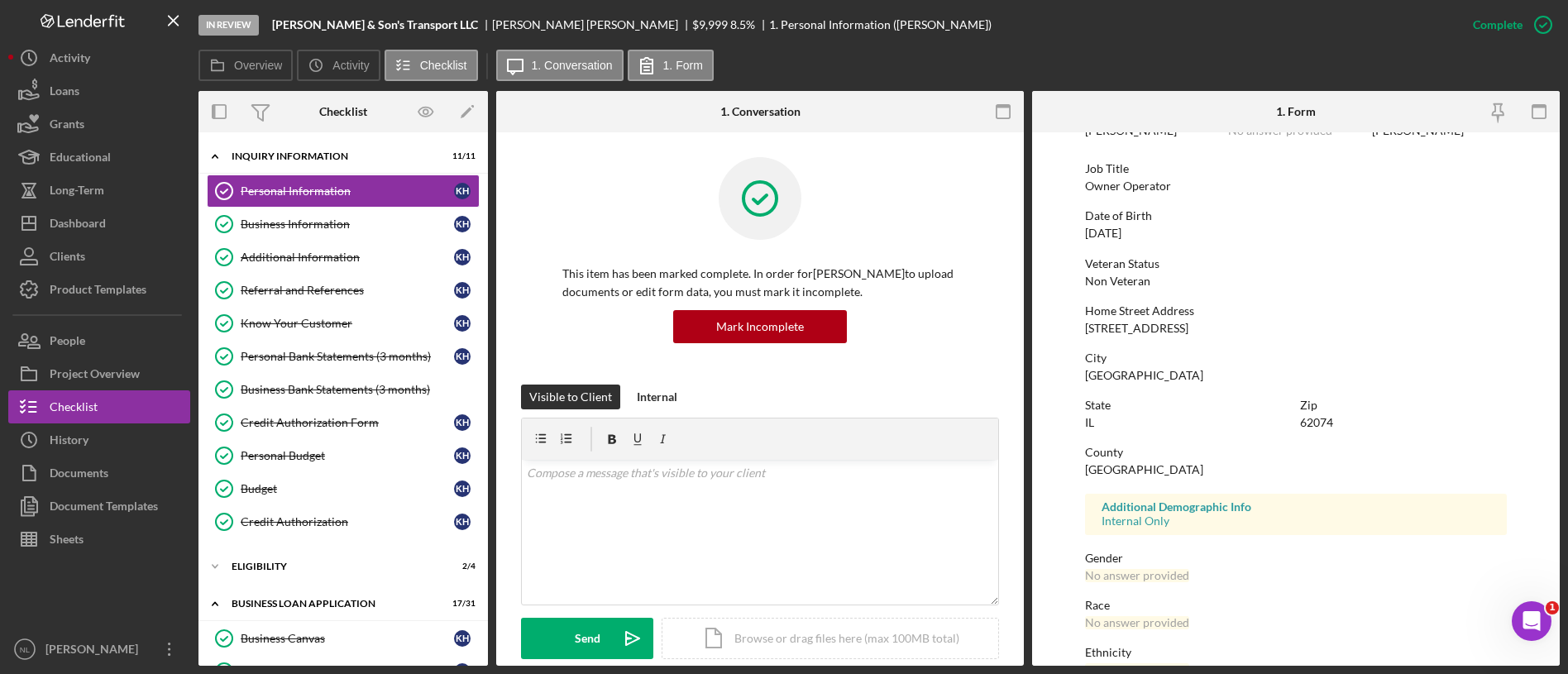
click at [1328, 423] on div "62074" at bounding box center [1317, 422] width 33 height 13
copy div "62074"
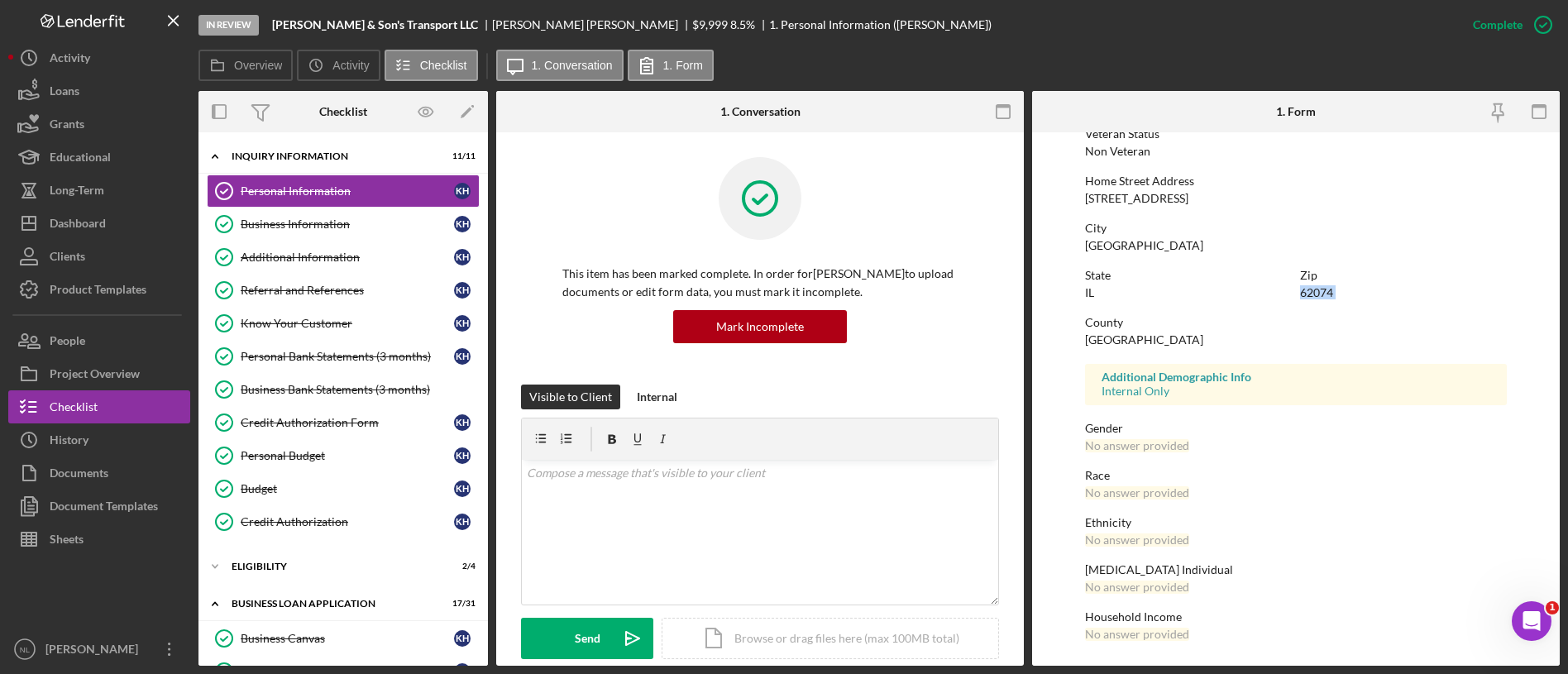
scroll to position [156, 0]
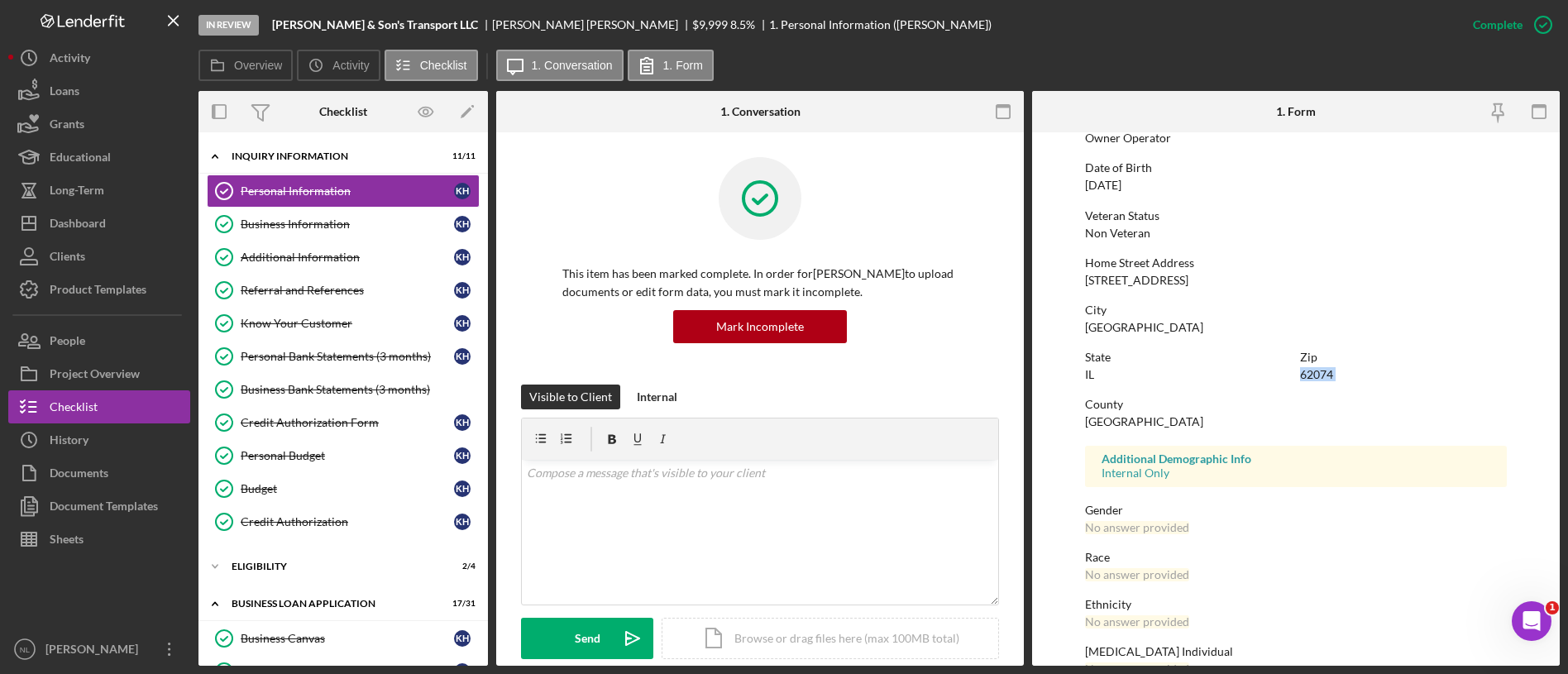
copy div "62074"
click at [298, 567] on div "ELIGIBILITY" at bounding box center [349, 565] width 235 height 10
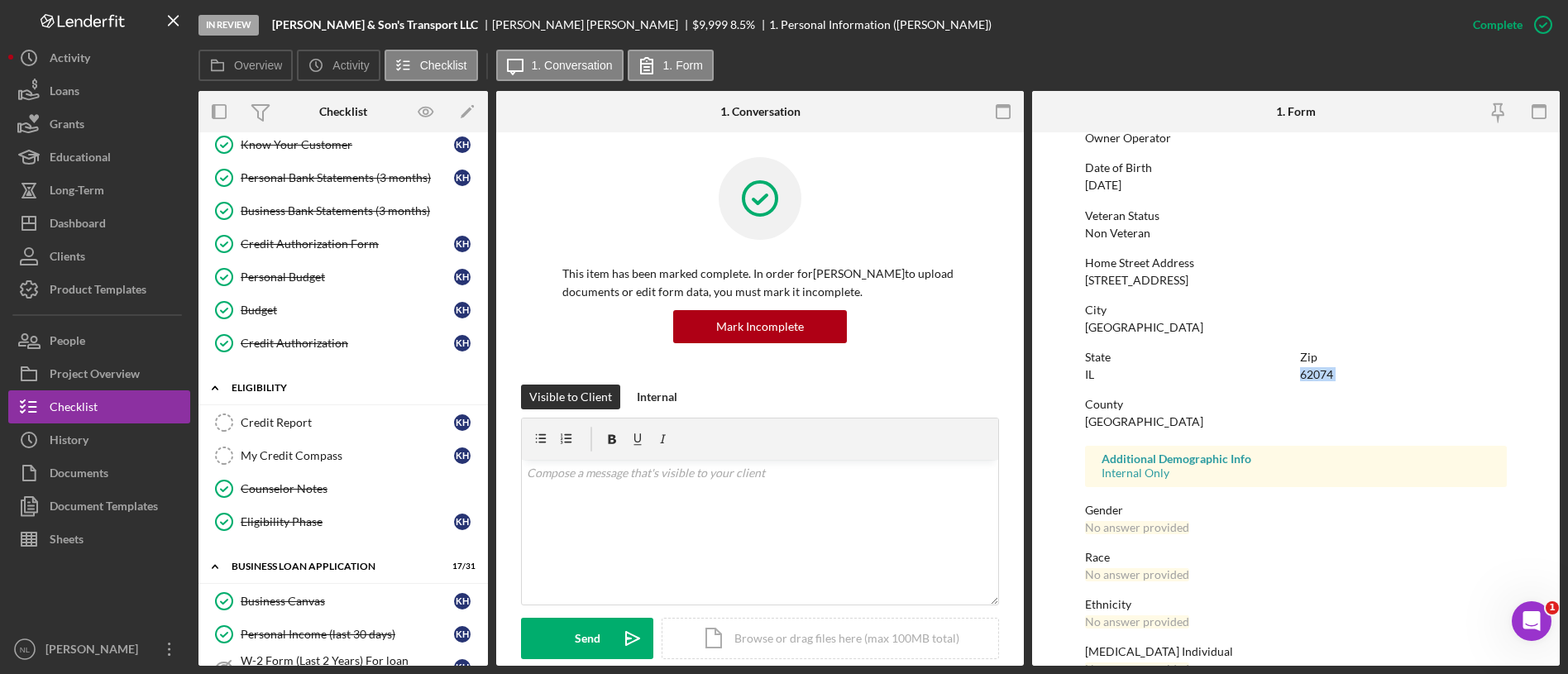
scroll to position [226, 0]
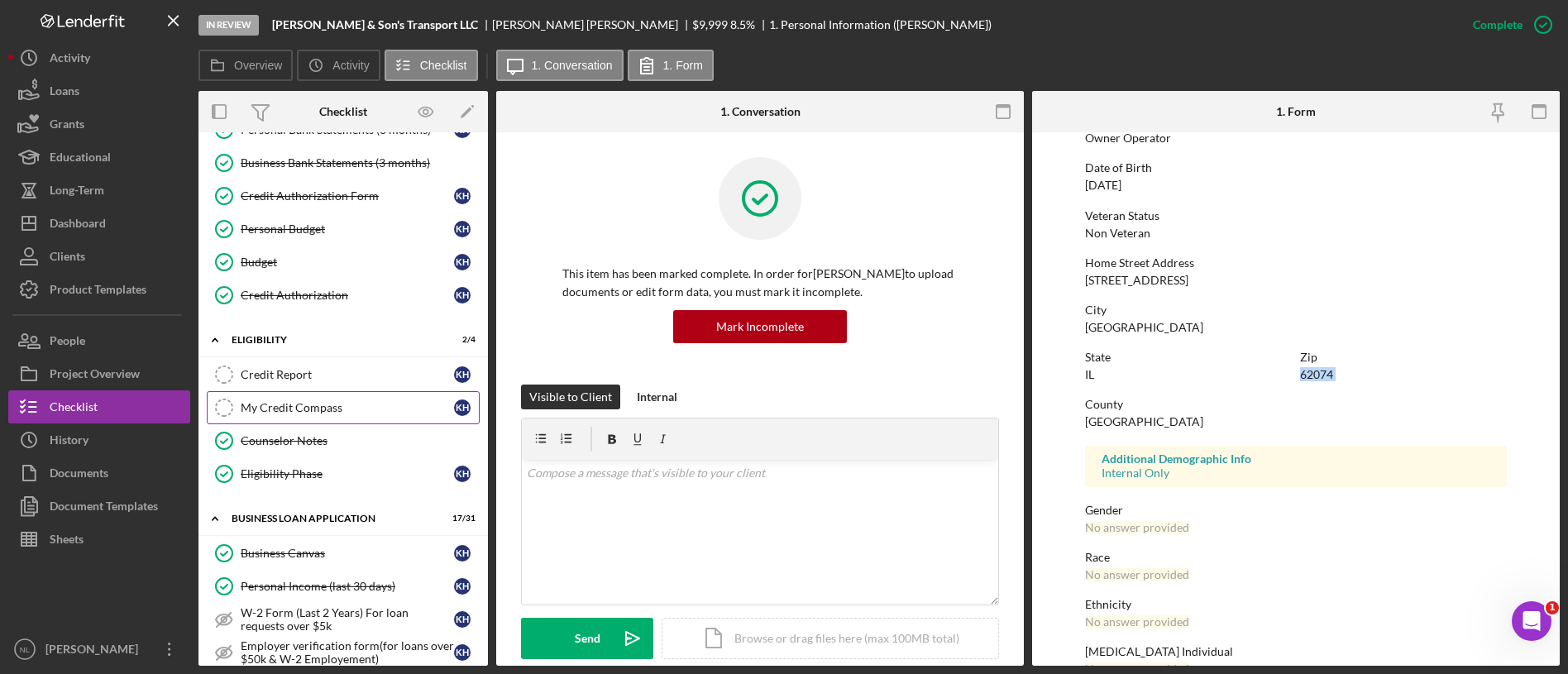
click at [307, 398] on link "My Credit Compass My Credit Compass K H" at bounding box center [343, 407] width 273 height 33
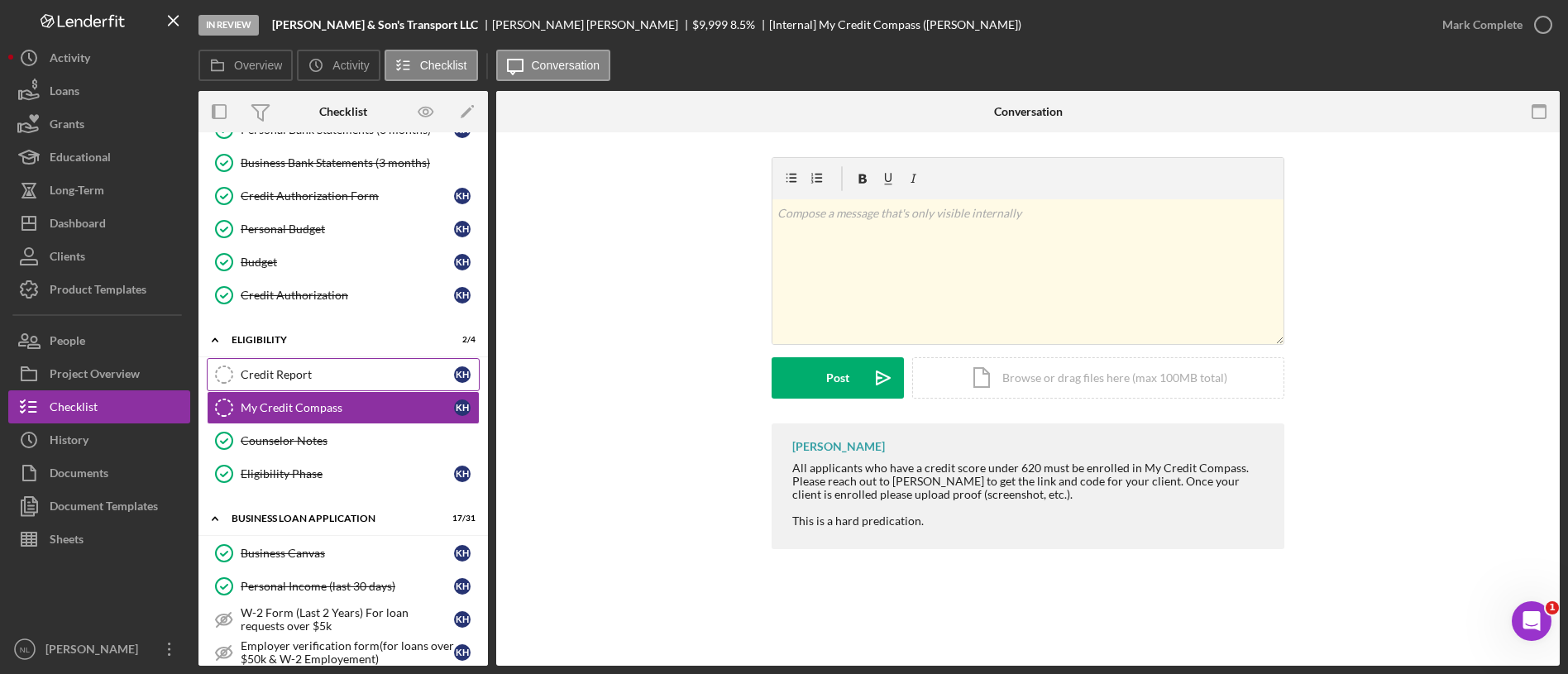
click at [274, 369] on div "Credit Report" at bounding box center [348, 374] width 214 height 13
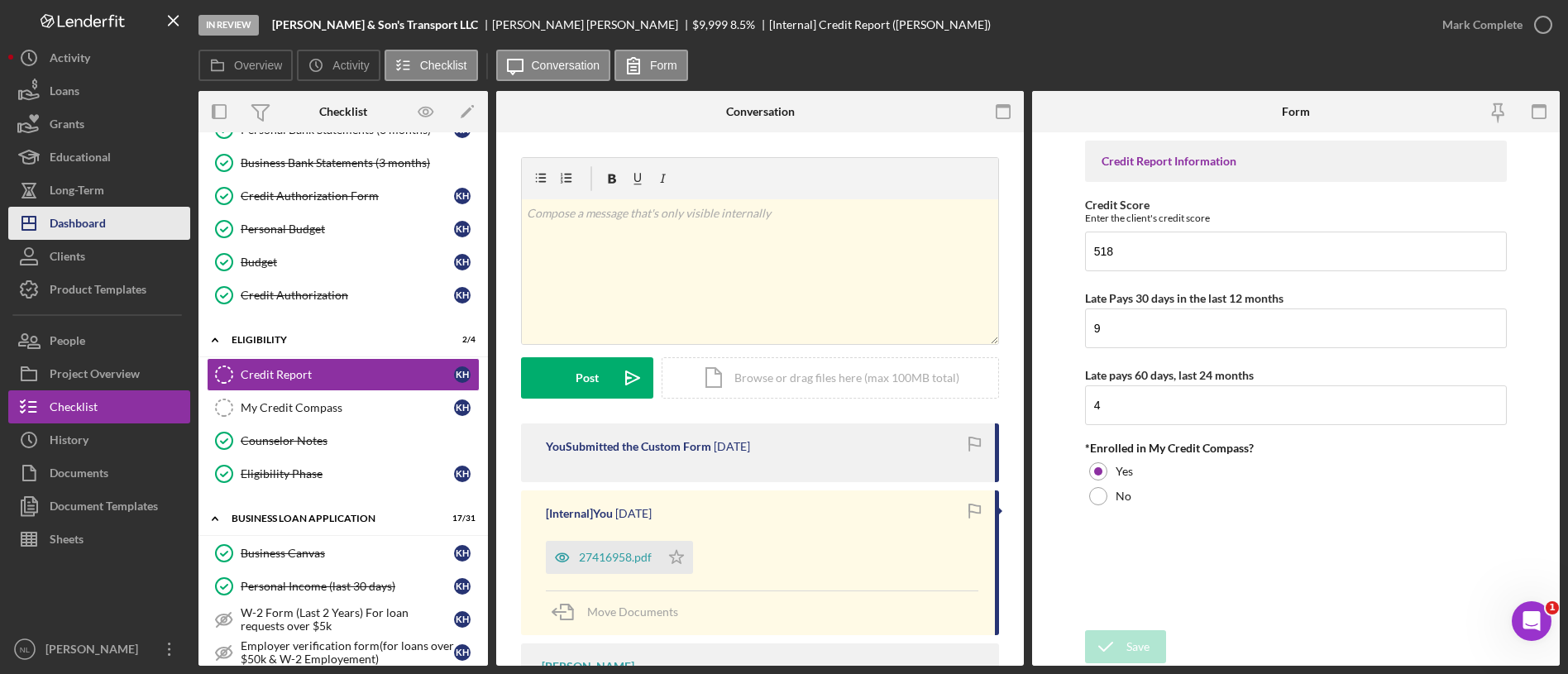
click at [135, 227] on button "Icon/Dashboard Dashboard" at bounding box center [99, 223] width 182 height 33
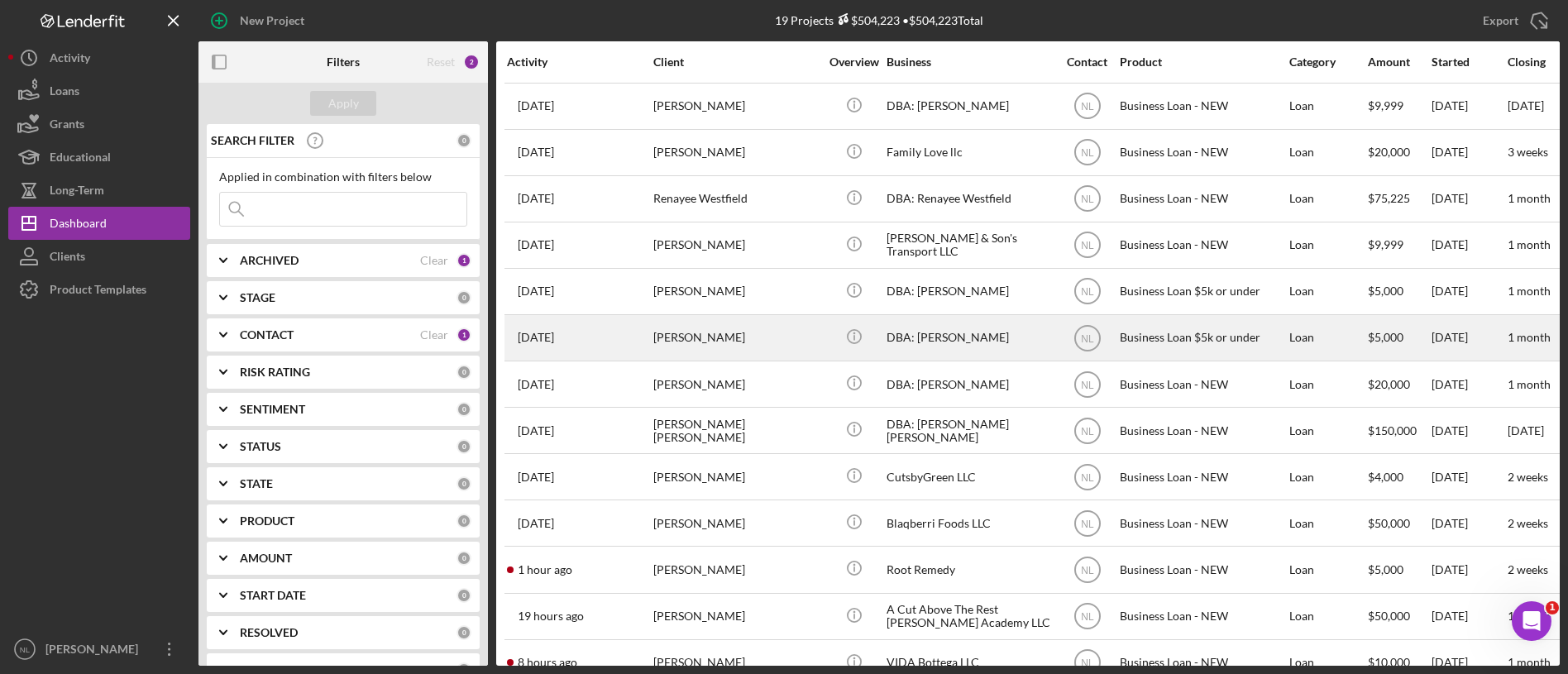
scroll to position [157, 0]
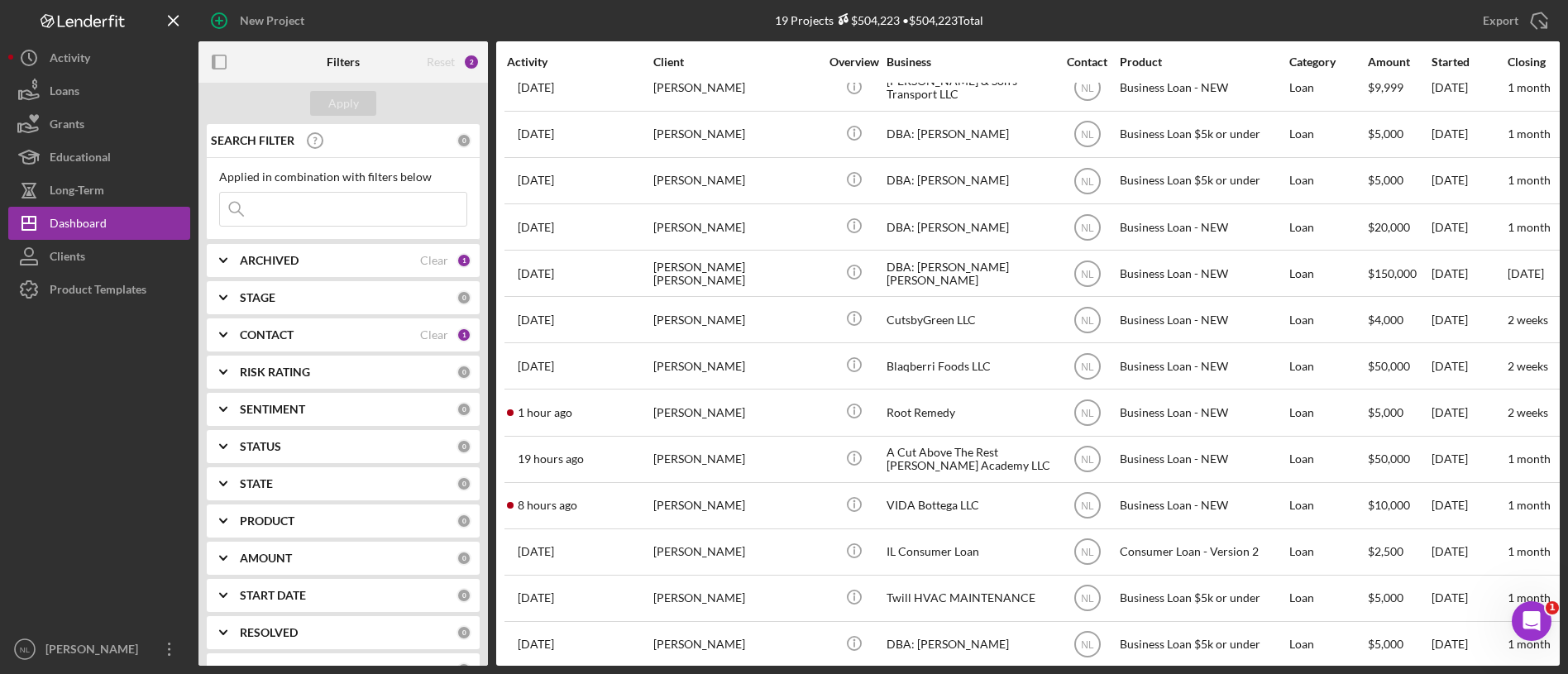
click at [295, 214] on input at bounding box center [343, 209] width 246 height 33
type input "[PERSON_NAME]"
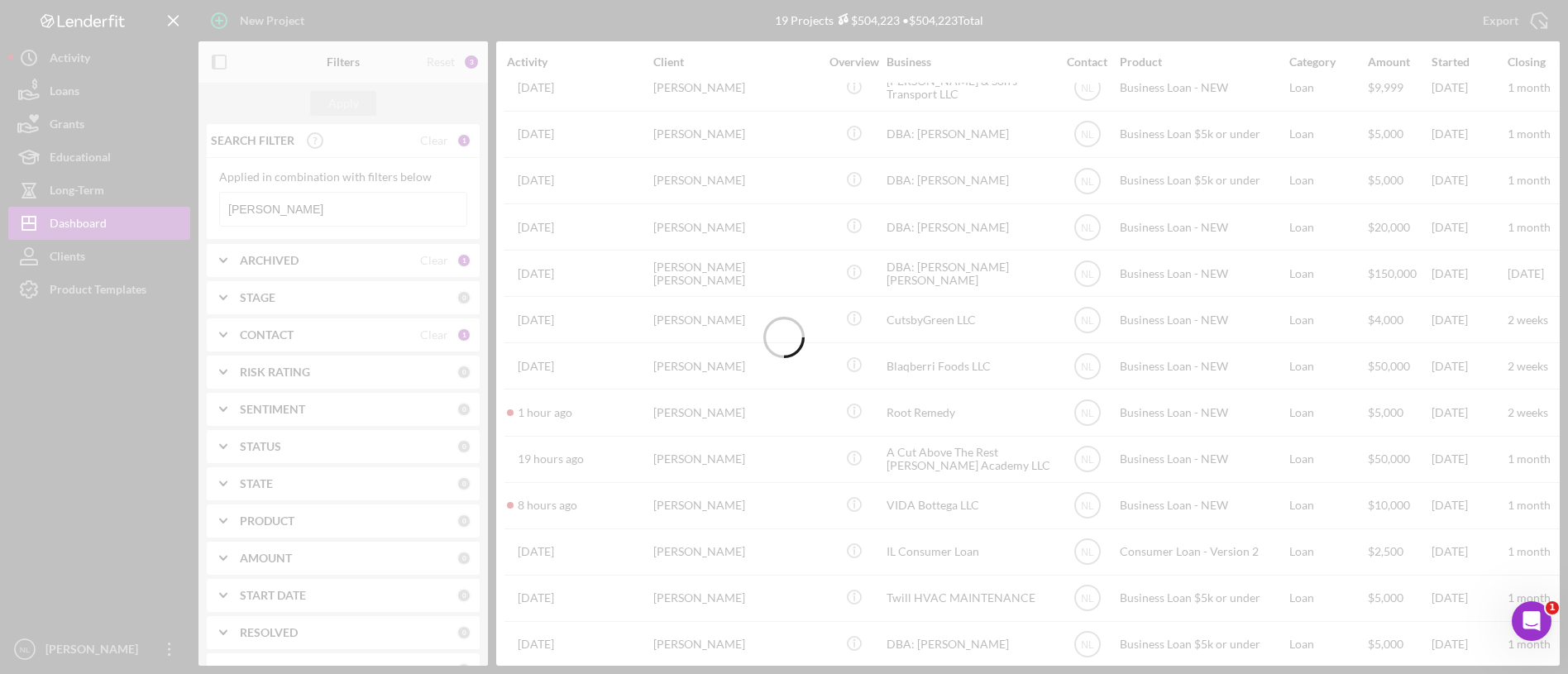
scroll to position [0, 0]
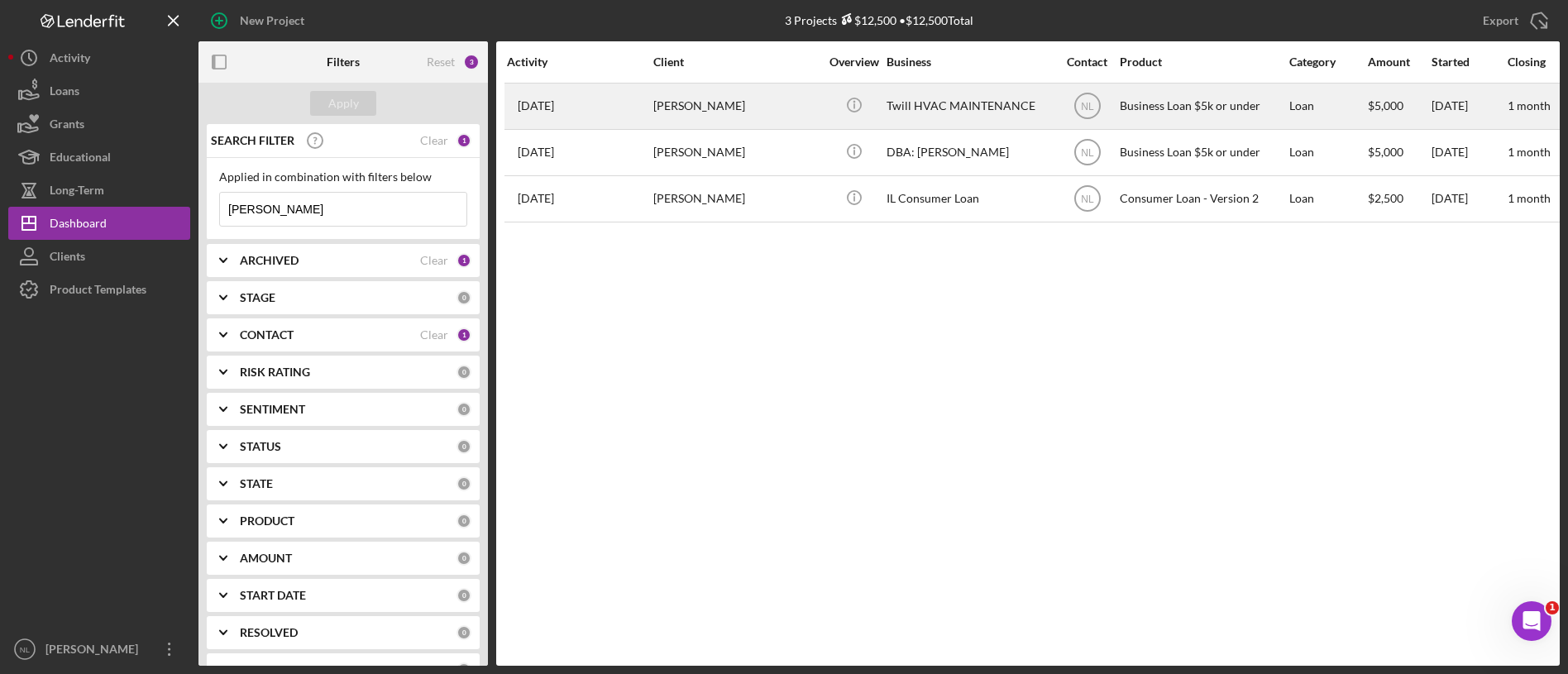
click at [642, 120] on div "[DATE] [PERSON_NAME]" at bounding box center [579, 106] width 145 height 44
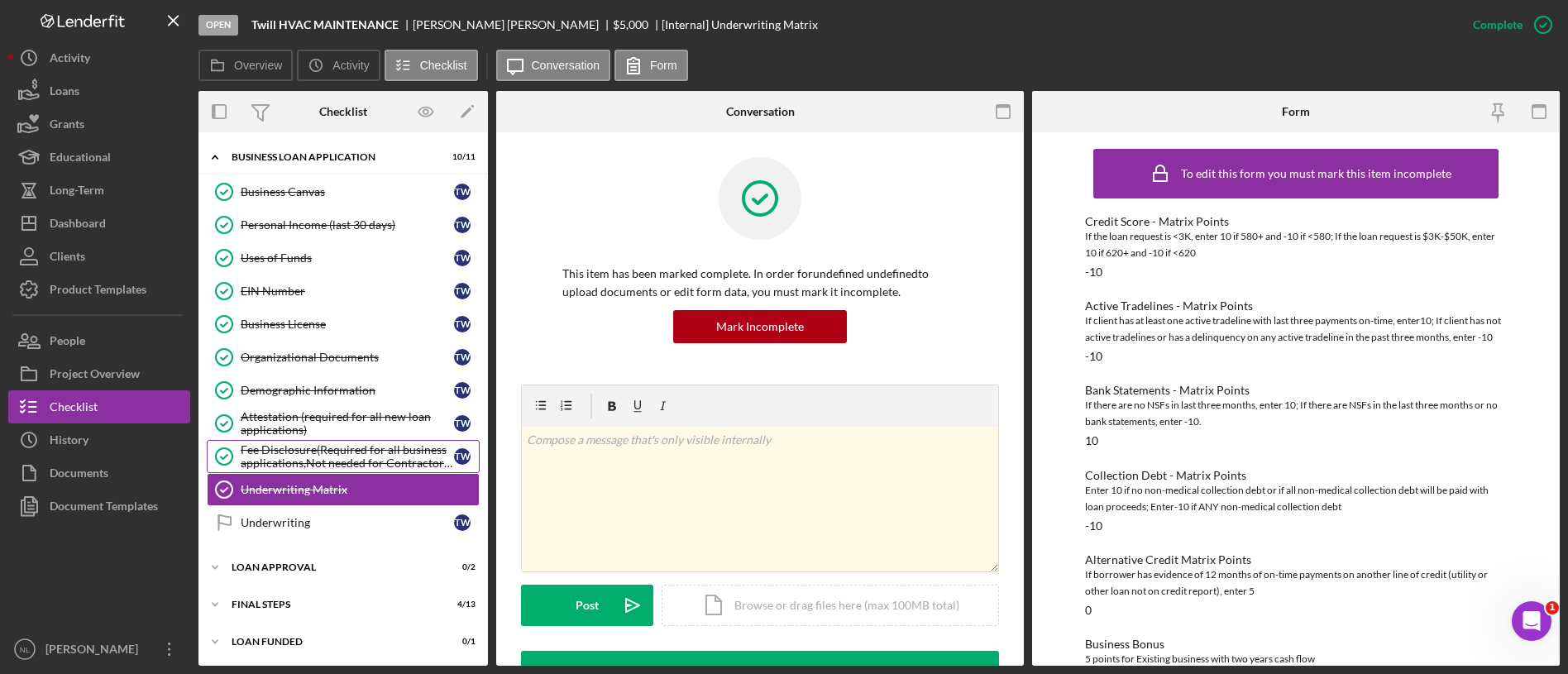
scroll to position [75, 0]
click at [276, 569] on div "Loan Approval" at bounding box center [349, 565] width 235 height 10
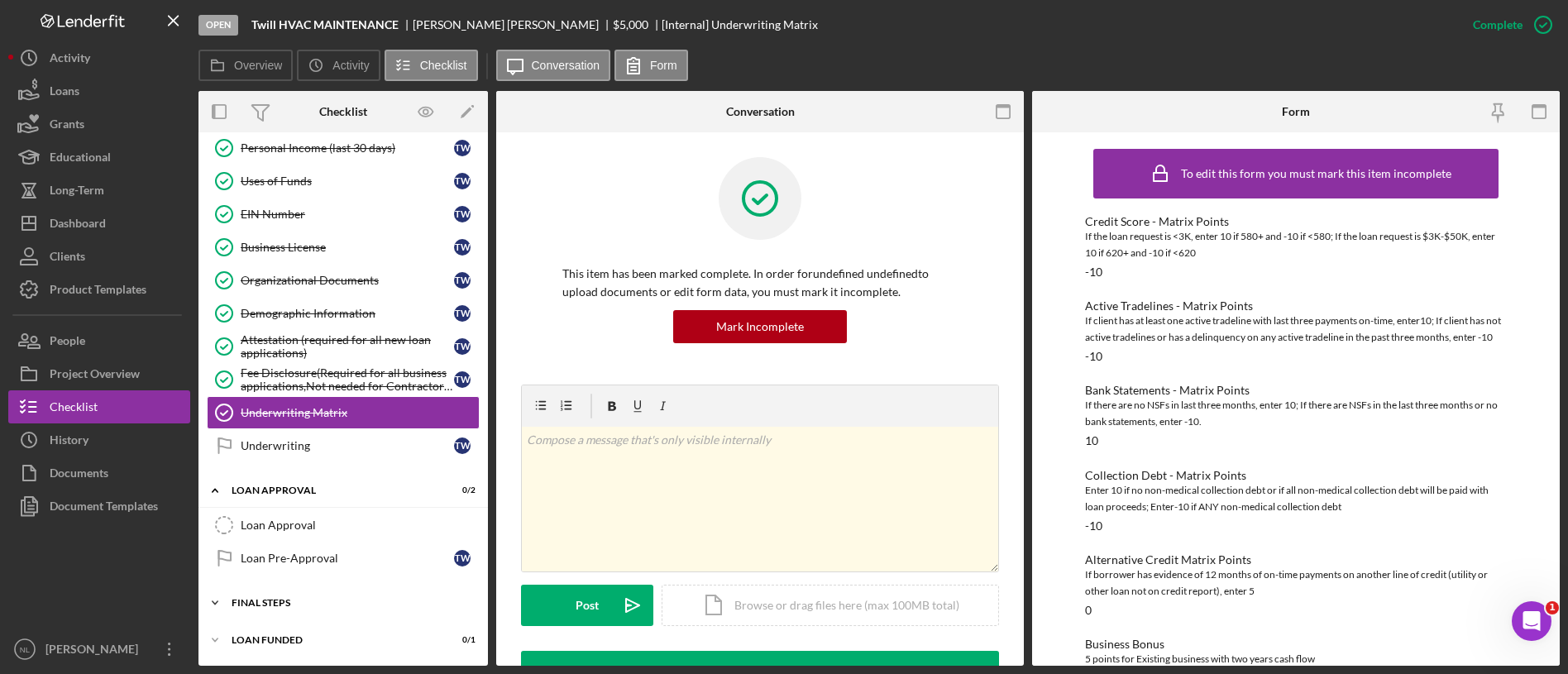
click at [265, 590] on div "Icon/Expander Final Steps 4 / 13" at bounding box center [343, 602] width 289 height 33
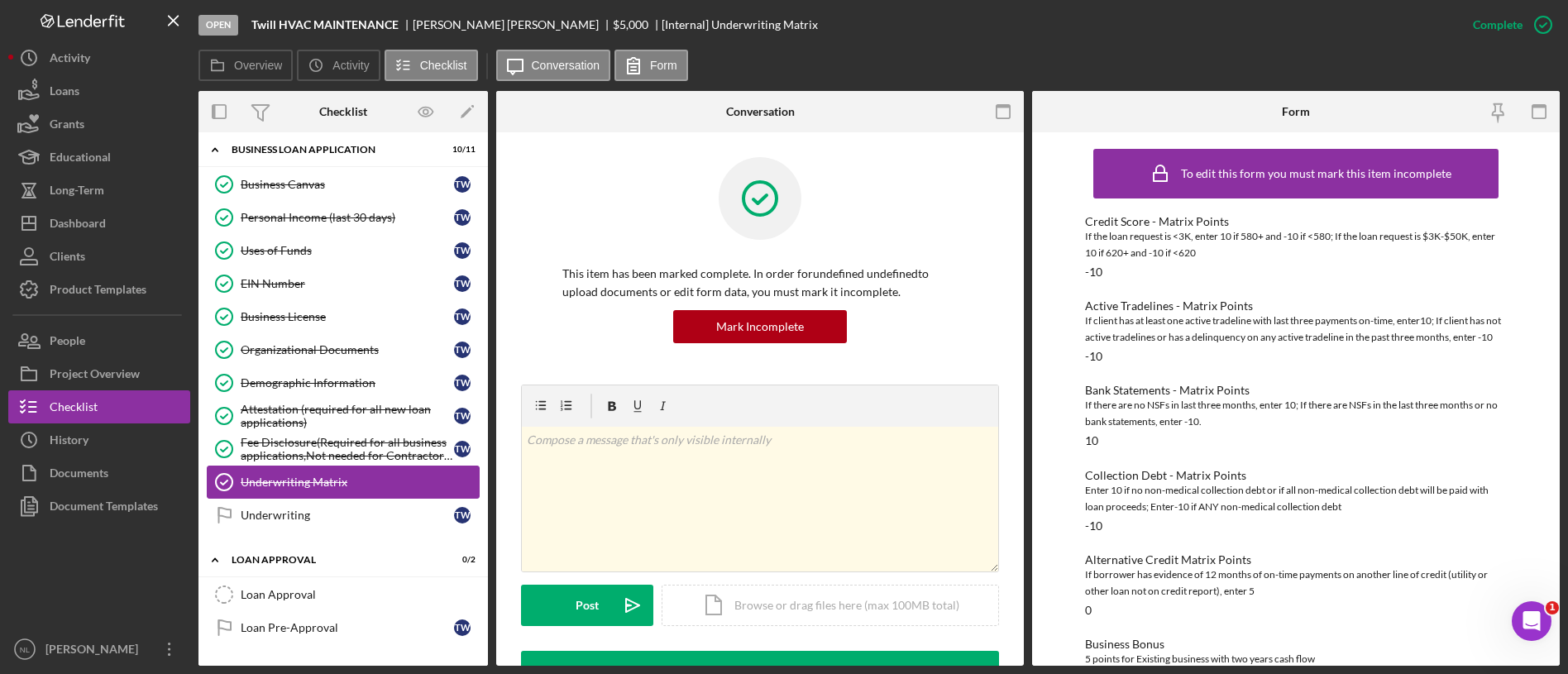
scroll to position [0, 0]
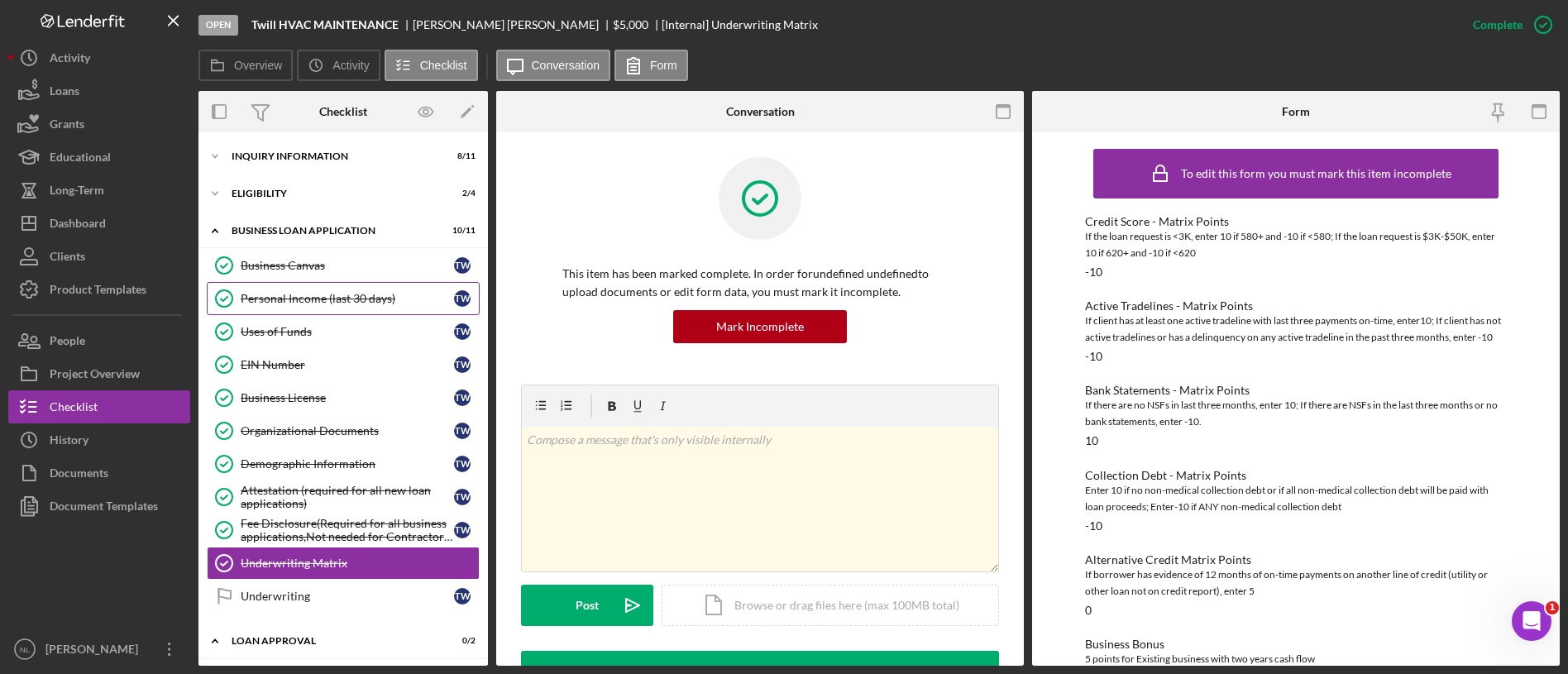
click at [322, 290] on link "Personal Income (last 30 days) Personal Income (last 30 days) T W" at bounding box center [343, 298] width 273 height 33
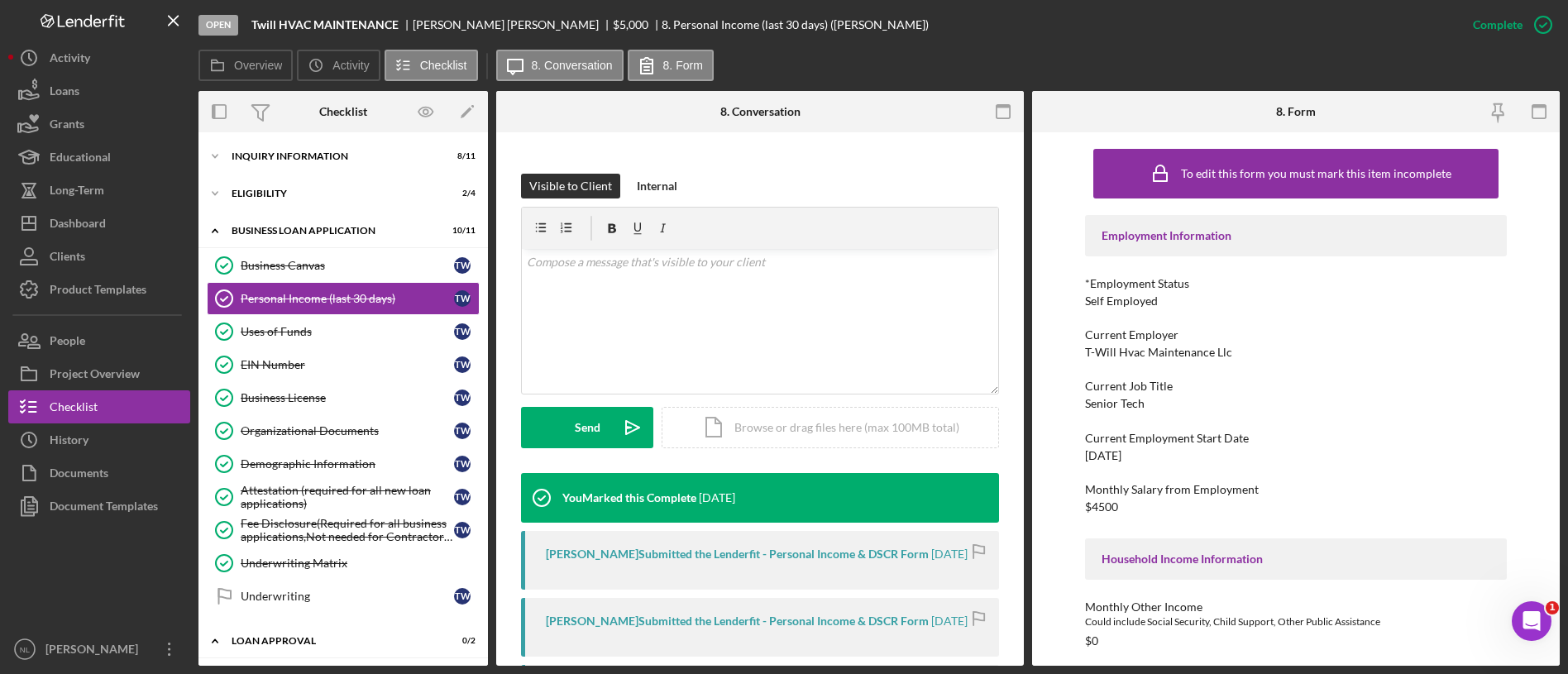
scroll to position [208, 0]
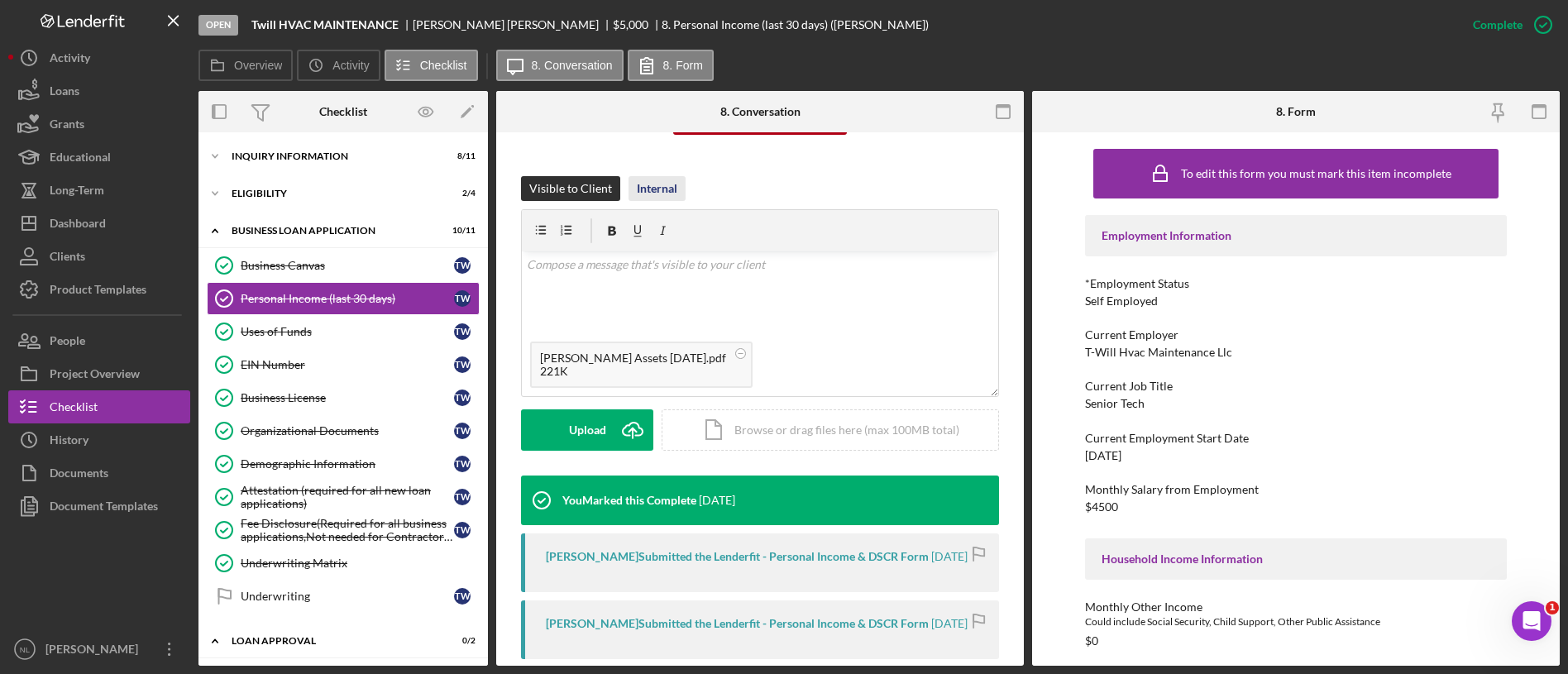
click at [653, 186] on div "Internal" at bounding box center [656, 188] width 40 height 25
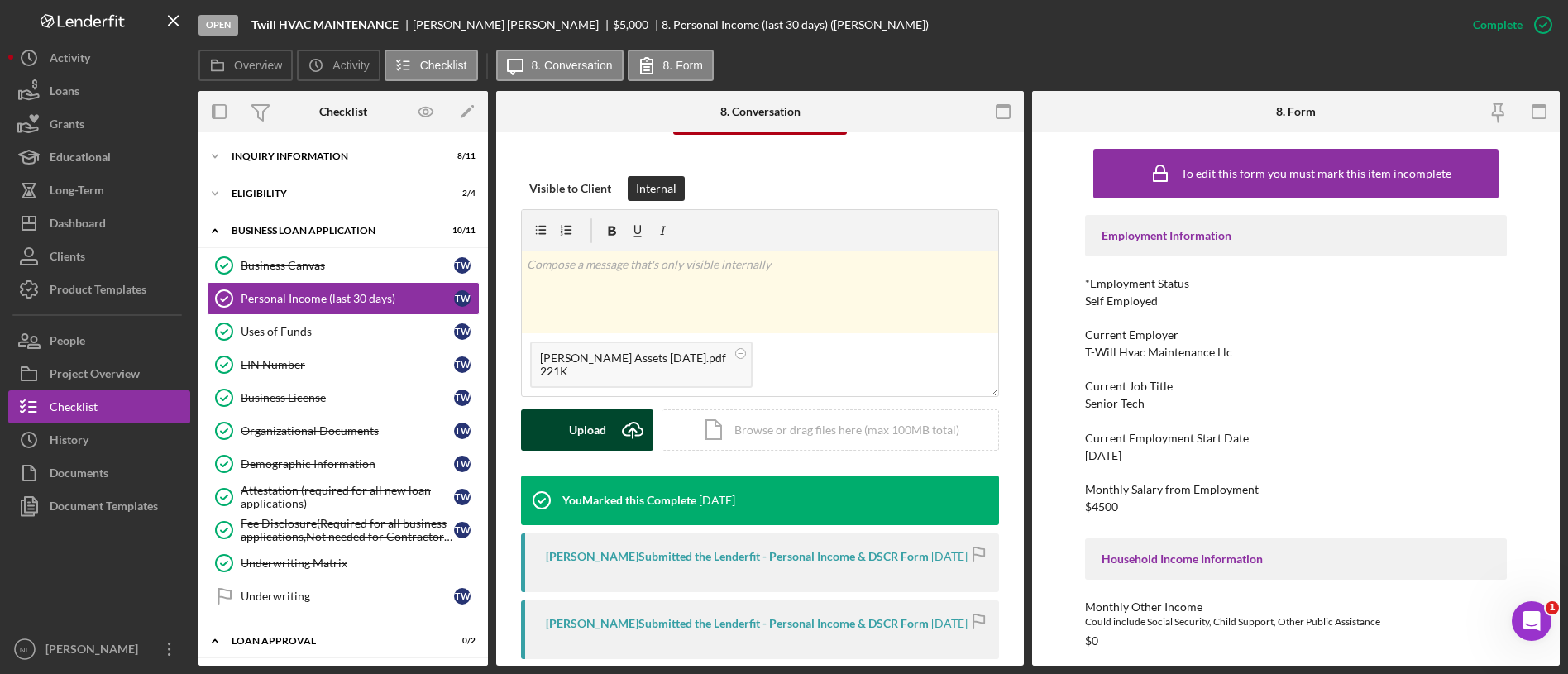
click at [599, 439] on div "Upload" at bounding box center [587, 430] width 37 height 41
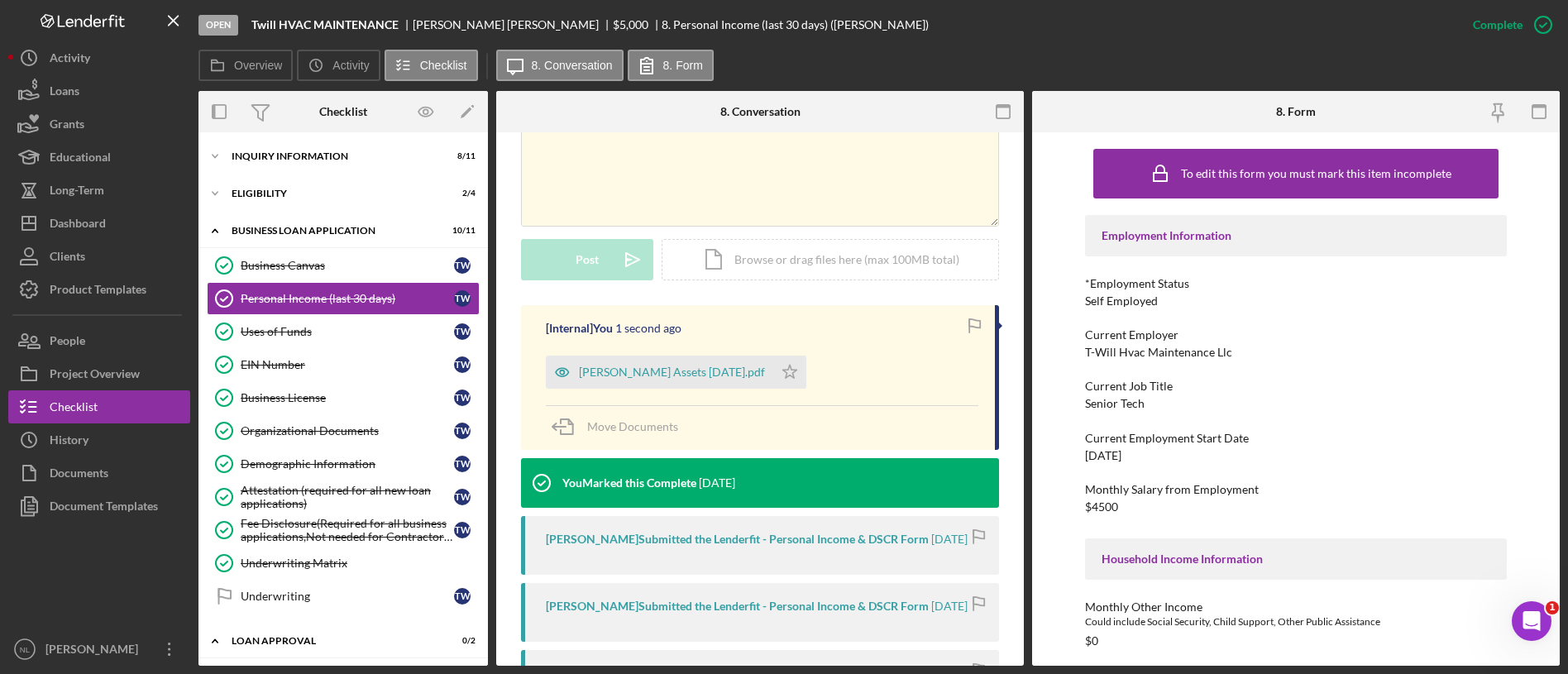
scroll to position [506, 0]
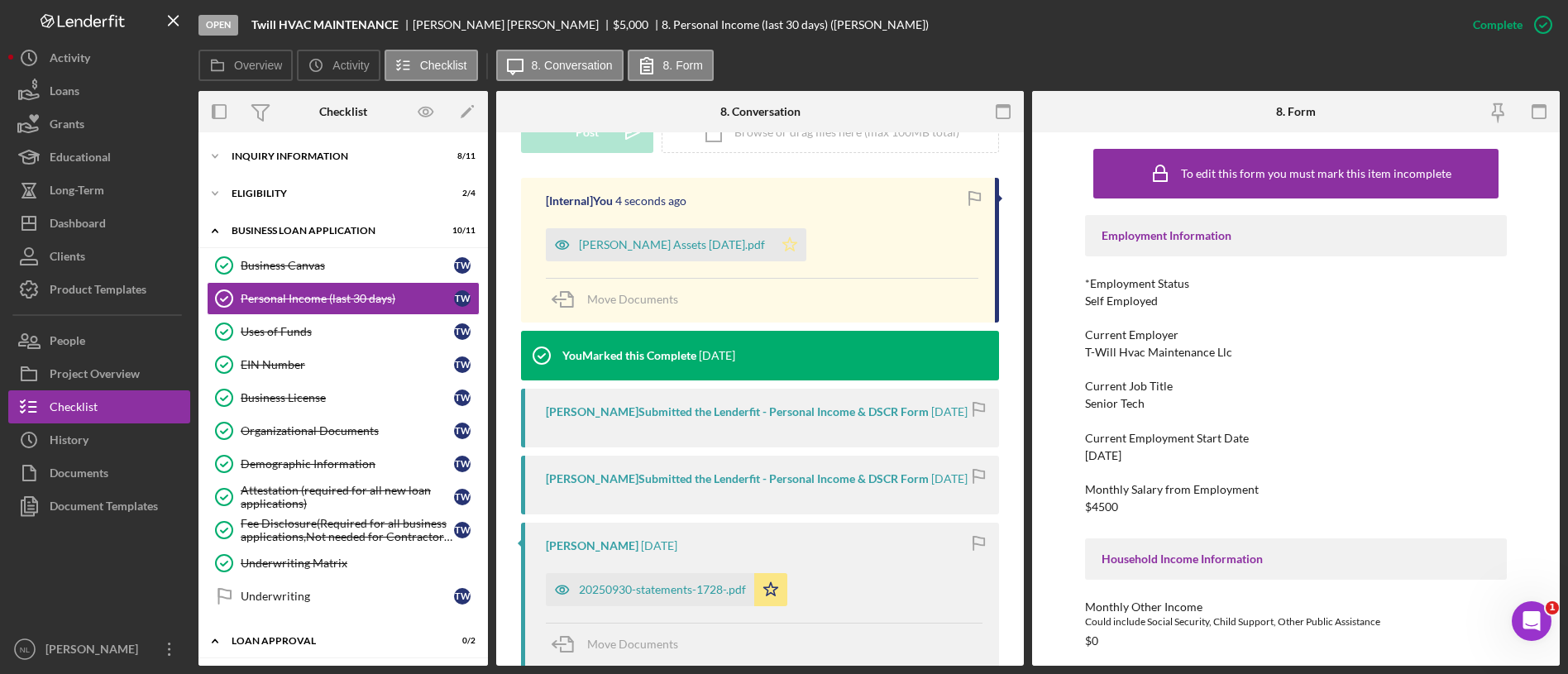
click at [797, 242] on polygon "button" at bounding box center [790, 243] width 14 height 13
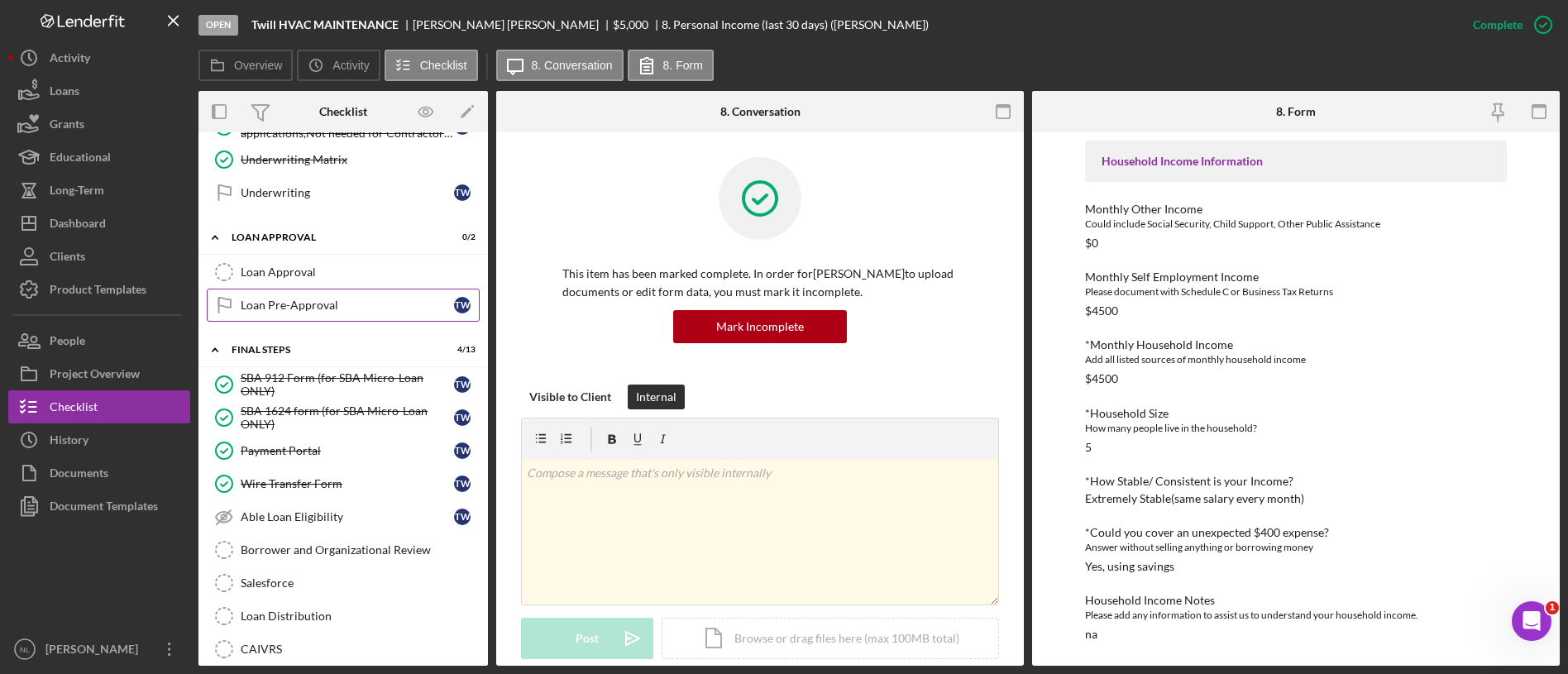
scroll to position [0, 0]
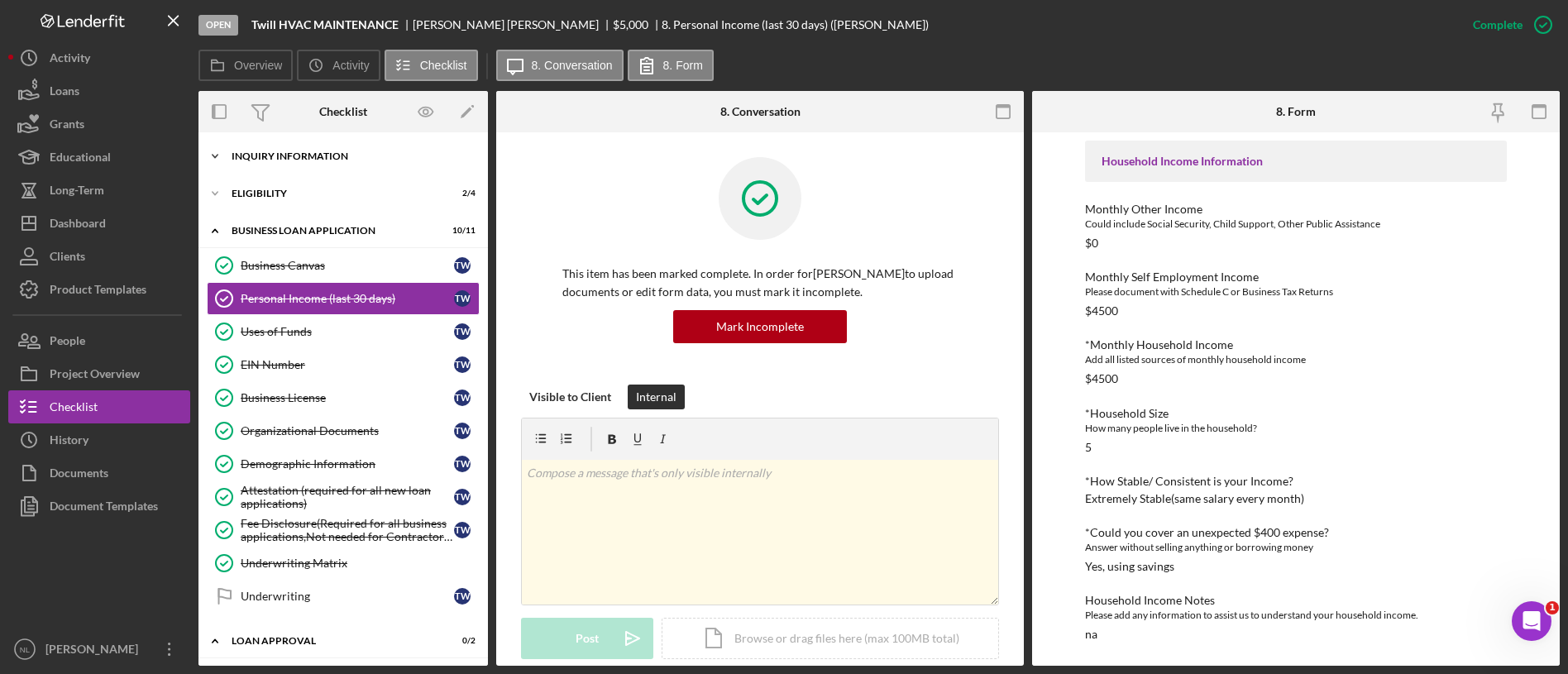
click at [301, 156] on div "INQUIRY INFORMATION" at bounding box center [349, 156] width 235 height 10
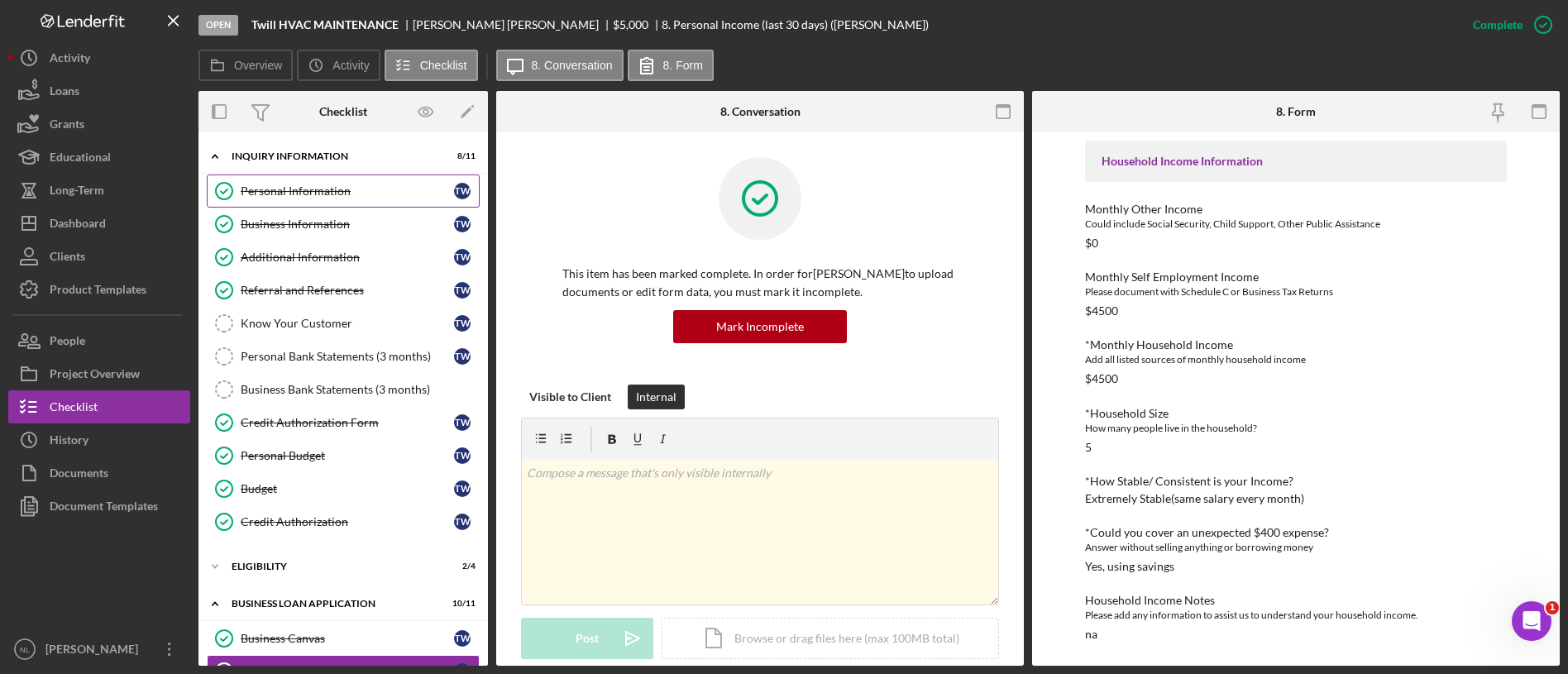
click at [305, 189] on div "Personal Information" at bounding box center [348, 190] width 214 height 13
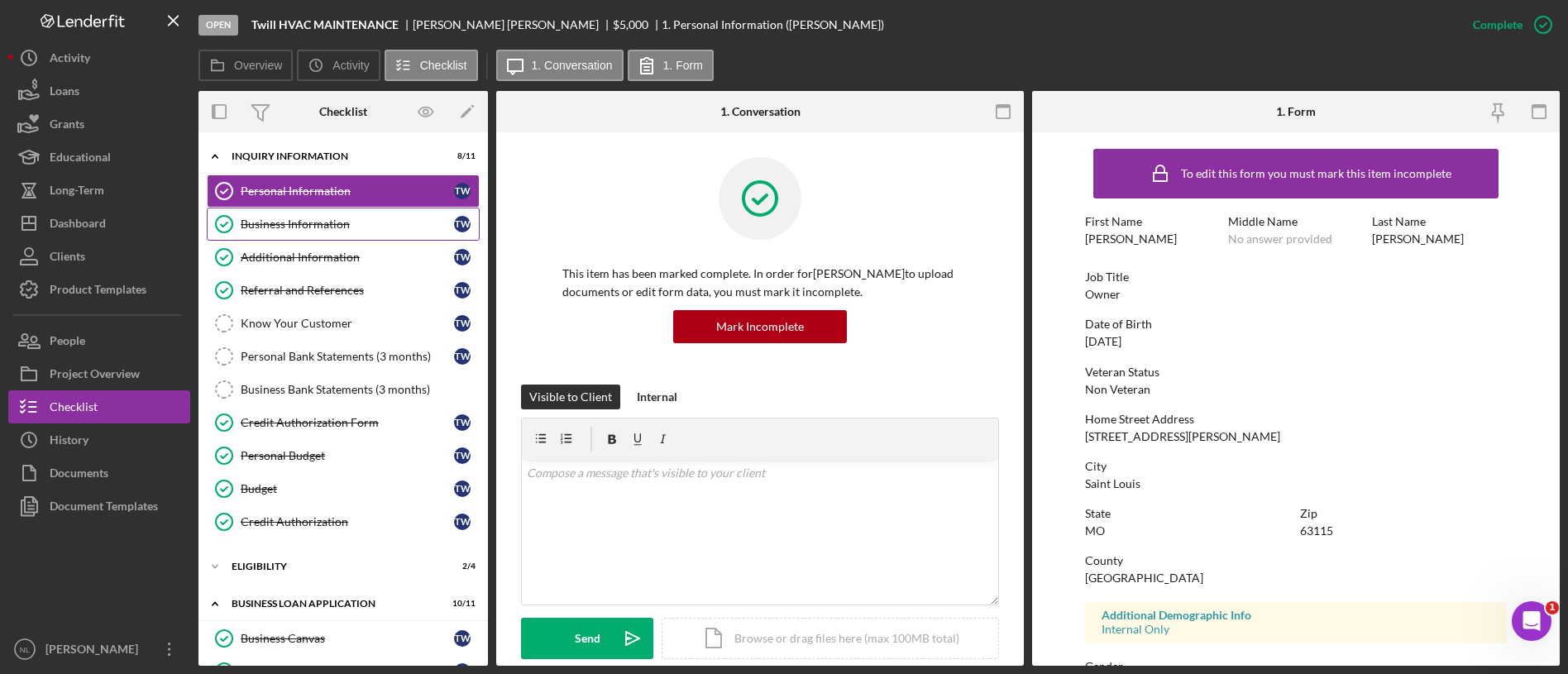
click at [295, 235] on link "Business Information Business Information T W" at bounding box center [343, 223] width 273 height 33
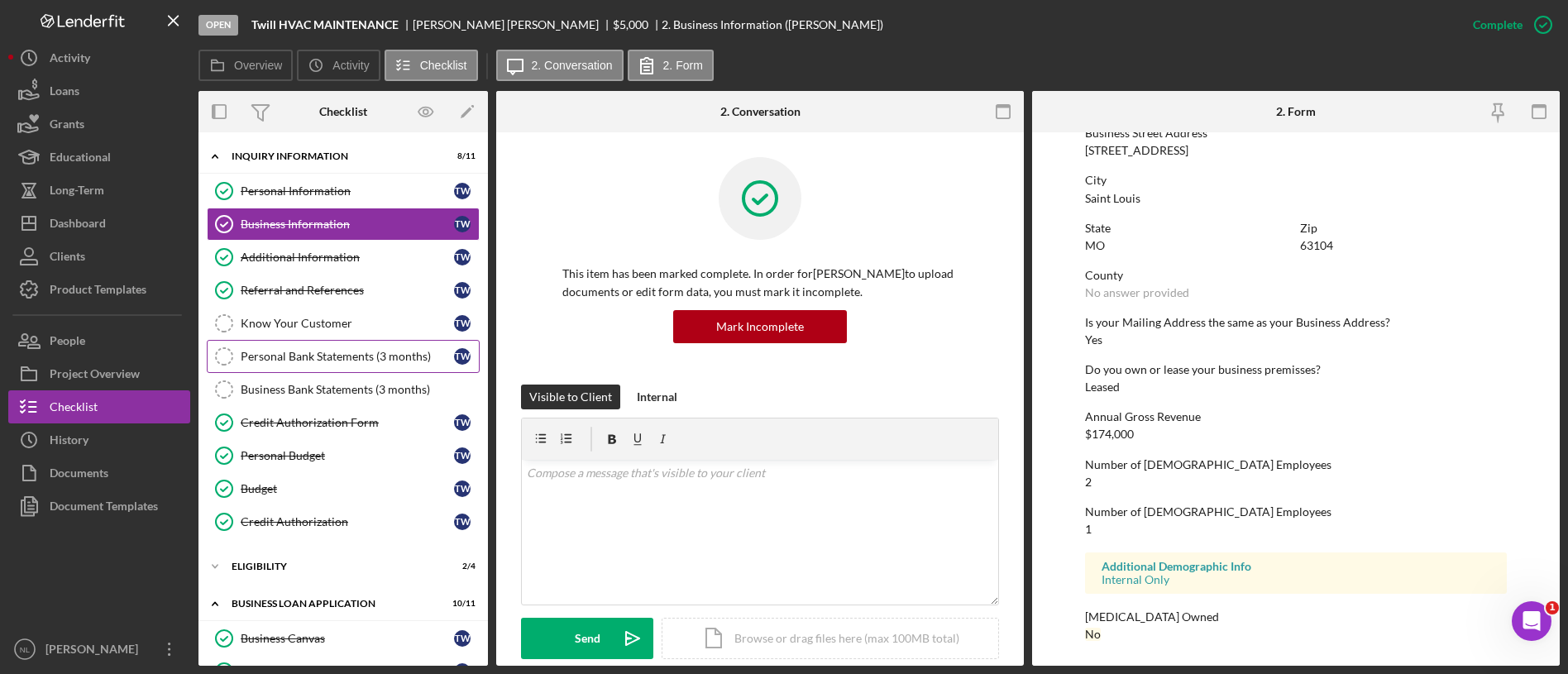
scroll to position [413, 0]
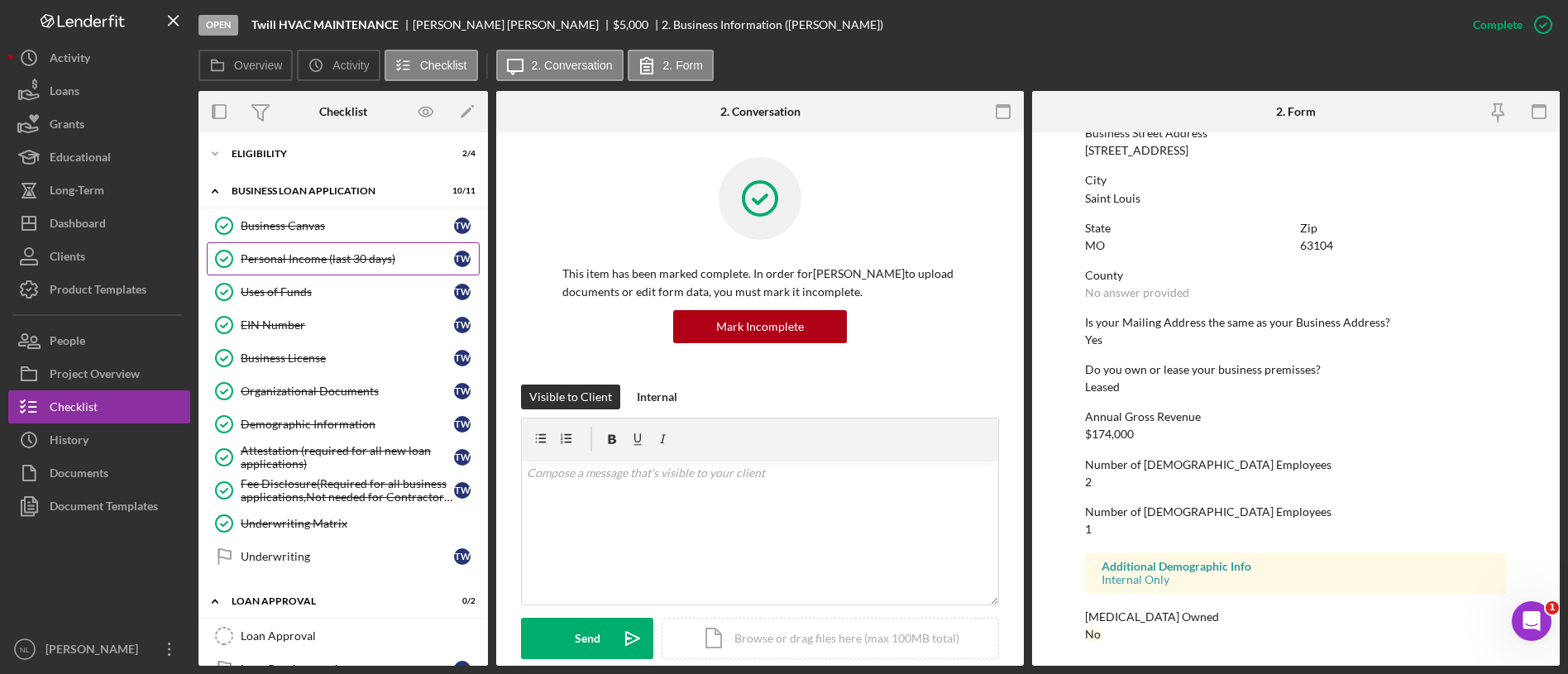
click at [339, 256] on div "Personal Income (last 30 days)" at bounding box center [348, 258] width 214 height 13
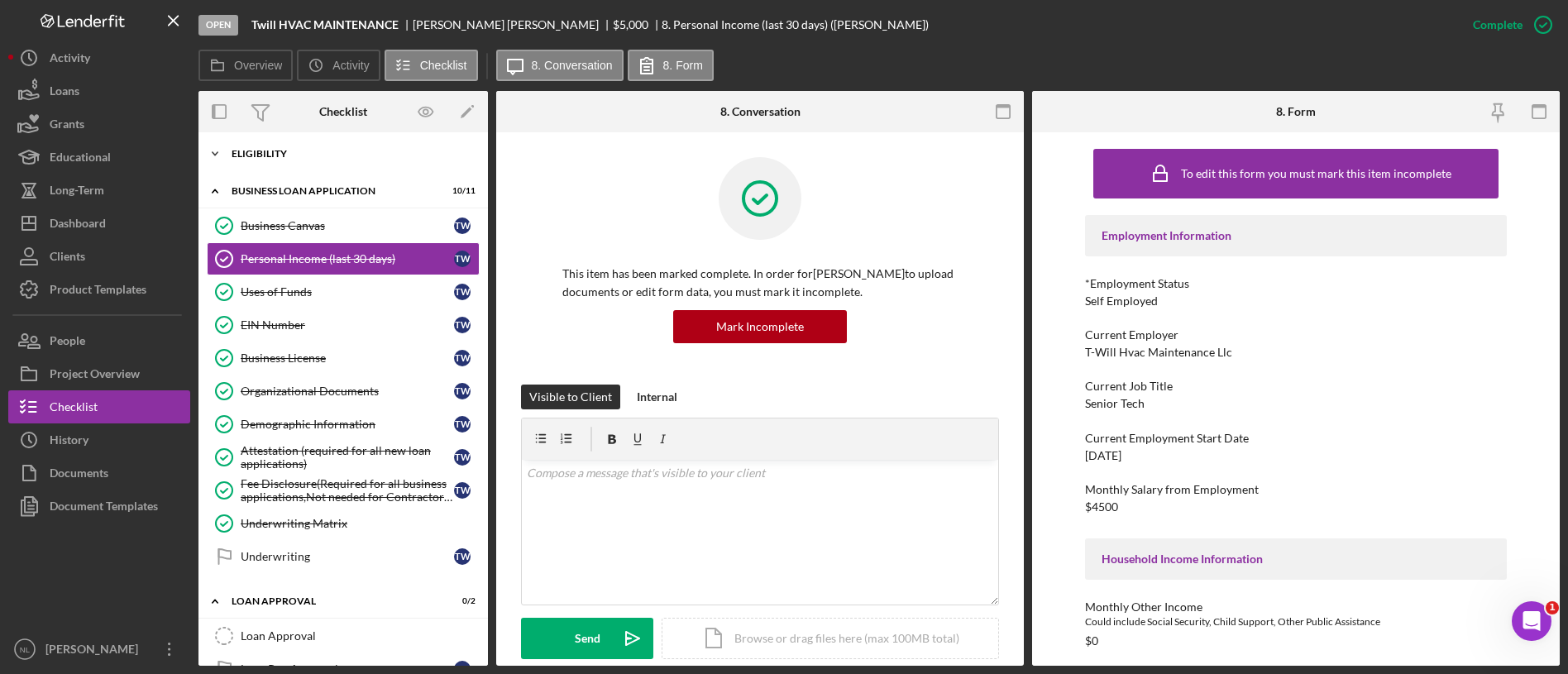
click at [299, 157] on div "Eligibility" at bounding box center [349, 153] width 235 height 10
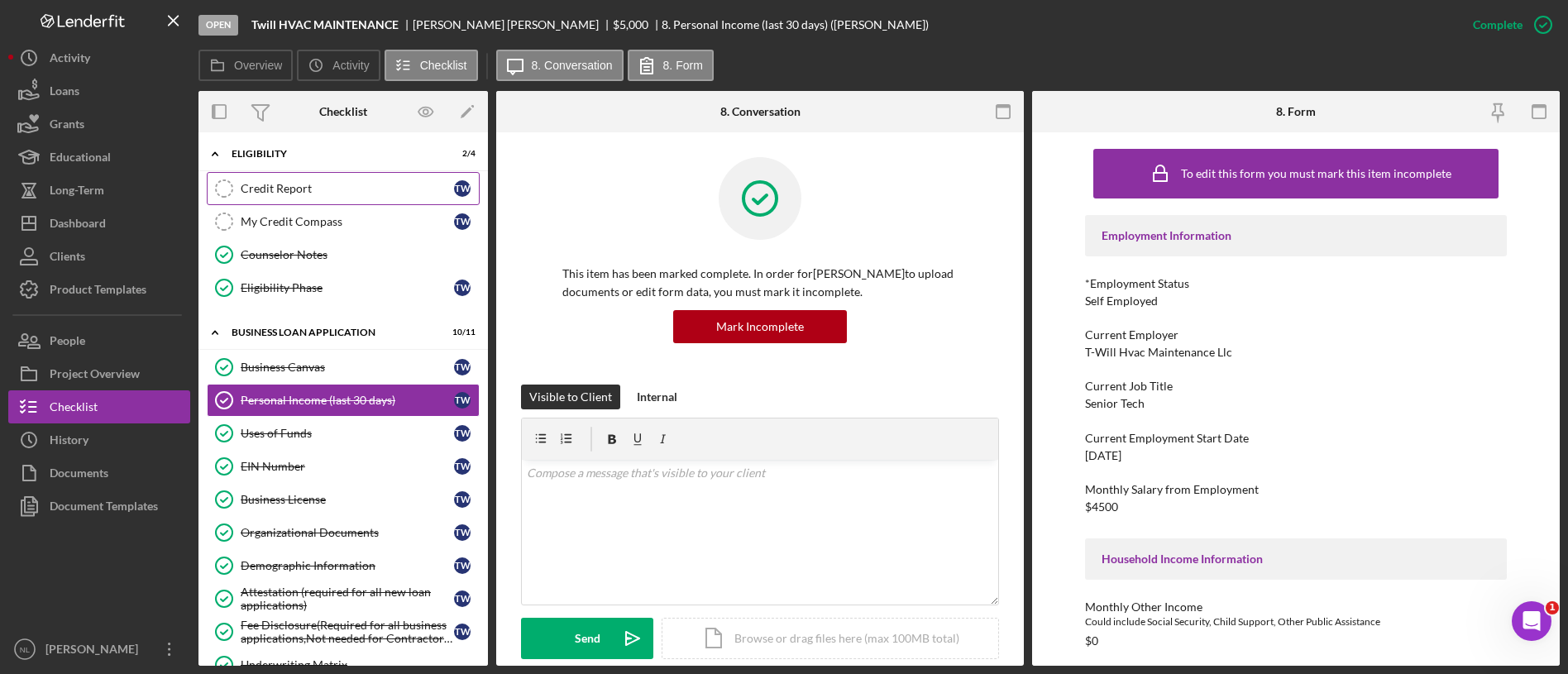
click at [295, 193] on div "Credit Report" at bounding box center [348, 188] width 214 height 13
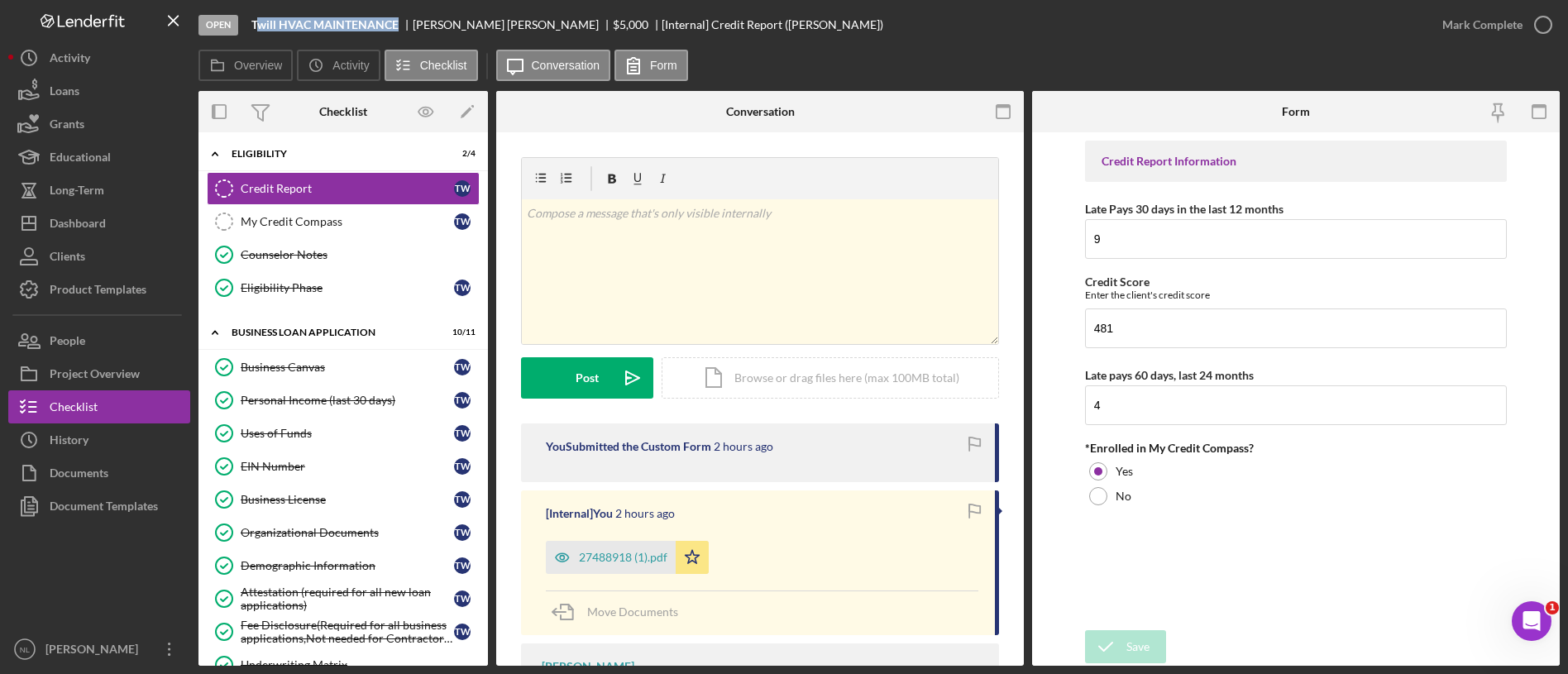
drag, startPoint x: 398, startPoint y: 22, endPoint x: 261, endPoint y: 22, distance: 137.0
click at [261, 22] on div "Twill HVAC MAINTENANCE" at bounding box center [332, 24] width 162 height 13
copy b "will HVAC MAINTENANCE"
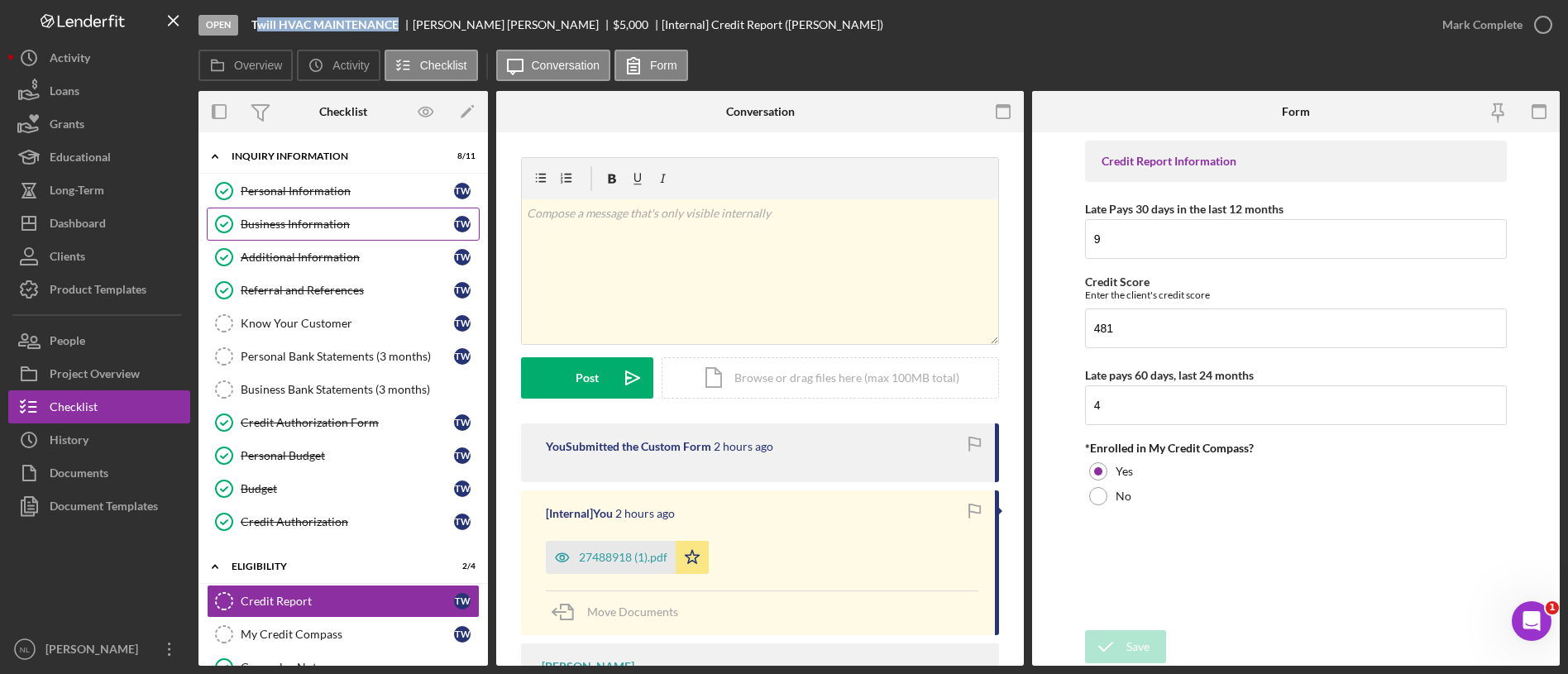
click at [324, 224] on div "Business Information" at bounding box center [348, 223] width 214 height 13
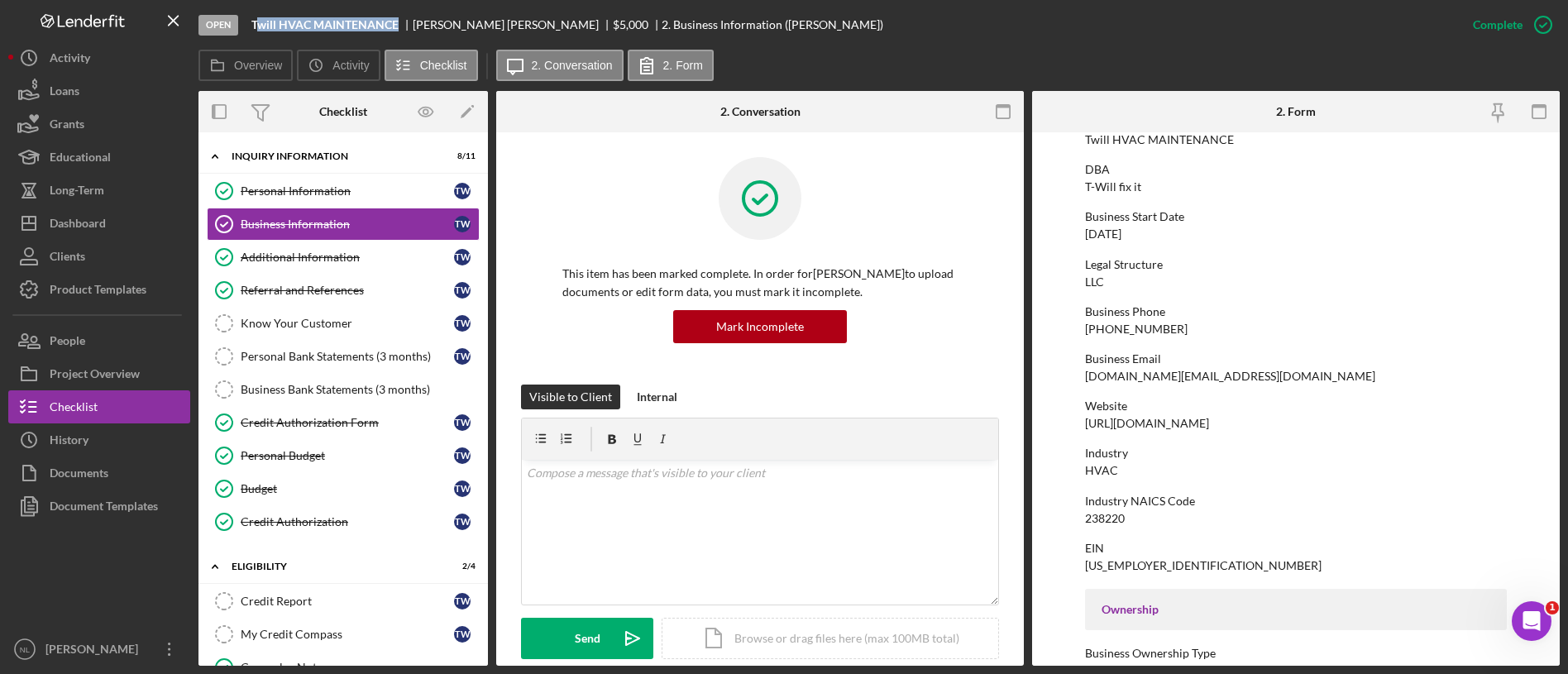
scroll to position [57, 0]
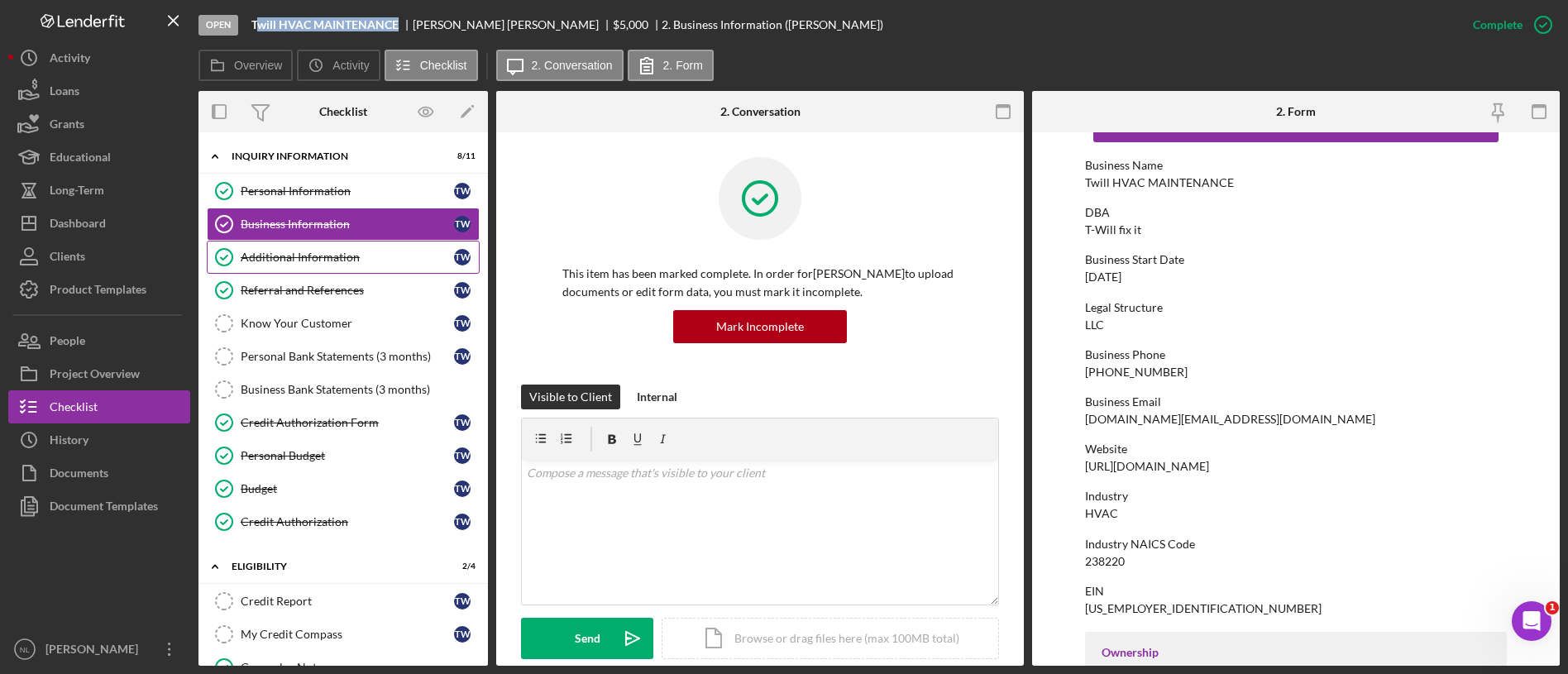
click at [362, 251] on div "Additional Information" at bounding box center [348, 257] width 214 height 13
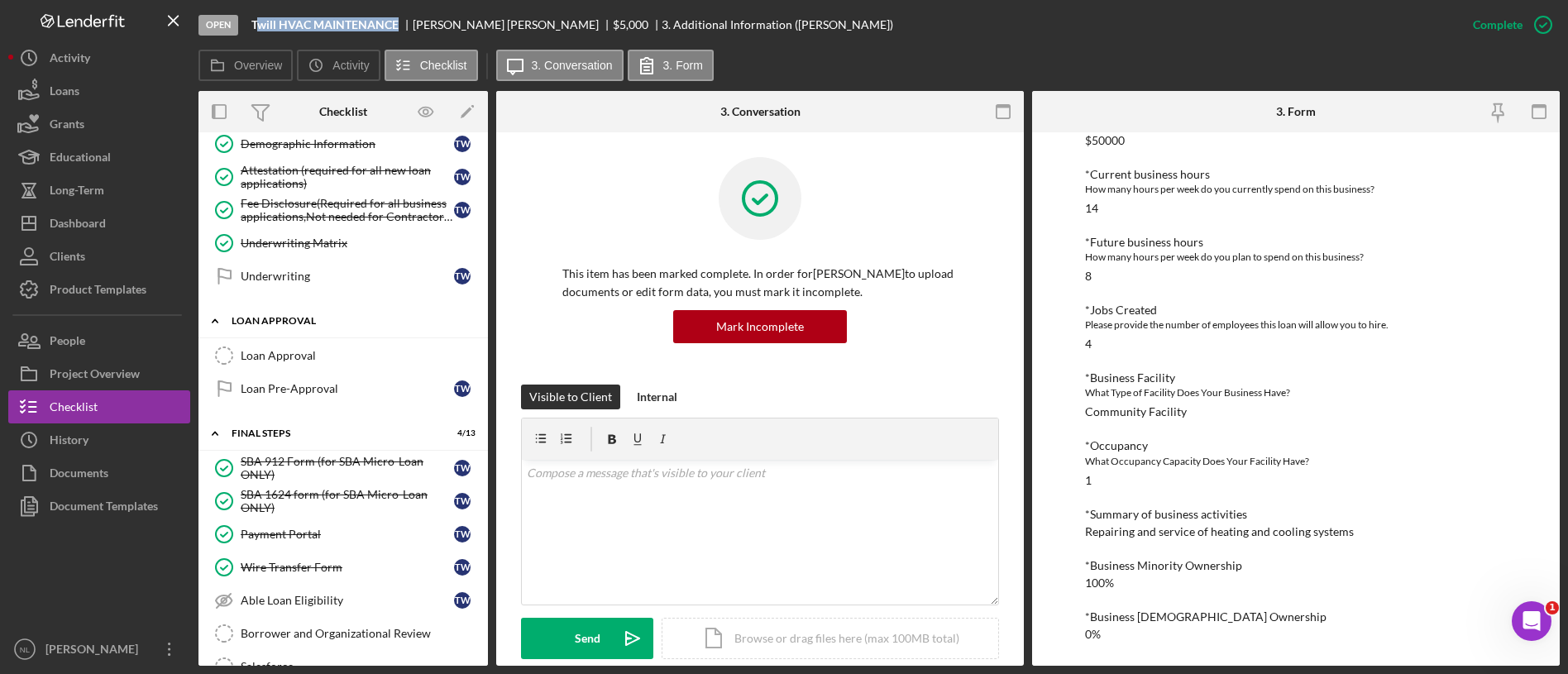
scroll to position [827, 0]
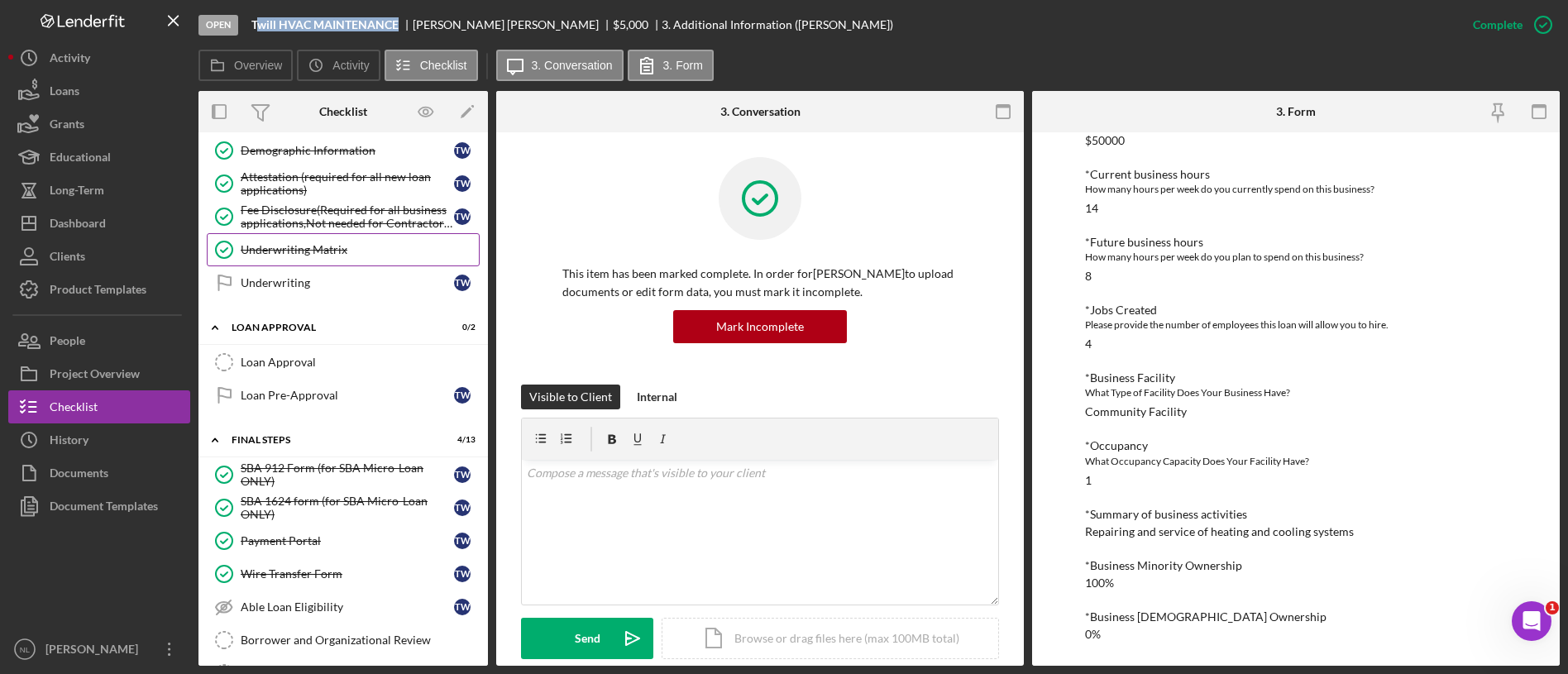
click at [320, 249] on div "Underwriting Matrix" at bounding box center [359, 249] width 238 height 13
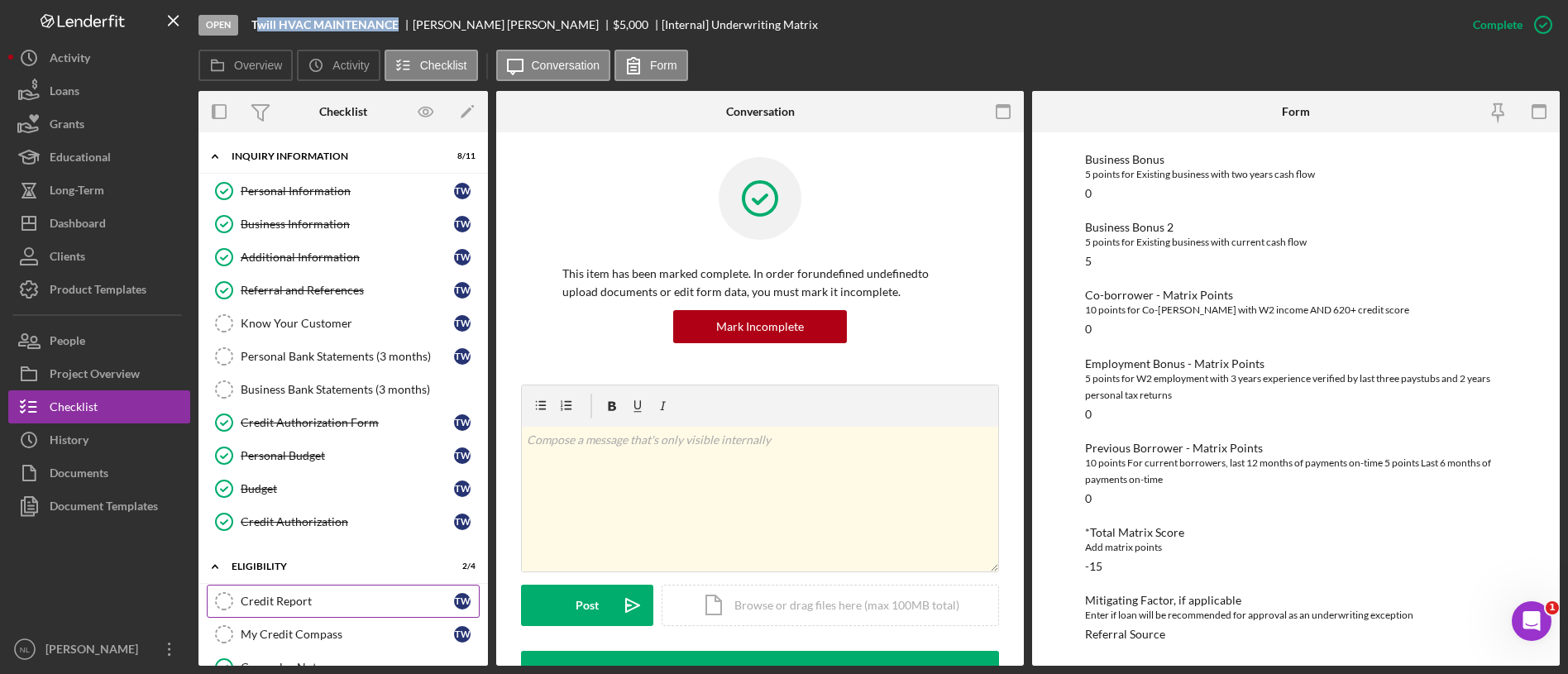
click at [288, 595] on div "Credit Report" at bounding box center [348, 600] width 214 height 13
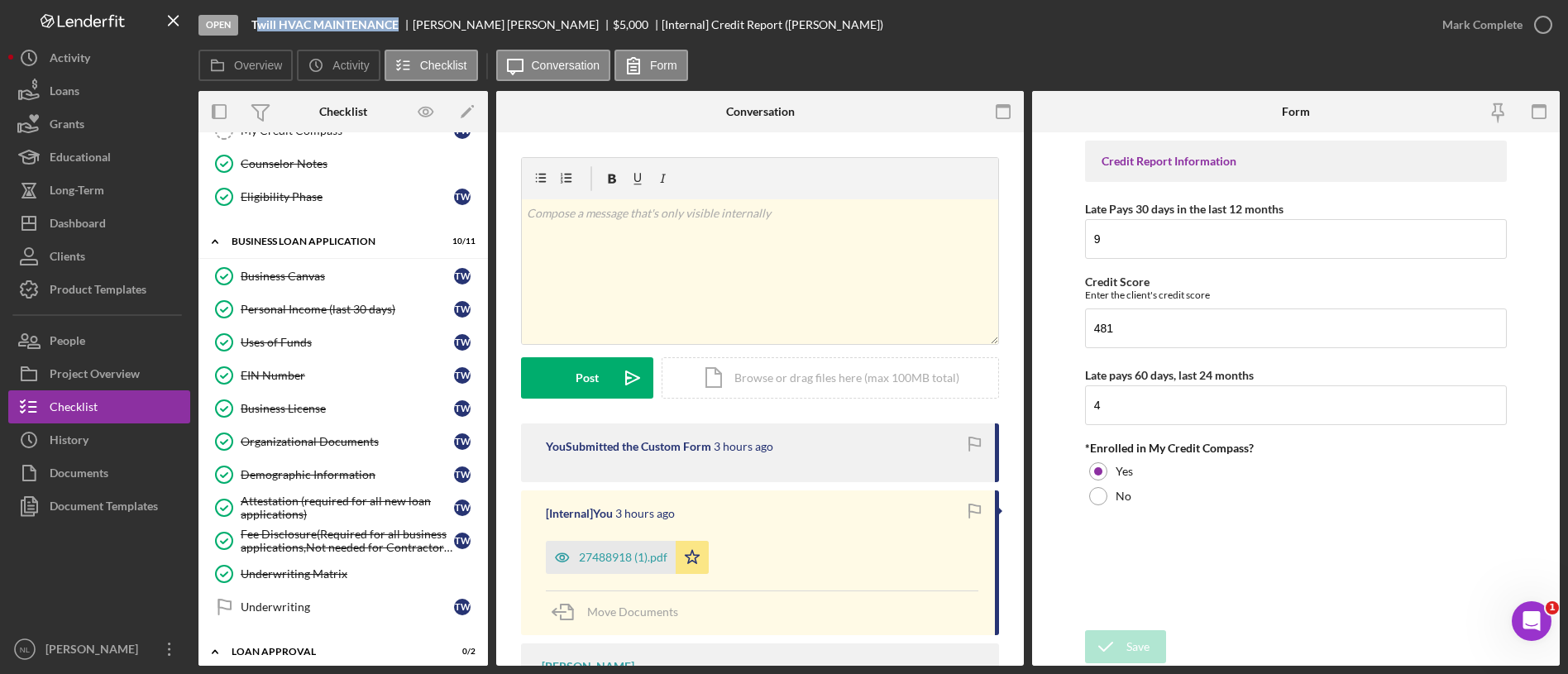
scroll to position [516, 0]
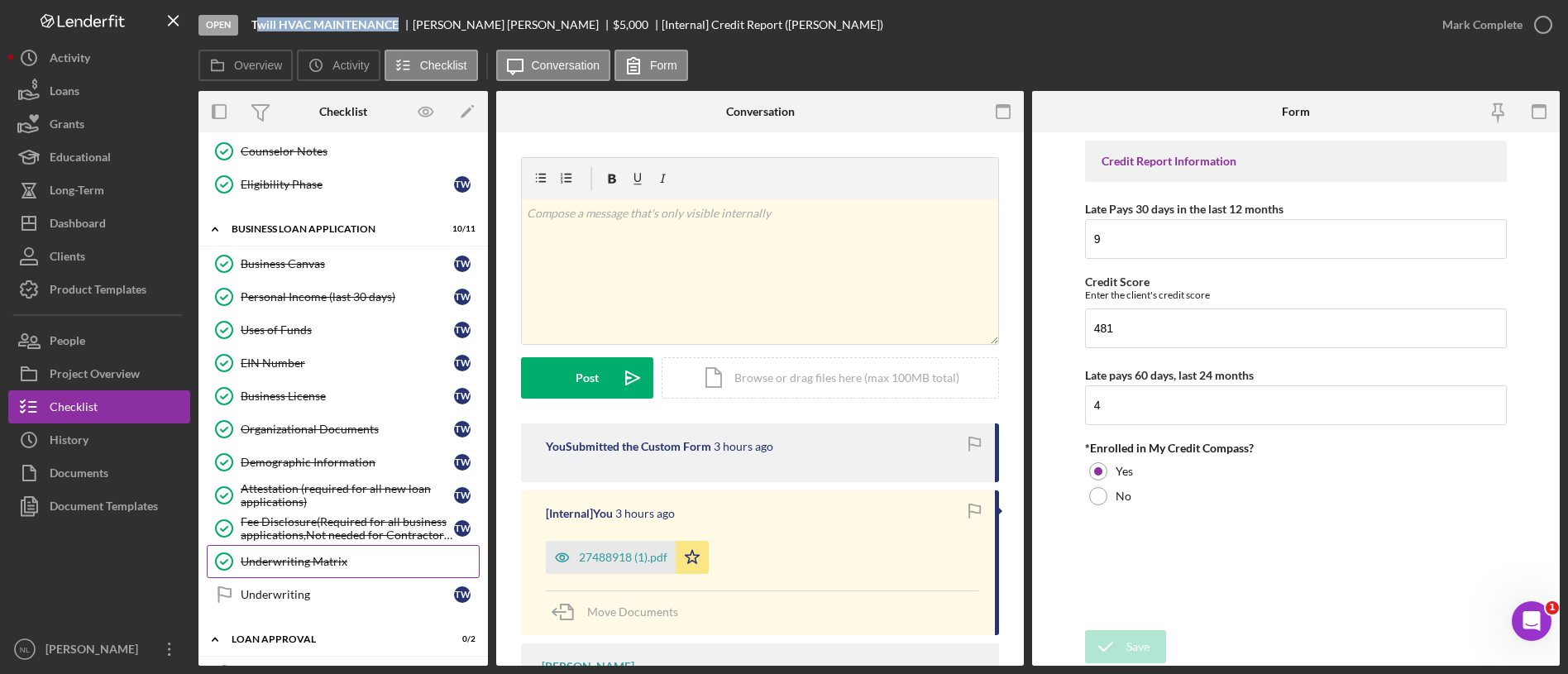
click at [347, 560] on div "Underwriting Matrix" at bounding box center [359, 561] width 238 height 13
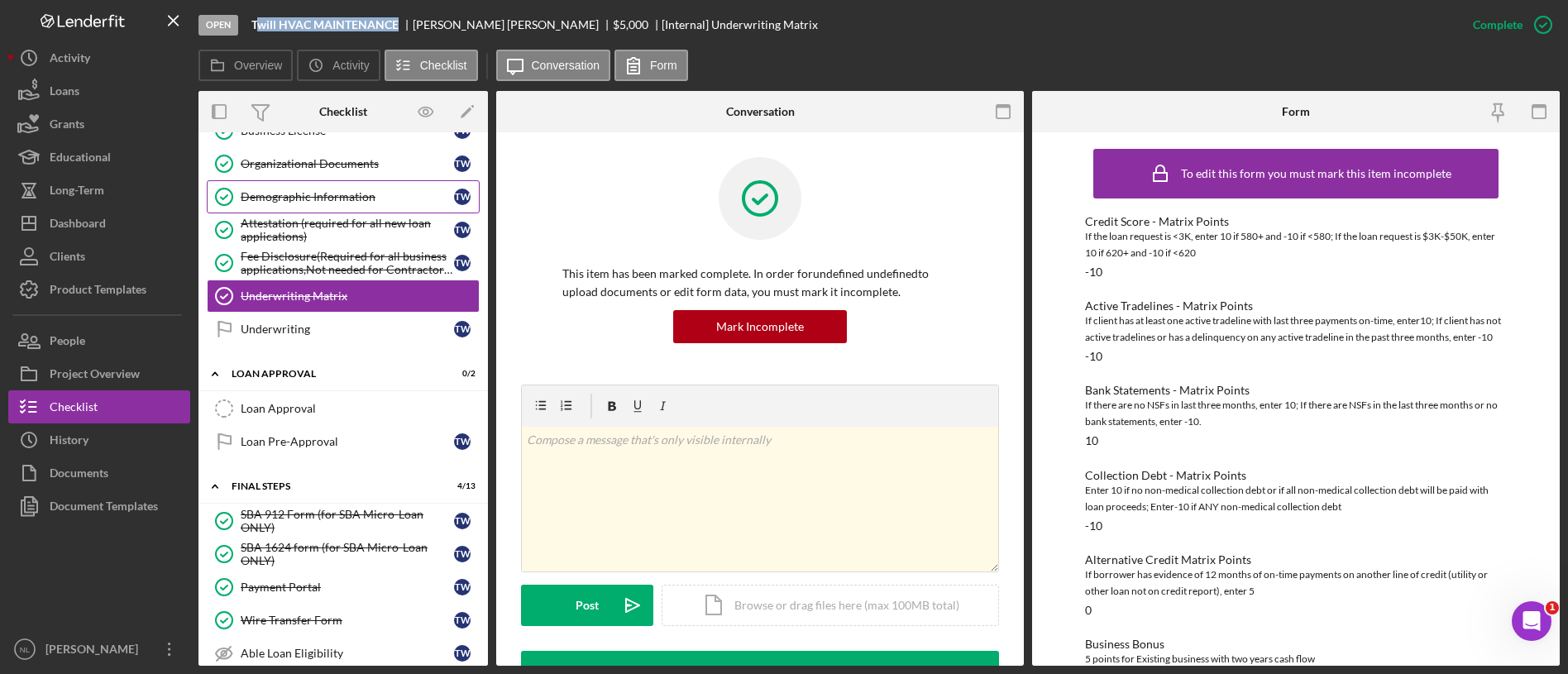
scroll to position [780, 0]
click at [1504, 14] on div "Mark Incomplete" at bounding box center [1478, 24] width 89 height 33
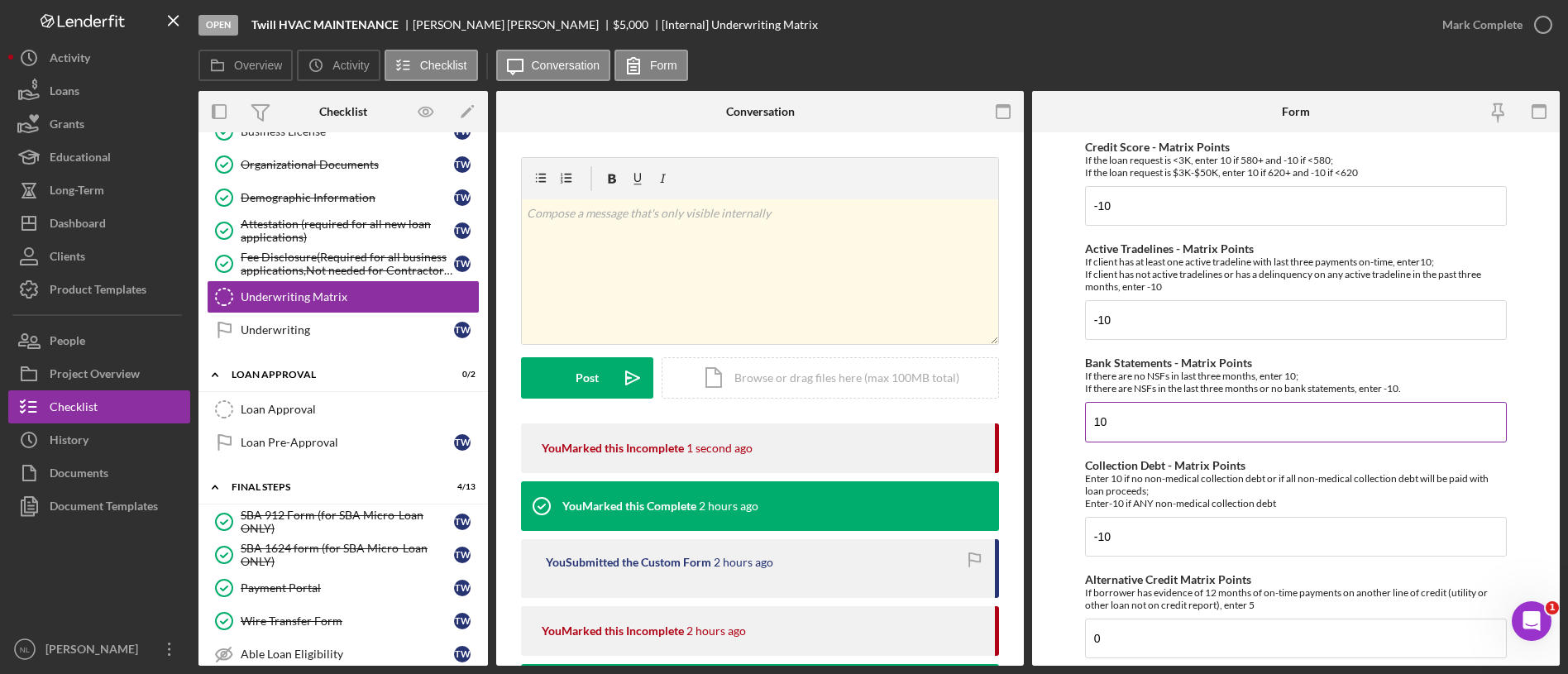
click at [1147, 427] on input "10" at bounding box center [1296, 422] width 422 height 39
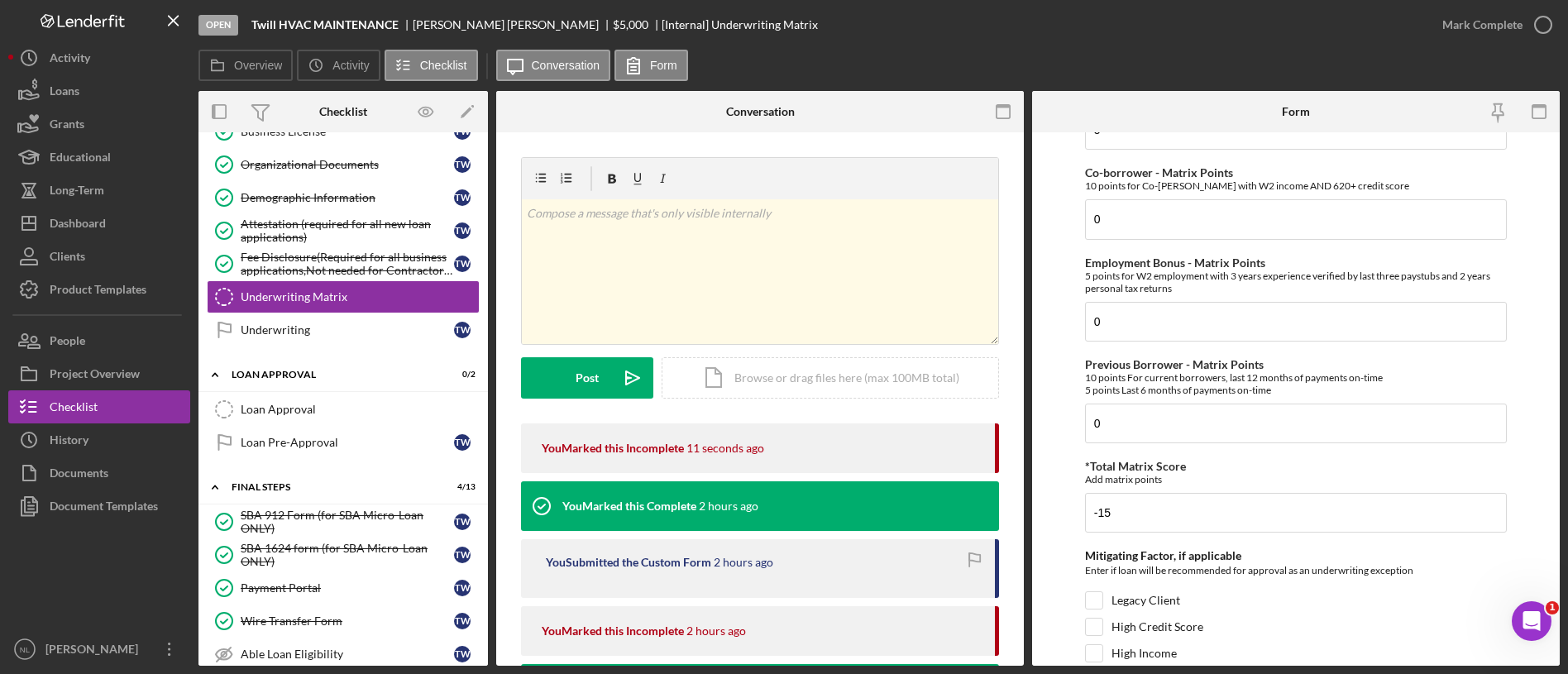
scroll to position [884, 0]
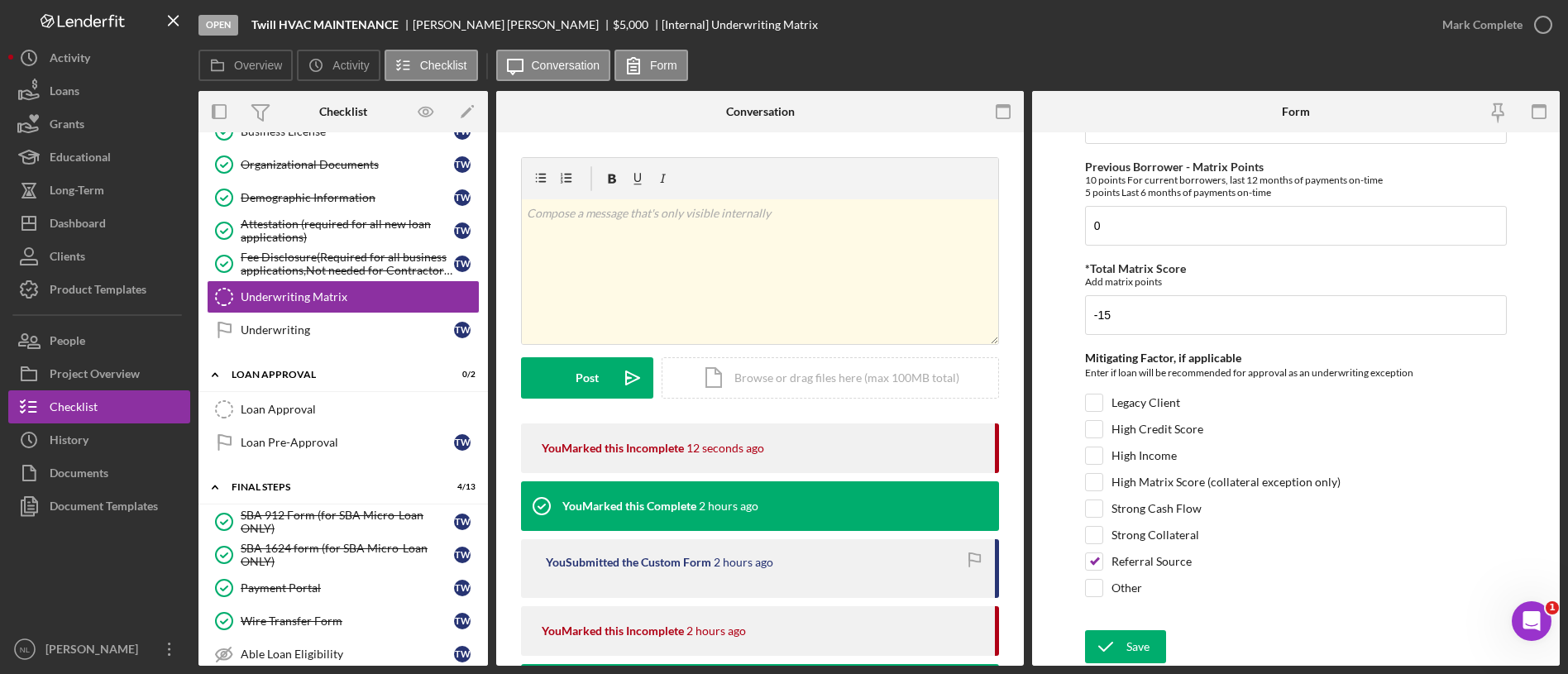
type input "-10"
click at [1164, 331] on input "-15" at bounding box center [1296, 315] width 422 height 39
type input "-35"
click at [1119, 657] on icon "submit" at bounding box center [1106, 646] width 41 height 41
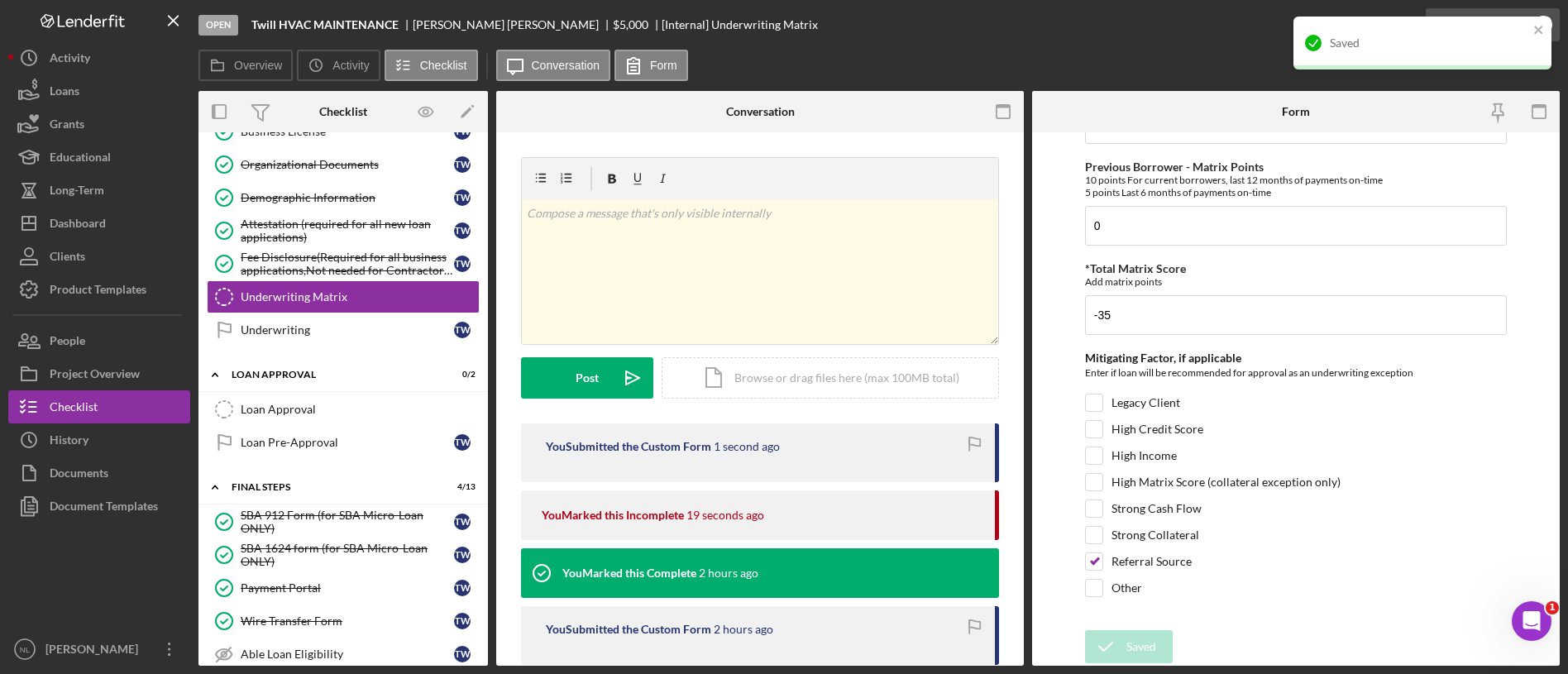
click at [1546, 11] on icon "button" at bounding box center [1543, 25] width 41 height 41
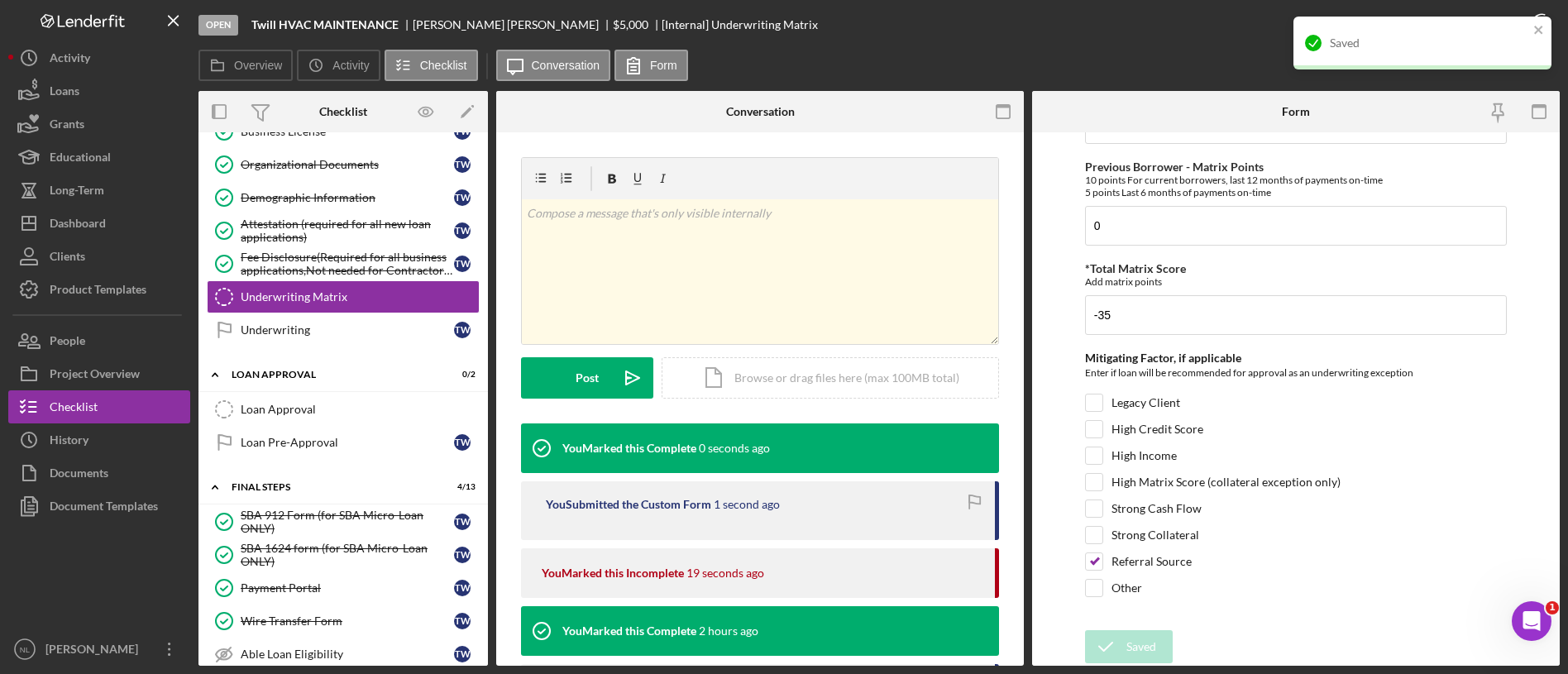
scroll to position [950, 0]
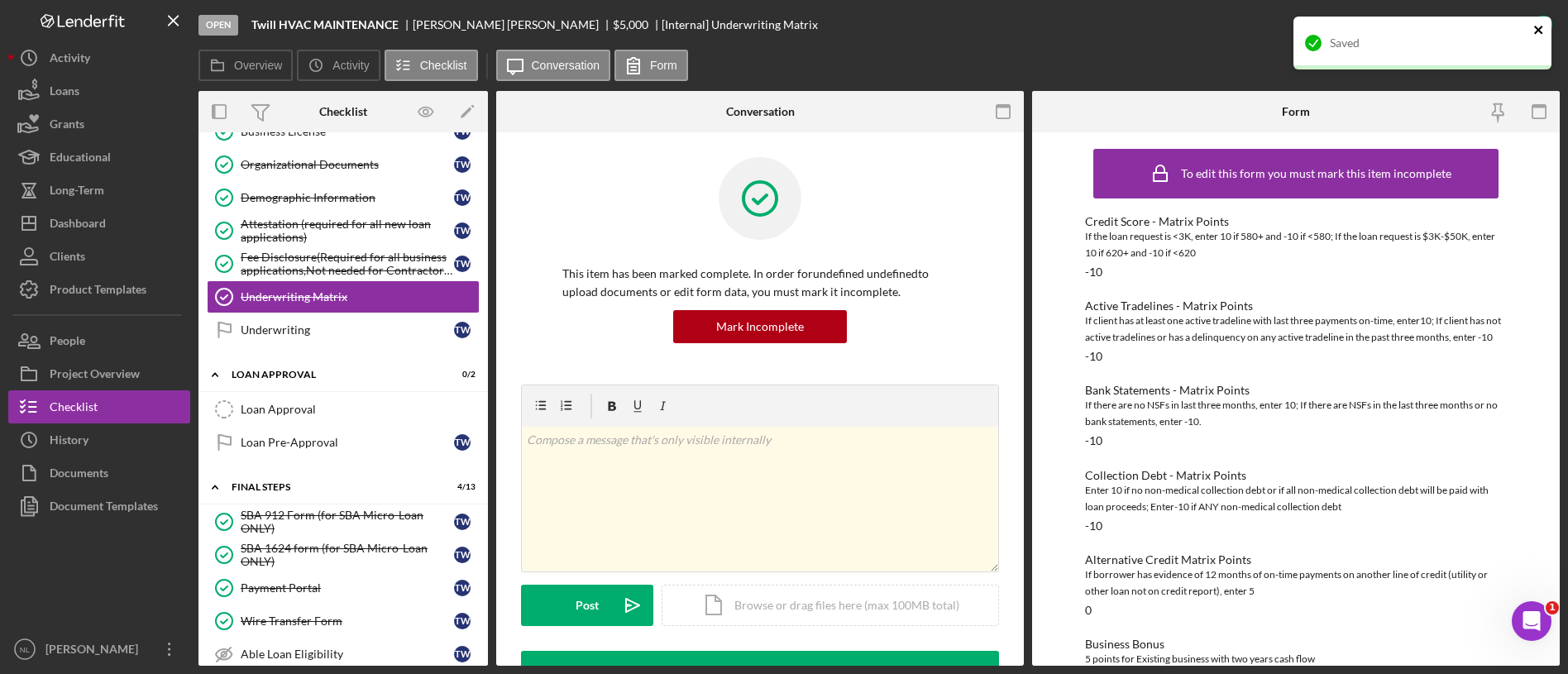
click at [1541, 23] on icon "close" at bounding box center [1538, 30] width 12 height 13
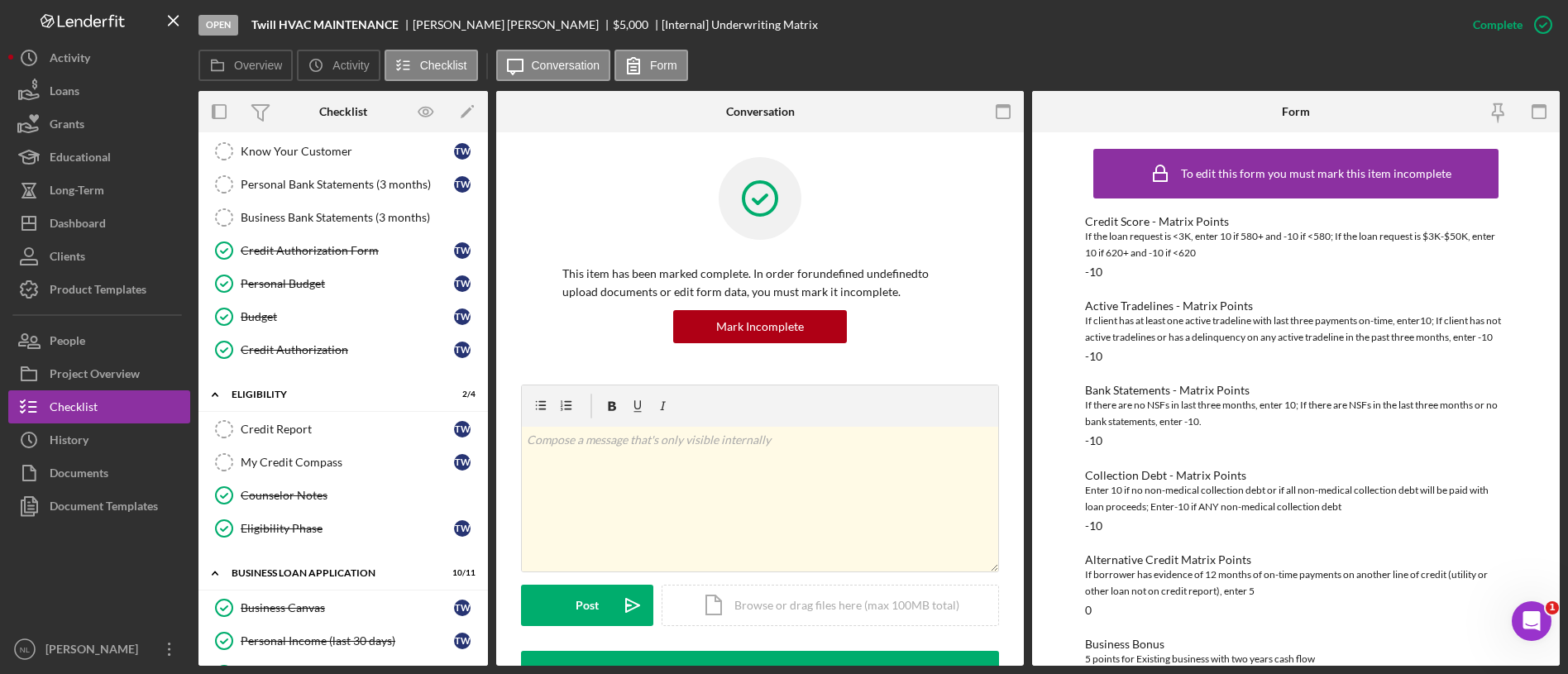
scroll to position [0, 0]
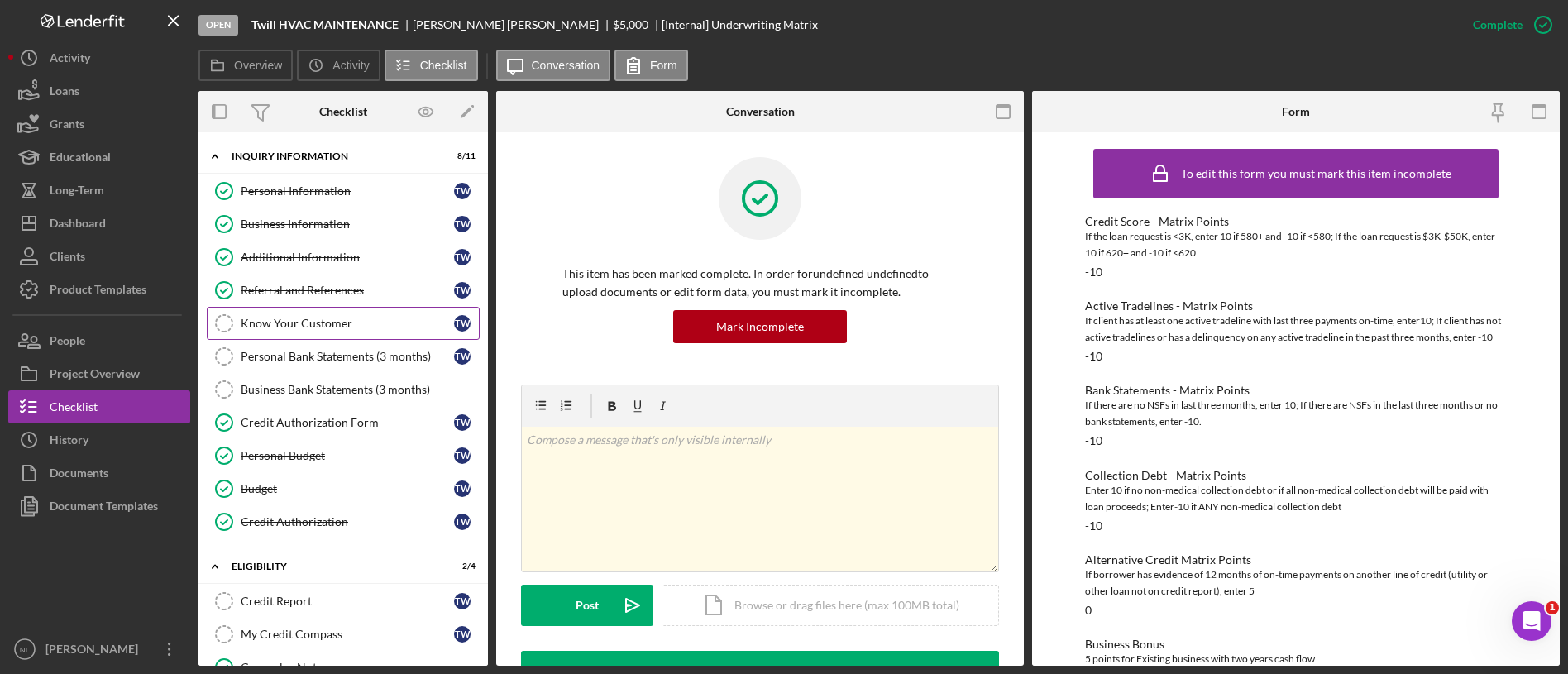
click at [340, 338] on link "Know Your Customer Know Your Customer T W" at bounding box center [343, 323] width 273 height 33
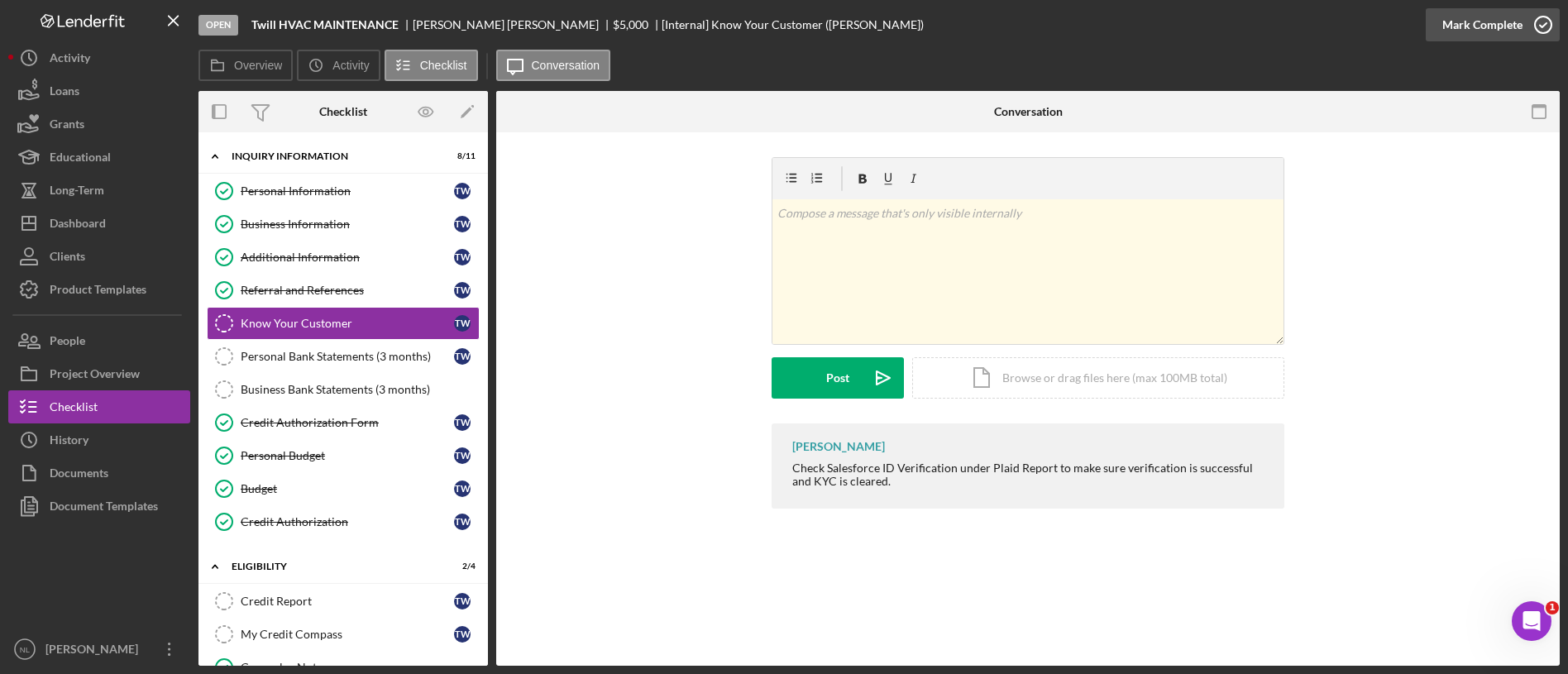
click at [1458, 34] on div "Mark Complete" at bounding box center [1482, 24] width 80 height 33
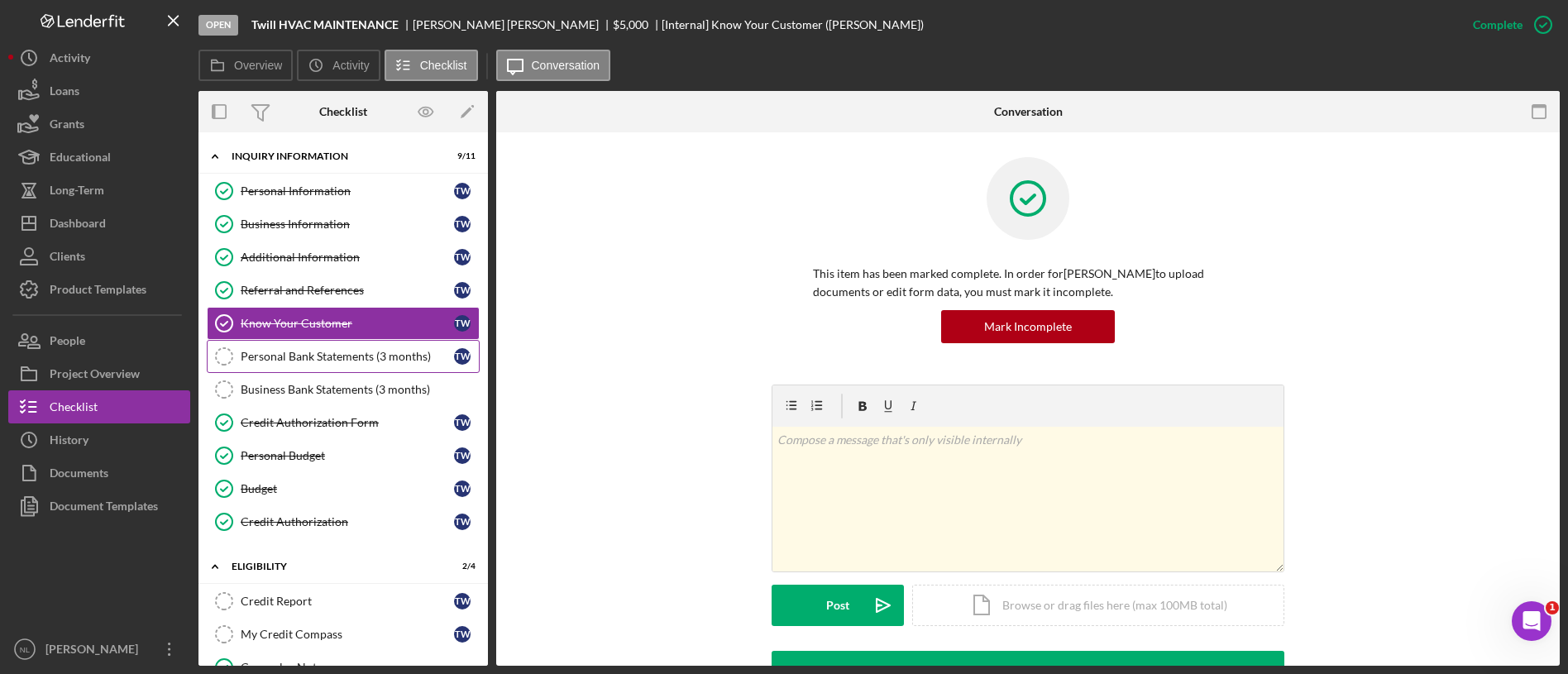
click at [423, 360] on div "Personal Bank Statements (3 months)" at bounding box center [348, 356] width 214 height 13
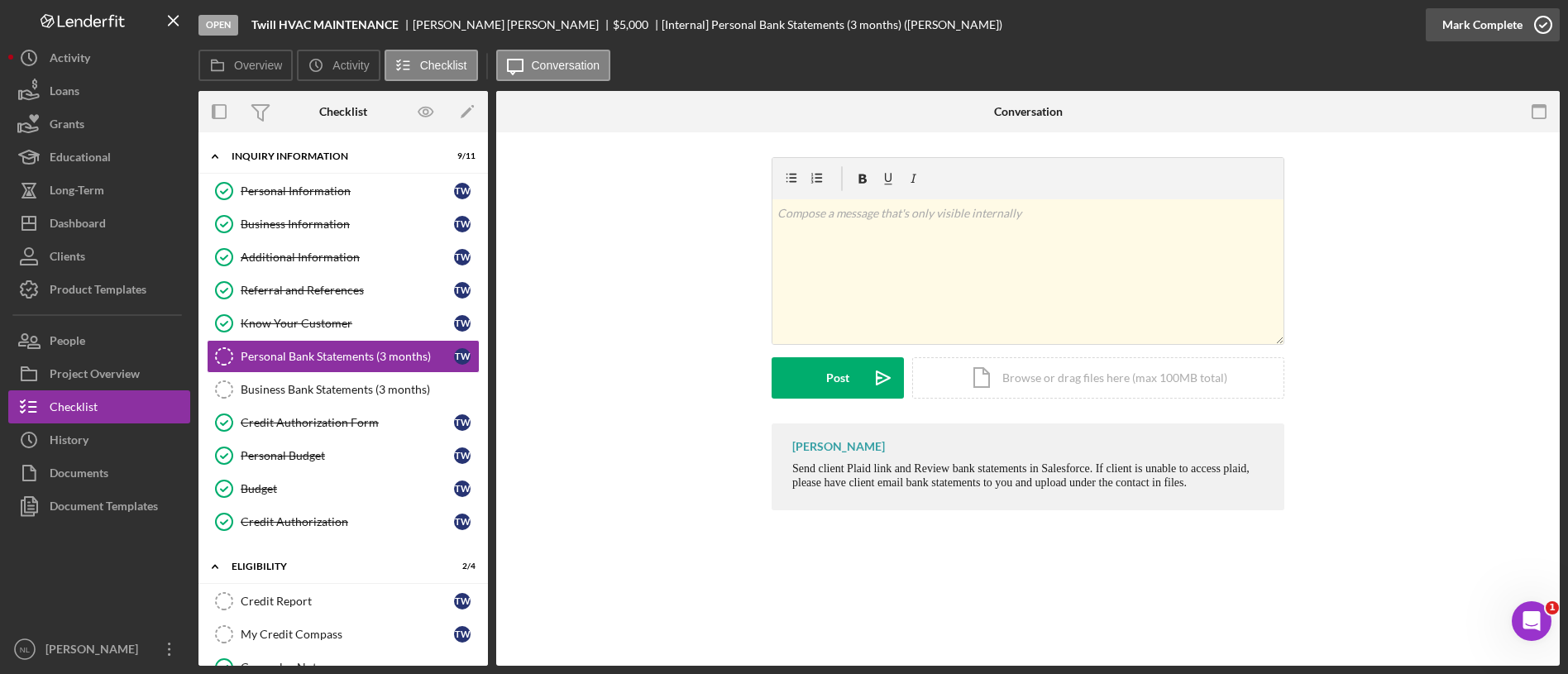
click at [1457, 22] on div "Mark Complete" at bounding box center [1482, 24] width 80 height 33
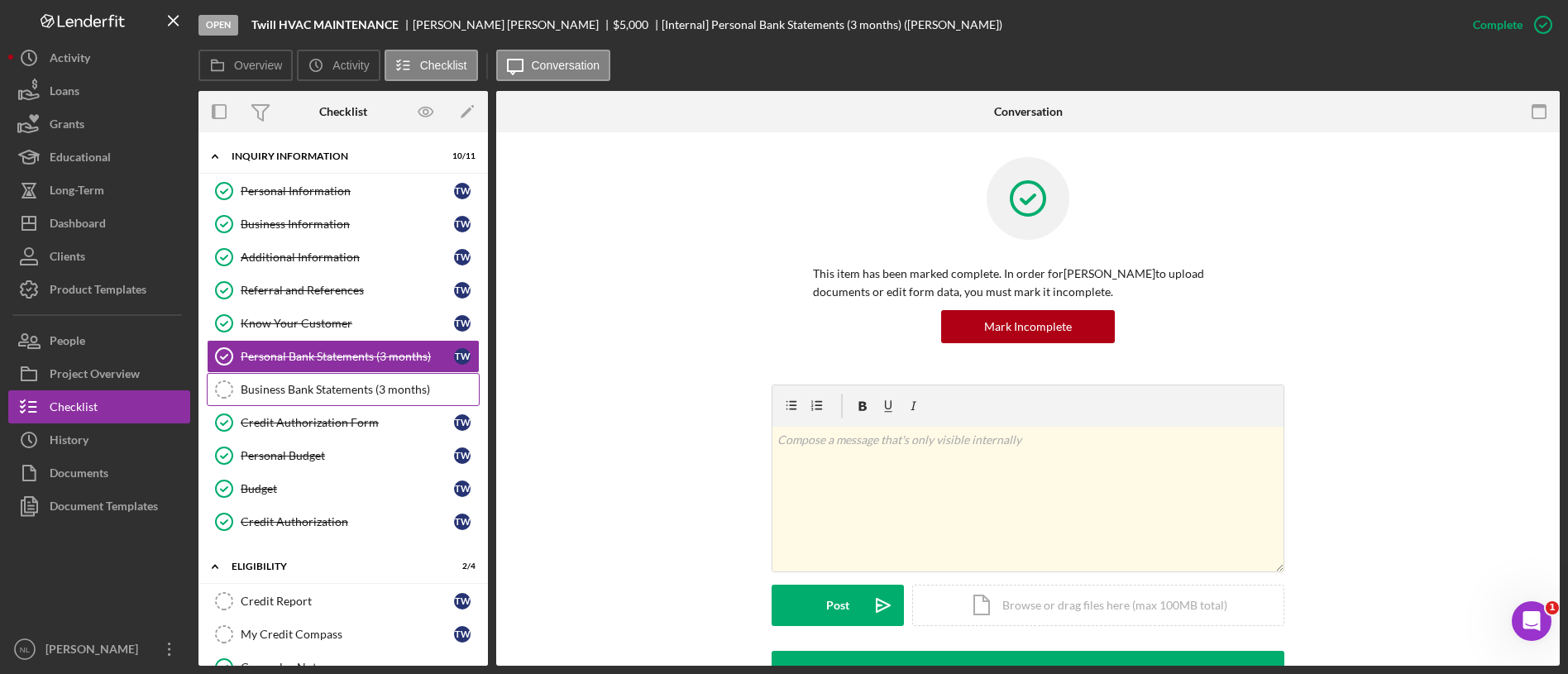
click at [364, 380] on link "Business Bank Statements (3 months) Business Bank Statements (3 months)" at bounding box center [343, 389] width 273 height 33
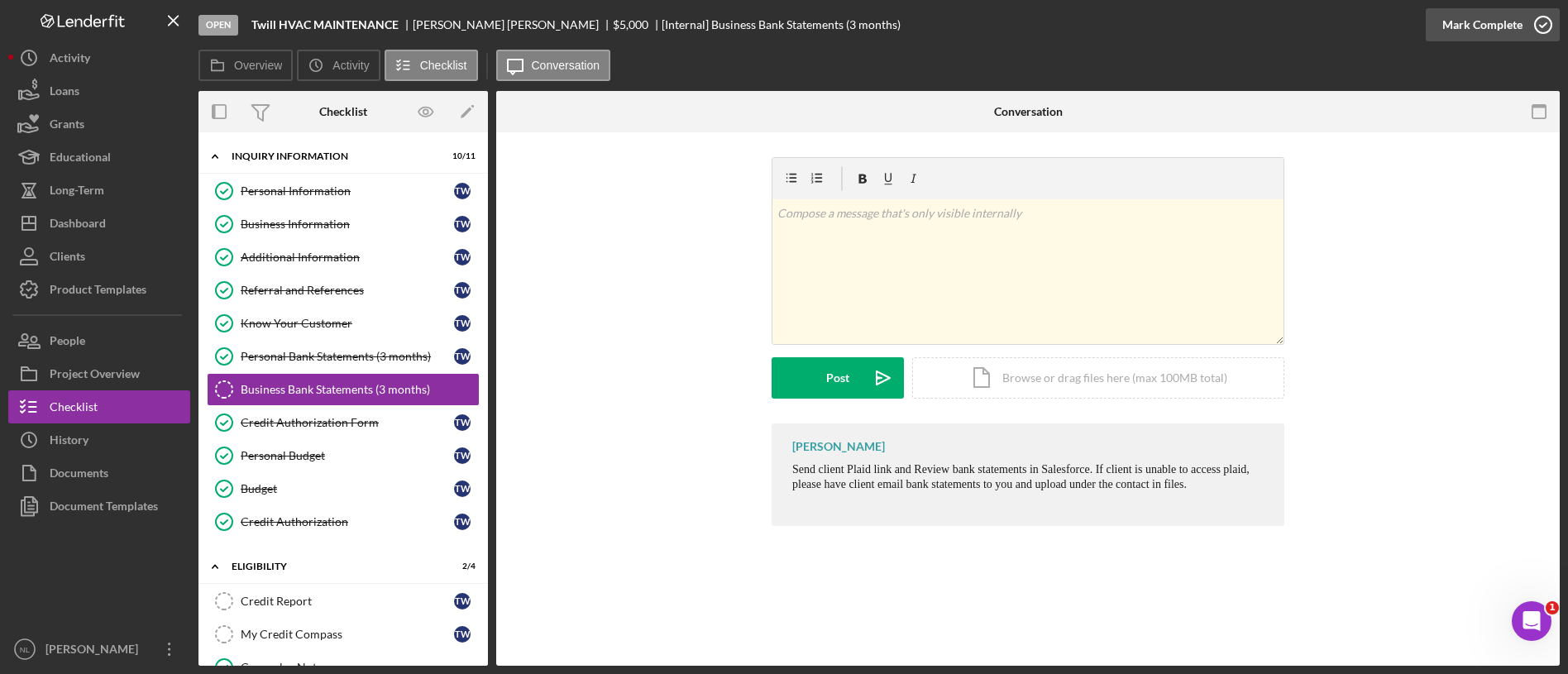
click at [1506, 36] on div "Mark Complete" at bounding box center [1482, 24] width 80 height 33
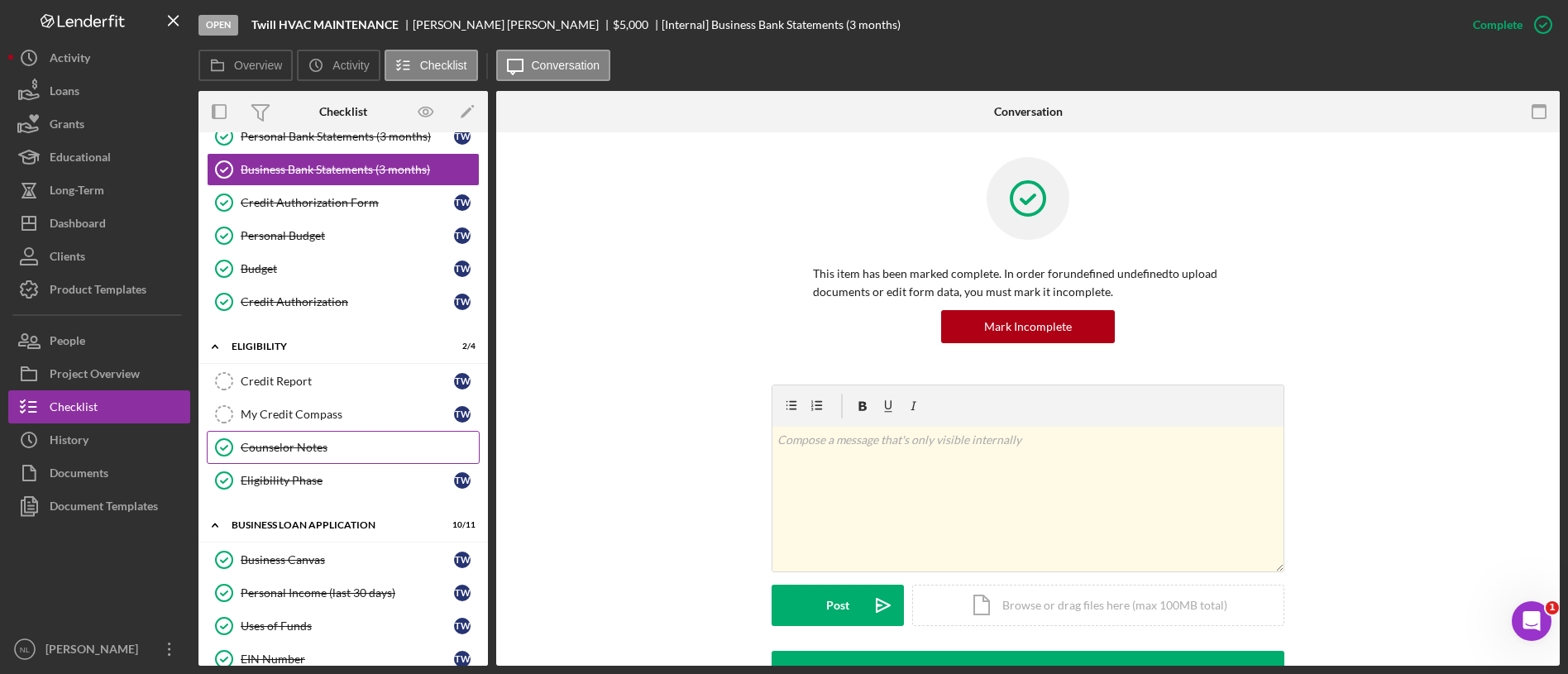
scroll to position [226, 0]
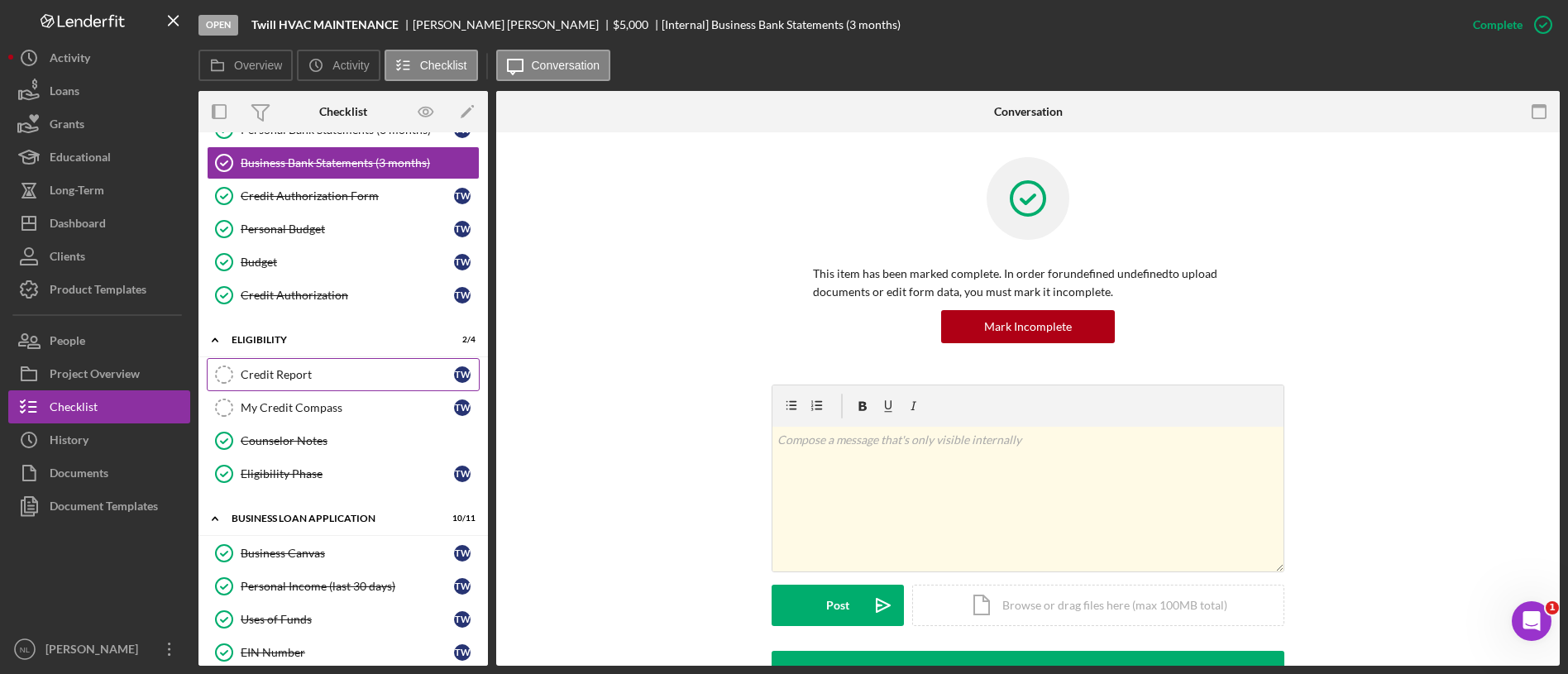
click at [322, 386] on link "Credit Report Credit Report T W" at bounding box center [343, 374] width 273 height 33
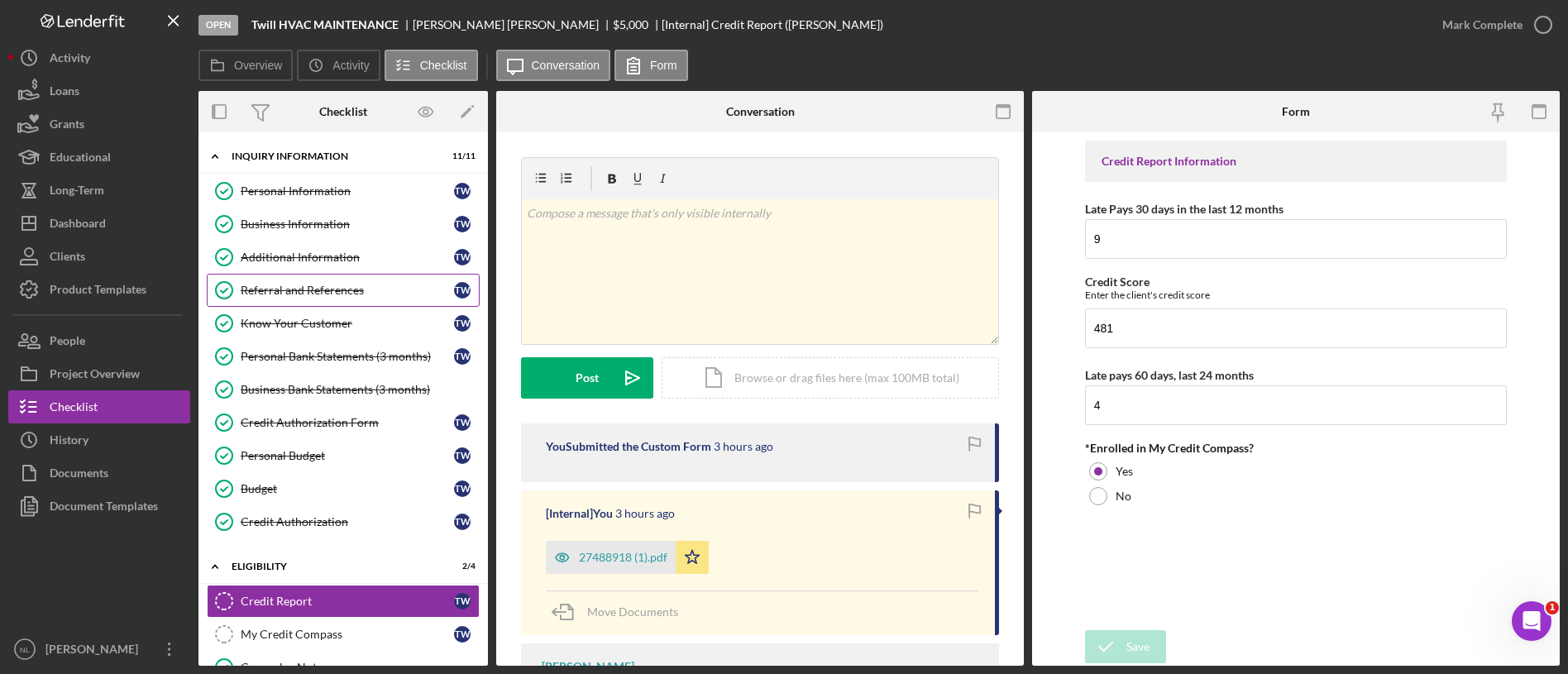
click at [345, 298] on link "Referral and References [PERSON_NAME] and References T W" at bounding box center [343, 290] width 273 height 33
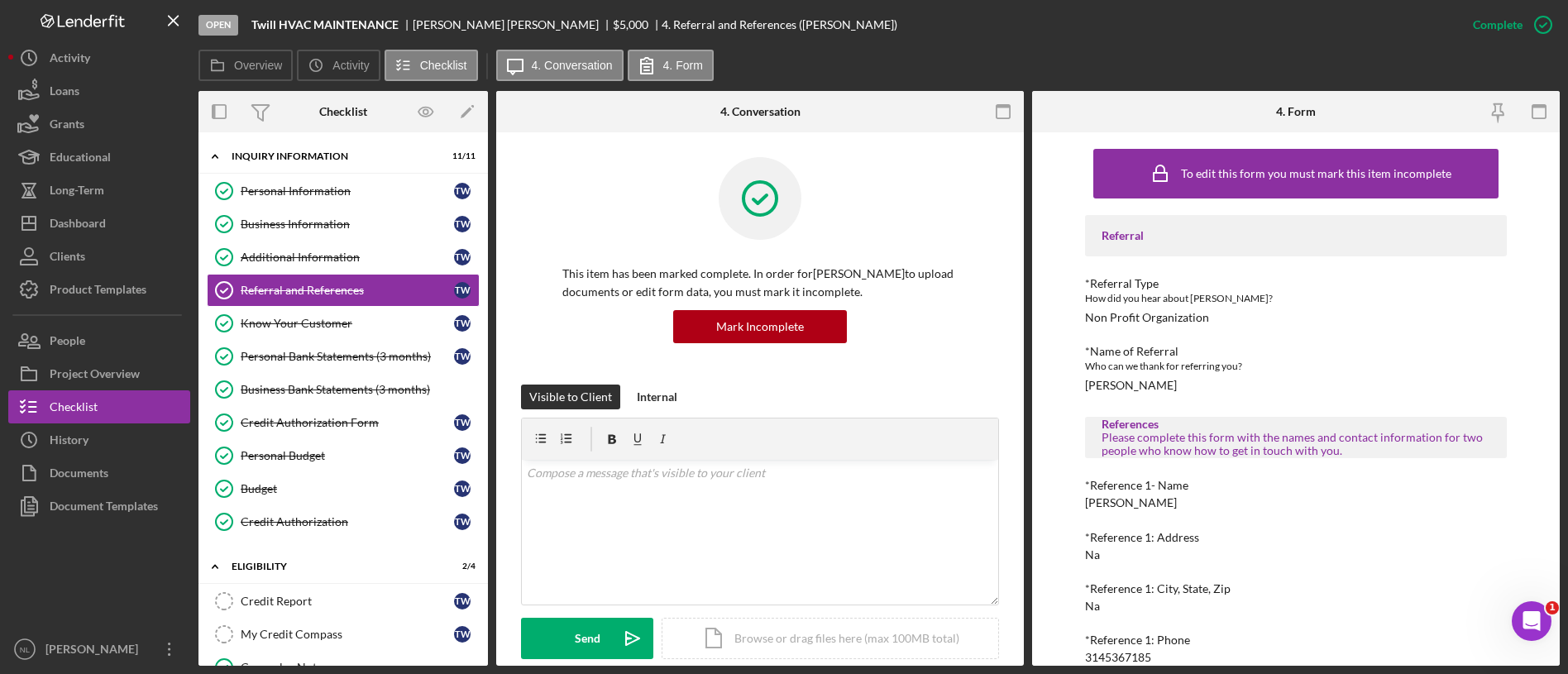
click at [1106, 392] on div "Referral *Referral Type How did you hear about [PERSON_NAME]? Non Profit Organi…" at bounding box center [1296, 541] width 422 height 654
click at [1109, 386] on div "[PERSON_NAME]" at bounding box center [1131, 385] width 92 height 13
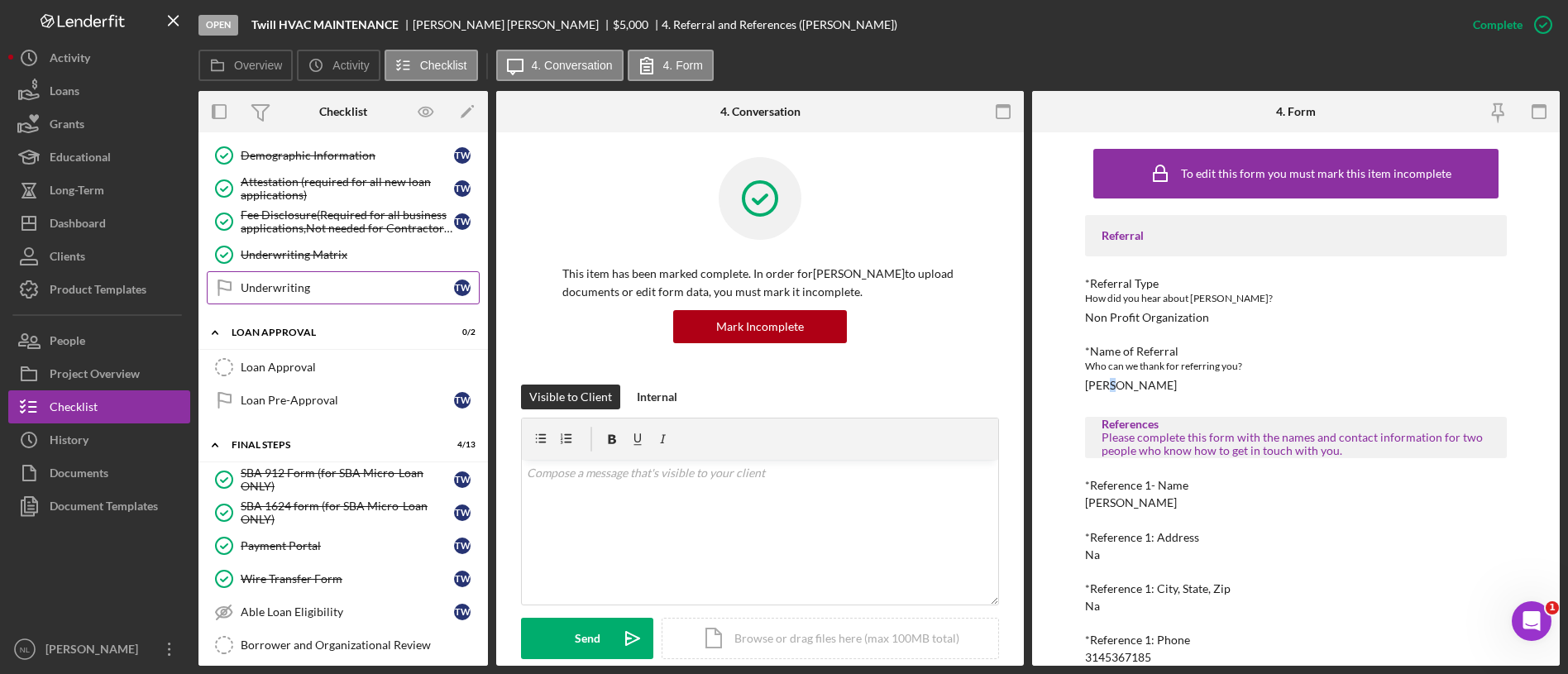
scroll to position [820, 0]
click at [364, 287] on div "Underwriting" at bounding box center [348, 289] width 214 height 13
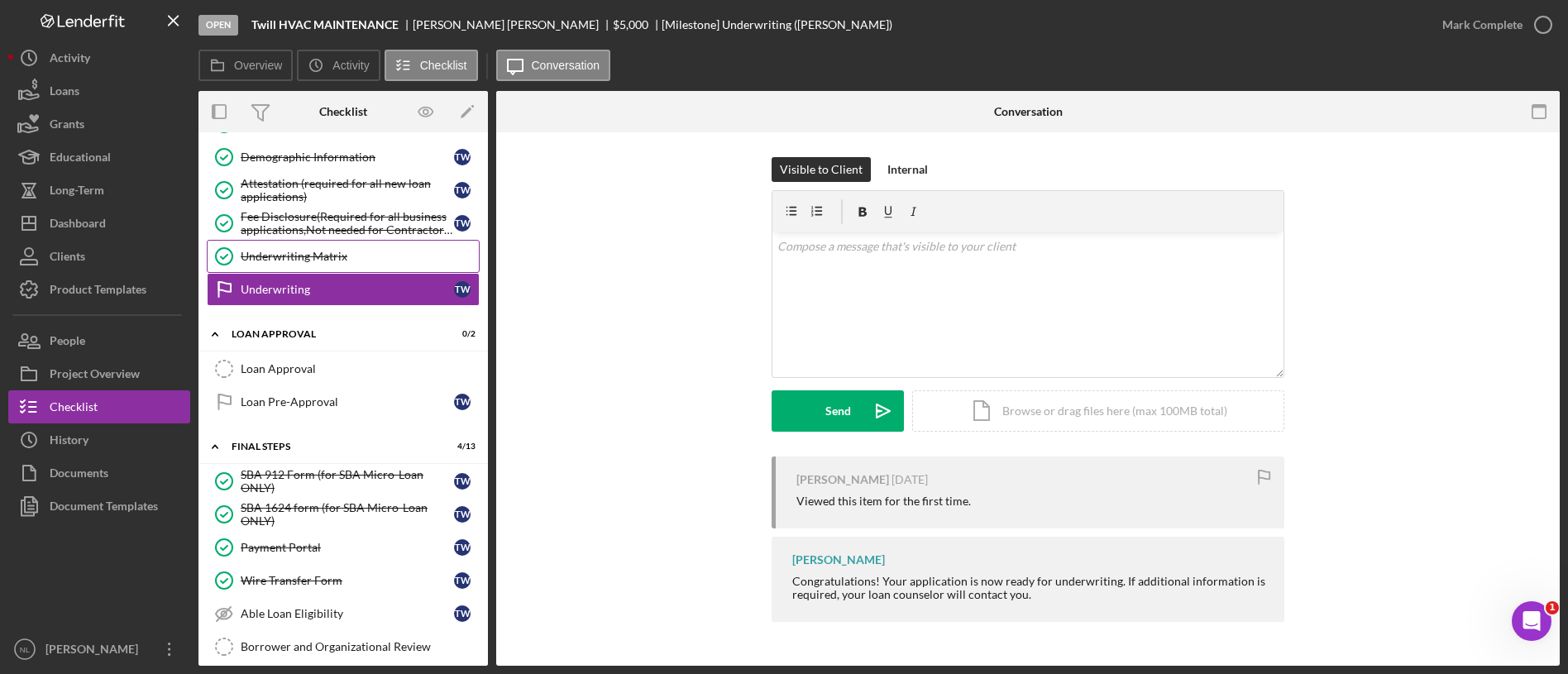
click at [352, 262] on div "Underwriting Matrix" at bounding box center [359, 256] width 238 height 13
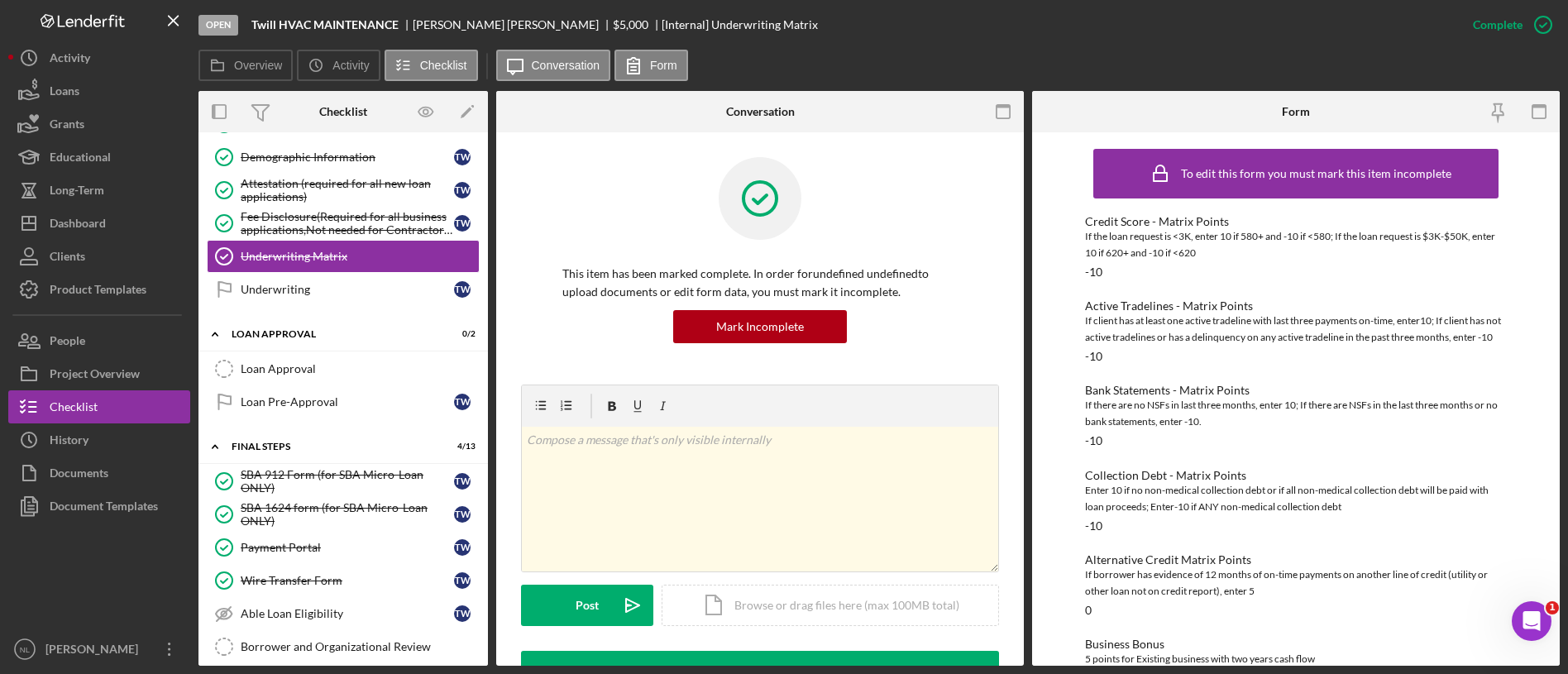
scroll to position [501, 0]
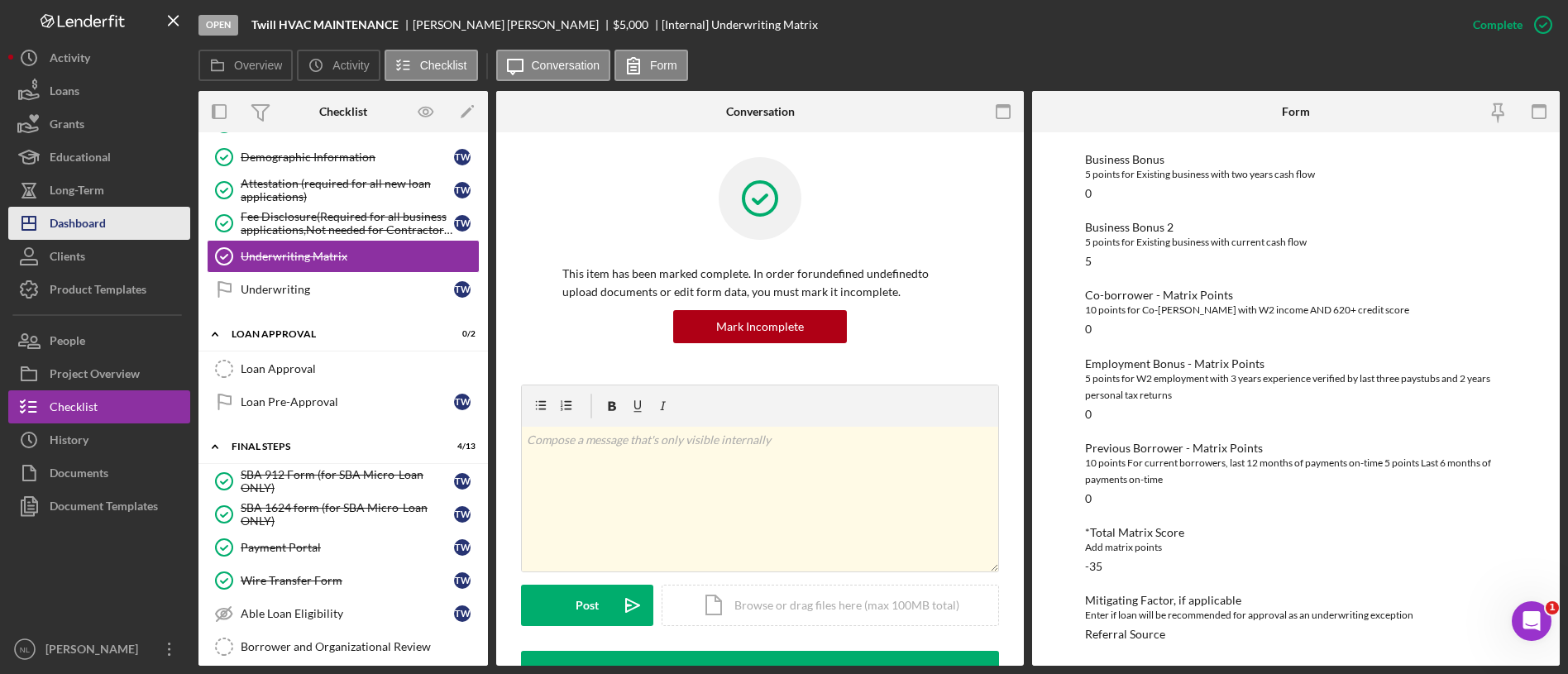
click at [89, 221] on div "Dashboard" at bounding box center [77, 224] width 57 height 37
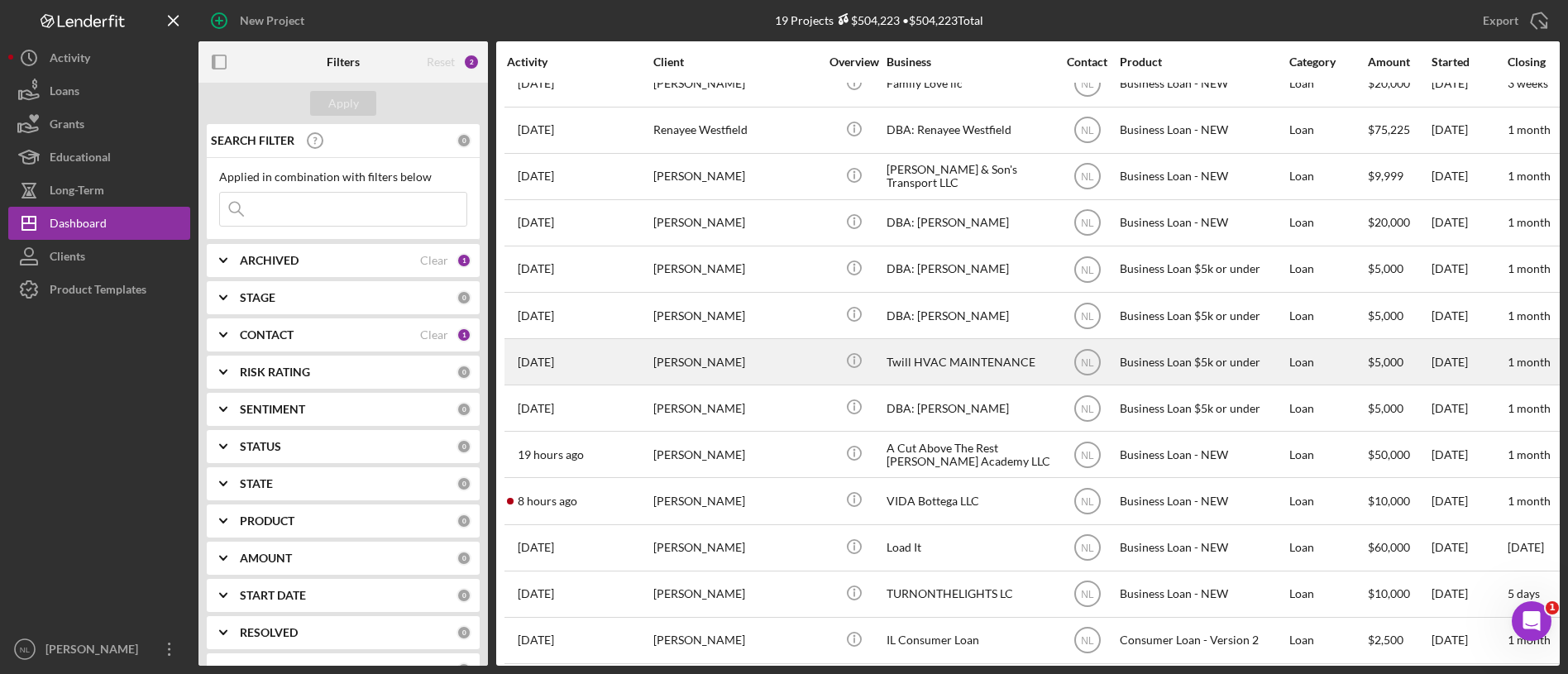
scroll to position [98, 0]
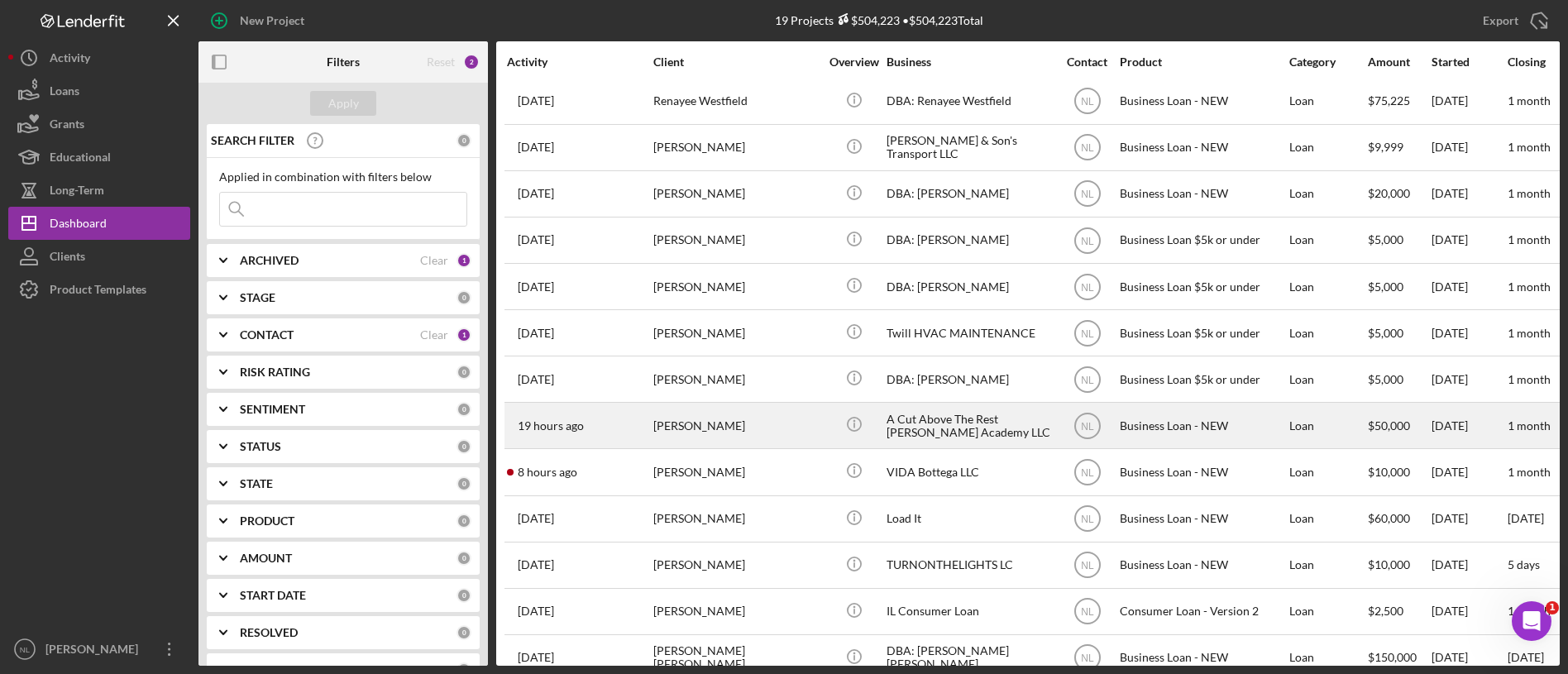
click at [762, 427] on div "[PERSON_NAME]" at bounding box center [736, 425] width 165 height 44
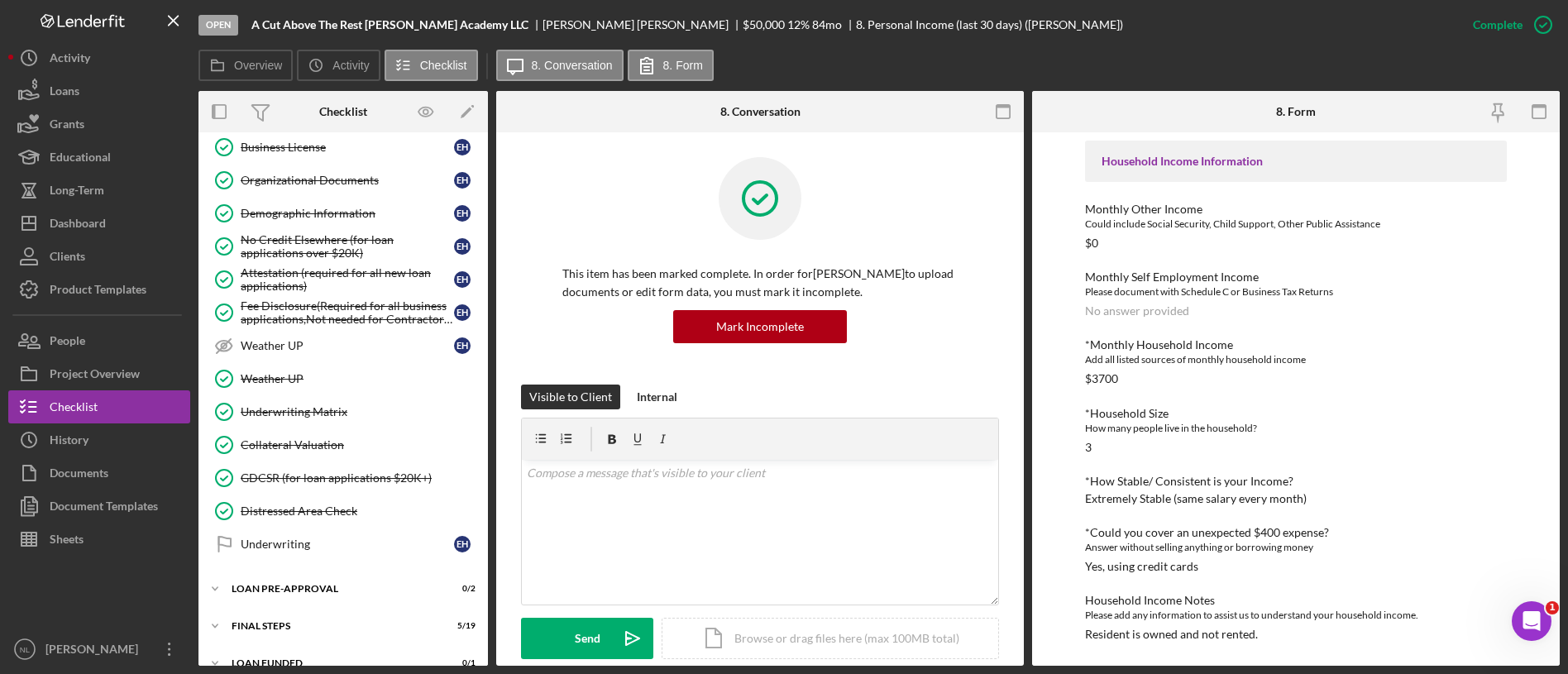
scroll to position [715, 0]
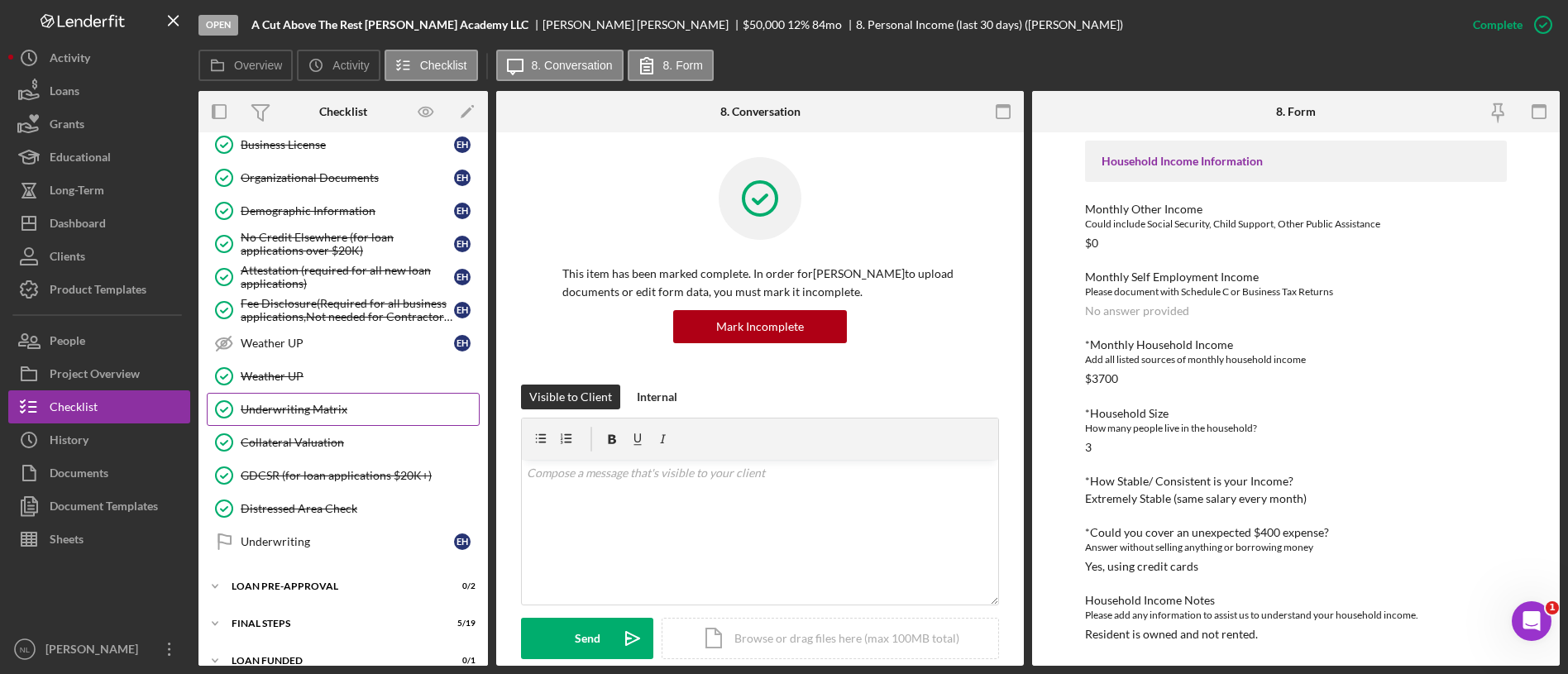
click at [361, 417] on link "Underwriting Matrix Underwriting Matrix" at bounding box center [343, 408] width 273 height 33
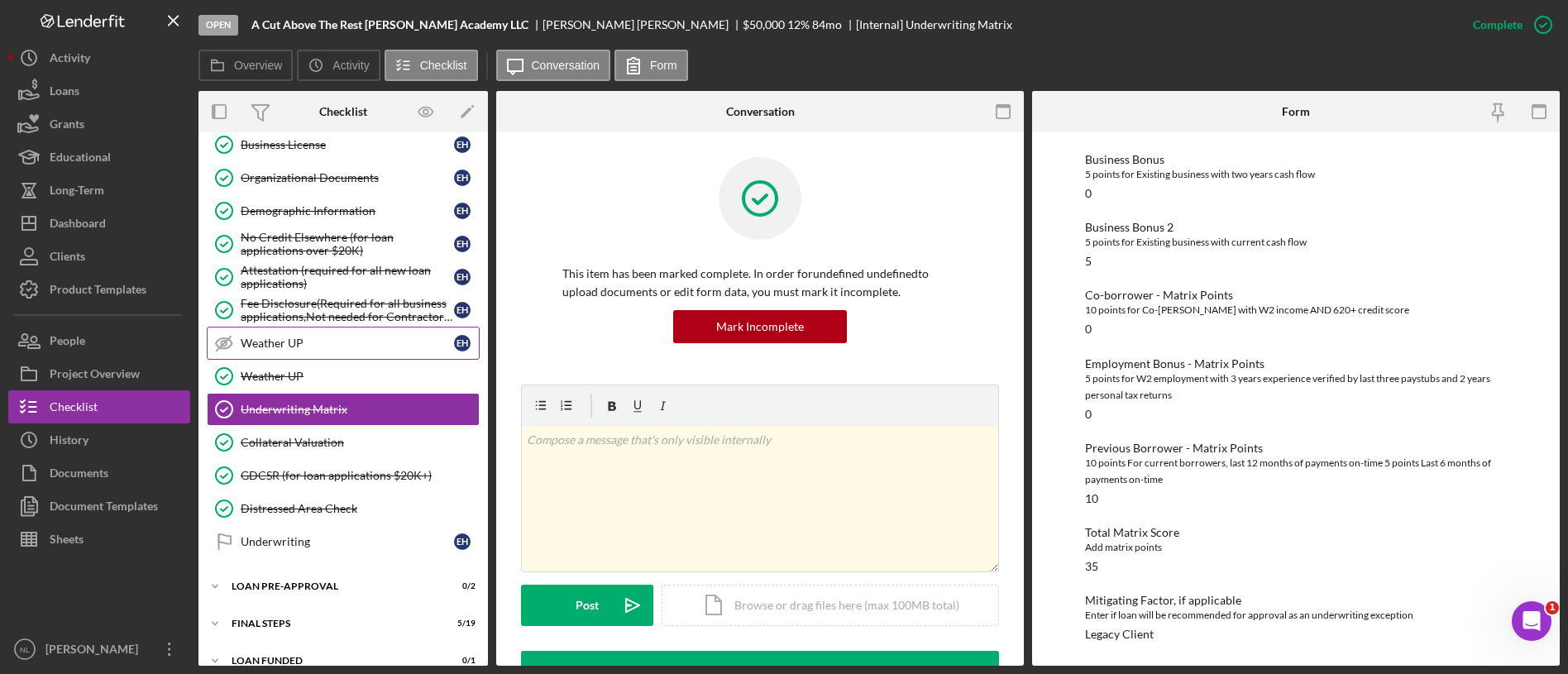
scroll to position [737, 0]
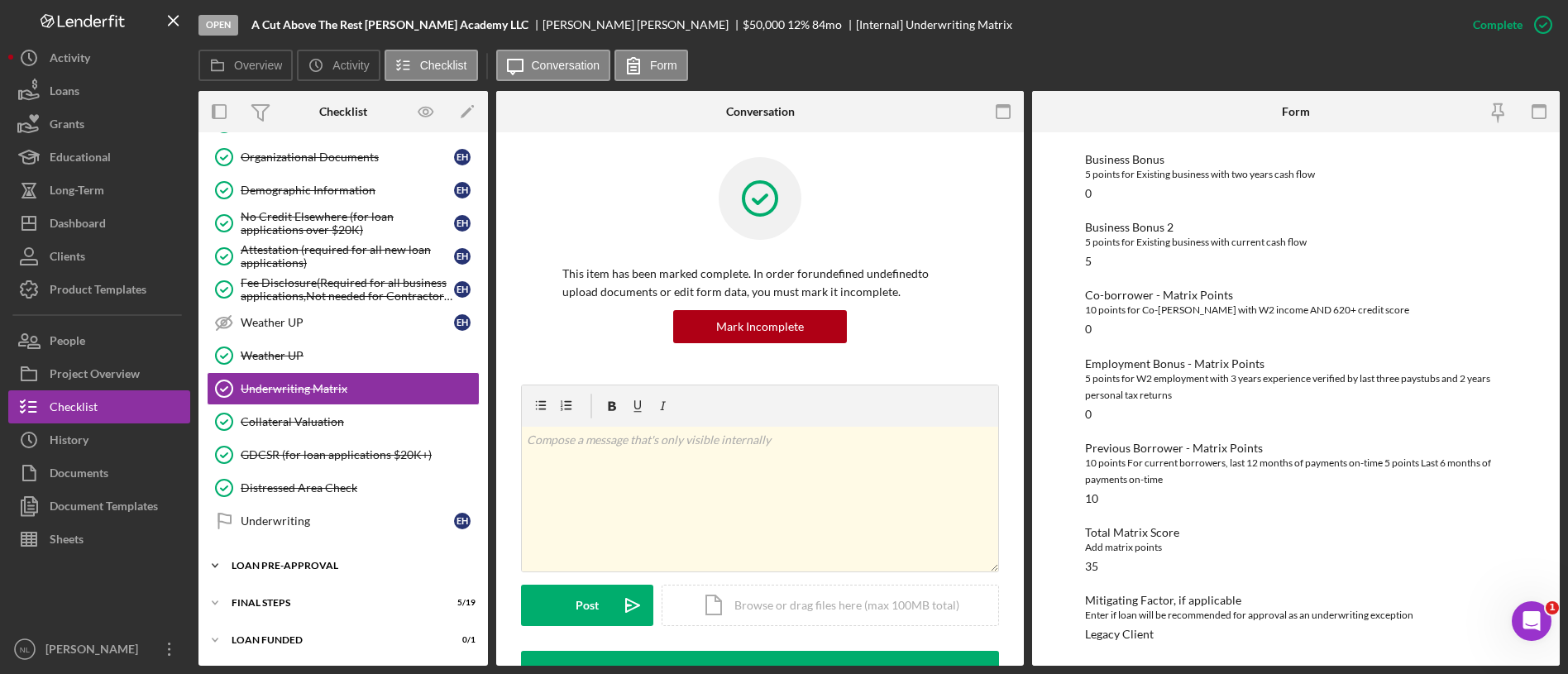
click at [319, 558] on div "Icon/Expander LOAN PRE-APPROVAL 0 / 2" at bounding box center [343, 565] width 289 height 33
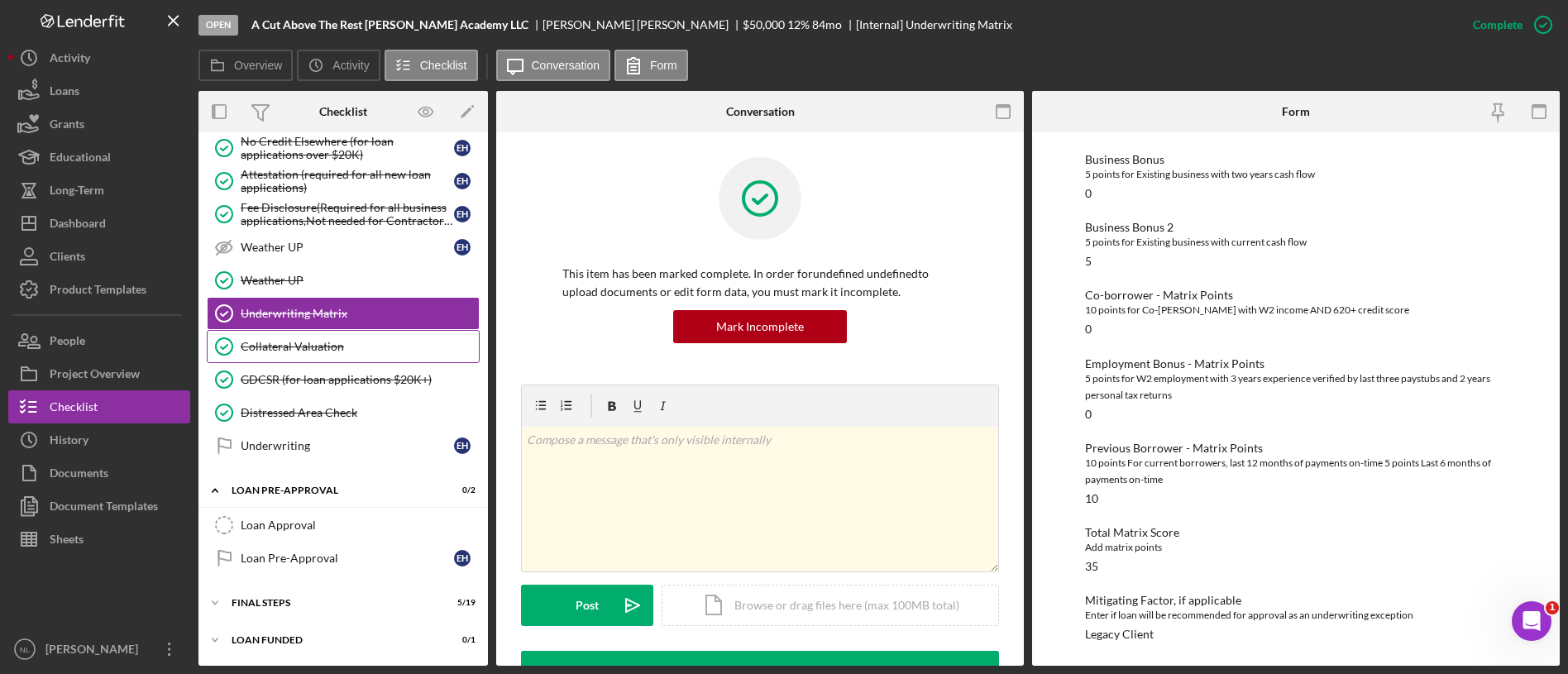
click at [321, 347] on div "Collateral Valuation" at bounding box center [359, 346] width 238 height 13
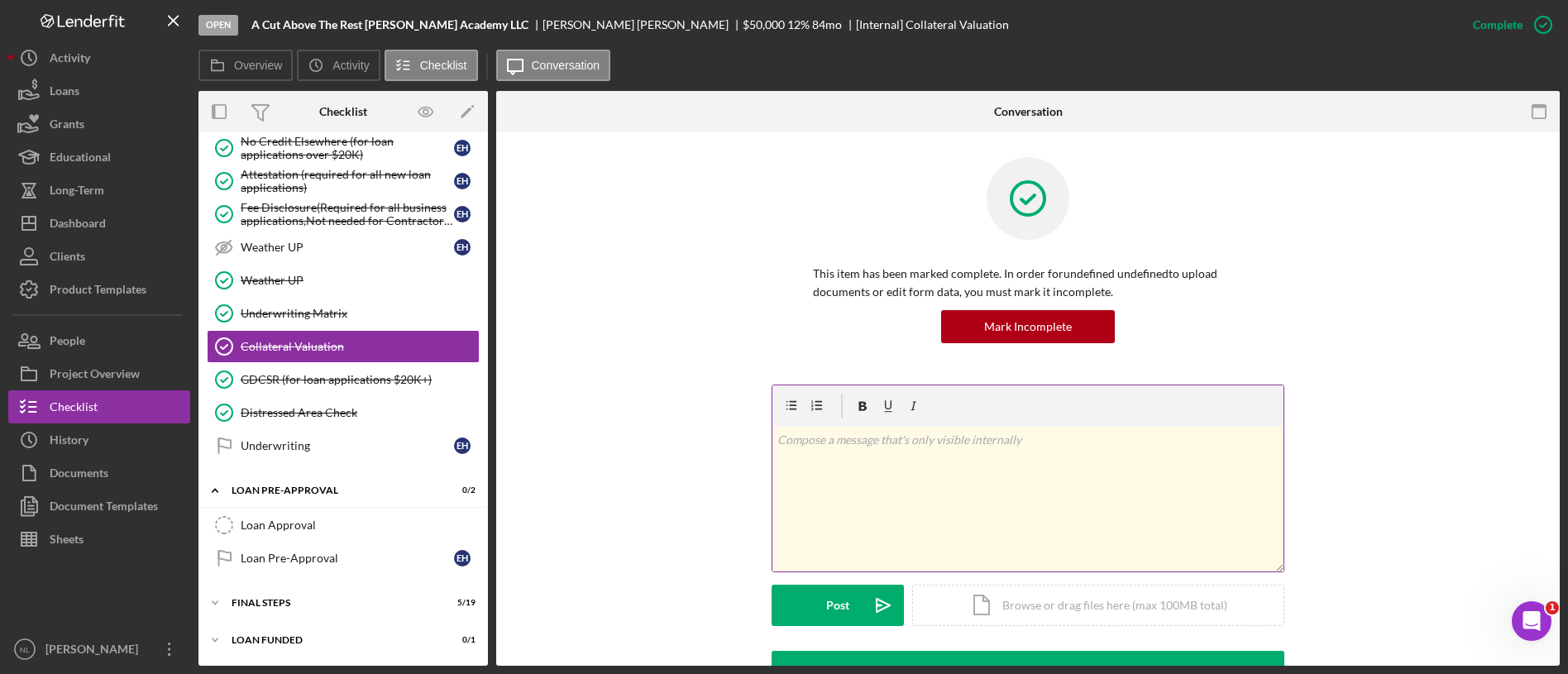
scroll to position [311, 0]
